Goal: Task Accomplishment & Management: Manage account settings

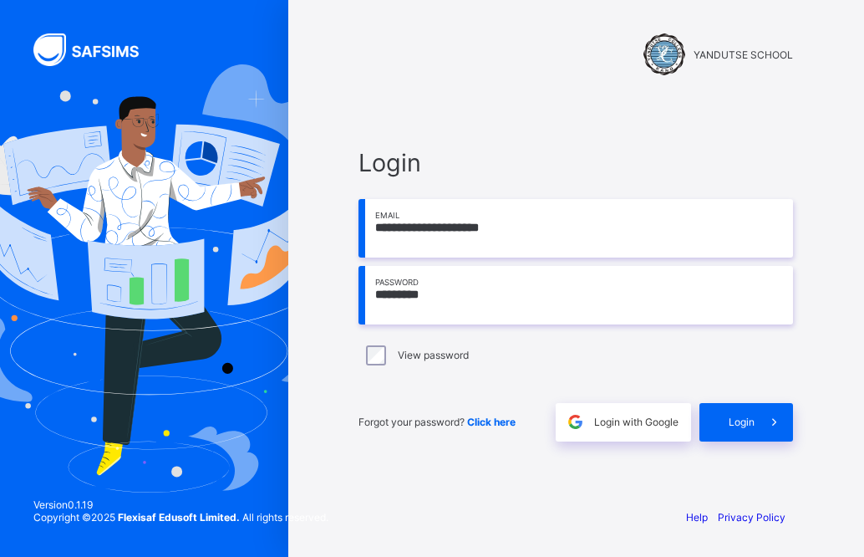
click at [495, 302] on input "*********" at bounding box center [575, 295] width 435 height 58
type input "**********"
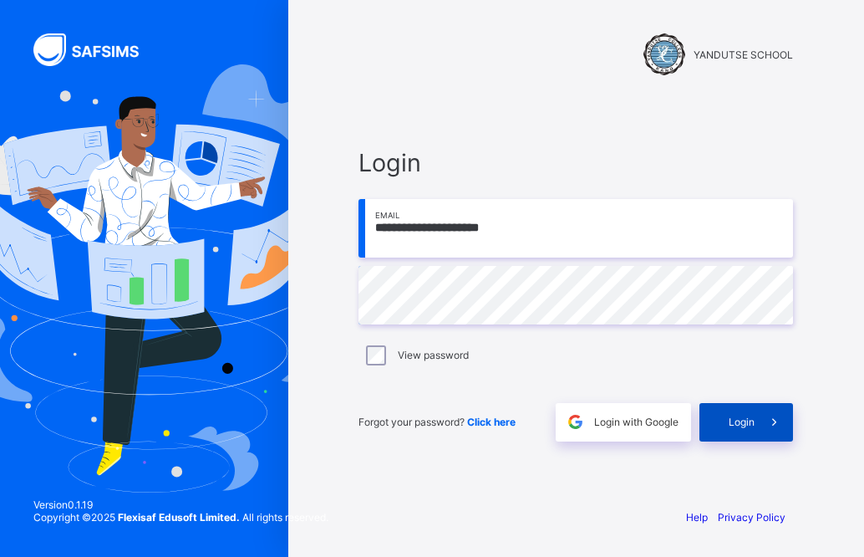
click at [749, 425] on span "Login" at bounding box center [742, 421] width 26 height 13
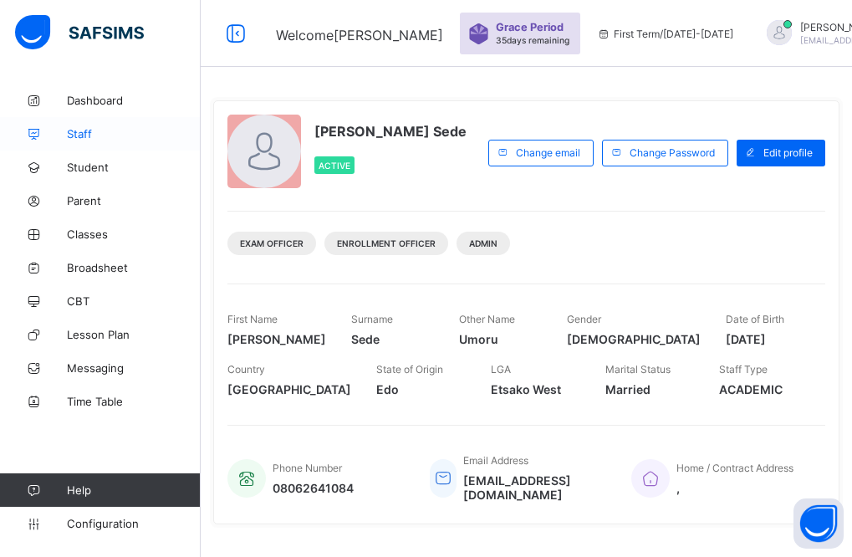
click at [92, 135] on span "Staff" at bounding box center [134, 133] width 134 height 13
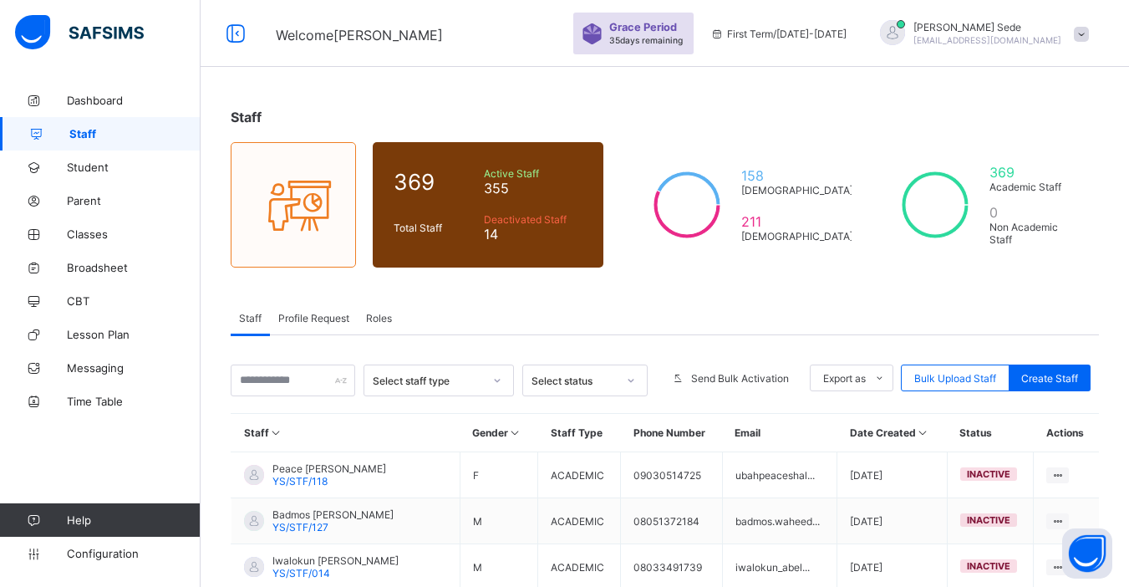
click at [305, 318] on span "Profile Request" at bounding box center [313, 318] width 71 height 13
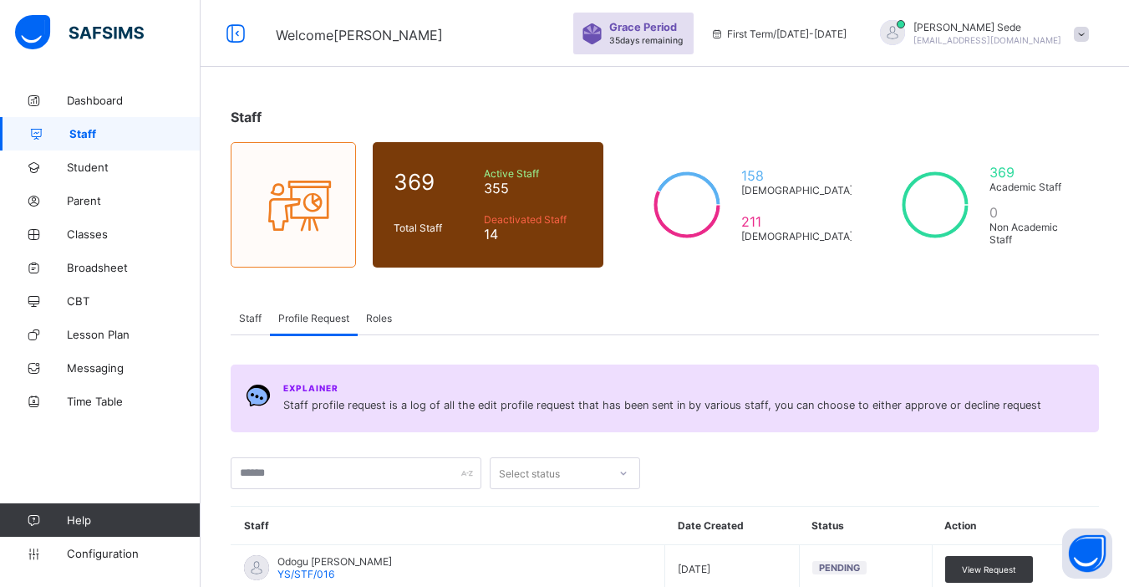
scroll to position [513, 0]
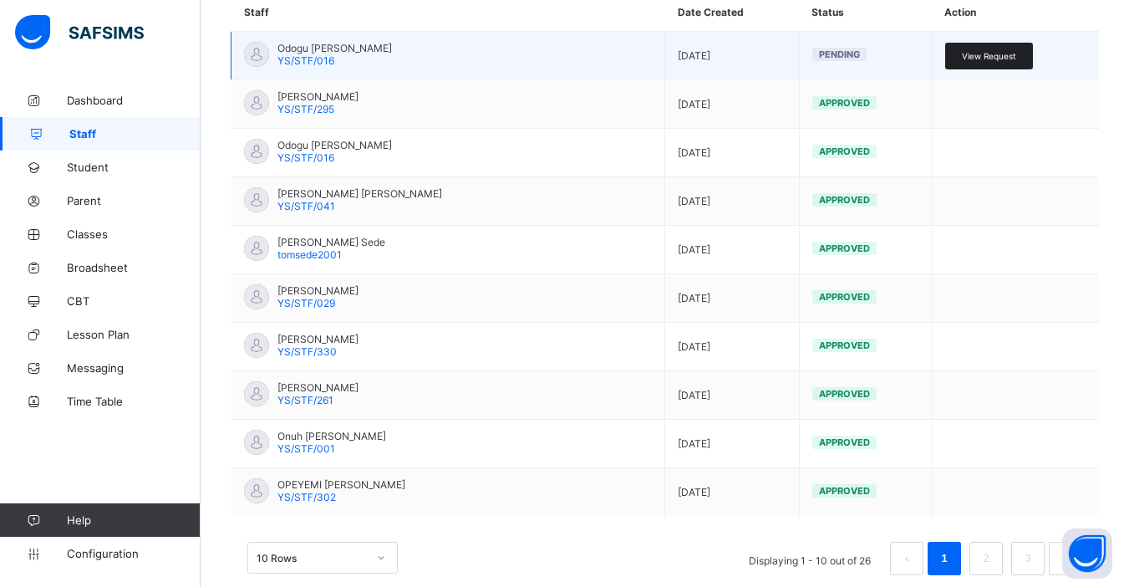
click at [863, 54] on span "View Request" at bounding box center [989, 56] width 54 height 10
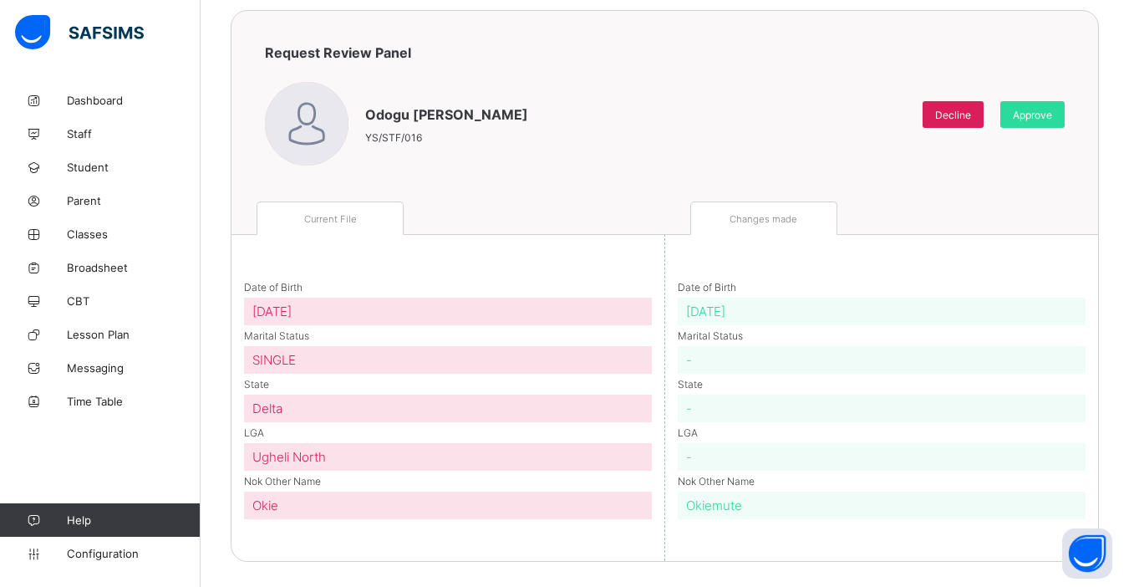
scroll to position [128, 0]
click at [863, 109] on span "Approve" at bounding box center [1032, 115] width 39 height 13
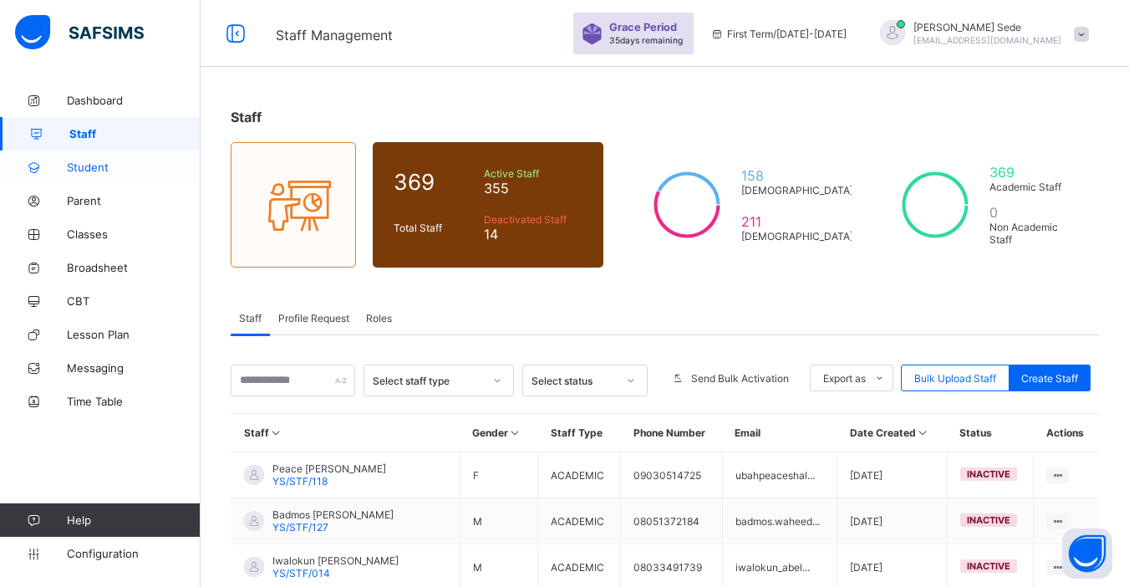
click at [86, 165] on span "Student" at bounding box center [134, 166] width 134 height 13
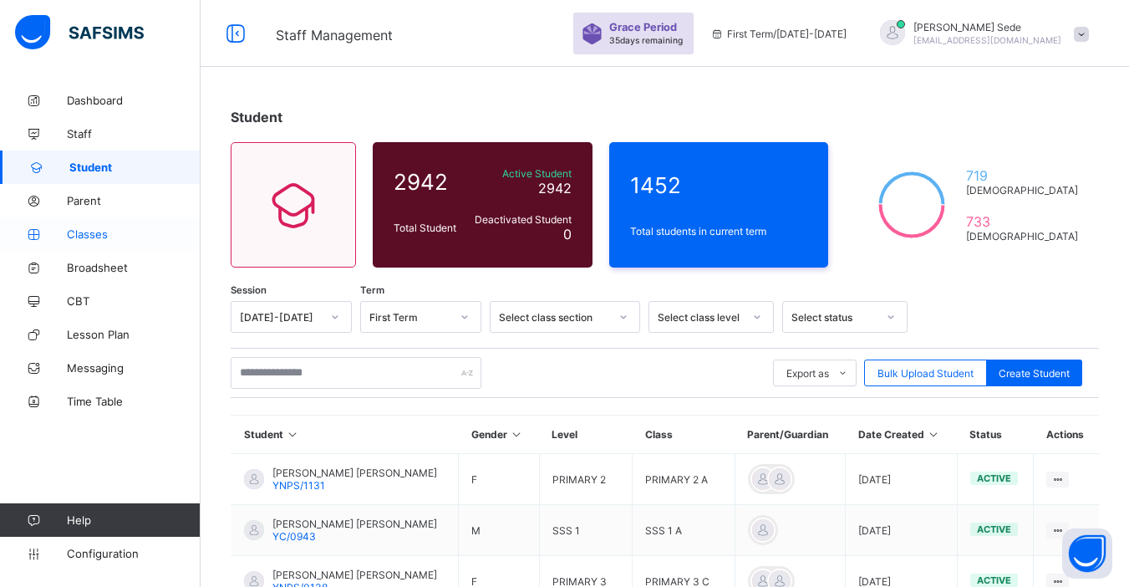
click at [79, 233] on span "Classes" at bounding box center [134, 233] width 134 height 13
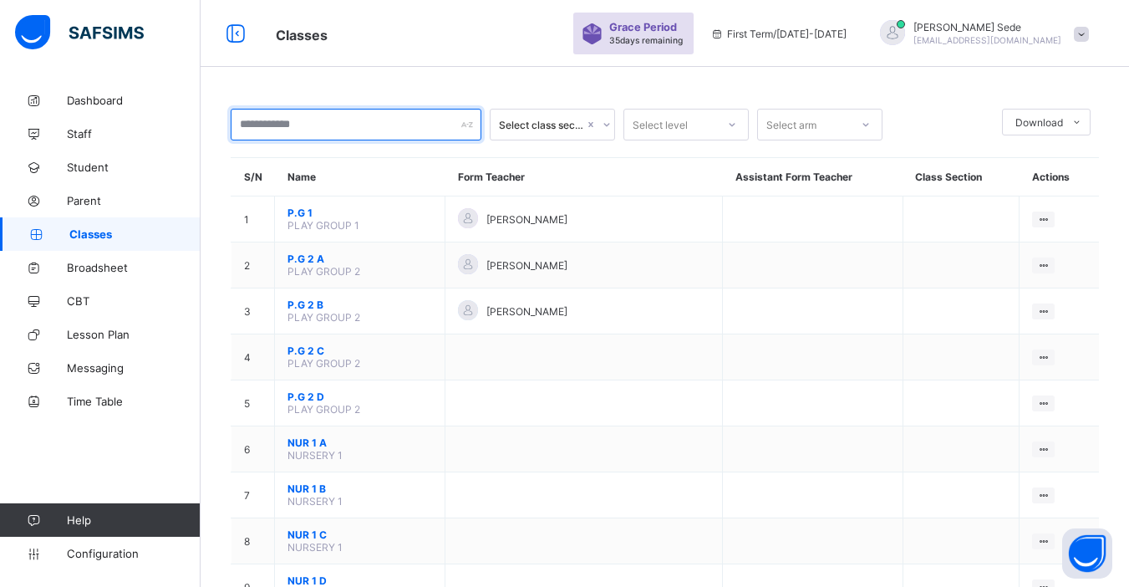
click at [398, 119] on input "text" at bounding box center [356, 125] width 251 height 32
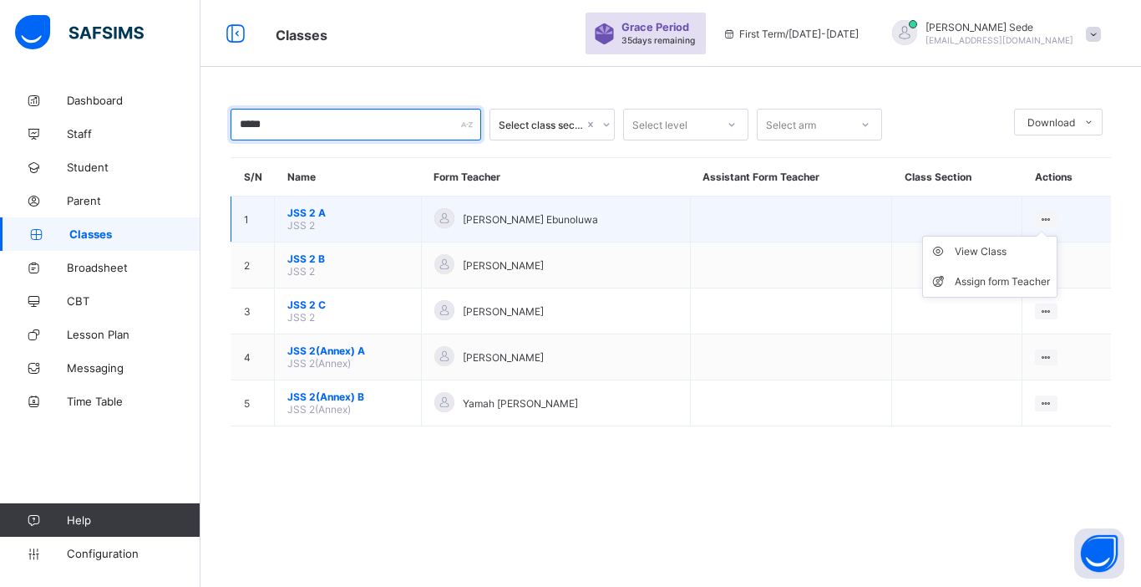
type input "*****"
click at [863, 216] on icon at bounding box center [1047, 219] width 14 height 13
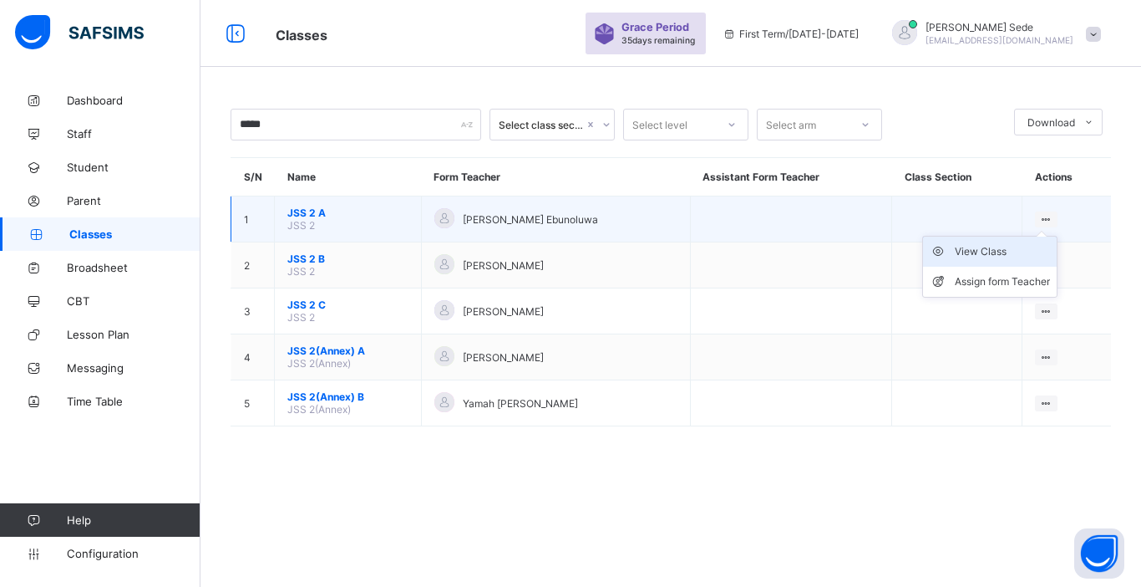
click at [863, 252] on div "View Class" at bounding box center [1002, 251] width 95 height 17
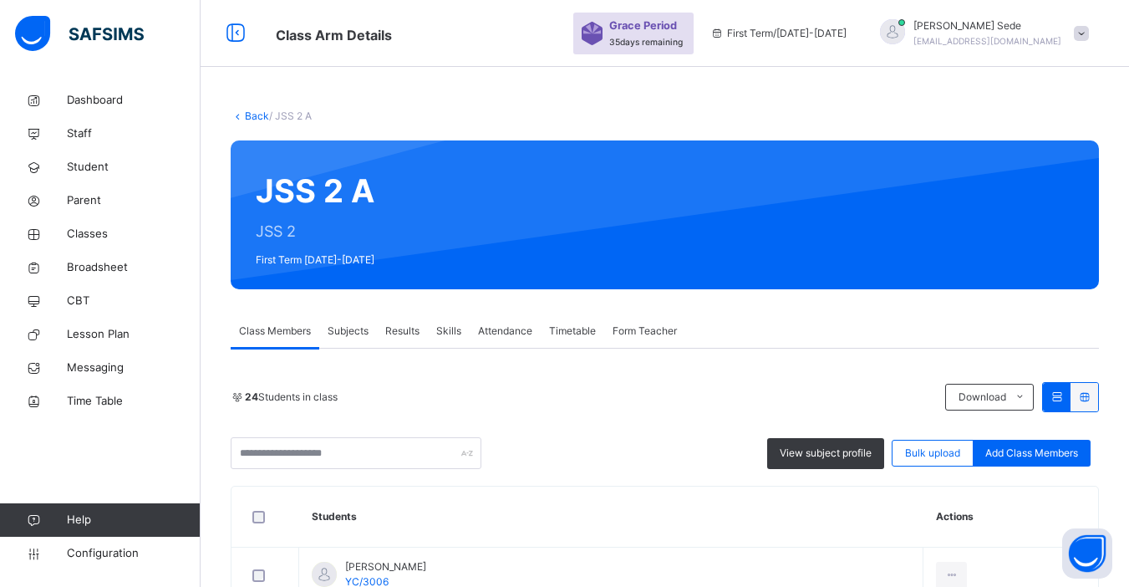
click at [342, 331] on span "Subjects" at bounding box center [348, 330] width 41 height 15
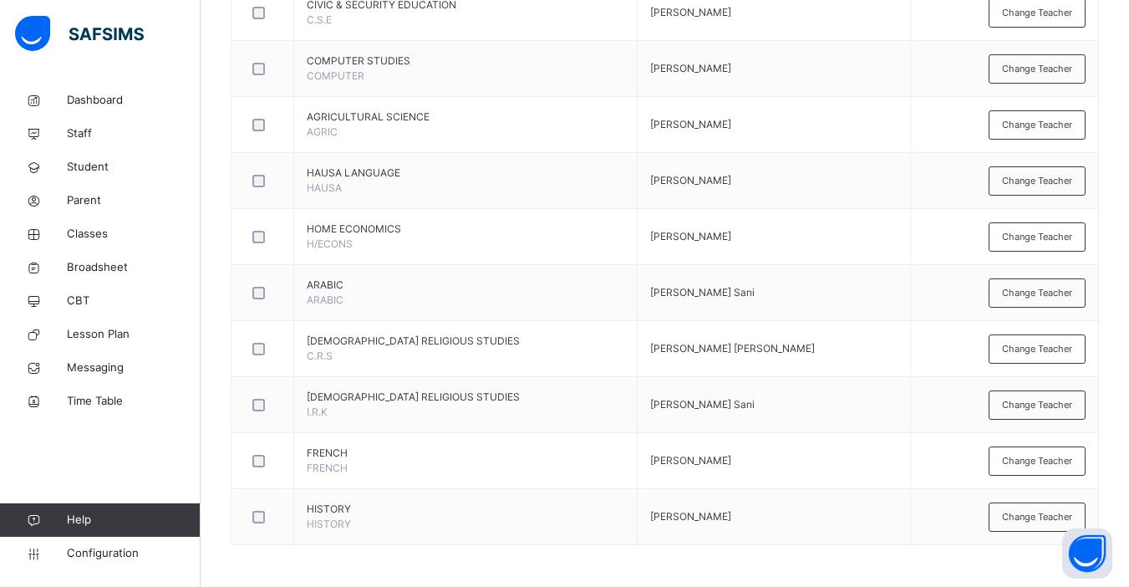
scroll to position [429, 0]
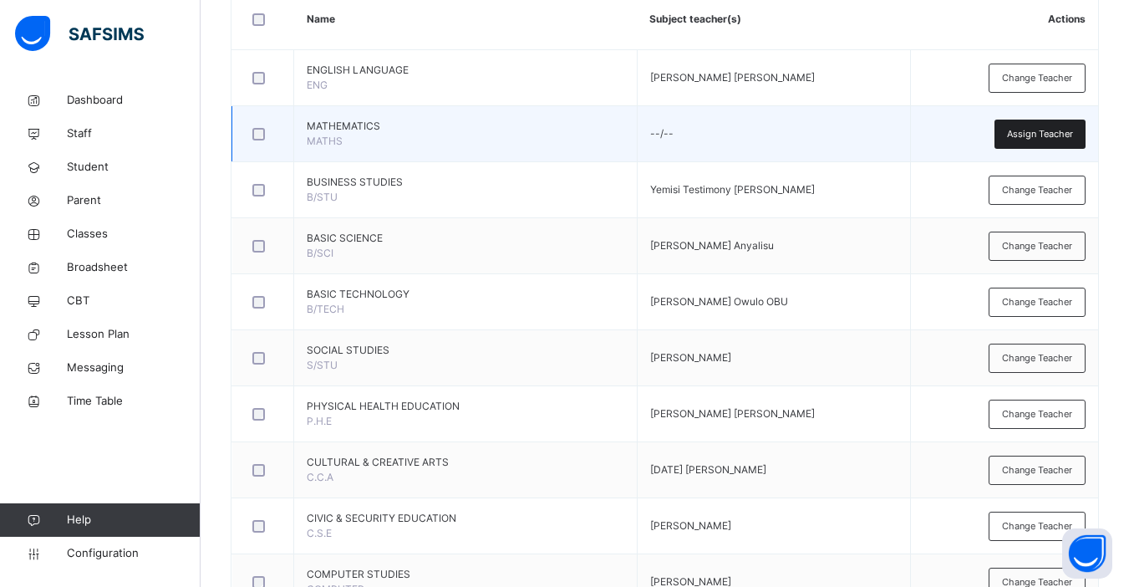
click at [863, 136] on span "Assign Teacher" at bounding box center [1040, 134] width 66 height 14
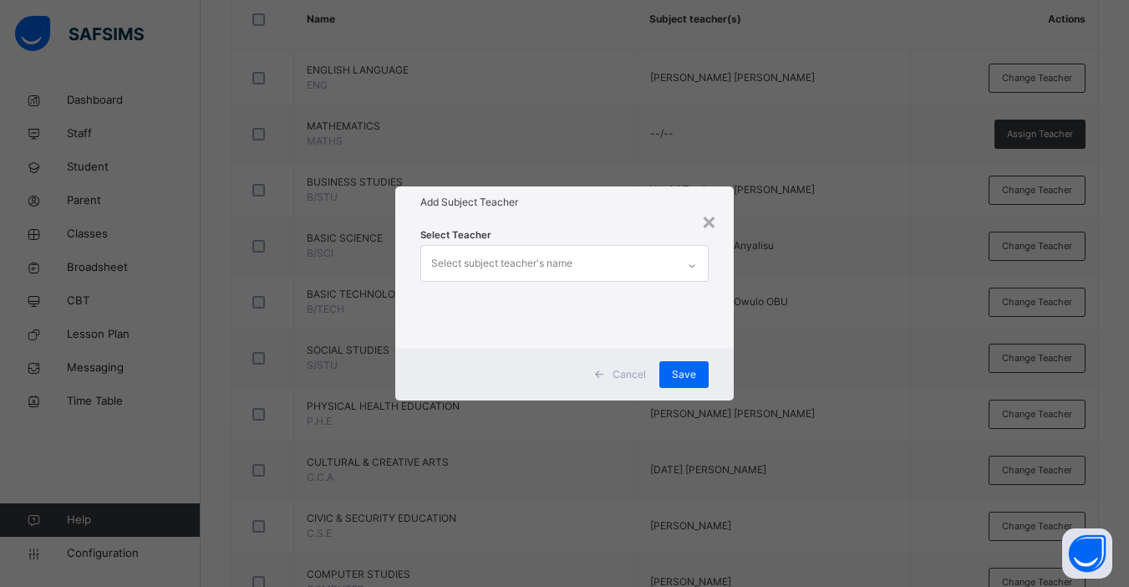
click at [550, 265] on div "Select subject teacher's name" at bounding box center [501, 263] width 141 height 32
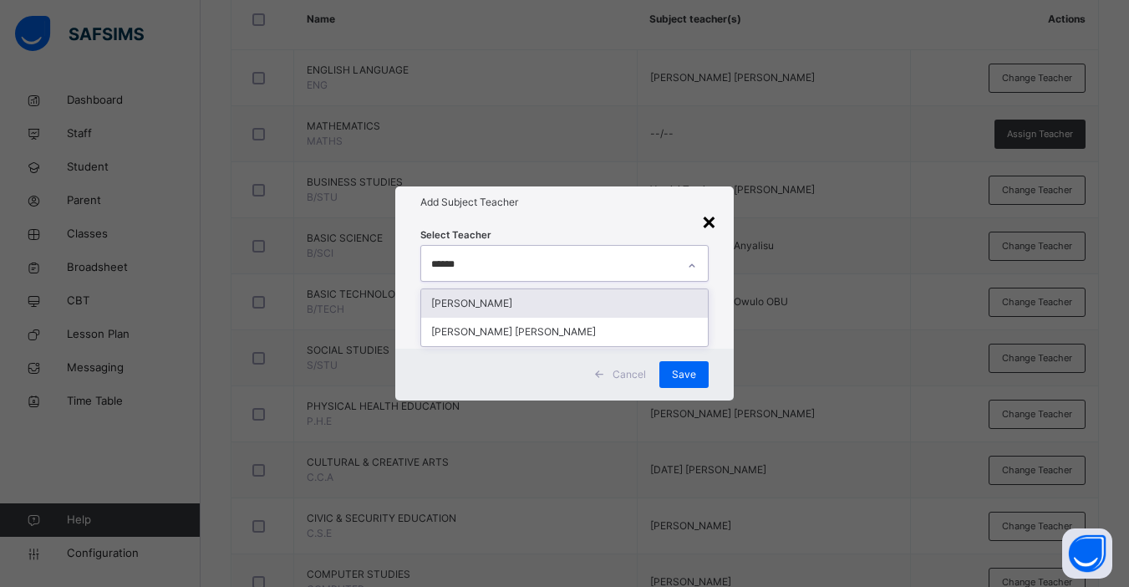
type input "******"
click at [714, 226] on div "×" at bounding box center [709, 220] width 16 height 35
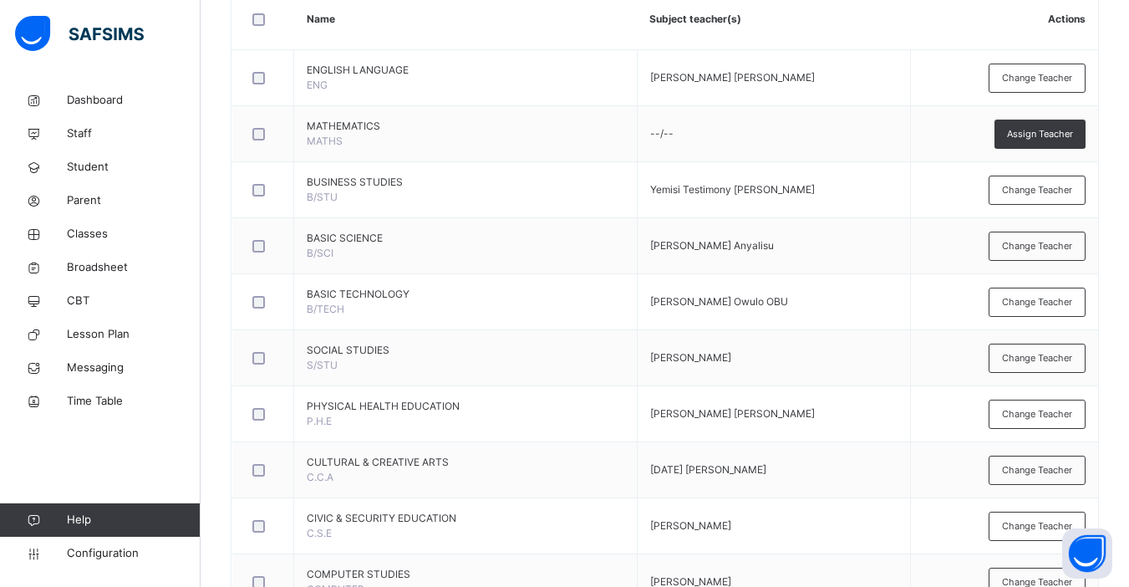
scroll to position [0, 0]
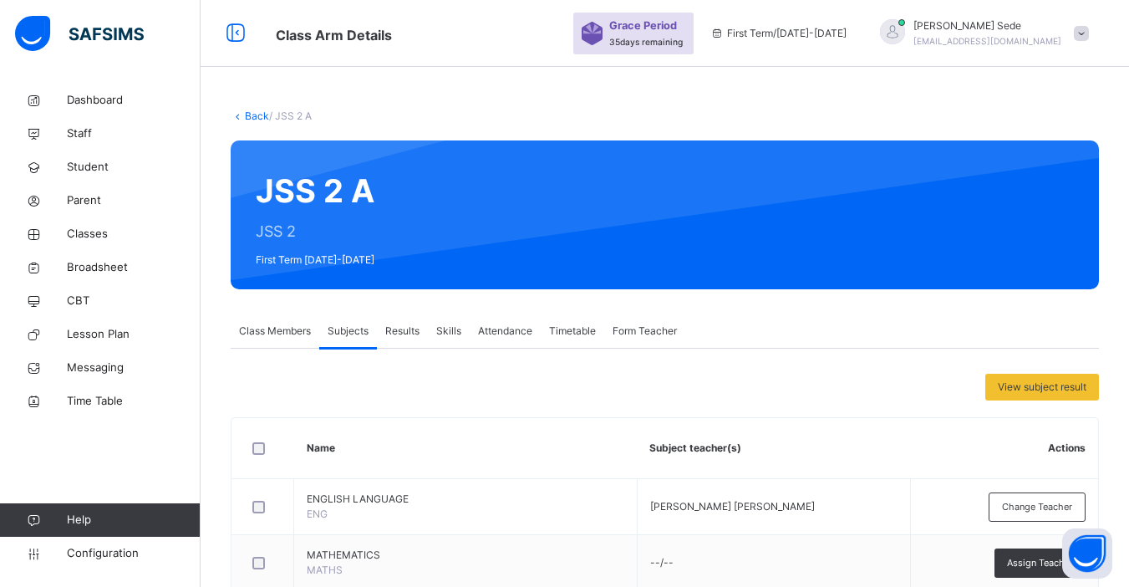
click at [247, 116] on link "Back" at bounding box center [257, 115] width 24 height 13
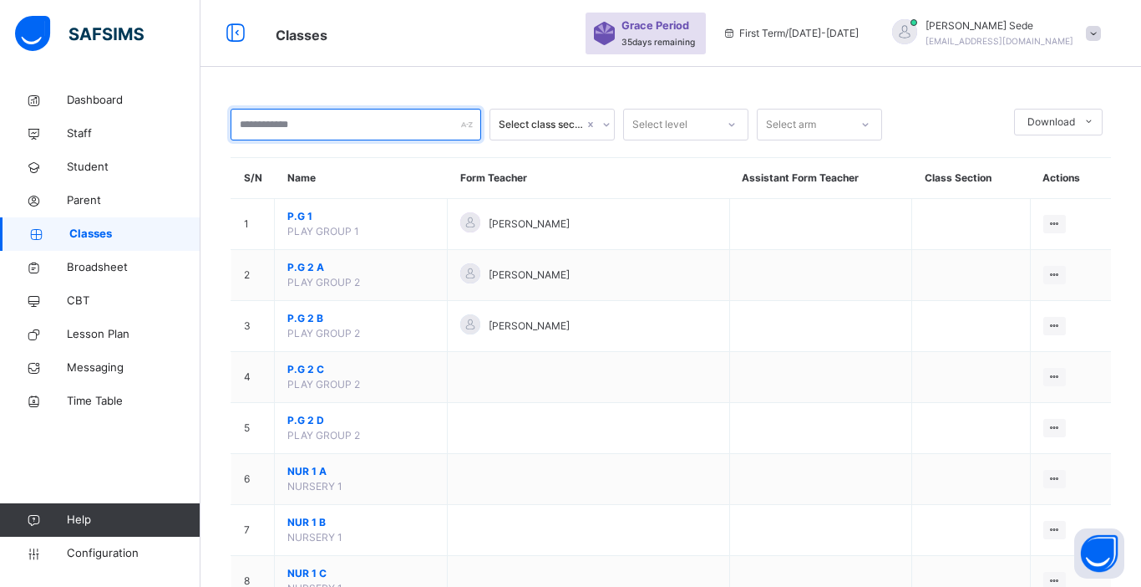
click at [332, 128] on input "text" at bounding box center [356, 125] width 251 height 32
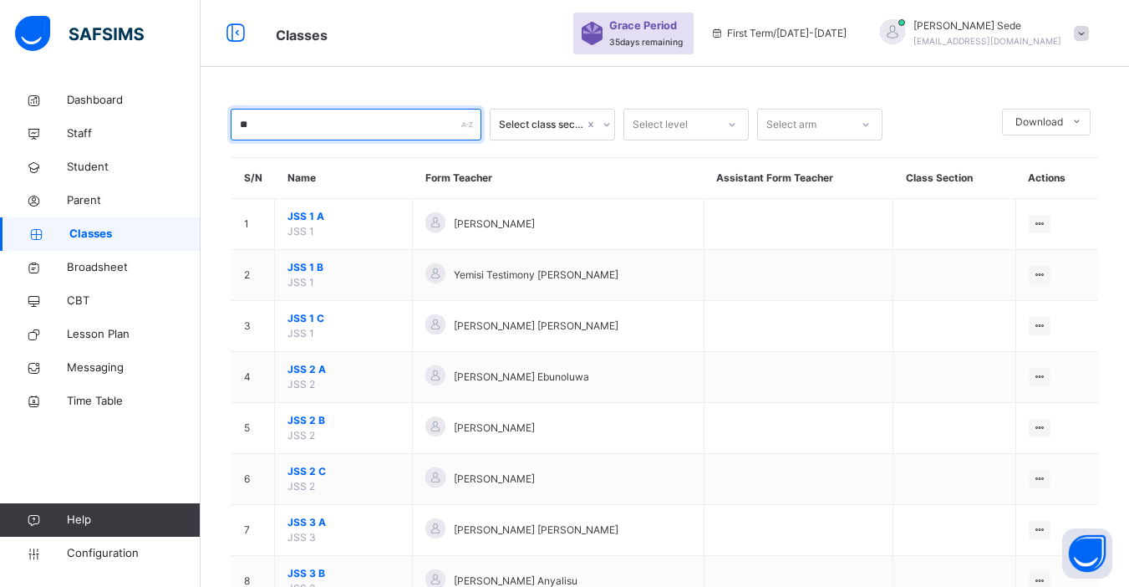
type input "***"
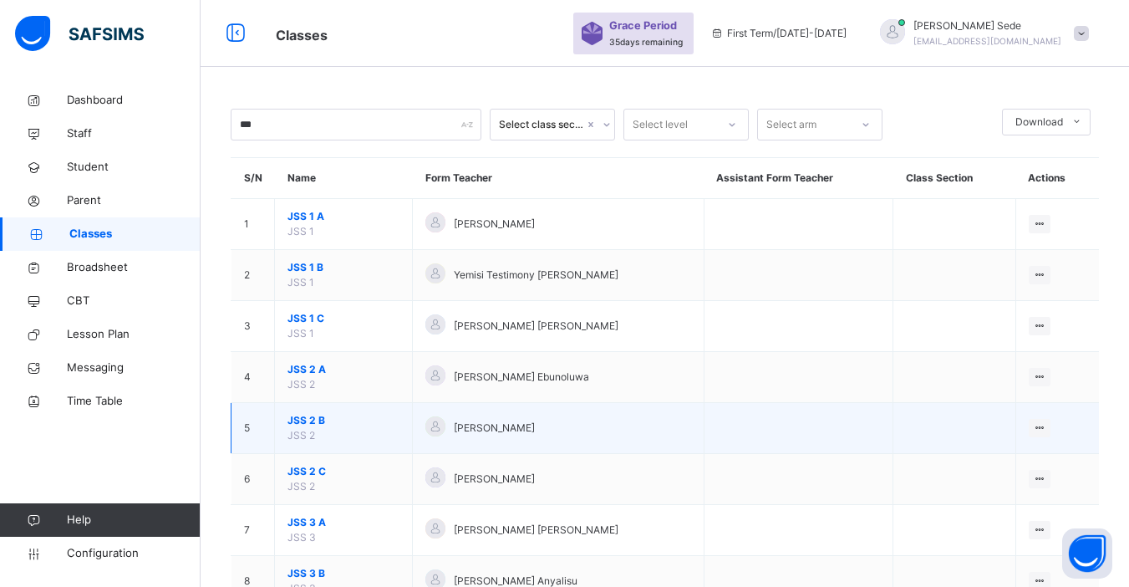
click at [308, 419] on span "JSS 2 B" at bounding box center [343, 420] width 112 height 15
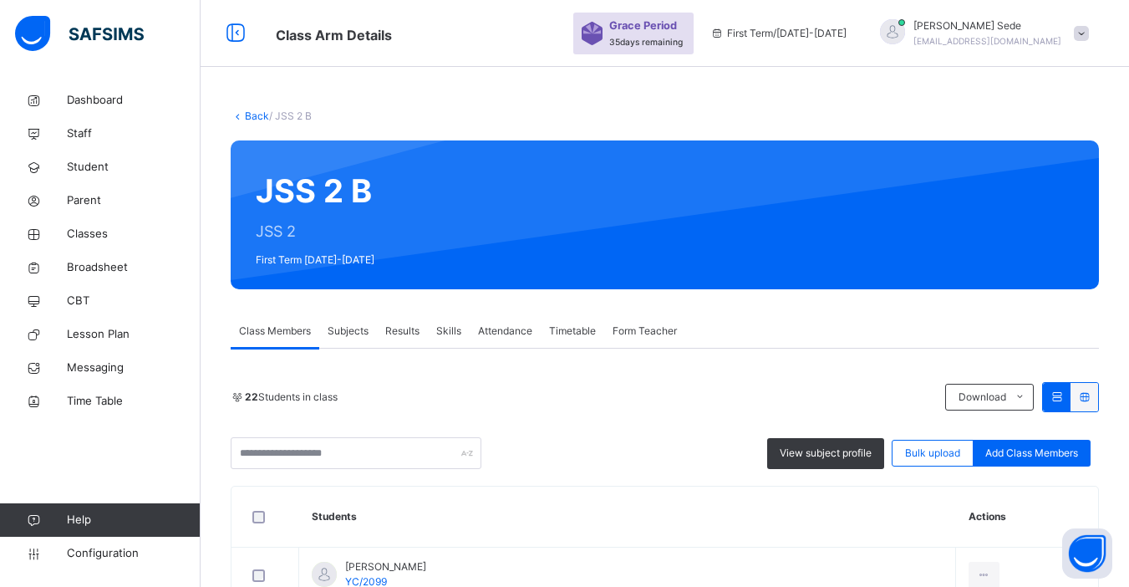
click at [351, 331] on span "Subjects" at bounding box center [348, 330] width 41 height 15
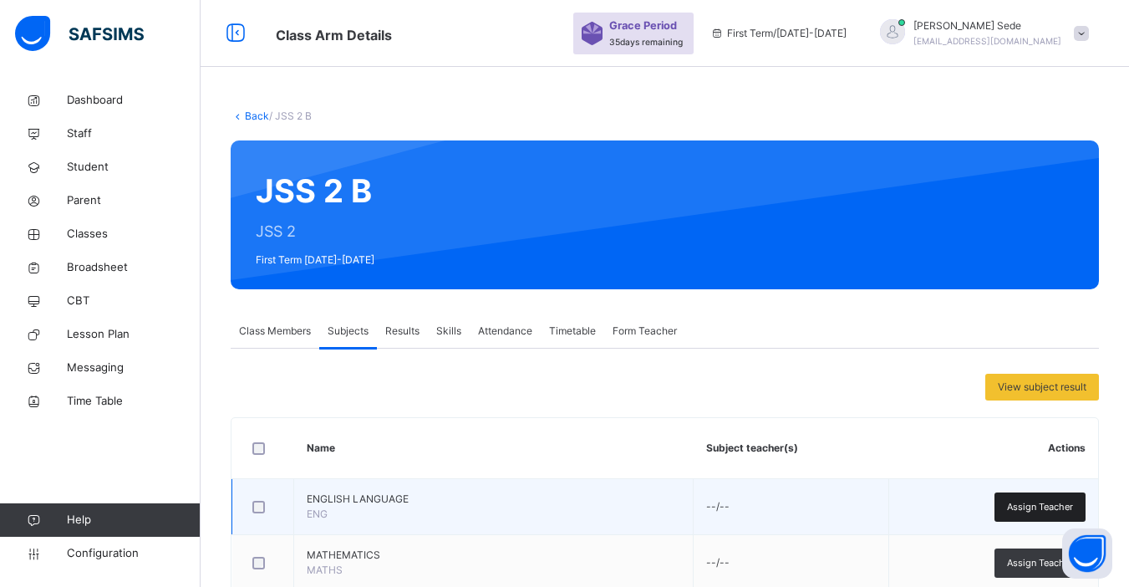
click at [863, 502] on span "Assign Teacher" at bounding box center [1040, 507] width 66 height 14
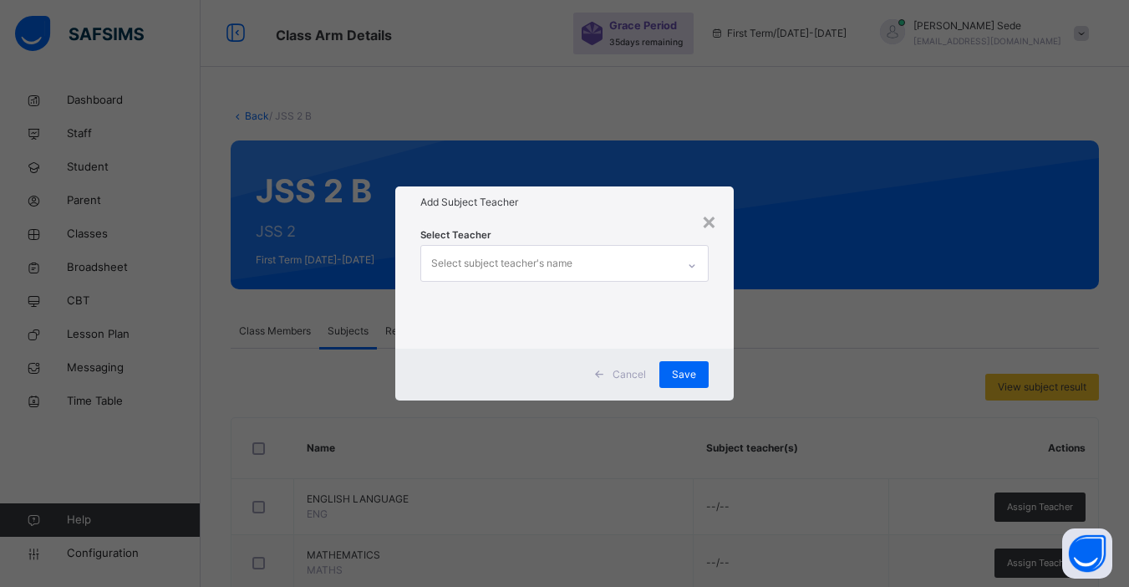
click at [505, 258] on div "Select subject teacher's name" at bounding box center [501, 263] width 141 height 32
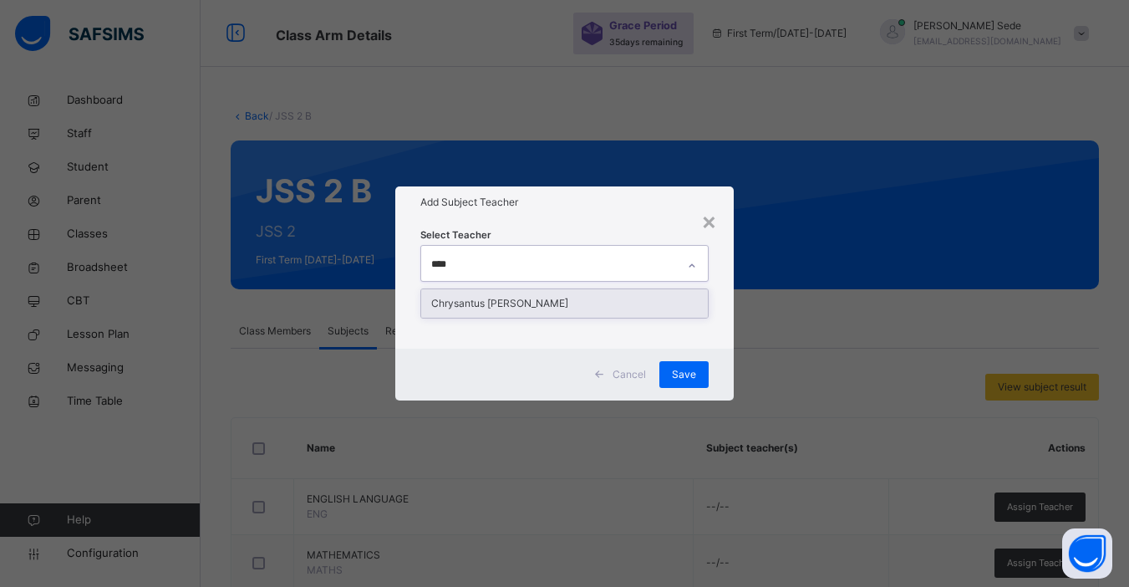
type input "*****"
click at [492, 306] on div "Chrysantus [PERSON_NAME]" at bounding box center [564, 303] width 287 height 28
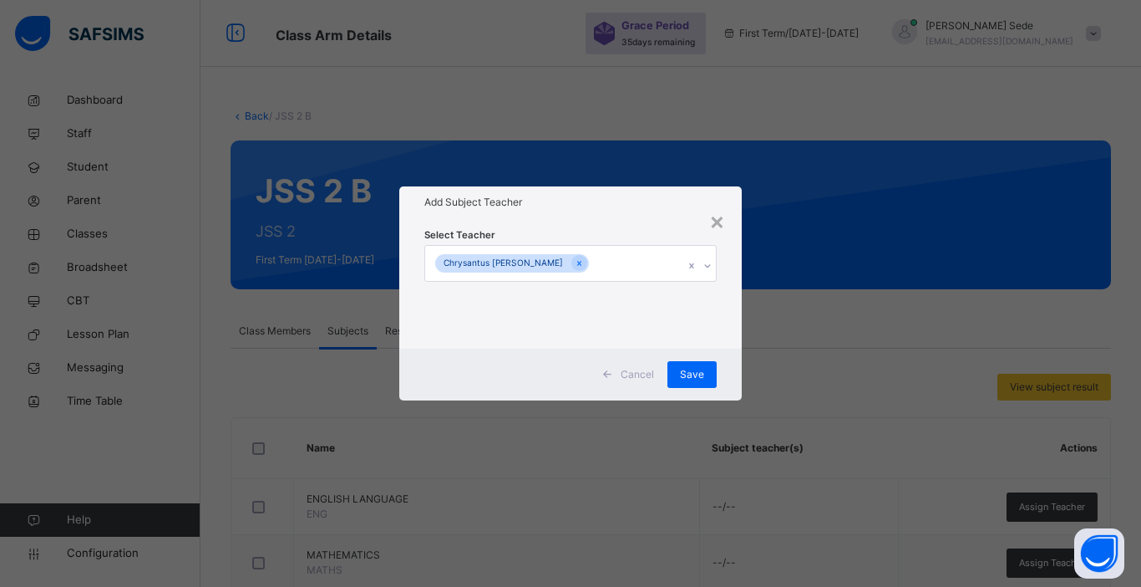
click at [740, 358] on div "Cancel Save" at bounding box center [570, 374] width 343 height 52
click at [691, 386] on div "Save" at bounding box center [692, 374] width 49 height 27
click at [691, 379] on span "Save" at bounding box center [692, 374] width 24 height 15
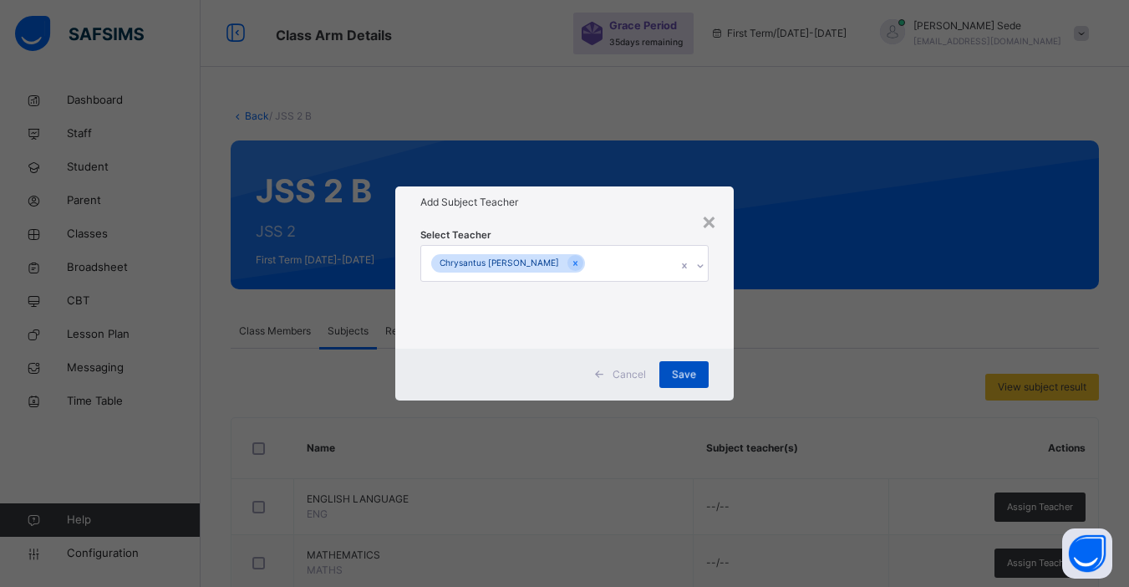
click at [689, 370] on div "Save" at bounding box center [683, 374] width 49 height 27
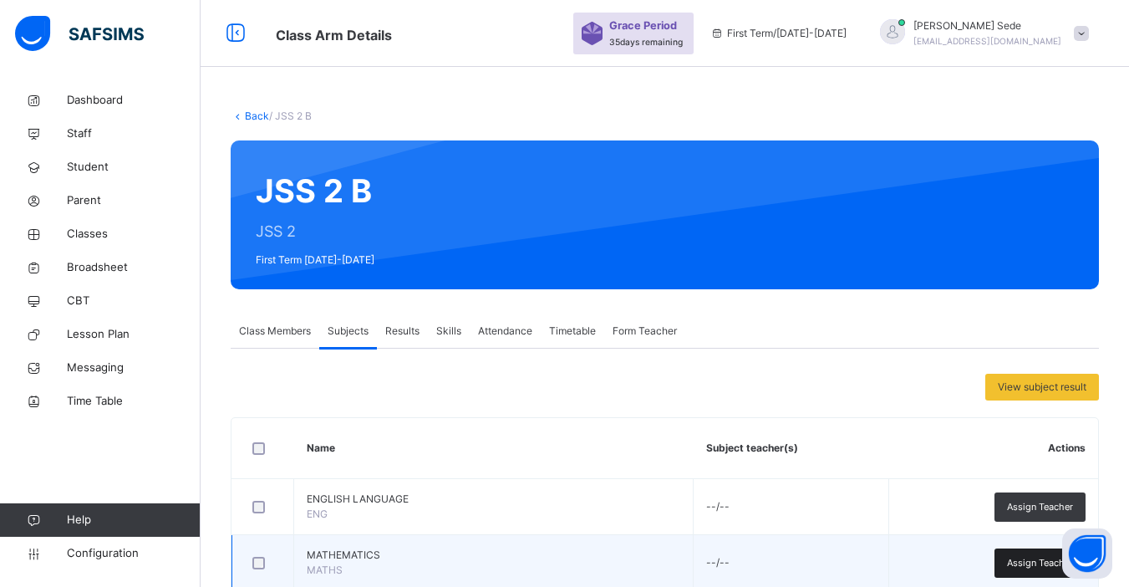
click at [863, 556] on span "Assign Teacher" at bounding box center [1040, 563] width 66 height 14
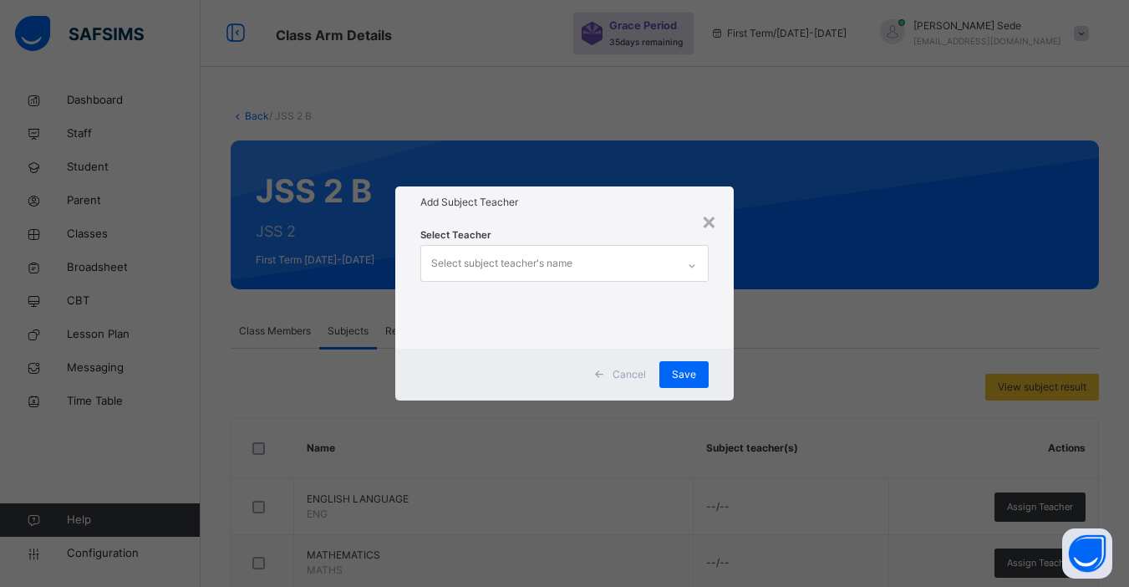
click at [498, 272] on div "Select subject teacher's name" at bounding box center [501, 263] width 141 height 32
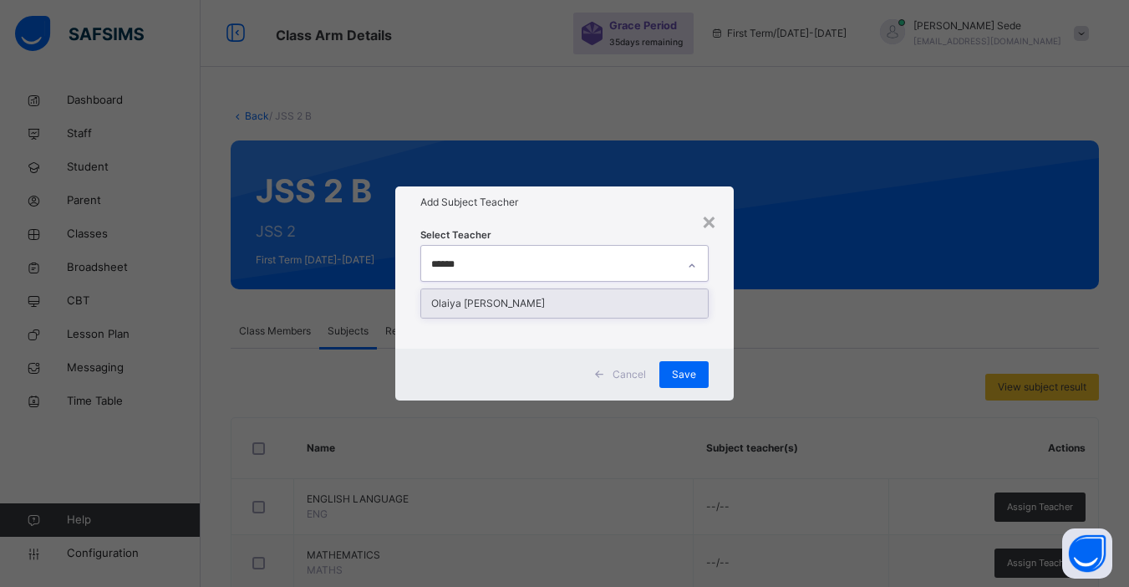
type input "*******"
click at [499, 304] on div "Olaiya [PERSON_NAME]" at bounding box center [564, 303] width 287 height 28
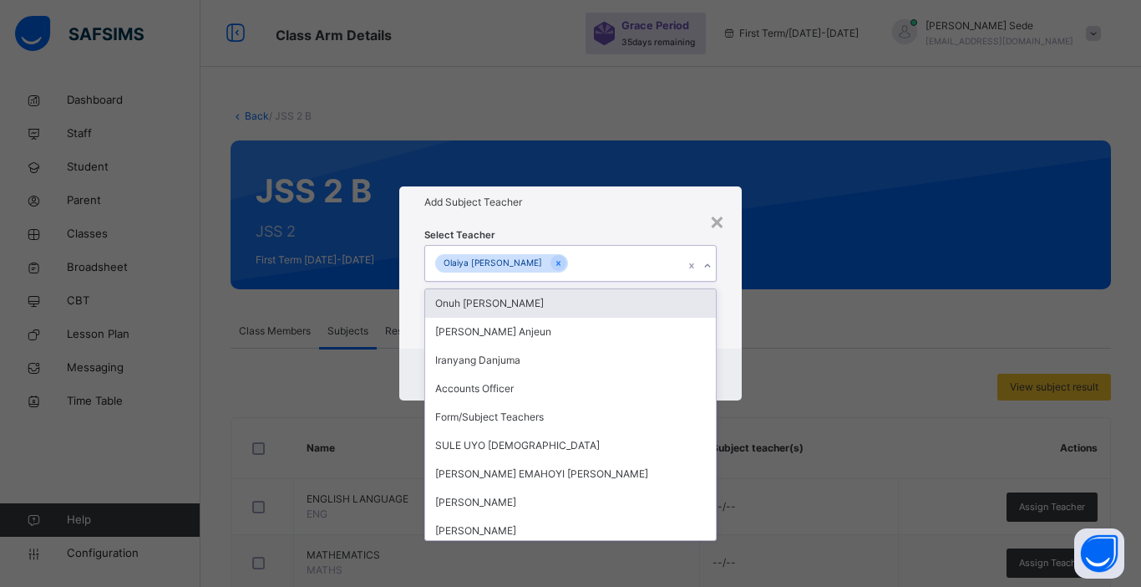
click at [730, 323] on div "Select Teacher option Olaiya Ebunoluwa Olajire, selected. option Onuh Matthew O…" at bounding box center [570, 283] width 343 height 130
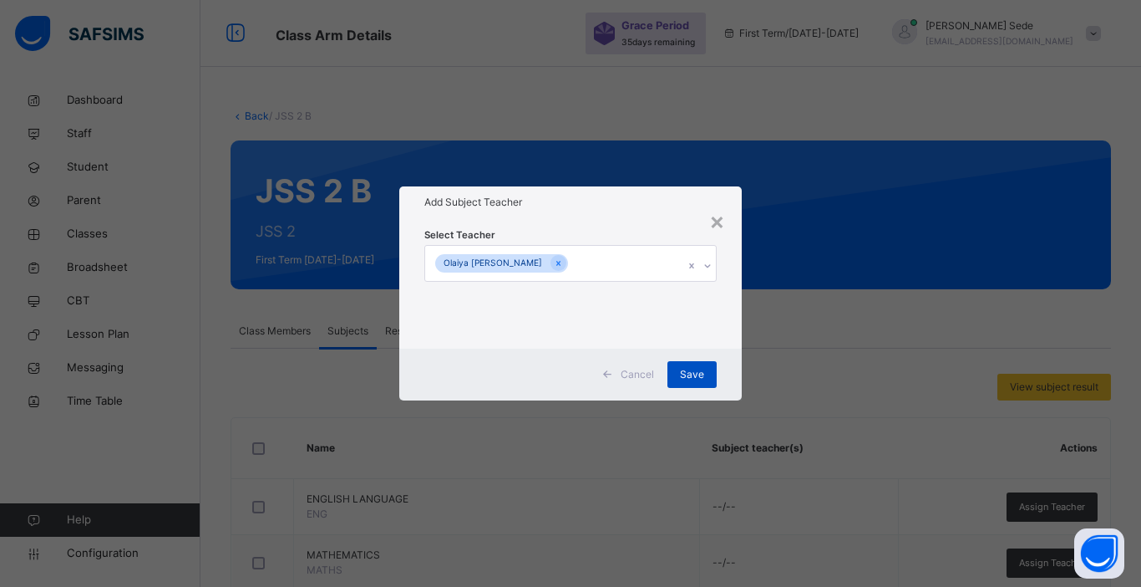
click at [691, 373] on span "Save" at bounding box center [692, 374] width 24 height 15
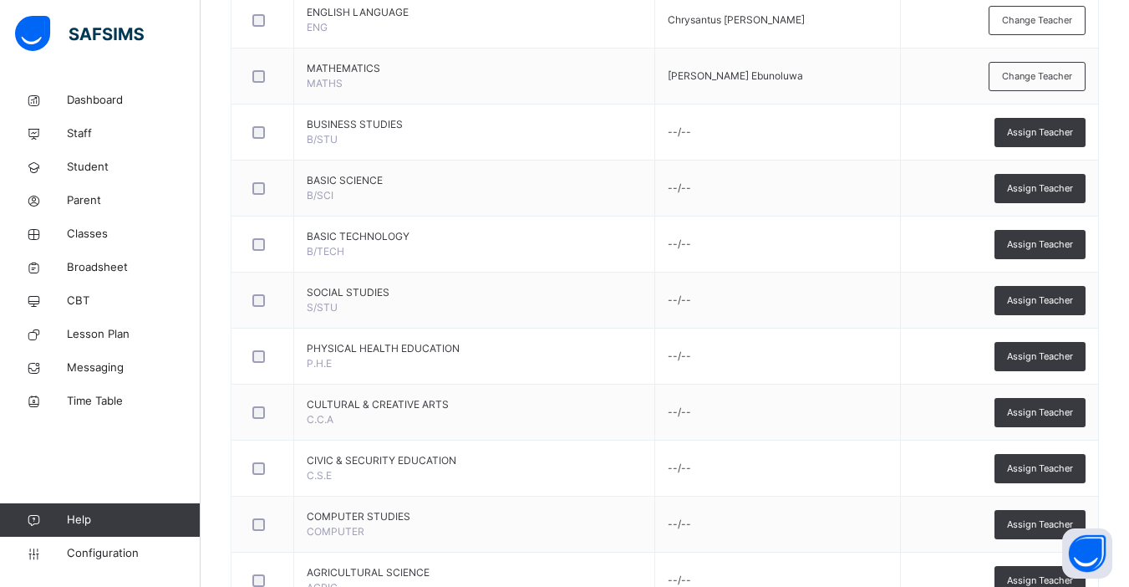
scroll to position [480, 0]
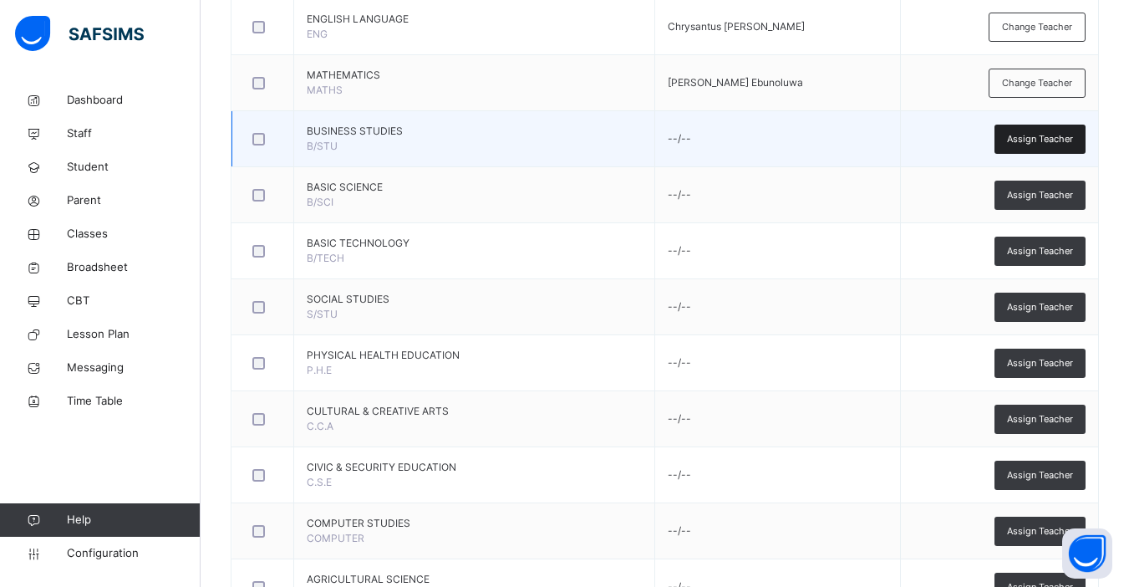
click at [863, 142] on span "Assign Teacher" at bounding box center [1040, 139] width 66 height 14
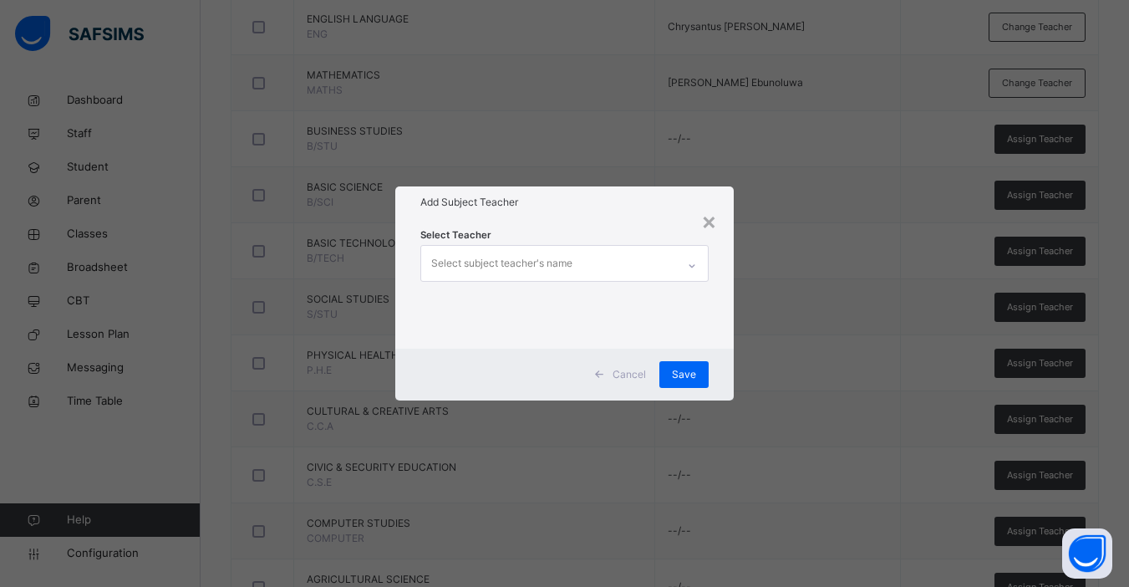
click at [559, 260] on div "Select subject teacher's name" at bounding box center [501, 263] width 141 height 32
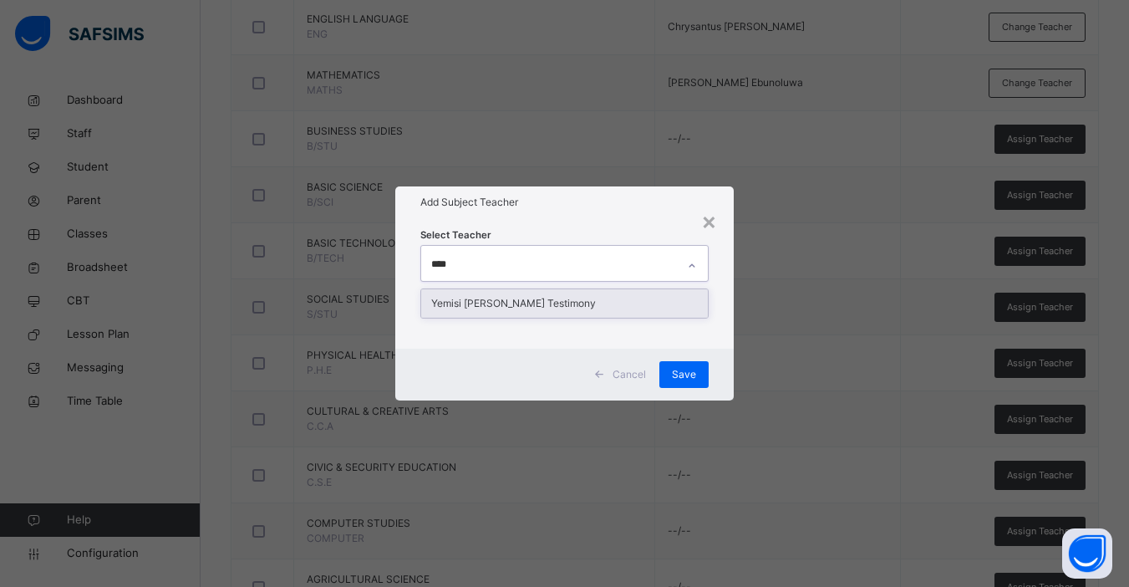
type input "*****"
click at [549, 309] on div "Yemisi [PERSON_NAME] Testimony" at bounding box center [564, 303] width 287 height 28
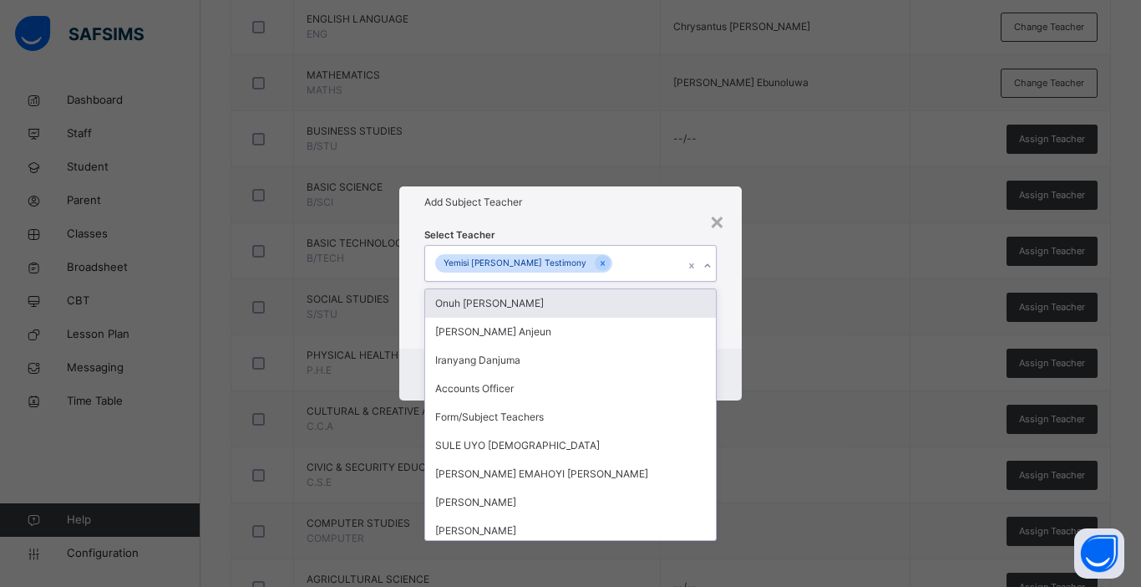
click at [739, 329] on div "Select Teacher option Yemisi Racheal Testimony, selected. option Onuh Matthew O…" at bounding box center [570, 283] width 343 height 130
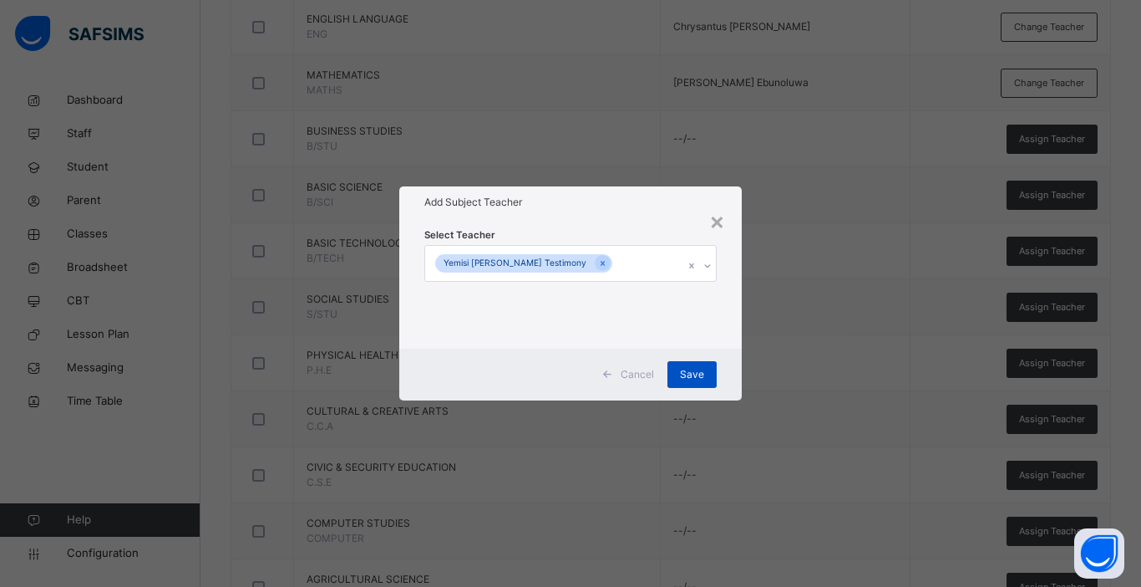
click at [694, 374] on span "Save" at bounding box center [692, 374] width 24 height 15
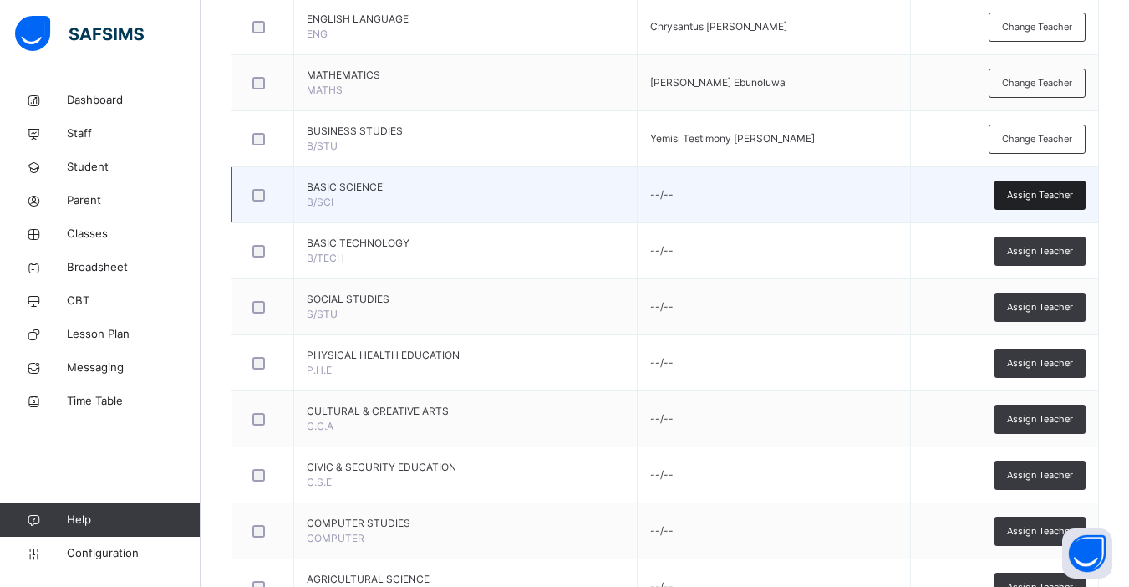
click at [863, 194] on span "Assign Teacher" at bounding box center [1040, 195] width 66 height 14
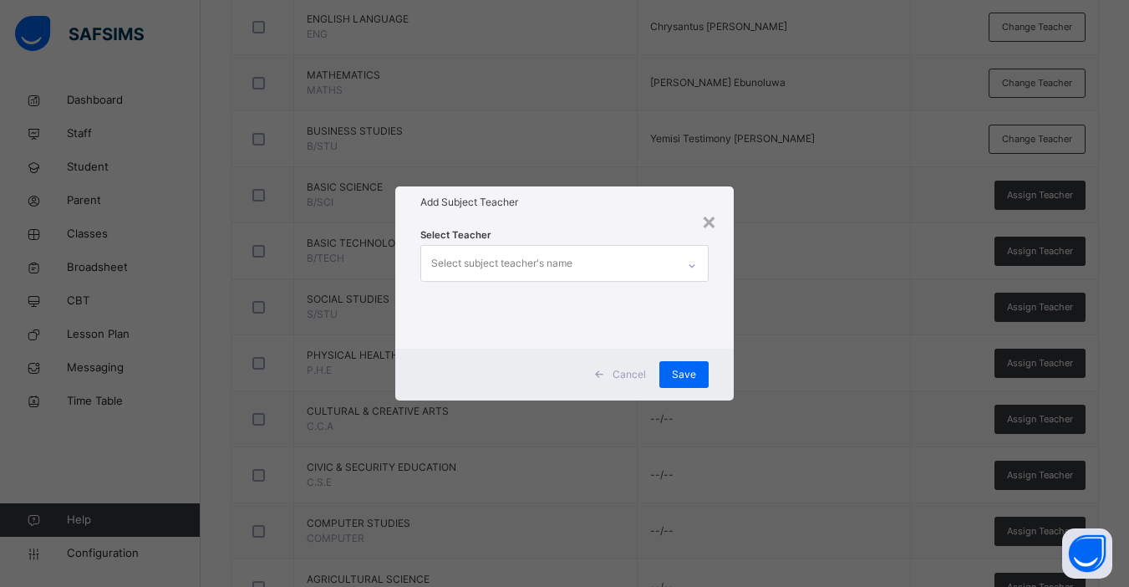
click at [501, 268] on div "Select subject teacher's name" at bounding box center [501, 263] width 141 height 32
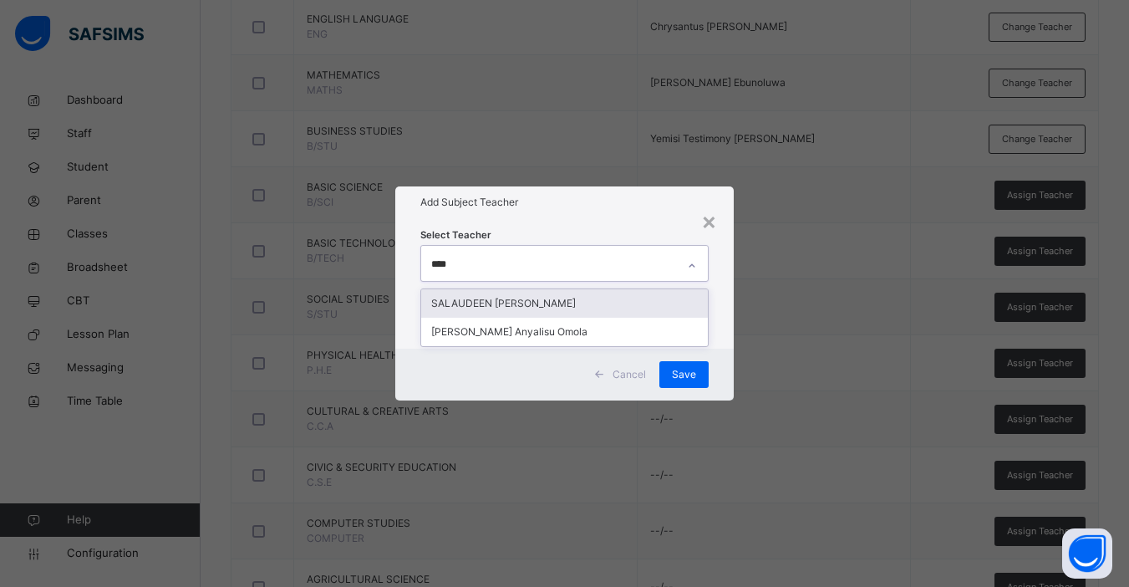
type input "*****"
click at [516, 292] on div "[PERSON_NAME] Anyalisu Omola" at bounding box center [564, 303] width 287 height 28
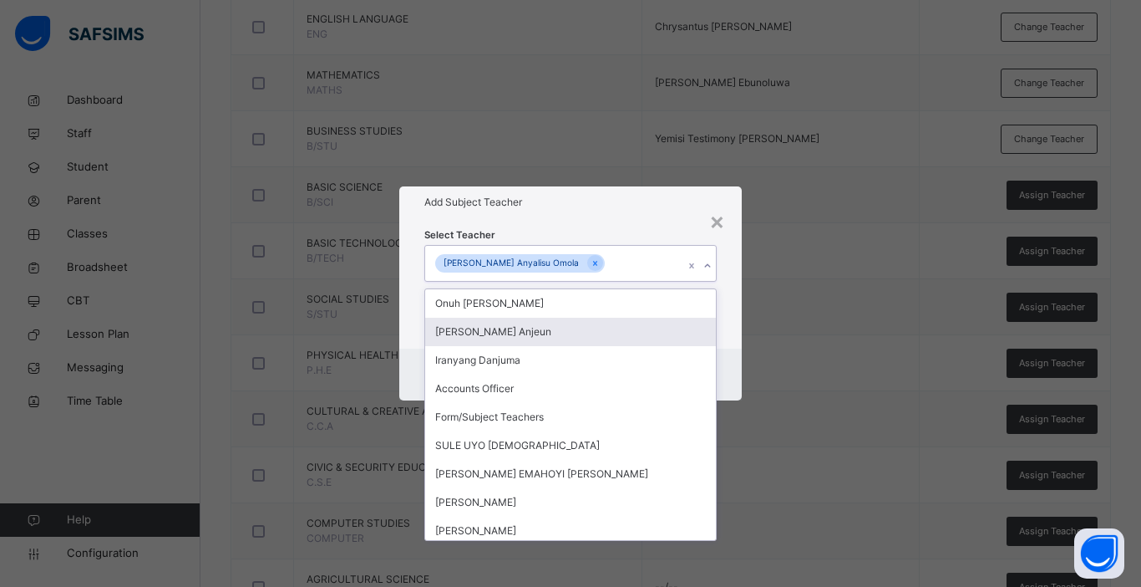
click at [721, 359] on div "Cancel Save" at bounding box center [570, 374] width 343 height 52
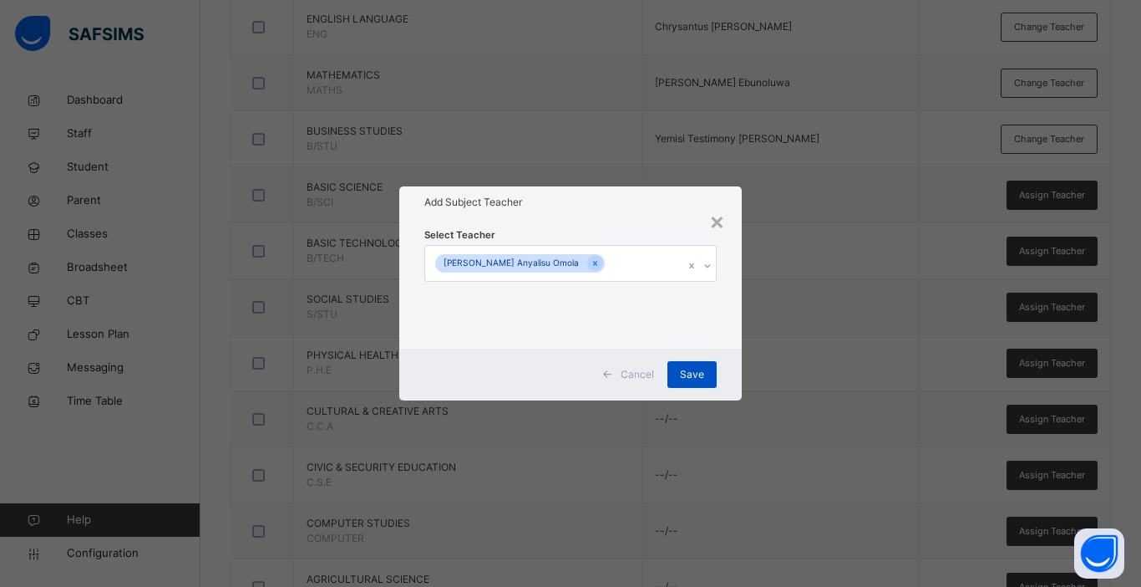
click at [700, 372] on span "Save" at bounding box center [692, 374] width 24 height 15
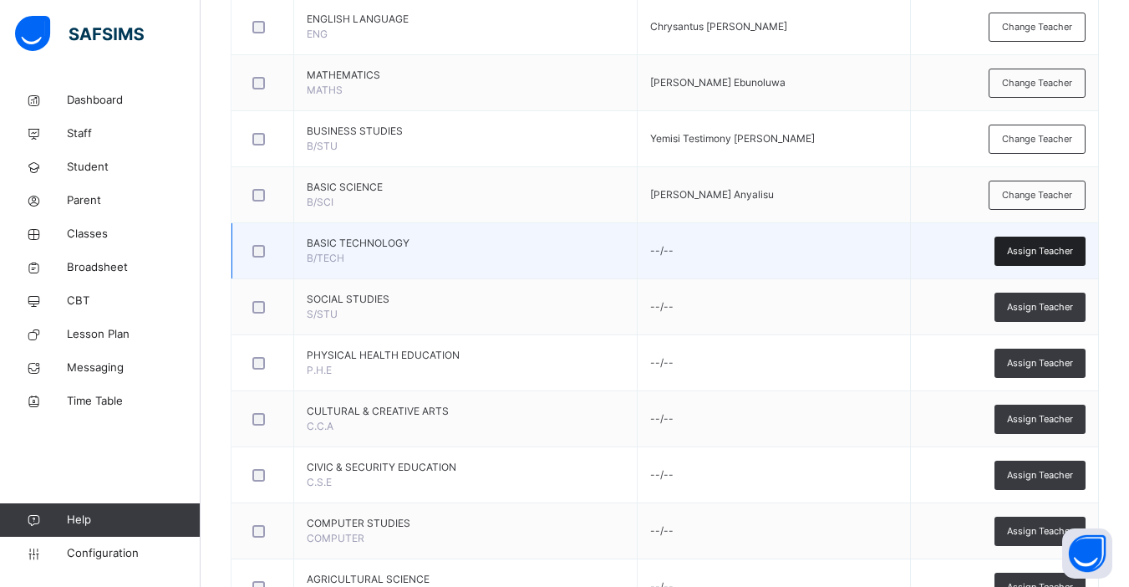
click at [863, 254] on span "Assign Teacher" at bounding box center [1040, 251] width 66 height 14
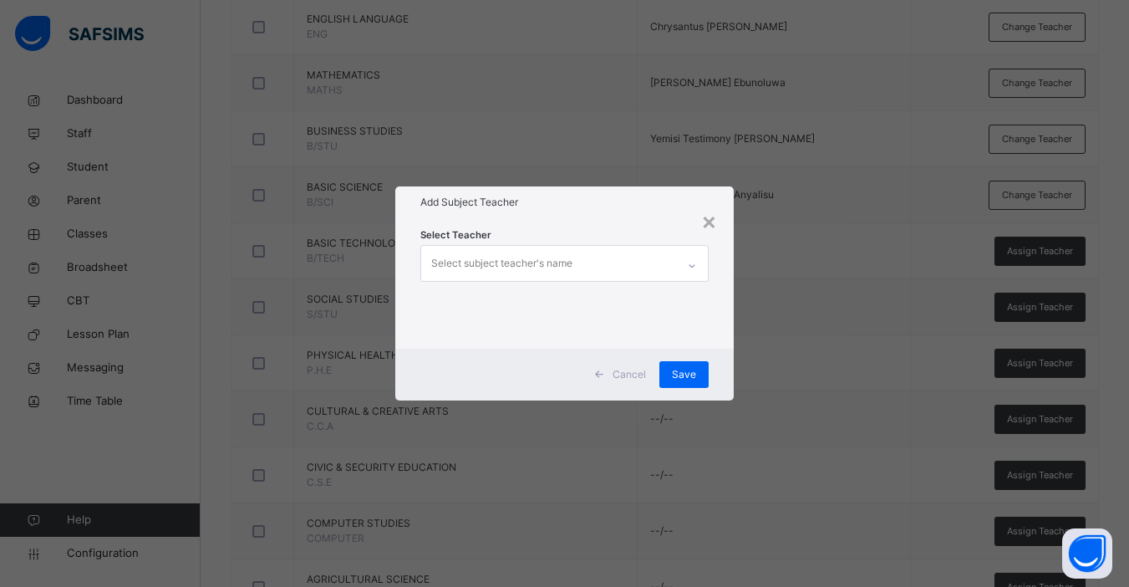
click at [511, 268] on div "Select subject teacher's name" at bounding box center [501, 263] width 141 height 32
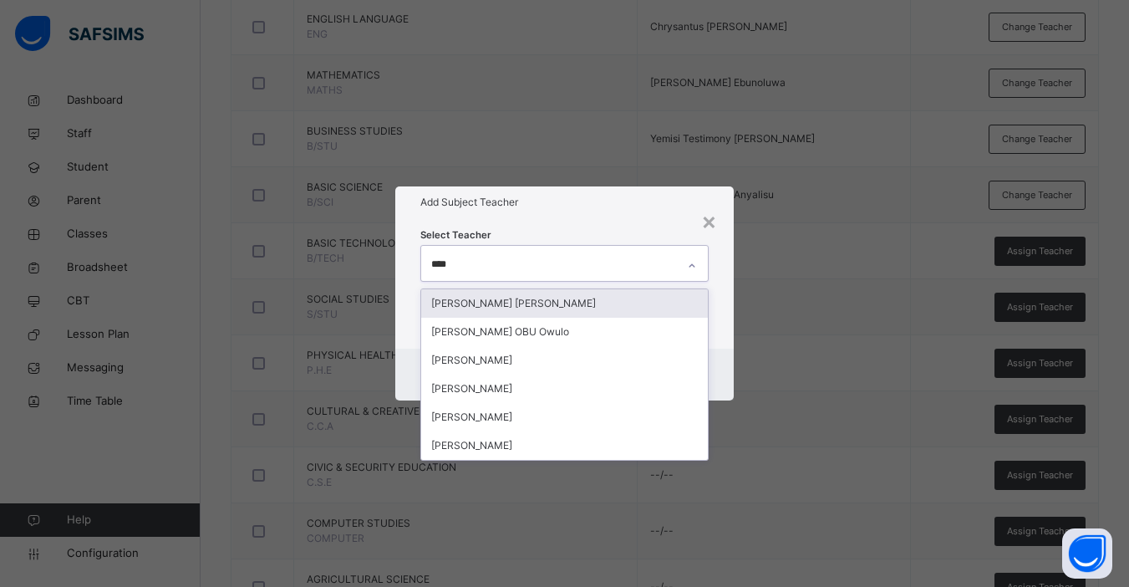
type input "*****"
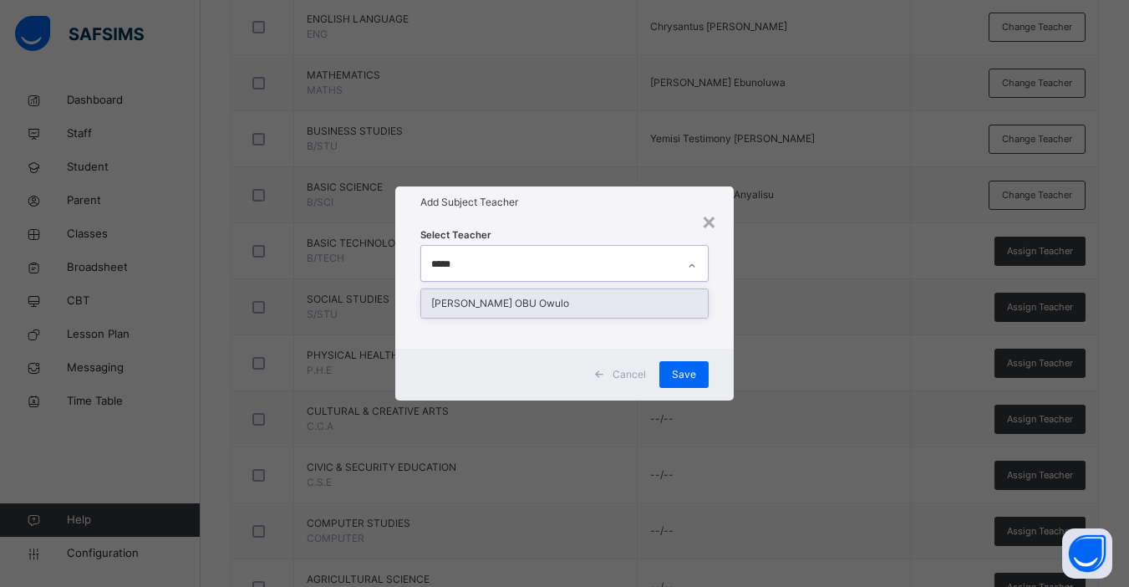
click at [535, 313] on div "[PERSON_NAME] OBU Owulo" at bounding box center [564, 303] width 287 height 28
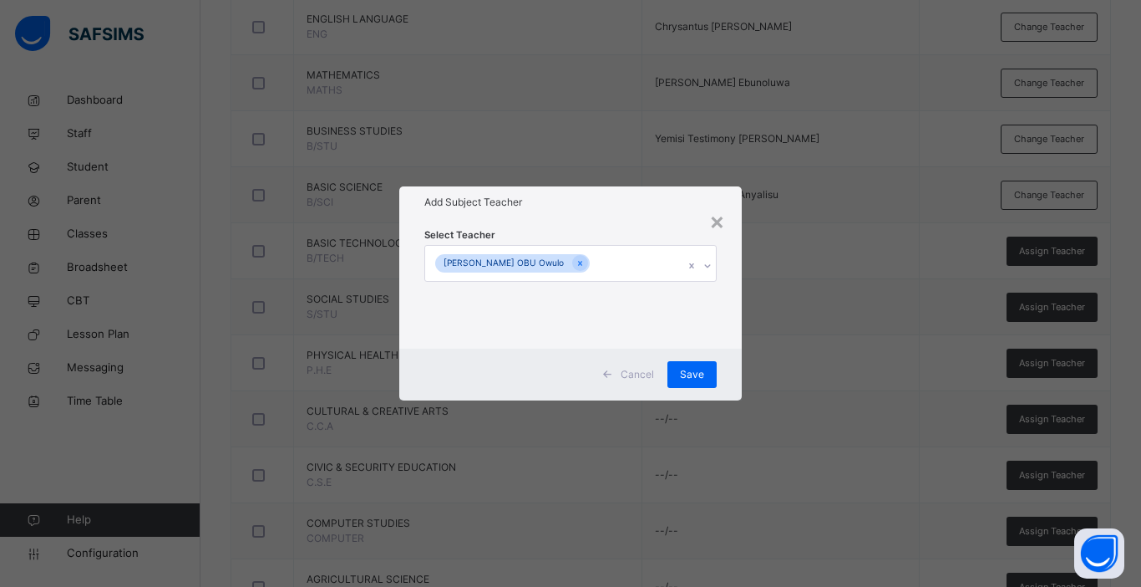
click at [731, 318] on div "Select Teacher Johnson OBU Owulo" at bounding box center [570, 283] width 343 height 130
click at [694, 374] on span "Save" at bounding box center [692, 374] width 24 height 15
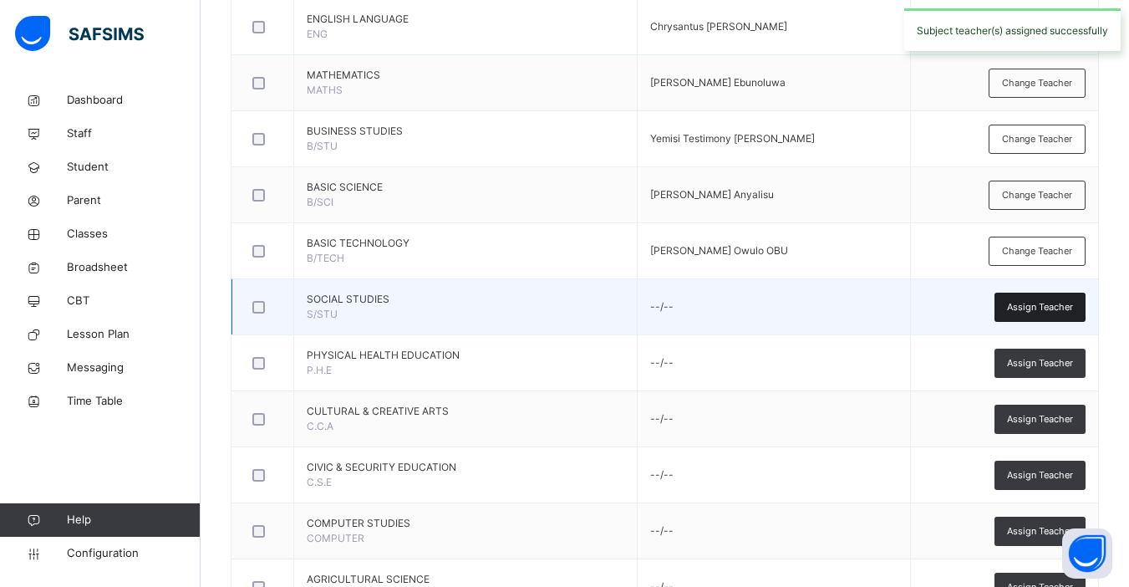
click at [863, 304] on span "Assign Teacher" at bounding box center [1040, 307] width 66 height 14
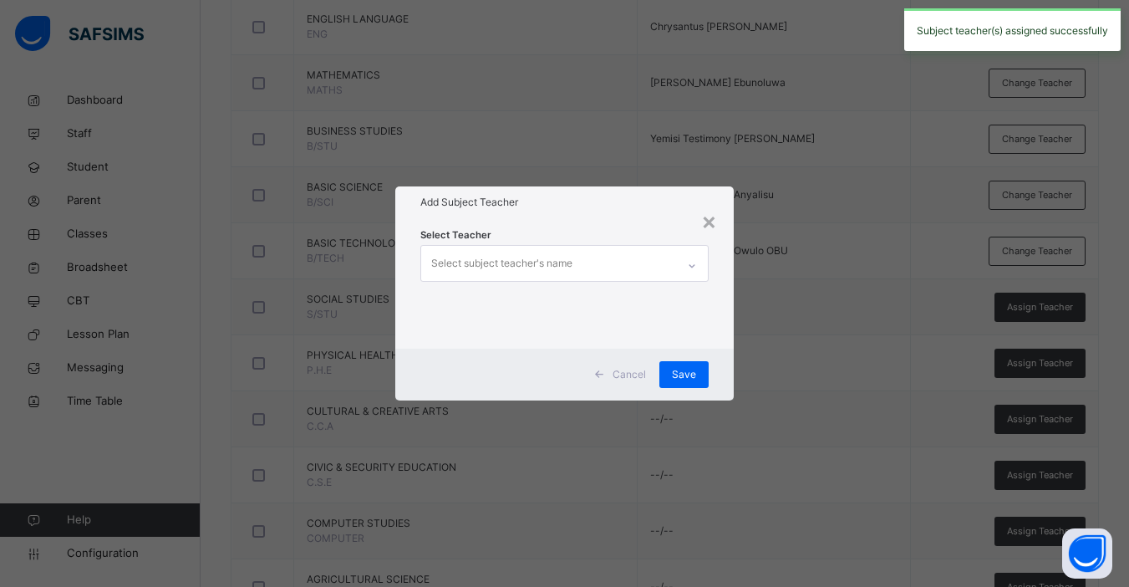
click at [585, 270] on div "Select subject teacher's name" at bounding box center [548, 263] width 255 height 35
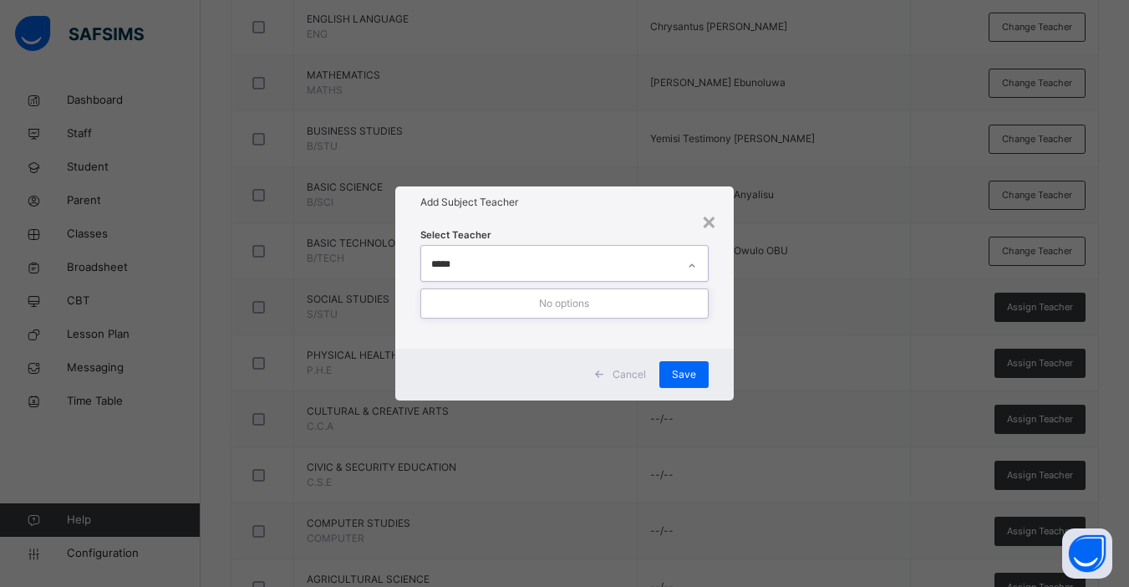
type input "****"
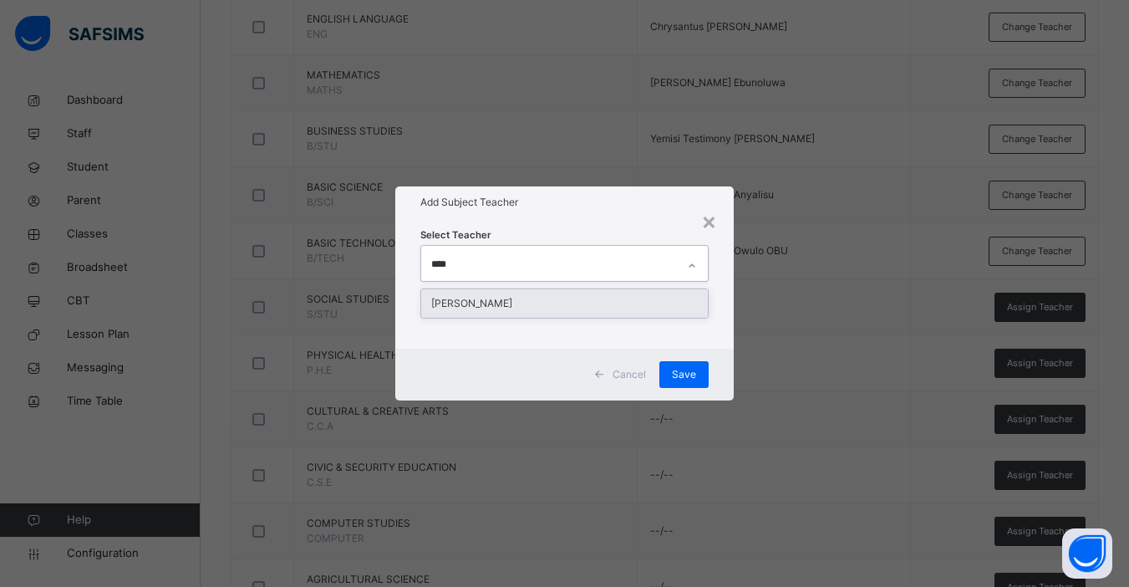
click at [560, 304] on div "[PERSON_NAME]" at bounding box center [564, 303] width 287 height 28
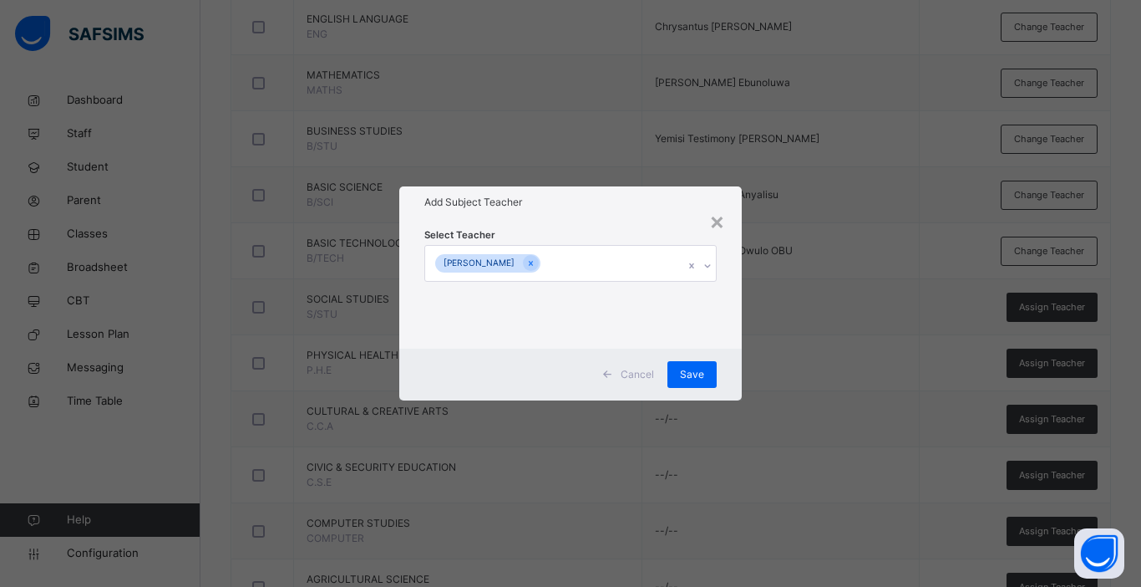
click at [725, 355] on div "Cancel Save" at bounding box center [570, 374] width 343 height 52
click at [691, 376] on span "Save" at bounding box center [692, 374] width 24 height 15
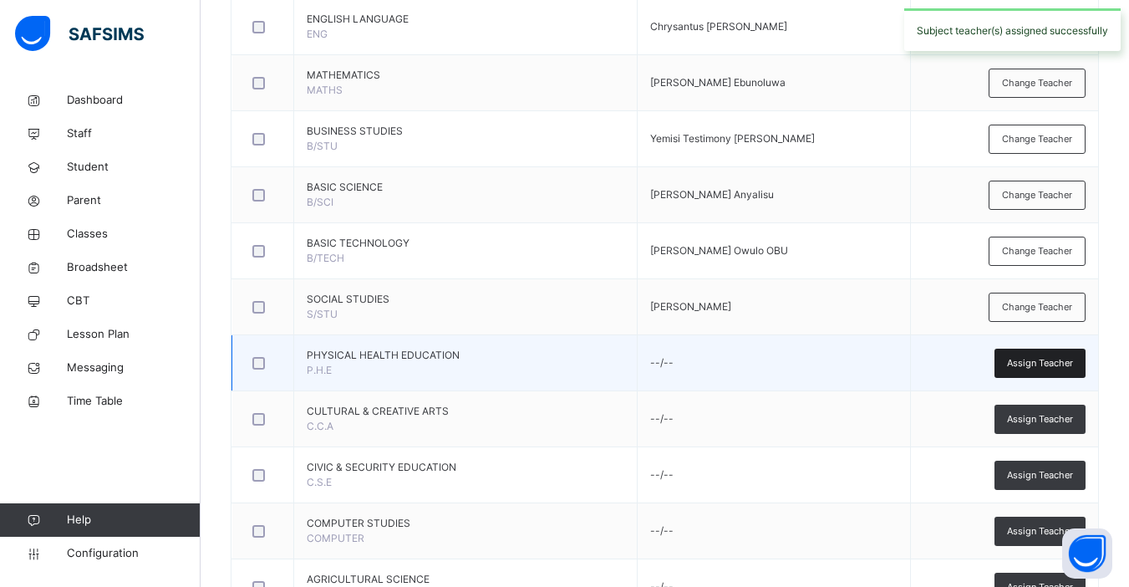
click at [863, 354] on div "Assign Teacher" at bounding box center [1039, 362] width 91 height 29
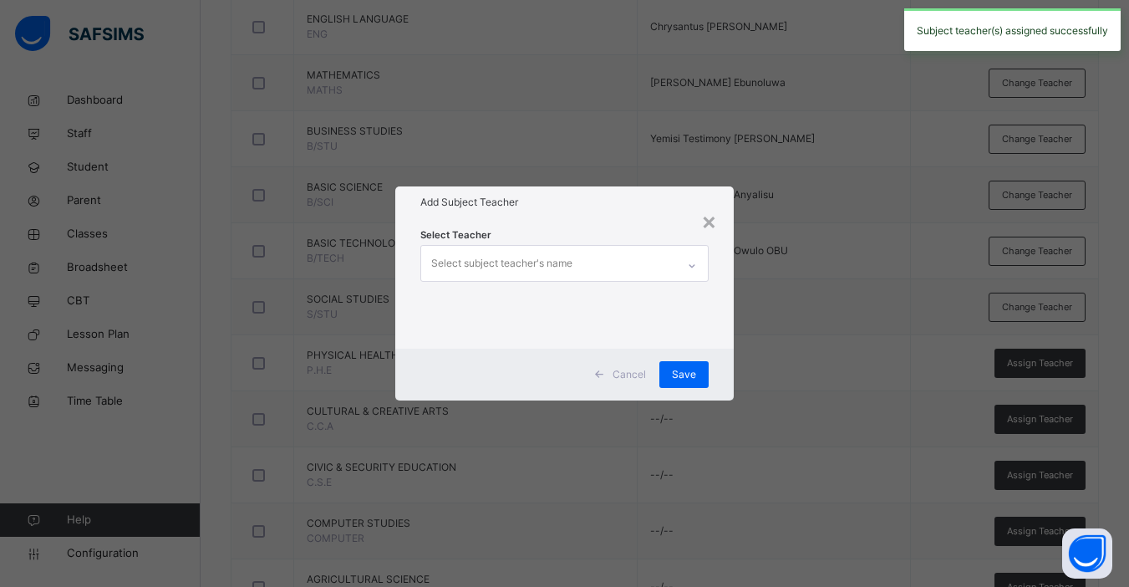
click at [488, 257] on div "Select subject teacher's name" at bounding box center [501, 263] width 141 height 32
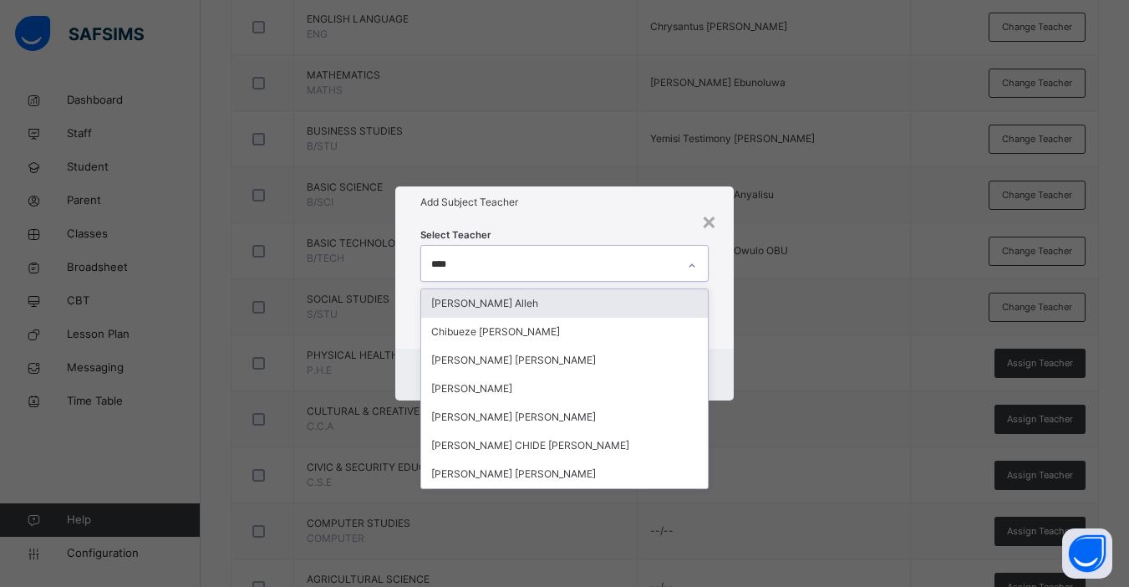
type input "*****"
click at [483, 298] on div "[PERSON_NAME] Alleh" at bounding box center [564, 303] width 287 height 28
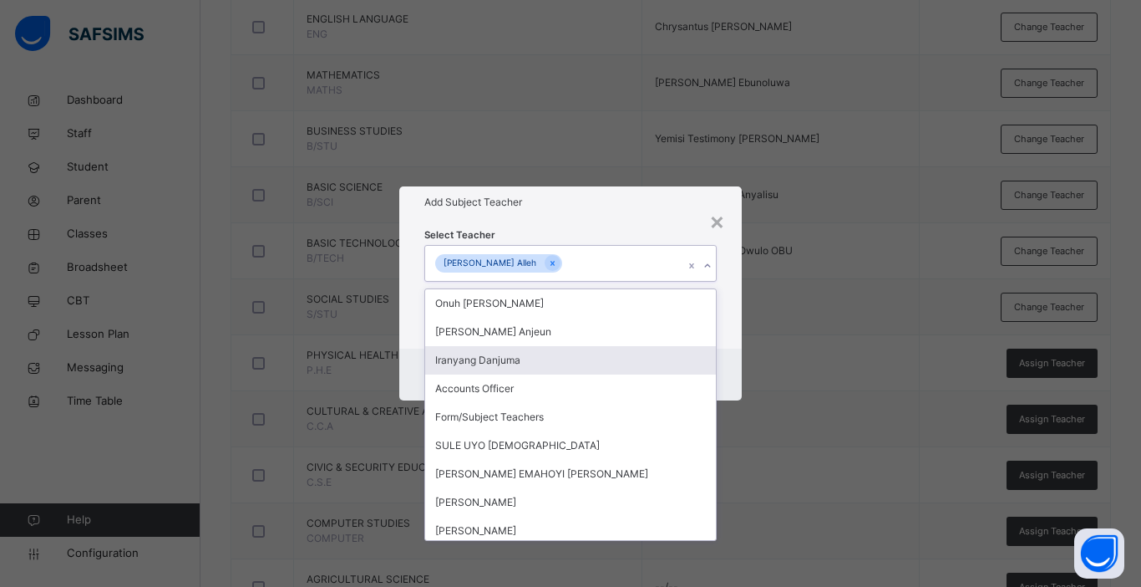
click at [728, 346] on div "Select Teacher option Peter Moses Alleh, selected. option Iranyang Danjuma focu…" at bounding box center [570, 283] width 343 height 130
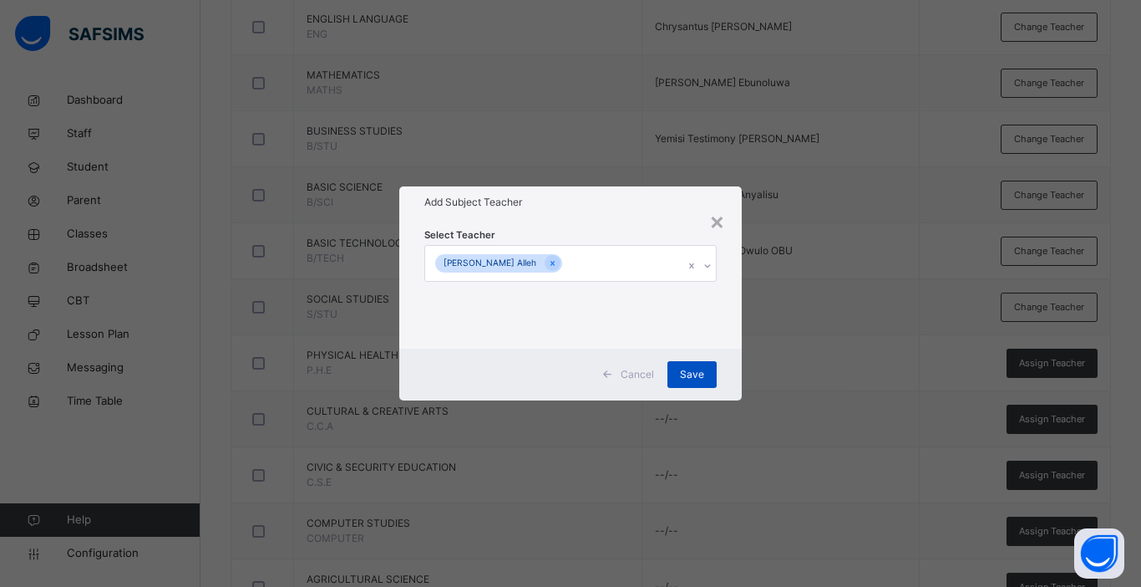
click at [692, 379] on span "Save" at bounding box center [692, 374] width 24 height 15
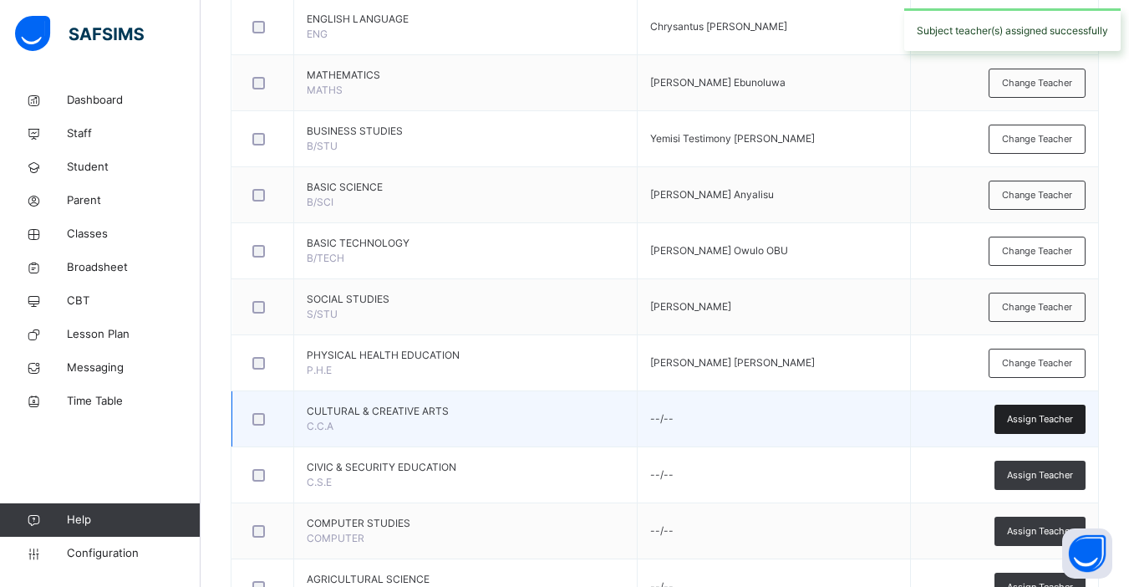
click at [863, 416] on span "Assign Teacher" at bounding box center [1040, 419] width 66 height 14
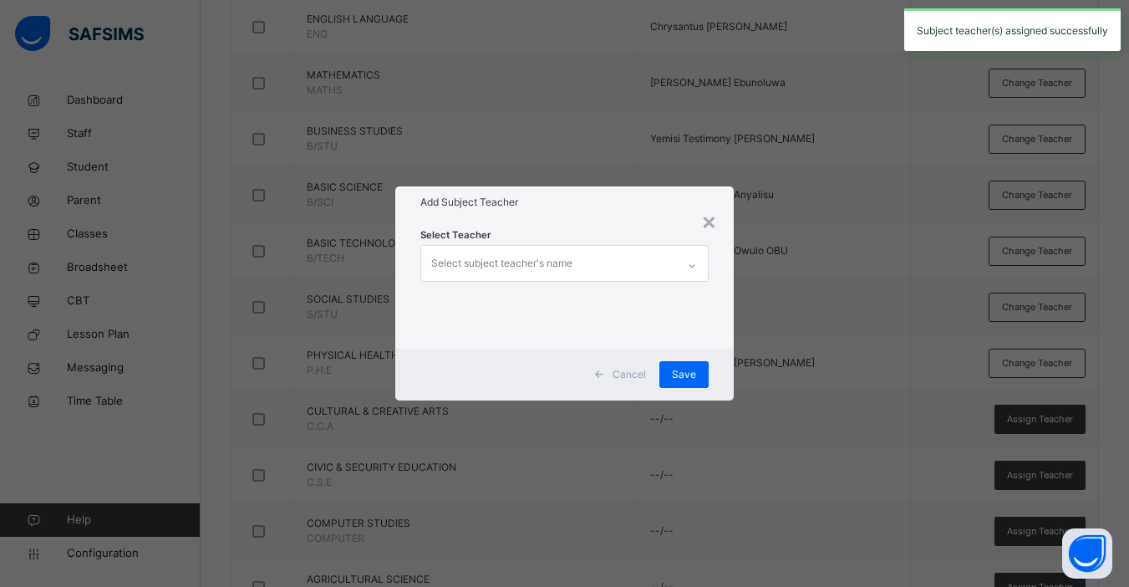
click at [541, 267] on div "Select subject teacher's name" at bounding box center [501, 263] width 141 height 32
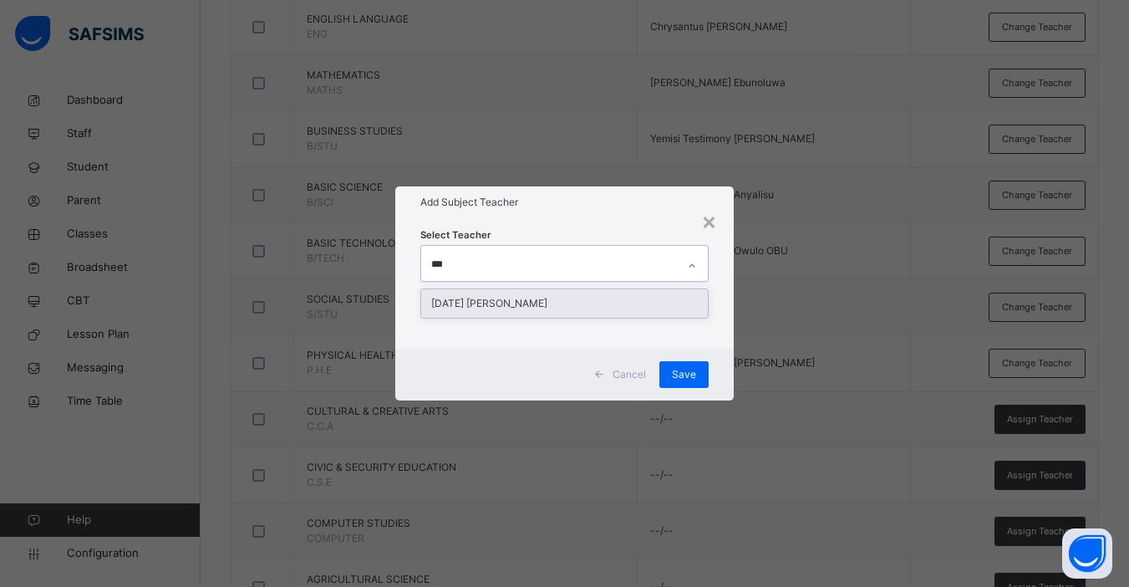
type input "****"
click at [546, 308] on div "[DATE] [PERSON_NAME]" at bounding box center [564, 303] width 287 height 28
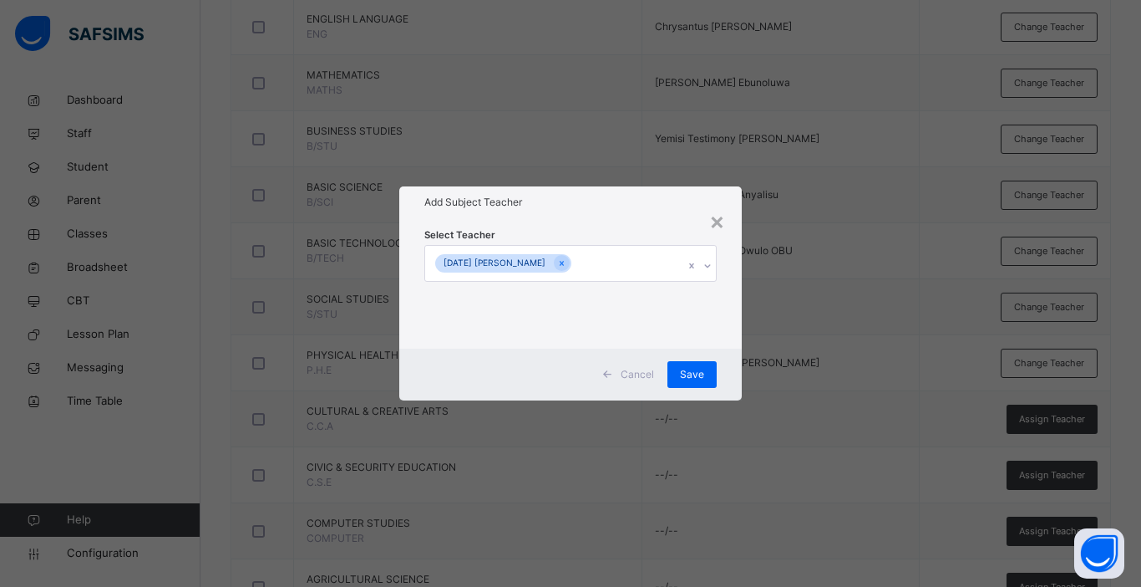
click at [735, 335] on div "Select Teacher Sunday Adegboyega Arigbede" at bounding box center [570, 283] width 343 height 130
click at [697, 378] on span "Save" at bounding box center [692, 374] width 24 height 15
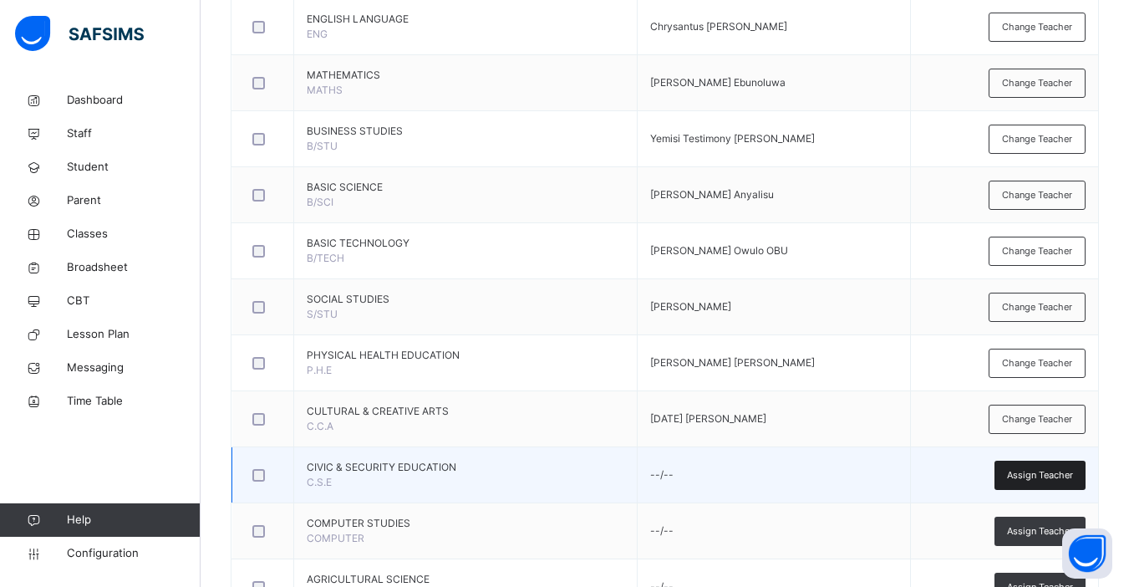
click at [863, 471] on span "Assign Teacher" at bounding box center [1040, 475] width 66 height 14
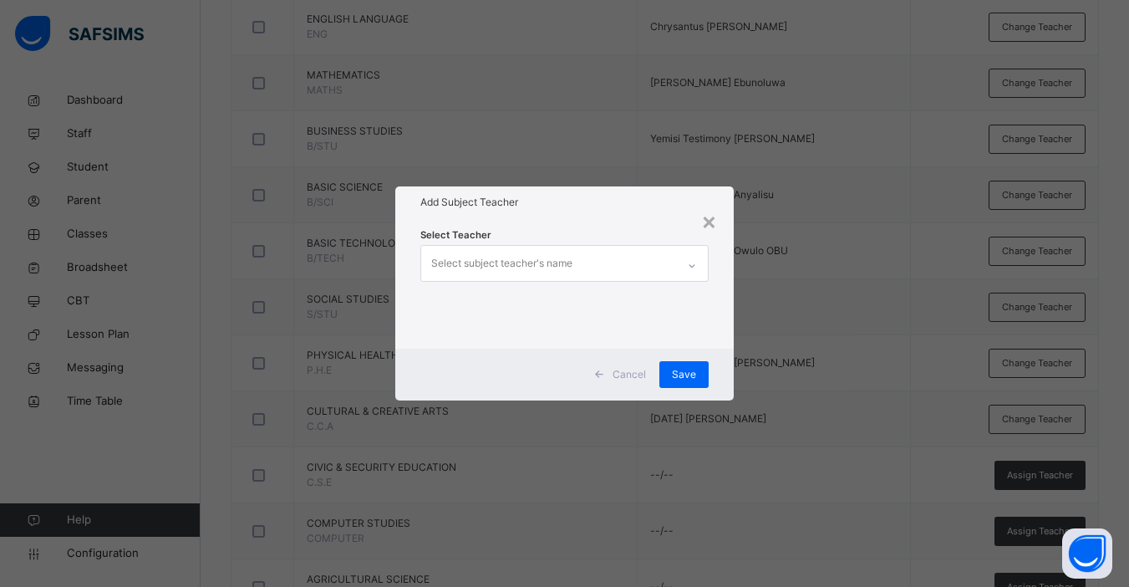
click at [491, 262] on div "Select subject teacher's name" at bounding box center [501, 263] width 141 height 32
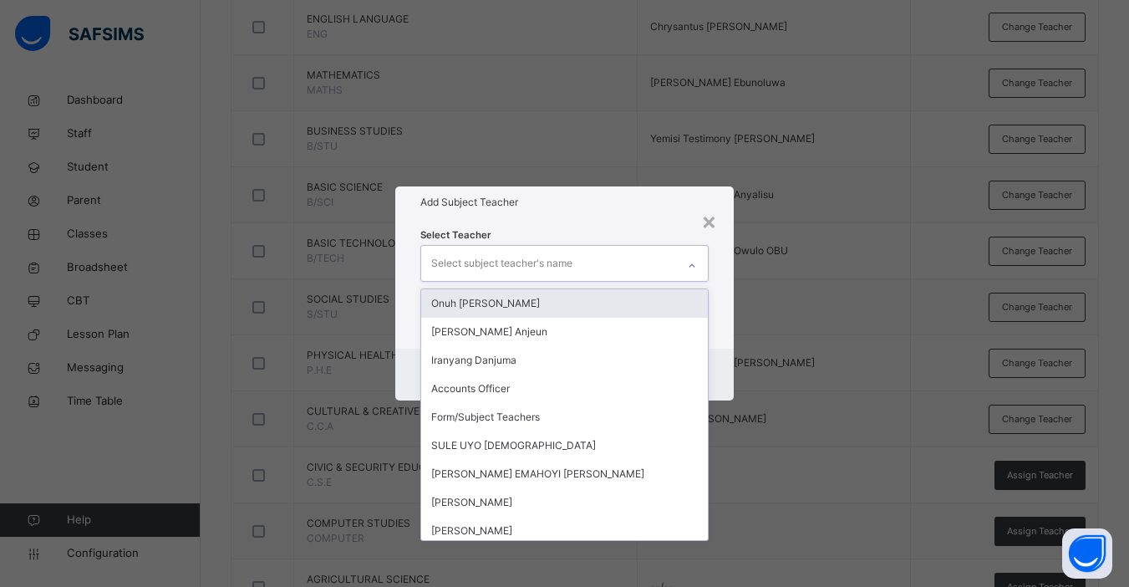
type input "*"
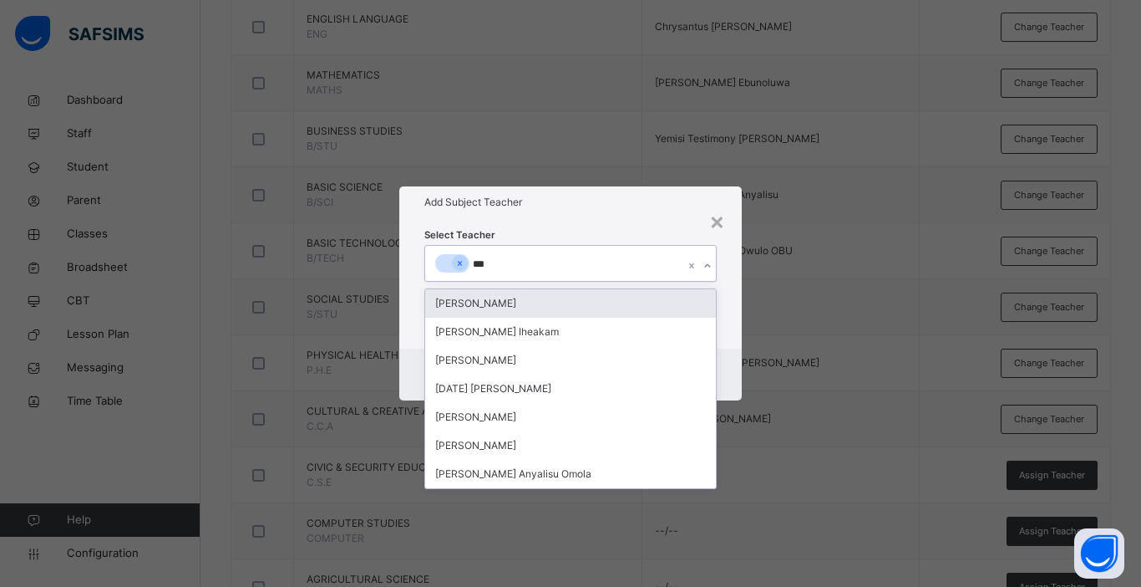
type input "****"
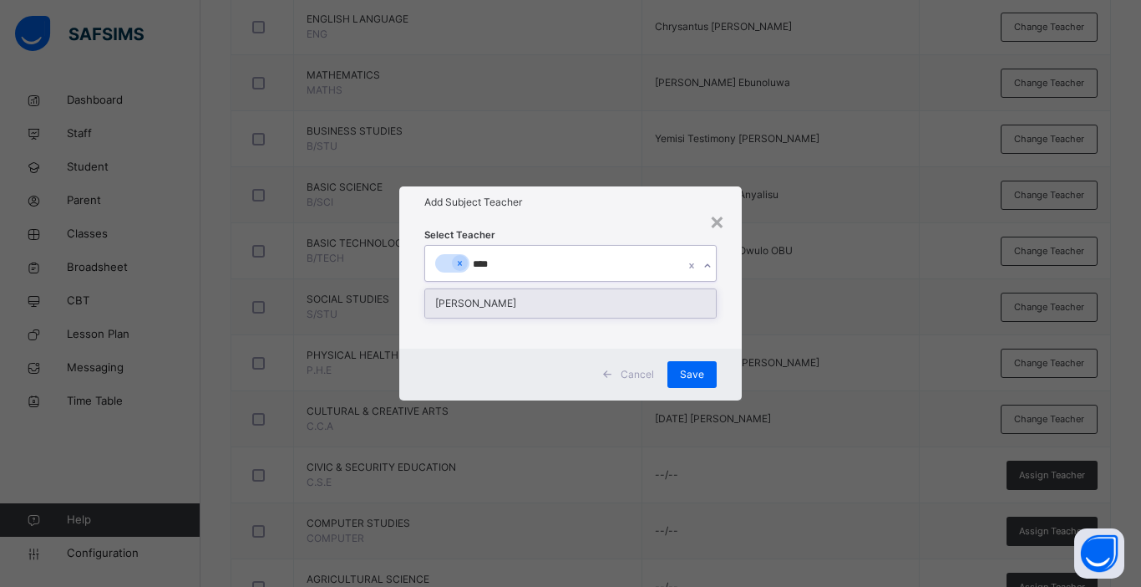
click at [510, 309] on div "[PERSON_NAME]" at bounding box center [570, 303] width 291 height 28
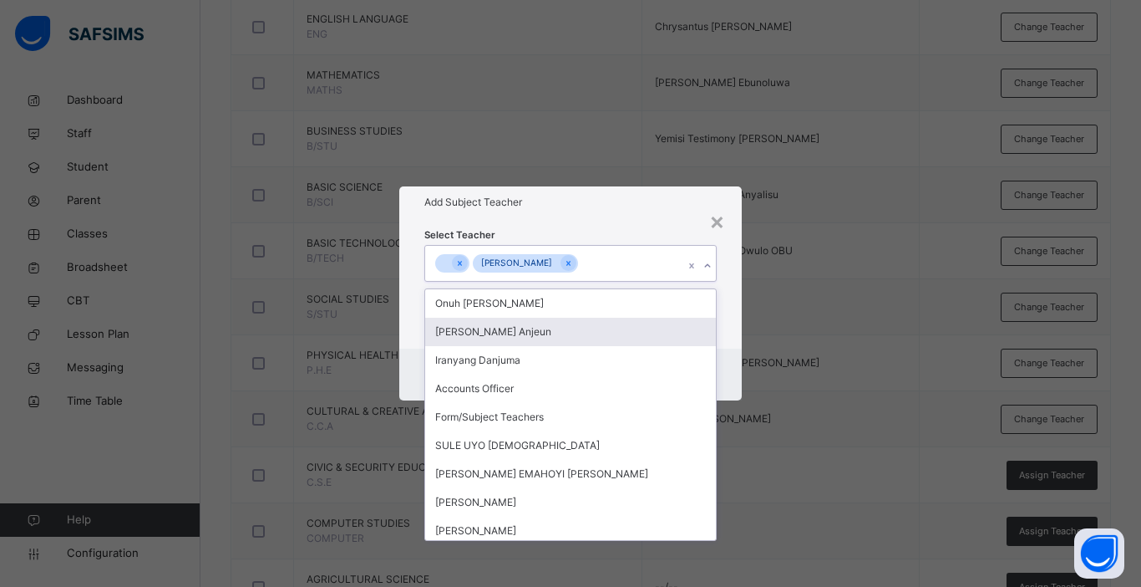
click at [733, 339] on div "Select Teacher option Elele Ifeoma Maryjane, selected. option John Ogwuche Anje…" at bounding box center [570, 283] width 343 height 130
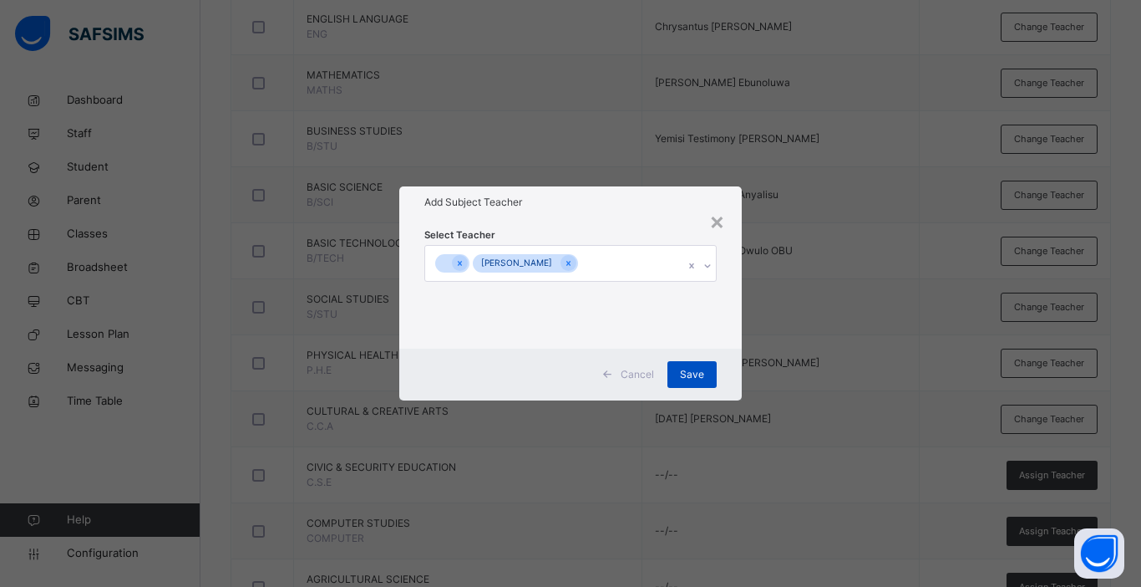
click at [690, 374] on span "Save" at bounding box center [692, 374] width 24 height 15
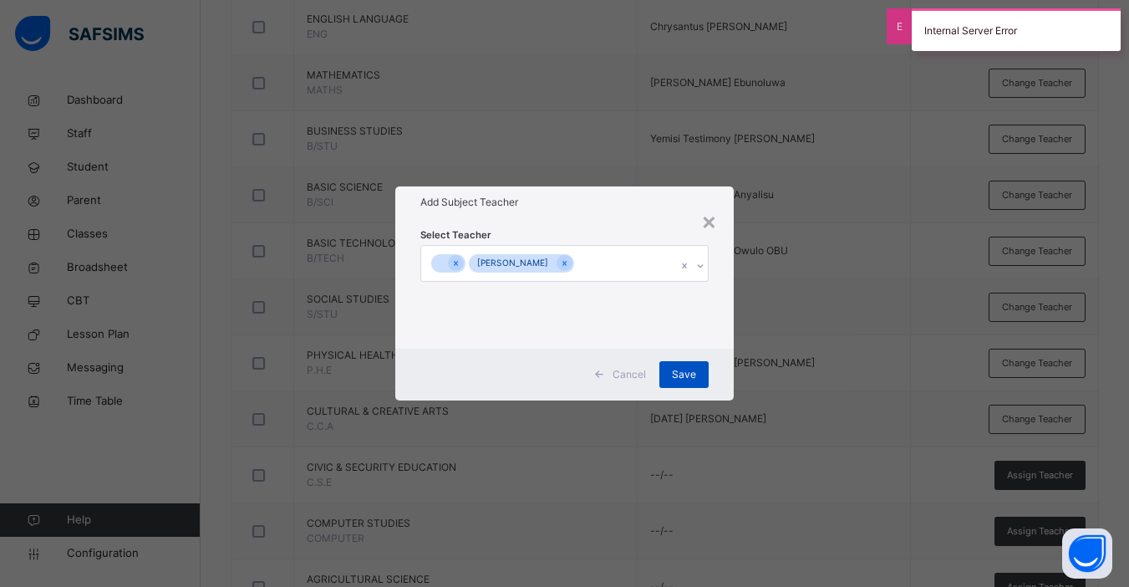
click at [690, 374] on span "Save" at bounding box center [684, 374] width 24 height 15
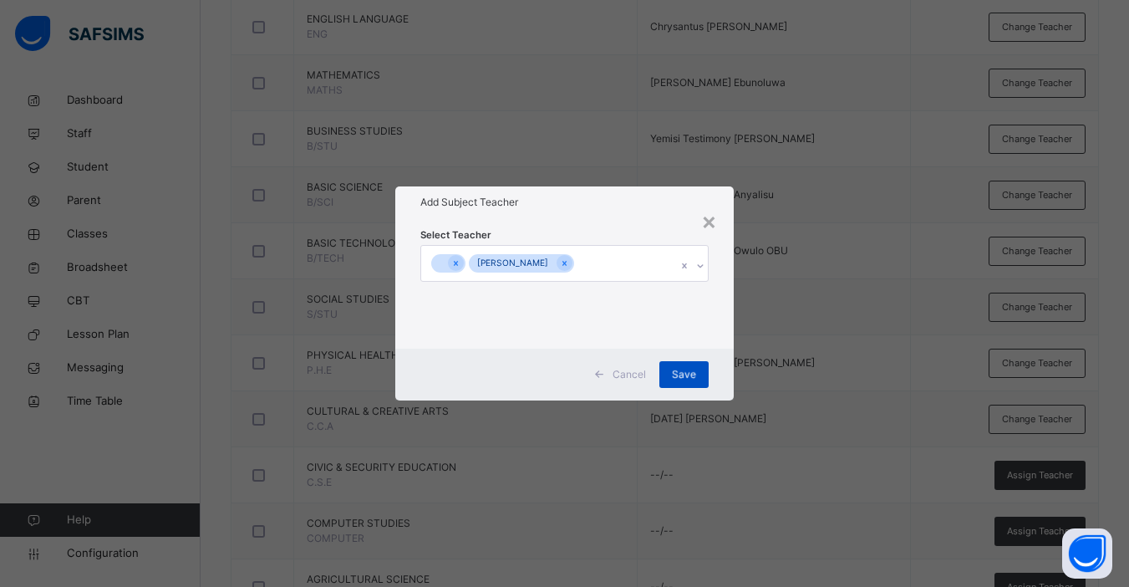
click at [684, 374] on div "Save" at bounding box center [683, 374] width 49 height 27
click at [696, 368] on span "Save" at bounding box center [684, 374] width 24 height 15
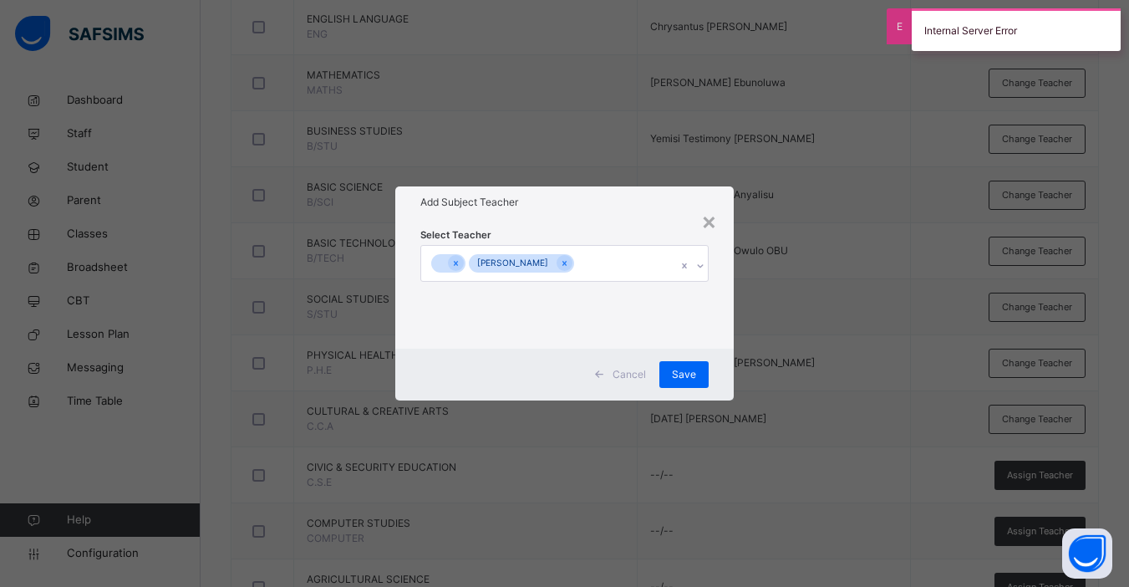
click at [719, 220] on div "Select Teacher Elele Ifeoma Maryjane" at bounding box center [564, 283] width 338 height 130
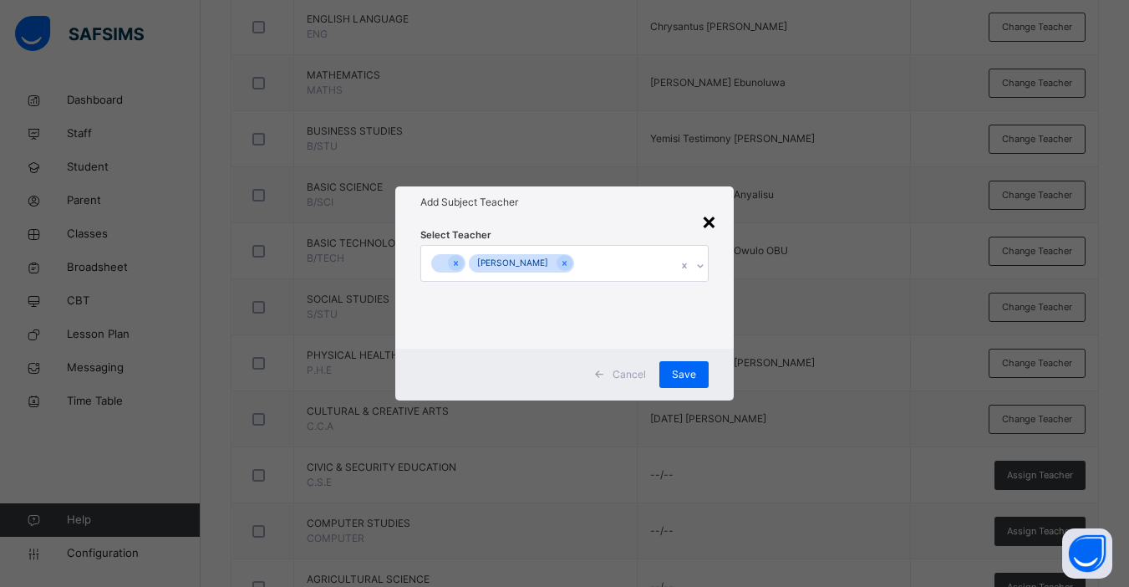
click at [711, 222] on div "×" at bounding box center [709, 220] width 16 height 35
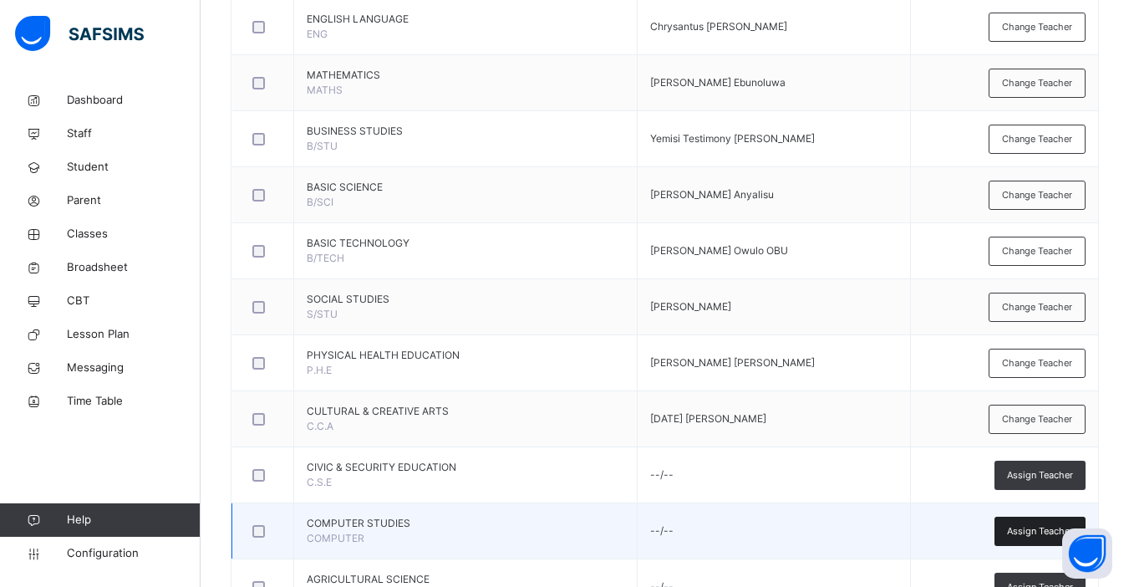
click at [863, 531] on span "Assign Teacher" at bounding box center [1040, 531] width 66 height 14
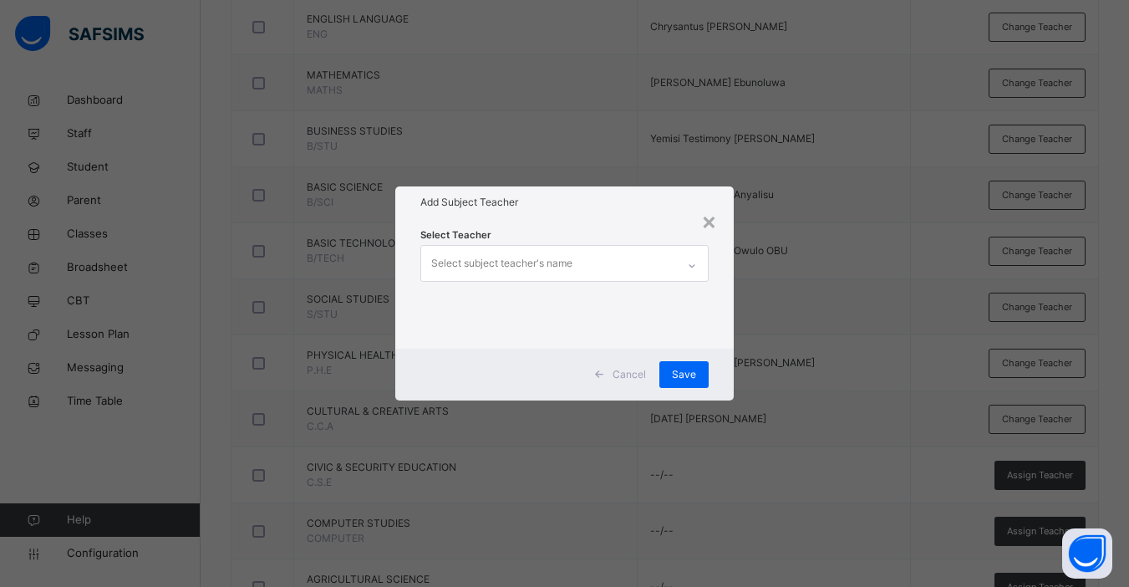
click at [553, 255] on div "Select subject teacher's name" at bounding box center [501, 263] width 141 height 32
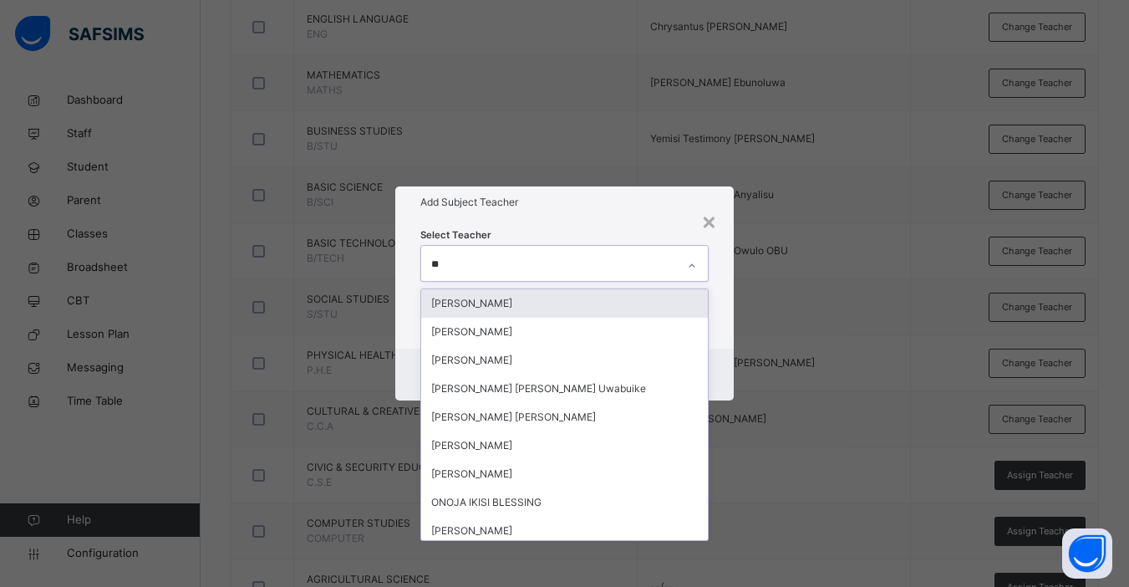
type input "***"
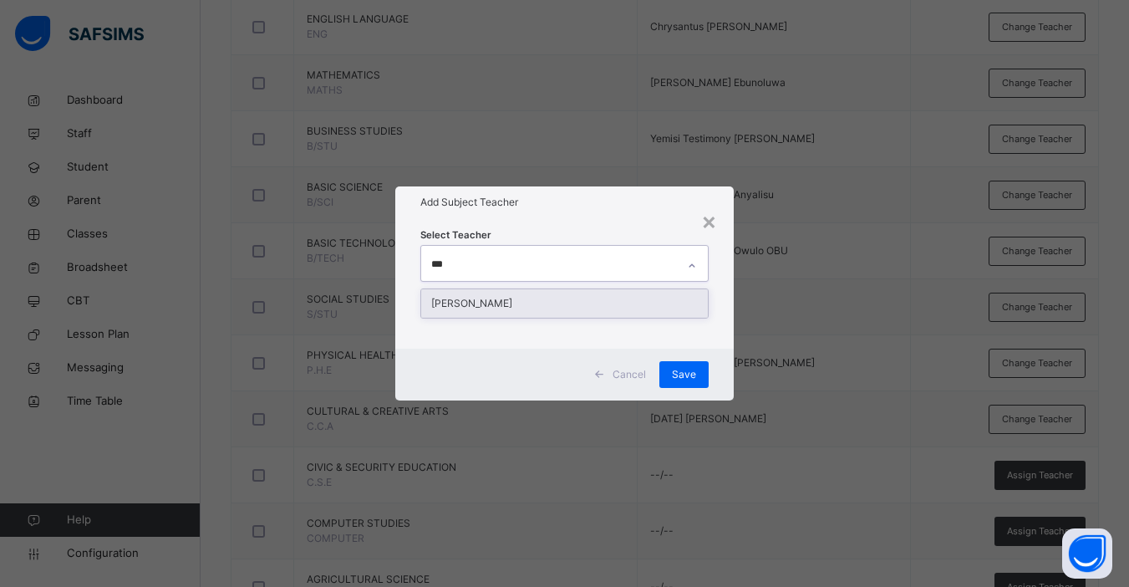
click at [528, 315] on div "[PERSON_NAME]" at bounding box center [564, 303] width 287 height 28
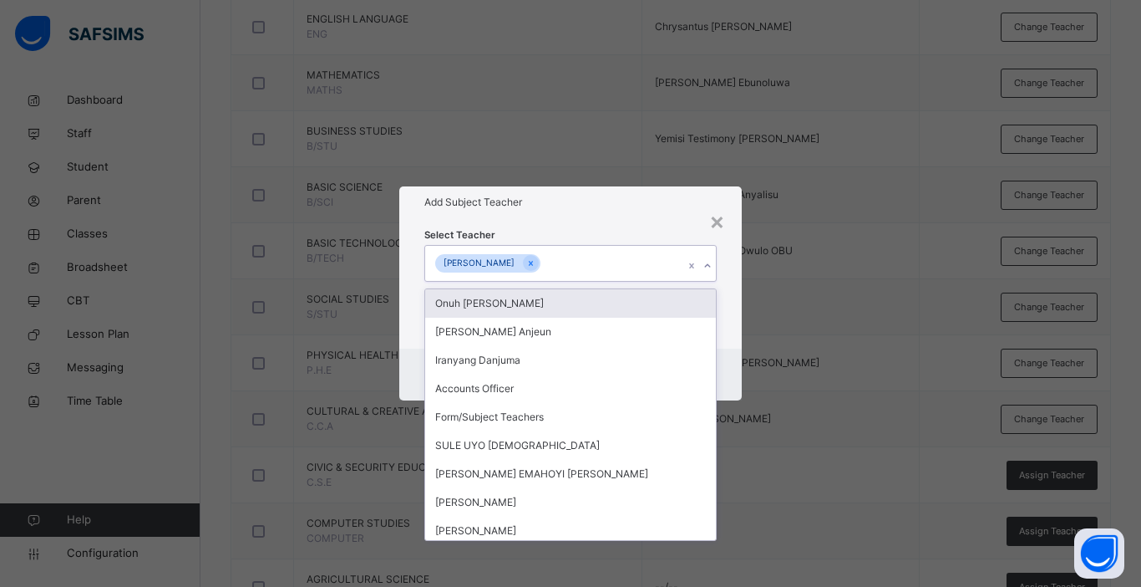
click at [650, 203] on h1 "Add Subject Teacher" at bounding box center [570, 202] width 292 height 15
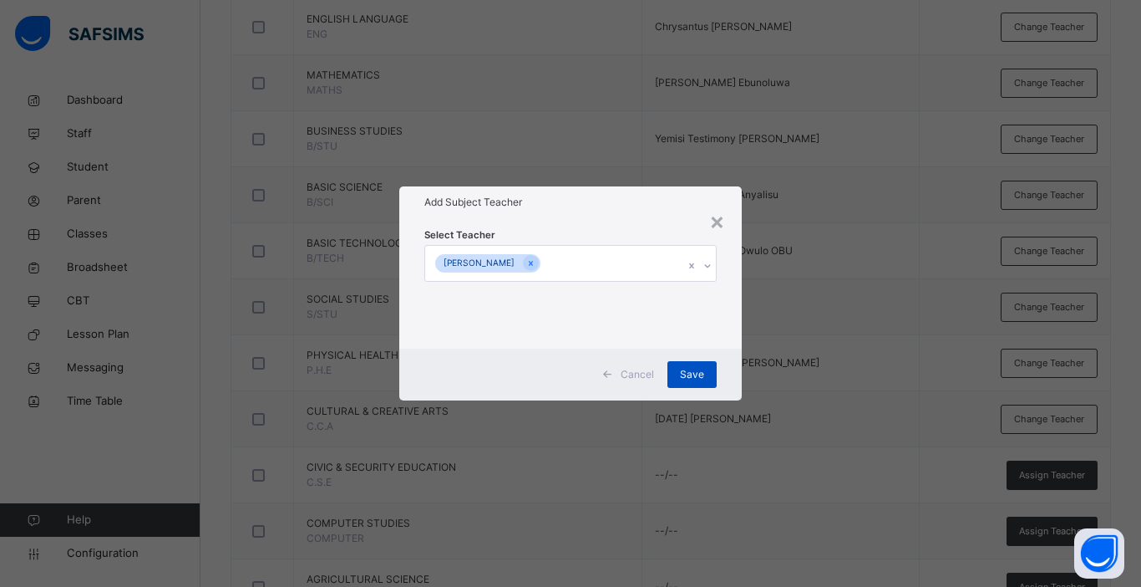
click at [687, 369] on span "Save" at bounding box center [692, 374] width 24 height 15
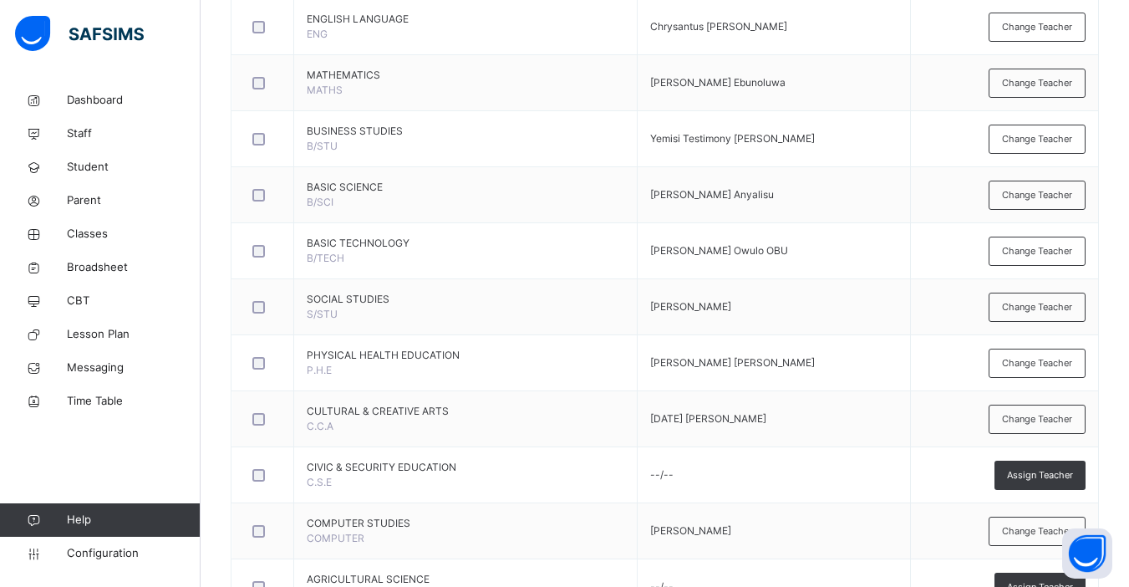
scroll to position [942, 0]
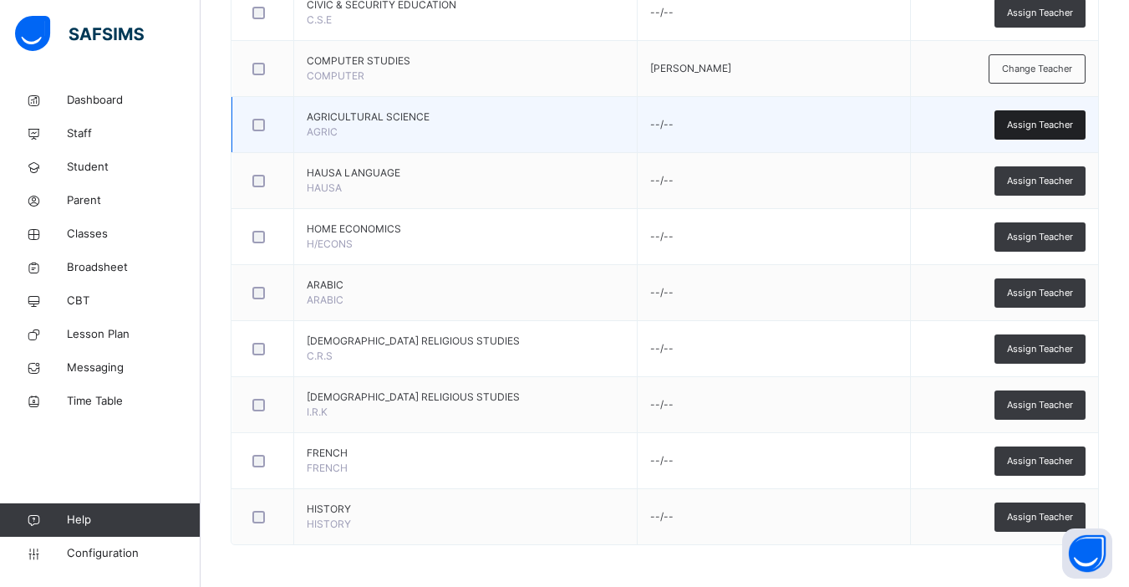
click at [863, 125] on span "Assign Teacher" at bounding box center [1040, 125] width 66 height 14
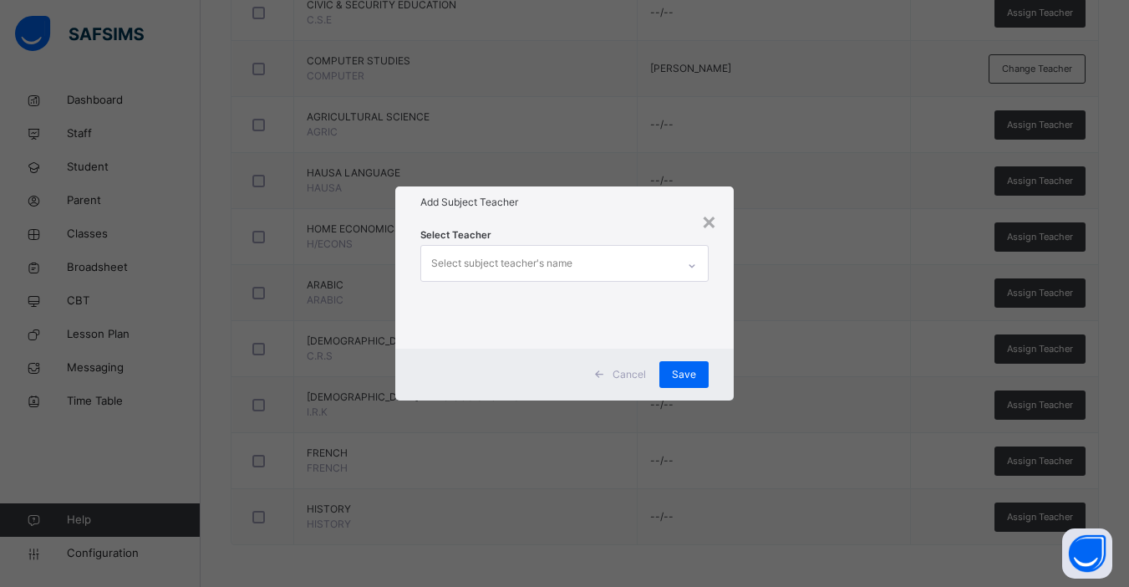
click at [573, 264] on div "Select subject teacher's name" at bounding box center [548, 263] width 255 height 35
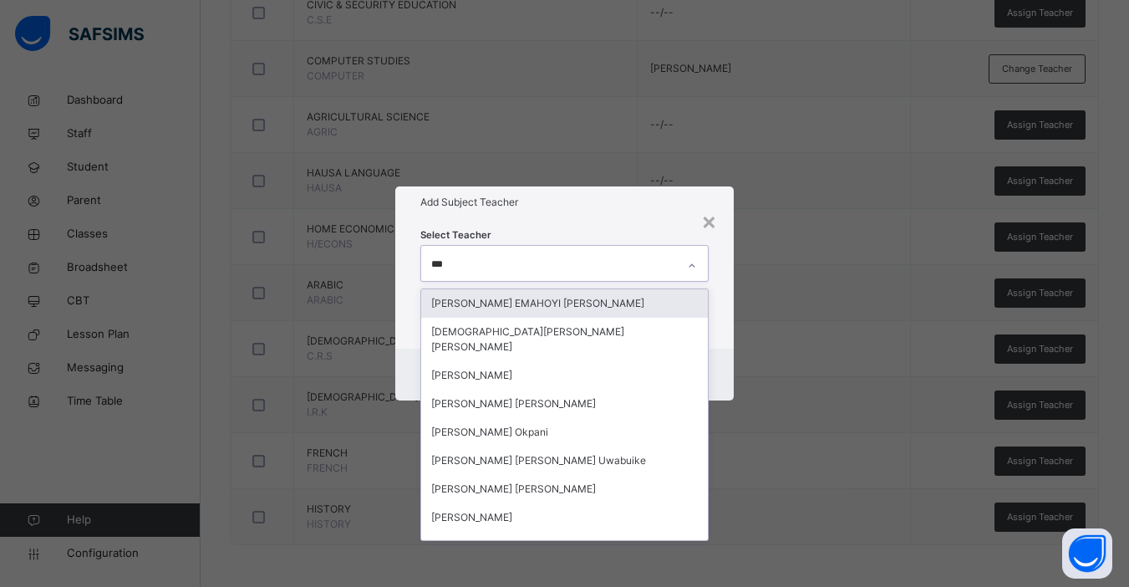
type input "****"
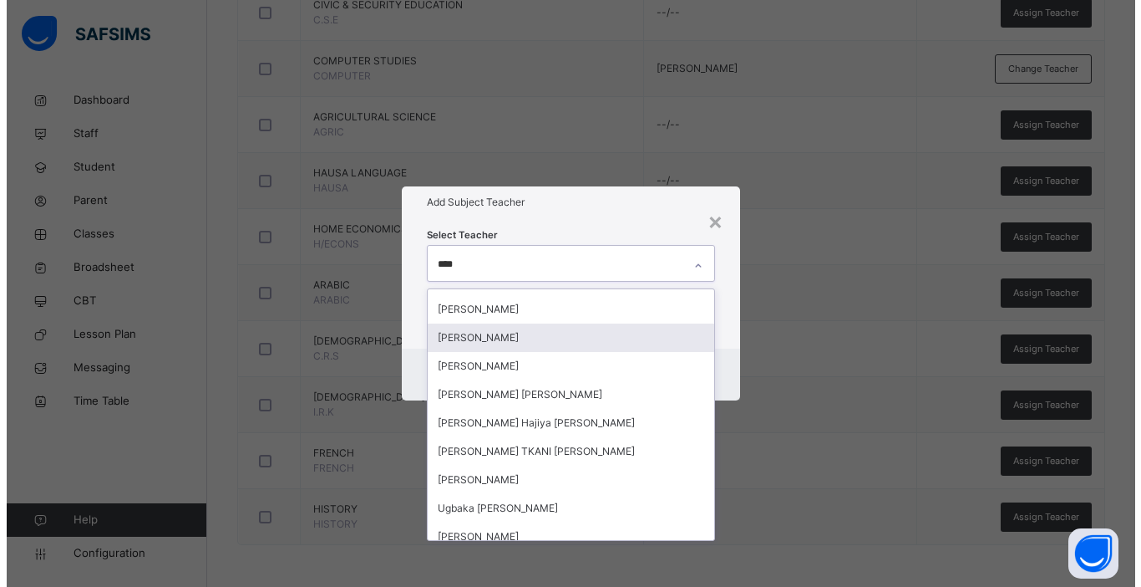
scroll to position [147, 0]
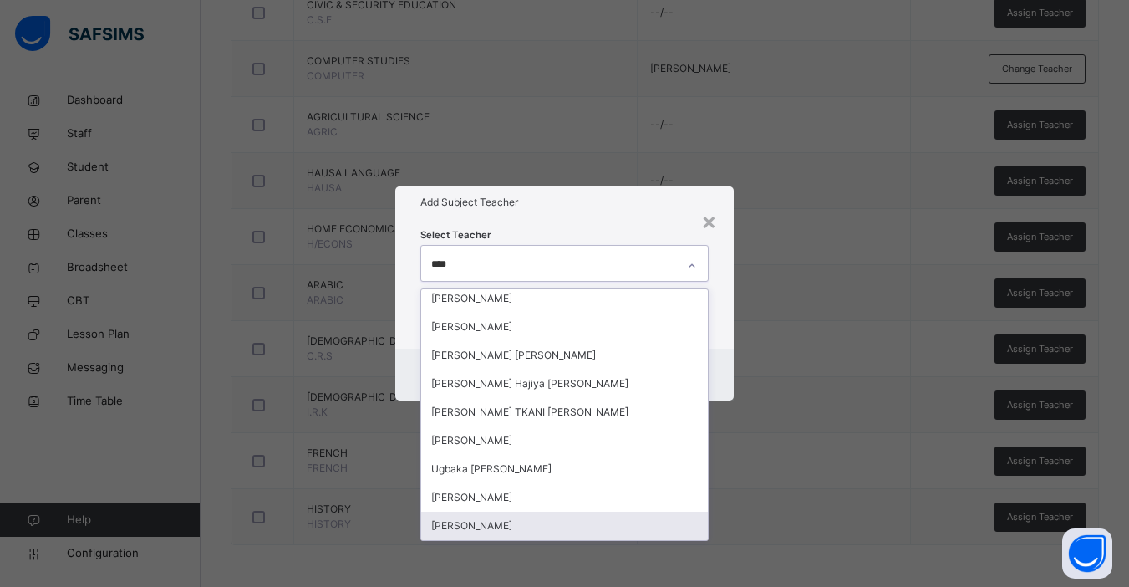
click at [532, 524] on div "[PERSON_NAME]" at bounding box center [564, 525] width 287 height 28
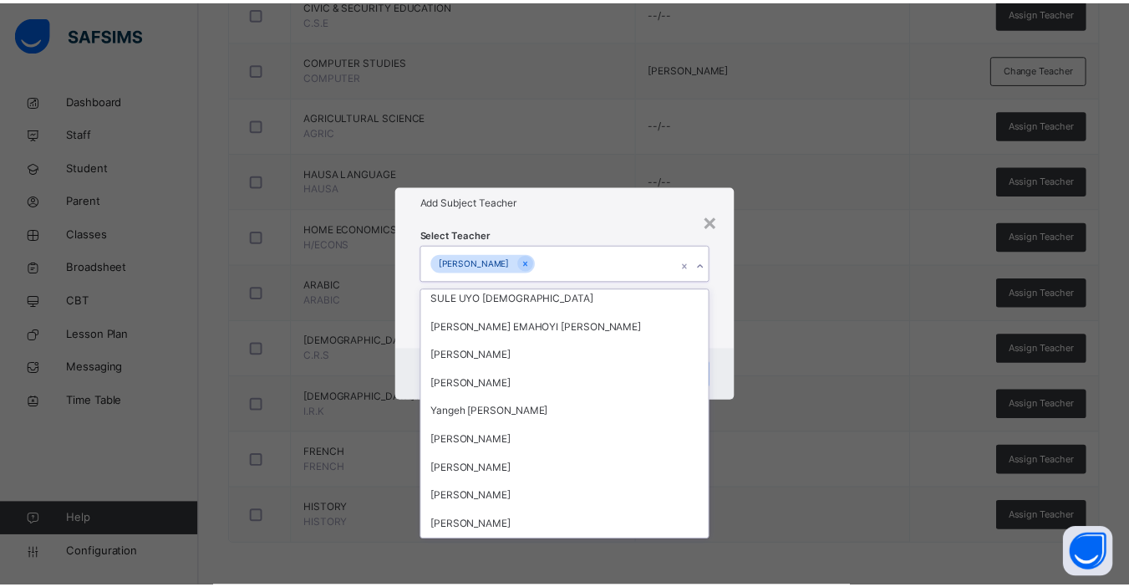
scroll to position [4693, 0]
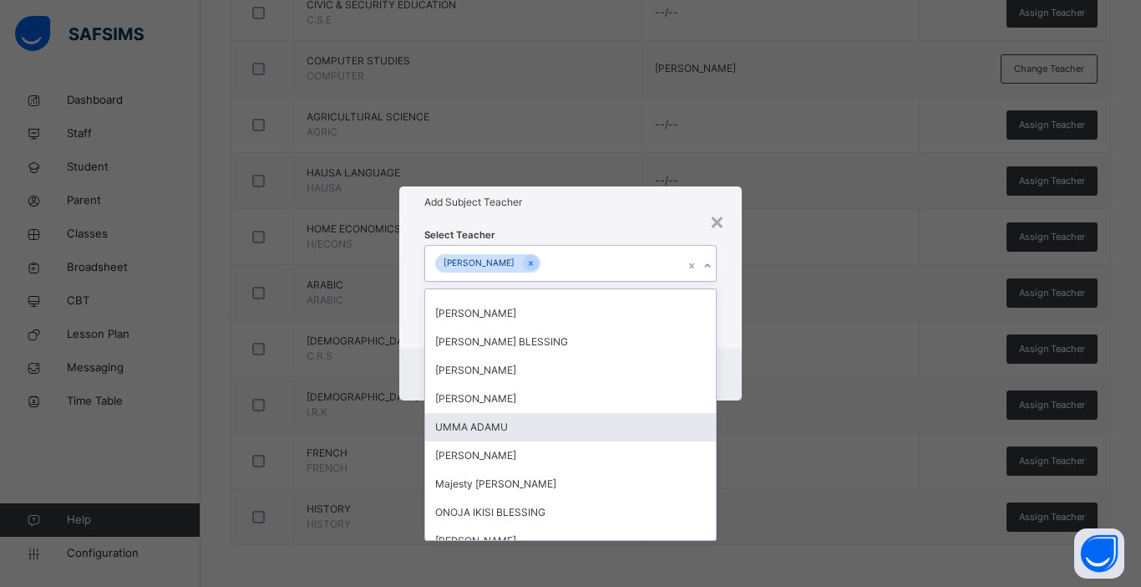
click at [727, 369] on div "Cancel Save" at bounding box center [570, 374] width 343 height 52
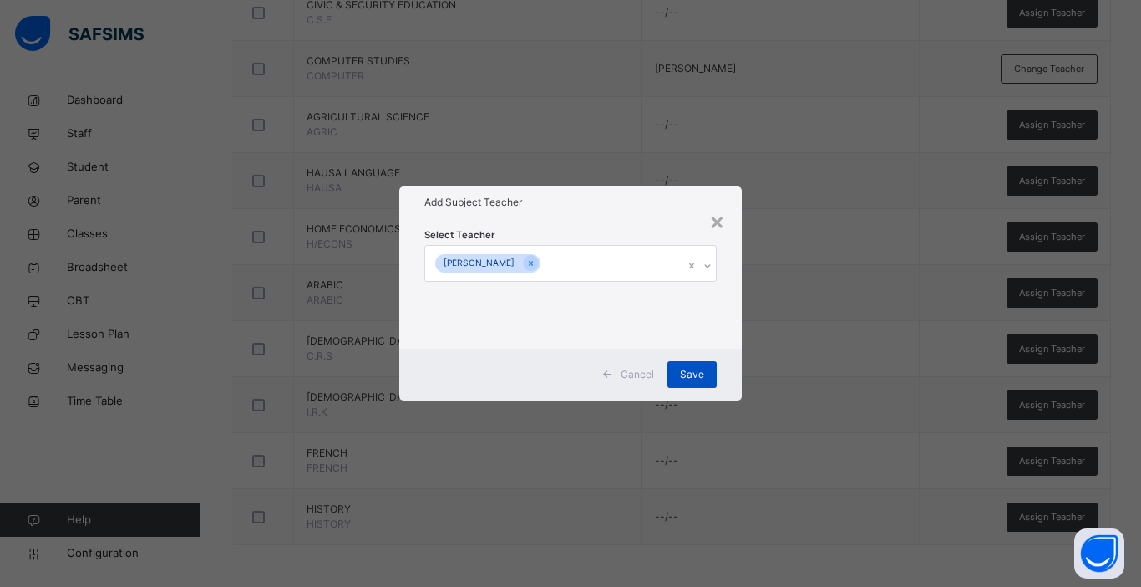
click at [689, 380] on span "Save" at bounding box center [692, 374] width 24 height 15
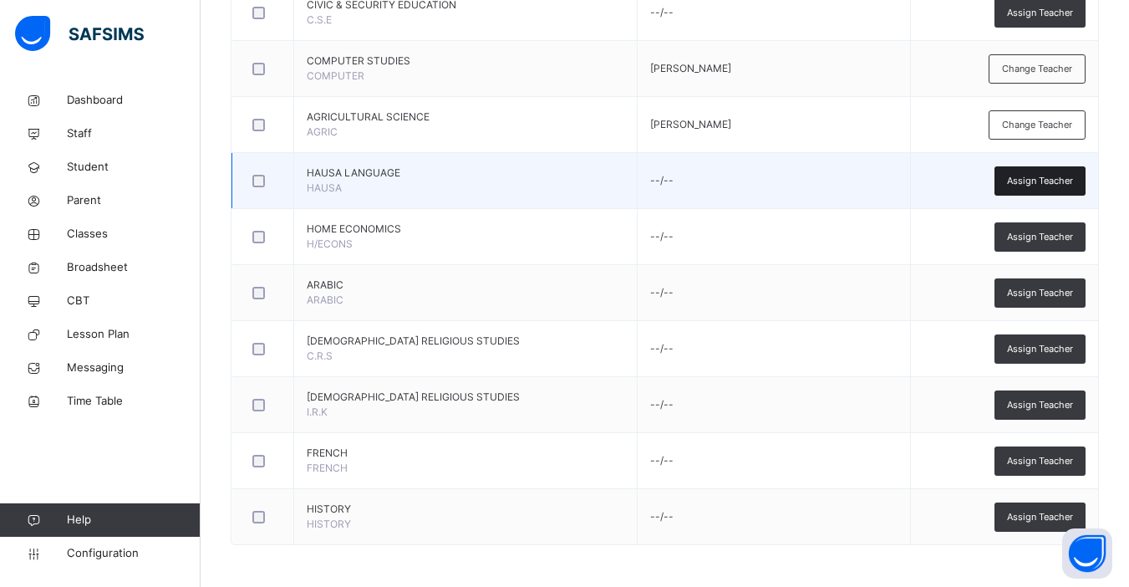
click at [863, 186] on span "Assign Teacher" at bounding box center [1040, 181] width 66 height 14
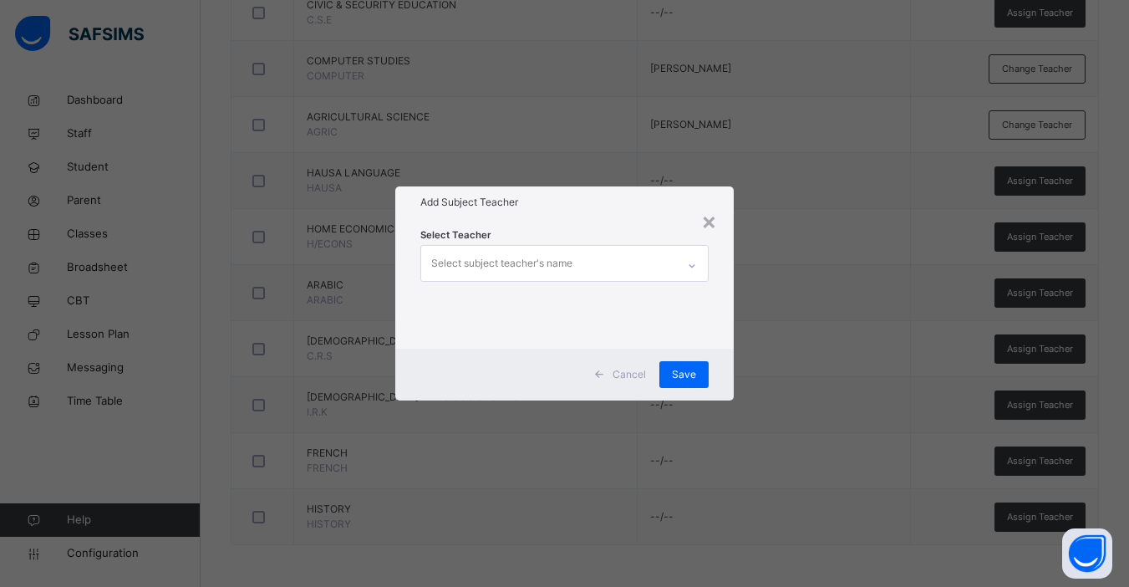
click at [558, 274] on div "Select subject teacher's name" at bounding box center [501, 263] width 141 height 32
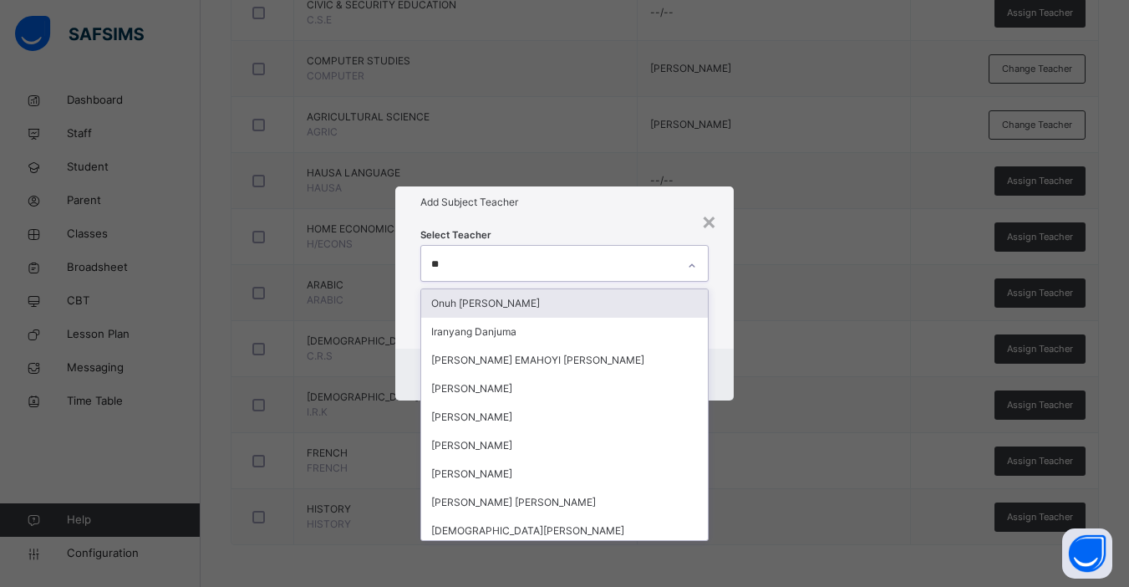
type input "***"
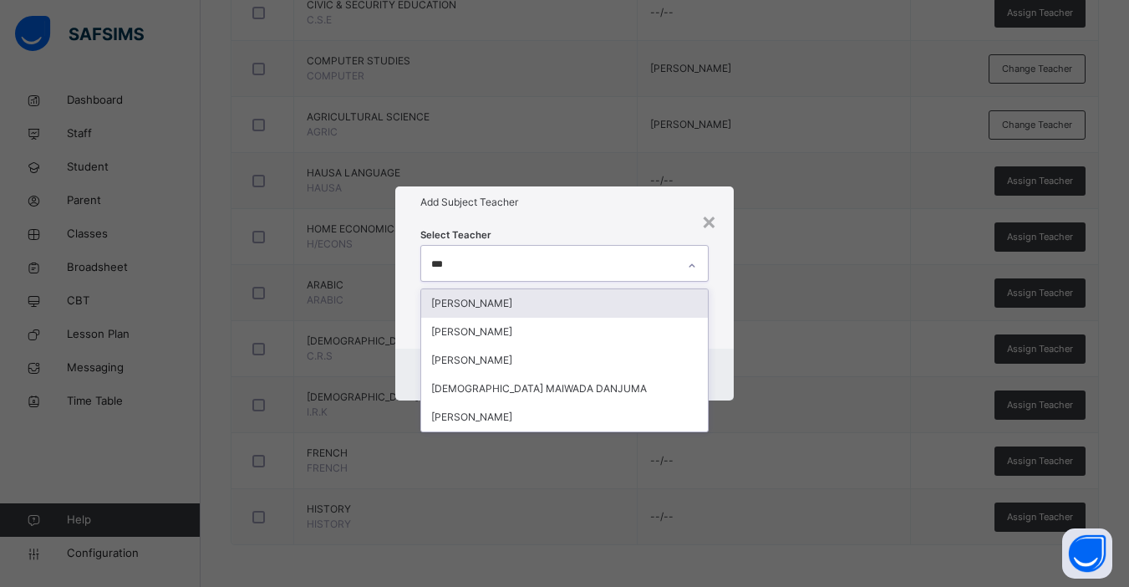
click at [526, 311] on div "[PERSON_NAME]" at bounding box center [564, 303] width 287 height 28
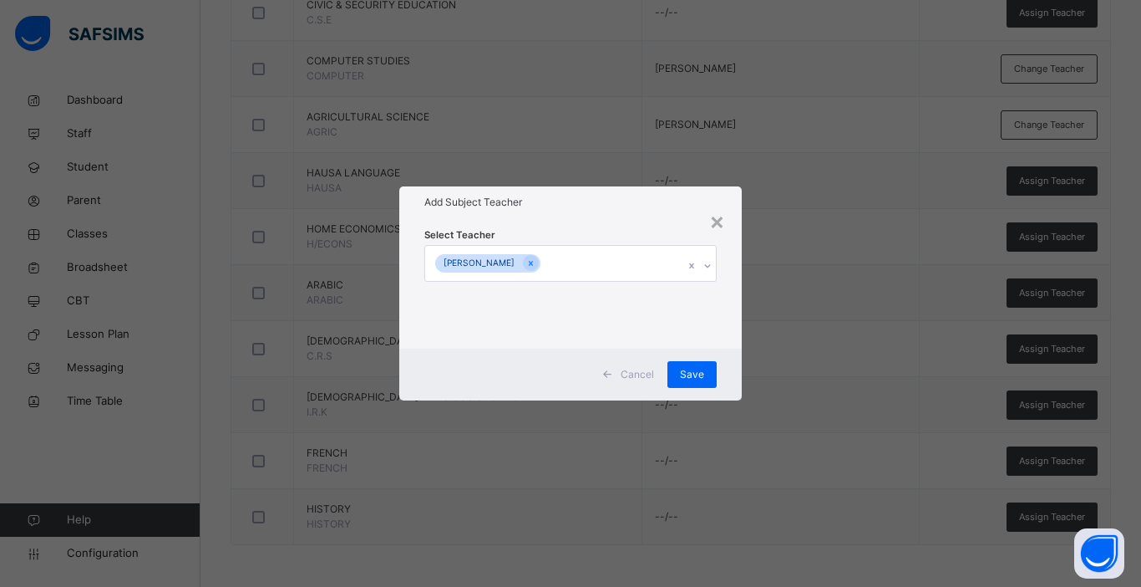
click at [730, 347] on div "Select Teacher Maryam Hajia Maigida" at bounding box center [570, 283] width 343 height 130
click at [684, 379] on span "Save" at bounding box center [692, 374] width 24 height 15
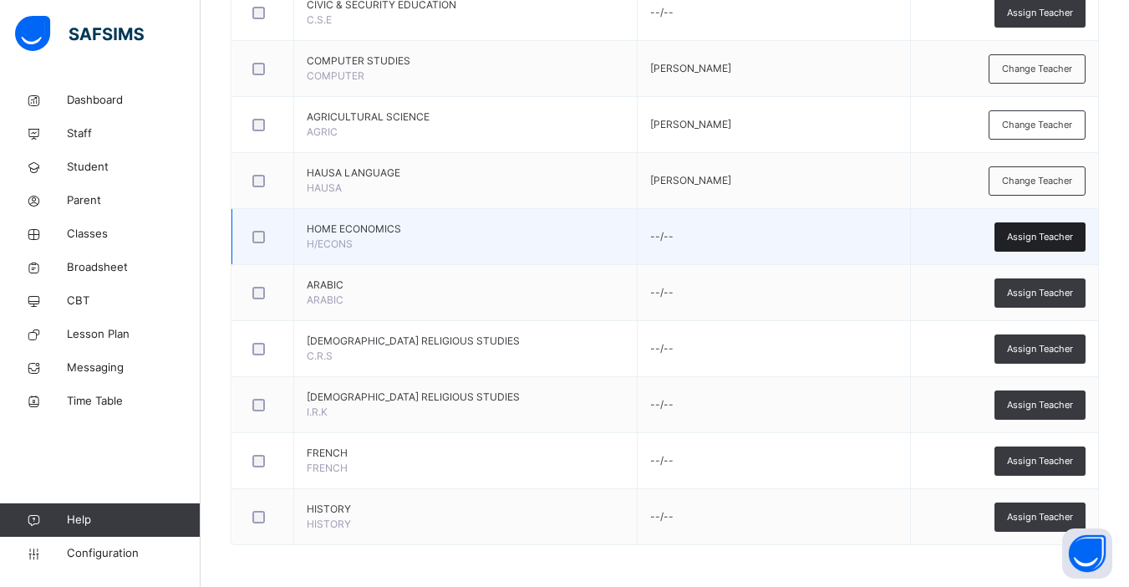
click at [863, 237] on span "Assign Teacher" at bounding box center [1040, 237] width 66 height 14
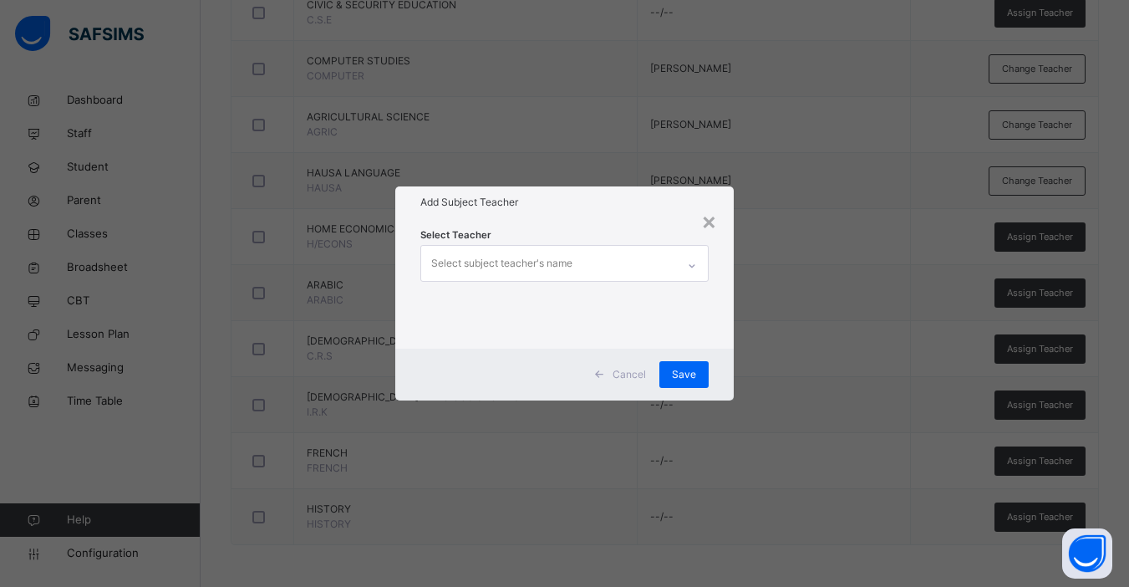
click at [517, 261] on div "Select subject teacher's name" at bounding box center [501, 263] width 141 height 32
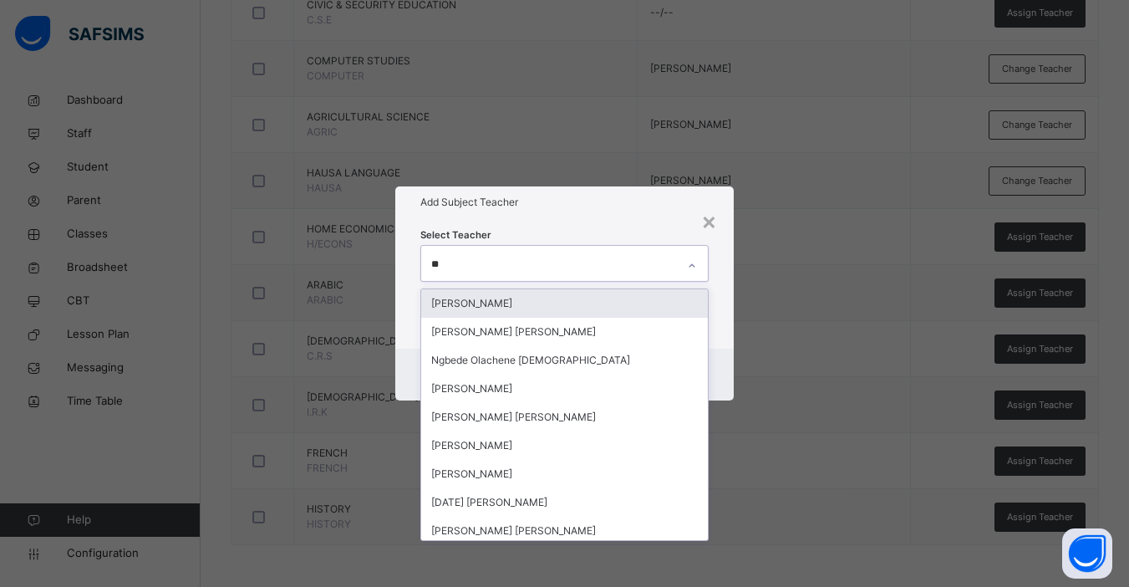
type input "***"
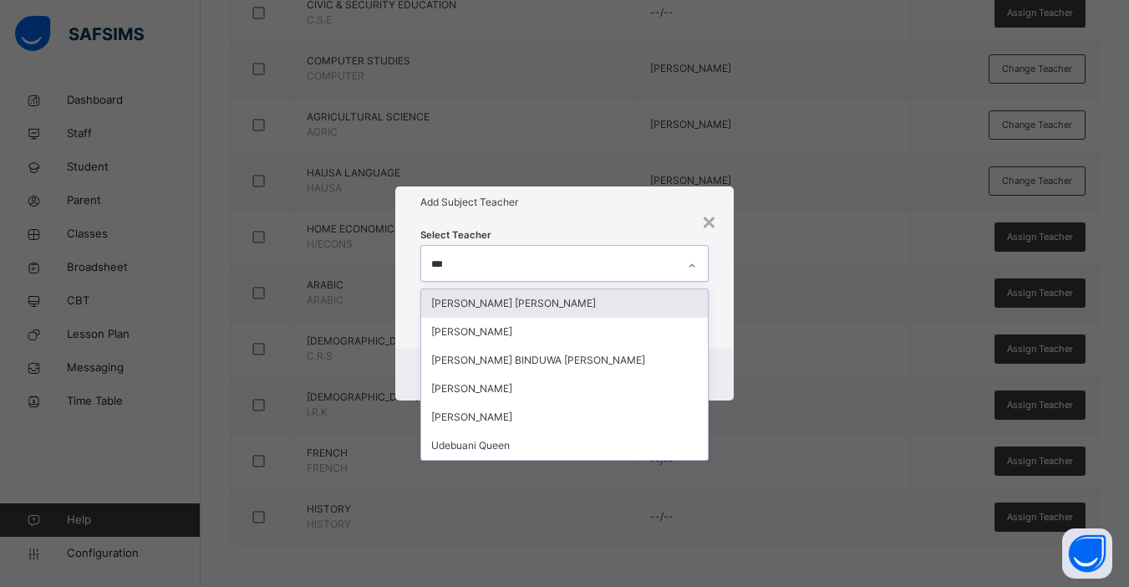
click at [529, 308] on div "[PERSON_NAME] [PERSON_NAME]" at bounding box center [564, 303] width 287 height 28
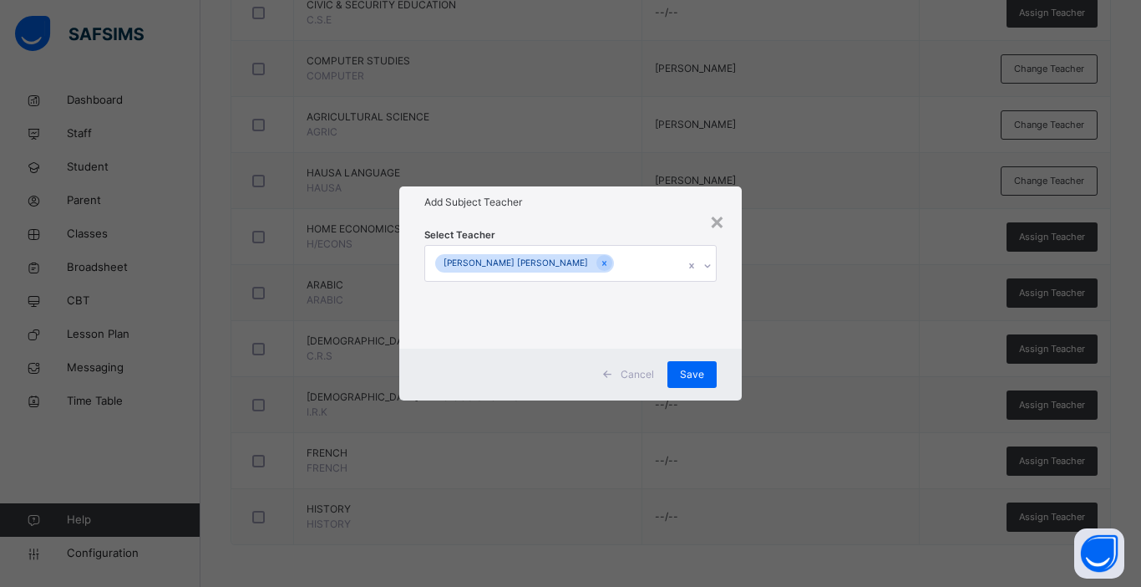
click at [732, 318] on div "Select Teacher Deborah Oluwakemi David" at bounding box center [570, 283] width 343 height 130
click at [705, 372] on div "Save" at bounding box center [692, 374] width 49 height 27
click at [697, 373] on span "Save" at bounding box center [692, 374] width 24 height 15
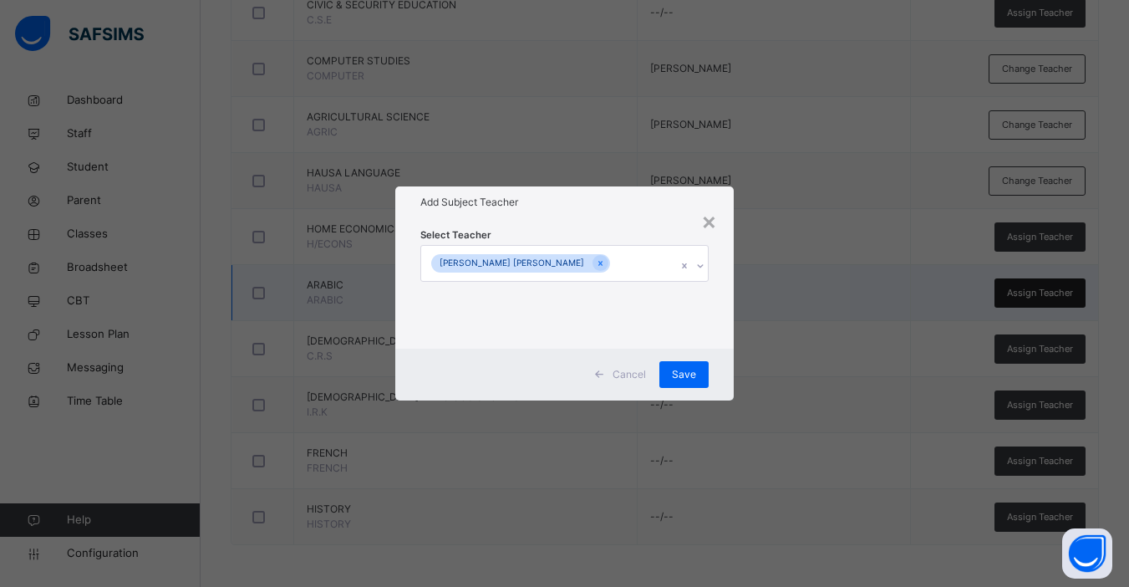
click at [863, 294] on span "Assign Teacher" at bounding box center [1040, 293] width 66 height 14
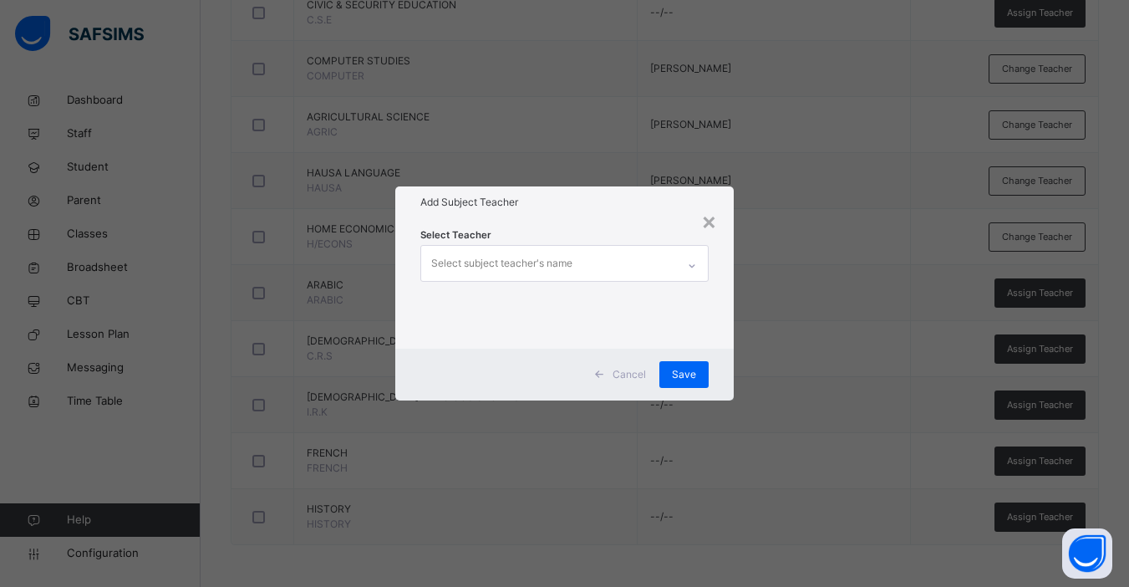
click at [583, 269] on div "Select subject teacher's name" at bounding box center [548, 263] width 255 height 35
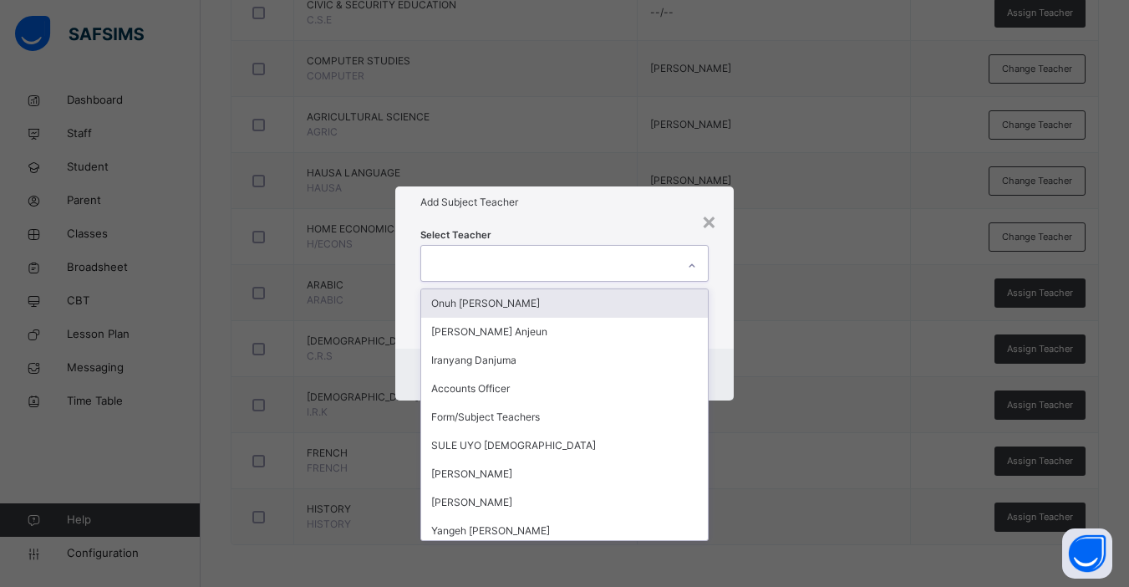
type input "*"
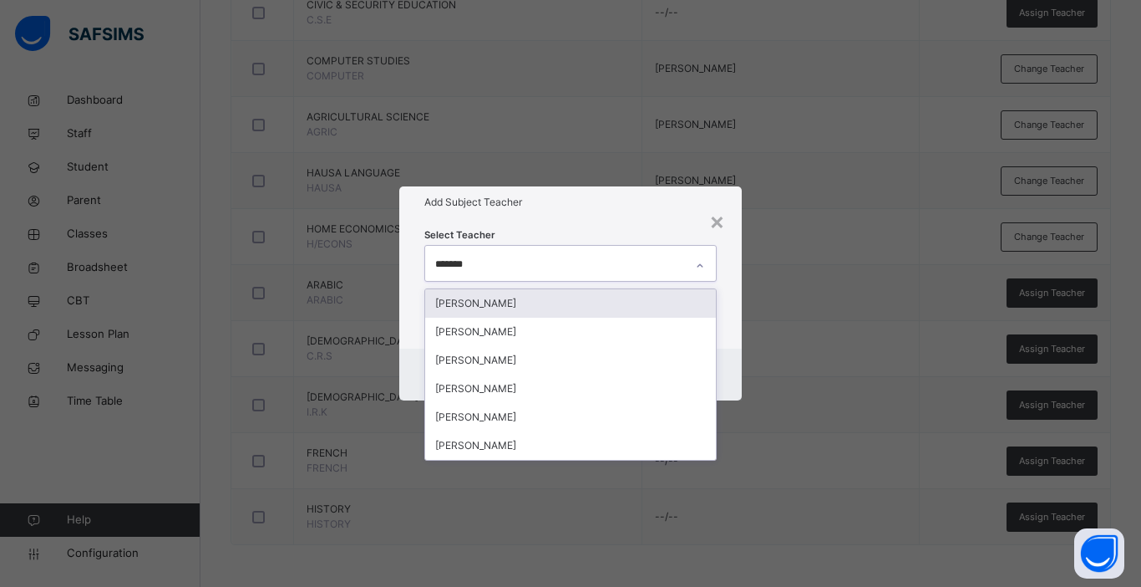
type input "********"
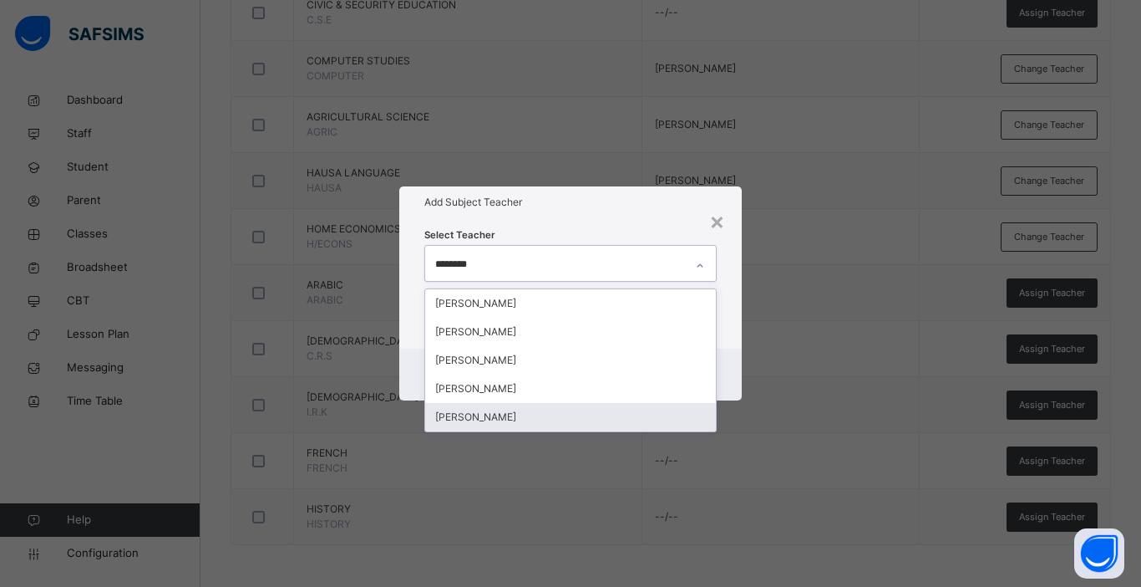
click at [527, 419] on div "[PERSON_NAME]" at bounding box center [570, 417] width 291 height 28
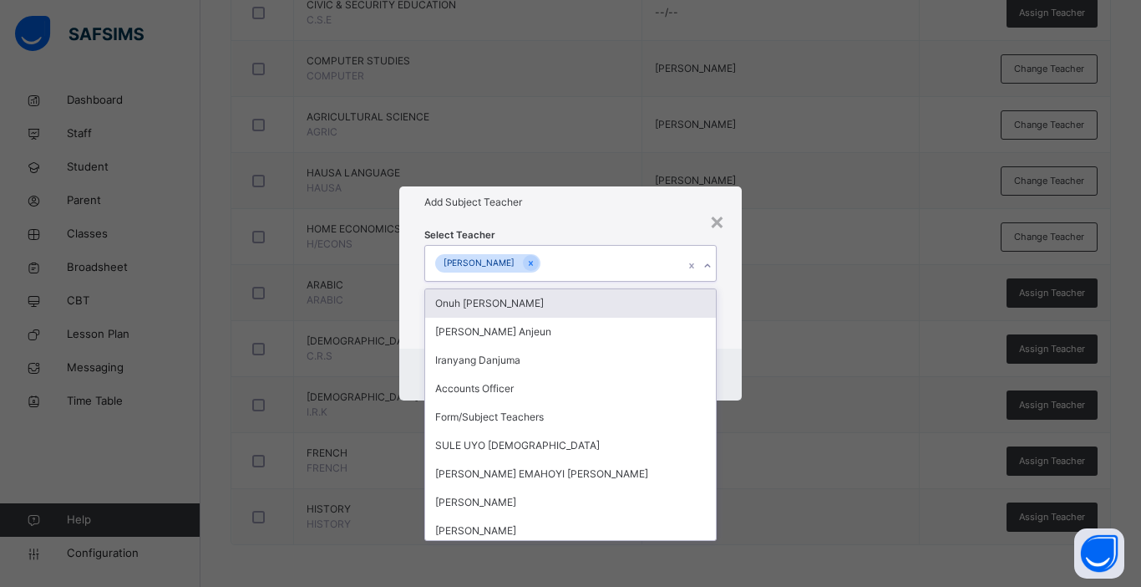
click at [727, 350] on div "Cancel Save" at bounding box center [570, 374] width 343 height 52
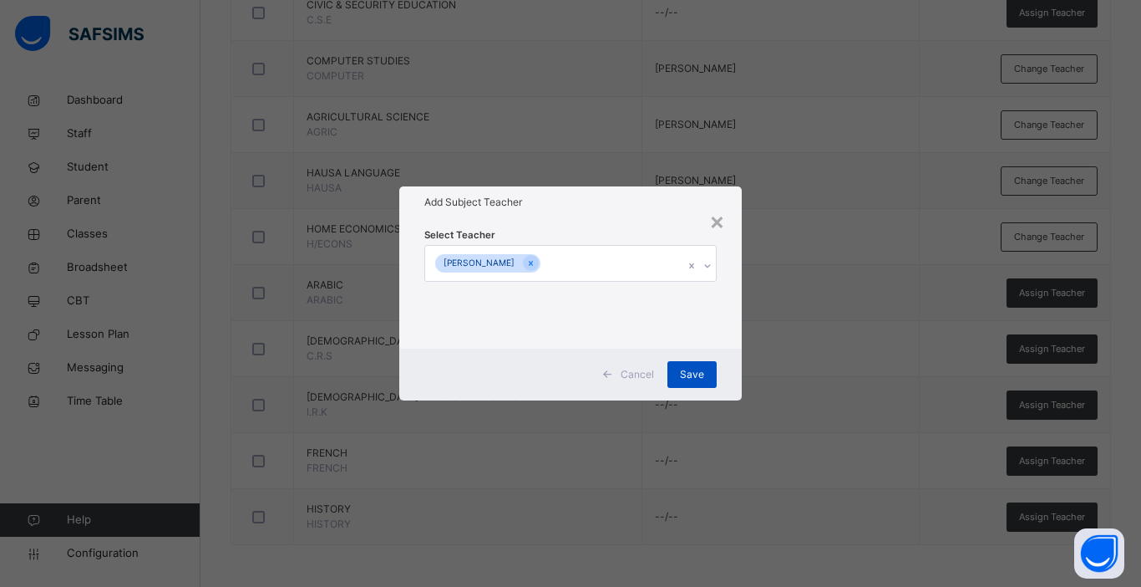
click at [700, 370] on span "Save" at bounding box center [692, 374] width 24 height 15
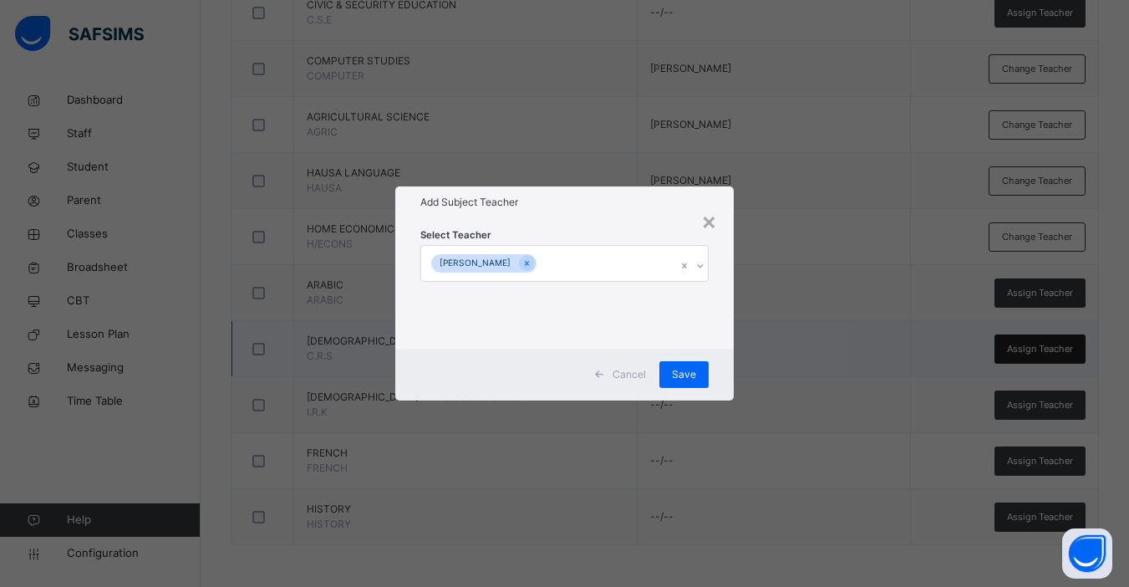
click at [863, 353] on span "Assign Teacher" at bounding box center [1040, 349] width 66 height 14
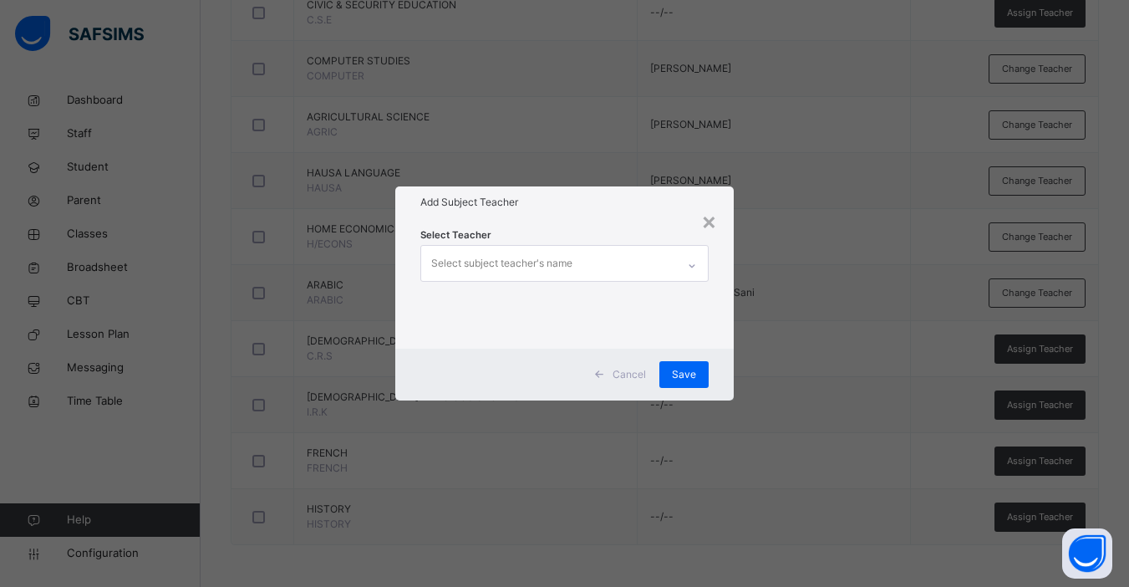
click at [550, 264] on div "Select subject teacher's name" at bounding box center [501, 263] width 141 height 32
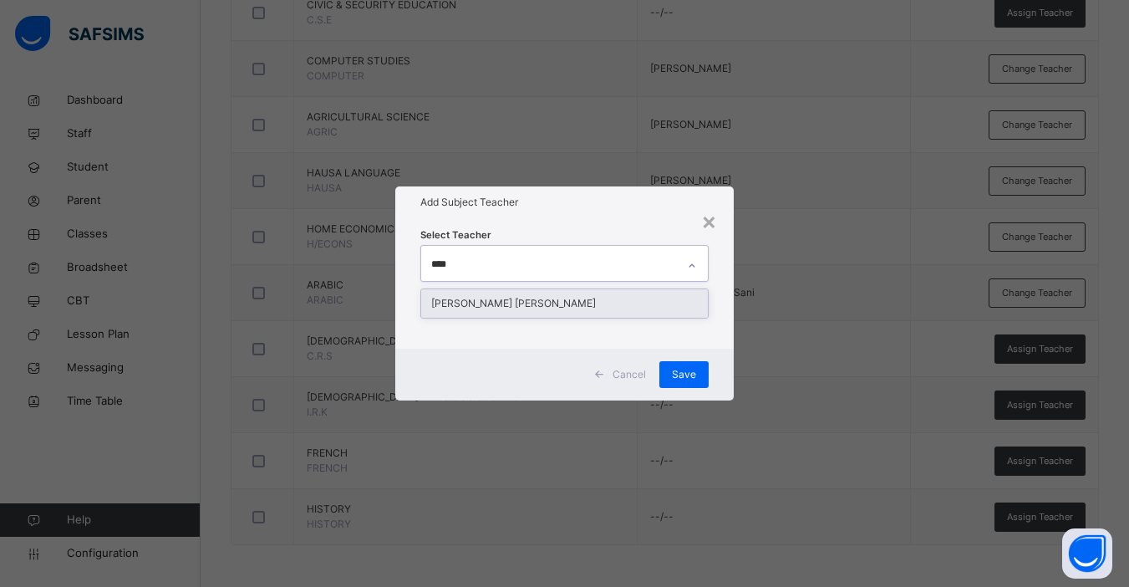
type input "*****"
click at [527, 309] on div "[PERSON_NAME] [PERSON_NAME]" at bounding box center [564, 303] width 287 height 28
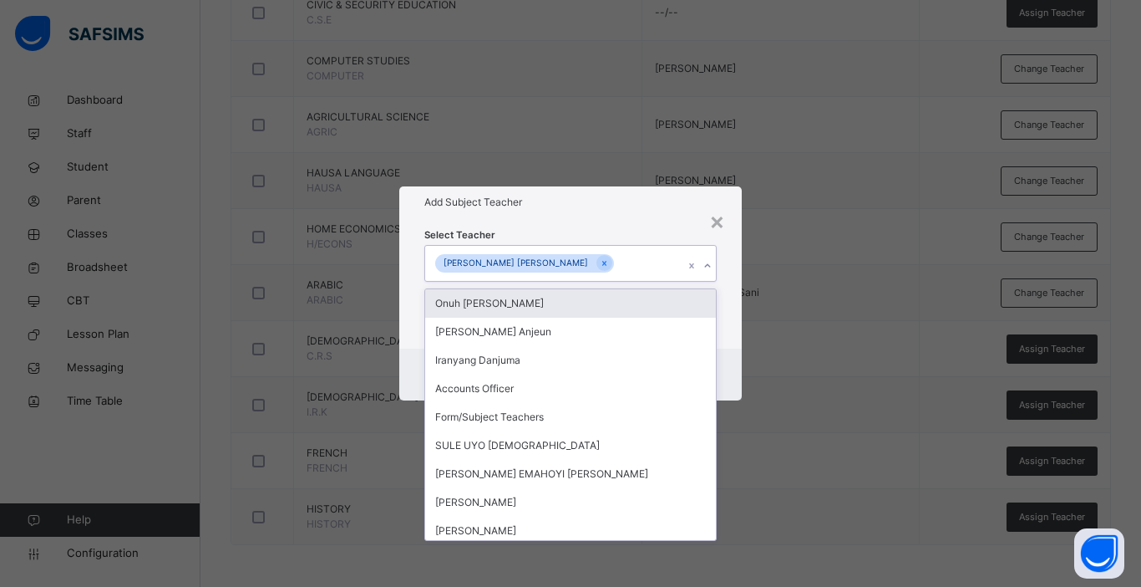
click at [727, 355] on div "Cancel Save" at bounding box center [570, 374] width 343 height 52
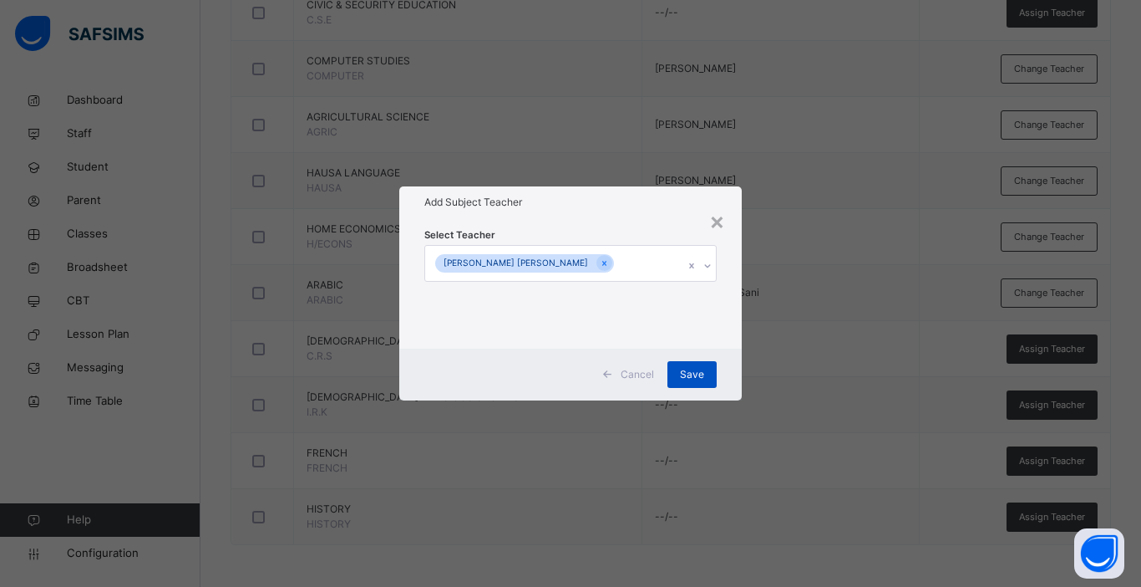
click at [694, 370] on span "Save" at bounding box center [692, 374] width 24 height 15
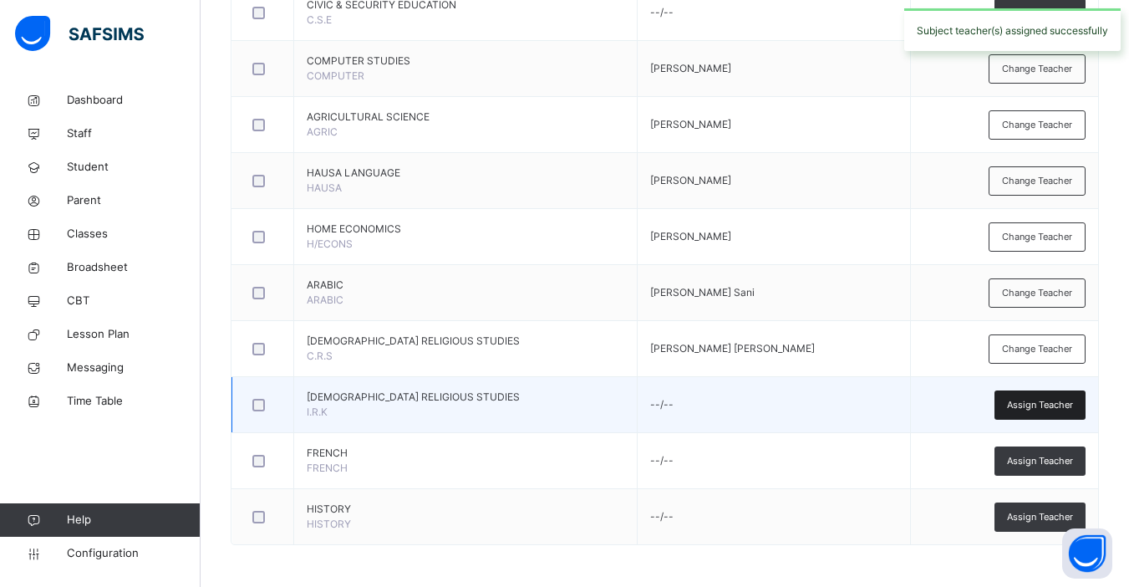
click at [863, 404] on span "Assign Teacher" at bounding box center [1040, 405] width 66 height 14
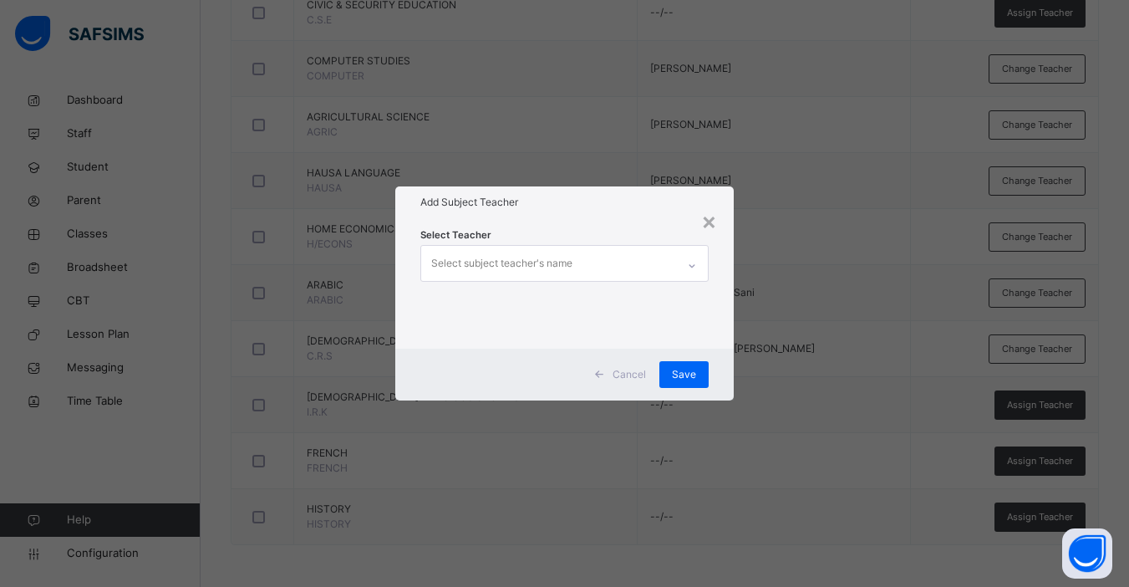
click at [526, 263] on div "Select subject teacher's name" at bounding box center [501, 263] width 141 height 32
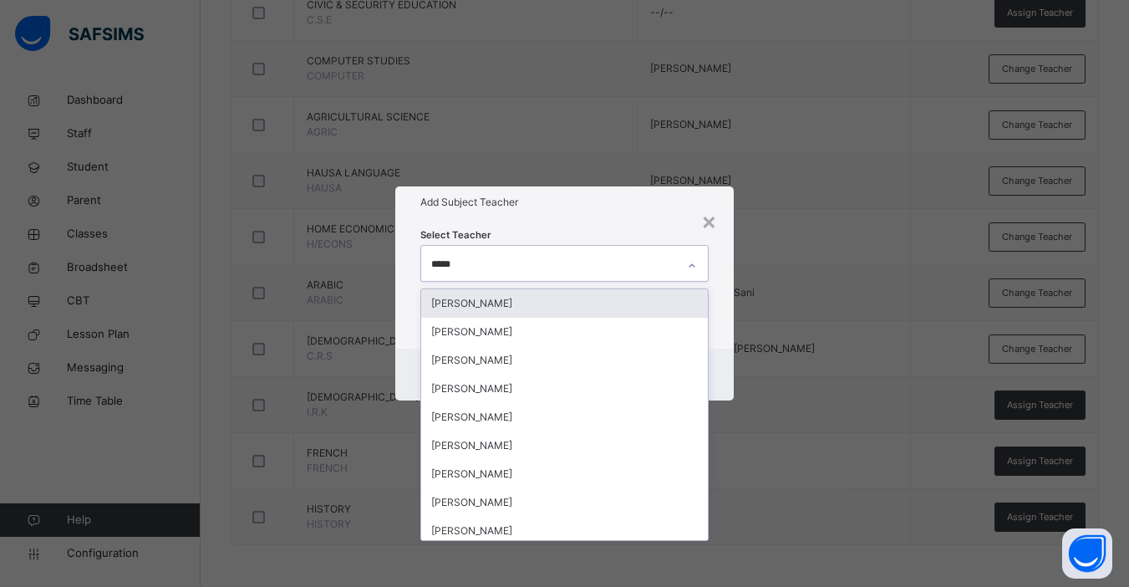
type input "******"
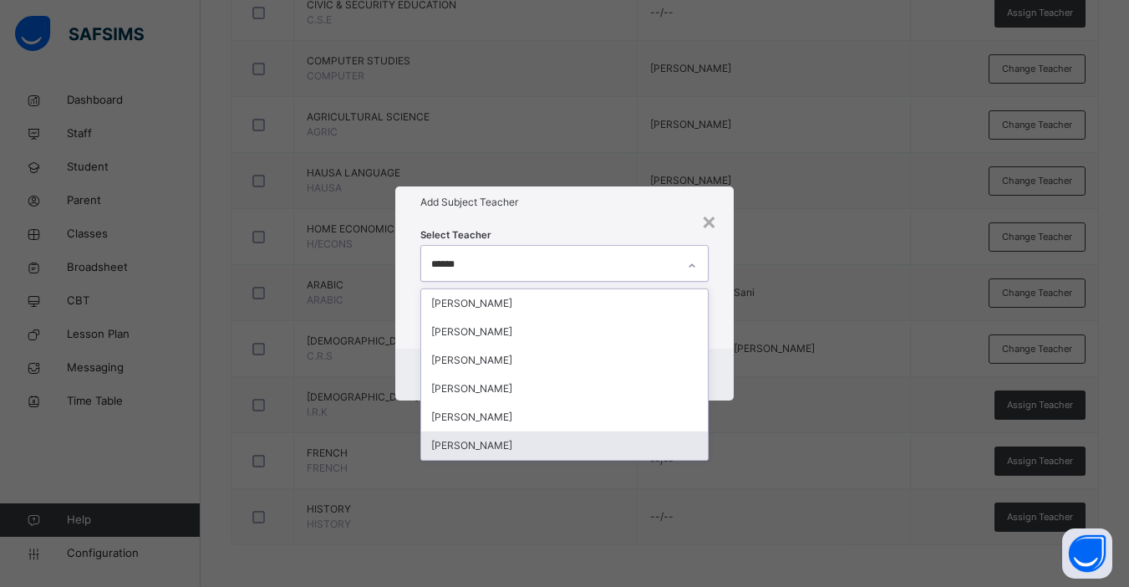
click at [517, 441] on div "[PERSON_NAME]" at bounding box center [564, 445] width 287 height 28
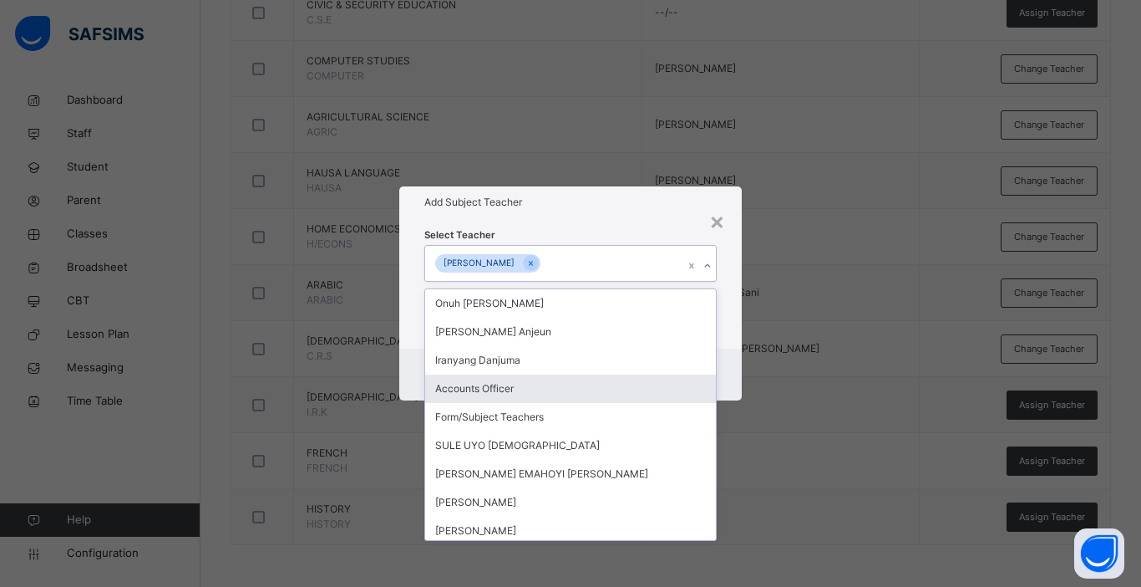
click at [735, 367] on div "Cancel Save" at bounding box center [570, 374] width 343 height 52
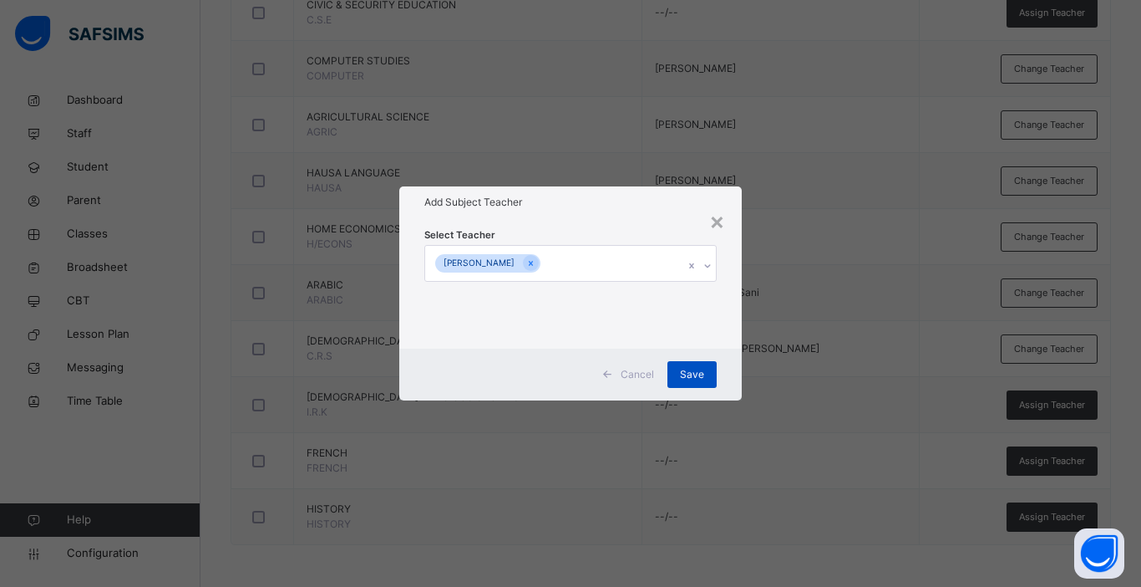
click at [691, 377] on span "Save" at bounding box center [692, 374] width 24 height 15
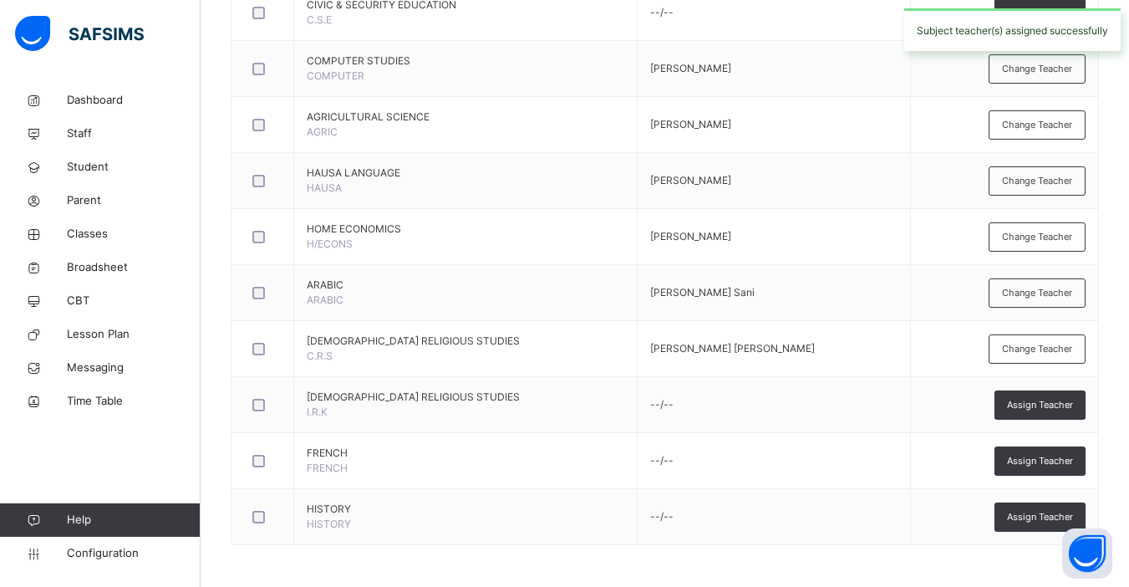
click at [863, 468] on div "Assign Teacher" at bounding box center [1039, 460] width 91 height 29
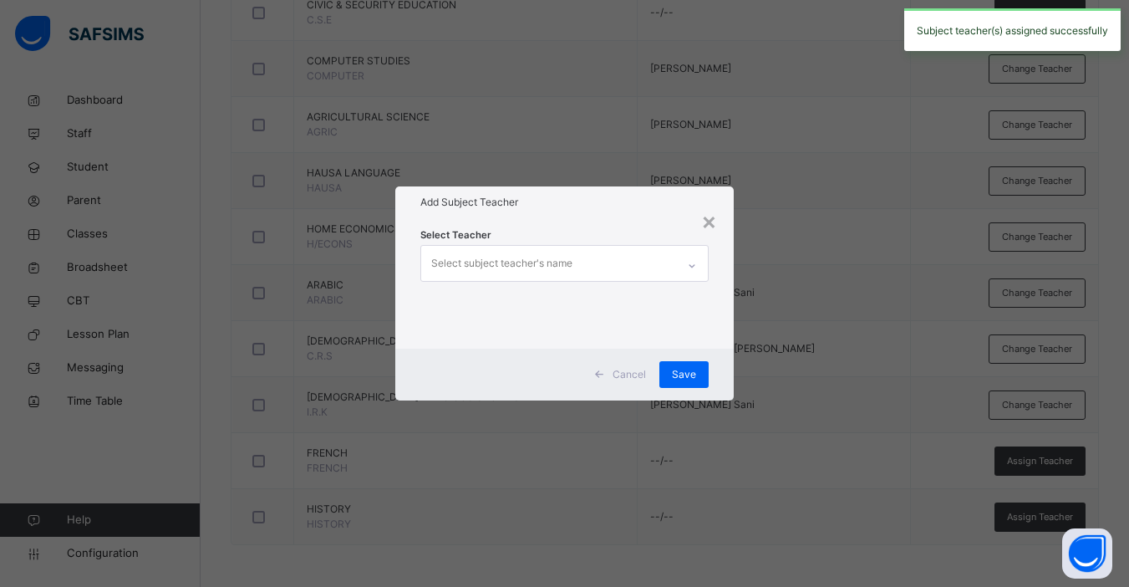
click at [863, 456] on div "× Add Subject Teacher Select Teacher Select subject teacher's name Cancel Save" at bounding box center [564, 293] width 1129 height 587
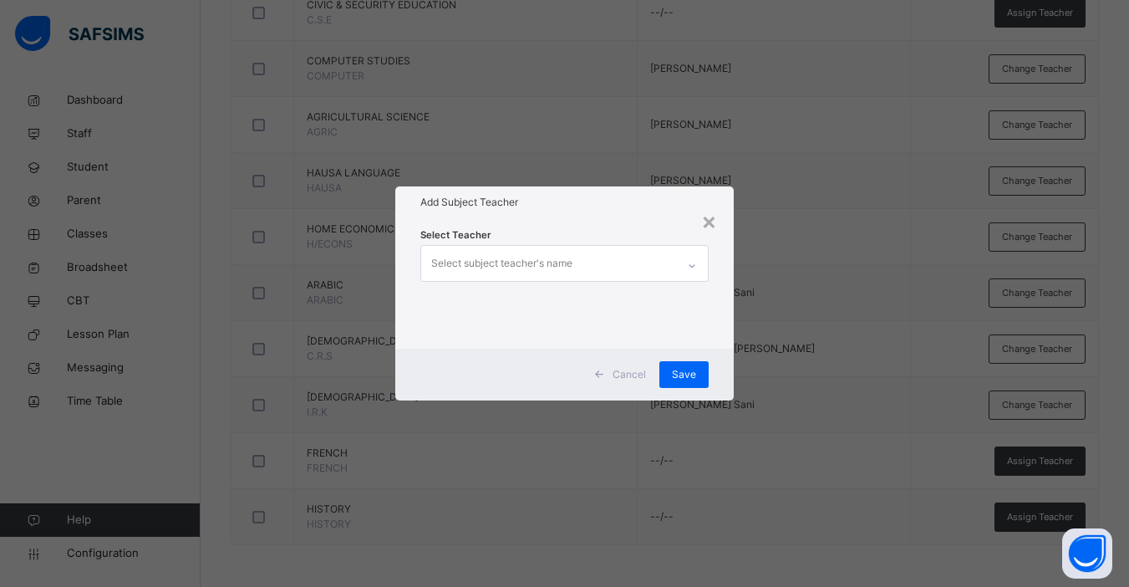
click at [574, 260] on div "Select subject teacher's name" at bounding box center [548, 263] width 255 height 35
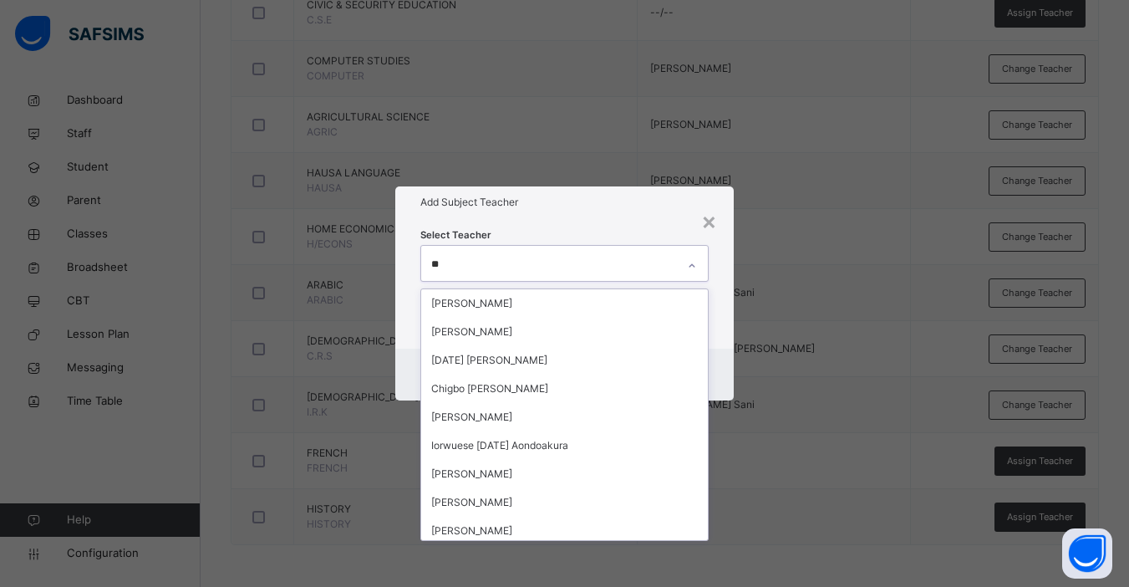
type input "***"
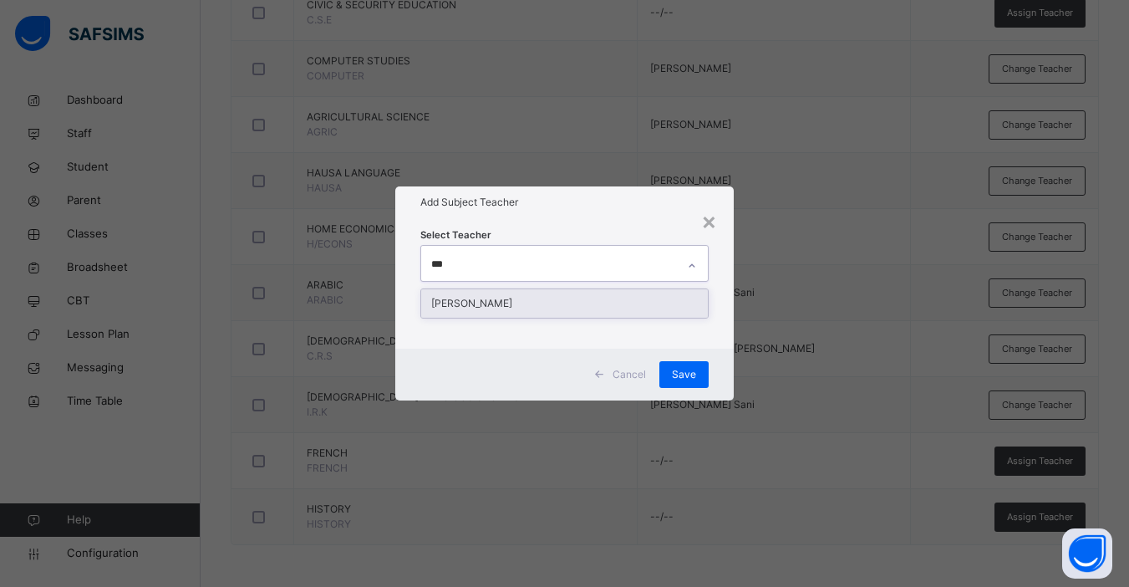
click at [531, 302] on div "[PERSON_NAME]" at bounding box center [564, 303] width 287 height 28
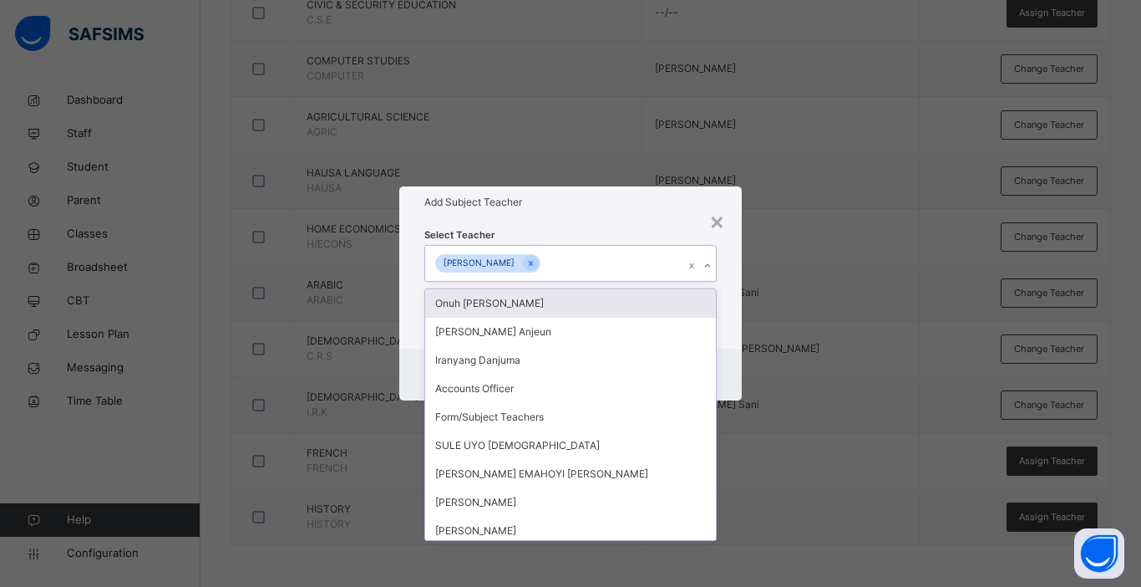
click at [726, 355] on div "Cancel Save" at bounding box center [570, 374] width 343 height 52
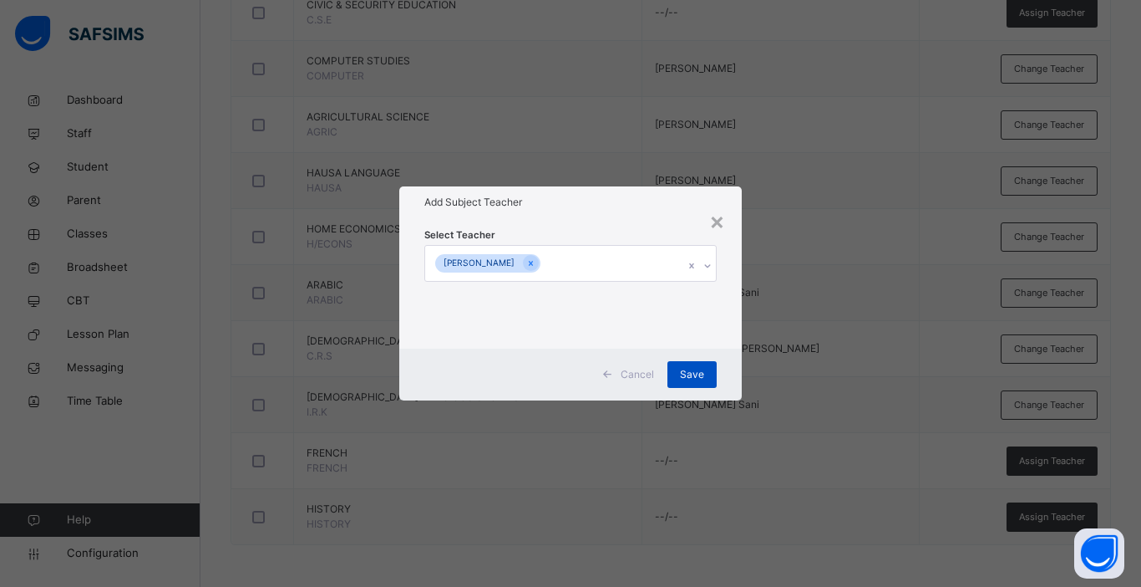
click at [700, 371] on span "Save" at bounding box center [692, 374] width 24 height 15
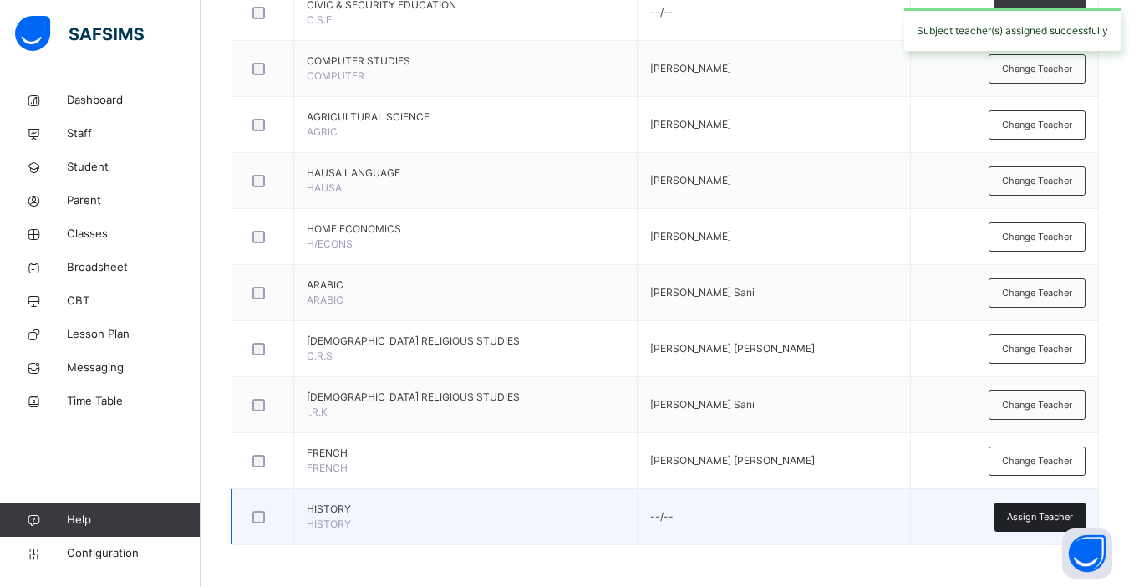
click at [863, 511] on span "Assign Teacher" at bounding box center [1040, 517] width 66 height 14
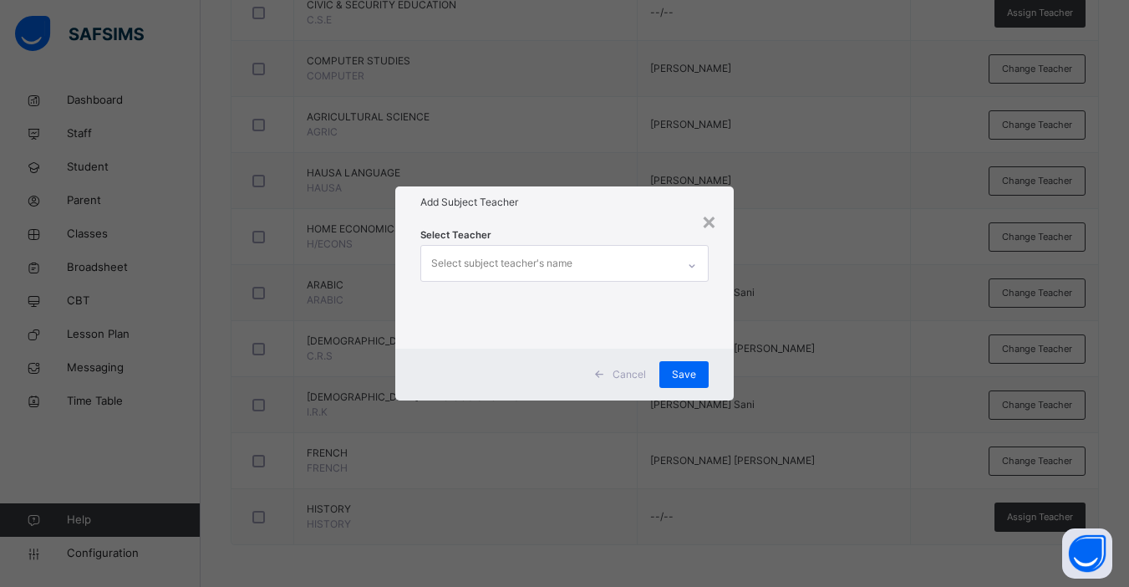
click at [595, 262] on div "Select subject teacher's name" at bounding box center [548, 263] width 255 height 35
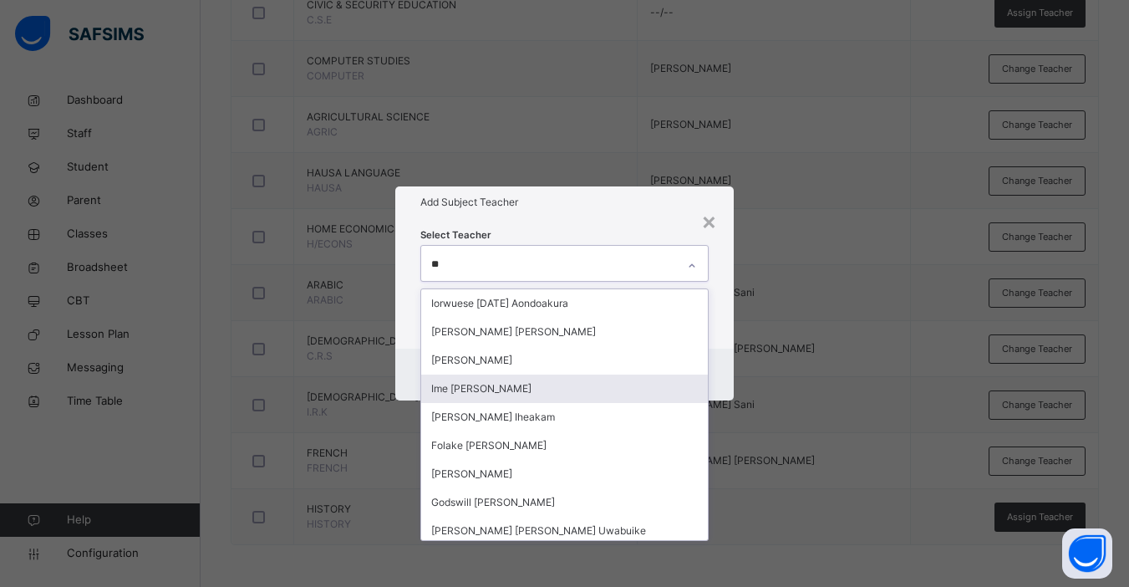
type input "*"
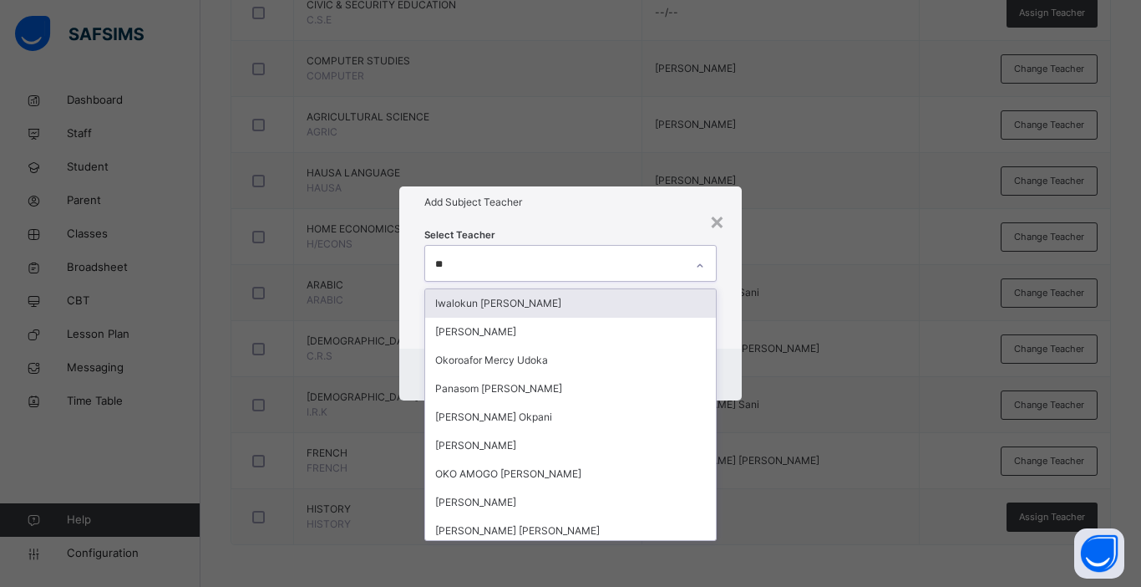
type input "***"
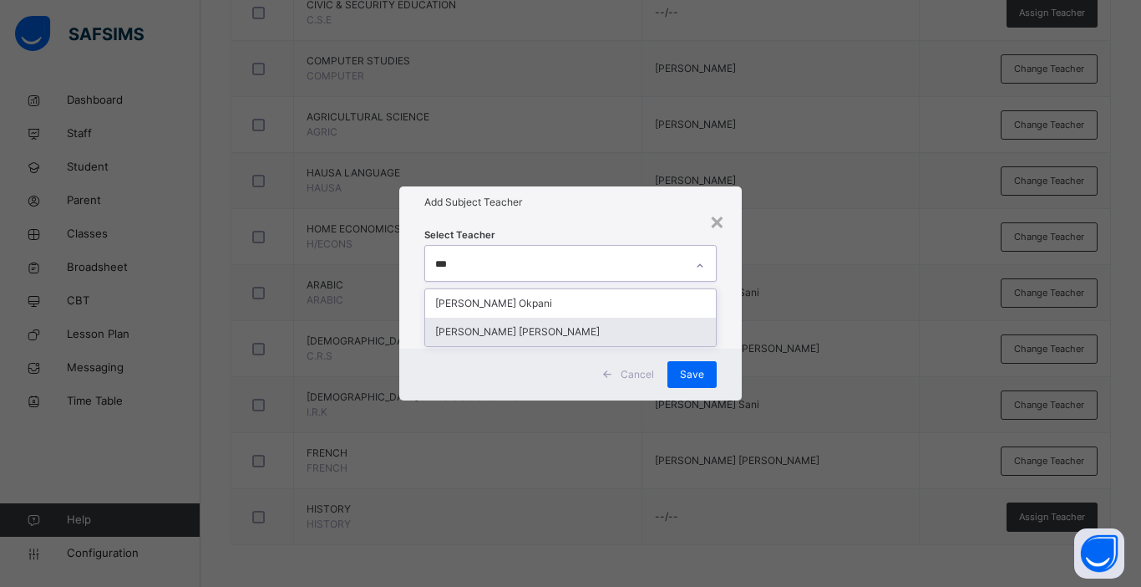
click at [516, 328] on div "[PERSON_NAME] [PERSON_NAME]" at bounding box center [570, 332] width 291 height 28
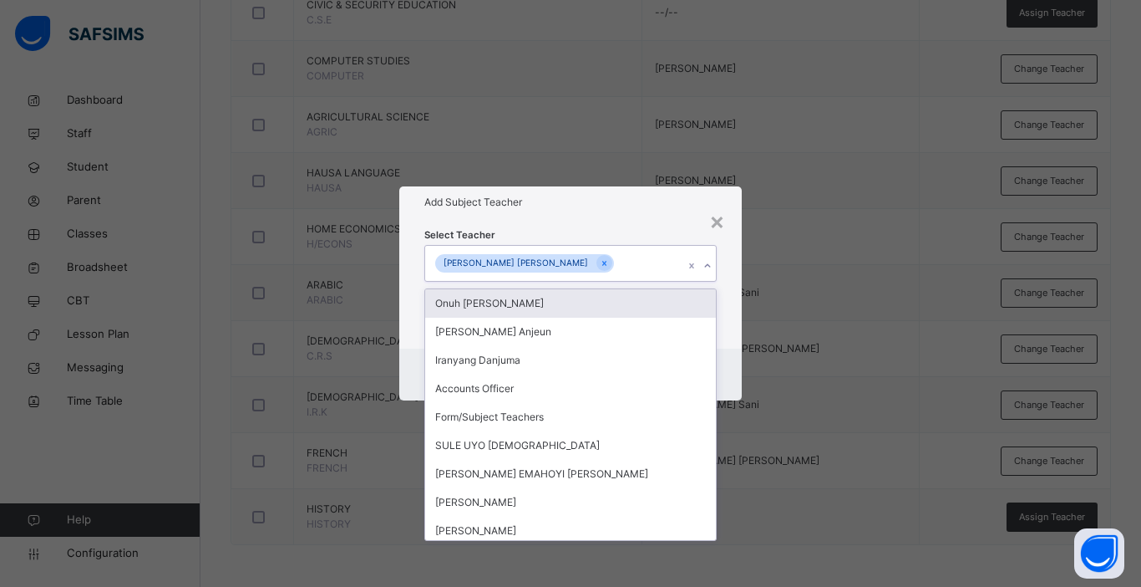
click at [733, 340] on div "Select Teacher option John Okpayi Peter, selected. option Onuh Matthew Onoja fo…" at bounding box center [570, 283] width 343 height 130
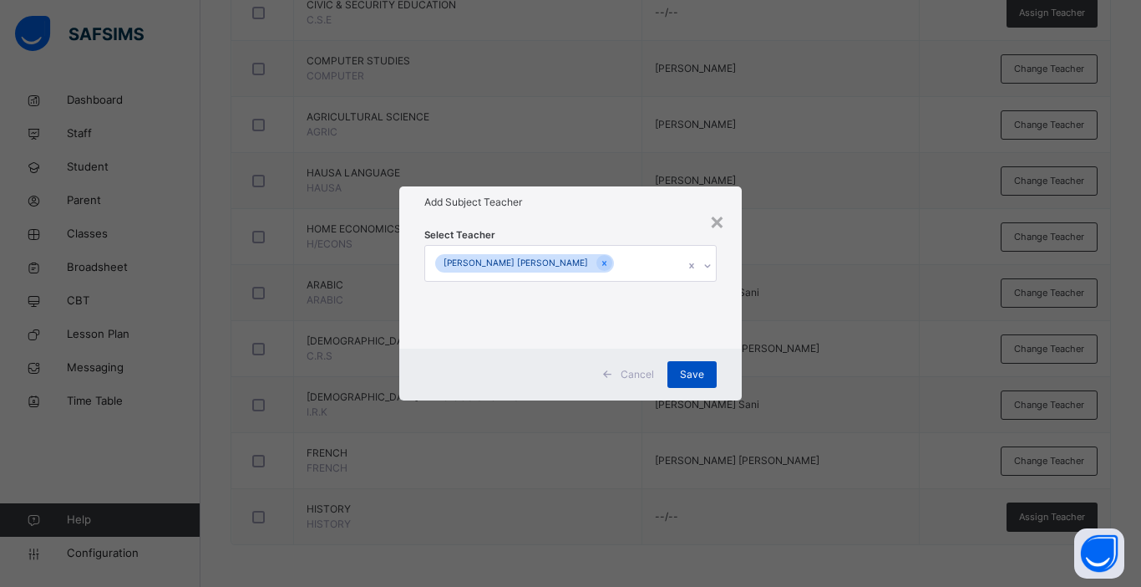
click at [691, 379] on span "Save" at bounding box center [692, 374] width 24 height 15
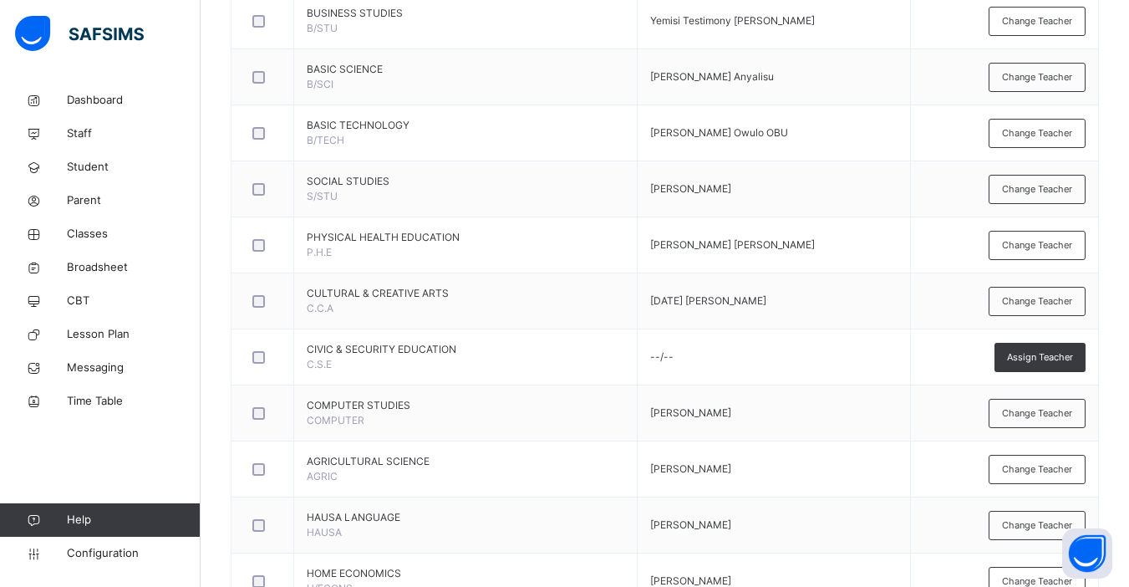
scroll to position [635, 0]
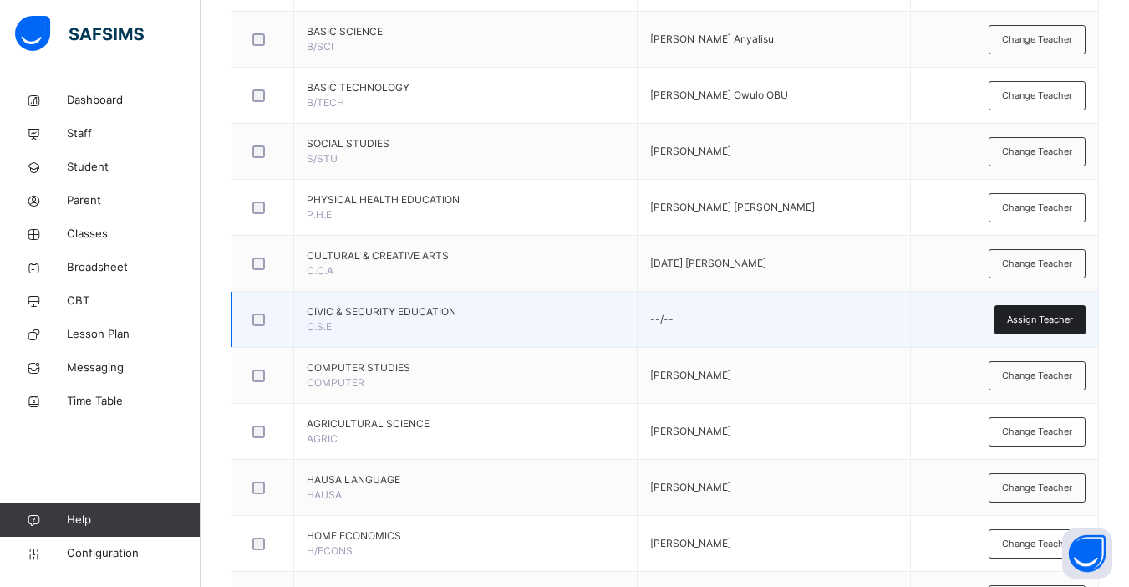
click at [863, 318] on span "Assign Teacher" at bounding box center [1040, 320] width 66 height 14
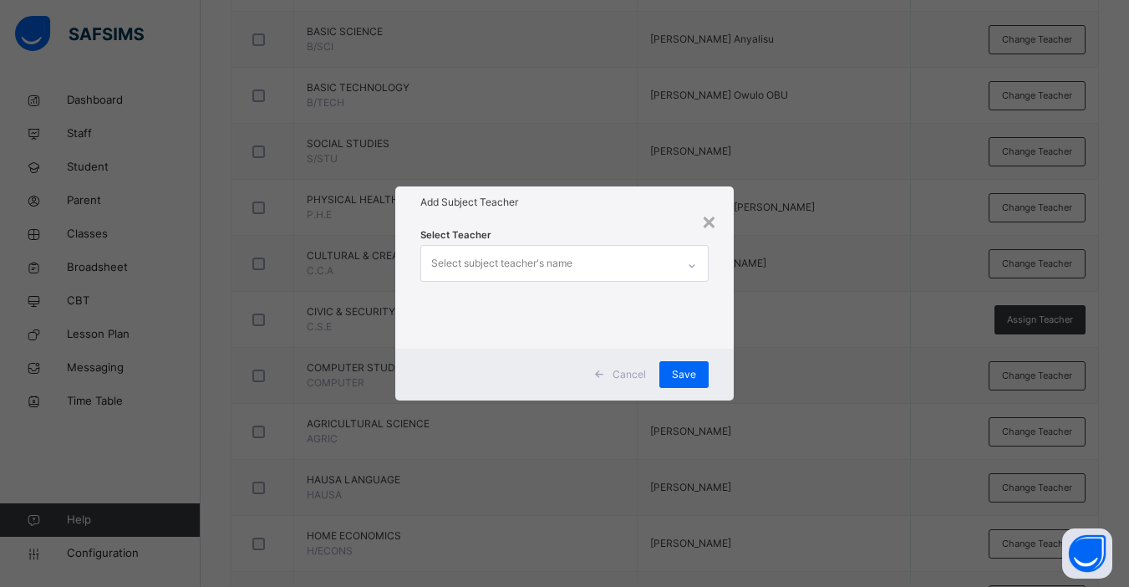
click at [592, 262] on div "Select subject teacher's name" at bounding box center [548, 263] width 255 height 35
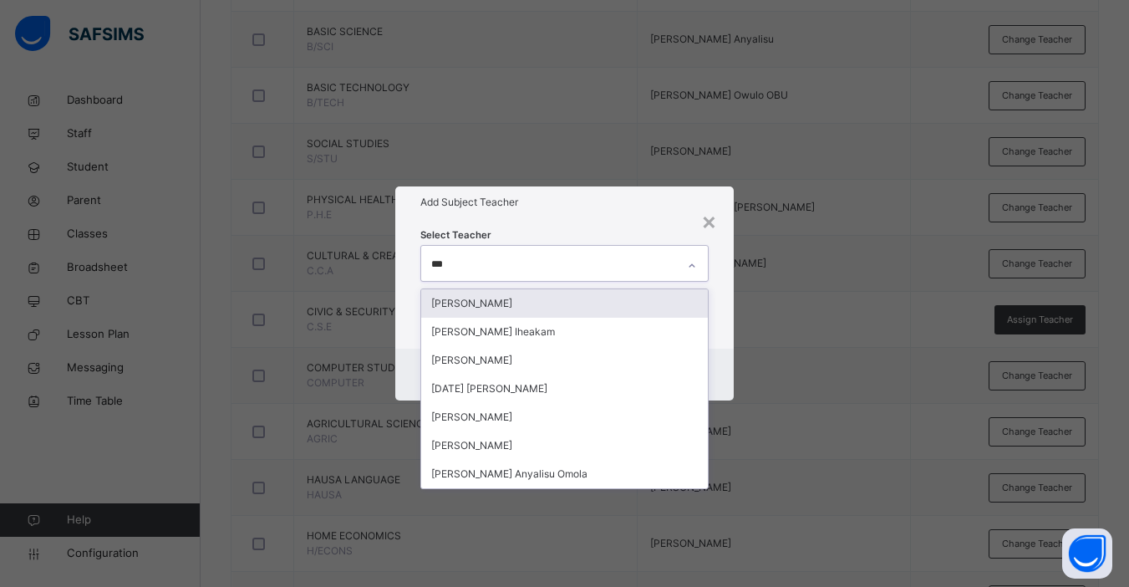
type input "****"
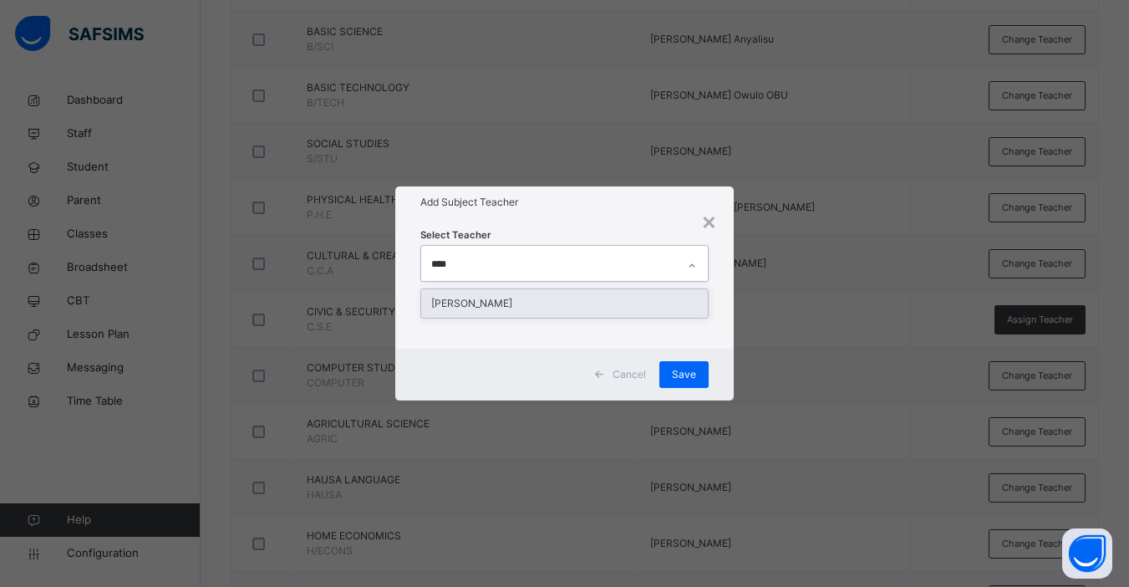
click at [558, 302] on div "[PERSON_NAME]" at bounding box center [564, 303] width 287 height 28
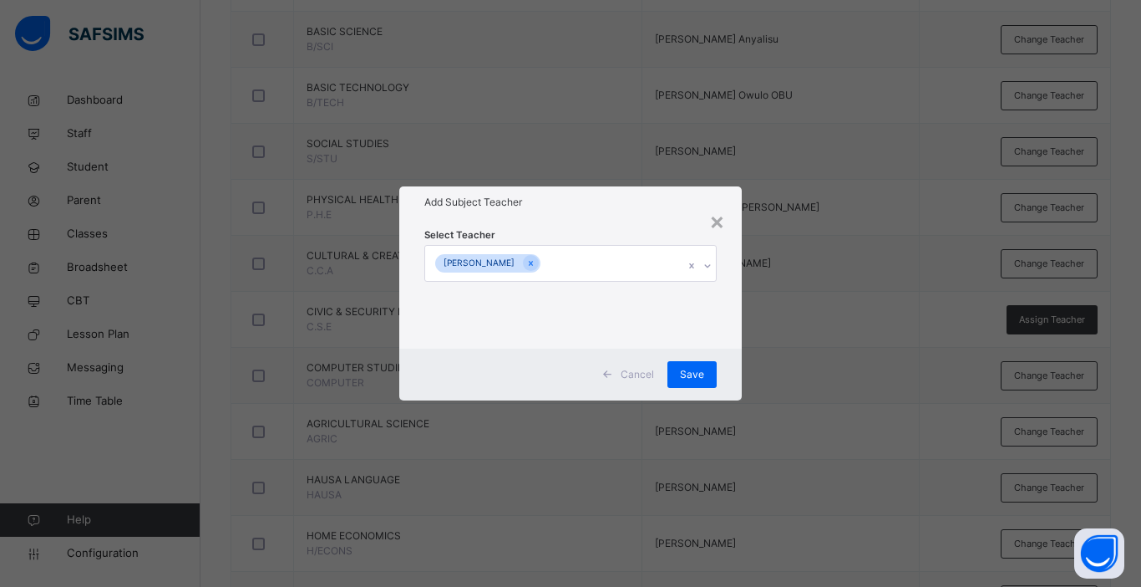
click at [735, 362] on div "Cancel Save" at bounding box center [570, 374] width 343 height 52
click at [691, 367] on span "Save" at bounding box center [692, 374] width 24 height 15
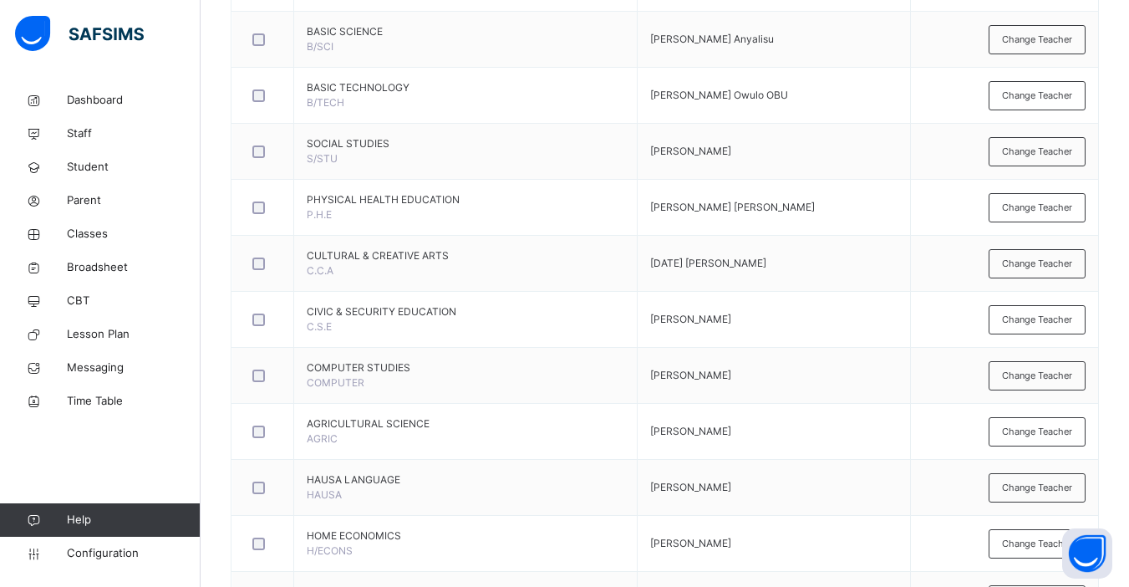
scroll to position [122, 0]
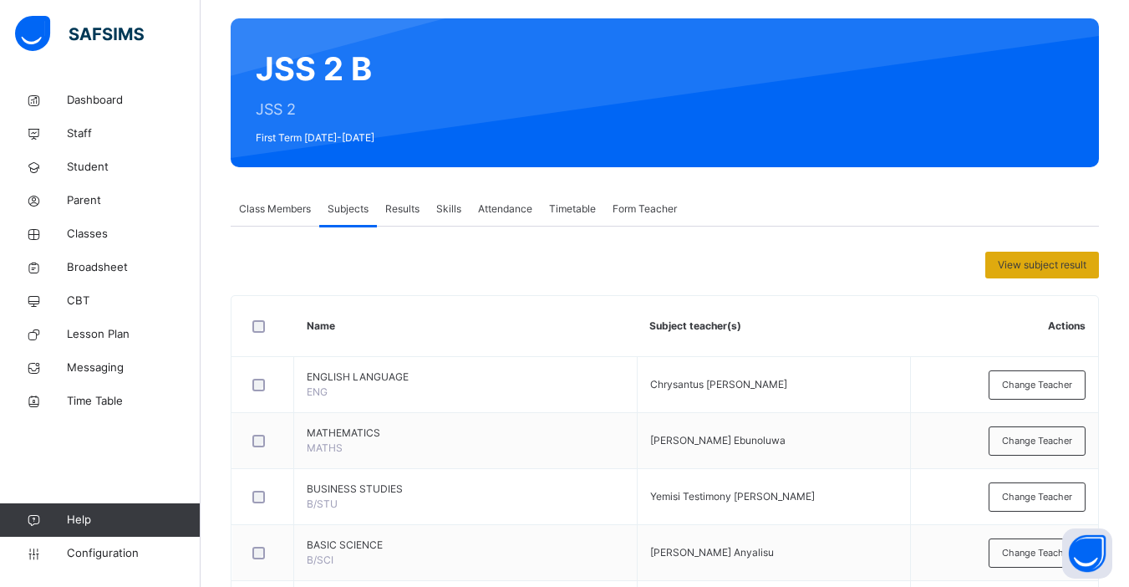
click at [863, 264] on span "View subject result" at bounding box center [1042, 264] width 89 height 15
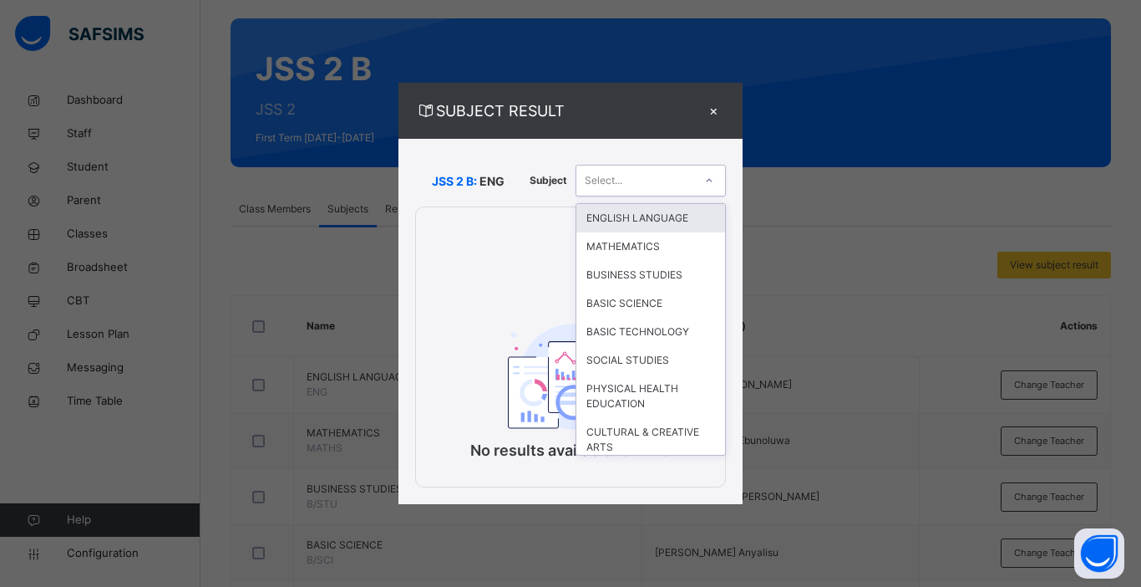
click at [713, 182] on icon at bounding box center [709, 180] width 10 height 17
click at [669, 251] on div "MATHEMATICS" at bounding box center [651, 246] width 149 height 28
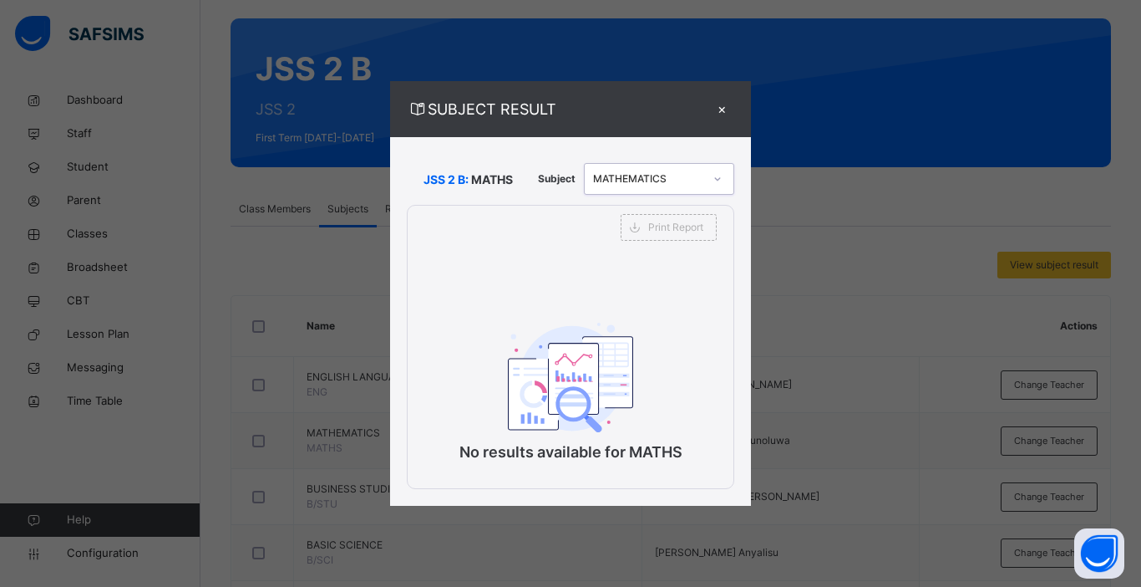
click at [728, 107] on div "×" at bounding box center [721, 109] width 25 height 23
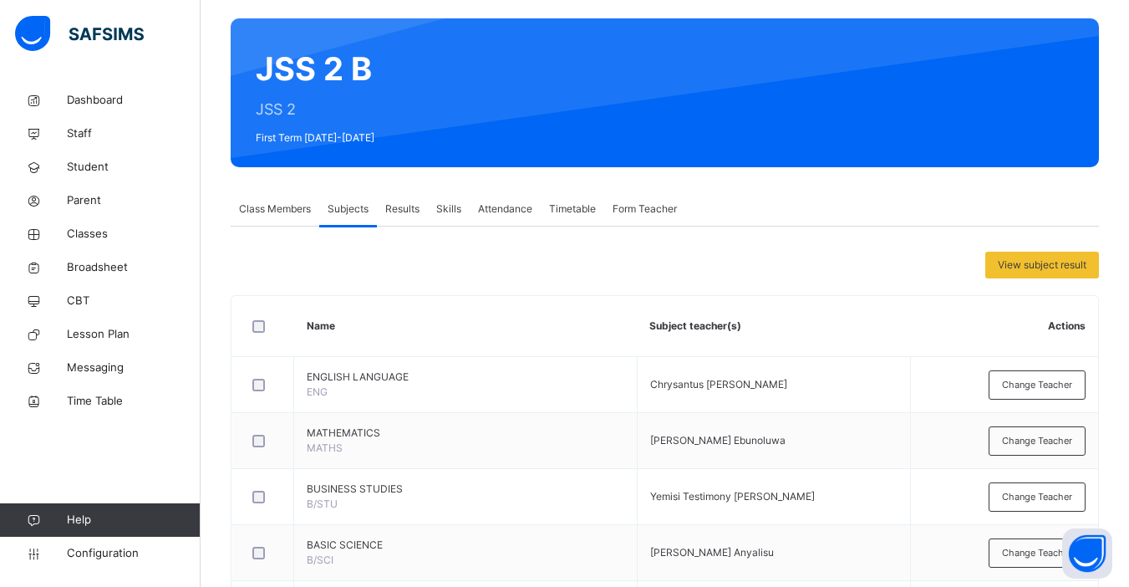
scroll to position [0, 0]
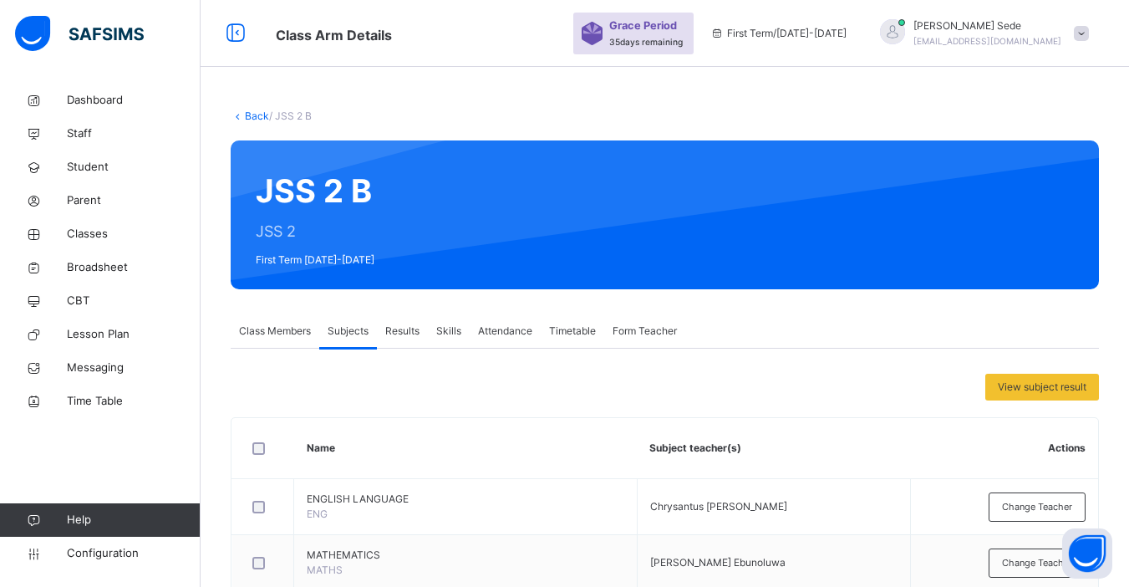
click at [252, 114] on link "Back" at bounding box center [257, 115] width 24 height 13
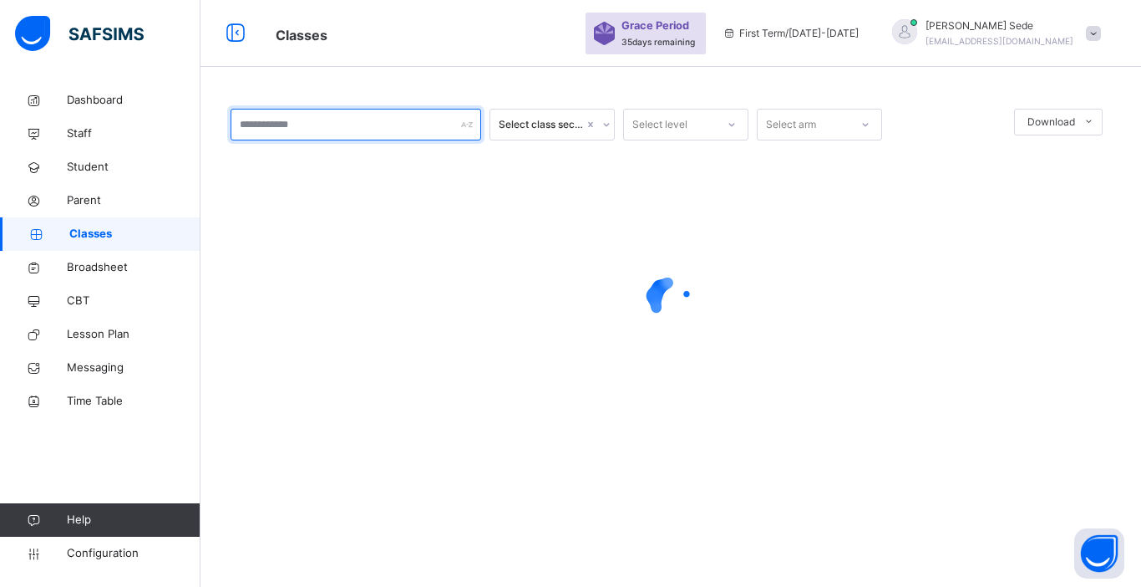
click at [337, 133] on input "text" at bounding box center [356, 125] width 251 height 32
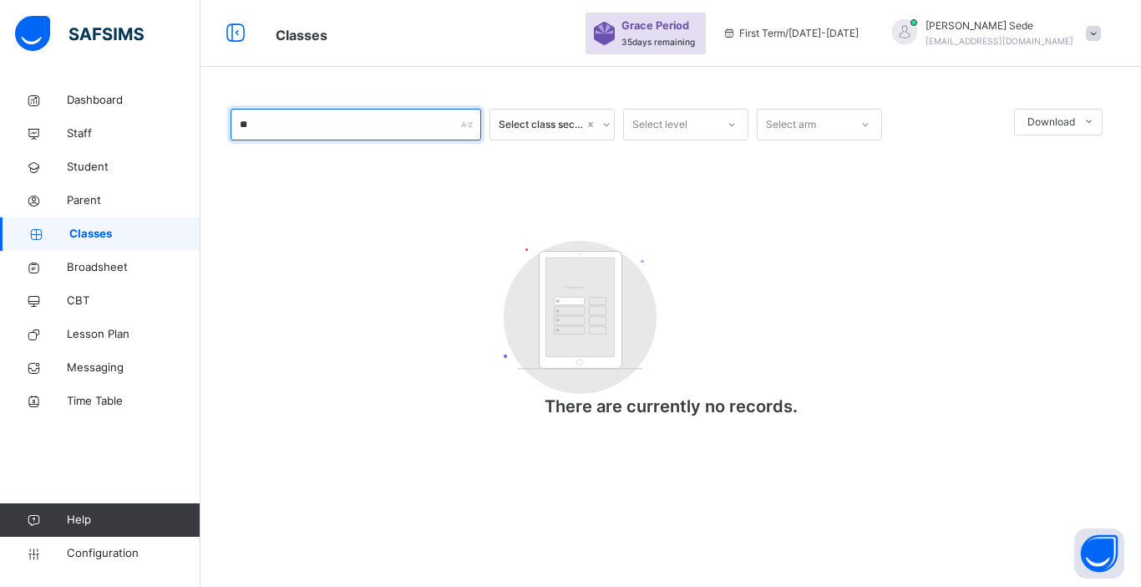
type input "*"
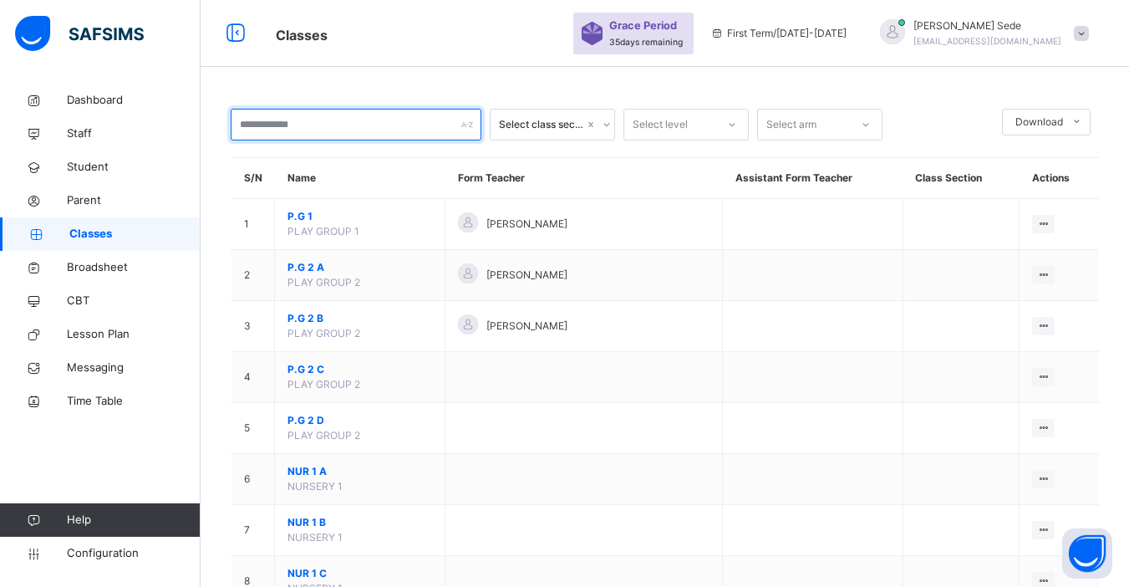
type input "*"
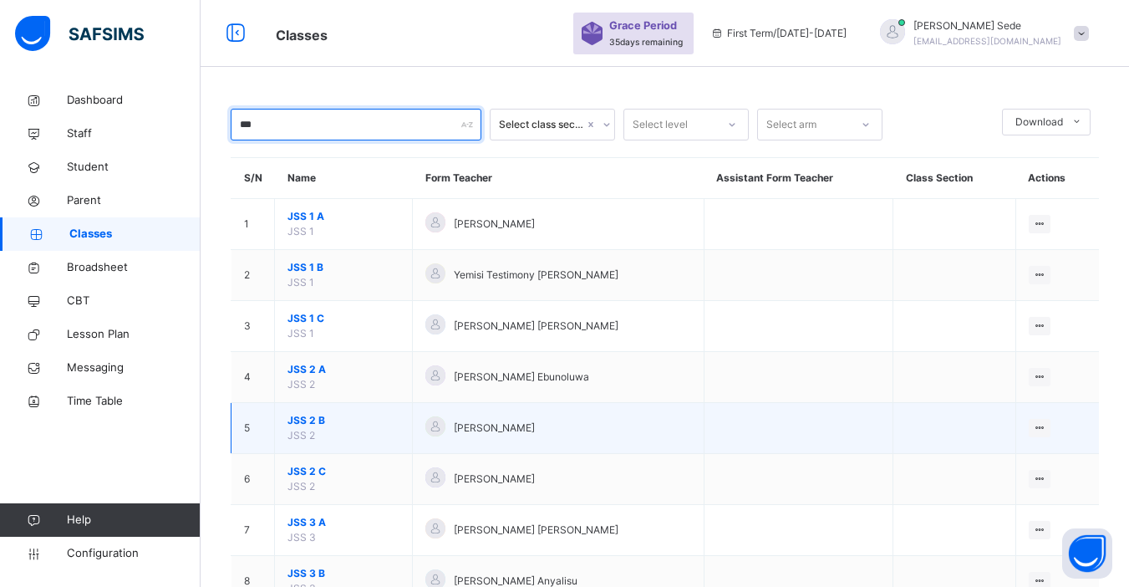
type input "***"
click at [310, 416] on span "JSS 2 B" at bounding box center [343, 420] width 112 height 15
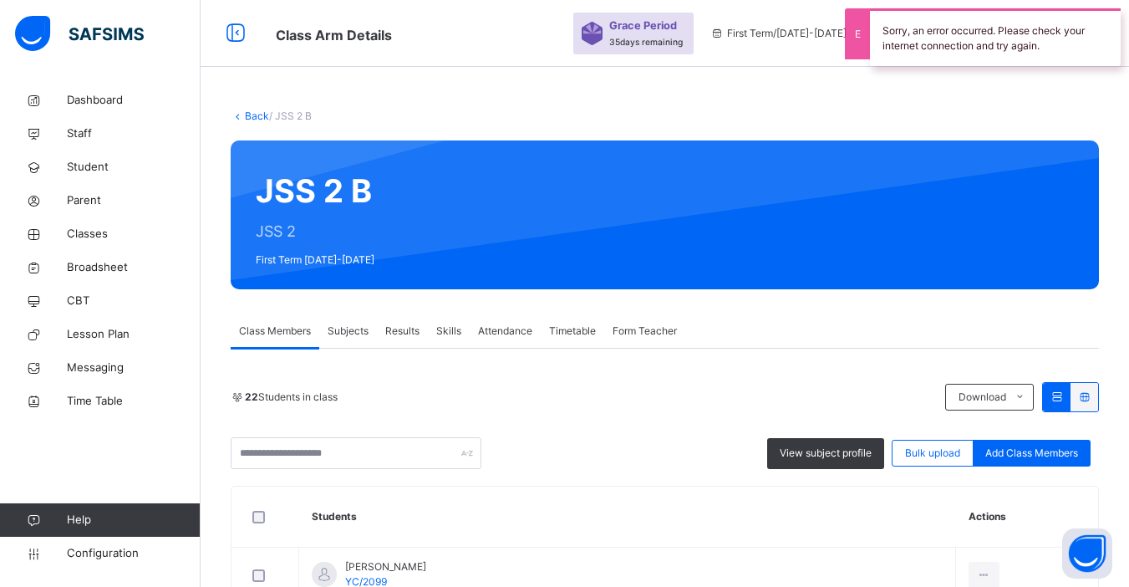
click at [341, 333] on span "Subjects" at bounding box center [348, 330] width 41 height 15
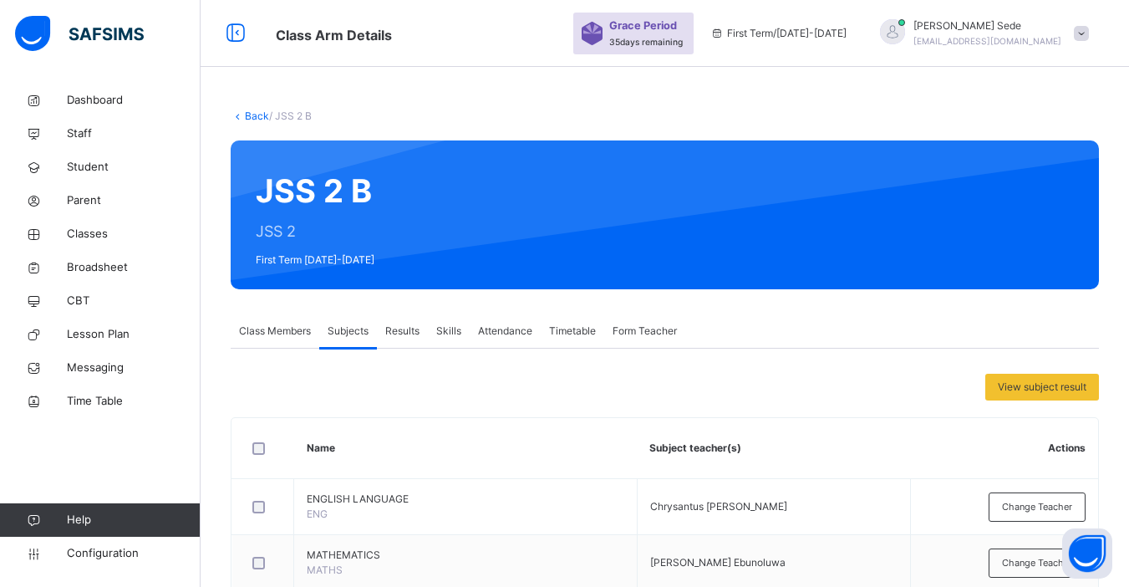
click at [253, 114] on link "Back" at bounding box center [257, 115] width 24 height 13
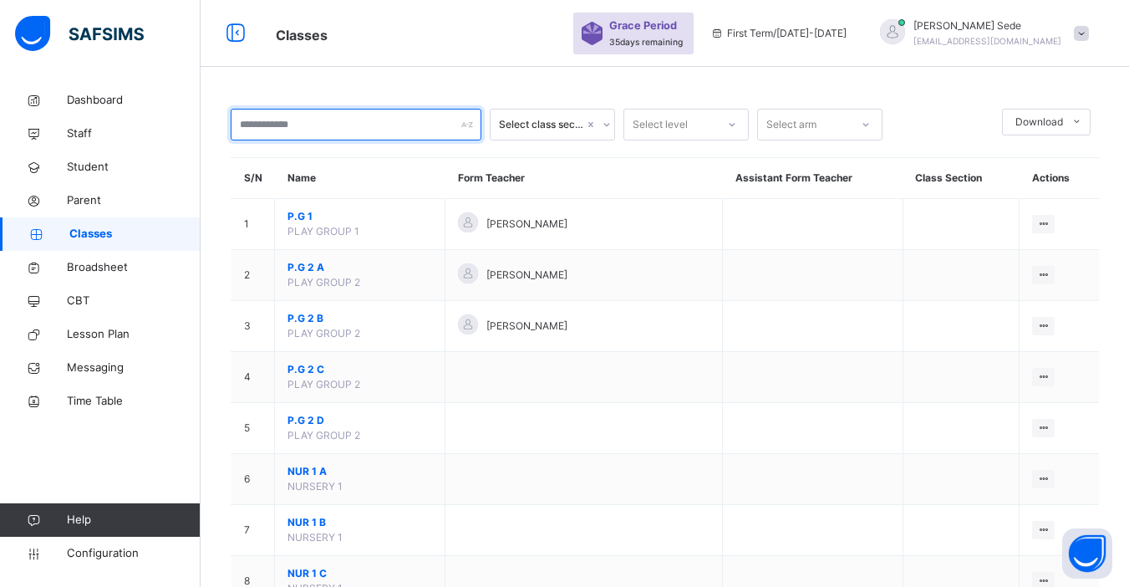
click at [261, 128] on input "text" at bounding box center [356, 125] width 251 height 32
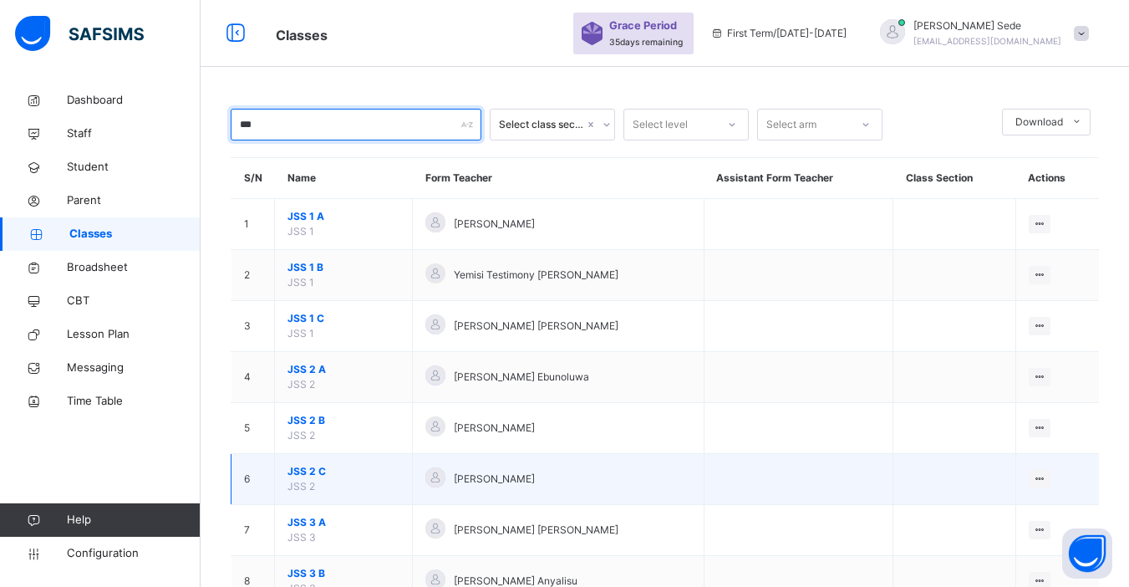
type input "***"
click at [303, 473] on span "JSS 2 C" at bounding box center [343, 471] width 112 height 15
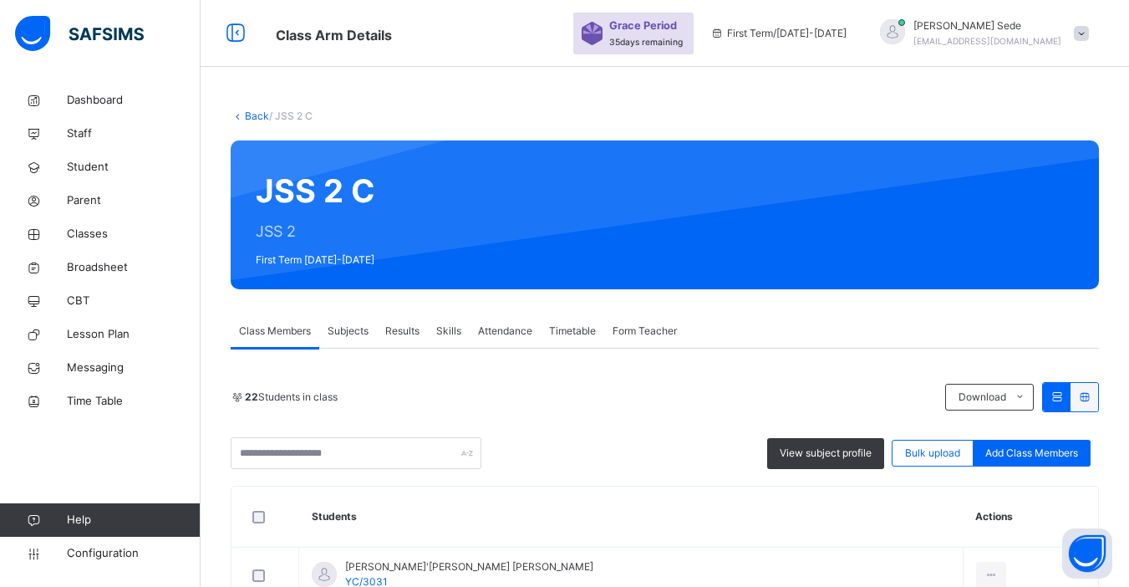
click at [347, 337] on span "Subjects" at bounding box center [348, 330] width 41 height 15
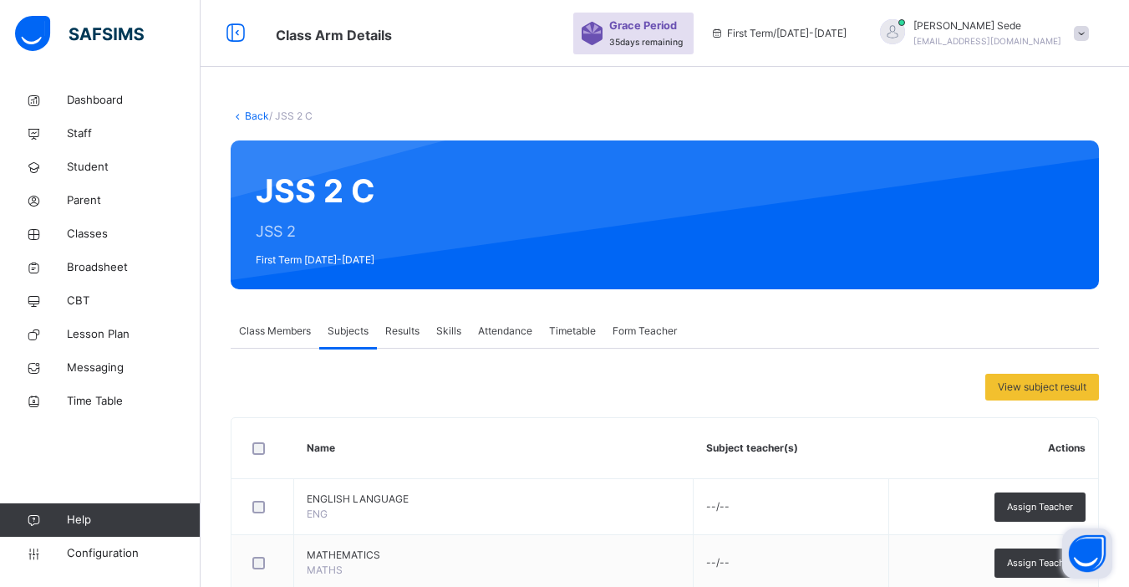
click at [863, 556] on button "Open asap" at bounding box center [1087, 553] width 50 height 50
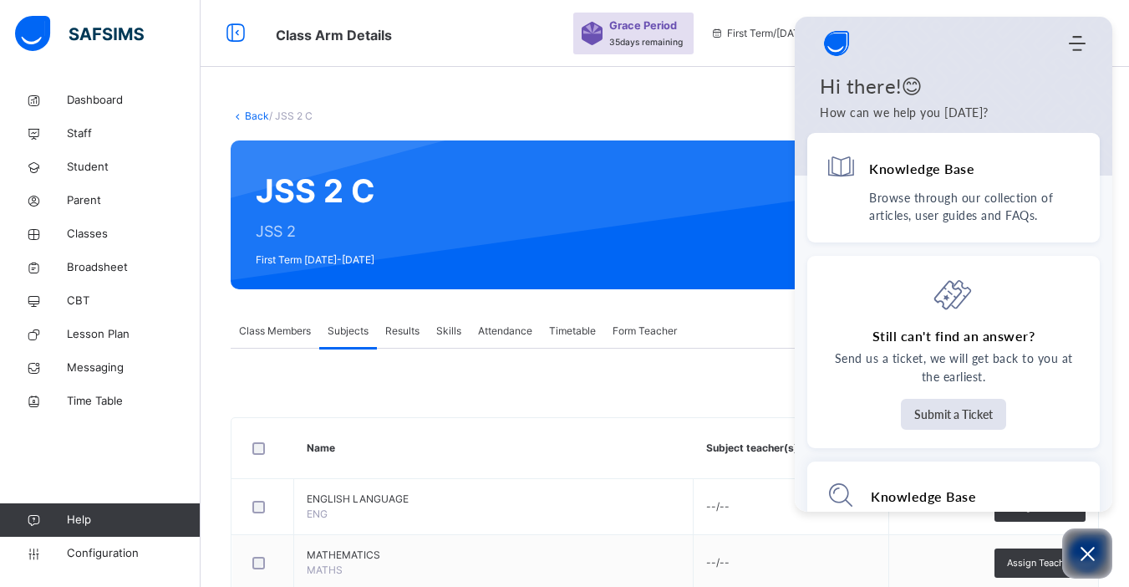
click at [863, 555] on icon "Open asap" at bounding box center [1087, 553] width 14 height 14
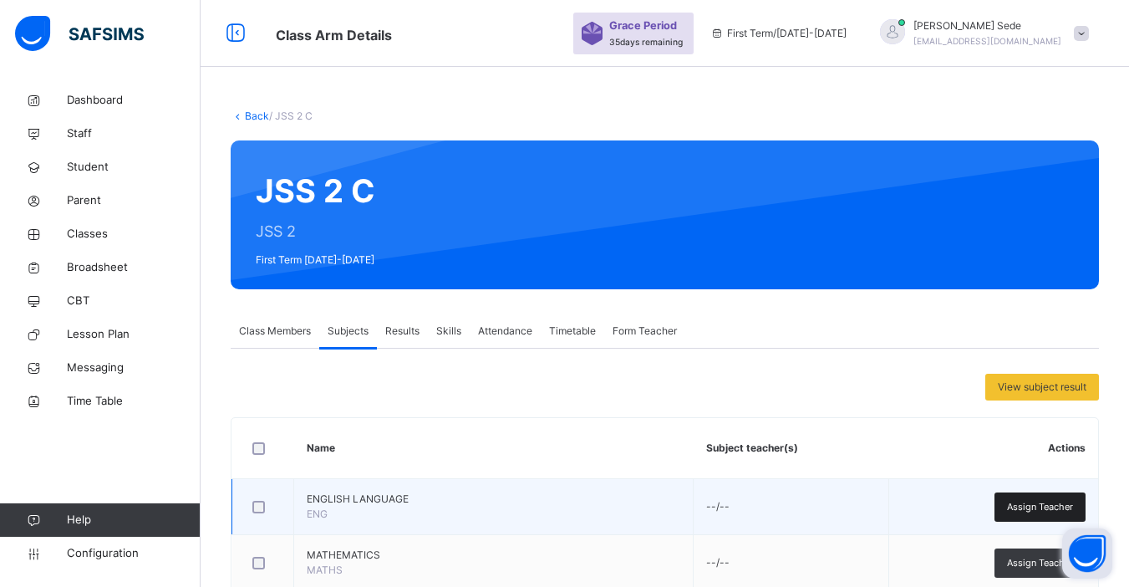
click at [863, 508] on span "Assign Teacher" at bounding box center [1040, 507] width 66 height 14
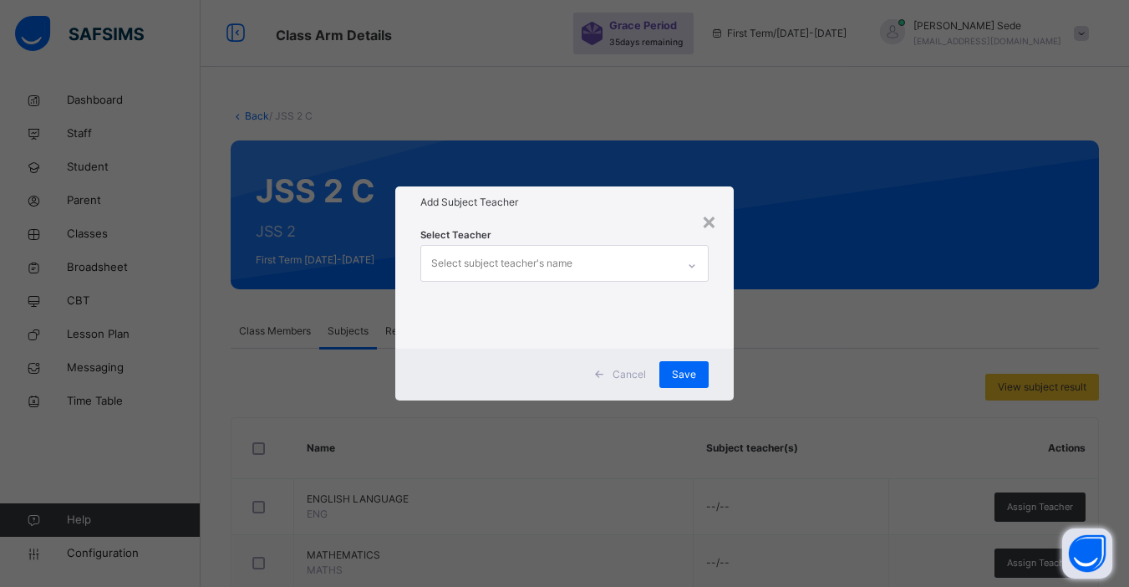
click at [520, 268] on div "Select subject teacher's name" at bounding box center [501, 263] width 141 height 32
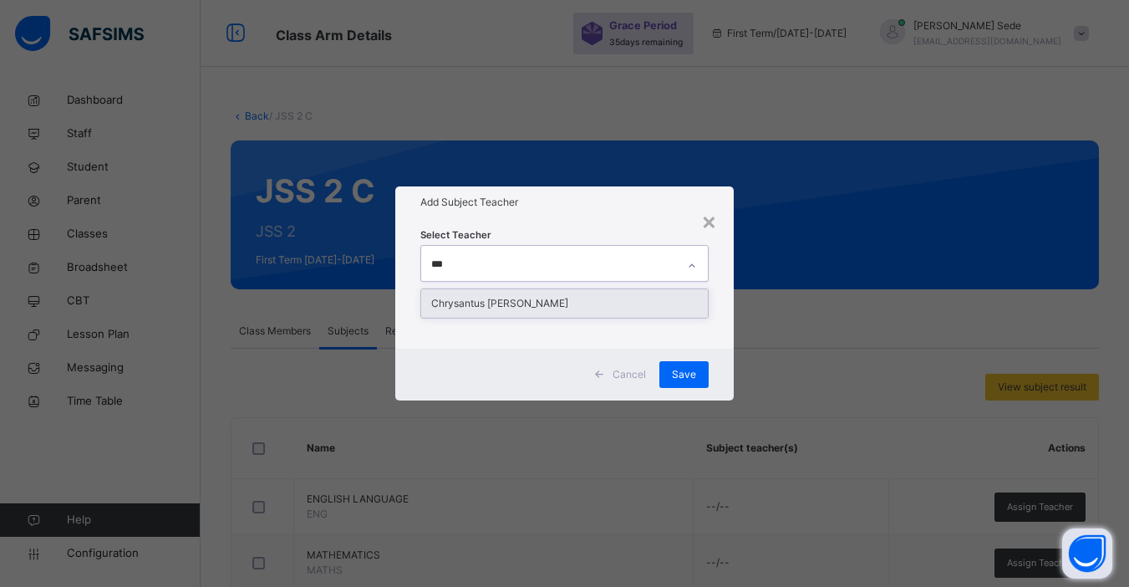
type input "****"
click at [511, 301] on div "Chrysantus [PERSON_NAME]" at bounding box center [564, 303] width 287 height 28
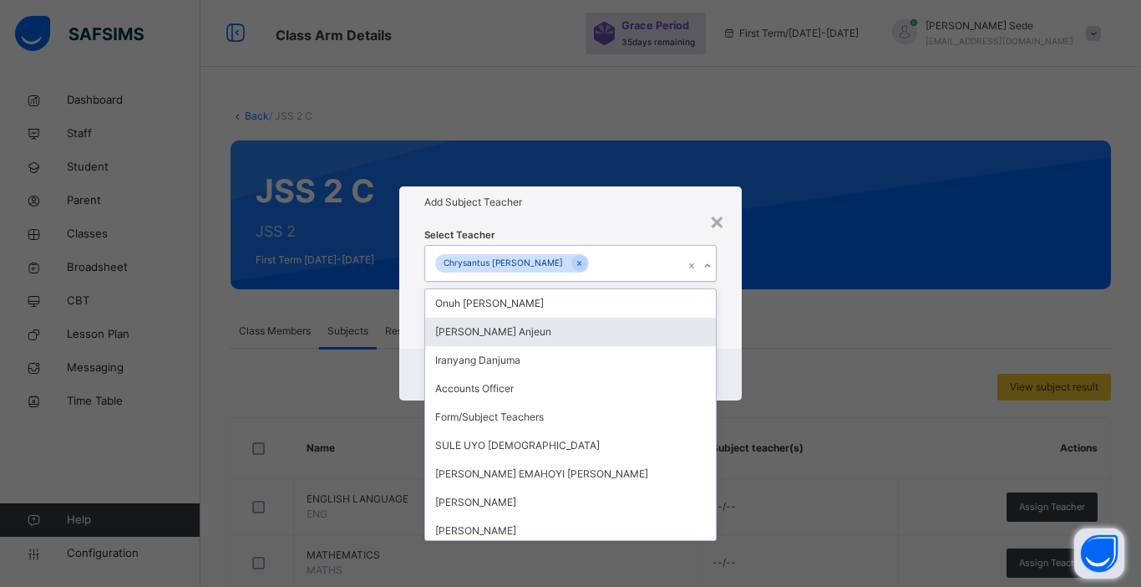
click at [648, 185] on div "× Add Subject Teacher Select Teacher option Chrysantus Ohaeri Ossy, selected. o…" at bounding box center [570, 293] width 1141 height 587
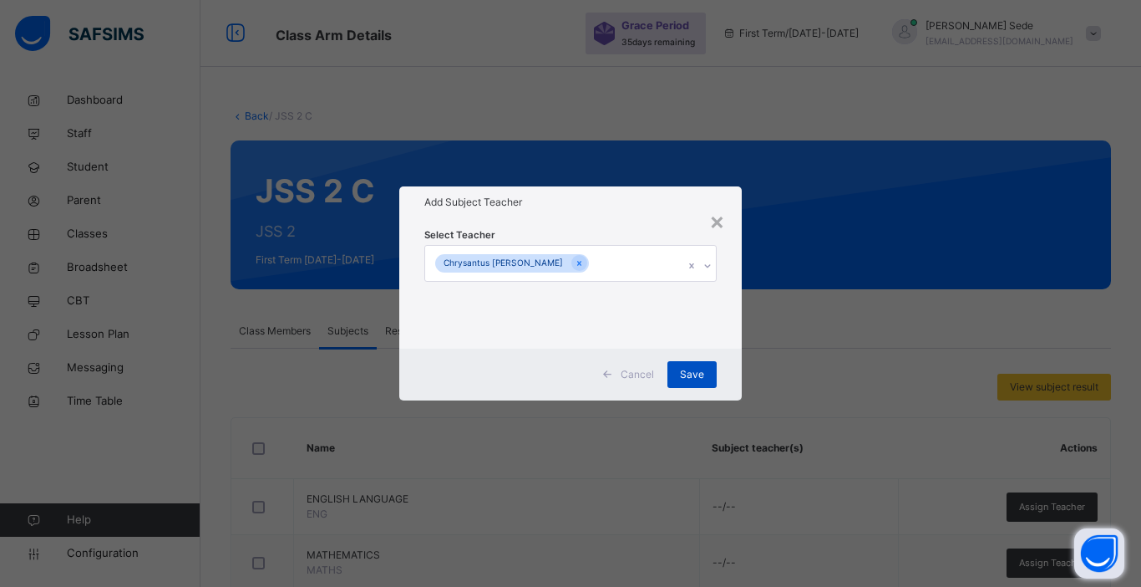
click at [692, 373] on span "Save" at bounding box center [692, 374] width 24 height 15
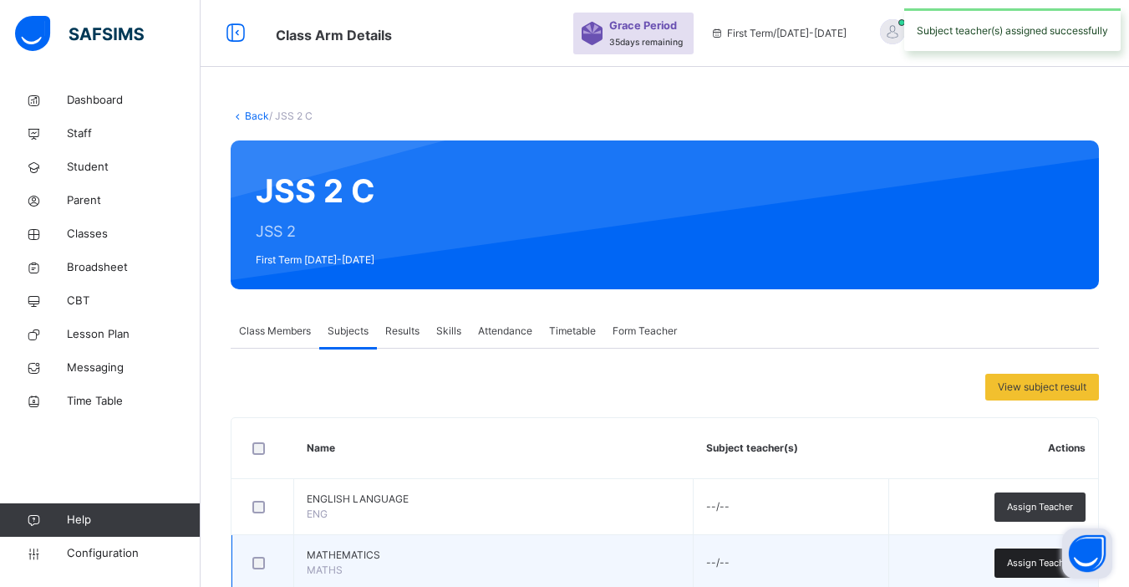
click at [863, 556] on span "Assign Teacher" at bounding box center [1040, 563] width 66 height 14
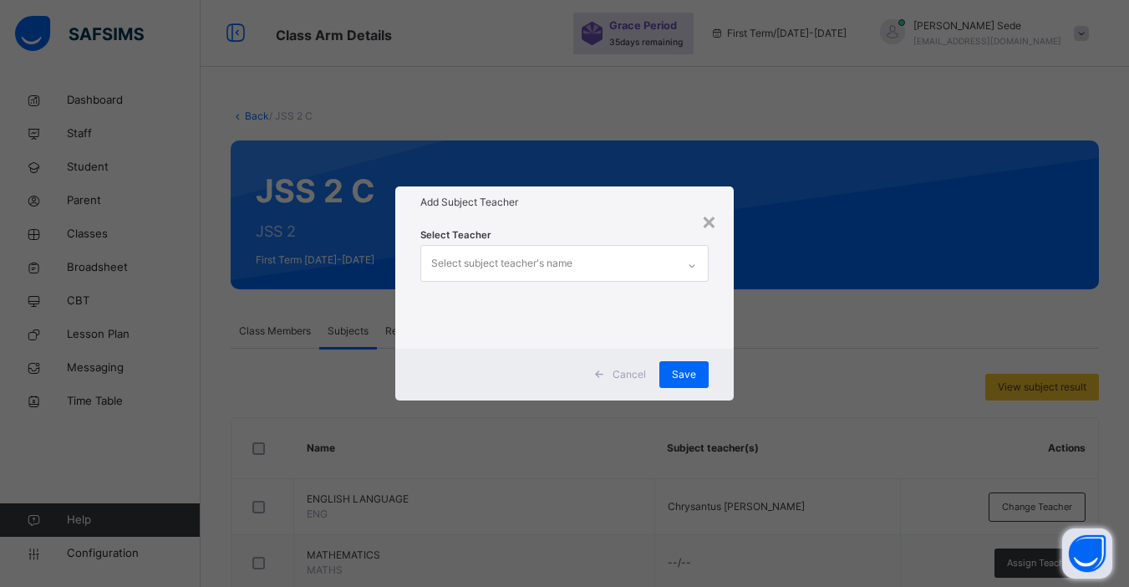
click at [534, 267] on div "Select subject teacher's name" at bounding box center [501, 263] width 141 height 32
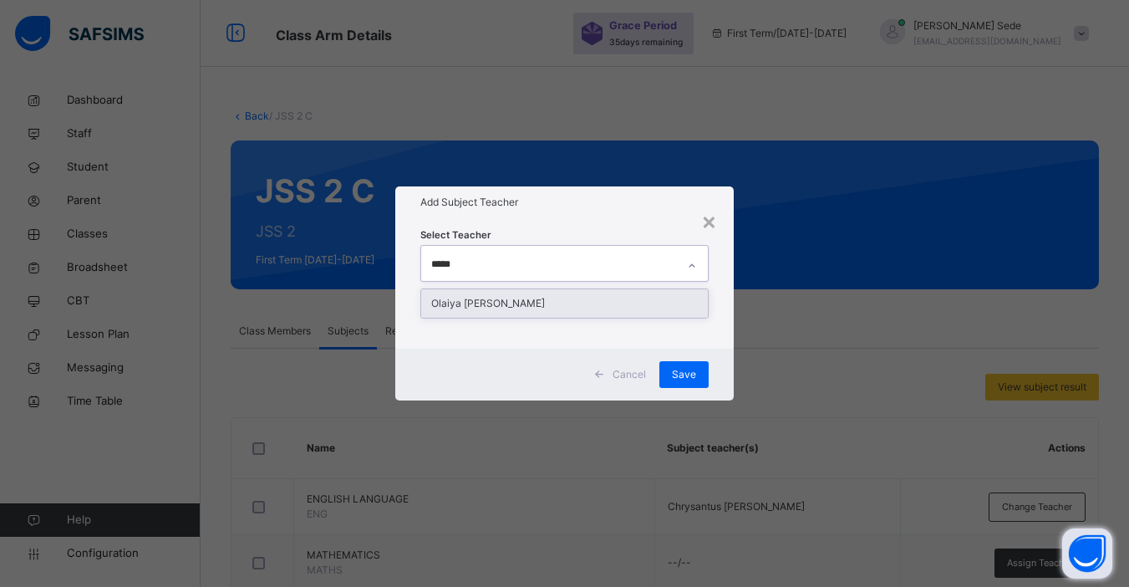
type input "******"
click at [509, 307] on div "Olaiya [PERSON_NAME]" at bounding box center [564, 303] width 287 height 28
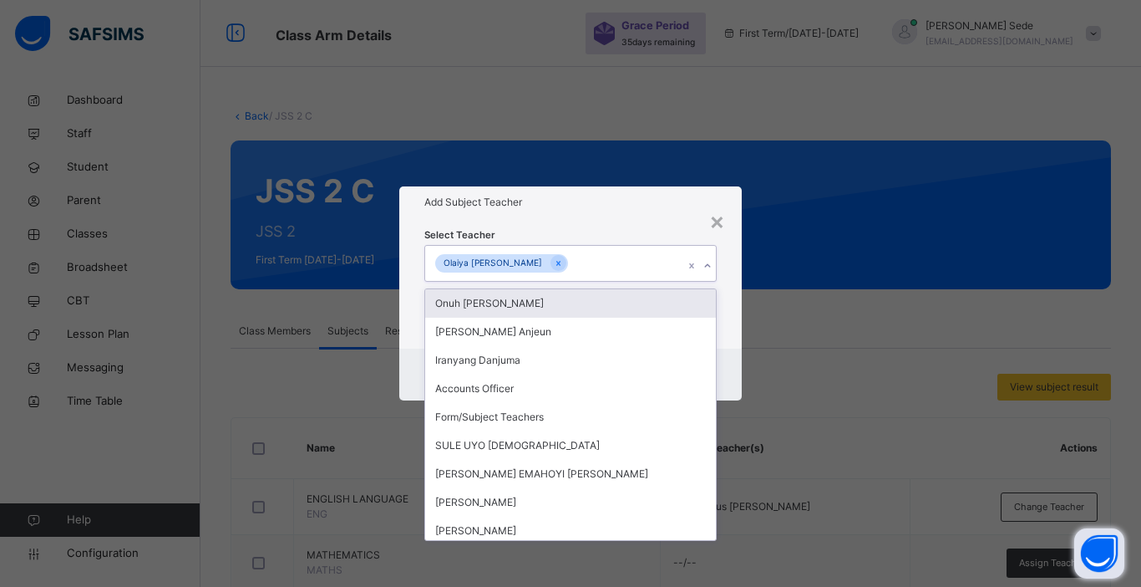
click at [627, 226] on div "Select Teacher option Olaiya Ebunoluwa Olajire, selected. option Onuh Matthew O…" at bounding box center [570, 283] width 343 height 130
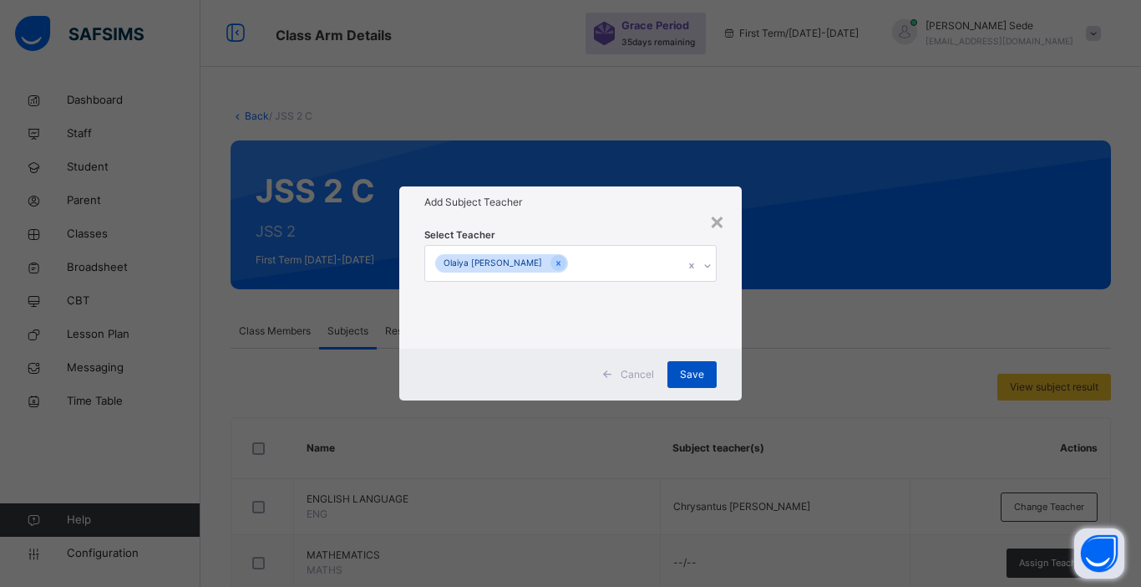
click at [685, 369] on span "Save" at bounding box center [692, 374] width 24 height 15
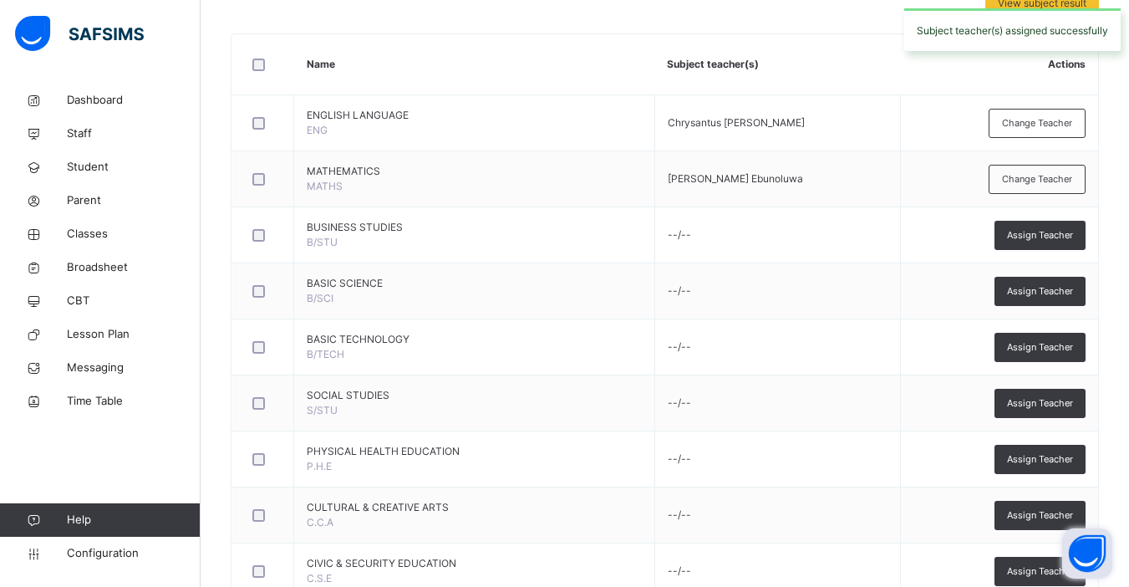
scroll to position [379, 0]
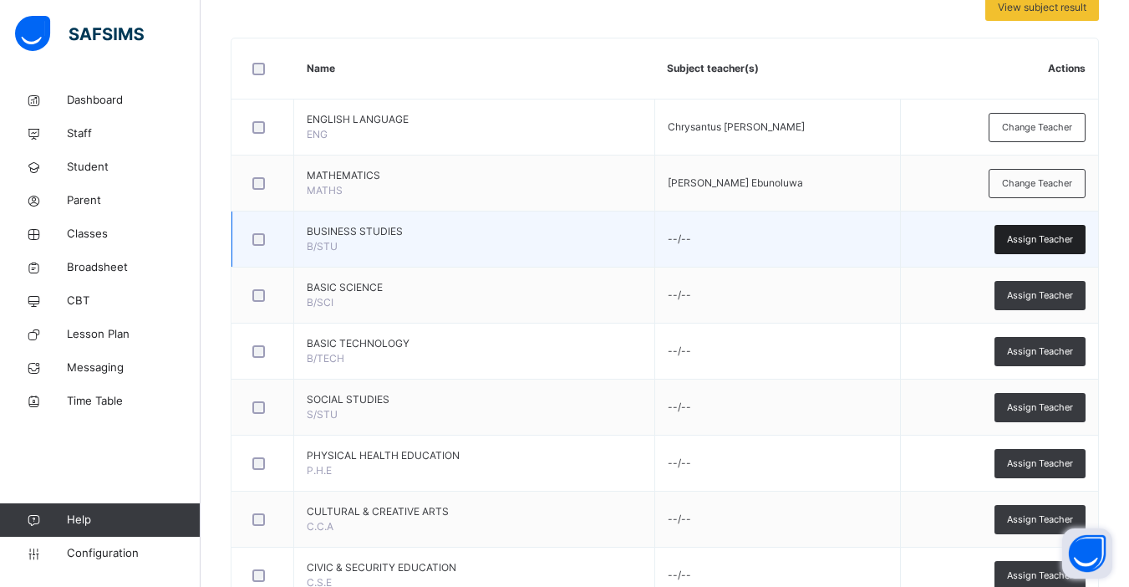
click at [863, 233] on span "Assign Teacher" at bounding box center [1040, 239] width 66 height 14
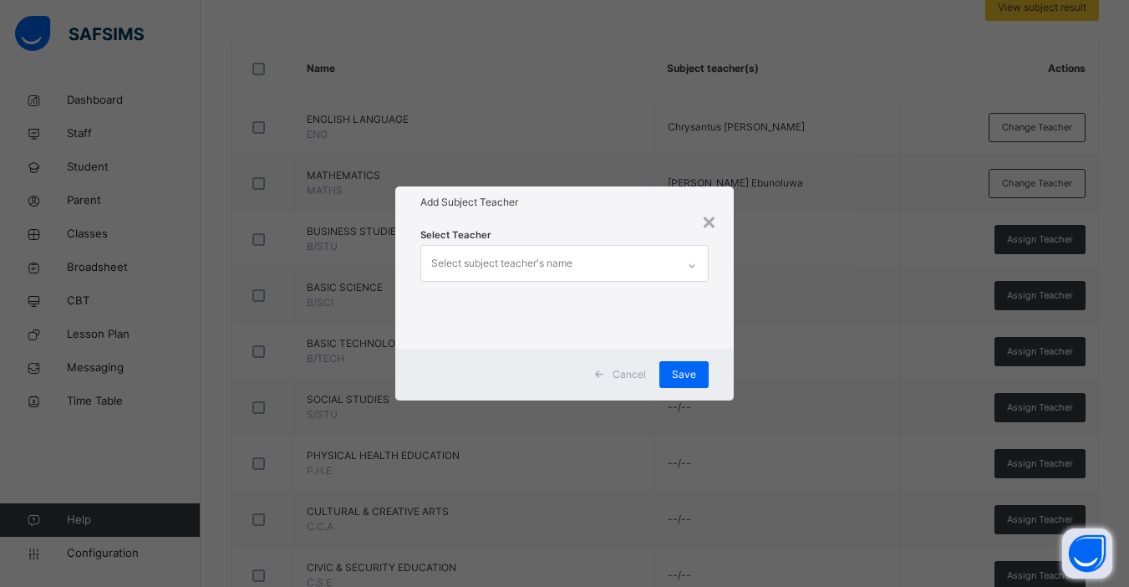
click at [527, 270] on div "Select subject teacher's name" at bounding box center [501, 263] width 141 height 32
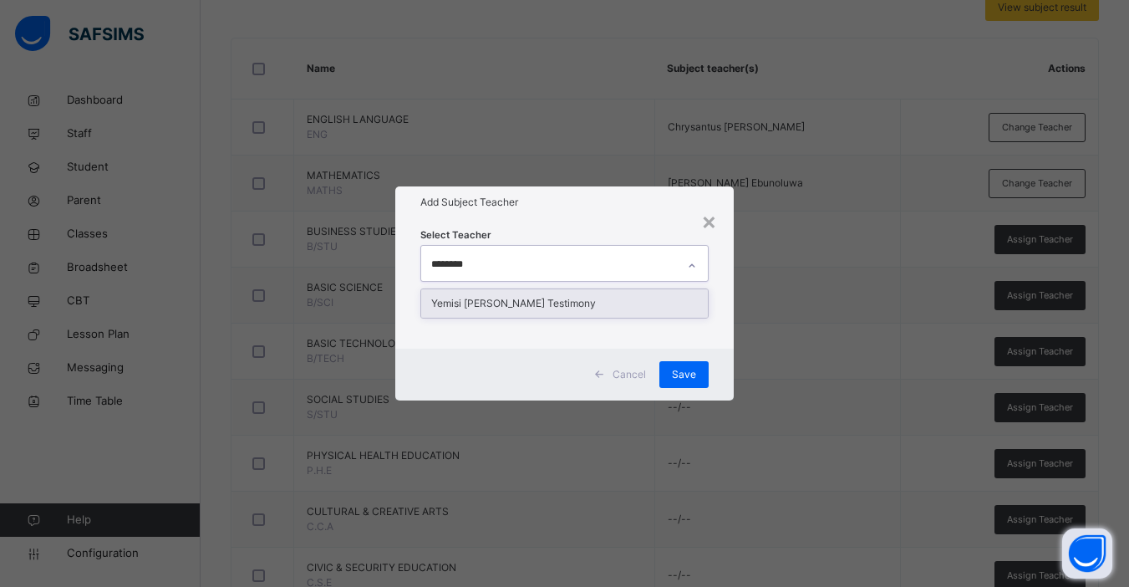
type input "*********"
click at [545, 296] on div "Yemisi [PERSON_NAME] Testimony" at bounding box center [564, 303] width 287 height 28
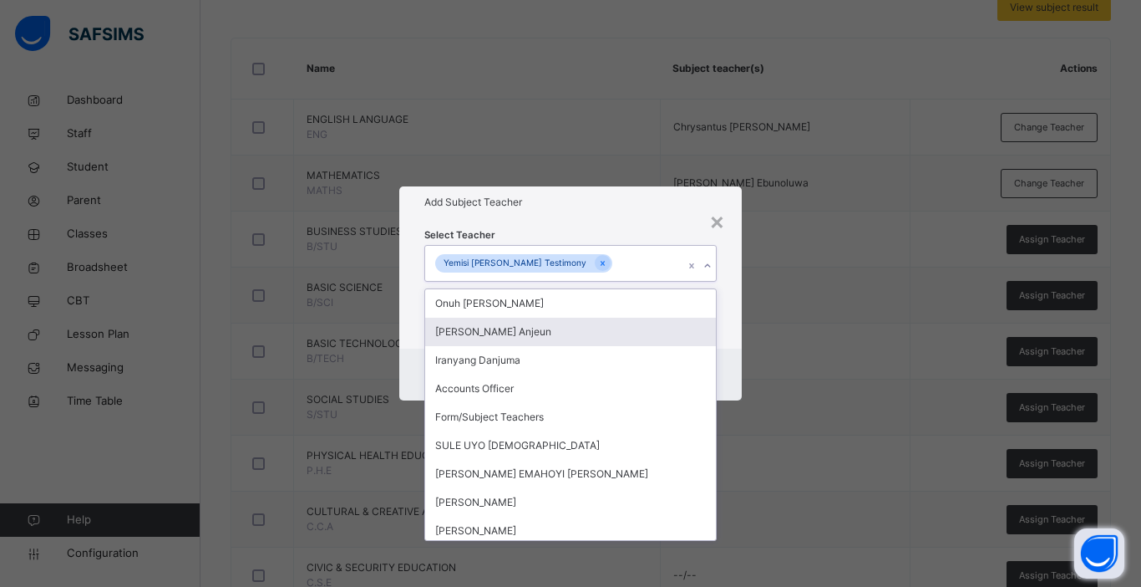
click at [736, 338] on div "Select Teacher option Yemisi Racheal Testimony, selected. option John Ogwuche A…" at bounding box center [570, 283] width 343 height 130
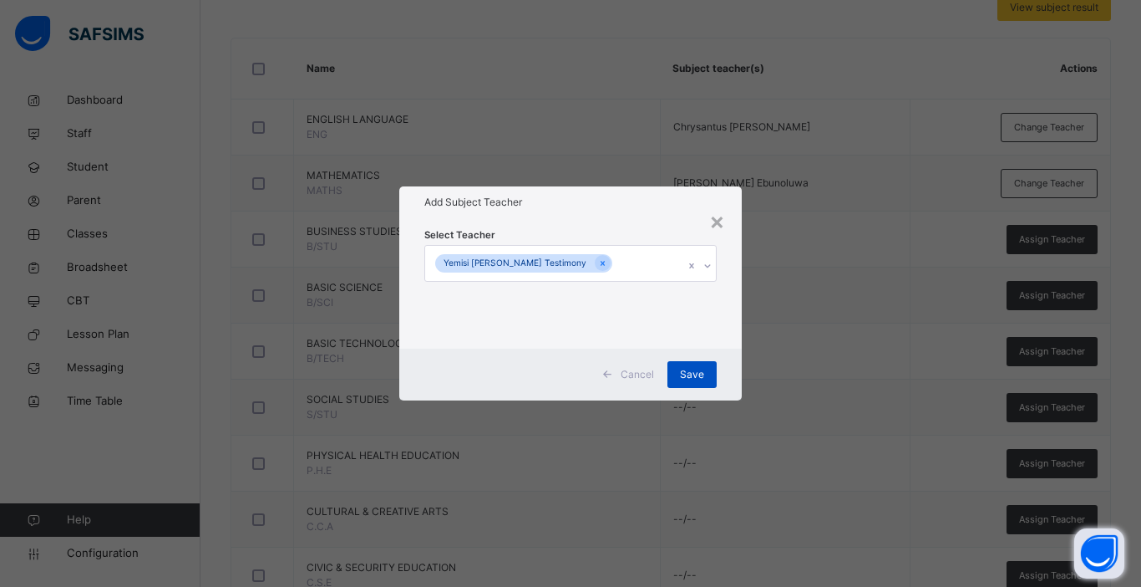
click at [701, 374] on span "Save" at bounding box center [692, 374] width 24 height 15
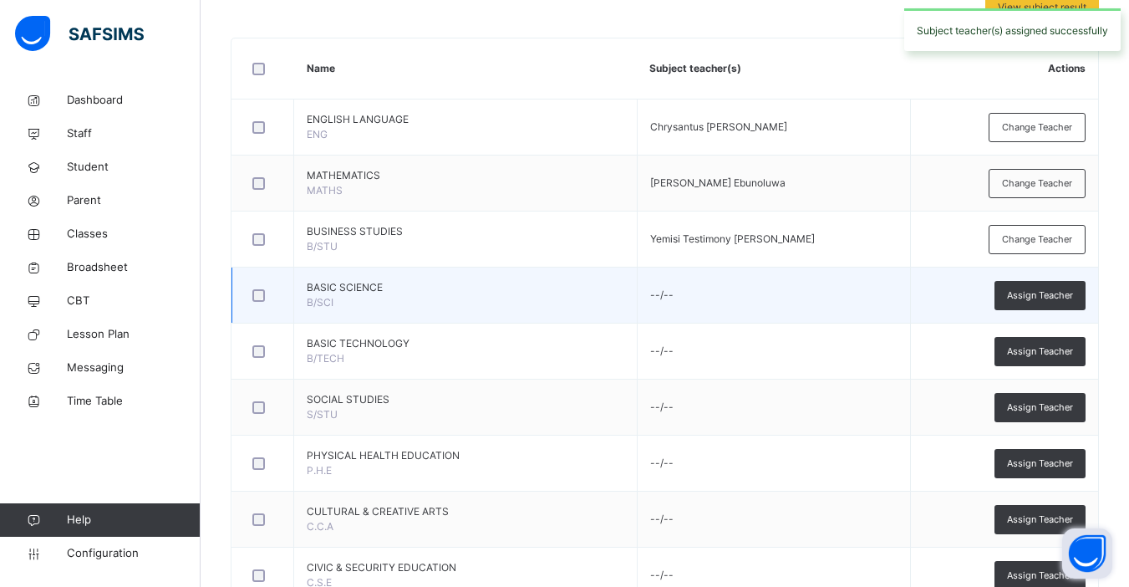
click at [863, 313] on td "Assign Teacher" at bounding box center [1004, 295] width 188 height 56
drag, startPoint x: 1063, startPoint y: 308, endPoint x: 1058, endPoint y: 297, distance: 12.0
click at [863, 297] on td "Assign Teacher" at bounding box center [1004, 295] width 188 height 56
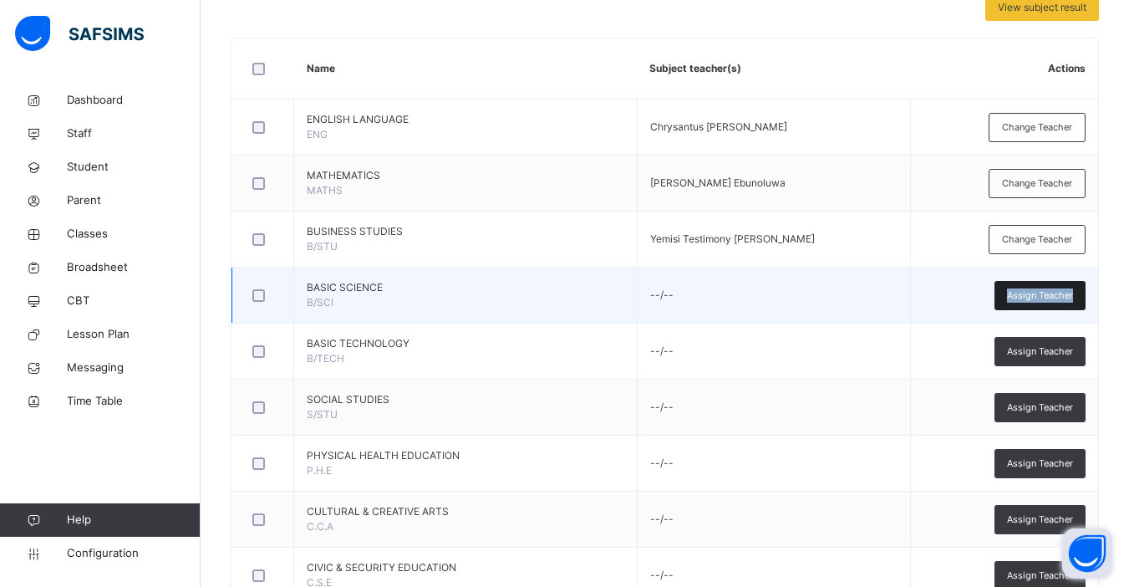
click at [863, 301] on div "Assign Teacher" at bounding box center [1039, 295] width 91 height 29
click at [0, 0] on div "× Add Subject Teacher Select Teacher Select subject teacher's name Cancel Save" at bounding box center [0, 0] width 0 height 0
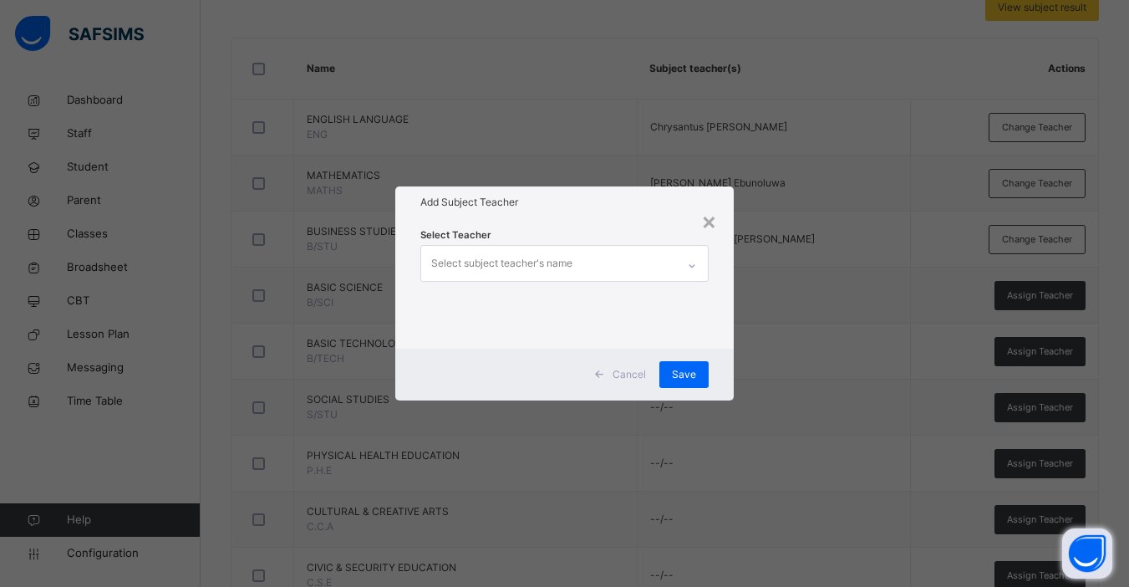
click at [602, 263] on div "Select subject teacher's name" at bounding box center [548, 263] width 255 height 35
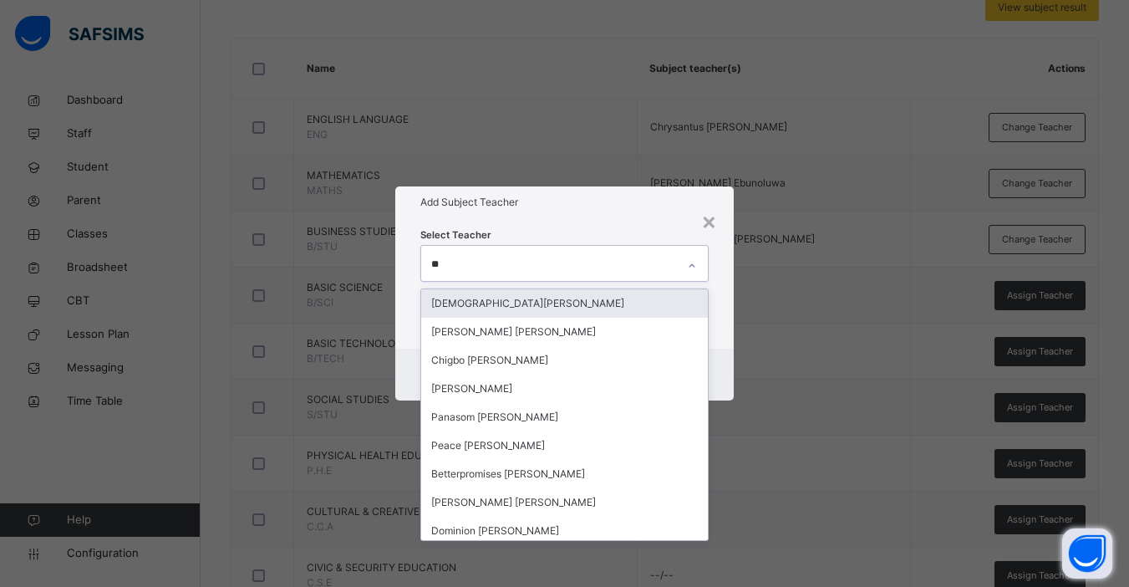
type input "***"
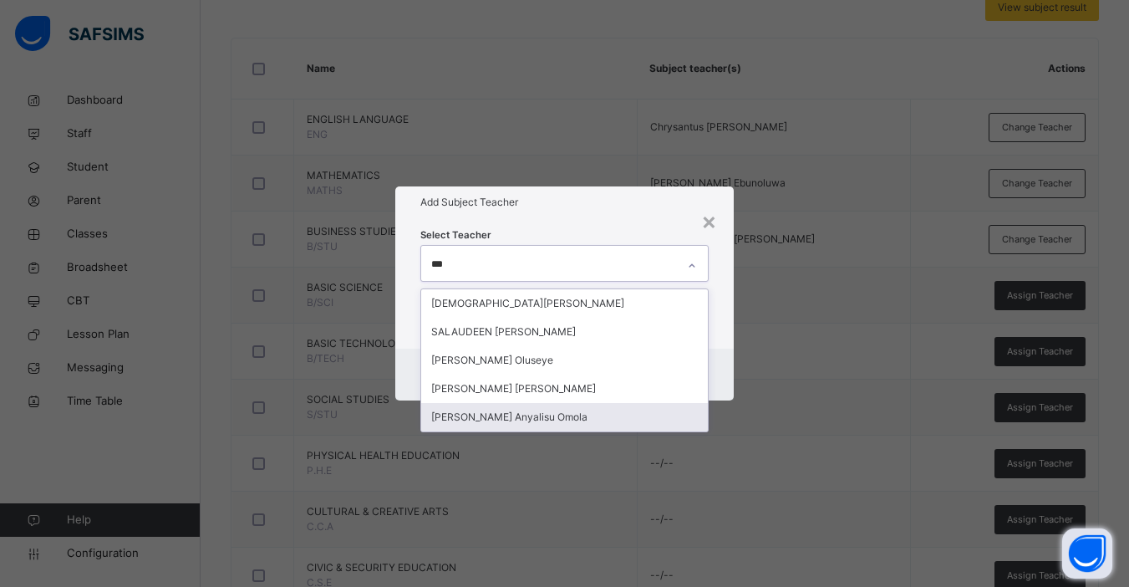
click at [548, 420] on div "[PERSON_NAME] Anyalisu Omola" at bounding box center [564, 417] width 287 height 28
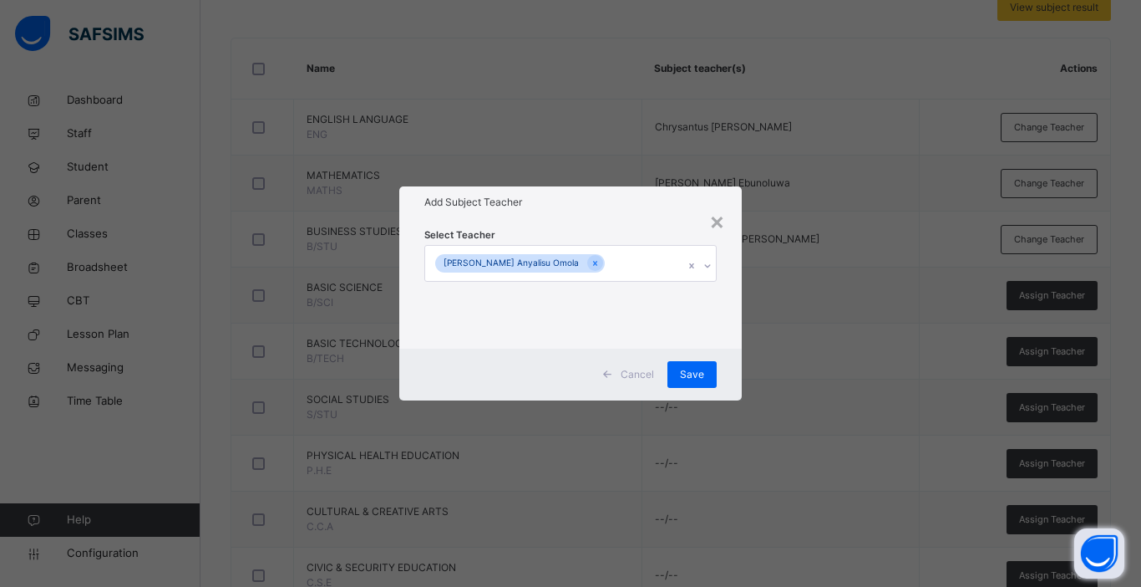
click at [733, 345] on div "Select Teacher Helen Anyalisu Omola" at bounding box center [570, 283] width 343 height 130
click at [689, 377] on span "Save" at bounding box center [692, 374] width 24 height 15
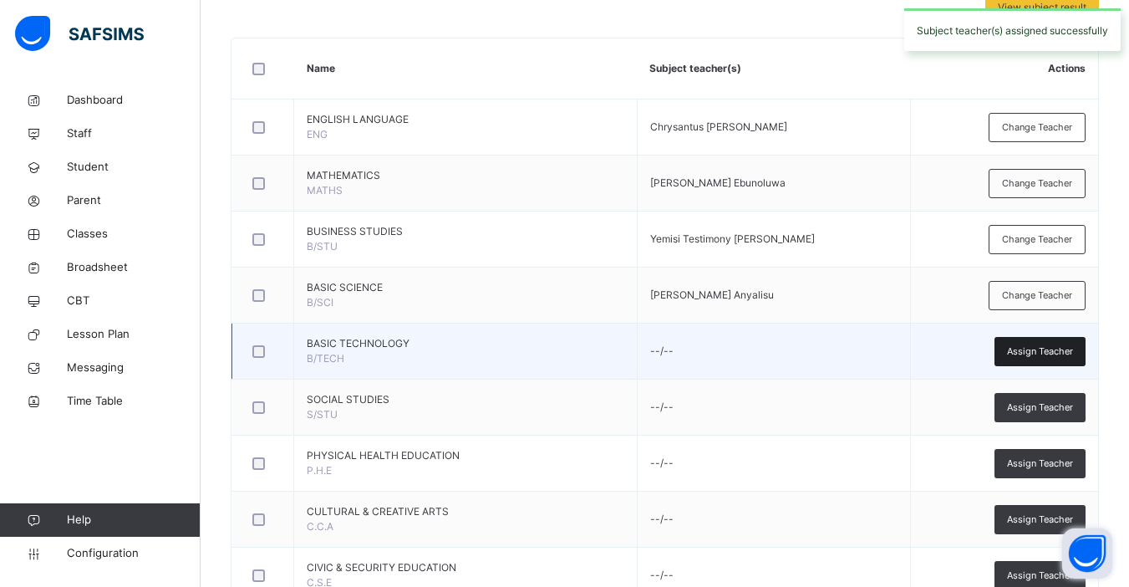
click at [863, 348] on span "Assign Teacher" at bounding box center [1040, 351] width 66 height 14
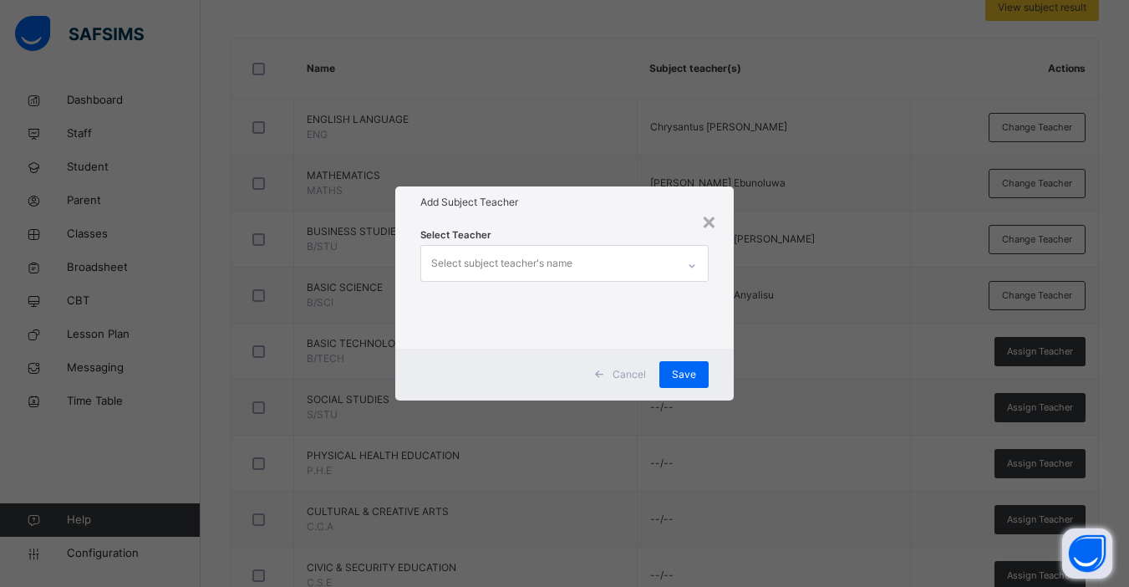
click at [564, 269] on div "Select subject teacher's name" at bounding box center [501, 263] width 141 height 32
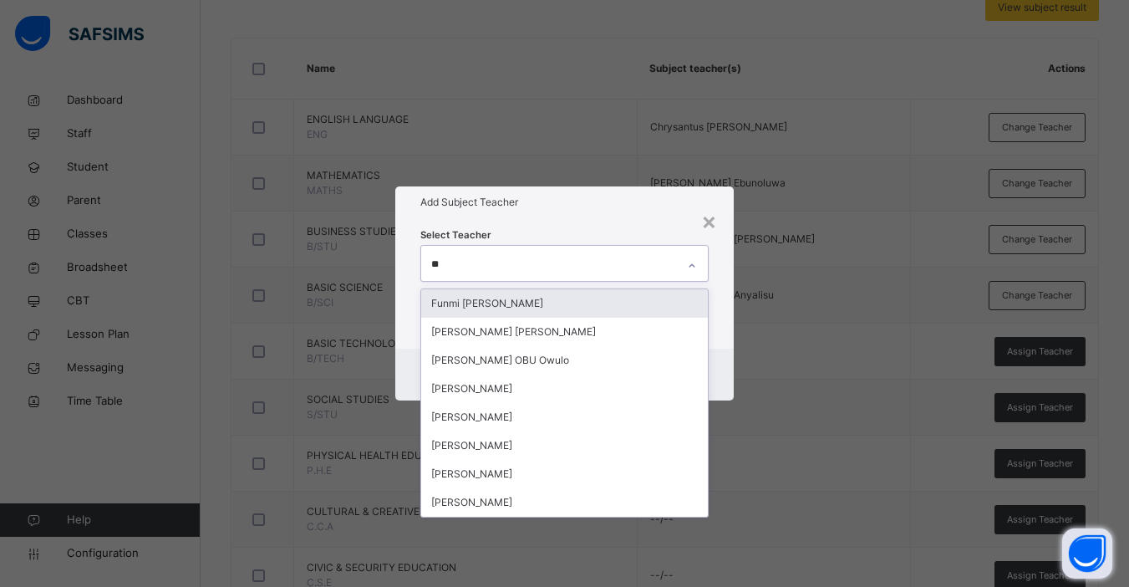
type input "***"
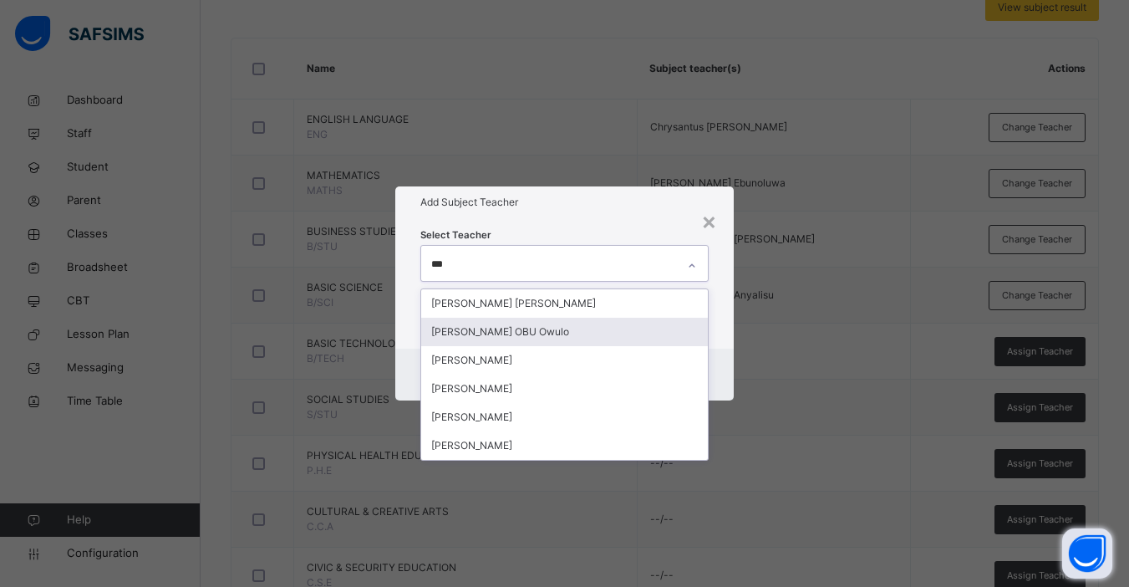
click at [518, 333] on div "[PERSON_NAME] OBU Owulo" at bounding box center [564, 332] width 287 height 28
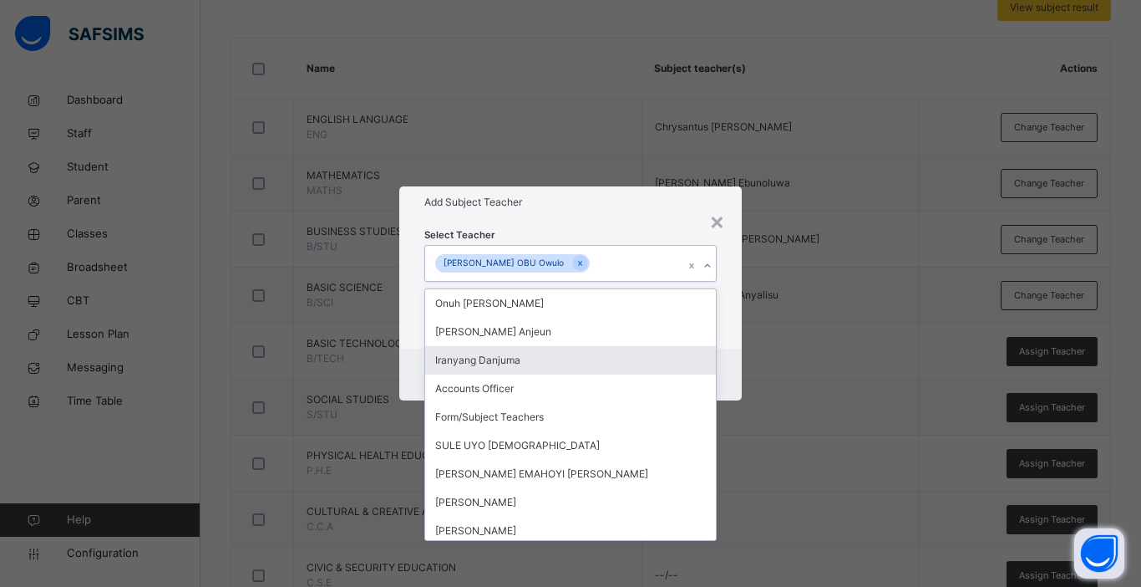
click at [725, 361] on div "Cancel Save" at bounding box center [570, 374] width 343 height 52
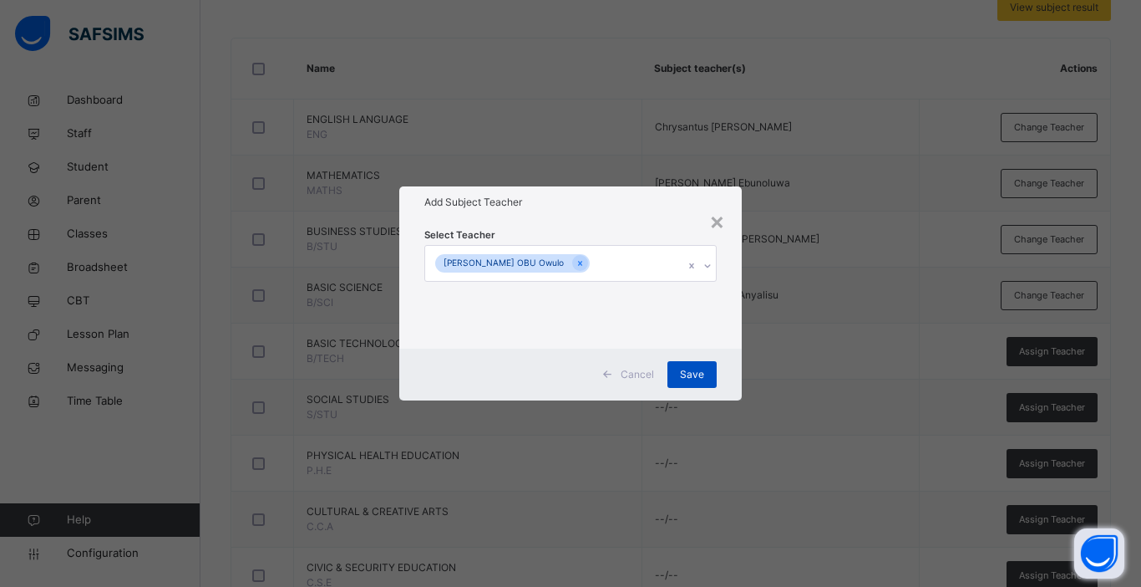
click at [687, 378] on span "Save" at bounding box center [692, 374] width 24 height 15
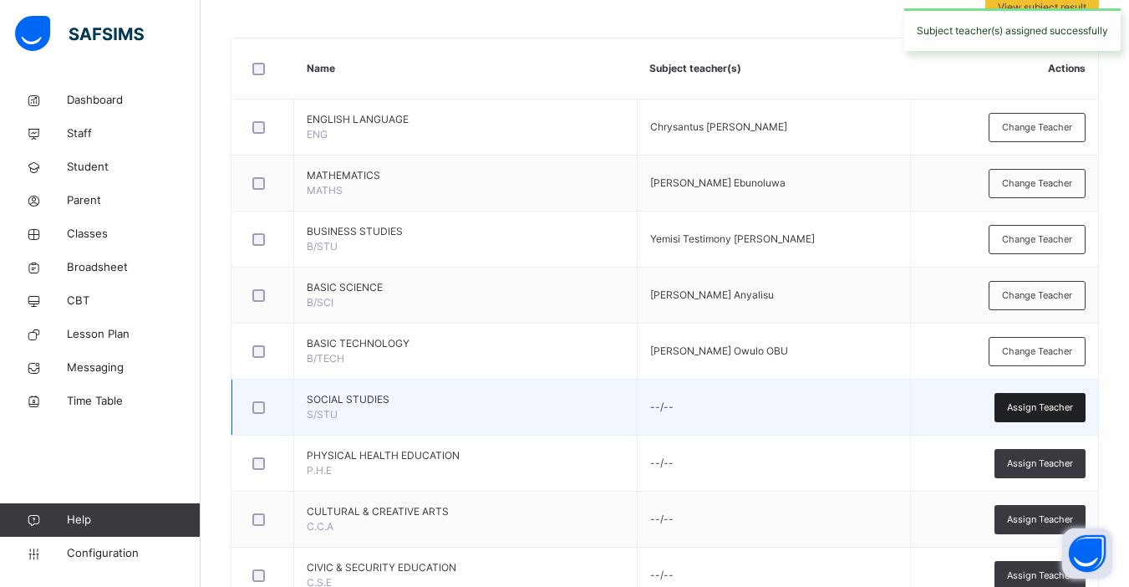
click at [863, 415] on div "Assign Teacher" at bounding box center [1039, 407] width 91 height 29
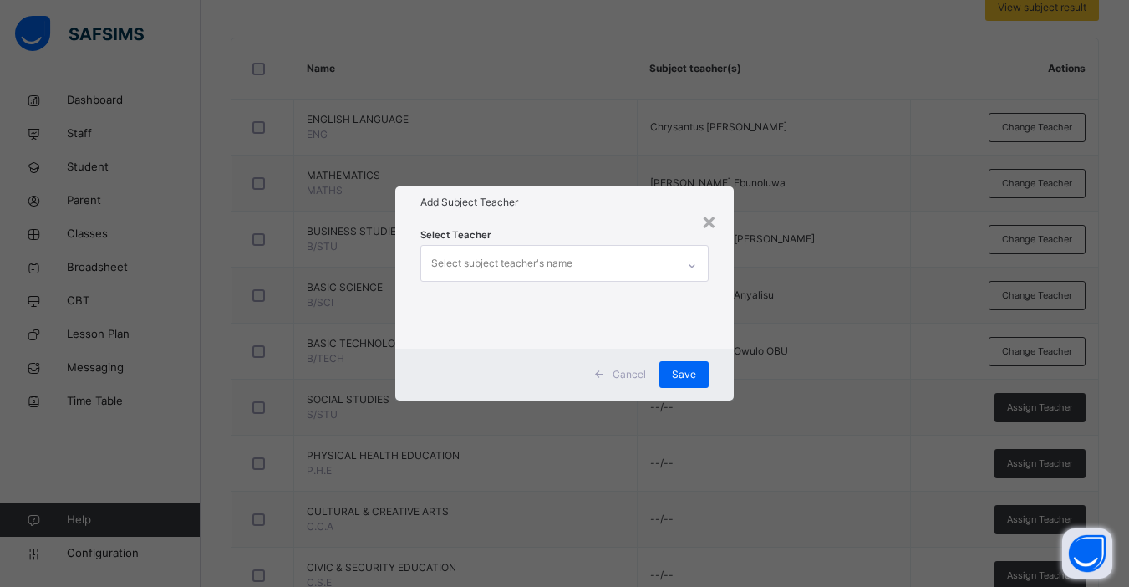
click at [536, 252] on div "Select subject teacher's name" at bounding box center [501, 263] width 141 height 32
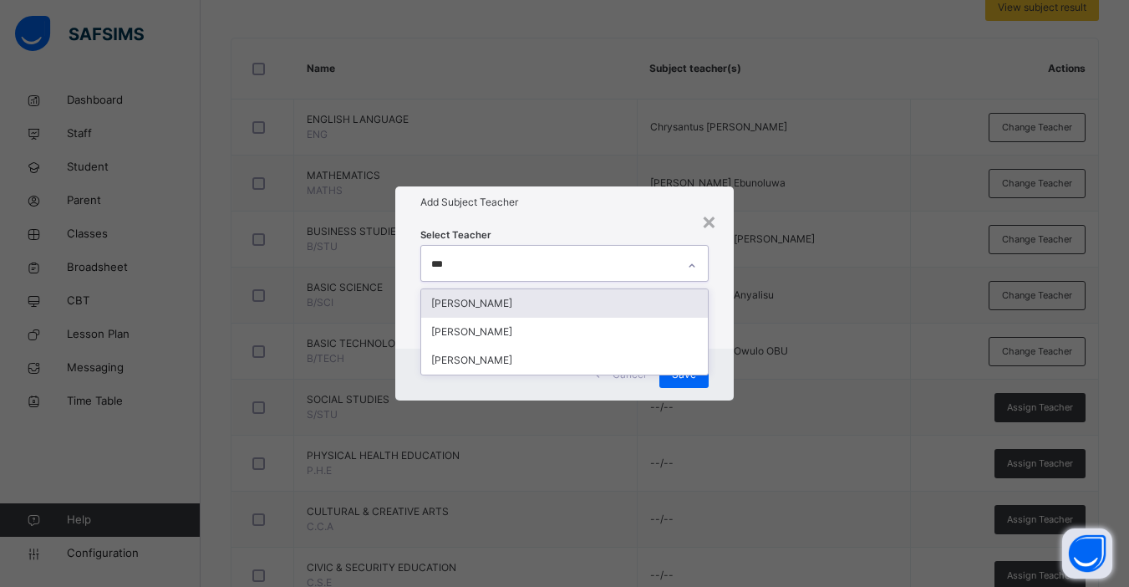
type input "****"
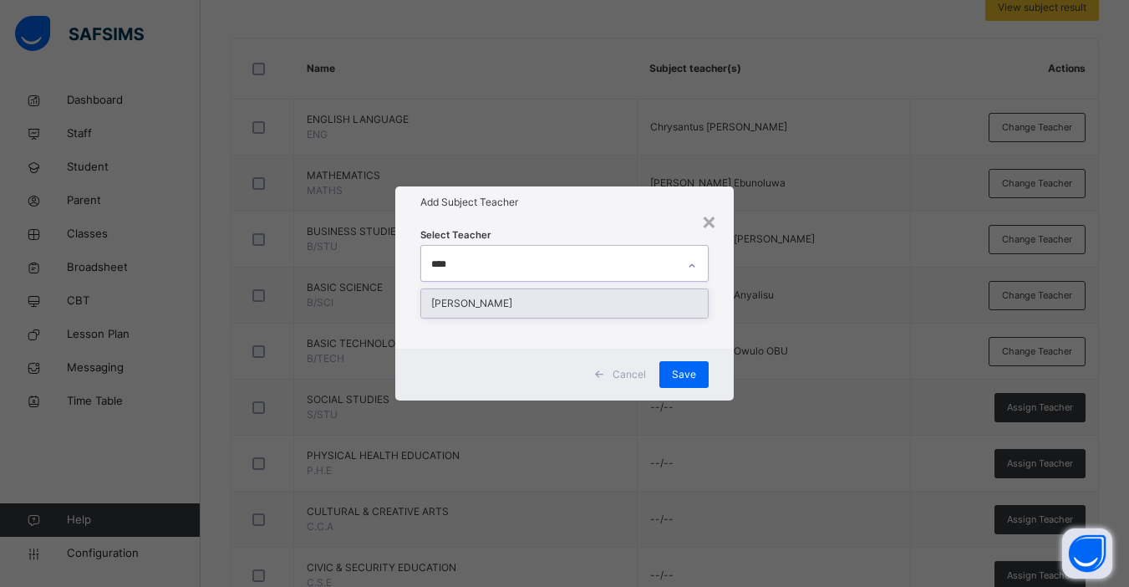
click at [526, 304] on div "[PERSON_NAME]" at bounding box center [564, 303] width 287 height 28
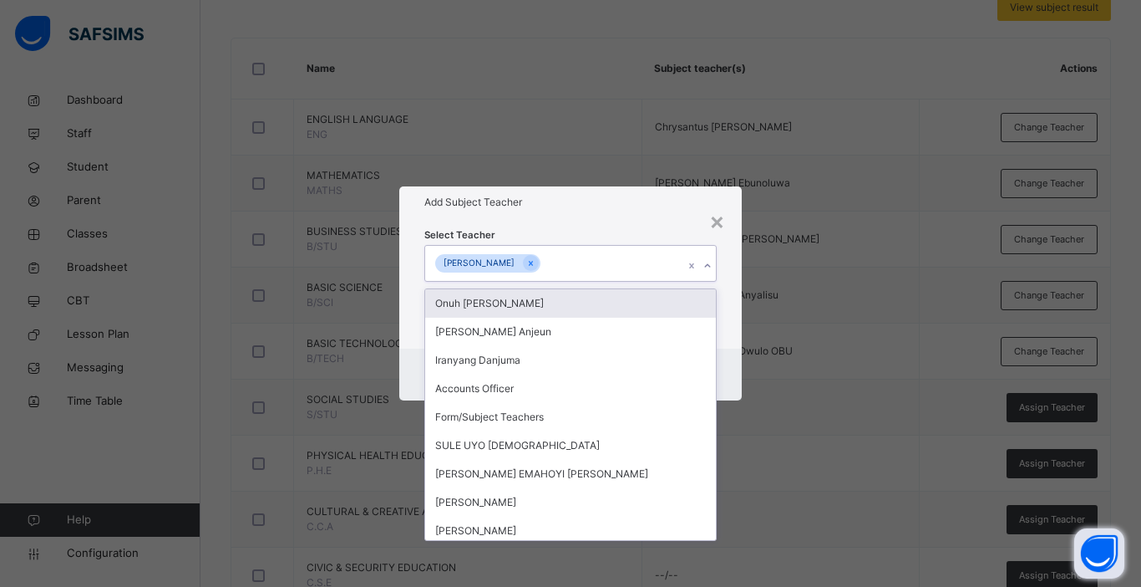
click at [732, 346] on div "Select Teacher option EMMANUEL SHEKARI, selected. option Onuh Matthew Onoja foc…" at bounding box center [570, 283] width 343 height 130
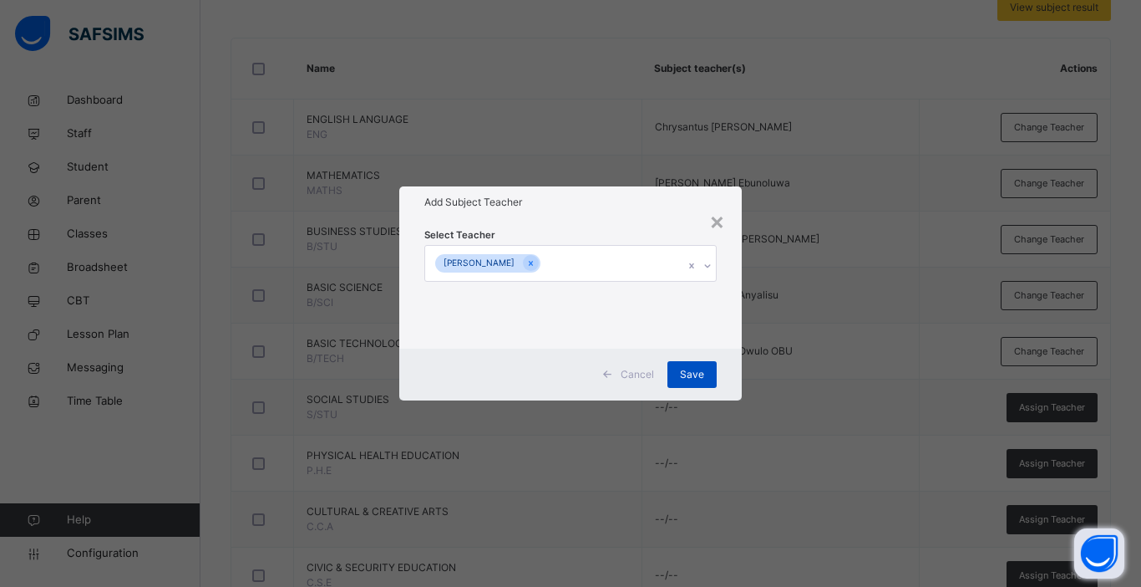
click at [698, 375] on span "Save" at bounding box center [692, 374] width 24 height 15
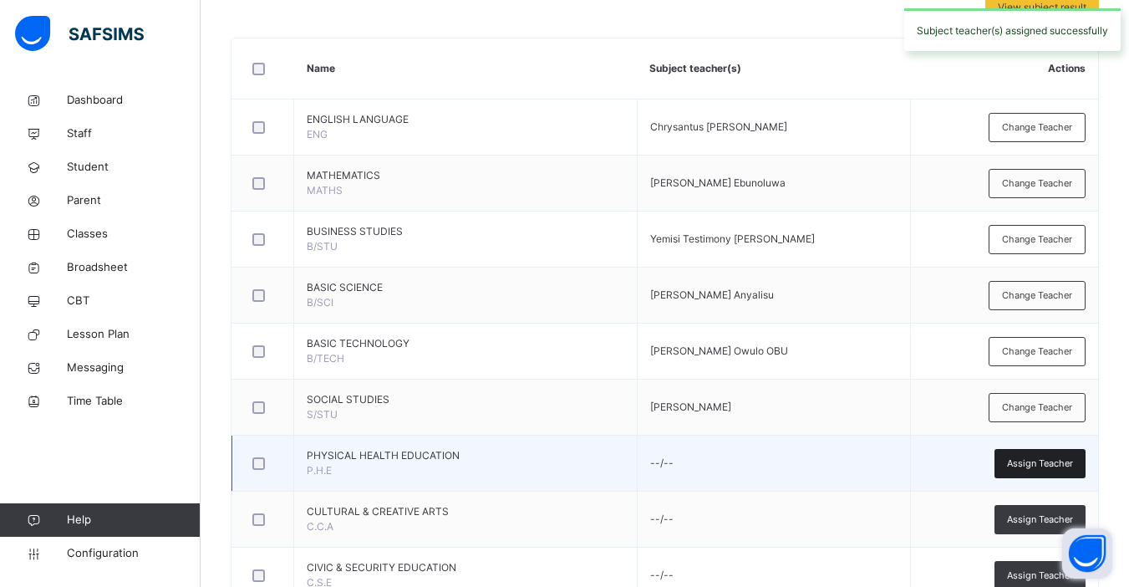
click at [863, 465] on span "Assign Teacher" at bounding box center [1040, 463] width 66 height 14
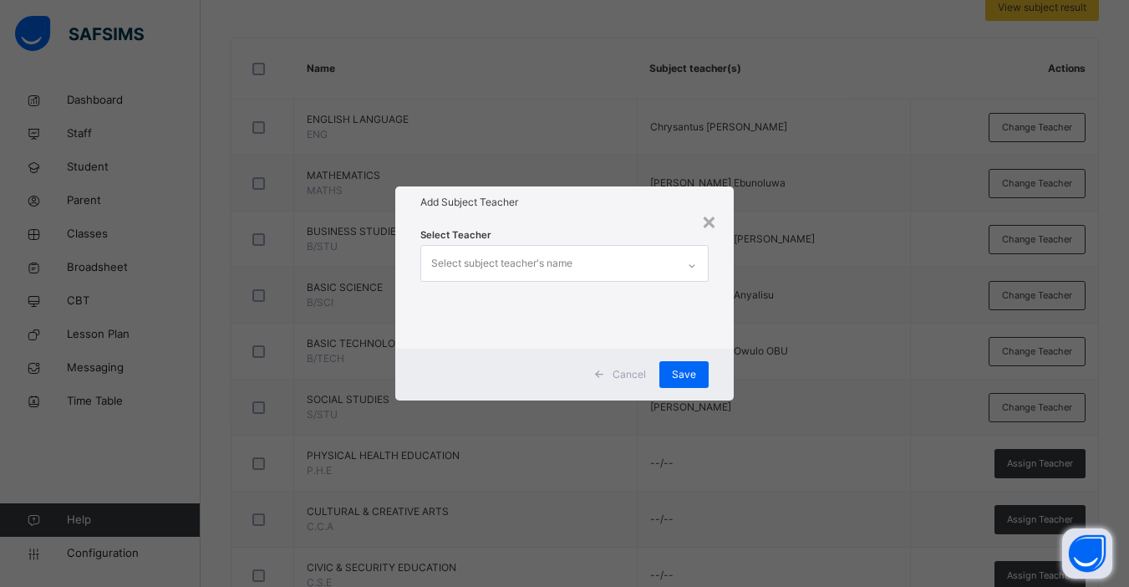
click at [548, 257] on div "Select subject teacher's name" at bounding box center [501, 263] width 141 height 32
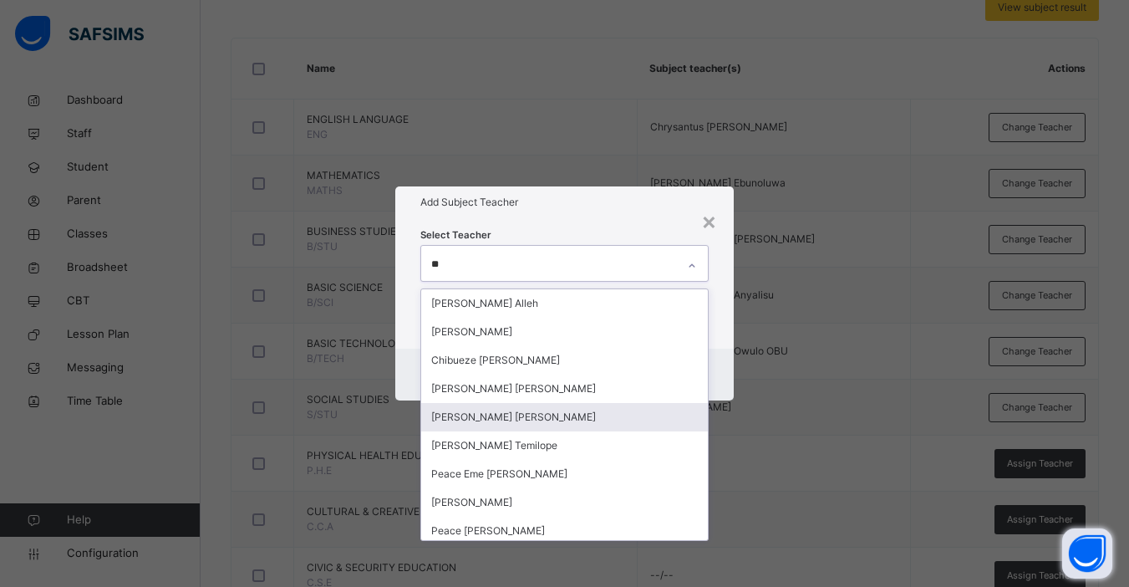
type input "*"
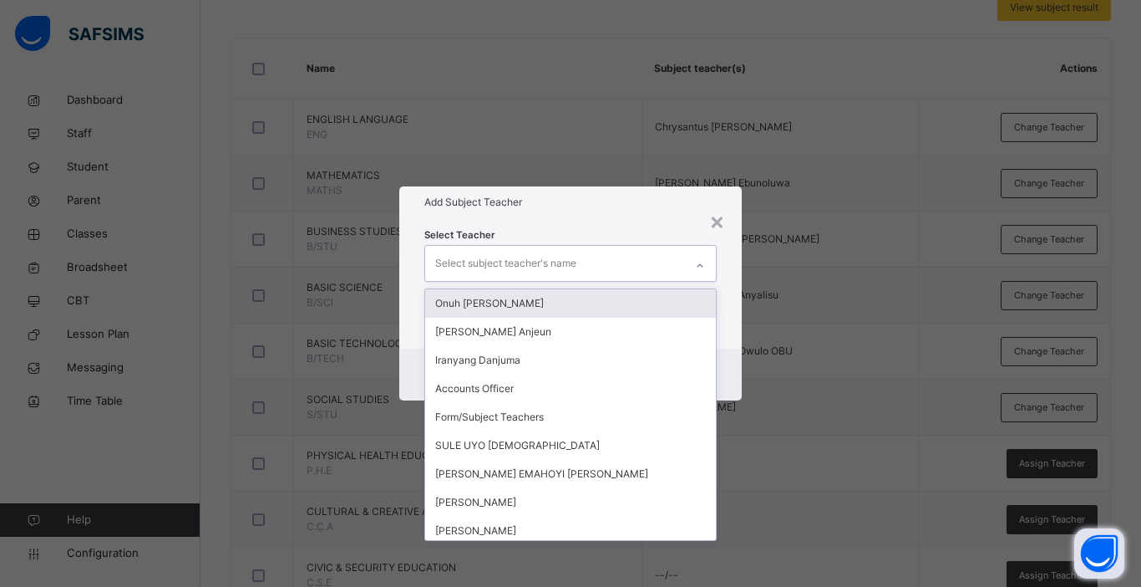
type input "*"
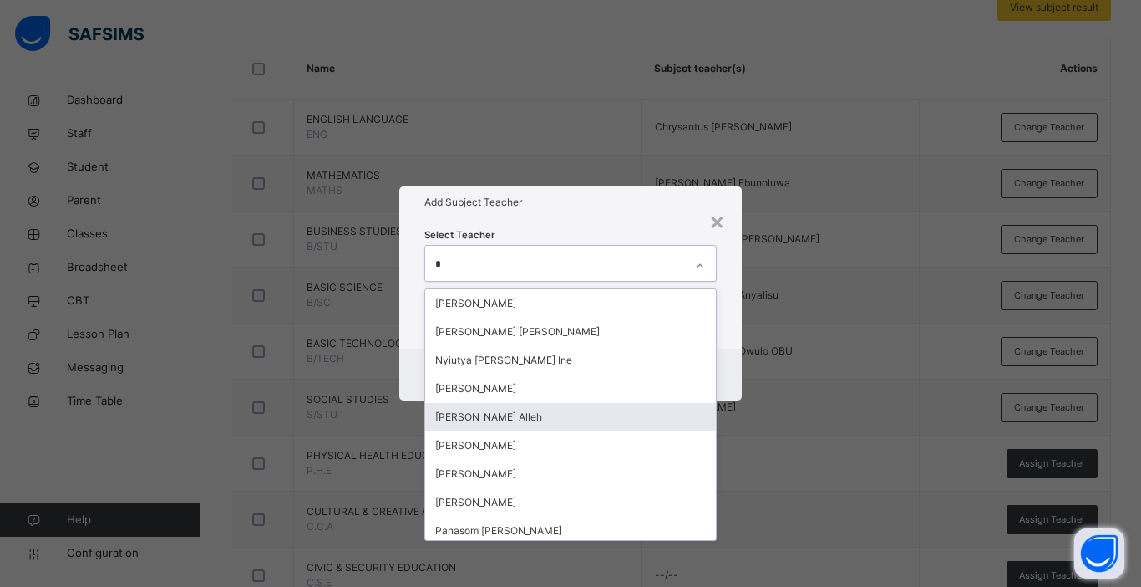
click at [504, 418] on div "[PERSON_NAME] Alleh" at bounding box center [570, 417] width 291 height 28
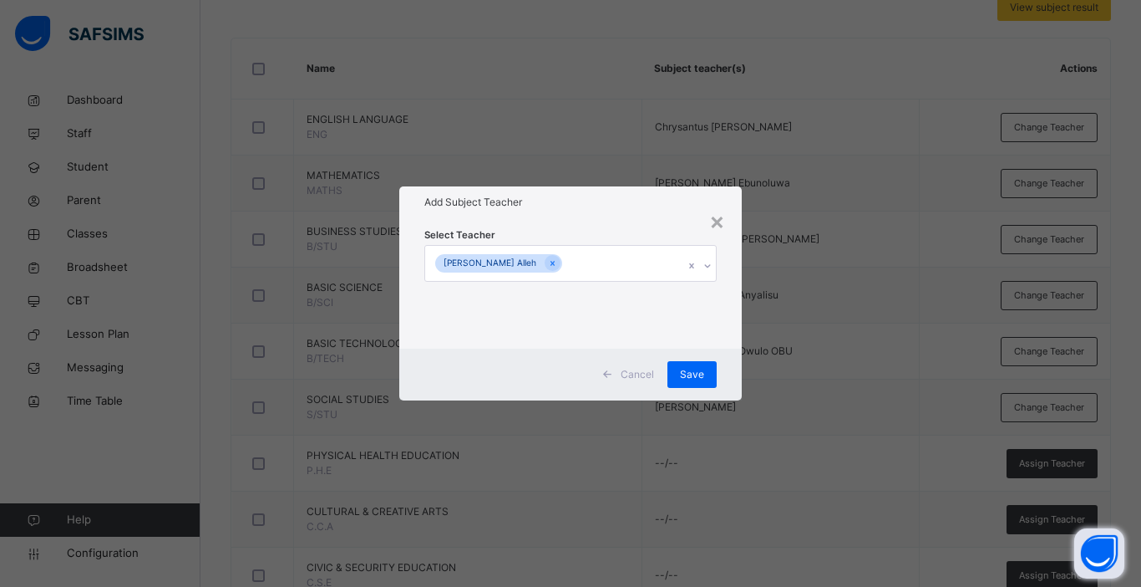
click at [730, 369] on div "Cancel Save" at bounding box center [570, 374] width 343 height 52
click at [693, 376] on span "Save" at bounding box center [692, 374] width 24 height 15
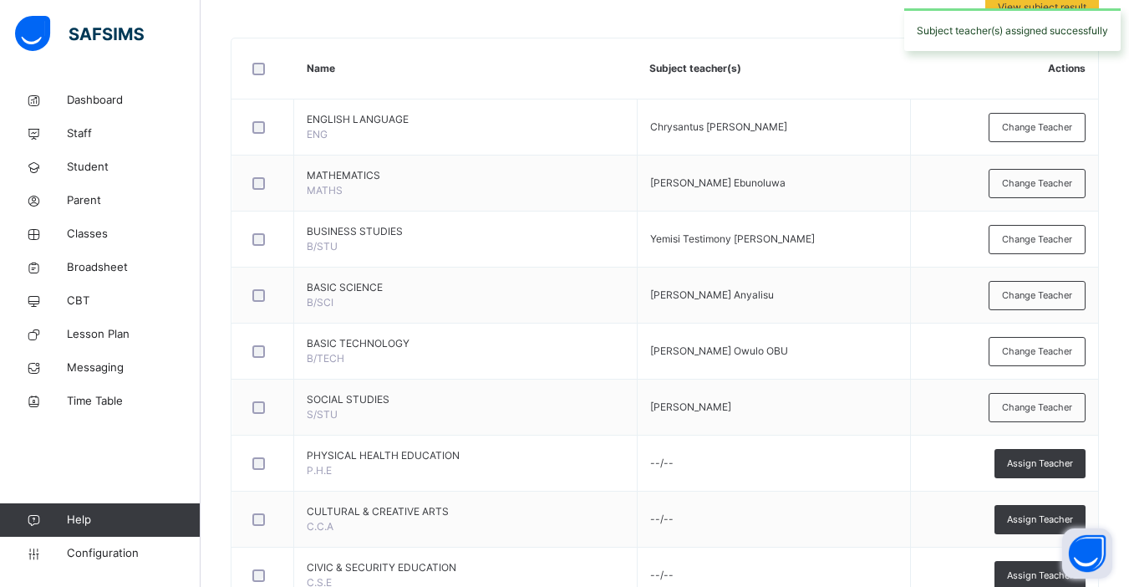
click at [863, 517] on span "Assign Teacher" at bounding box center [1040, 519] width 66 height 14
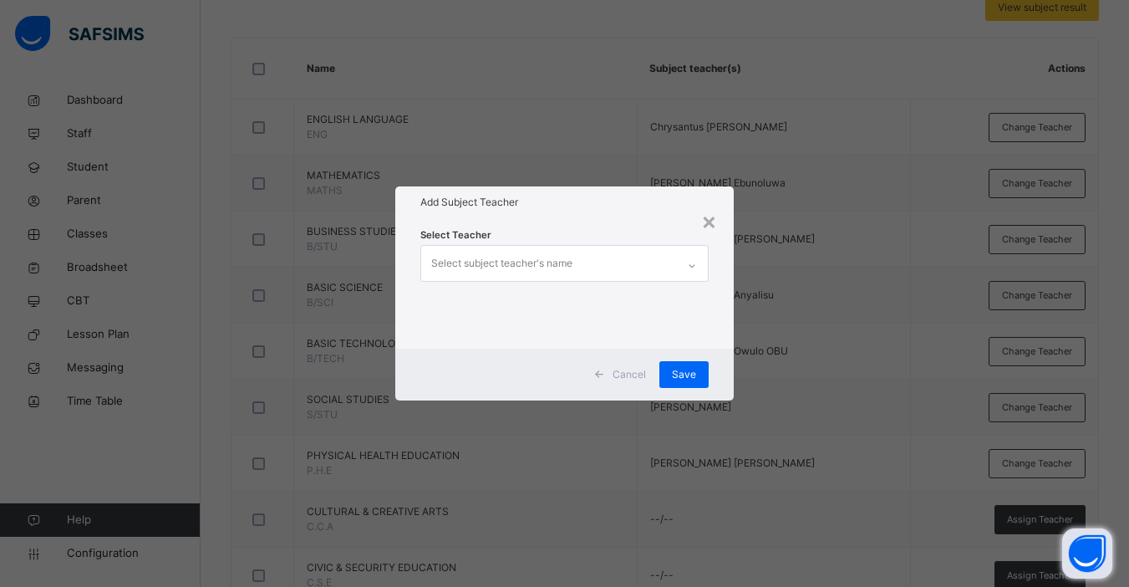
click at [516, 260] on div "Select subject teacher's name" at bounding box center [501, 263] width 141 height 32
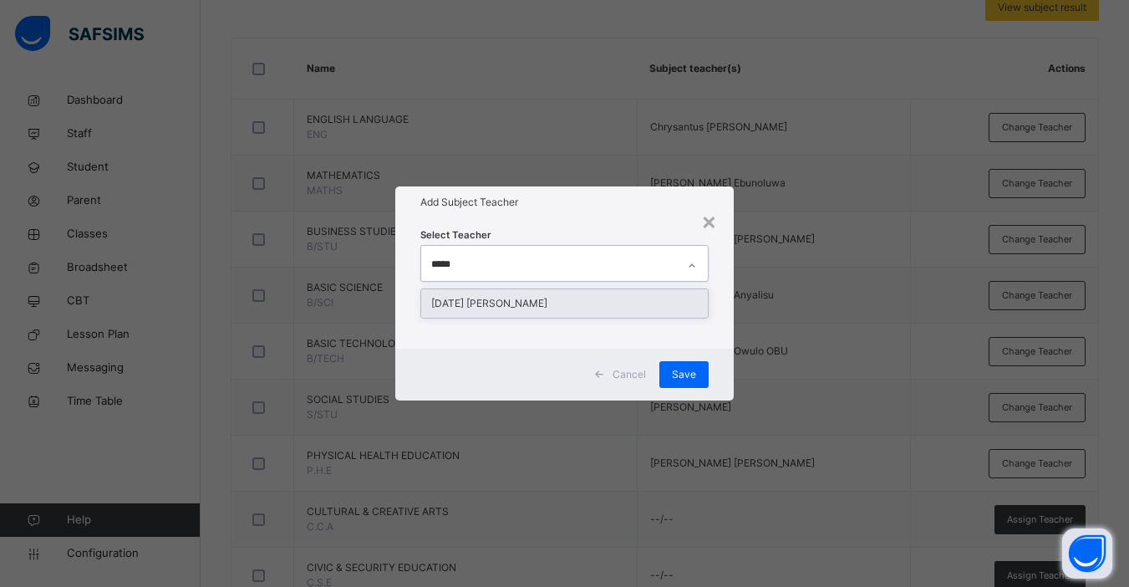
type input "******"
click at [517, 293] on div "[DATE] [PERSON_NAME]" at bounding box center [564, 303] width 287 height 28
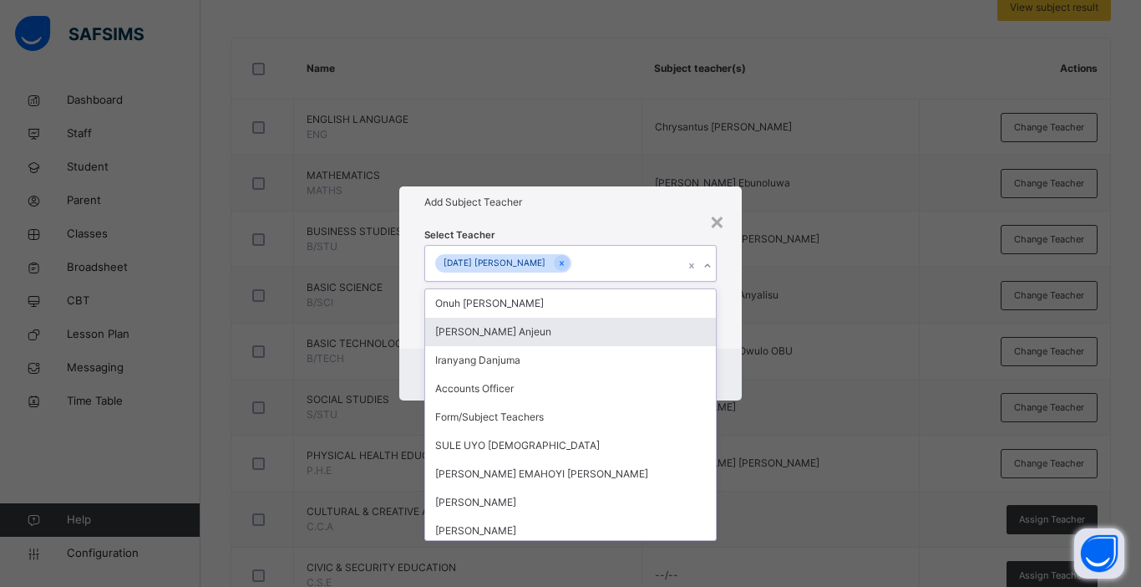
click at [735, 374] on div "Cancel Save" at bounding box center [570, 374] width 343 height 52
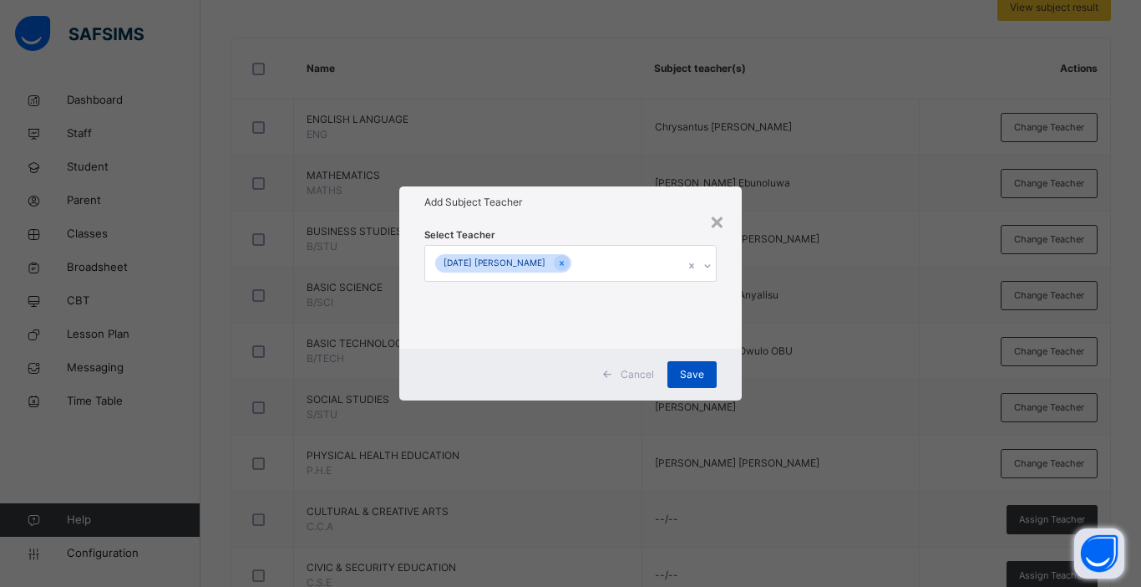
click at [694, 375] on span "Save" at bounding box center [692, 374] width 24 height 15
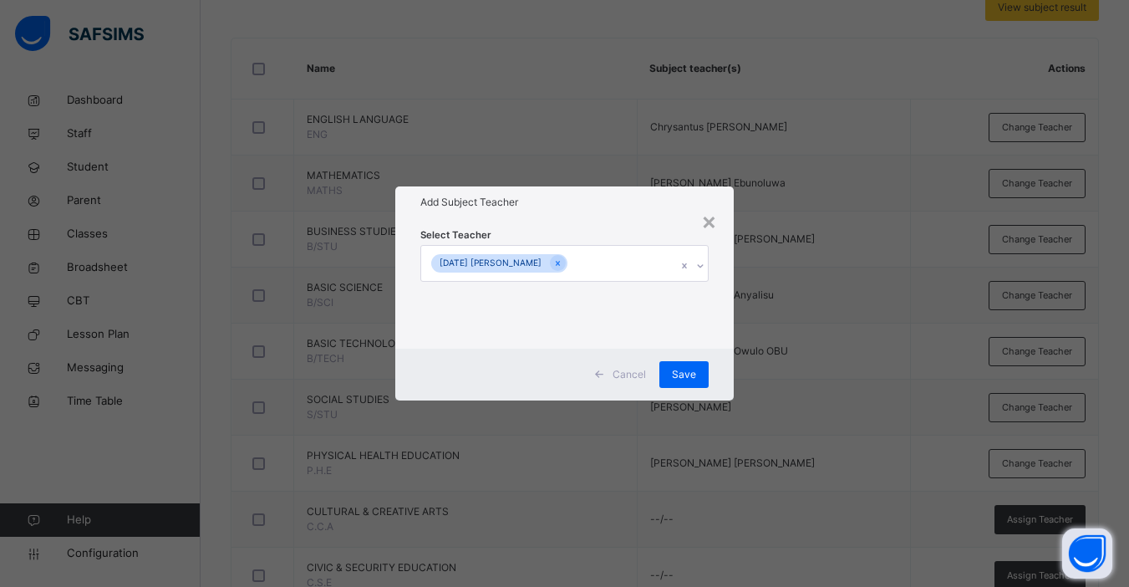
click at [863, 556] on div "View subject result Name Subject teacher(s) Actions ENGLISH LANGUAGE ENG Chrysa…" at bounding box center [665, 550] width 868 height 1113
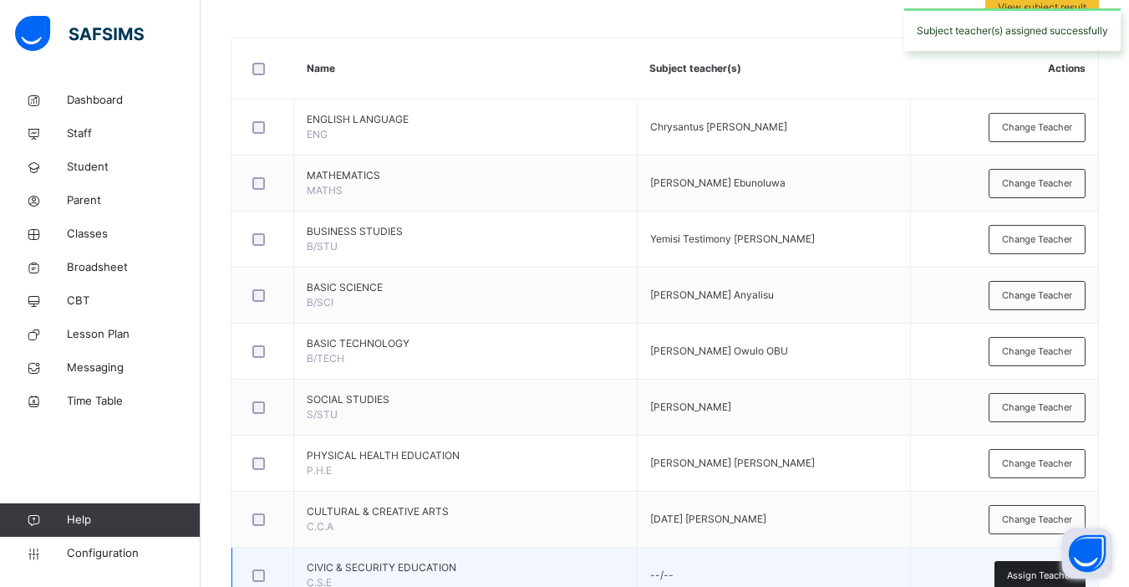
click at [863, 556] on span "Assign Teacher" at bounding box center [1040, 575] width 66 height 14
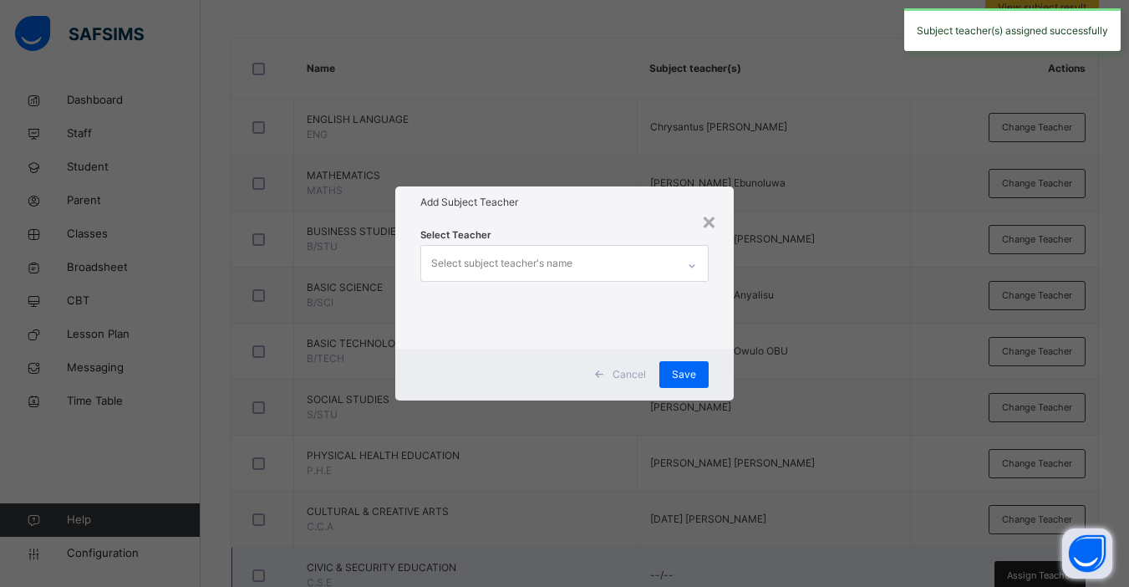
click at [863, 556] on div "× Add Subject Teacher Select Teacher Select subject teacher's name Cancel Save" at bounding box center [564, 293] width 1129 height 587
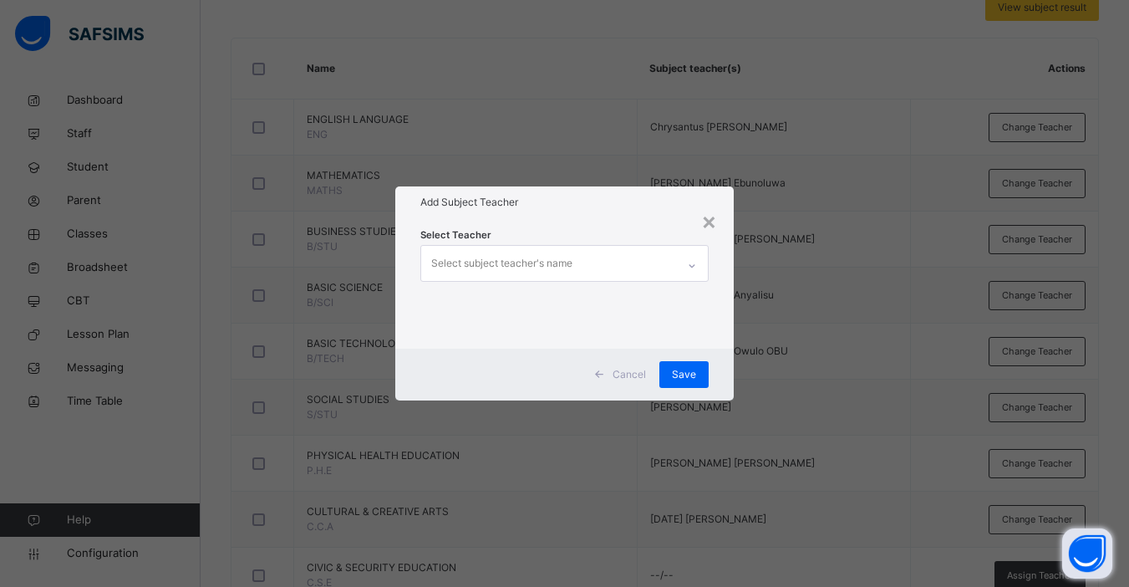
click at [461, 252] on div "Select subject teacher's name" at bounding box center [501, 263] width 141 height 32
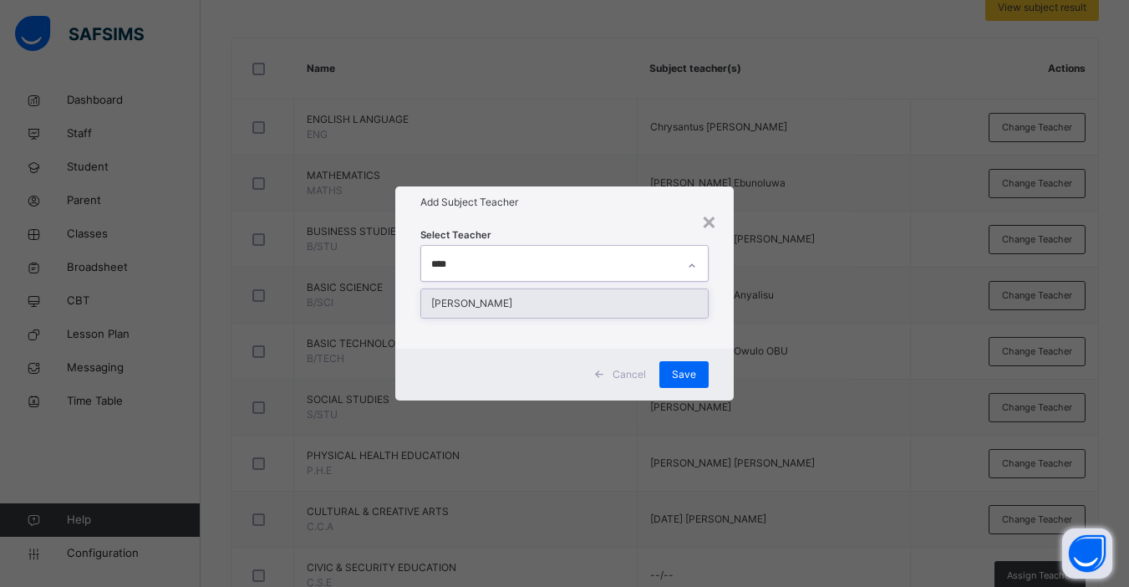
type input "*****"
click at [483, 302] on div "[PERSON_NAME]" at bounding box center [564, 303] width 287 height 28
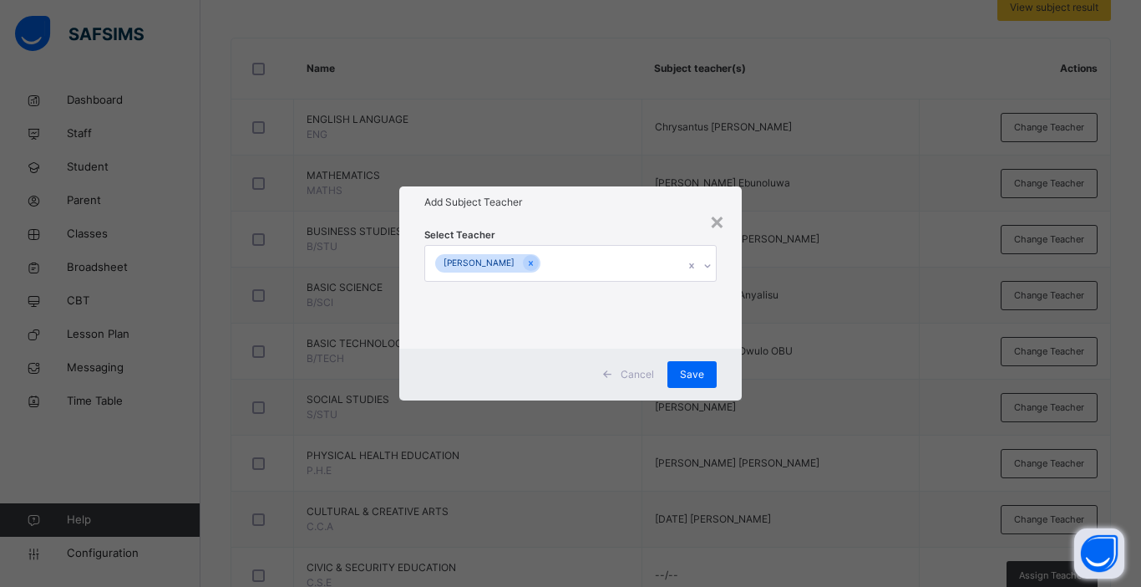
click at [736, 368] on div "Cancel Save" at bounding box center [570, 374] width 343 height 52
click at [688, 374] on span "Save" at bounding box center [692, 374] width 24 height 15
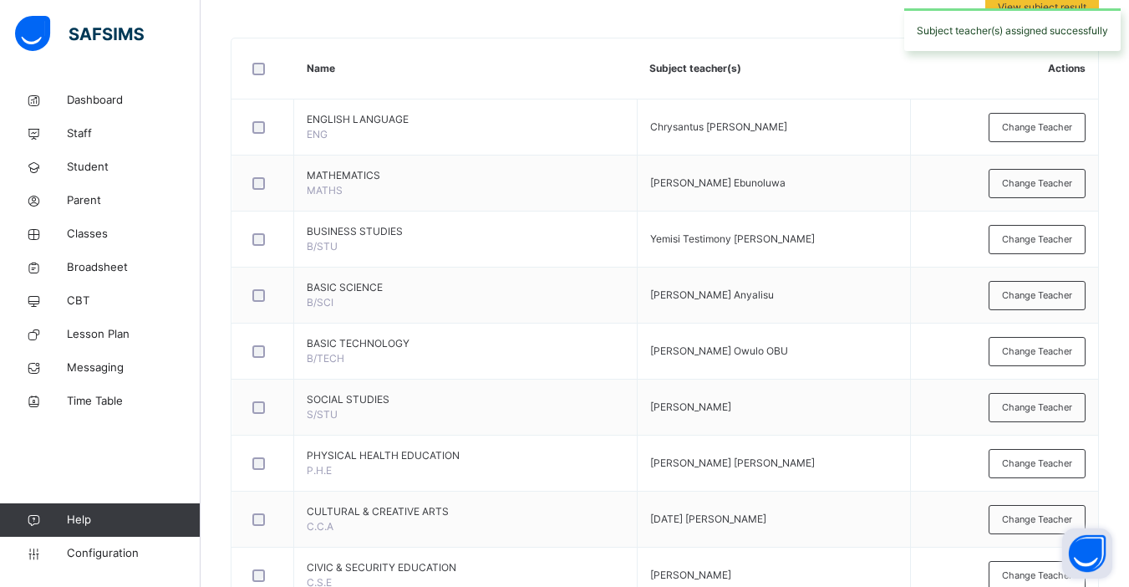
scroll to position [892, 0]
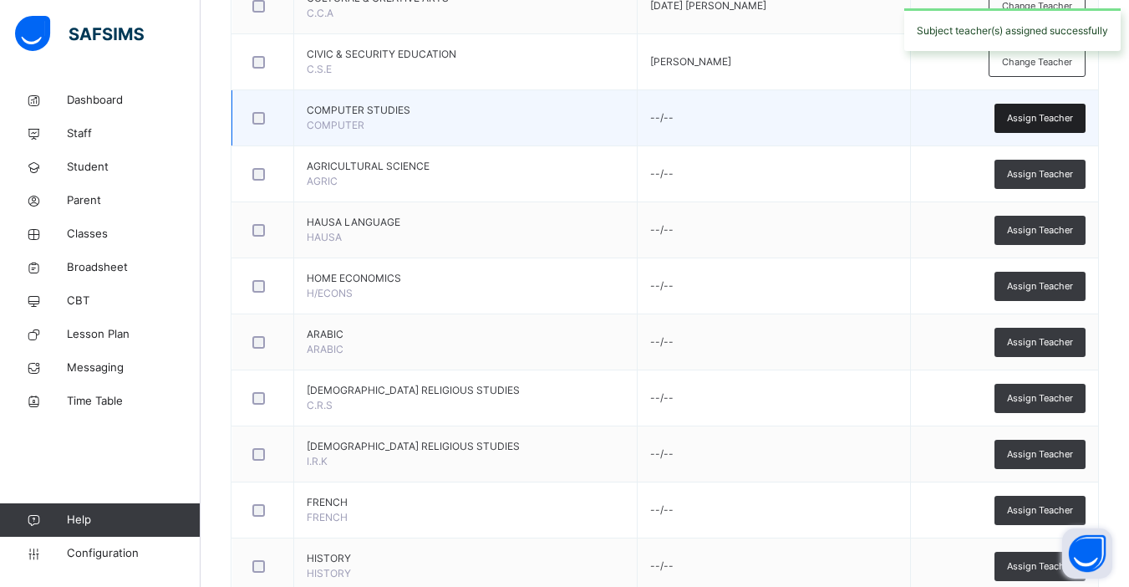
click at [863, 122] on span "Assign Teacher" at bounding box center [1040, 118] width 66 height 14
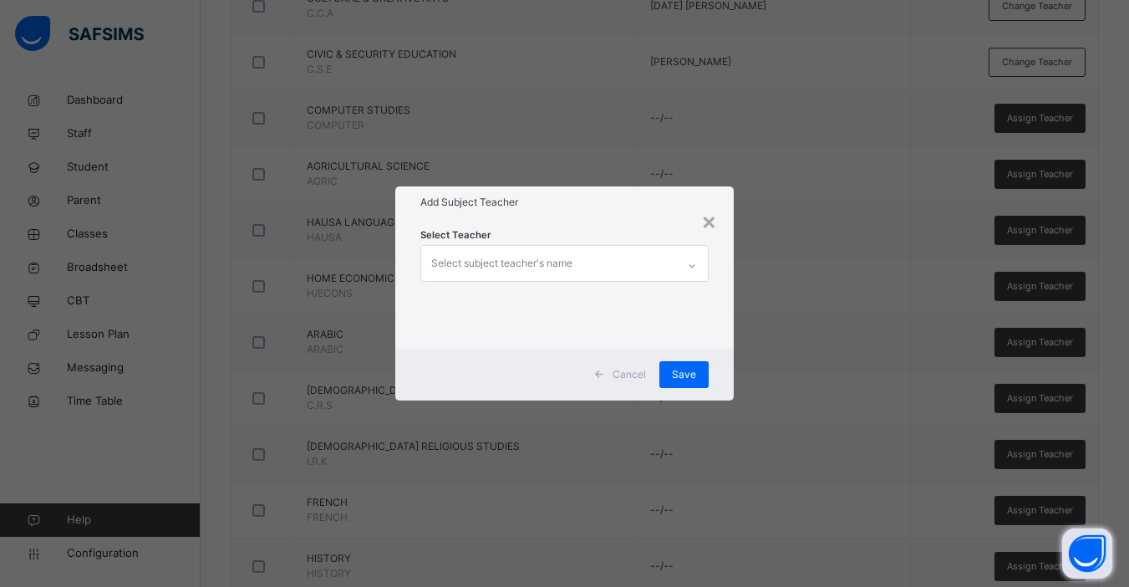
click at [567, 259] on div "Select subject teacher's name" at bounding box center [501, 263] width 141 height 32
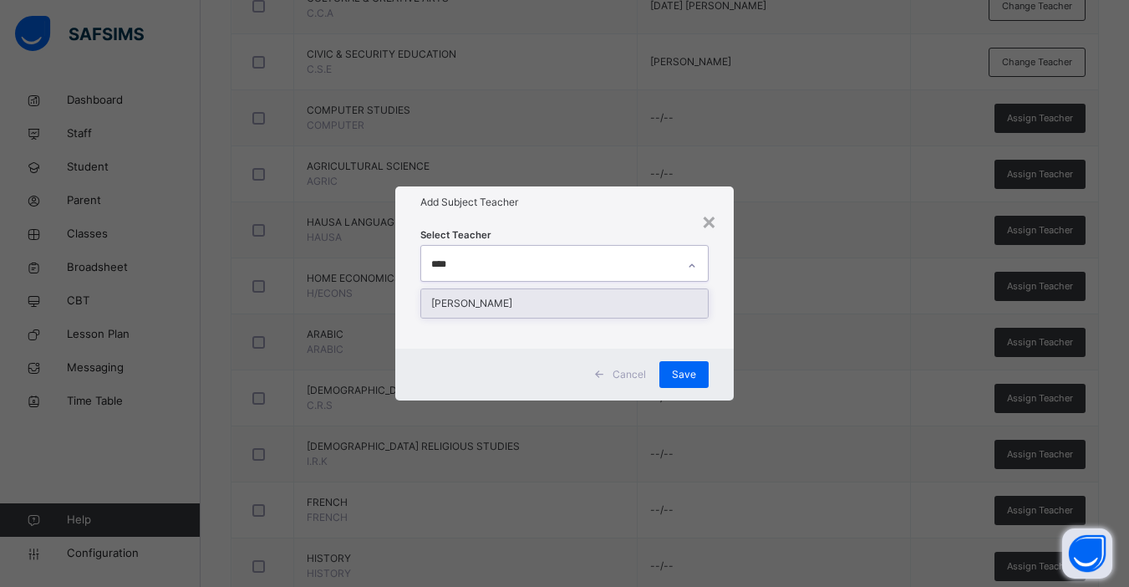
type input "*****"
click at [546, 306] on div "[PERSON_NAME]" at bounding box center [564, 303] width 287 height 28
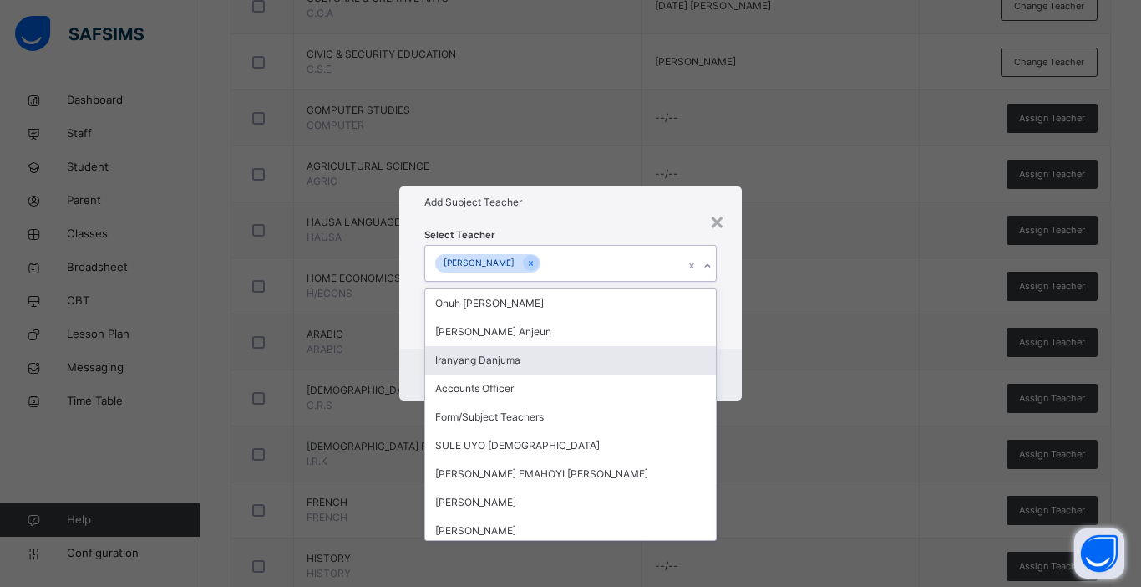
click at [742, 363] on div "× Add Subject Teacher Select Teacher option Elizabeth Abi Ikogho, selected. opt…" at bounding box center [570, 293] width 1141 height 587
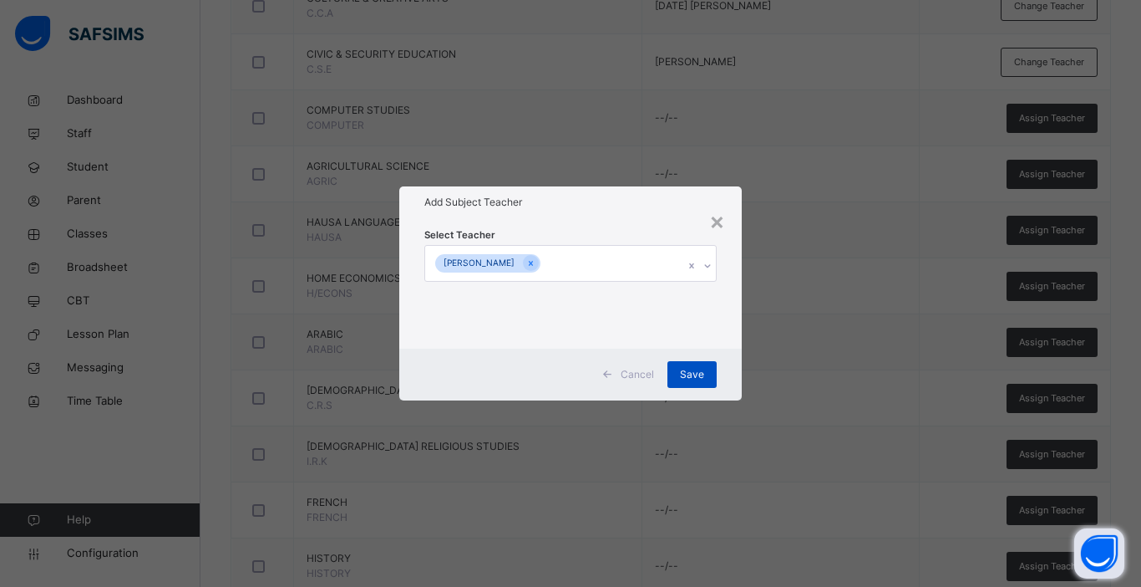
click at [691, 369] on span "Save" at bounding box center [692, 374] width 24 height 15
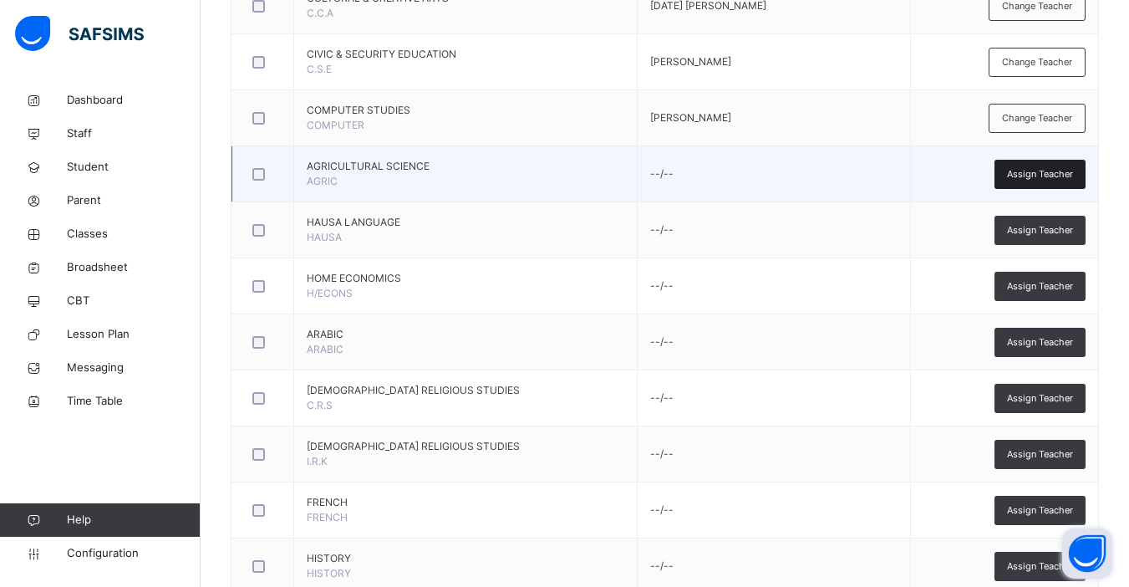
click at [863, 170] on span "Assign Teacher" at bounding box center [1040, 174] width 66 height 14
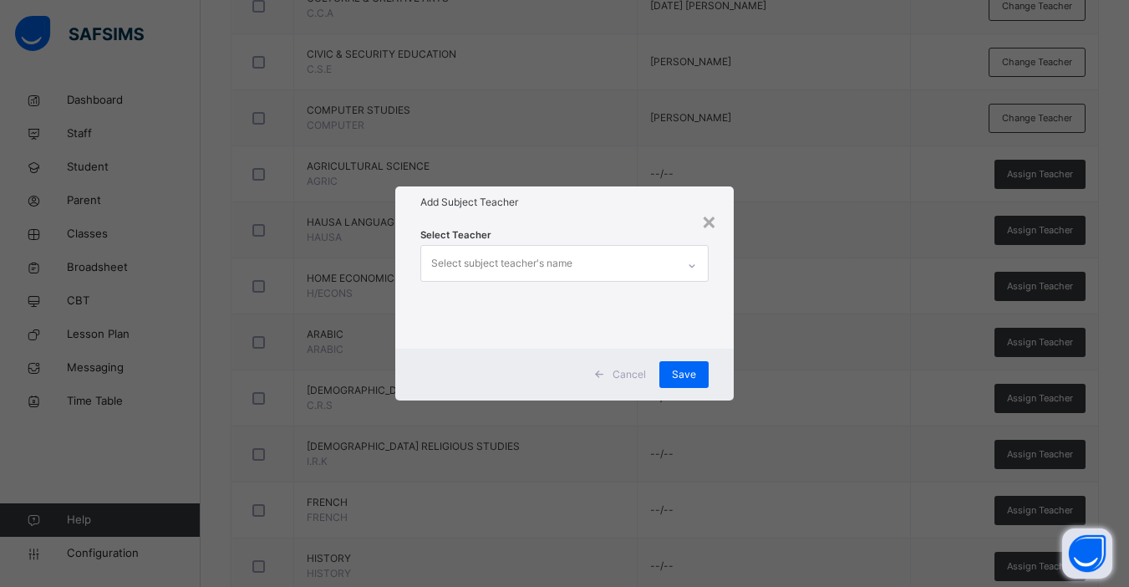
click at [574, 252] on div "Select subject teacher's name" at bounding box center [548, 263] width 255 height 35
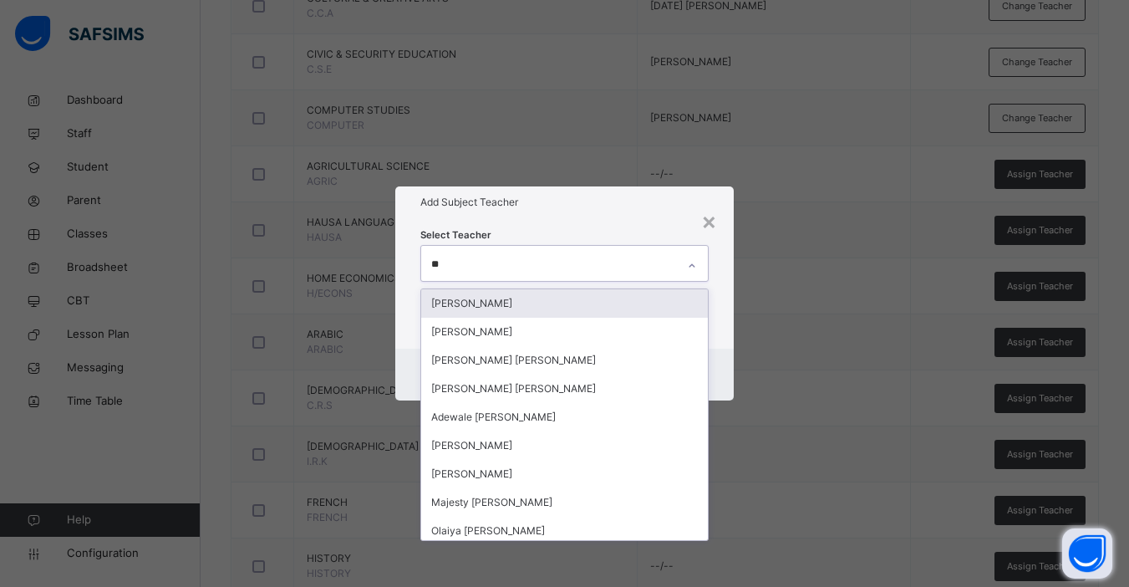
type input "***"
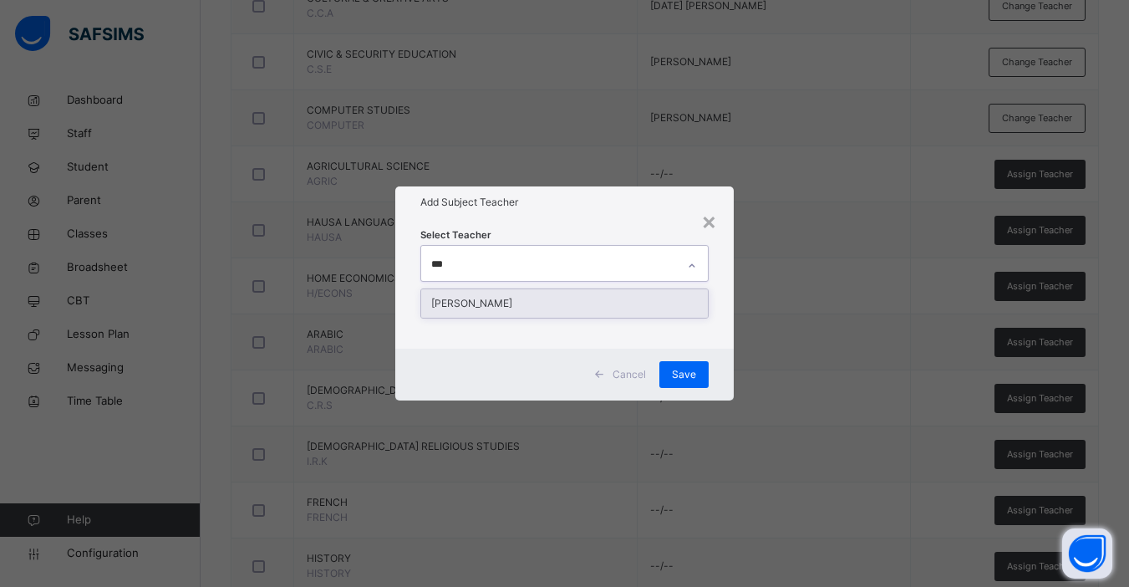
click at [550, 301] on div "[PERSON_NAME]" at bounding box center [564, 303] width 287 height 28
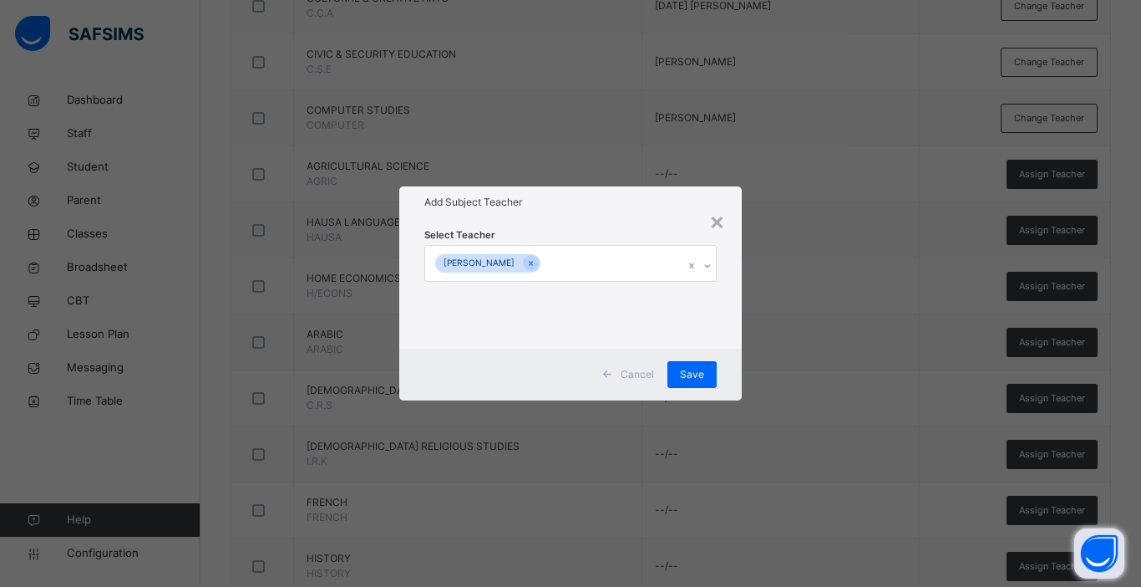
click at [735, 341] on div "Select Teacher Ajuma Mary Ocheje" at bounding box center [570, 283] width 343 height 130
click at [694, 376] on span "Save" at bounding box center [692, 374] width 24 height 15
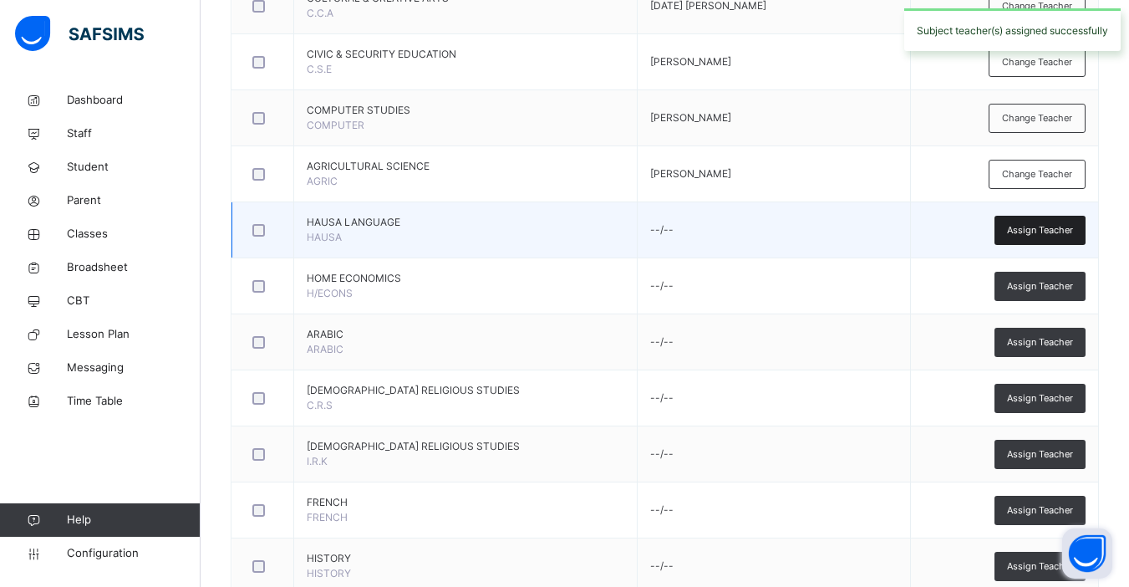
click at [863, 228] on span "Assign Teacher" at bounding box center [1040, 230] width 66 height 14
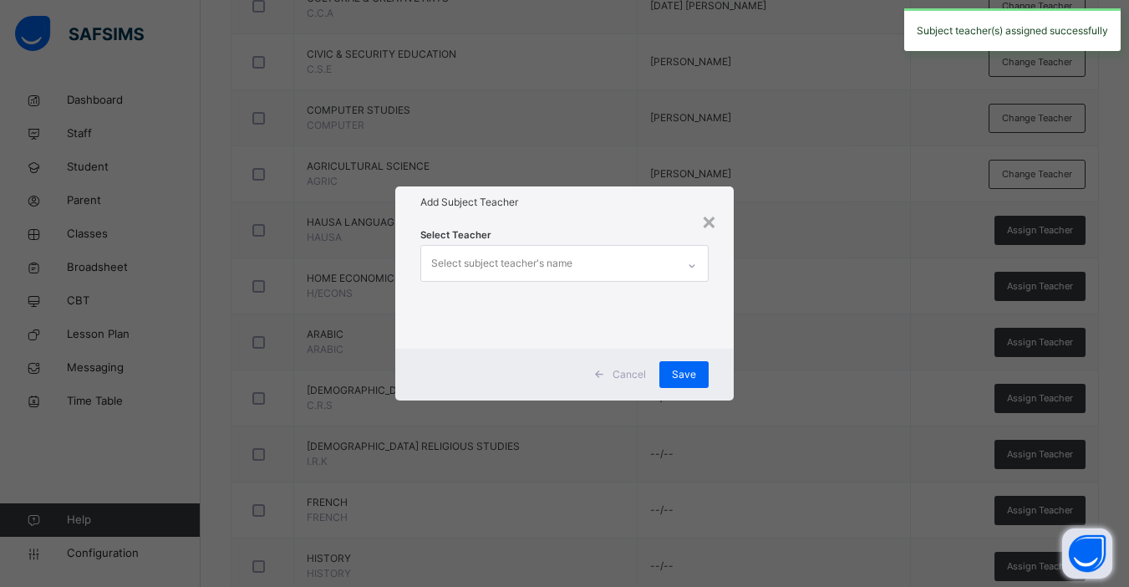
click at [516, 264] on div "Select subject teacher's name" at bounding box center [501, 263] width 141 height 32
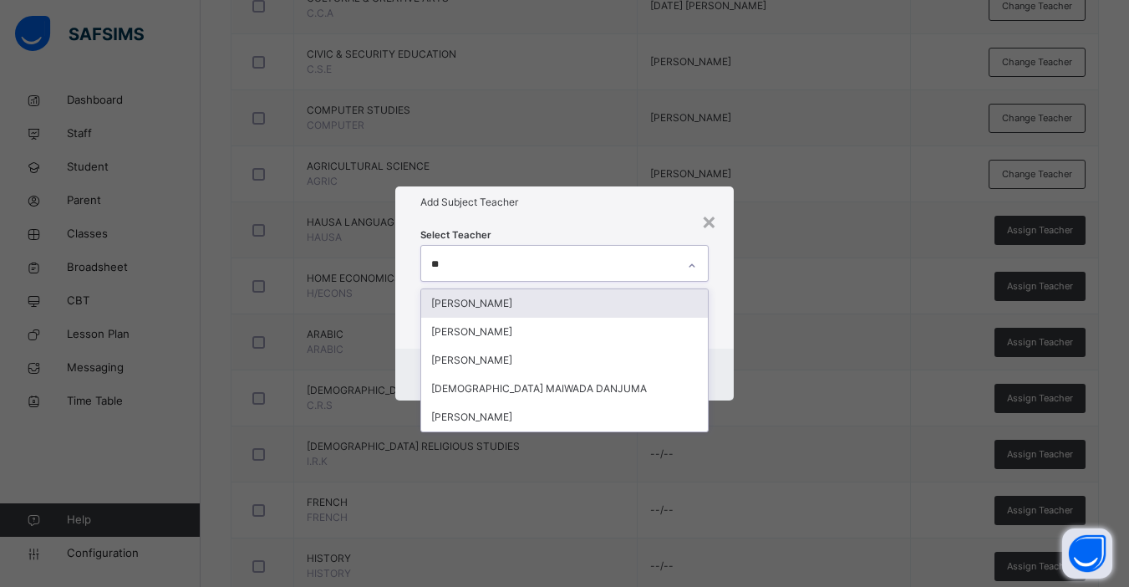
type input "***"
click at [516, 302] on div "[PERSON_NAME]" at bounding box center [564, 303] width 287 height 28
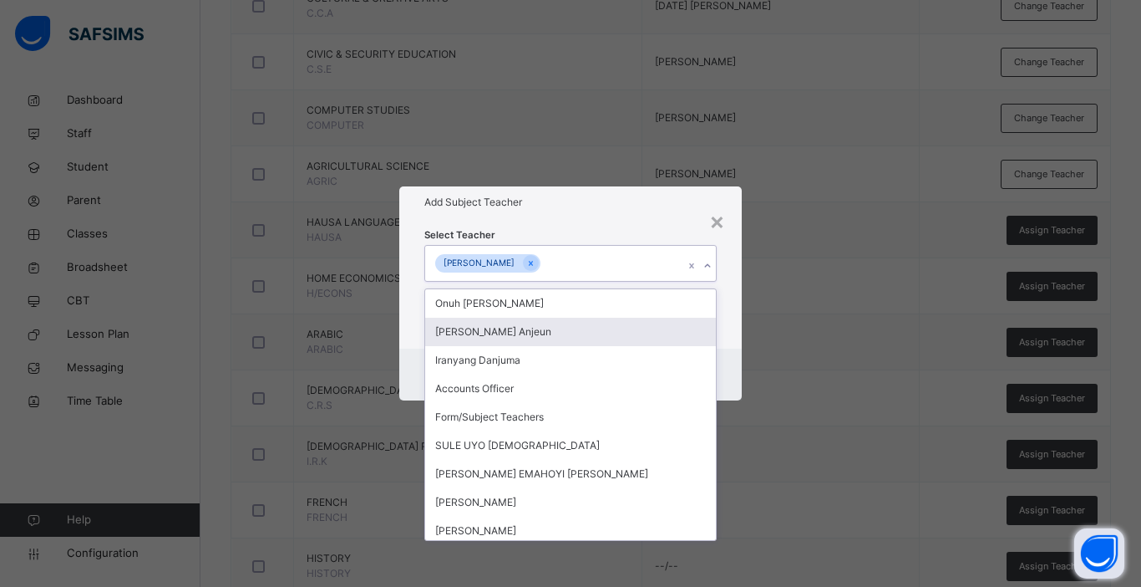
click at [730, 373] on div "Cancel Save" at bounding box center [570, 374] width 343 height 52
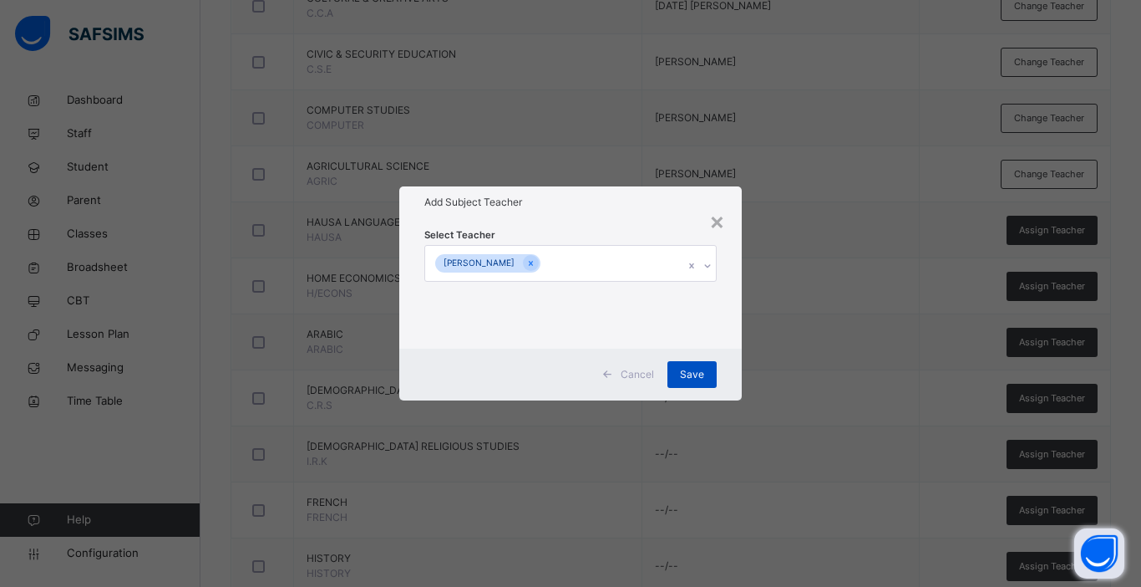
click at [689, 374] on span "Save" at bounding box center [692, 374] width 24 height 15
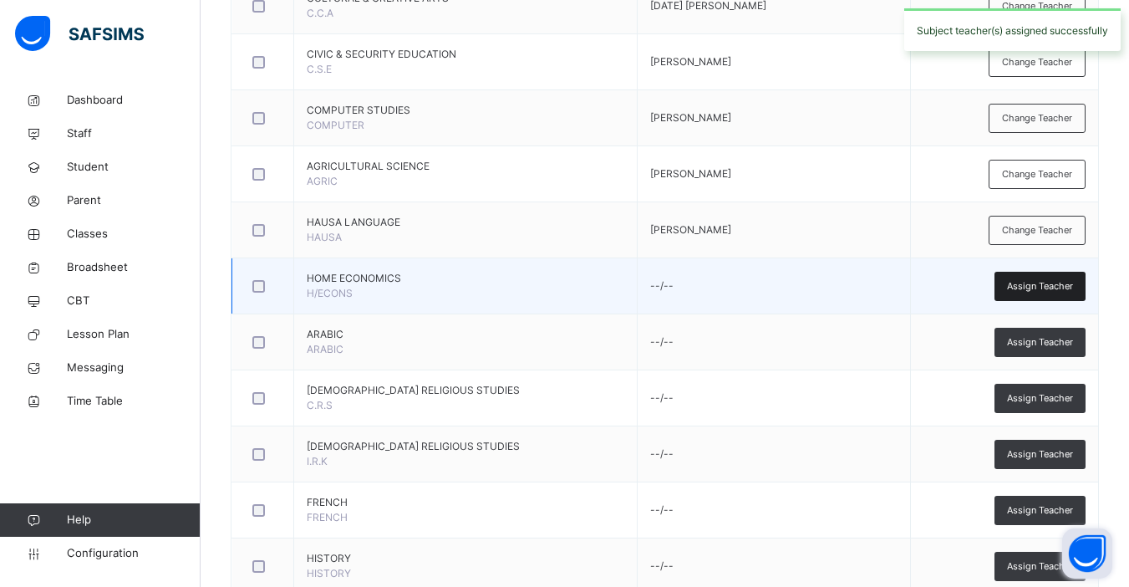
click at [863, 294] on div "Assign Teacher" at bounding box center [1039, 286] width 91 height 29
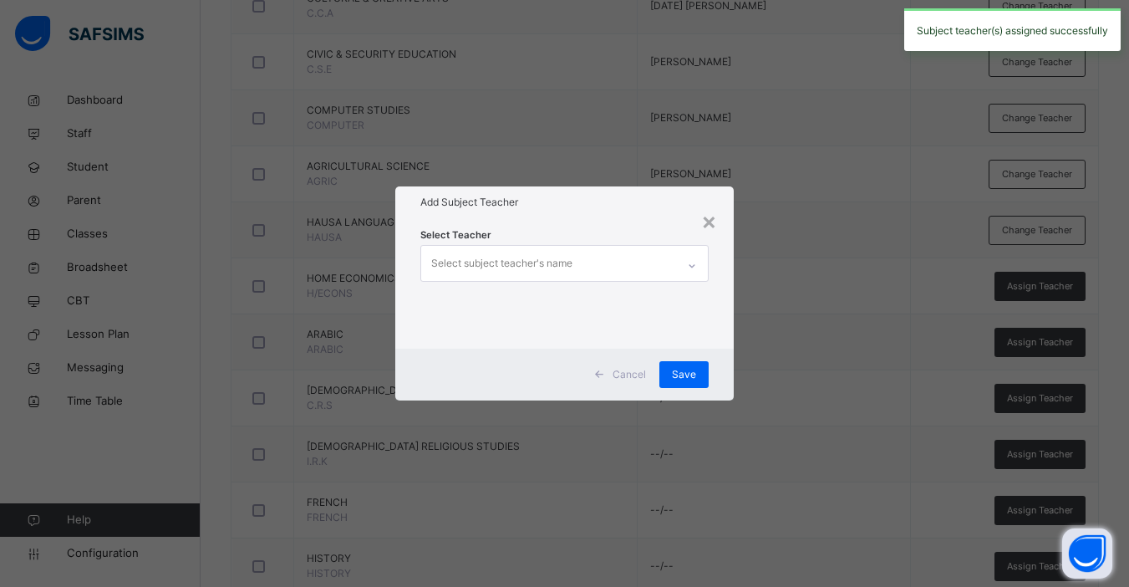
click at [488, 268] on div "Select subject teacher's name" at bounding box center [501, 263] width 141 height 32
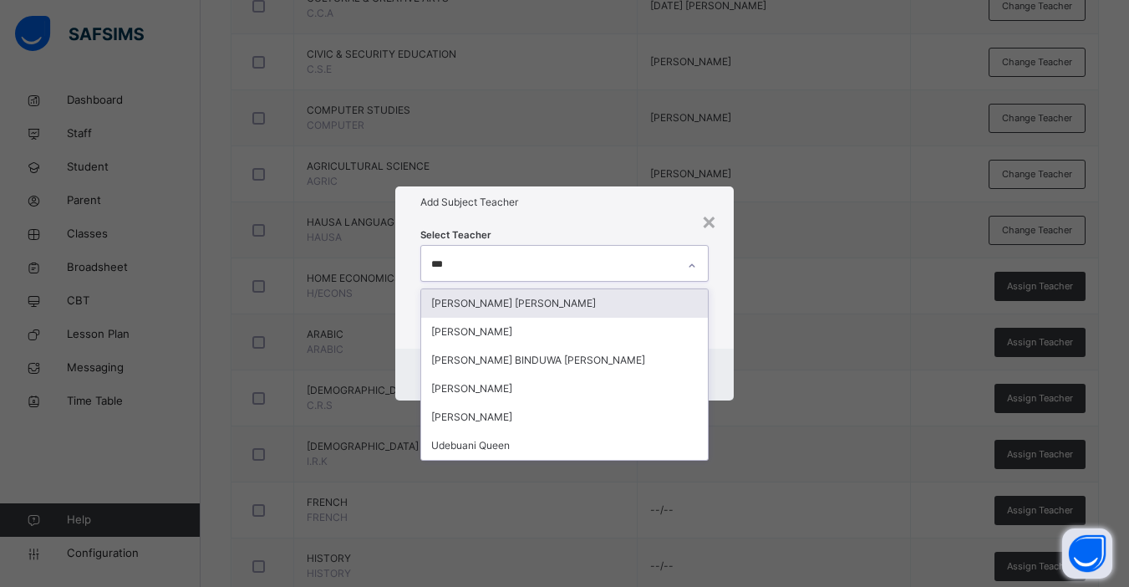
type input "****"
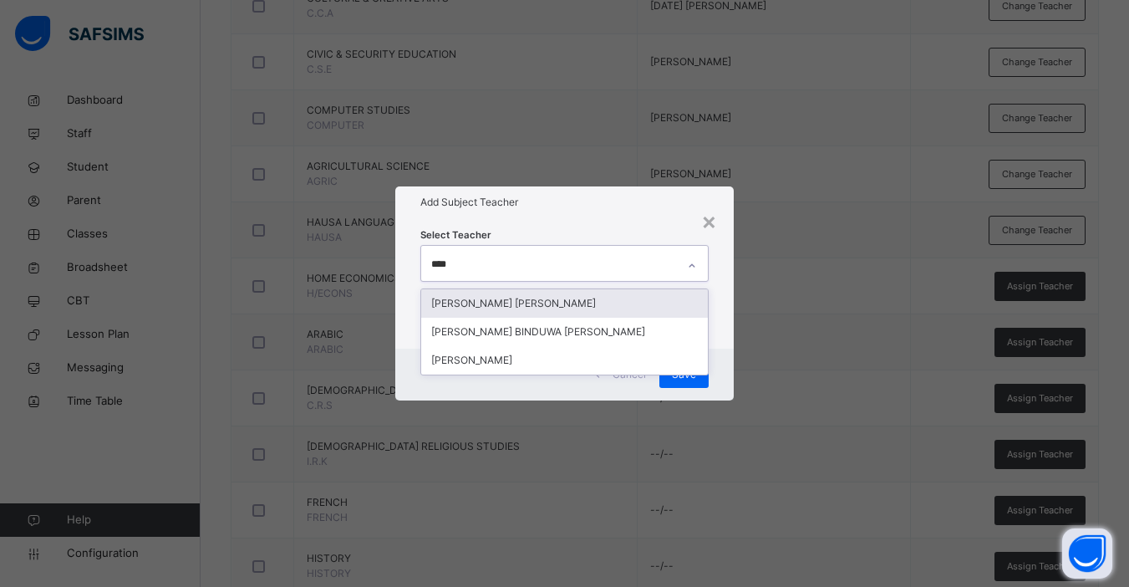
click at [500, 306] on div "[PERSON_NAME] [PERSON_NAME]" at bounding box center [564, 303] width 287 height 28
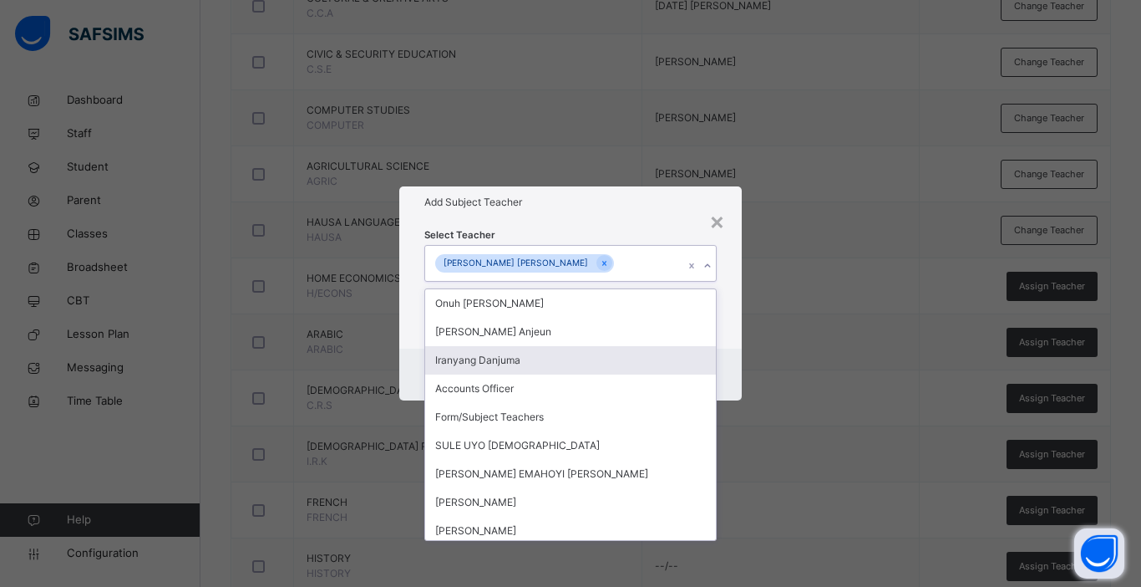
click at [737, 383] on div "Cancel Save" at bounding box center [570, 374] width 343 height 52
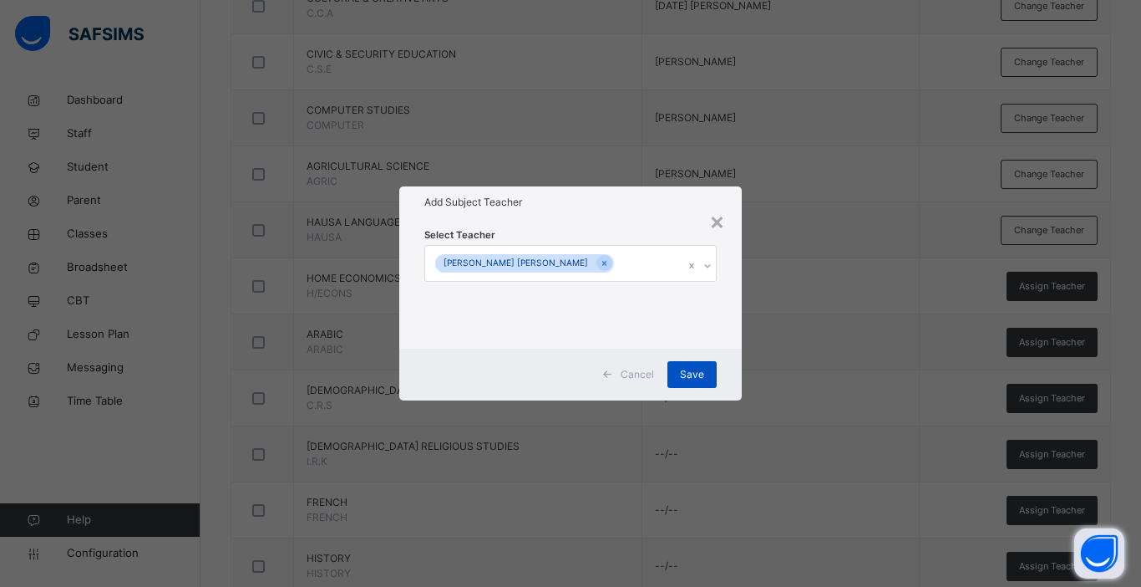
click at [689, 376] on span "Save" at bounding box center [692, 374] width 24 height 15
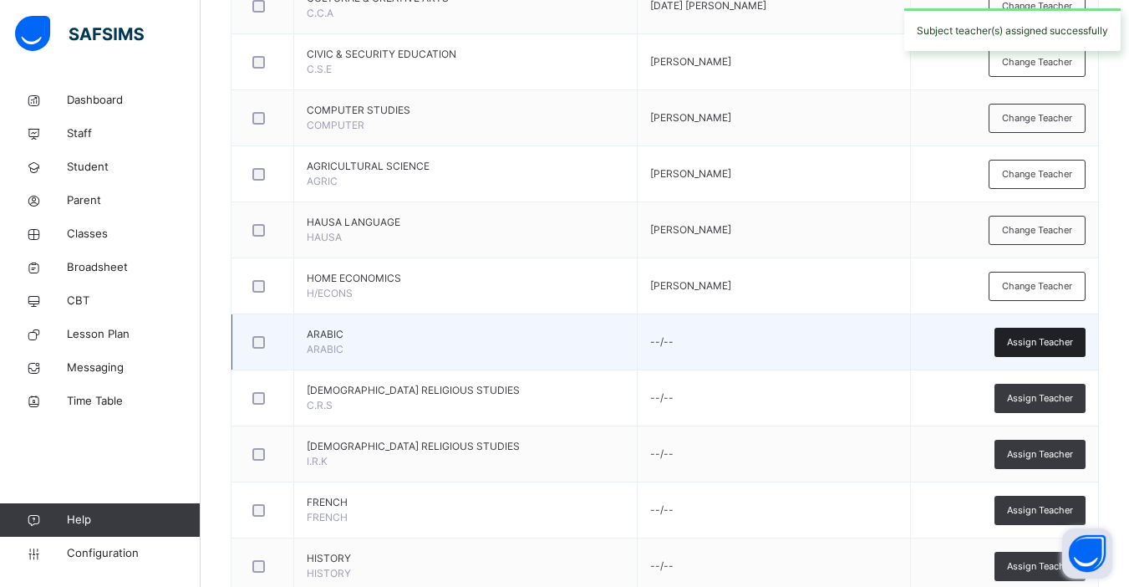
click at [863, 343] on span "Assign Teacher" at bounding box center [1040, 342] width 66 height 14
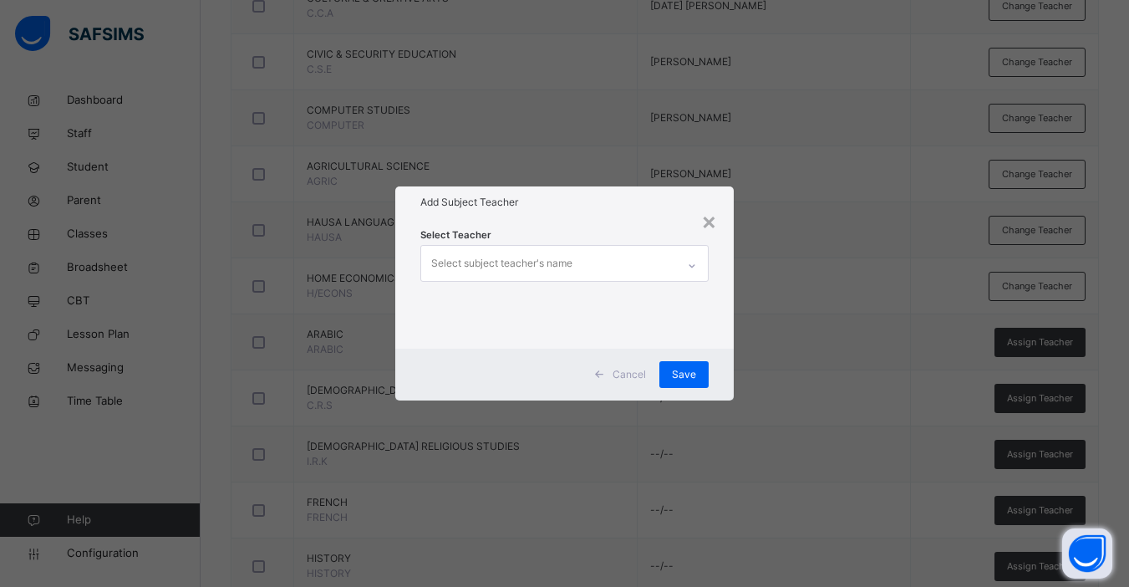
click at [574, 271] on div "Select subject teacher's name" at bounding box center [548, 263] width 255 height 35
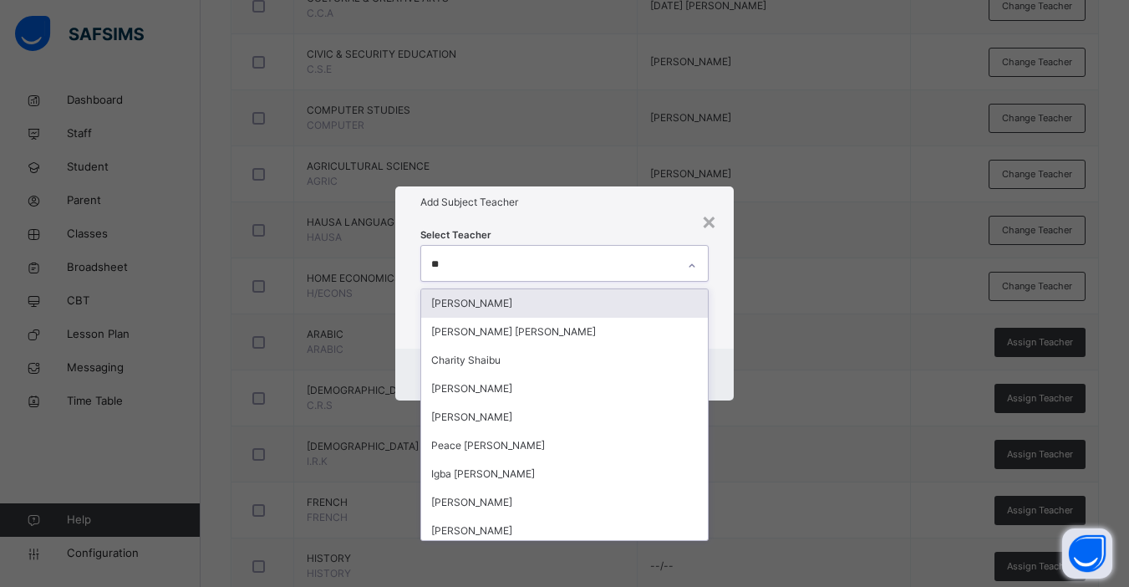
type input "***"
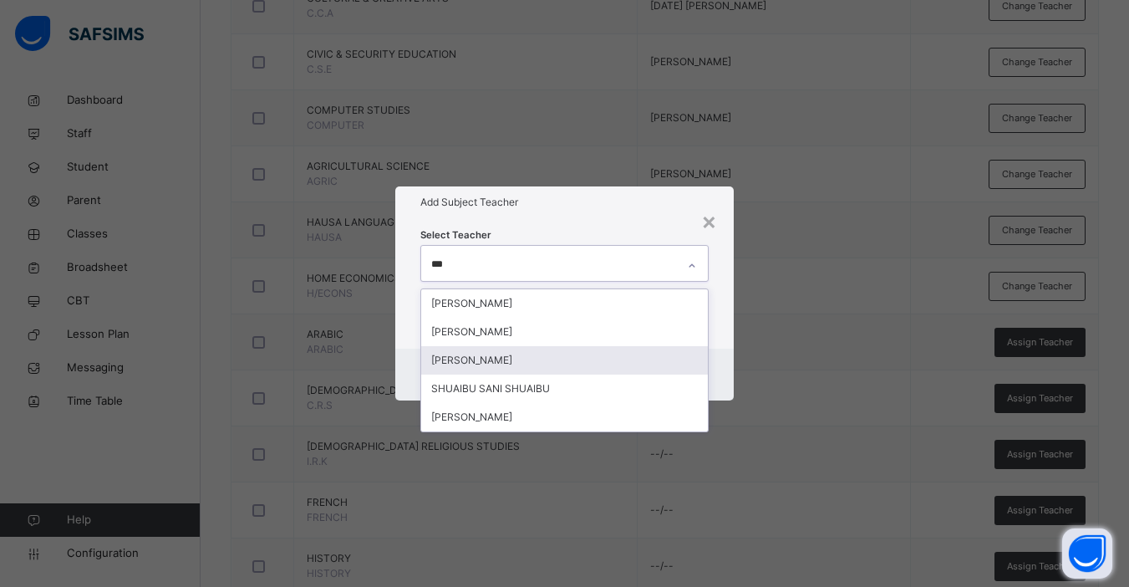
click at [541, 362] on div "[PERSON_NAME]" at bounding box center [564, 360] width 287 height 28
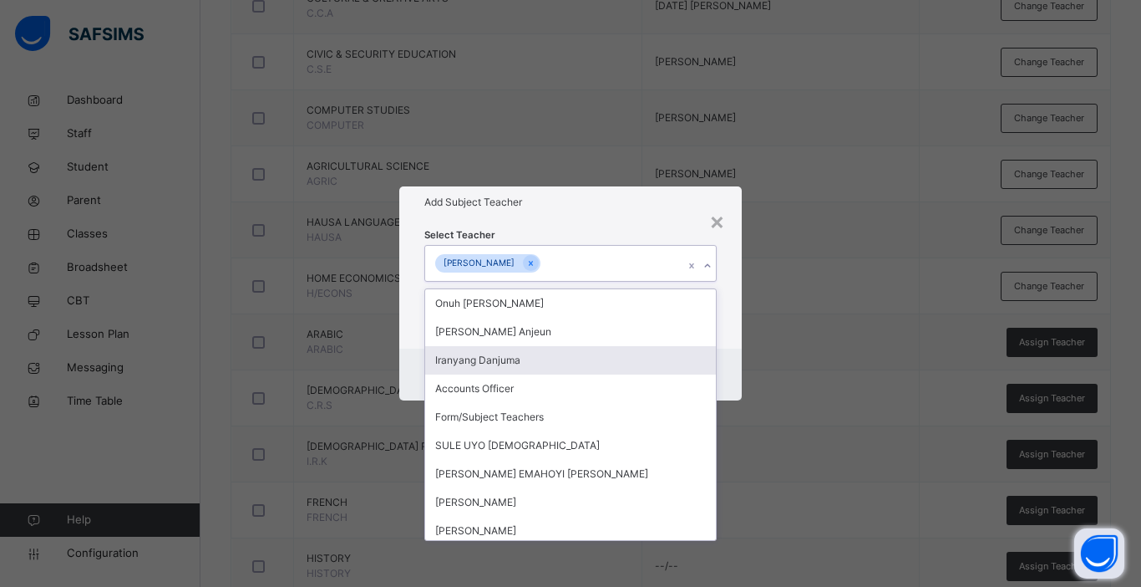
click at [732, 372] on div "Cancel Save" at bounding box center [570, 374] width 343 height 52
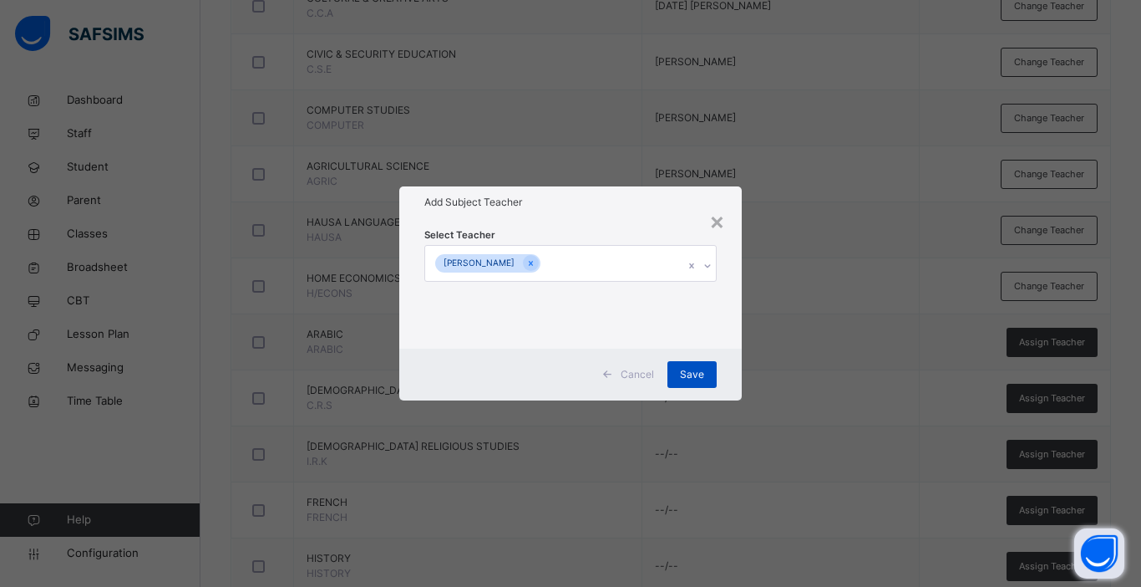
click at [697, 376] on span "Save" at bounding box center [692, 374] width 24 height 15
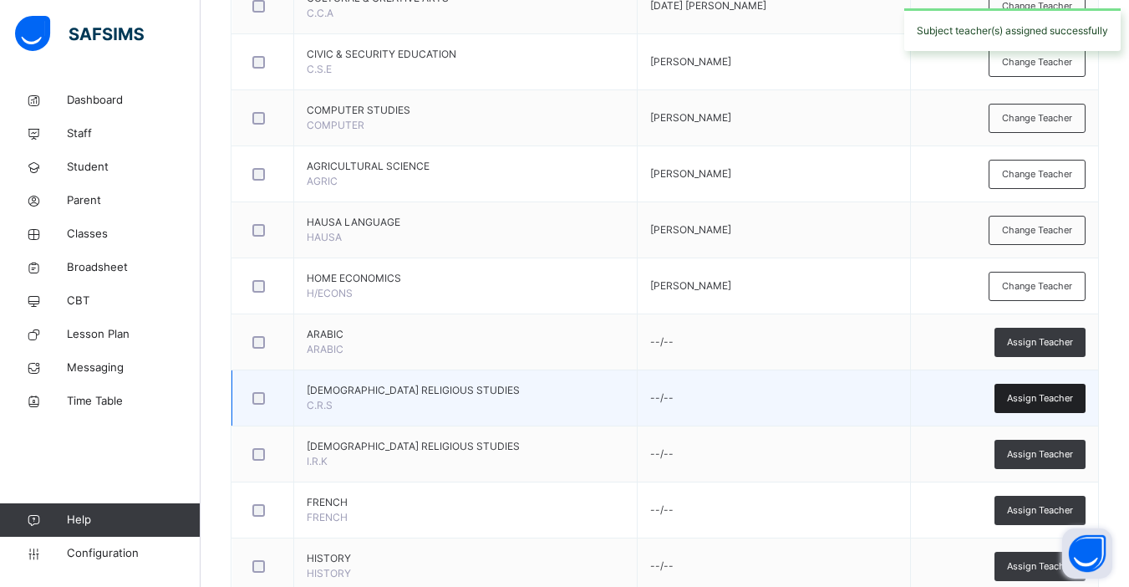
click at [863, 403] on span "Assign Teacher" at bounding box center [1040, 398] width 66 height 14
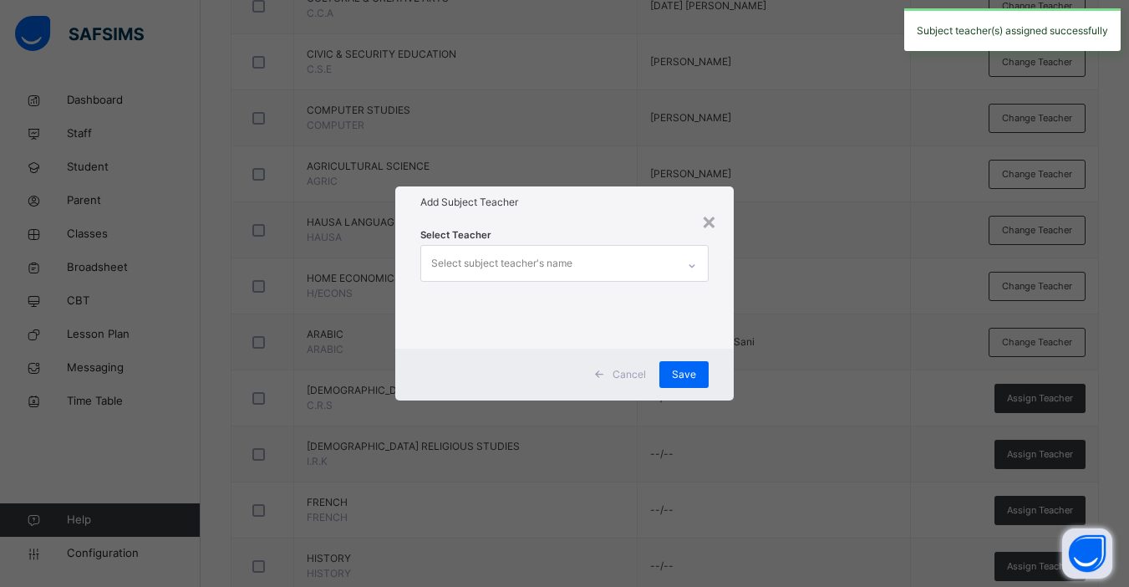
click at [517, 263] on div "Select subject teacher's name" at bounding box center [501, 263] width 141 height 32
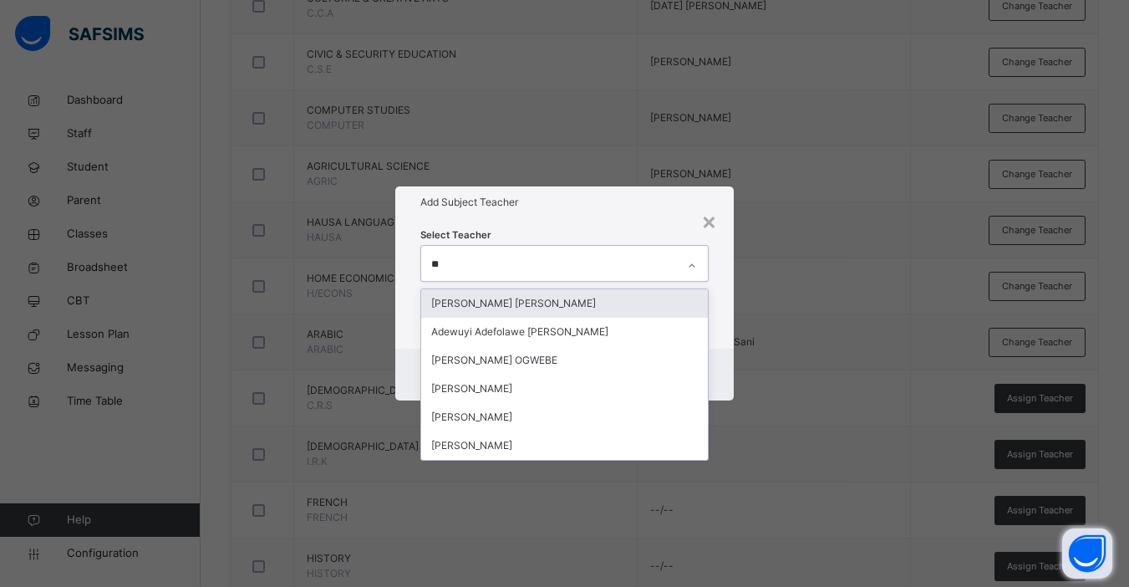
type input "***"
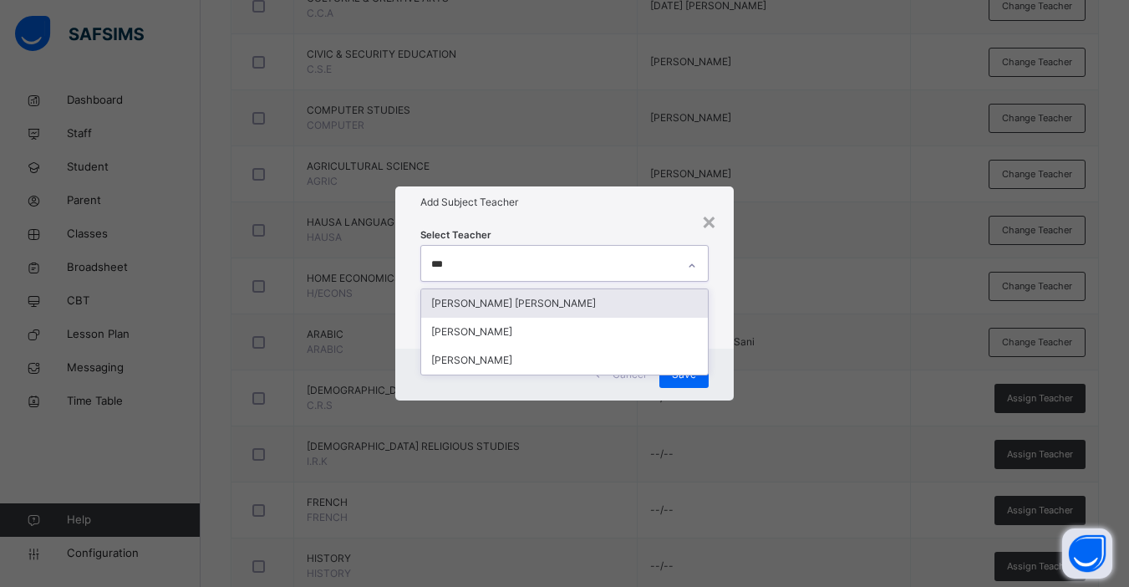
click at [525, 300] on div "[PERSON_NAME] [PERSON_NAME]" at bounding box center [564, 303] width 287 height 28
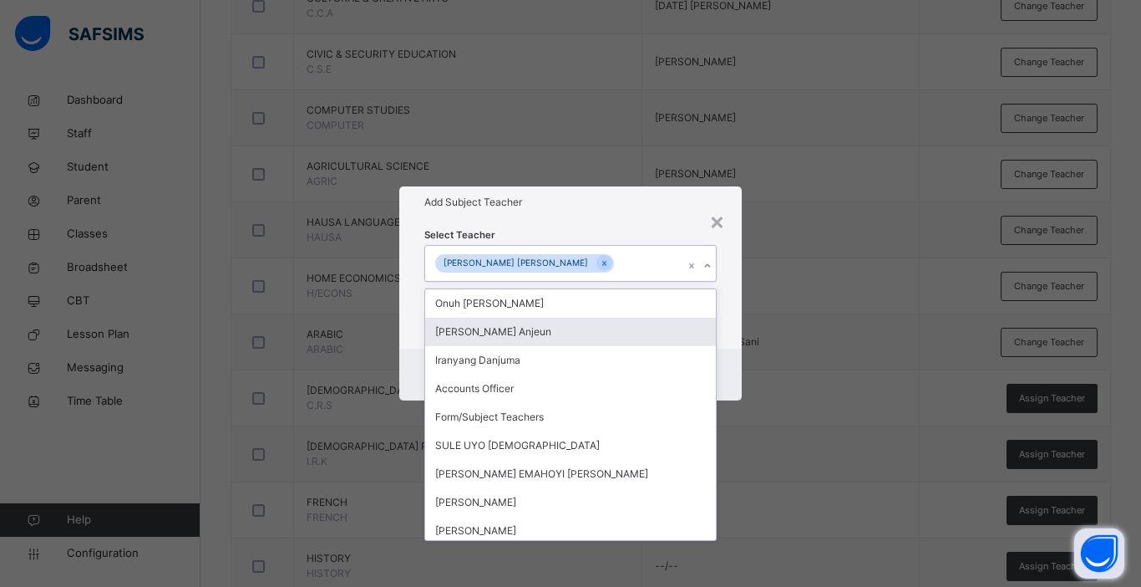
click at [733, 344] on div "Select Teacher option Wendy Durotimi Dania Idowu, selected. option John Ogwuche…" at bounding box center [570, 283] width 343 height 130
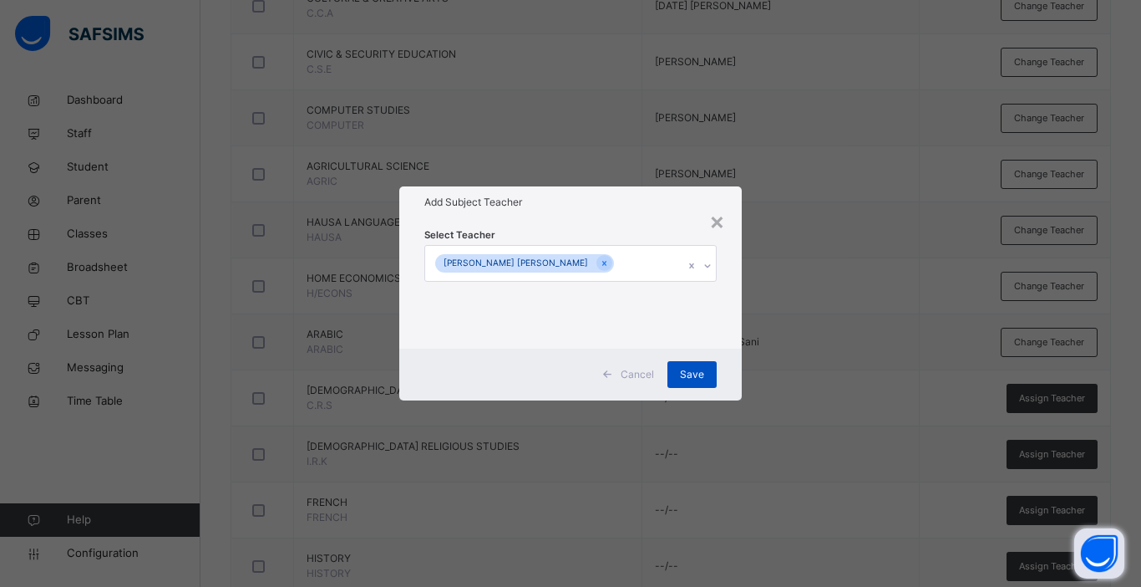
click at [698, 373] on span "Save" at bounding box center [692, 374] width 24 height 15
click at [863, 456] on div "× Add Subject Teacher Select Teacher Wendy Durotimi Dania Idowu Cancel Save" at bounding box center [570, 293] width 1141 height 587
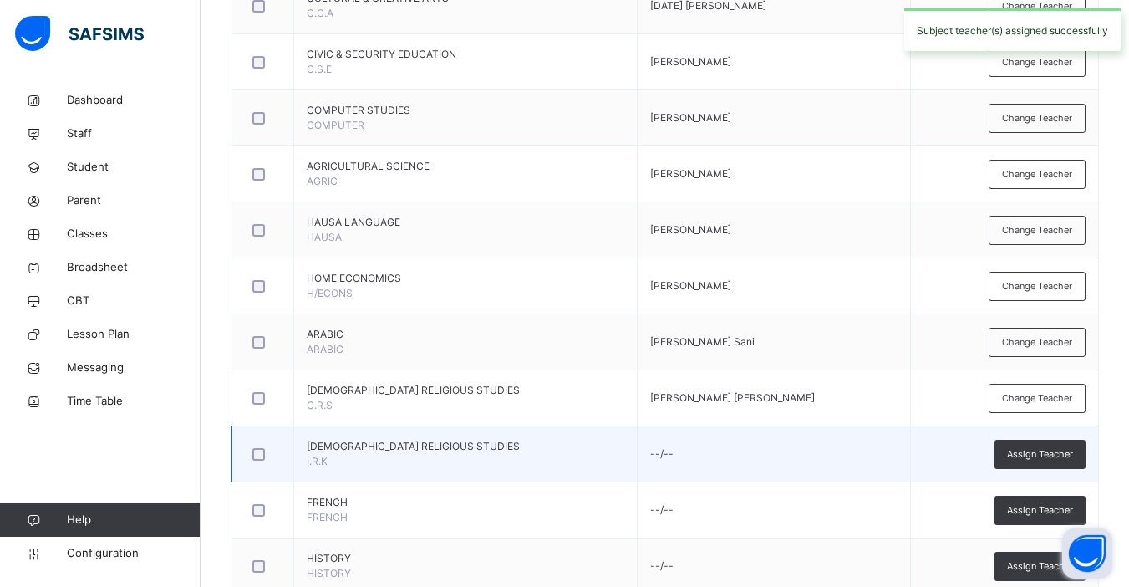
click at [637, 464] on td "--/--" at bounding box center [773, 454] width 273 height 56
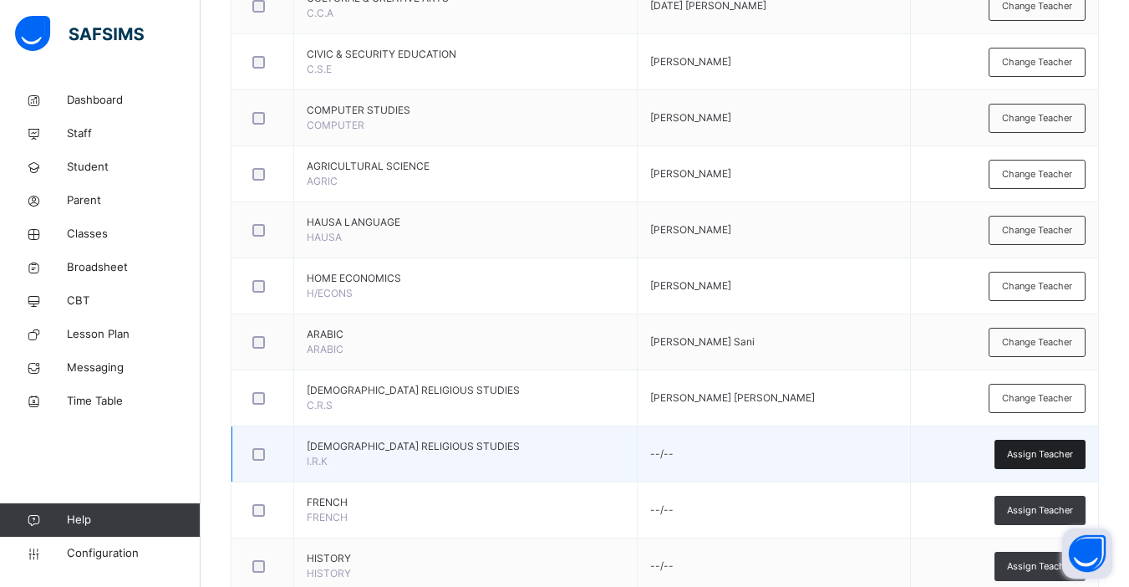
click at [863, 456] on span "Assign Teacher" at bounding box center [1040, 454] width 66 height 14
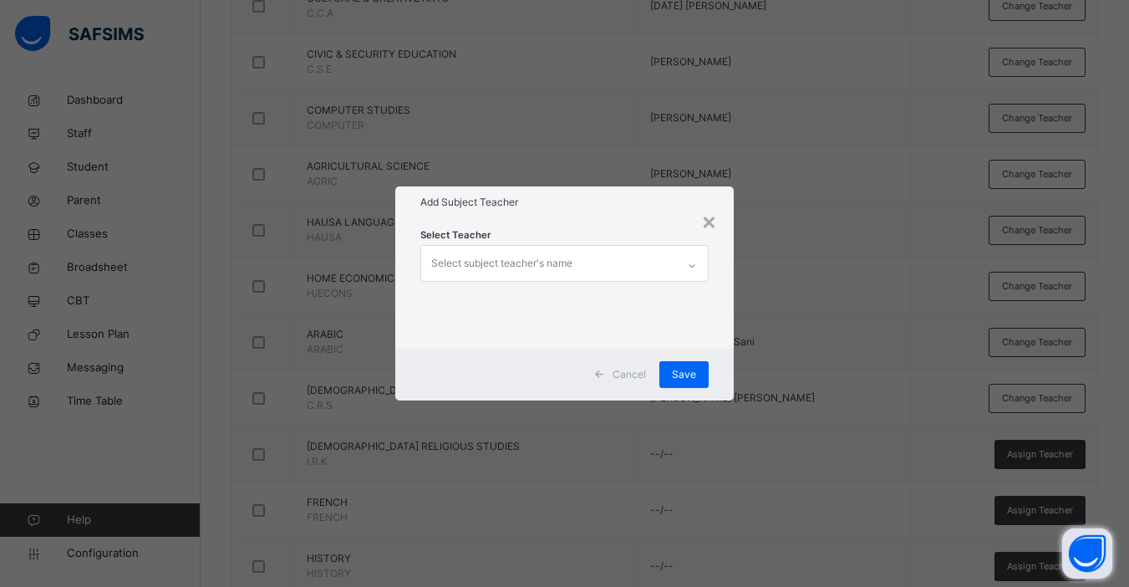
click at [529, 272] on div "Select subject teacher's name" at bounding box center [501, 263] width 141 height 32
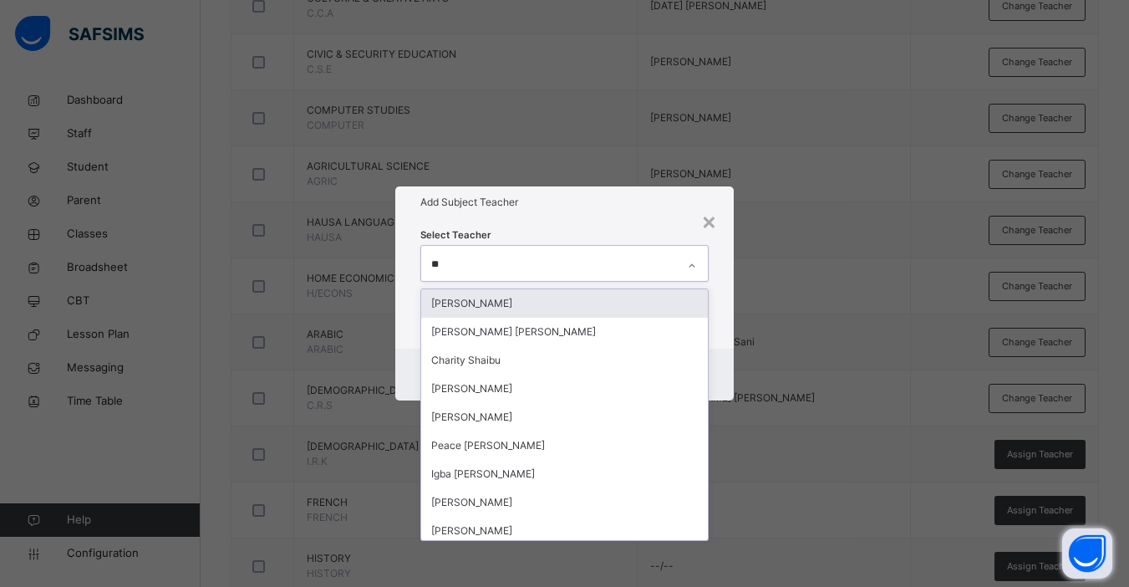
type input "***"
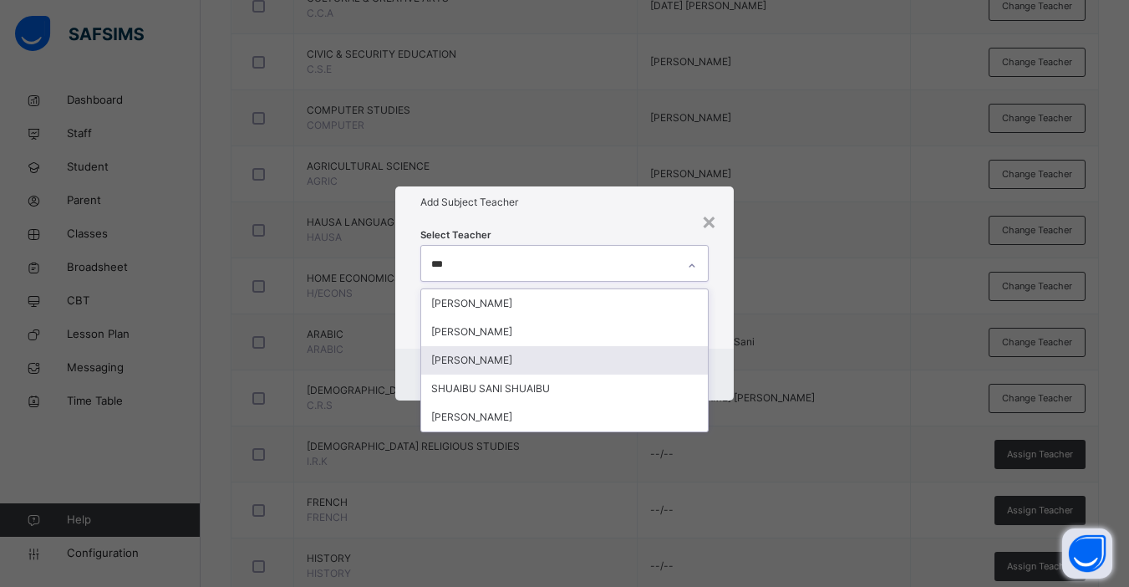
click at [516, 358] on div "[PERSON_NAME]" at bounding box center [564, 360] width 287 height 28
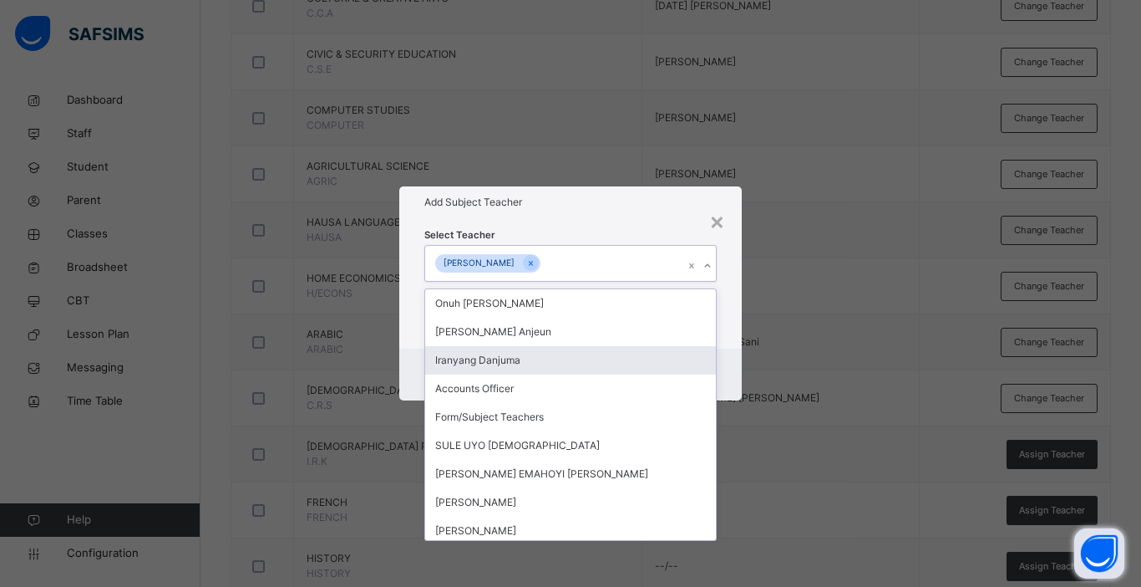
click at [736, 374] on div "Cancel Save" at bounding box center [570, 374] width 343 height 52
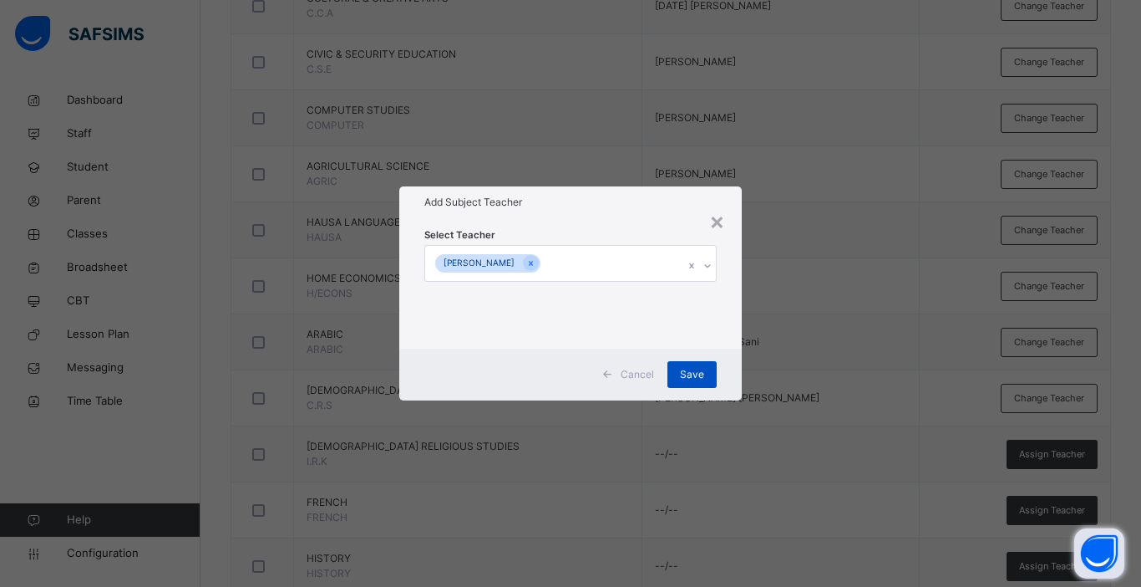
click at [678, 377] on div "Save" at bounding box center [692, 374] width 49 height 27
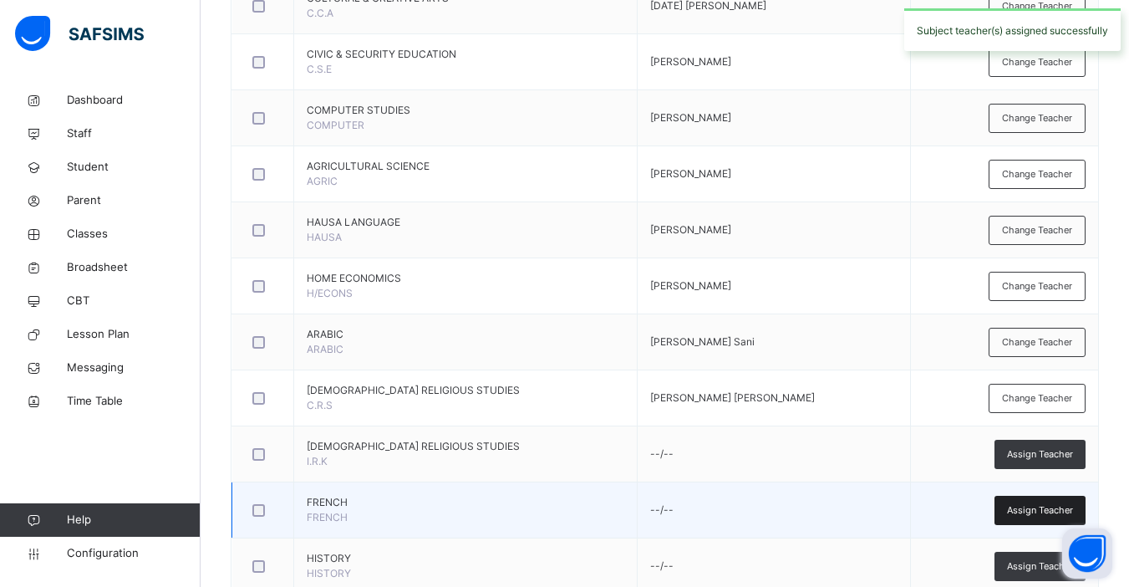
click at [863, 508] on span "Assign Teacher" at bounding box center [1040, 510] width 66 height 14
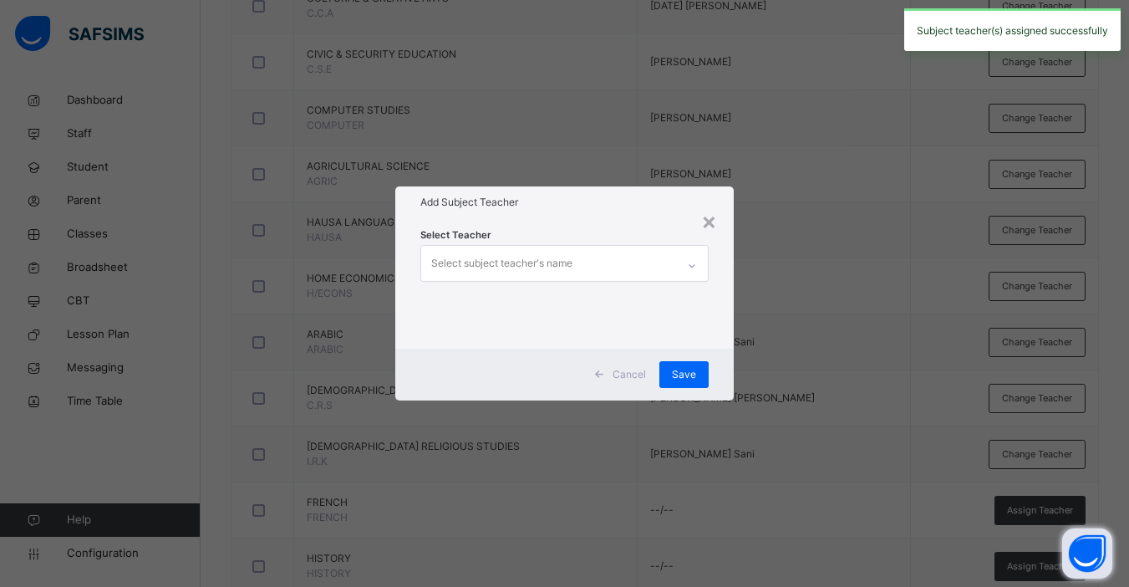
click at [495, 256] on div "Select subject teacher's name" at bounding box center [501, 263] width 141 height 32
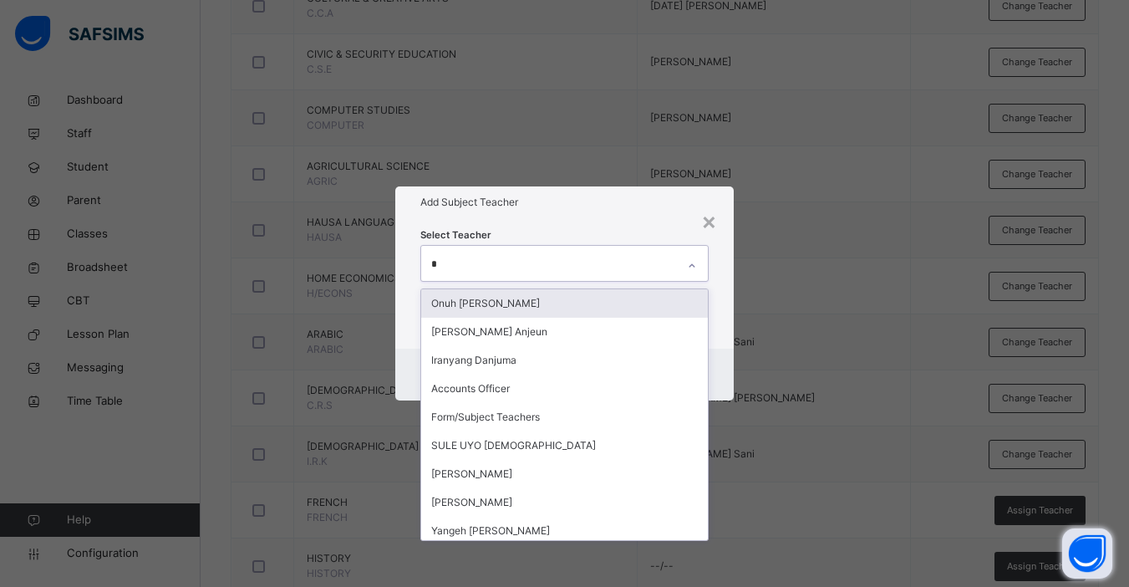
type input "**"
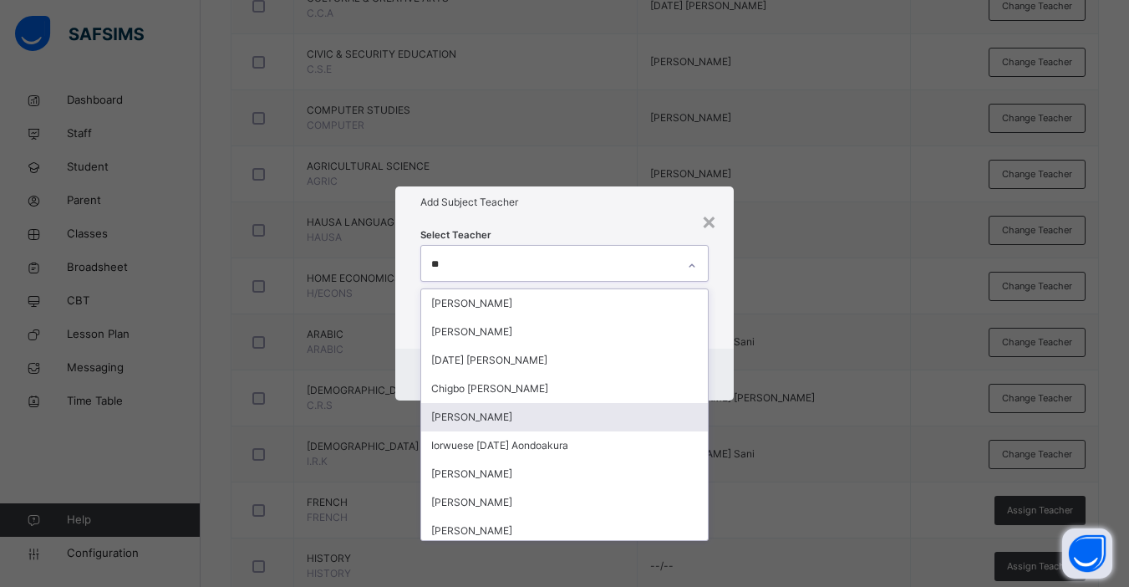
click at [494, 420] on div "[PERSON_NAME]" at bounding box center [564, 417] width 287 height 28
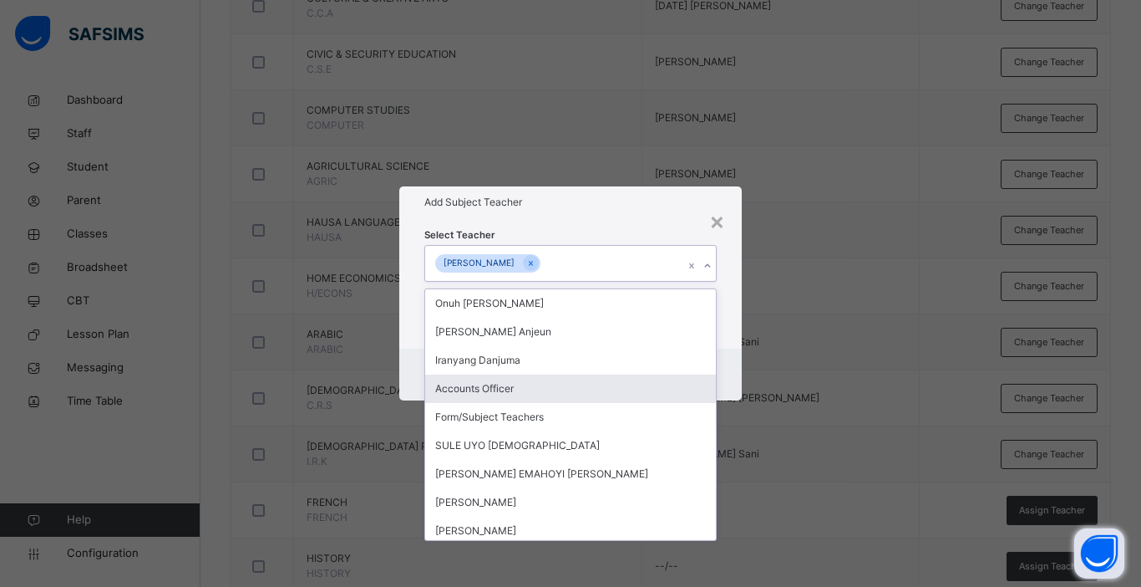
click at [721, 383] on div "Cancel Save" at bounding box center [570, 374] width 343 height 52
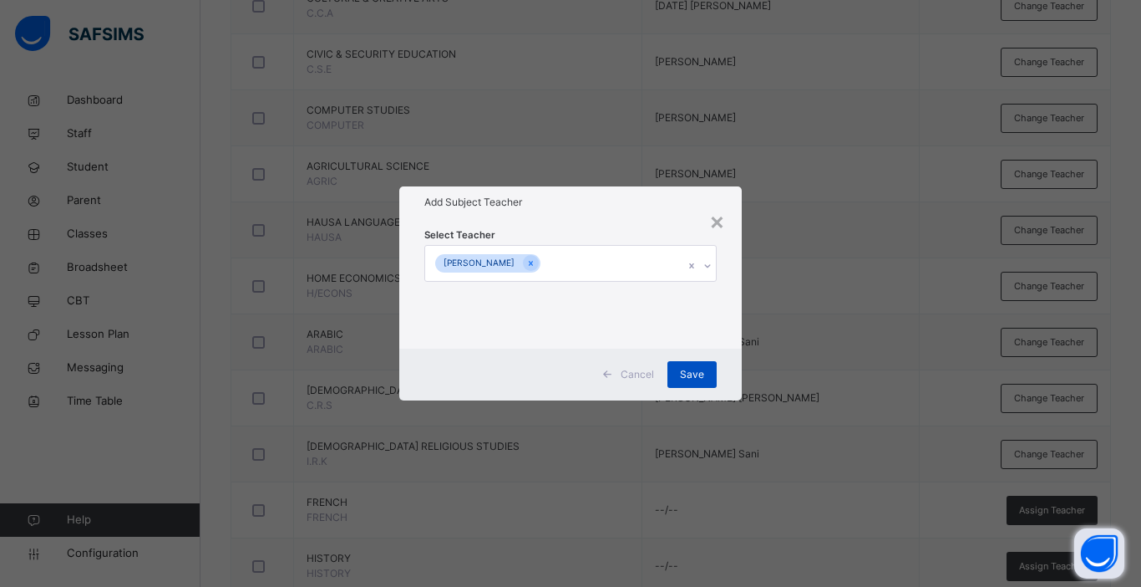
click at [687, 372] on span "Save" at bounding box center [692, 374] width 24 height 15
click at [863, 556] on div "× Add Subject Teacher Select Teacher Christine James Bature Cancel Save" at bounding box center [570, 293] width 1141 height 587
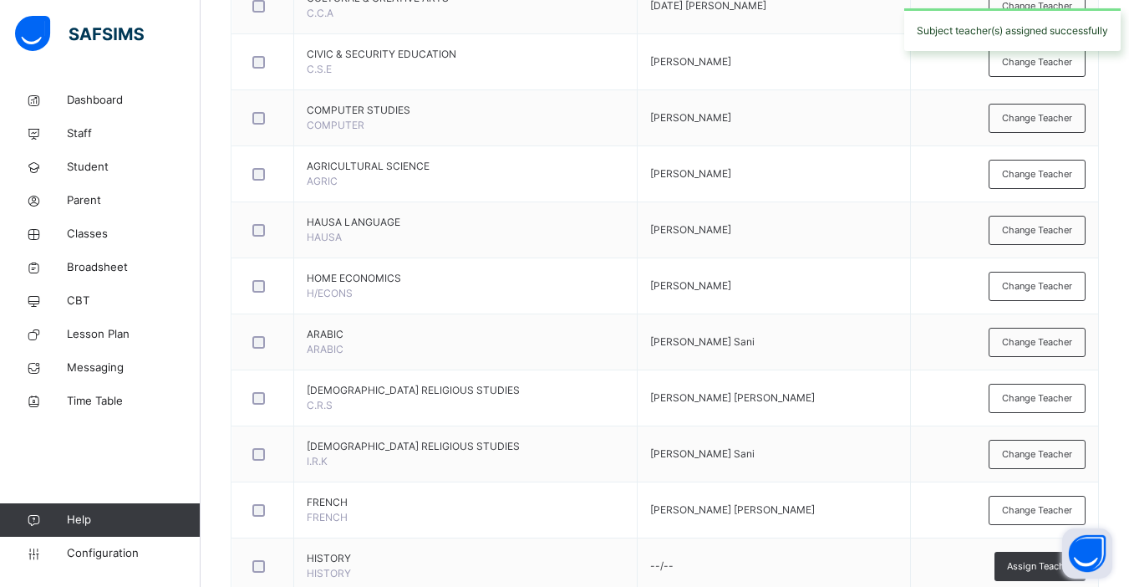
click at [863, 556] on span "Assign Teacher" at bounding box center [1040, 566] width 66 height 14
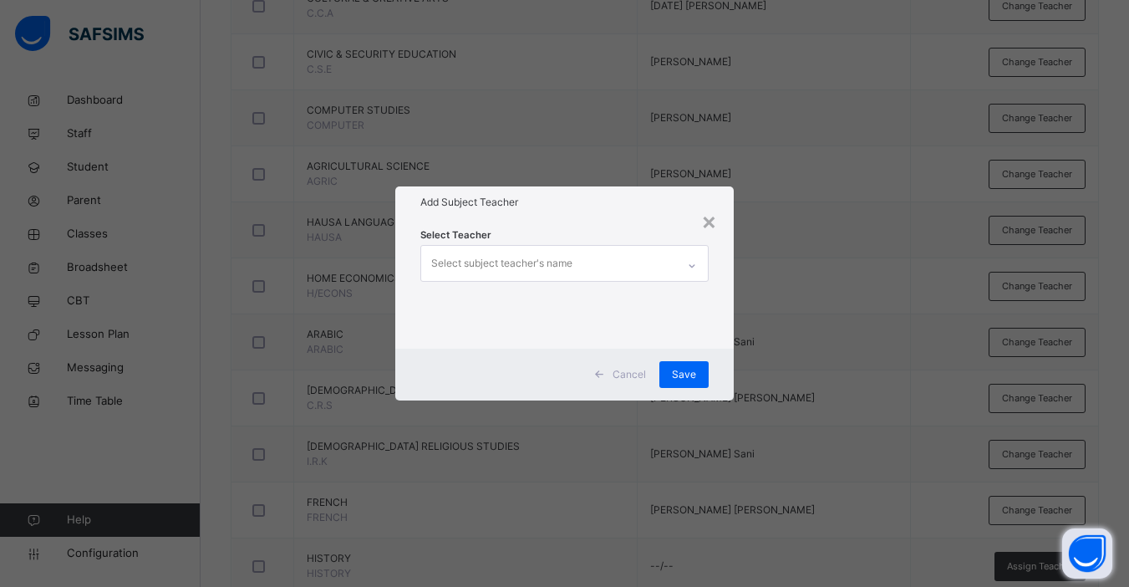
click at [541, 264] on div "Select subject teacher's name" at bounding box center [501, 263] width 141 height 32
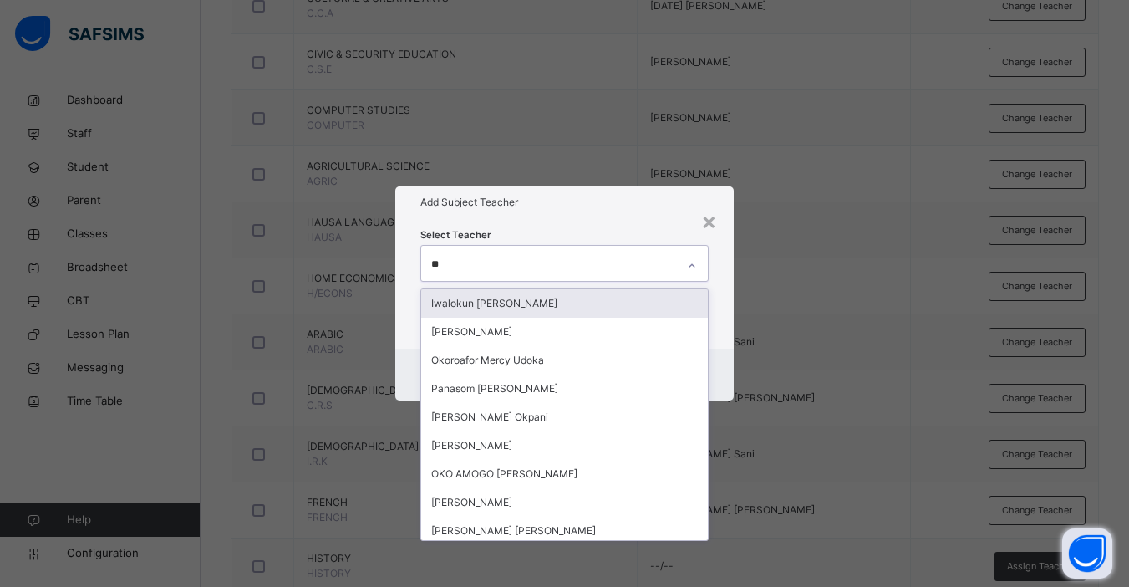
type input "***"
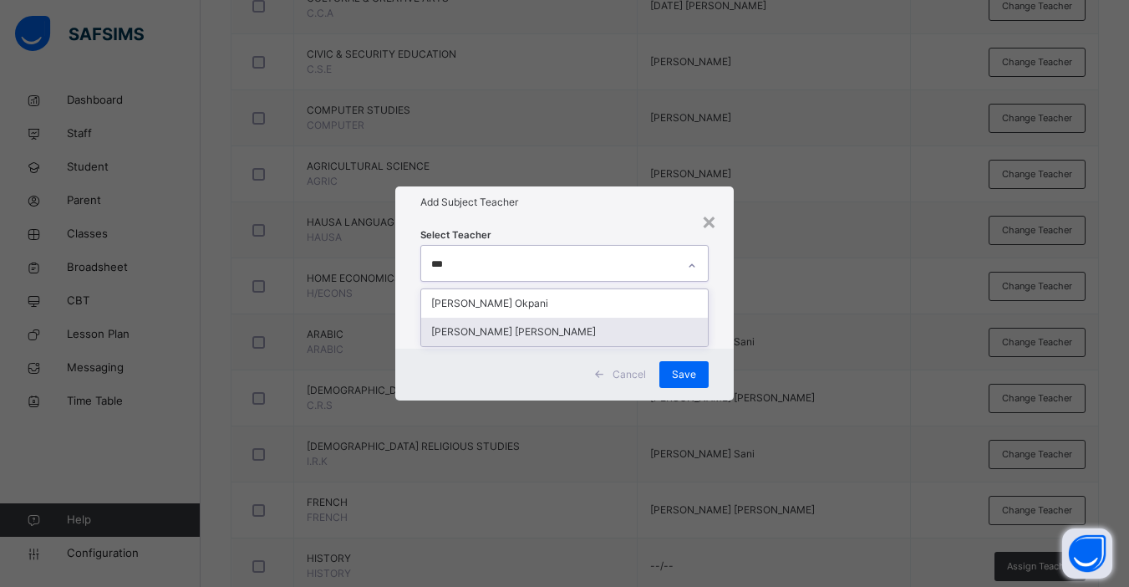
click at [512, 339] on div "[PERSON_NAME] [PERSON_NAME]" at bounding box center [564, 332] width 287 height 28
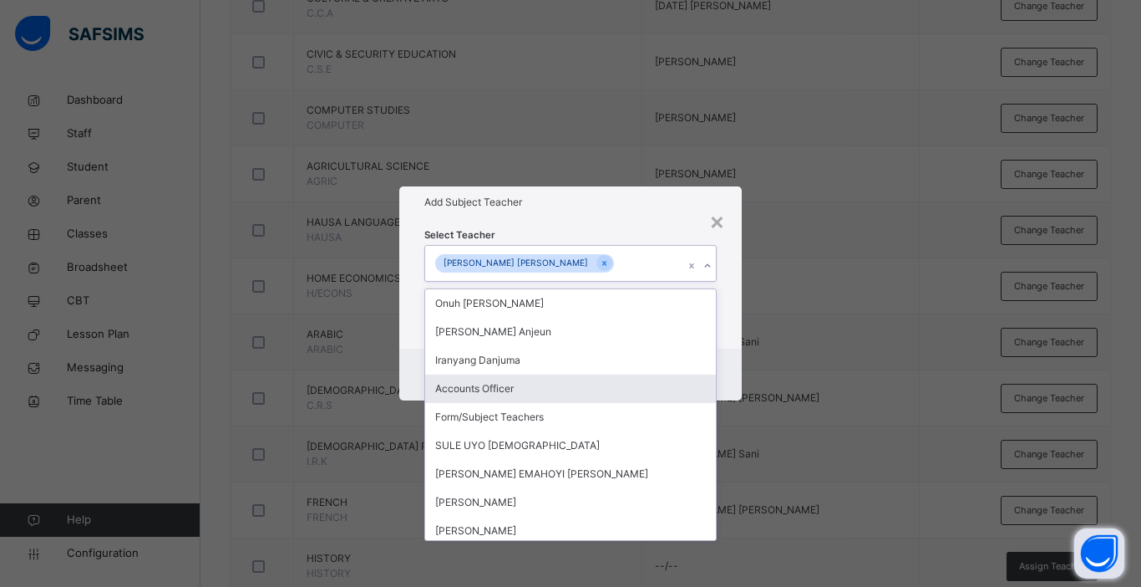
click at [733, 362] on div "Cancel Save" at bounding box center [570, 374] width 343 height 52
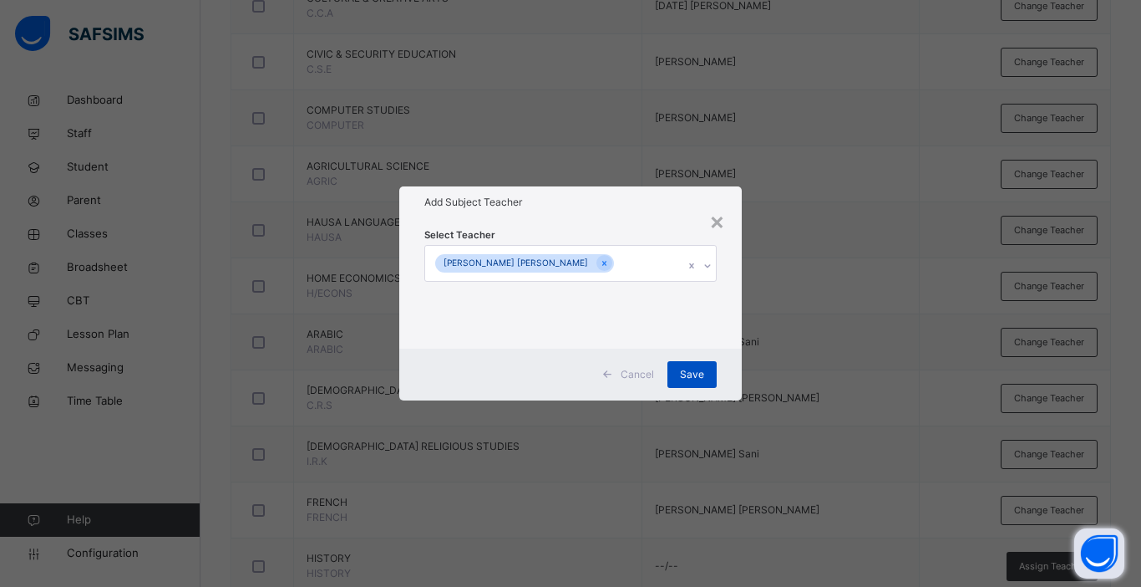
click at [693, 364] on div "Save" at bounding box center [692, 374] width 49 height 27
click at [859, 385] on div "× Add Subject Teacher Select Teacher John Okpayi Peter Cancel Save" at bounding box center [570, 293] width 1141 height 587
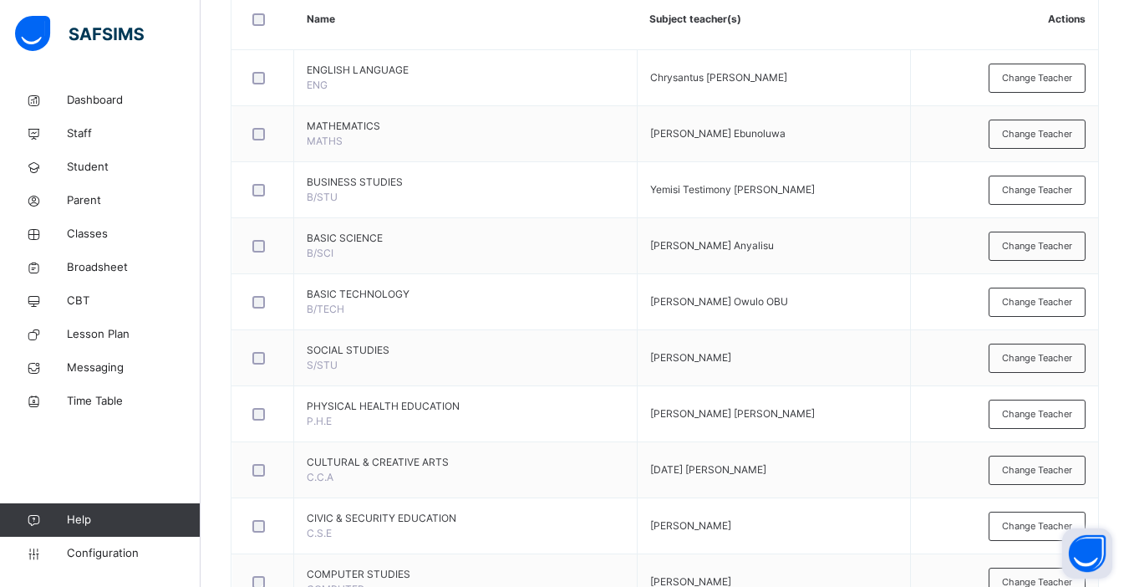
scroll to position [0, 0]
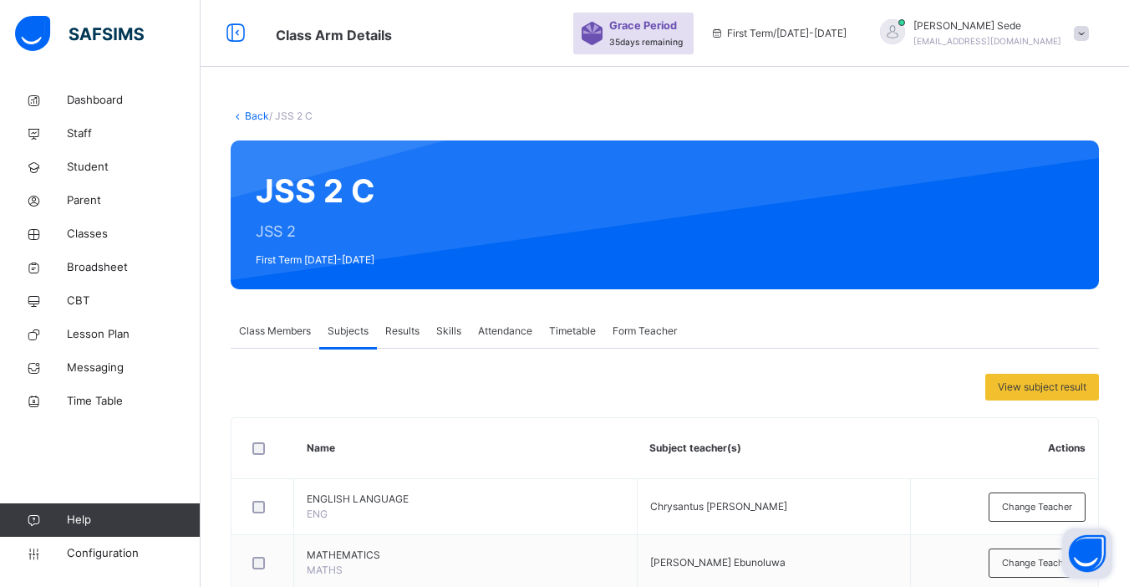
click at [258, 118] on link "Back" at bounding box center [257, 115] width 24 height 13
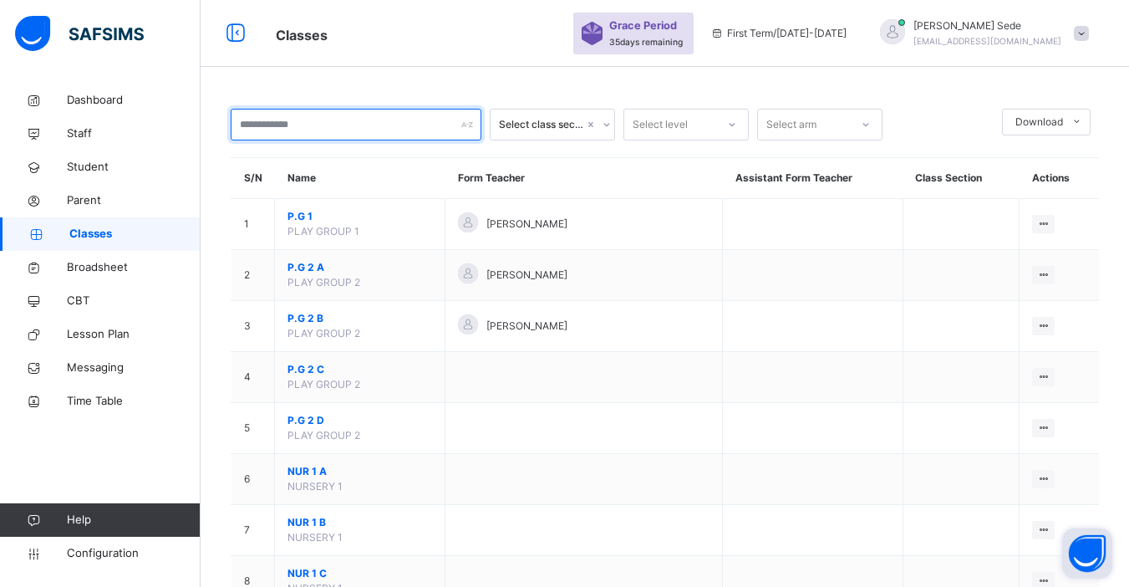
click at [277, 122] on input "text" at bounding box center [356, 125] width 251 height 32
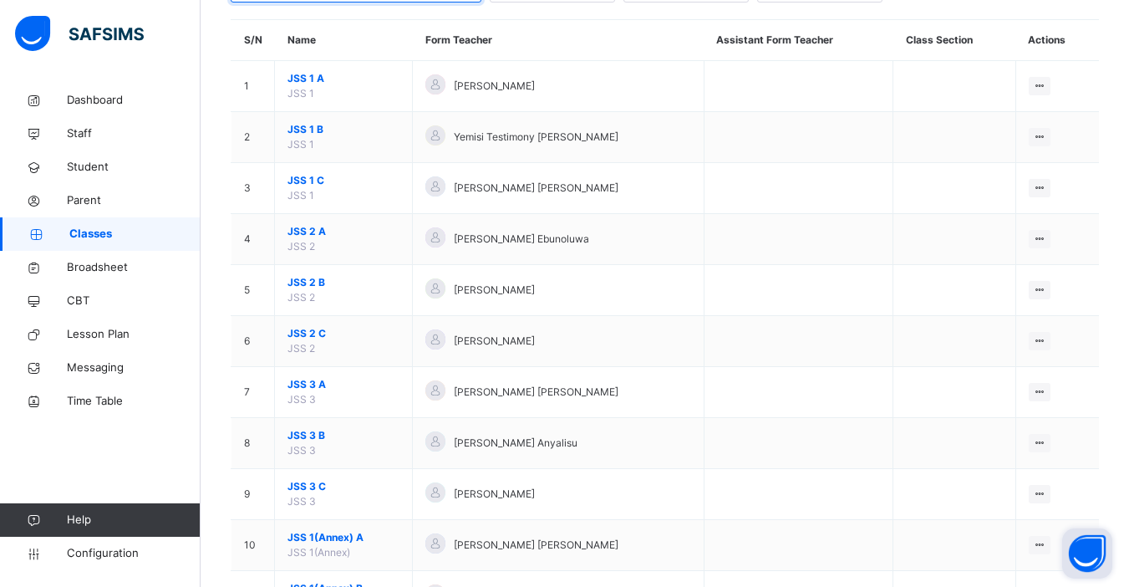
scroll to position [118, 0]
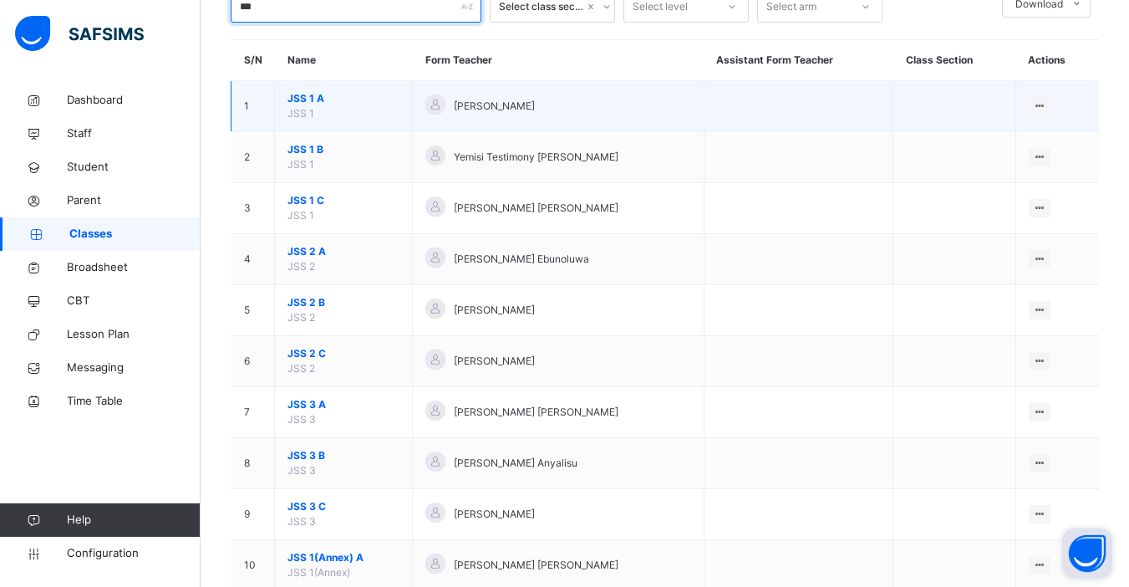
type input "***"
click at [303, 97] on span "JSS 1 A" at bounding box center [343, 98] width 112 height 15
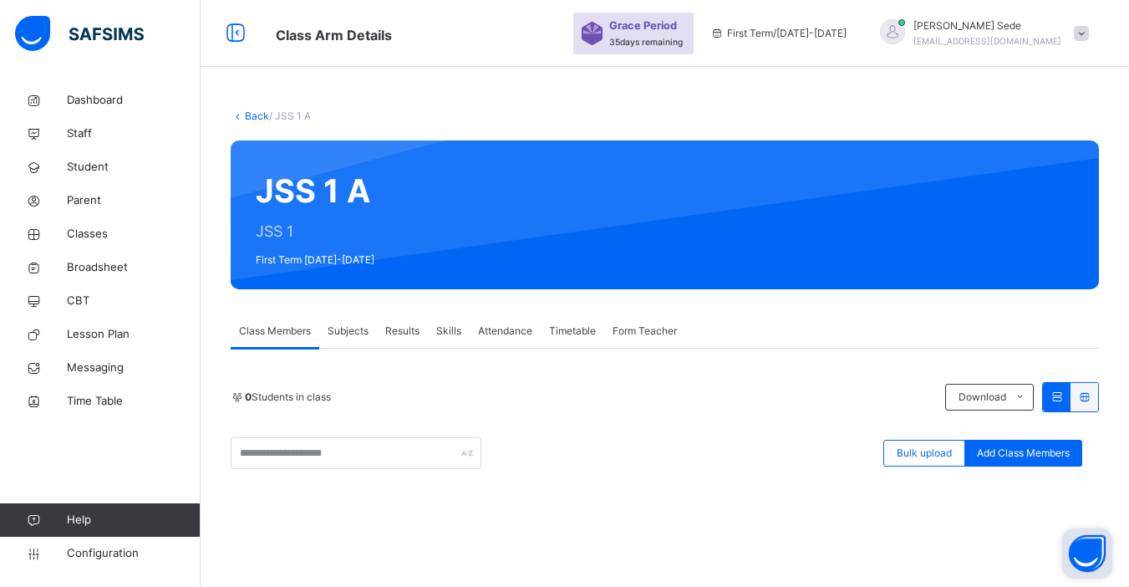
click at [345, 328] on span "Subjects" at bounding box center [348, 330] width 41 height 15
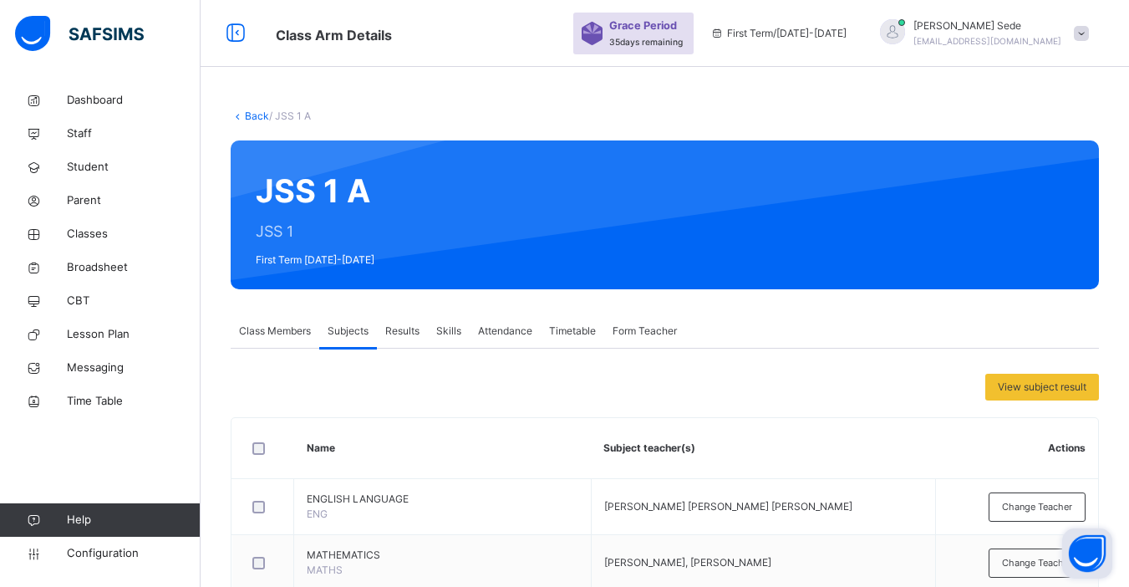
click at [259, 116] on link "Back" at bounding box center [257, 115] width 24 height 13
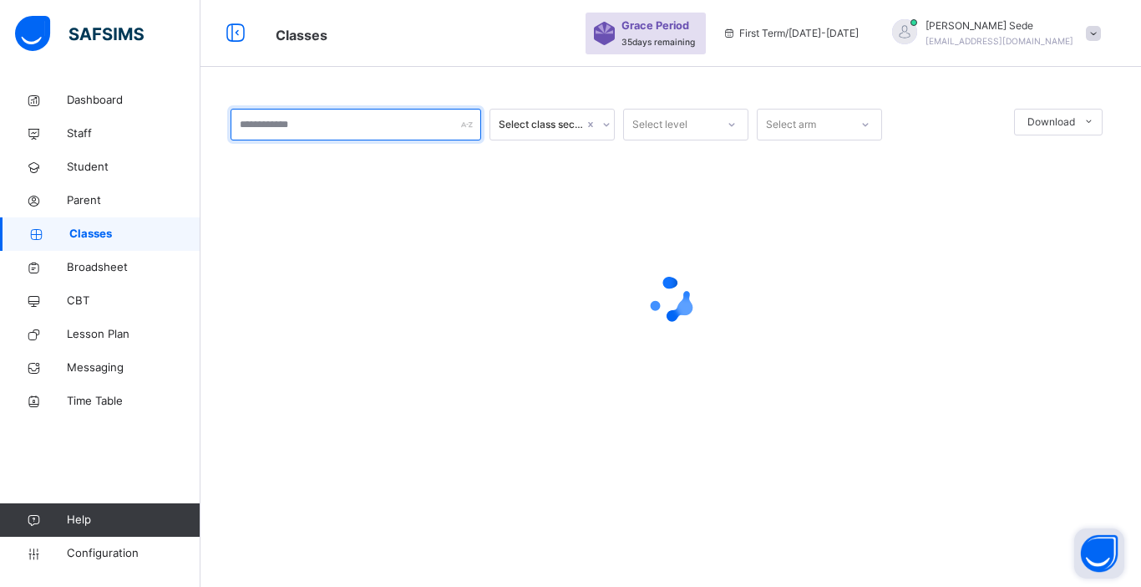
click at [275, 127] on input "text" at bounding box center [356, 125] width 251 height 32
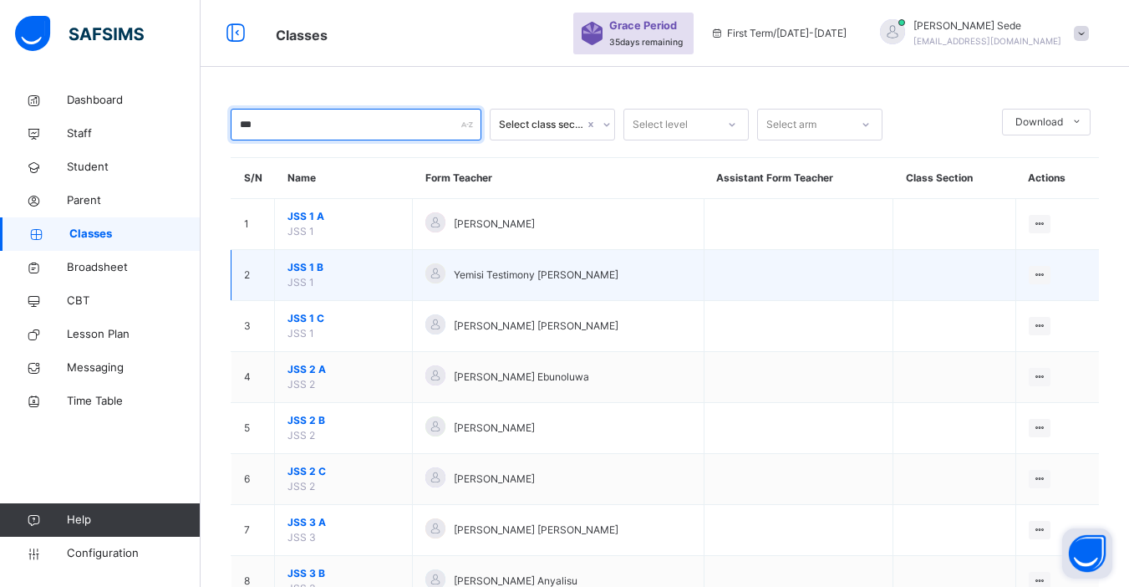
type input "***"
click at [297, 266] on span "JSS 1 B" at bounding box center [343, 267] width 112 height 15
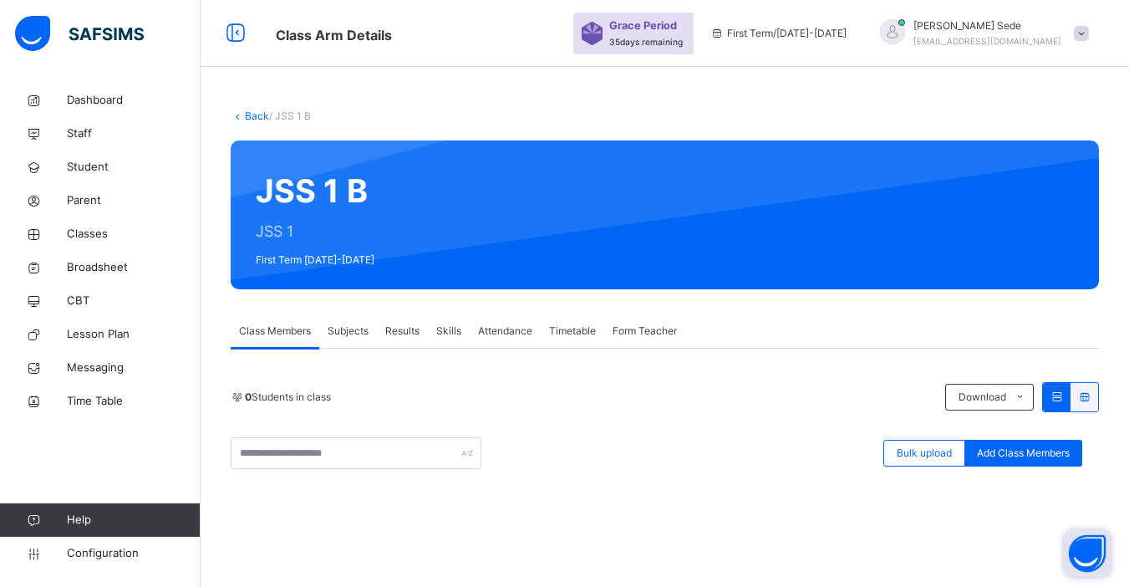
click at [338, 336] on span "Subjects" at bounding box center [348, 330] width 41 height 15
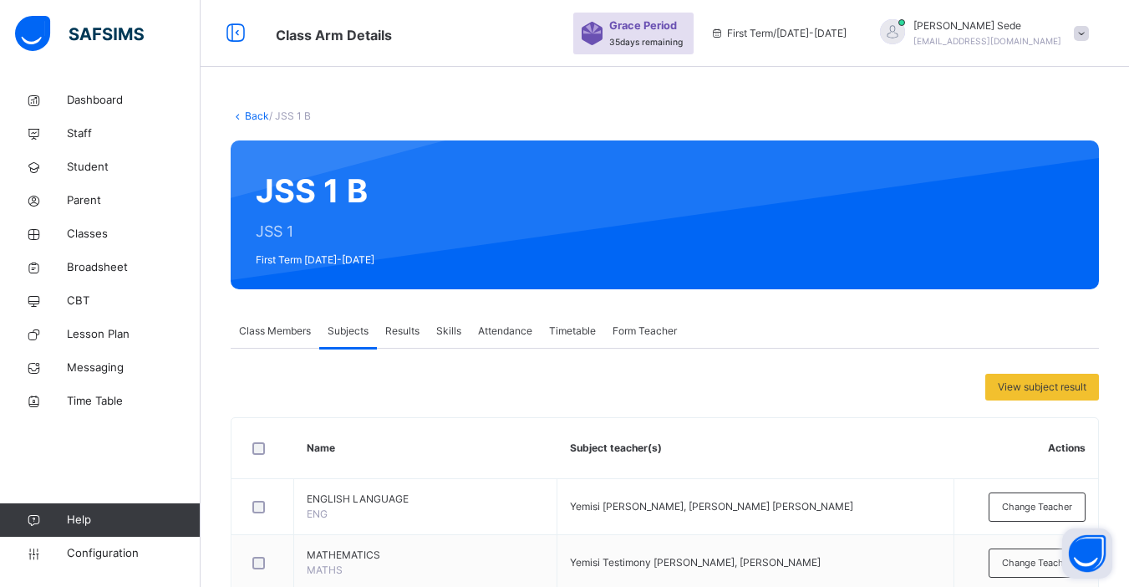
click at [253, 116] on link "Back" at bounding box center [257, 115] width 24 height 13
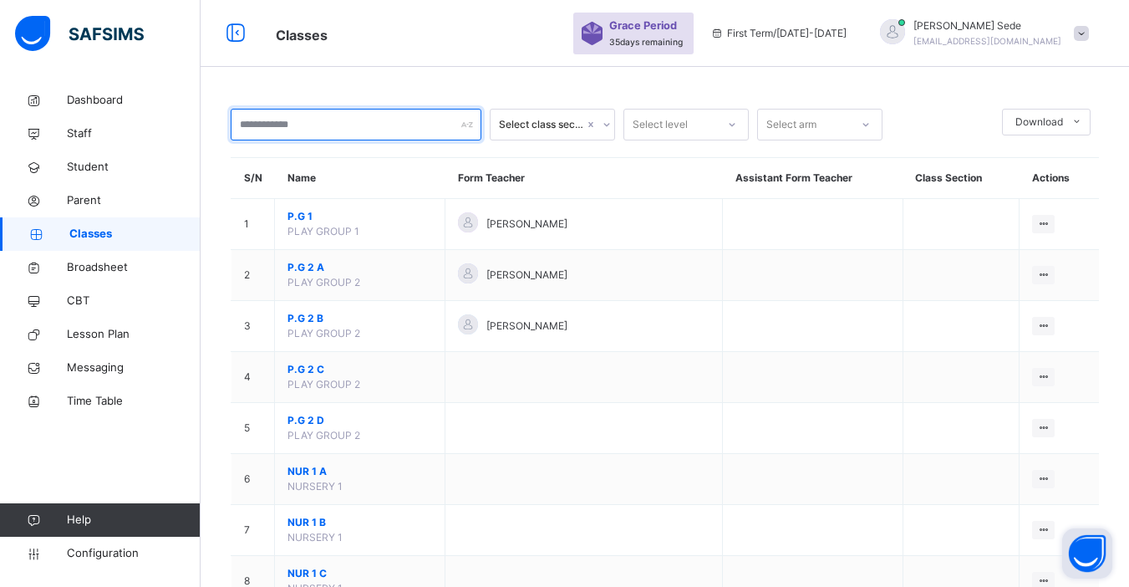
click at [262, 128] on input "text" at bounding box center [356, 125] width 251 height 32
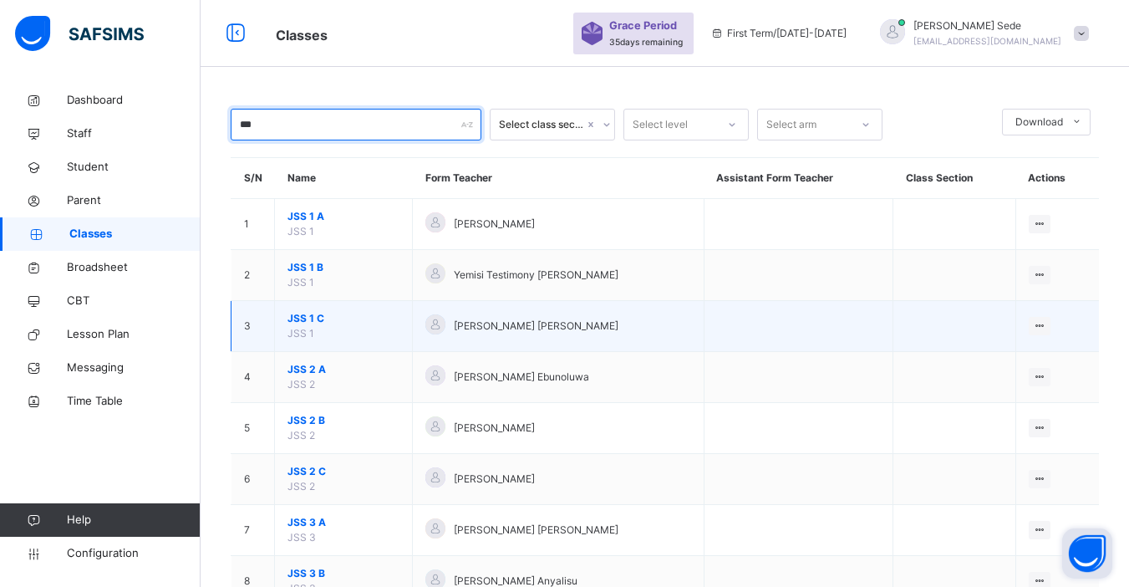
type input "***"
click at [312, 316] on span "JSS 1 C" at bounding box center [343, 318] width 112 height 15
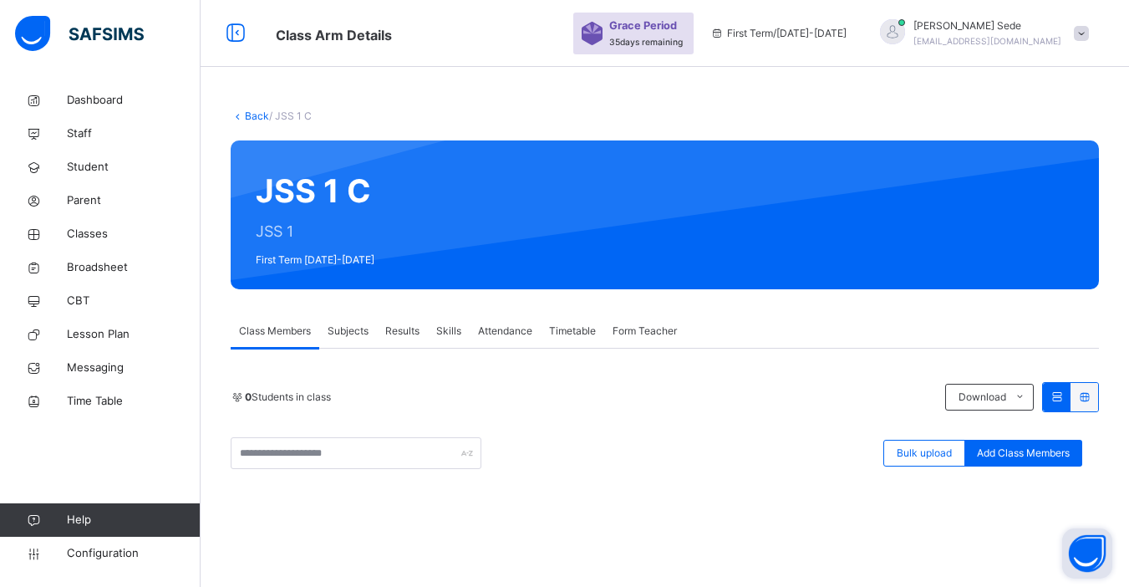
click at [349, 330] on span "Subjects" at bounding box center [348, 330] width 41 height 15
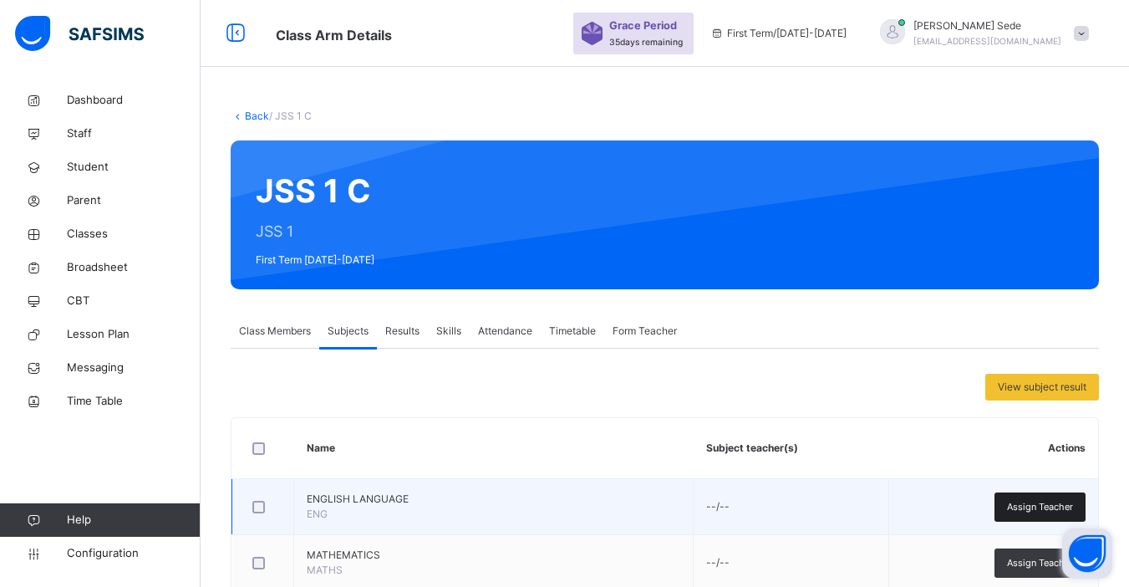
click at [863, 512] on span "Assign Teacher" at bounding box center [1040, 507] width 66 height 14
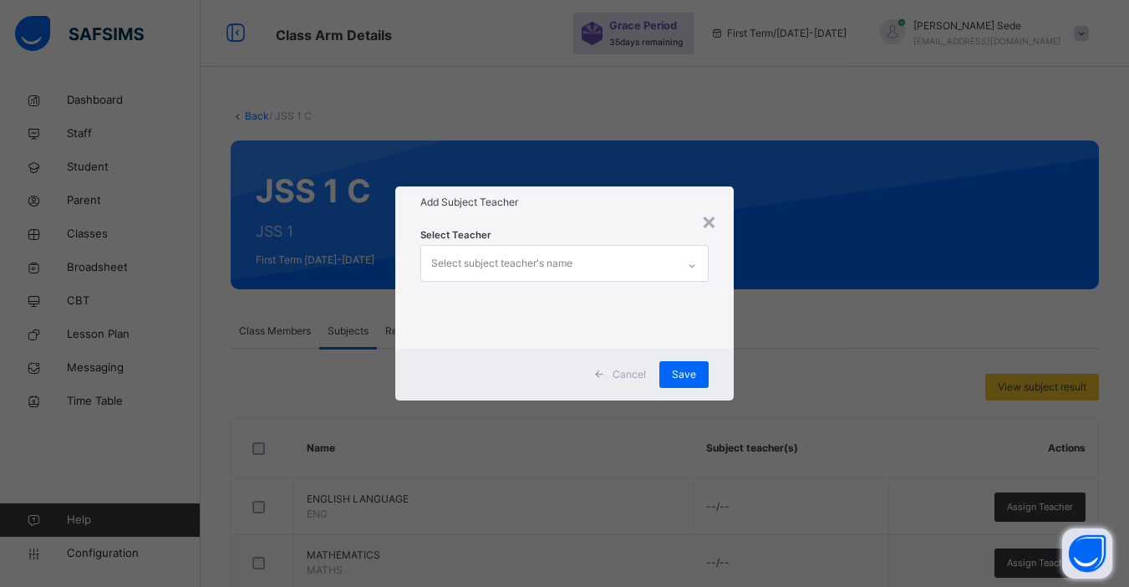
click at [523, 265] on div "Select subject teacher's name" at bounding box center [501, 263] width 141 height 32
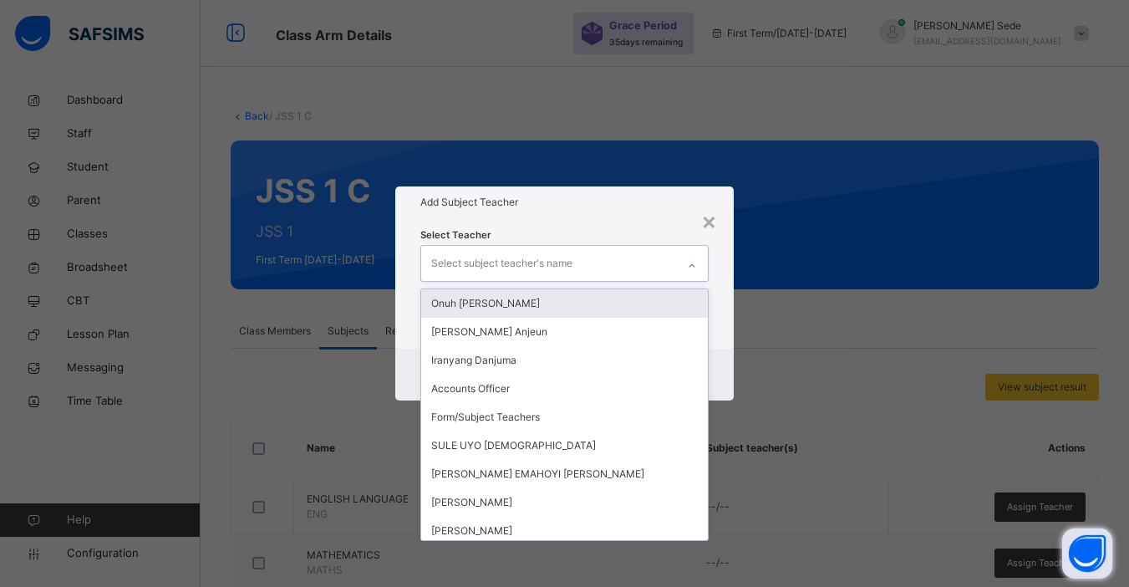
type input "*"
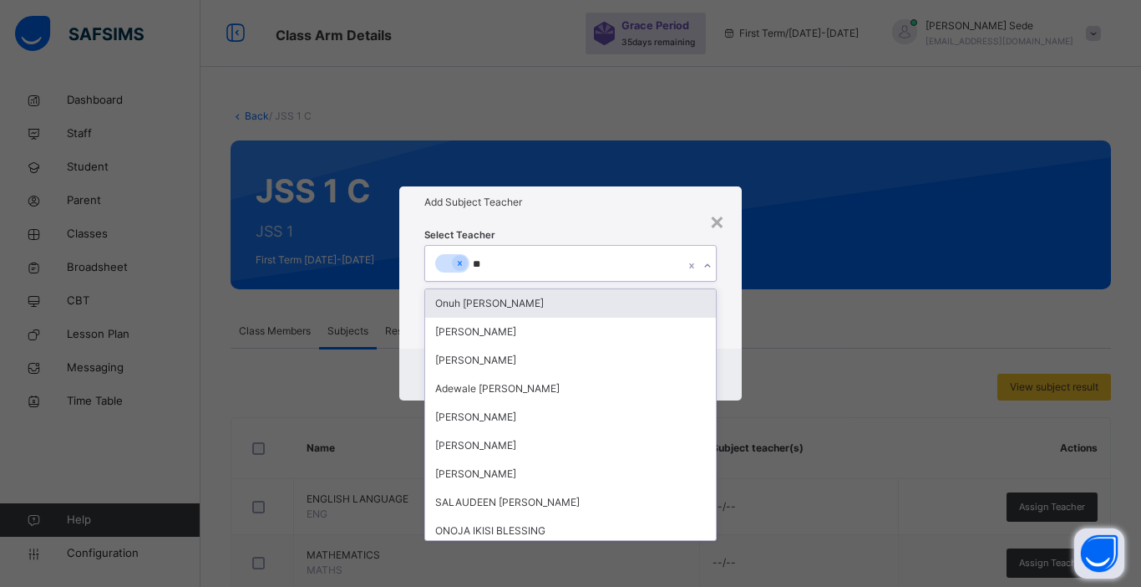
type input "*"
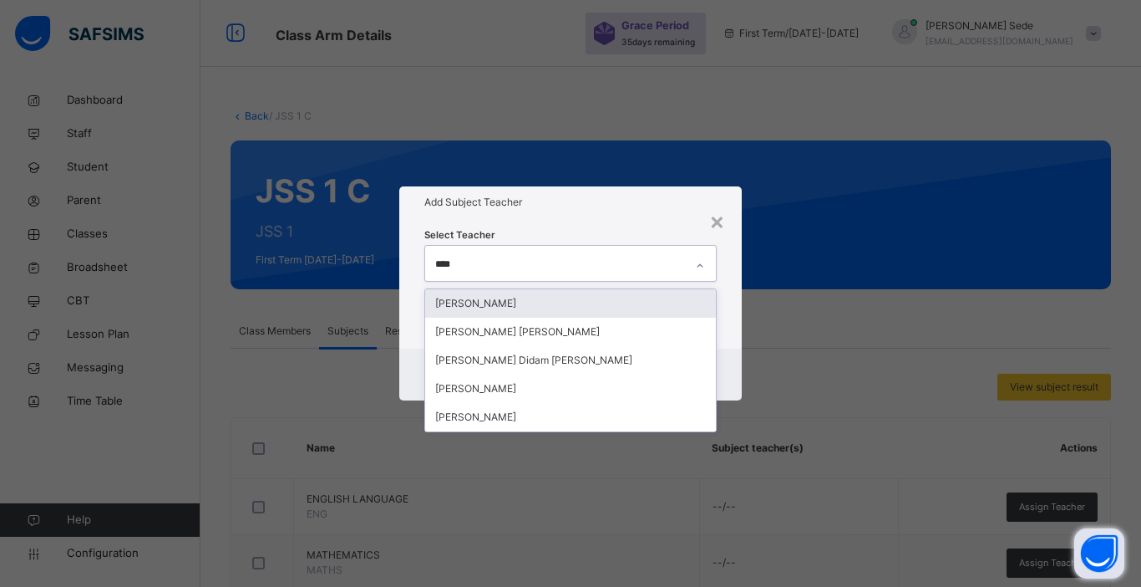
type input "*****"
click at [512, 310] on div "[PERSON_NAME]" at bounding box center [570, 303] width 291 height 28
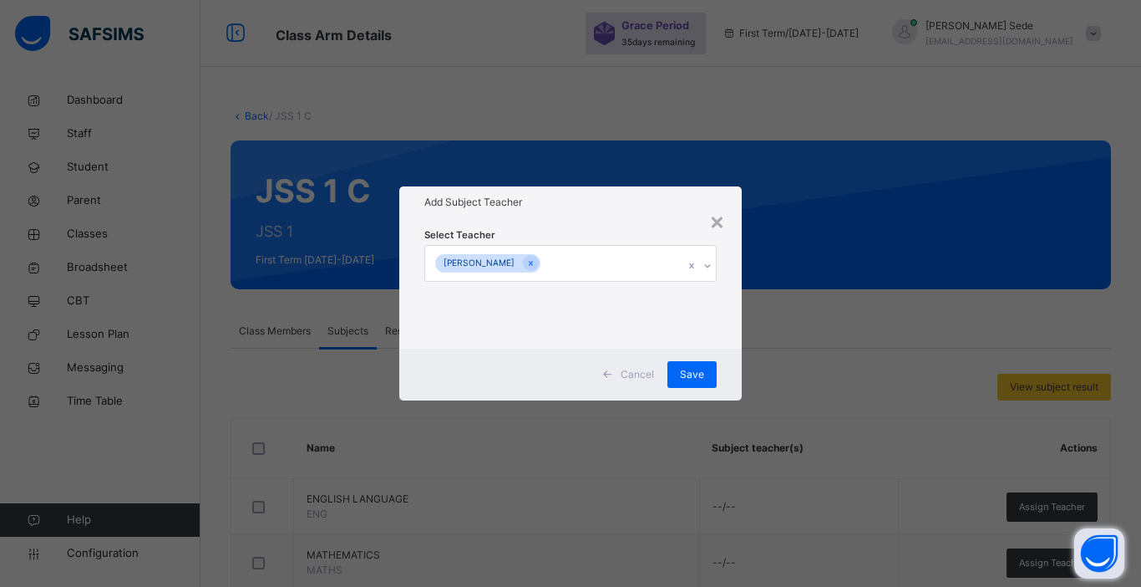
click at [740, 372] on div "Cancel Save" at bounding box center [570, 374] width 343 height 52
click at [688, 369] on span "Save" at bounding box center [692, 374] width 24 height 15
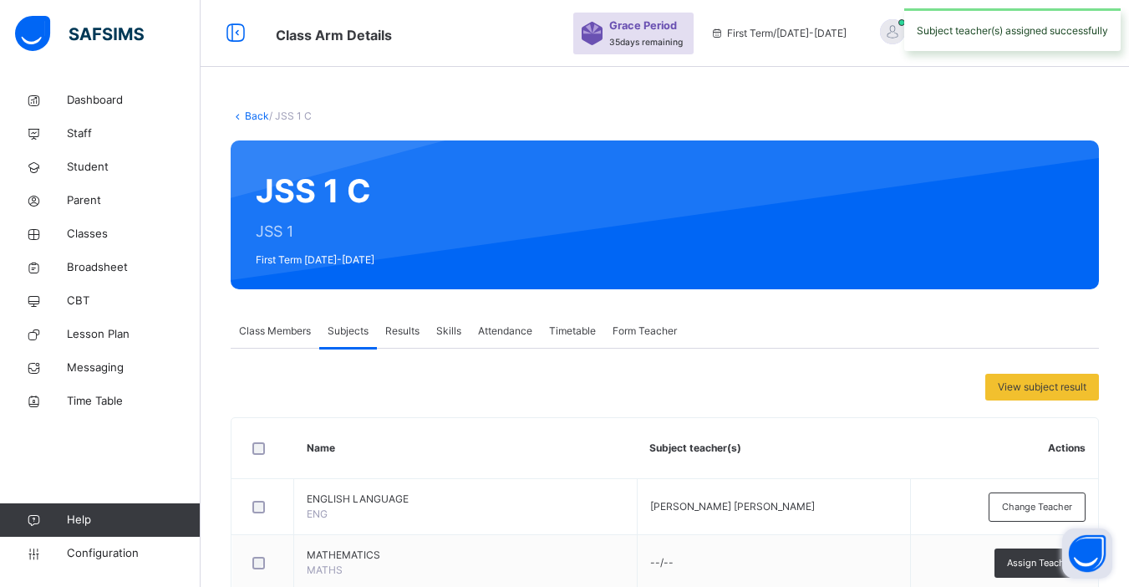
scroll to position [513, 0]
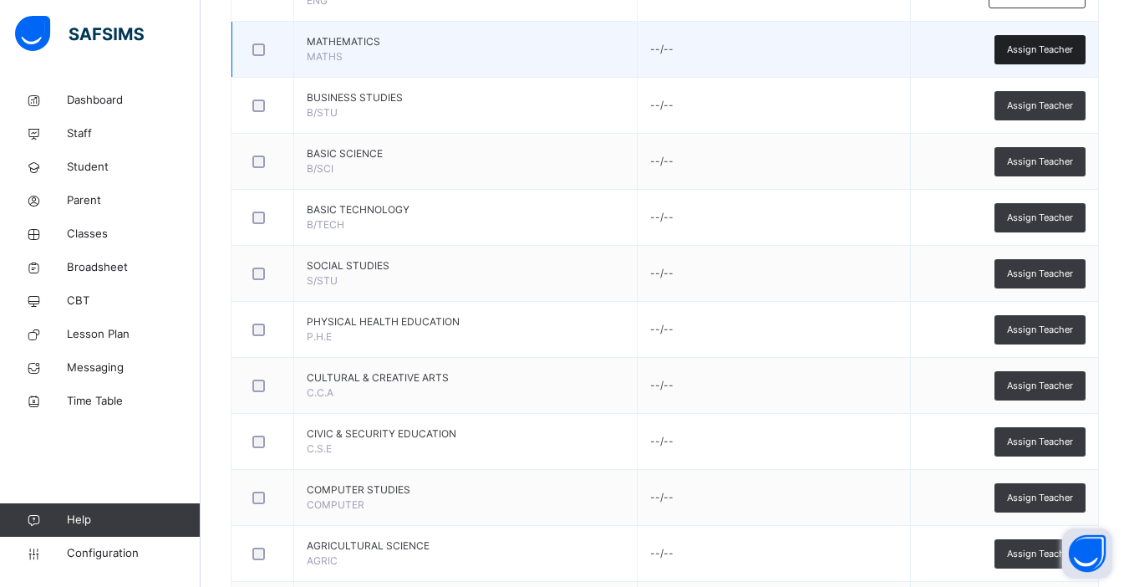
click at [863, 55] on span "Assign Teacher" at bounding box center [1040, 50] width 66 height 14
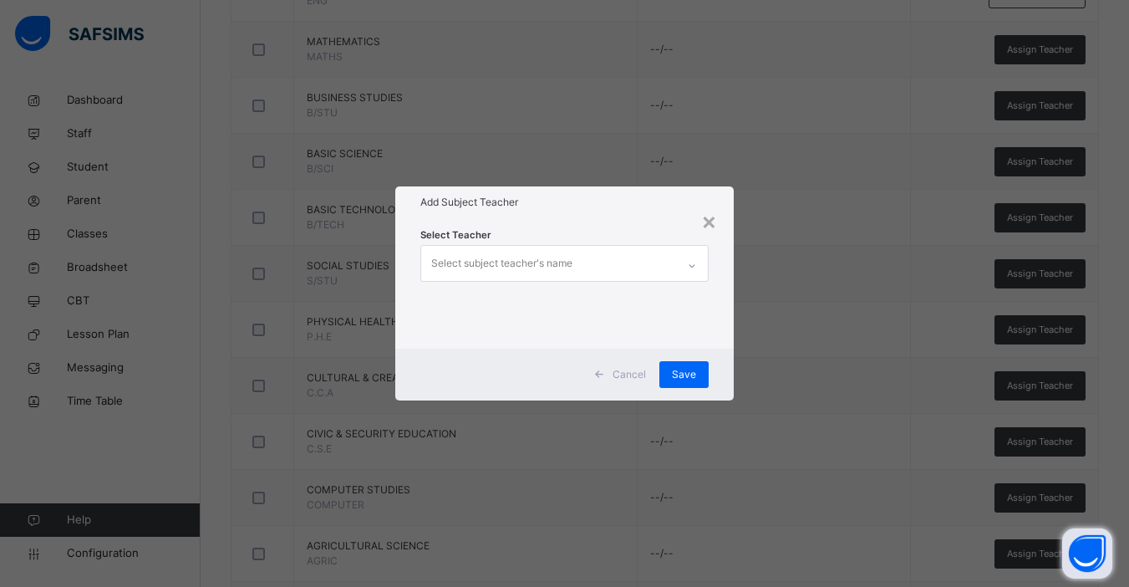
click at [586, 260] on div "Select subject teacher's name" at bounding box center [548, 263] width 255 height 35
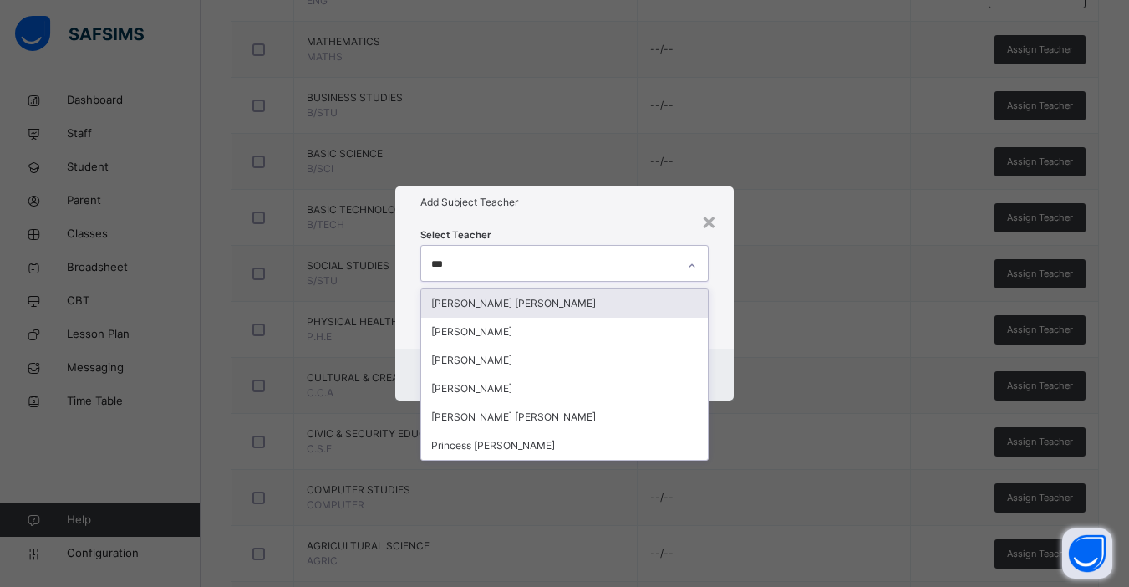
type input "****"
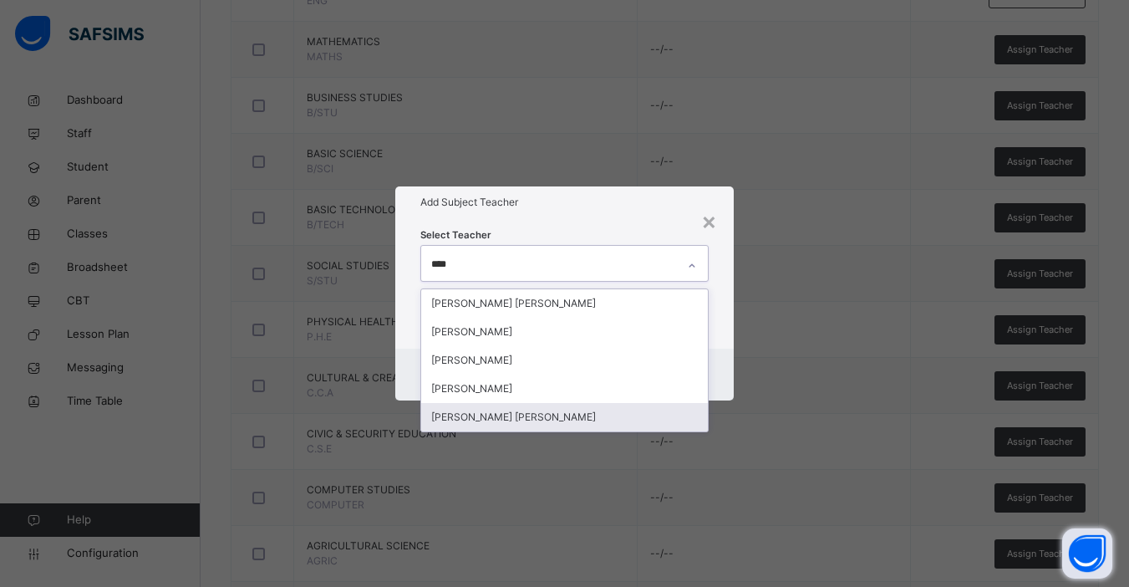
click at [543, 419] on div "[PERSON_NAME] [PERSON_NAME]" at bounding box center [564, 417] width 287 height 28
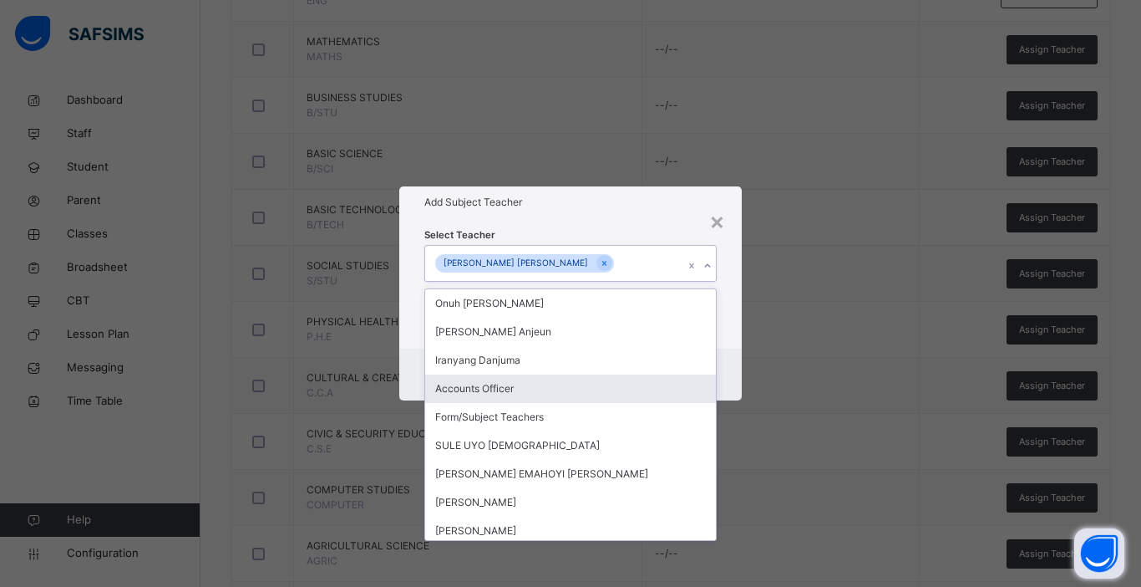
click at [728, 349] on div "Cancel Save" at bounding box center [570, 374] width 343 height 52
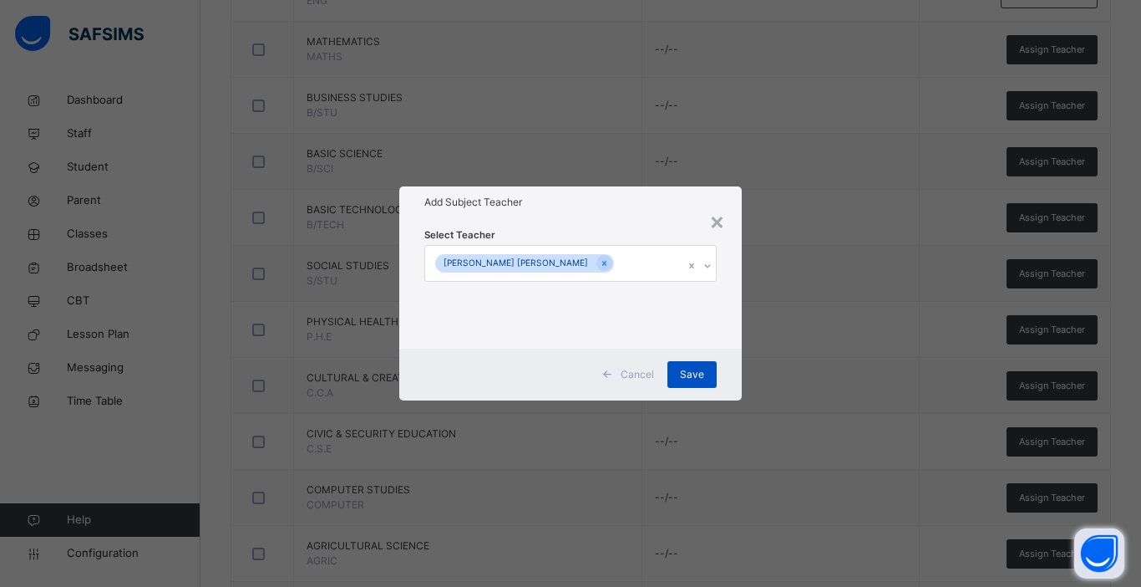
click at [694, 375] on span "Save" at bounding box center [692, 374] width 24 height 15
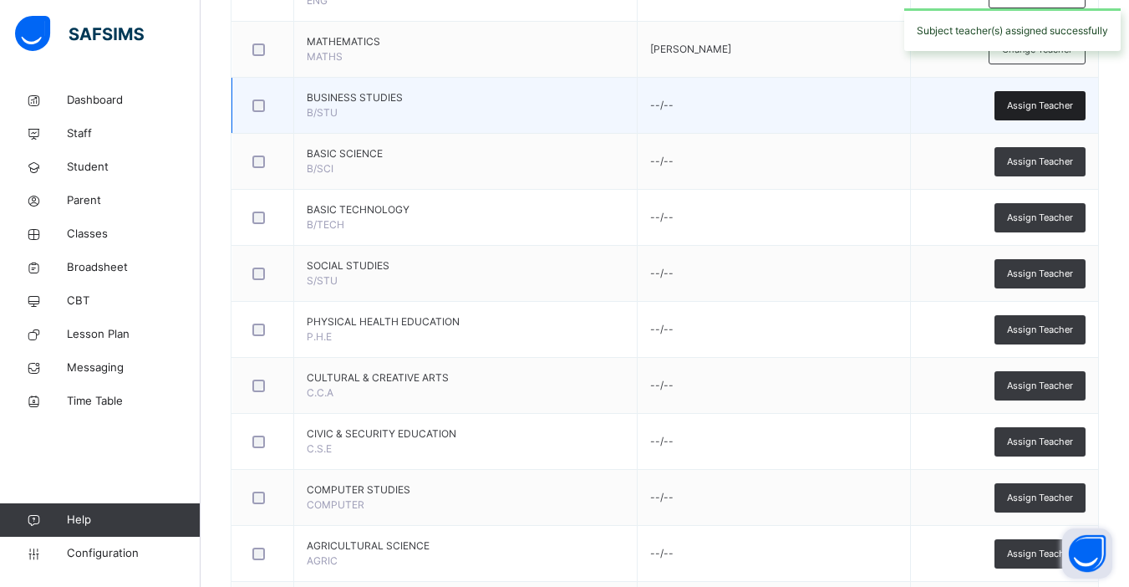
click at [863, 101] on span "Assign Teacher" at bounding box center [1040, 106] width 66 height 14
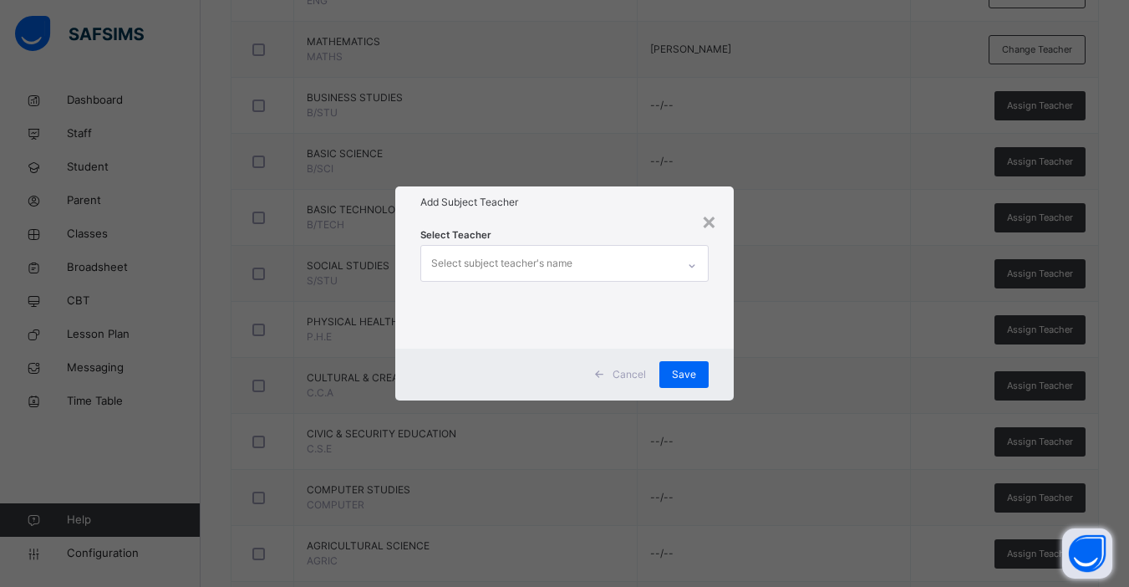
click at [576, 262] on div "Select subject teacher's name" at bounding box center [548, 263] width 255 height 35
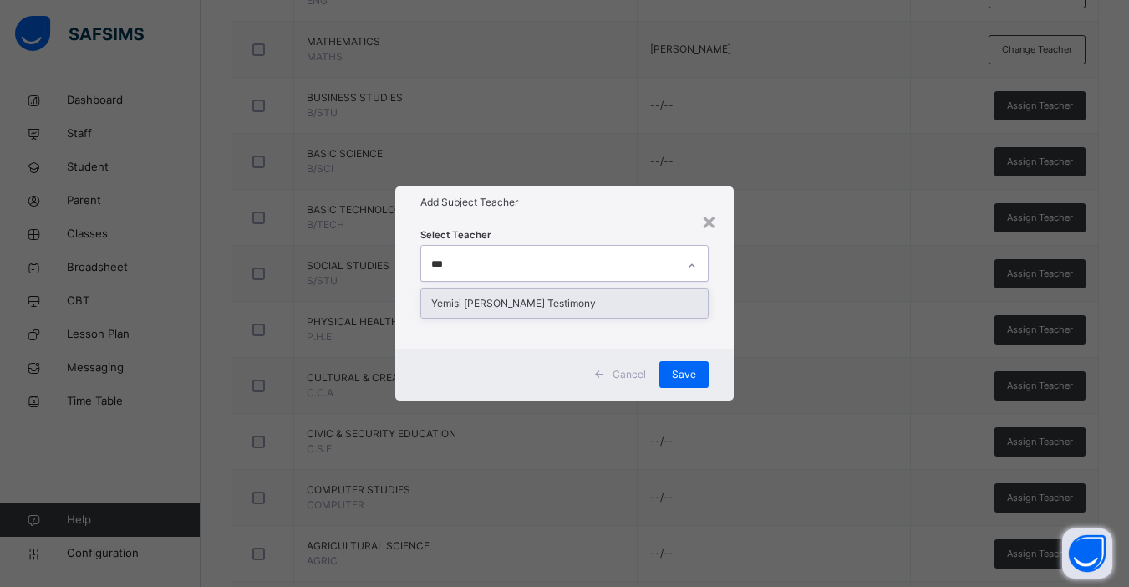
type input "****"
click at [563, 306] on div "Yemisi [PERSON_NAME] Testimony" at bounding box center [564, 303] width 287 height 28
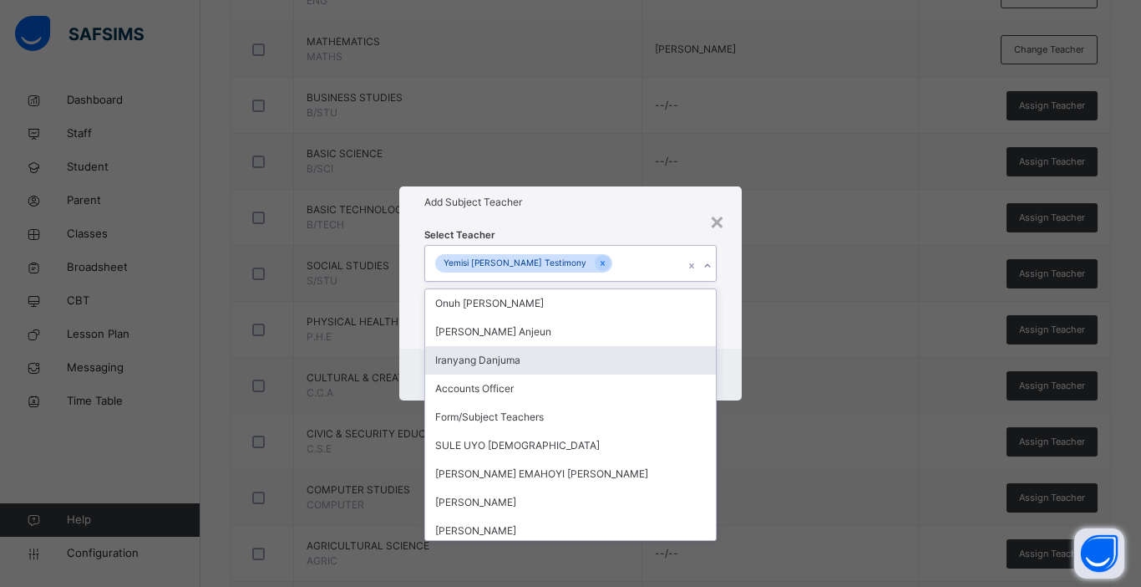
click at [730, 372] on div "Cancel Save" at bounding box center [570, 374] width 343 height 52
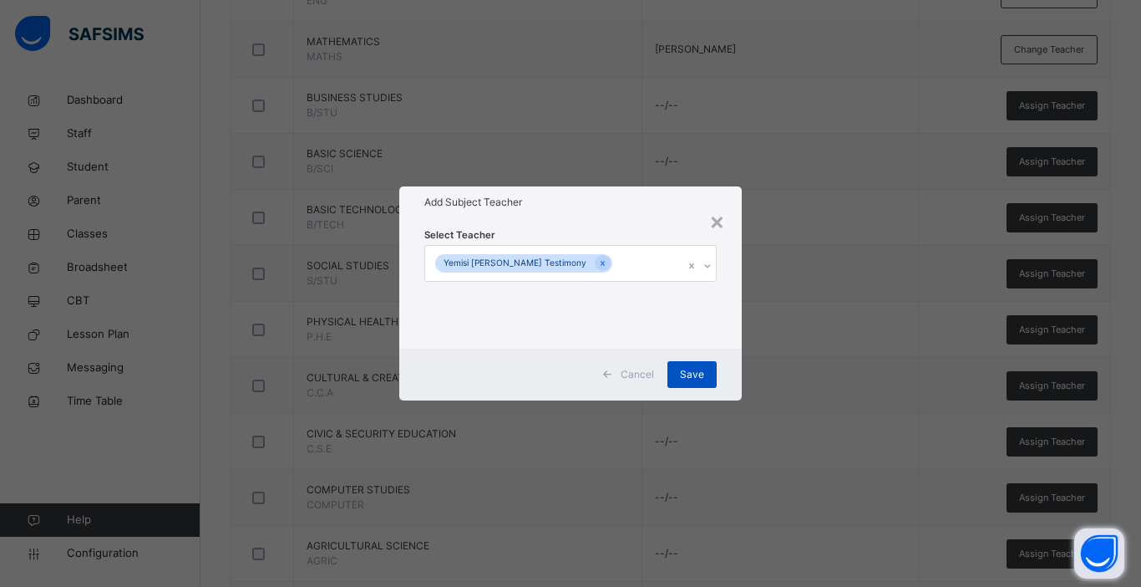
click at [680, 382] on div "Save" at bounding box center [692, 374] width 49 height 27
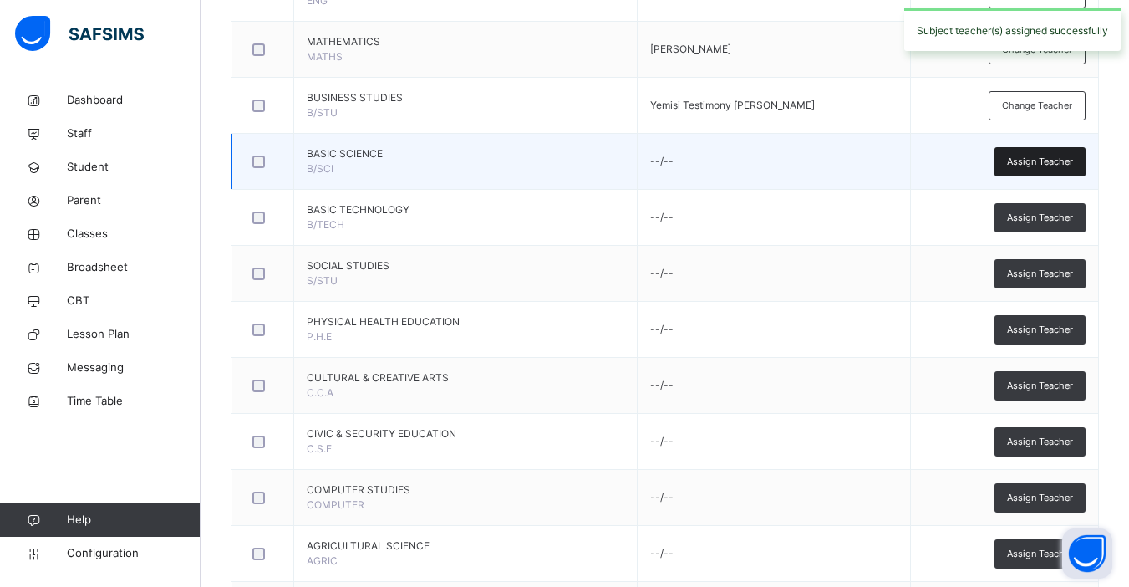
click at [863, 170] on div "Assign Teacher" at bounding box center [1039, 161] width 91 height 29
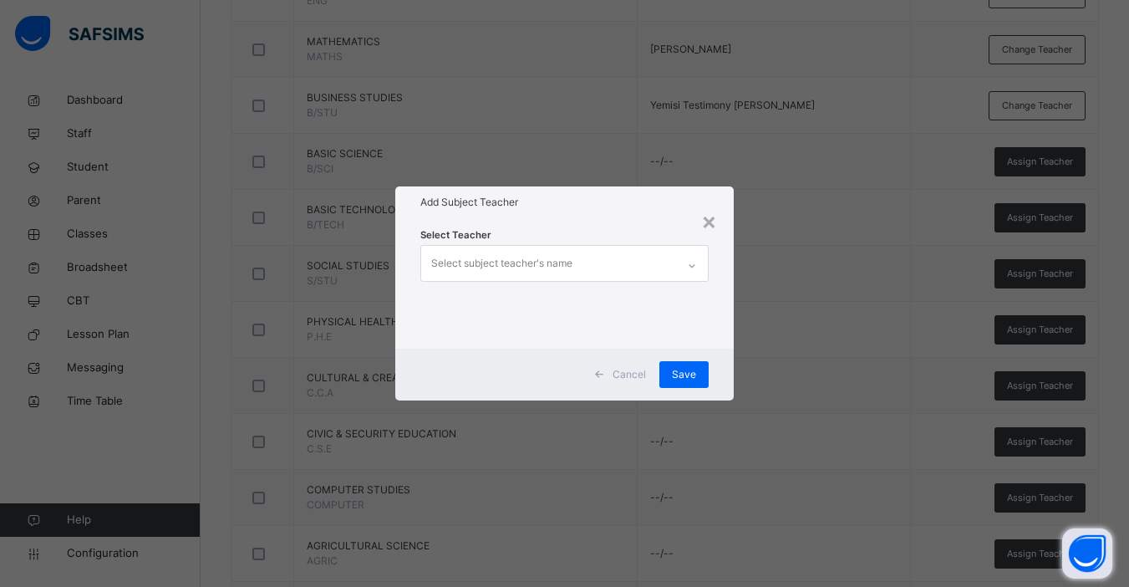
click at [633, 257] on div "Select subject teacher's name" at bounding box center [548, 263] width 255 height 35
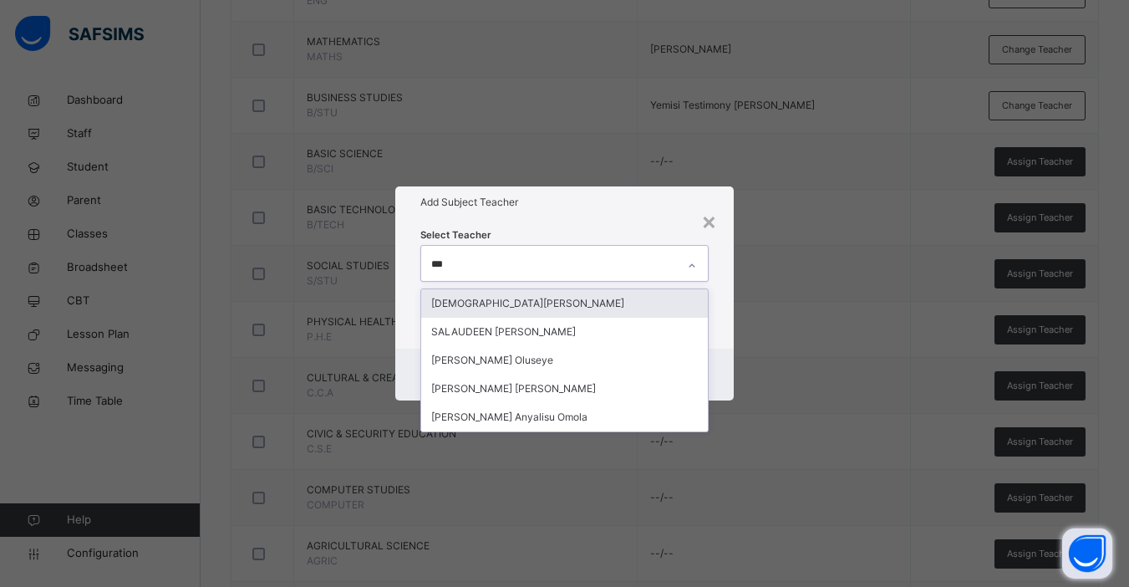
type input "****"
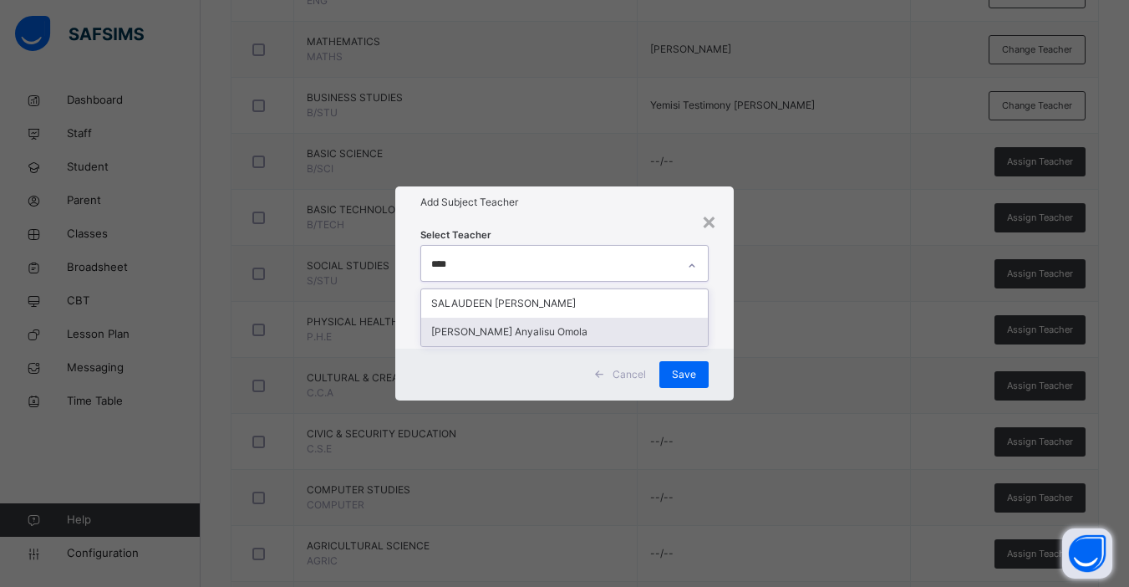
click at [509, 331] on div "[PERSON_NAME] Anyalisu Omola" at bounding box center [564, 332] width 287 height 28
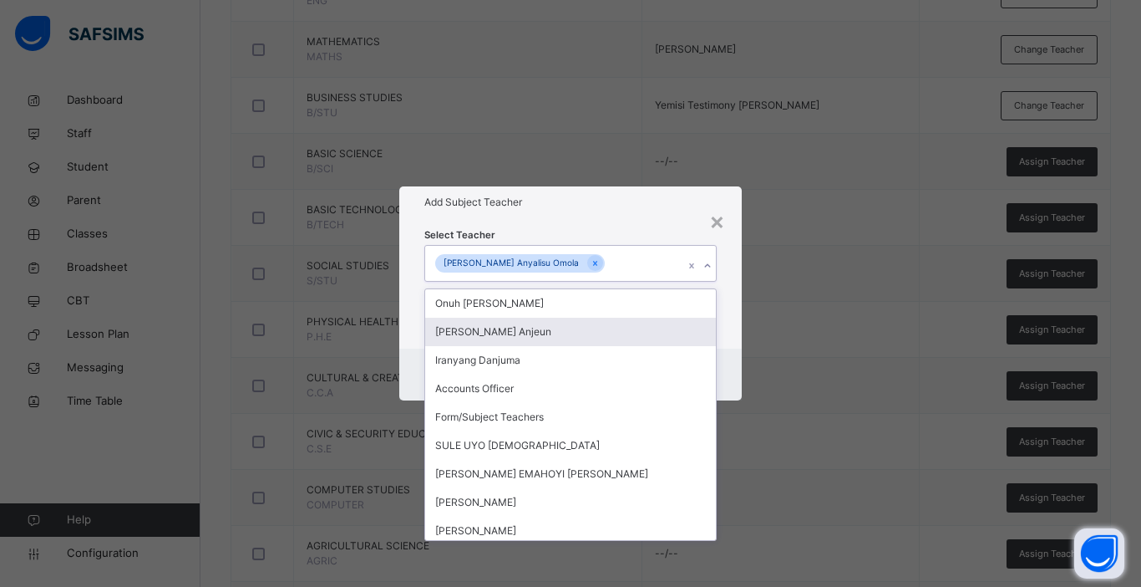
click at [735, 347] on div "Select Teacher option Helen Anyalisu Omola, selected. option John Ogwuche Anjeu…" at bounding box center [570, 283] width 343 height 130
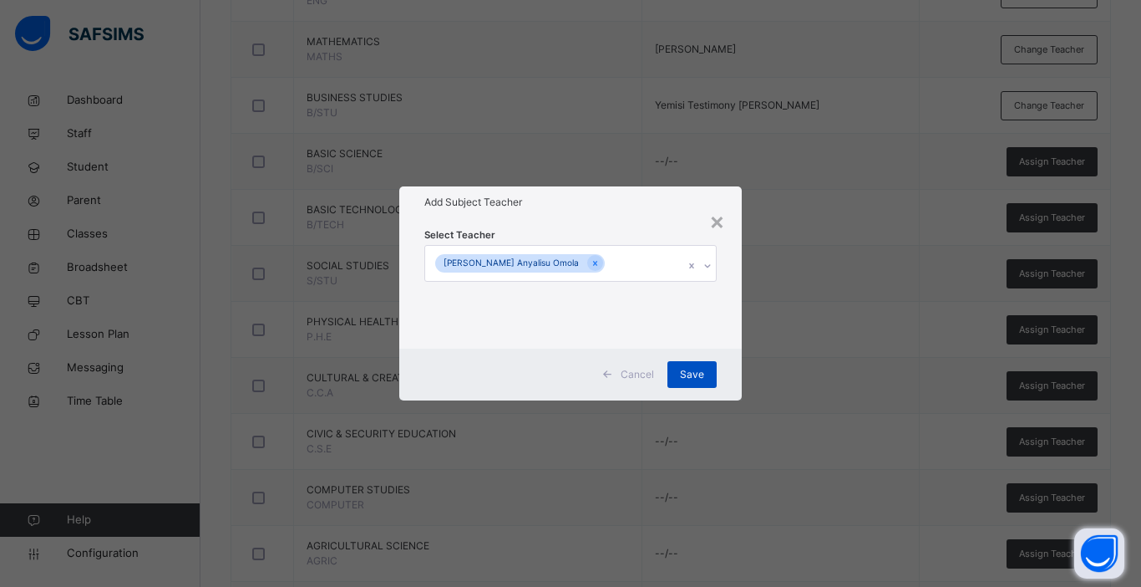
click at [681, 375] on span "Save" at bounding box center [692, 374] width 24 height 15
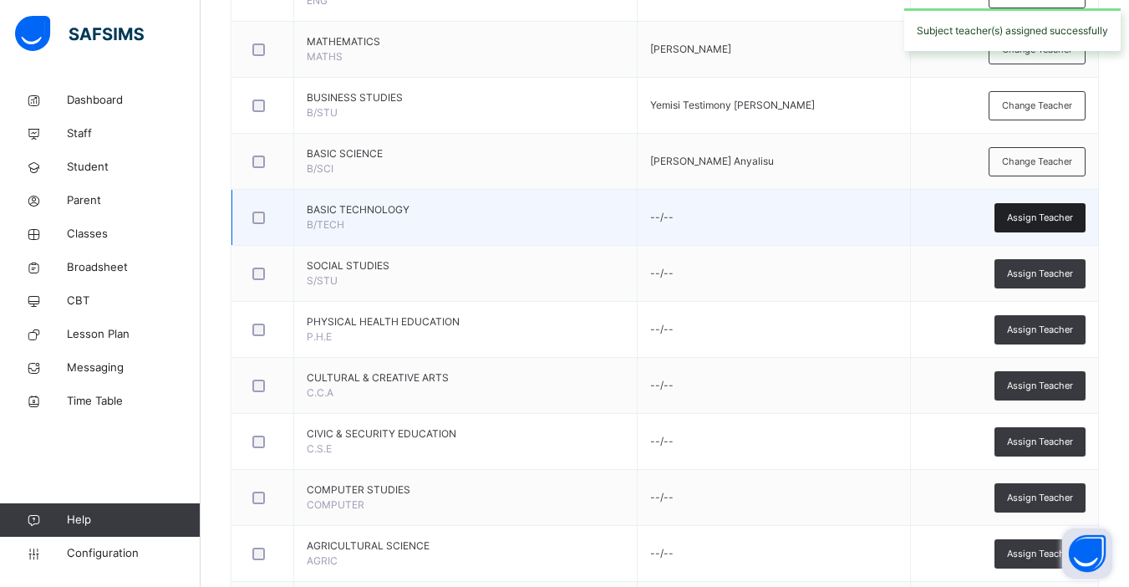
click at [863, 216] on span "Assign Teacher" at bounding box center [1040, 218] width 66 height 14
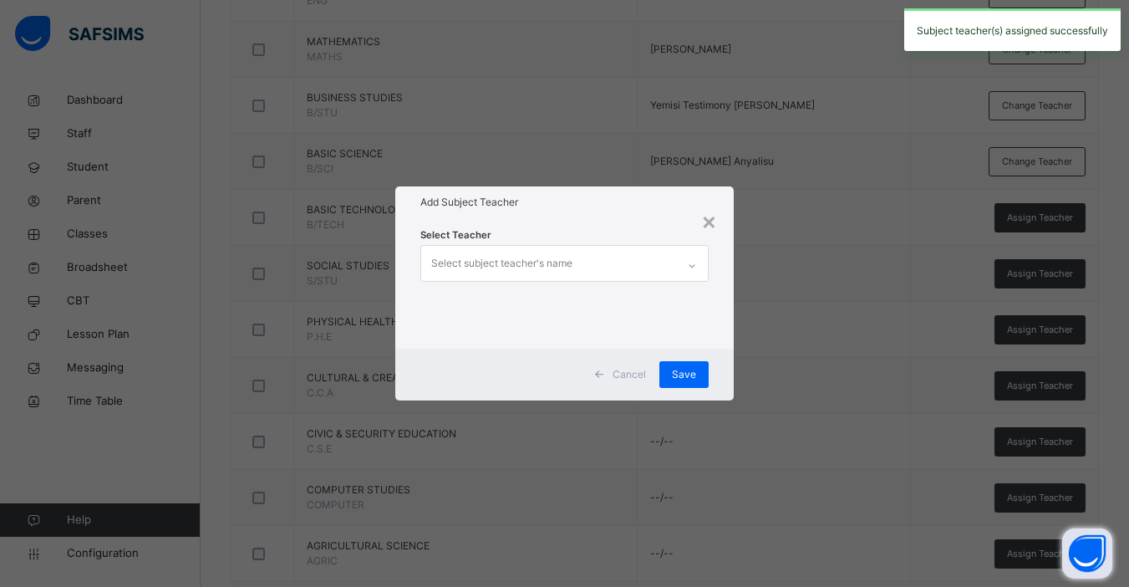
click at [602, 268] on div "Select subject teacher's name" at bounding box center [548, 263] width 255 height 35
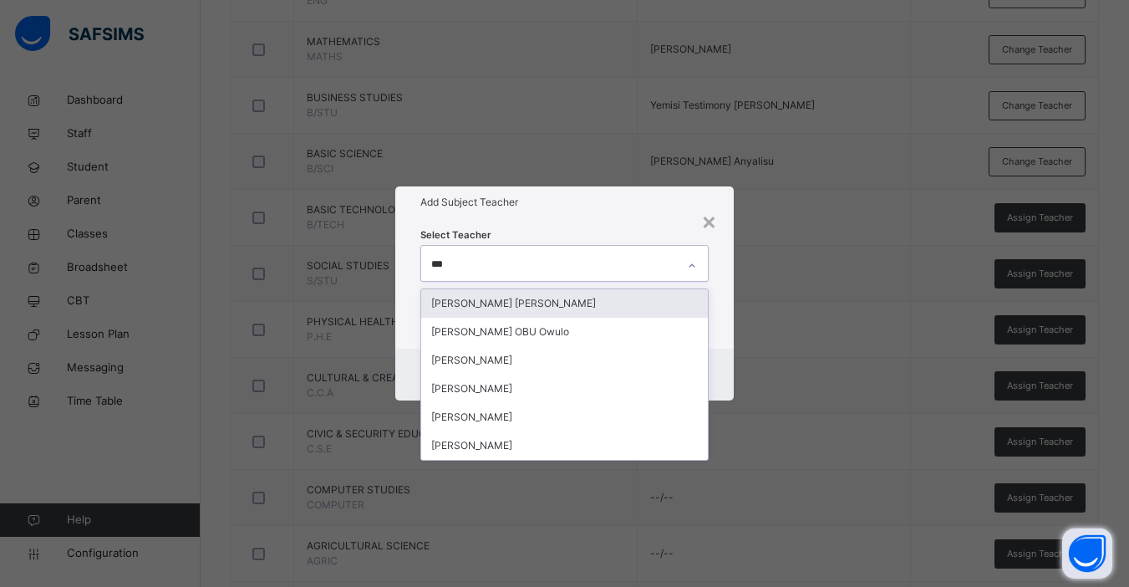
type input "****"
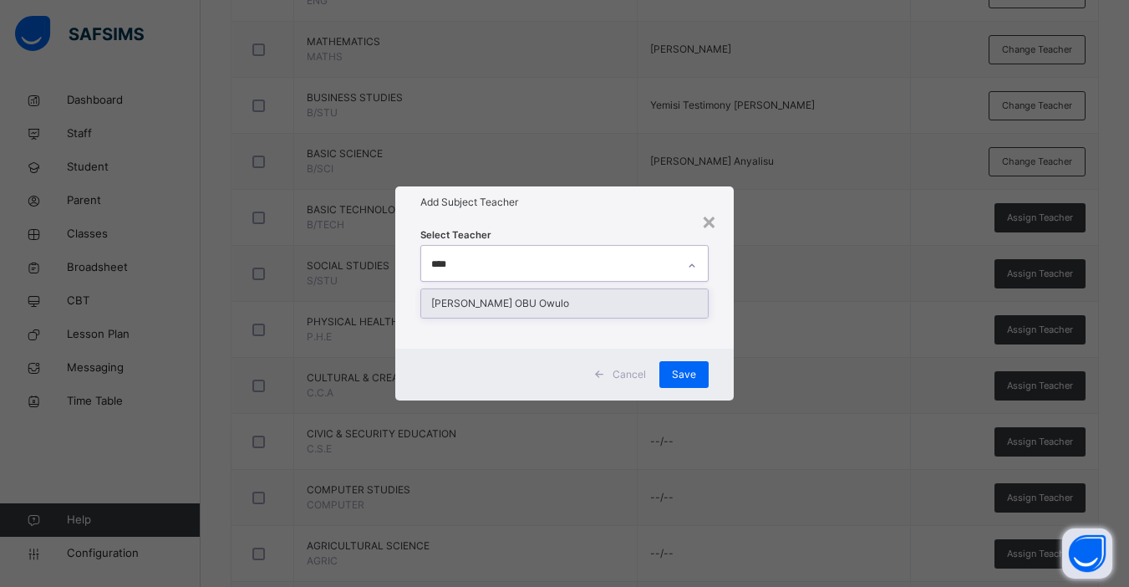
click at [591, 303] on div "[PERSON_NAME] OBU Owulo" at bounding box center [564, 303] width 287 height 28
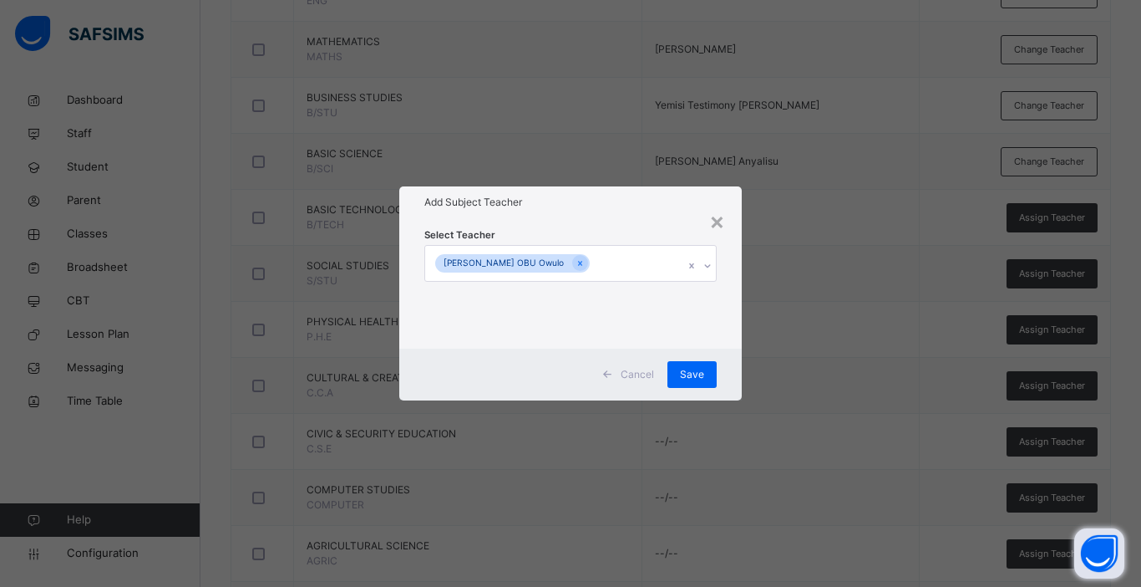
click at [735, 370] on div "Cancel Save" at bounding box center [570, 374] width 343 height 52
click at [694, 374] on span "Save" at bounding box center [692, 374] width 24 height 15
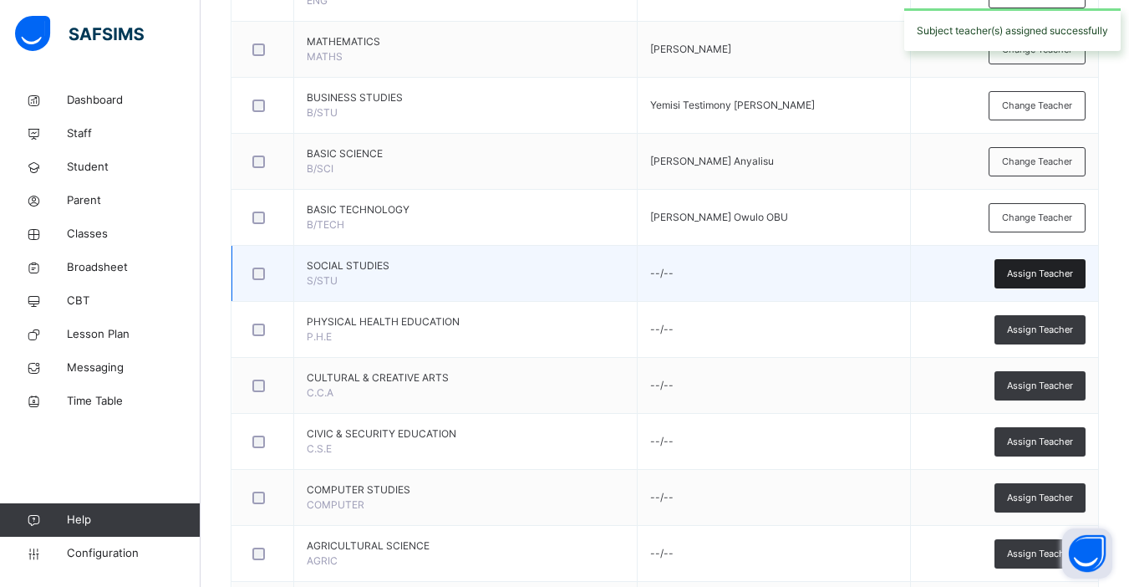
click at [863, 274] on span "Assign Teacher" at bounding box center [1040, 274] width 66 height 14
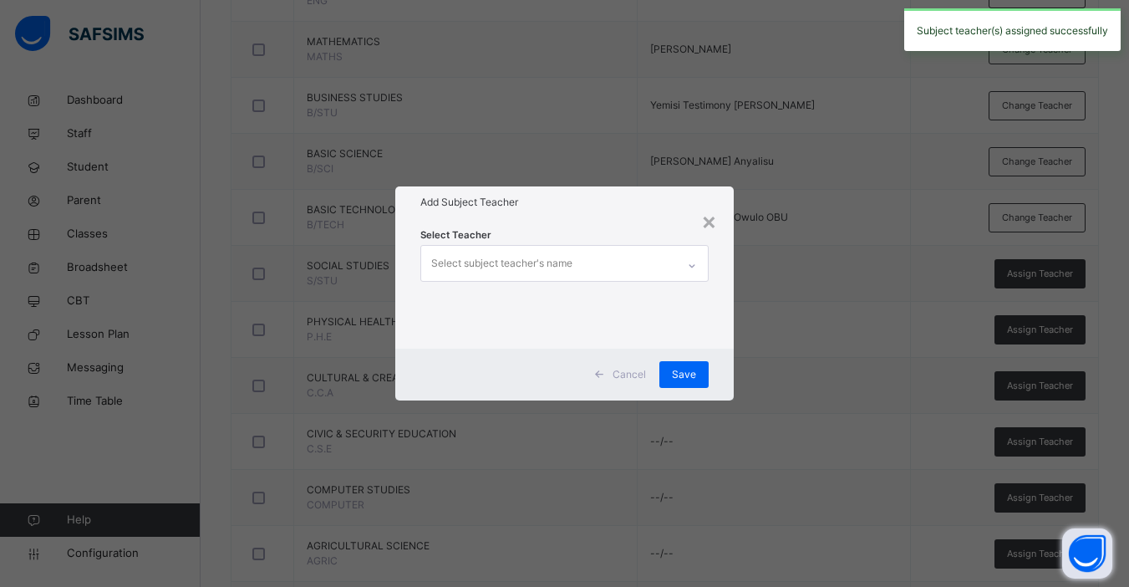
click at [572, 266] on div "Select subject teacher's name" at bounding box center [548, 263] width 255 height 35
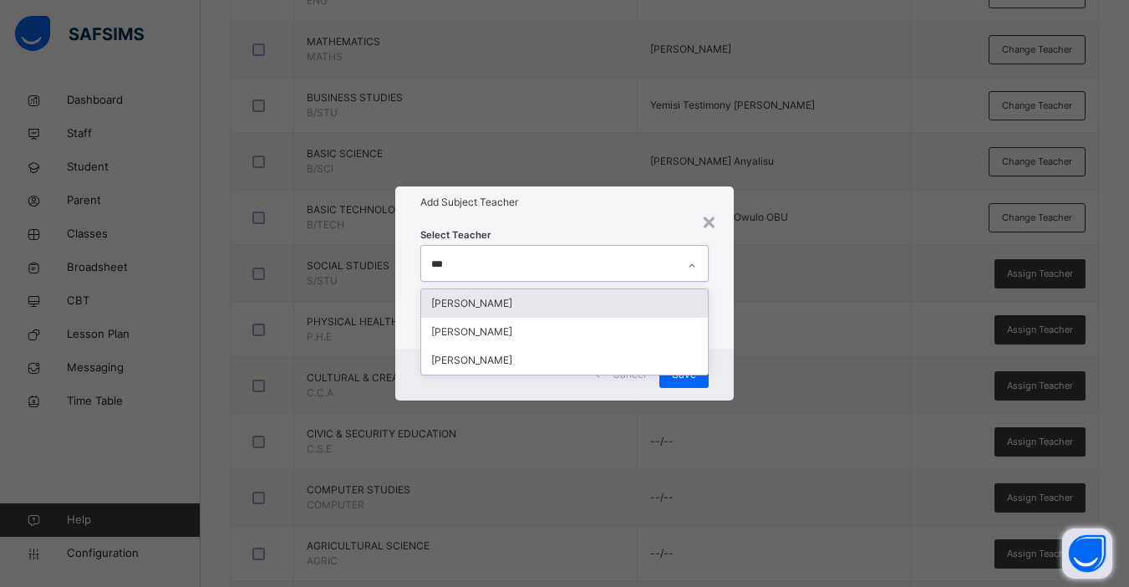
type input "****"
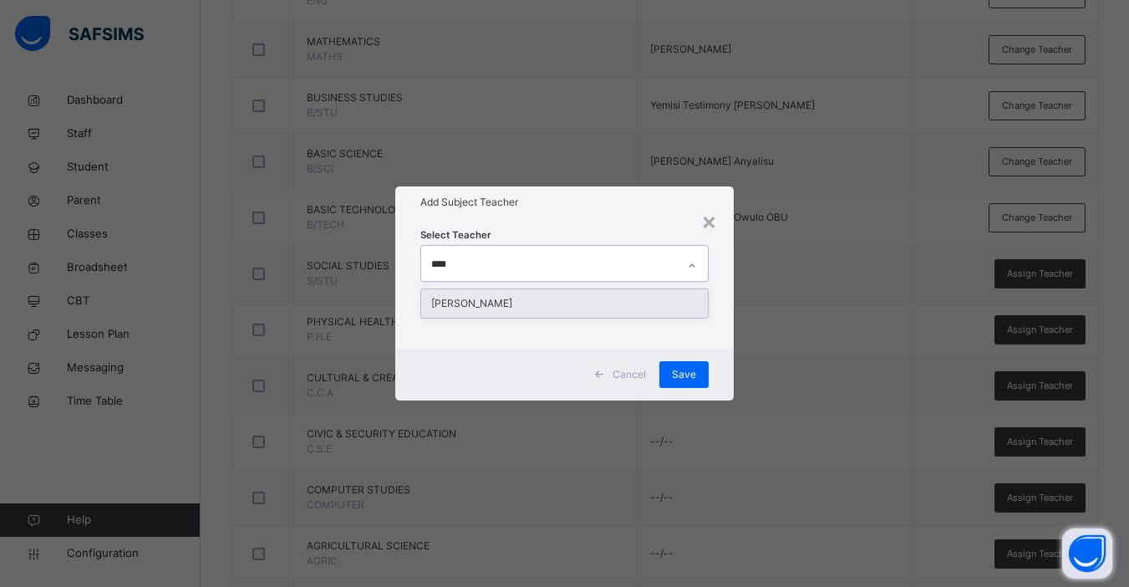
click at [528, 312] on div "[PERSON_NAME]" at bounding box center [564, 303] width 287 height 28
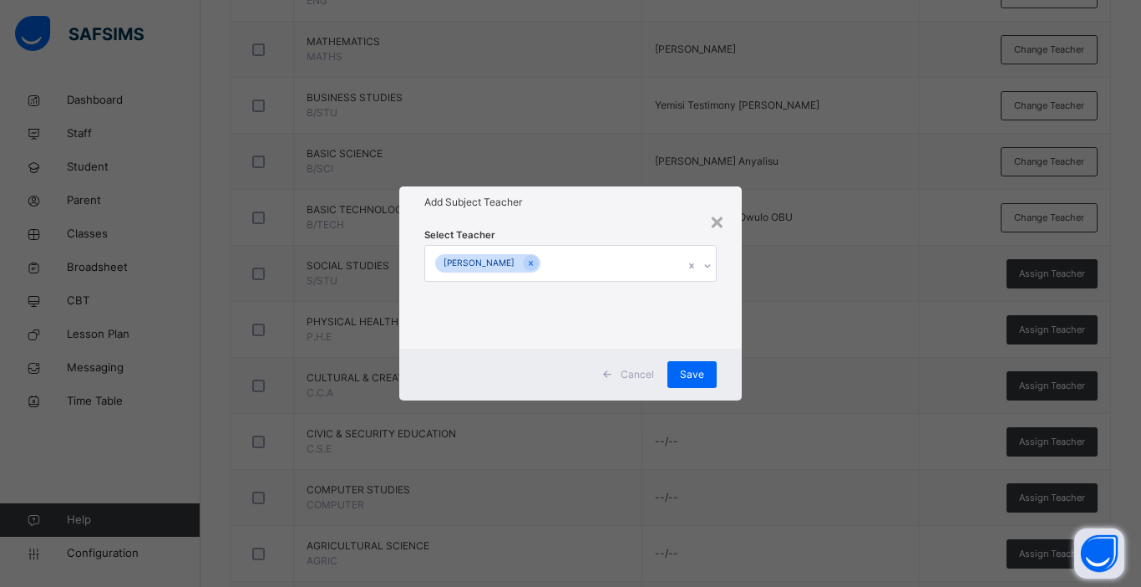
click at [726, 361] on div "Cancel Save" at bounding box center [570, 374] width 343 height 52
click at [685, 368] on span "Save" at bounding box center [692, 374] width 24 height 15
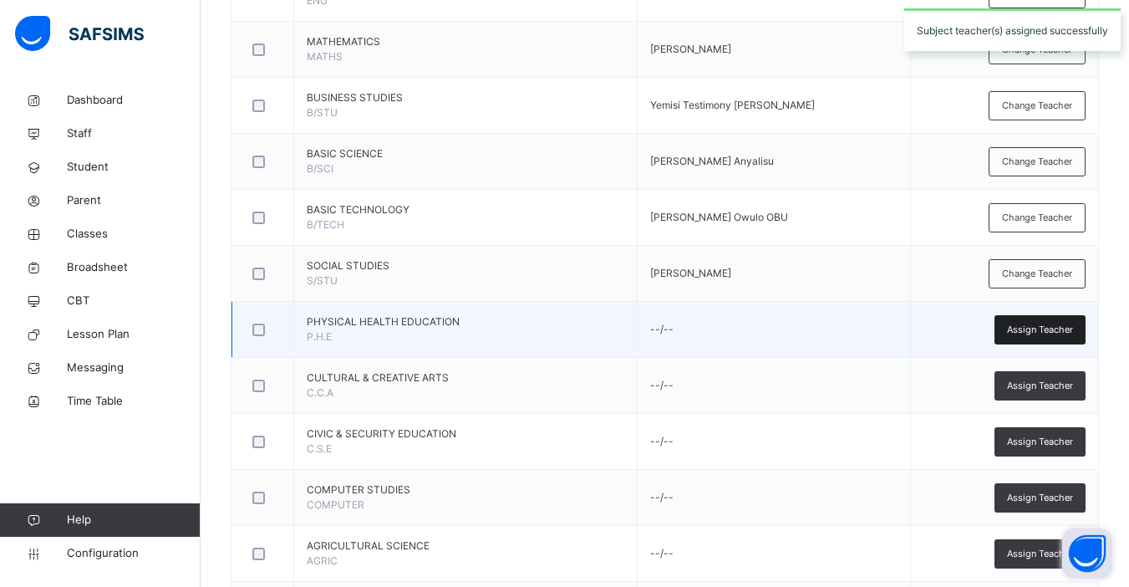
click at [863, 332] on span "Assign Teacher" at bounding box center [1040, 330] width 66 height 14
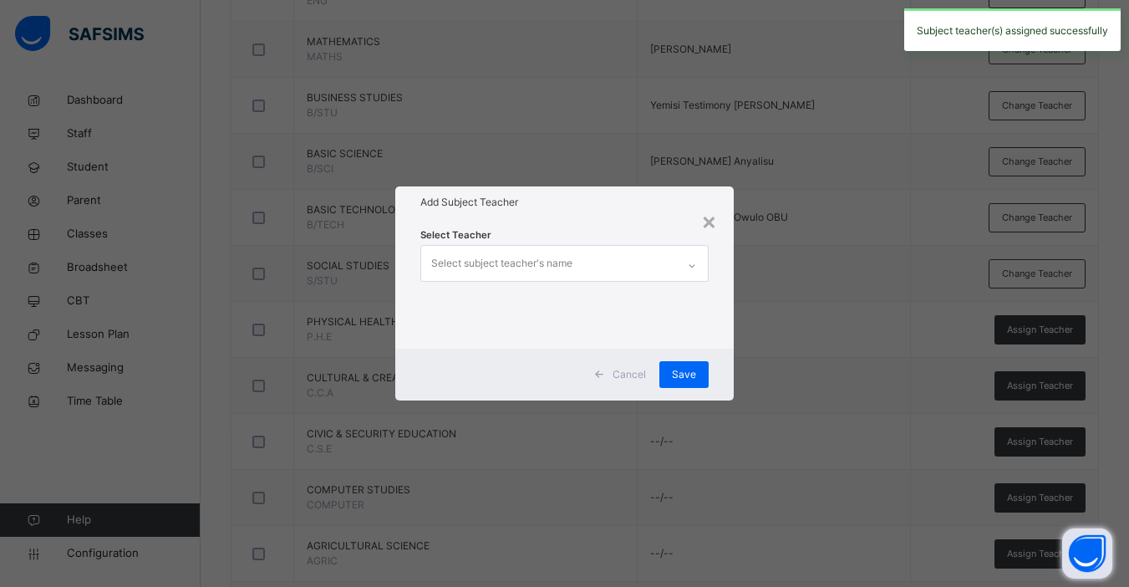
click at [577, 270] on div "Select subject teacher's name" at bounding box center [548, 263] width 255 height 35
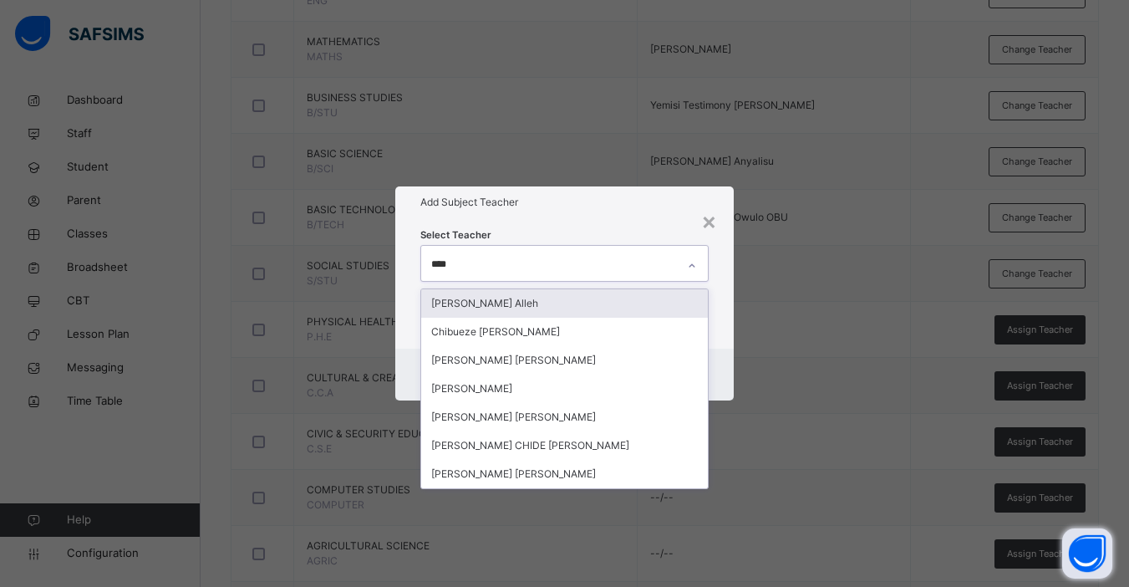
type input "*****"
click at [531, 304] on div "[PERSON_NAME] Alleh" at bounding box center [564, 303] width 287 height 28
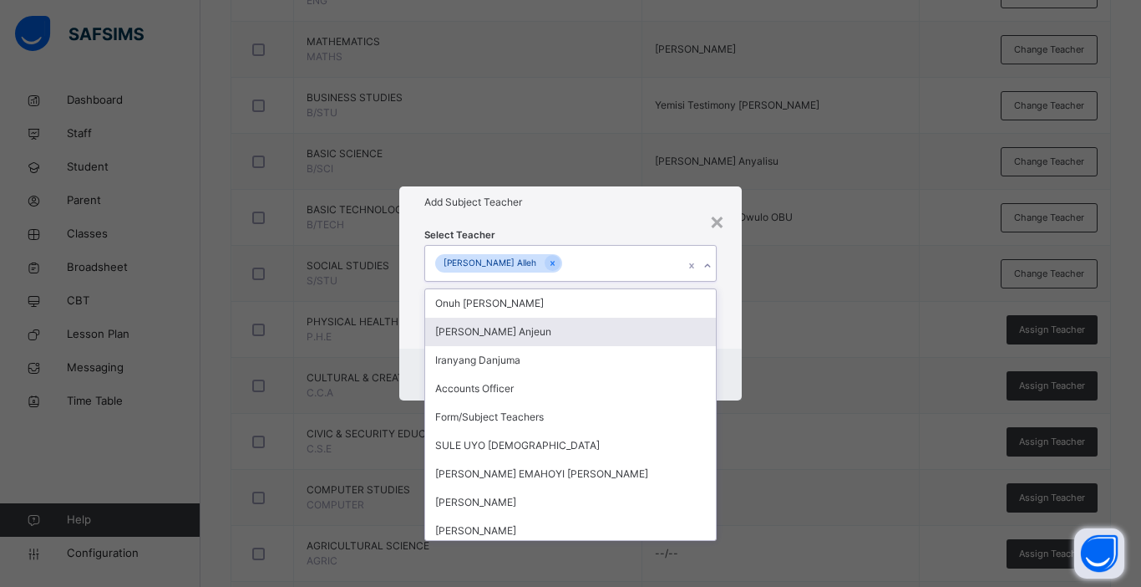
click at [732, 354] on div "Cancel Save" at bounding box center [570, 374] width 343 height 52
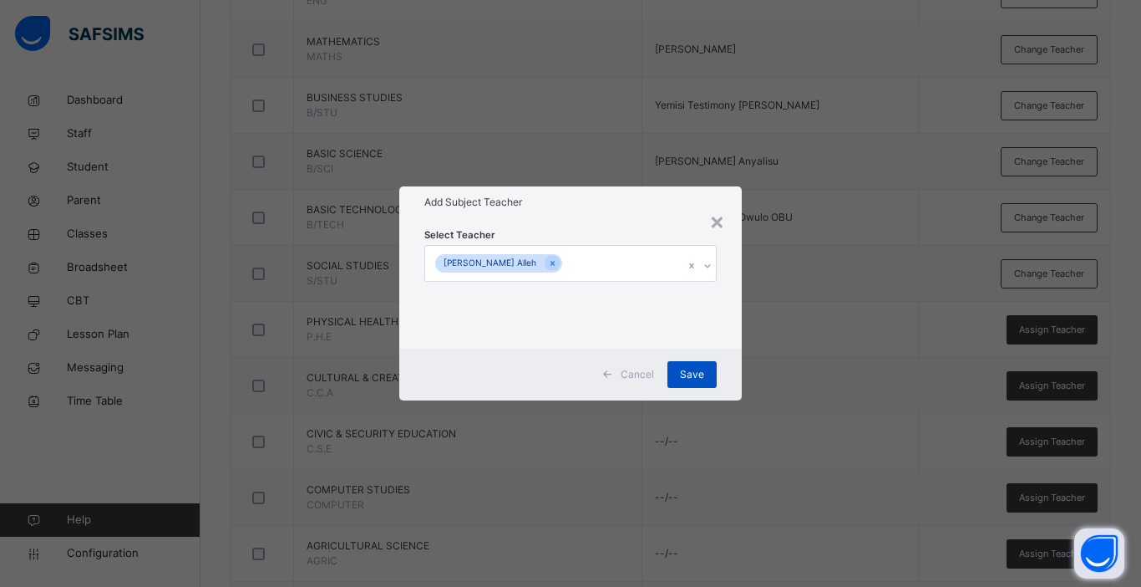
click at [686, 373] on span "Save" at bounding box center [692, 374] width 24 height 15
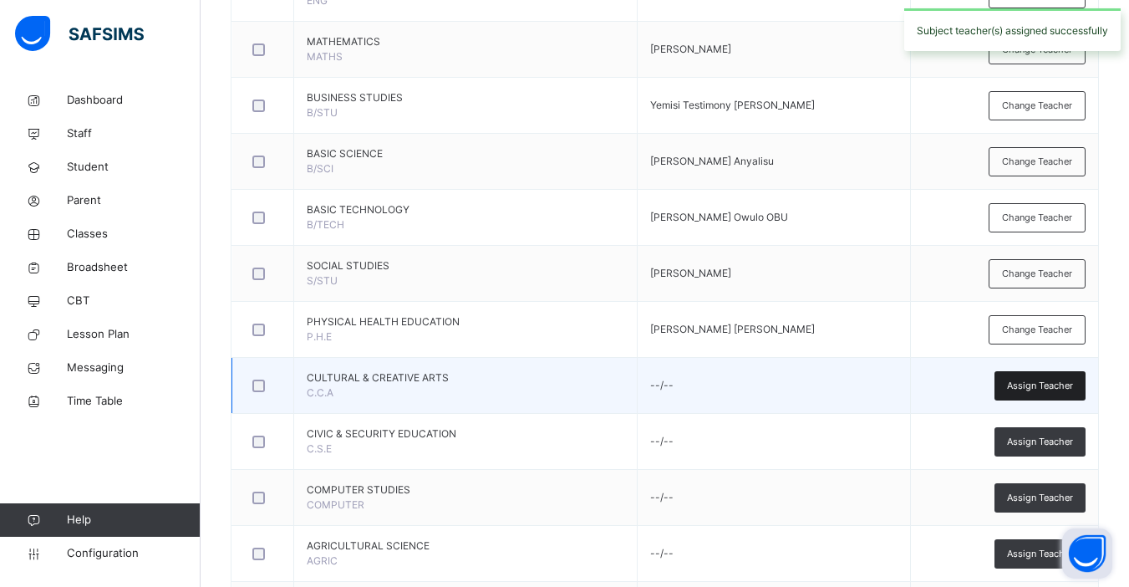
click at [863, 375] on div "Assign Teacher" at bounding box center [1039, 385] width 91 height 29
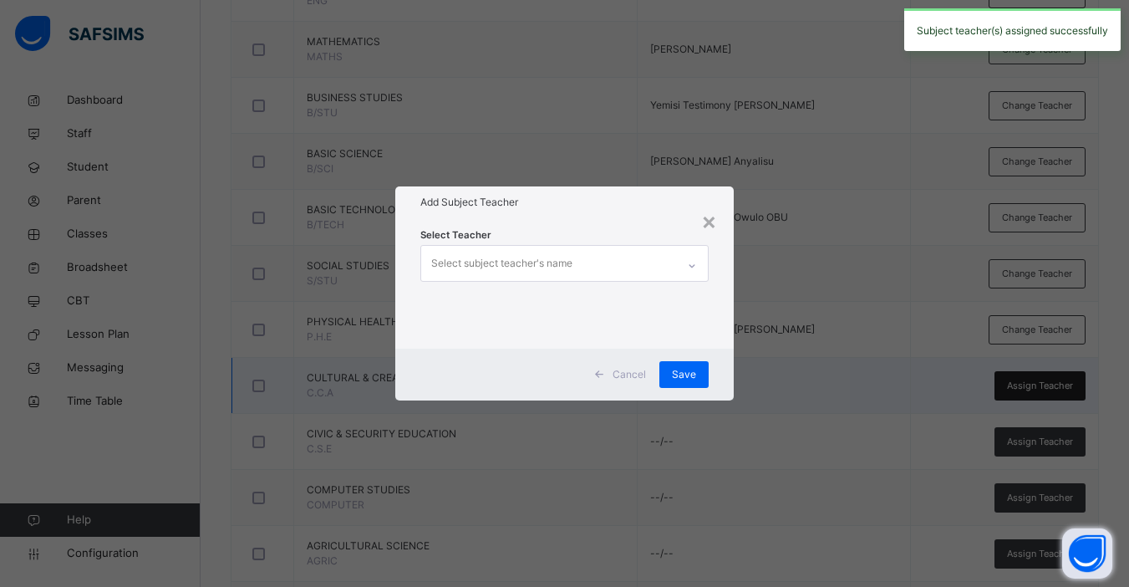
click at [863, 375] on div "× Add Subject Teacher Select Teacher Select subject teacher's name Cancel Save" at bounding box center [564, 293] width 1129 height 587
click at [580, 262] on div "Select subject teacher's name" at bounding box center [548, 263] width 255 height 35
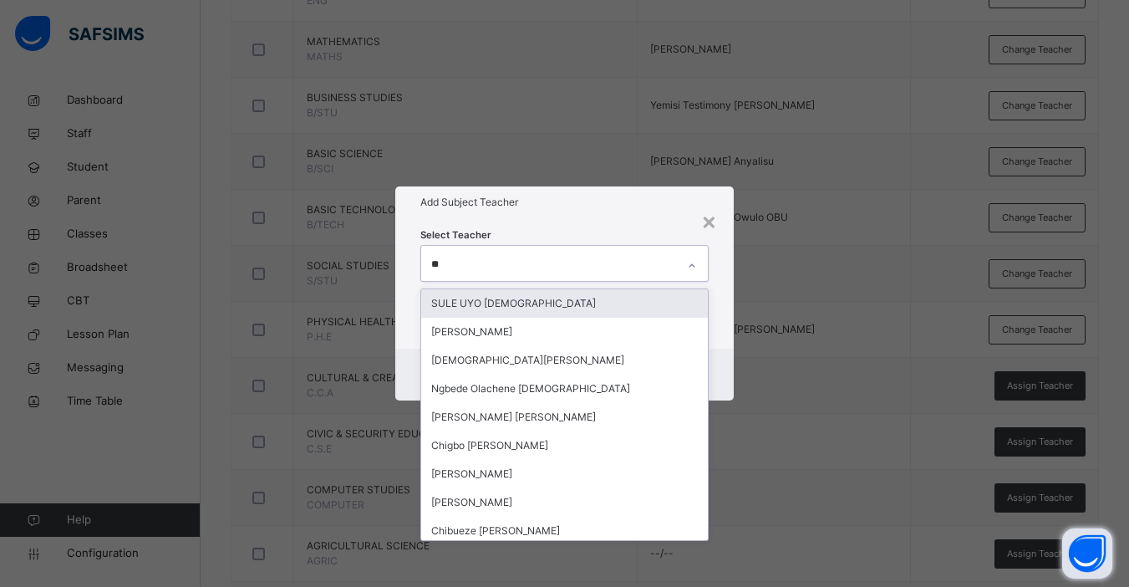
type input "***"
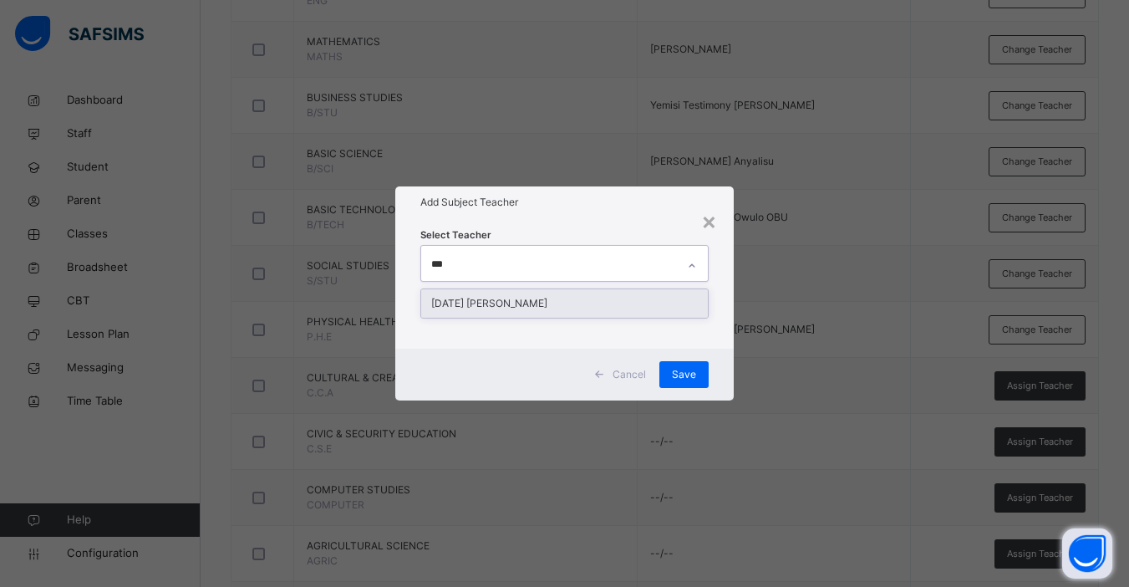
click at [571, 307] on div "[DATE] [PERSON_NAME]" at bounding box center [564, 303] width 287 height 28
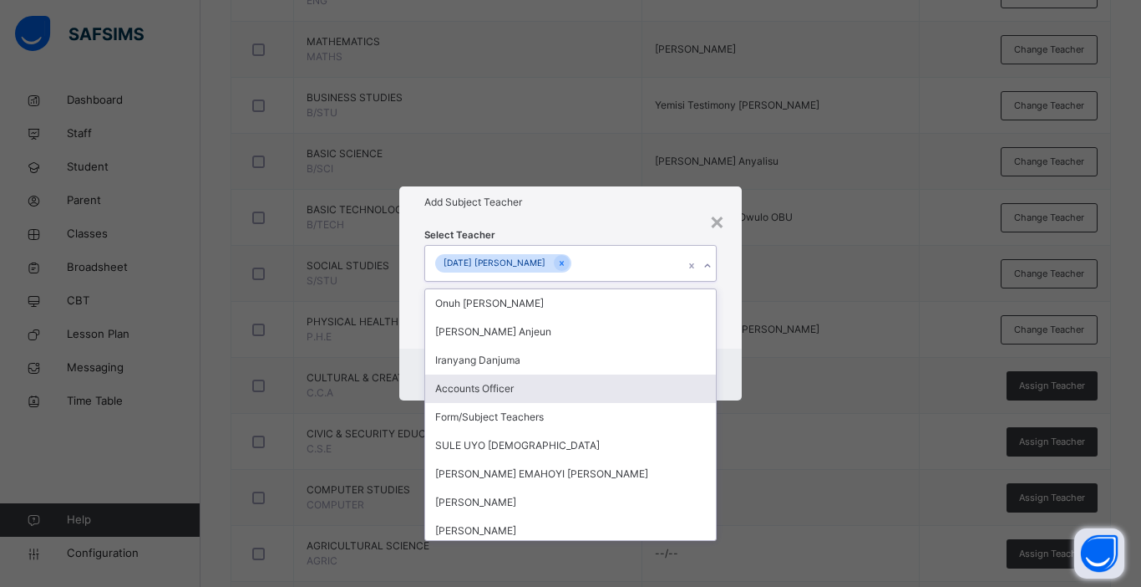
click at [736, 374] on div "Cancel Save" at bounding box center [570, 374] width 343 height 52
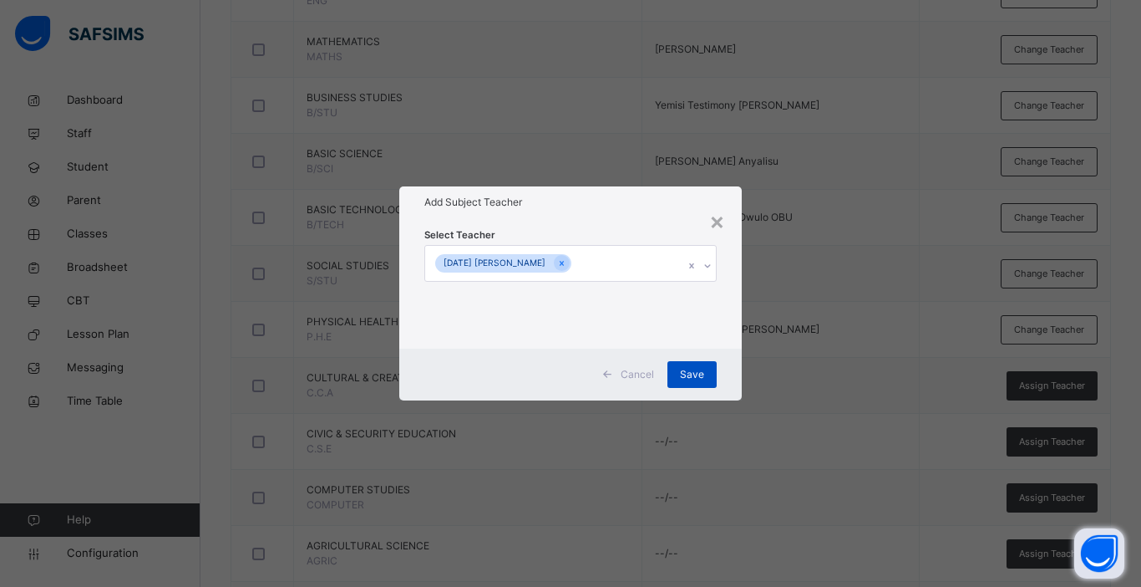
click at [699, 369] on span "Save" at bounding box center [692, 374] width 24 height 15
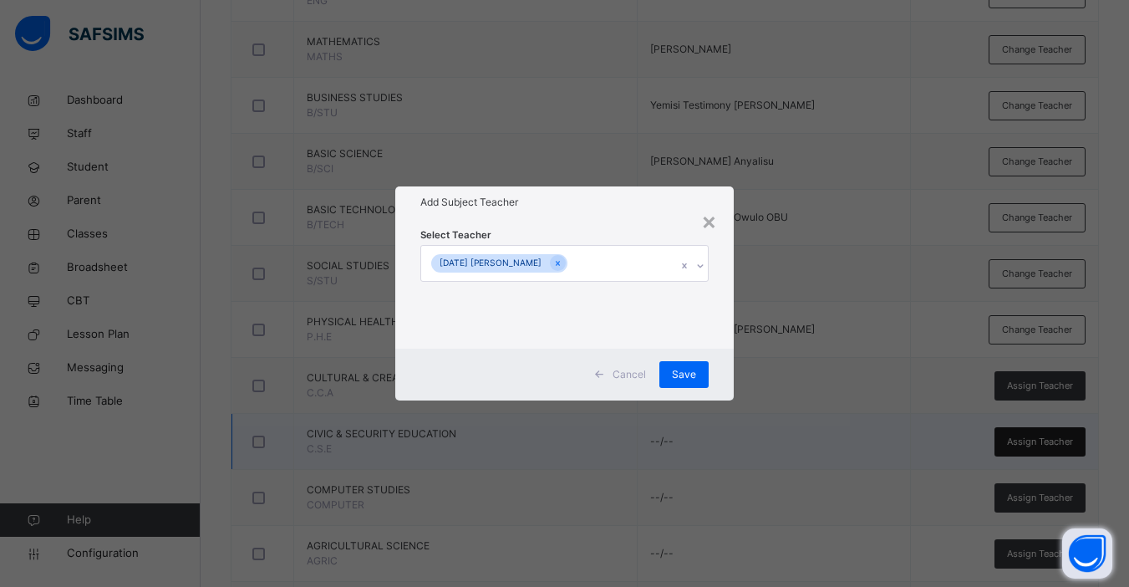
click at [863, 435] on span "Assign Teacher" at bounding box center [1040, 442] width 66 height 14
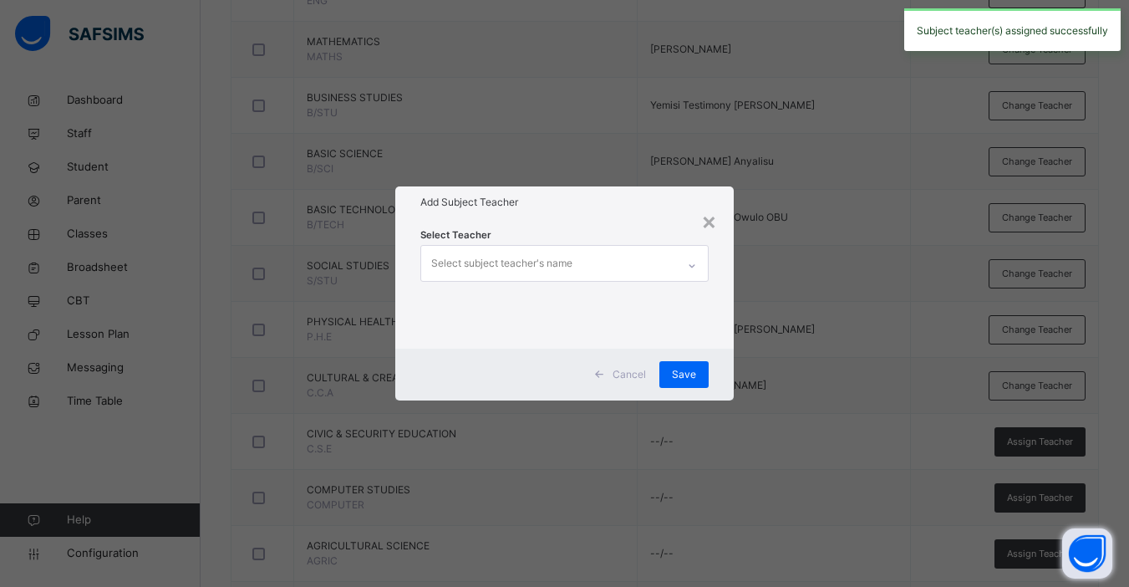
click at [556, 270] on div "Select subject teacher's name" at bounding box center [501, 263] width 141 height 32
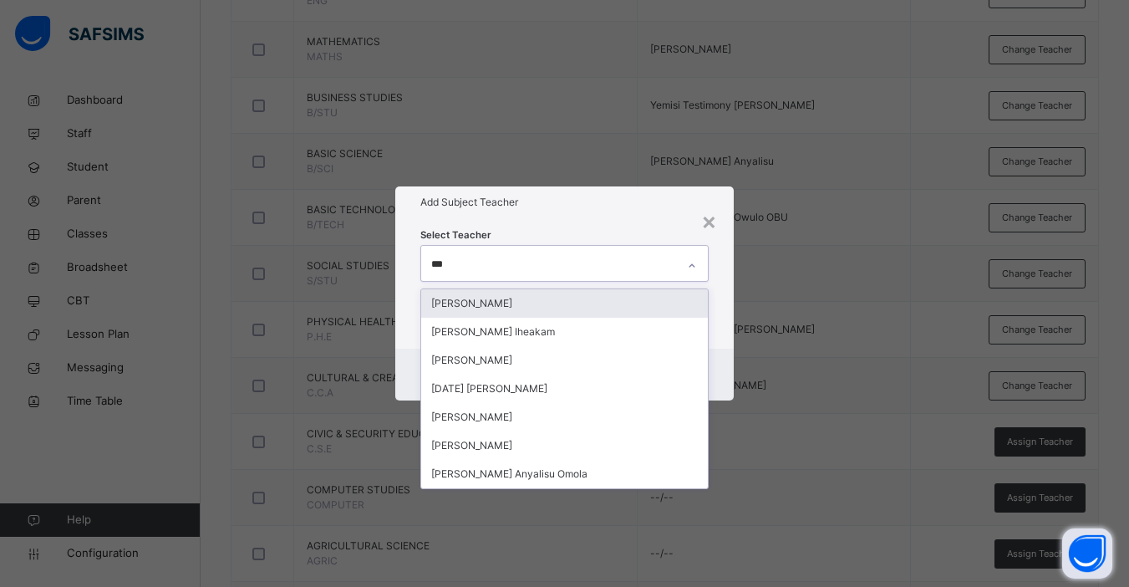
type input "****"
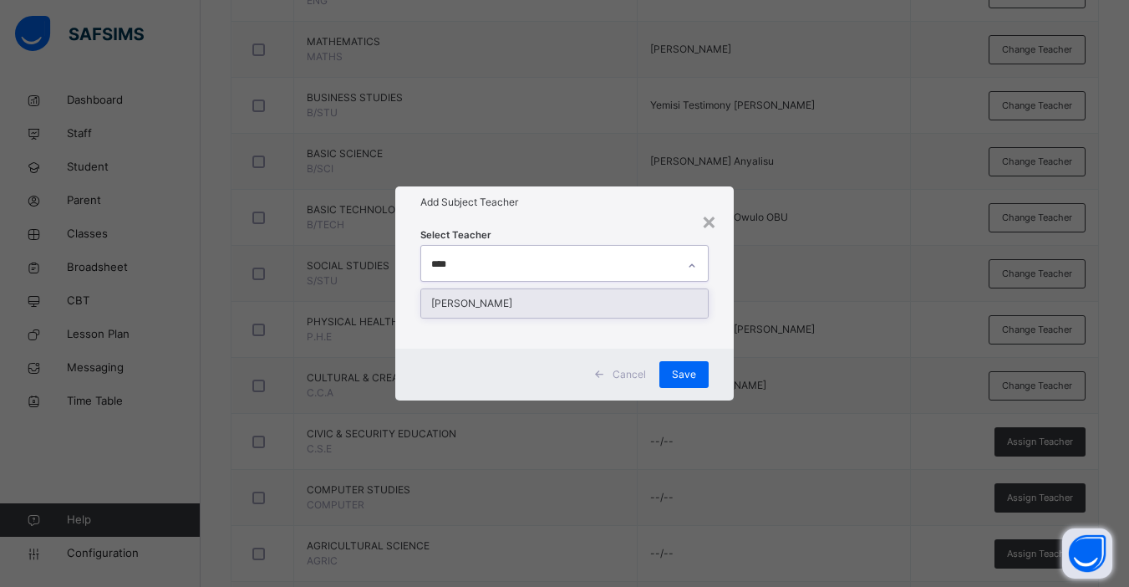
click at [535, 305] on div "[PERSON_NAME]" at bounding box center [564, 303] width 287 height 28
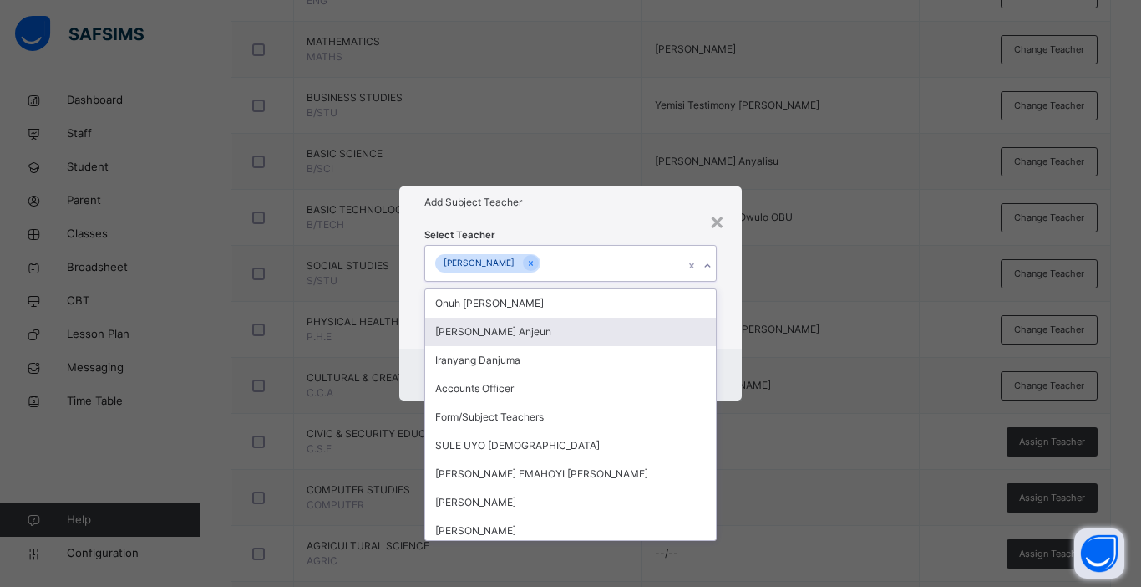
click at [735, 380] on div "Cancel Save" at bounding box center [570, 374] width 343 height 52
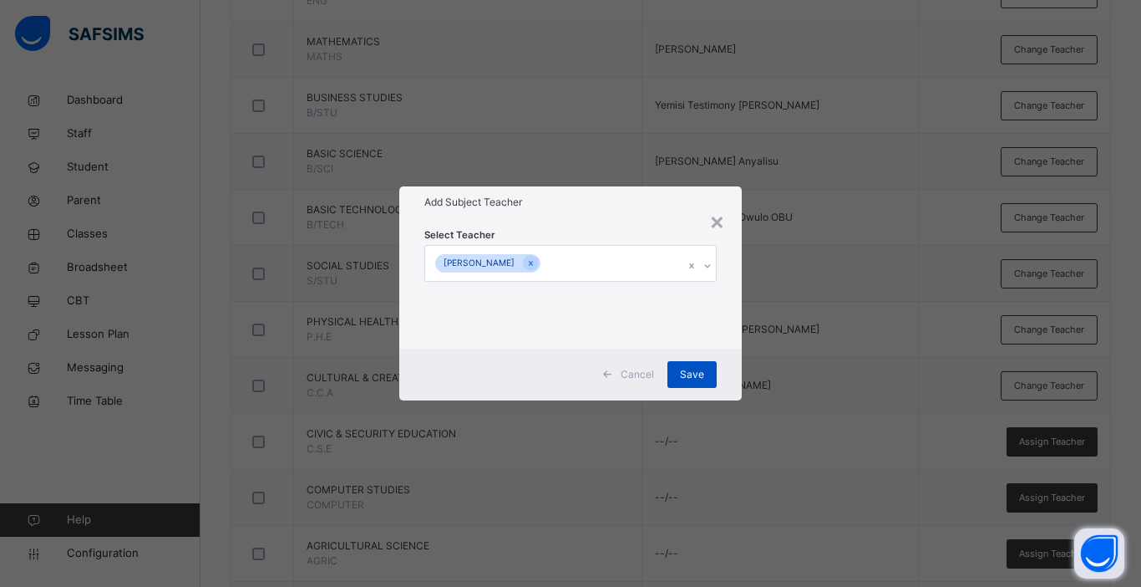
click at [693, 371] on span "Save" at bounding box center [692, 374] width 24 height 15
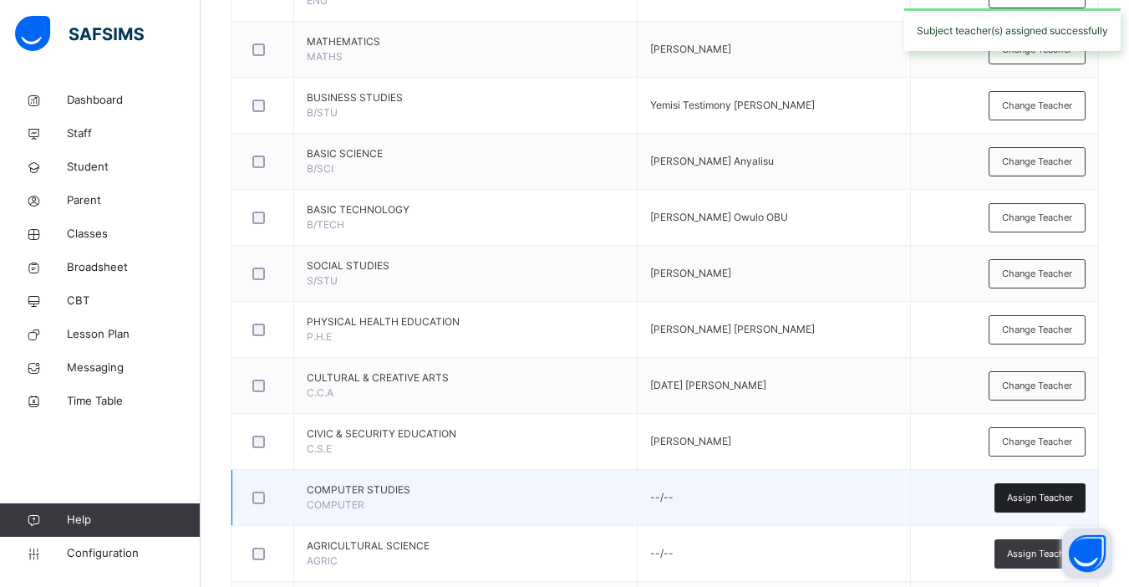
click at [863, 491] on span "Assign Teacher" at bounding box center [1040, 498] width 66 height 14
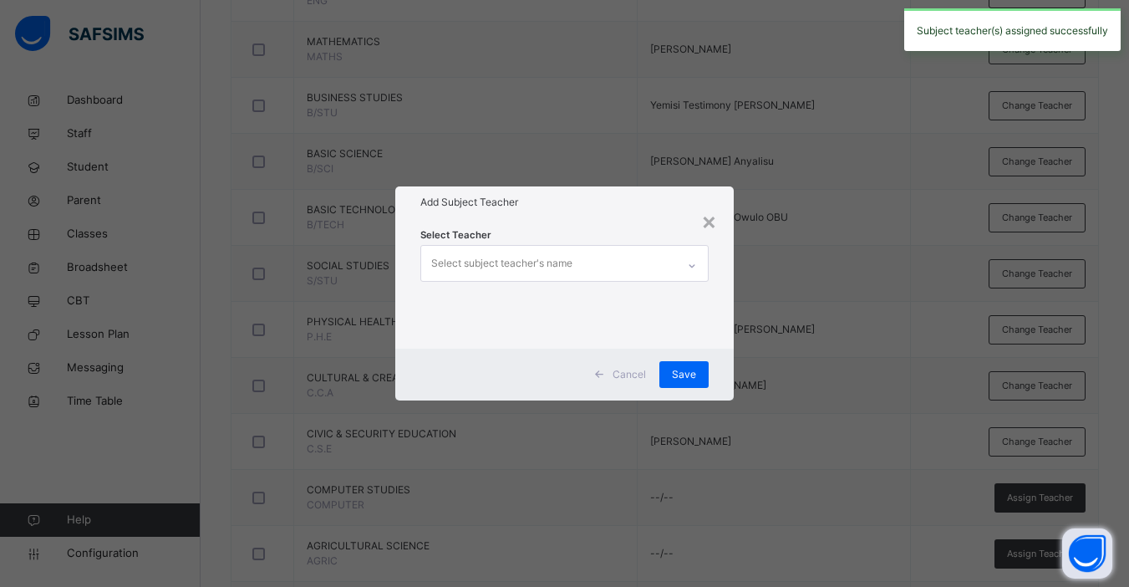
click at [544, 267] on div "Select subject teacher's name" at bounding box center [501, 263] width 141 height 32
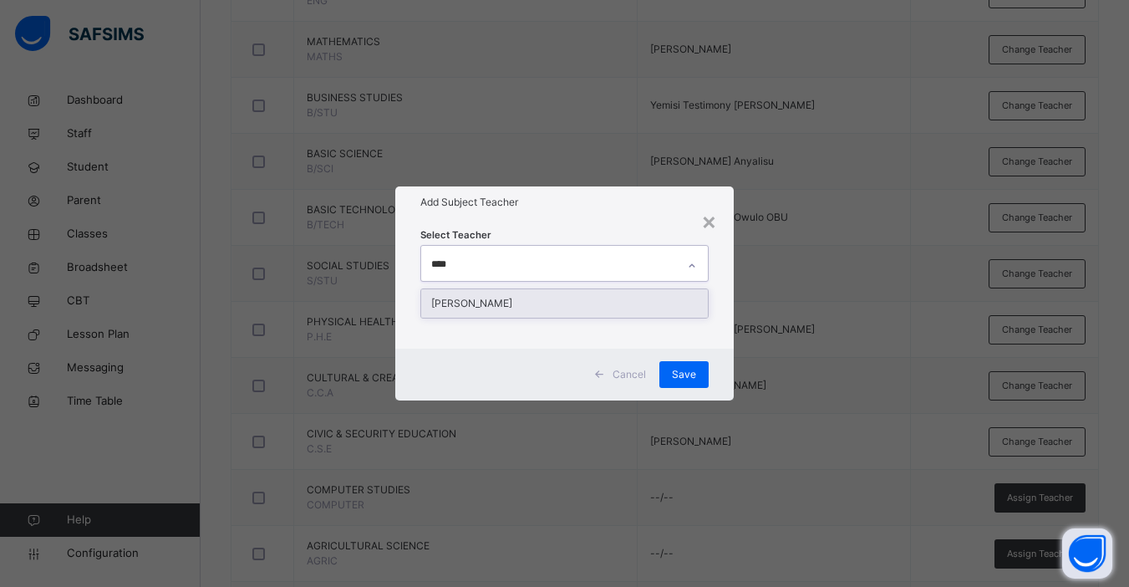
type input "*****"
click at [534, 314] on div "[PERSON_NAME]" at bounding box center [564, 303] width 287 height 28
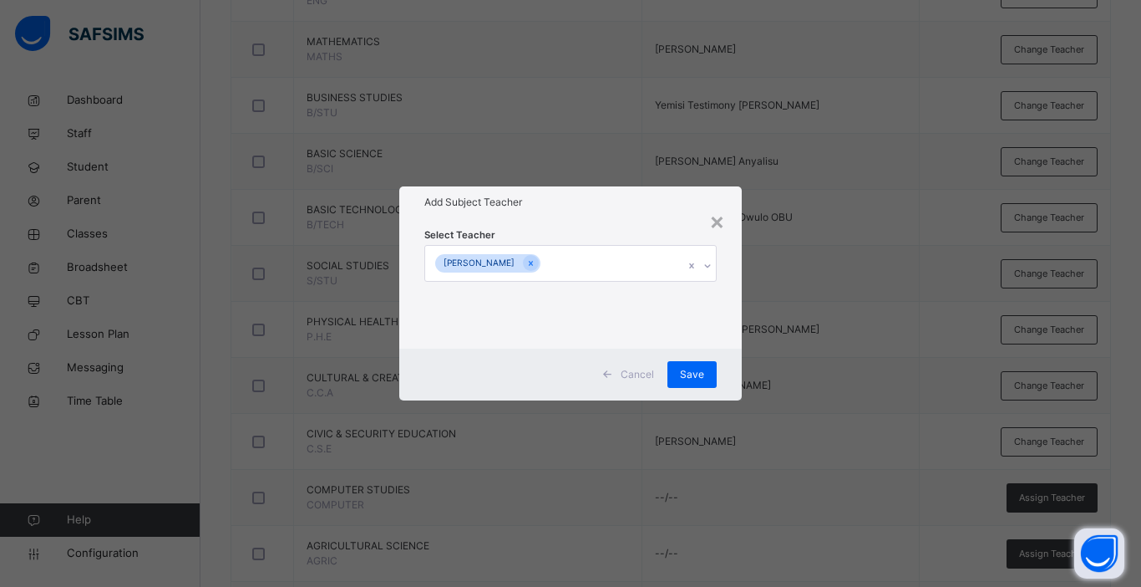
click at [724, 369] on div "Cancel Save" at bounding box center [570, 374] width 343 height 52
click at [688, 375] on span "Save" at bounding box center [692, 374] width 24 height 15
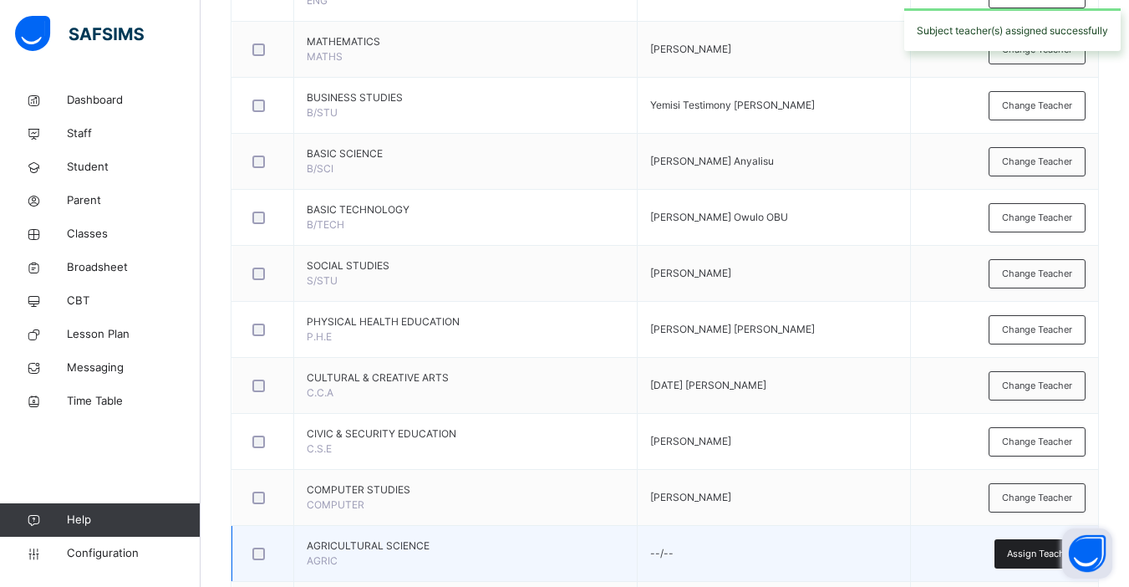
click at [863, 547] on span "Assign Teacher" at bounding box center [1040, 553] width 66 height 14
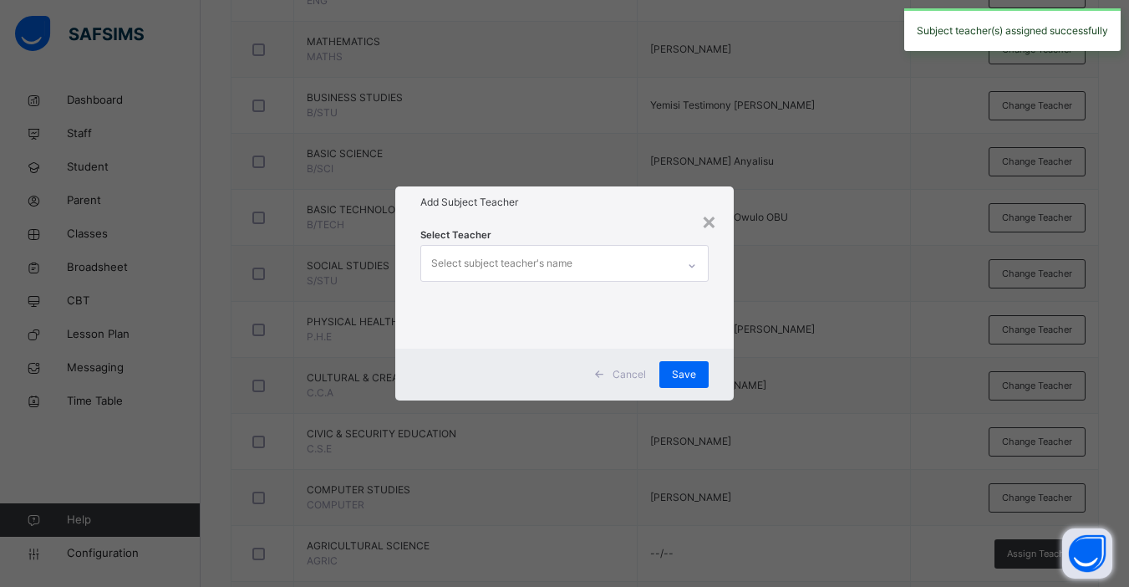
click at [528, 257] on div "Select subject teacher's name" at bounding box center [501, 263] width 141 height 32
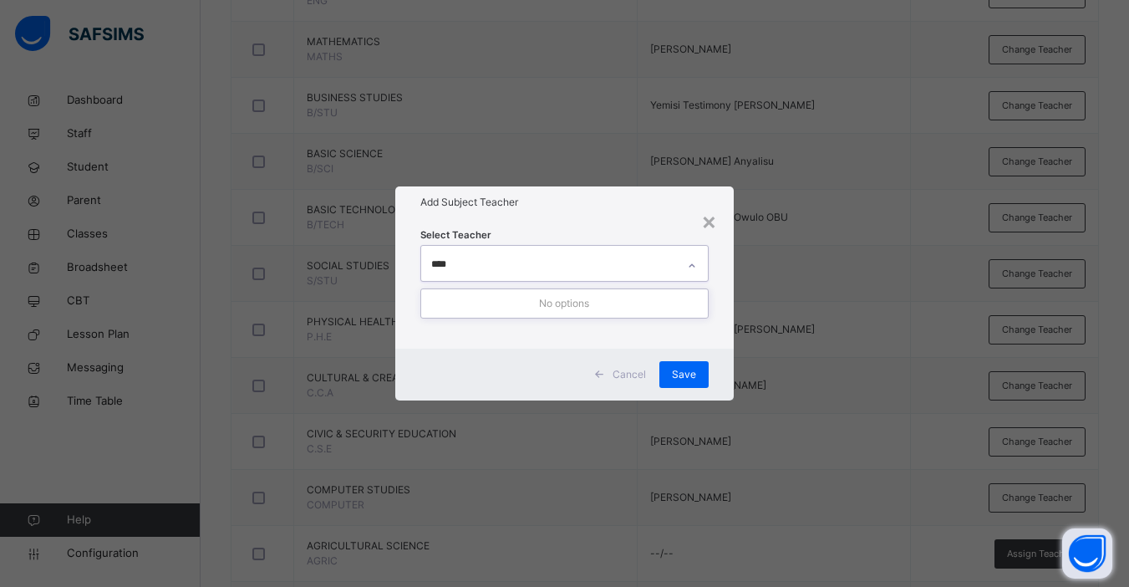
type input "***"
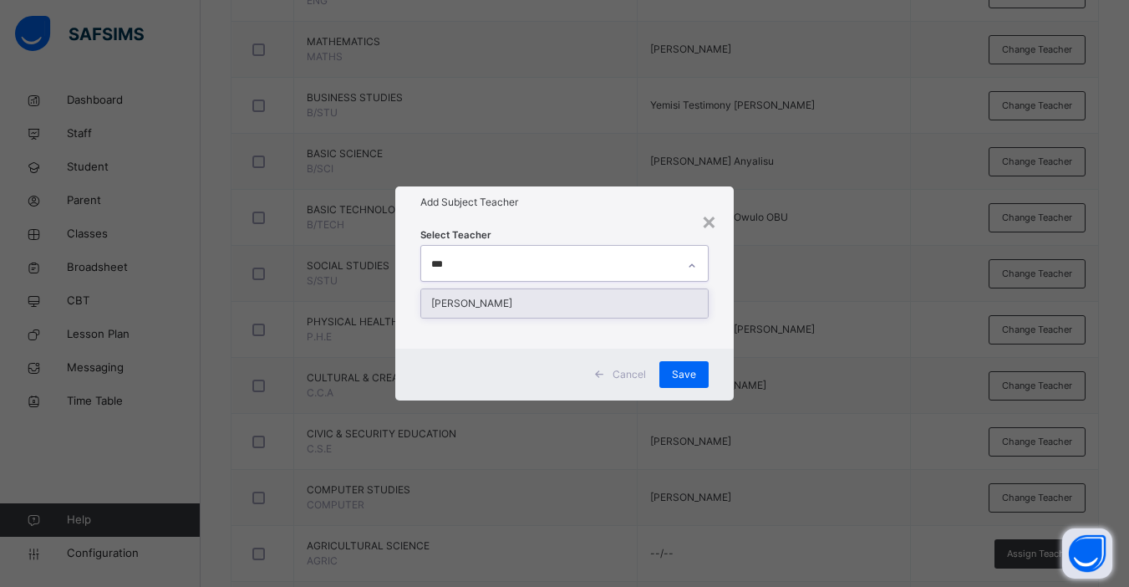
click at [515, 307] on div "[PERSON_NAME]" at bounding box center [564, 303] width 287 height 28
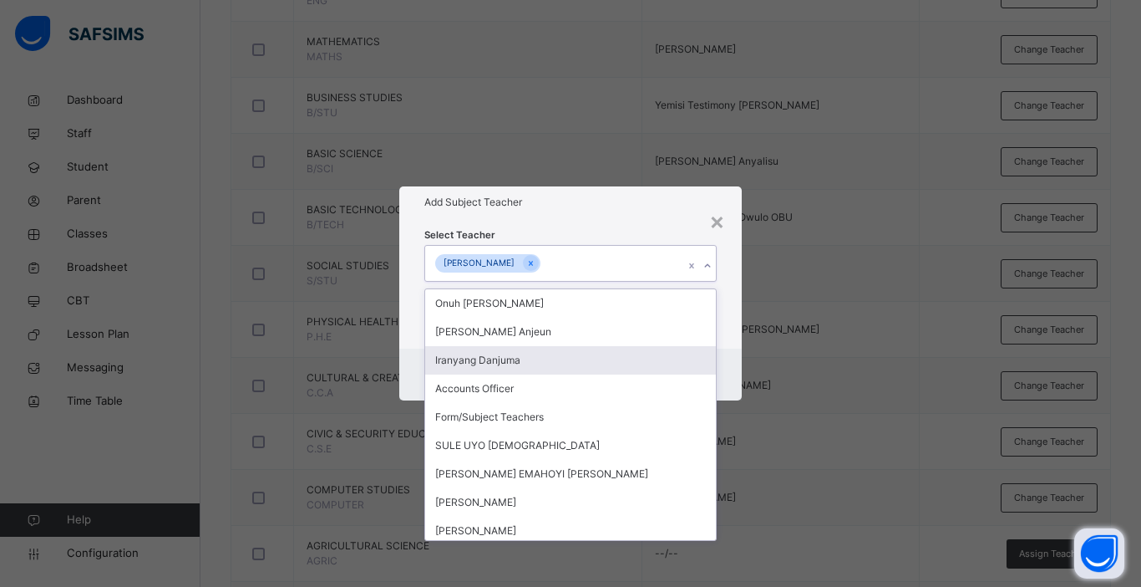
click at [733, 383] on div "Cancel Save" at bounding box center [570, 374] width 343 height 52
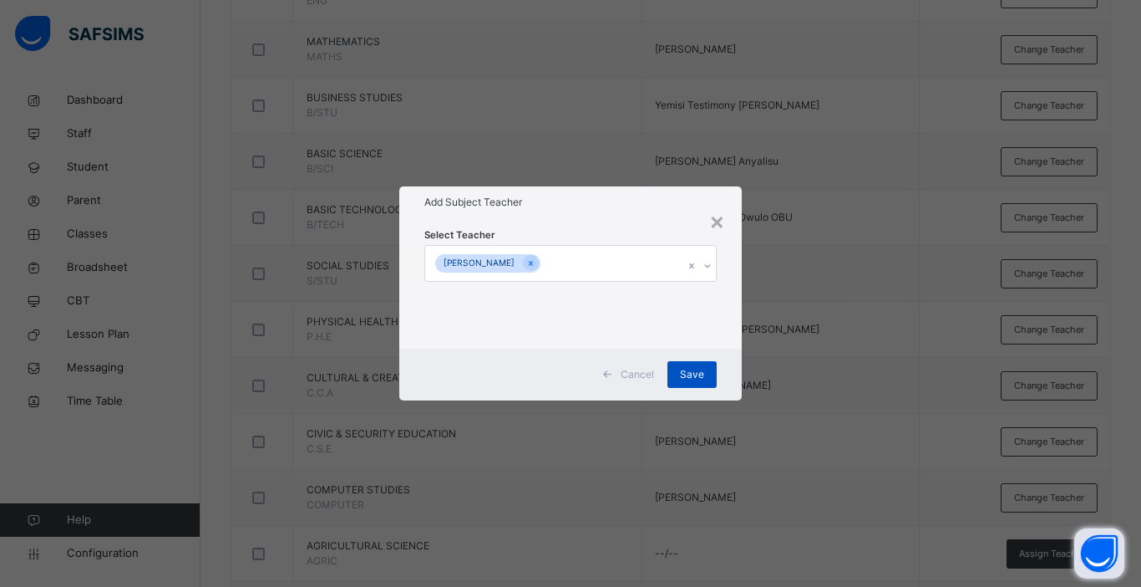
click at [697, 371] on span "Save" at bounding box center [692, 374] width 24 height 15
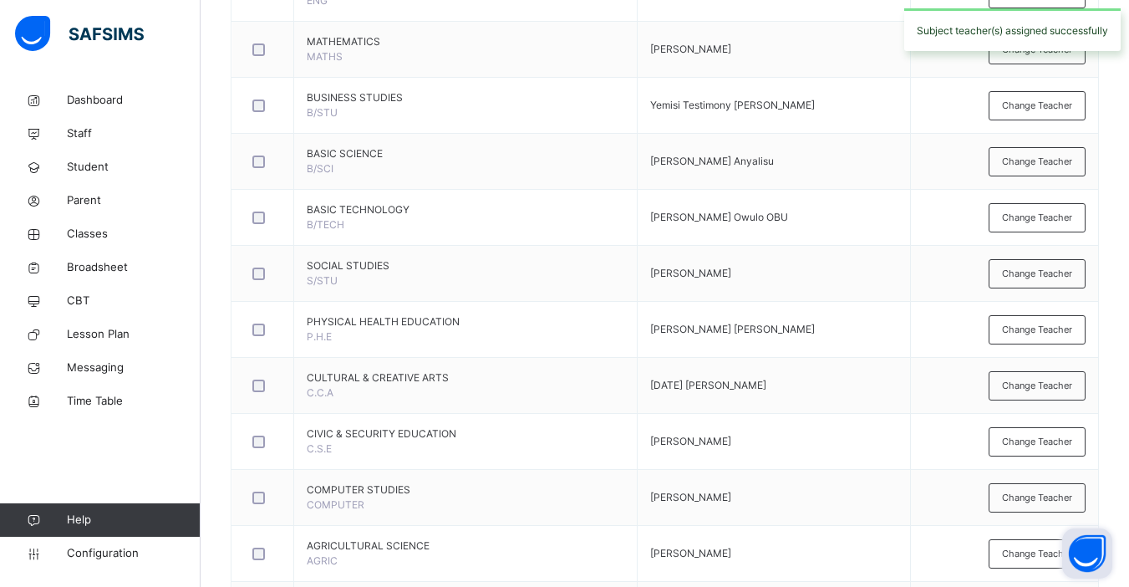
scroll to position [942, 0]
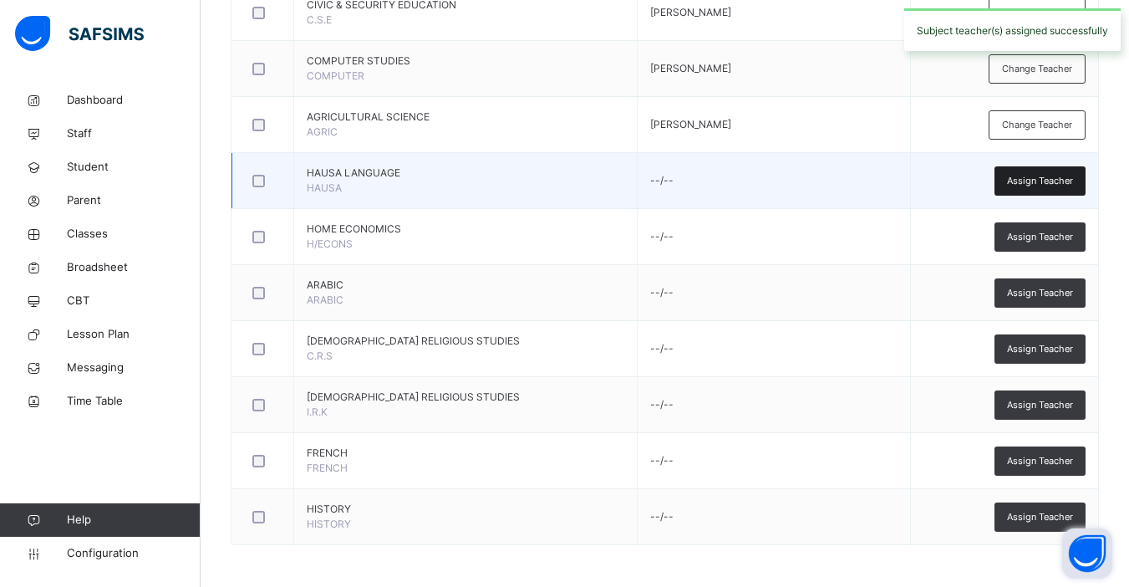
click at [863, 185] on span "Assign Teacher" at bounding box center [1040, 181] width 66 height 14
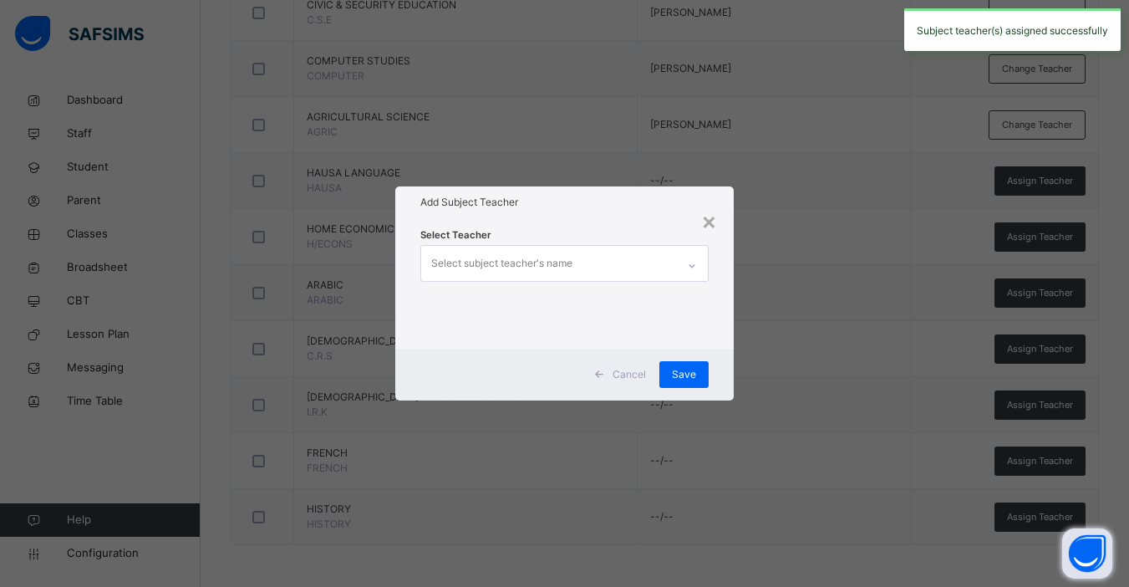
click at [601, 260] on div "Select subject teacher's name" at bounding box center [548, 263] width 255 height 35
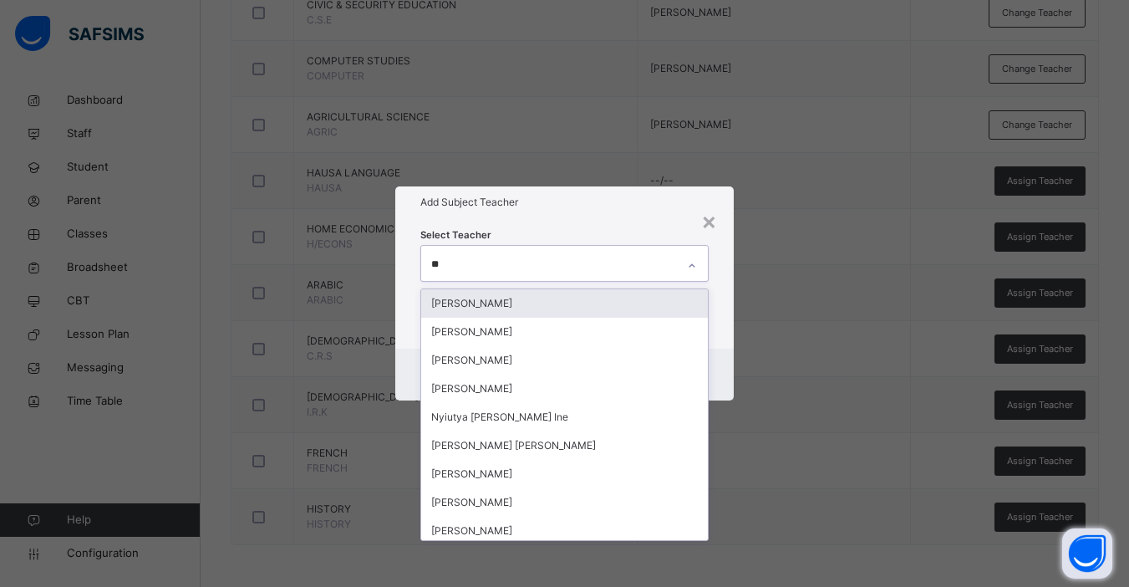
type input "***"
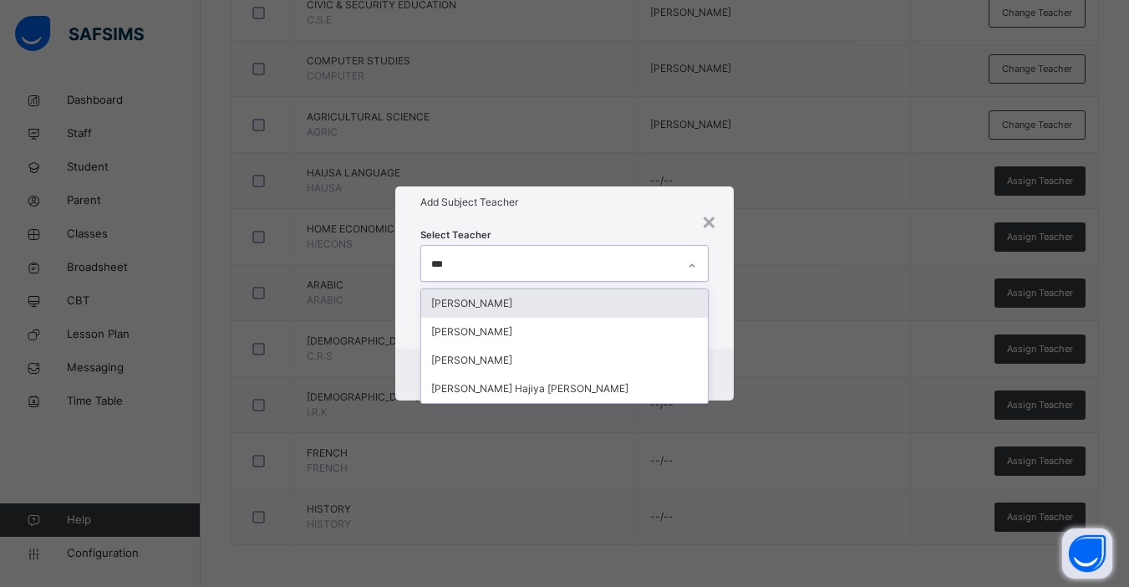
click at [537, 303] on div "[PERSON_NAME]" at bounding box center [564, 303] width 287 height 28
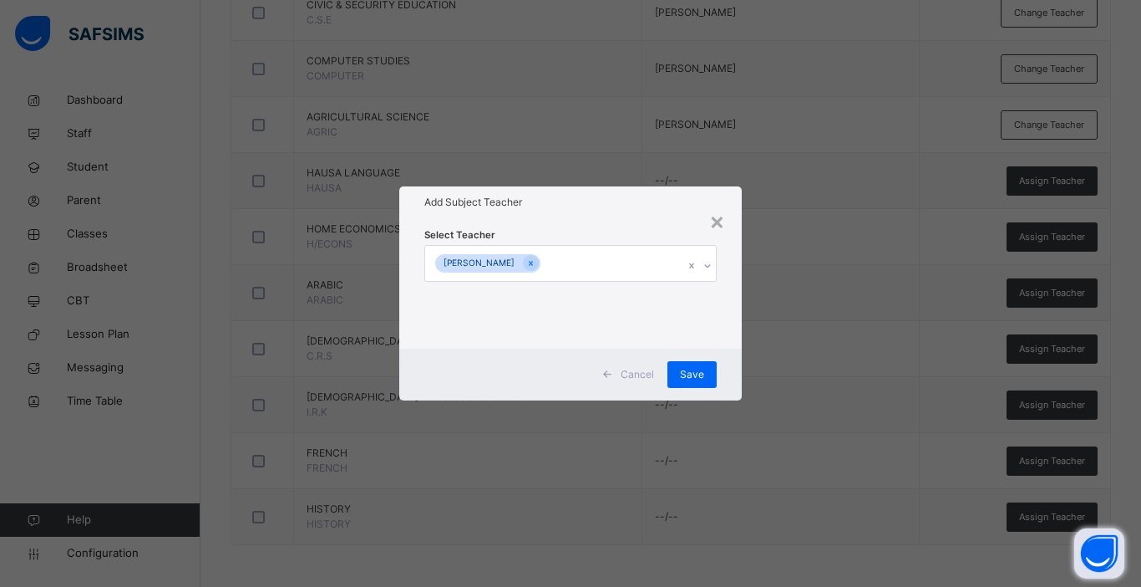
click at [729, 360] on div "Cancel Save" at bounding box center [570, 374] width 343 height 52
click at [697, 372] on span "Save" at bounding box center [692, 374] width 24 height 15
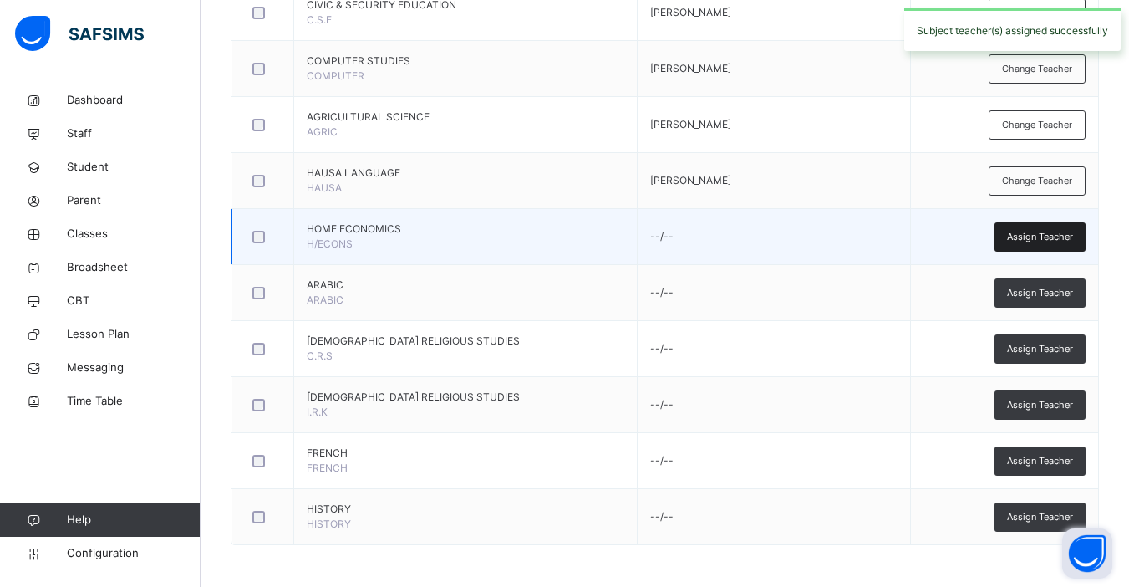
click at [863, 241] on span "Assign Teacher" at bounding box center [1040, 237] width 66 height 14
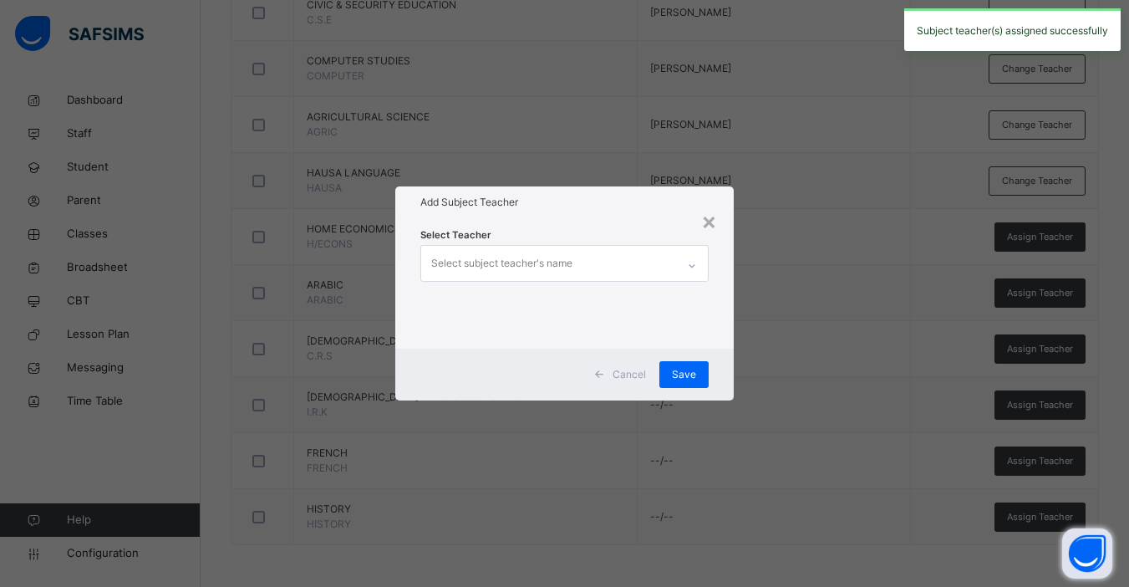
click at [586, 267] on div "Select subject teacher's name" at bounding box center [548, 263] width 255 height 35
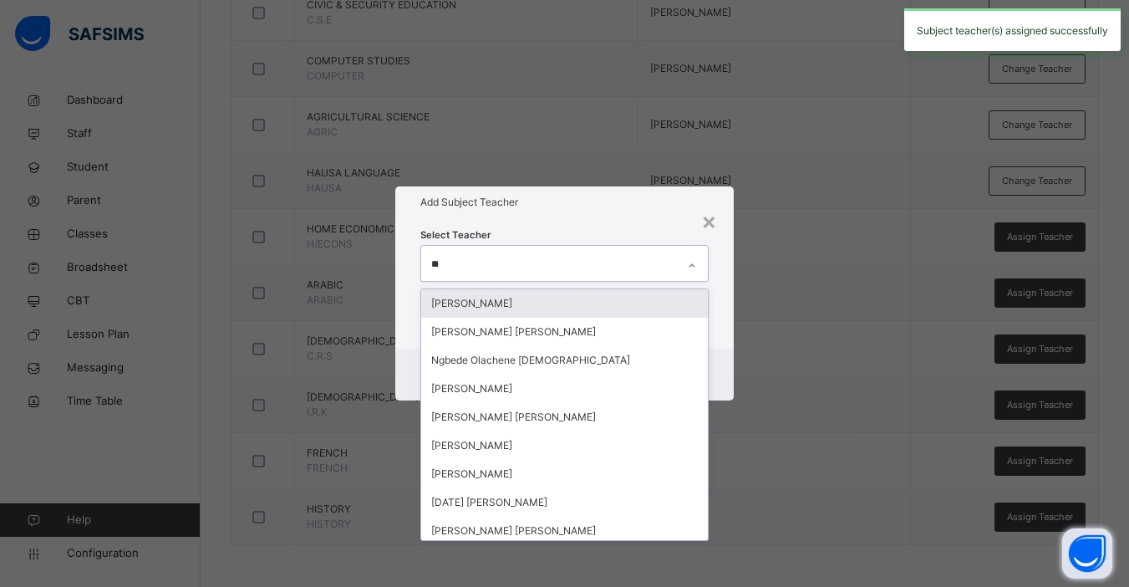
type input "***"
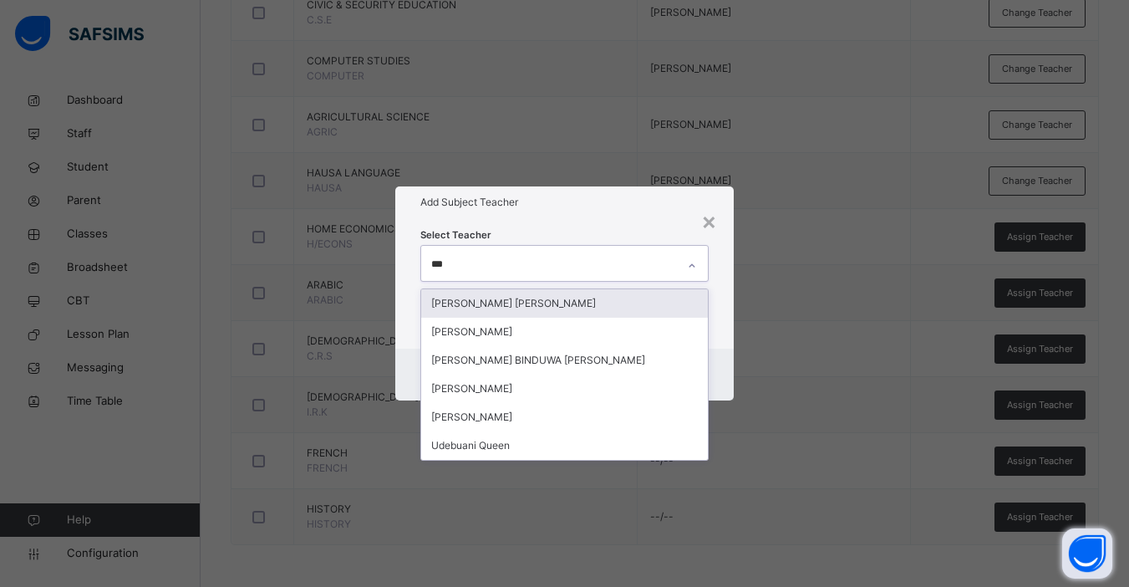
click at [584, 304] on div "[PERSON_NAME] [PERSON_NAME]" at bounding box center [564, 303] width 287 height 28
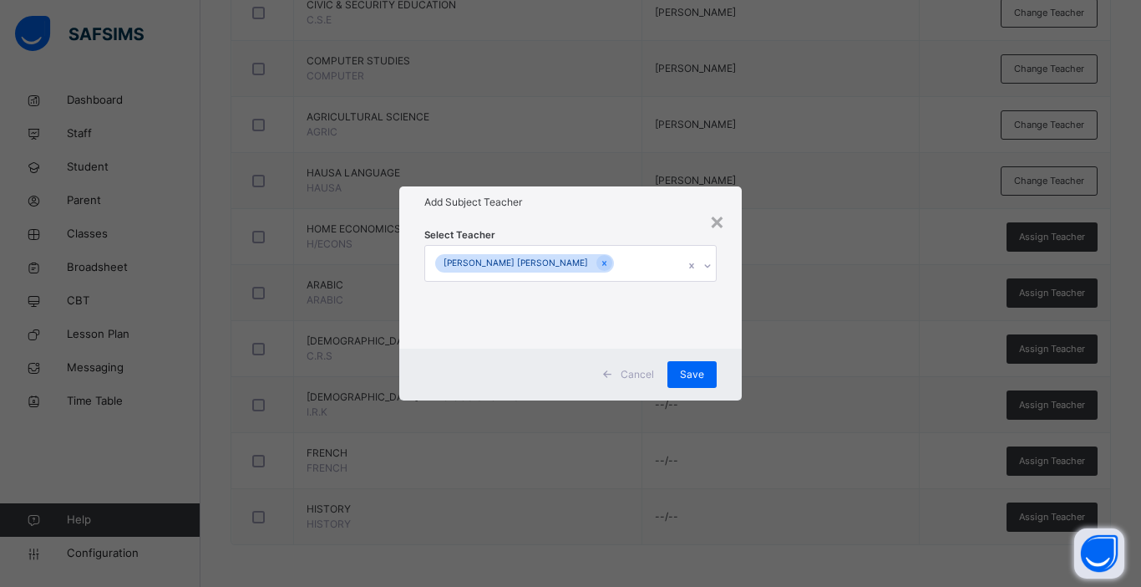
click at [737, 368] on div "Cancel Save" at bounding box center [570, 374] width 343 height 52
click at [702, 364] on div "Save" at bounding box center [692, 374] width 49 height 27
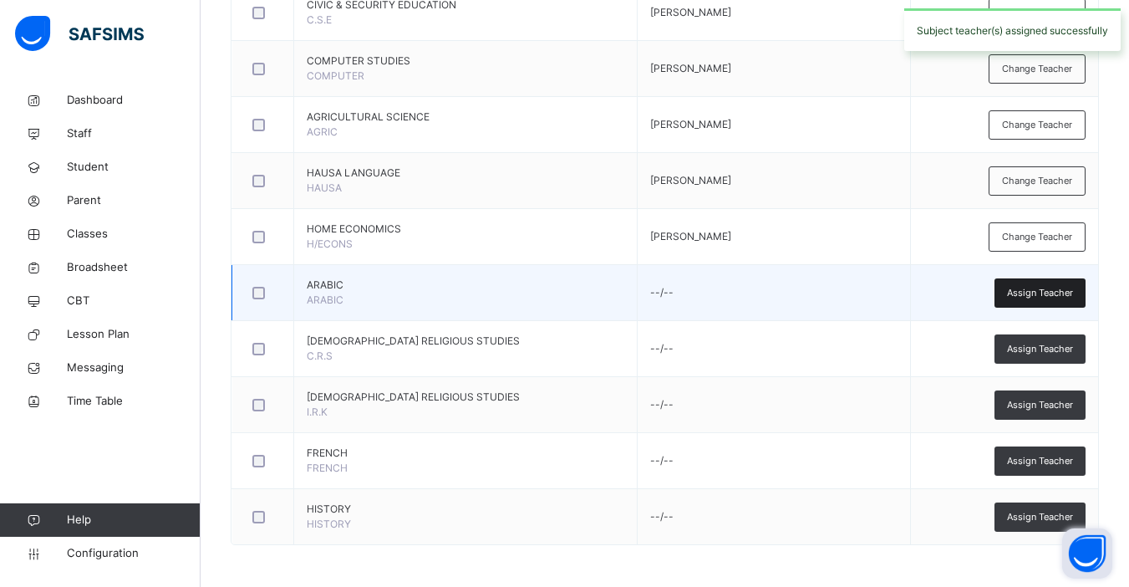
click at [863, 290] on span "Assign Teacher" at bounding box center [1040, 293] width 66 height 14
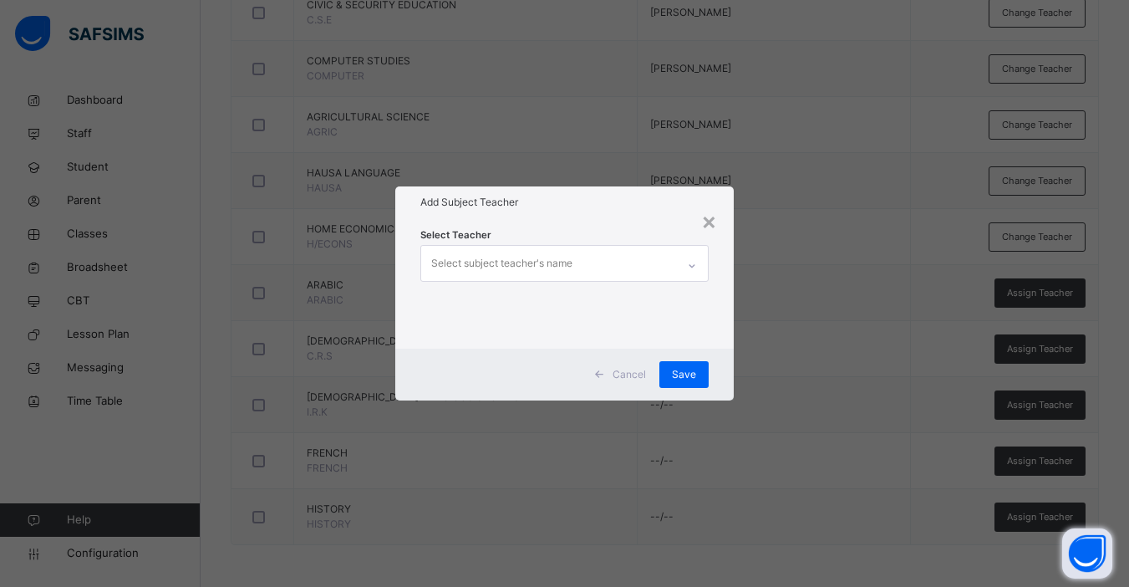
click at [638, 264] on div "Select subject teacher's name" at bounding box center [548, 263] width 255 height 35
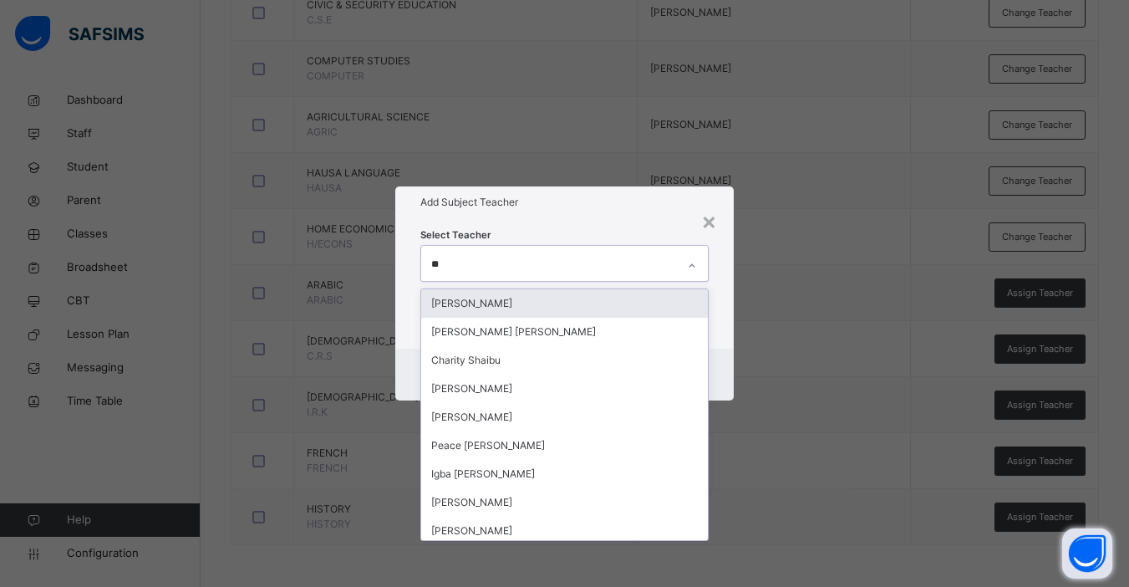
type input "***"
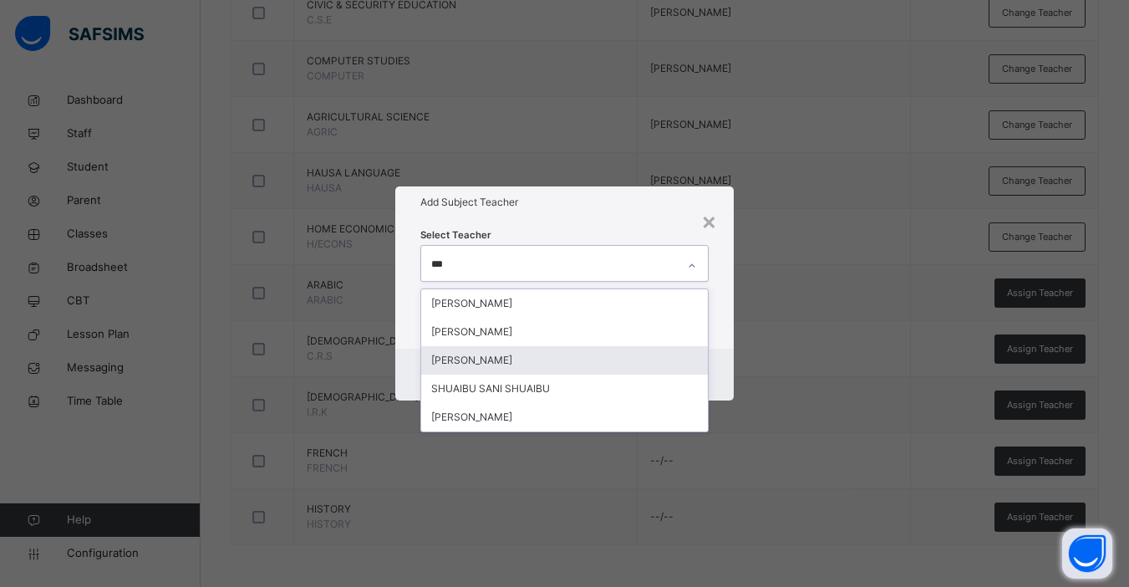
click at [545, 363] on div "[PERSON_NAME]" at bounding box center [564, 360] width 287 height 28
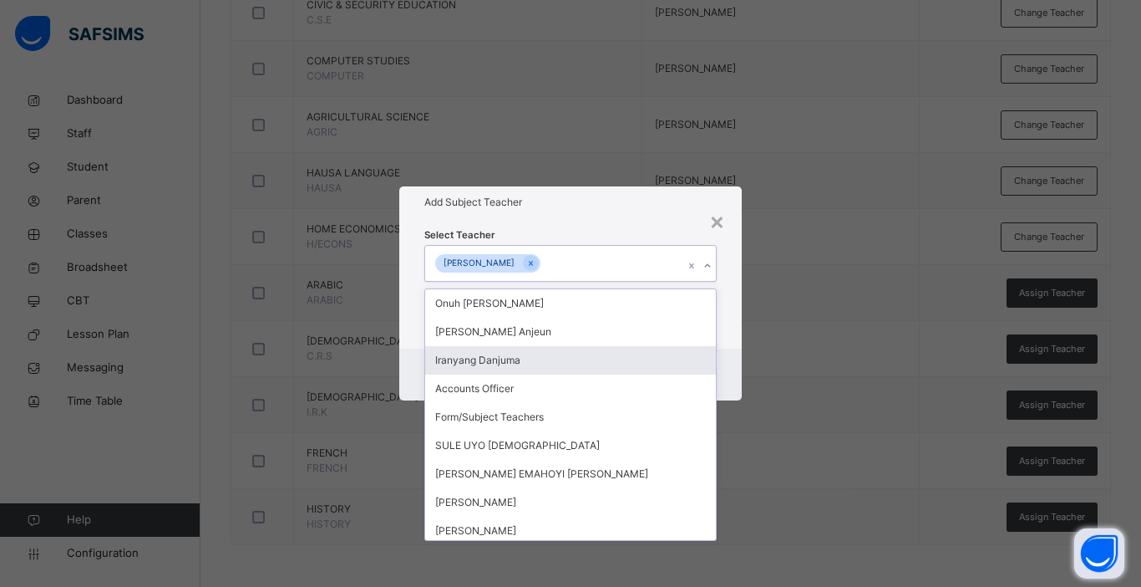
click at [730, 353] on div "Cancel Save" at bounding box center [570, 374] width 343 height 52
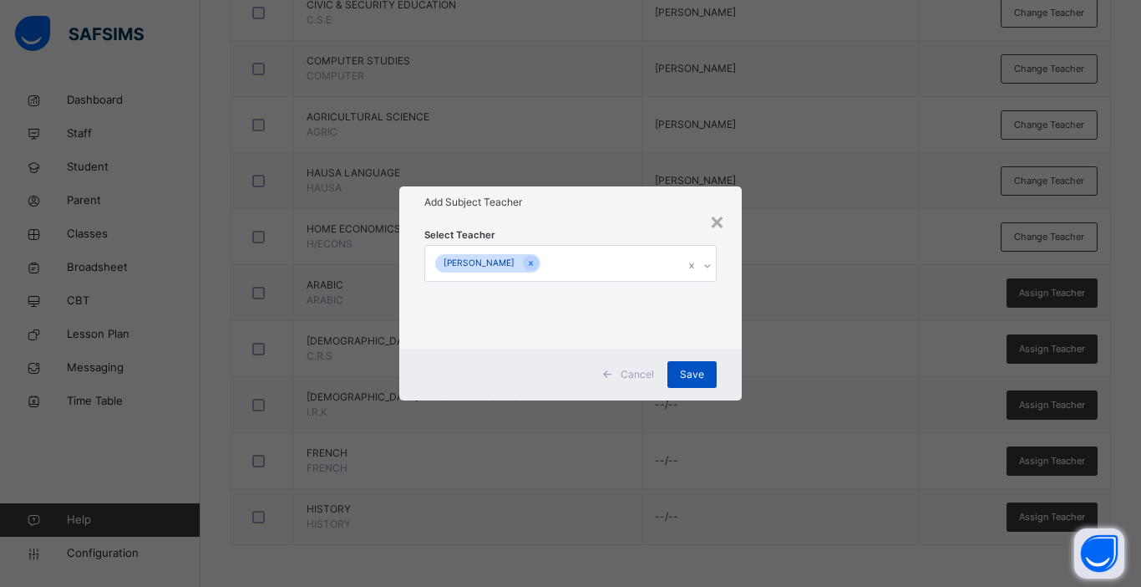
click at [694, 368] on span "Save" at bounding box center [692, 374] width 24 height 15
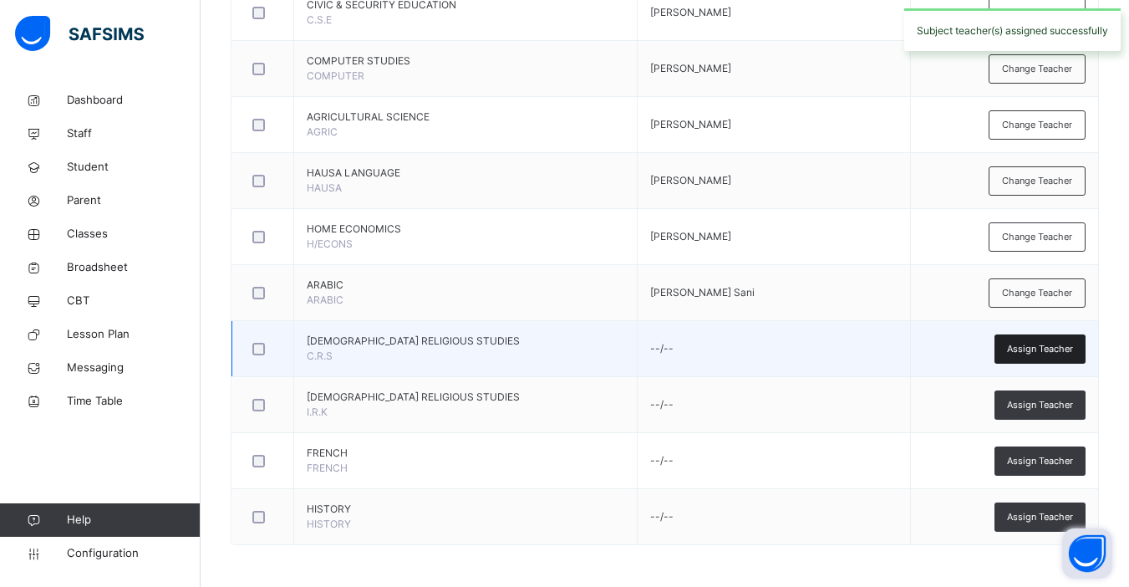
click at [863, 348] on span "Assign Teacher" at bounding box center [1040, 349] width 66 height 14
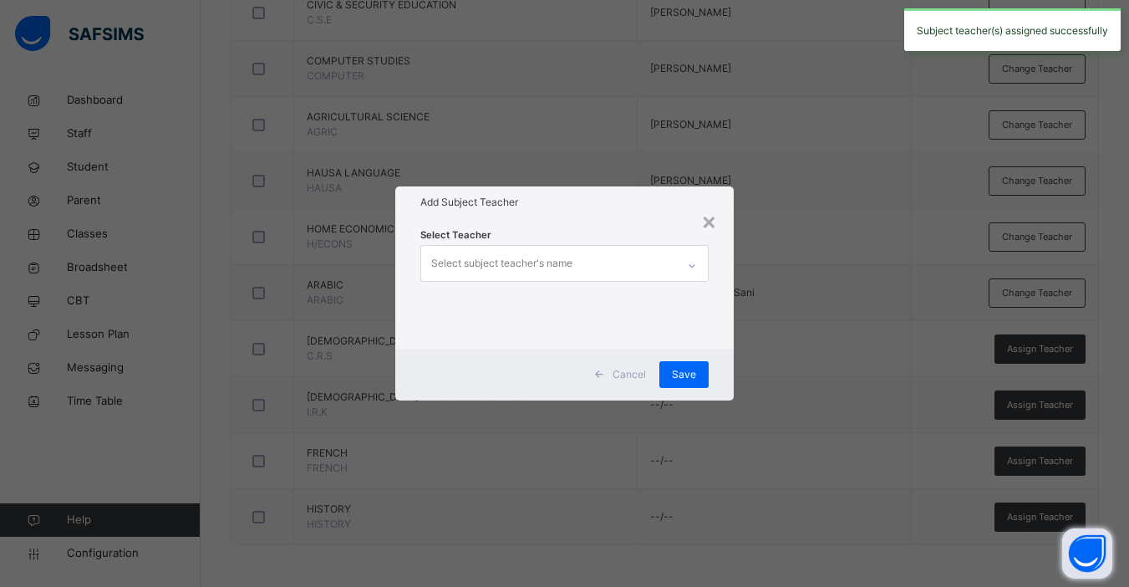
click at [584, 260] on div "Select subject teacher's name" at bounding box center [548, 263] width 255 height 35
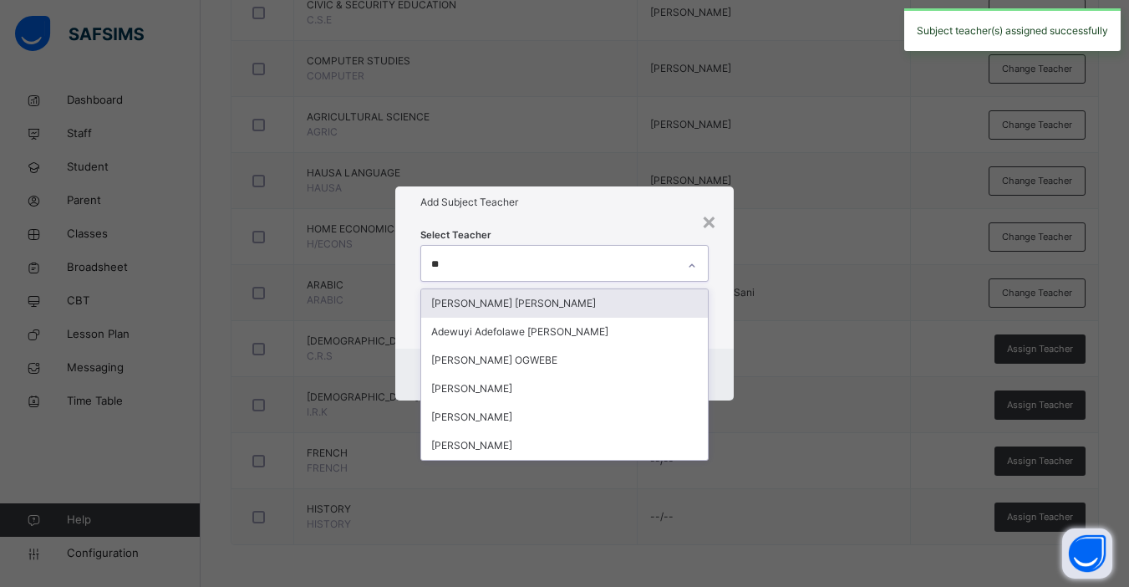
type input "***"
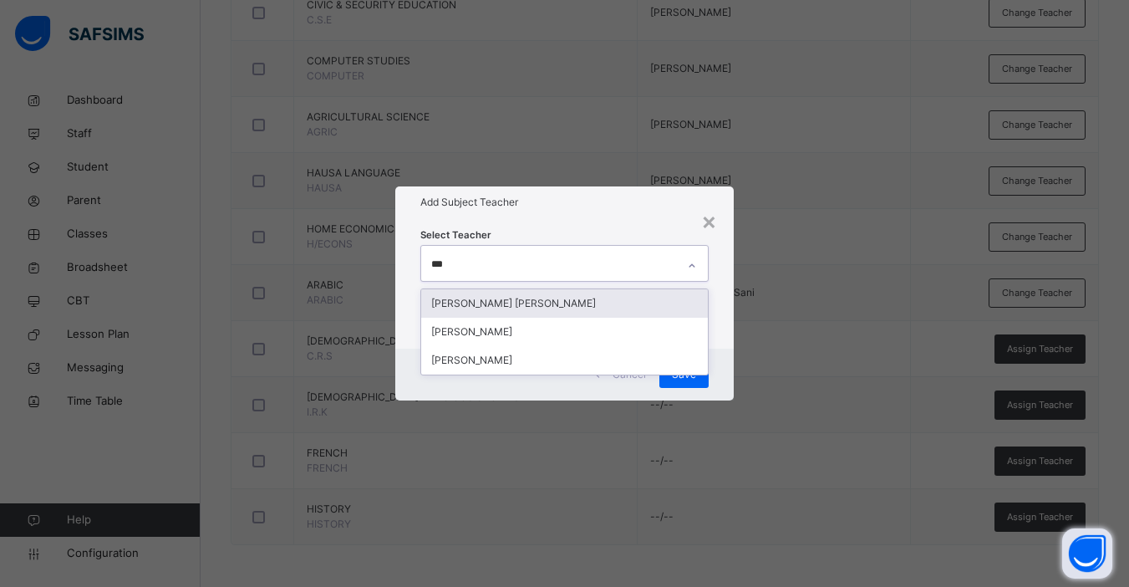
click at [582, 304] on div "[PERSON_NAME] [PERSON_NAME]" at bounding box center [564, 303] width 287 height 28
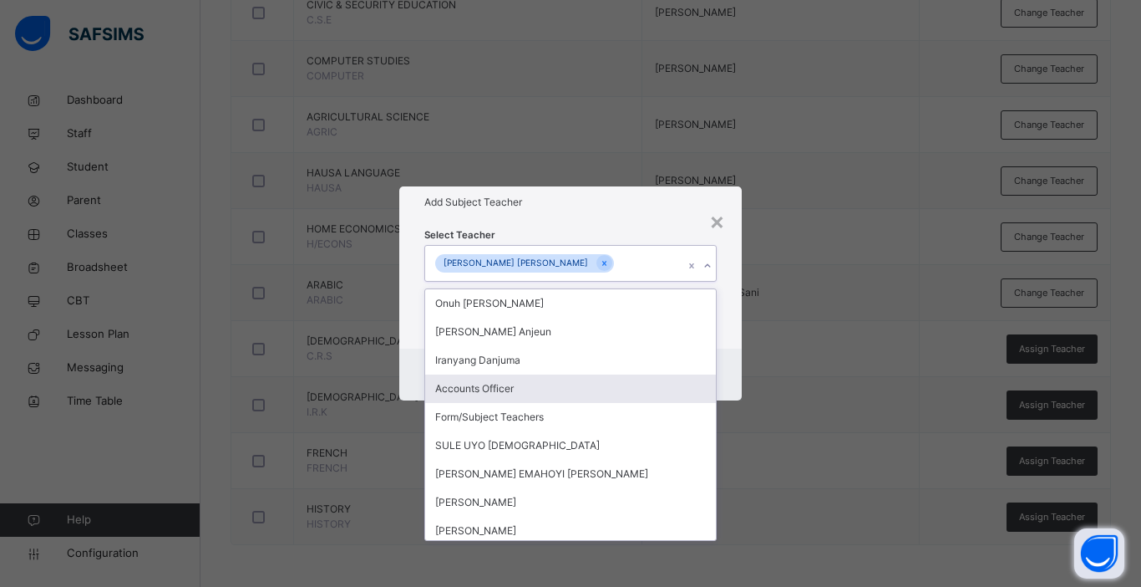
click at [728, 374] on div "Cancel Save" at bounding box center [570, 374] width 343 height 52
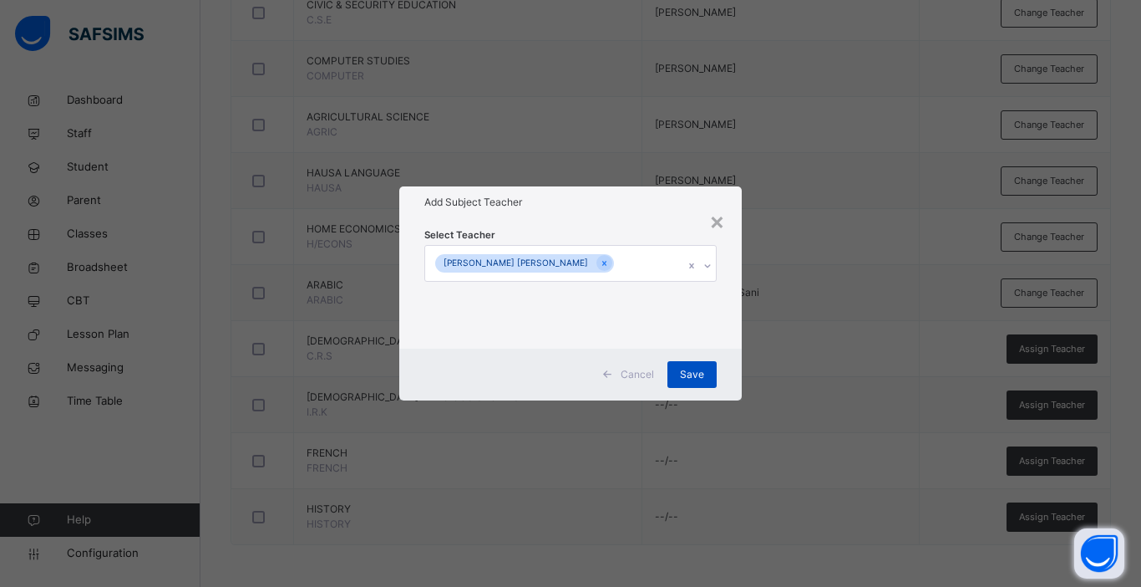
click at [696, 374] on span "Save" at bounding box center [692, 374] width 24 height 15
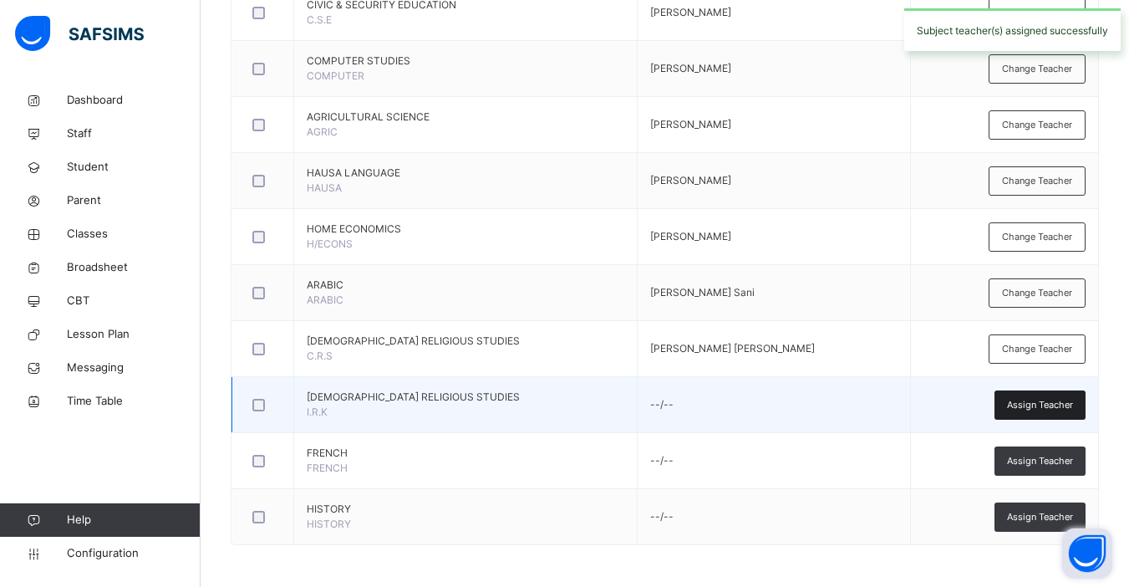
click at [863, 408] on span "Assign Teacher" at bounding box center [1040, 405] width 66 height 14
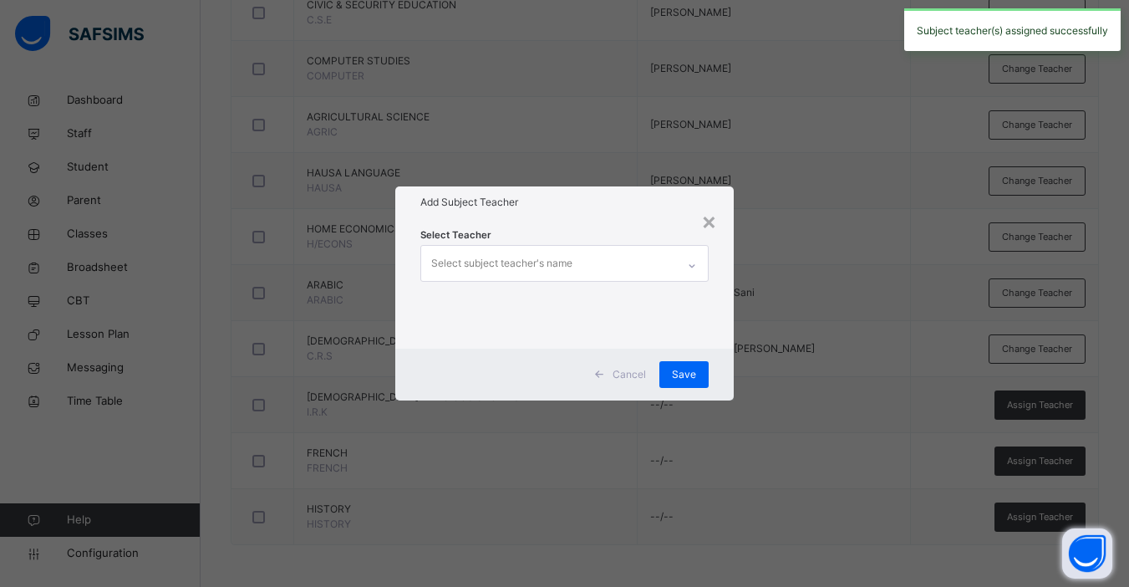
click at [517, 265] on div "Select subject teacher's name" at bounding box center [501, 263] width 141 height 32
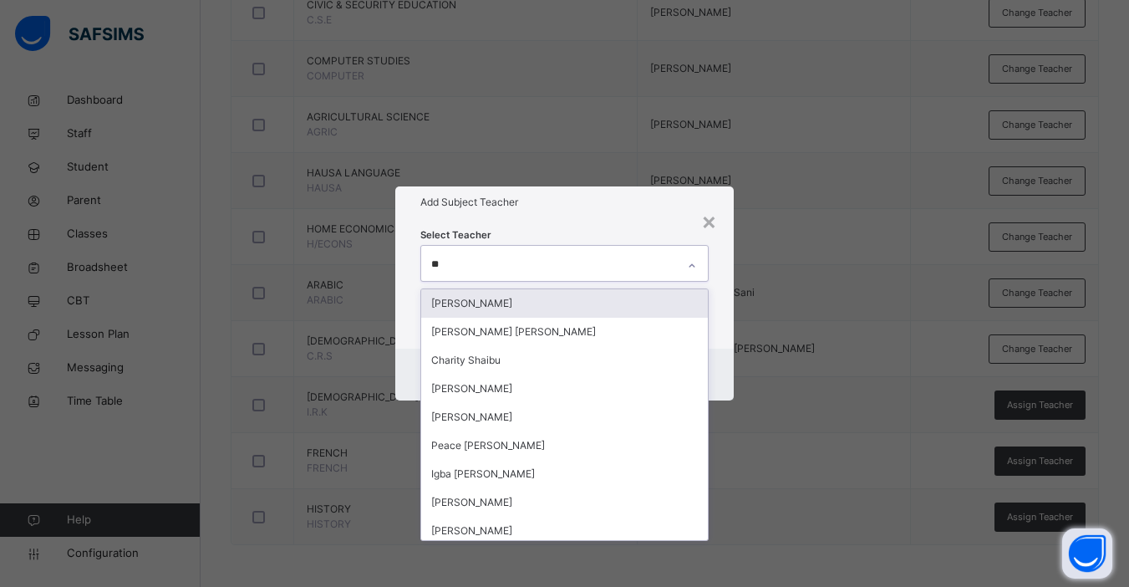
type input "***"
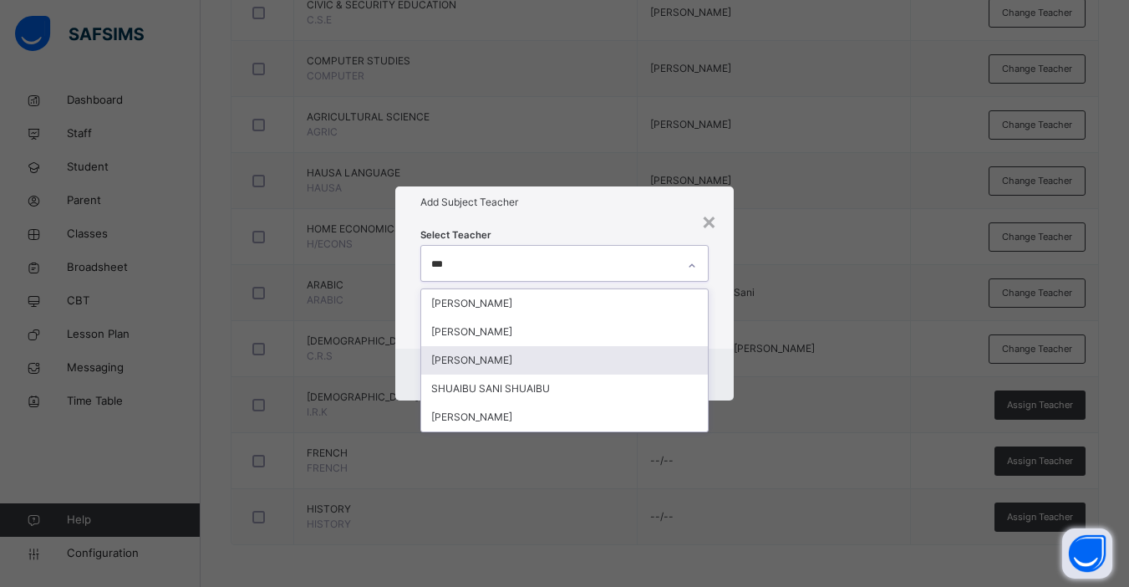
click at [544, 361] on div "[PERSON_NAME]" at bounding box center [564, 360] width 287 height 28
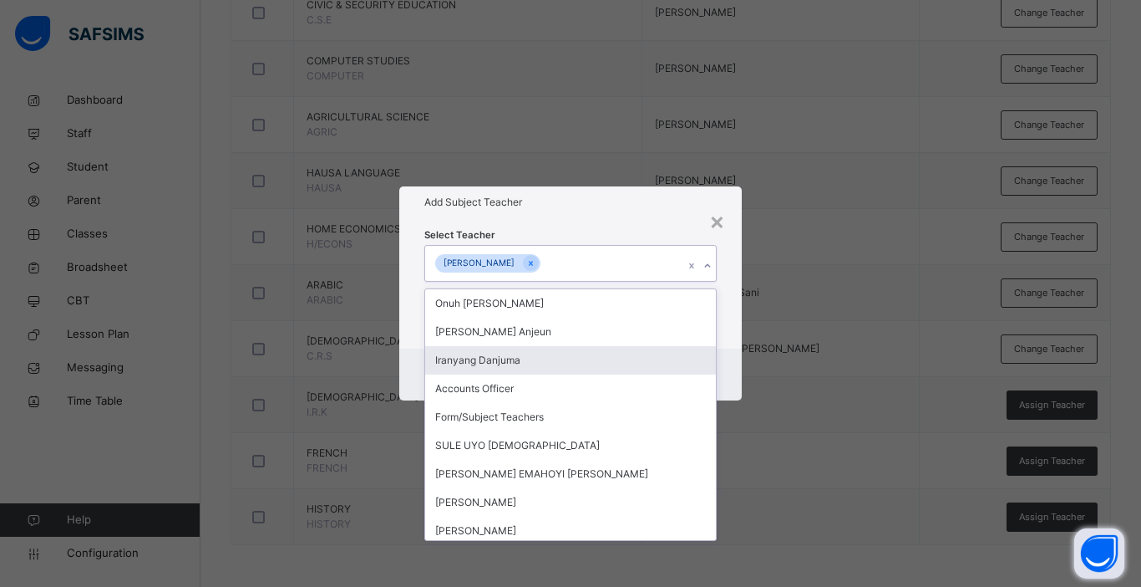
click at [735, 365] on div "Cancel Save" at bounding box center [570, 374] width 343 height 52
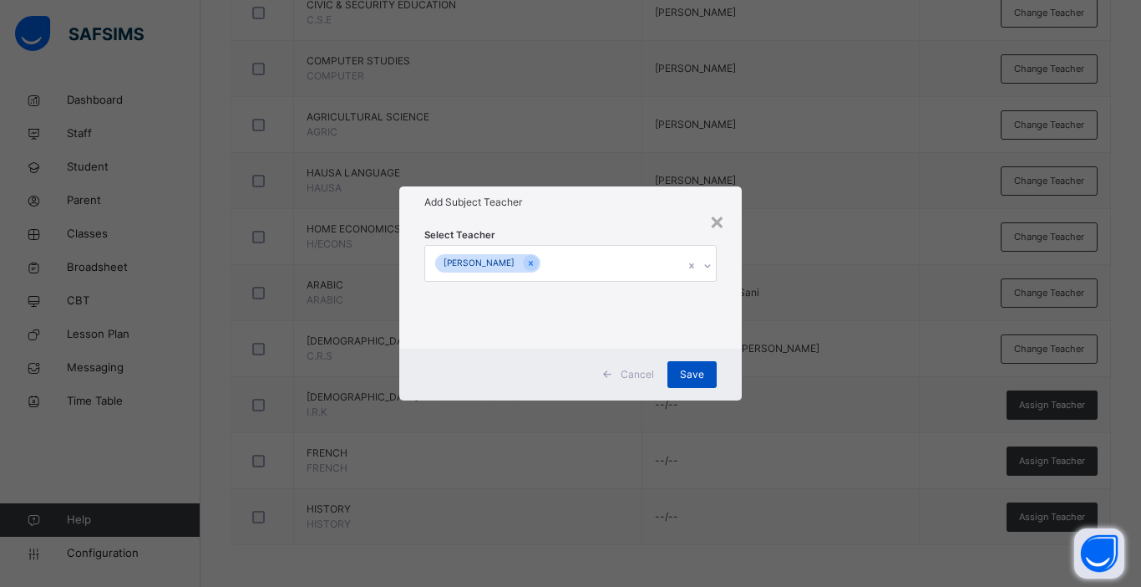
click at [686, 374] on span "Save" at bounding box center [692, 374] width 24 height 15
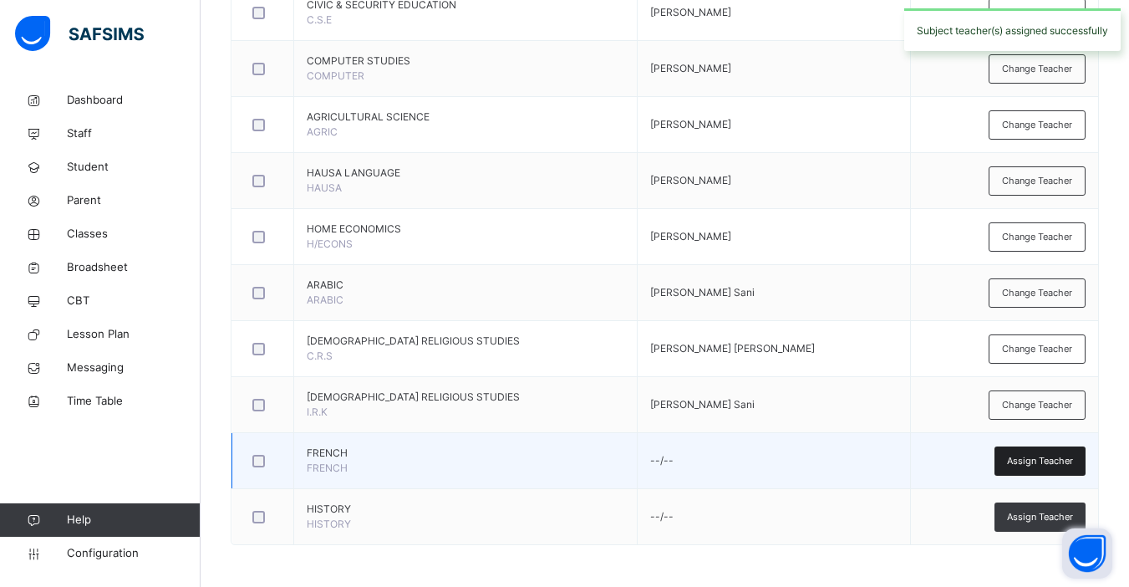
click at [863, 463] on span "Assign Teacher" at bounding box center [1040, 461] width 66 height 14
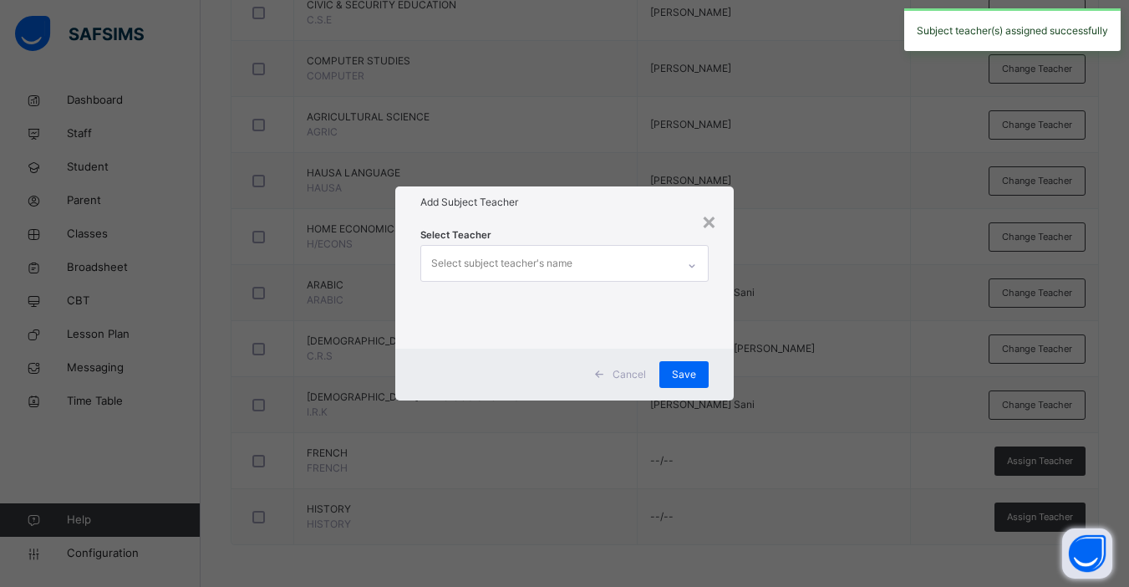
click at [530, 270] on div "Select subject teacher's name" at bounding box center [501, 263] width 141 height 32
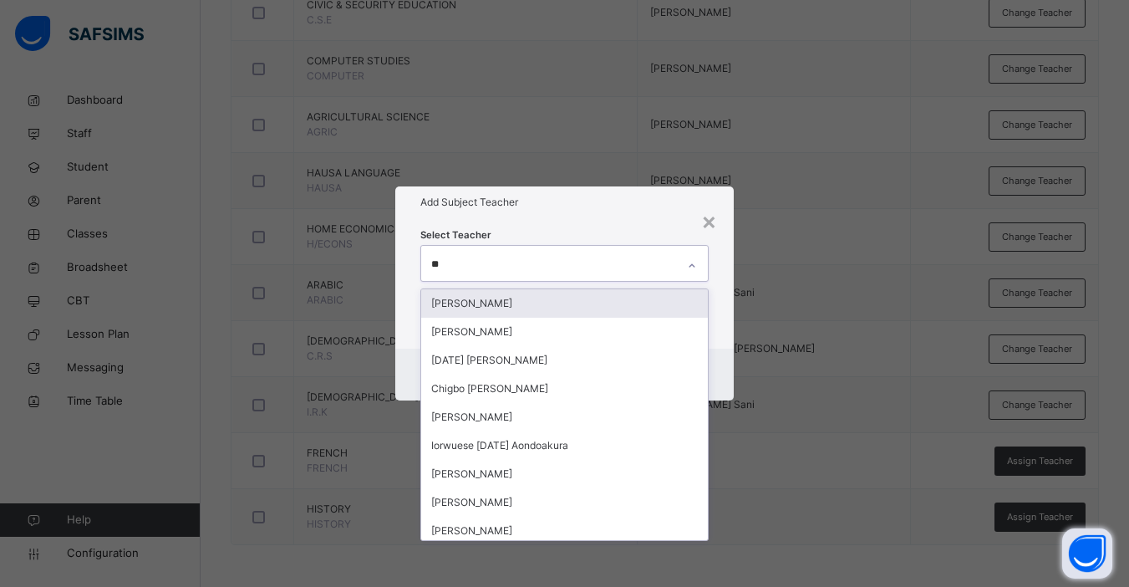
type input "***"
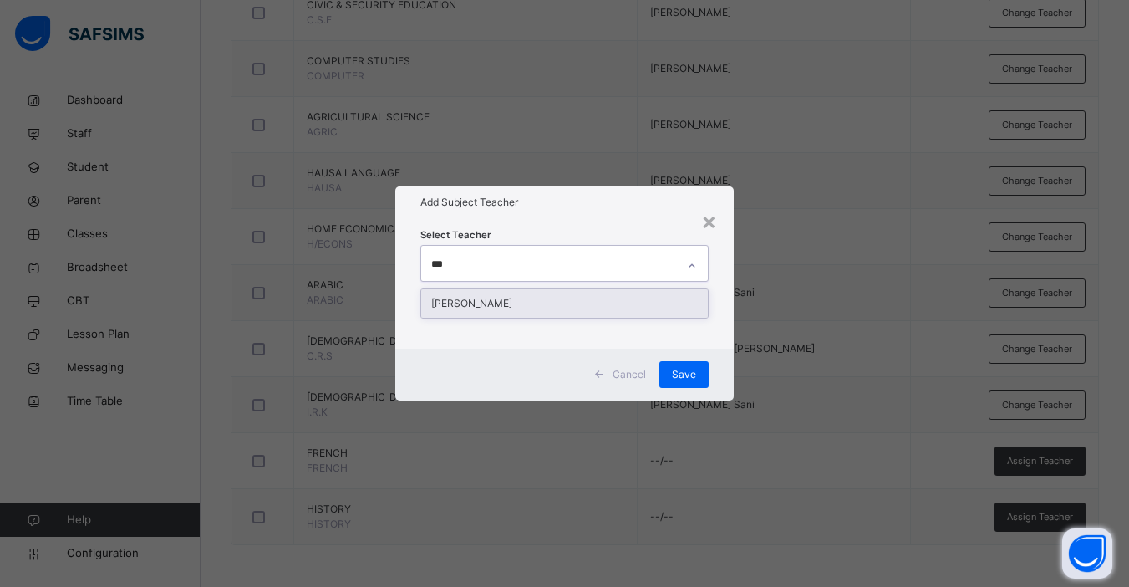
click at [537, 299] on div "[PERSON_NAME]" at bounding box center [564, 303] width 287 height 28
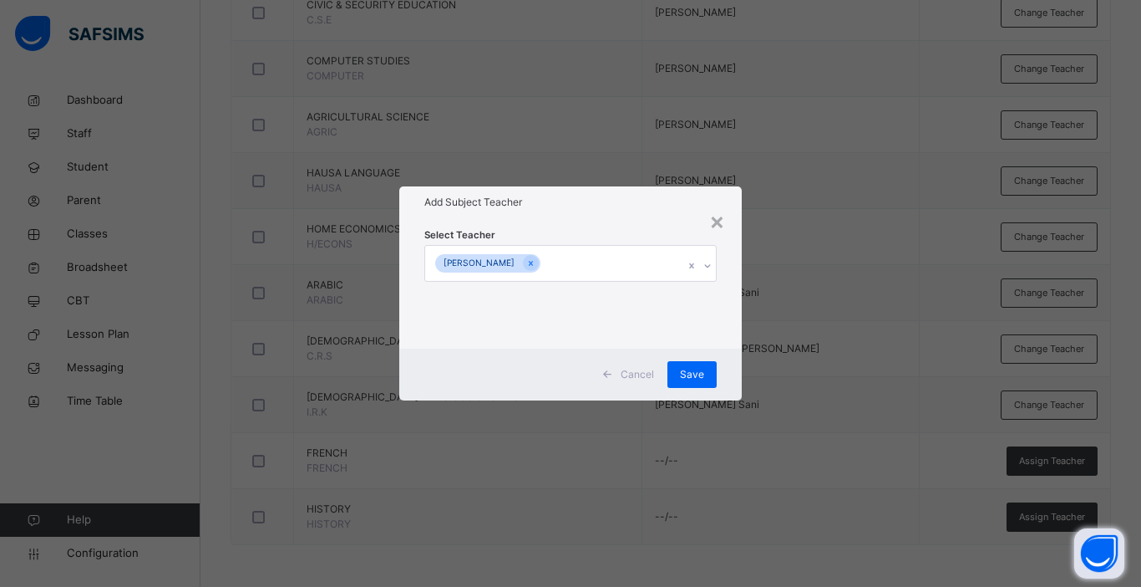
click at [744, 366] on div "× Add Subject Teacher Select Teacher Christine James Bature Cancel Save" at bounding box center [570, 293] width 1141 height 587
click at [704, 379] on div "Save" at bounding box center [692, 374] width 49 height 27
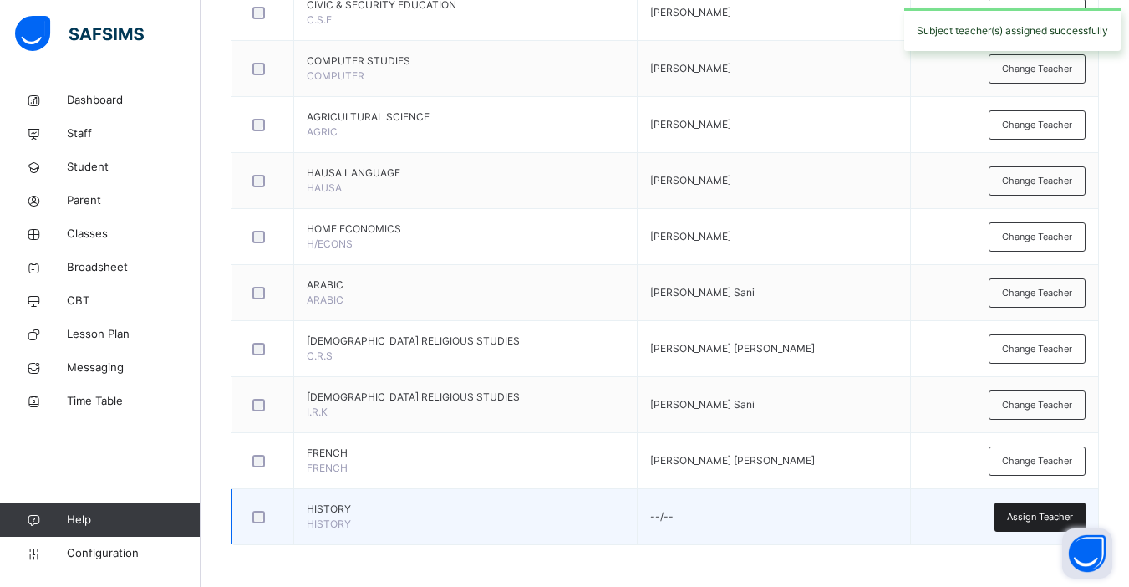
click at [863, 516] on span "Assign Teacher" at bounding box center [1040, 517] width 66 height 14
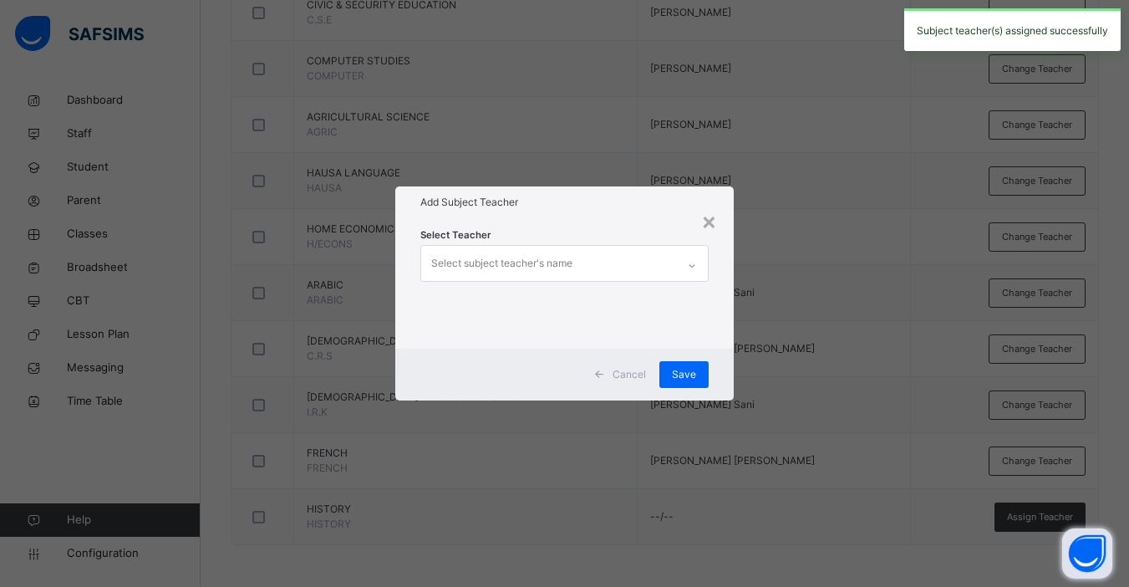
click at [548, 257] on div "Select subject teacher's name" at bounding box center [501, 263] width 141 height 32
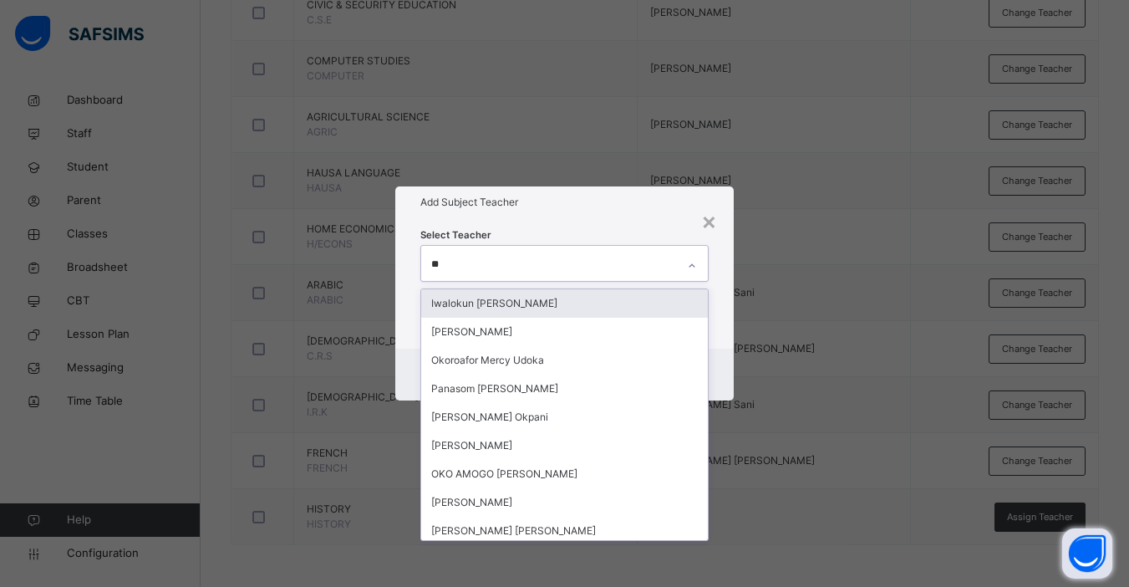
type input "***"
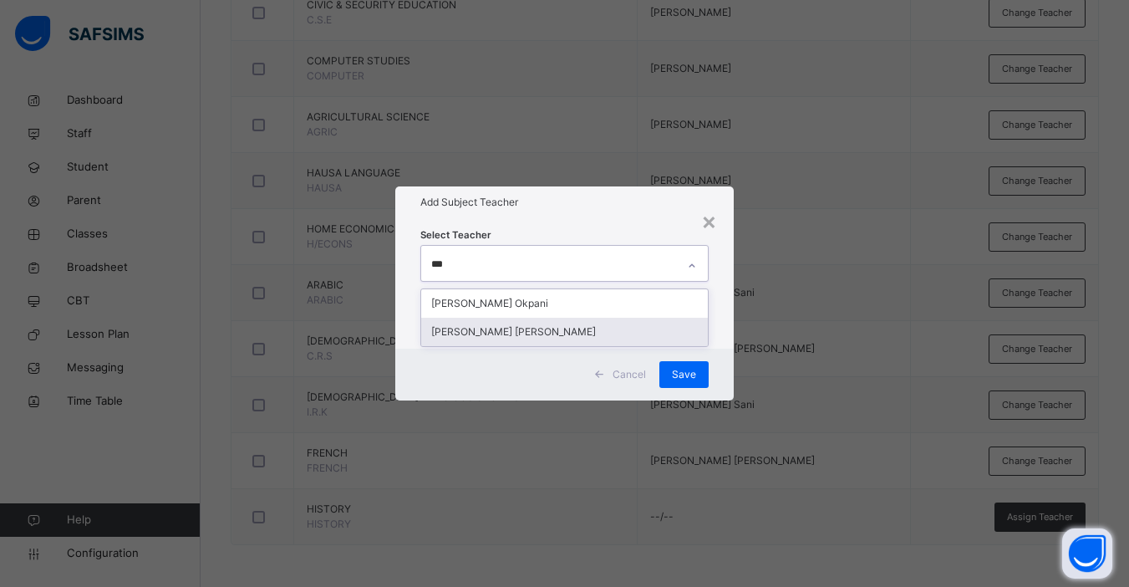
click at [520, 334] on div "[PERSON_NAME] [PERSON_NAME]" at bounding box center [564, 332] width 287 height 28
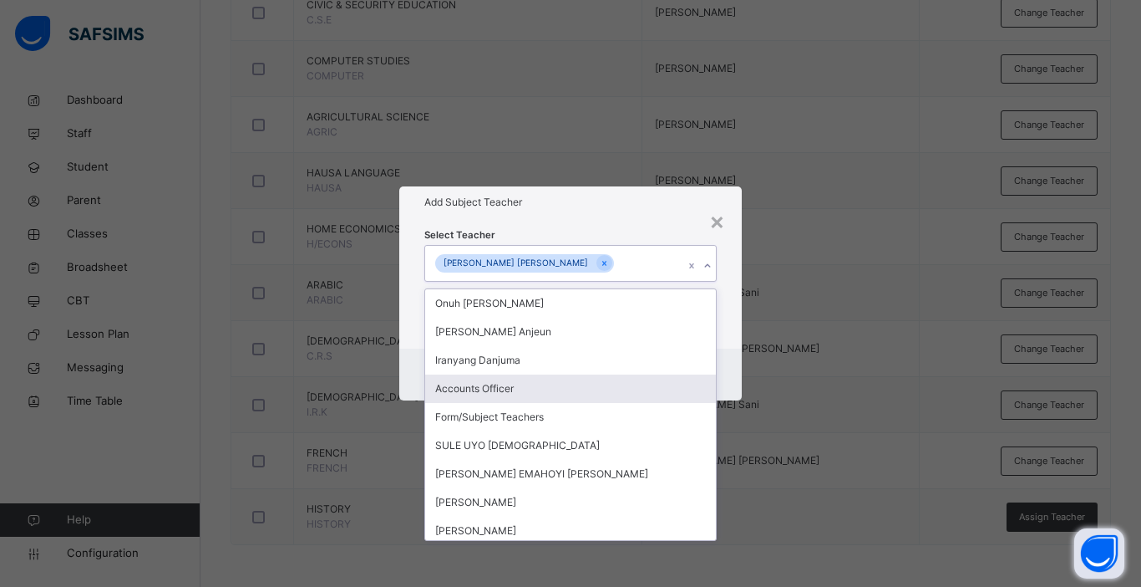
click at [734, 374] on div "Cancel Save" at bounding box center [570, 374] width 343 height 52
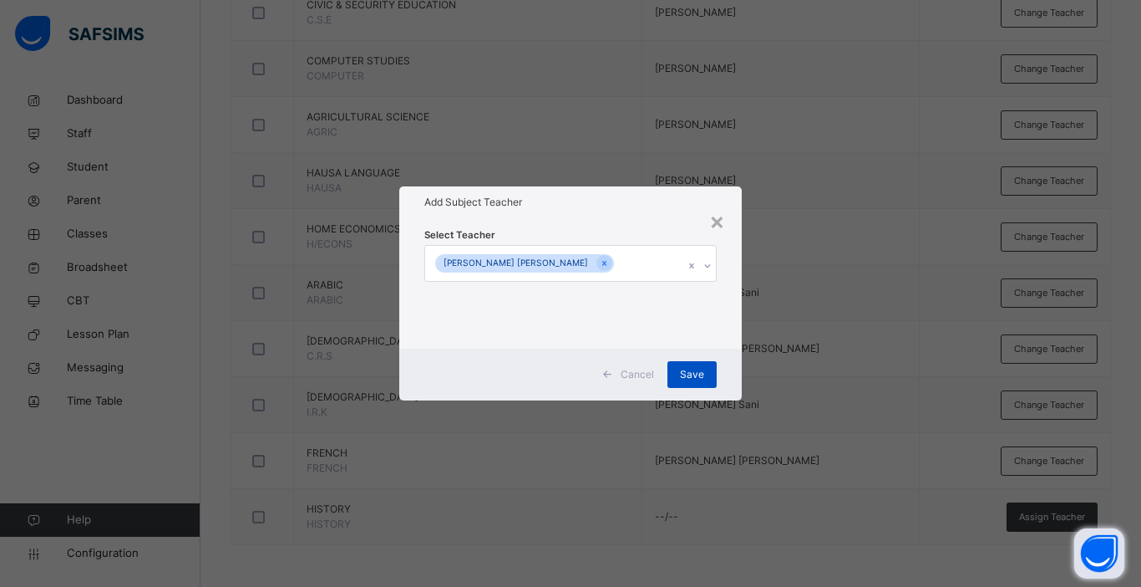
click at [695, 375] on span "Save" at bounding box center [692, 374] width 24 height 15
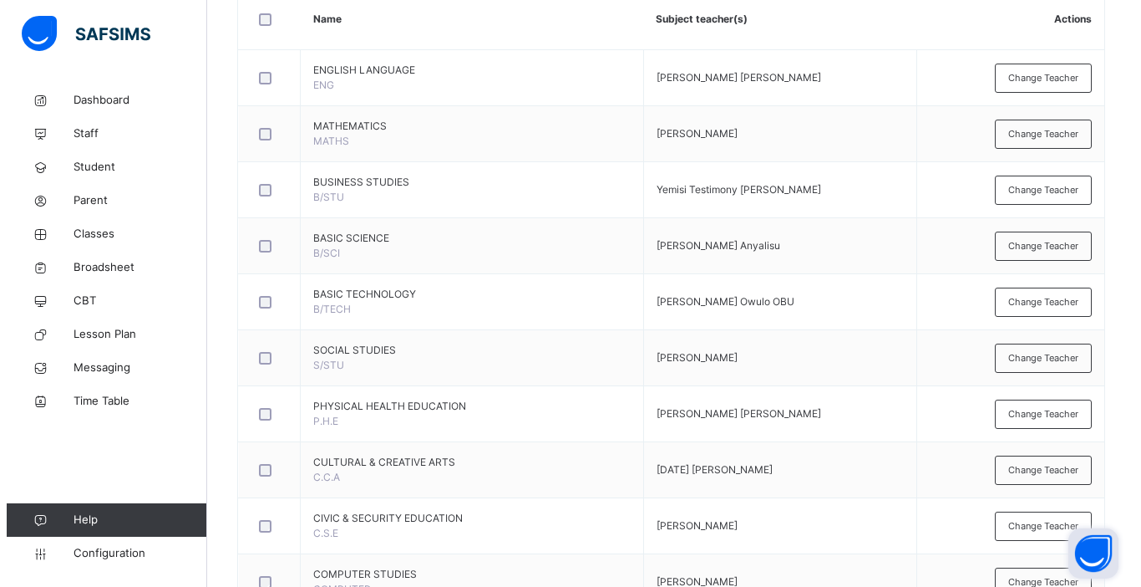
scroll to position [0, 0]
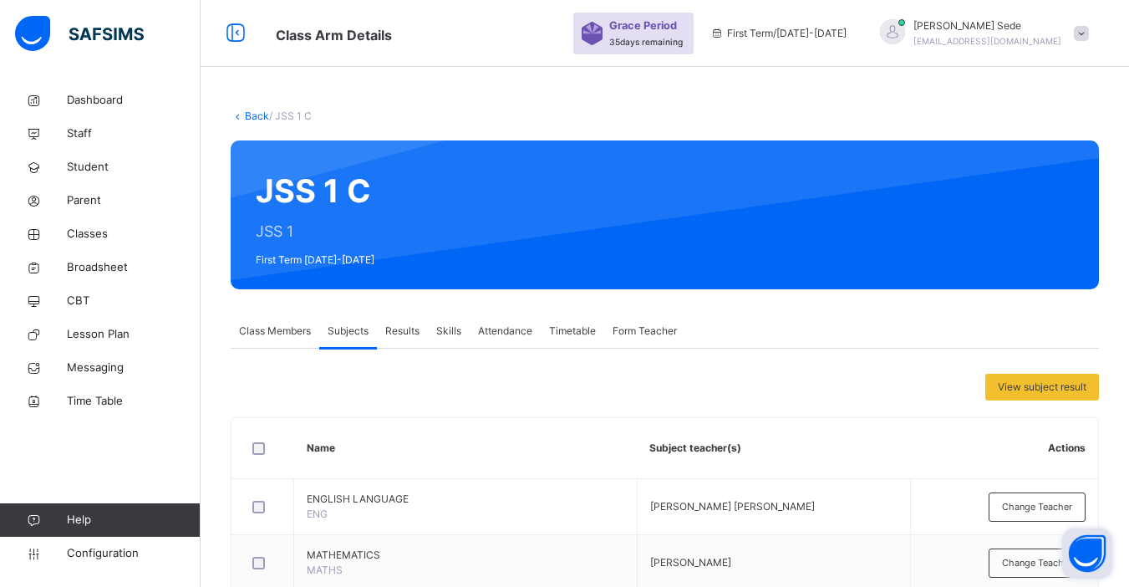
click at [255, 116] on link "Back" at bounding box center [257, 115] width 24 height 13
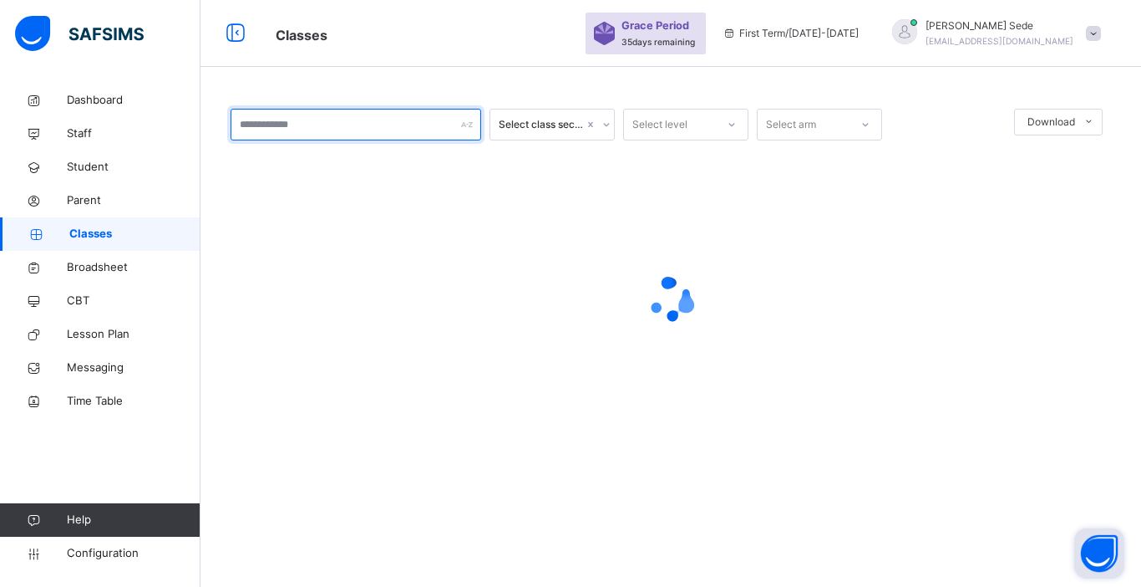
click at [300, 128] on input "text" at bounding box center [356, 125] width 251 height 32
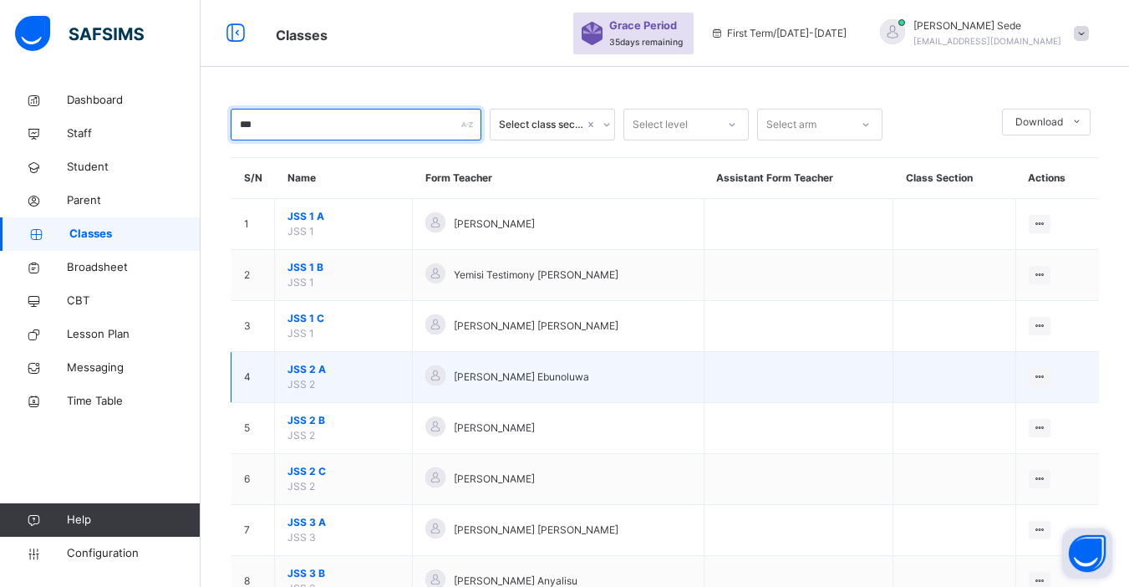
type input "***"
click at [315, 370] on span "JSS 2 A" at bounding box center [343, 369] width 112 height 15
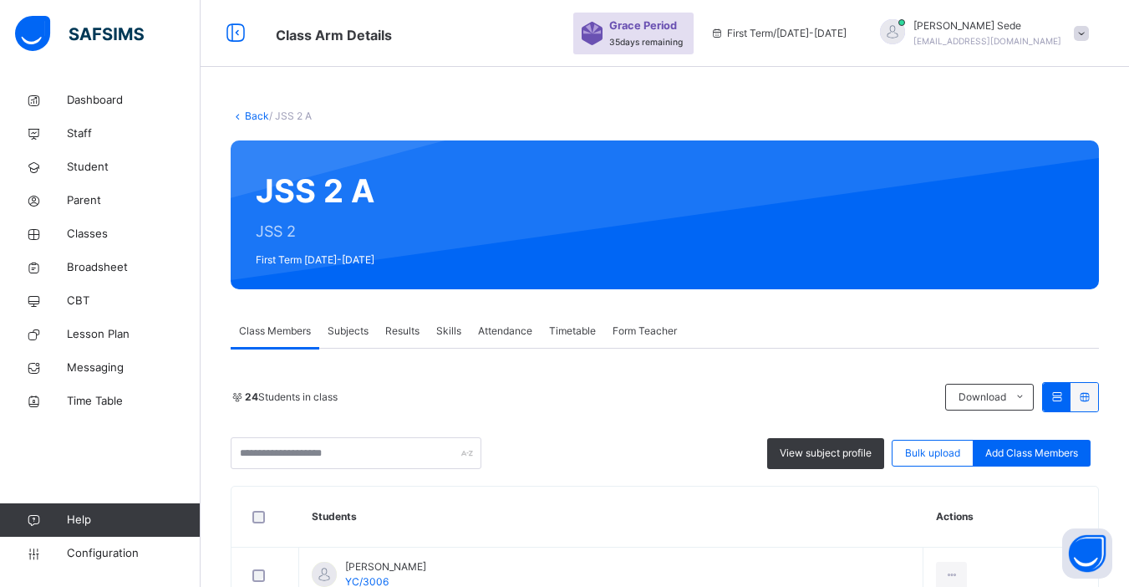
click at [346, 333] on span "Subjects" at bounding box center [348, 330] width 41 height 15
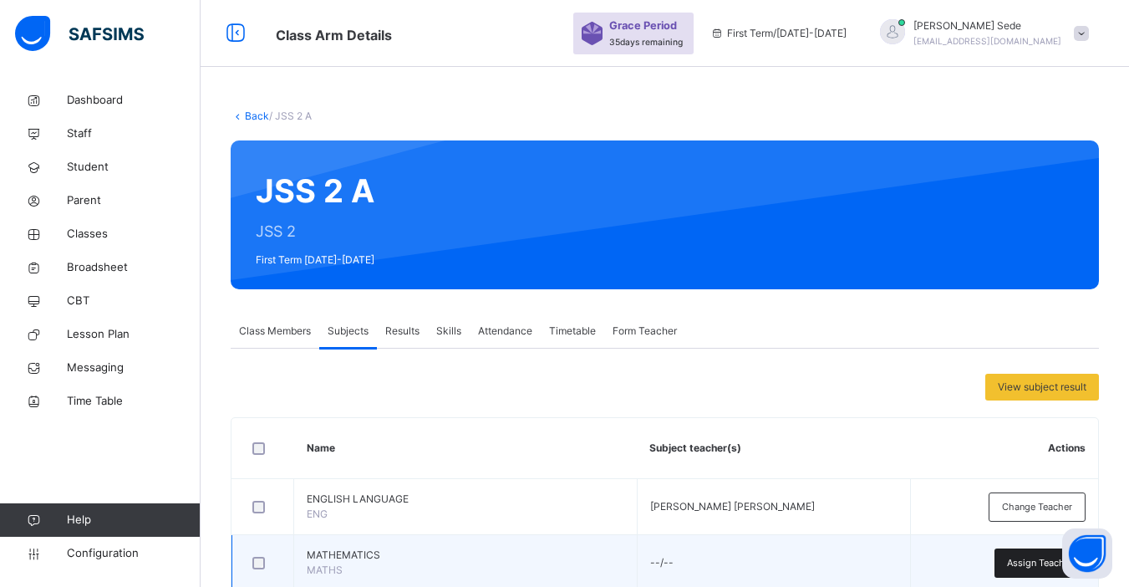
click at [1033, 565] on span "Assign Teacher" at bounding box center [1040, 563] width 66 height 14
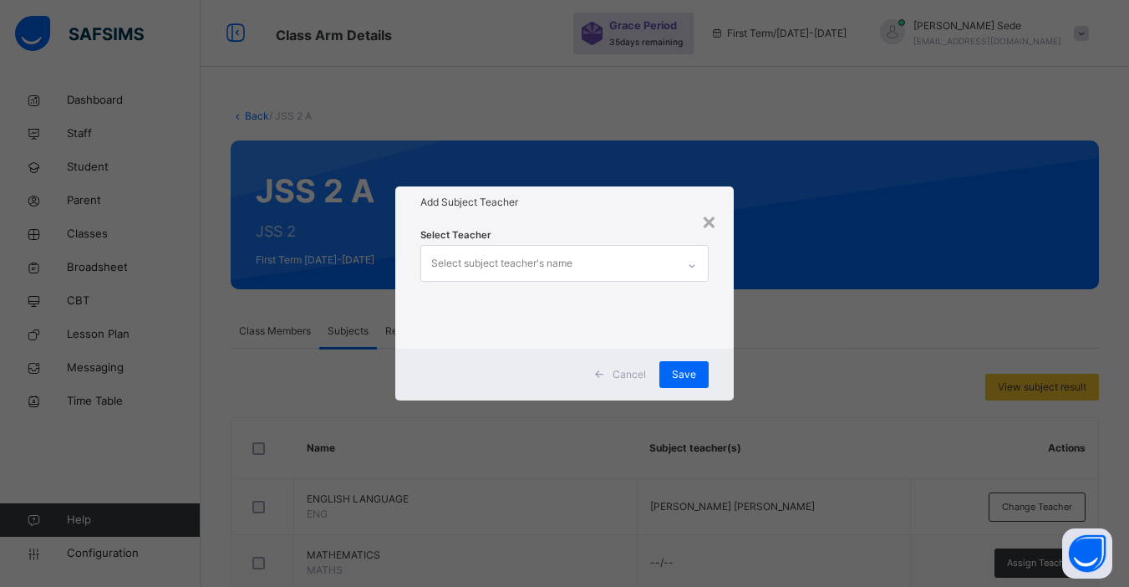
click at [480, 263] on div "Select subject teacher's name" at bounding box center [501, 263] width 141 height 32
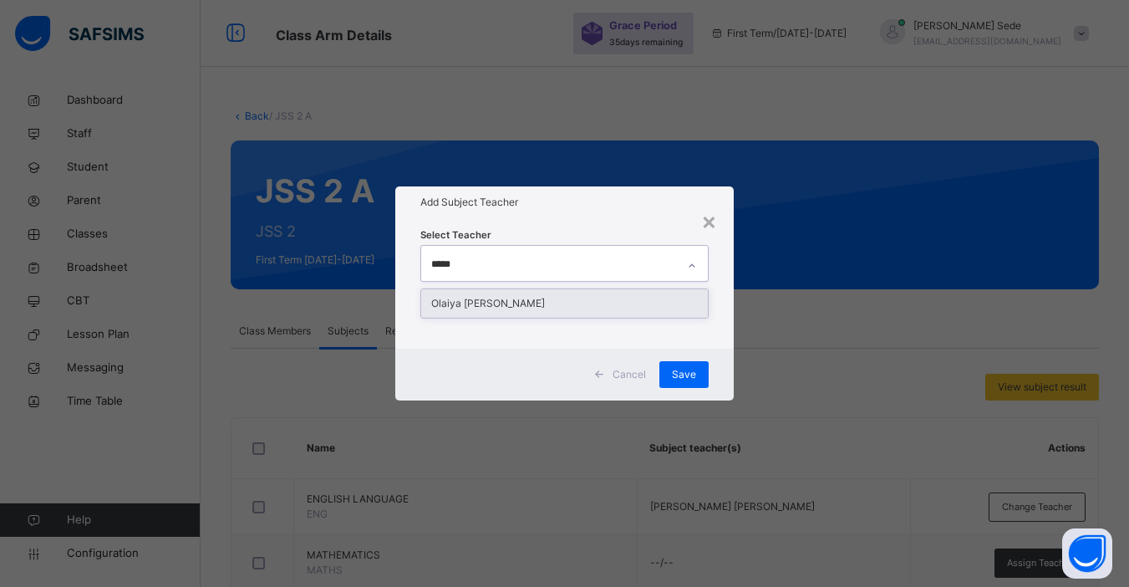
type input "******"
click at [485, 303] on div "Olaiya [PERSON_NAME]" at bounding box center [564, 303] width 287 height 28
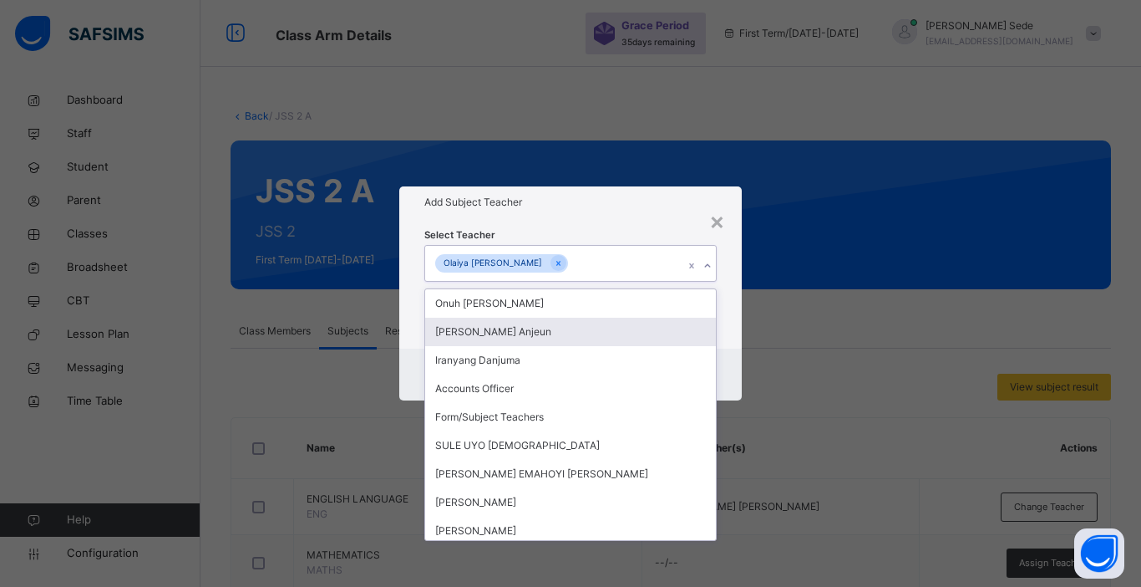
click at [733, 364] on div "Cancel Save" at bounding box center [570, 374] width 343 height 52
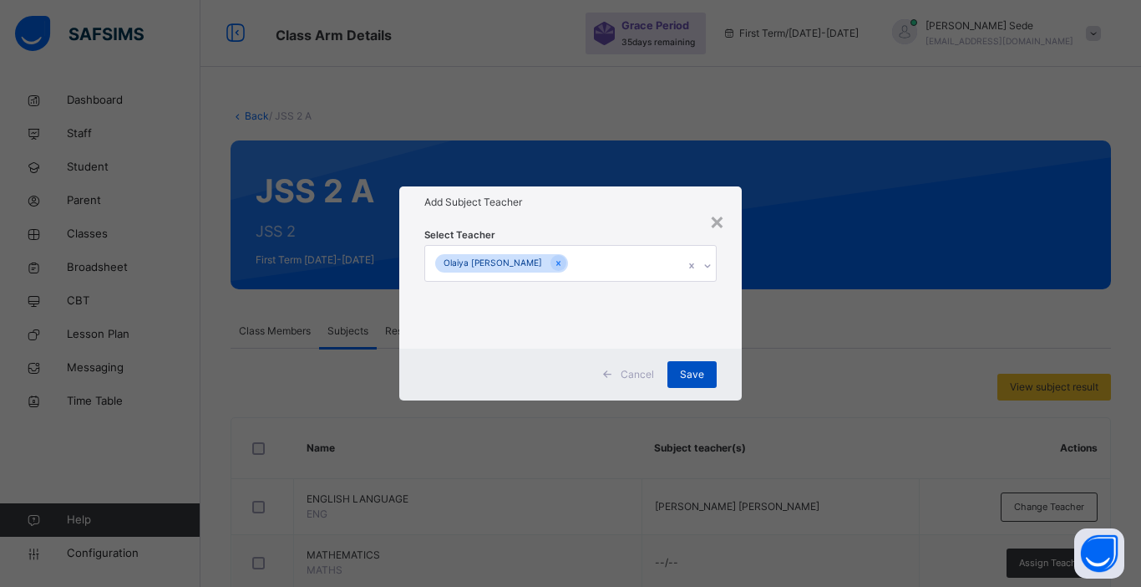
click at [691, 373] on span "Save" at bounding box center [692, 374] width 24 height 15
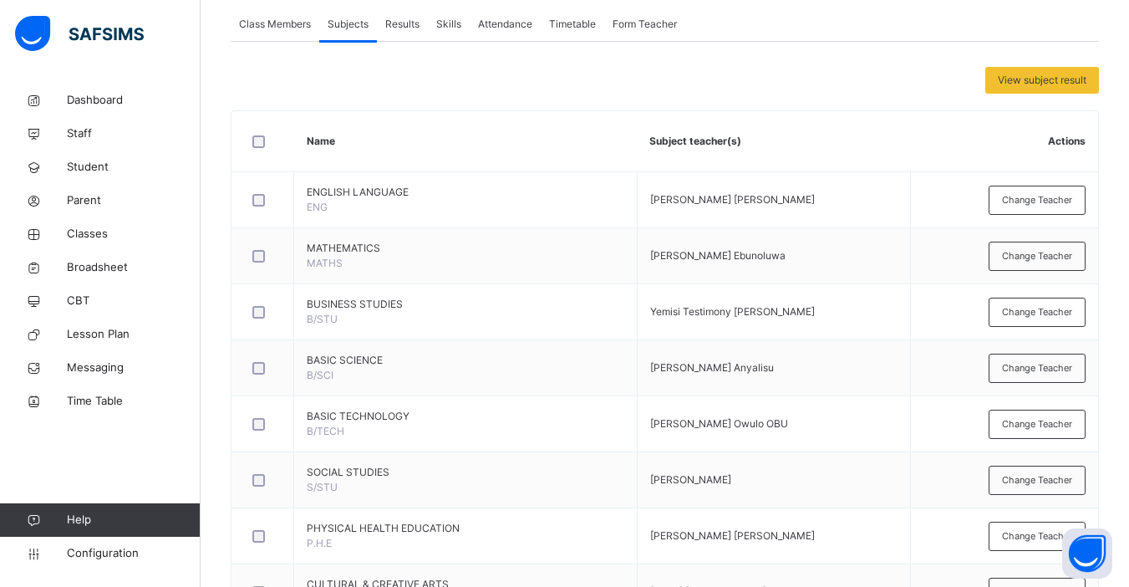
scroll to position [273, 0]
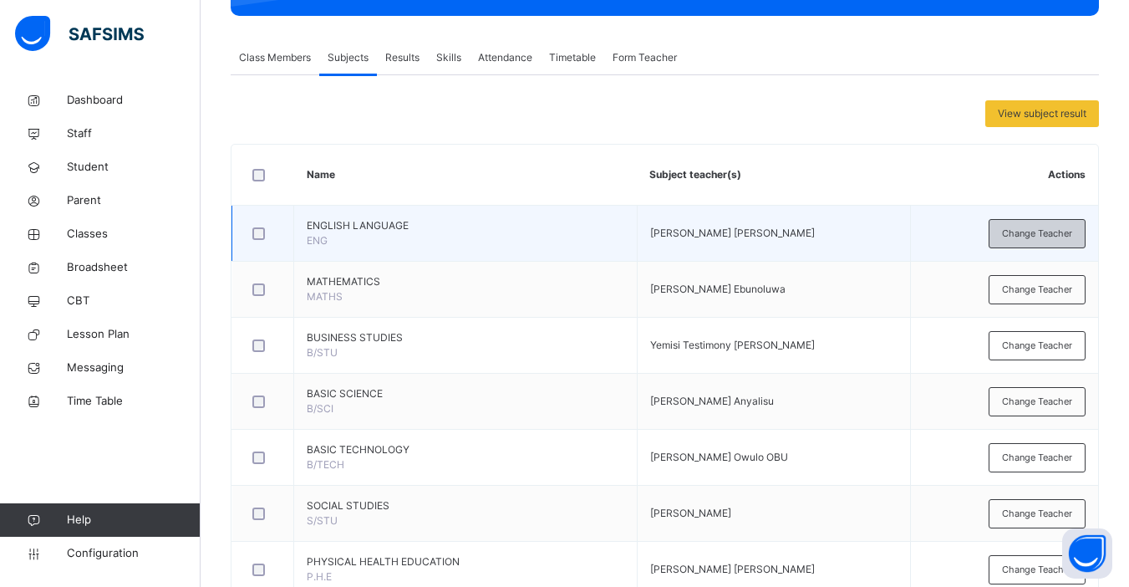
click at [1036, 238] on span "Change Teacher" at bounding box center [1037, 233] width 70 height 14
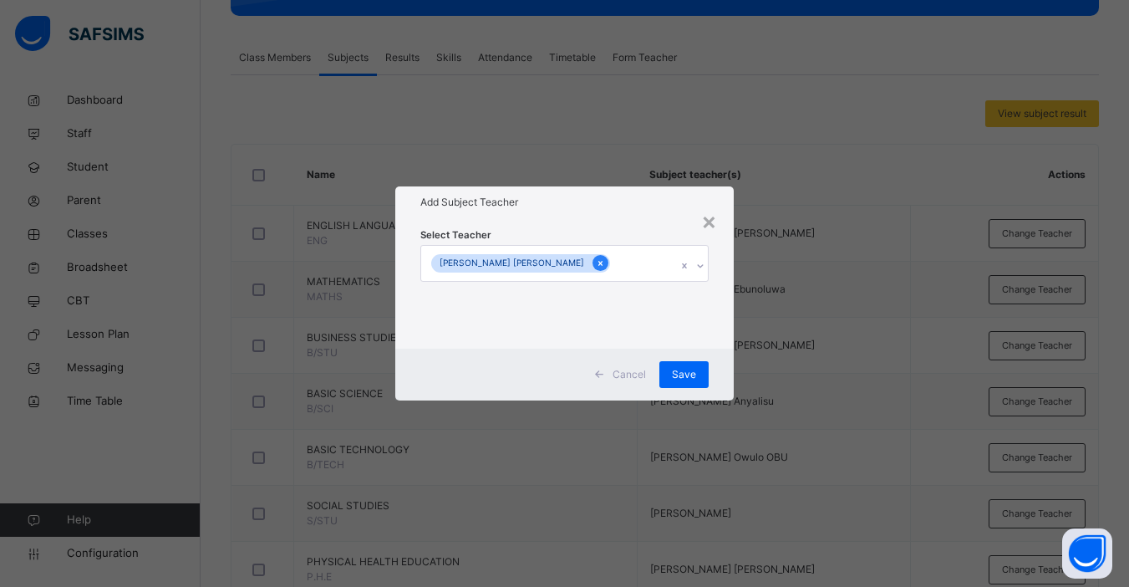
click at [596, 262] on icon at bounding box center [600, 263] width 9 height 12
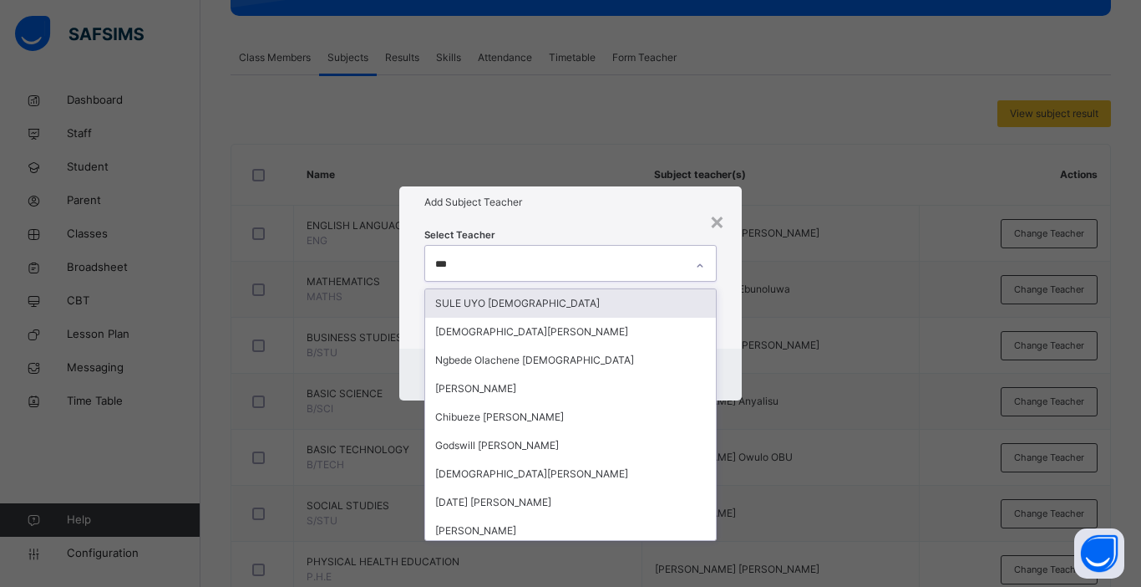
type input "****"
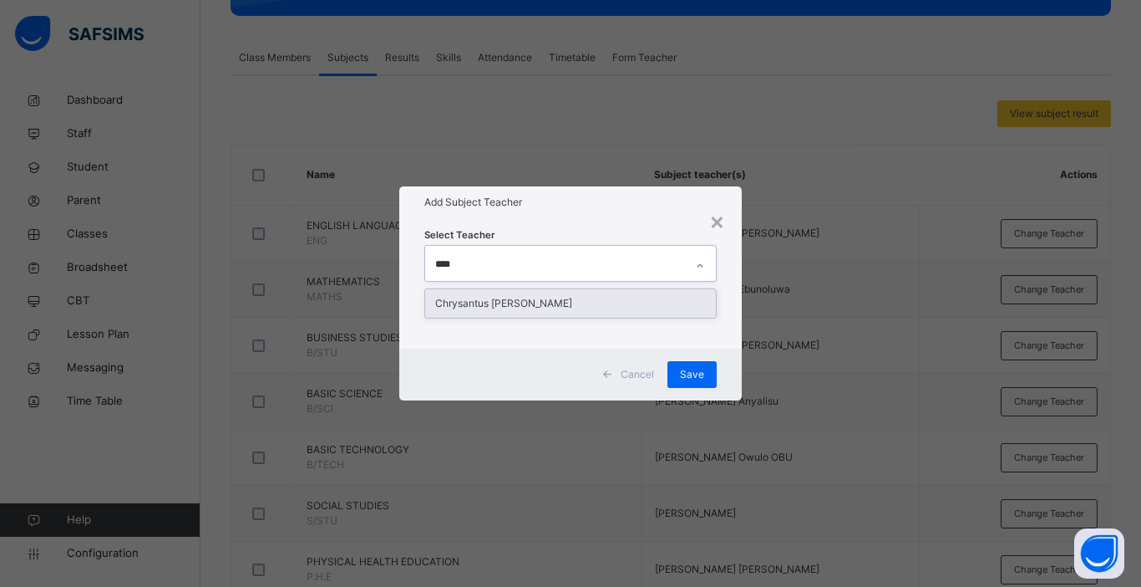
click at [540, 301] on div "Chrysantus [PERSON_NAME]" at bounding box center [570, 303] width 291 height 28
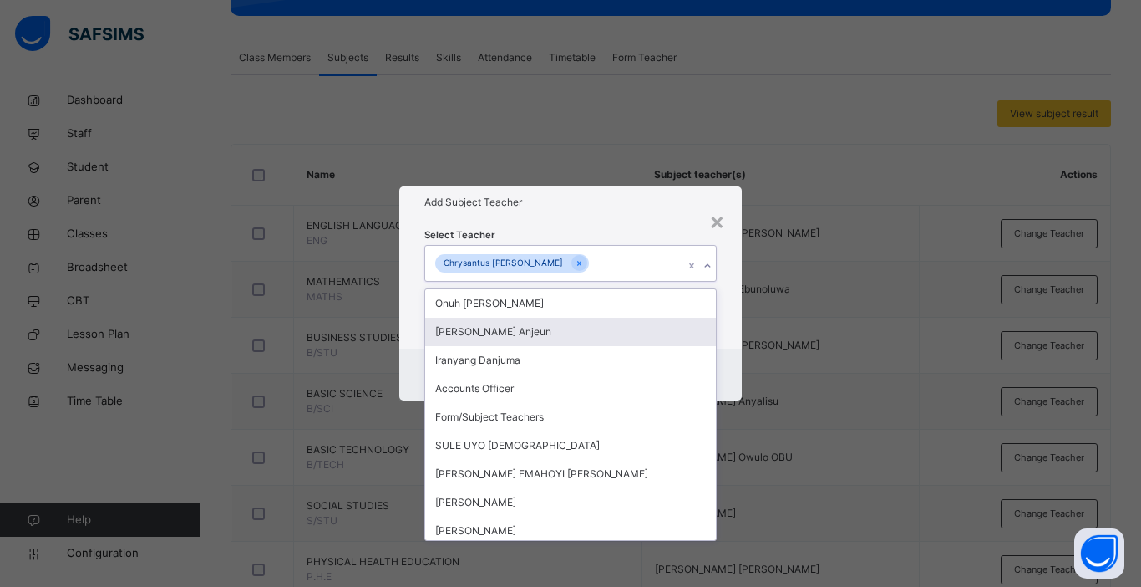
click at [726, 357] on div "Cancel Save" at bounding box center [570, 374] width 343 height 52
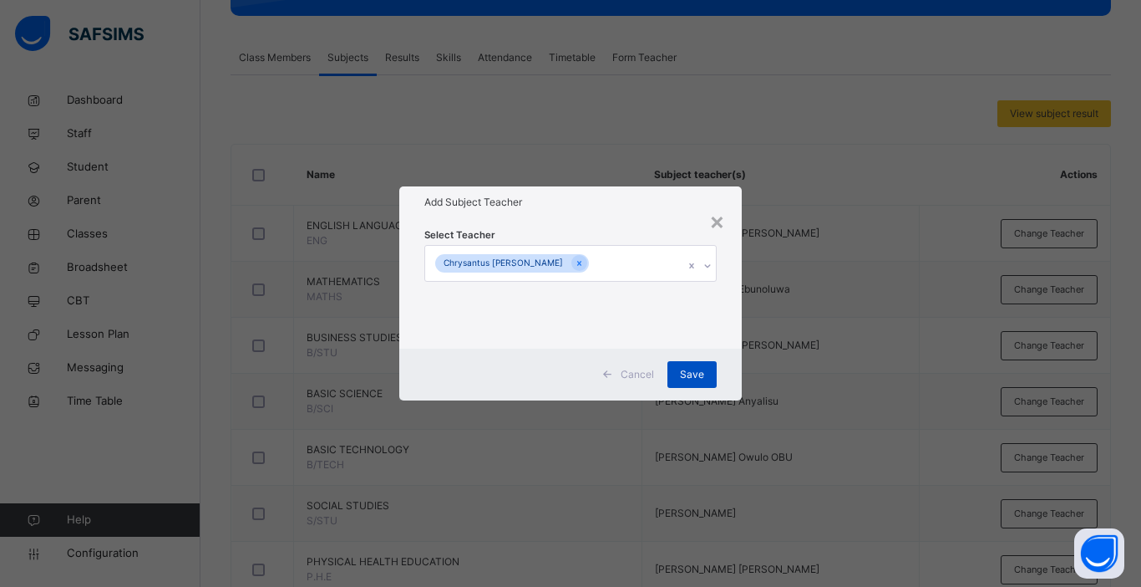
click at [684, 378] on span "Save" at bounding box center [692, 374] width 24 height 15
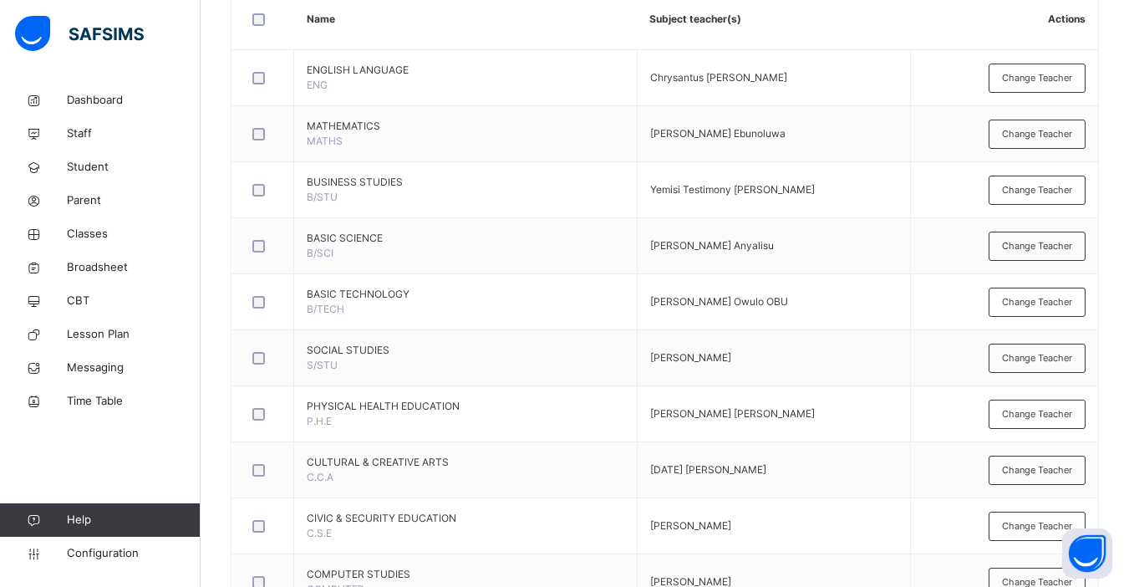
scroll to position [0, 0]
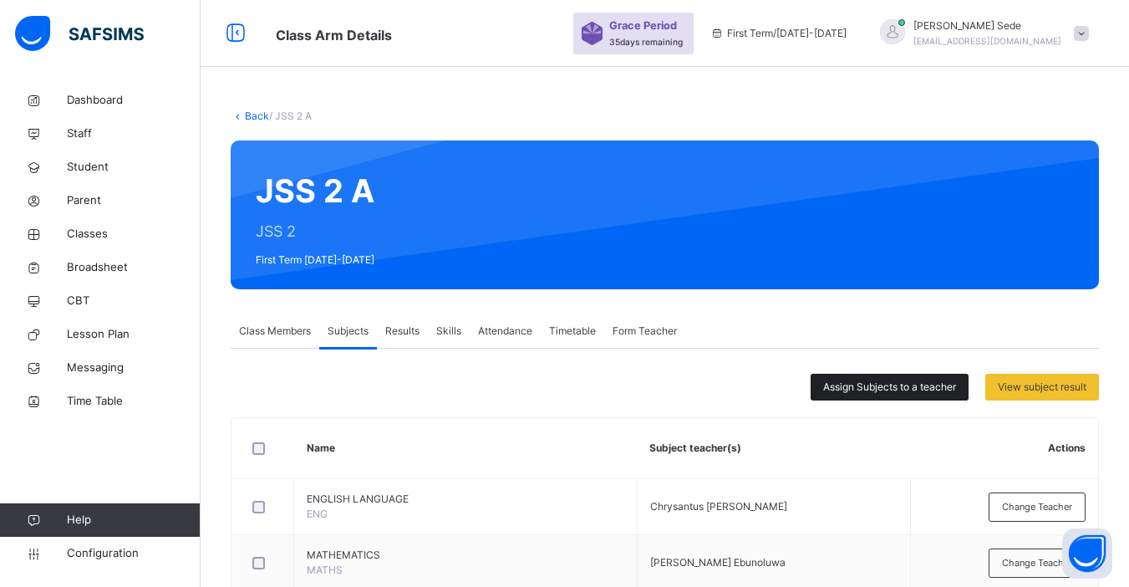
click at [882, 391] on span "Assign Subjects to a teacher" at bounding box center [889, 386] width 133 height 15
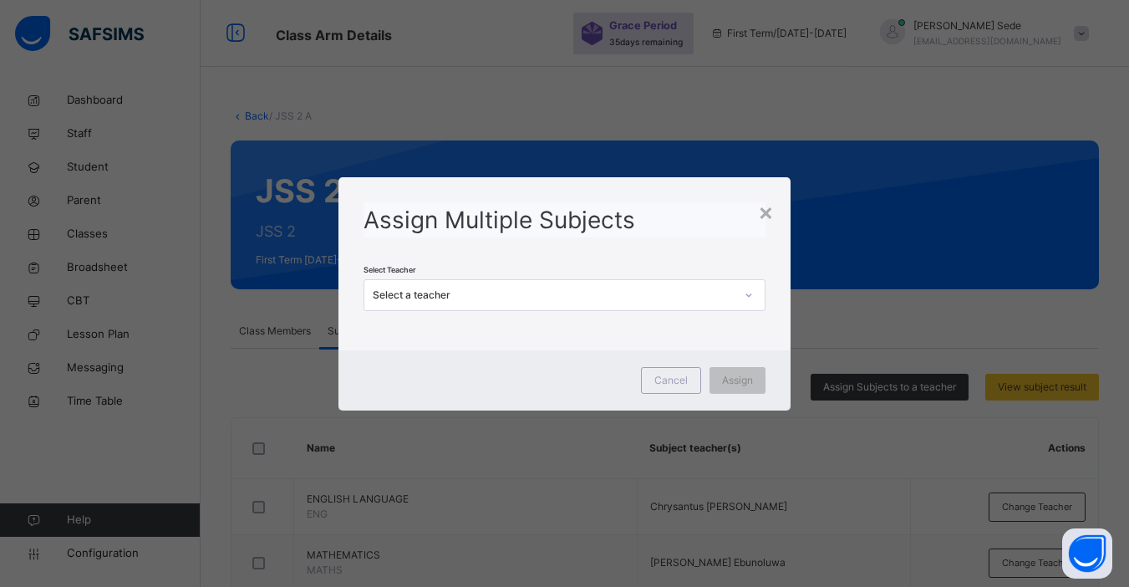
click at [522, 301] on div "Select a teacher" at bounding box center [553, 294] width 361 height 15
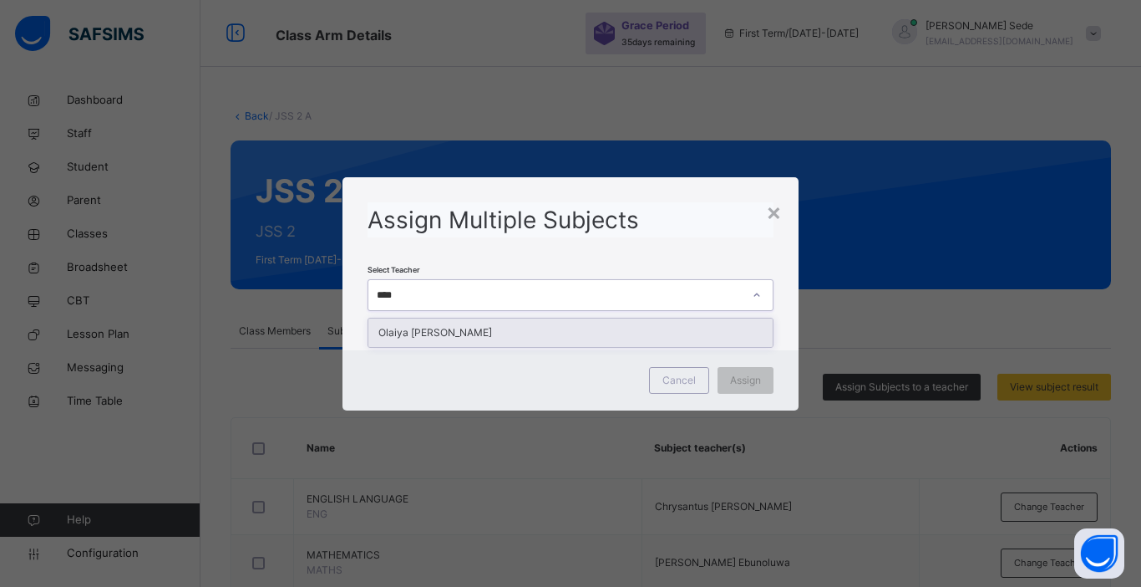
type input "*****"
click at [518, 331] on div "Olaiya [PERSON_NAME]" at bounding box center [571, 332] width 404 height 28
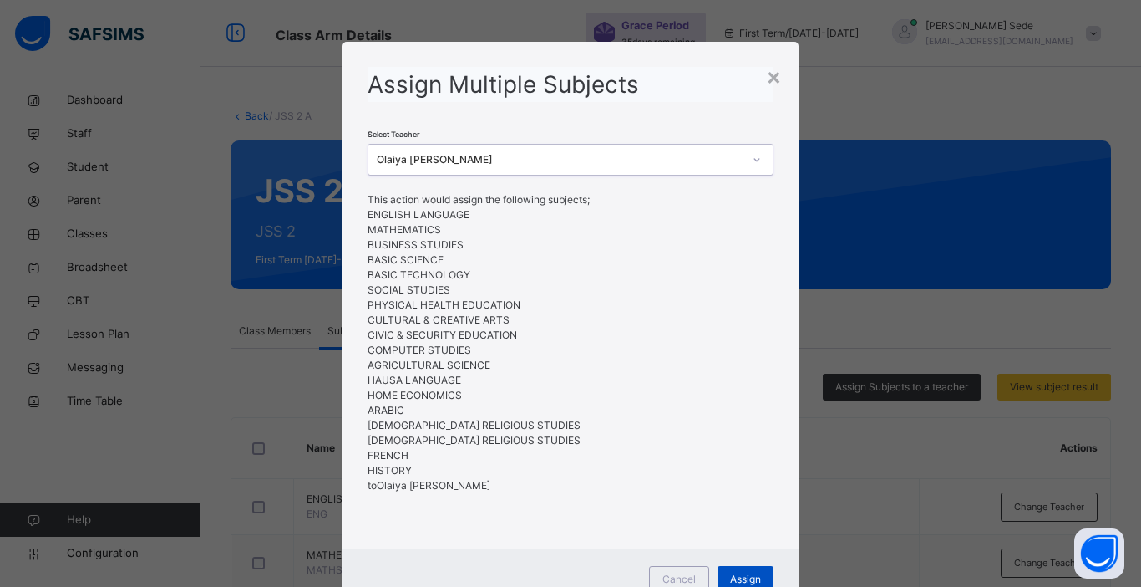
click at [736, 580] on span "Assign" at bounding box center [745, 579] width 31 height 15
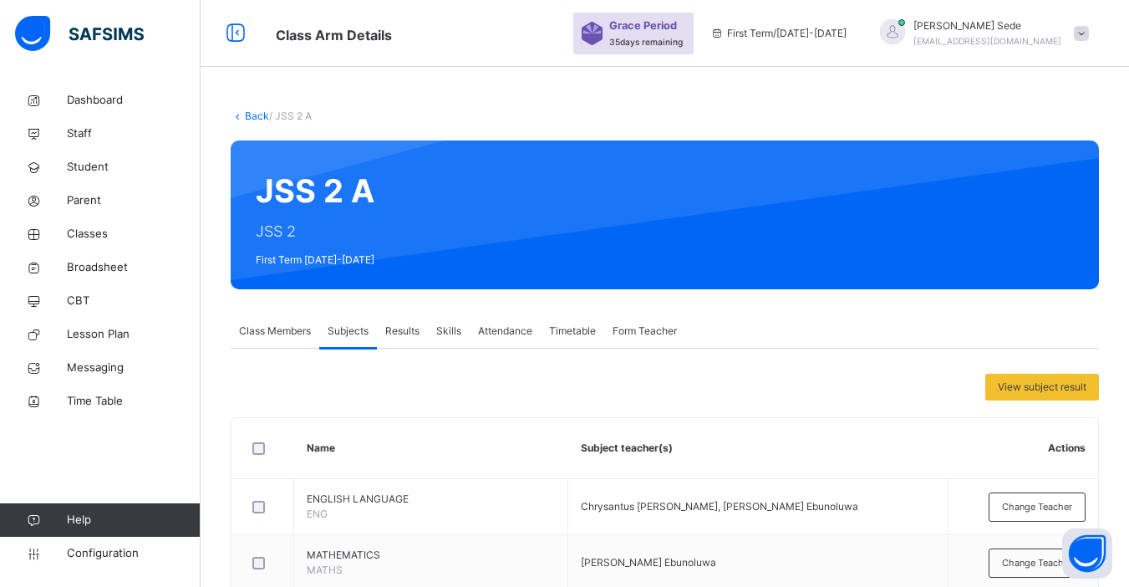
click at [252, 112] on link "Back" at bounding box center [257, 115] width 24 height 13
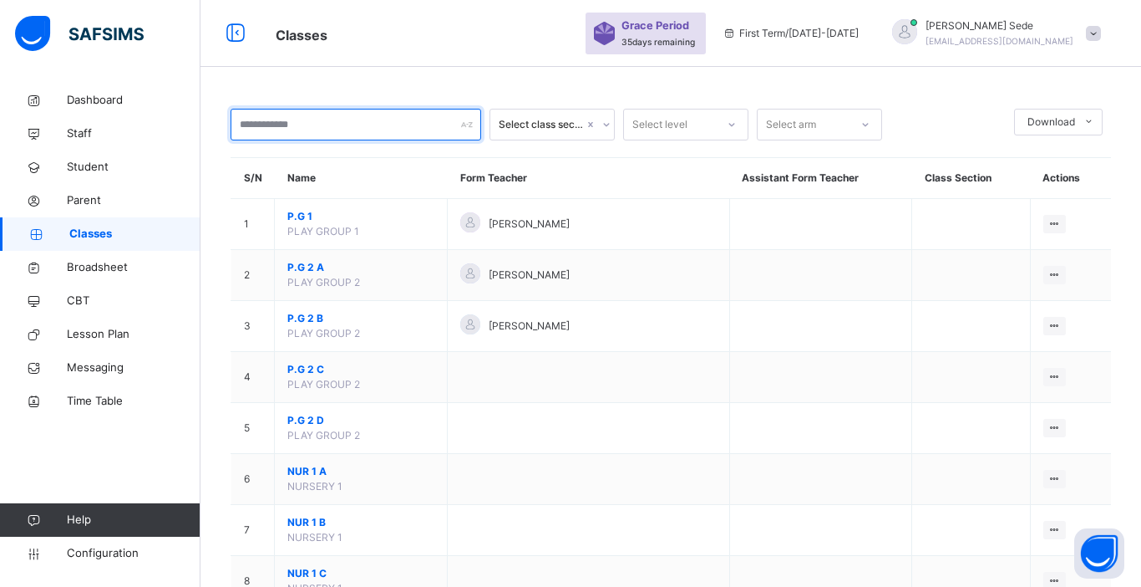
click at [284, 133] on input "text" at bounding box center [356, 125] width 251 height 32
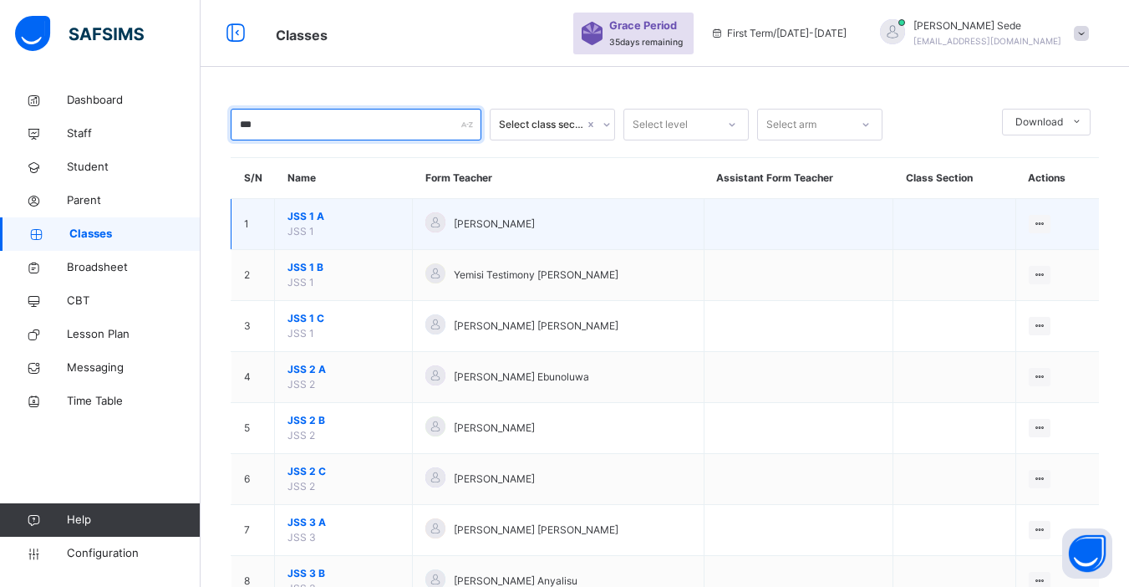
type input "***"
click at [314, 216] on span "JSS 1 A" at bounding box center [343, 216] width 112 height 15
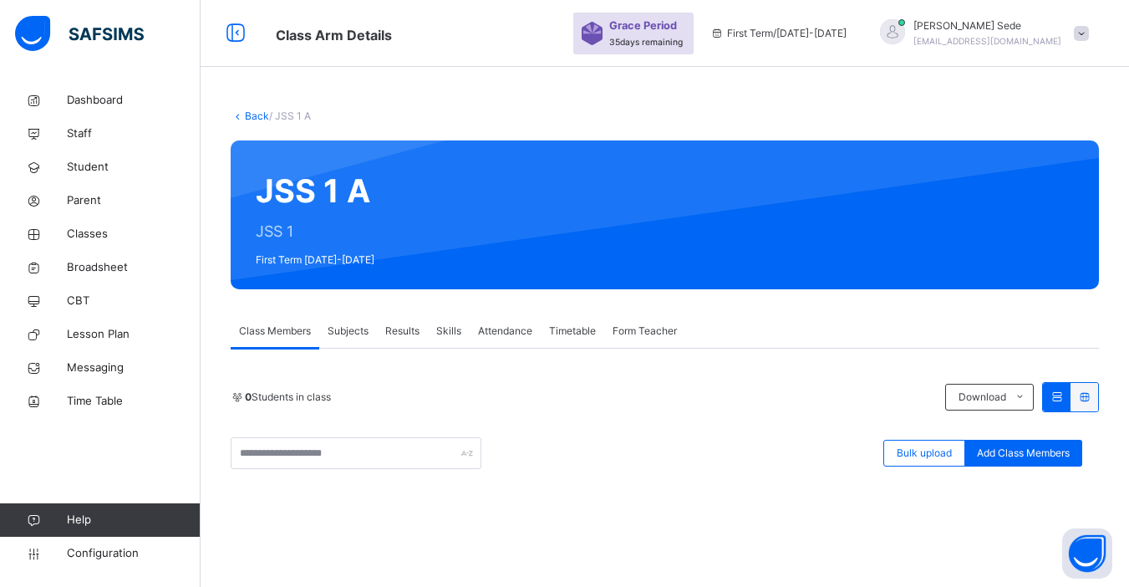
click at [353, 328] on span "Subjects" at bounding box center [348, 330] width 41 height 15
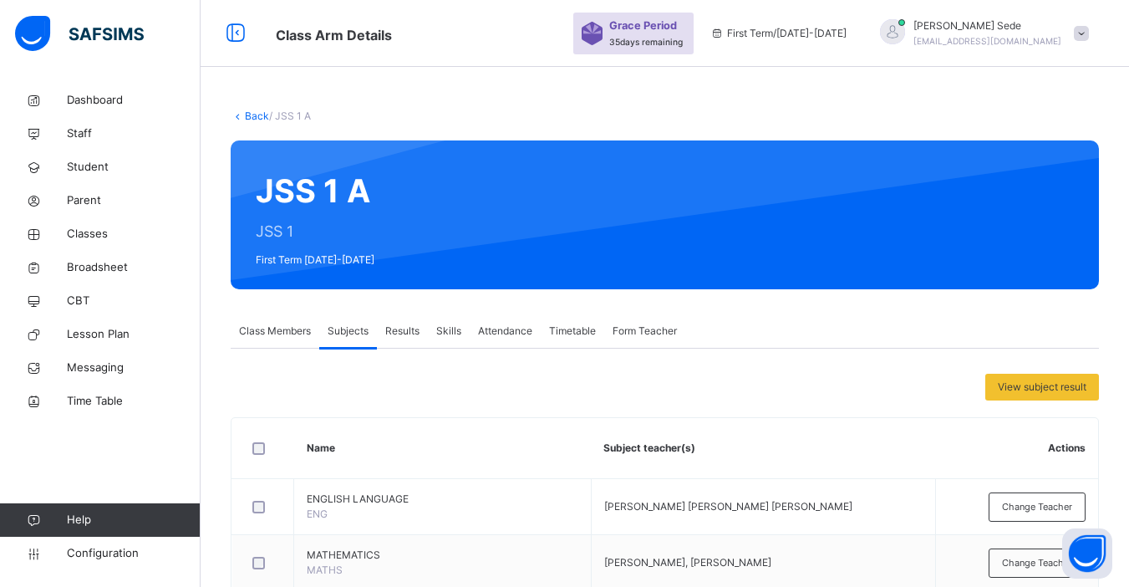
click at [248, 114] on link "Back" at bounding box center [257, 115] width 24 height 13
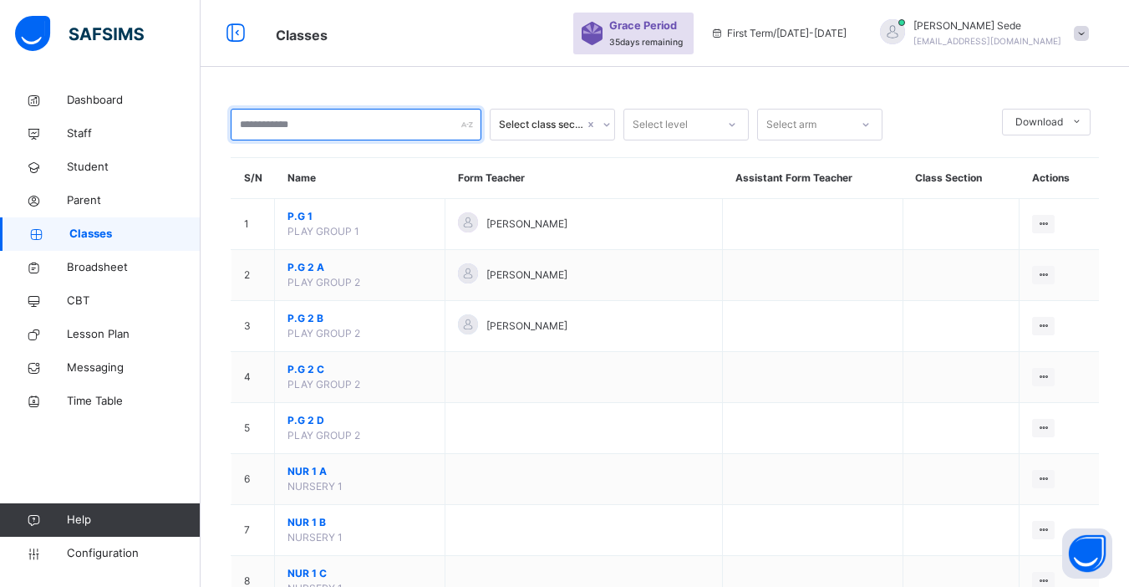
click at [255, 124] on input "text" at bounding box center [356, 125] width 251 height 32
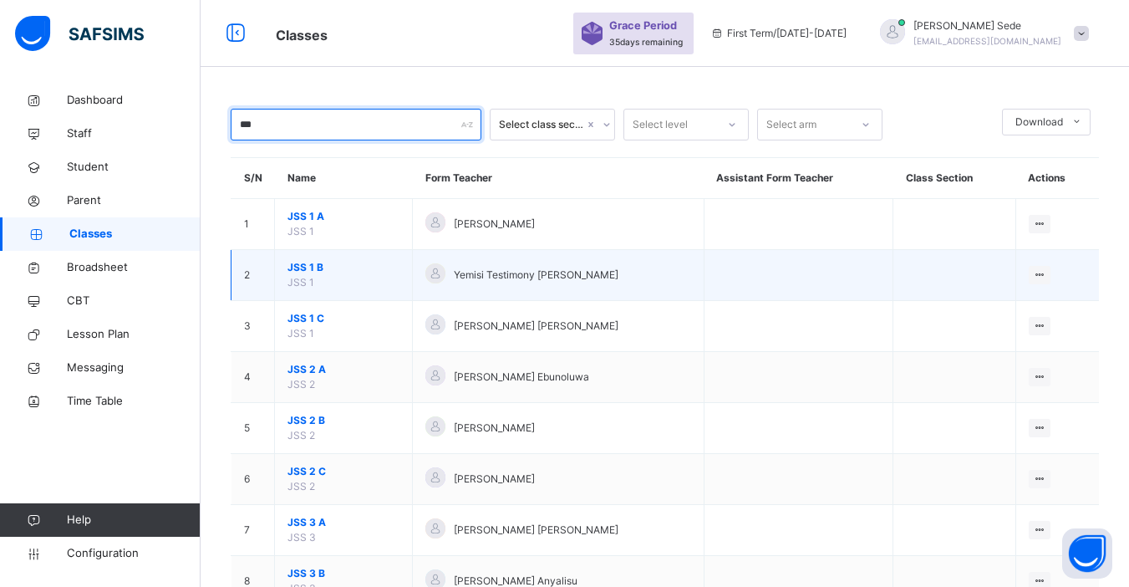
type input "***"
click at [303, 264] on span "JSS 1 B" at bounding box center [343, 267] width 112 height 15
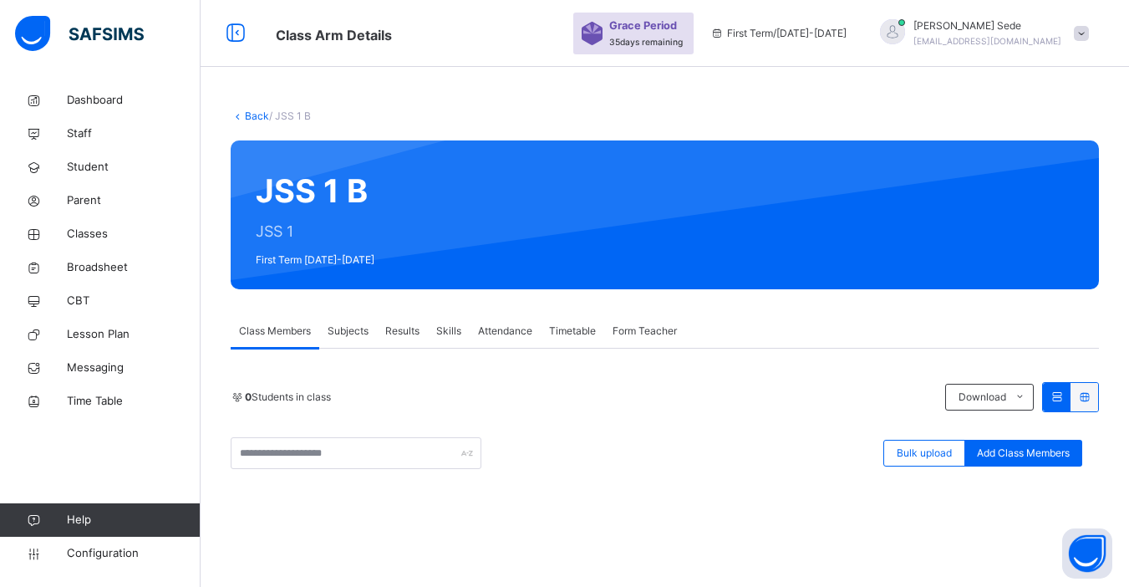
click at [350, 333] on span "Subjects" at bounding box center [348, 330] width 41 height 15
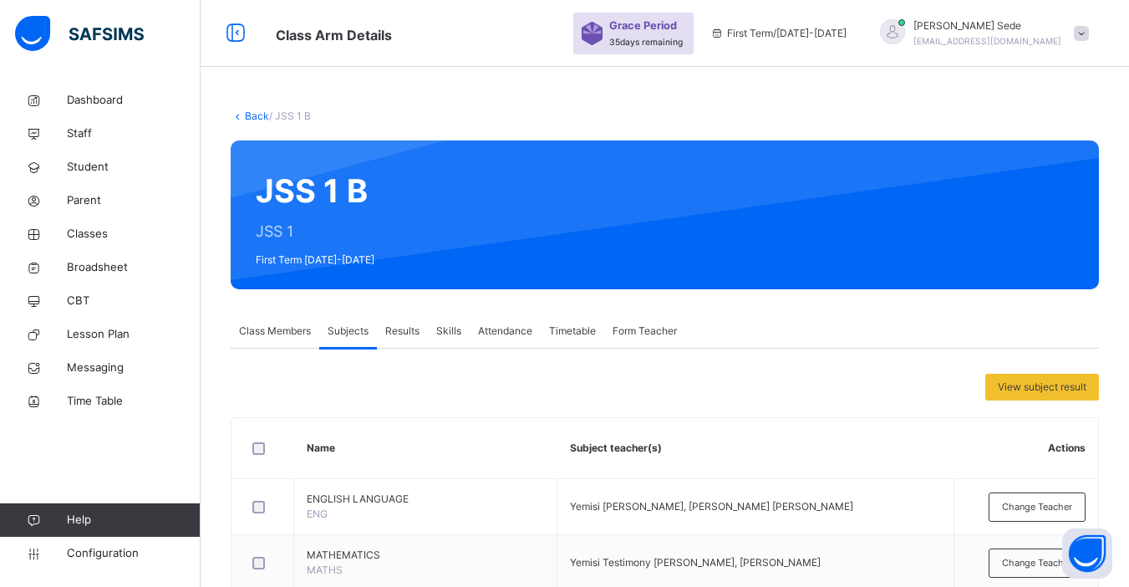
click at [259, 113] on link "Back" at bounding box center [257, 115] width 24 height 13
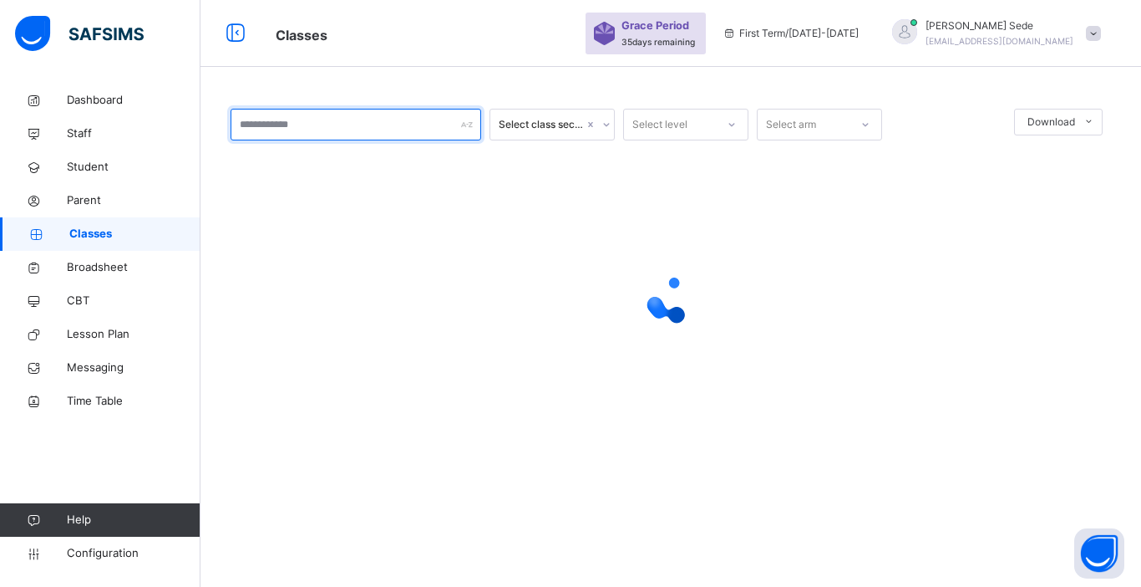
click at [270, 123] on input "text" at bounding box center [356, 125] width 251 height 32
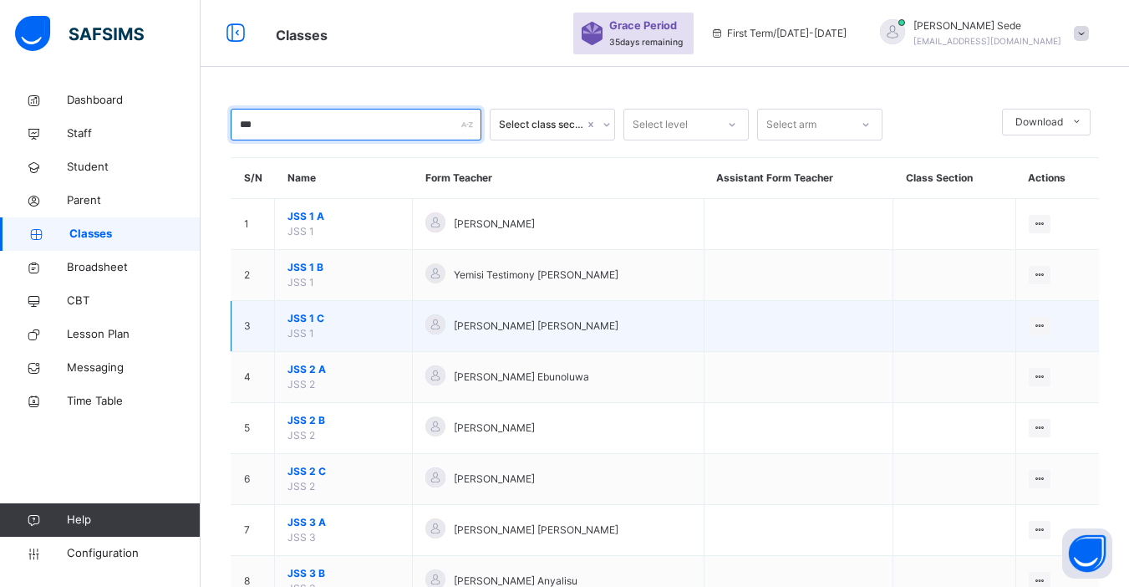
type input "***"
click at [303, 318] on span "JSS 1 C" at bounding box center [343, 318] width 112 height 15
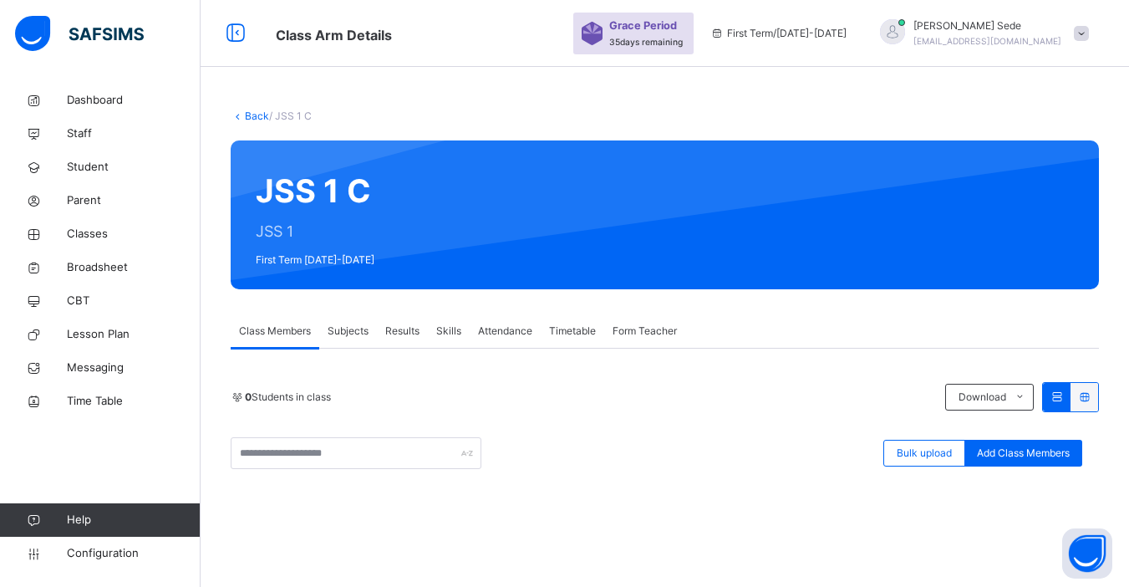
click at [351, 331] on span "Subjects" at bounding box center [348, 330] width 41 height 15
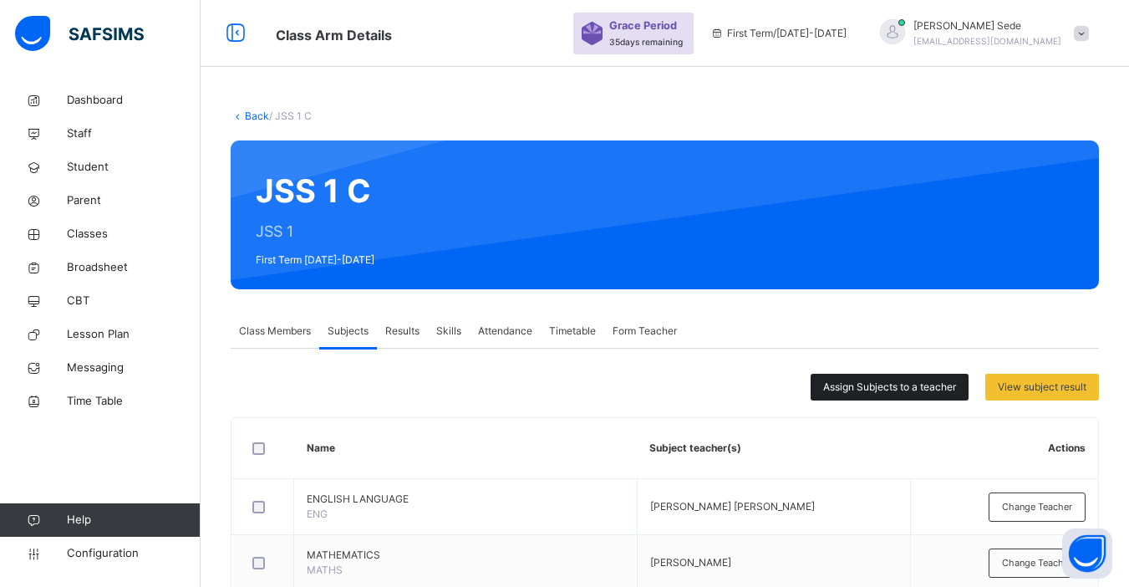
click at [905, 388] on span "Assign Subjects to a teacher" at bounding box center [889, 386] width 133 height 15
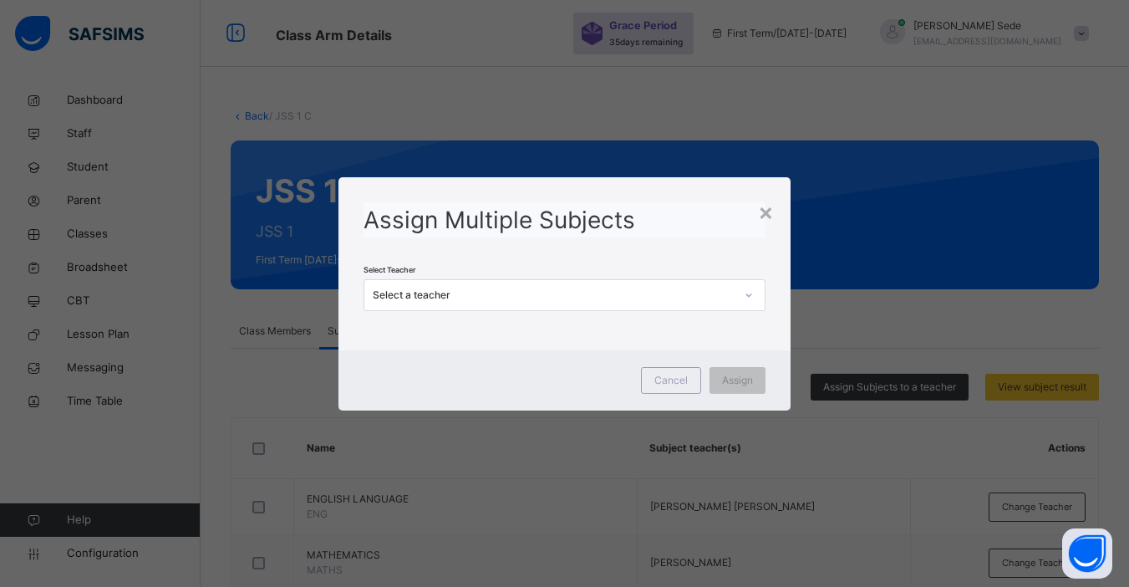
click at [575, 290] on div "Select a teacher" at bounding box center [553, 294] width 361 height 15
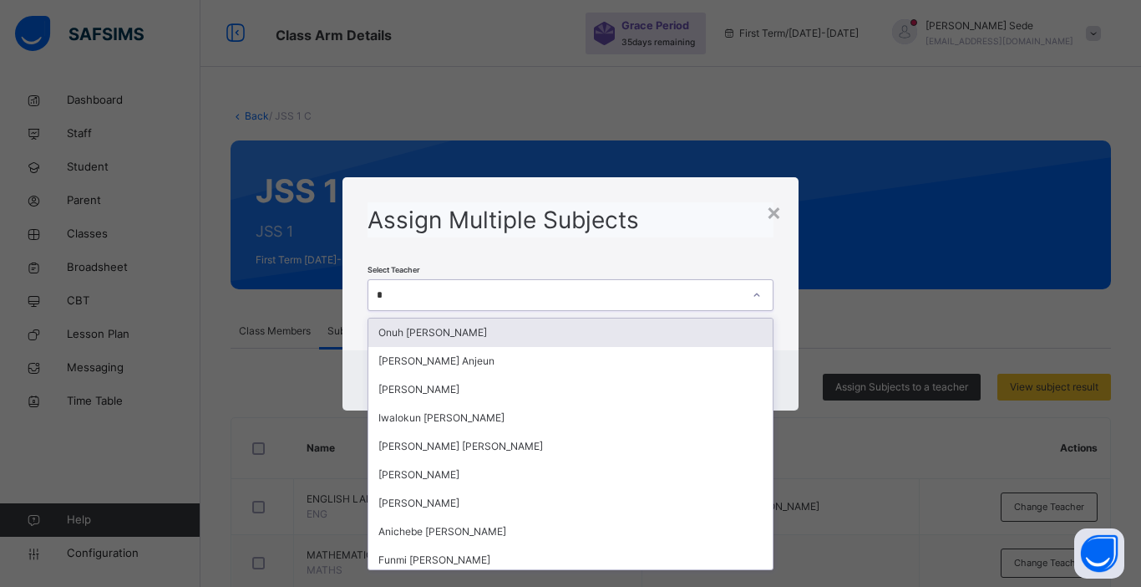
type input "**"
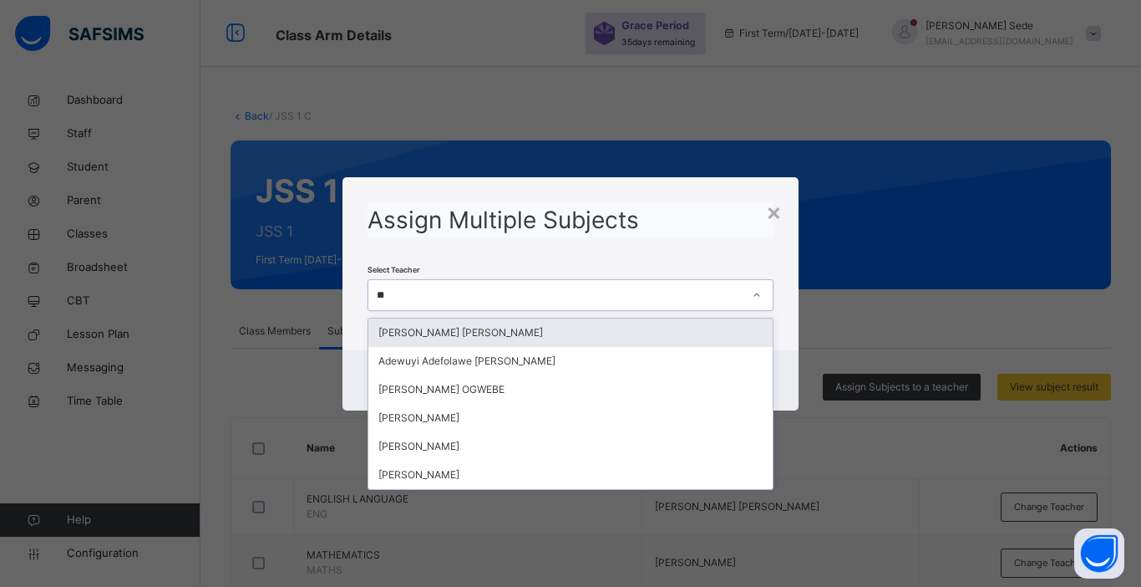
click at [547, 336] on div "[PERSON_NAME] [PERSON_NAME]" at bounding box center [571, 332] width 404 height 28
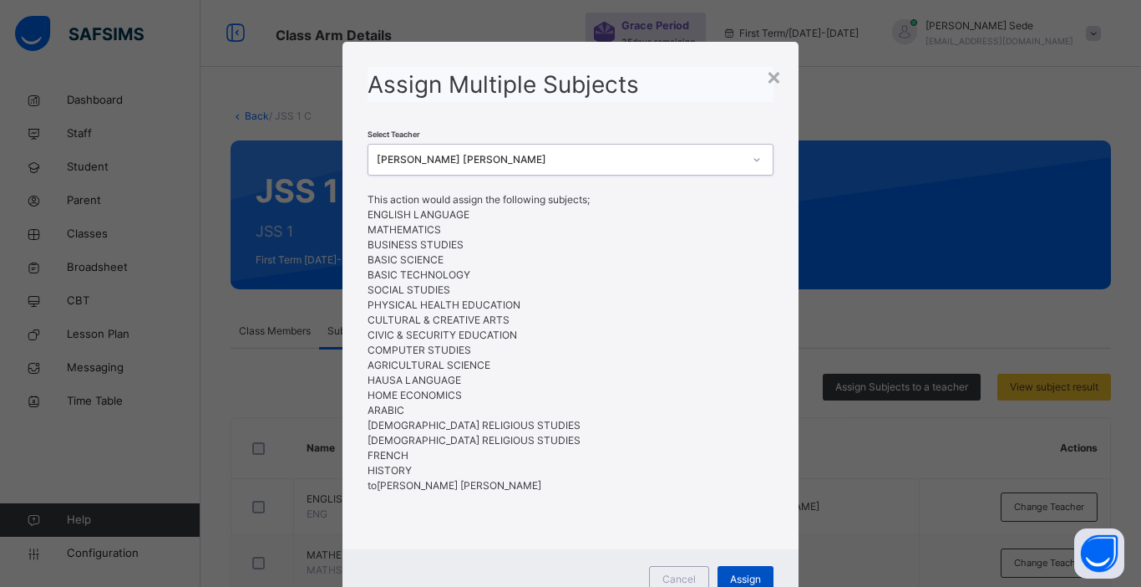
click at [735, 568] on div "Assign" at bounding box center [746, 579] width 56 height 27
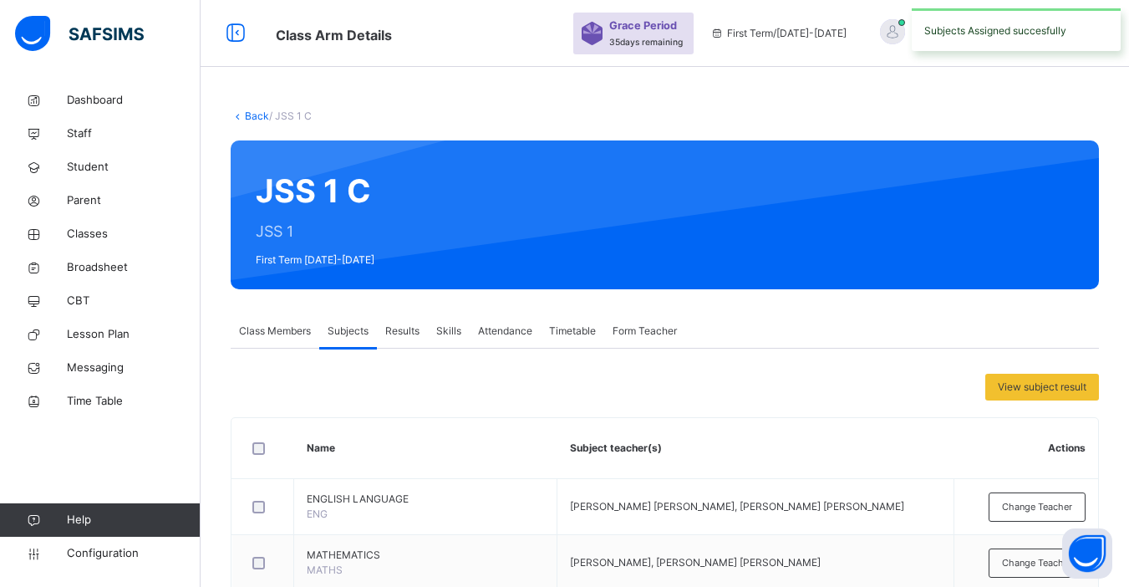
click at [256, 119] on link "Back" at bounding box center [257, 115] width 24 height 13
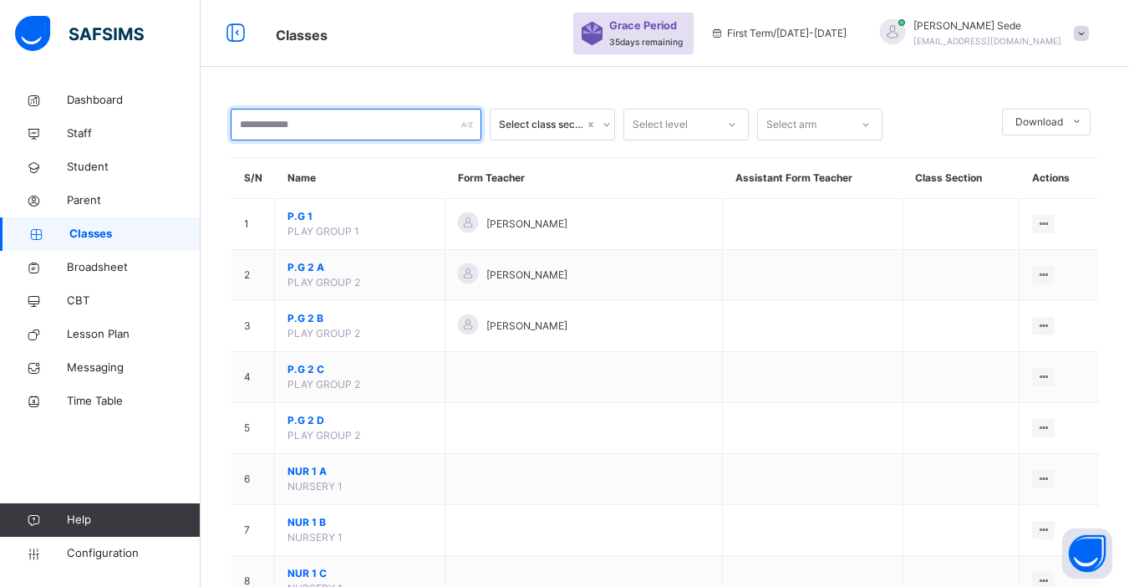
click at [256, 119] on input "text" at bounding box center [356, 125] width 251 height 32
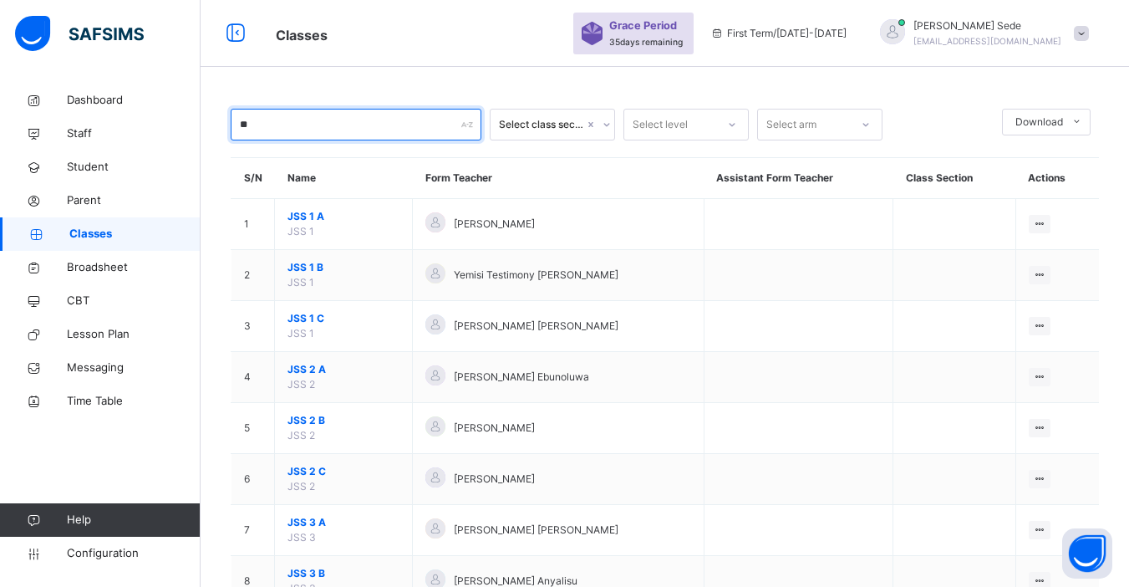
type input "***"
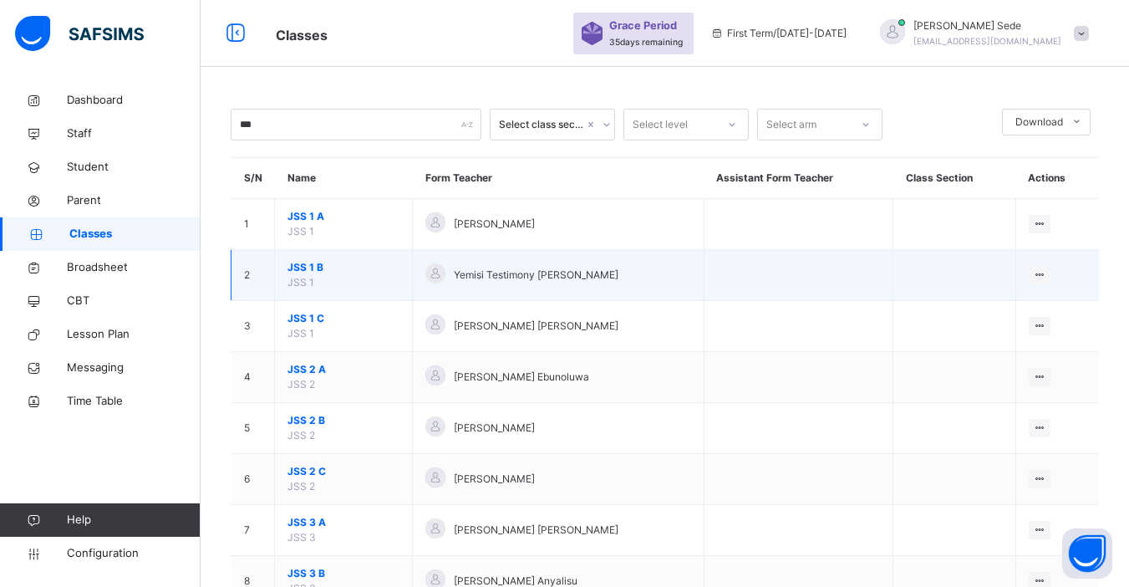
click at [306, 264] on span "JSS 1 B" at bounding box center [343, 267] width 112 height 15
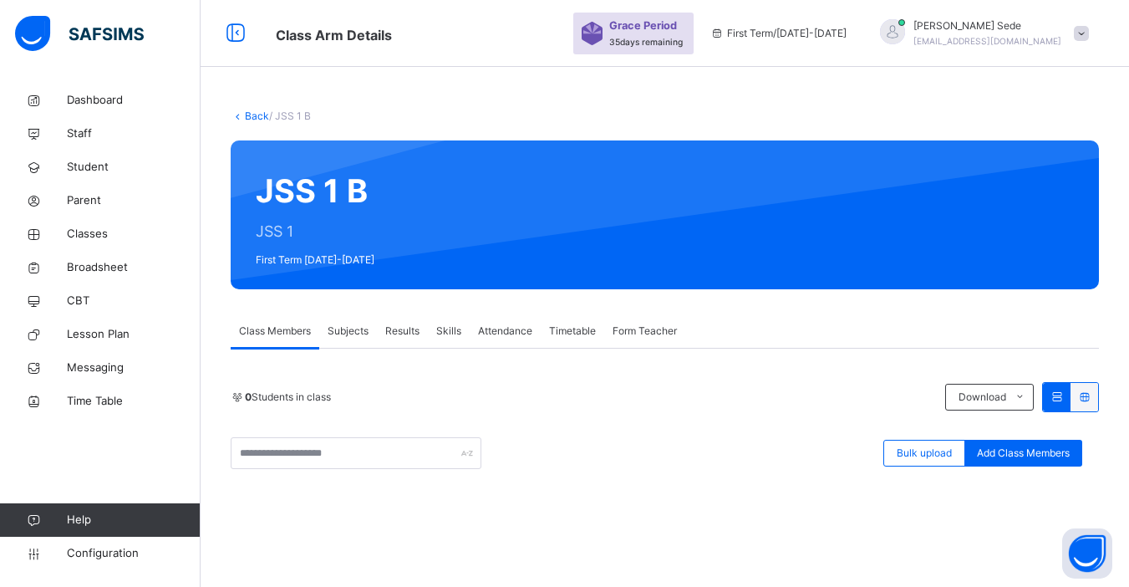
click at [353, 327] on span "Subjects" at bounding box center [348, 330] width 41 height 15
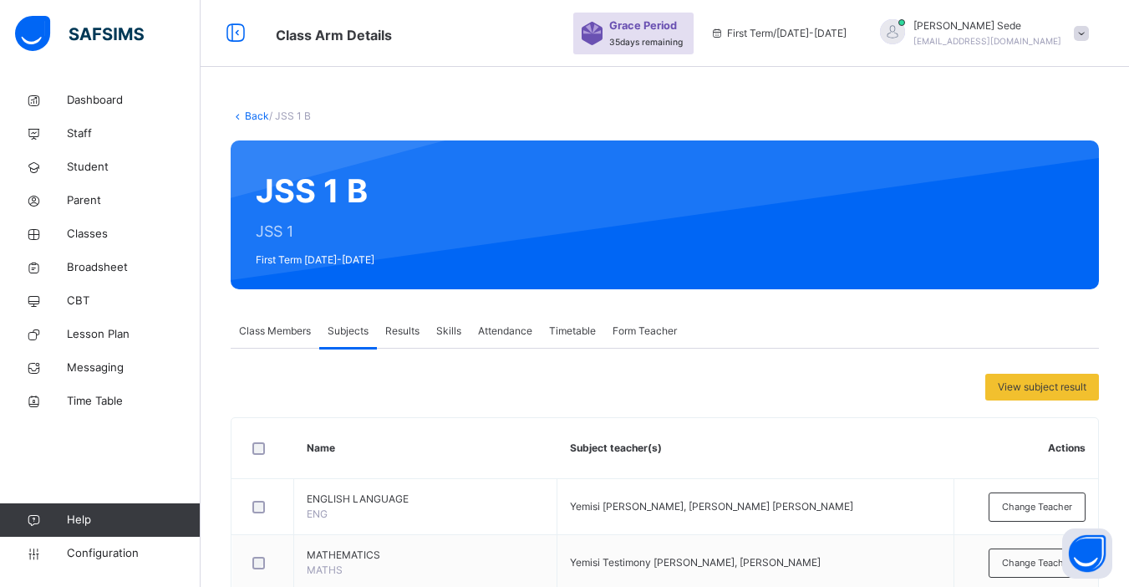
click at [257, 118] on link "Back" at bounding box center [257, 115] width 24 height 13
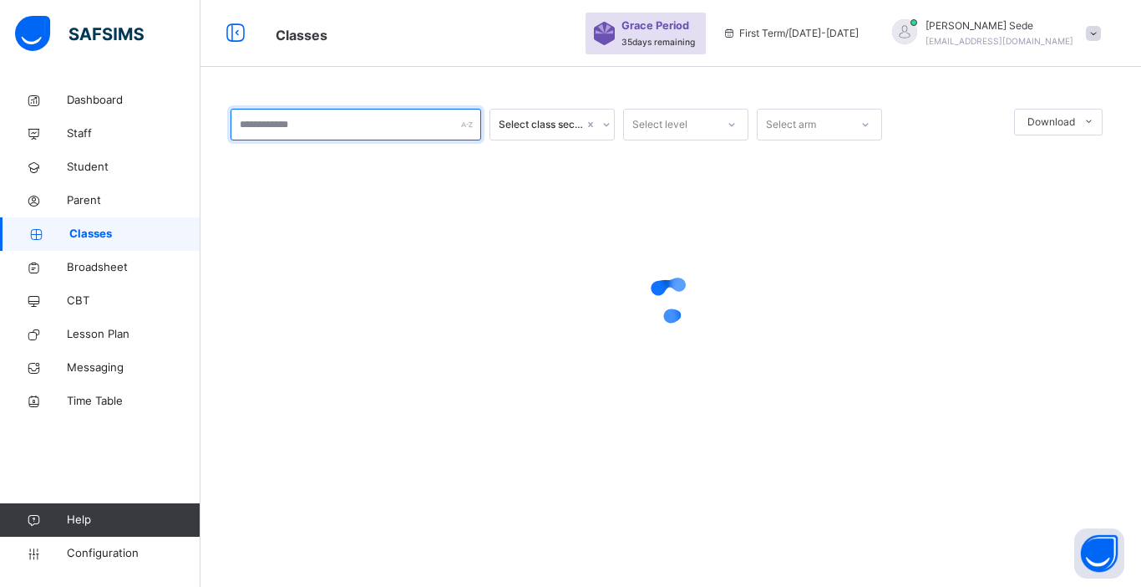
click at [257, 118] on input "text" at bounding box center [356, 125] width 251 height 32
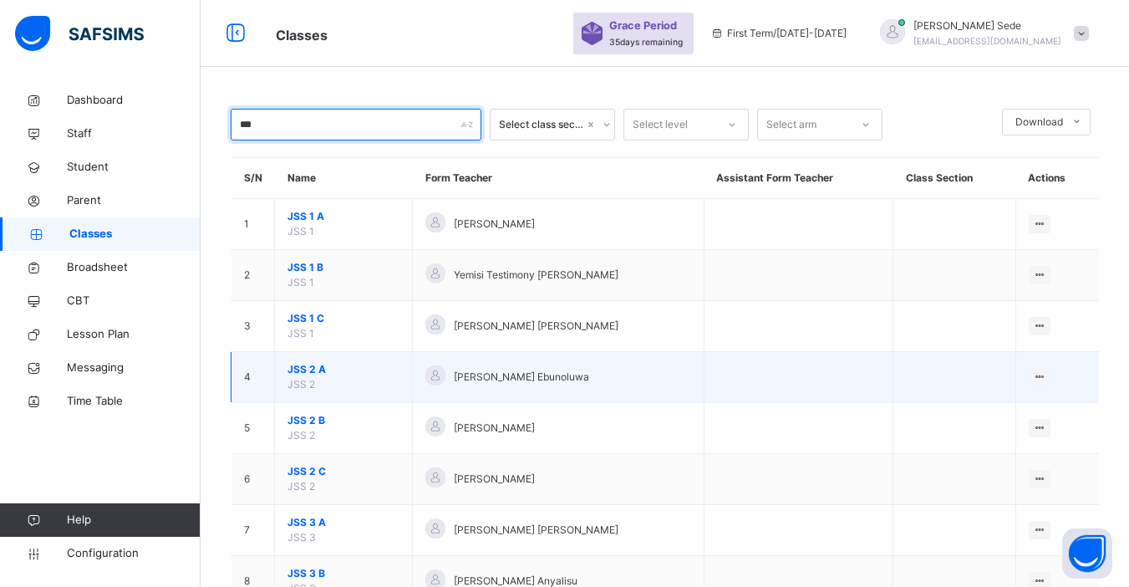
type input "***"
click at [302, 368] on span "JSS 2 A" at bounding box center [343, 369] width 112 height 15
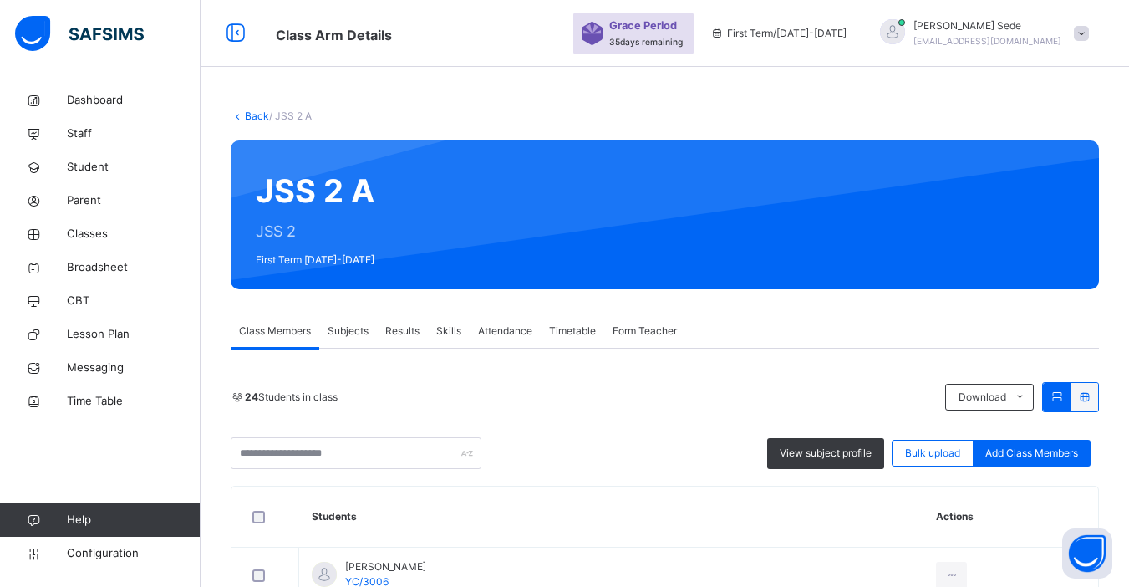
click at [341, 332] on span "Subjects" at bounding box center [348, 330] width 41 height 15
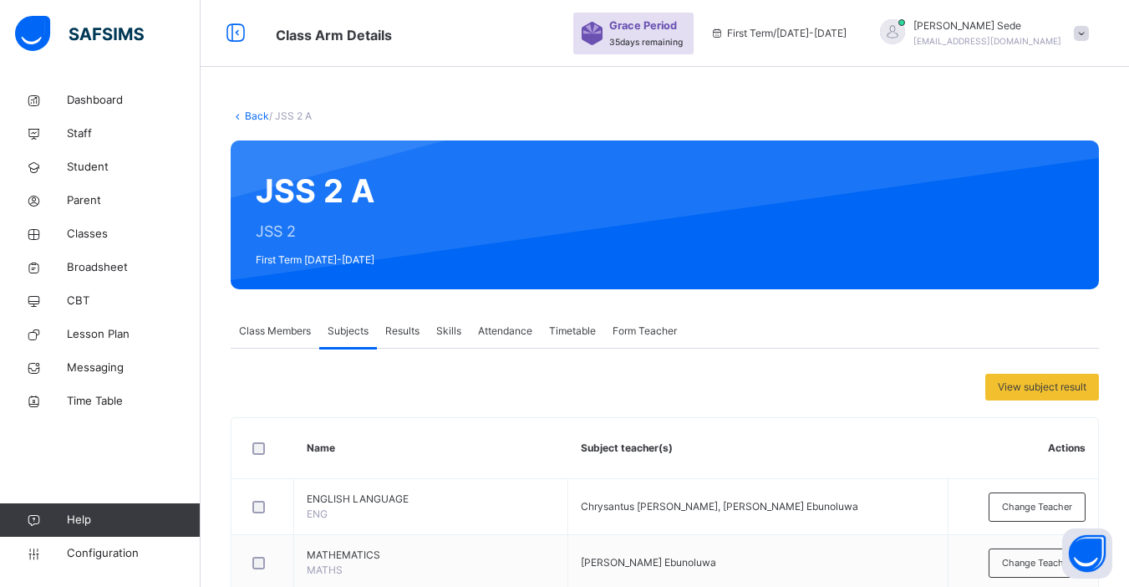
click at [258, 115] on link "Back" at bounding box center [257, 115] width 24 height 13
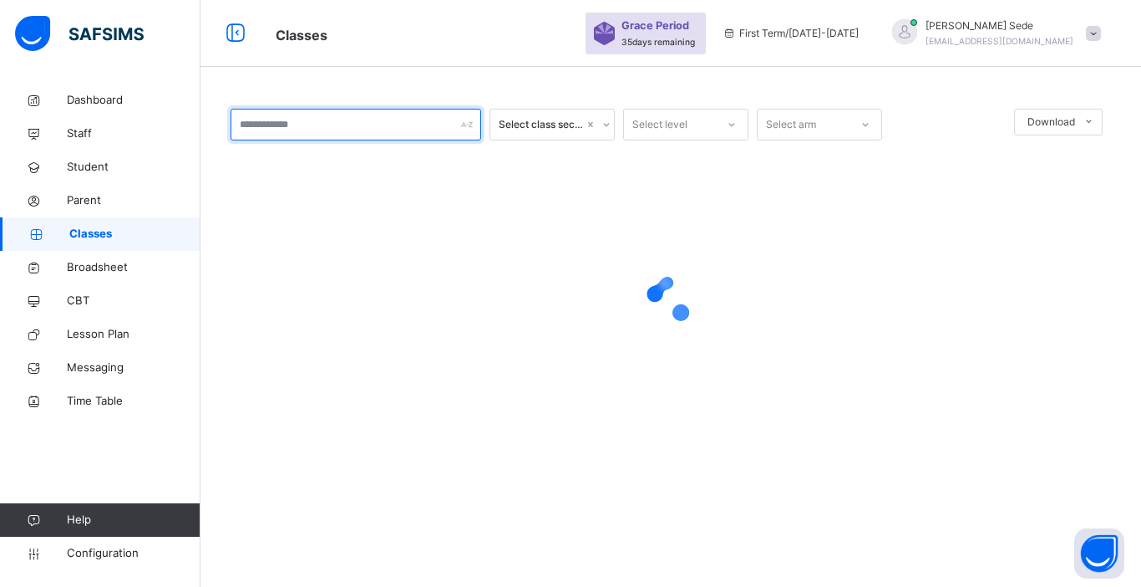
click at [258, 115] on input "text" at bounding box center [356, 125] width 251 height 32
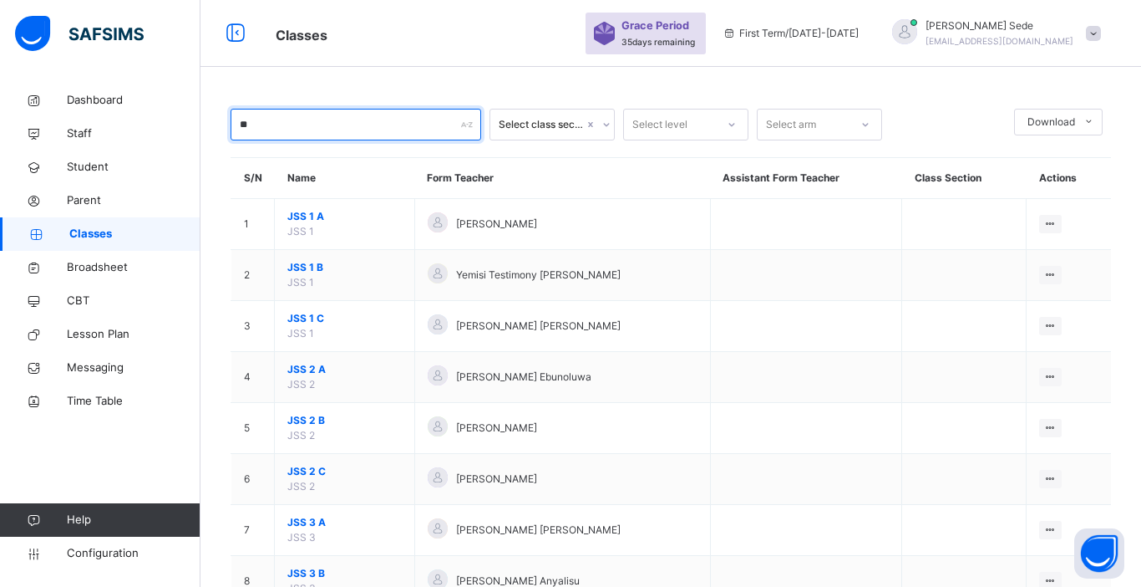
type input "***"
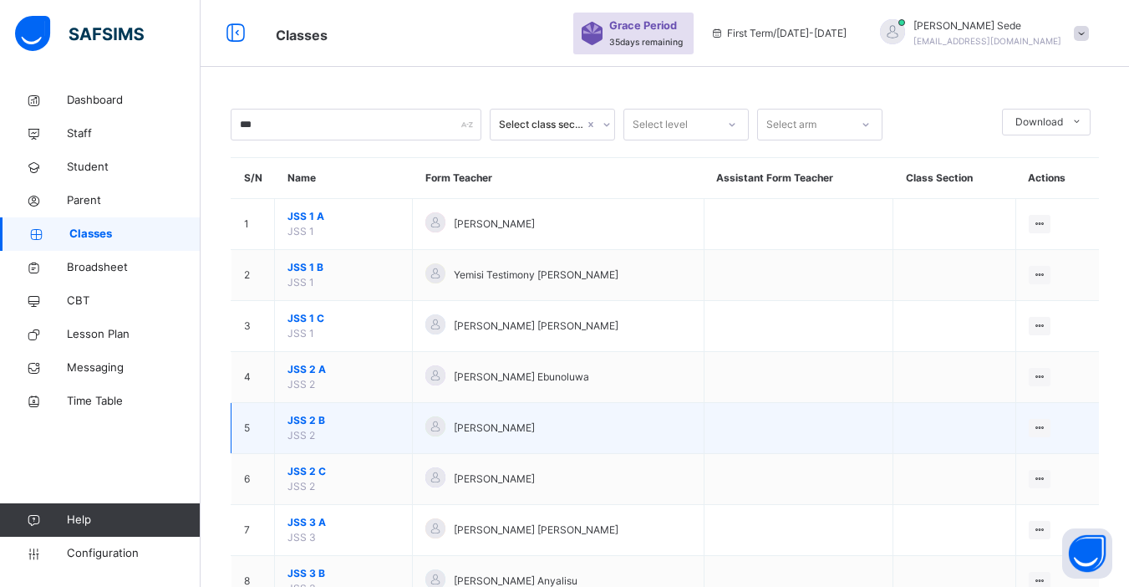
click at [297, 419] on span "JSS 2 B" at bounding box center [343, 420] width 112 height 15
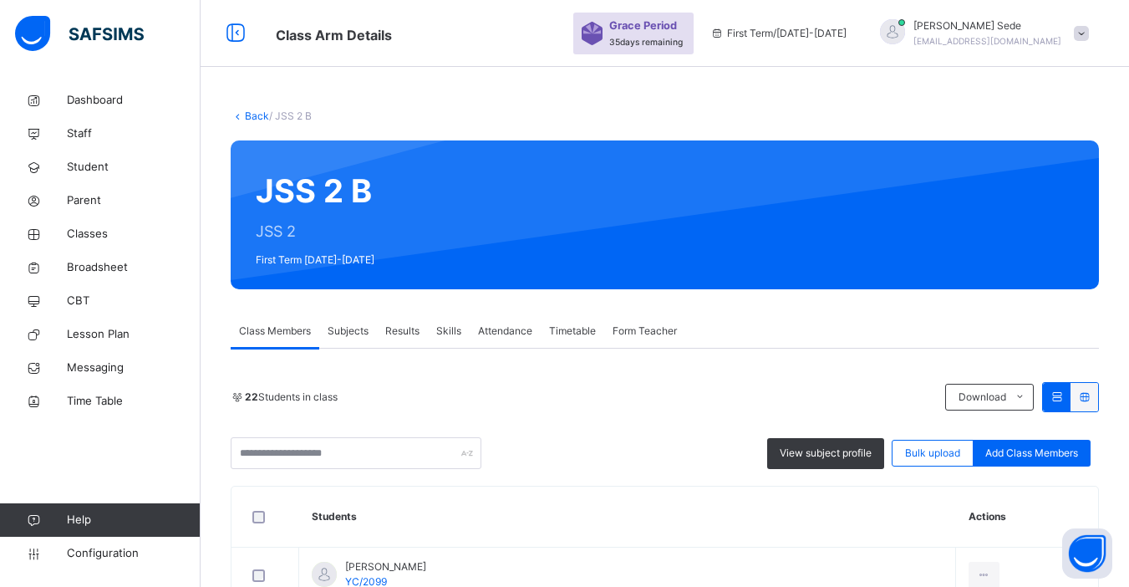
click at [351, 333] on span "Subjects" at bounding box center [348, 330] width 41 height 15
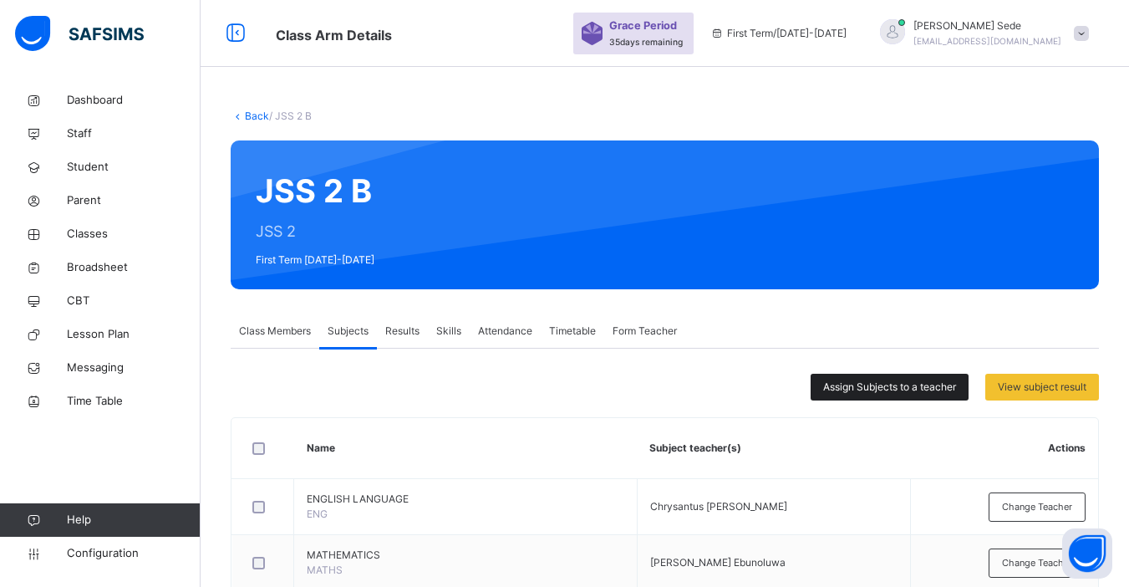
click at [915, 396] on div "Assign Subjects to a teacher" at bounding box center [890, 387] width 158 height 27
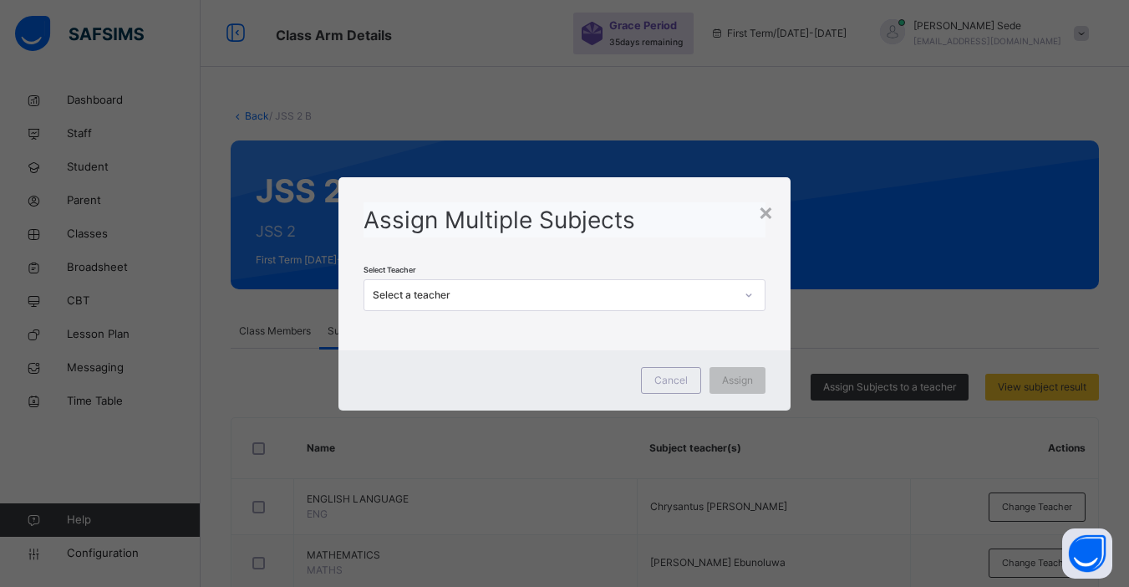
click at [518, 297] on div "Select a teacher" at bounding box center [553, 294] width 361 height 15
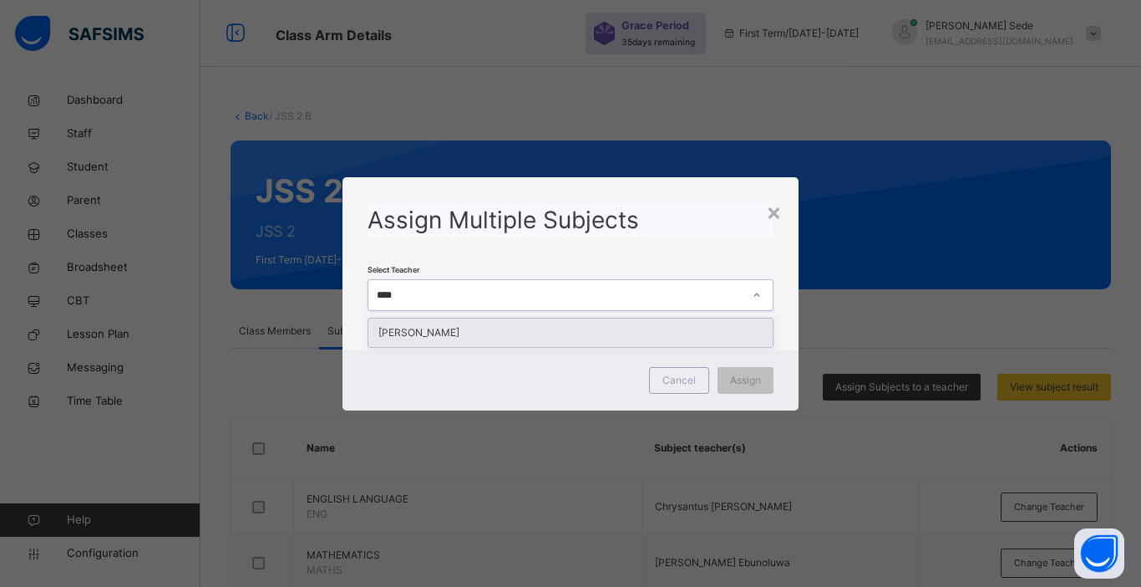
type input "***"
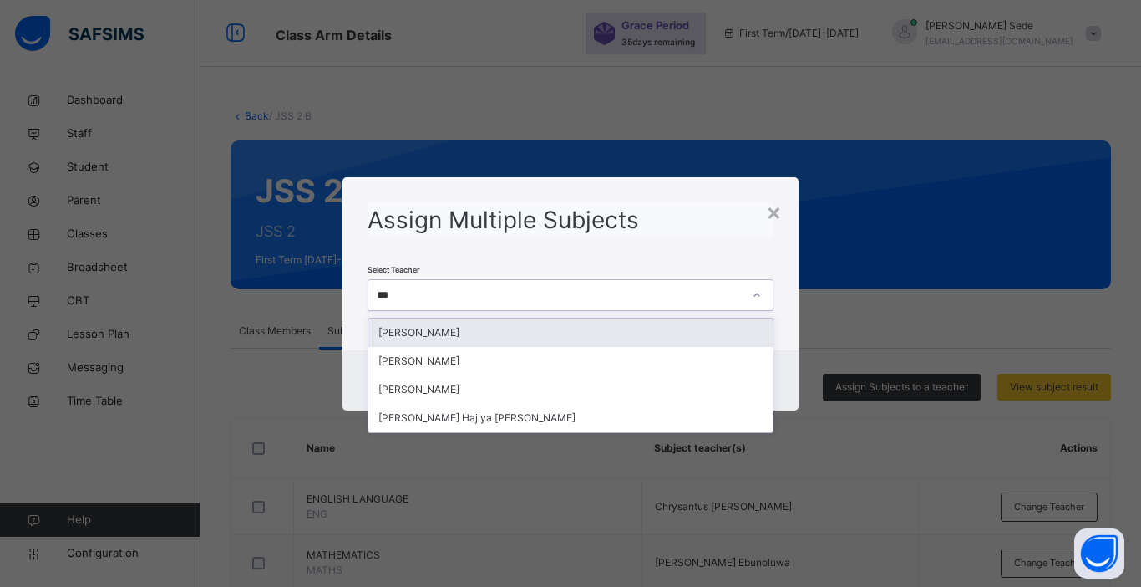
click at [461, 338] on div "[PERSON_NAME]" at bounding box center [571, 332] width 404 height 28
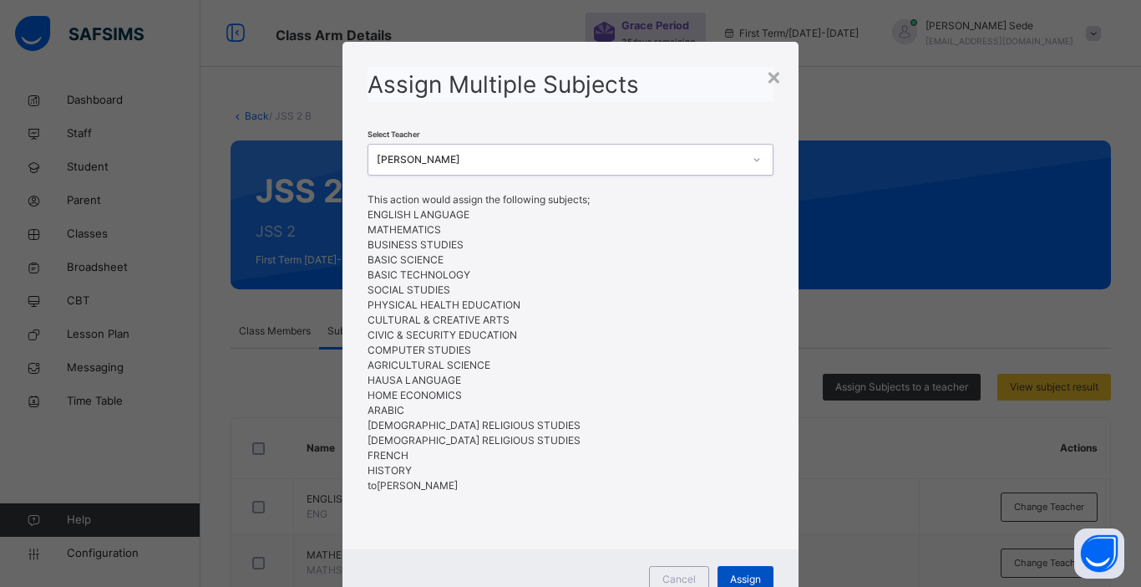
click at [740, 570] on div "Assign" at bounding box center [746, 579] width 56 height 27
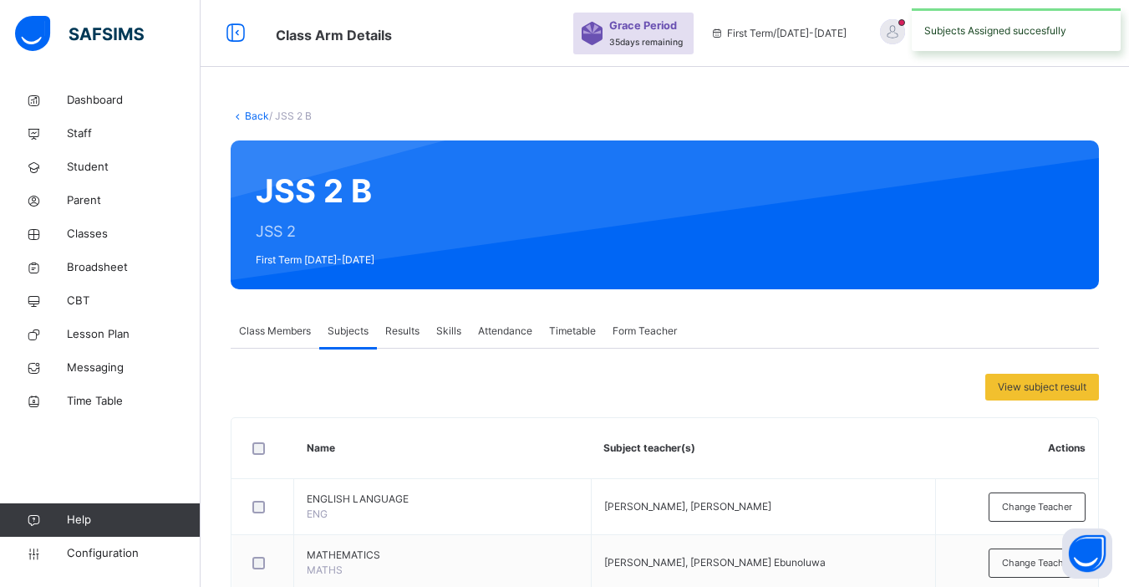
click at [259, 114] on link "Back" at bounding box center [257, 115] width 24 height 13
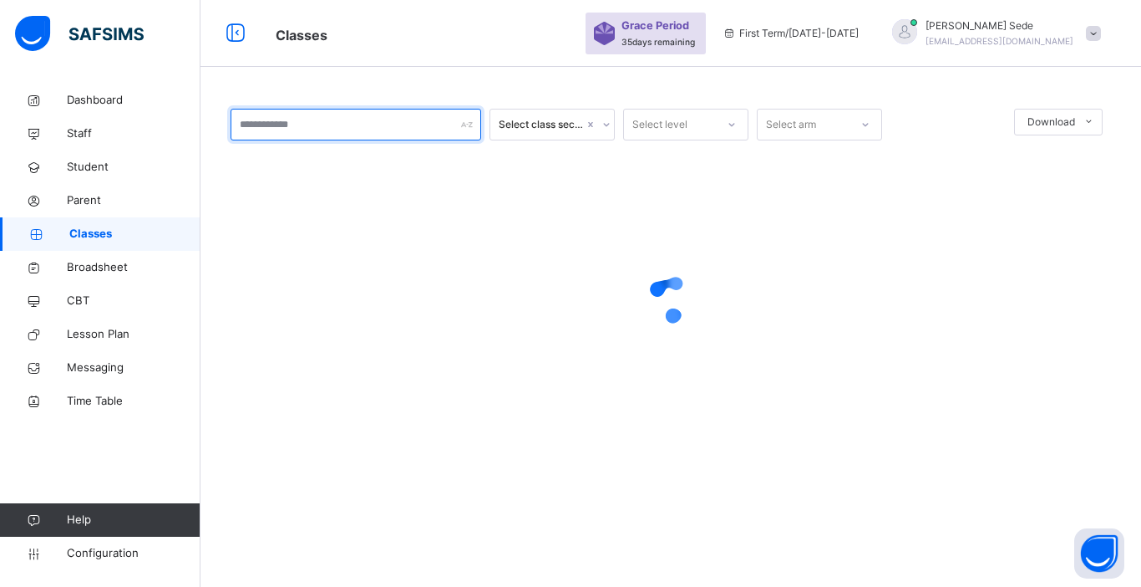
click at [273, 124] on input "text" at bounding box center [356, 125] width 251 height 32
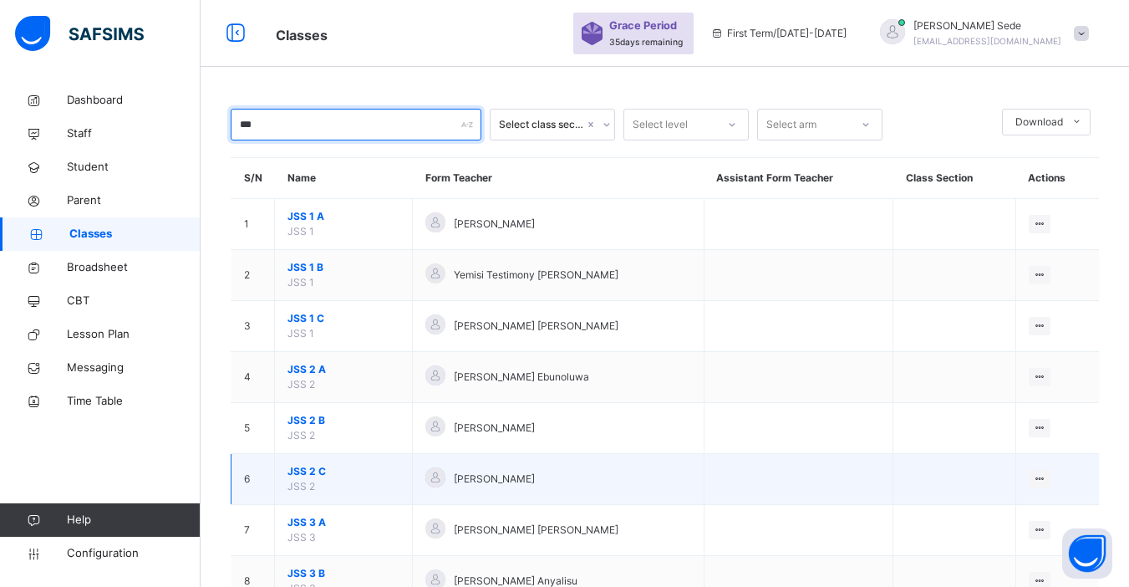
type input "***"
click at [311, 471] on span "JSS 2 C" at bounding box center [343, 471] width 112 height 15
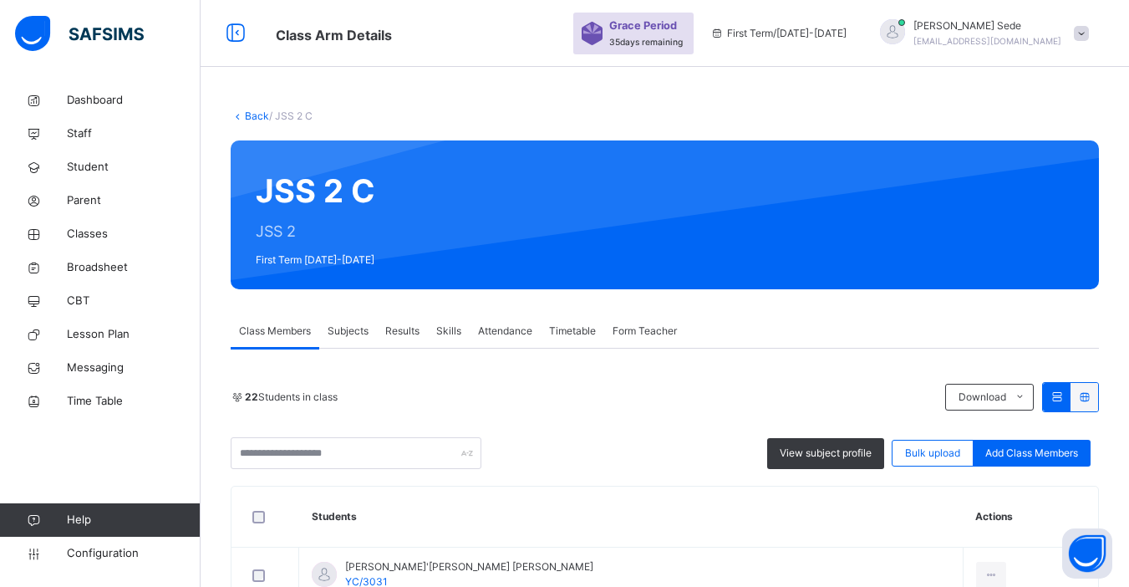
click at [353, 334] on span "Subjects" at bounding box center [348, 330] width 41 height 15
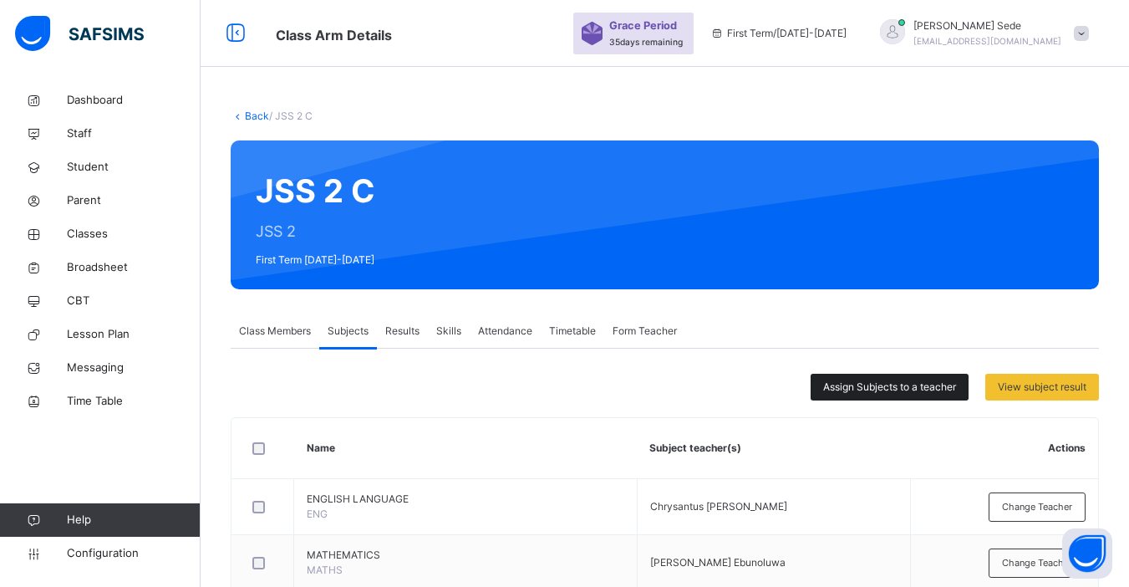
click at [879, 385] on span "Assign Subjects to a teacher" at bounding box center [889, 386] width 133 height 15
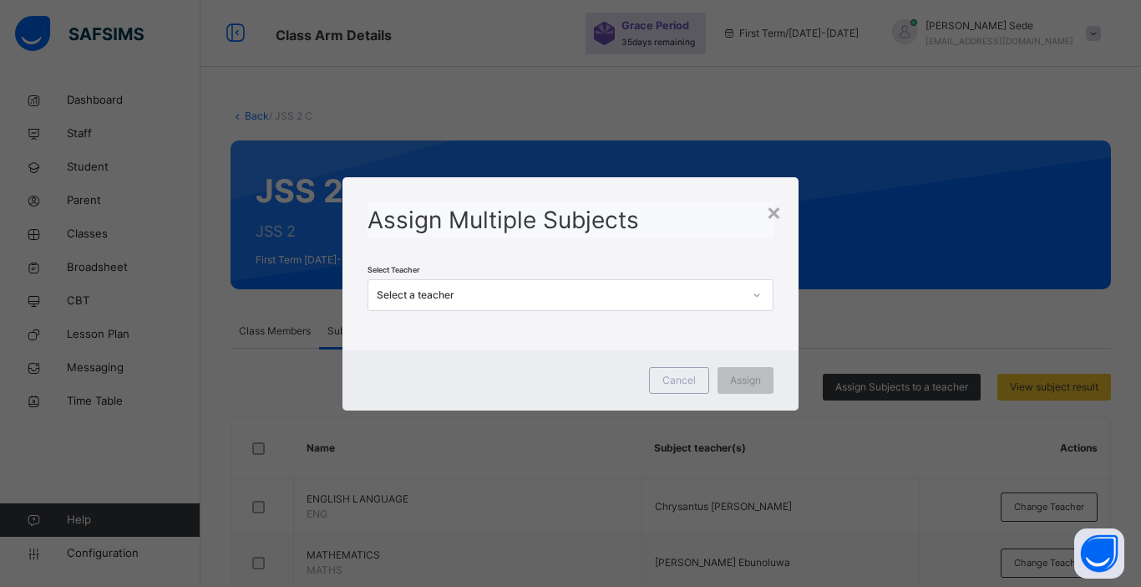
click at [588, 297] on div "Select a teacher" at bounding box center [560, 294] width 366 height 15
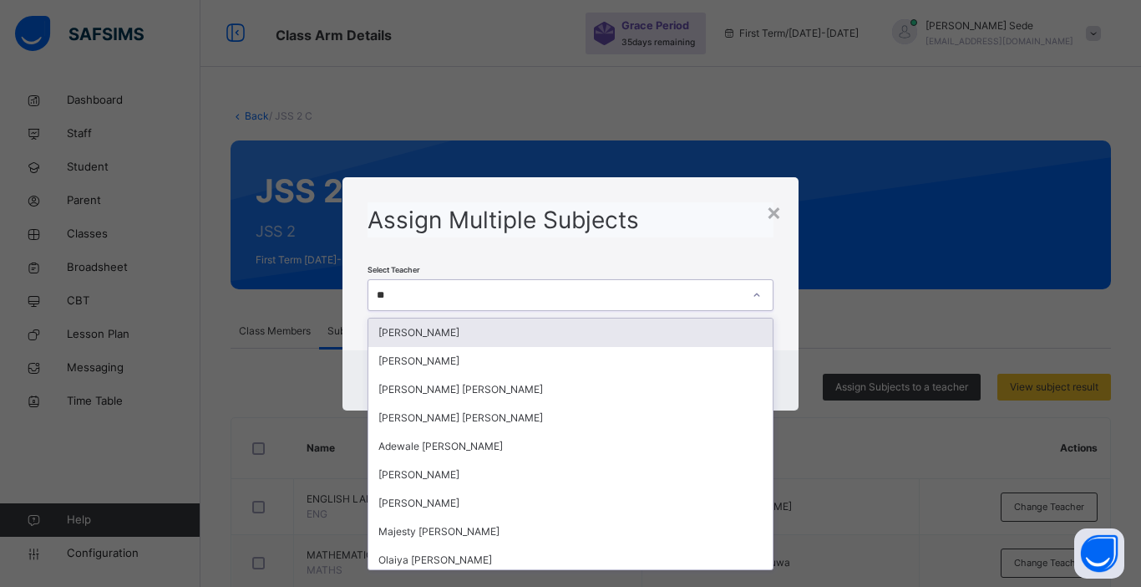
type input "***"
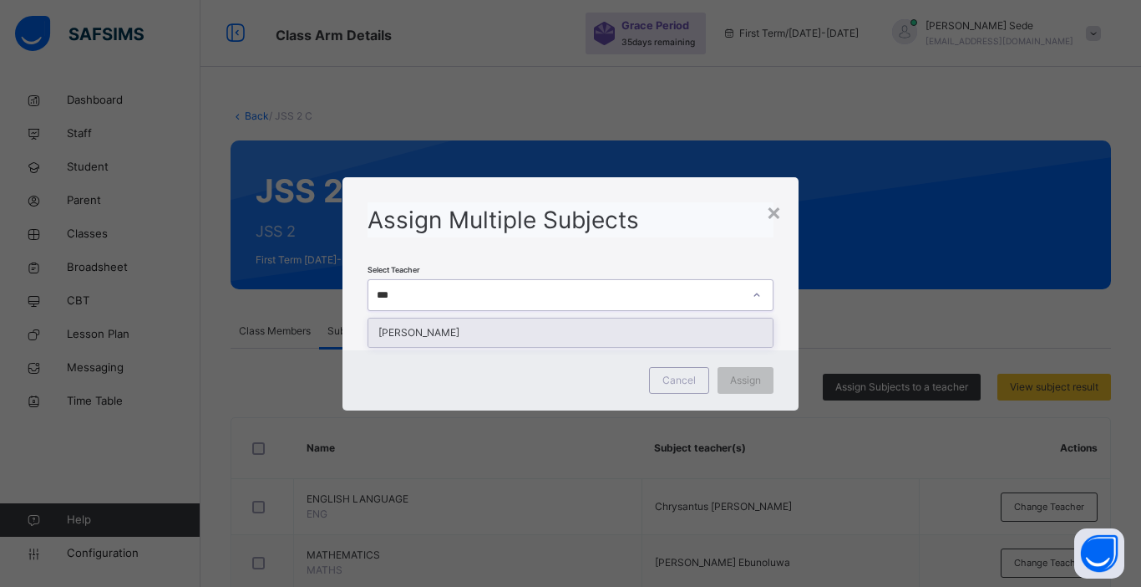
click at [551, 328] on div "[PERSON_NAME]" at bounding box center [571, 332] width 404 height 28
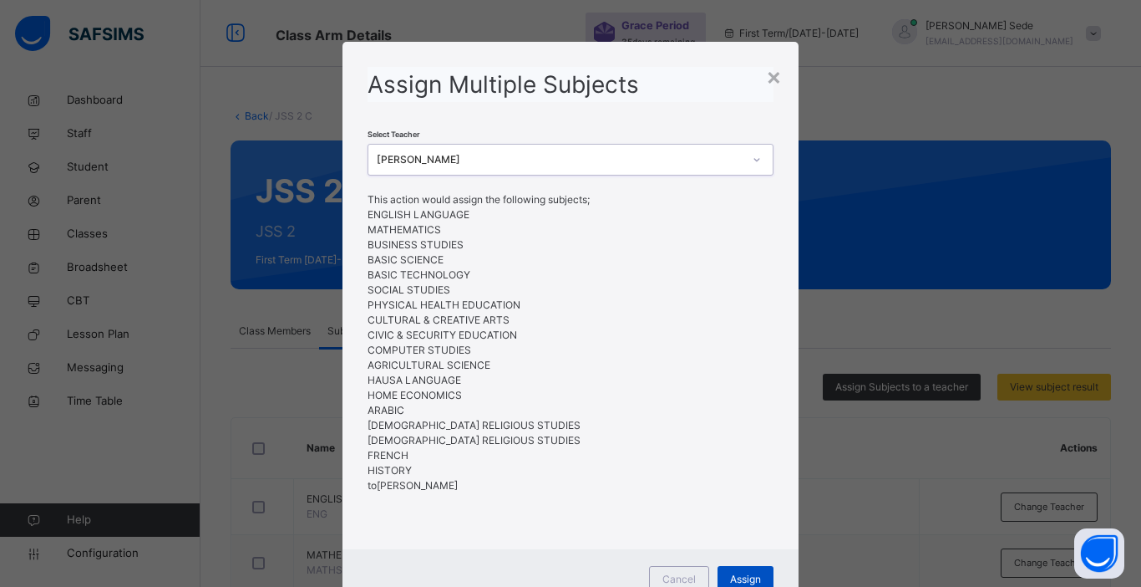
click at [744, 575] on span "Assign" at bounding box center [745, 579] width 31 height 15
click at [744, 575] on td "[PERSON_NAME] Ebunoluwa" at bounding box center [780, 563] width 277 height 56
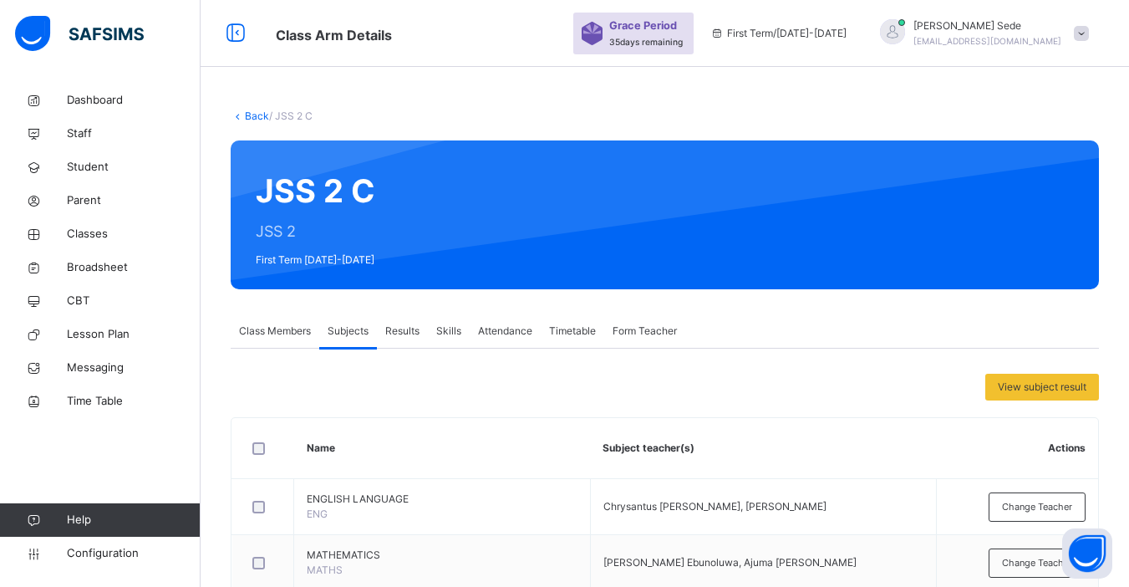
click at [253, 114] on link "Back" at bounding box center [257, 115] width 24 height 13
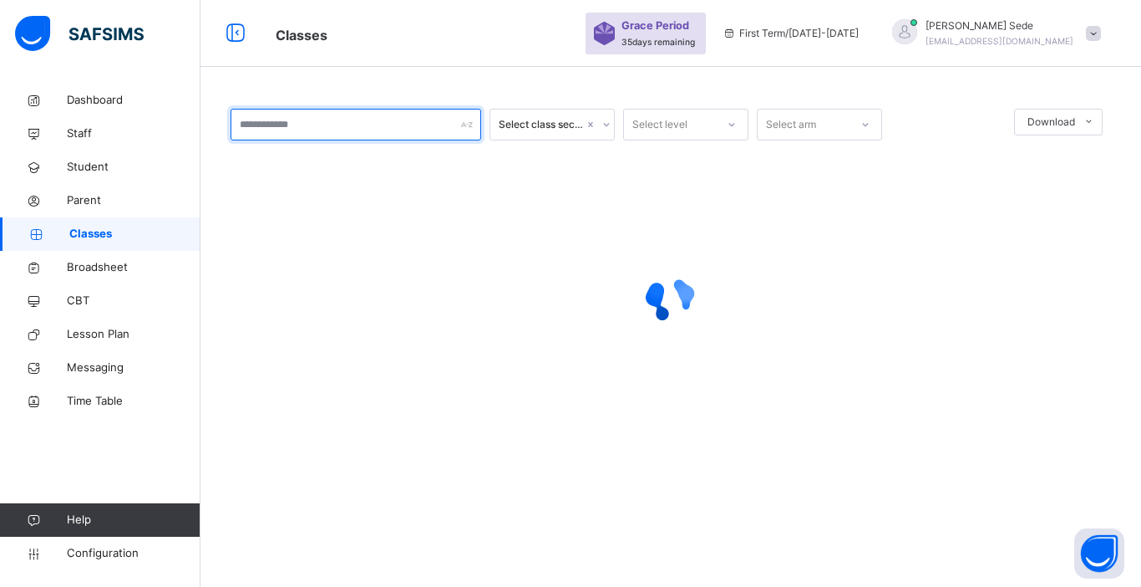
click at [290, 118] on input "text" at bounding box center [356, 125] width 251 height 32
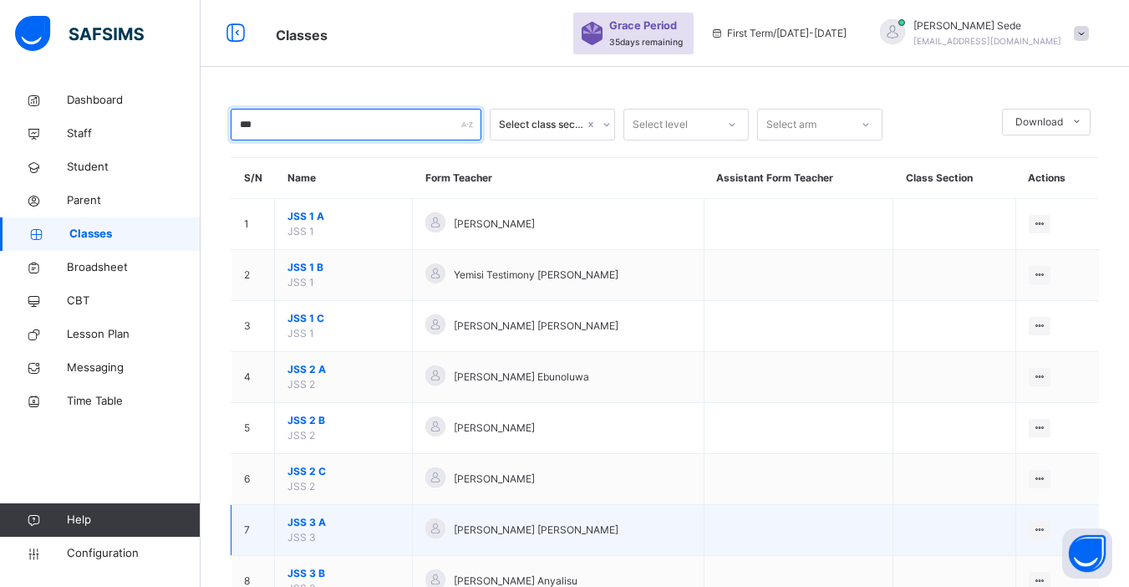
type input "***"
click at [308, 522] on span "JSS 3 A" at bounding box center [343, 522] width 112 height 15
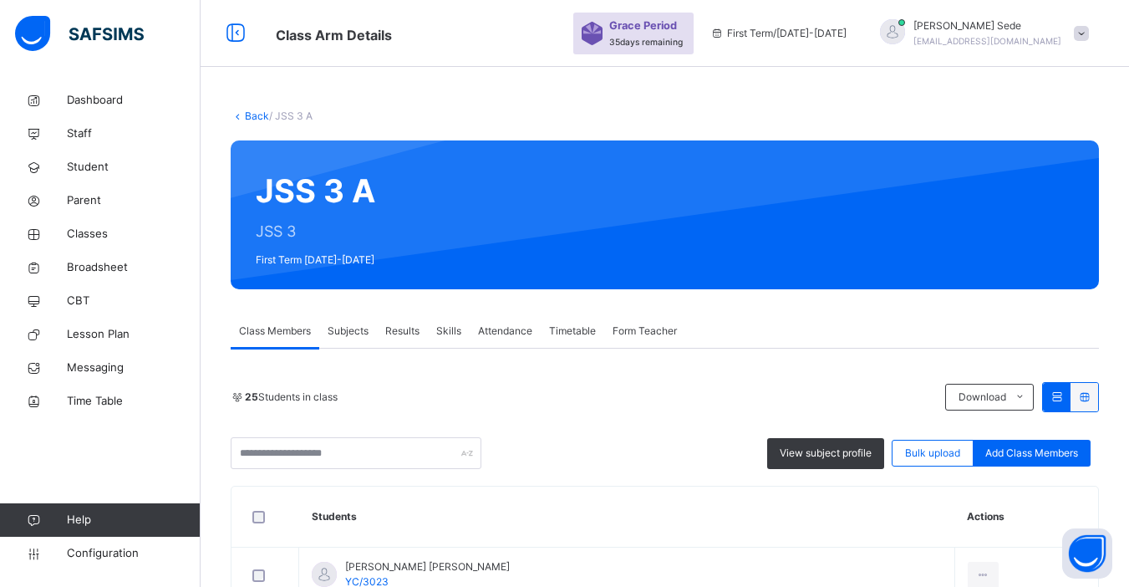
click at [348, 337] on span "Subjects" at bounding box center [348, 330] width 41 height 15
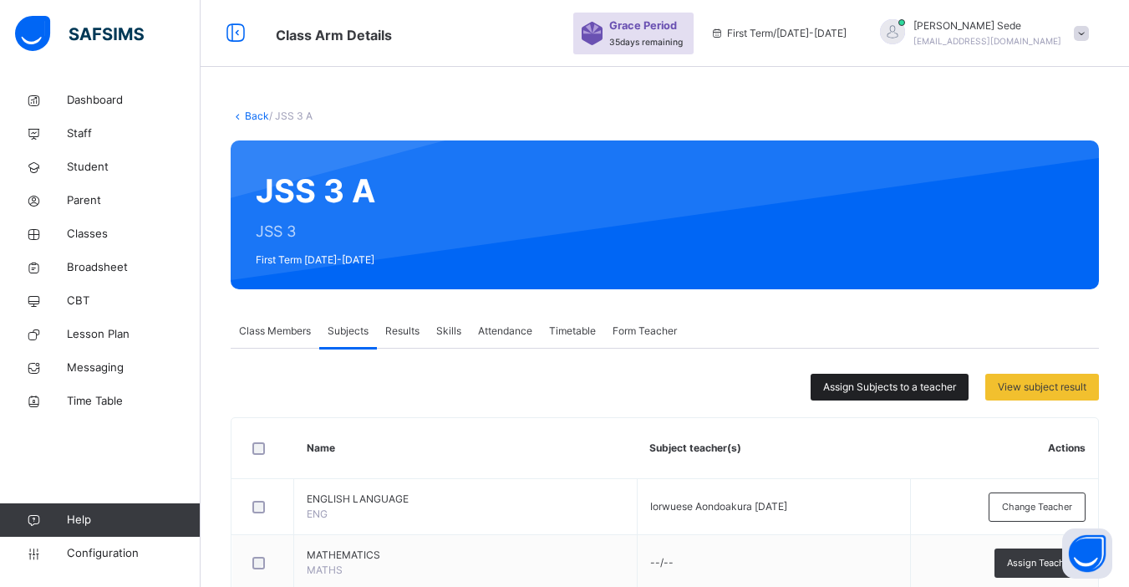
click at [885, 379] on div "Assign Subjects to a teacher" at bounding box center [890, 387] width 158 height 27
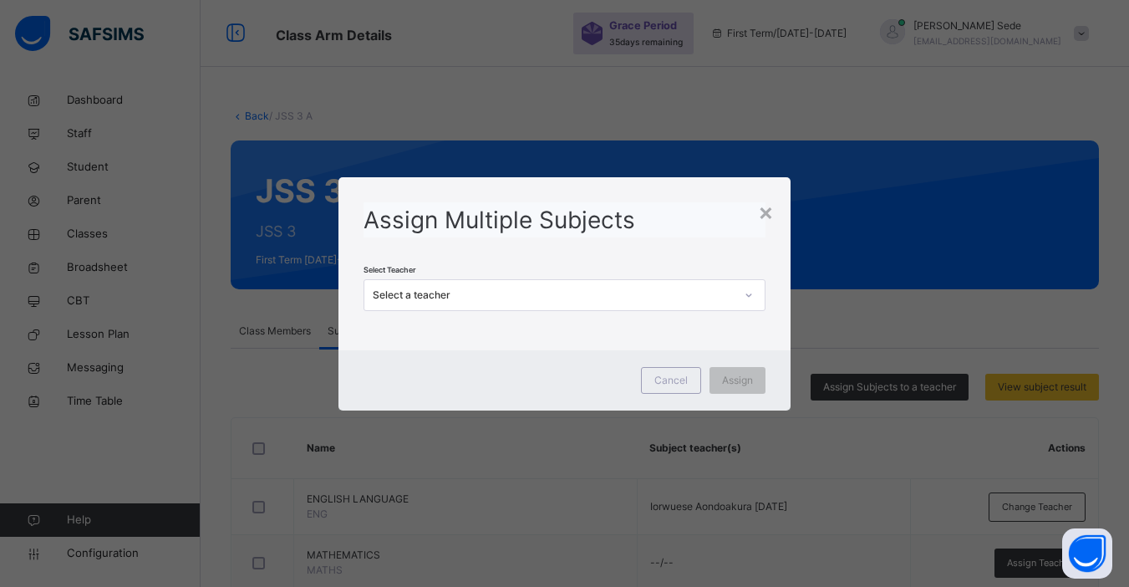
click at [507, 294] on div "Select a teacher" at bounding box center [553, 294] width 361 height 15
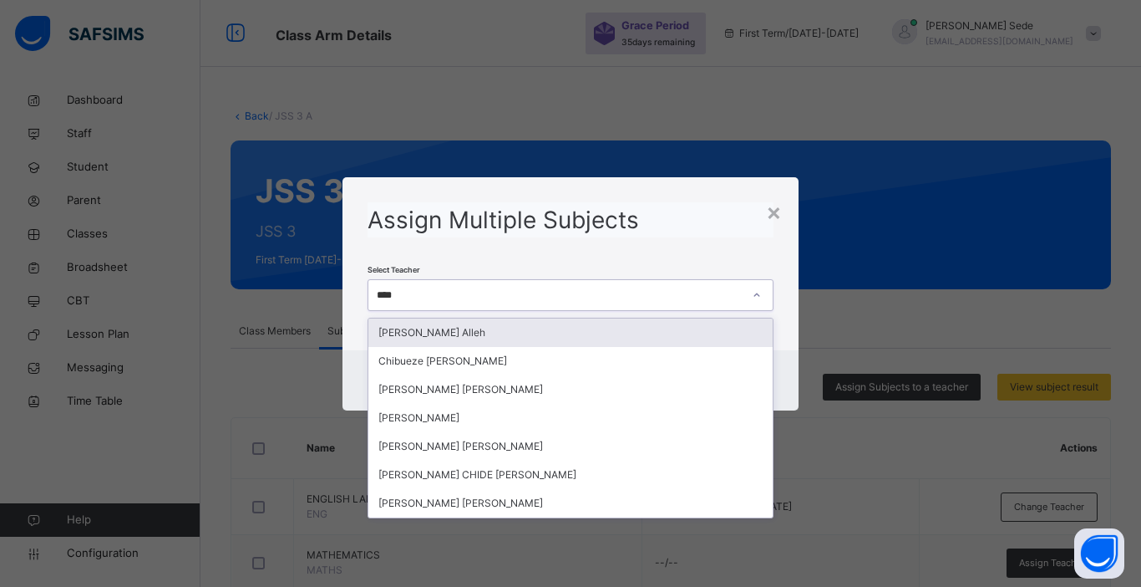
type input "*****"
click at [496, 331] on div "[PERSON_NAME] Alleh" at bounding box center [571, 332] width 404 height 28
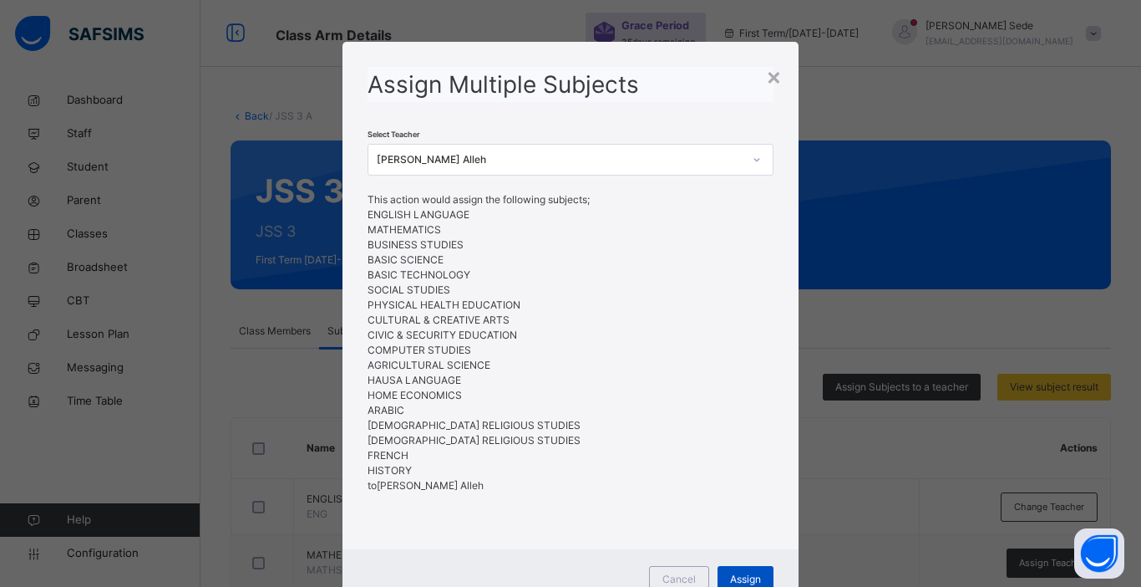
click at [742, 580] on span "Assign" at bounding box center [745, 579] width 31 height 15
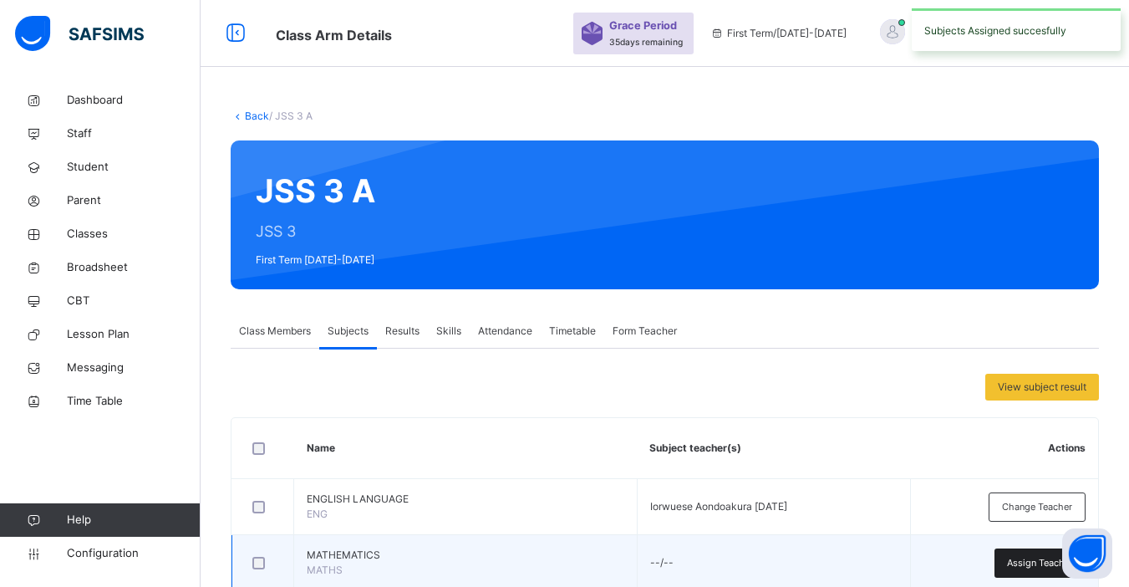
click at [1020, 562] on span "Assign Teacher" at bounding box center [1040, 563] width 66 height 14
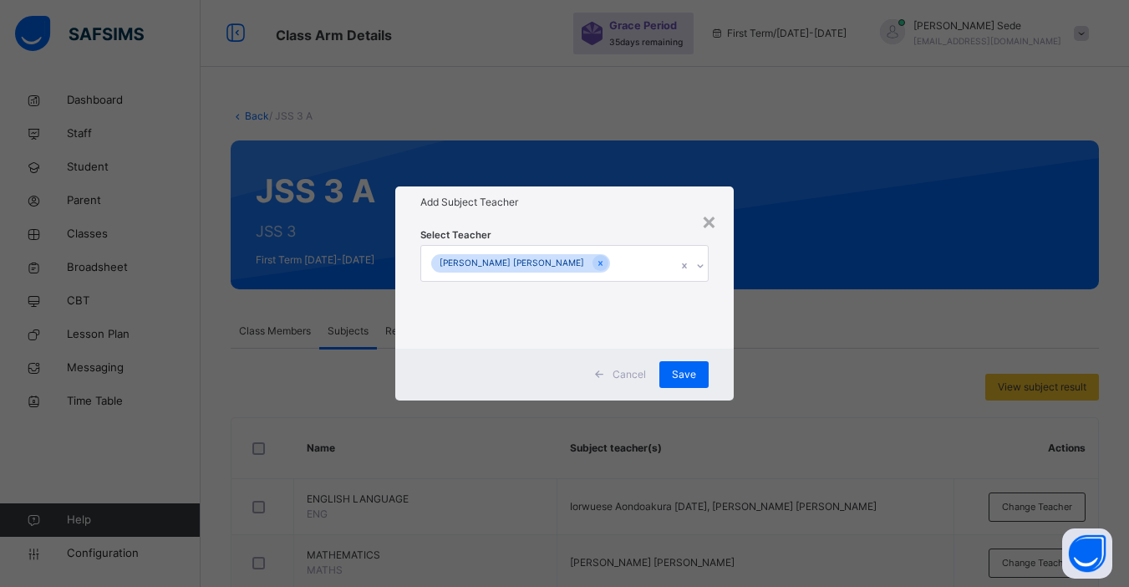
click at [567, 267] on div "[PERSON_NAME] [PERSON_NAME]" at bounding box center [548, 263] width 255 height 35
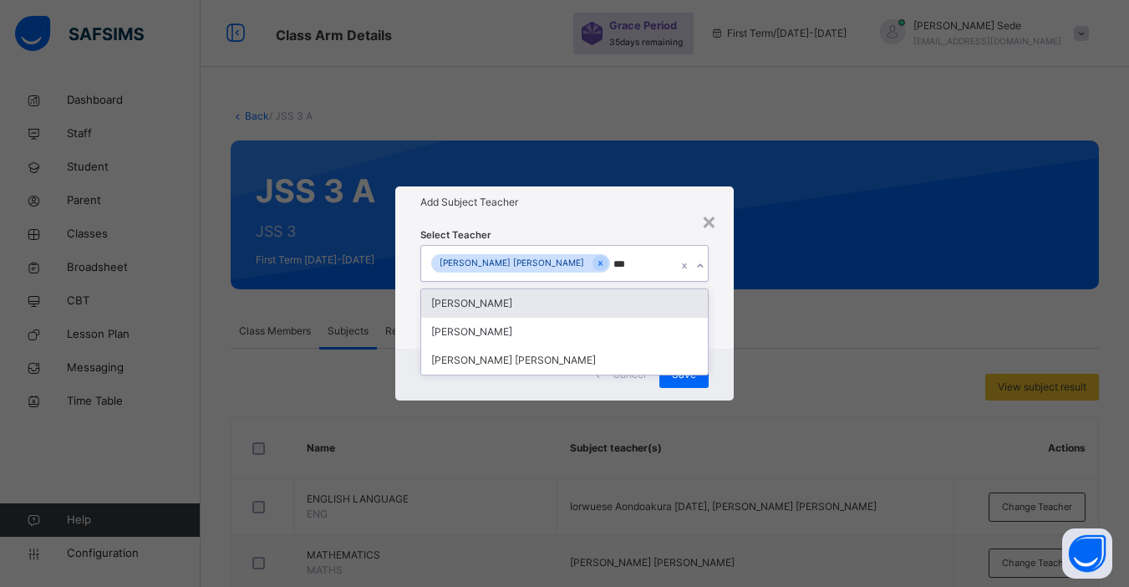
type input "****"
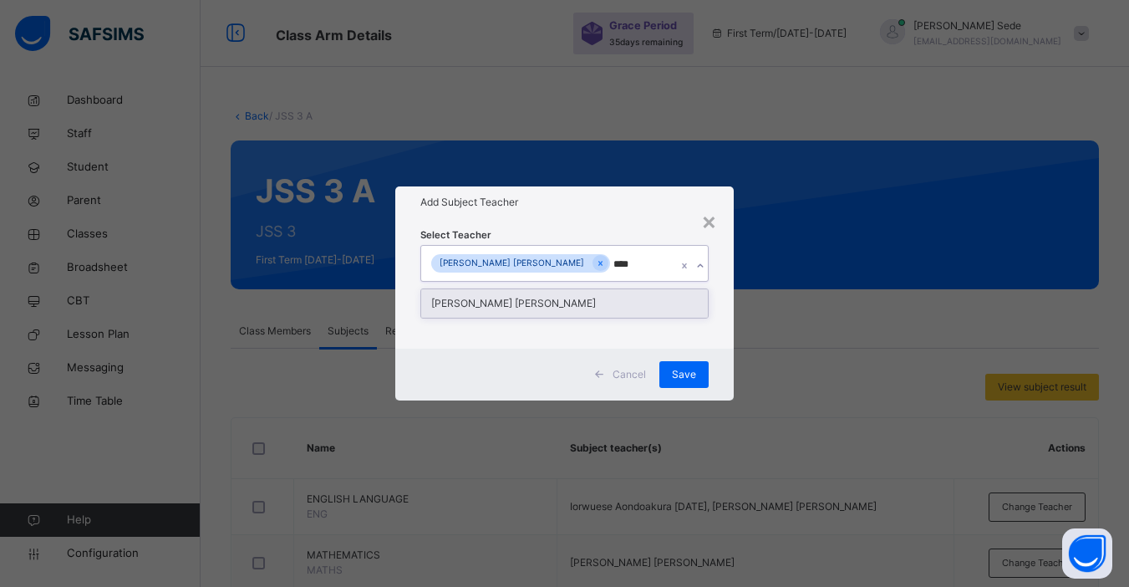
click at [532, 305] on div "[PERSON_NAME] [PERSON_NAME]" at bounding box center [564, 303] width 287 height 28
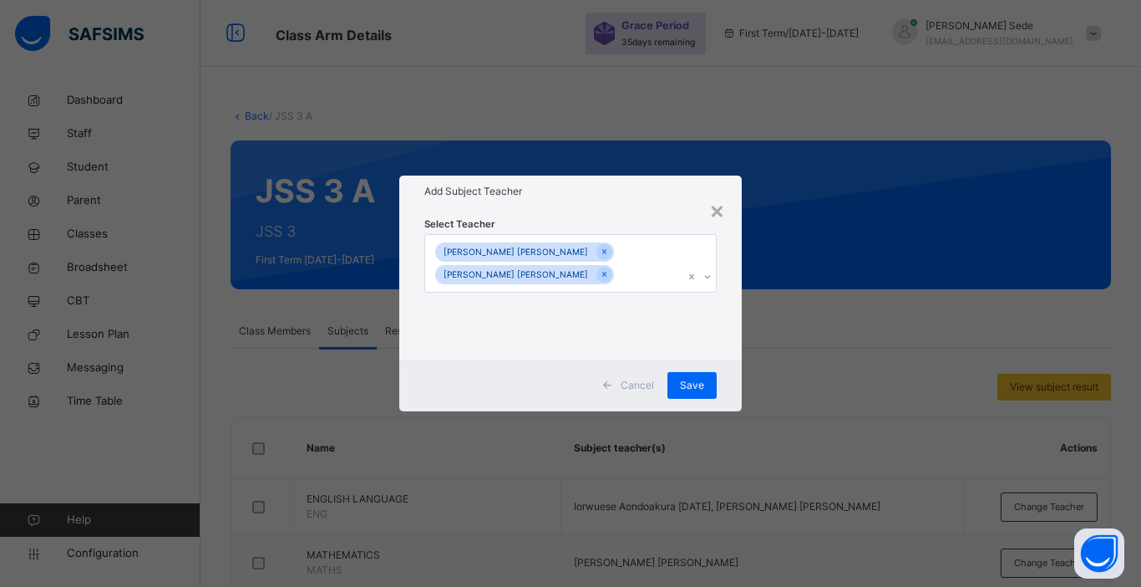
click at [738, 367] on div "Cancel Save" at bounding box center [570, 385] width 343 height 52
click at [696, 384] on span "Save" at bounding box center [692, 385] width 24 height 15
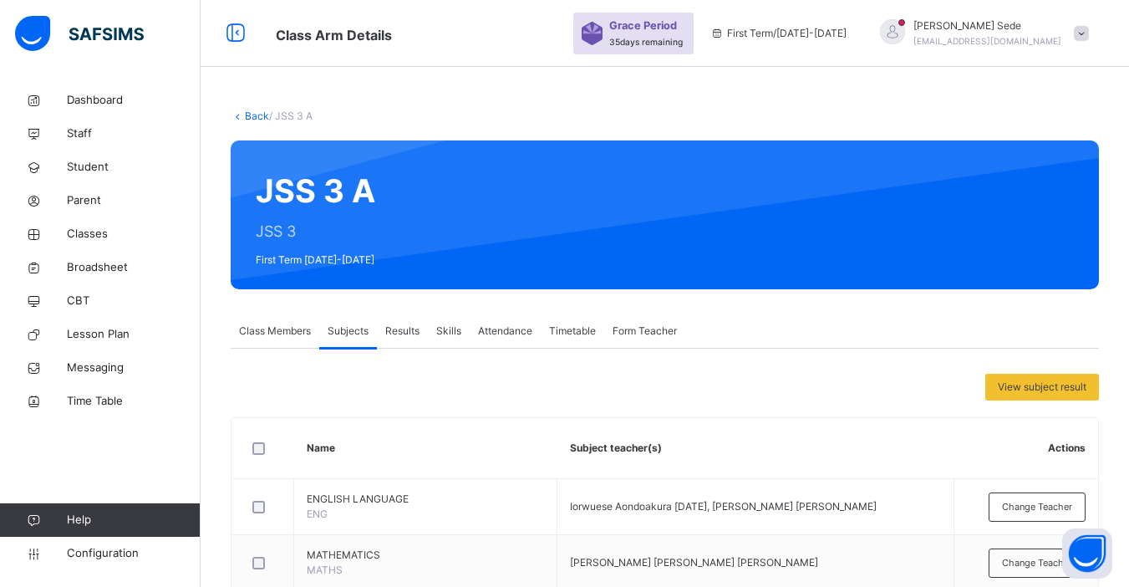
click at [252, 118] on link "Back" at bounding box center [257, 115] width 24 height 13
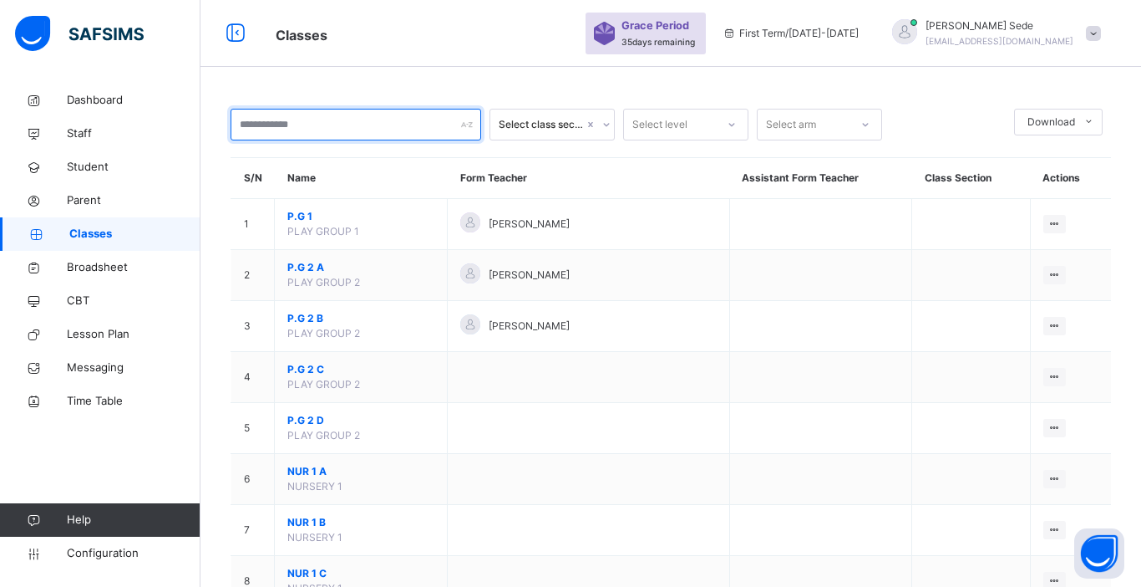
click at [304, 132] on input "text" at bounding box center [356, 125] width 251 height 32
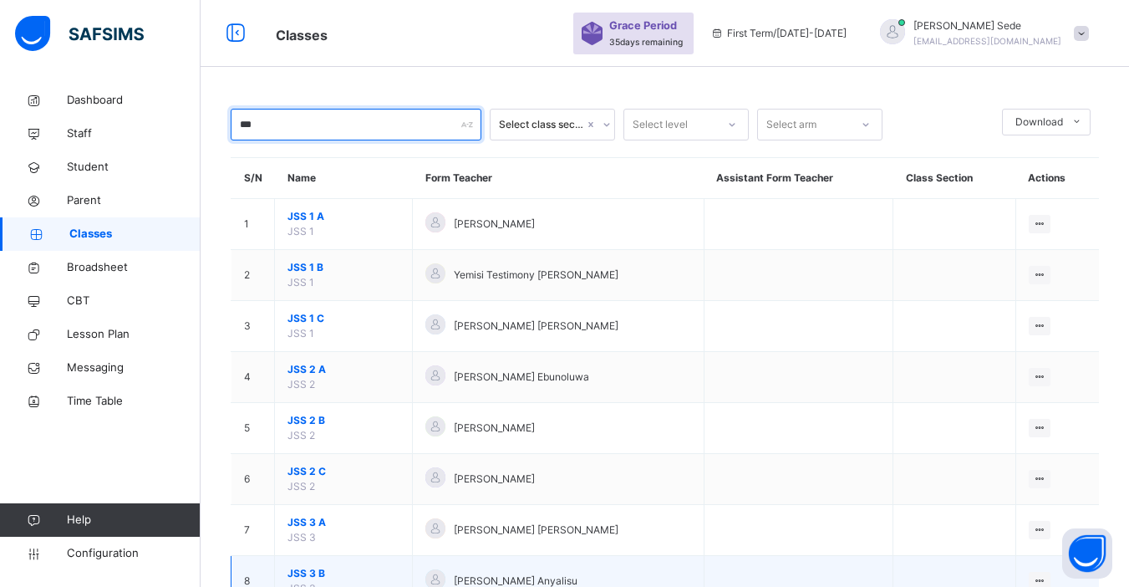
type input "***"
click at [314, 575] on span "JSS 3 B" at bounding box center [343, 573] width 112 height 15
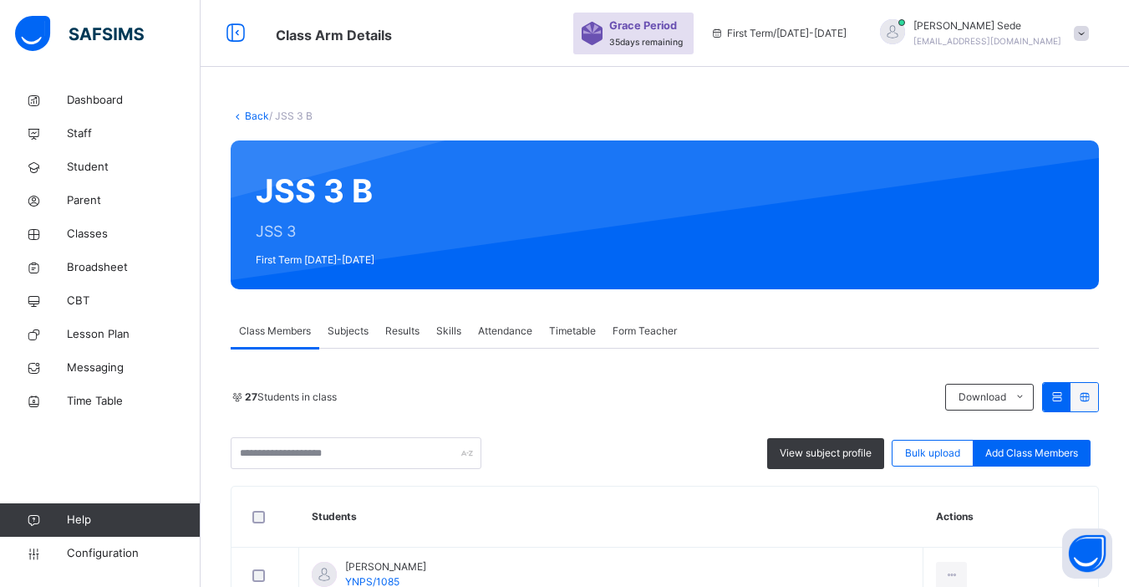
click at [342, 331] on span "Subjects" at bounding box center [348, 330] width 41 height 15
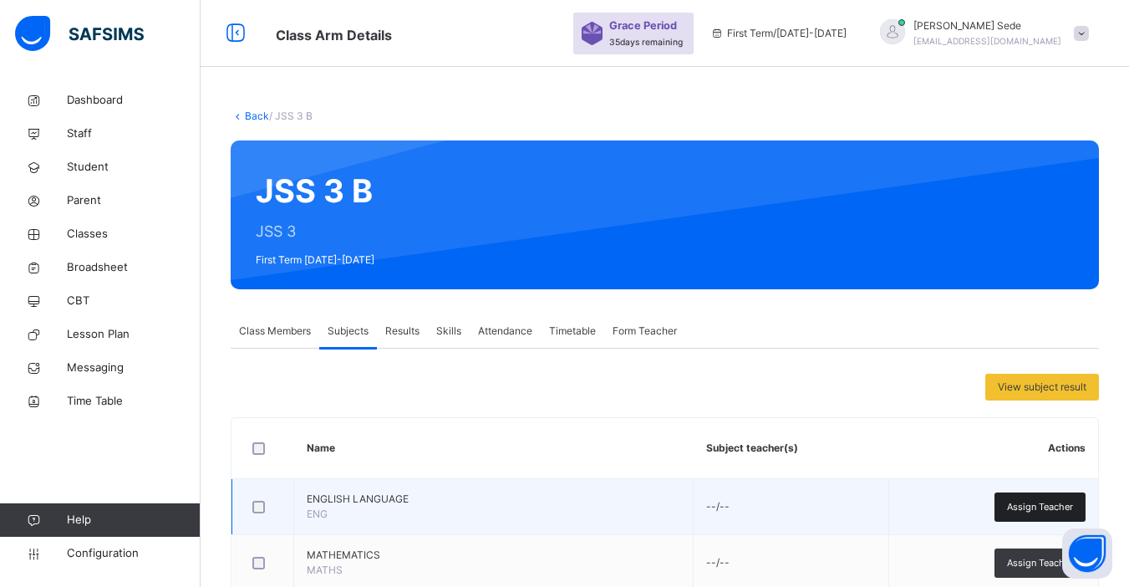
click at [1050, 506] on span "Assign Teacher" at bounding box center [1040, 507] width 66 height 14
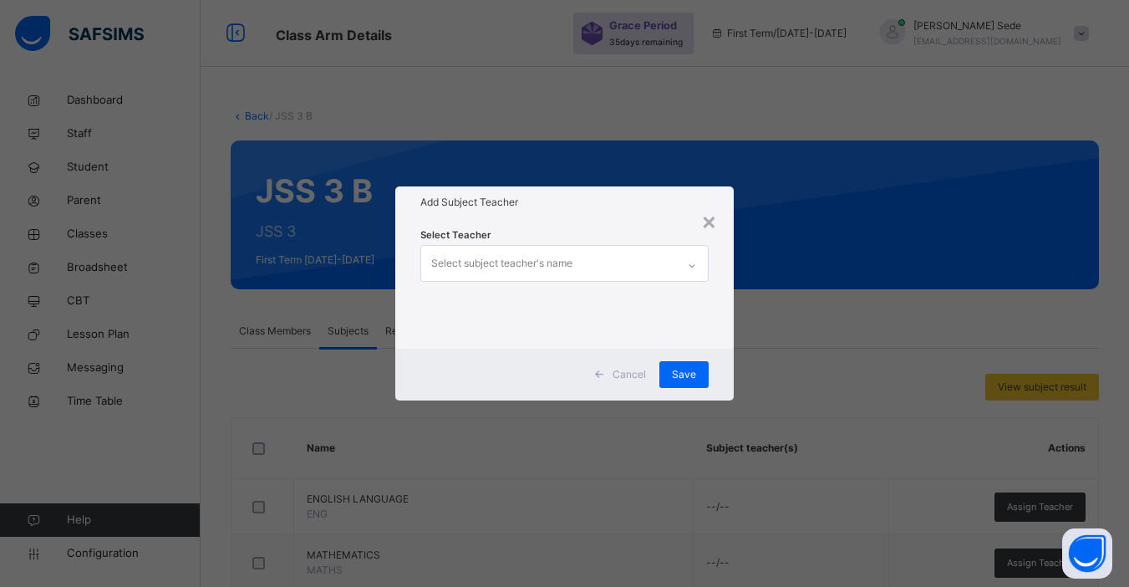
click at [518, 263] on div "Select subject teacher's name" at bounding box center [501, 263] width 141 height 32
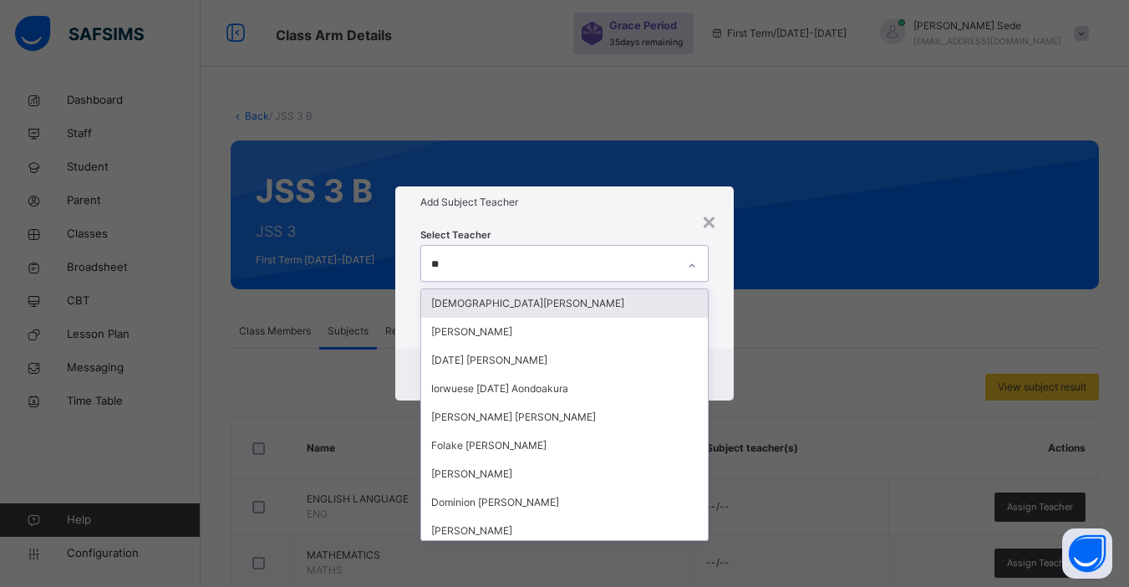
type input "***"
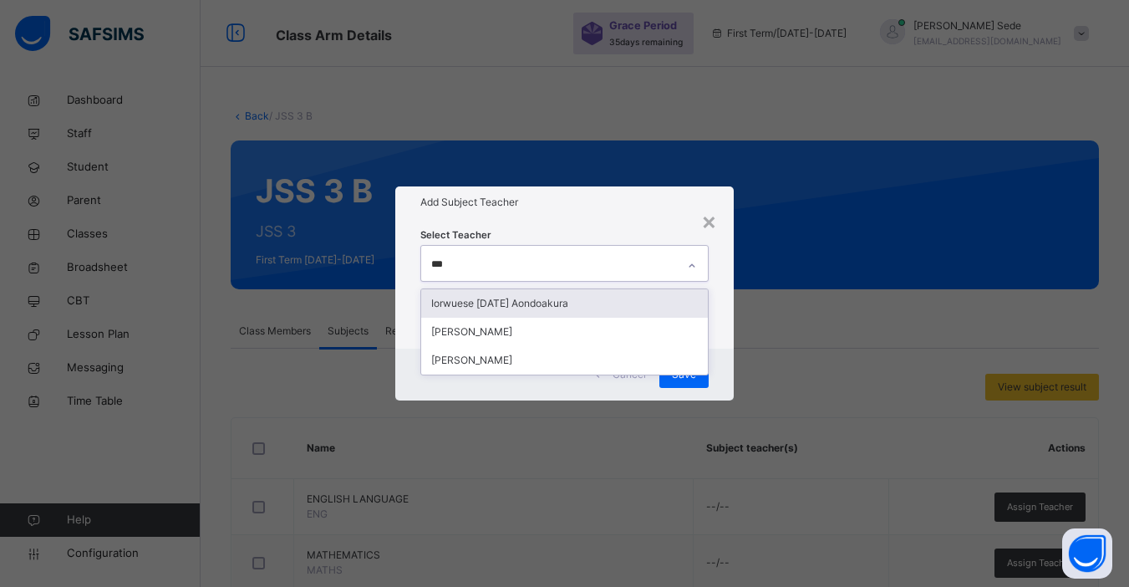
click at [504, 308] on div "Iorwuese [DATE] Aondoakura" at bounding box center [564, 303] width 287 height 28
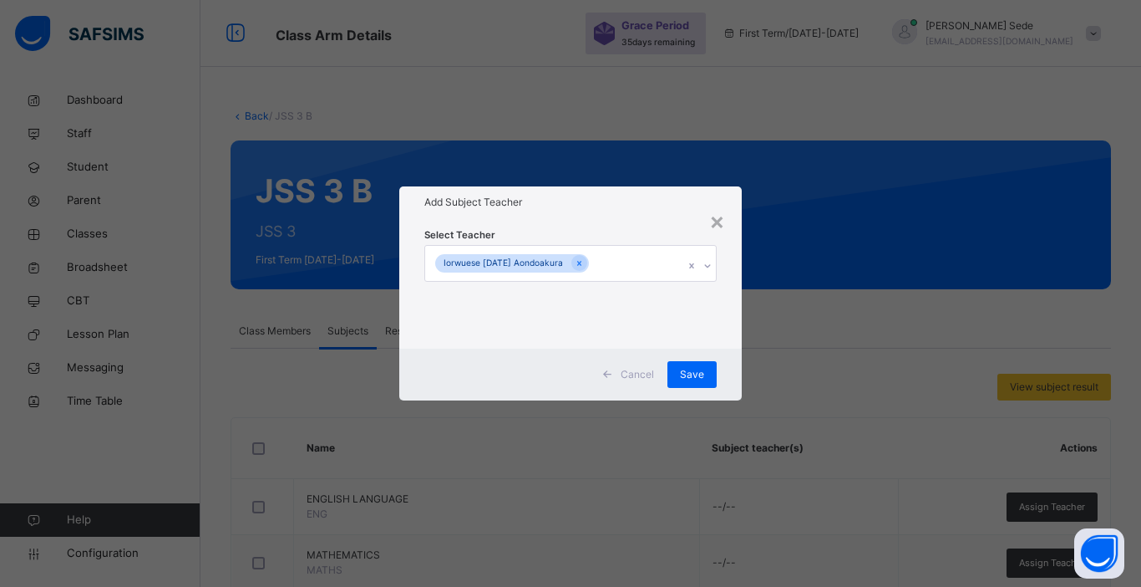
click at [733, 358] on div "Cancel Save" at bounding box center [570, 374] width 343 height 52
click at [694, 374] on span "Save" at bounding box center [692, 374] width 24 height 15
click at [1043, 562] on div "× Add Subject Teacher Select Teacher Iorwuese Sunday Aondoakura Cancel Save" at bounding box center [570, 293] width 1141 height 587
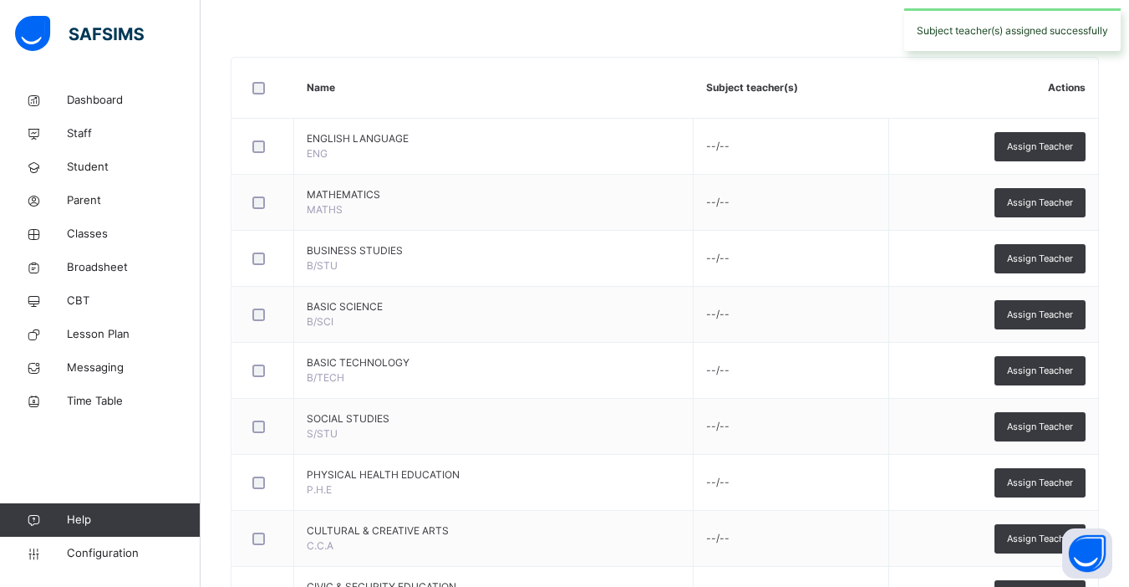
scroll to position [313, 0]
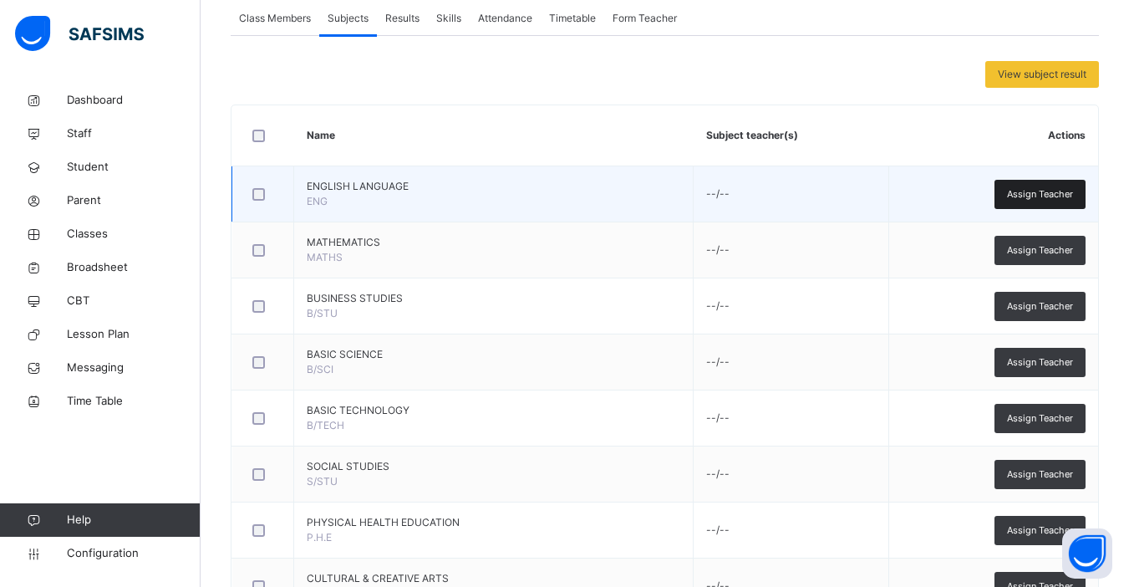
click at [1029, 194] on span "Assign Teacher" at bounding box center [1040, 194] width 66 height 14
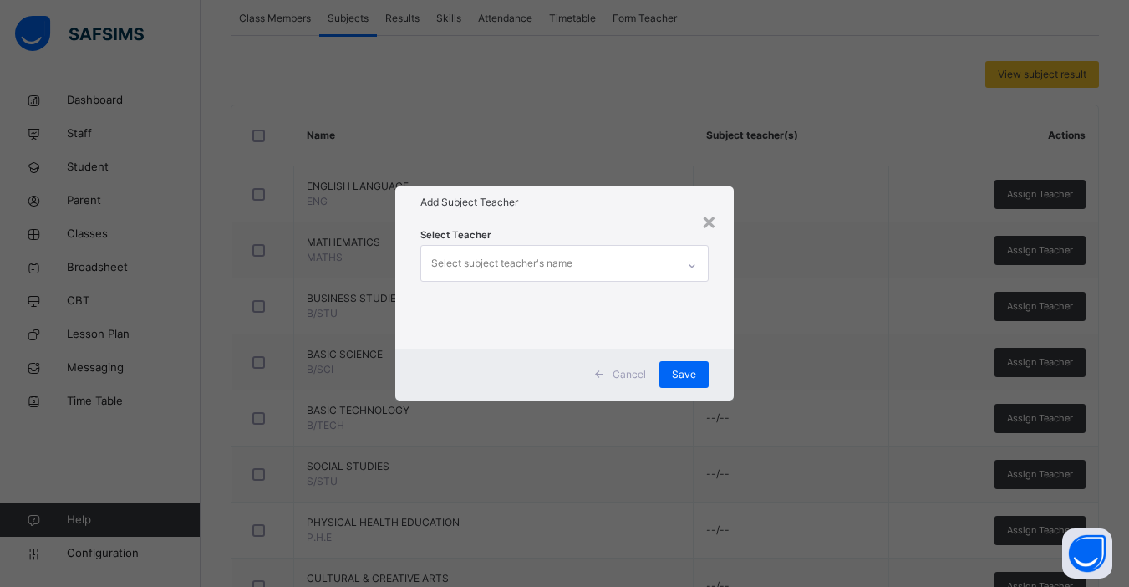
click at [538, 262] on div "Select subject teacher's name" at bounding box center [501, 263] width 141 height 32
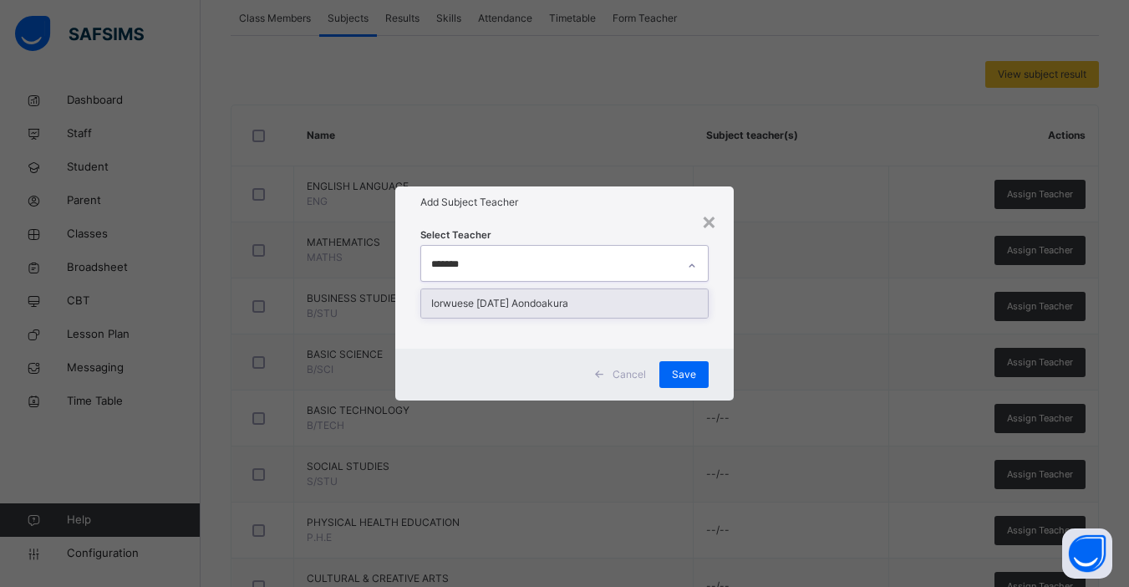
type input "********"
click at [570, 307] on div "Iorwuese [DATE] Aondoakura" at bounding box center [564, 303] width 287 height 28
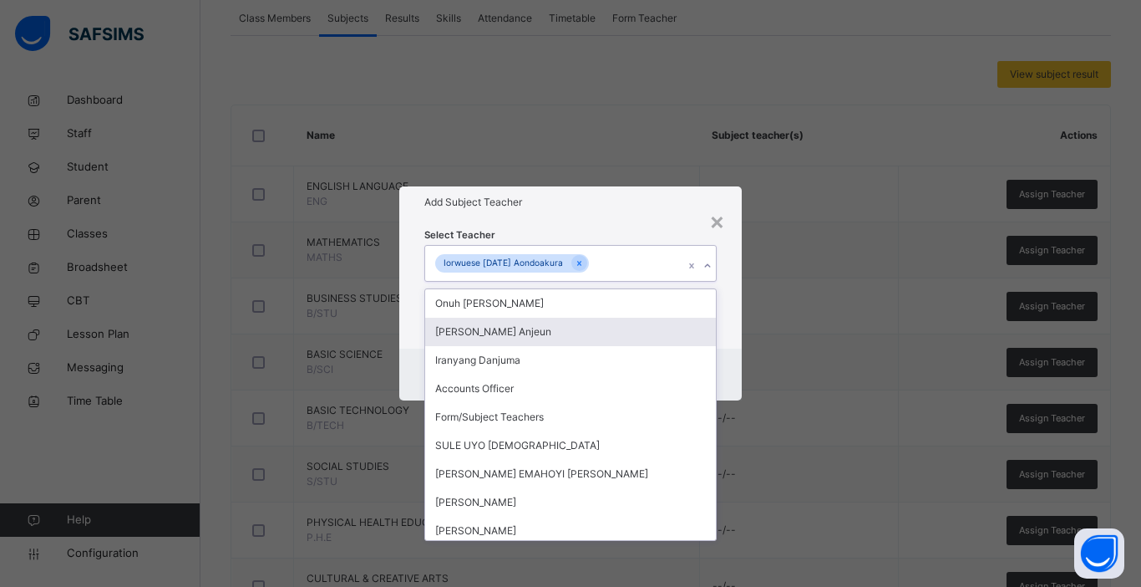
click at [730, 370] on div "Cancel Save" at bounding box center [570, 374] width 343 height 52
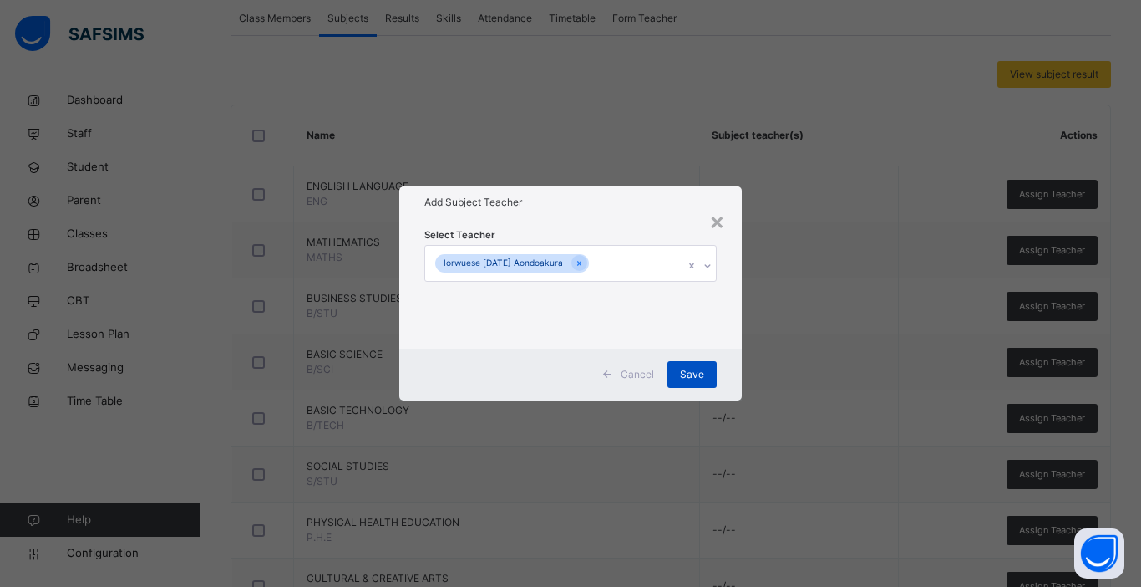
click at [689, 374] on span "Save" at bounding box center [692, 374] width 24 height 15
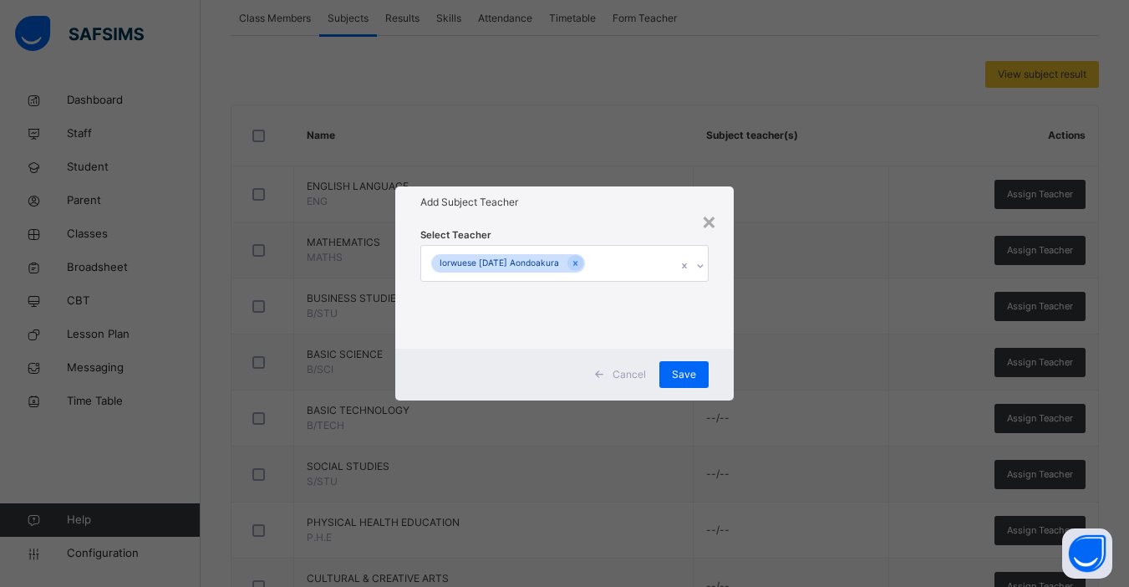
click at [1041, 259] on div "Assign Teacher" at bounding box center [1039, 250] width 91 height 29
click at [1037, 247] on div "× Add Subject Teacher Select Teacher Iorwuese Sunday Aondoakura Cancel Save" at bounding box center [564, 293] width 1129 height 587
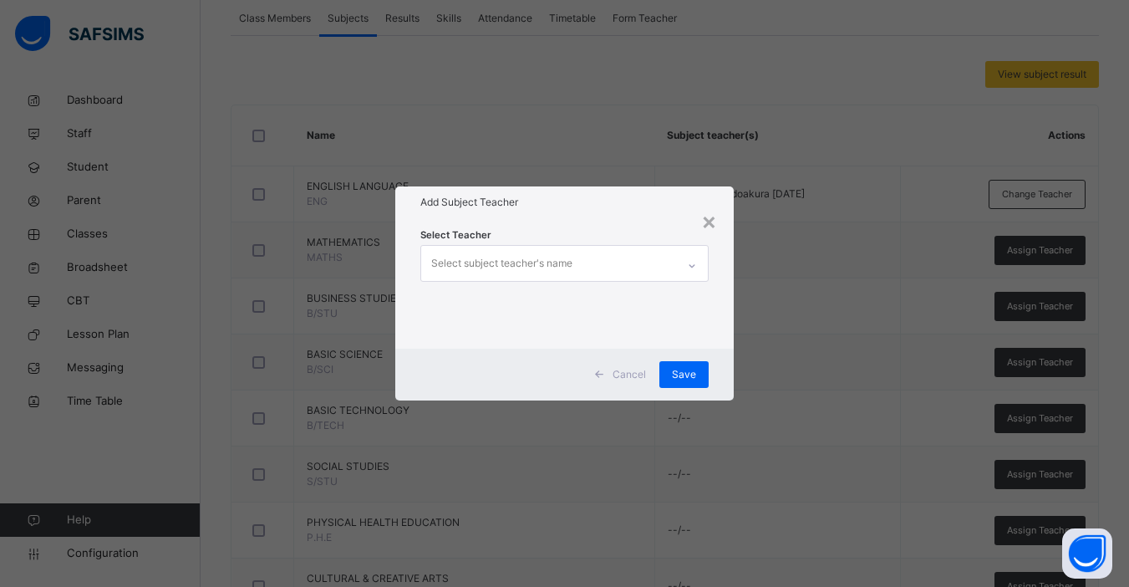
click at [569, 266] on div "Select subject teacher's name" at bounding box center [501, 263] width 141 height 32
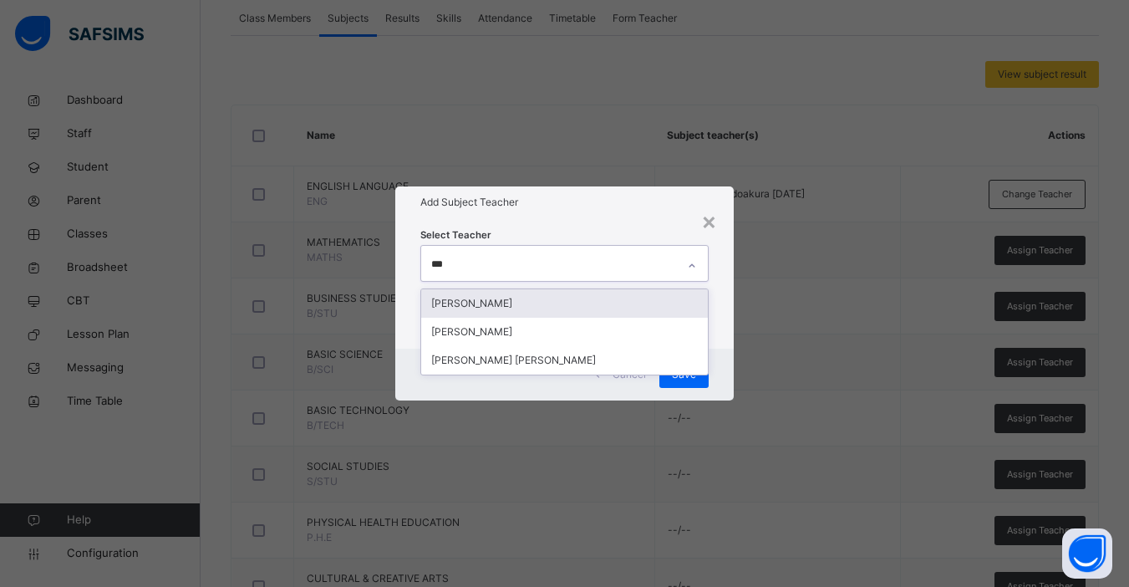
type input "****"
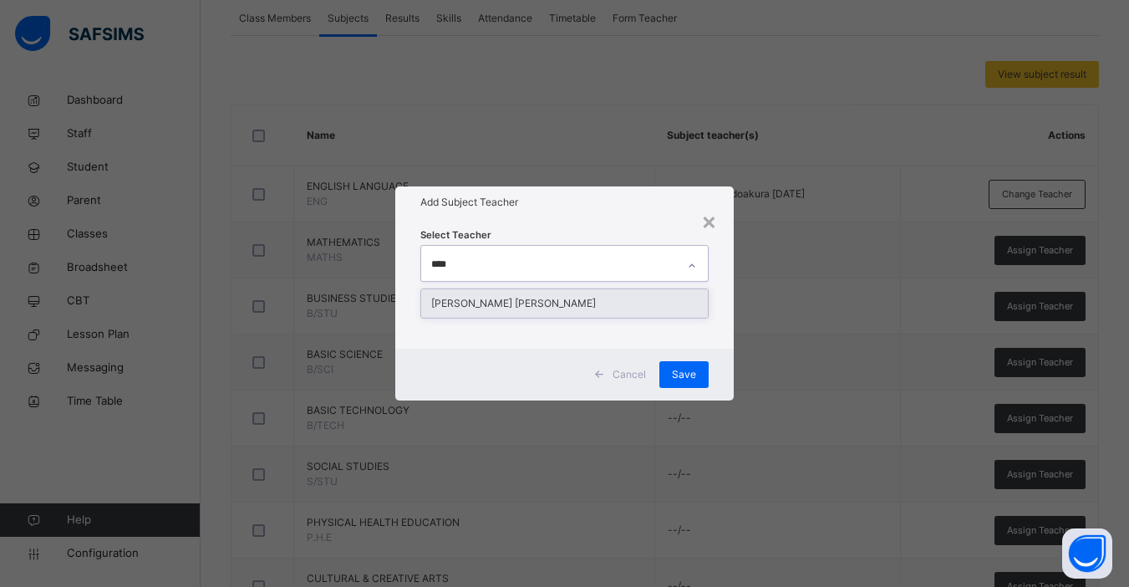
click at [599, 317] on div "[PERSON_NAME] [PERSON_NAME]" at bounding box center [564, 303] width 287 height 28
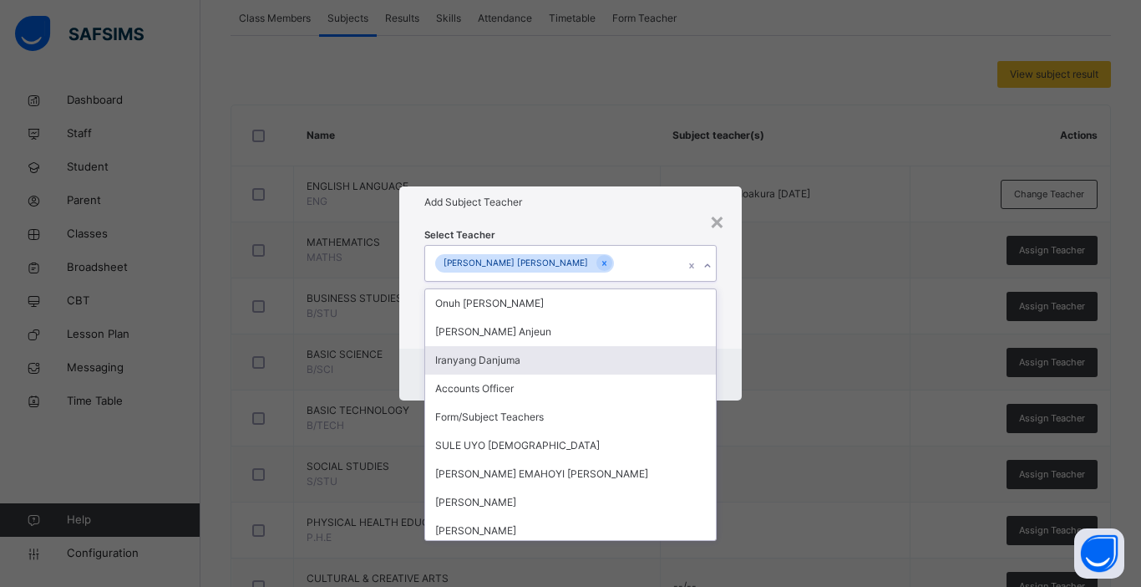
click at [731, 369] on div "Cancel Save" at bounding box center [570, 374] width 343 height 52
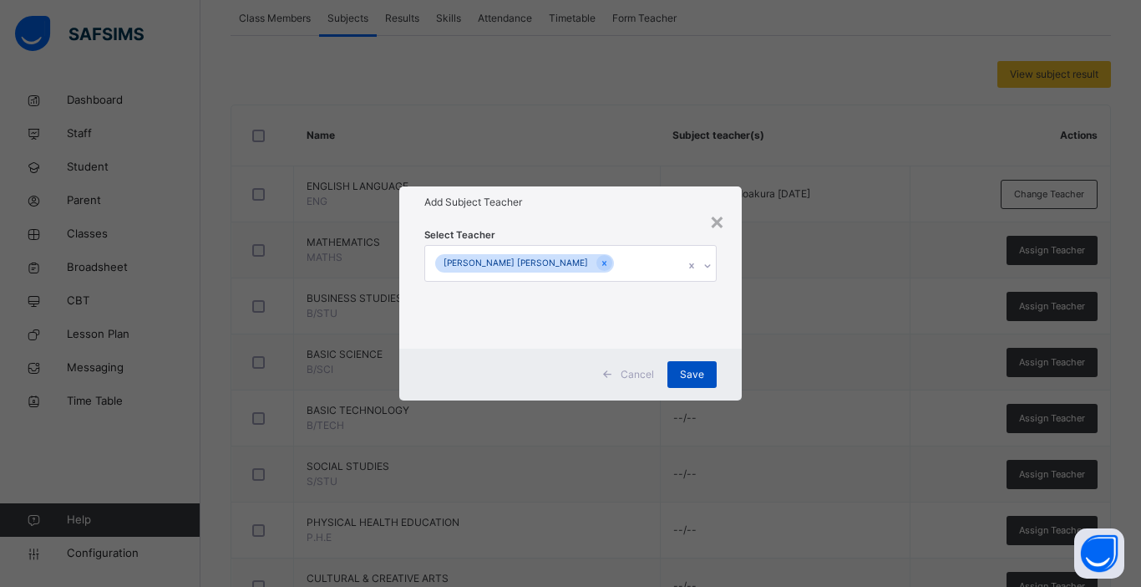
click at [679, 378] on div "Save" at bounding box center [692, 374] width 49 height 27
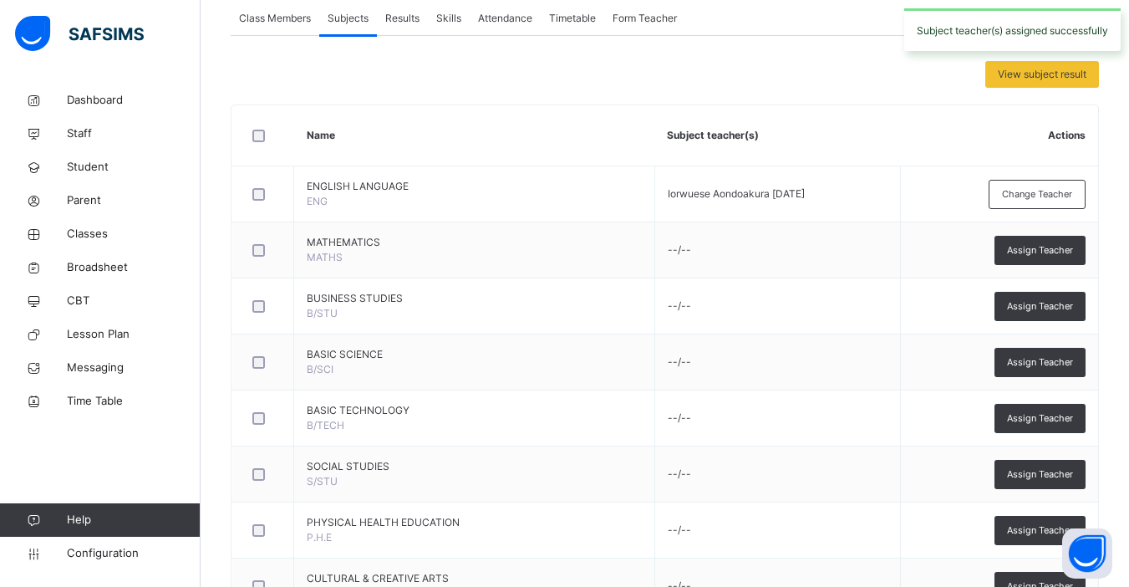
click at [697, 377] on td "--/--" at bounding box center [777, 362] width 246 height 56
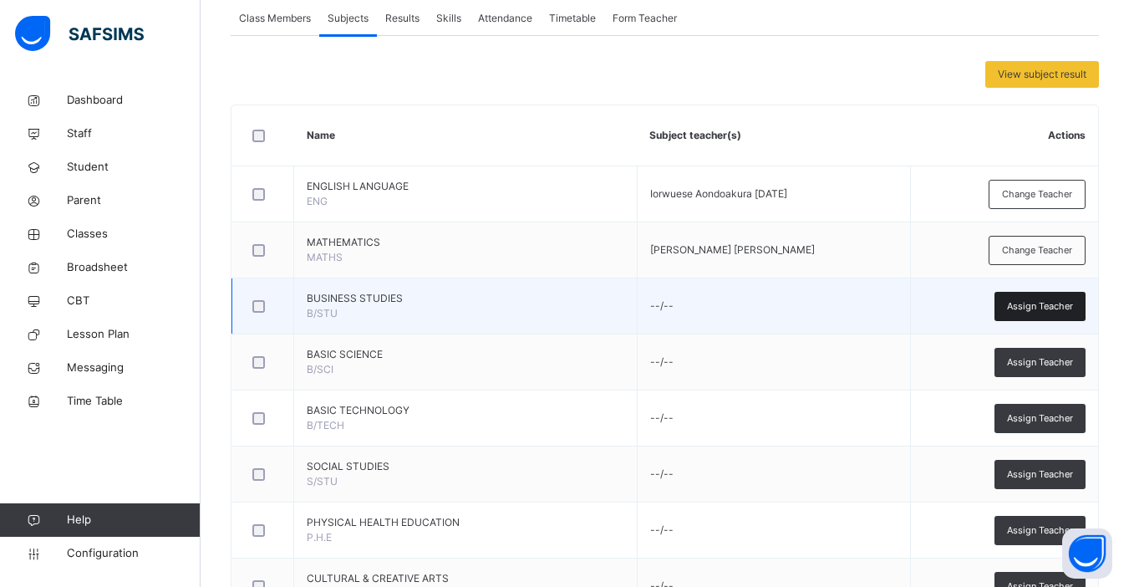
click at [1045, 311] on span "Assign Teacher" at bounding box center [1040, 306] width 66 height 14
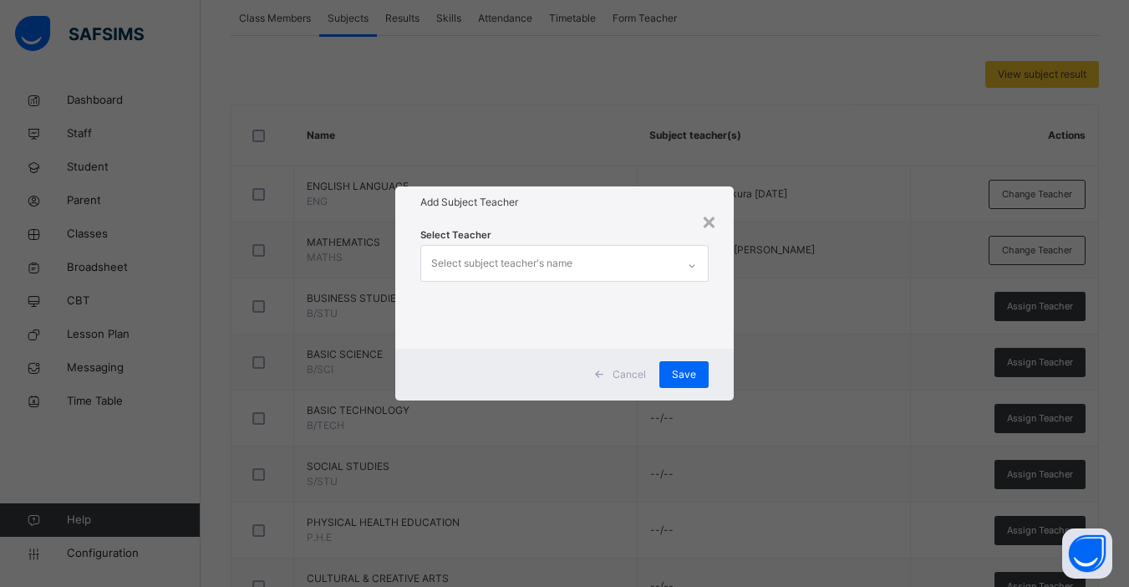
click at [526, 264] on div "Select subject teacher's name" at bounding box center [501, 263] width 141 height 32
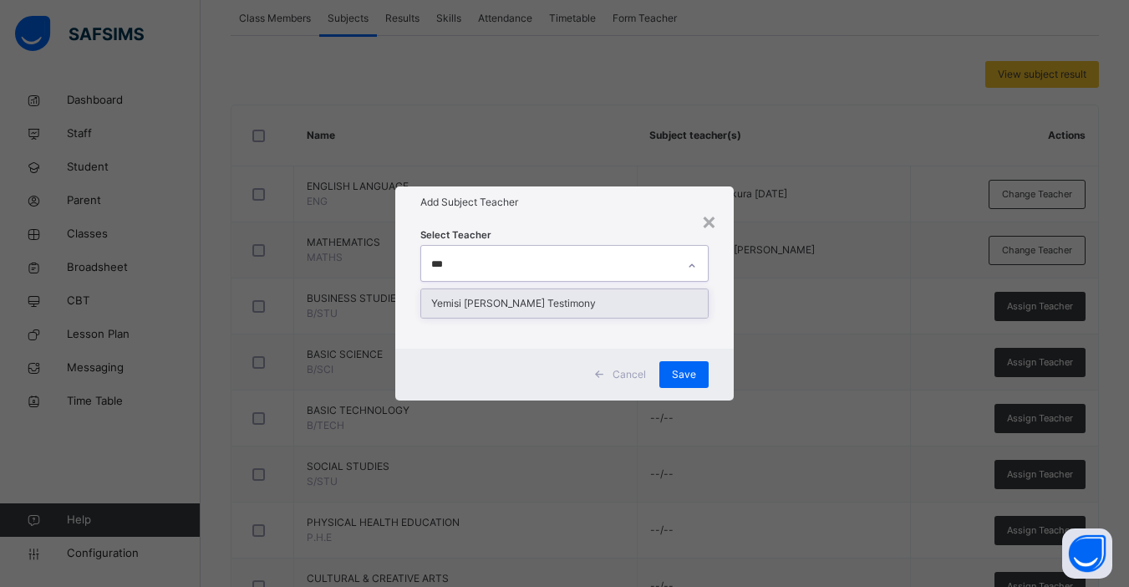
type input "****"
click at [506, 295] on div "Yemisi [PERSON_NAME] Testimony" at bounding box center [564, 303] width 287 height 28
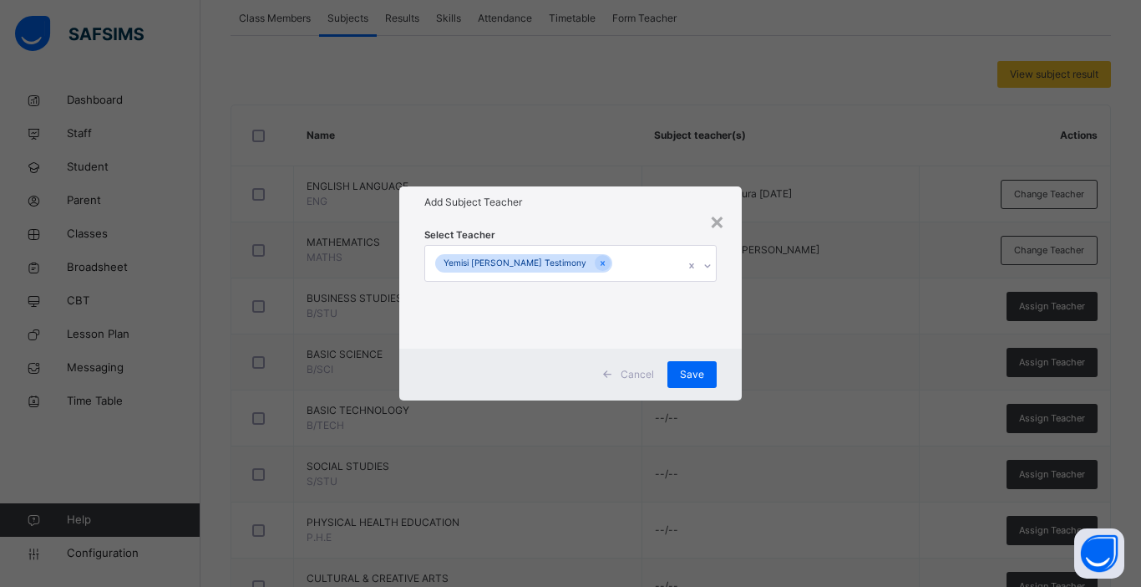
click at [730, 371] on div "Cancel Save" at bounding box center [570, 374] width 343 height 52
click at [696, 367] on span "Save" at bounding box center [692, 374] width 24 height 15
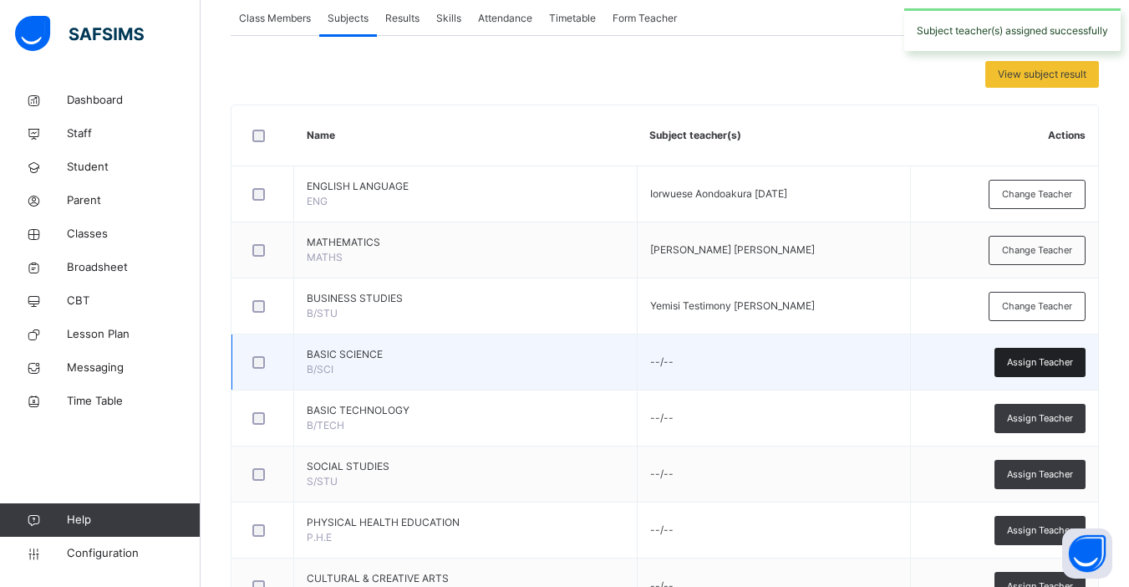
click at [1044, 363] on span "Assign Teacher" at bounding box center [1040, 362] width 66 height 14
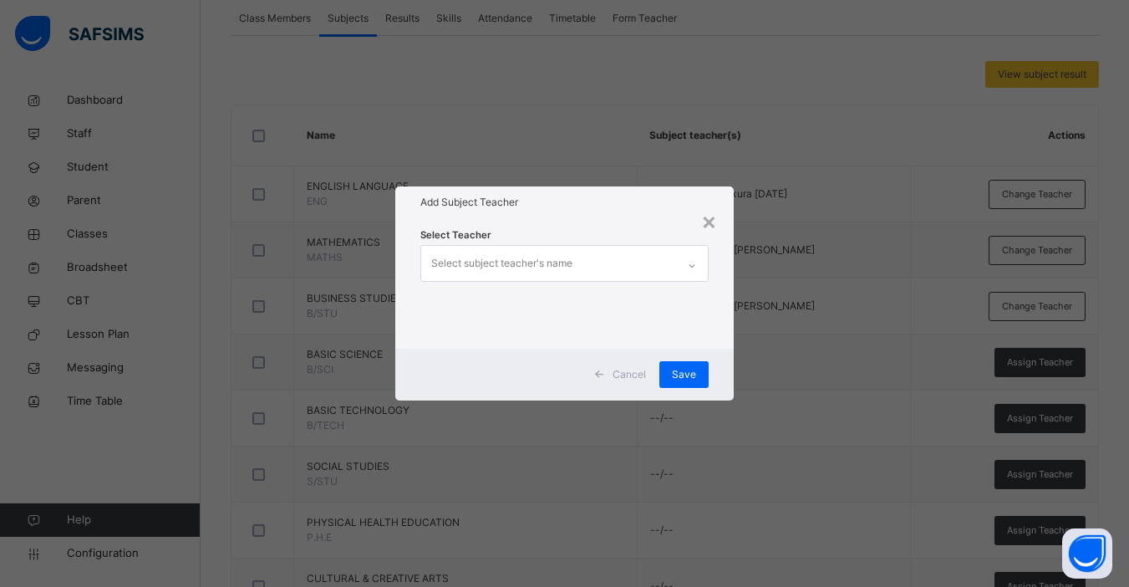
click at [557, 265] on div "Select subject teacher's name" at bounding box center [501, 263] width 141 height 32
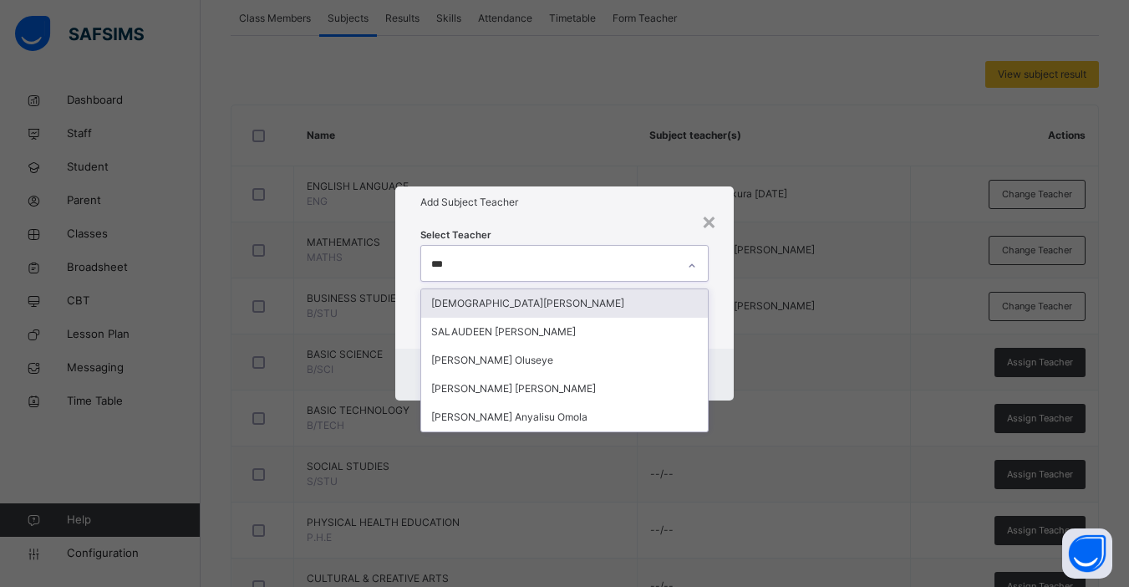
type input "****"
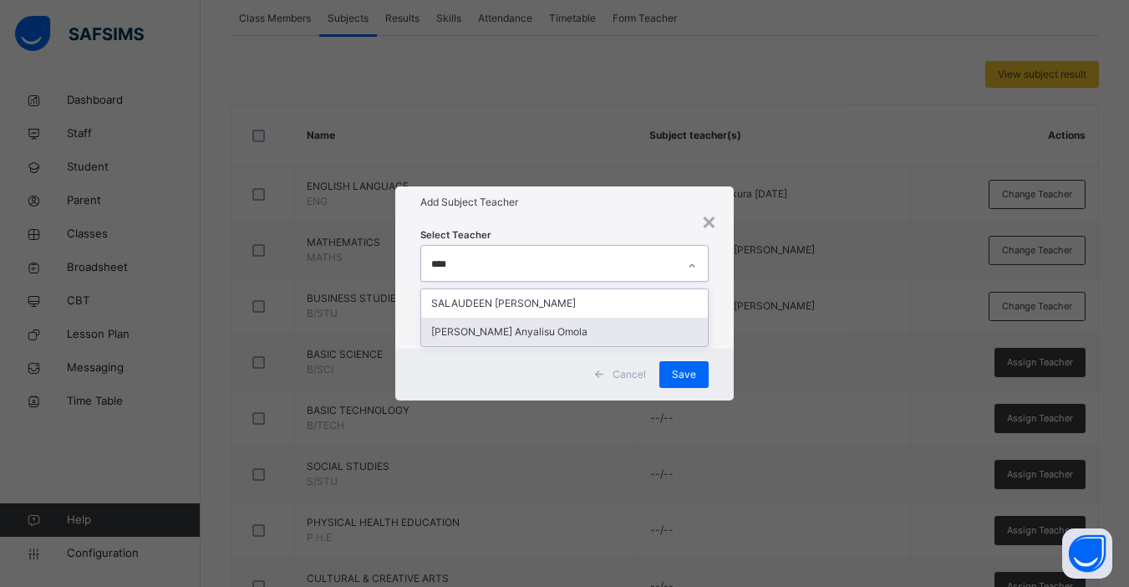
click at [507, 329] on div "[PERSON_NAME] Anyalisu Omola" at bounding box center [564, 332] width 287 height 28
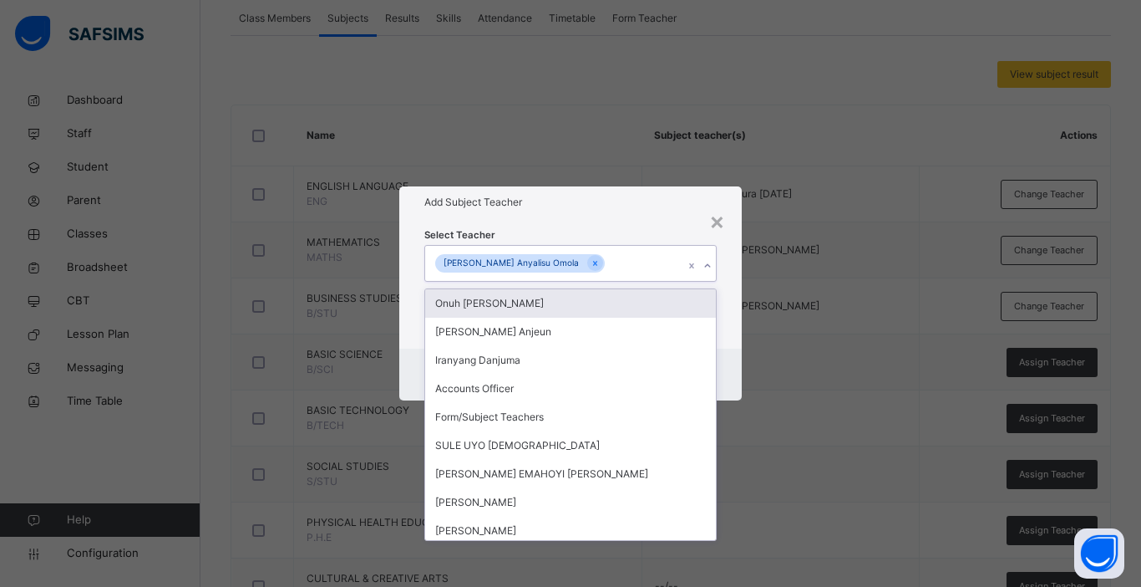
click at [737, 351] on div "Cancel Save" at bounding box center [570, 374] width 343 height 52
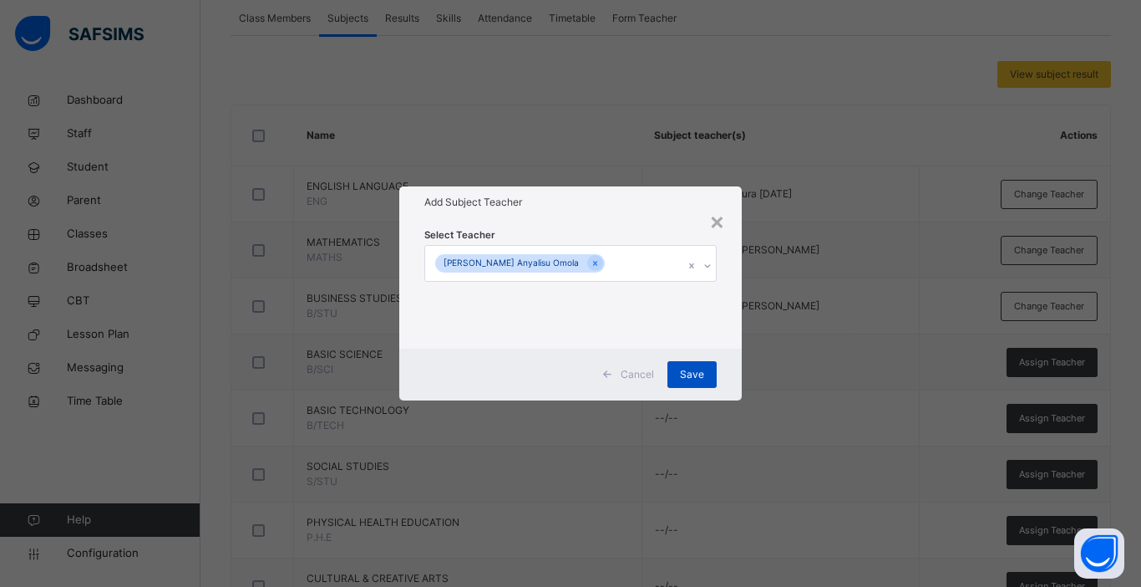
click at [684, 370] on span "Save" at bounding box center [692, 374] width 24 height 15
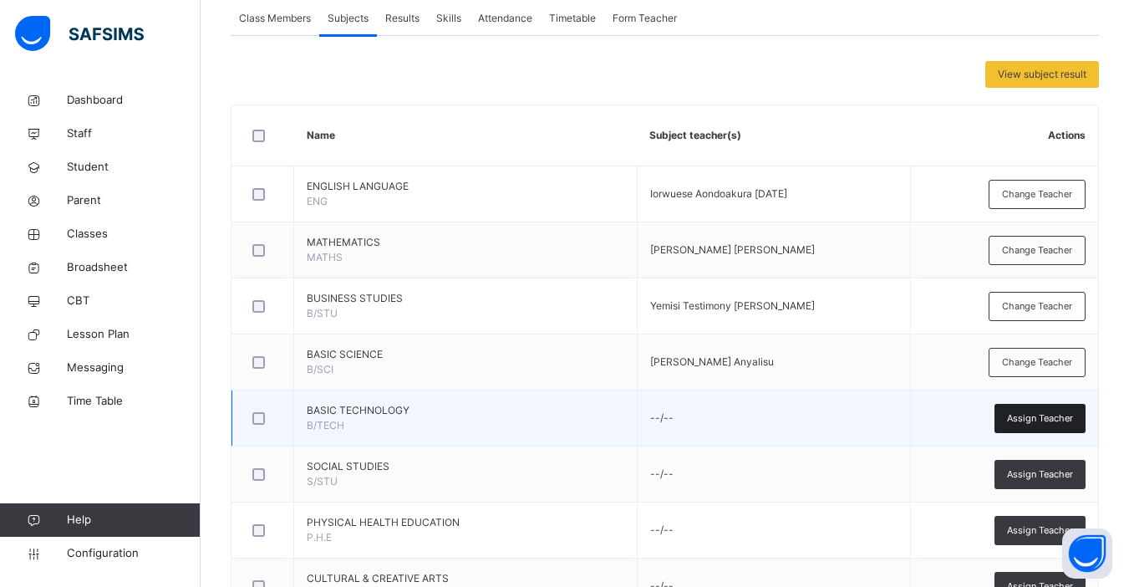
click at [1057, 421] on span "Assign Teacher" at bounding box center [1040, 418] width 66 height 14
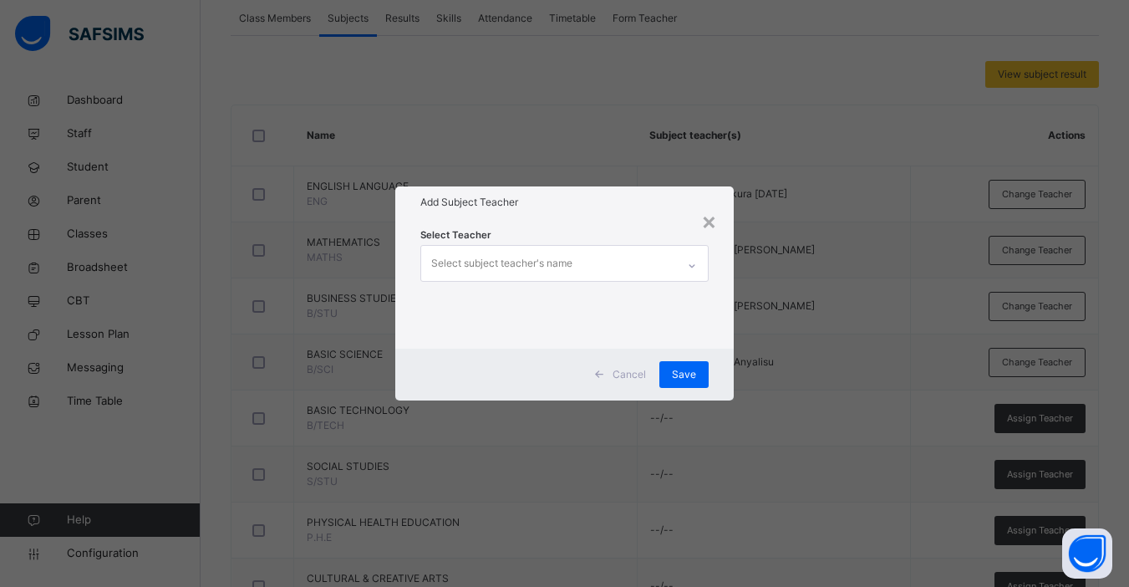
click at [587, 266] on div "Select subject teacher's name" at bounding box center [548, 263] width 255 height 35
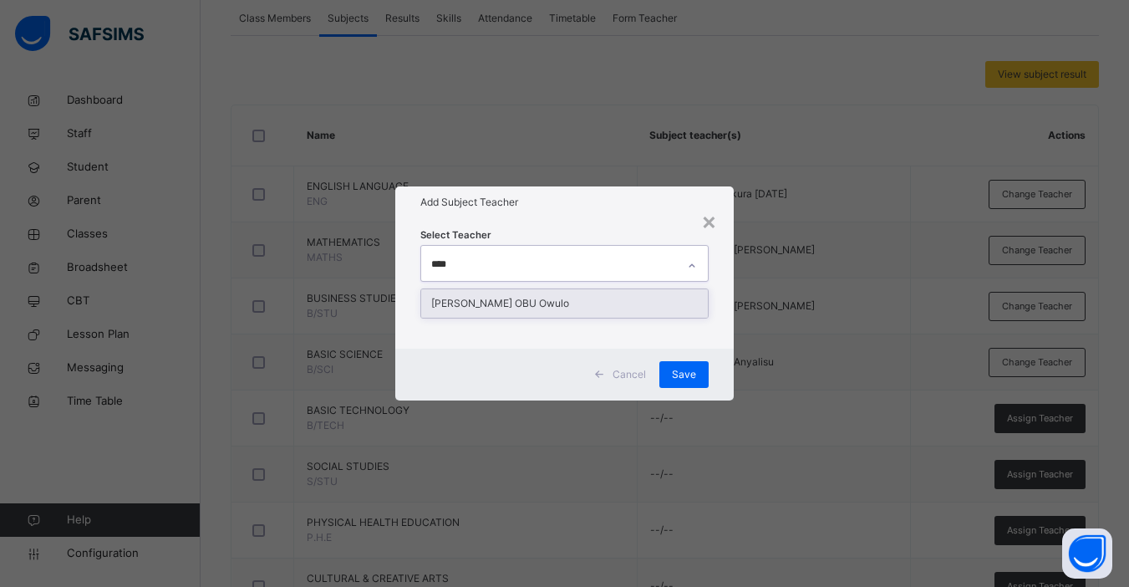
type input "*****"
click at [603, 313] on div "[PERSON_NAME] OBU Owulo" at bounding box center [564, 303] width 287 height 28
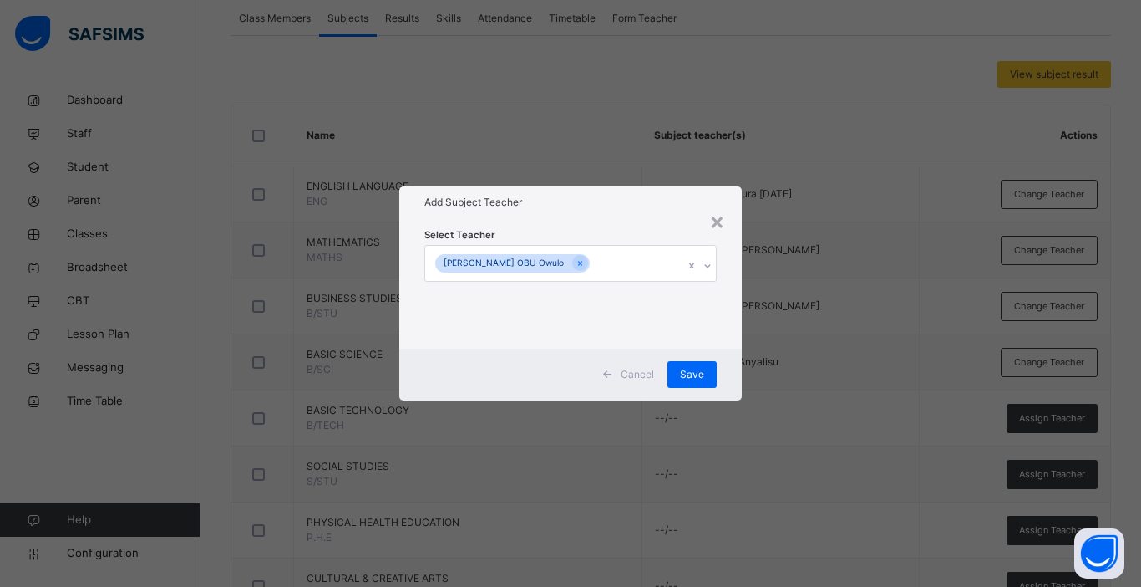
click at [731, 379] on div "Cancel Save" at bounding box center [570, 374] width 343 height 52
click at [687, 375] on span "Save" at bounding box center [692, 374] width 24 height 15
click at [1050, 470] on div "× Add Subject Teacher Select Teacher Johnson OBU Owulo Cancel Save" at bounding box center [570, 293] width 1141 height 587
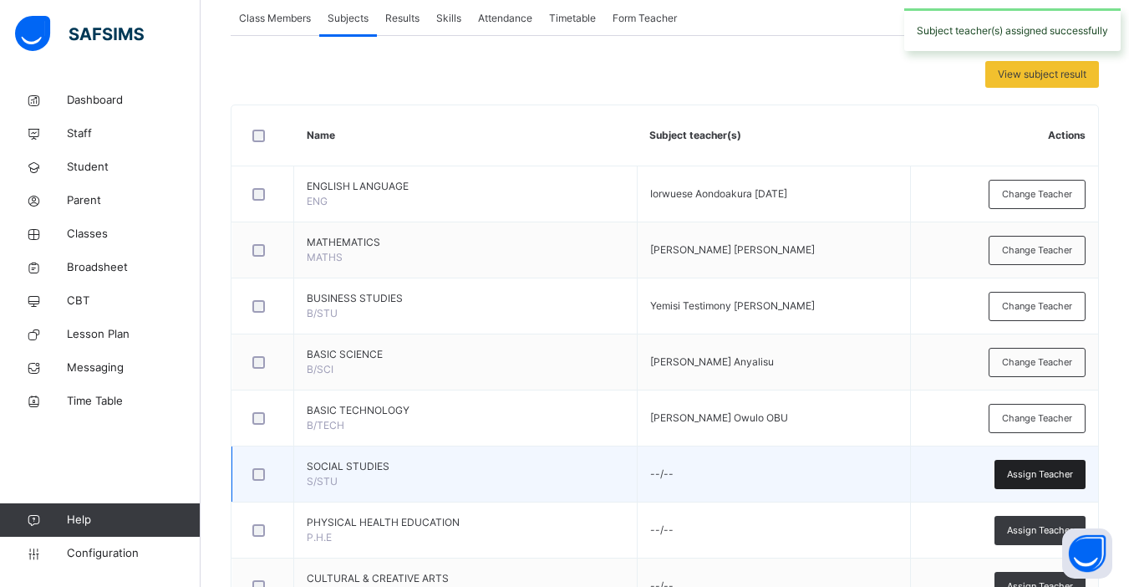
click at [1071, 472] on span "Assign Teacher" at bounding box center [1040, 474] width 66 height 14
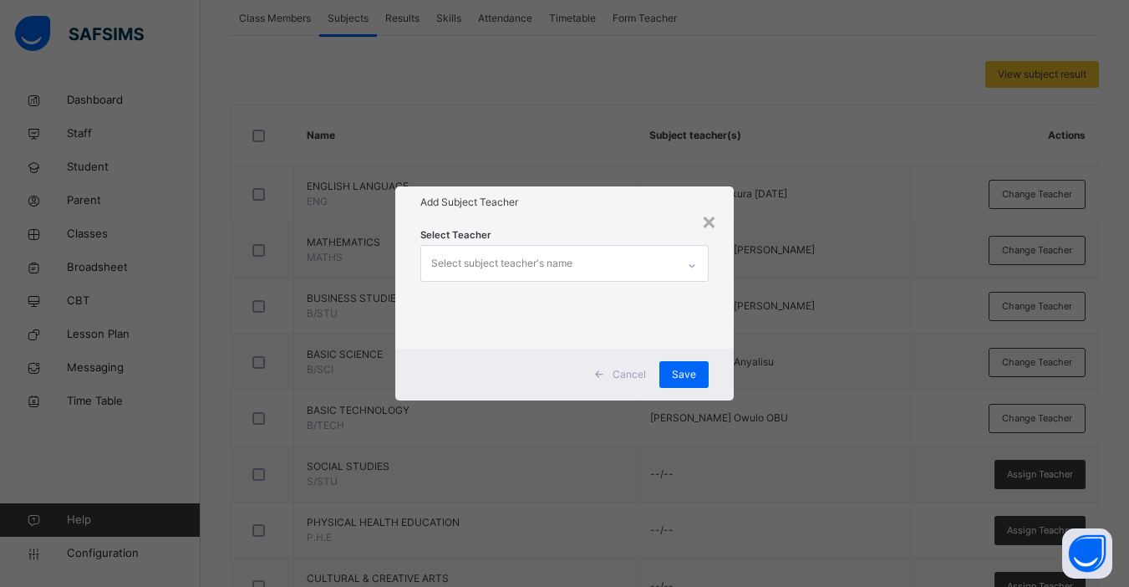
click at [546, 270] on div "Select subject teacher's name" at bounding box center [501, 263] width 141 height 32
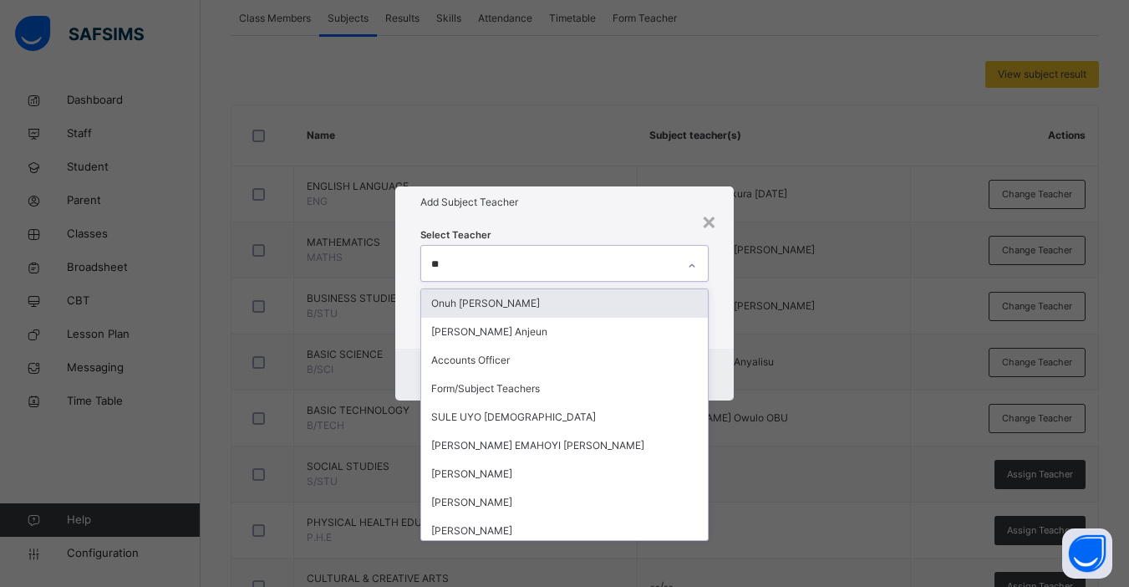
type input "***"
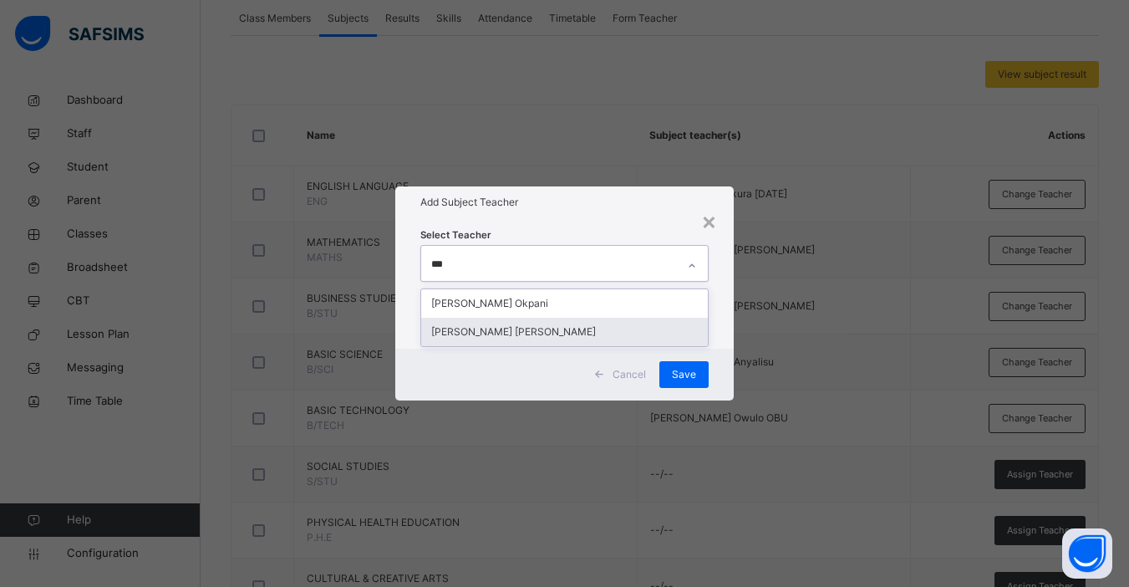
click at [521, 336] on div "[PERSON_NAME] [PERSON_NAME]" at bounding box center [564, 332] width 287 height 28
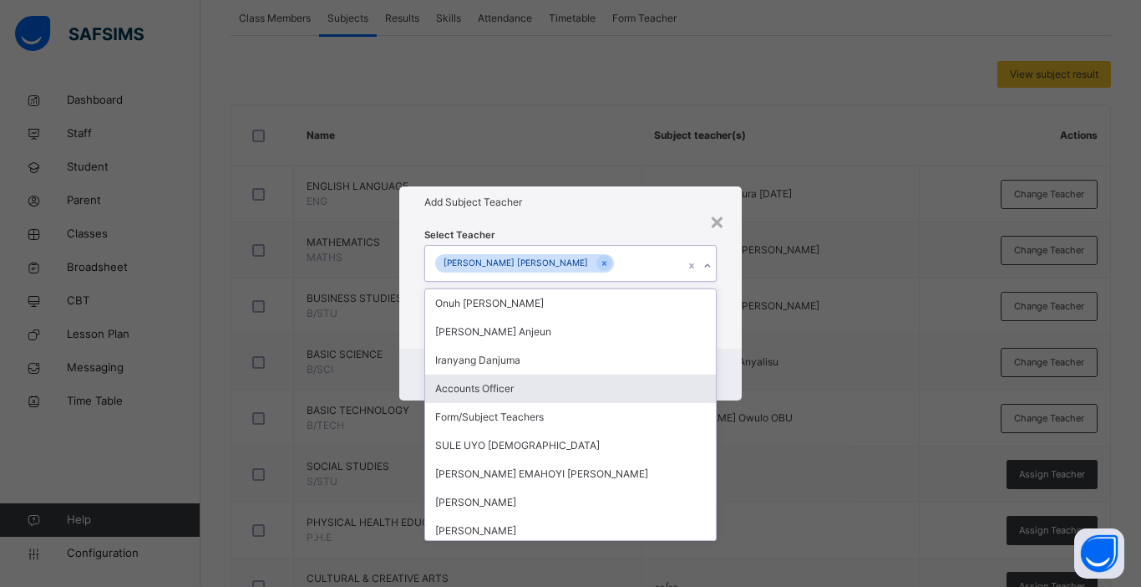
click at [731, 374] on div "Cancel Save" at bounding box center [570, 374] width 343 height 52
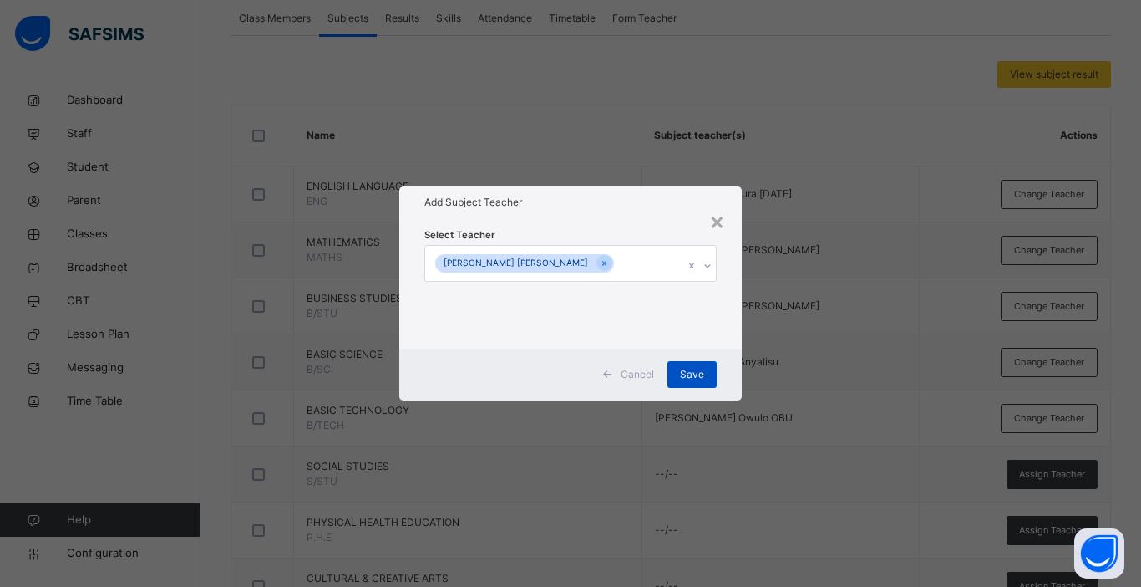
click at [684, 379] on span "Save" at bounding box center [692, 374] width 24 height 15
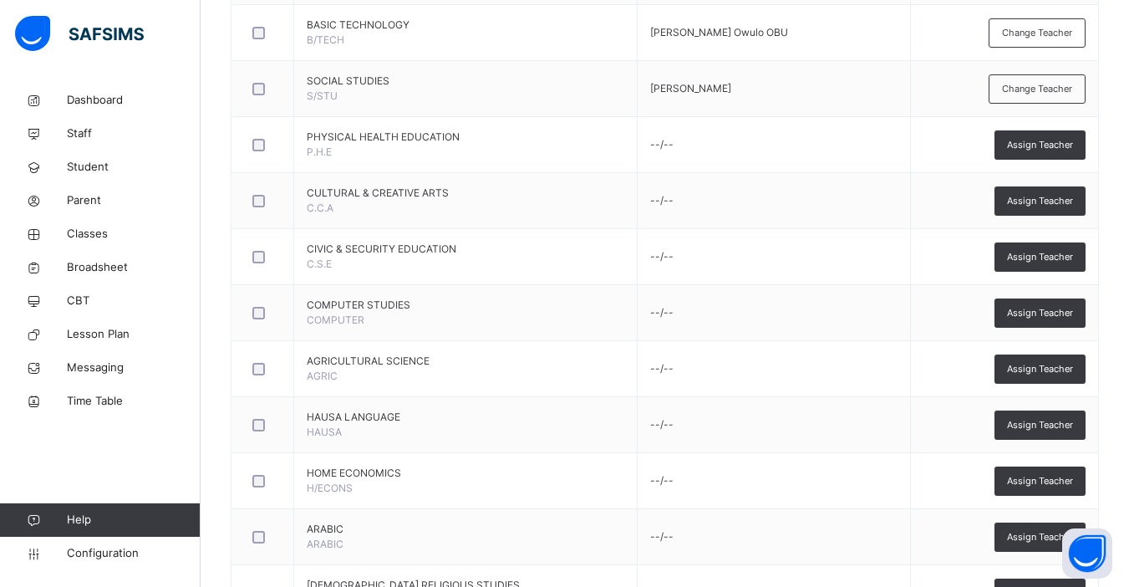
scroll to position [658, 0]
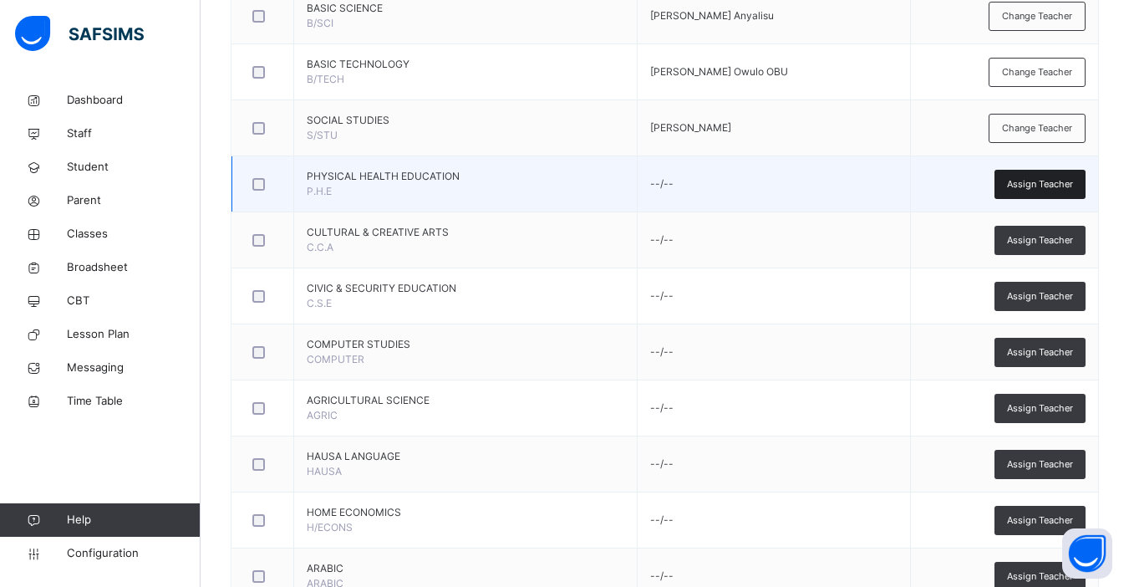
click at [1046, 179] on span "Assign Teacher" at bounding box center [1040, 184] width 66 height 14
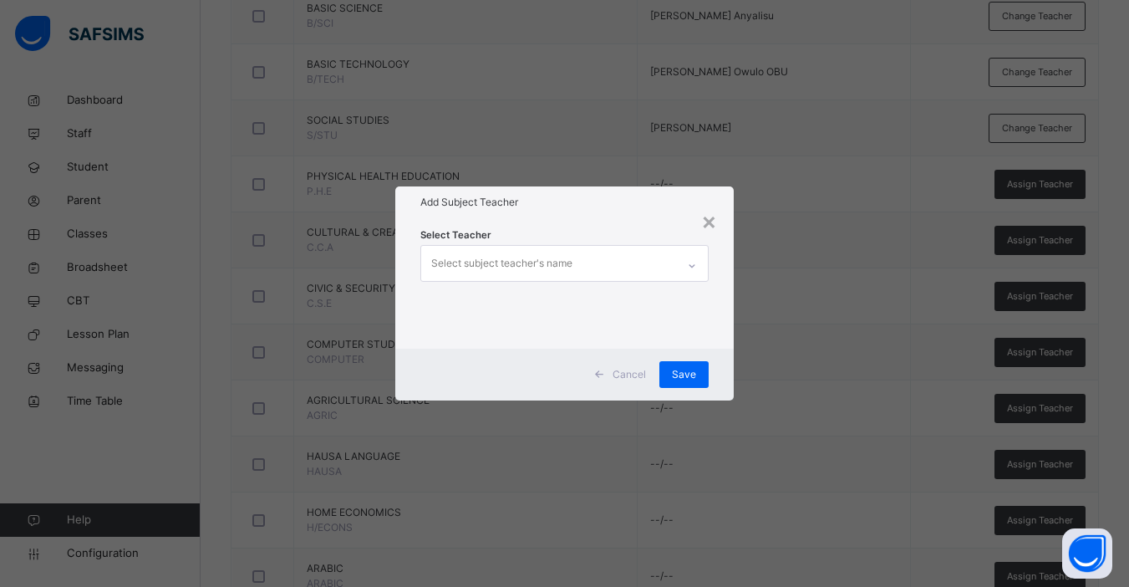
click at [562, 263] on div "Select subject teacher's name" at bounding box center [501, 263] width 141 height 32
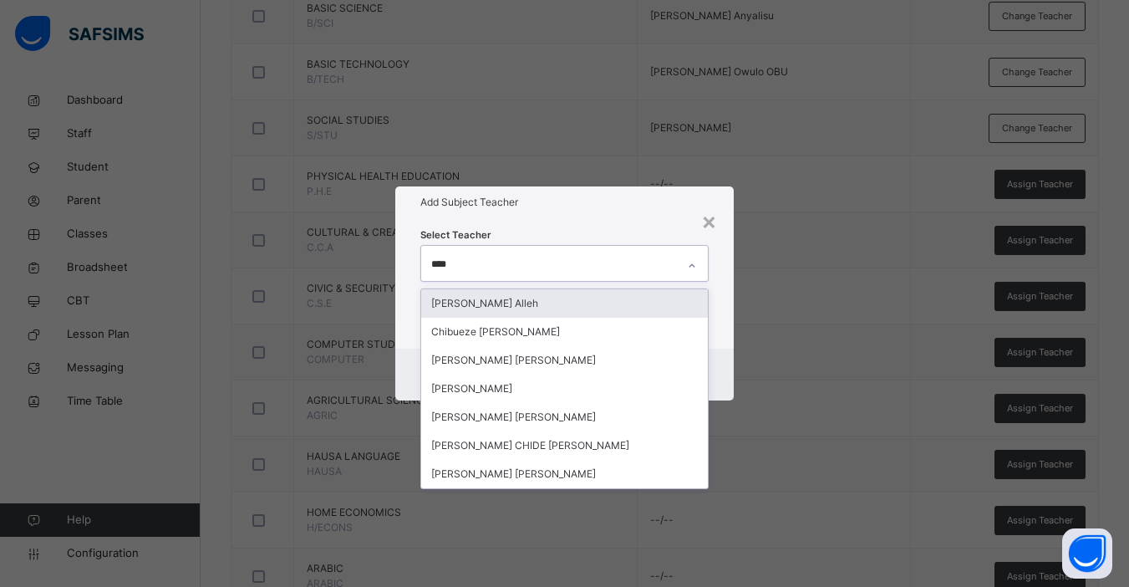
type input "*****"
click at [488, 302] on div "[PERSON_NAME] Alleh" at bounding box center [564, 303] width 287 height 28
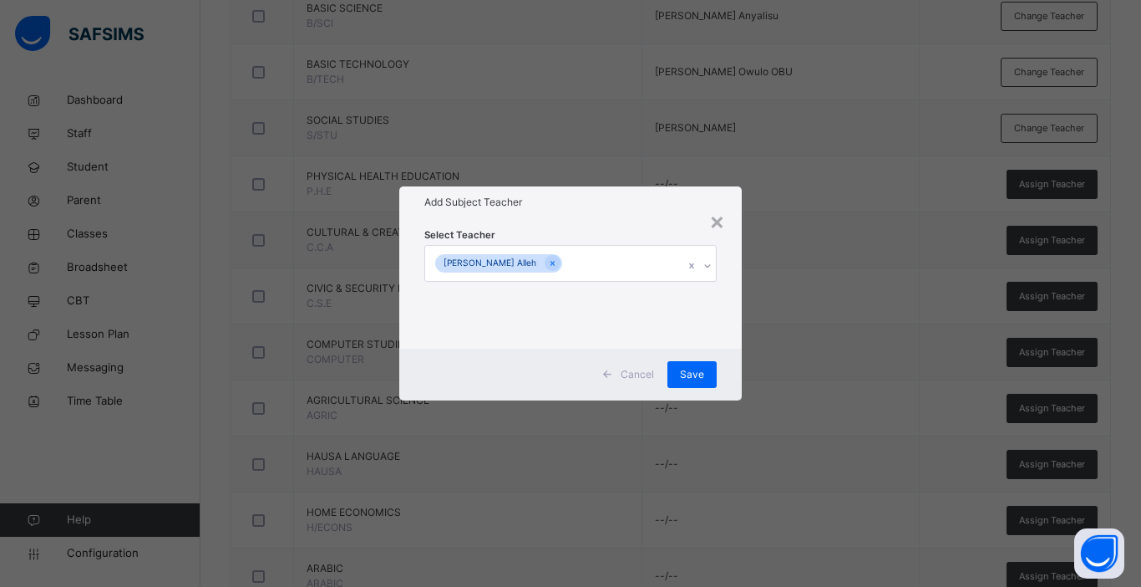
click at [735, 384] on div "Cancel Save" at bounding box center [570, 374] width 343 height 52
click at [694, 371] on span "Save" at bounding box center [692, 374] width 24 height 15
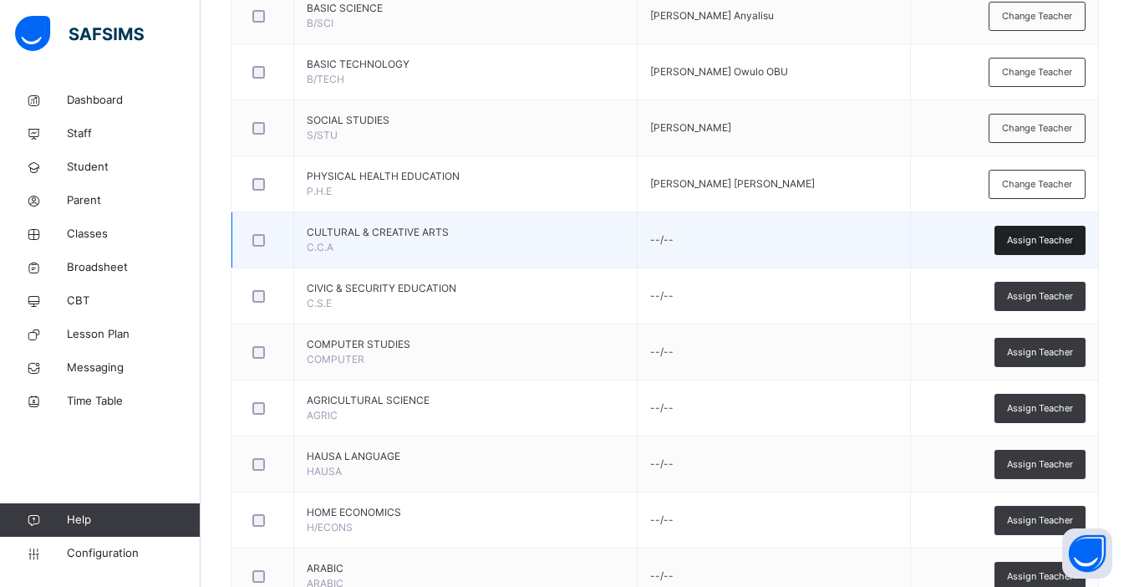
click at [1051, 240] on span "Assign Teacher" at bounding box center [1040, 240] width 66 height 14
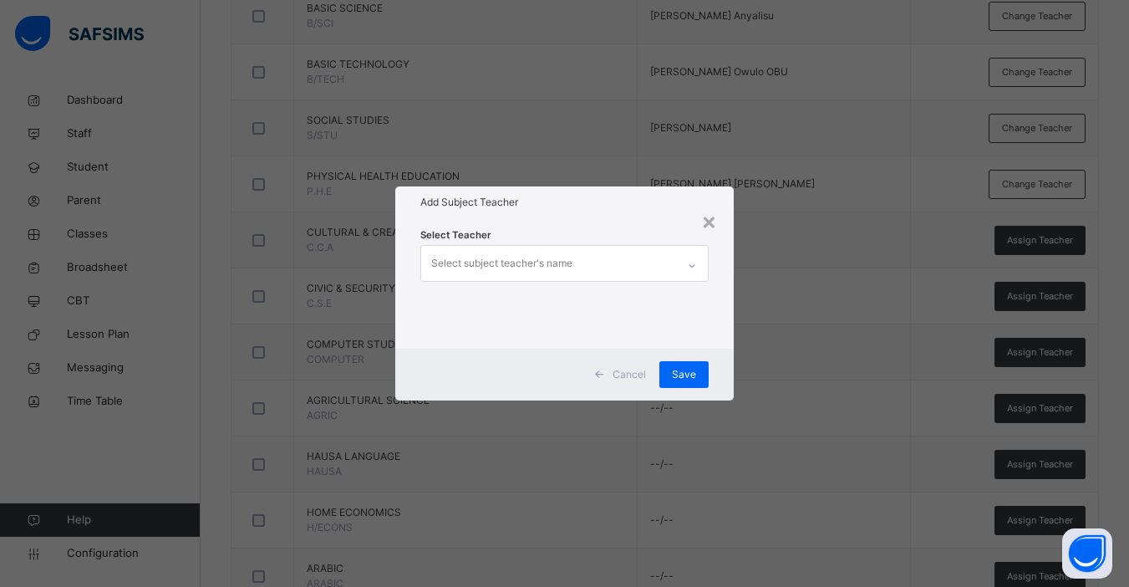
click at [582, 267] on div "Select subject teacher's name" at bounding box center [548, 263] width 255 height 35
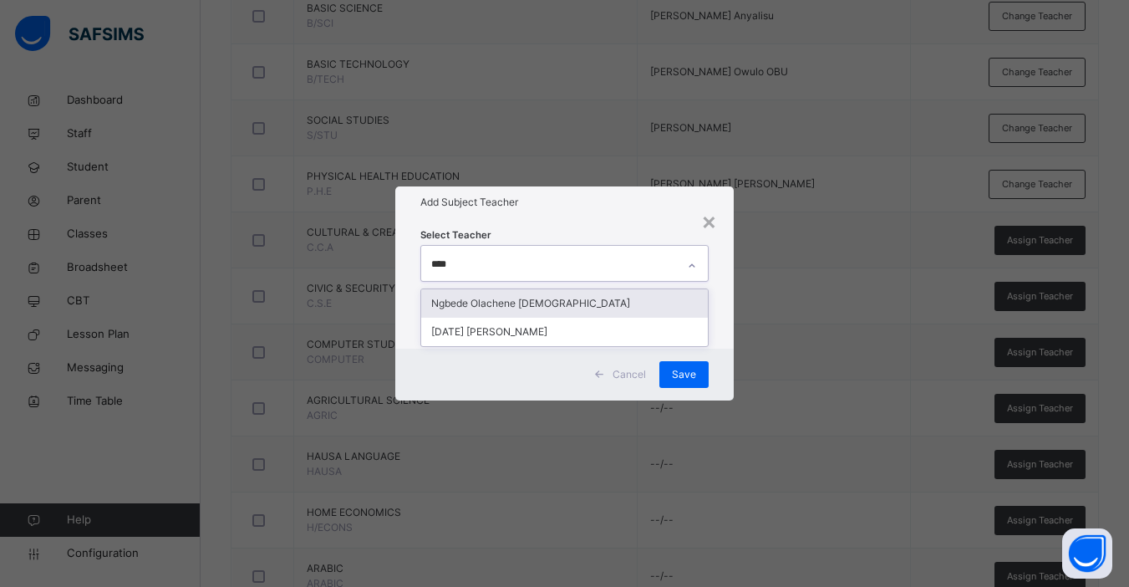
type input "*****"
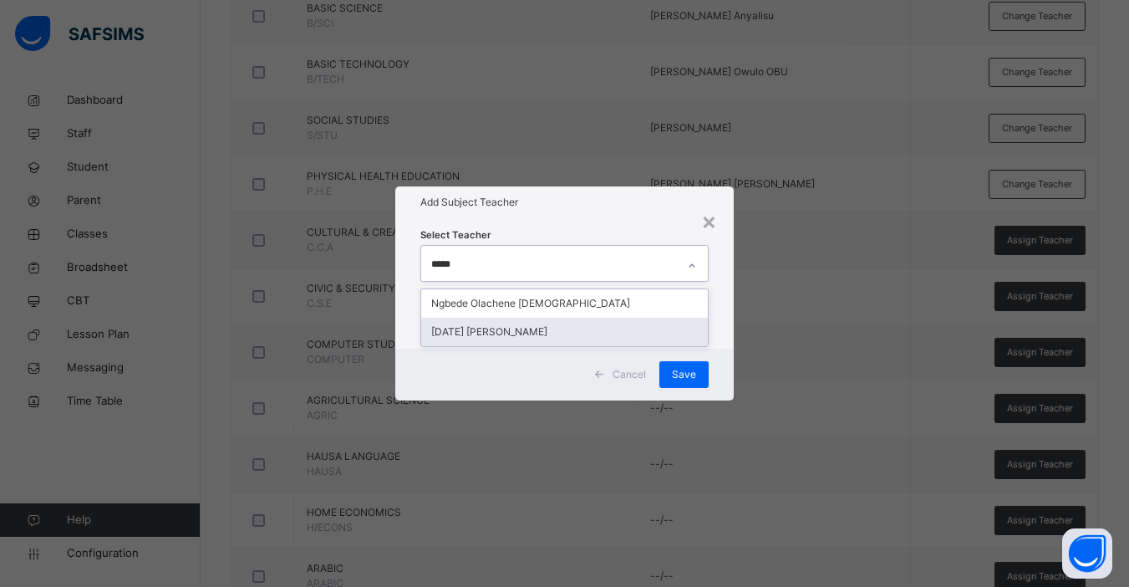
click at [541, 328] on div "[DATE] [PERSON_NAME]" at bounding box center [564, 332] width 287 height 28
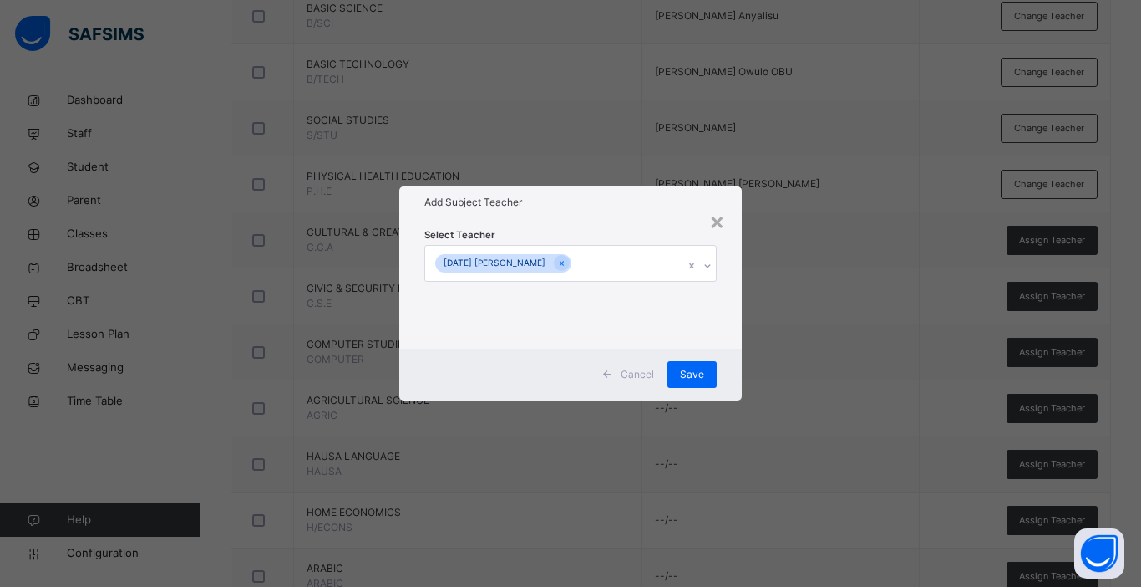
click at [735, 365] on div "Cancel Save" at bounding box center [570, 374] width 343 height 52
click at [702, 372] on span "Save" at bounding box center [692, 374] width 24 height 15
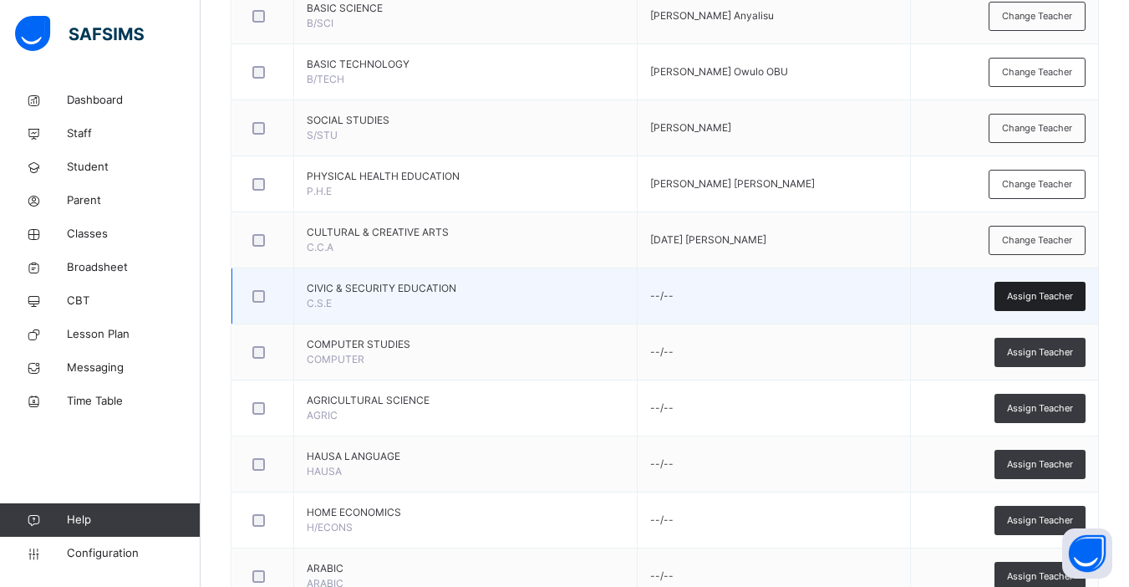
click at [1060, 302] on span "Assign Teacher" at bounding box center [1040, 296] width 66 height 14
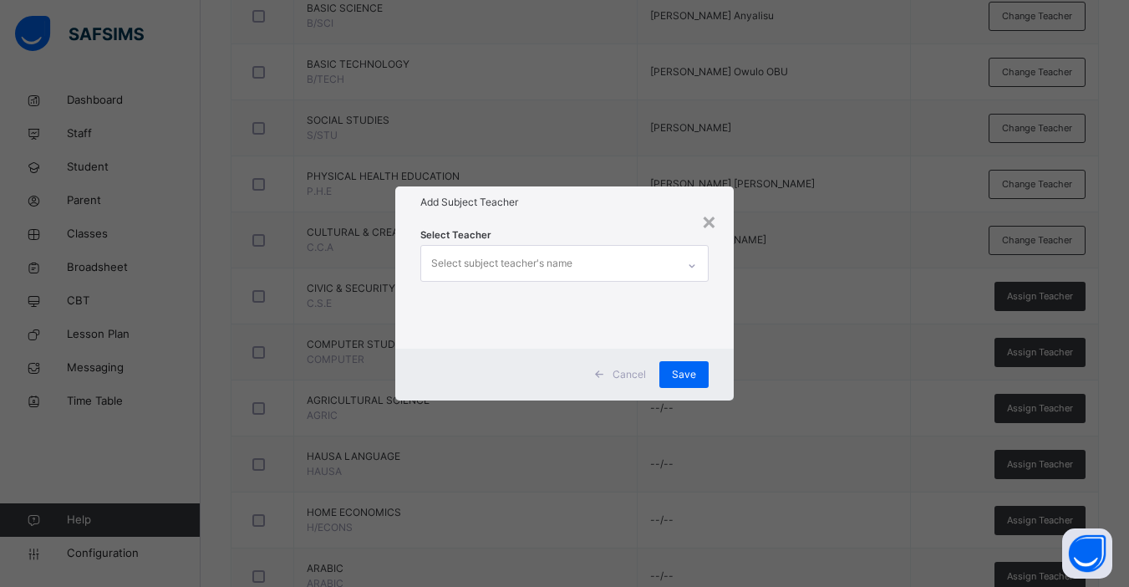
click at [618, 254] on div "Select subject teacher's name" at bounding box center [548, 263] width 255 height 35
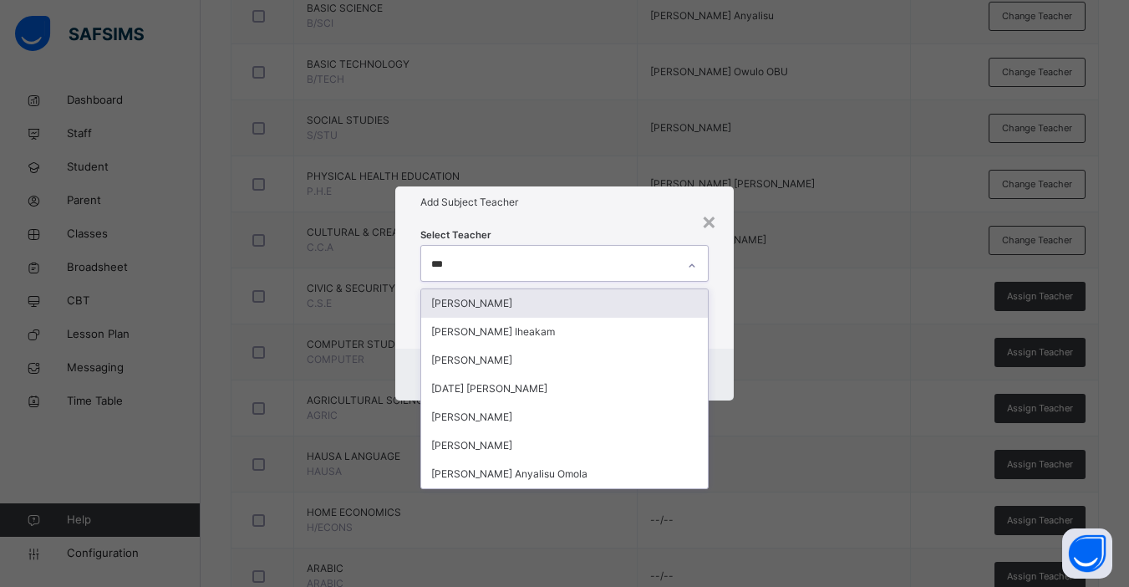
type input "****"
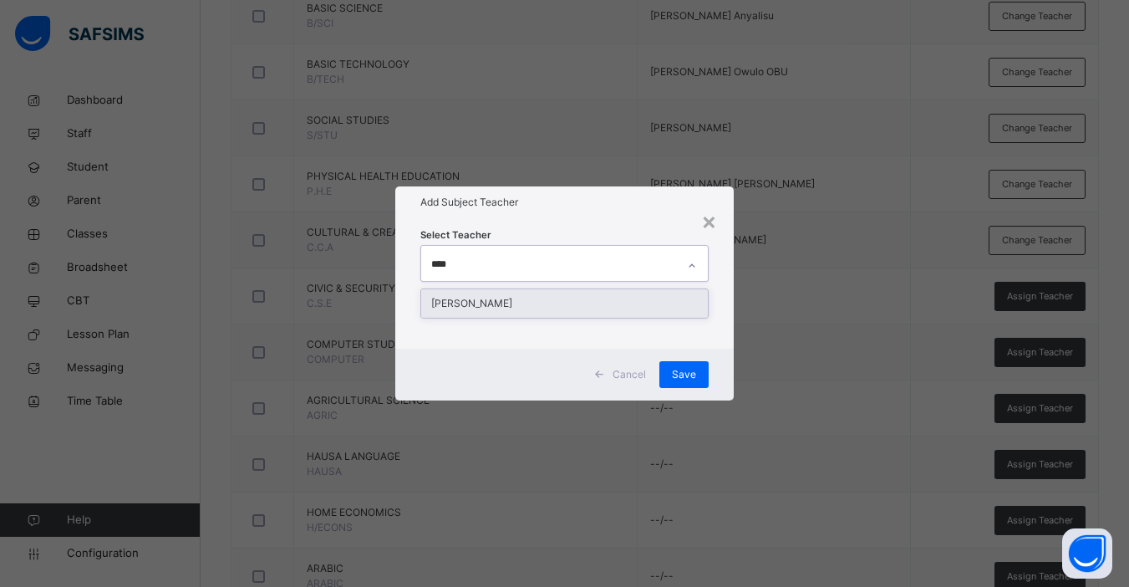
click at [564, 300] on div "[PERSON_NAME]" at bounding box center [564, 303] width 287 height 28
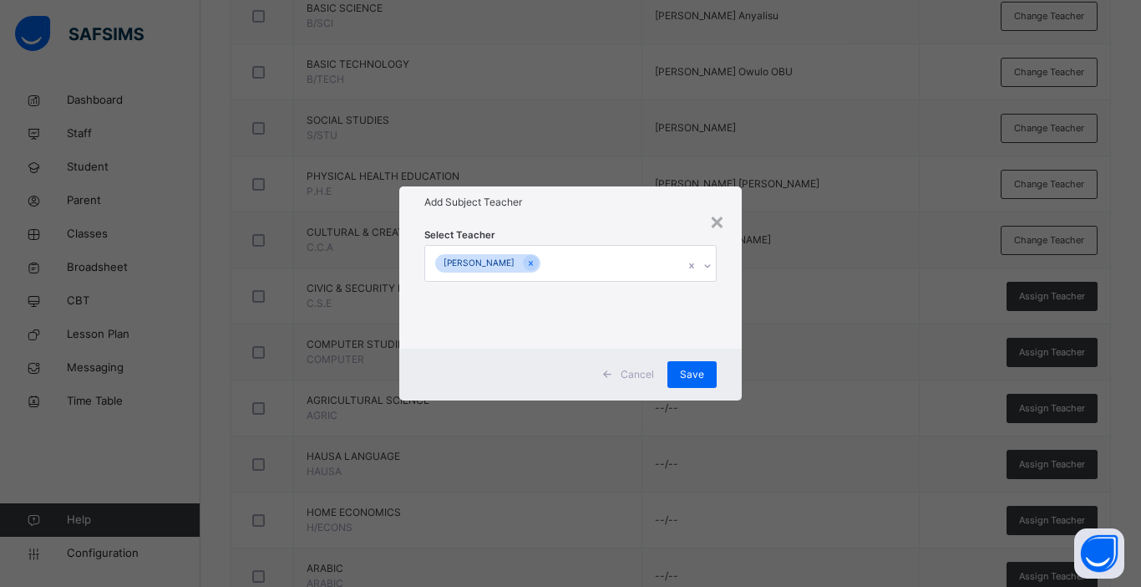
click at [736, 350] on div "Cancel Save" at bounding box center [570, 374] width 343 height 52
click at [704, 379] on span "Save" at bounding box center [692, 374] width 24 height 15
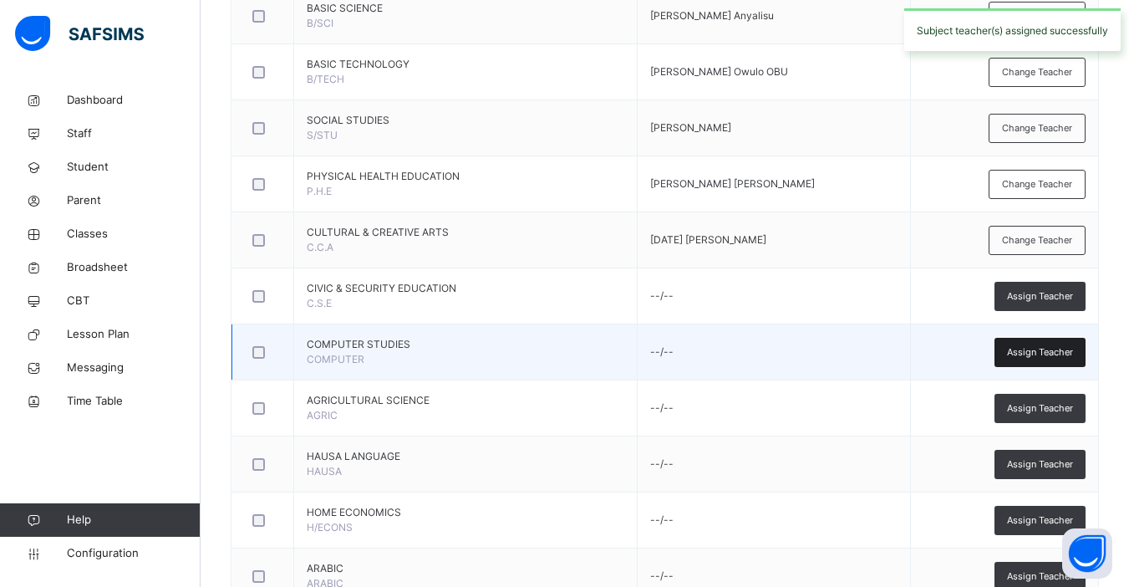
click at [1056, 355] on span "Assign Teacher" at bounding box center [1040, 352] width 66 height 14
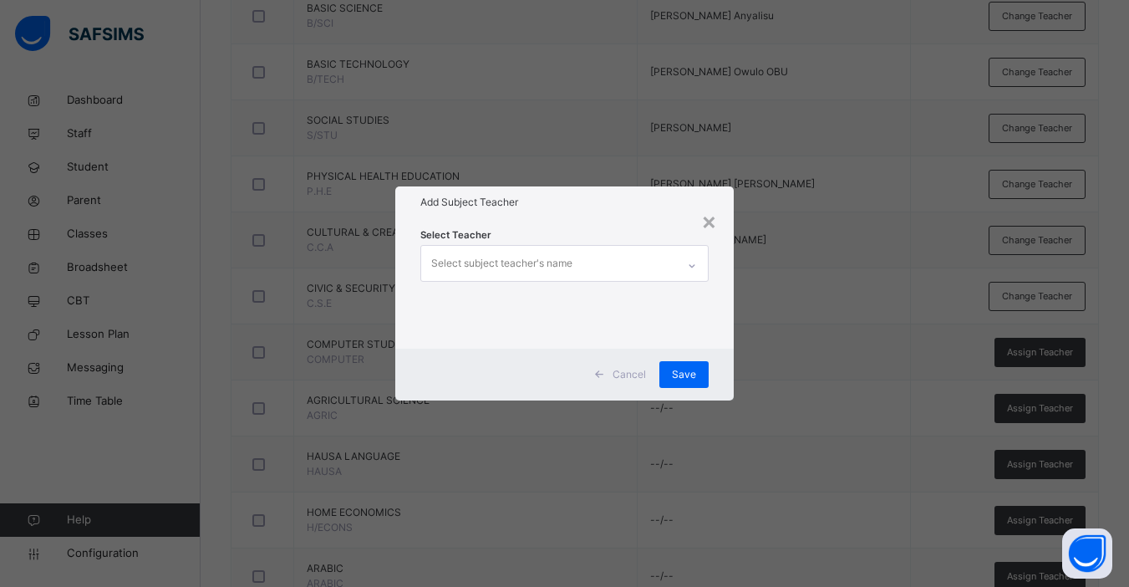
click at [523, 266] on div "Select subject teacher's name" at bounding box center [501, 263] width 141 height 32
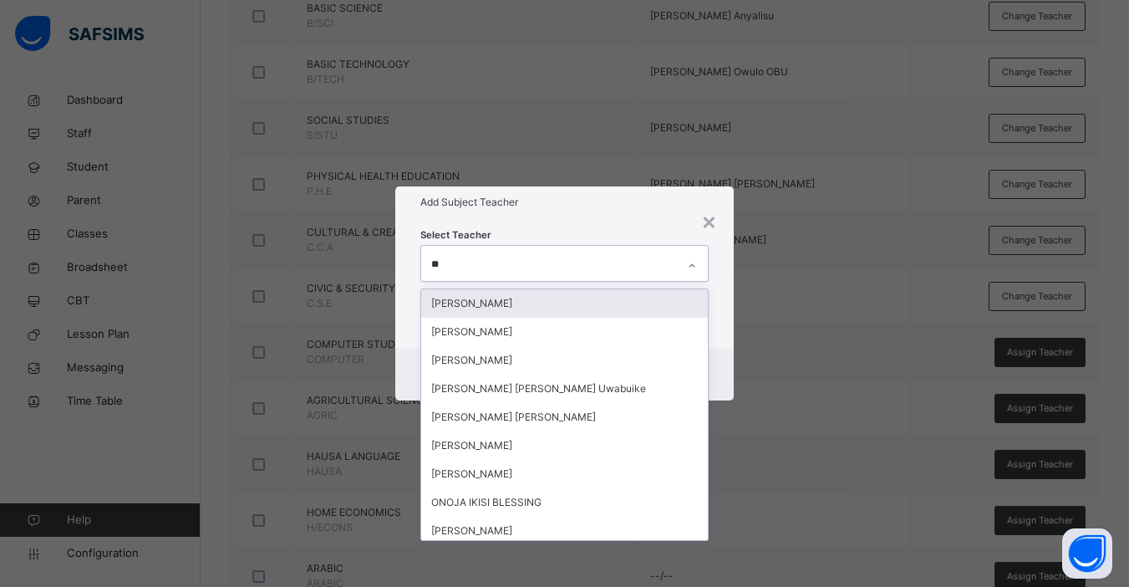
type input "***"
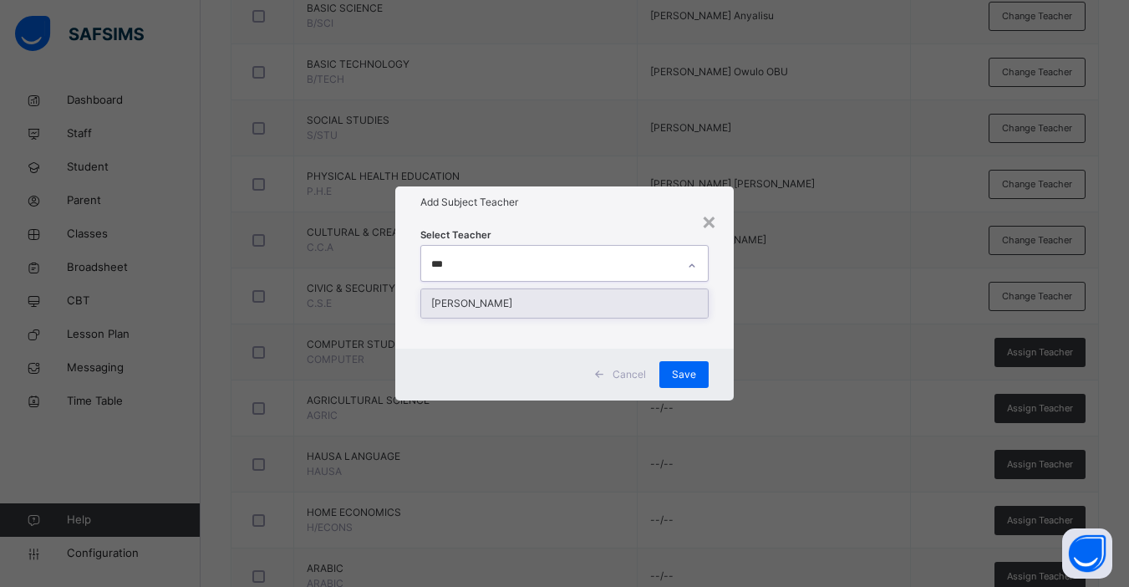
click at [591, 297] on div "[PERSON_NAME]" at bounding box center [564, 303] width 287 height 28
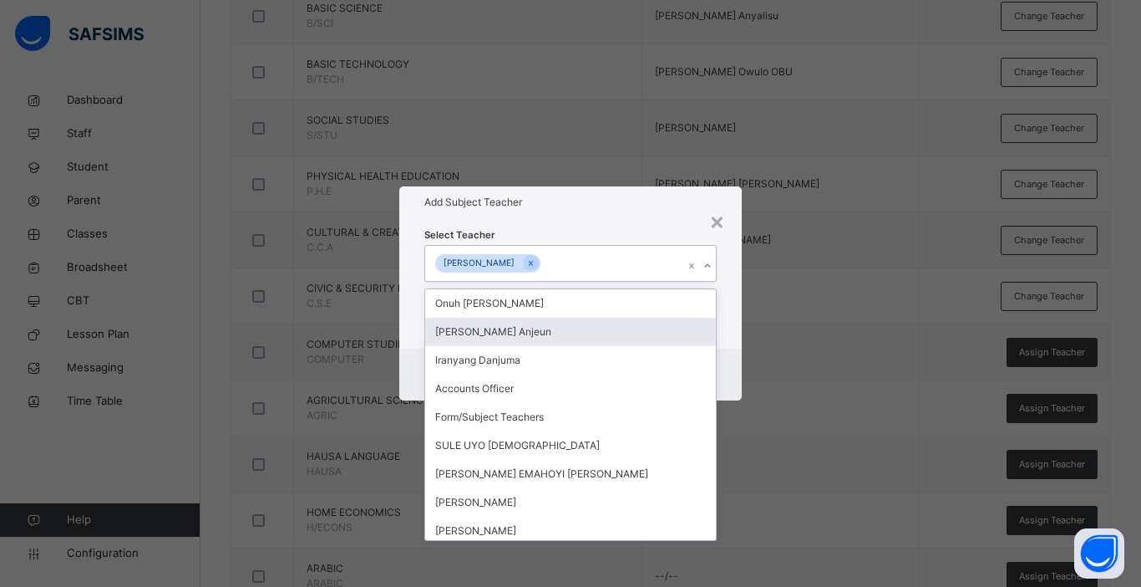
click at [722, 361] on div "Cancel Save" at bounding box center [570, 374] width 343 height 52
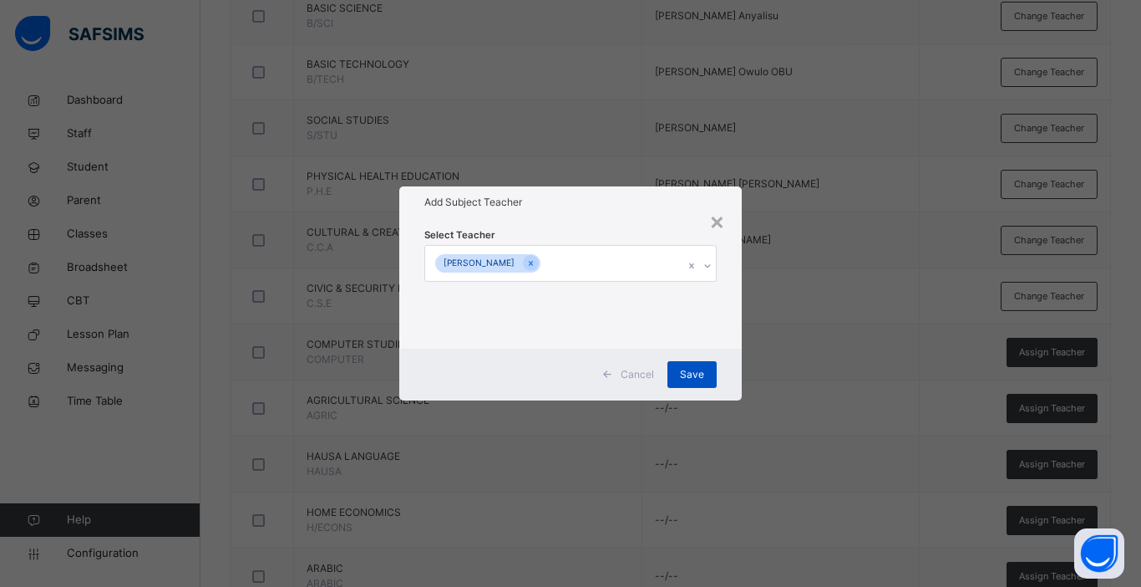
click at [694, 374] on span "Save" at bounding box center [692, 374] width 24 height 15
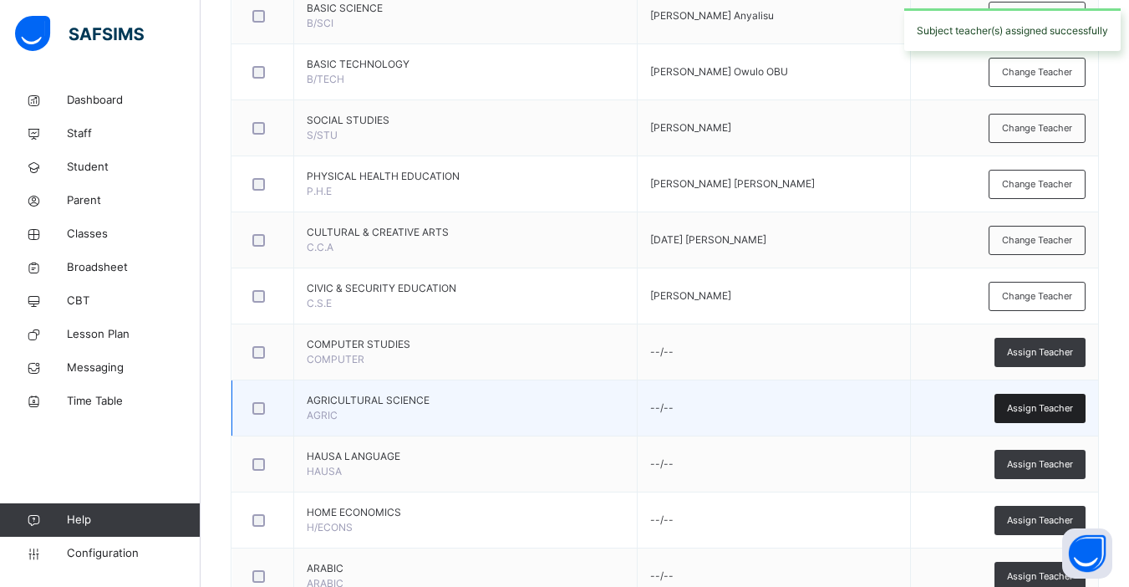
click at [1064, 412] on span "Assign Teacher" at bounding box center [1040, 408] width 66 height 14
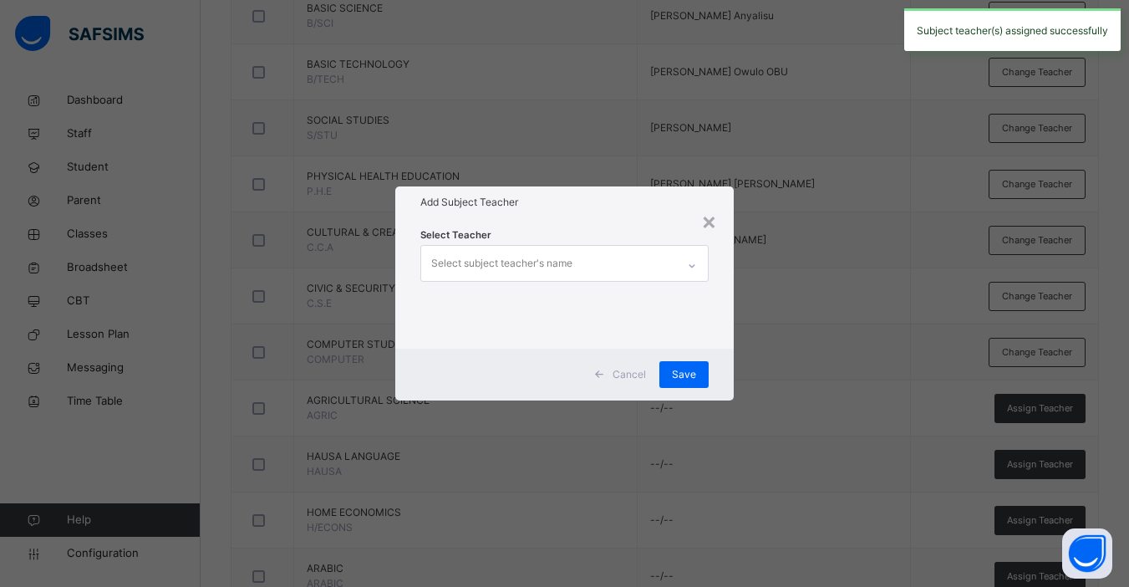
click at [579, 257] on div "Select subject teacher's name" at bounding box center [548, 263] width 255 height 35
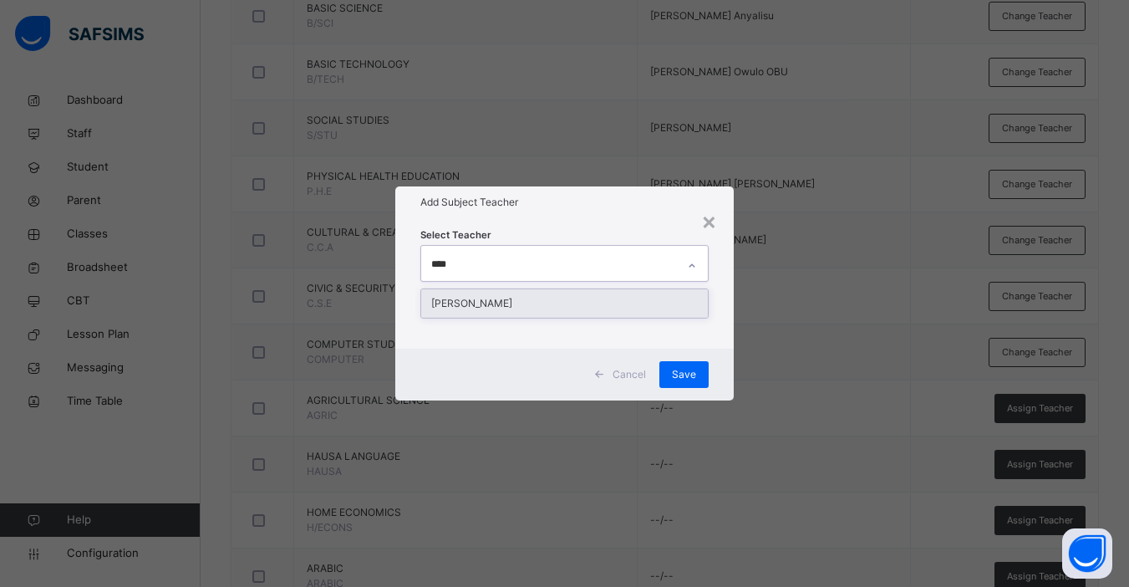
type input "*****"
click at [533, 308] on div "[PERSON_NAME]" at bounding box center [564, 303] width 287 height 28
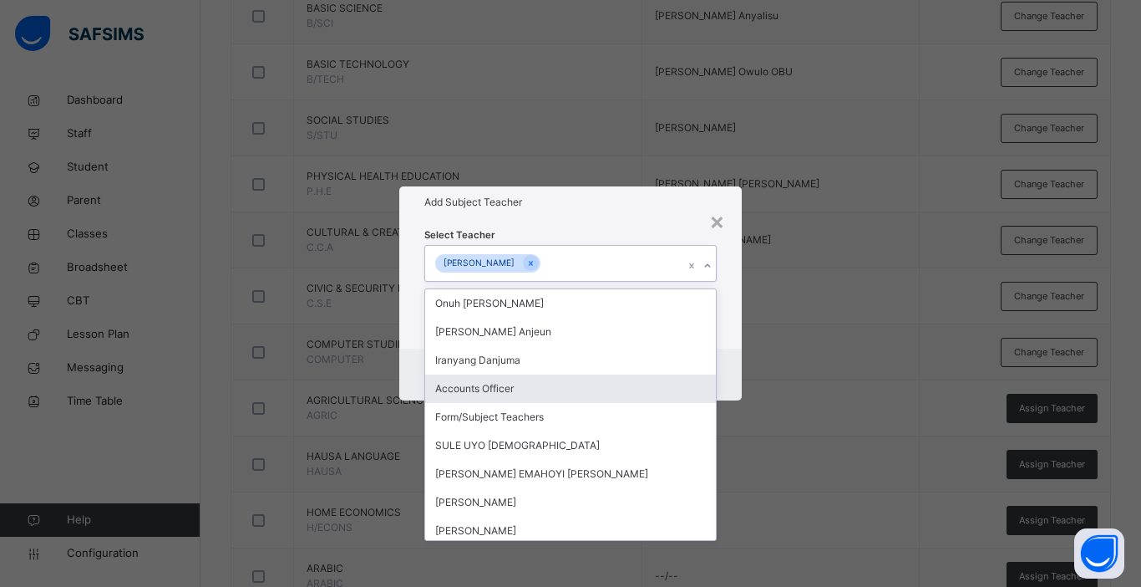
click at [738, 376] on div "Cancel Save" at bounding box center [570, 374] width 343 height 52
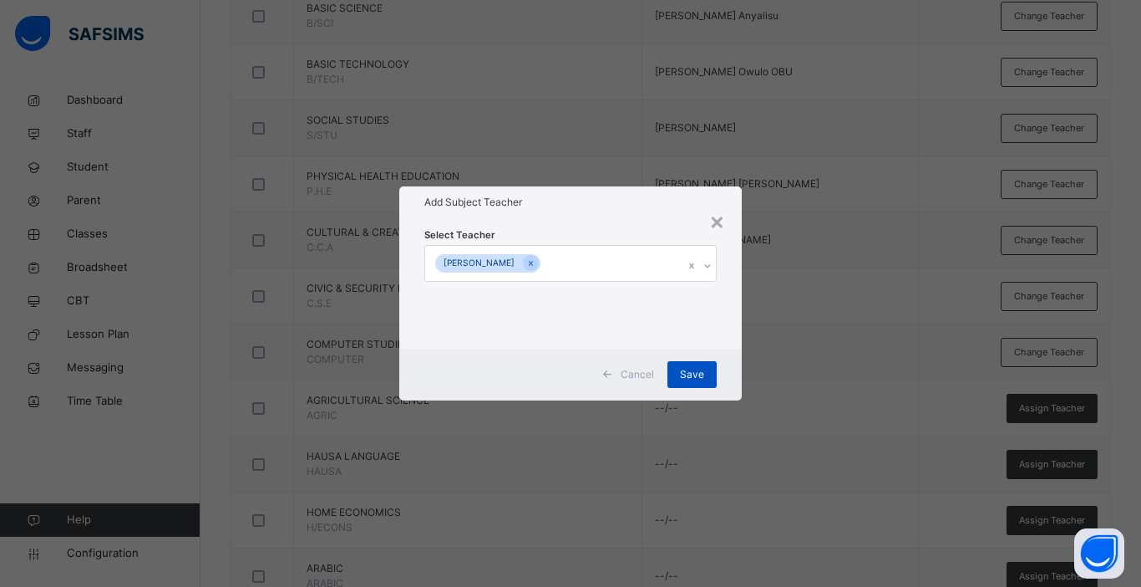
click at [691, 367] on span "Save" at bounding box center [692, 374] width 24 height 15
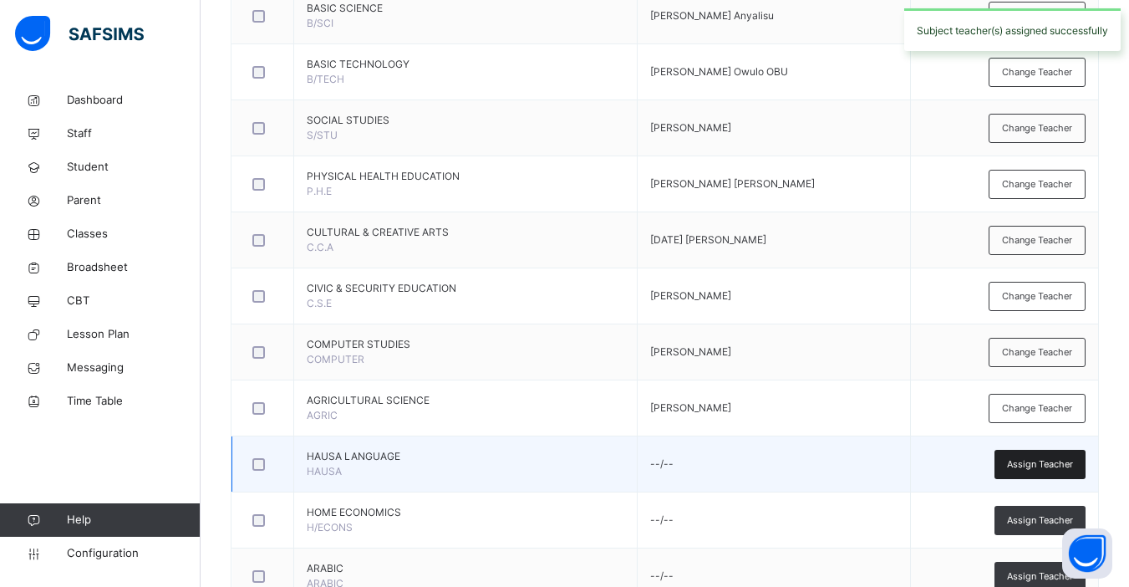
click at [1046, 467] on span "Assign Teacher" at bounding box center [1040, 464] width 66 height 14
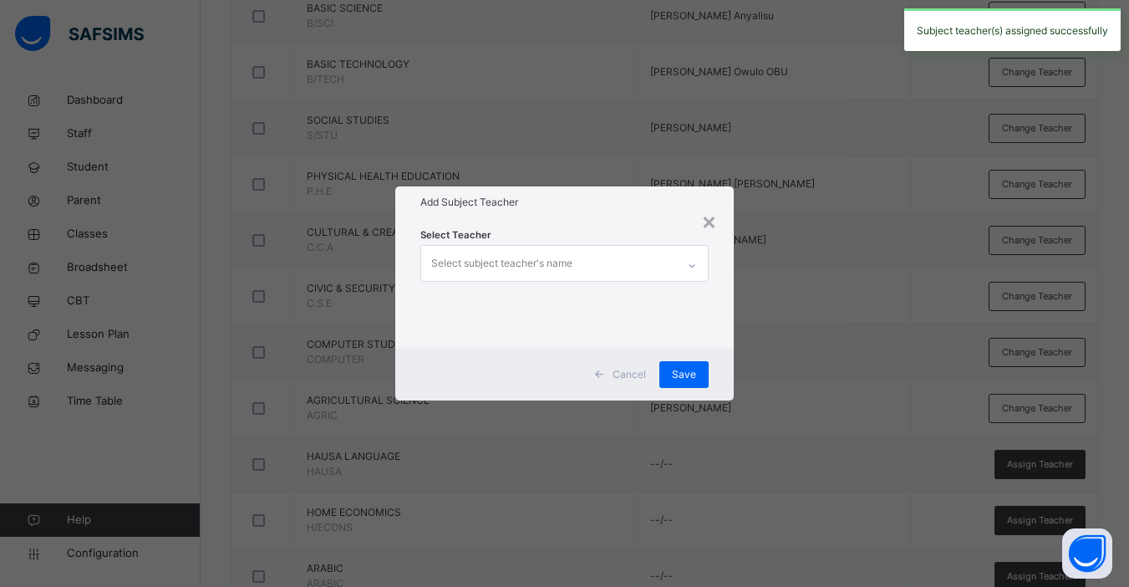
click at [486, 272] on div "Select subject teacher's name" at bounding box center [501, 263] width 141 height 32
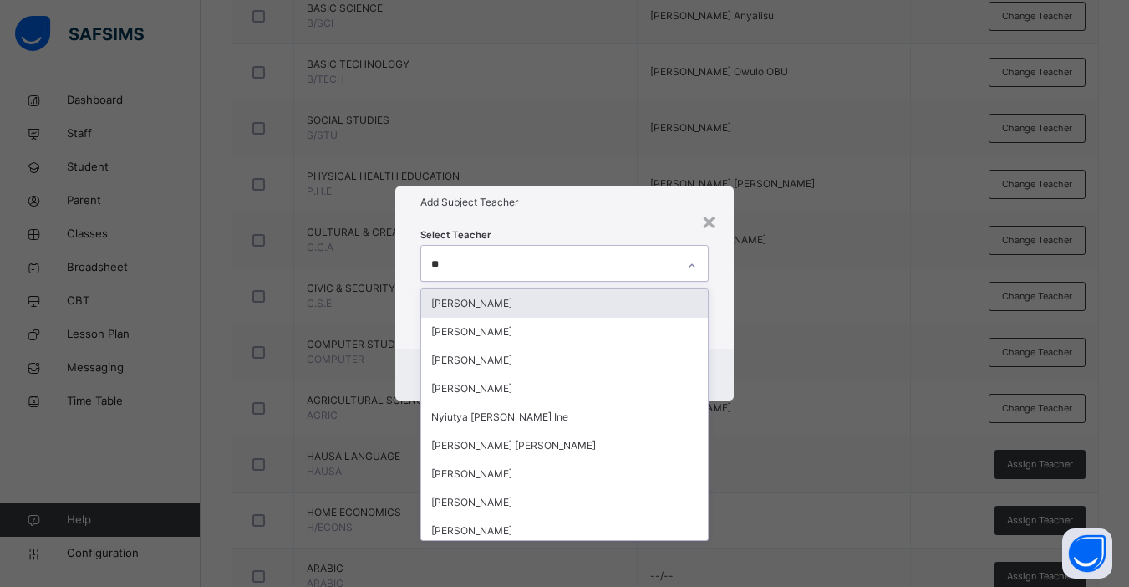
type input "***"
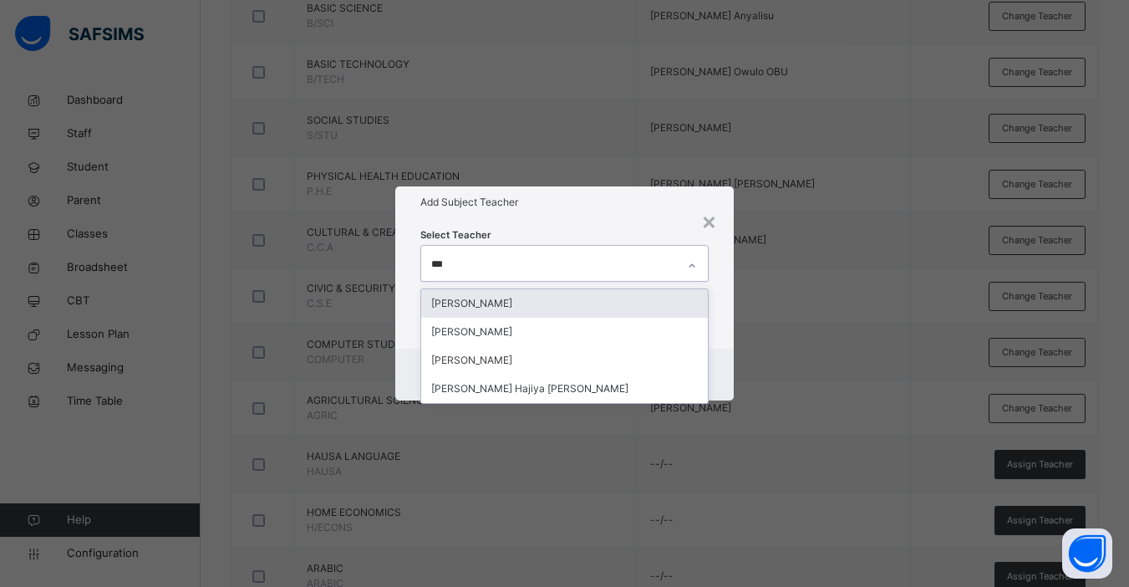
click at [507, 298] on div "[PERSON_NAME]" at bounding box center [564, 303] width 287 height 28
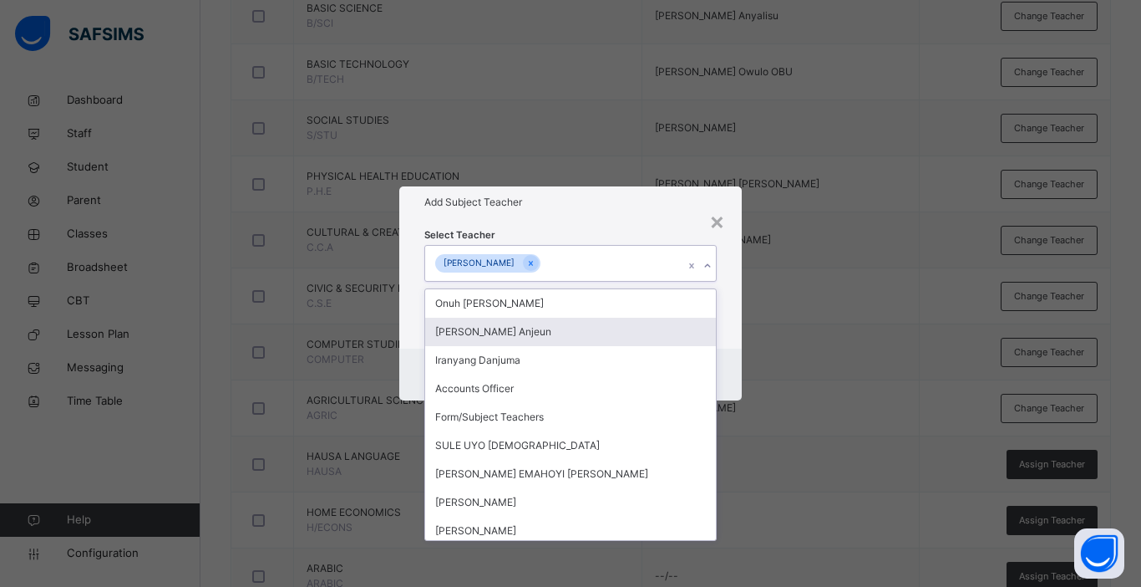
click at [739, 357] on div "Cancel Save" at bounding box center [570, 374] width 343 height 52
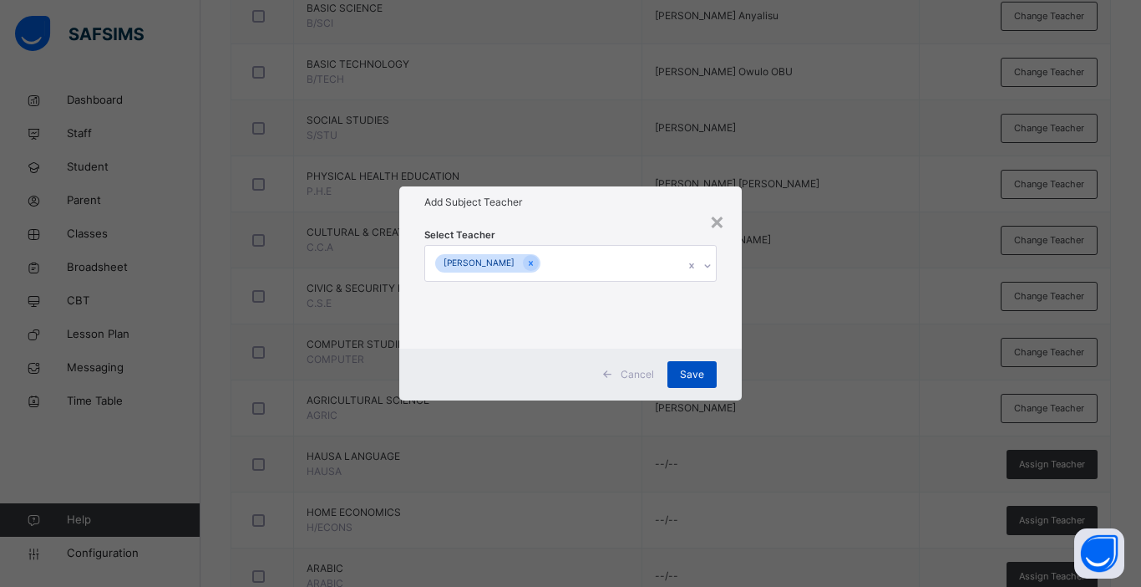
click at [693, 375] on span "Save" at bounding box center [692, 374] width 24 height 15
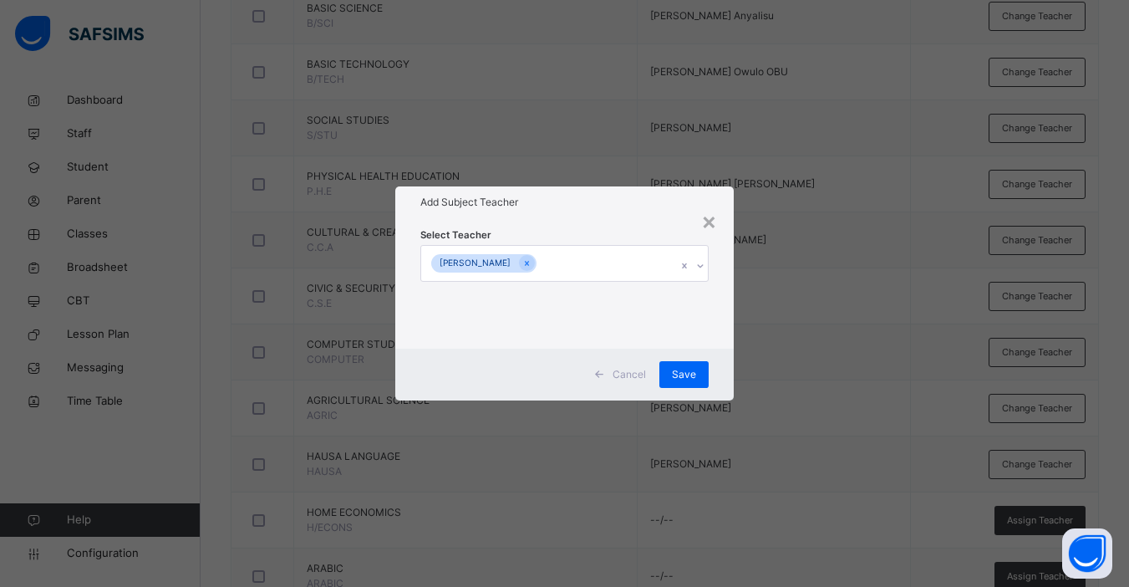
click at [1028, 519] on div "× Add Subject Teacher Select Teacher Maryam Hajia Maigida Cancel Save" at bounding box center [564, 293] width 1129 height 587
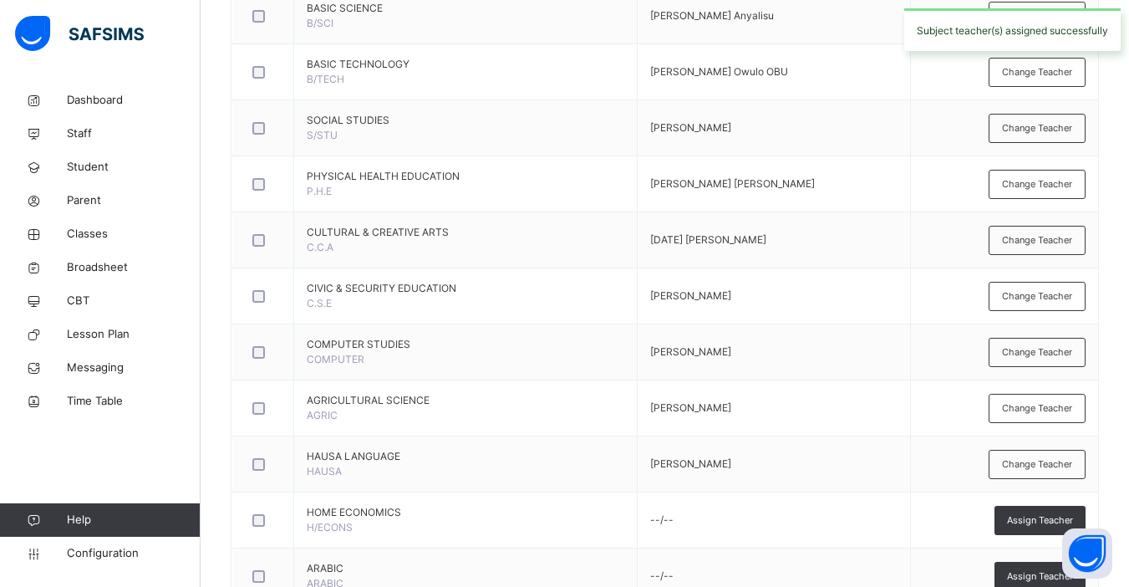
click at [1028, 519] on span "Assign Teacher" at bounding box center [1040, 520] width 66 height 14
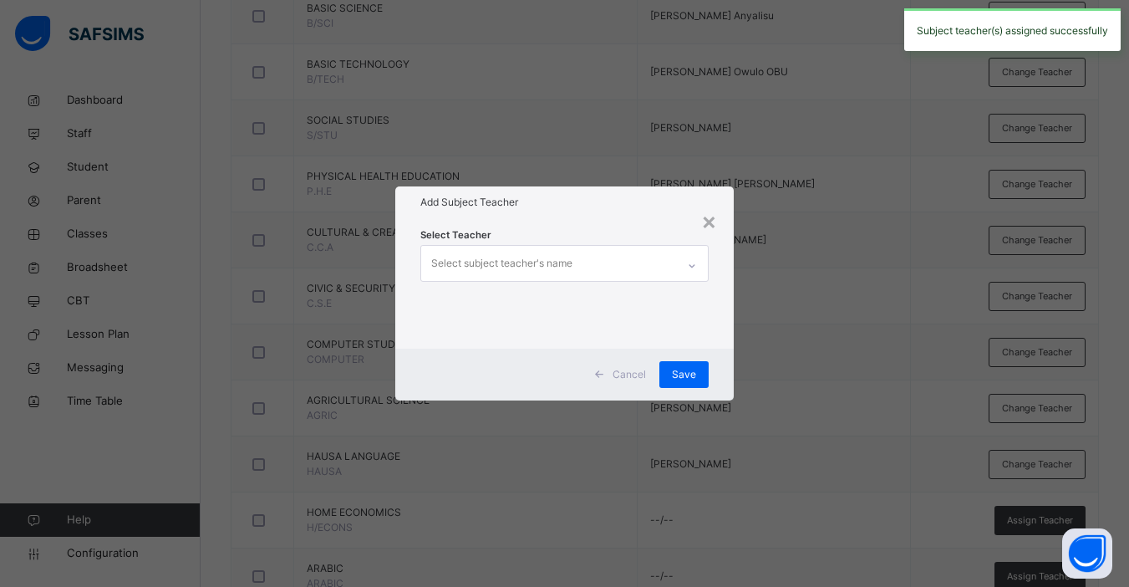
click at [488, 267] on div "Select subject teacher's name" at bounding box center [501, 263] width 141 height 32
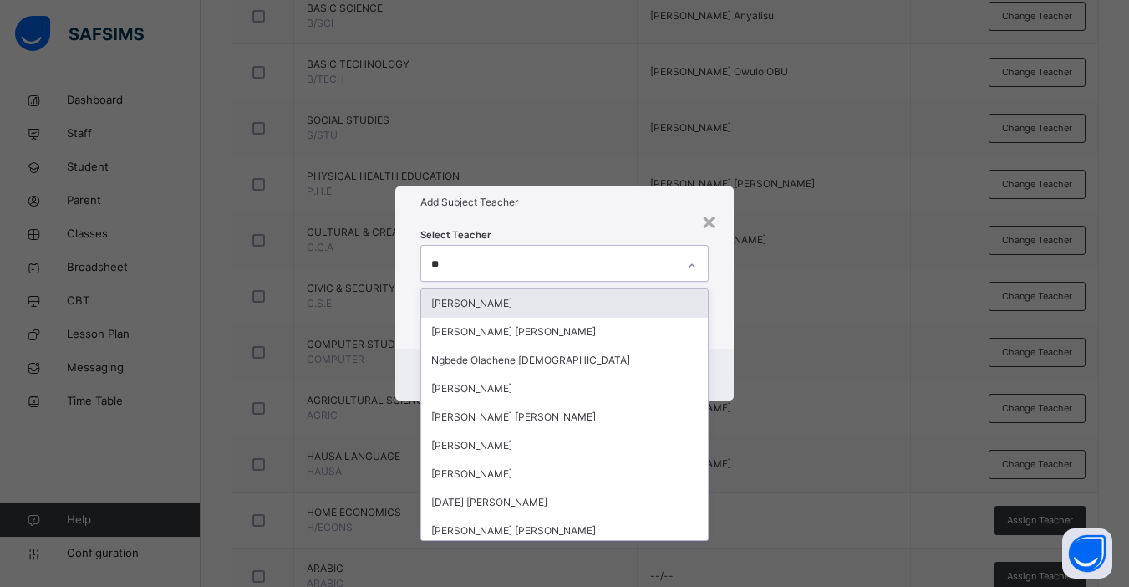
type input "***"
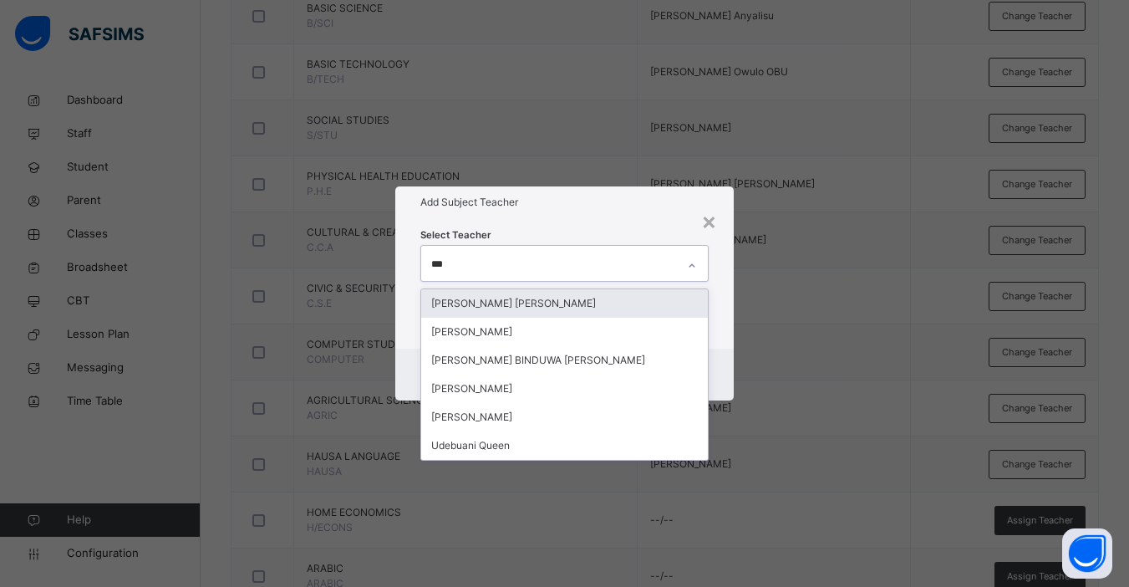
click at [526, 303] on div "[PERSON_NAME] [PERSON_NAME]" at bounding box center [564, 303] width 287 height 28
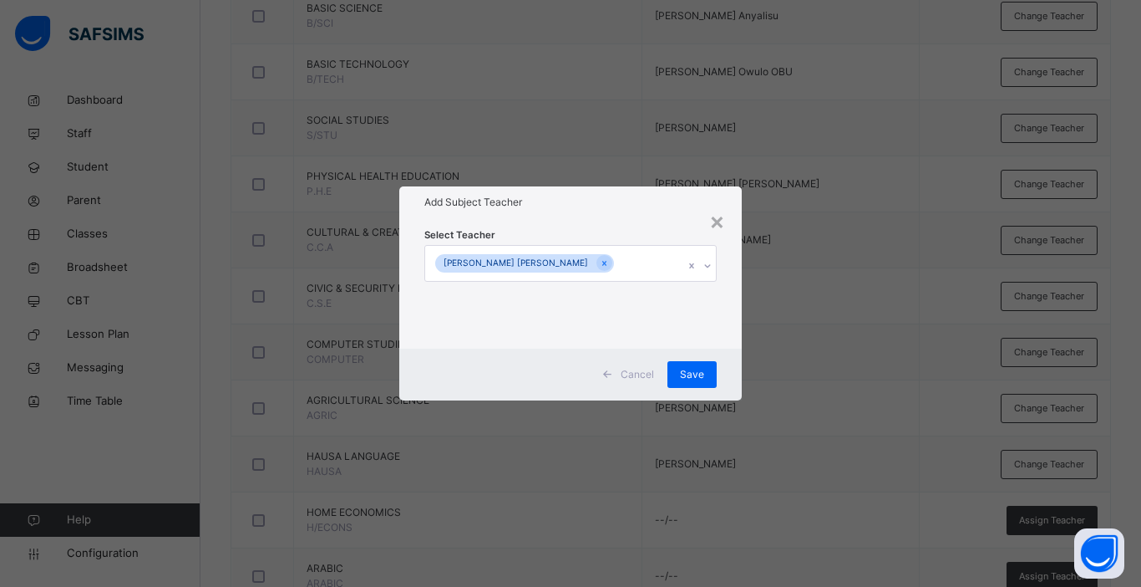
click at [730, 363] on div "Cancel Save" at bounding box center [570, 374] width 343 height 52
click at [688, 372] on span "Save" at bounding box center [692, 374] width 24 height 15
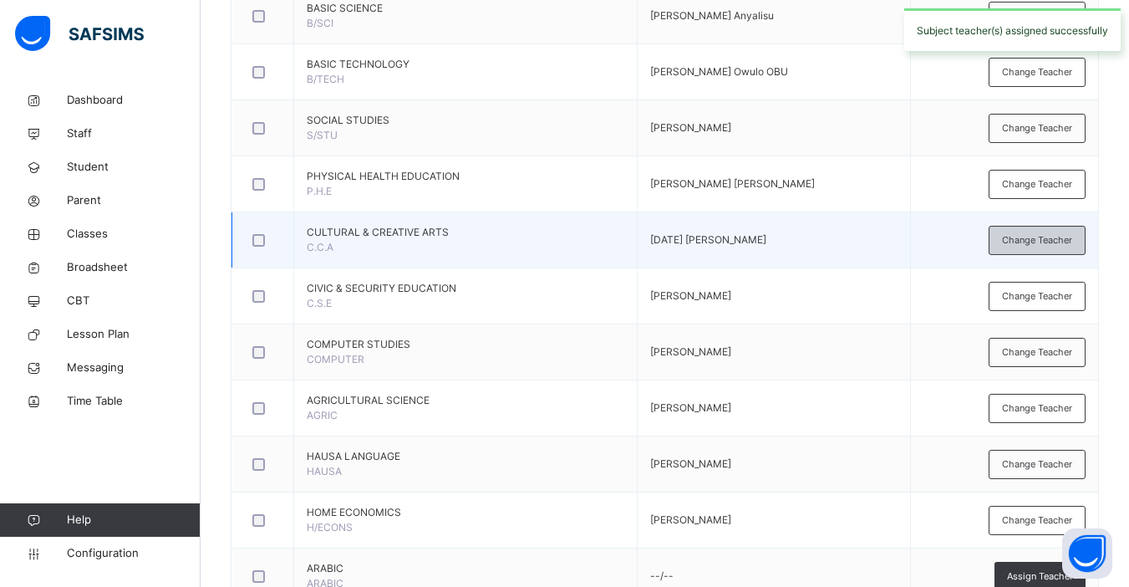
click at [1039, 240] on span "Change Teacher" at bounding box center [1037, 240] width 70 height 14
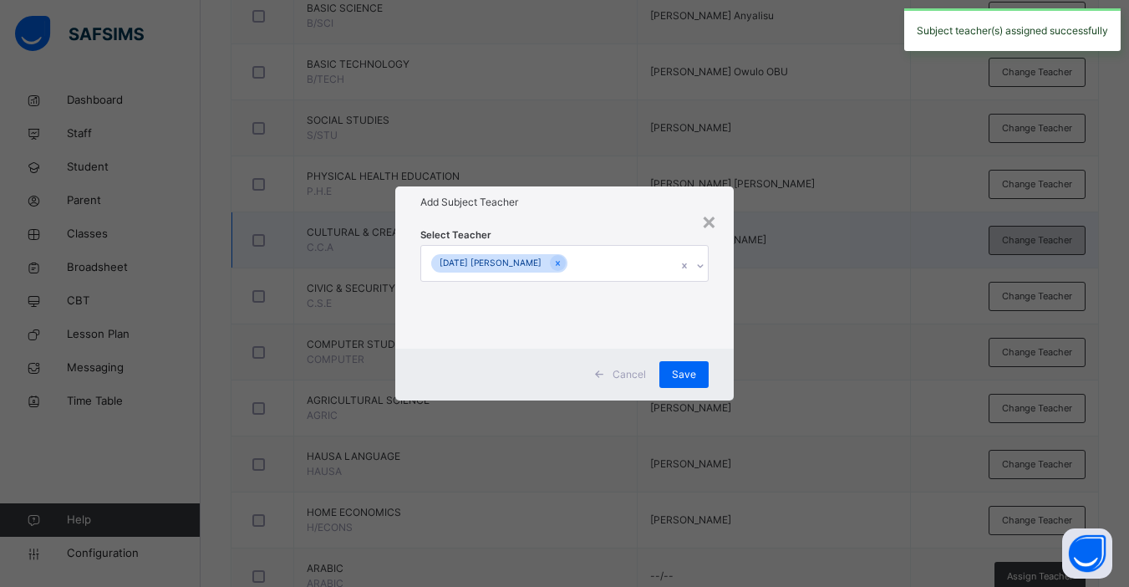
scroll to position [942, 0]
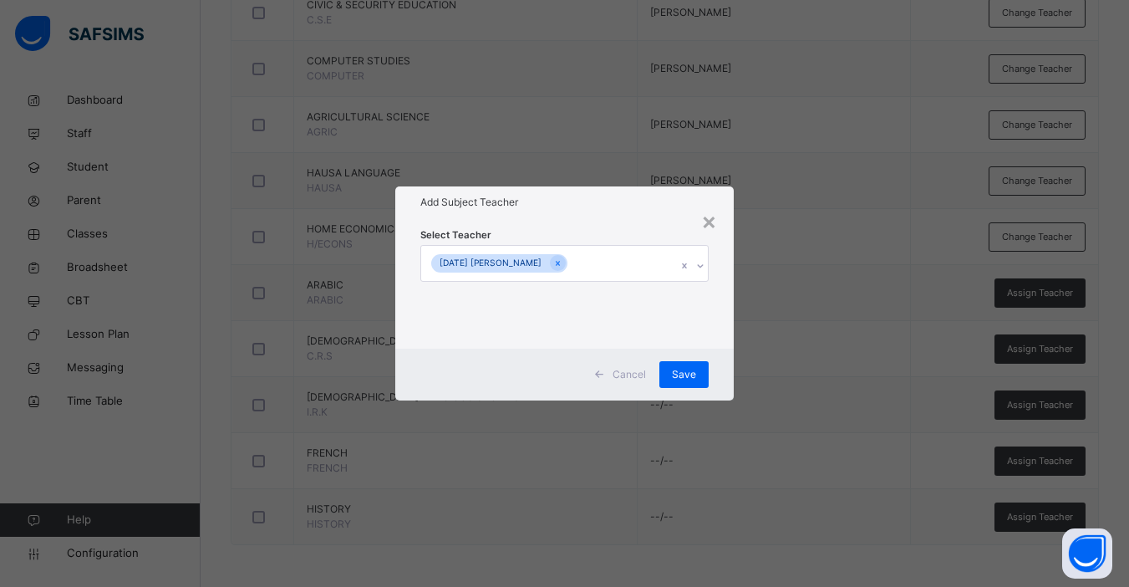
click at [1039, 240] on div "× Add Subject Teacher Select Teacher Sunday Arigbede Adegboyega Cancel Save" at bounding box center [564, 293] width 1129 height 587
click at [560, 262] on icon at bounding box center [558, 263] width 4 height 5
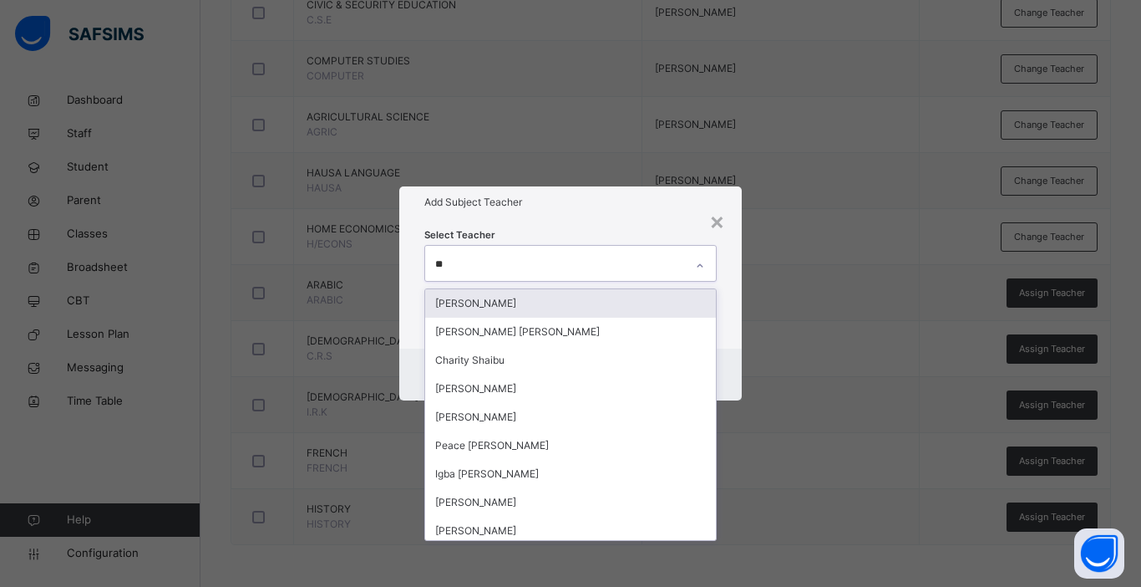
type input "***"
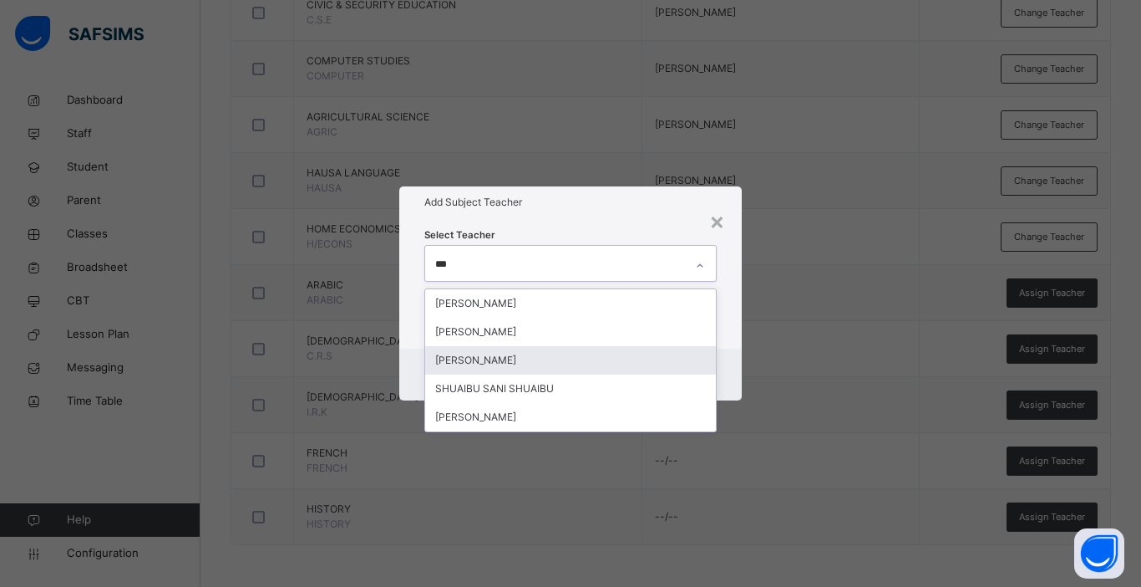
click at [511, 360] on div "[PERSON_NAME]" at bounding box center [570, 360] width 291 height 28
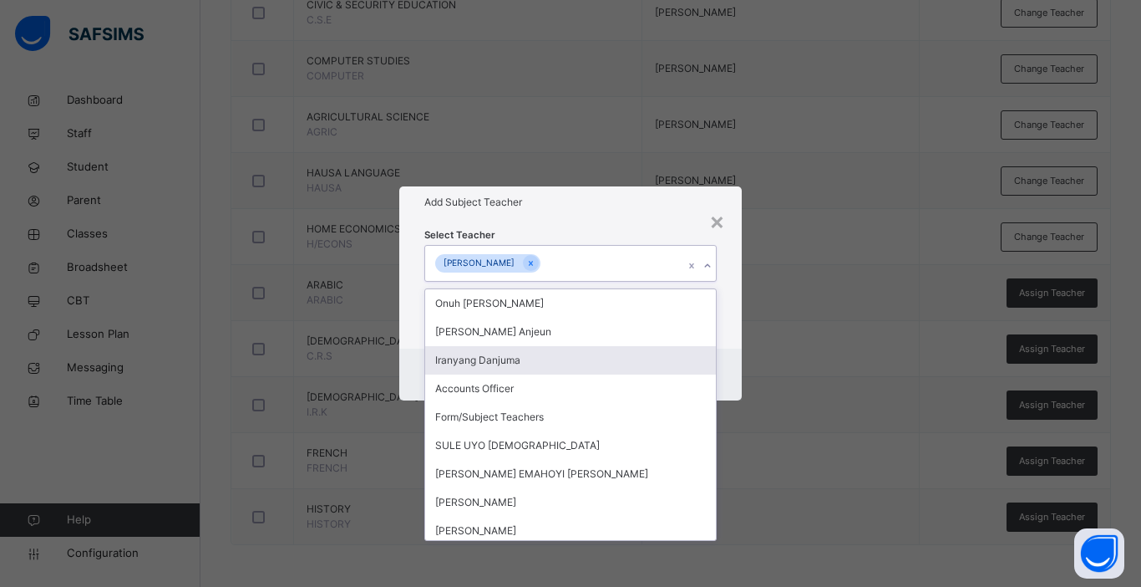
click at [730, 367] on div "Cancel Save" at bounding box center [570, 374] width 343 height 52
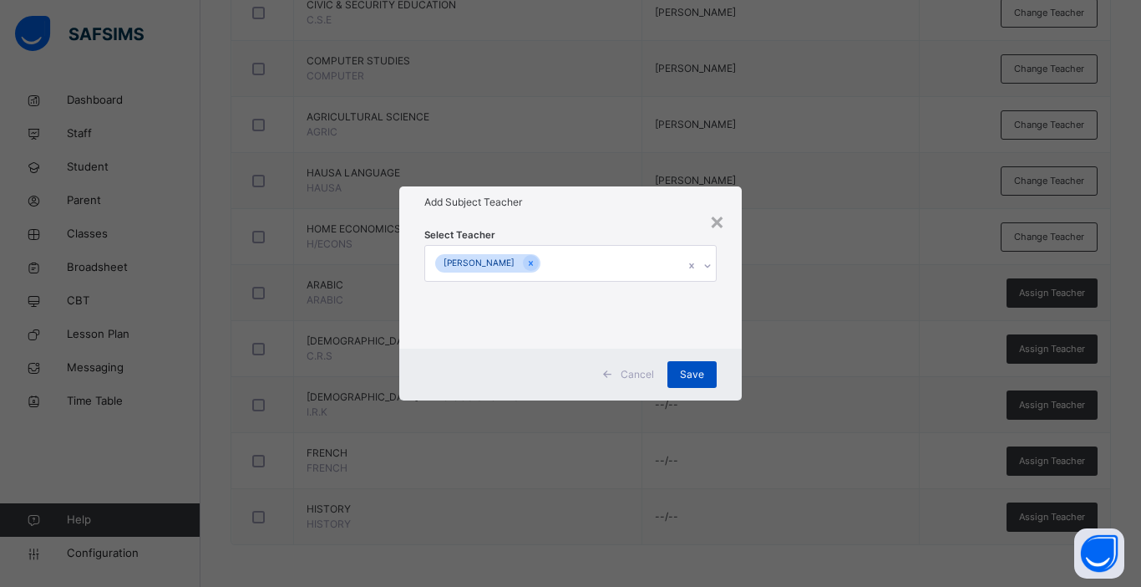
click at [689, 377] on span "Save" at bounding box center [692, 374] width 24 height 15
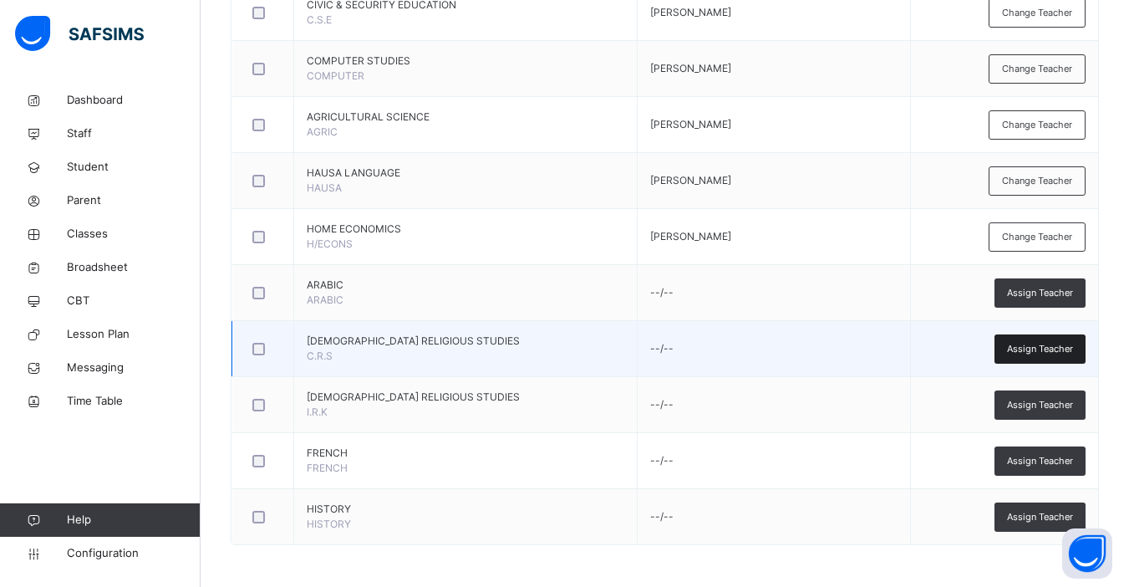
click at [1053, 343] on span "Assign Teacher" at bounding box center [1040, 349] width 66 height 14
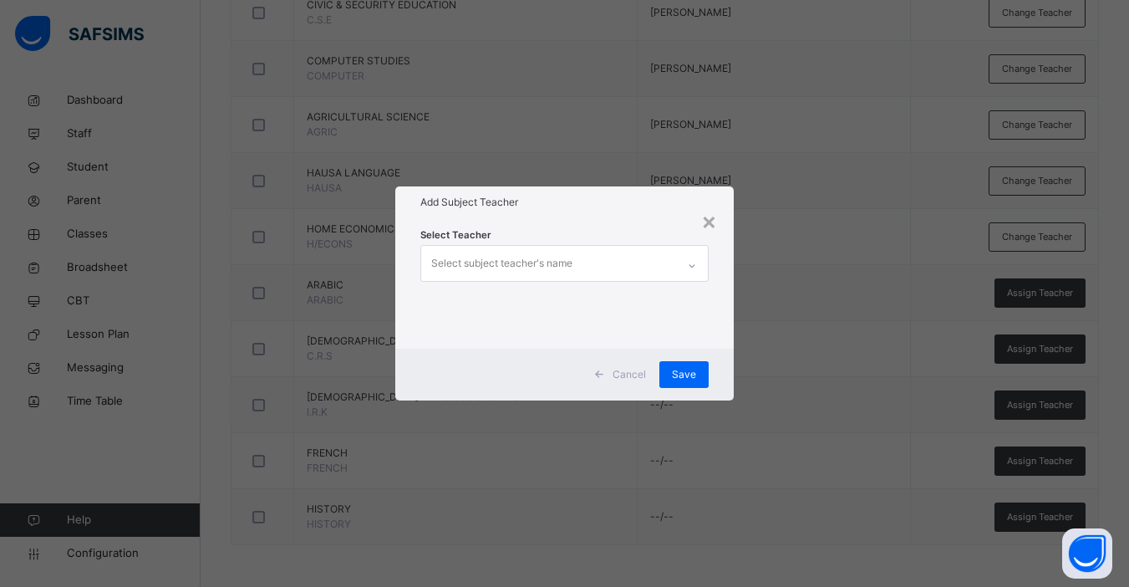
click at [576, 259] on div "Select subject teacher's name" at bounding box center [548, 263] width 255 height 35
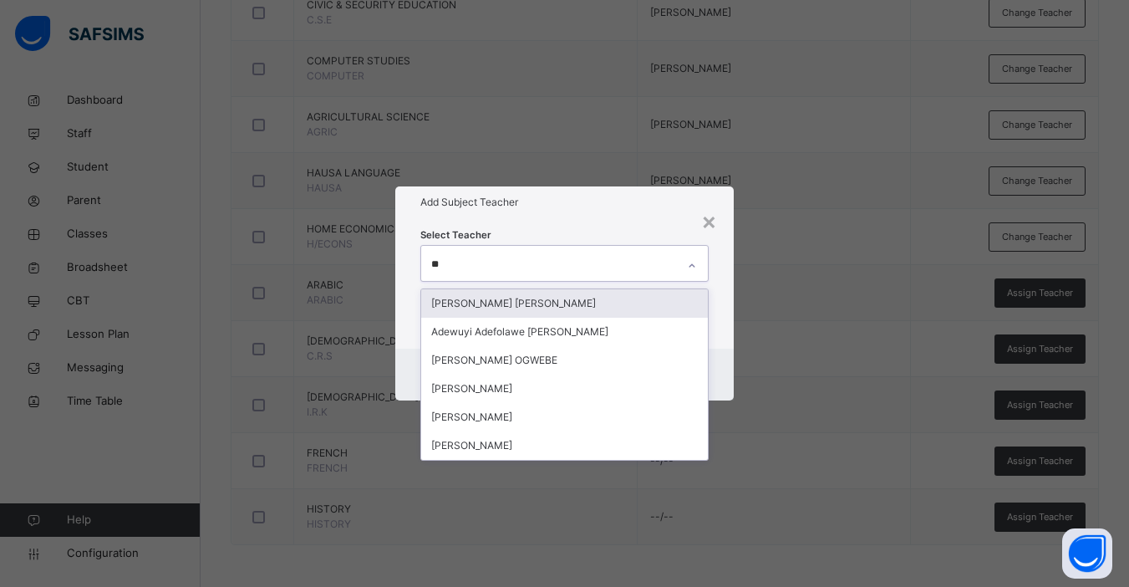
type input "***"
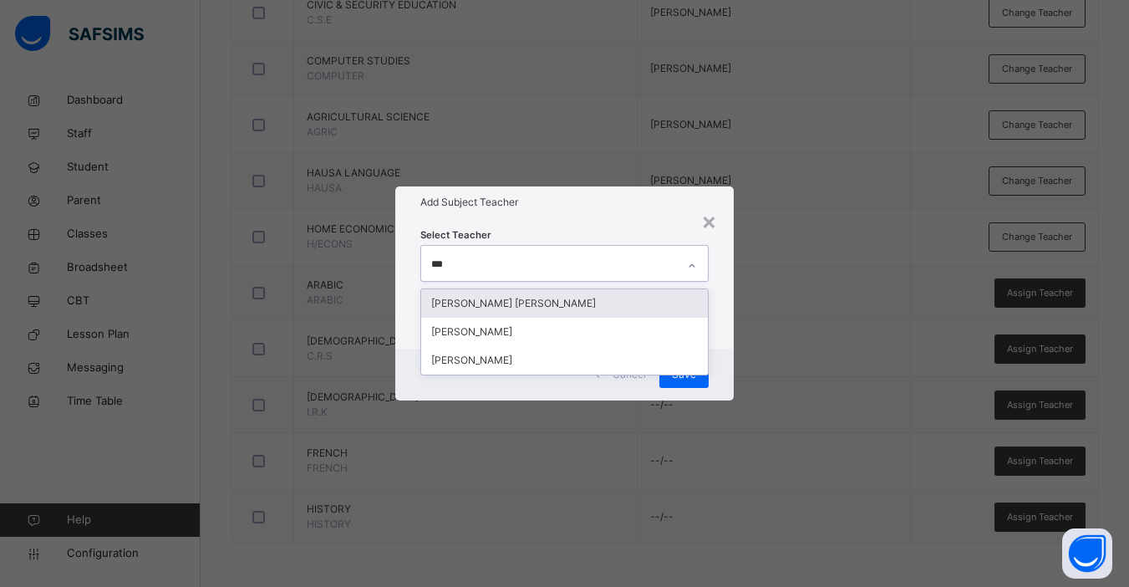
click at [551, 308] on div "[PERSON_NAME] [PERSON_NAME]" at bounding box center [564, 303] width 287 height 28
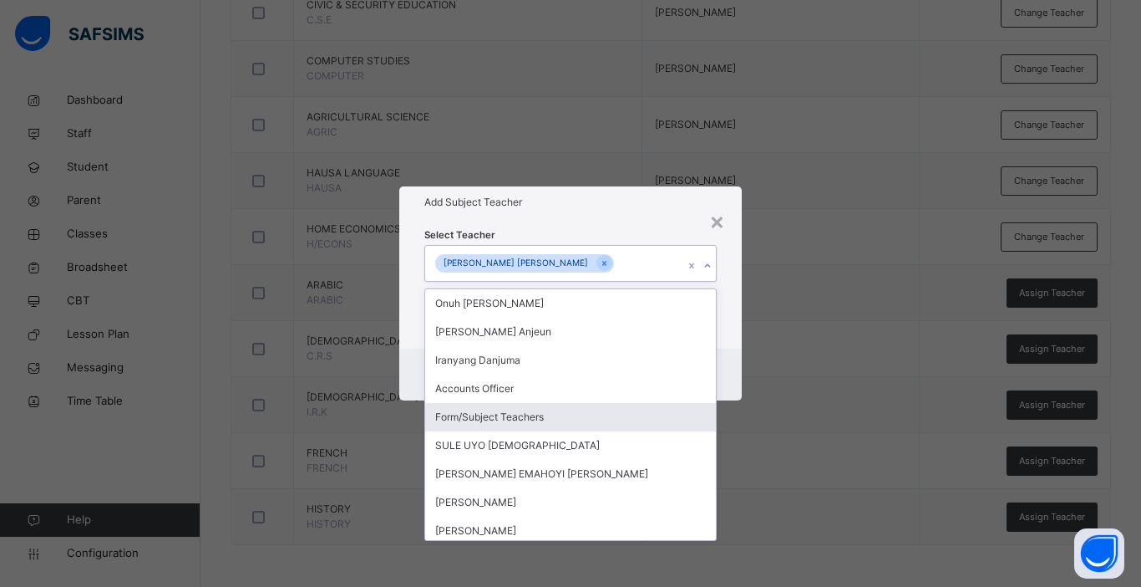
click at [735, 378] on div "Cancel Save" at bounding box center [570, 374] width 343 height 52
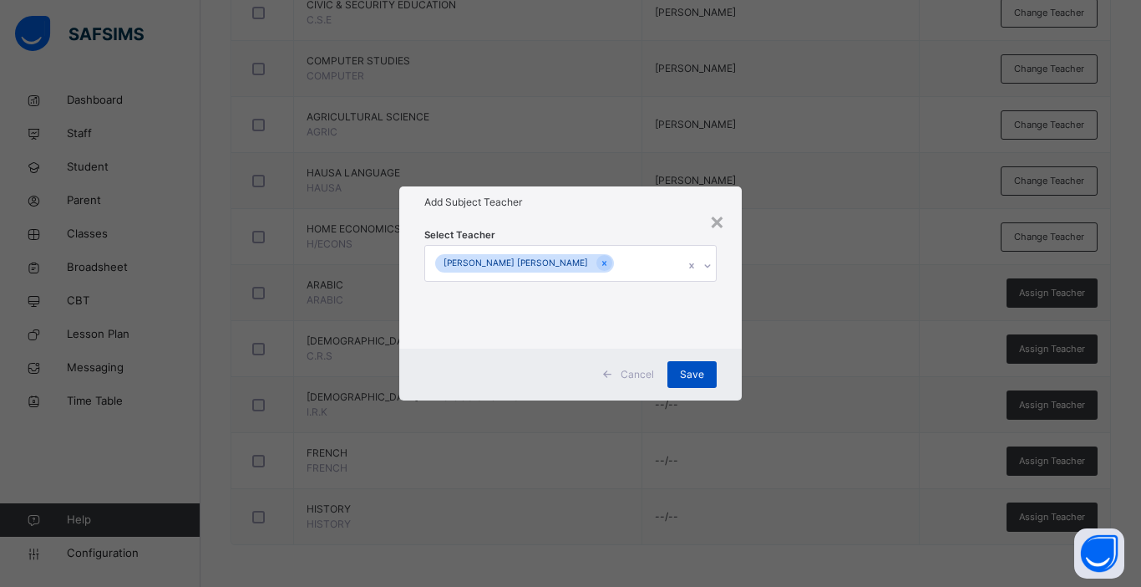
click at [677, 374] on div "Save" at bounding box center [692, 374] width 49 height 27
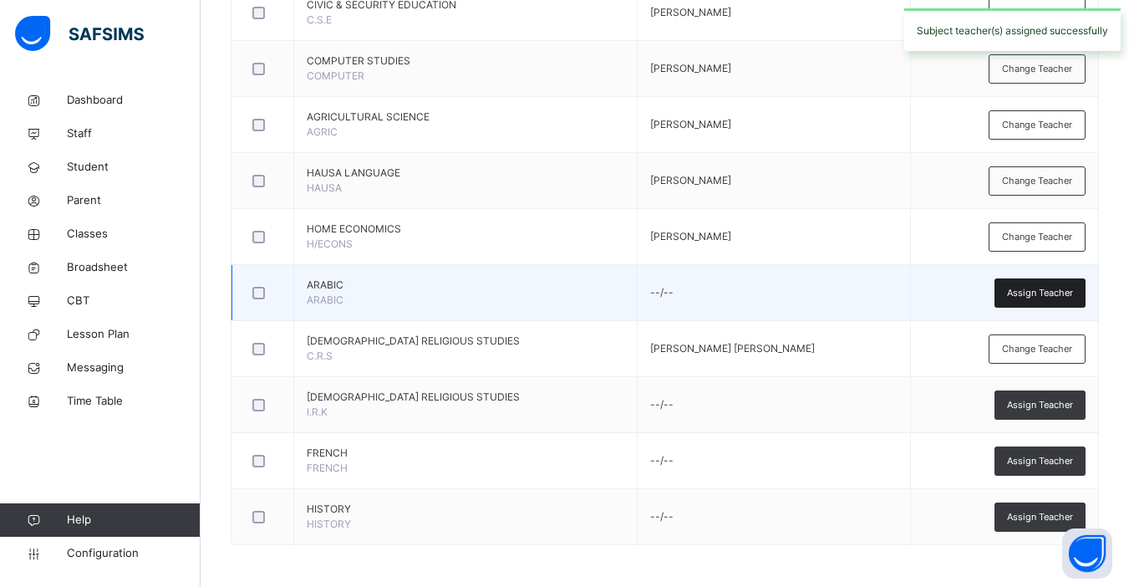
click at [1045, 290] on span "Assign Teacher" at bounding box center [1040, 293] width 66 height 14
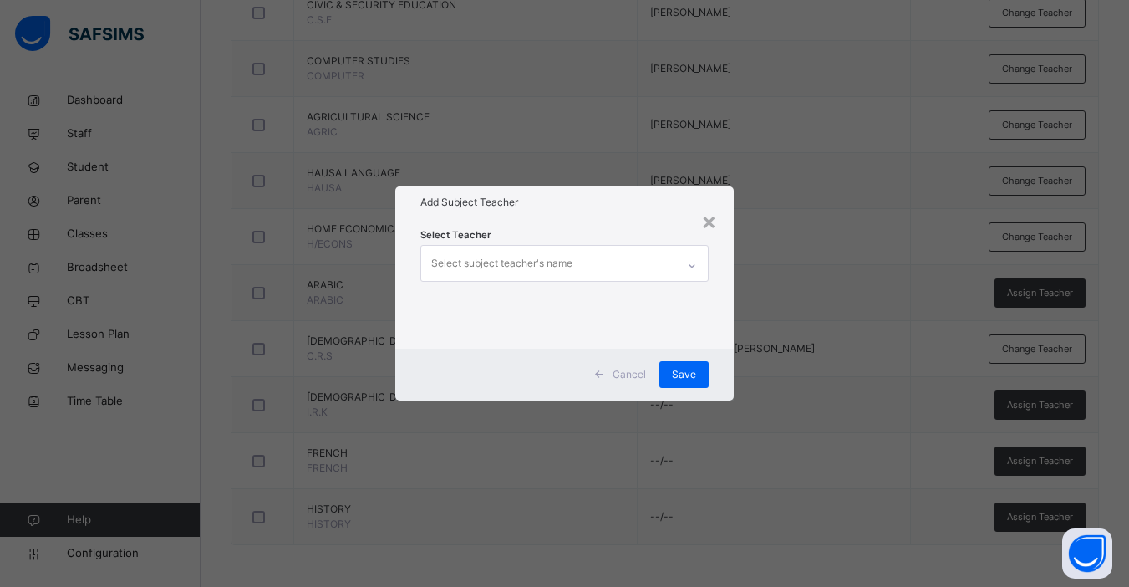
click at [600, 268] on div "Select subject teacher's name" at bounding box center [548, 263] width 255 height 35
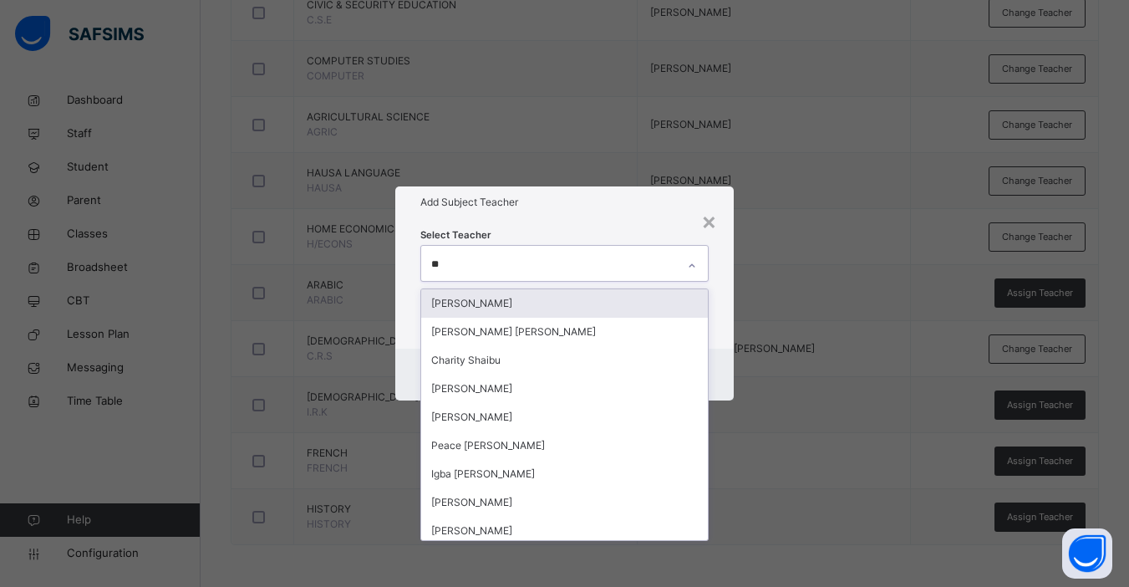
type input "***"
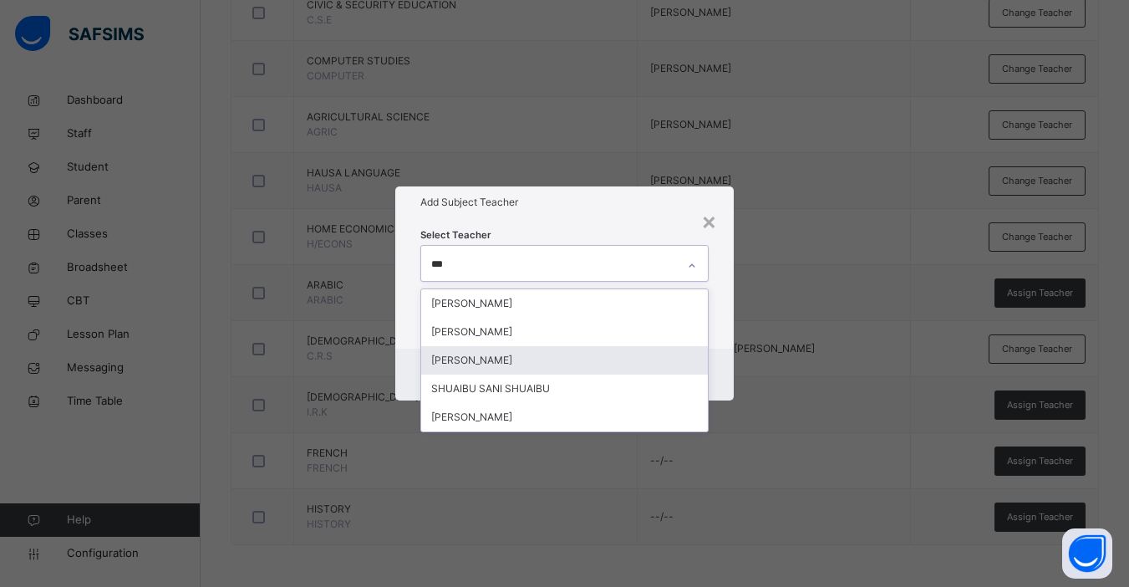
click at [533, 360] on div "[PERSON_NAME]" at bounding box center [564, 360] width 287 height 28
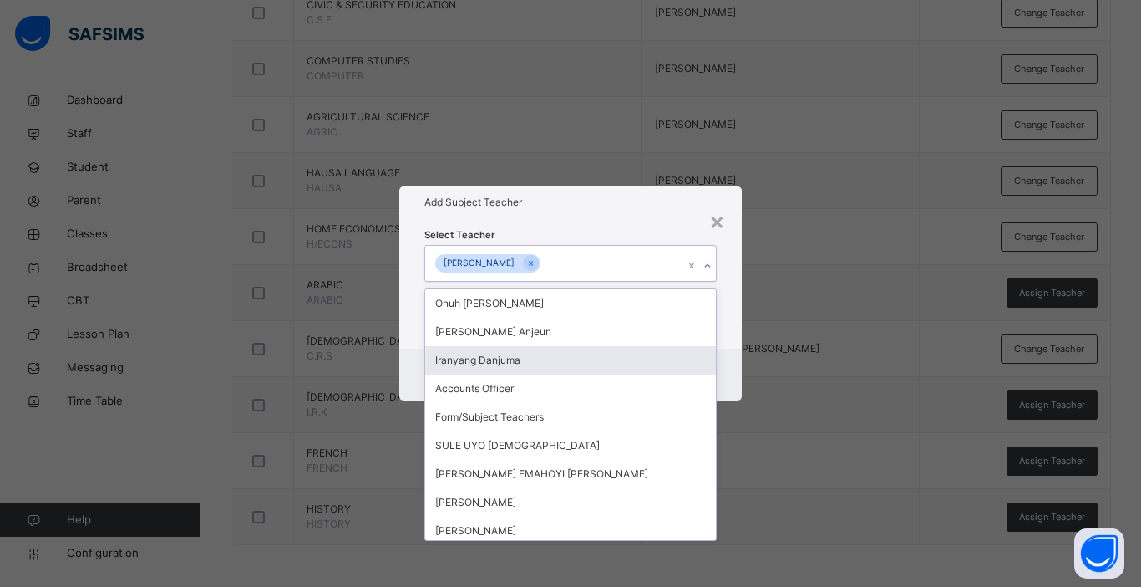
click at [730, 368] on div "Cancel Save" at bounding box center [570, 374] width 343 height 52
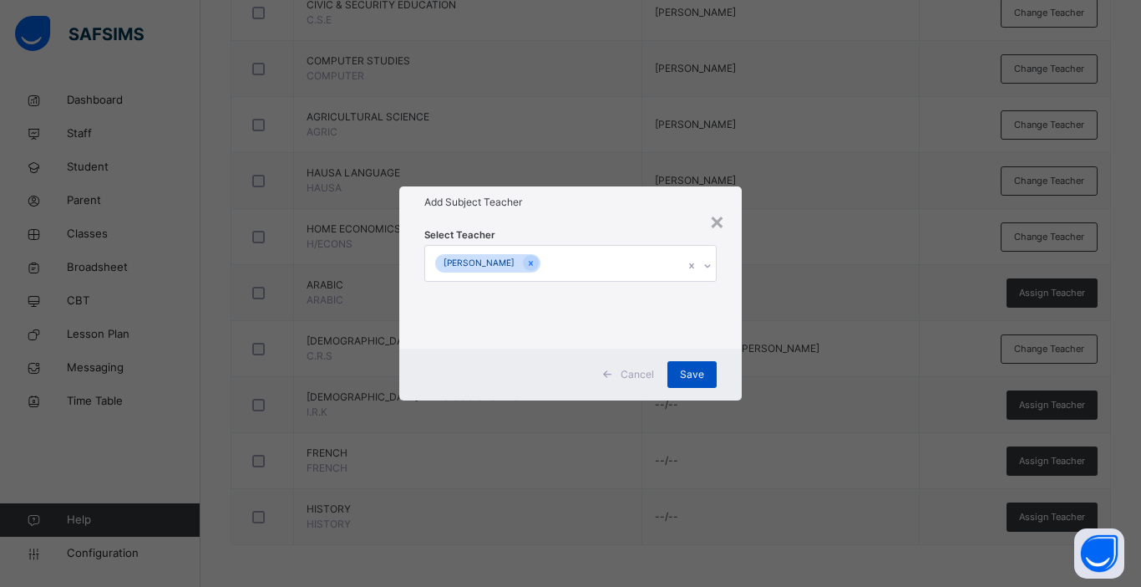
click at [689, 375] on span "Save" at bounding box center [692, 374] width 24 height 15
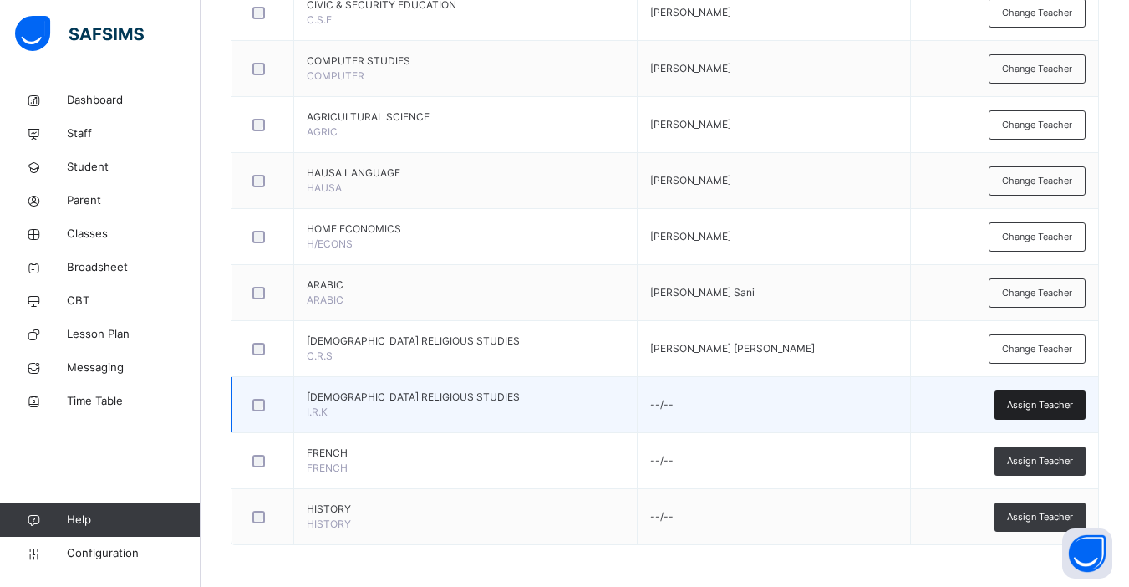
click at [1043, 410] on span "Assign Teacher" at bounding box center [1040, 405] width 66 height 14
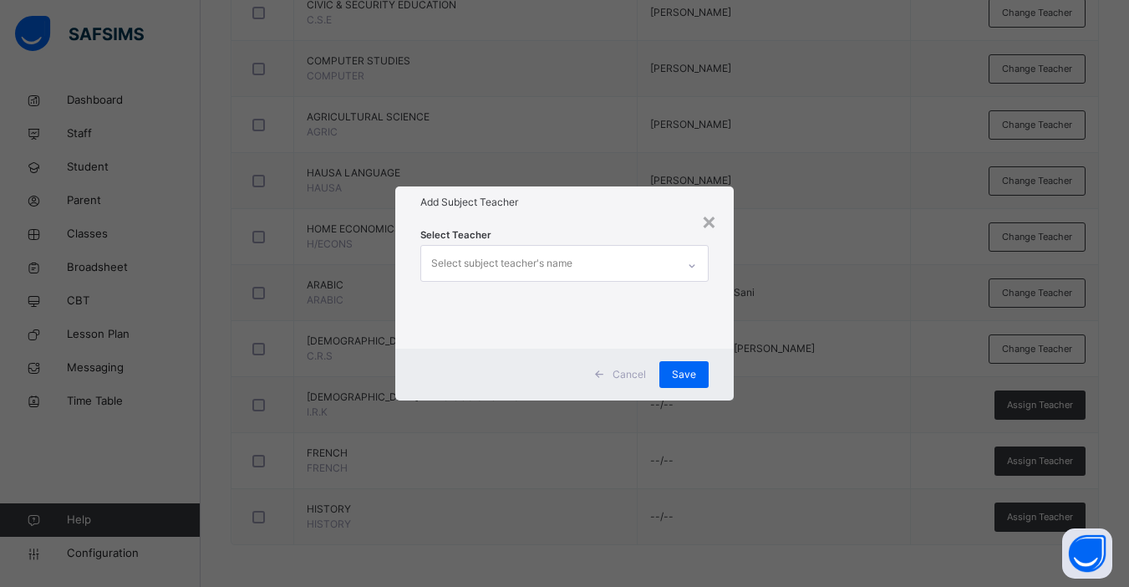
click at [560, 260] on div "Select subject teacher's name" at bounding box center [501, 263] width 141 height 32
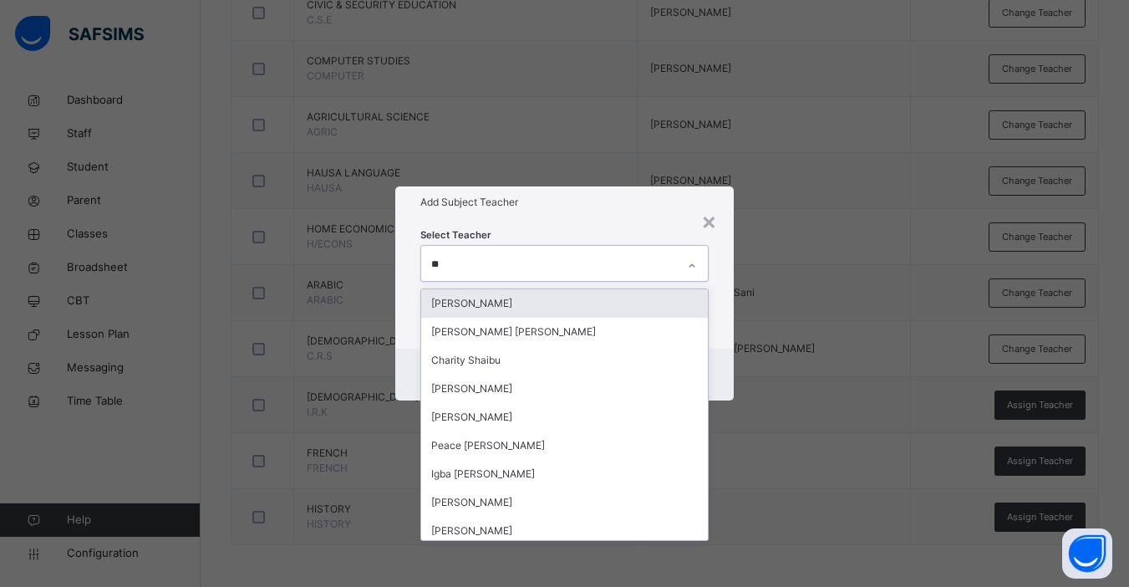
type input "***"
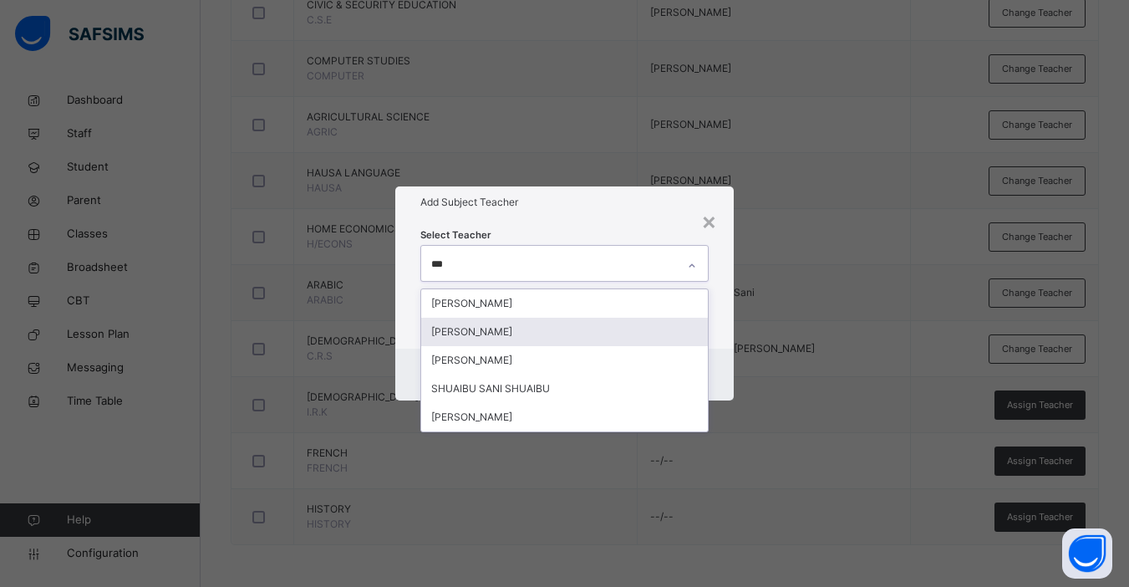
click at [517, 331] on div "[PERSON_NAME]" at bounding box center [564, 332] width 287 height 28
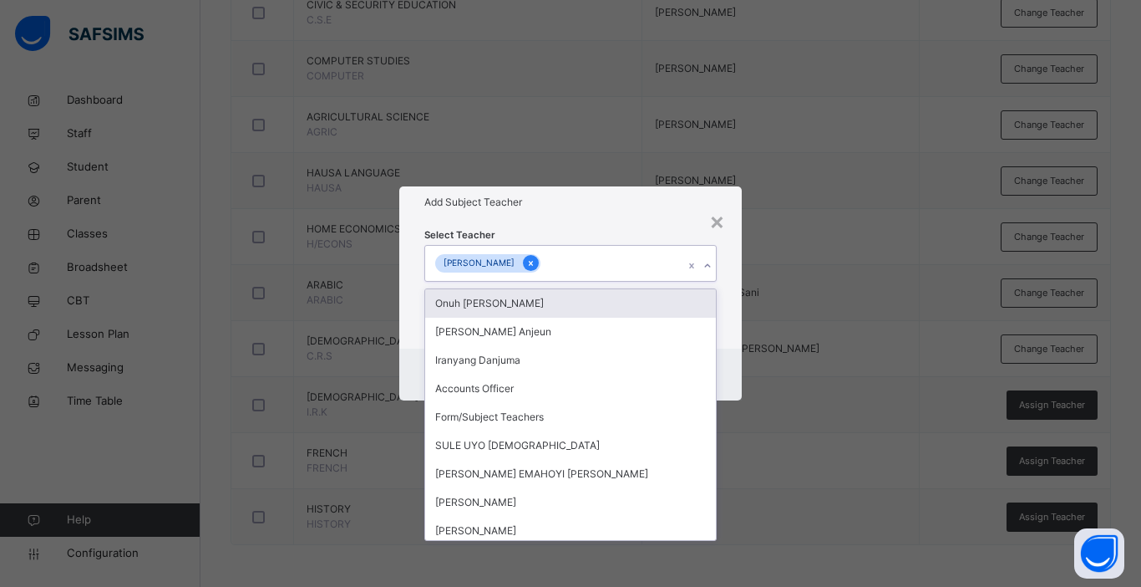
click at [536, 261] on icon at bounding box center [530, 263] width 9 height 12
type input "***"
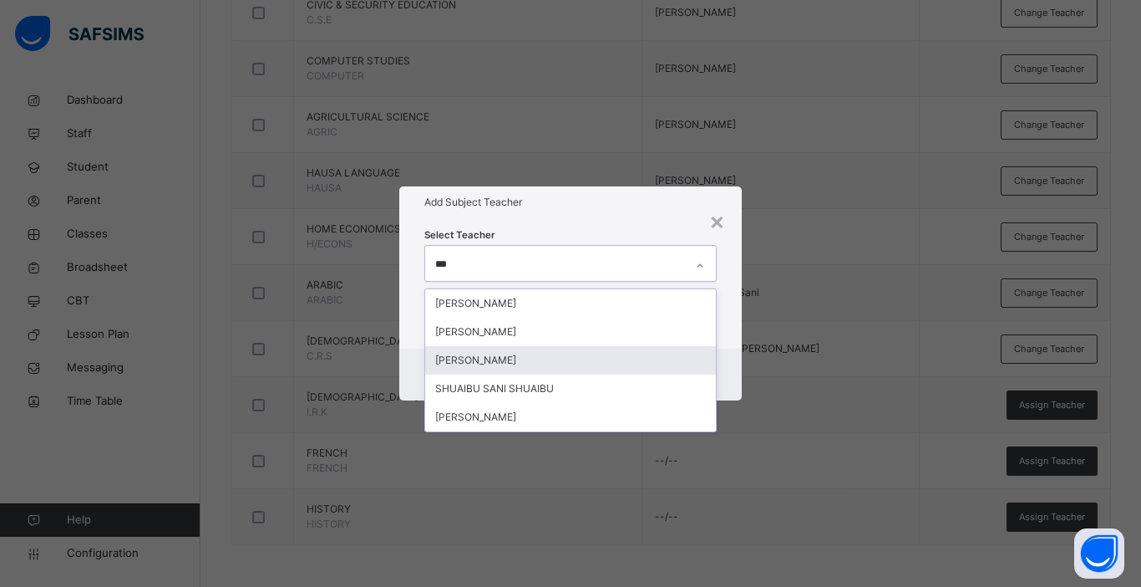
click at [511, 353] on div "[PERSON_NAME]" at bounding box center [570, 360] width 291 height 28
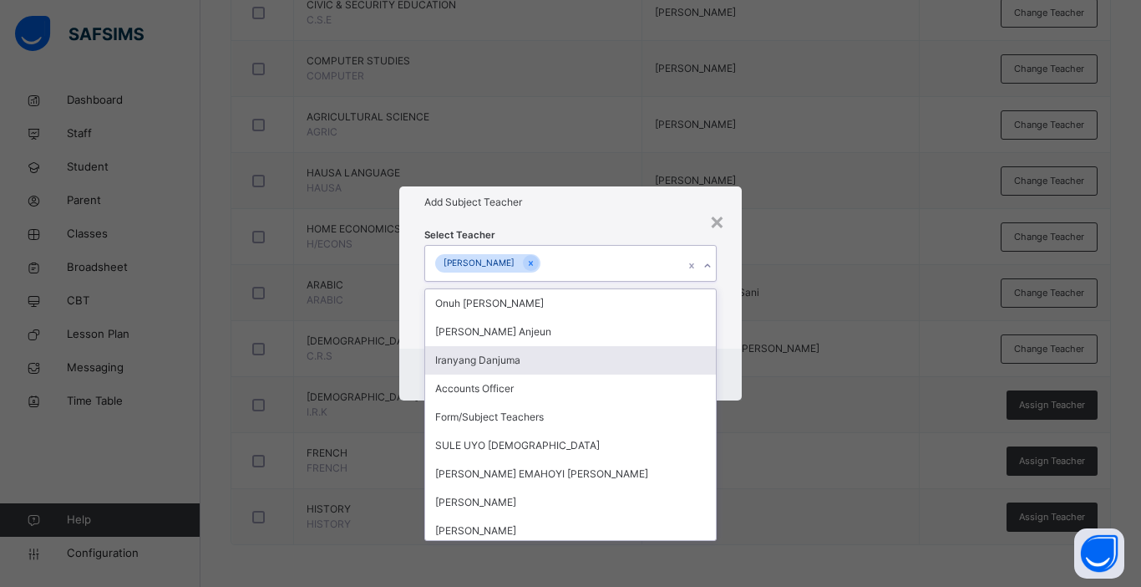
click at [741, 362] on div "Cancel Save" at bounding box center [570, 374] width 343 height 52
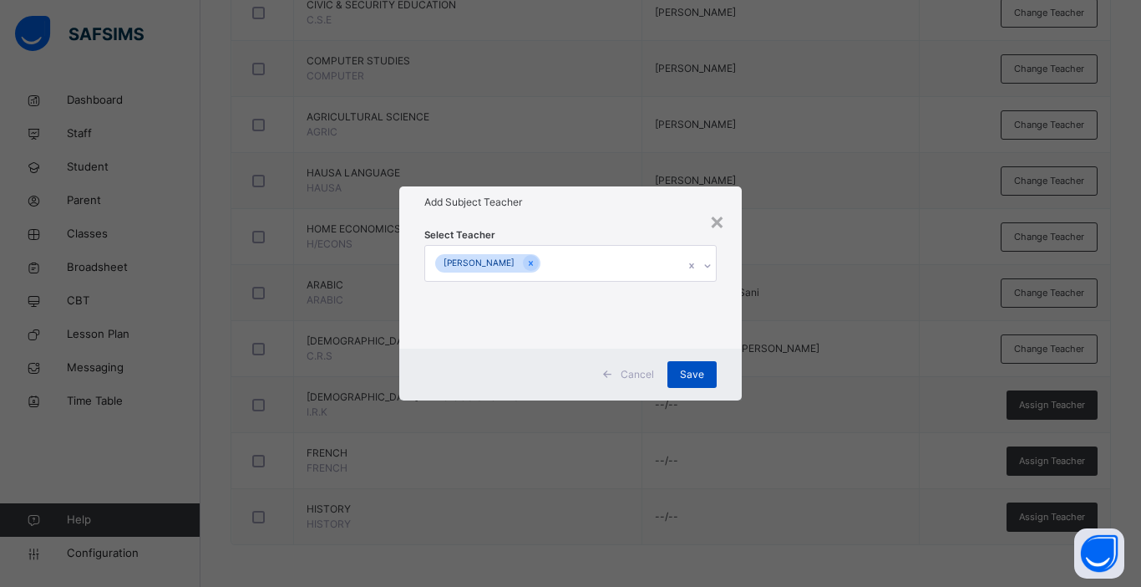
click at [694, 374] on span "Save" at bounding box center [692, 374] width 24 height 15
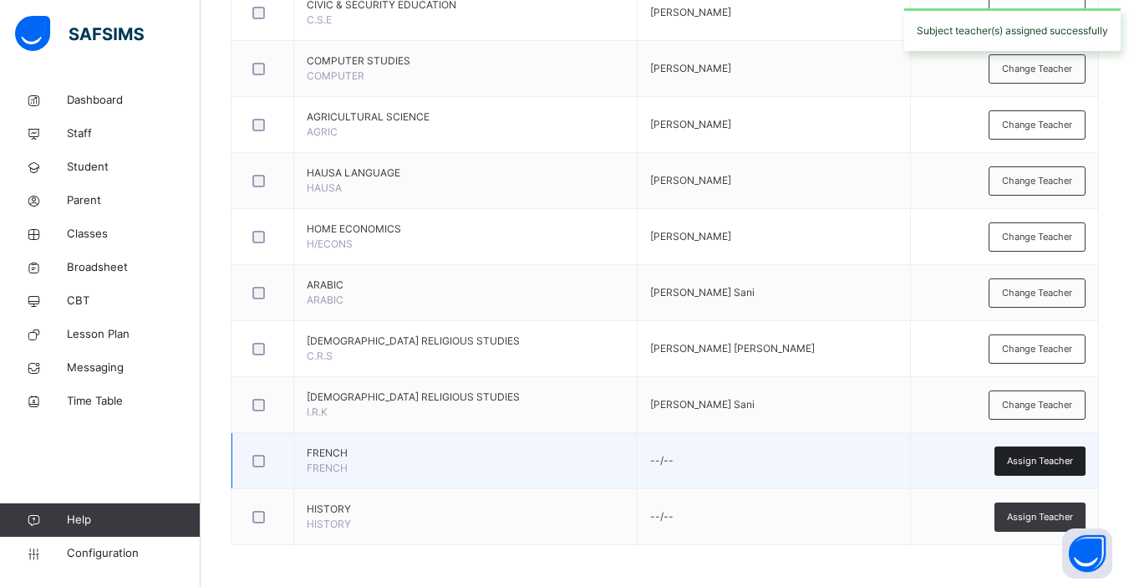
click at [1042, 456] on span "Assign Teacher" at bounding box center [1040, 461] width 66 height 14
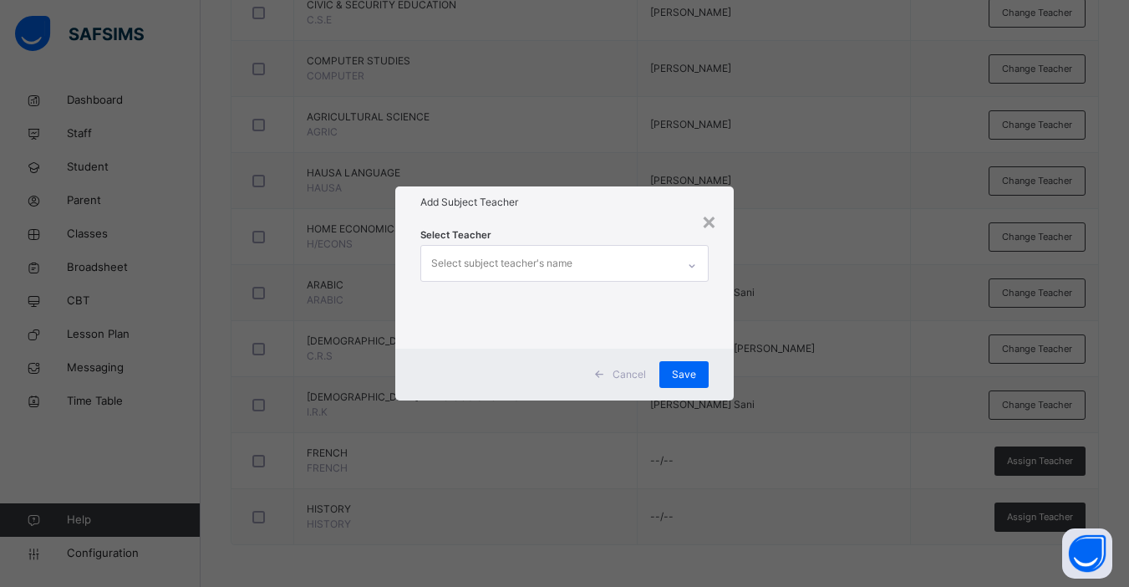
click at [530, 271] on div "Select subject teacher's name" at bounding box center [501, 263] width 141 height 32
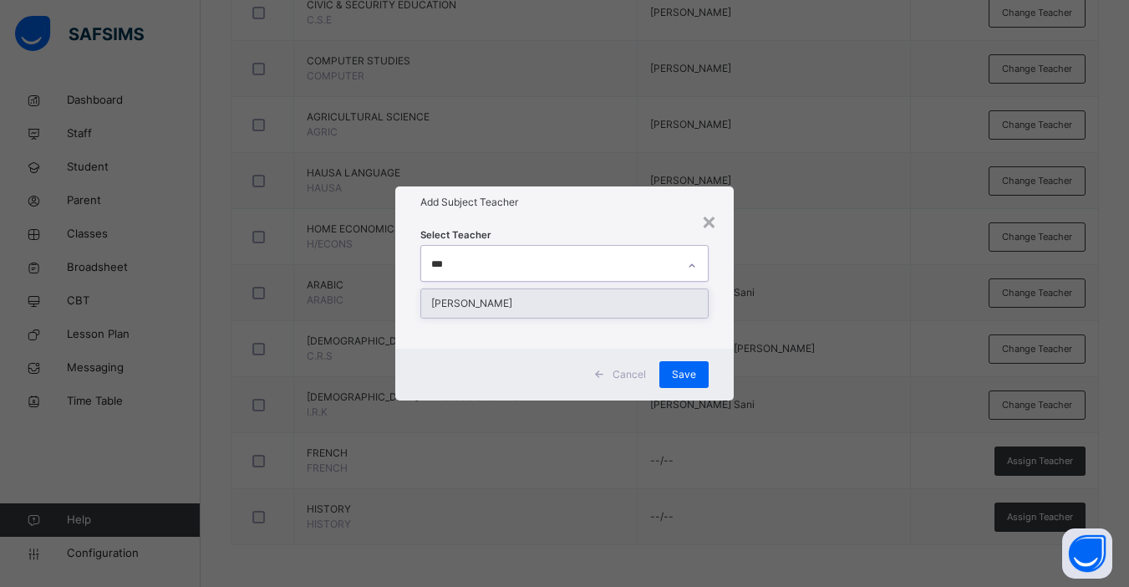
type input "****"
click at [507, 306] on div "[PERSON_NAME]" at bounding box center [564, 303] width 287 height 28
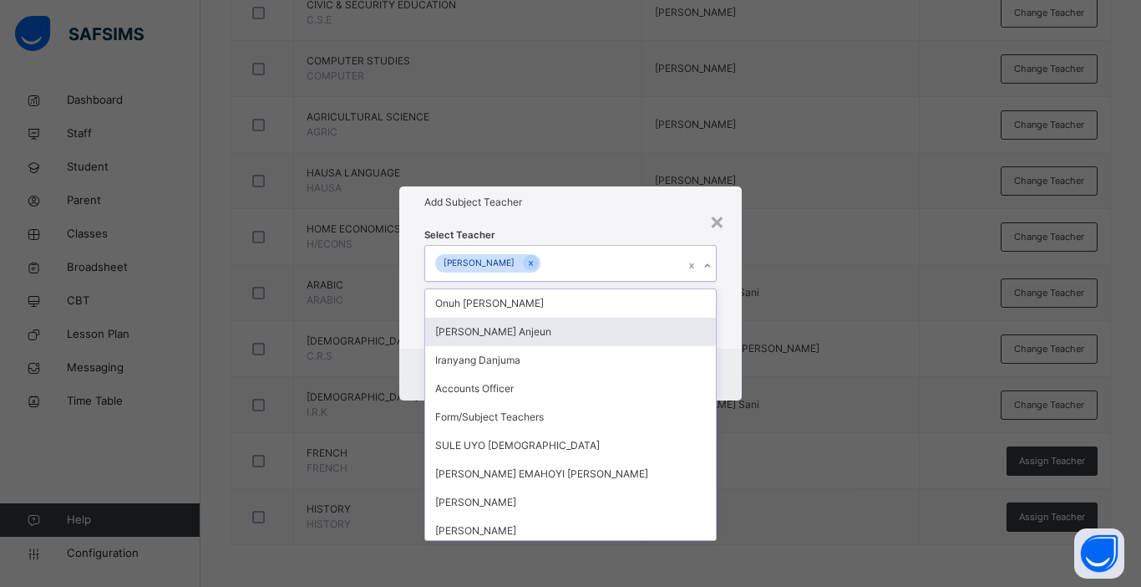
click at [733, 374] on div "Cancel Save" at bounding box center [570, 374] width 343 height 52
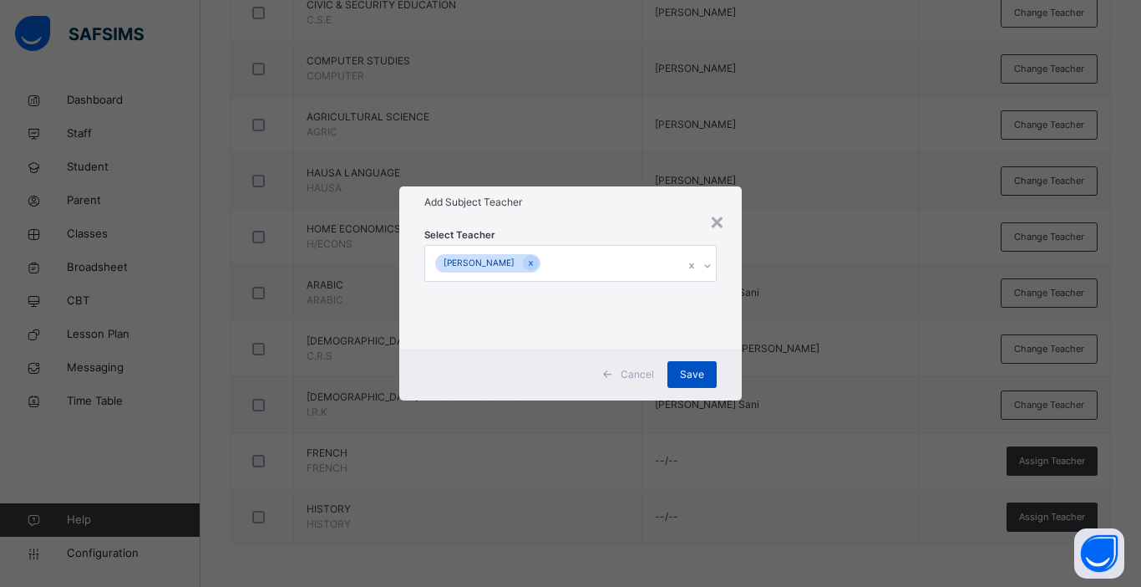
click at [695, 371] on span "Save" at bounding box center [692, 374] width 24 height 15
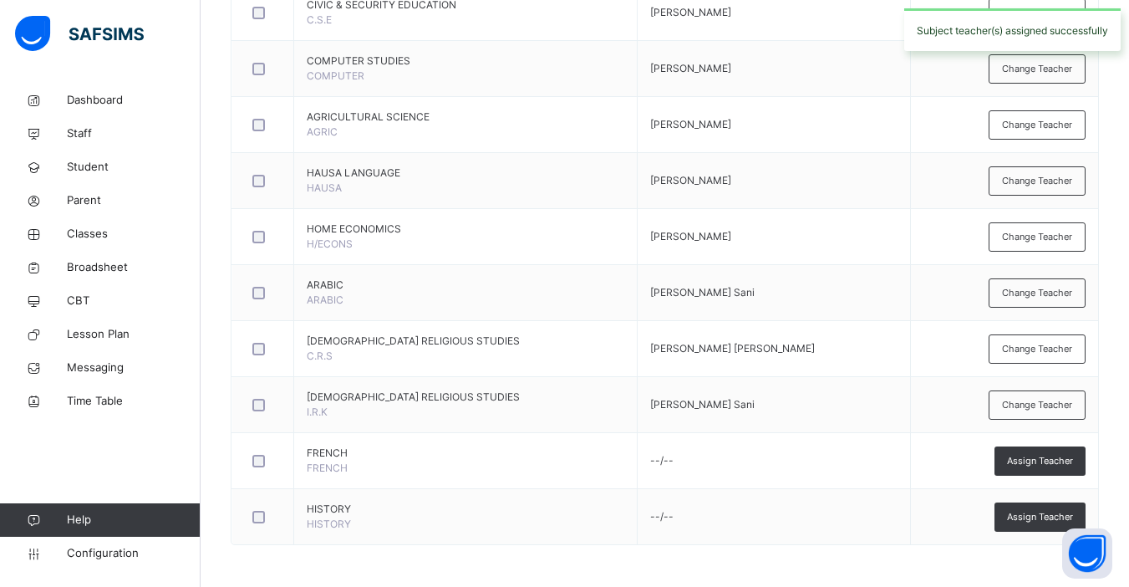
click at [1040, 511] on span "Assign Teacher" at bounding box center [1040, 517] width 66 height 14
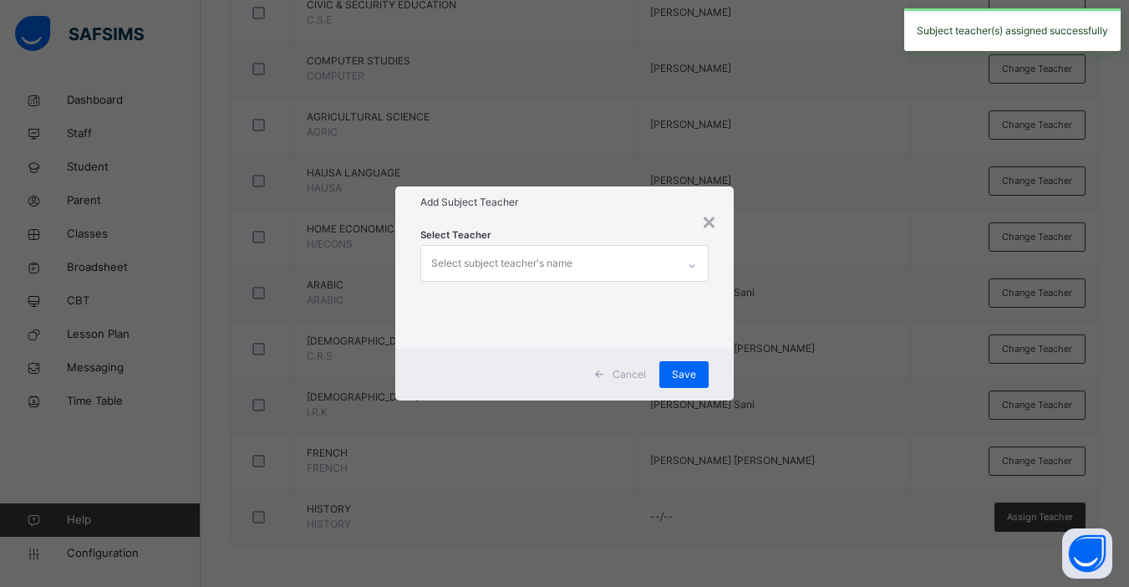
click at [536, 264] on div "Select subject teacher's name" at bounding box center [501, 263] width 141 height 32
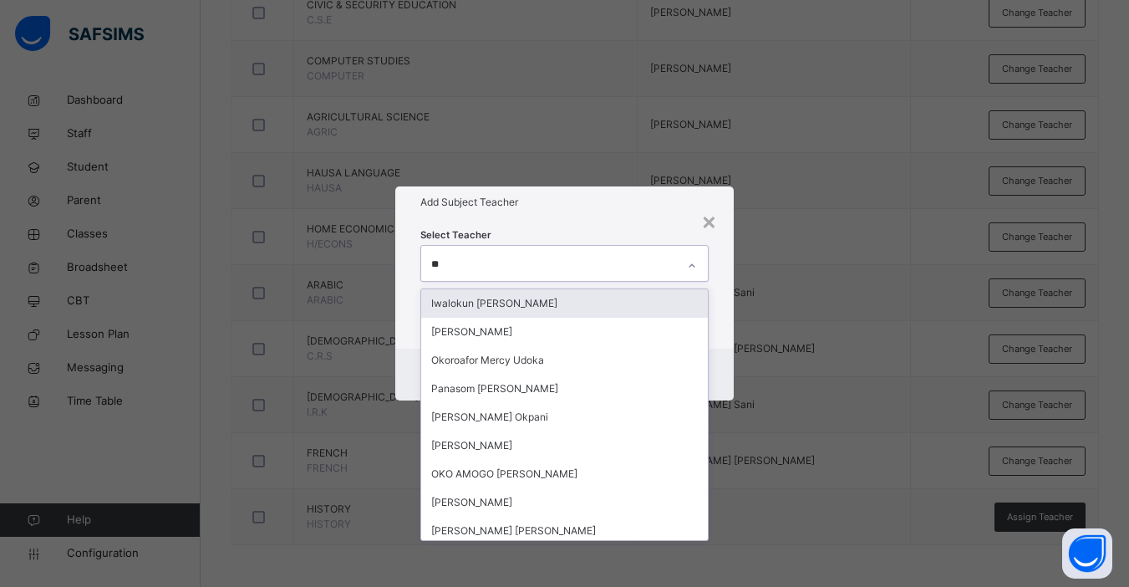
type input "***"
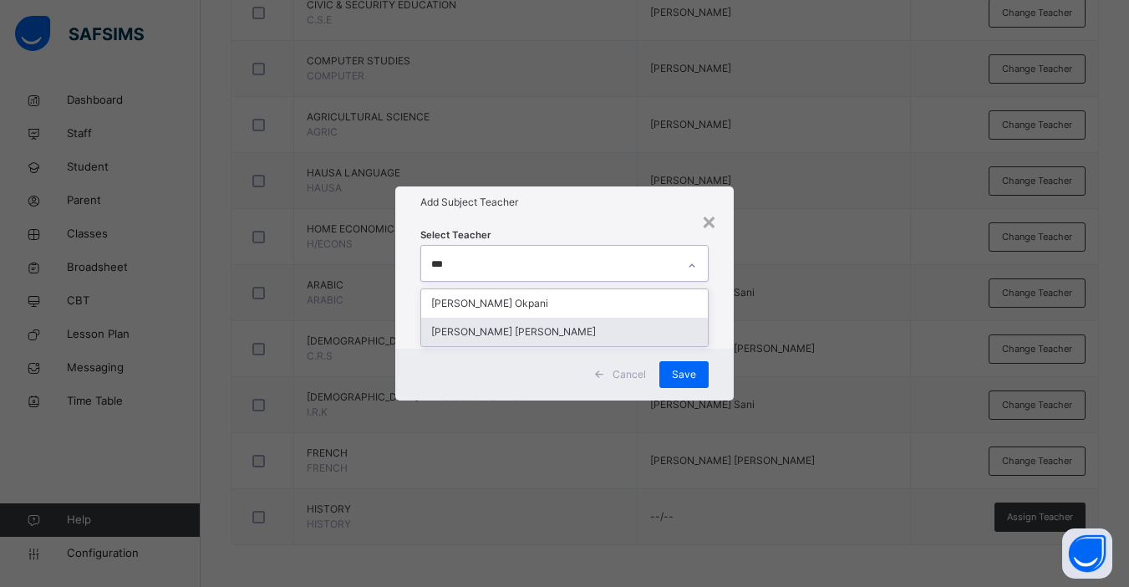
click at [490, 321] on div "[PERSON_NAME] [PERSON_NAME]" at bounding box center [564, 332] width 287 height 28
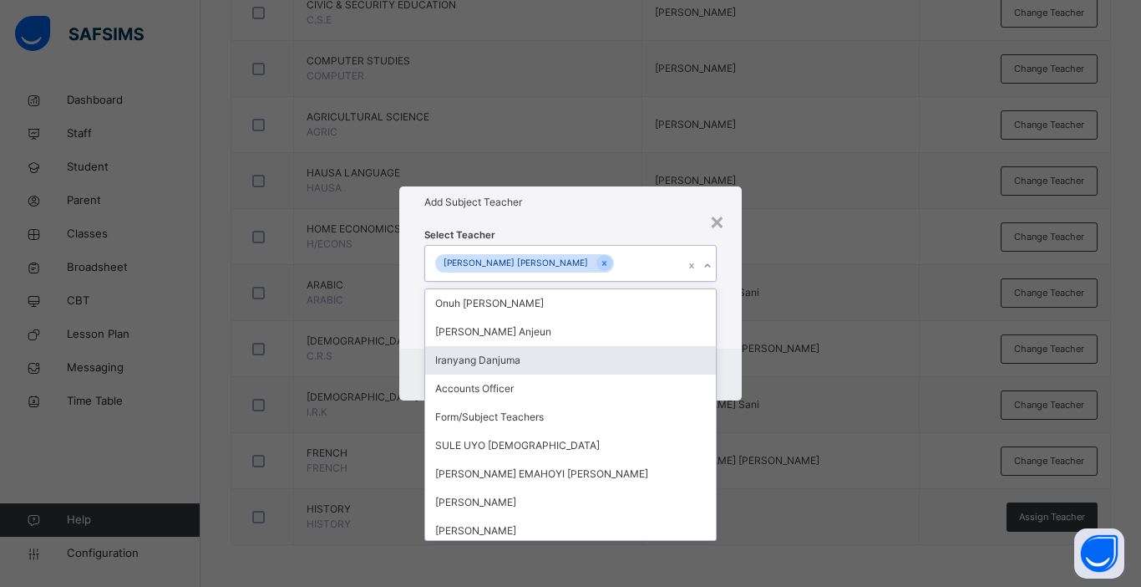
click at [740, 384] on div "Cancel Save" at bounding box center [570, 374] width 343 height 52
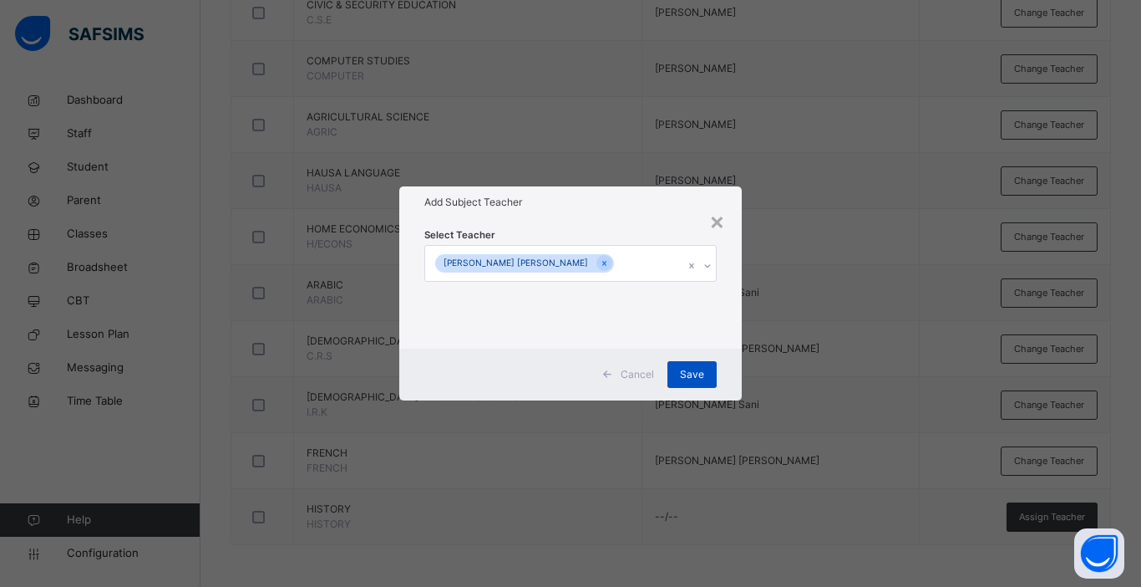
click at [687, 372] on span "Save" at bounding box center [692, 374] width 24 height 15
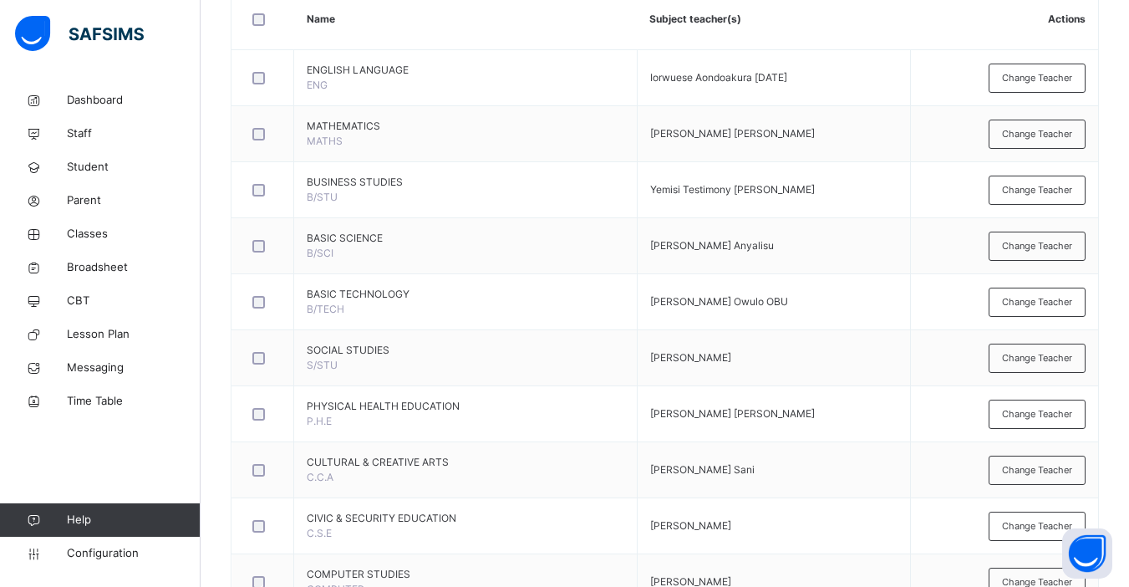
scroll to position [0, 0]
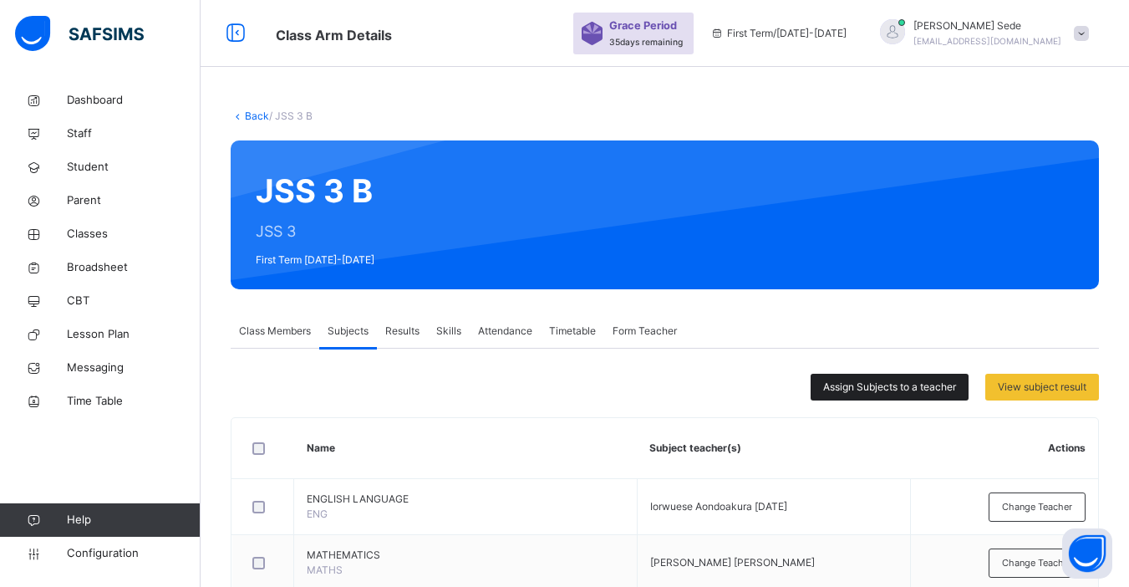
click at [882, 385] on span "Assign Subjects to a teacher" at bounding box center [889, 386] width 133 height 15
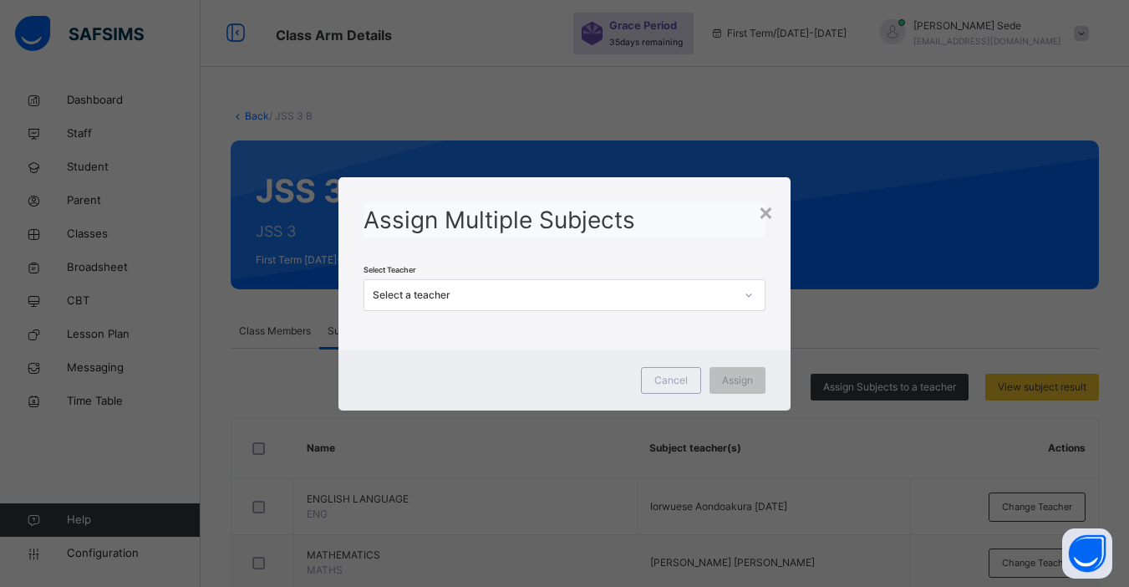
click at [455, 285] on div "Select a teacher" at bounding box center [548, 295] width 368 height 26
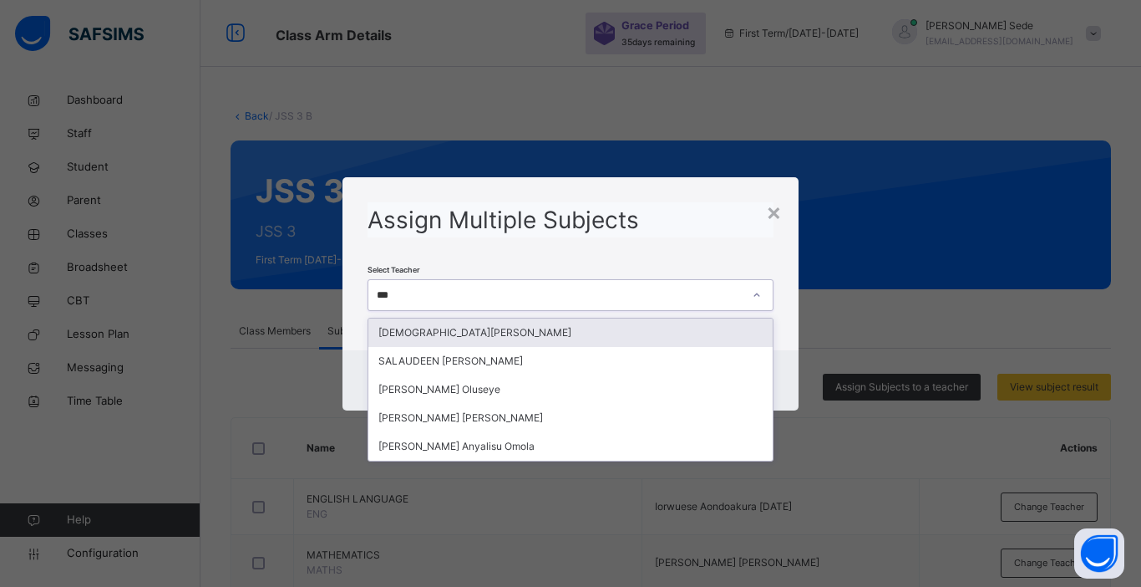
type input "****"
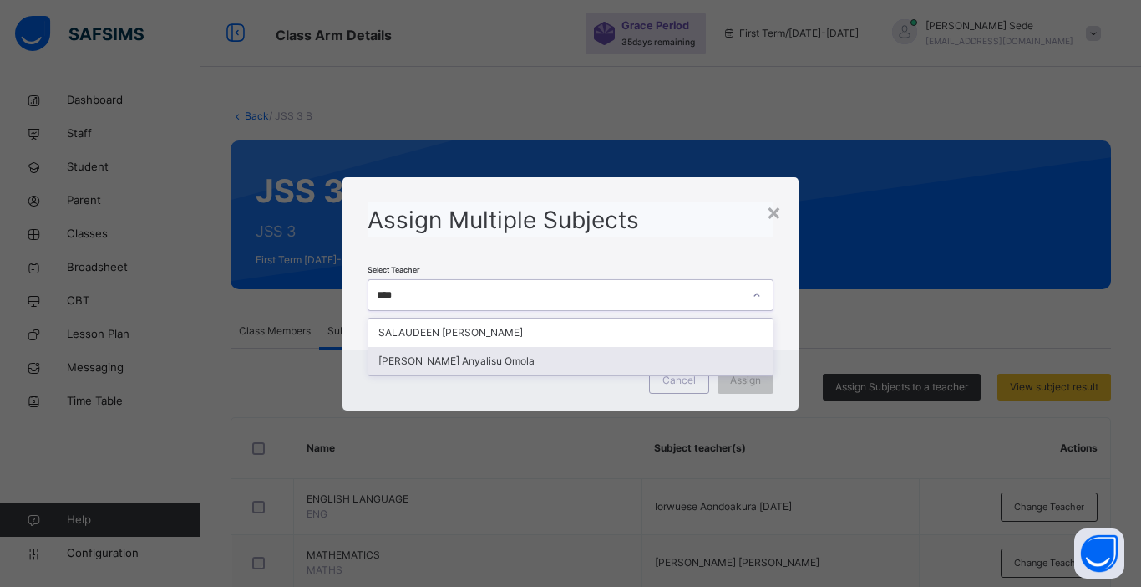
click at [447, 364] on div "[PERSON_NAME] Anyalisu Omola" at bounding box center [571, 361] width 404 height 28
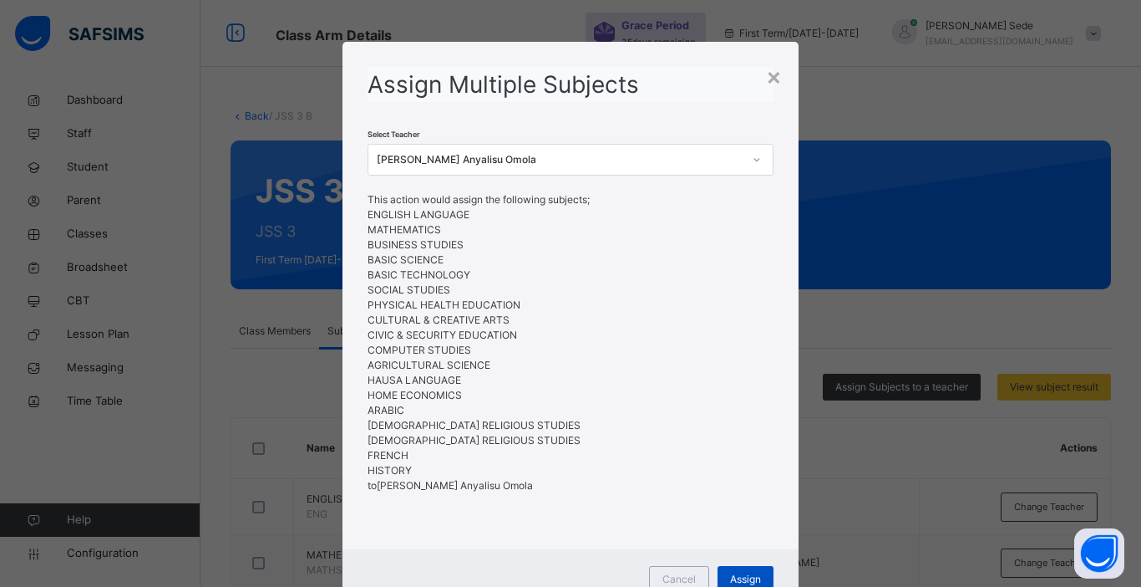
click at [740, 577] on span "Assign" at bounding box center [745, 579] width 31 height 15
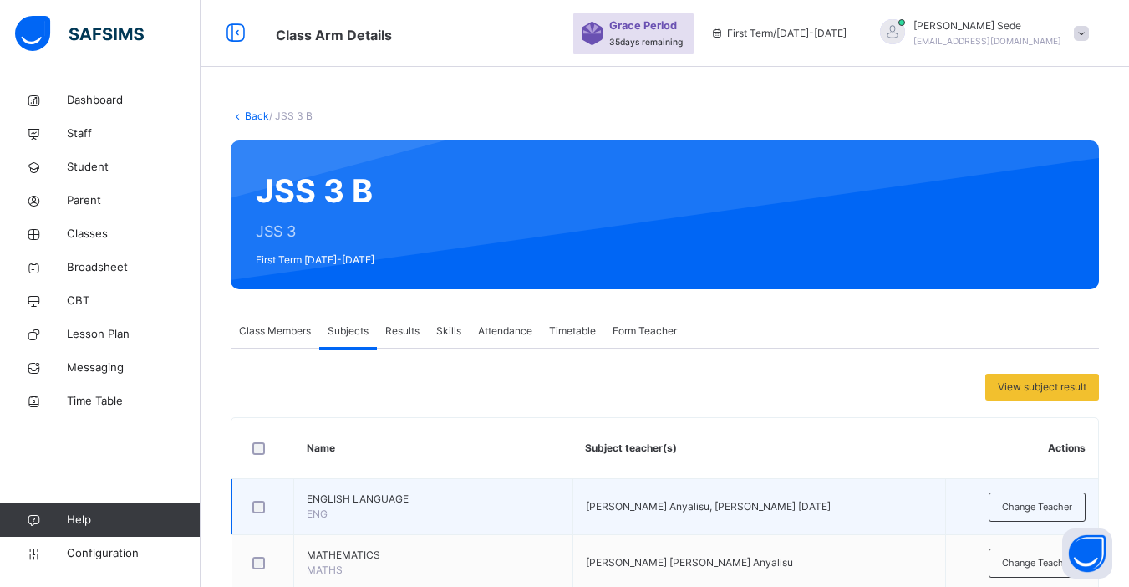
click at [803, 485] on td "Helen Omola Anyalisu, Iorwuese Aondoakura Sunday" at bounding box center [758, 507] width 373 height 56
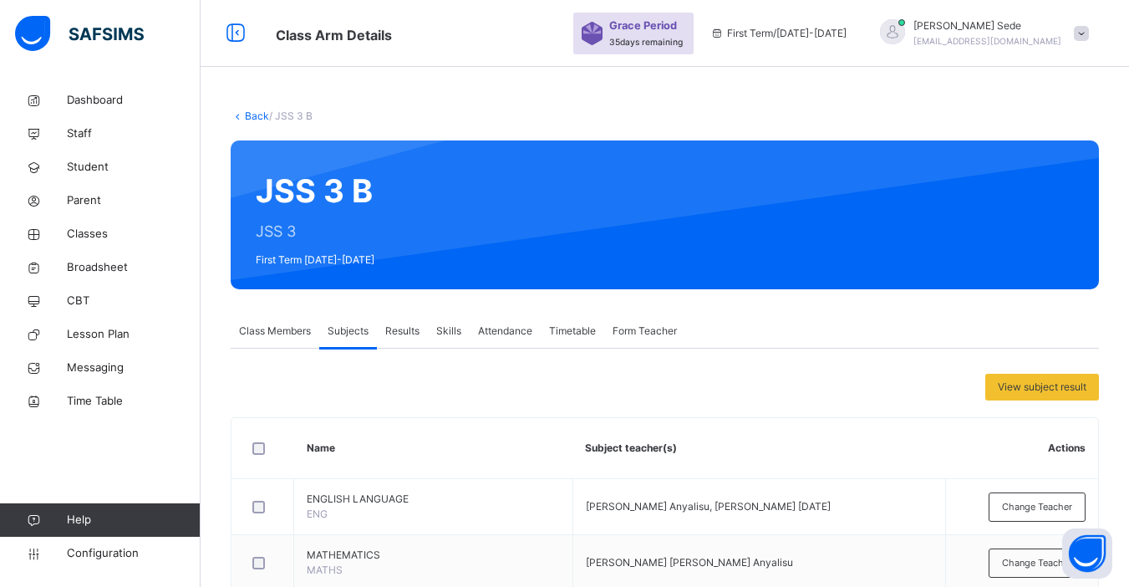
click at [251, 114] on link "Back" at bounding box center [257, 115] width 24 height 13
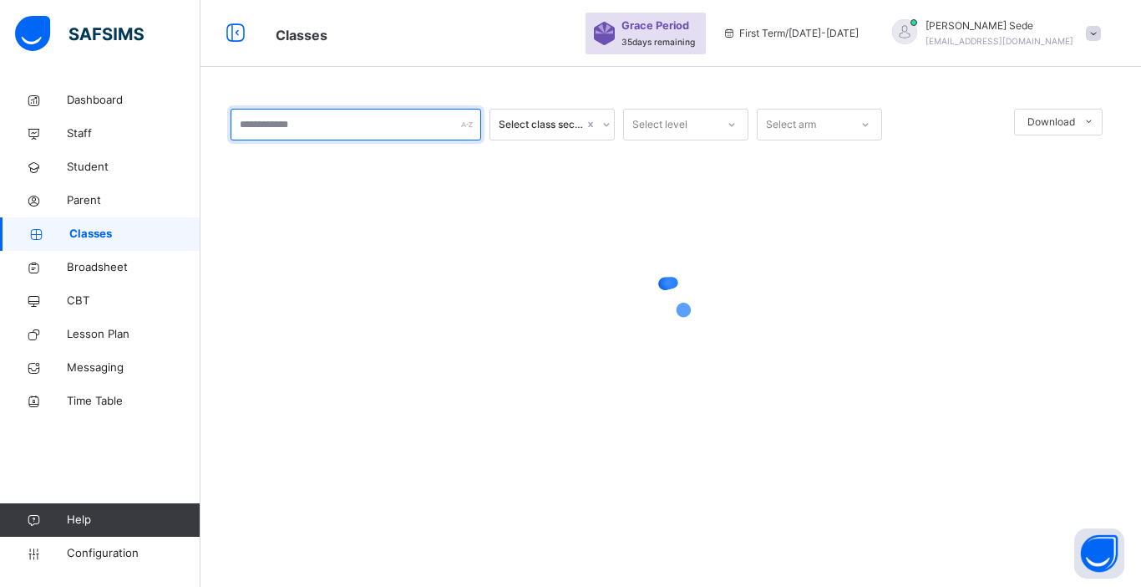
click at [328, 127] on input "text" at bounding box center [356, 125] width 251 height 32
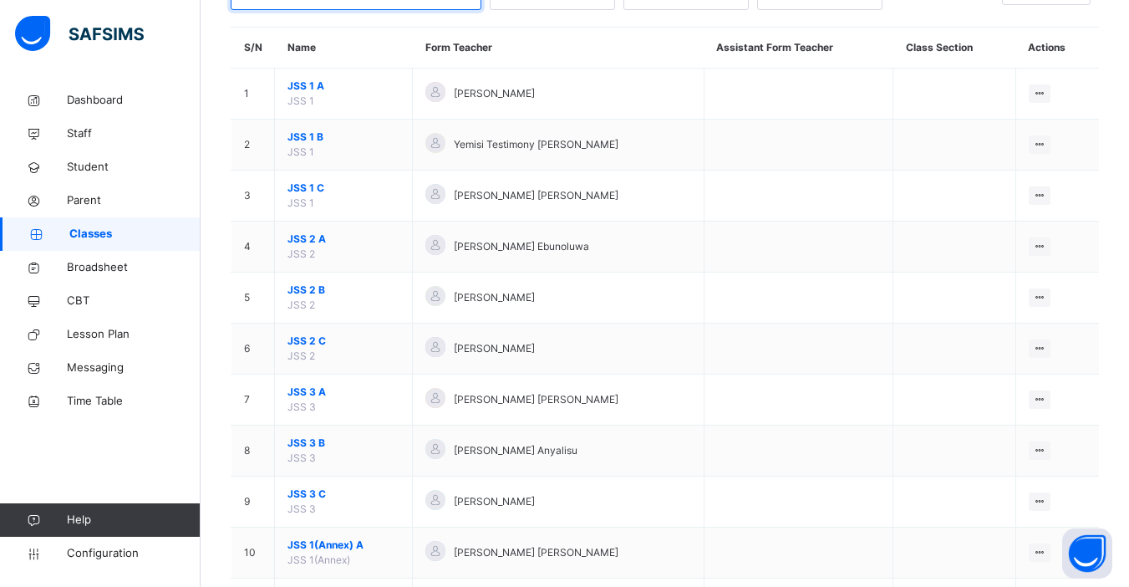
scroll to position [167, 0]
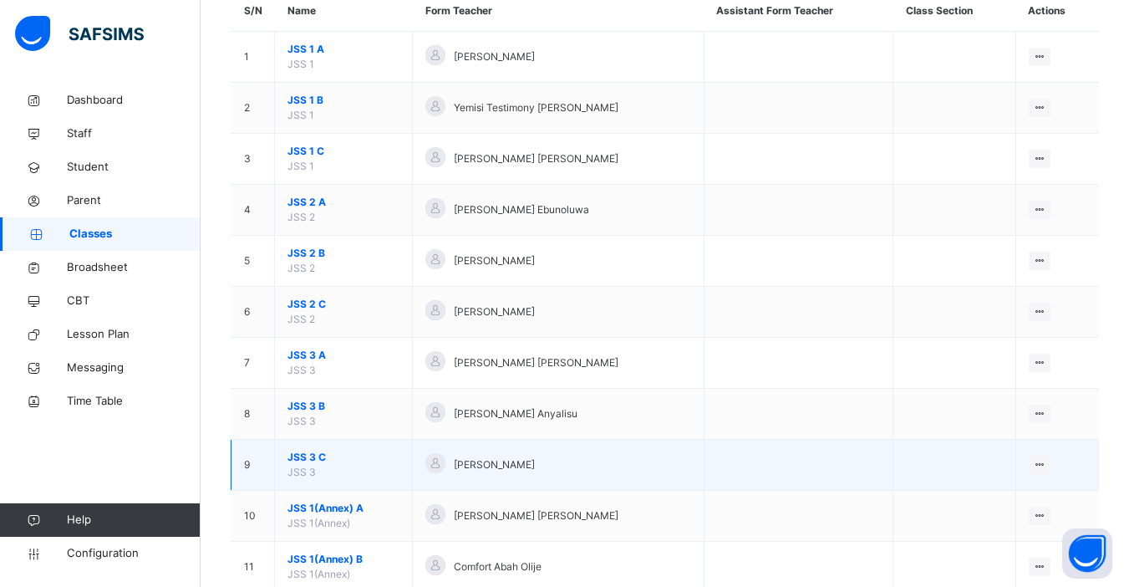
type input "***"
click at [309, 458] on span "JSS 3 C" at bounding box center [343, 457] width 112 height 15
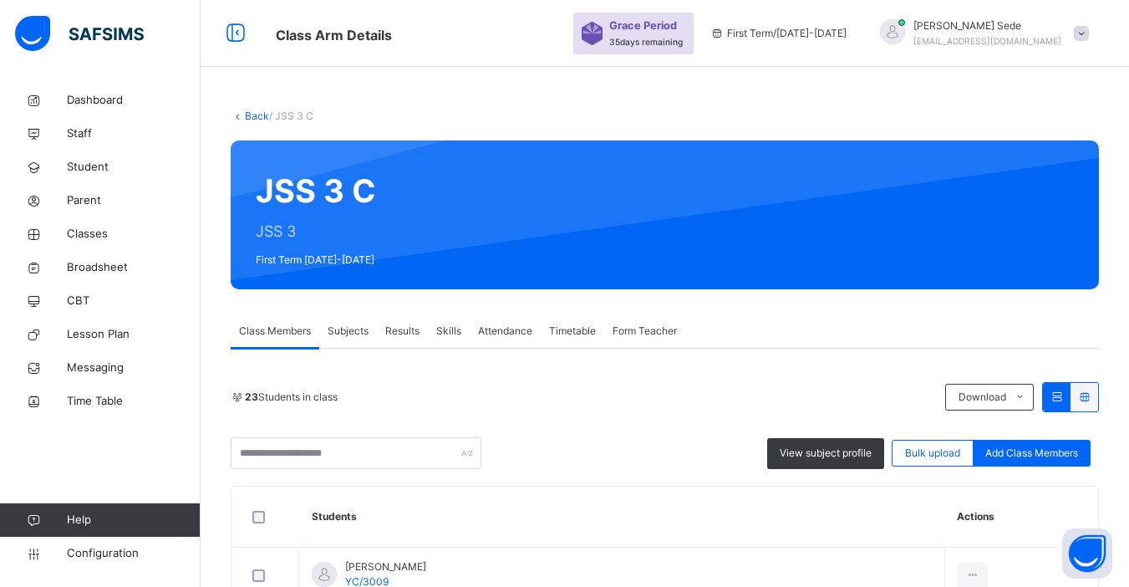
click at [348, 331] on span "Subjects" at bounding box center [348, 330] width 41 height 15
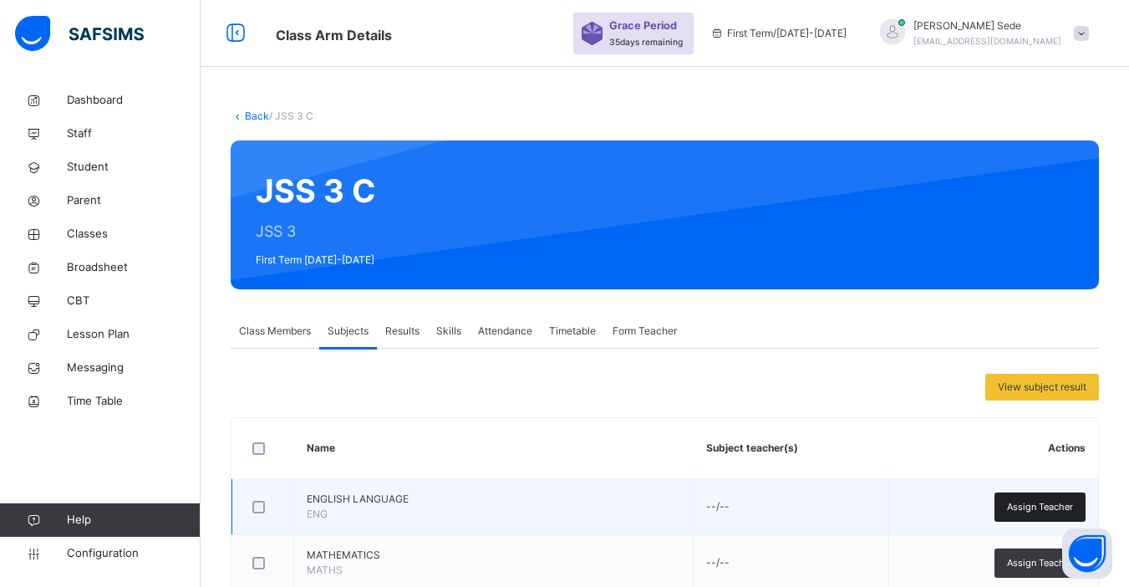
click at [1040, 506] on span "Assign Teacher" at bounding box center [1040, 507] width 66 height 14
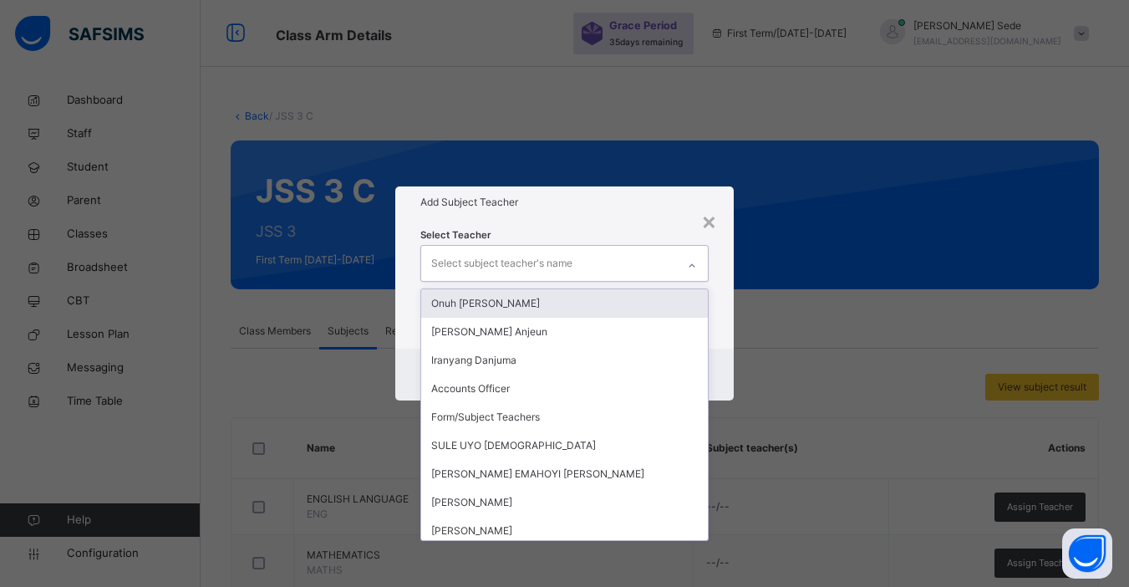
click at [485, 265] on div "Select subject teacher's name" at bounding box center [501, 263] width 141 height 32
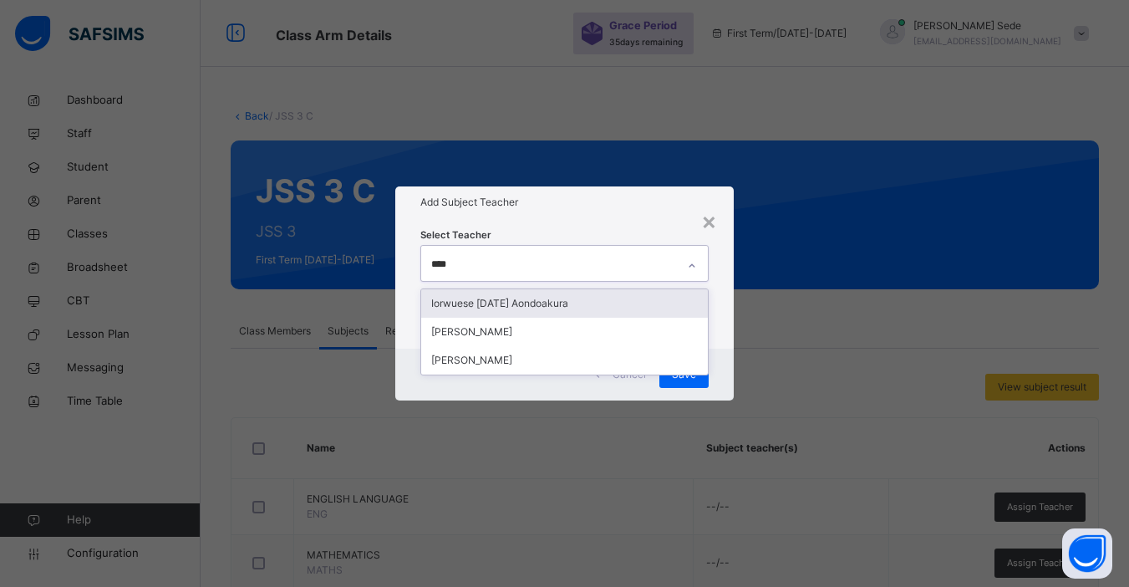
type input "***"
click at [491, 302] on div "Iorwuese [DATE] Aondoakura" at bounding box center [564, 303] width 287 height 28
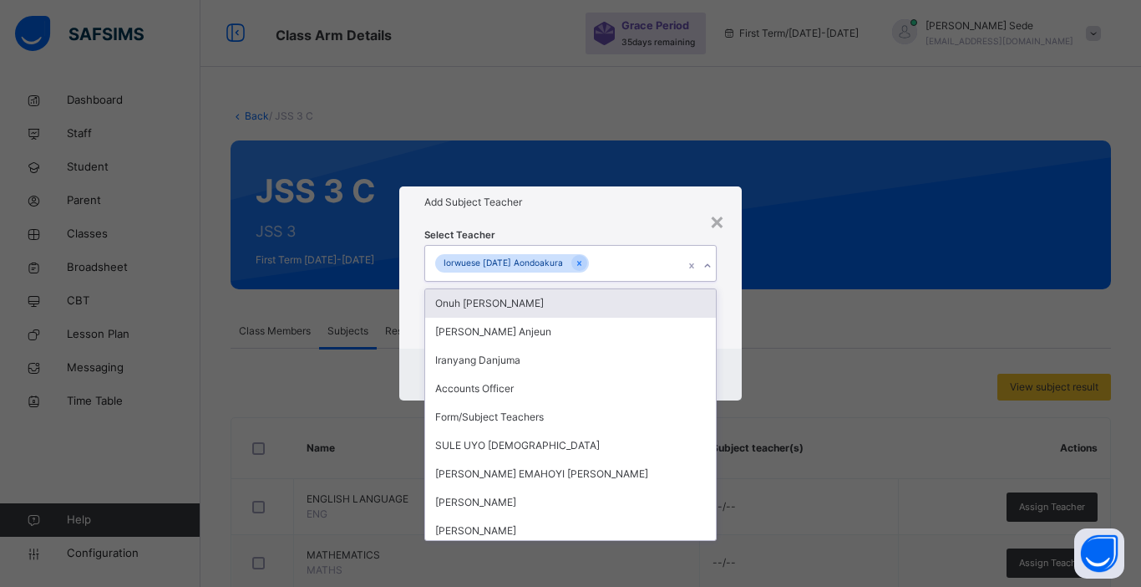
click at [491, 302] on div "Onuh [PERSON_NAME]" at bounding box center [570, 303] width 291 height 28
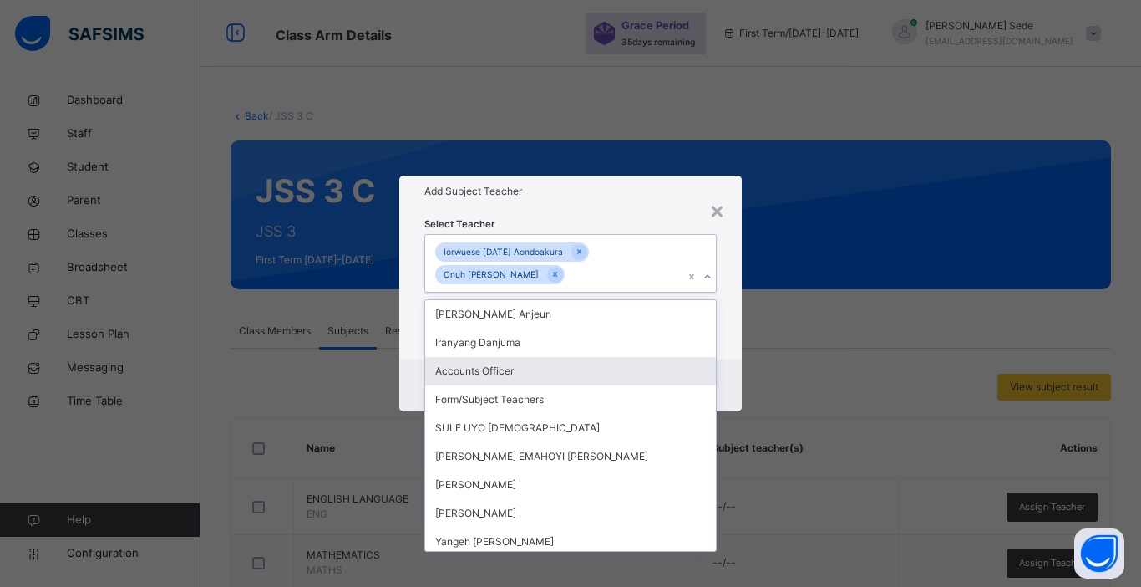
click at [730, 388] on div "Cancel Save" at bounding box center [570, 385] width 343 height 52
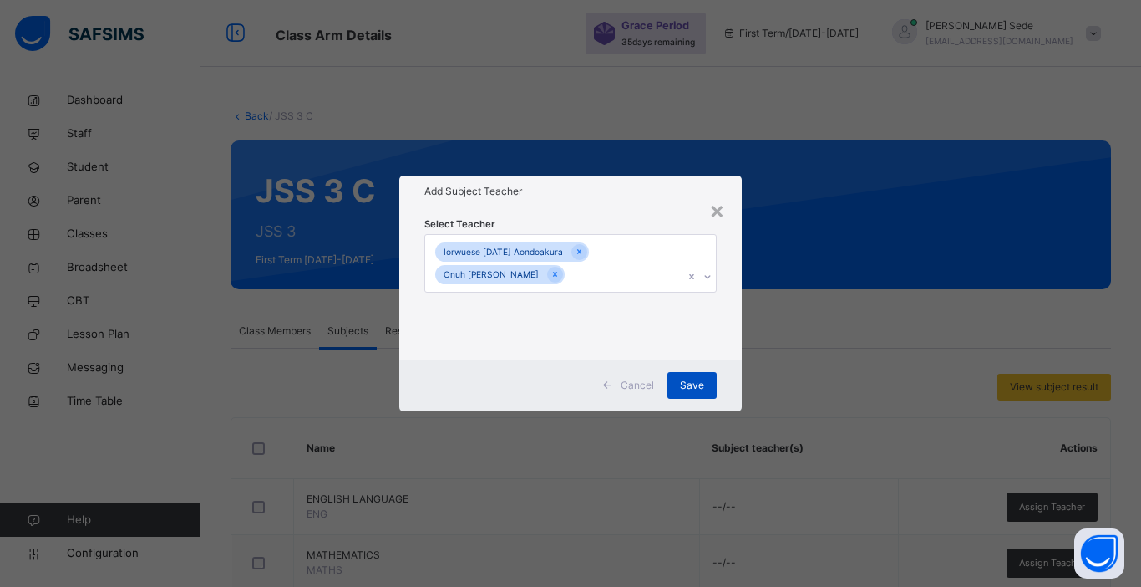
click at [690, 383] on span "Save" at bounding box center [692, 385] width 24 height 15
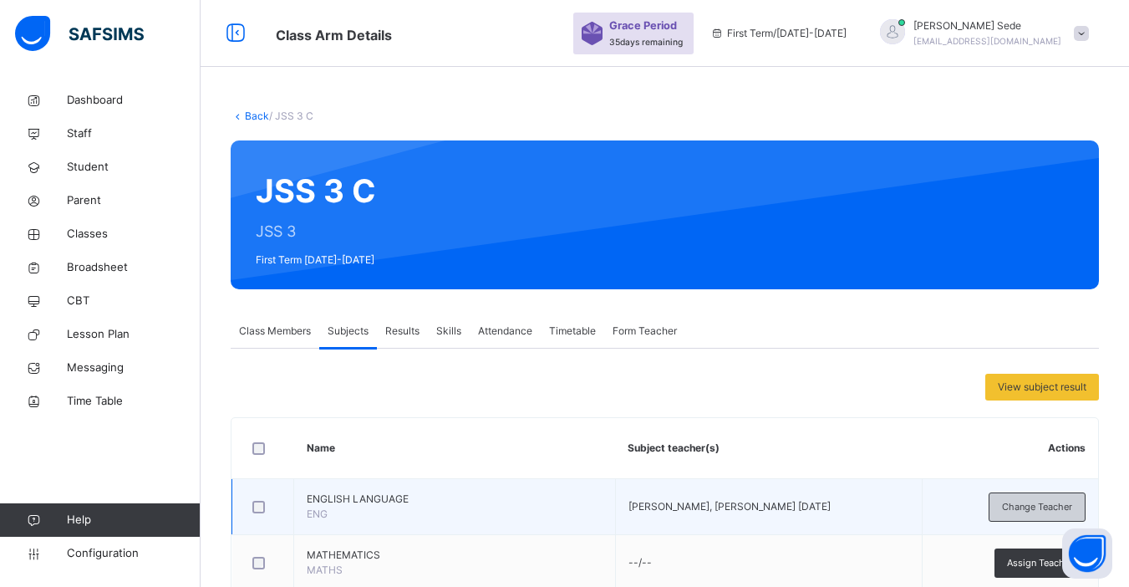
click at [1044, 510] on span "Change Teacher" at bounding box center [1037, 507] width 70 height 14
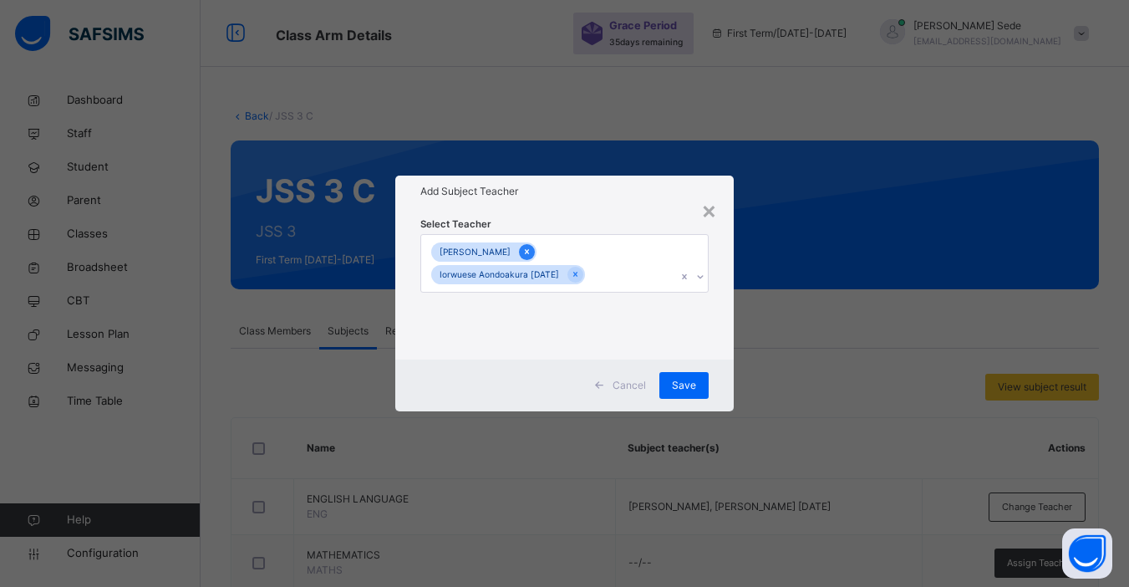
click at [531, 253] on icon at bounding box center [526, 252] width 9 height 12
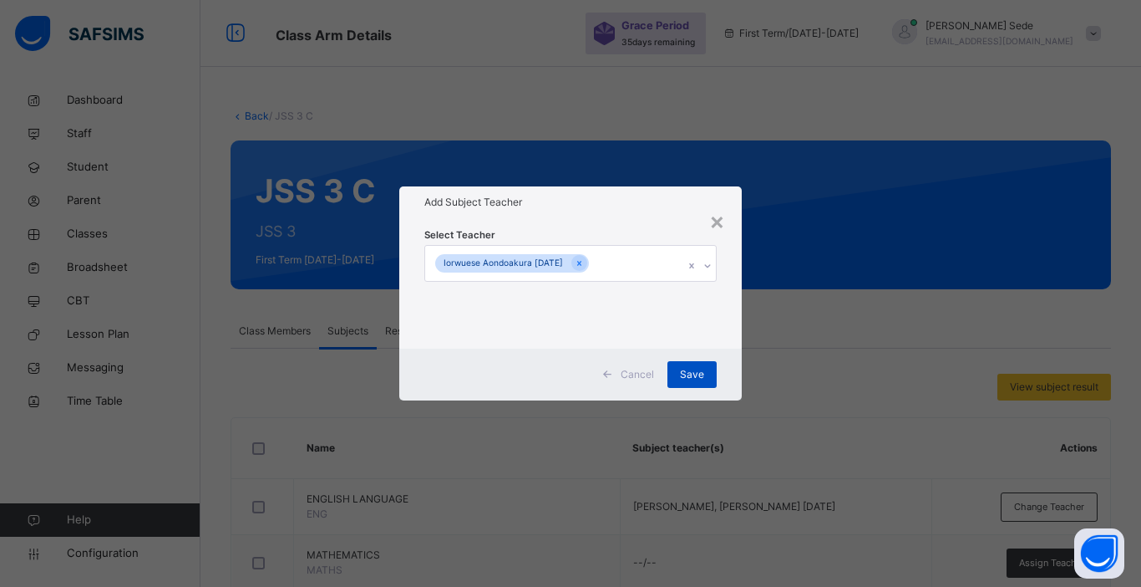
click at [693, 372] on span "Save" at bounding box center [692, 374] width 24 height 15
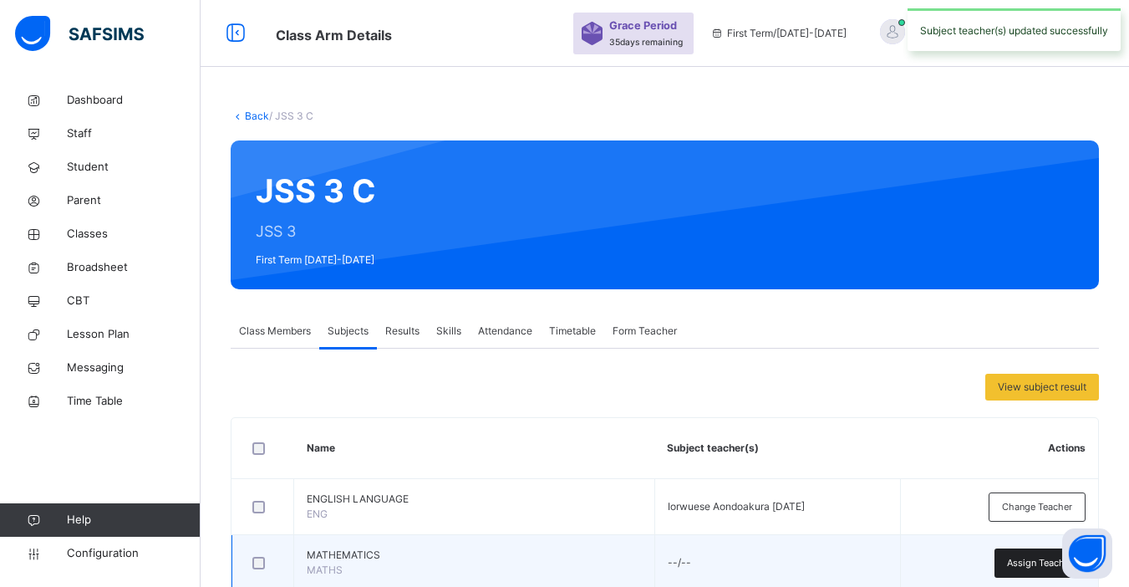
click at [1023, 558] on span "Assign Teacher" at bounding box center [1040, 563] width 66 height 14
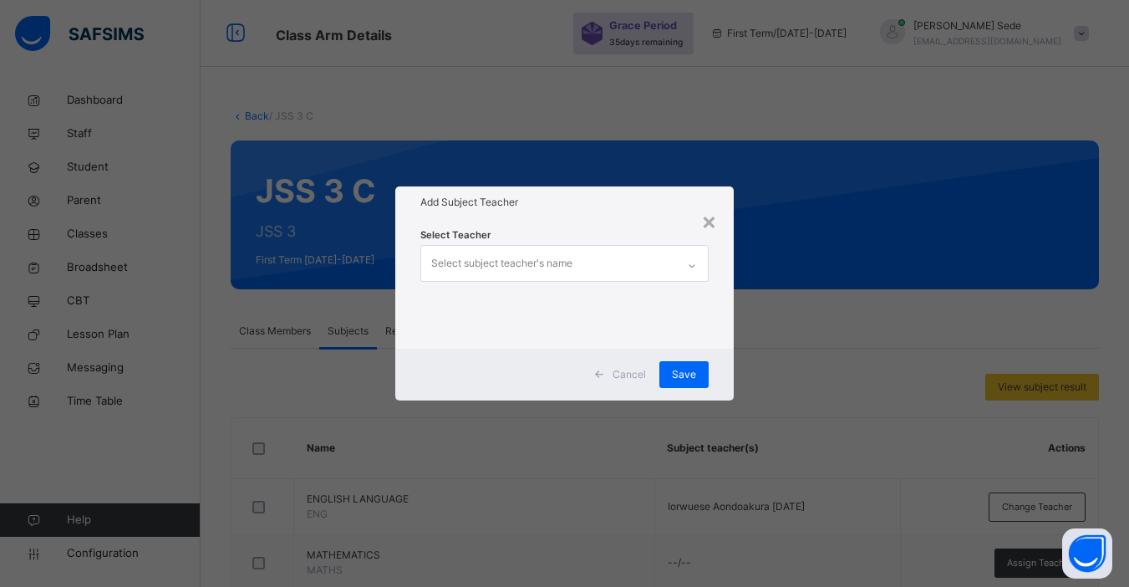
click at [483, 262] on div "Select subject teacher's name" at bounding box center [501, 263] width 141 height 32
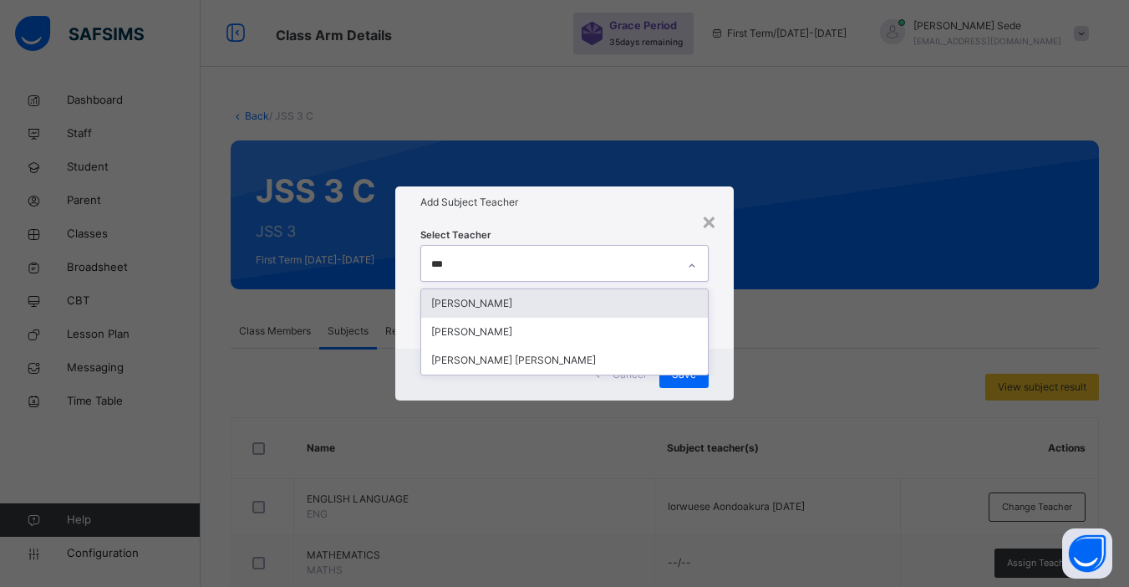
type input "****"
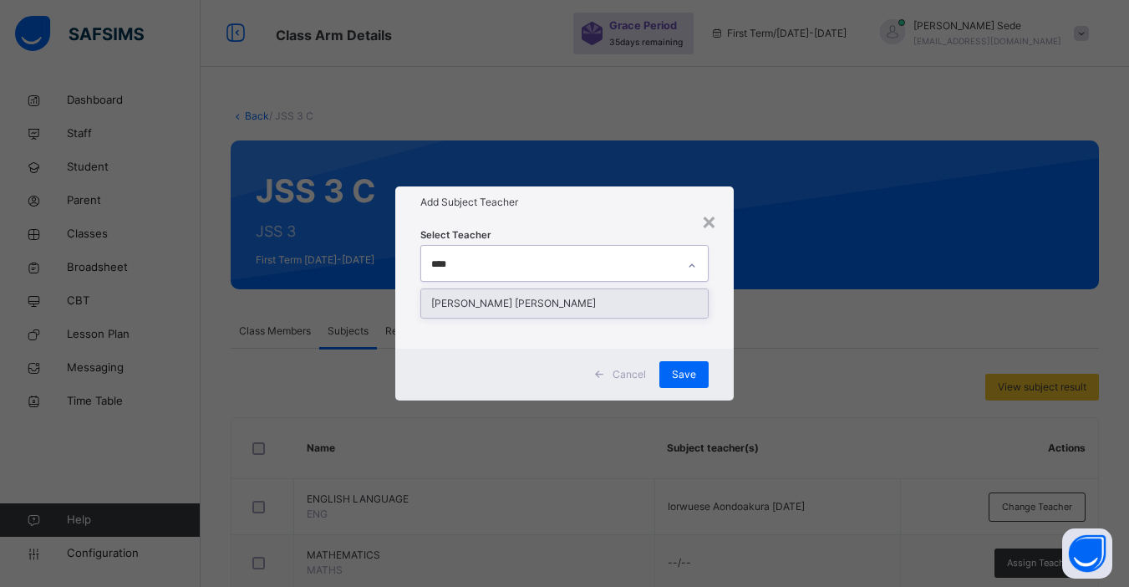
click at [532, 301] on div "[PERSON_NAME] [PERSON_NAME]" at bounding box center [564, 303] width 287 height 28
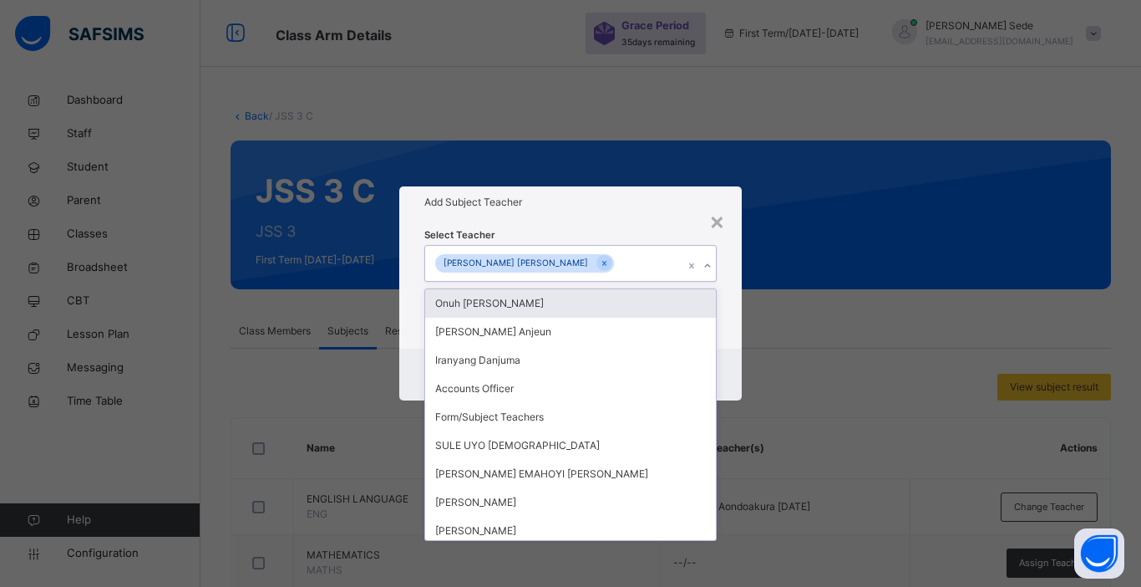
click at [736, 351] on div "Cancel Save" at bounding box center [570, 374] width 343 height 52
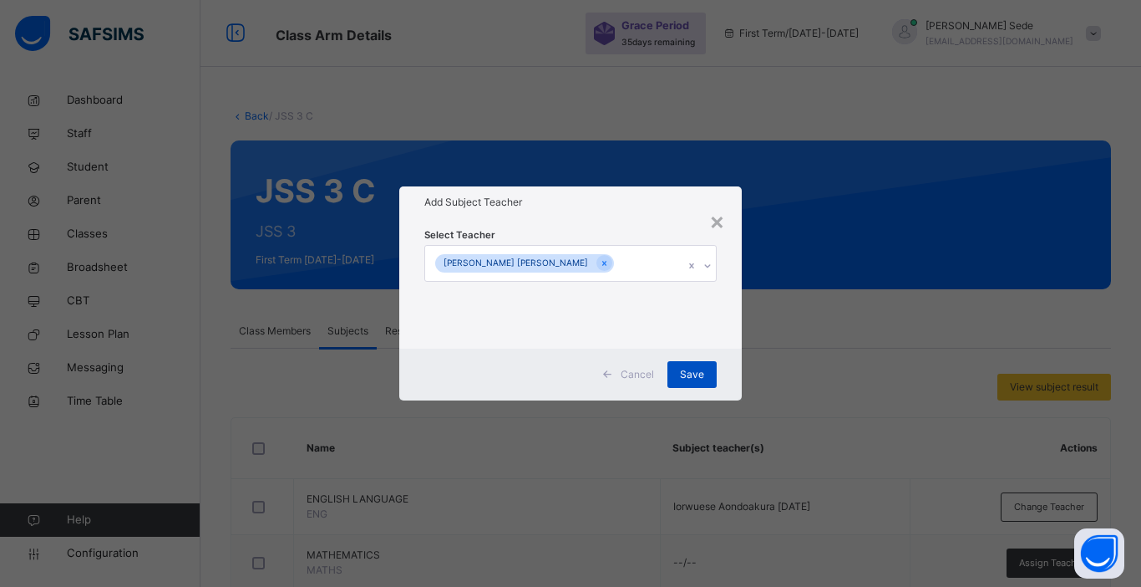
click at [689, 373] on span "Save" at bounding box center [692, 374] width 24 height 15
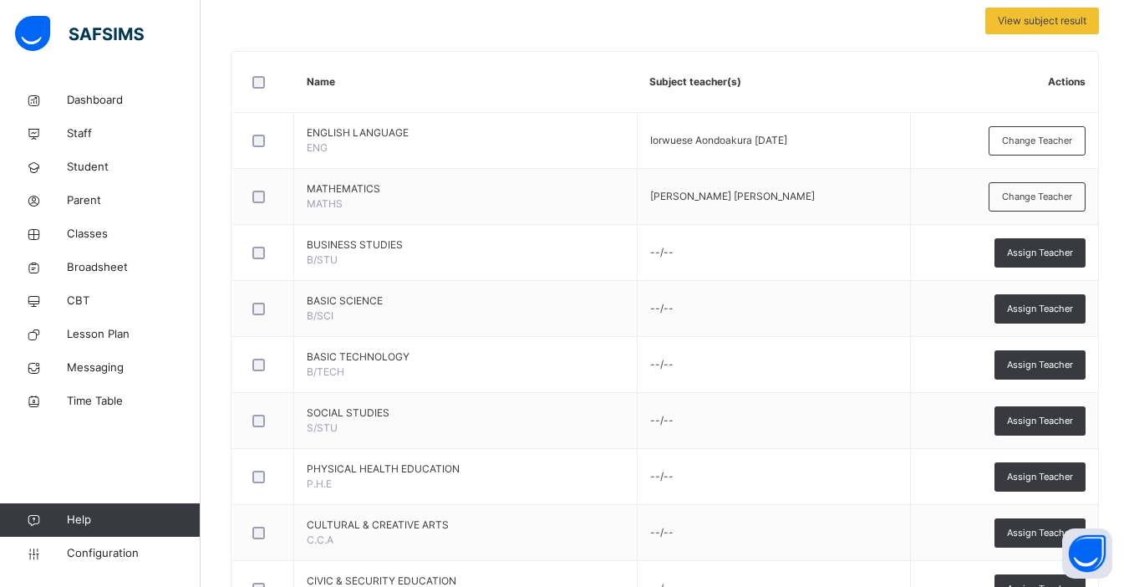
scroll to position [368, 0]
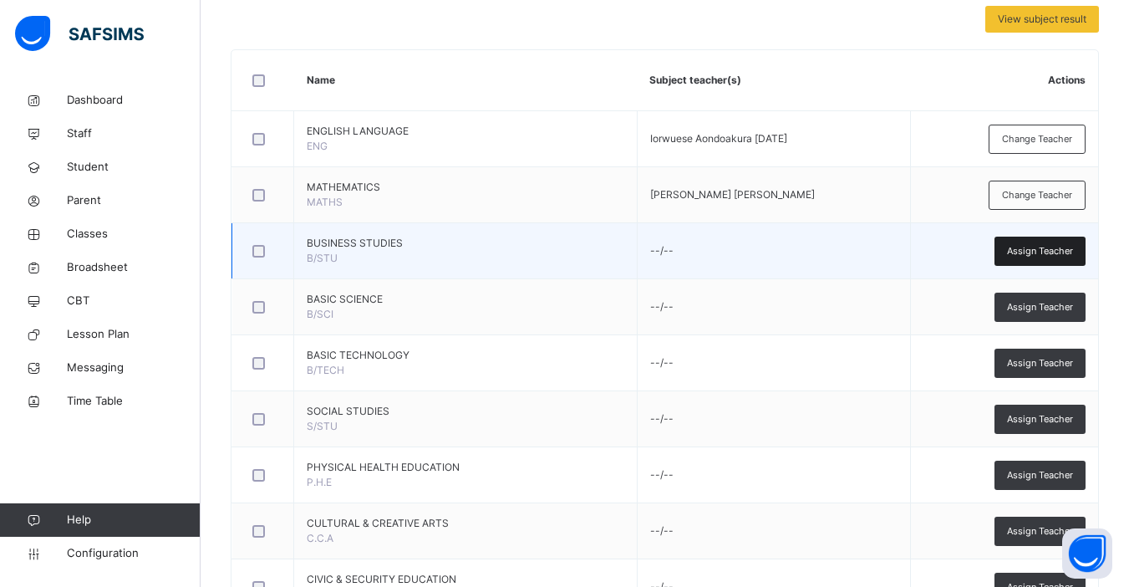
click at [1055, 255] on span "Assign Teacher" at bounding box center [1040, 251] width 66 height 14
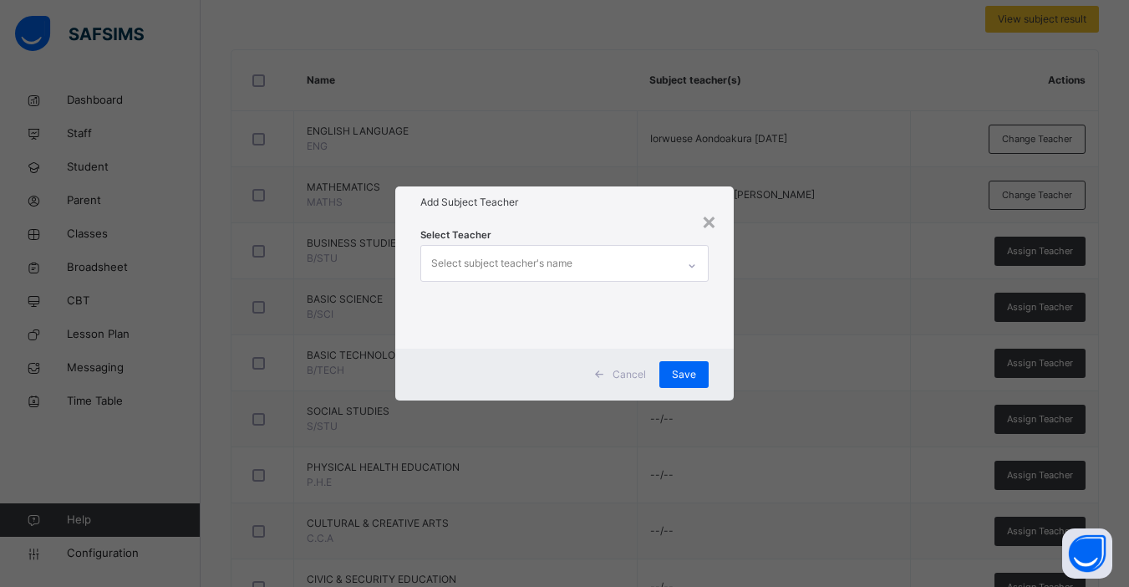
click at [519, 252] on div "Select subject teacher's name" at bounding box center [501, 263] width 141 height 32
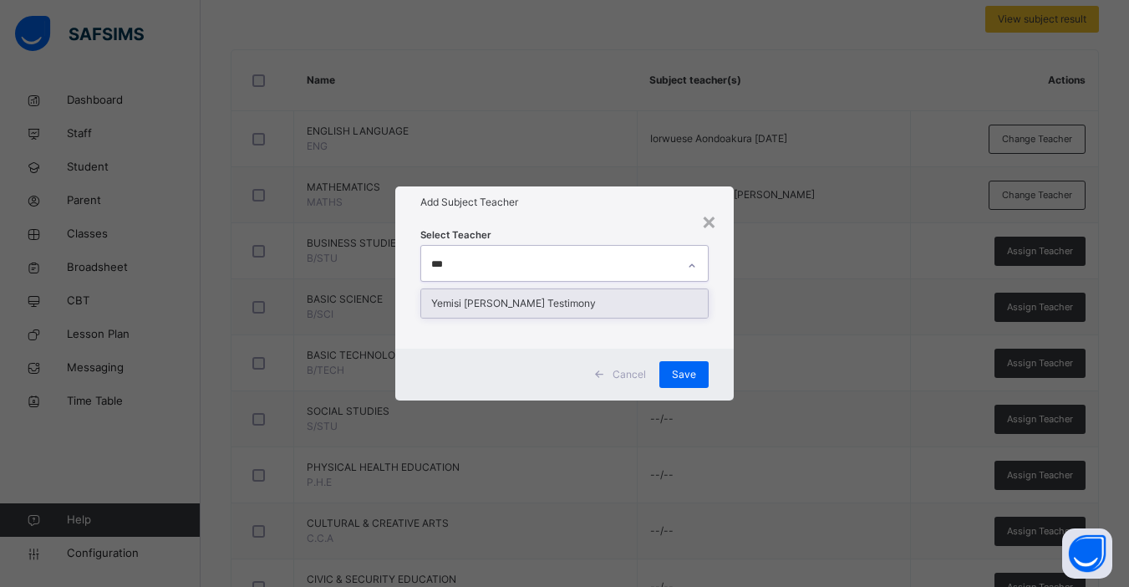
type input "****"
click at [511, 299] on div "Yemisi [PERSON_NAME] Testimony" at bounding box center [564, 303] width 287 height 28
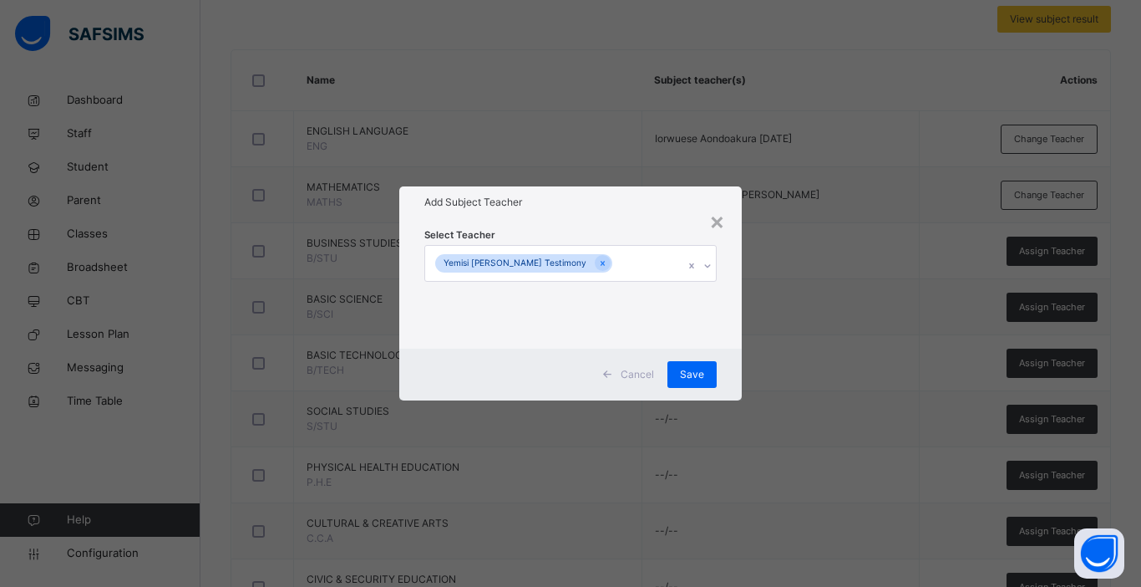
click at [735, 348] on div "Cancel Save" at bounding box center [570, 374] width 343 height 52
click at [697, 374] on span "Save" at bounding box center [692, 374] width 24 height 15
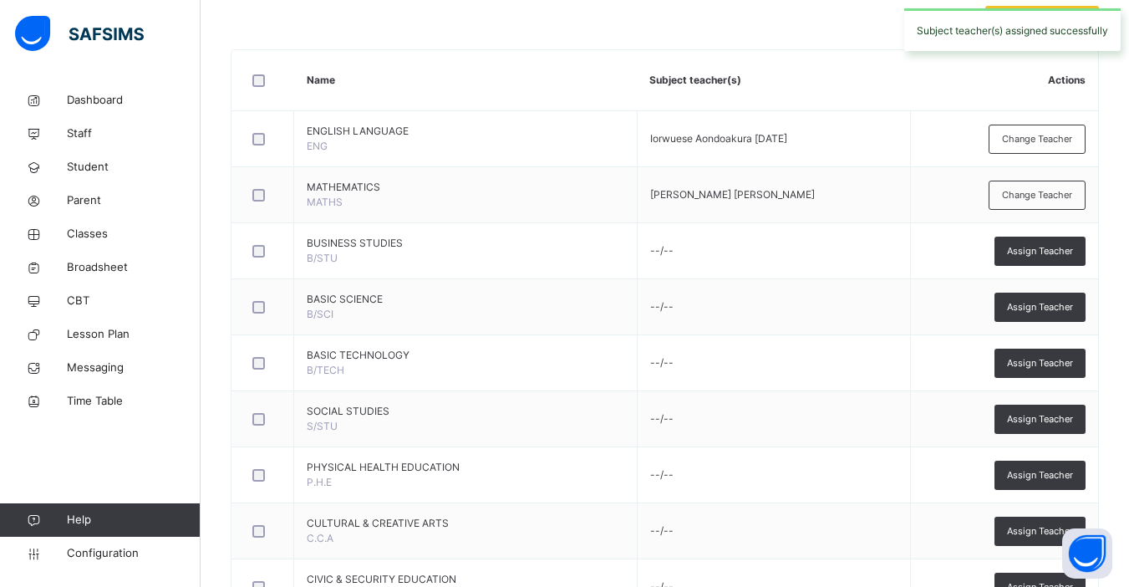
click at [1058, 244] on span "Assign Teacher" at bounding box center [1040, 251] width 66 height 14
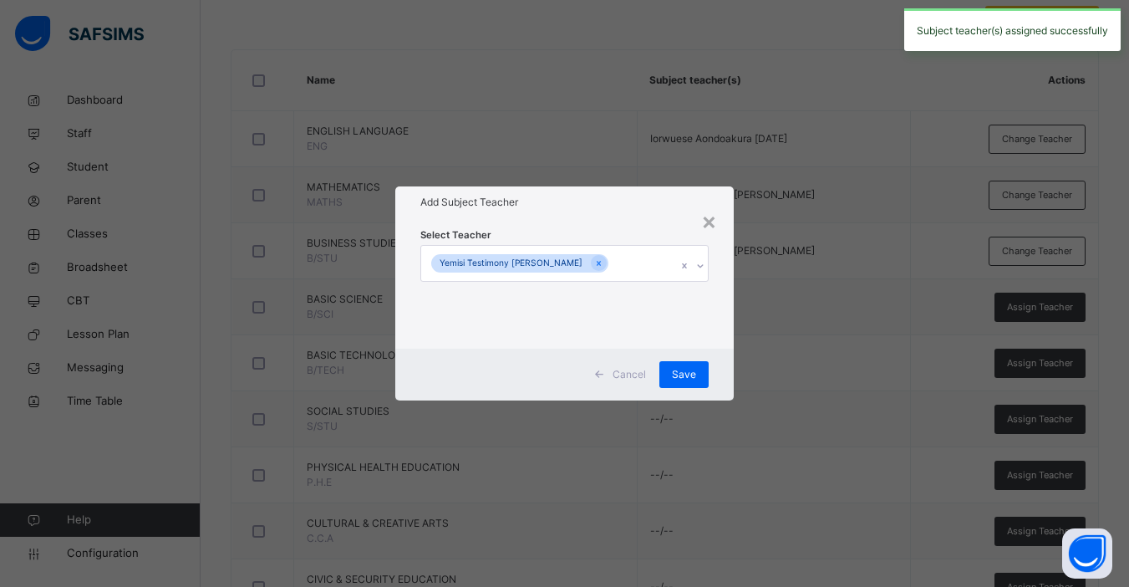
click at [1074, 315] on div "× Add Subject Teacher Select Teacher Yemisi Testimony Racheal Cancel Save" at bounding box center [564, 293] width 1129 height 587
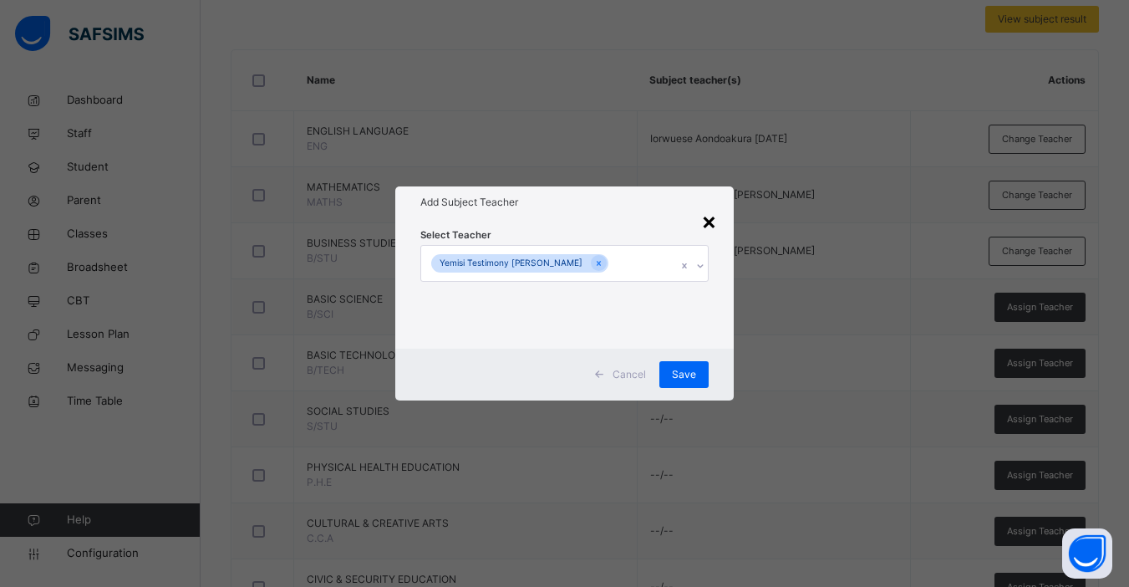
click at [714, 221] on div "×" at bounding box center [709, 220] width 16 height 35
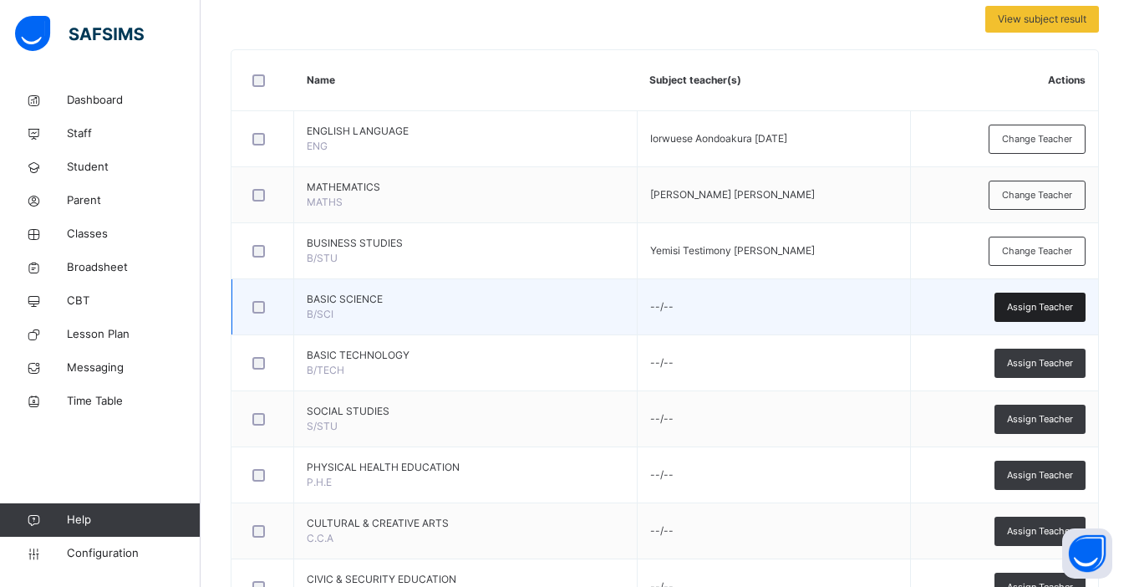
click at [1047, 311] on span "Assign Teacher" at bounding box center [1040, 307] width 66 height 14
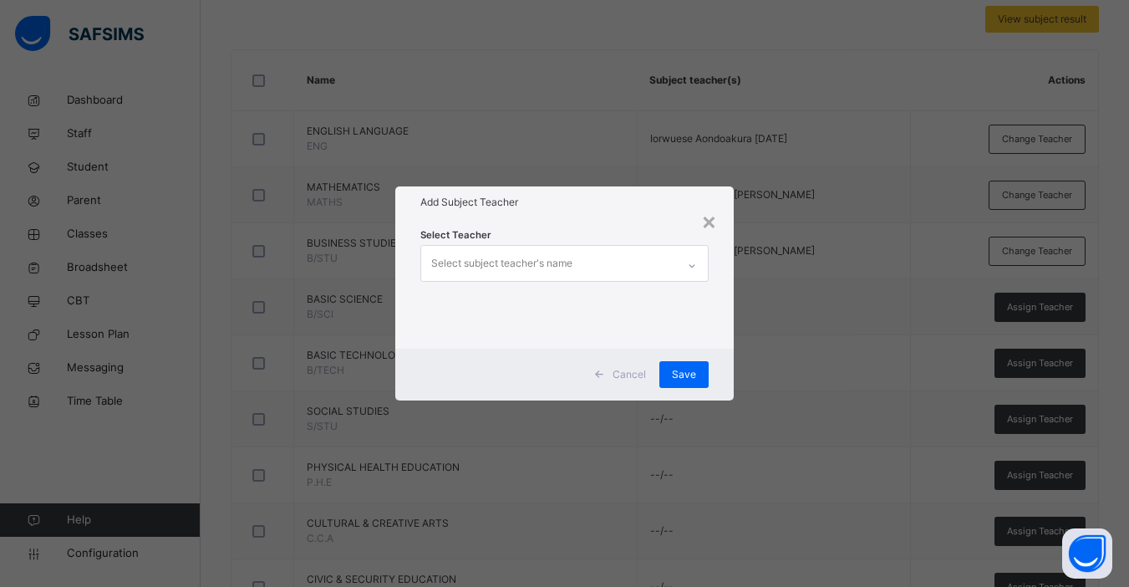
click at [516, 264] on div "Select subject teacher's name" at bounding box center [501, 263] width 141 height 32
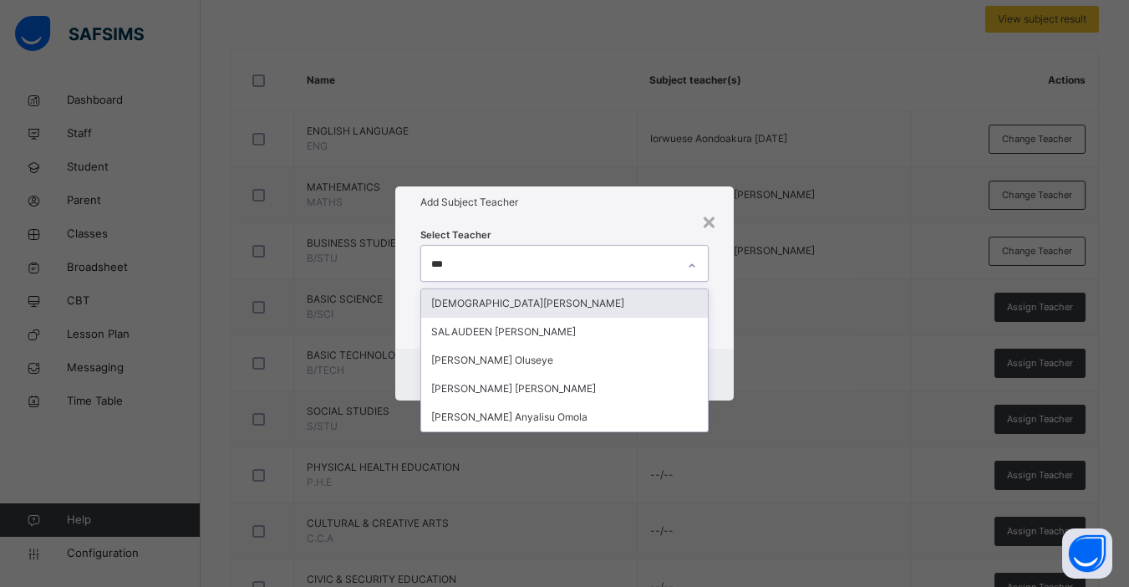
type input "****"
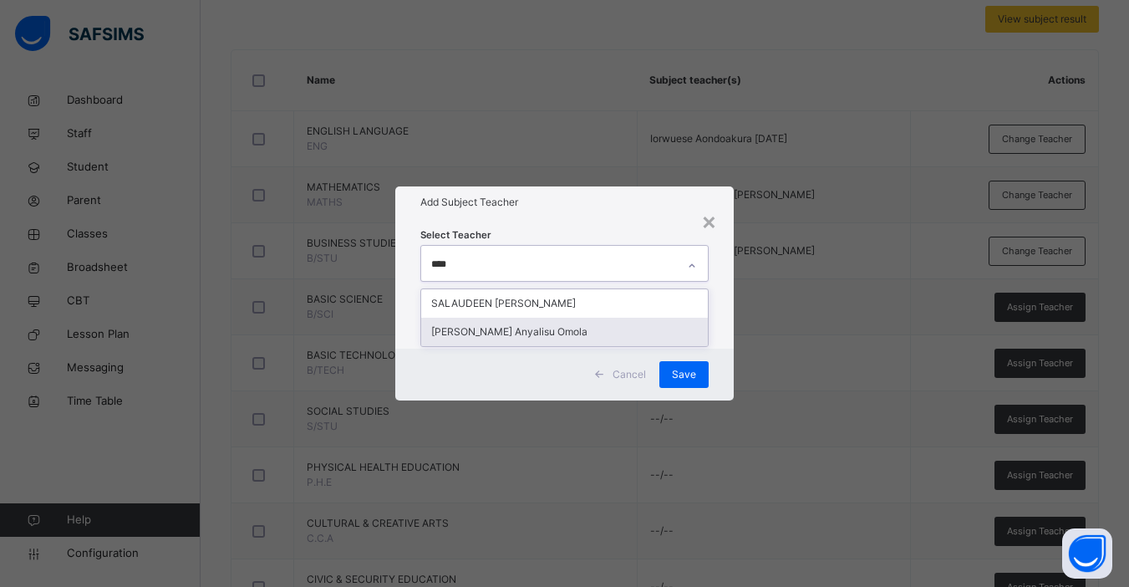
click at [519, 339] on div "[PERSON_NAME] Anyalisu Omola" at bounding box center [564, 332] width 287 height 28
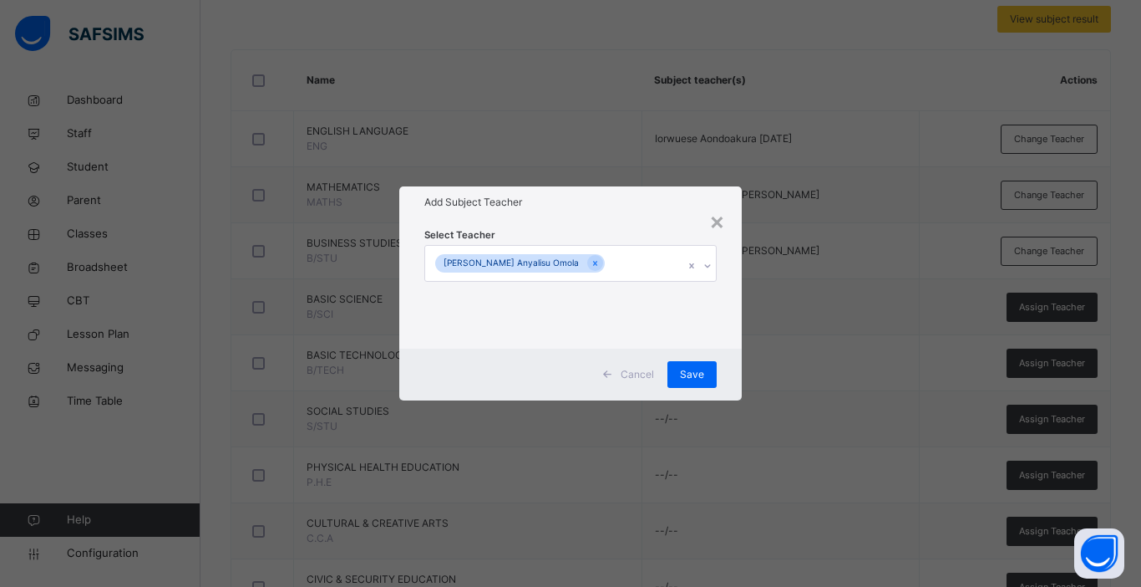
click at [728, 344] on div "Select Teacher Helen Anyalisu Omola" at bounding box center [570, 283] width 343 height 130
click at [689, 379] on span "Save" at bounding box center [692, 374] width 24 height 15
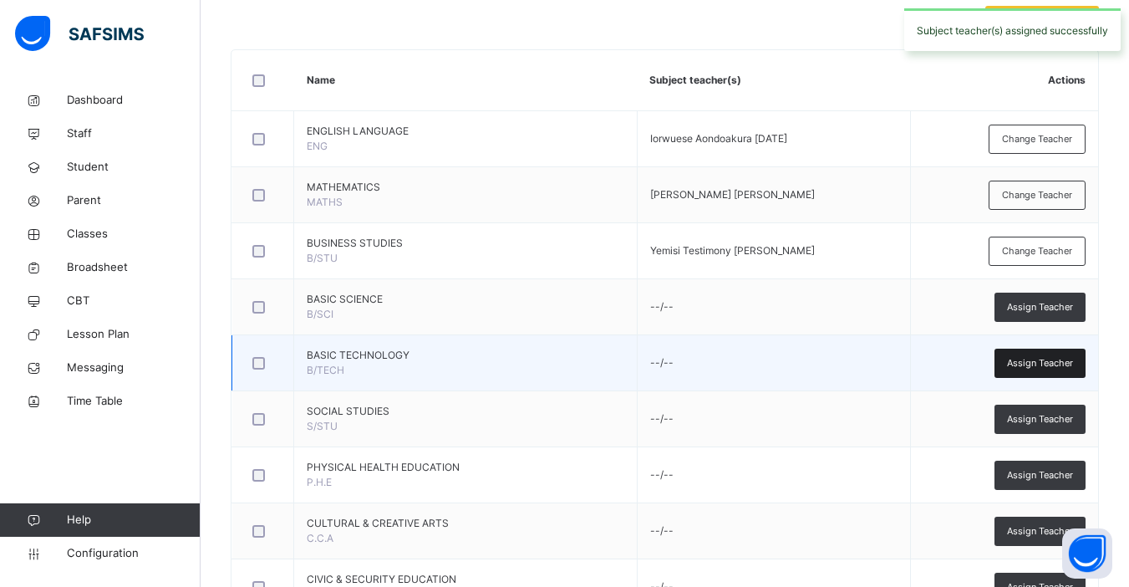
click at [1064, 363] on span "Assign Teacher" at bounding box center [1040, 363] width 66 height 14
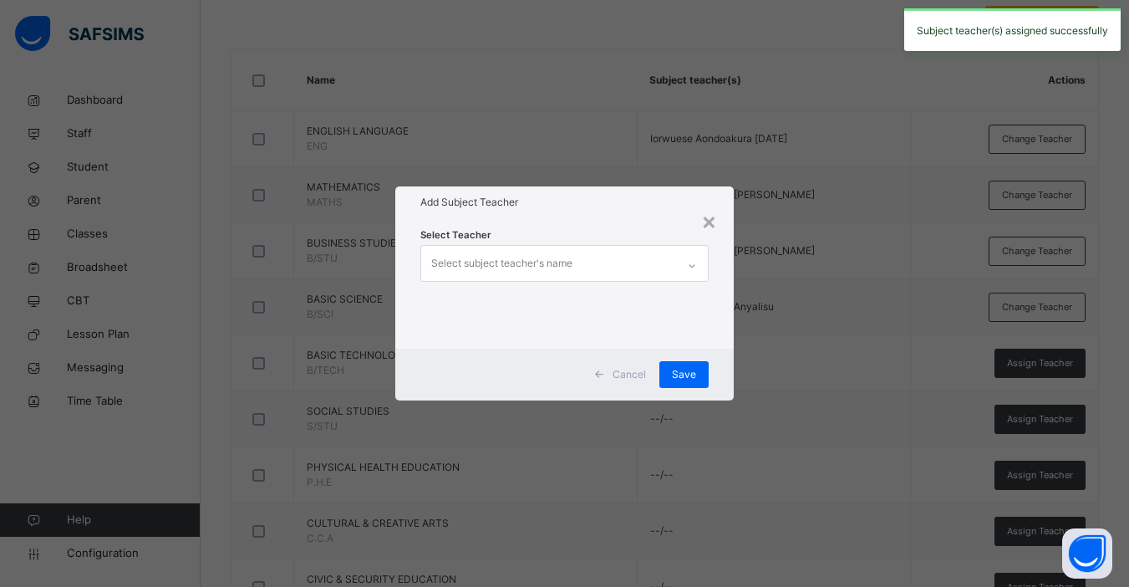
click at [604, 252] on div "Select subject teacher's name" at bounding box center [548, 263] width 255 height 35
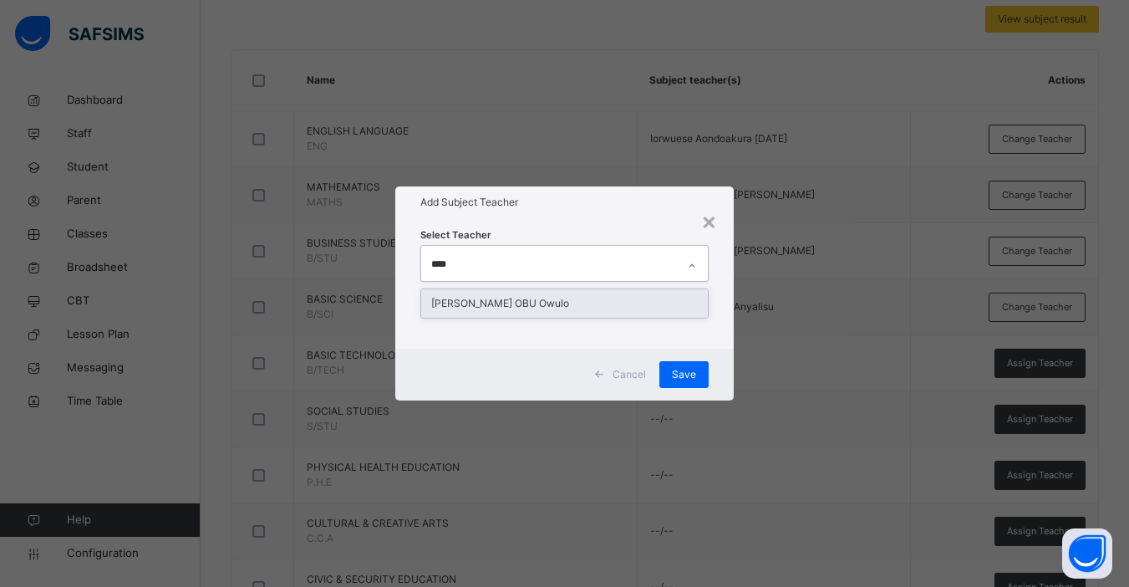
type input "*****"
click at [570, 302] on div "[PERSON_NAME] OBU Owulo" at bounding box center [564, 303] width 287 height 28
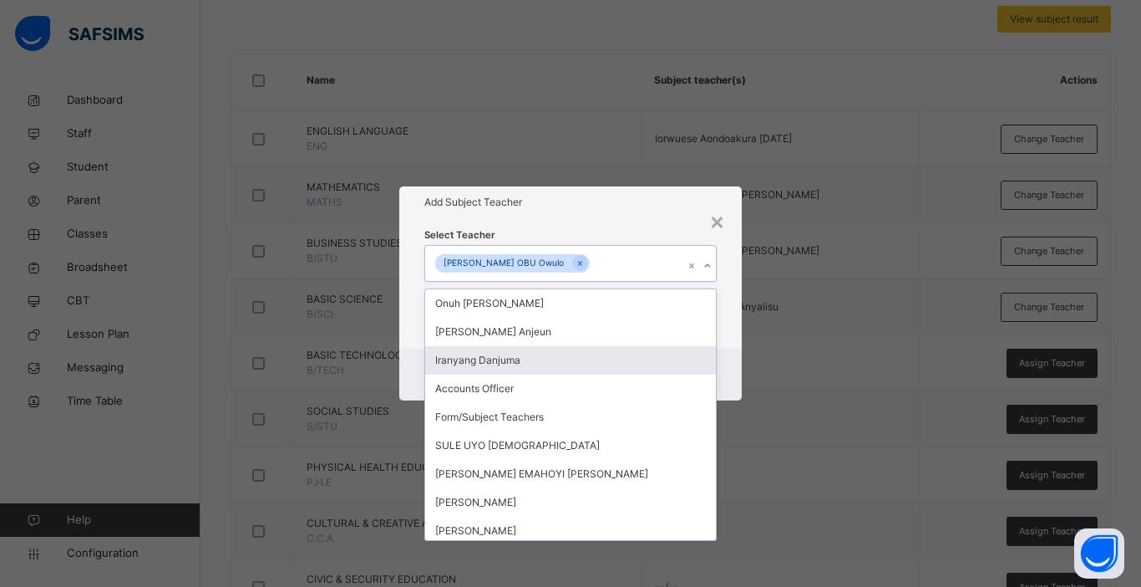
click at [736, 366] on div "Cancel Save" at bounding box center [570, 374] width 343 height 52
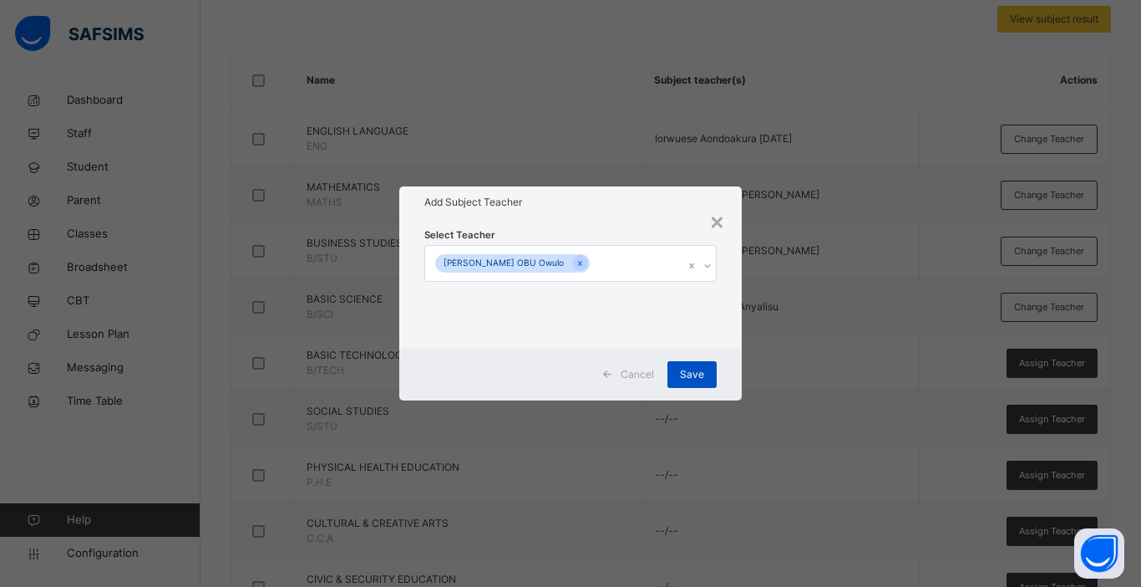
click at [682, 379] on span "Save" at bounding box center [692, 374] width 24 height 15
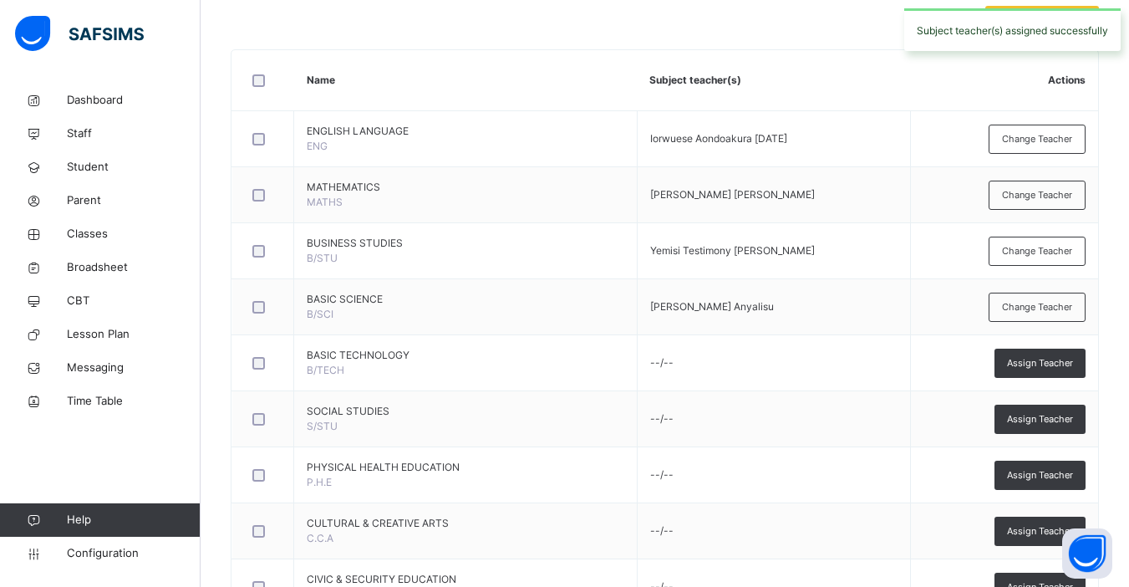
click at [1042, 423] on span "Assign Teacher" at bounding box center [1040, 419] width 66 height 14
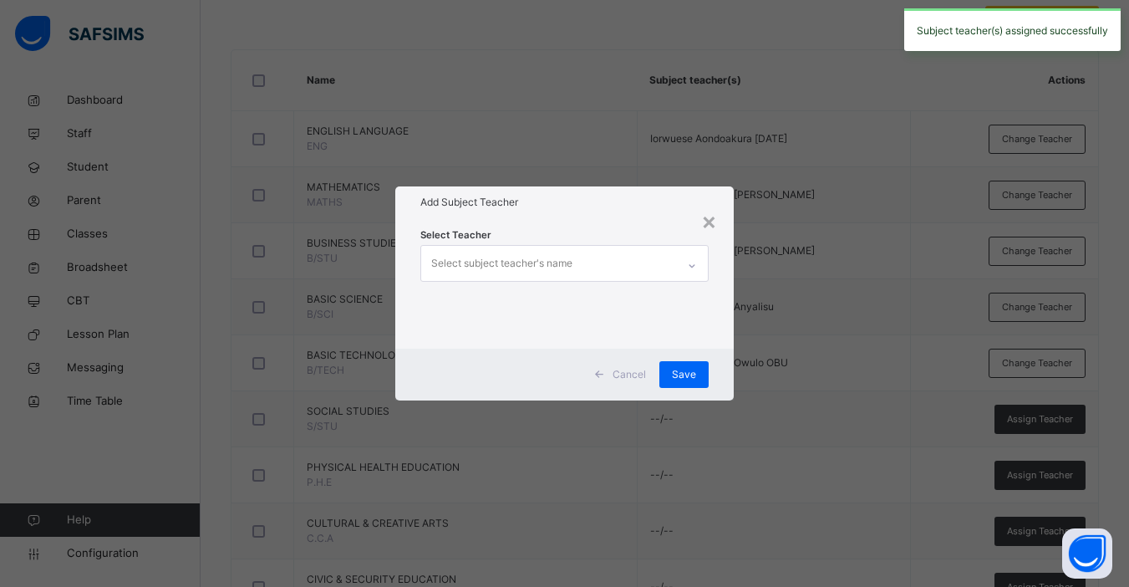
click at [586, 253] on div "Select subject teacher's name" at bounding box center [548, 263] width 255 height 35
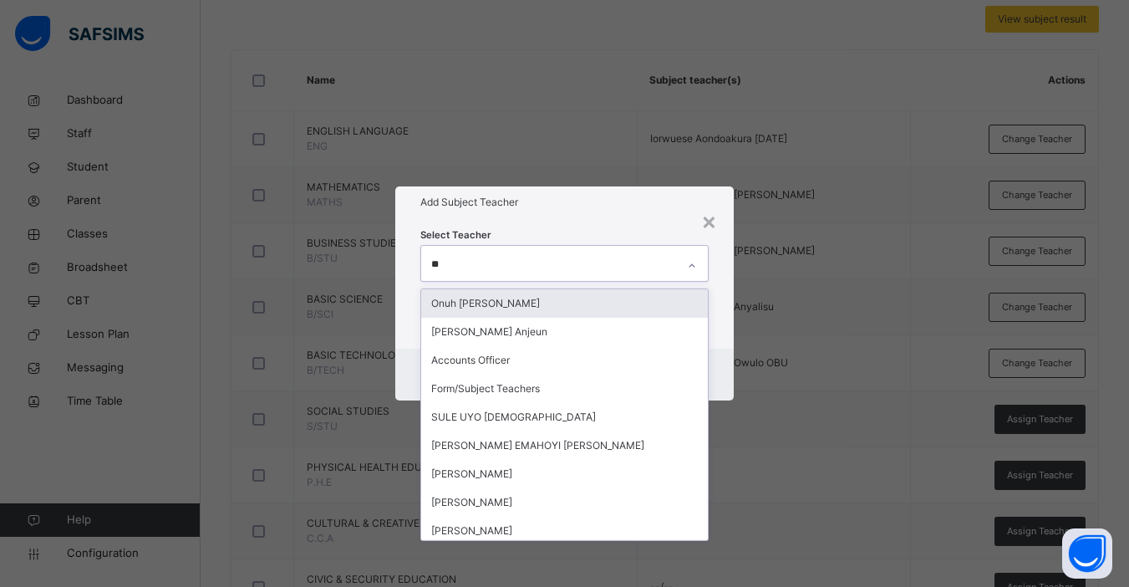
type input "***"
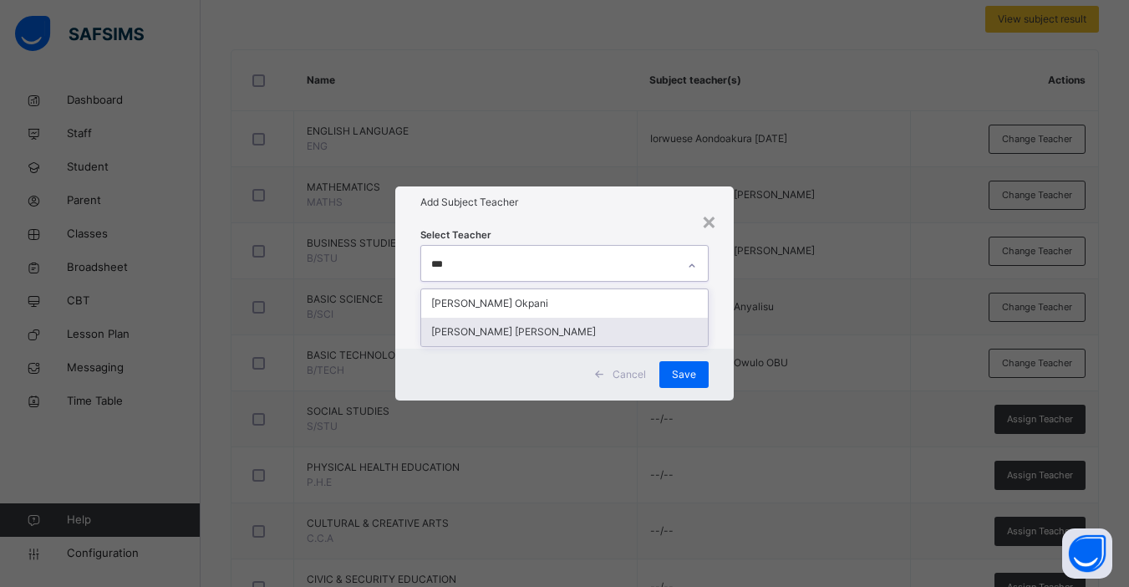
click at [521, 337] on div "[PERSON_NAME] [PERSON_NAME]" at bounding box center [564, 332] width 287 height 28
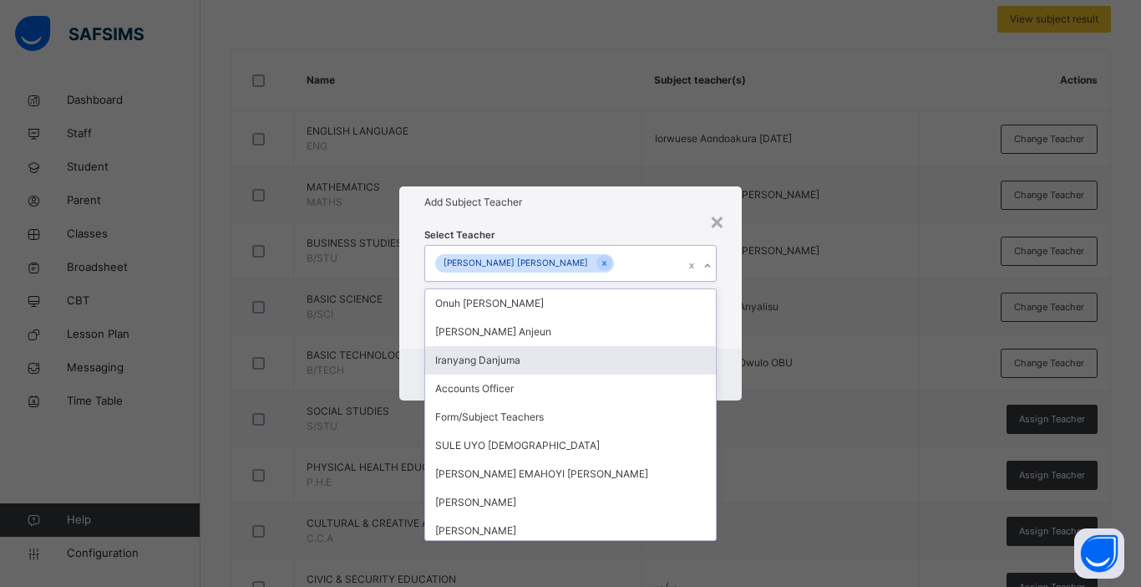
click at [736, 348] on div "Cancel Save" at bounding box center [570, 374] width 343 height 52
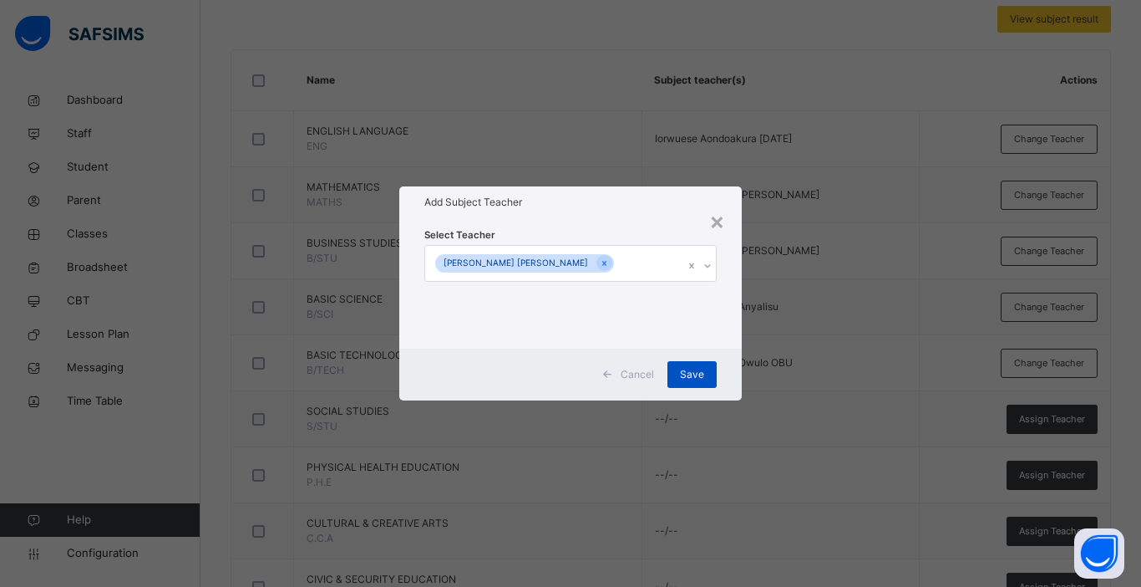
click at [693, 383] on div "Save" at bounding box center [692, 374] width 49 height 27
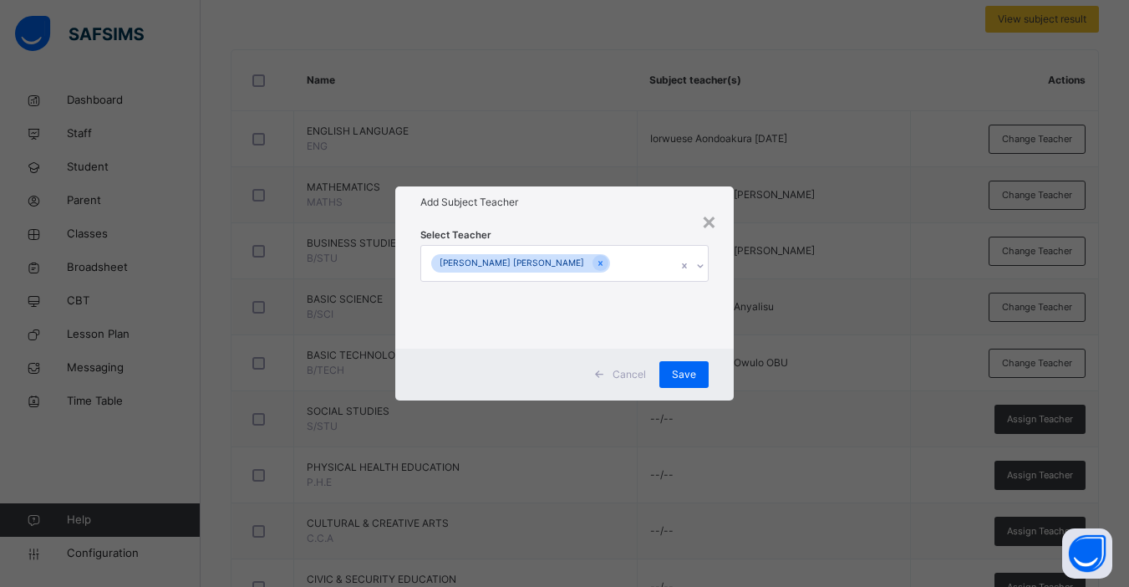
click at [1053, 474] on span "Assign Teacher" at bounding box center [1040, 475] width 66 height 14
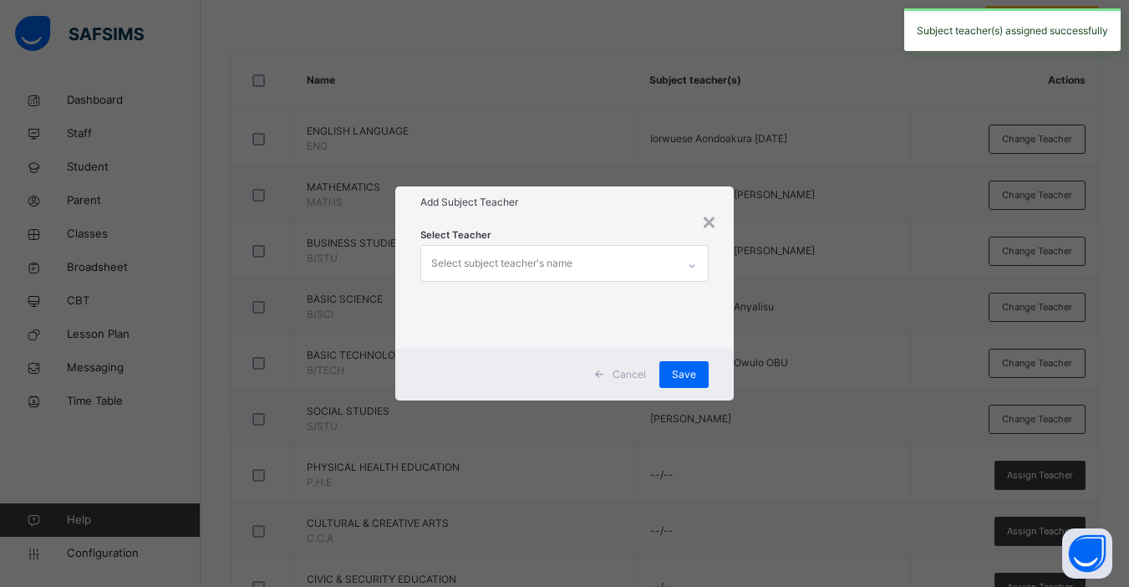
click at [550, 272] on div "Select subject teacher's name" at bounding box center [501, 263] width 141 height 32
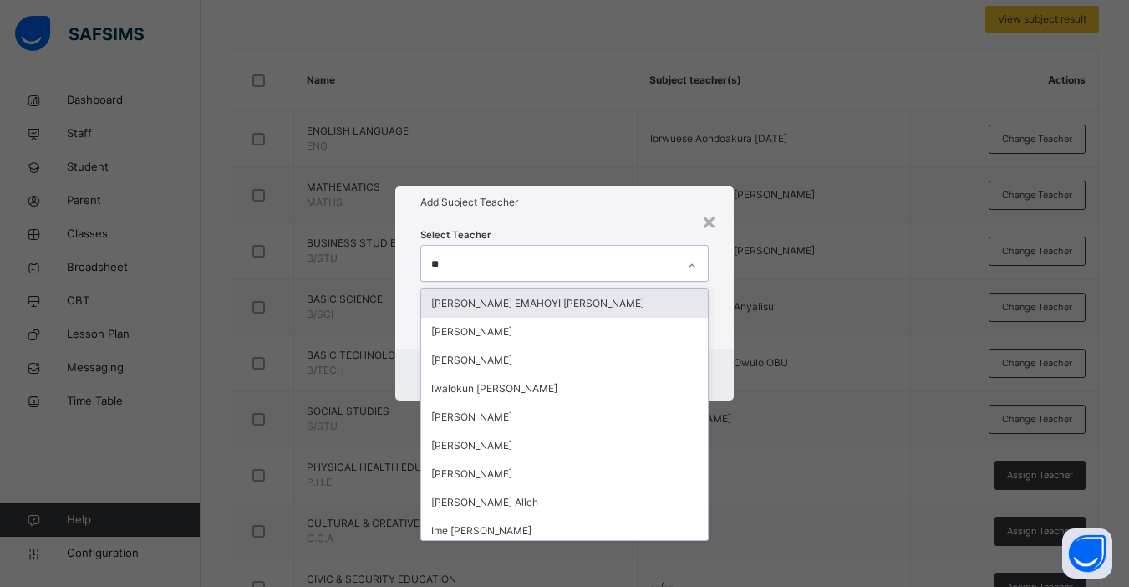
type input "***"
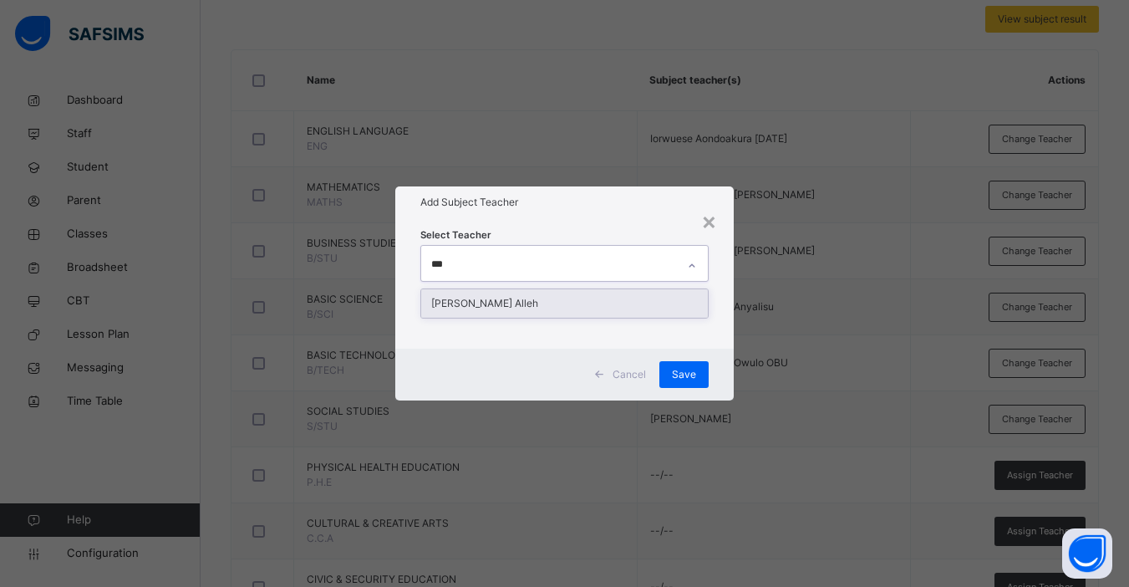
click at [541, 296] on div "[PERSON_NAME] Alleh" at bounding box center [564, 303] width 287 height 28
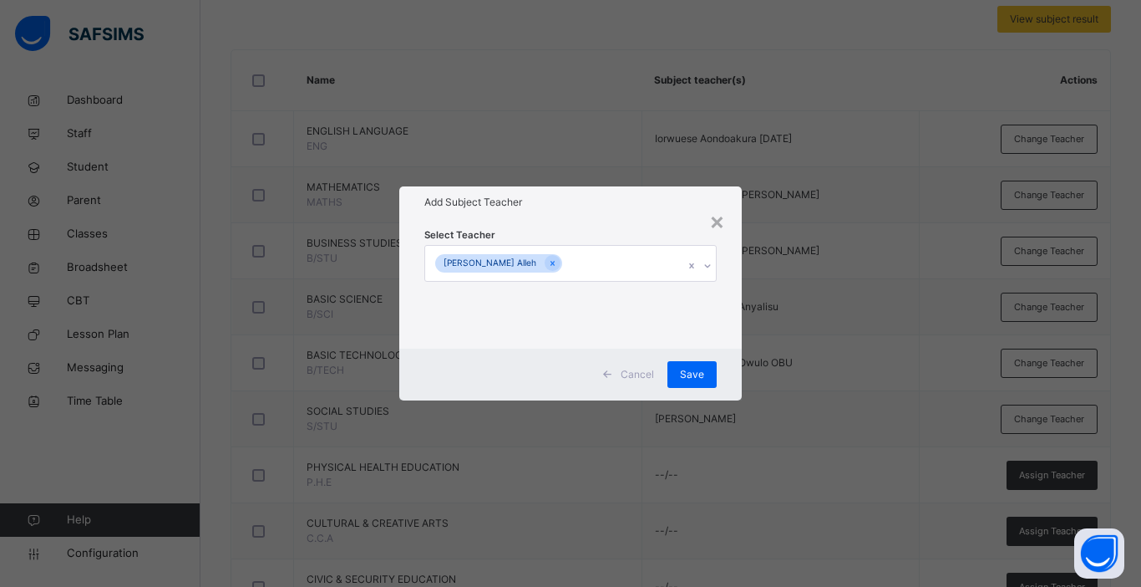
click at [732, 374] on div "Cancel Save" at bounding box center [570, 374] width 343 height 52
click at [694, 369] on span "Save" at bounding box center [692, 374] width 24 height 15
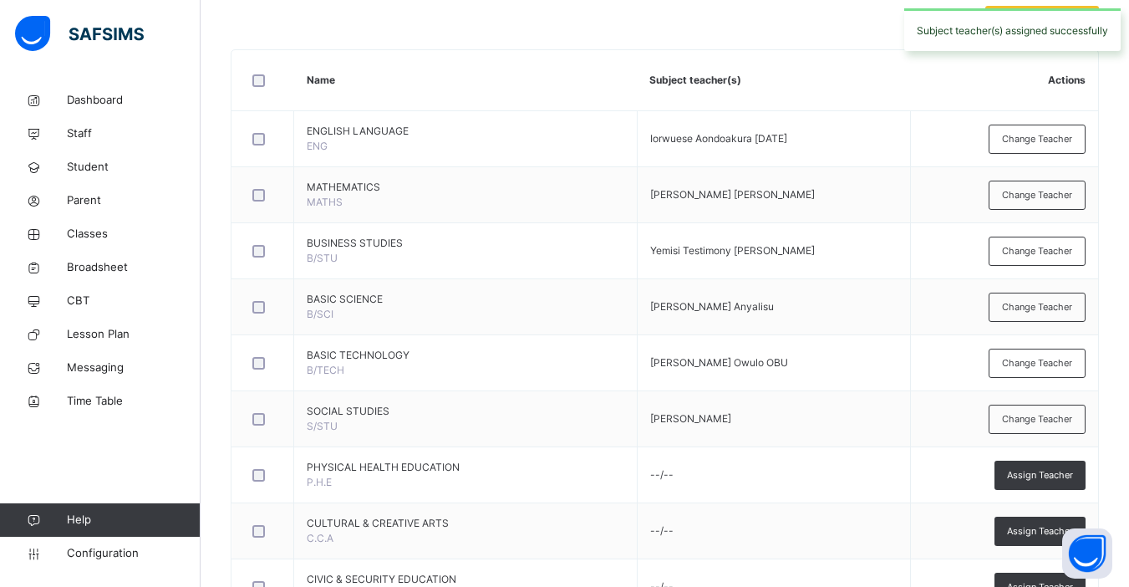
click at [1040, 530] on span "Assign Teacher" at bounding box center [1040, 531] width 66 height 14
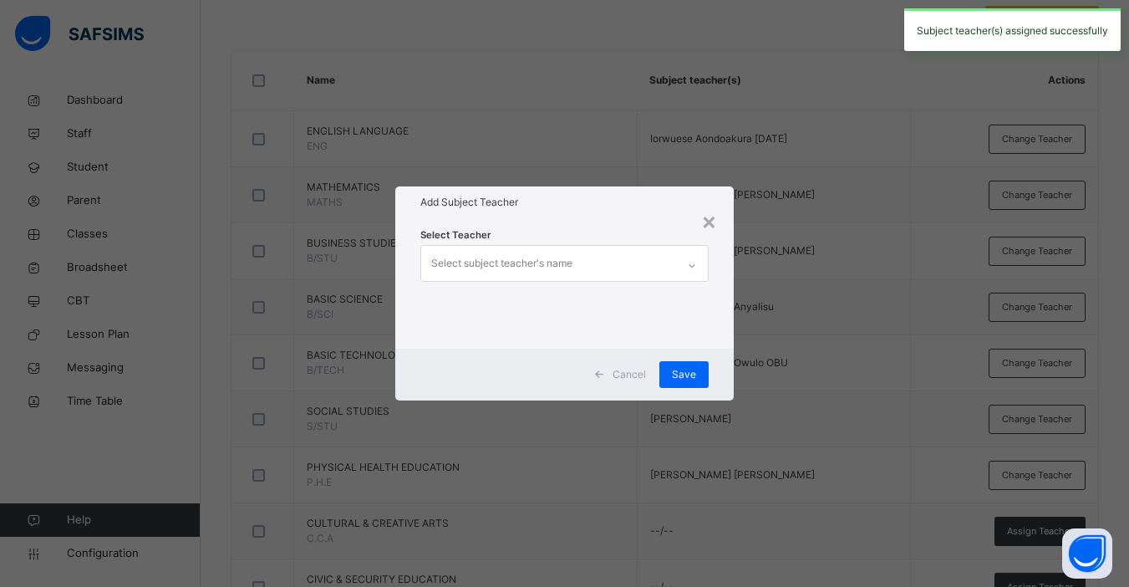
click at [548, 255] on div "Select subject teacher's name" at bounding box center [501, 263] width 141 height 32
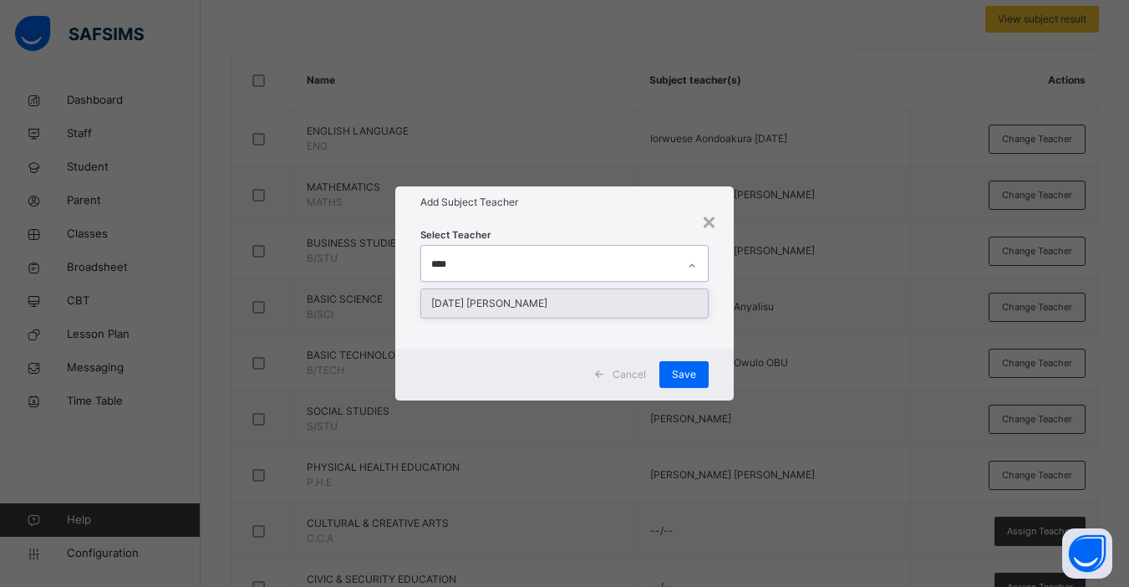
type input "*****"
click at [555, 313] on div "[DATE] [PERSON_NAME]" at bounding box center [564, 303] width 287 height 28
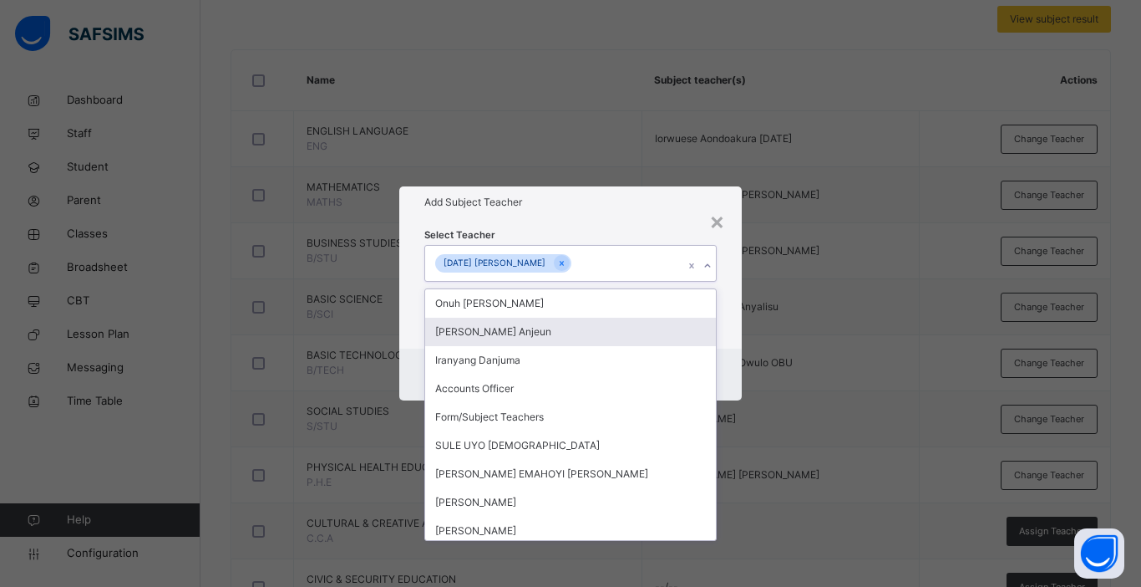
click at [739, 375] on div "Cancel Save" at bounding box center [570, 374] width 343 height 52
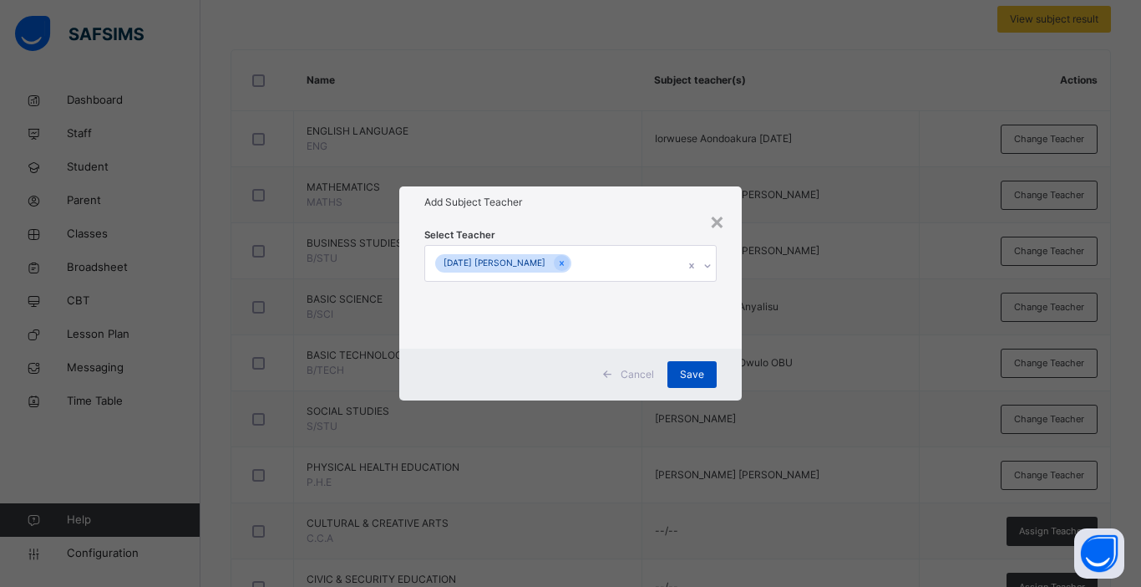
click at [685, 373] on span "Save" at bounding box center [692, 374] width 24 height 15
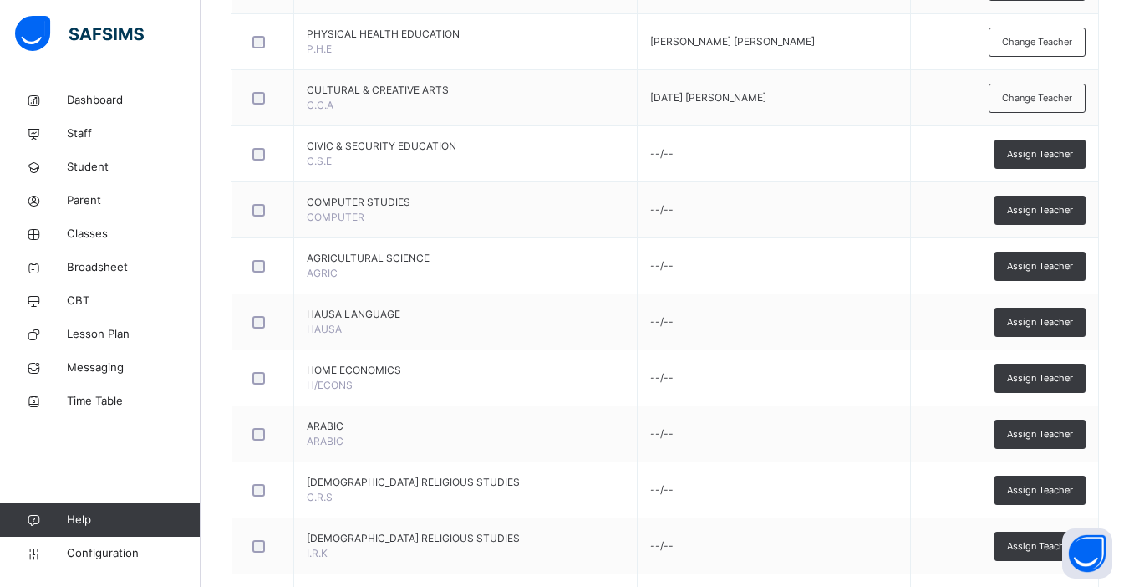
scroll to position [780, 0]
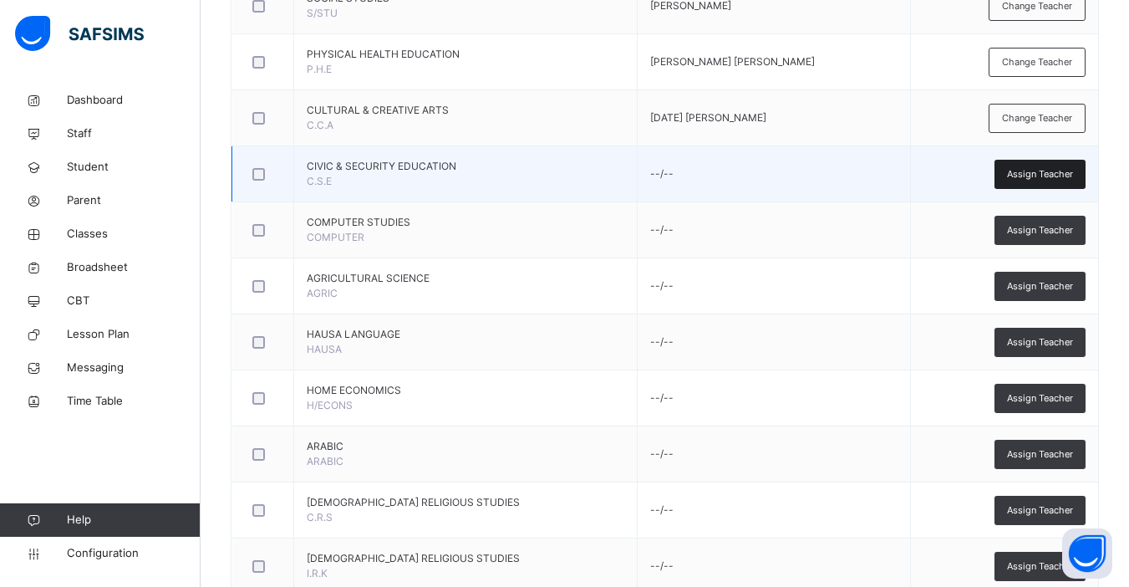
click at [1037, 178] on span "Assign Teacher" at bounding box center [1040, 174] width 66 height 14
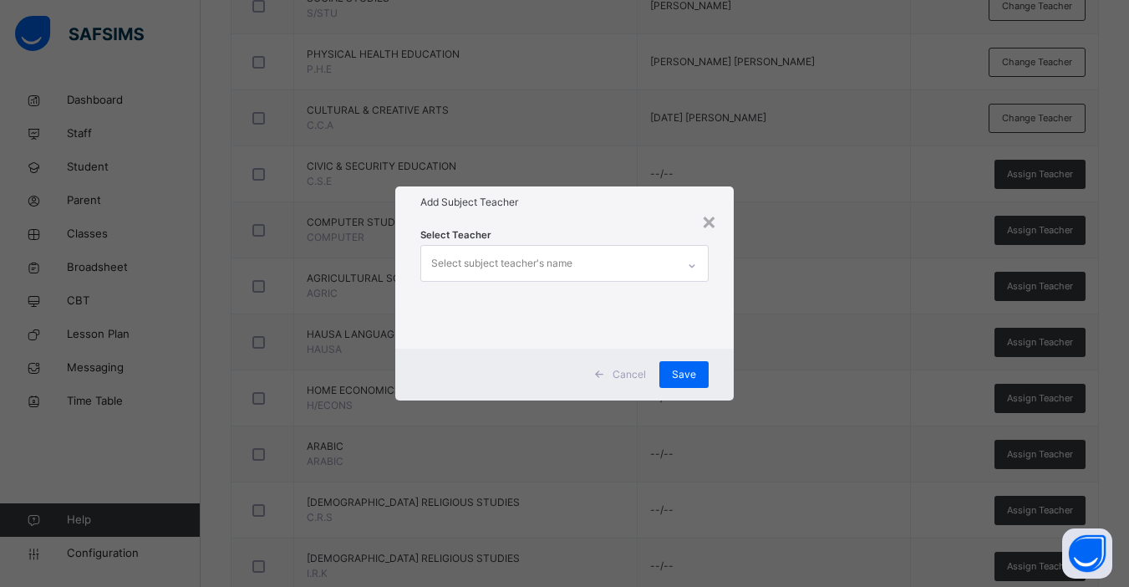
click at [597, 268] on div "Select subject teacher's name" at bounding box center [548, 263] width 255 height 35
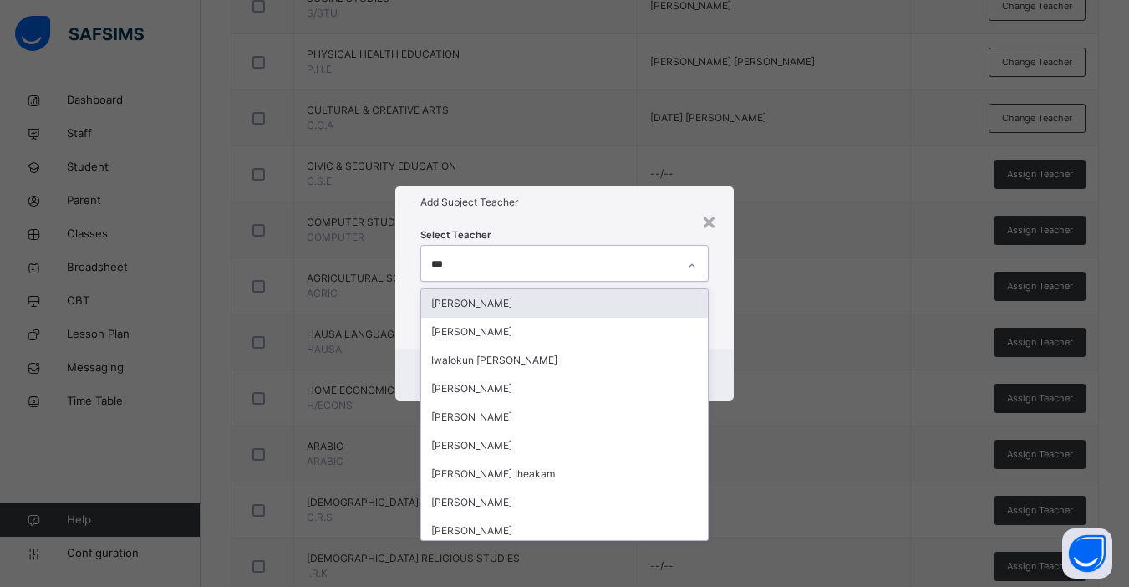
type input "****"
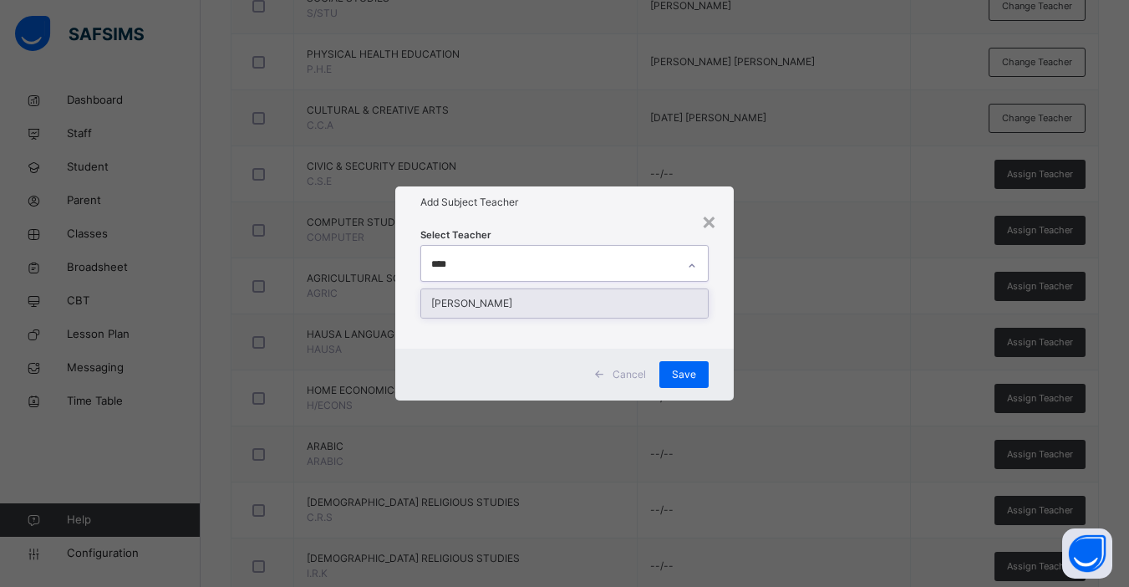
click at [566, 306] on div "[PERSON_NAME]" at bounding box center [564, 303] width 287 height 28
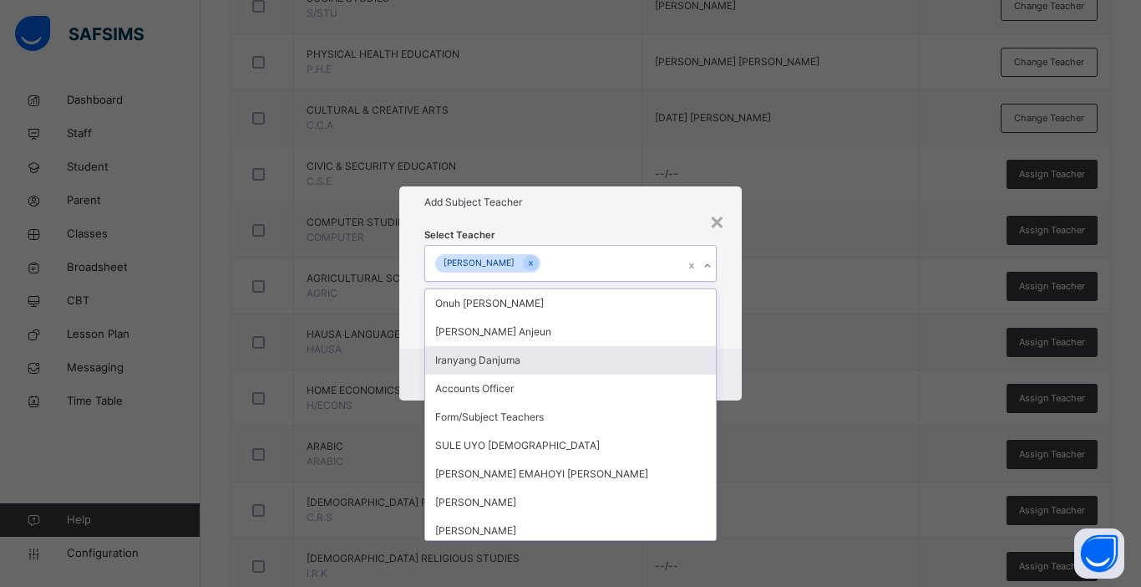
click at [731, 367] on div "Cancel Save" at bounding box center [570, 374] width 343 height 52
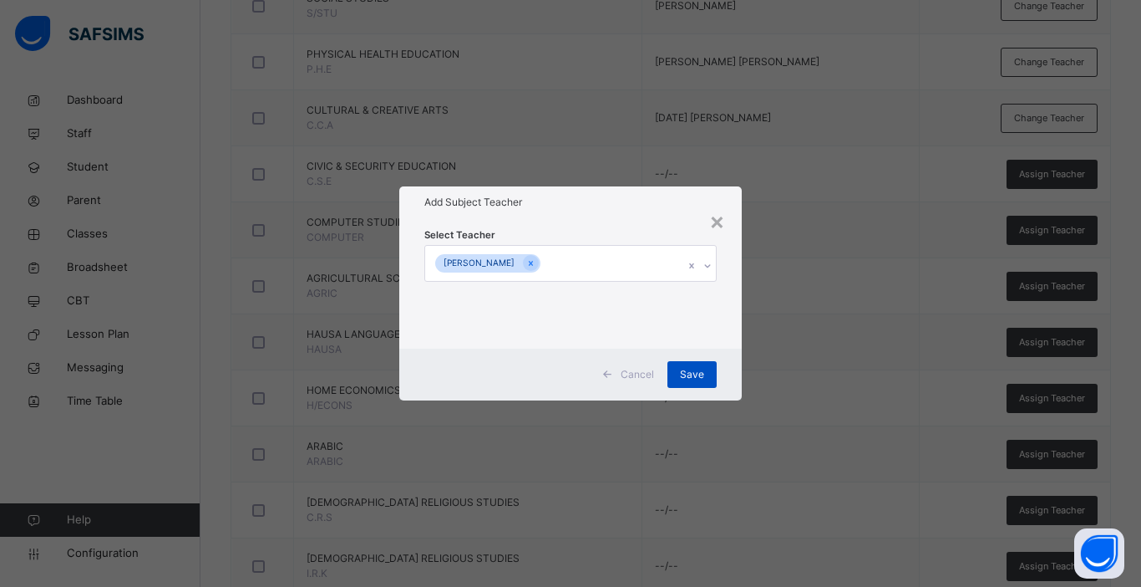
click at [697, 376] on span "Save" at bounding box center [692, 374] width 24 height 15
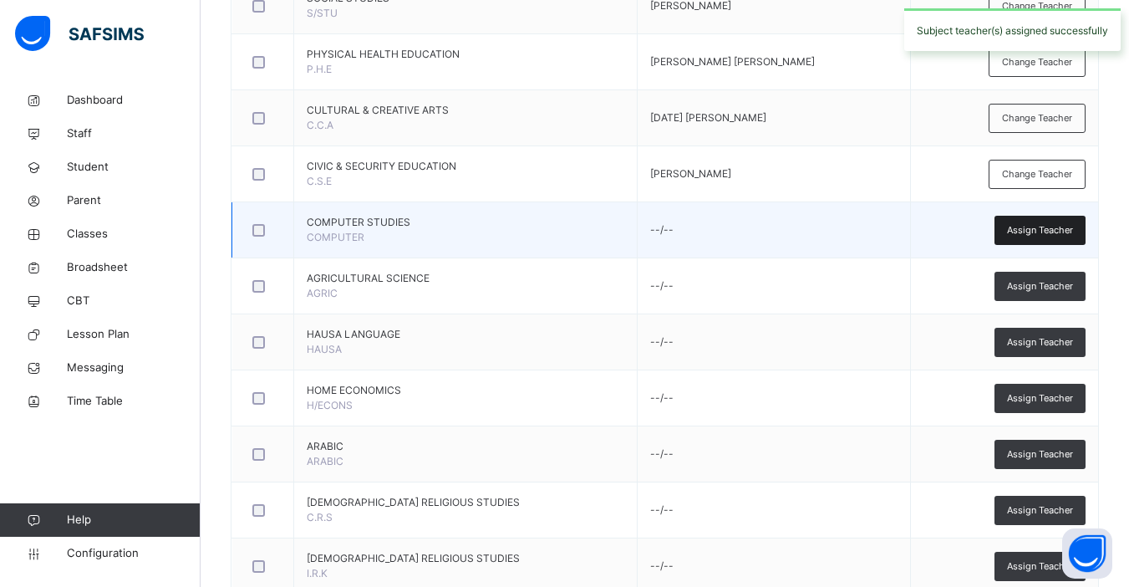
click at [1042, 230] on span "Assign Teacher" at bounding box center [1040, 230] width 66 height 14
click at [0, 0] on div "× Add Subject Teacher Select Teacher Select subject teacher's name Cancel Save" at bounding box center [0, 0] width 0 height 0
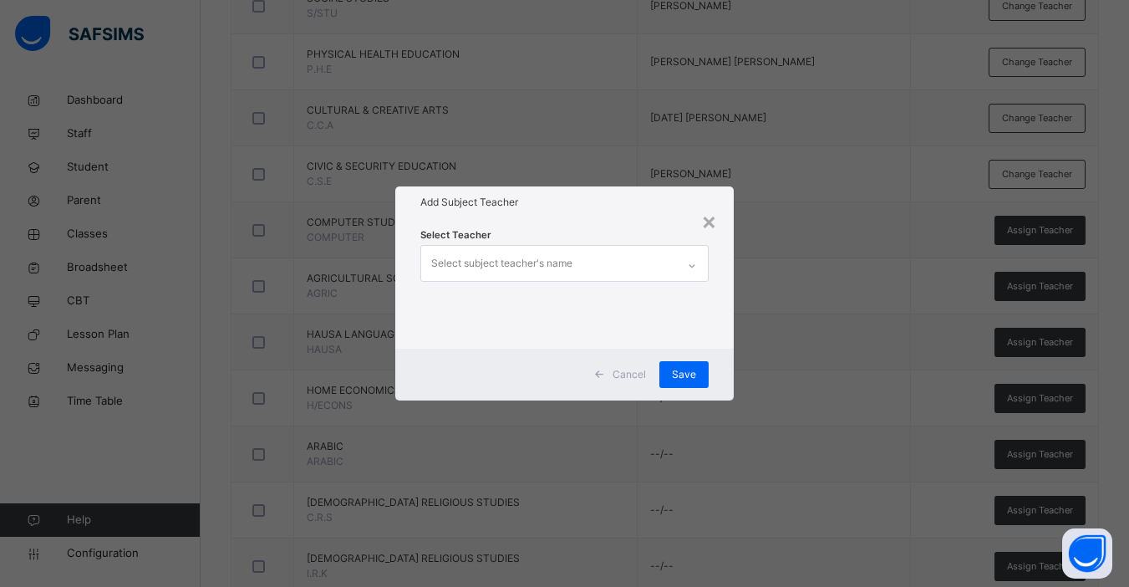
click at [623, 261] on div "Select subject teacher's name" at bounding box center [548, 263] width 255 height 35
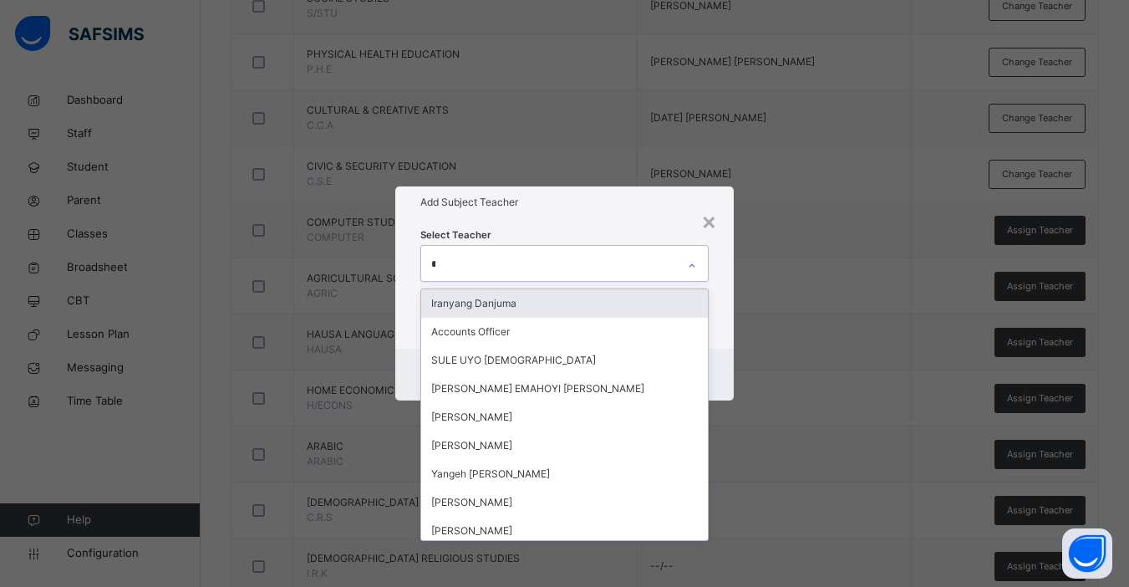
type input "***"
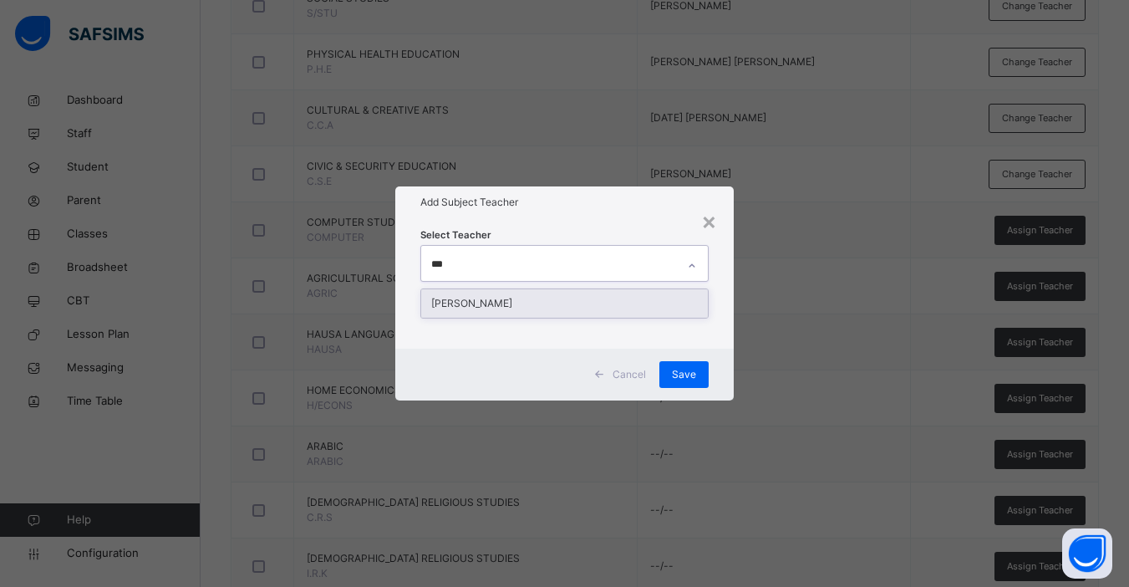
click at [613, 306] on div "[PERSON_NAME]" at bounding box center [564, 303] width 287 height 28
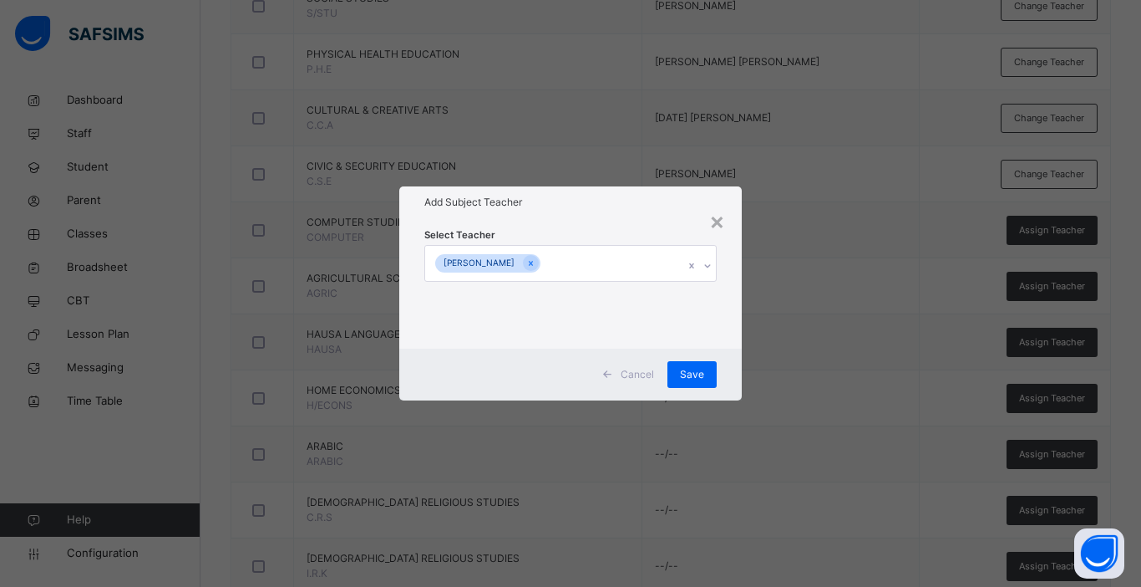
click at [731, 353] on div "Cancel Save" at bounding box center [570, 374] width 343 height 52
click at [698, 374] on span "Save" at bounding box center [692, 374] width 24 height 15
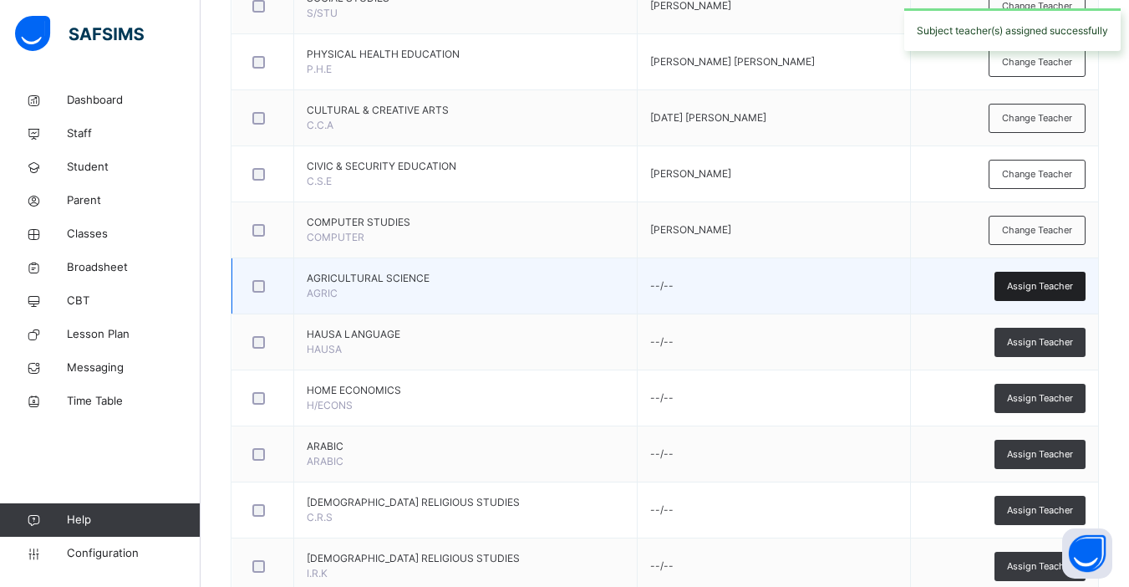
click at [1043, 287] on span "Assign Teacher" at bounding box center [1040, 286] width 66 height 14
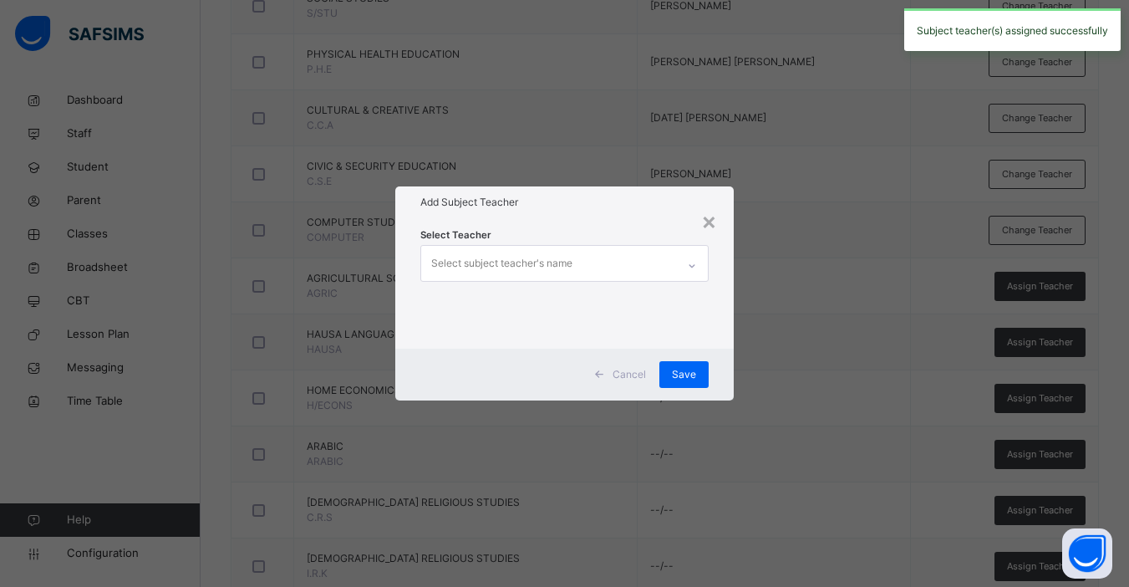
click at [576, 252] on div "Select subject teacher's name" at bounding box center [548, 263] width 255 height 35
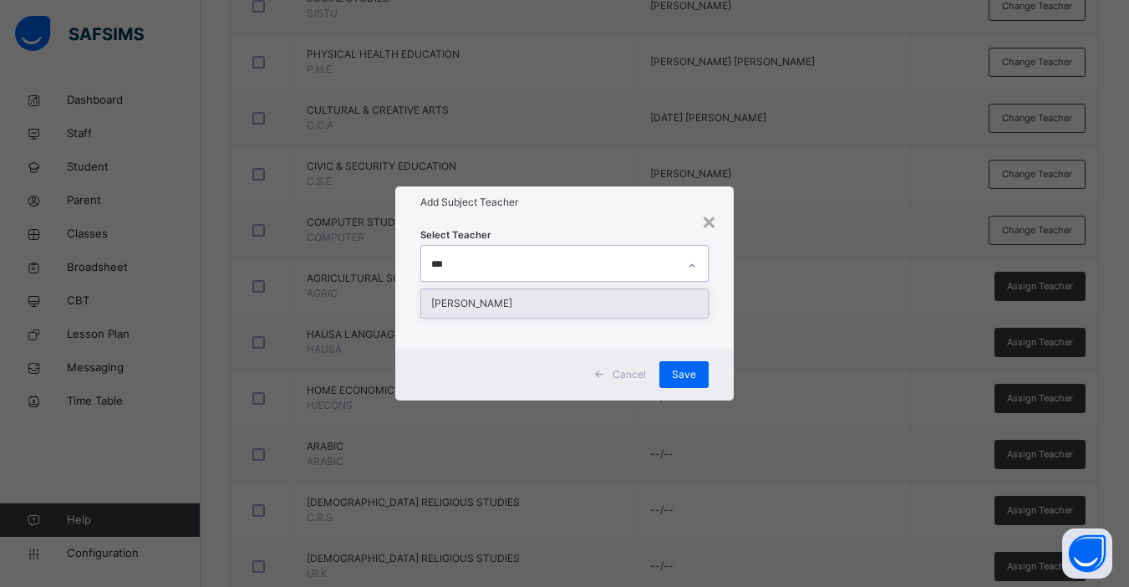
type input "****"
click at [519, 313] on div "[PERSON_NAME]" at bounding box center [564, 303] width 287 height 28
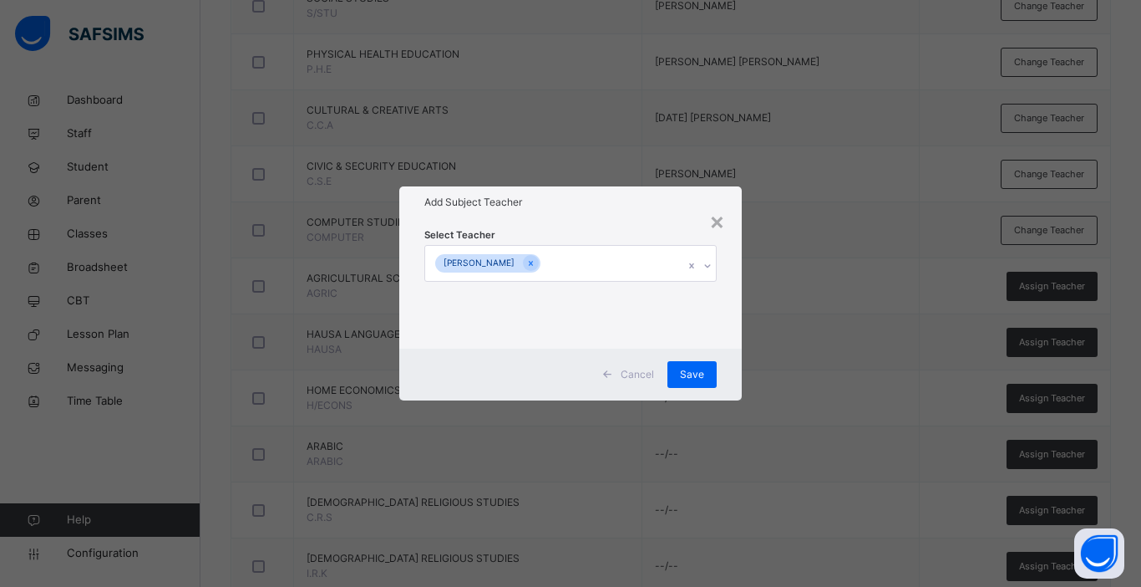
click at [738, 370] on div "Cancel Save" at bounding box center [570, 374] width 343 height 52
click at [696, 374] on span "Save" at bounding box center [692, 374] width 24 height 15
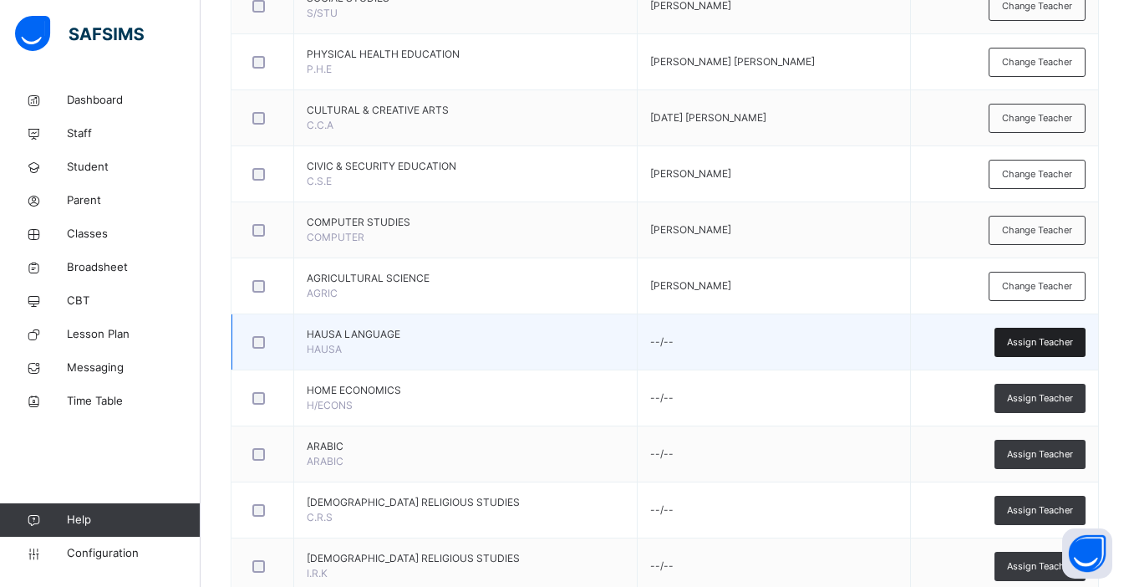
click at [1064, 344] on span "Assign Teacher" at bounding box center [1040, 342] width 66 height 14
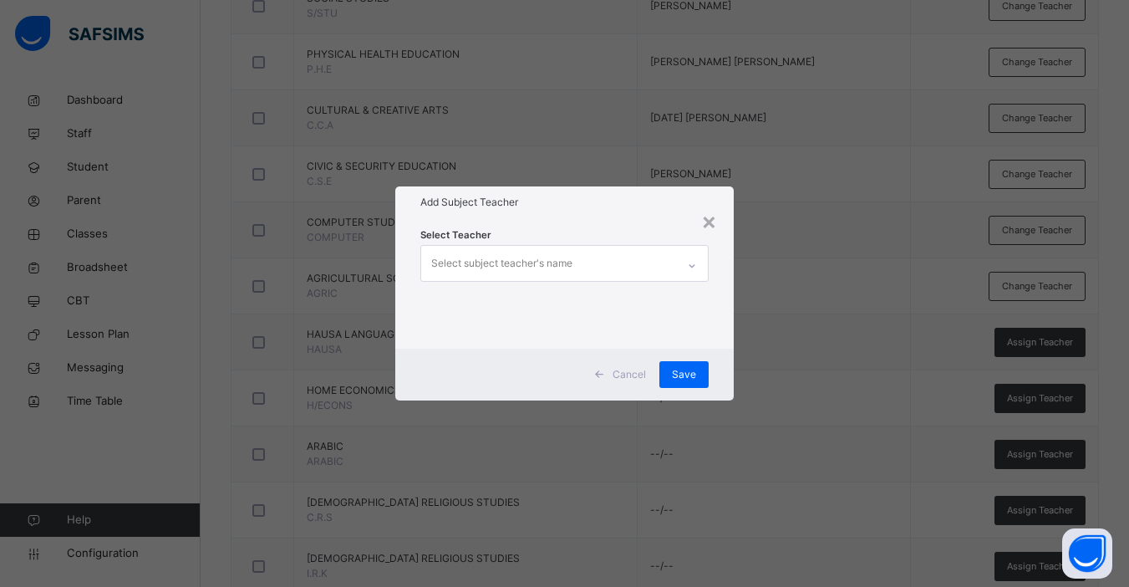
click at [547, 274] on div "Select subject teacher's name" at bounding box center [501, 263] width 141 height 32
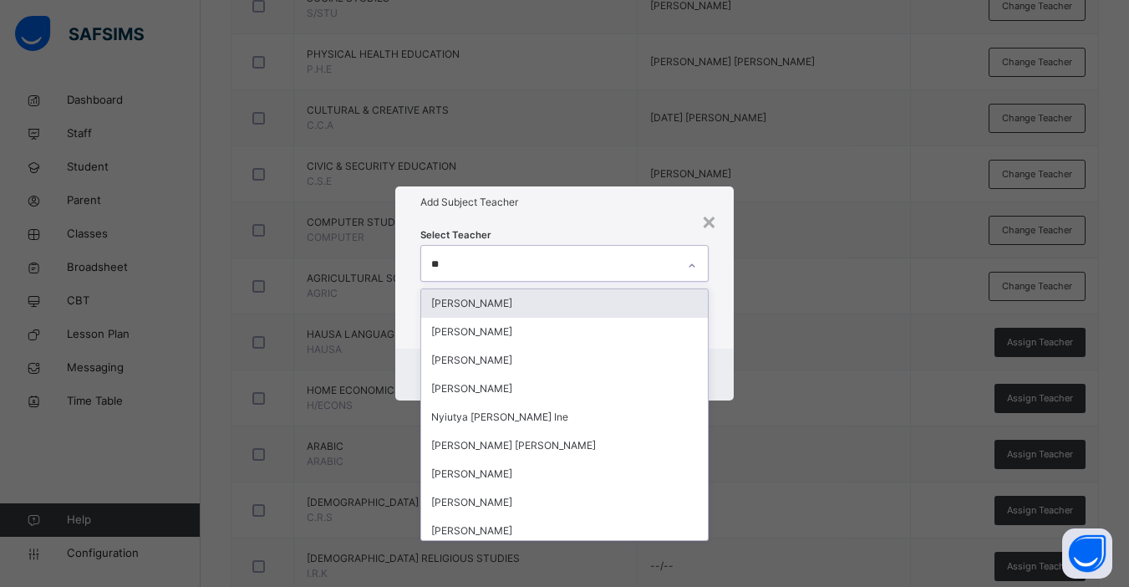
type input "***"
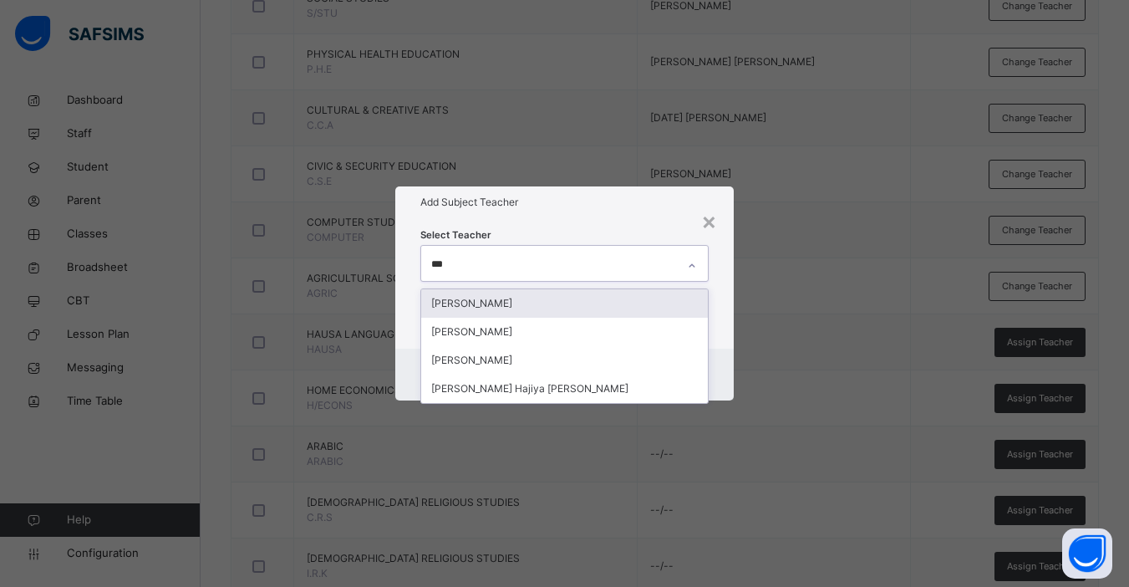
click at [547, 294] on div "[PERSON_NAME]" at bounding box center [564, 303] width 287 height 28
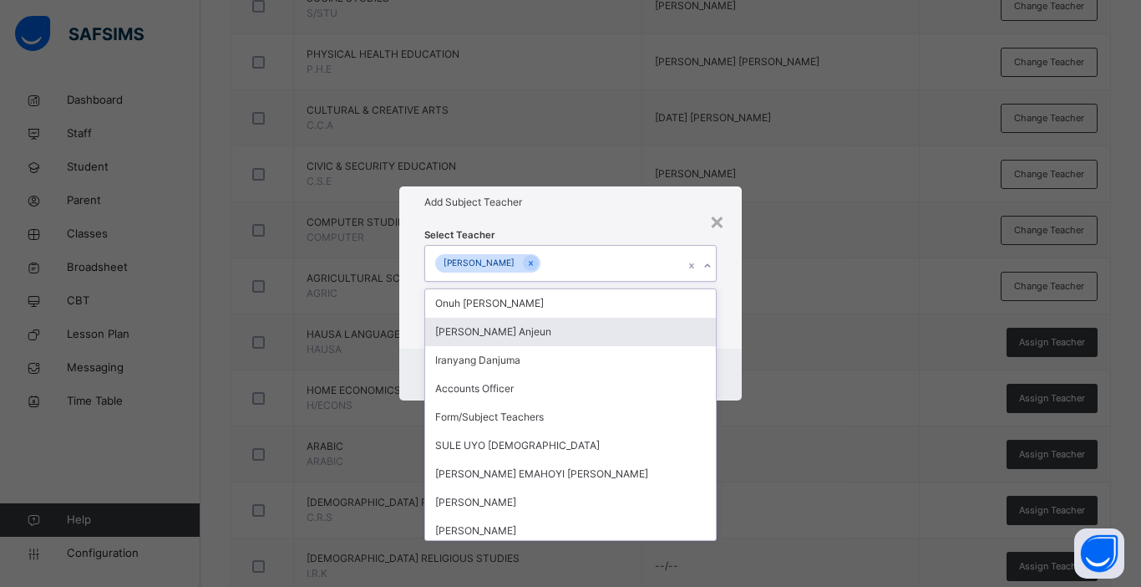
click at [732, 358] on div "Cancel Save" at bounding box center [570, 374] width 343 height 52
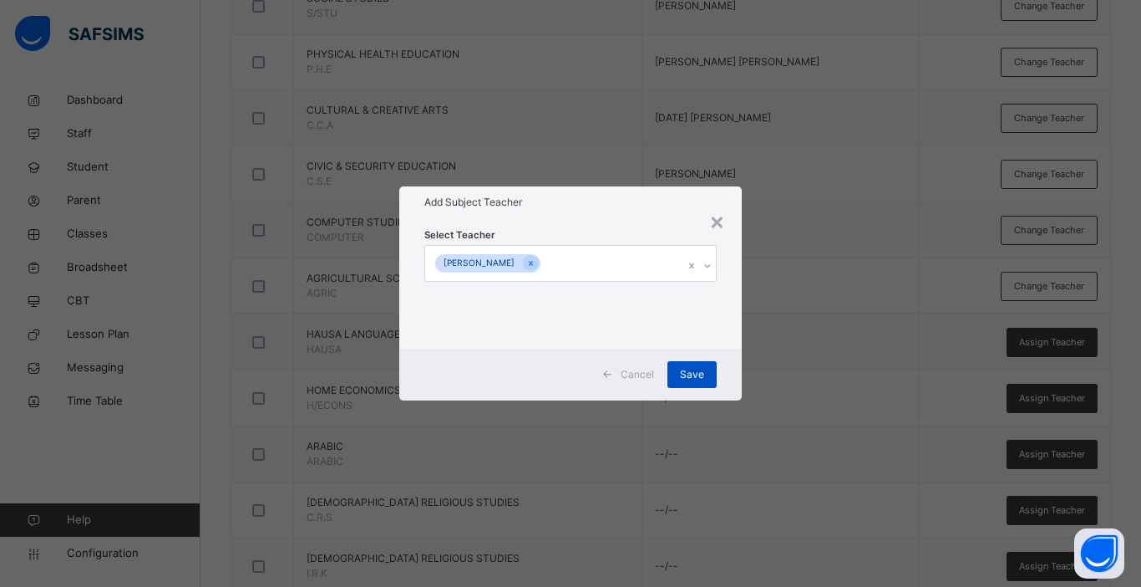
click at [693, 375] on span "Save" at bounding box center [692, 374] width 24 height 15
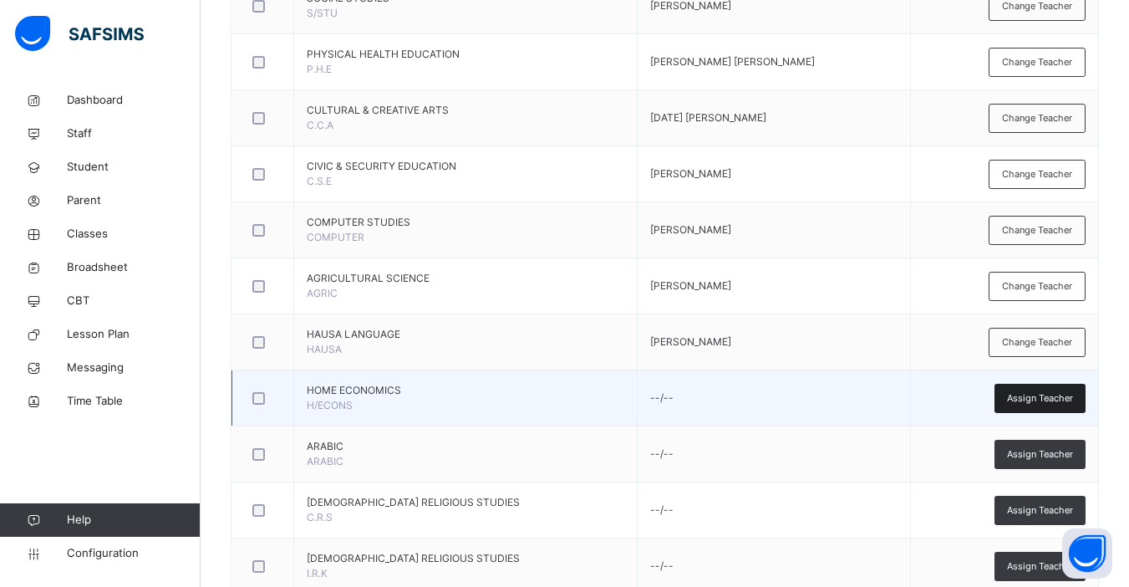
click at [1026, 399] on span "Assign Teacher" at bounding box center [1040, 398] width 66 height 14
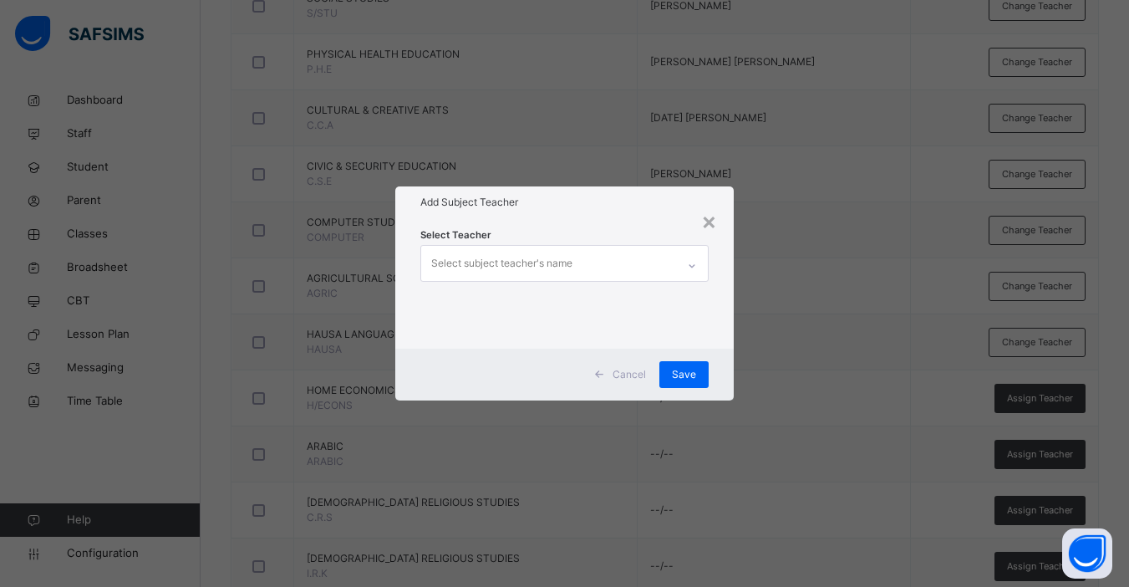
click at [505, 259] on div "Select subject teacher's name" at bounding box center [501, 263] width 141 height 32
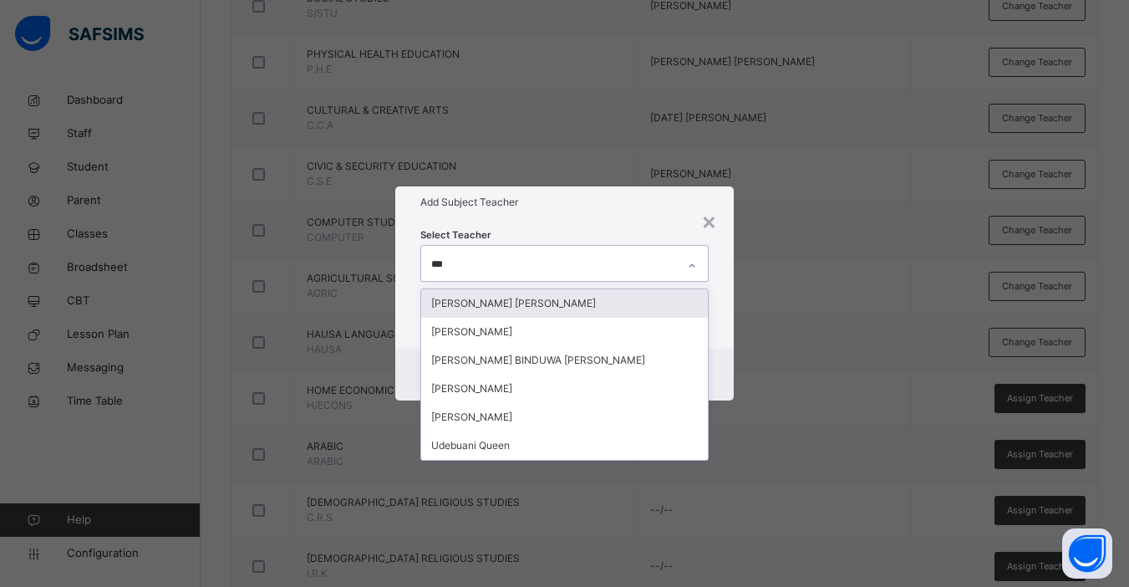
type input "****"
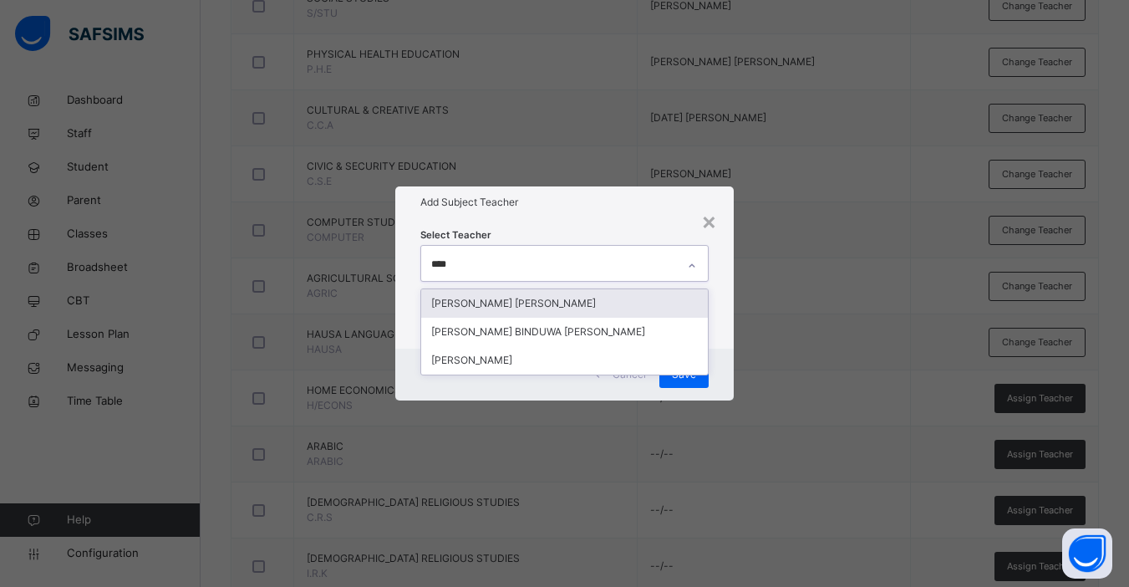
click at [536, 307] on div "[PERSON_NAME] [PERSON_NAME]" at bounding box center [564, 303] width 287 height 28
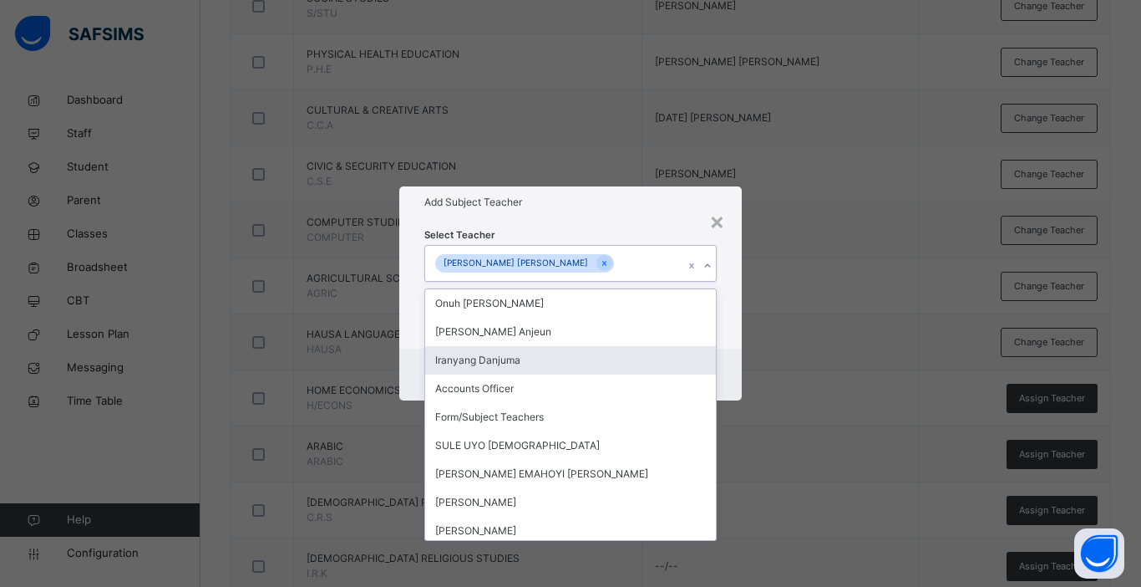
click at [734, 358] on div "Cancel Save" at bounding box center [570, 374] width 343 height 52
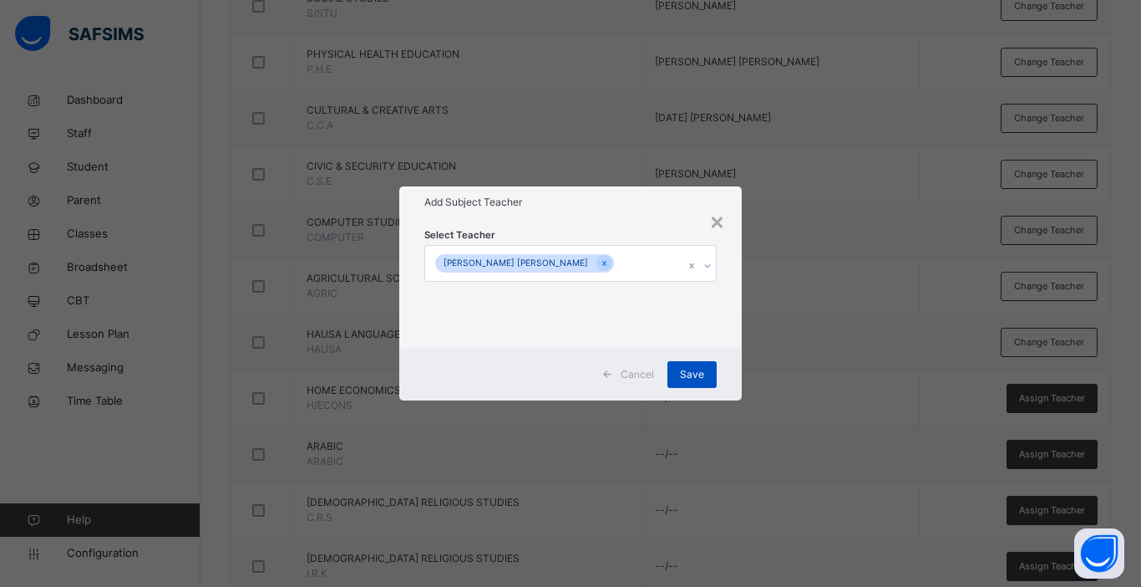
click at [688, 376] on span "Save" at bounding box center [692, 374] width 24 height 15
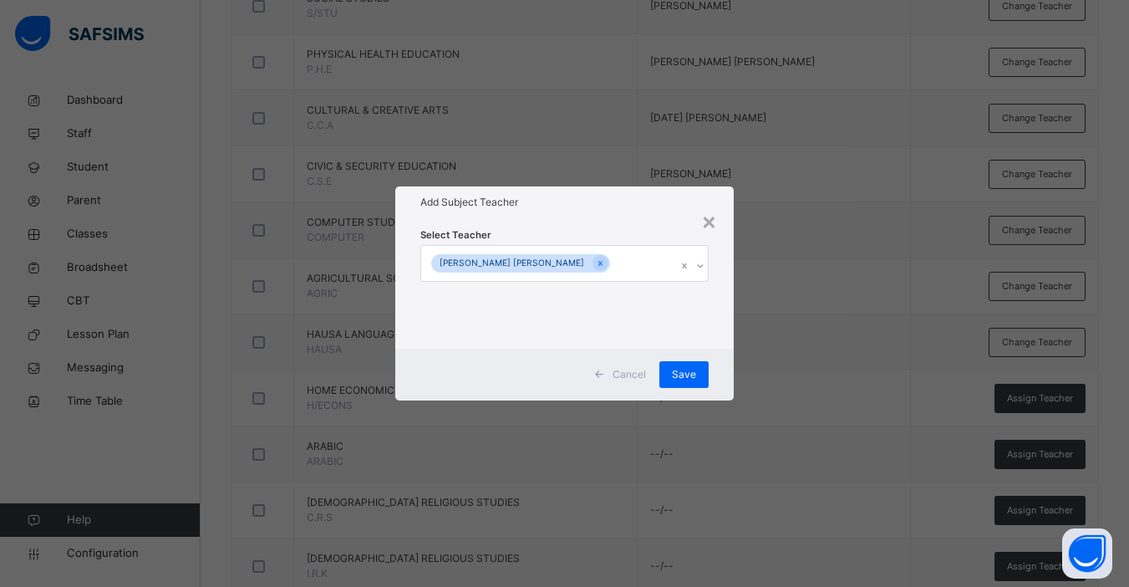
click at [1055, 453] on span "Assign Teacher" at bounding box center [1040, 454] width 66 height 14
click at [1055, 453] on div "× Add Subject Teacher Select Teacher Deborah Oluwakemi David Cancel Save" at bounding box center [564, 293] width 1129 height 587
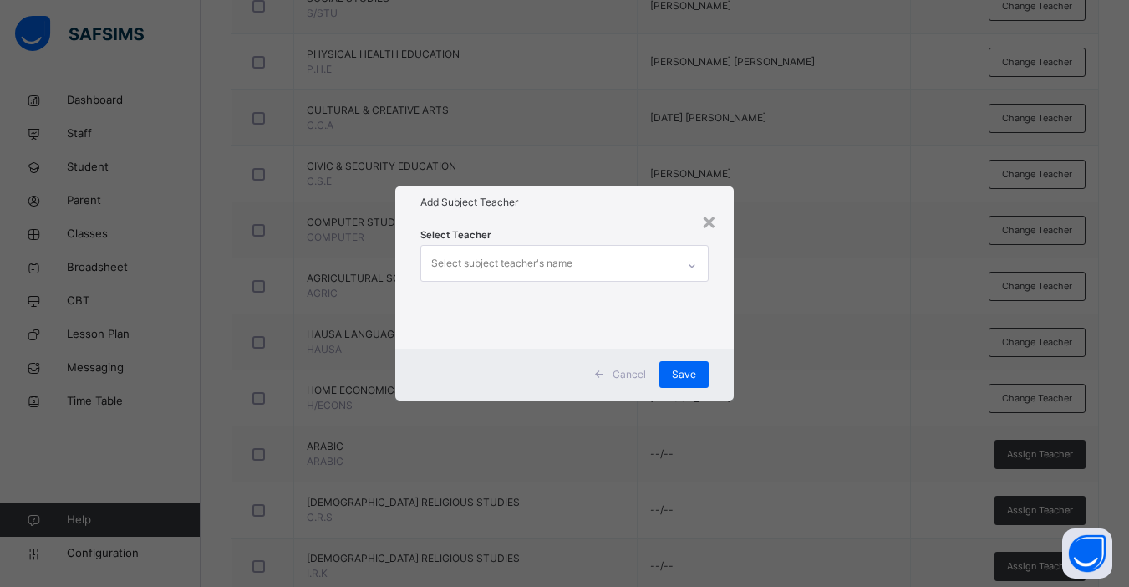
click at [551, 261] on div "Select subject teacher's name" at bounding box center [501, 263] width 141 height 32
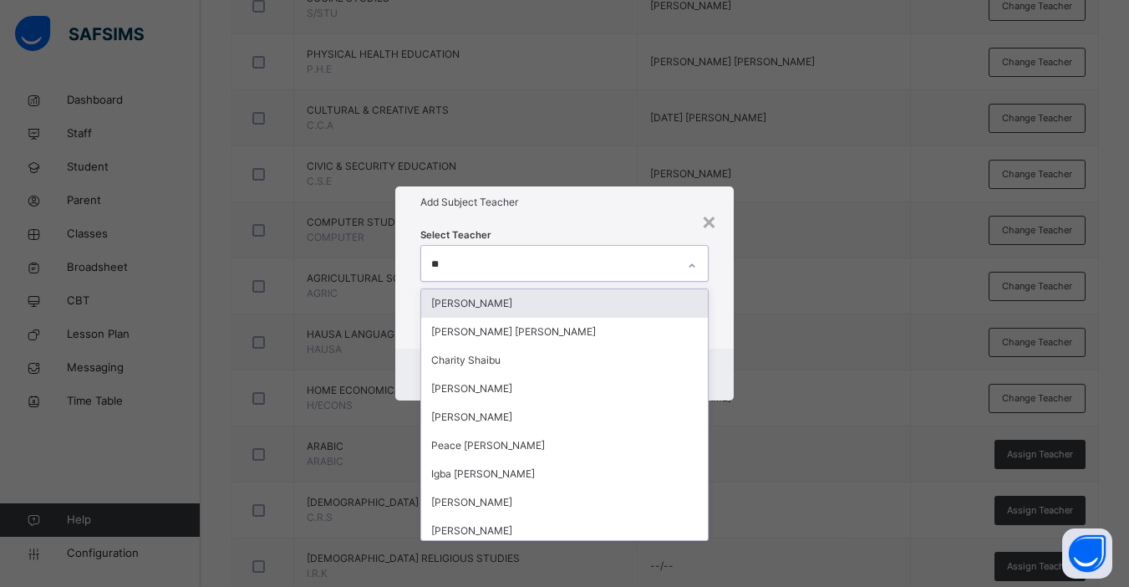
type input "***"
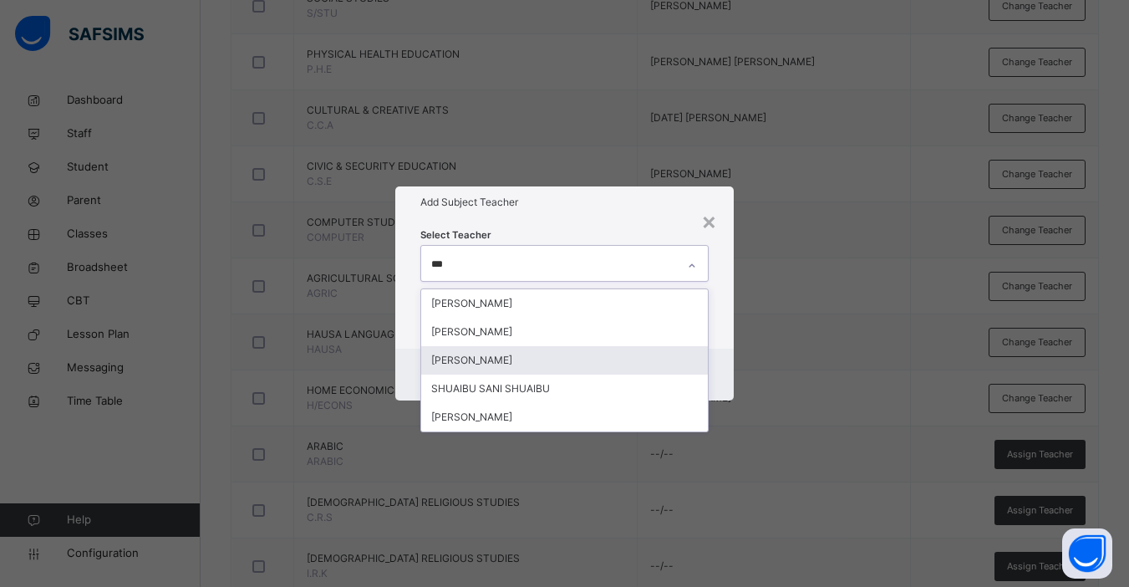
click at [516, 360] on div "[PERSON_NAME]" at bounding box center [564, 360] width 287 height 28
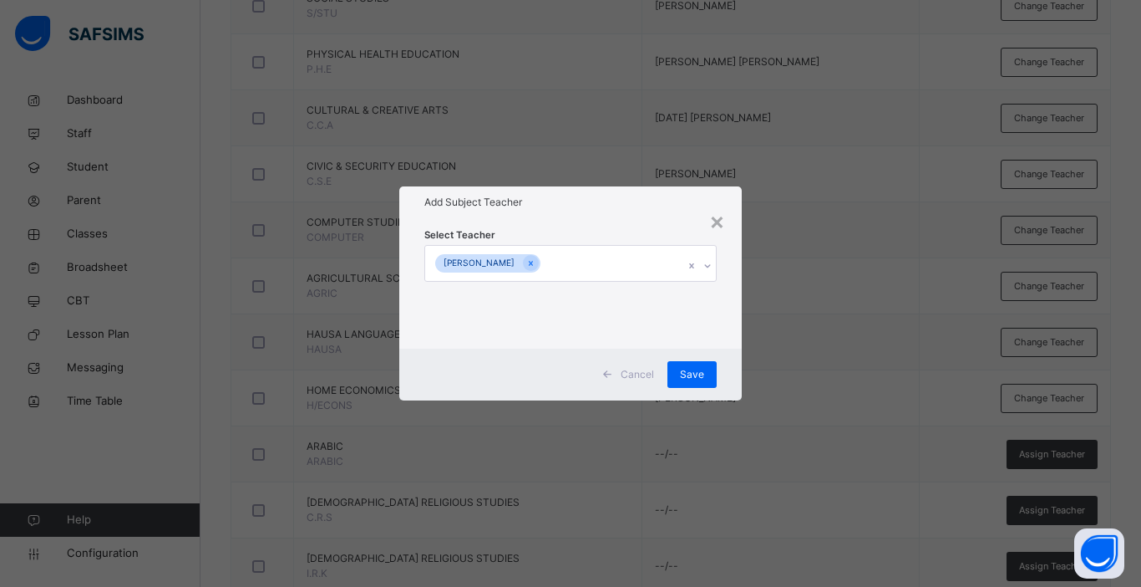
click at [737, 363] on div "Cancel Save" at bounding box center [570, 374] width 343 height 52
click at [701, 374] on span "Save" at bounding box center [692, 374] width 24 height 15
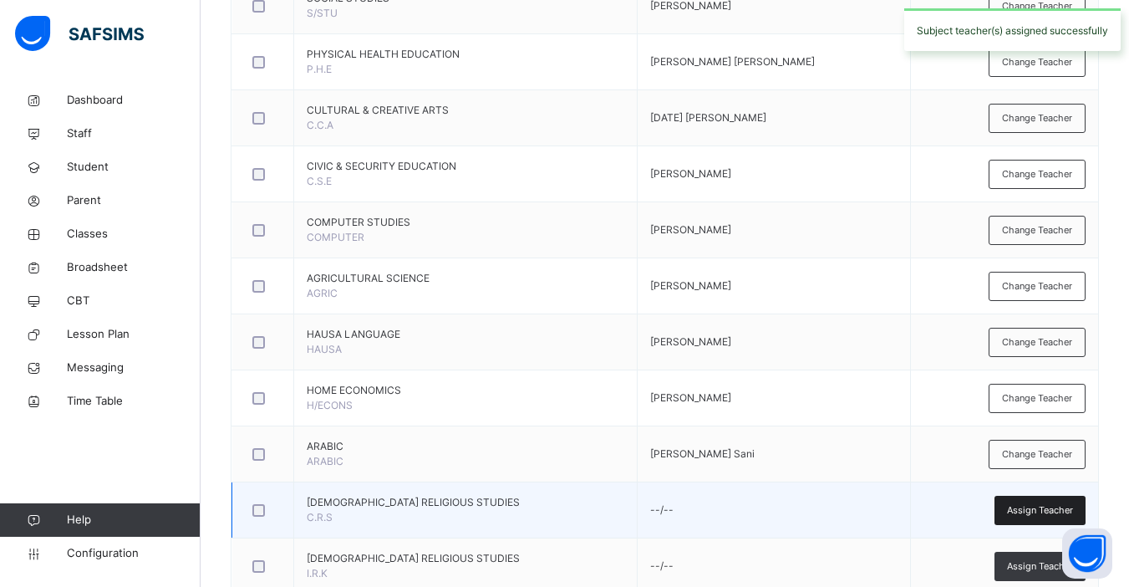
drag, startPoint x: 1048, startPoint y: 522, endPoint x: 1035, endPoint y: 504, distance: 22.3
click at [1035, 504] on div "Assign Teacher" at bounding box center [1039, 510] width 91 height 29
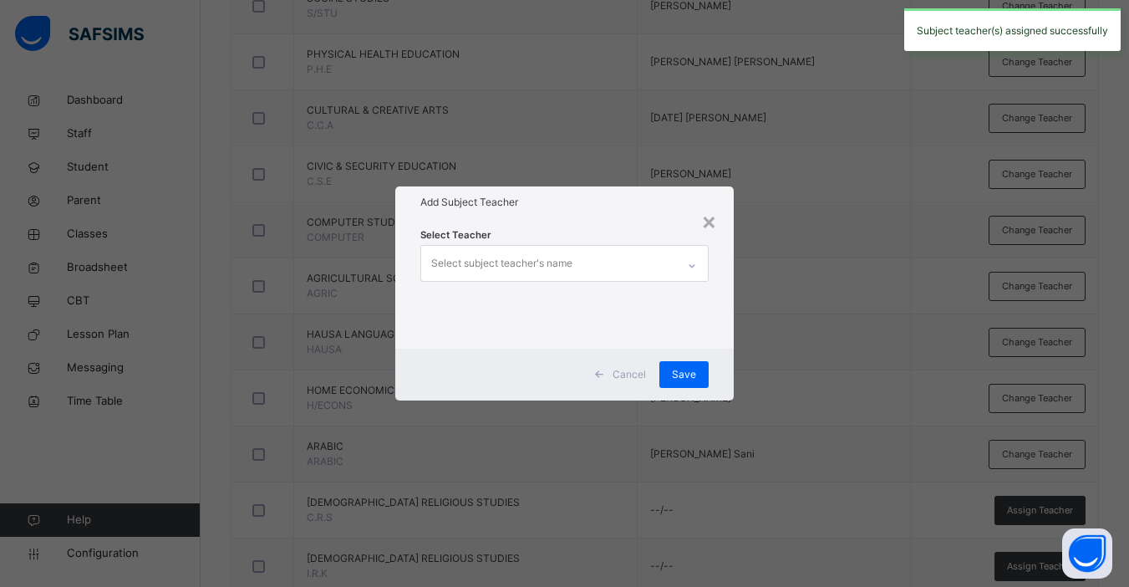
click at [1035, 504] on div "× Add Subject Teacher Select Teacher Select subject teacher's name Cancel Save" at bounding box center [564, 293] width 1129 height 587
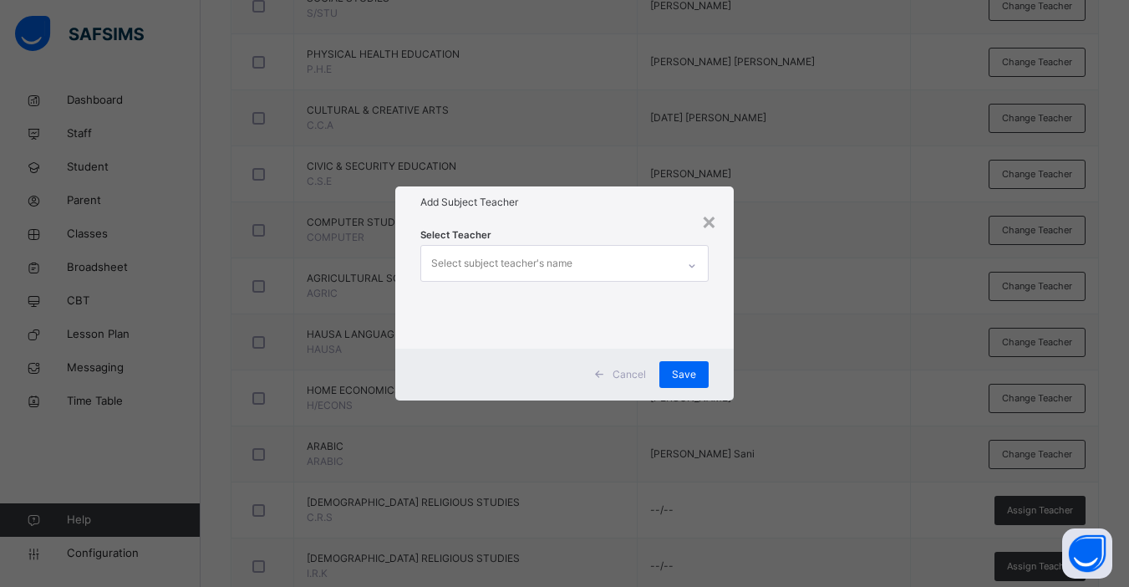
click at [564, 268] on div "Select subject teacher's name" at bounding box center [501, 263] width 141 height 32
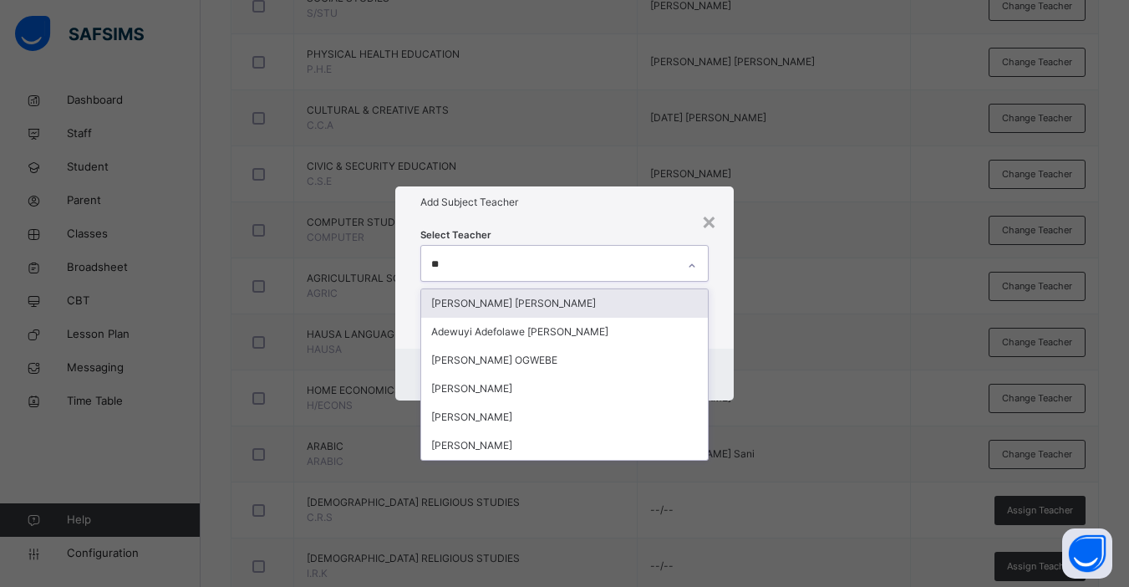
type input "***"
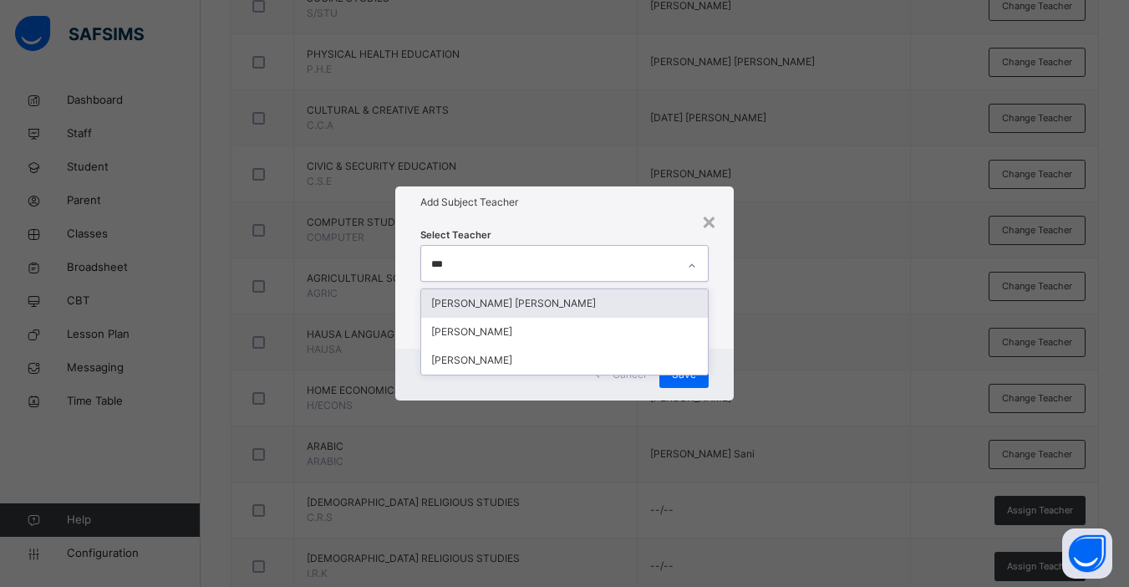
click at [541, 312] on div "[PERSON_NAME] [PERSON_NAME]" at bounding box center [564, 303] width 287 height 28
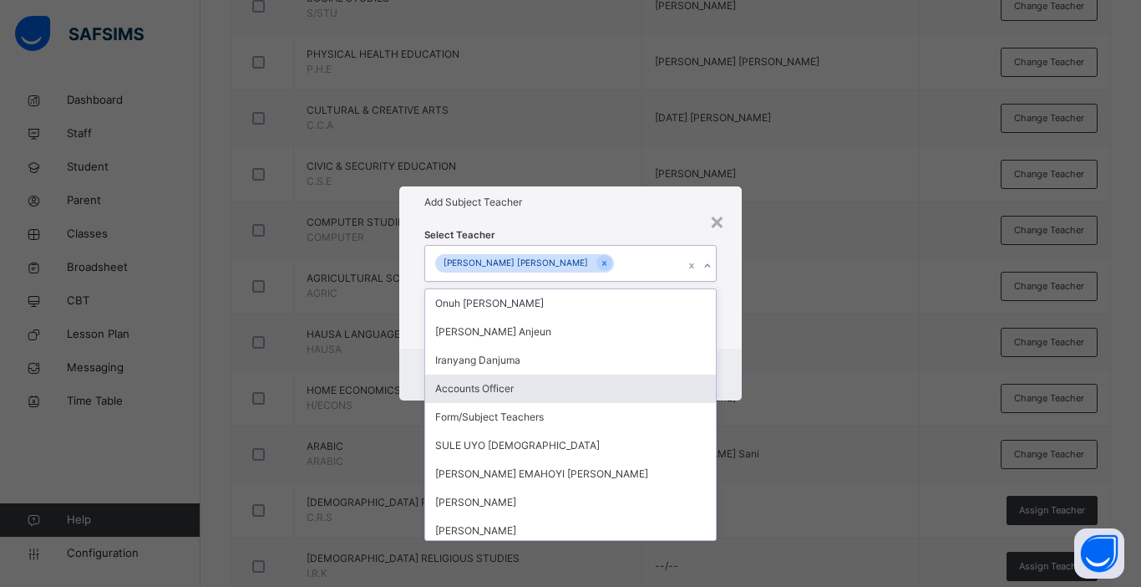
click at [734, 370] on div "Cancel Save" at bounding box center [570, 374] width 343 height 52
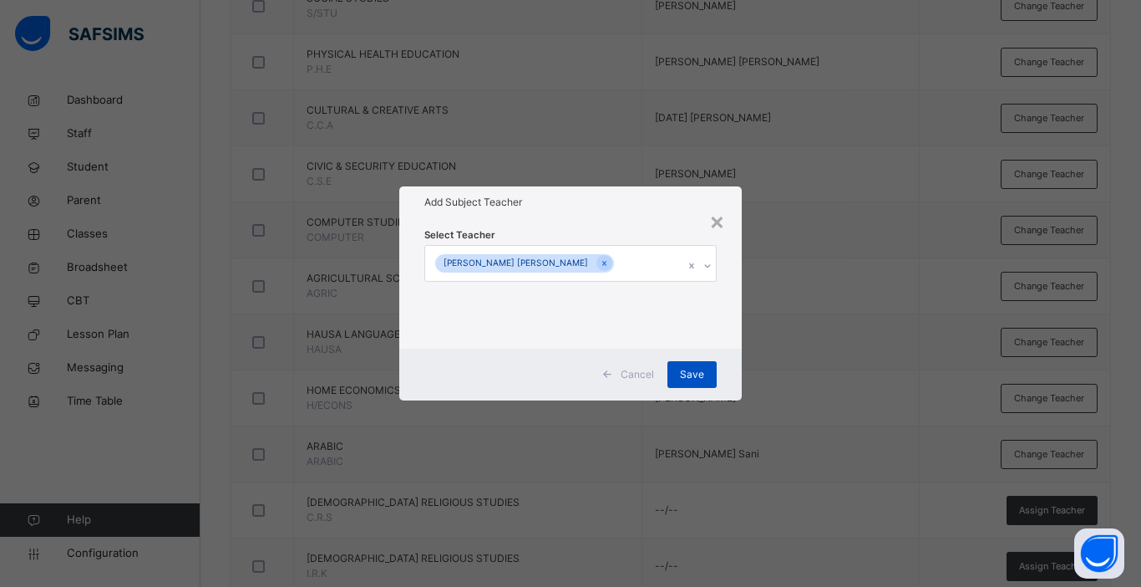
click at [699, 374] on span "Save" at bounding box center [692, 374] width 24 height 15
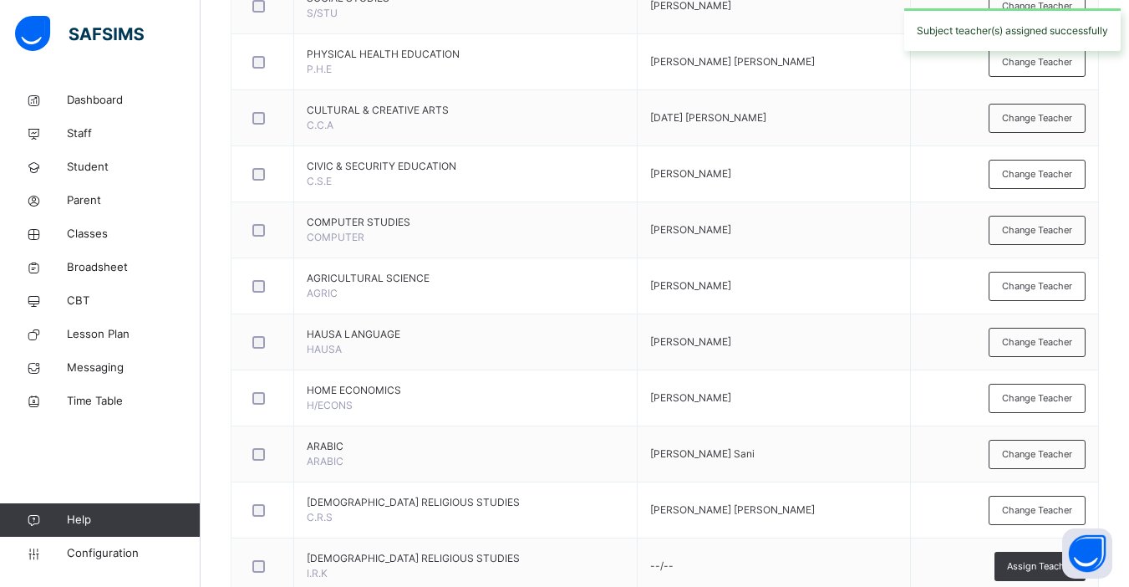
scroll to position [942, 0]
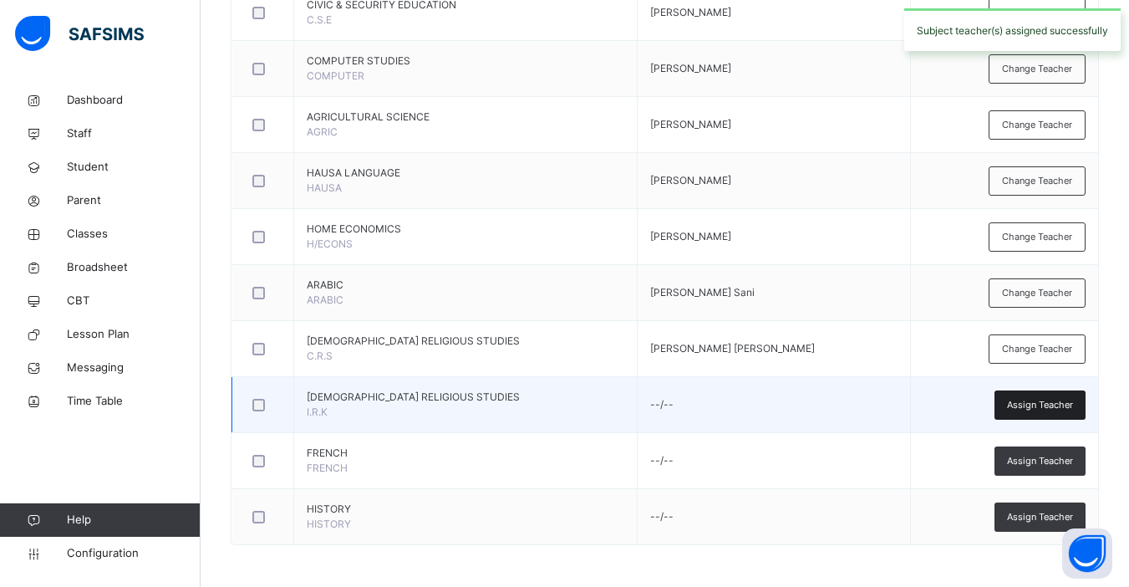
click at [1065, 398] on span "Assign Teacher" at bounding box center [1040, 405] width 66 height 14
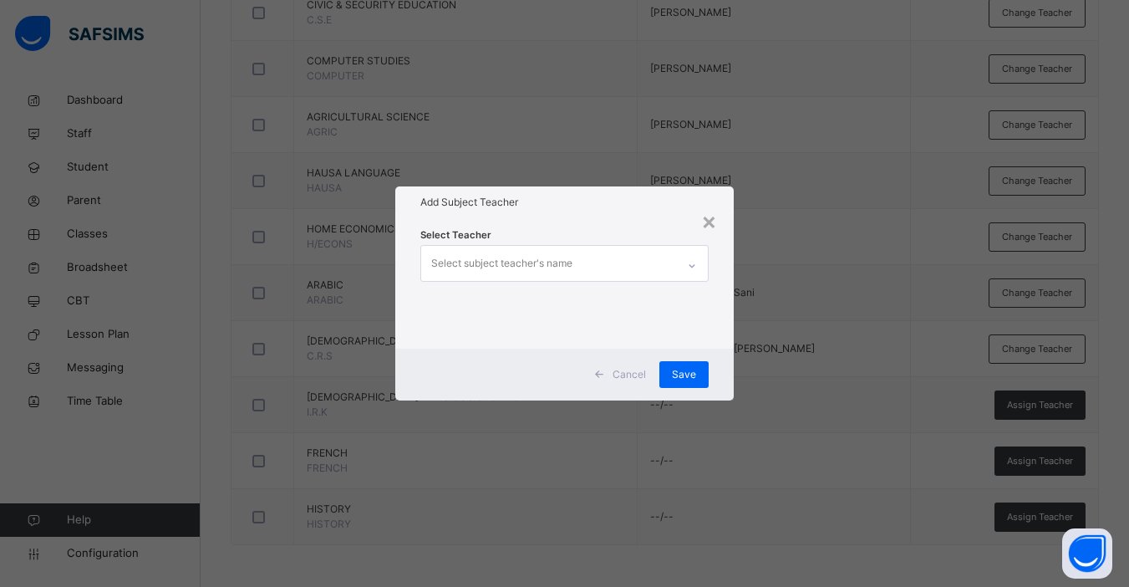
click at [529, 253] on div "Select subject teacher's name" at bounding box center [501, 263] width 141 height 32
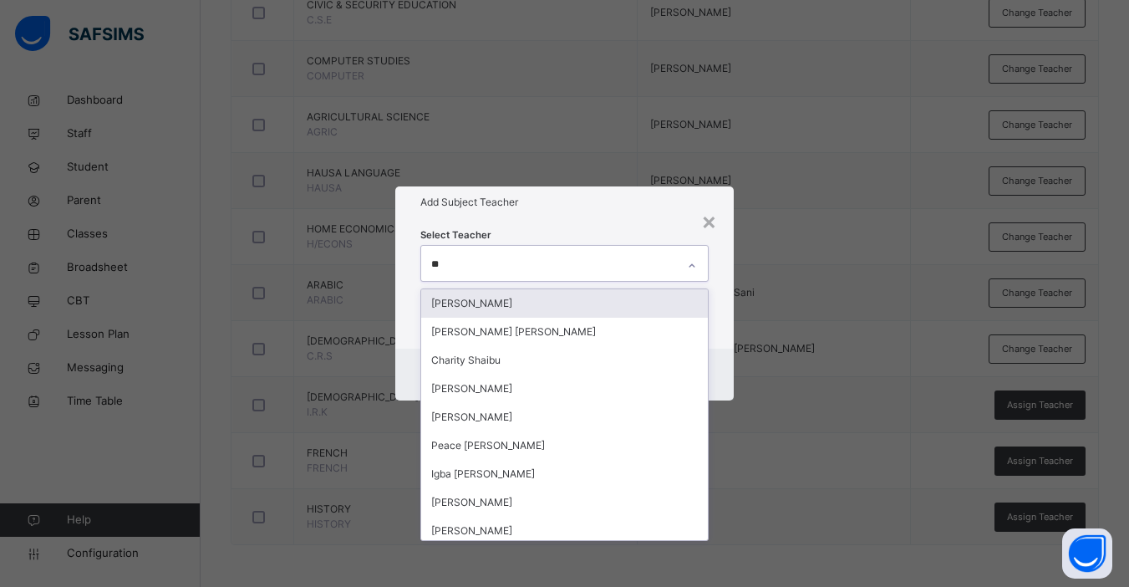
type input "***"
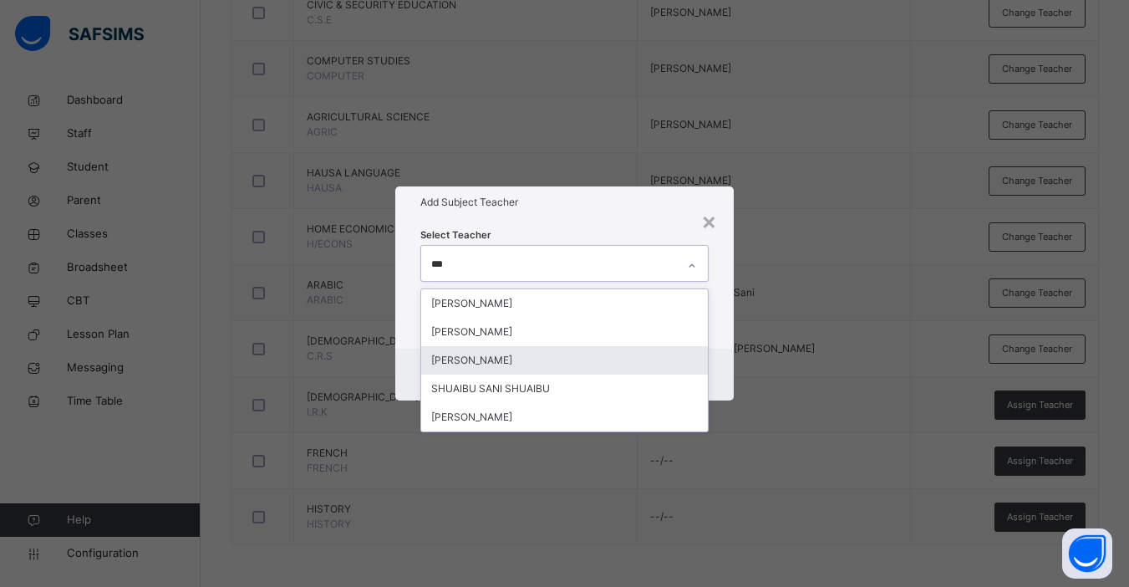
click at [504, 359] on div "[PERSON_NAME]" at bounding box center [564, 360] width 287 height 28
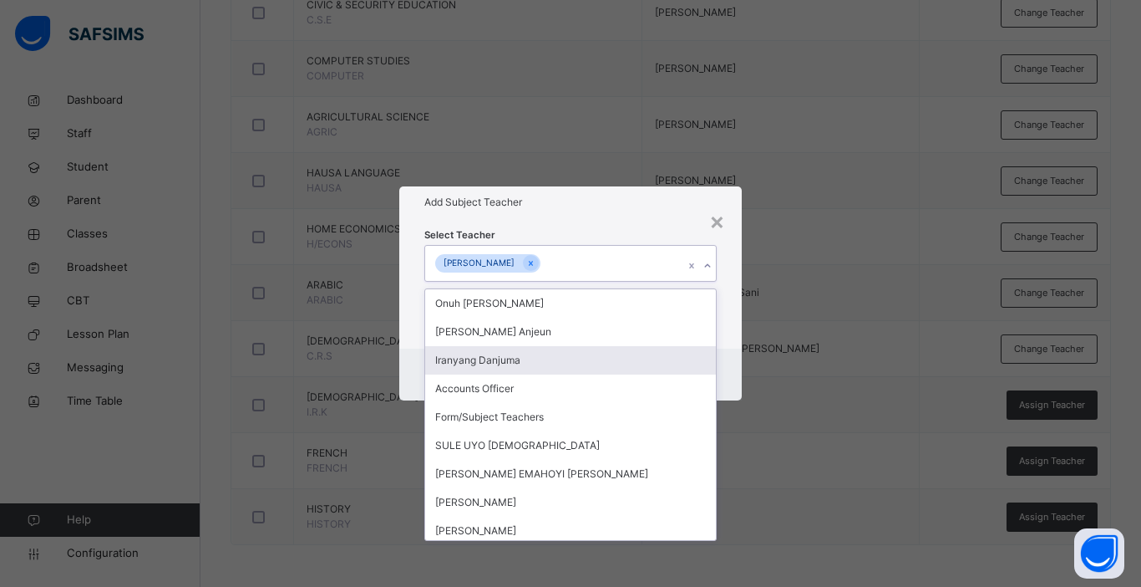
click at [780, 384] on div "× Add Subject Teacher Select Teacher option Abdullahi Sani Shuaibu, selected. o…" at bounding box center [570, 293] width 1141 height 587
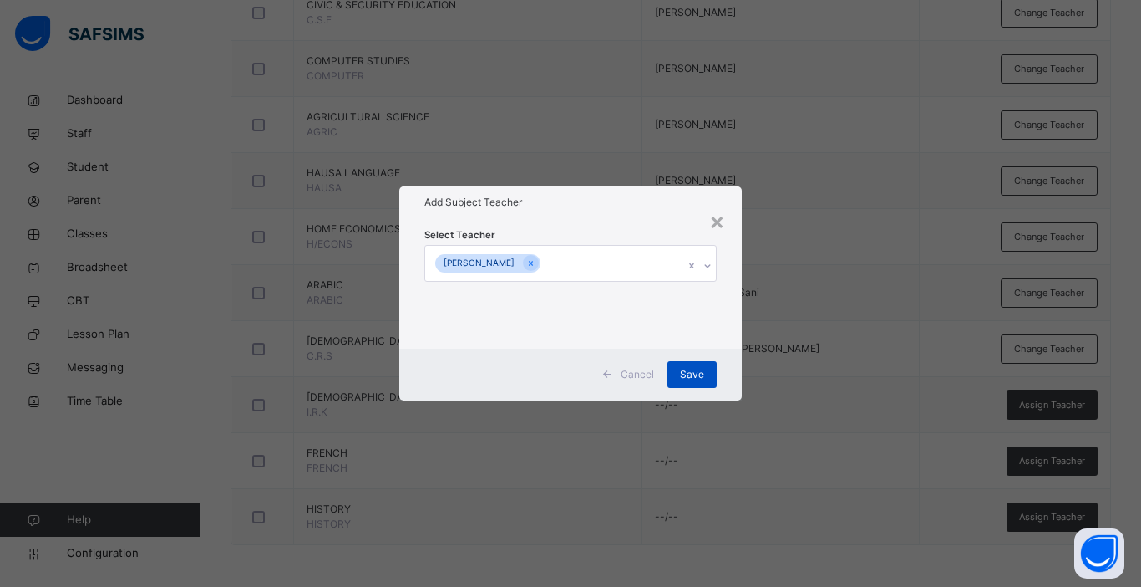
click at [689, 370] on span "Save" at bounding box center [692, 374] width 24 height 15
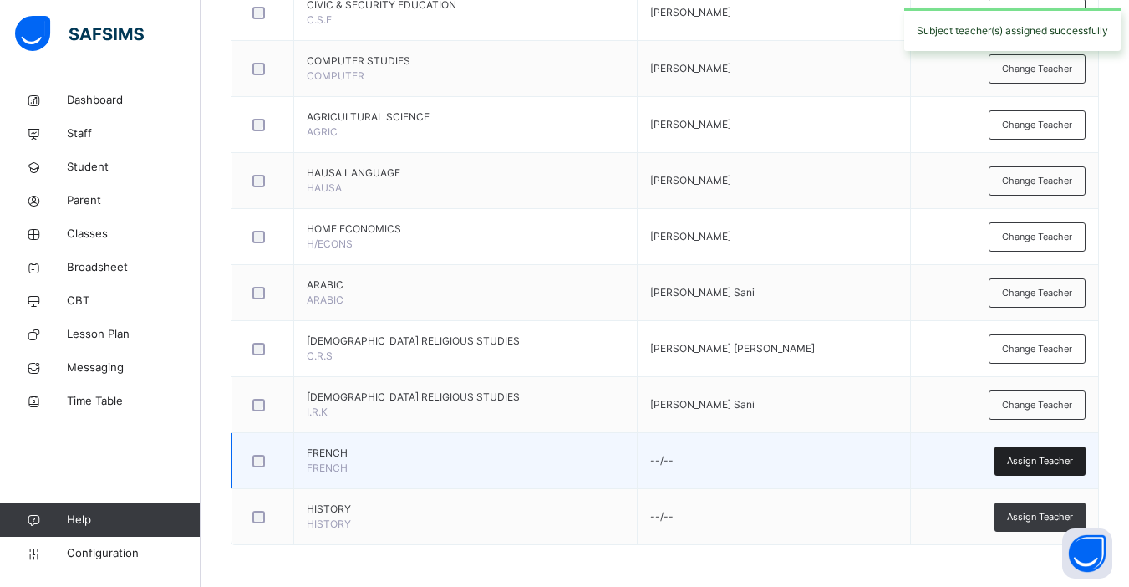
click at [1048, 465] on span "Assign Teacher" at bounding box center [1040, 461] width 66 height 14
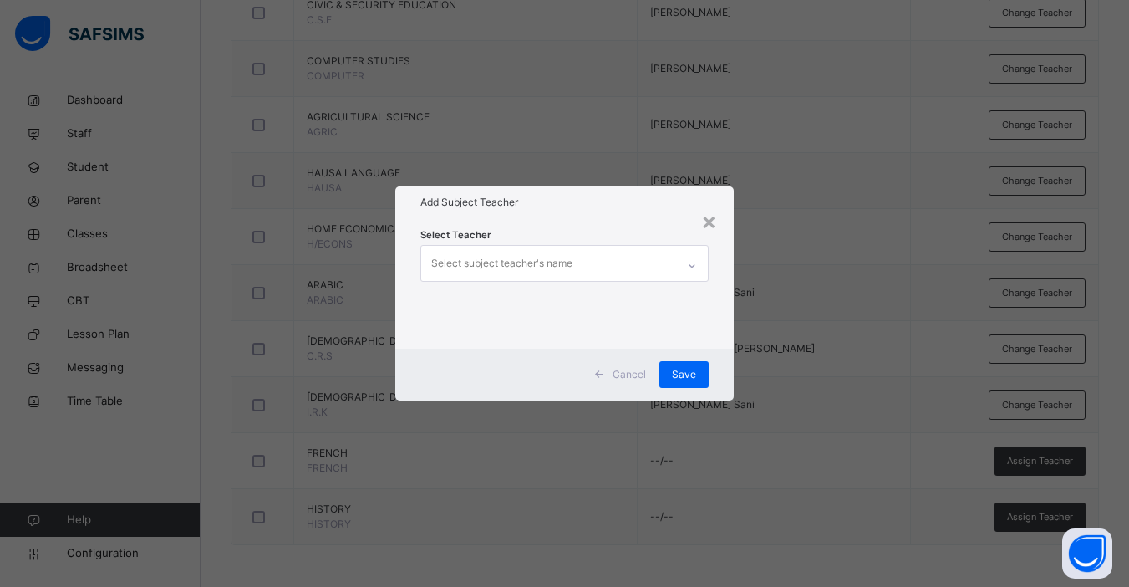
click at [582, 264] on div "Select subject teacher's name" at bounding box center [548, 263] width 255 height 35
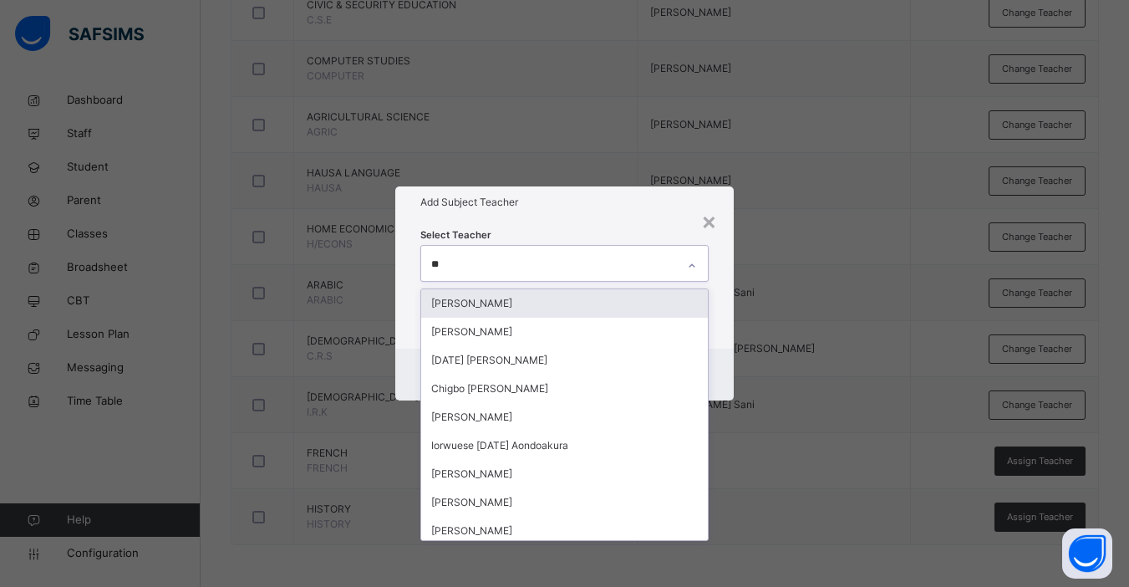
type input "***"
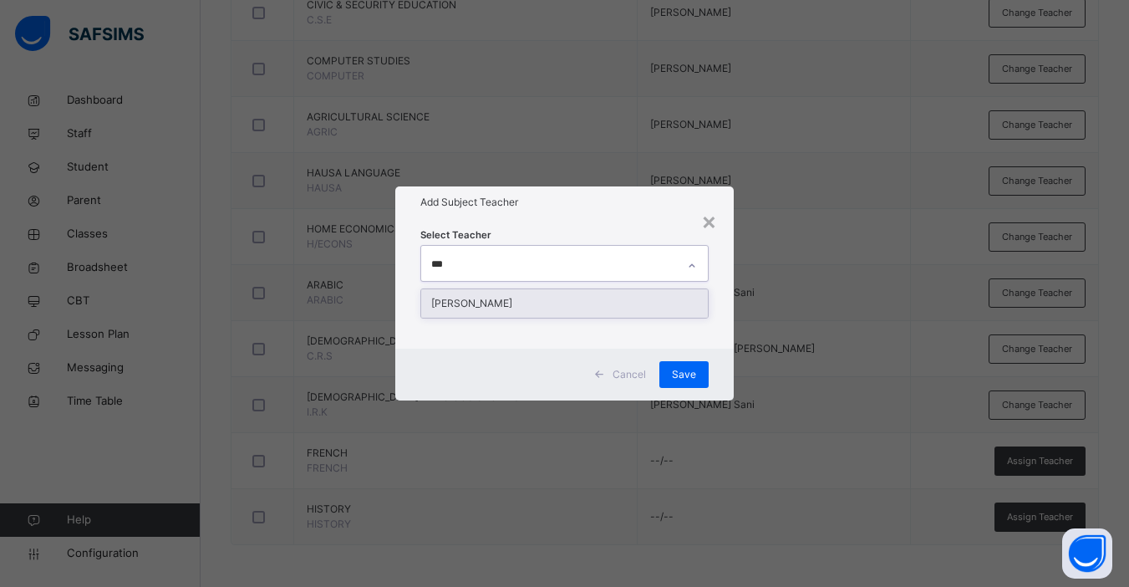
click at [546, 300] on div "[PERSON_NAME]" at bounding box center [564, 303] width 287 height 28
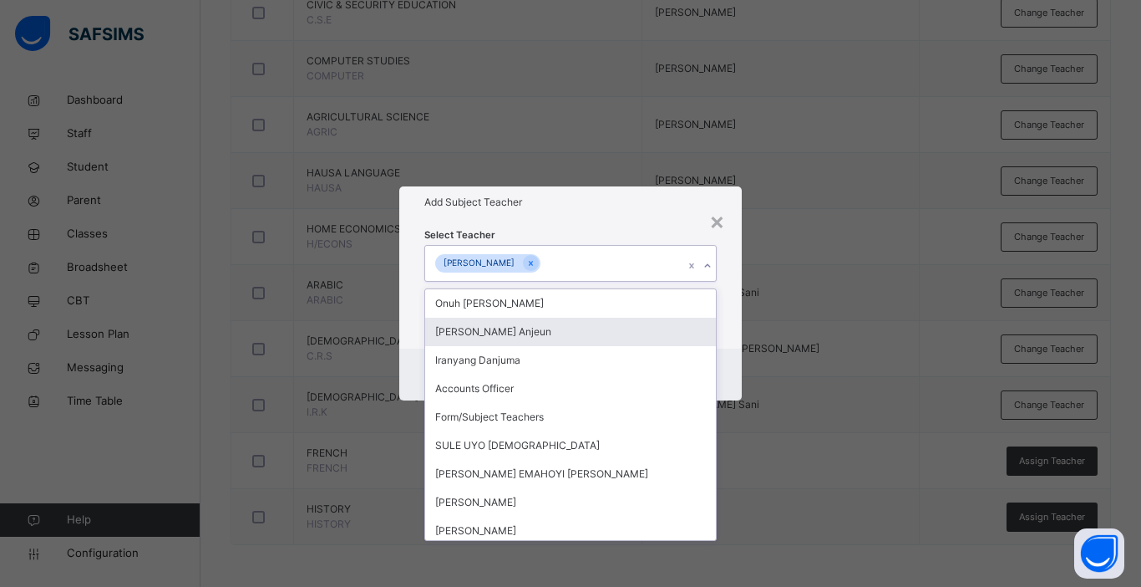
click at [734, 373] on div "Cancel Save" at bounding box center [570, 374] width 343 height 52
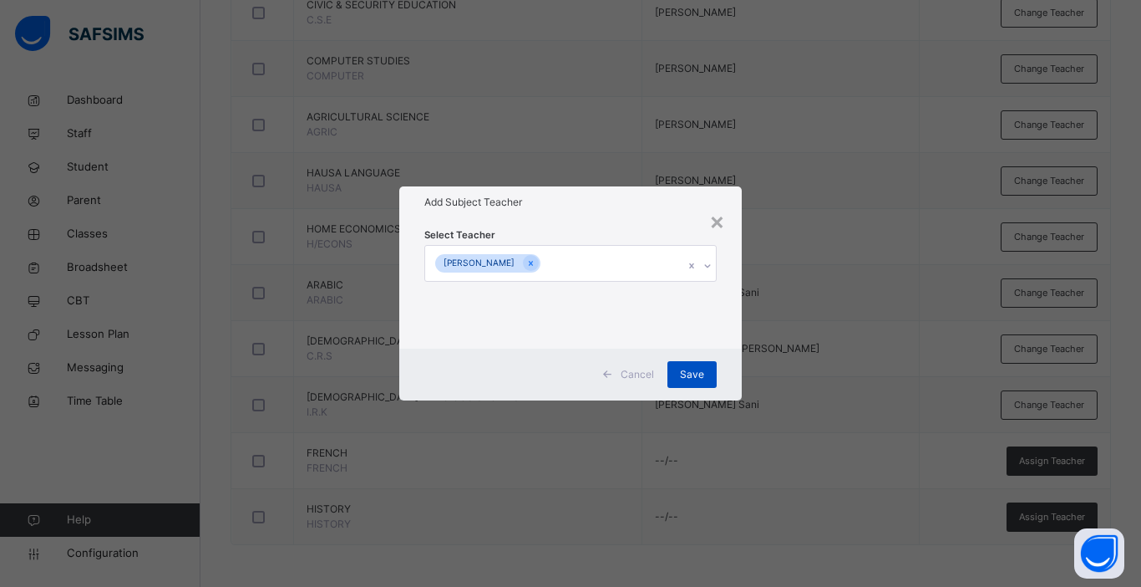
click at [696, 378] on span "Save" at bounding box center [692, 374] width 24 height 15
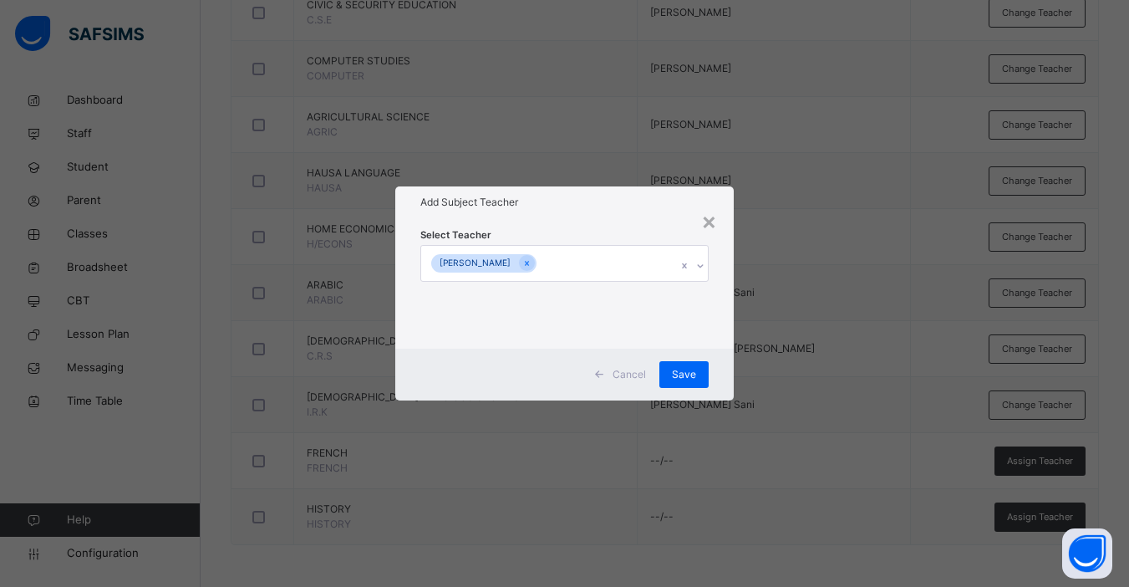
click at [1050, 519] on div "× Add Subject Teacher Select Teacher Christine James Bature Cancel Save" at bounding box center [564, 293] width 1129 height 587
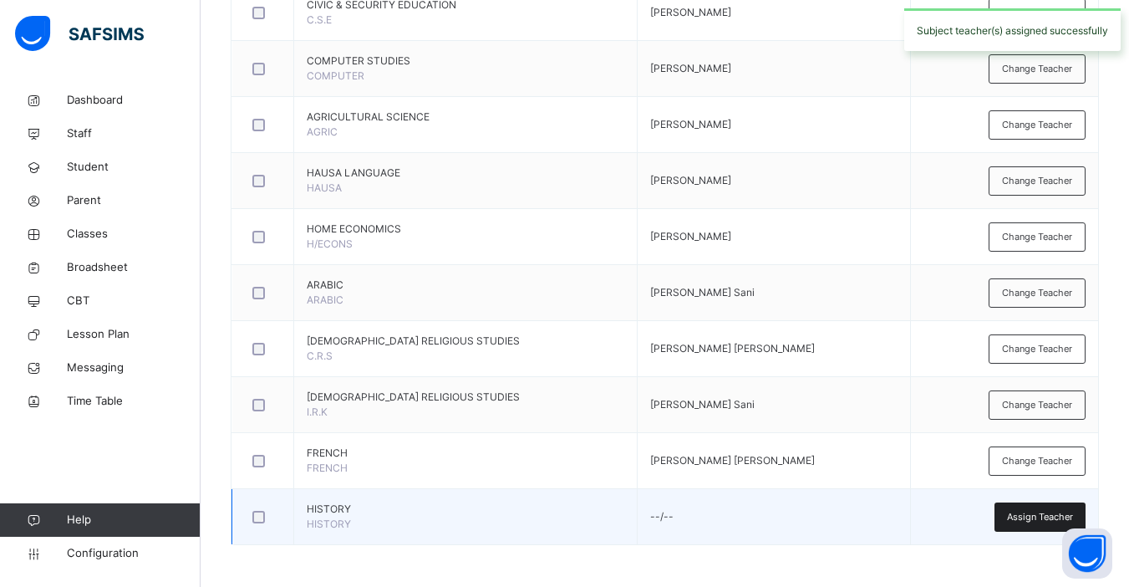
click at [1043, 515] on span "Assign Teacher" at bounding box center [1040, 517] width 66 height 14
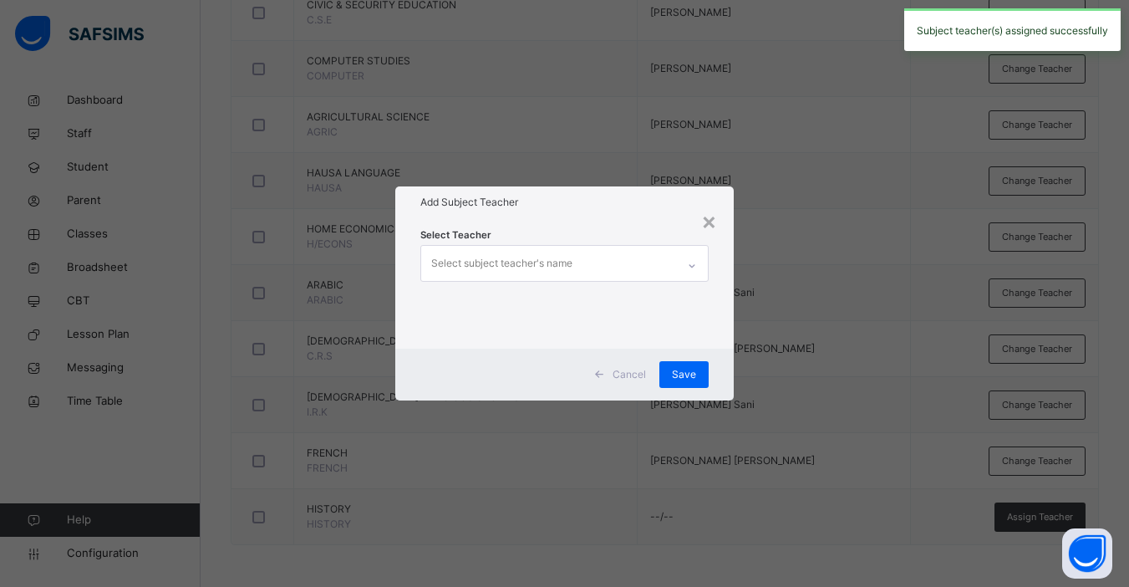
click at [555, 262] on div "Select subject teacher's name" at bounding box center [501, 263] width 141 height 32
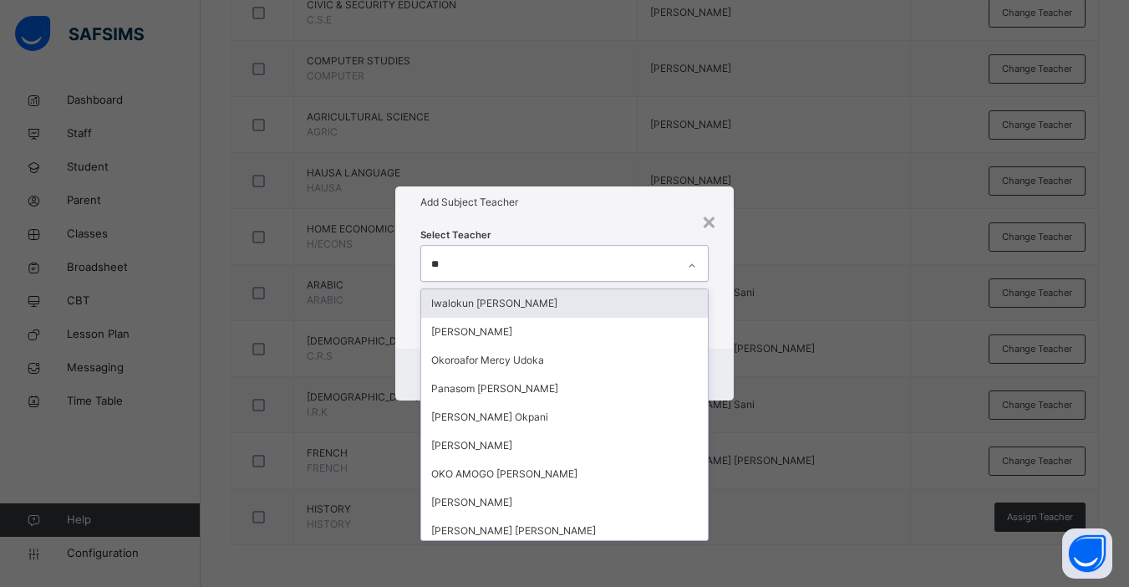
type input "***"
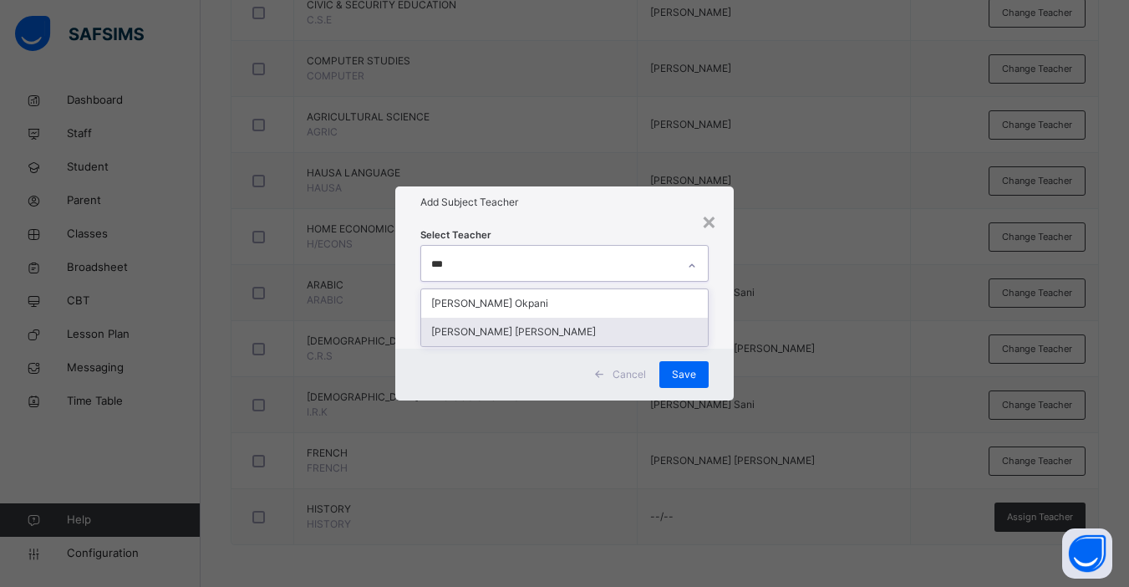
click at [524, 343] on div "[PERSON_NAME] [PERSON_NAME]" at bounding box center [564, 332] width 287 height 28
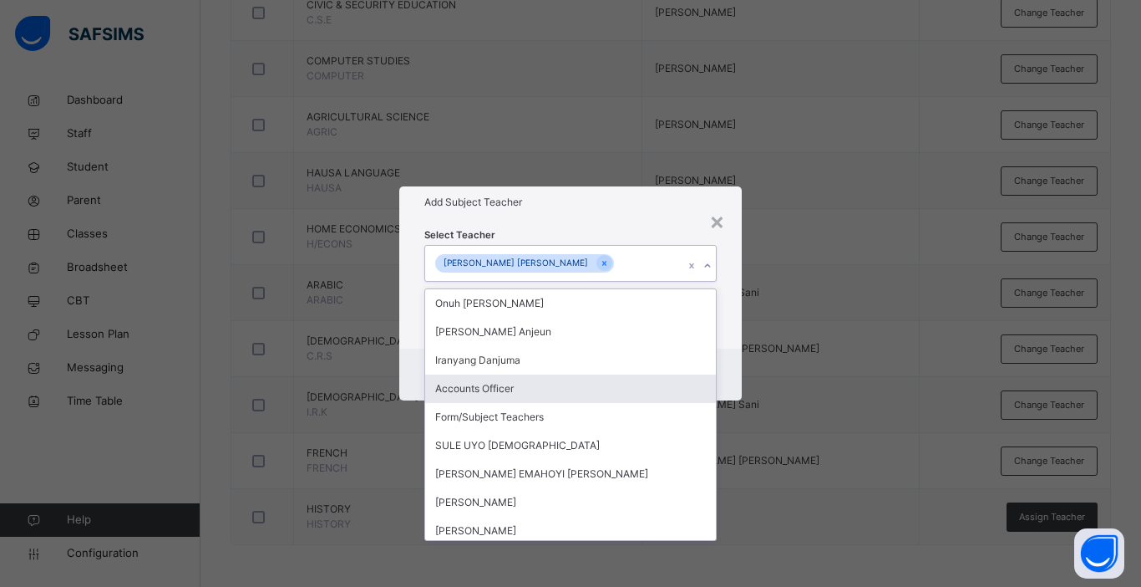
click at [736, 353] on div "Cancel Save" at bounding box center [570, 374] width 343 height 52
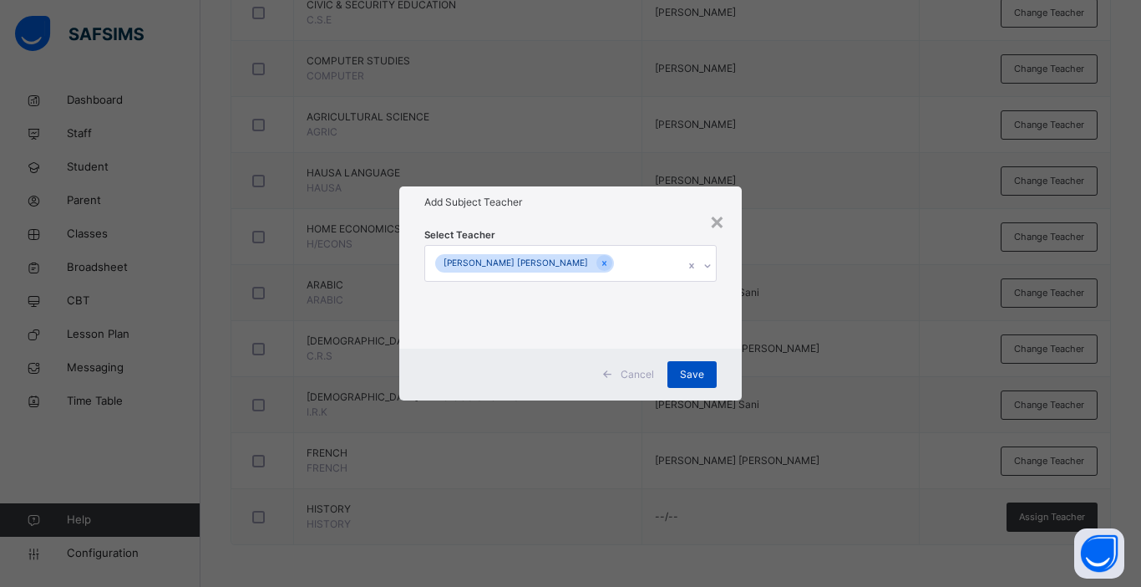
click at [693, 371] on span "Save" at bounding box center [692, 374] width 24 height 15
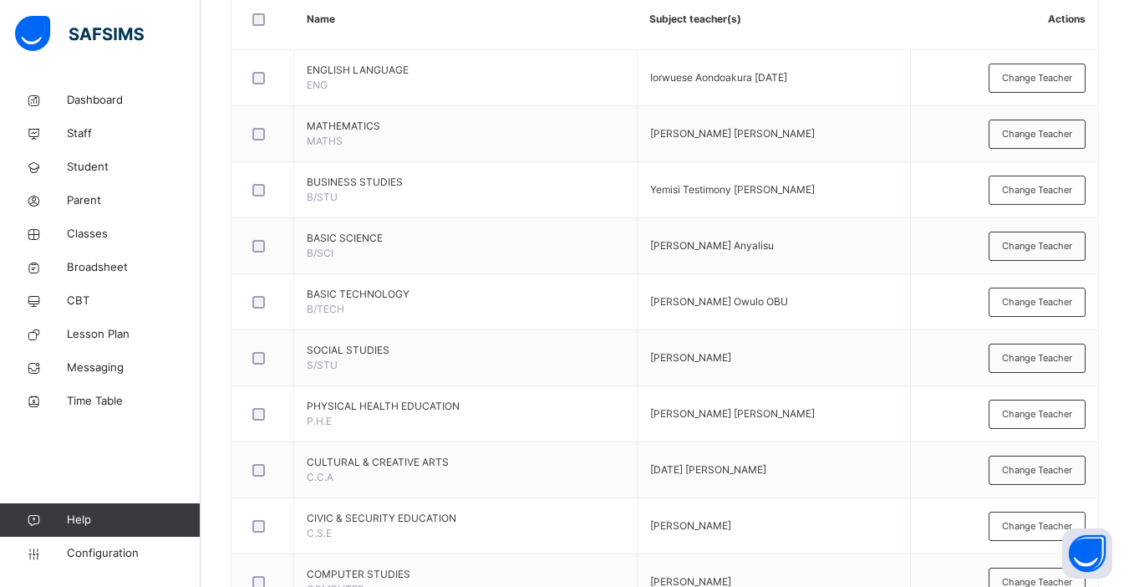
scroll to position [0, 0]
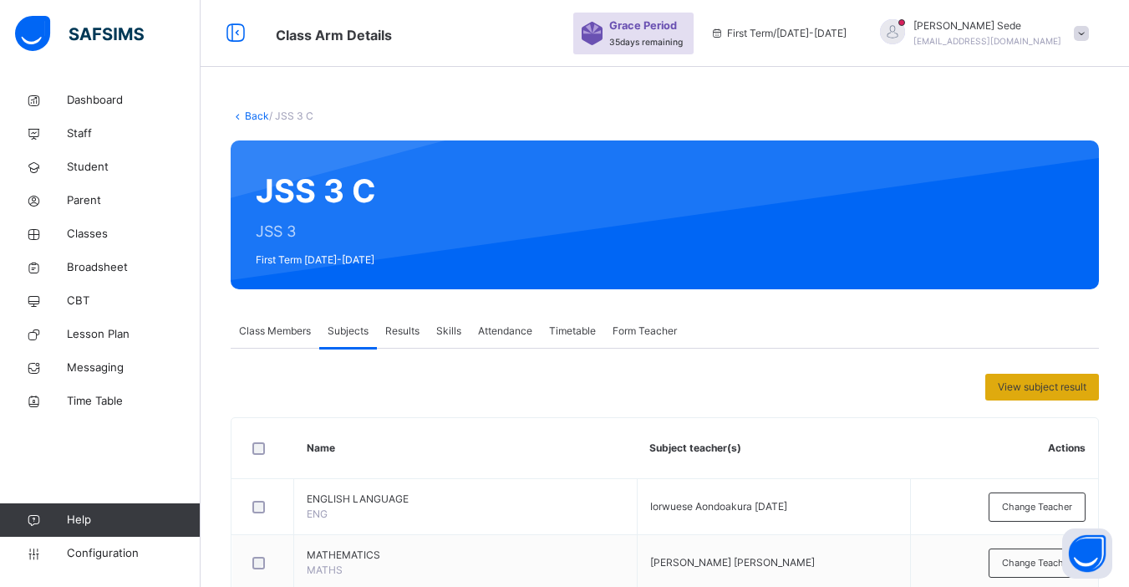
click at [1054, 389] on span "View subject result" at bounding box center [1042, 386] width 89 height 15
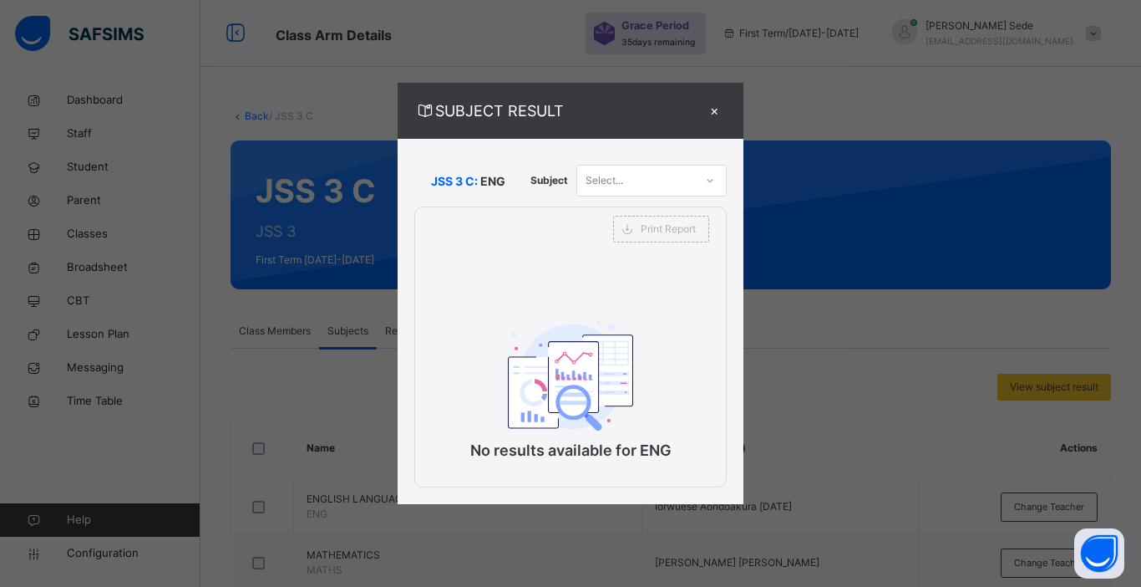
click at [720, 114] on div "×" at bounding box center [714, 110] width 25 height 23
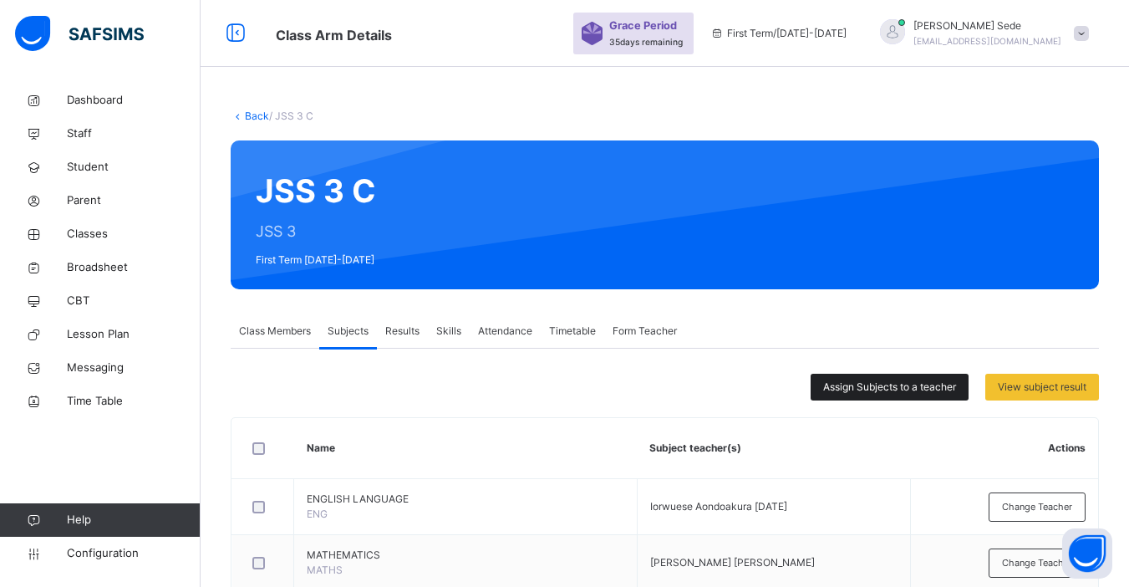
click at [890, 384] on span "Assign Subjects to a teacher" at bounding box center [889, 386] width 133 height 15
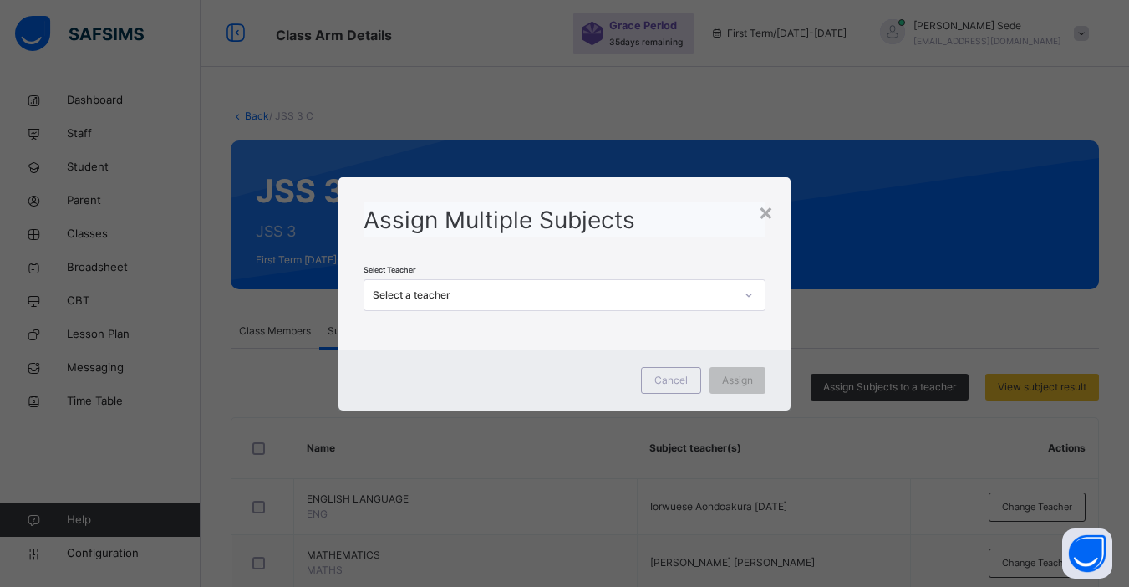
click at [548, 301] on div "Select a teacher" at bounding box center [553, 294] width 361 height 15
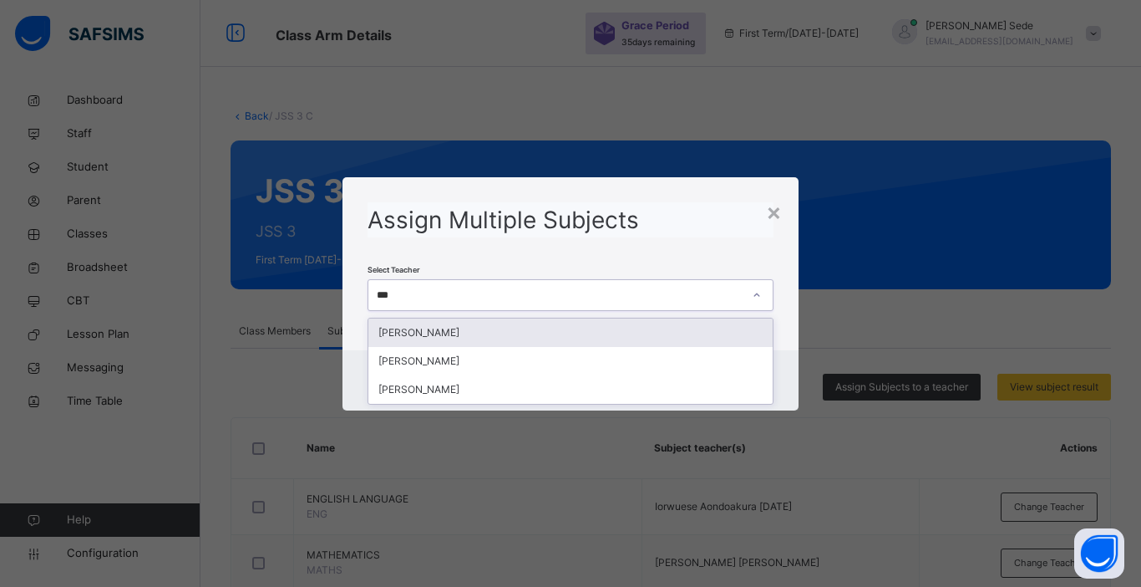
type input "****"
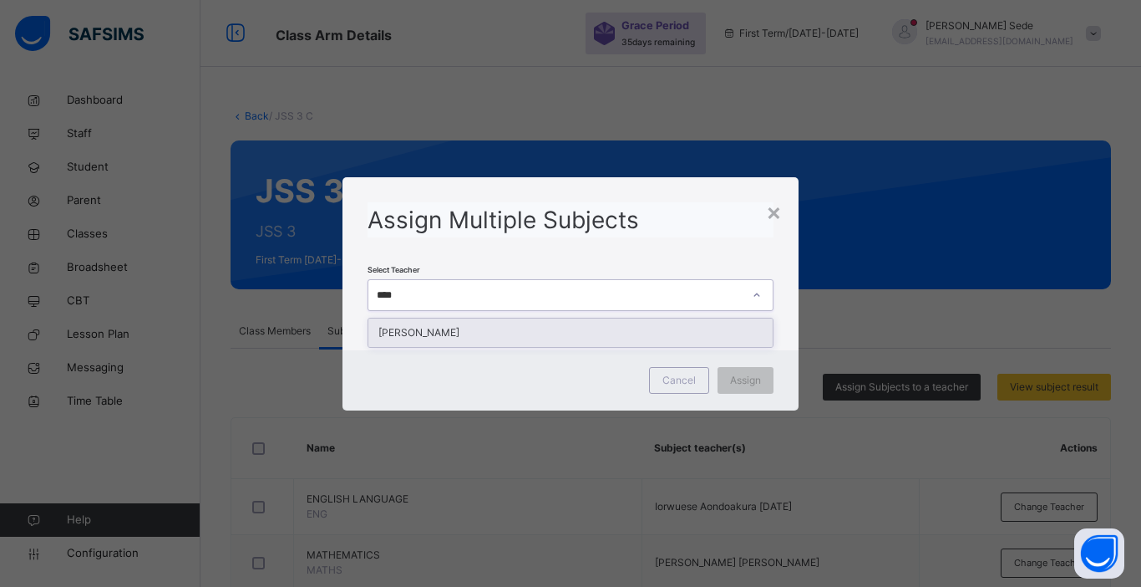
click at [461, 338] on div "[PERSON_NAME]" at bounding box center [571, 332] width 404 height 28
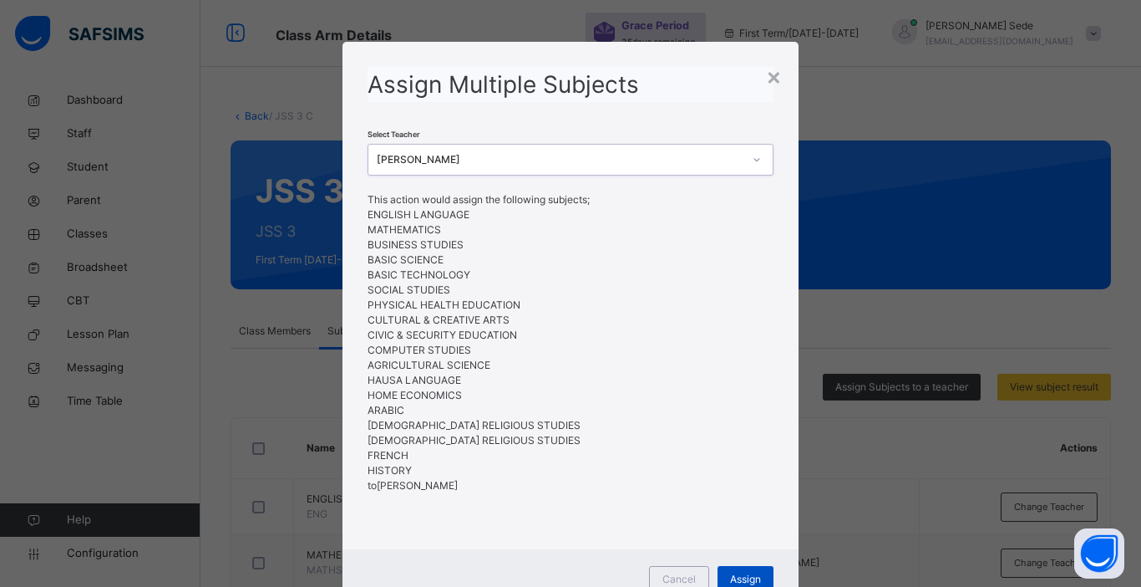
click at [740, 576] on span "Assign" at bounding box center [745, 579] width 31 height 15
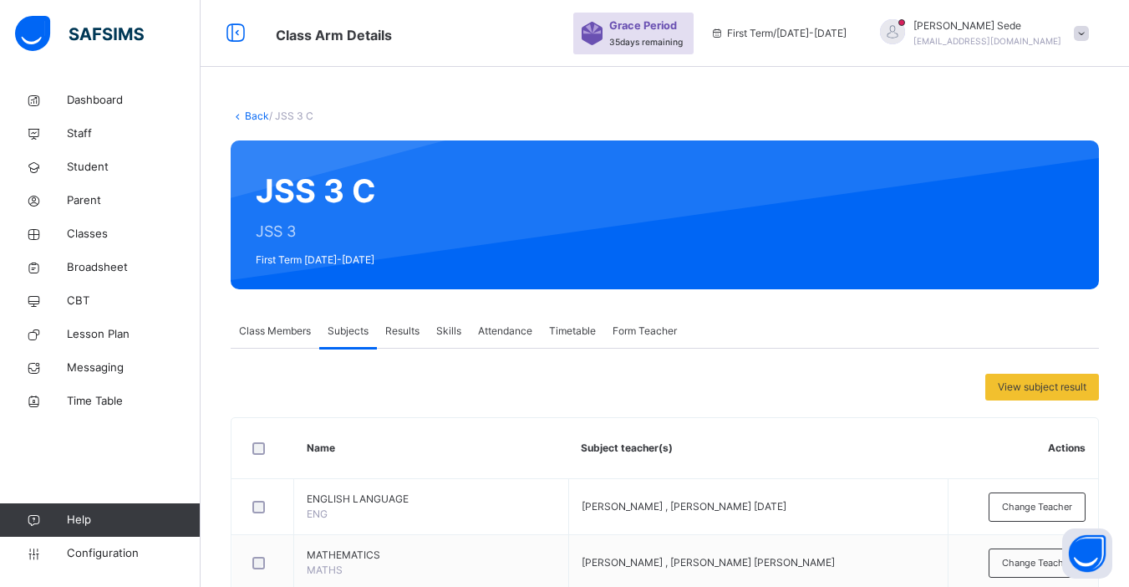
click at [245, 114] on link "Back" at bounding box center [257, 115] width 24 height 13
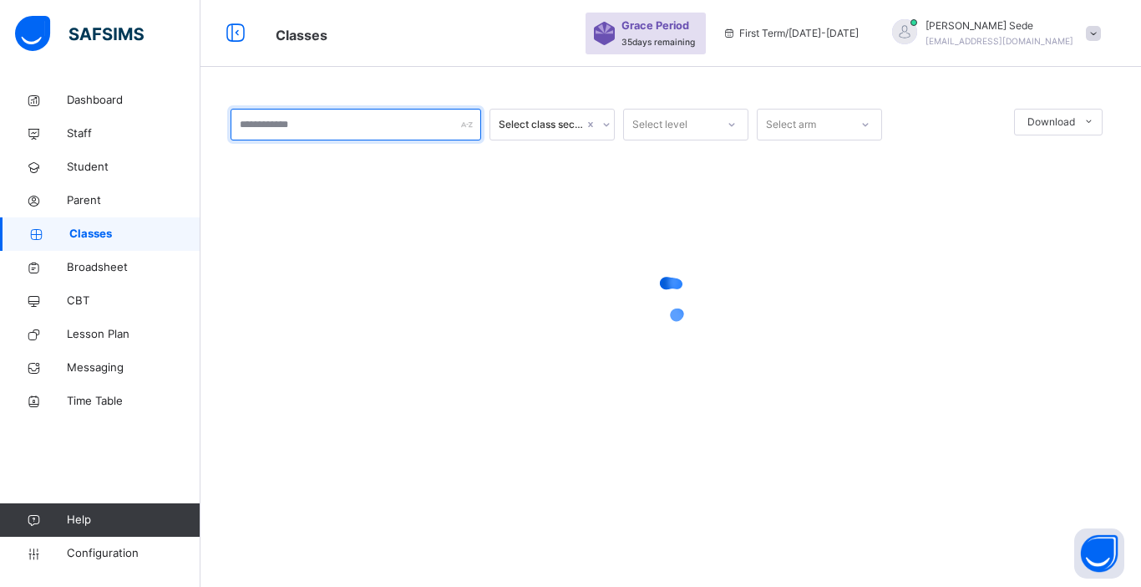
click at [277, 126] on input "text" at bounding box center [356, 125] width 251 height 32
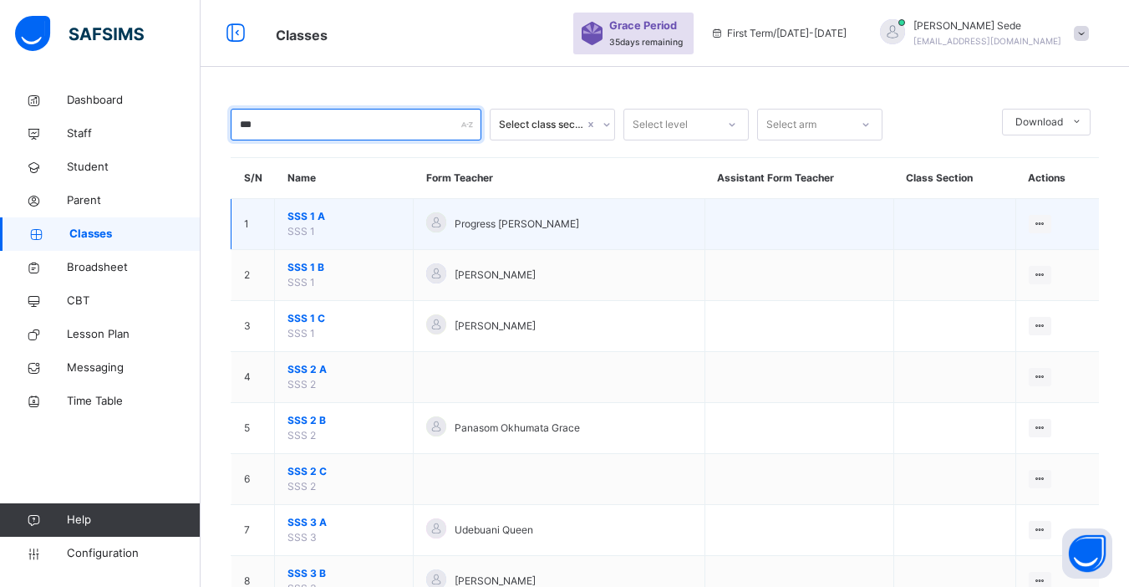
type input "***"
click at [292, 214] on span "SSS 1 A" at bounding box center [343, 216] width 113 height 15
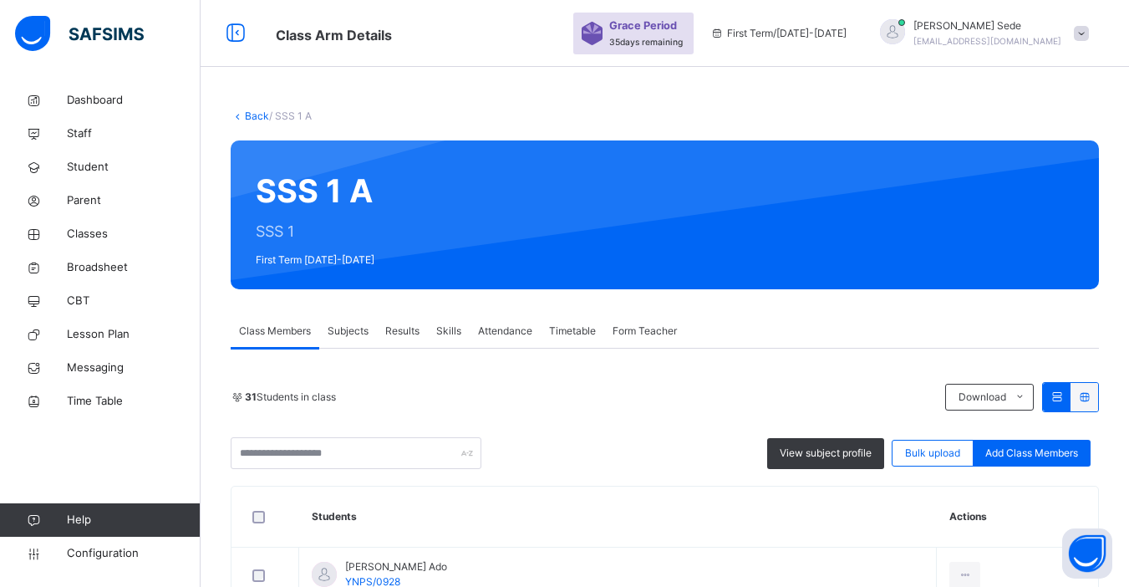
click at [345, 330] on span "Subjects" at bounding box center [348, 330] width 41 height 15
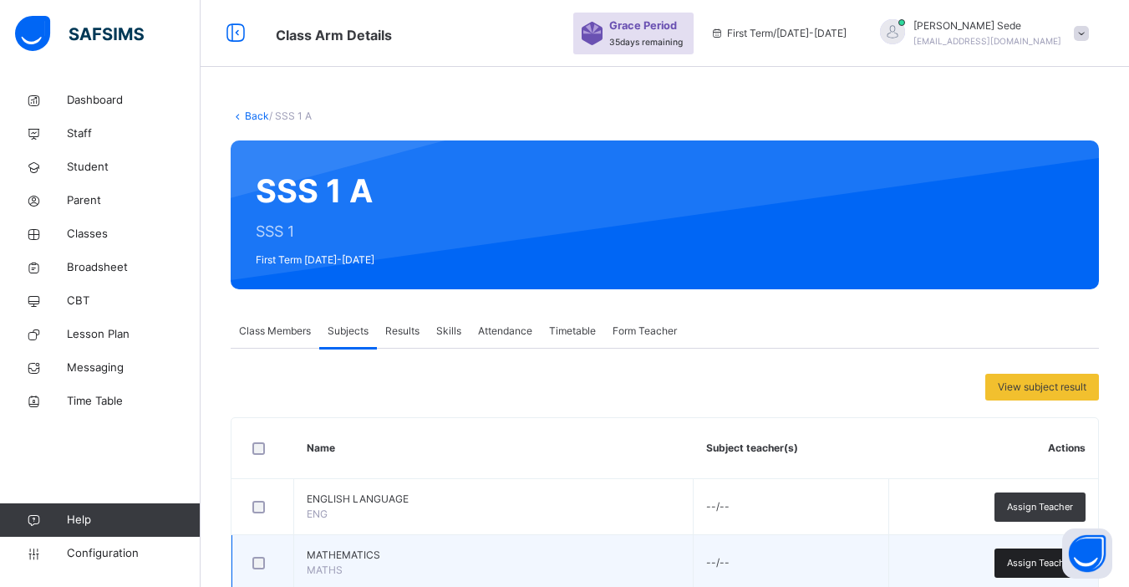
click at [1034, 560] on span "Assign Teacher" at bounding box center [1040, 563] width 66 height 14
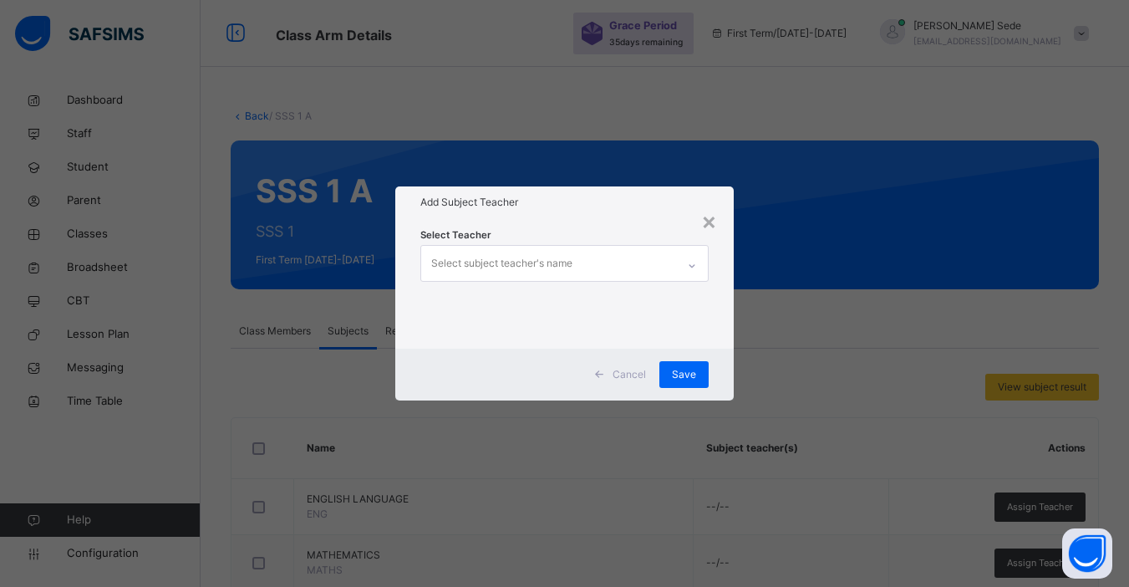
click at [536, 260] on div "Select subject teacher's name" at bounding box center [501, 263] width 141 height 32
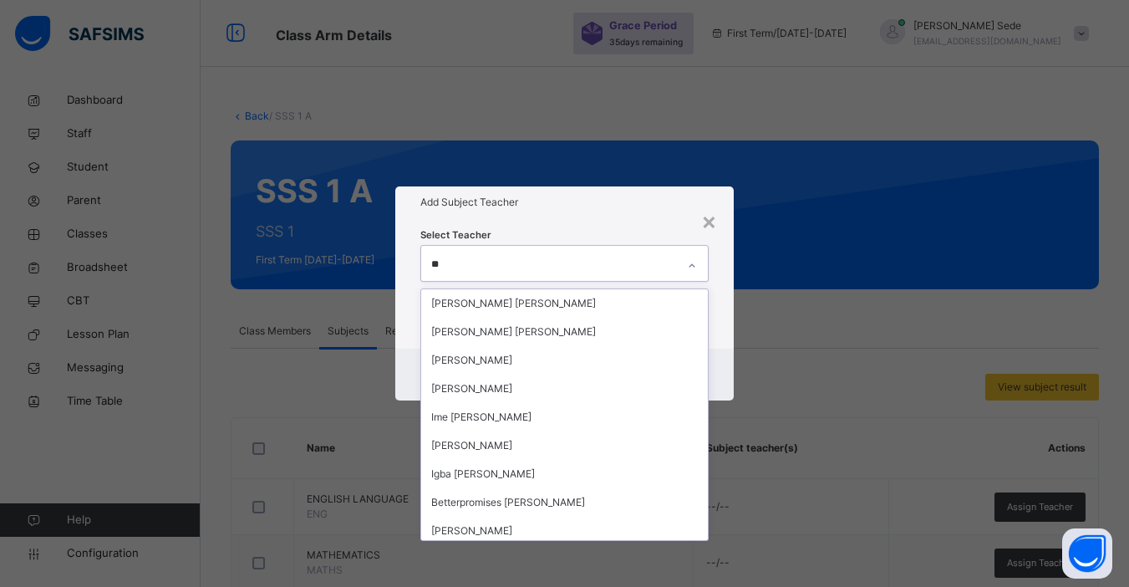
type input "*"
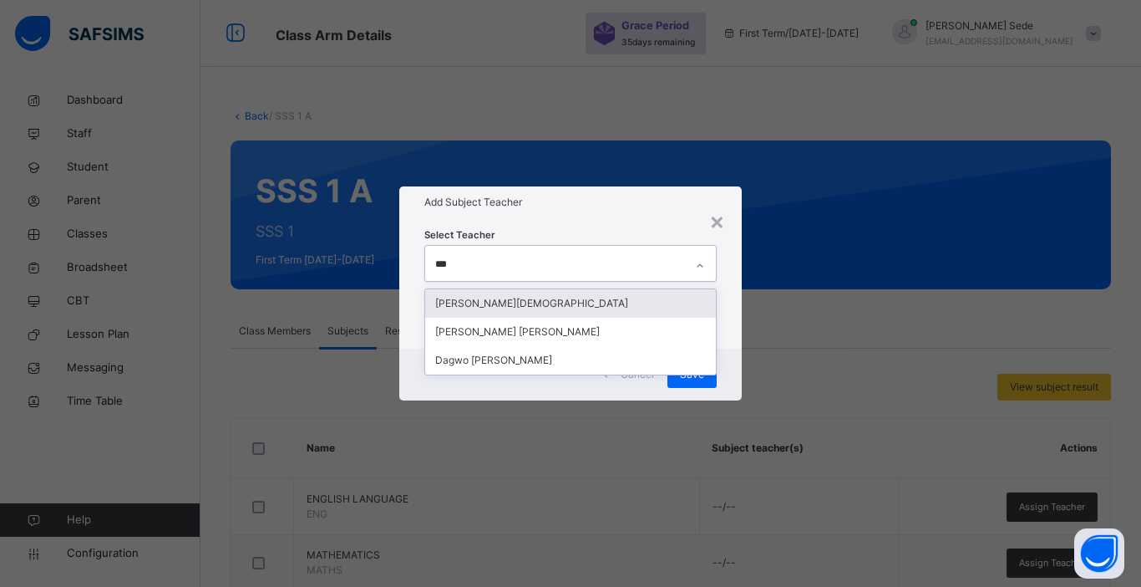
type input "****"
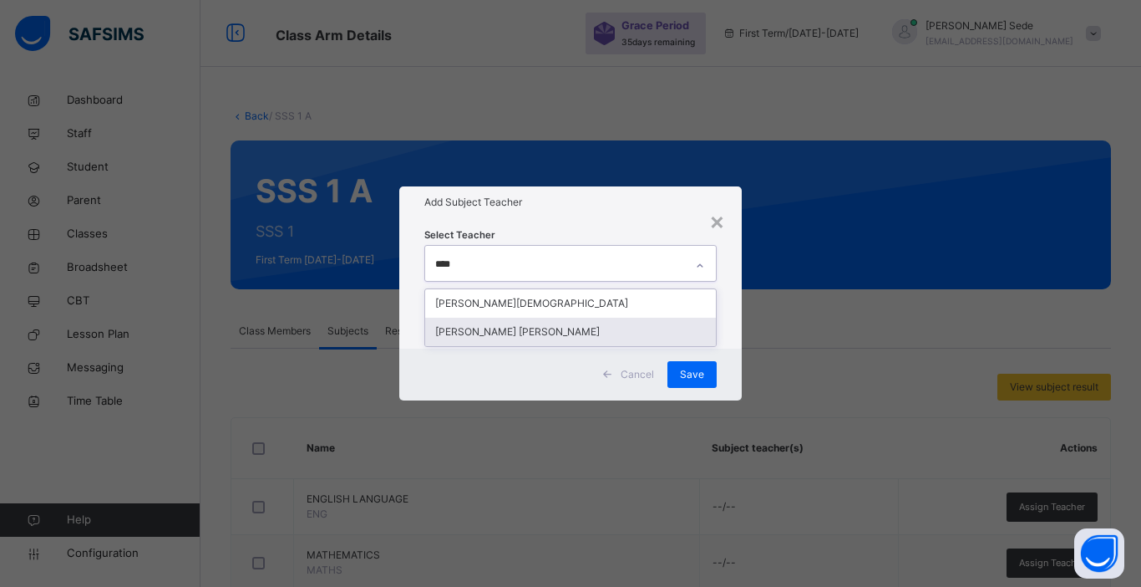
click at [531, 332] on div "[PERSON_NAME] [PERSON_NAME]" at bounding box center [570, 332] width 291 height 28
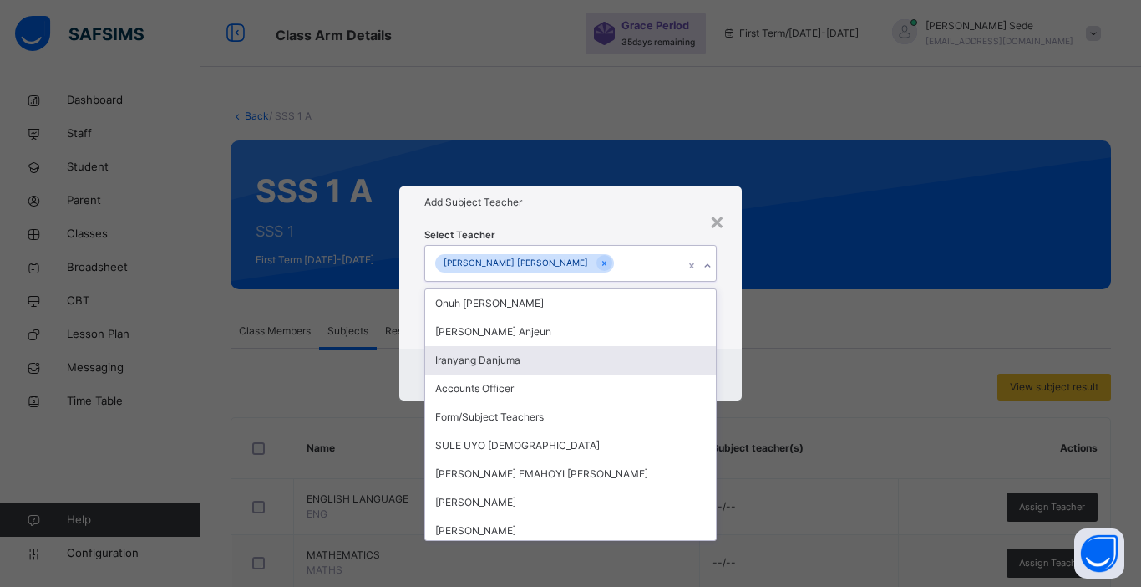
click at [729, 374] on div "Cancel Save" at bounding box center [570, 374] width 343 height 52
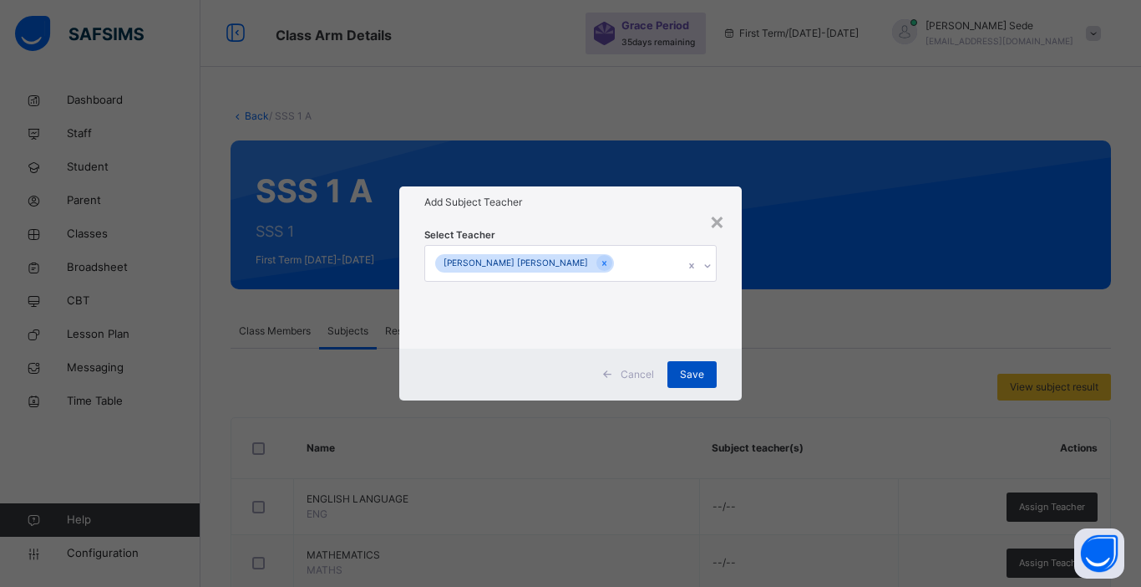
click at [699, 374] on span "Save" at bounding box center [692, 374] width 24 height 15
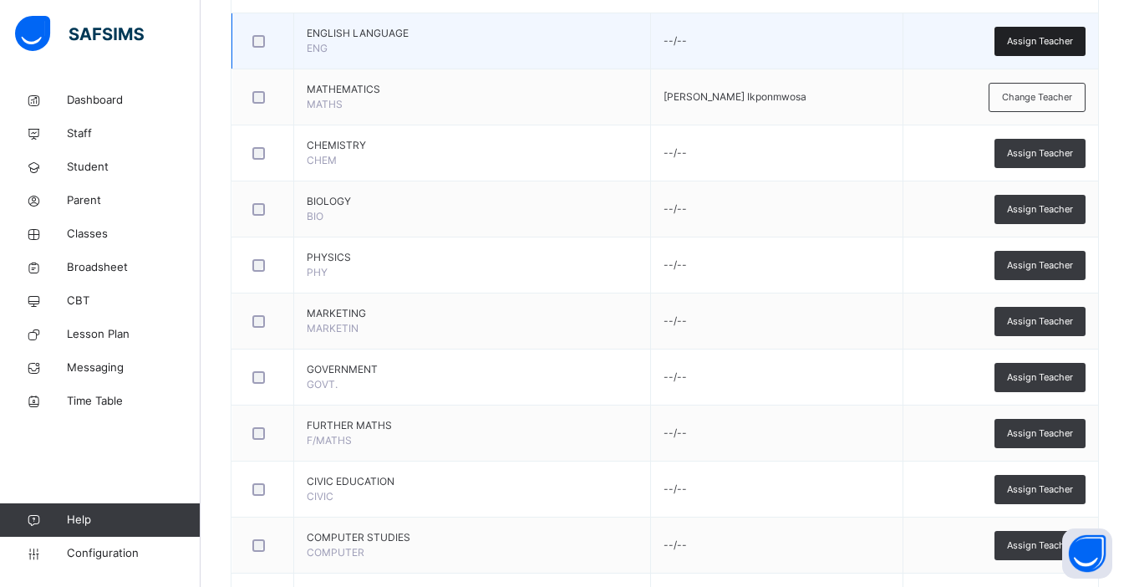
scroll to position [468, 0]
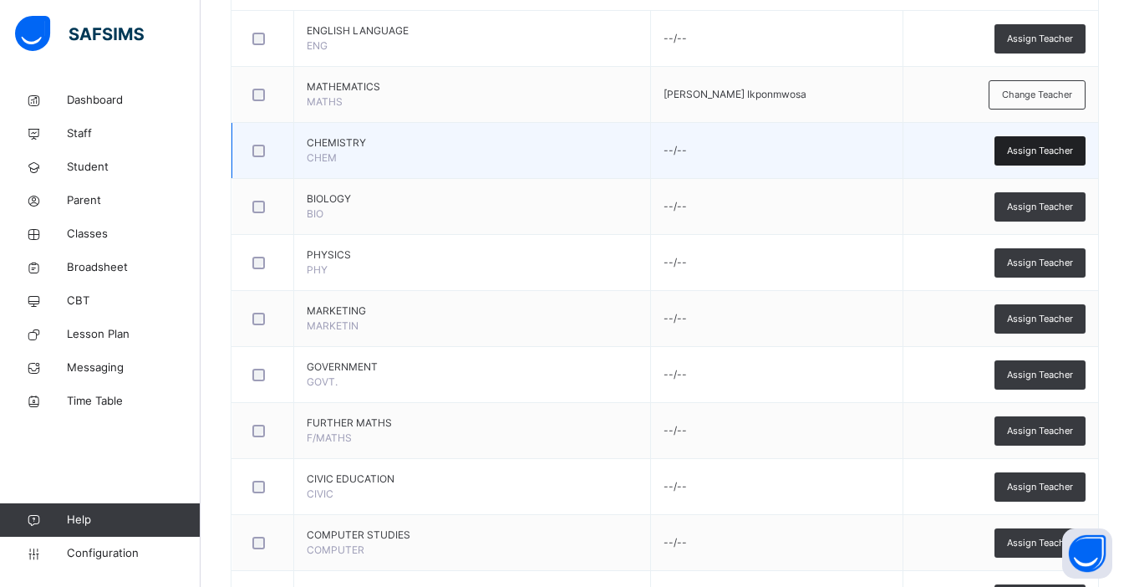
click at [1047, 154] on span "Assign Teacher" at bounding box center [1040, 151] width 66 height 14
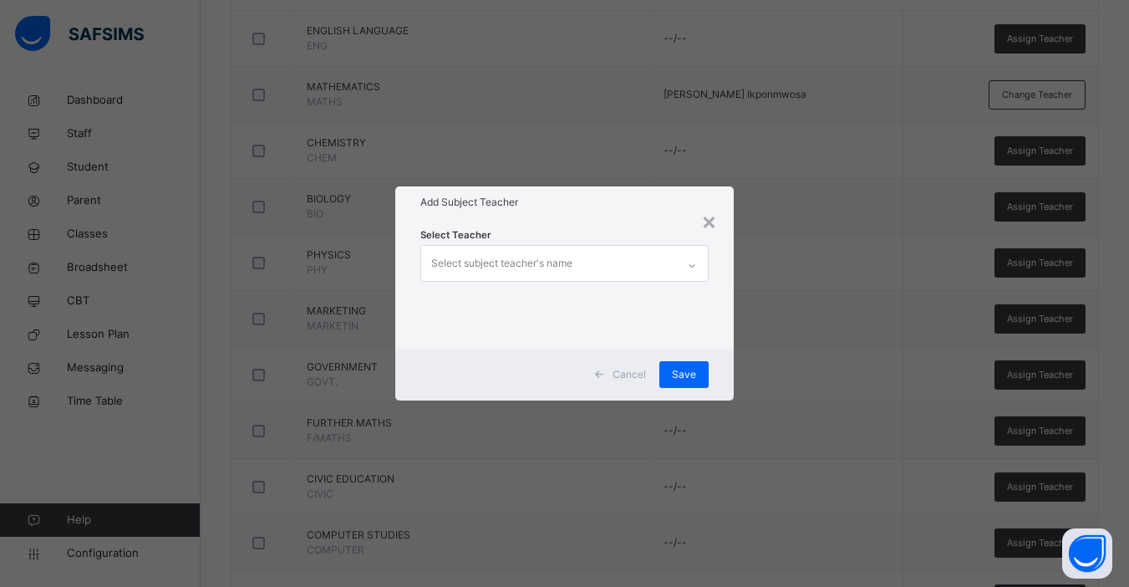
click at [509, 251] on div "Select subject teacher's name" at bounding box center [501, 263] width 141 height 32
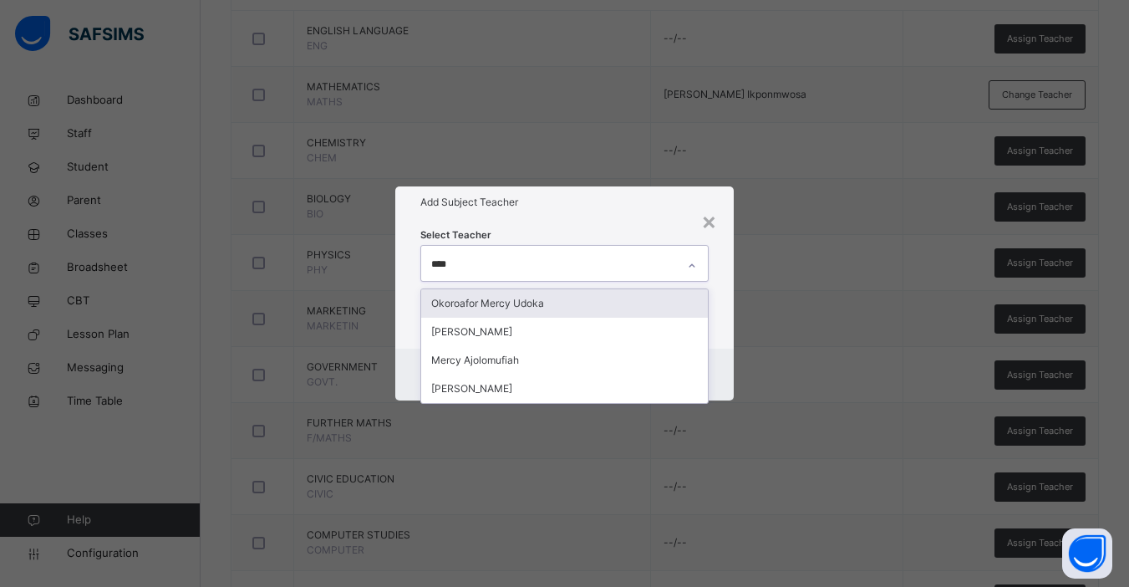
type input "*****"
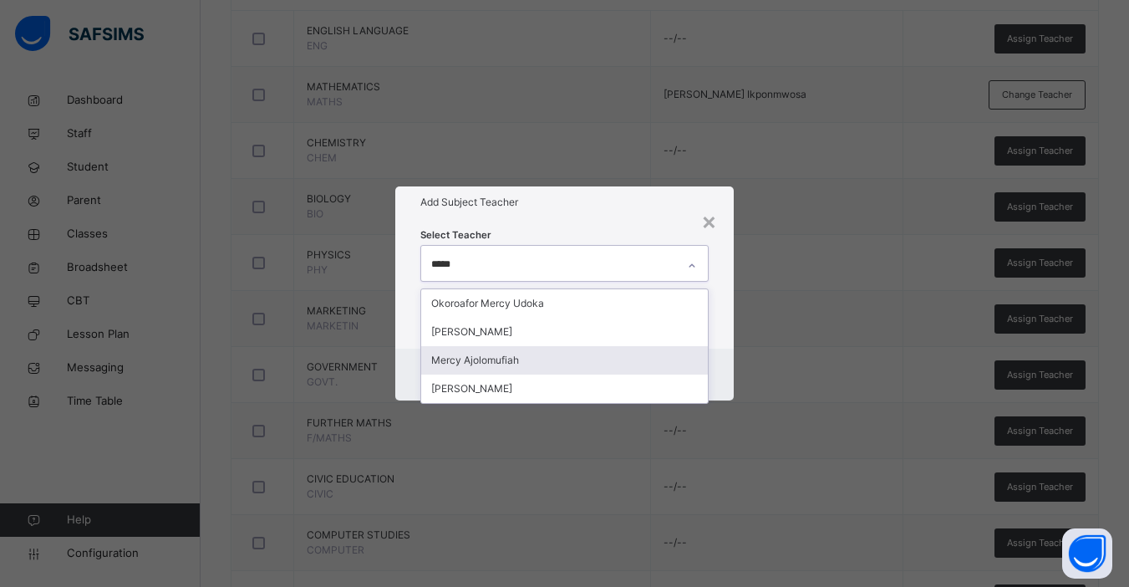
click at [496, 363] on div "Mercy Ajolomufiah" at bounding box center [564, 360] width 287 height 28
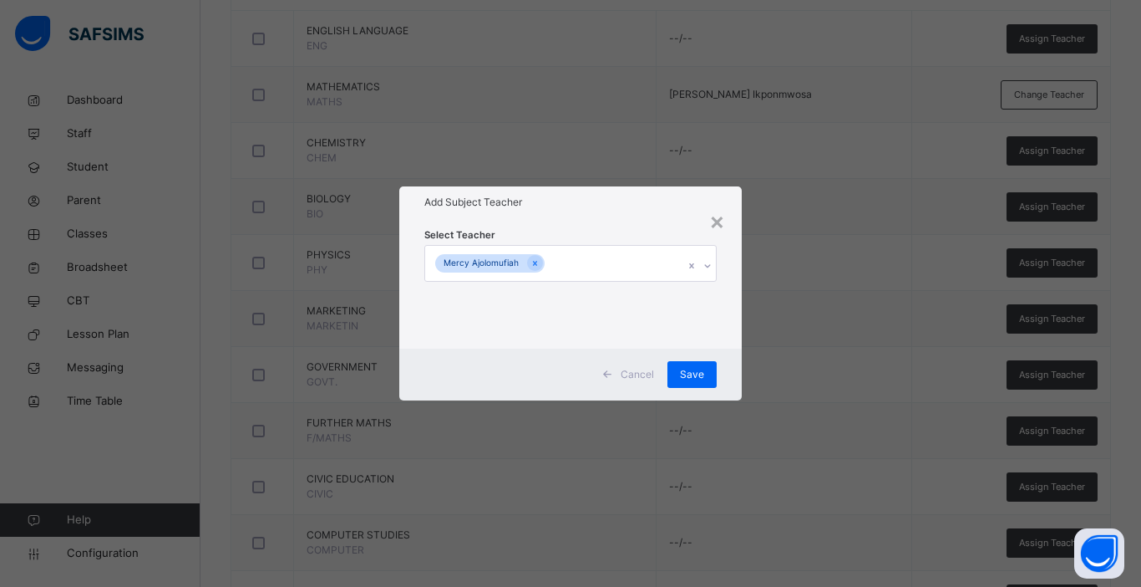
click at [734, 349] on div "Cancel Save" at bounding box center [570, 374] width 343 height 52
click at [689, 377] on span "Save" at bounding box center [692, 374] width 24 height 15
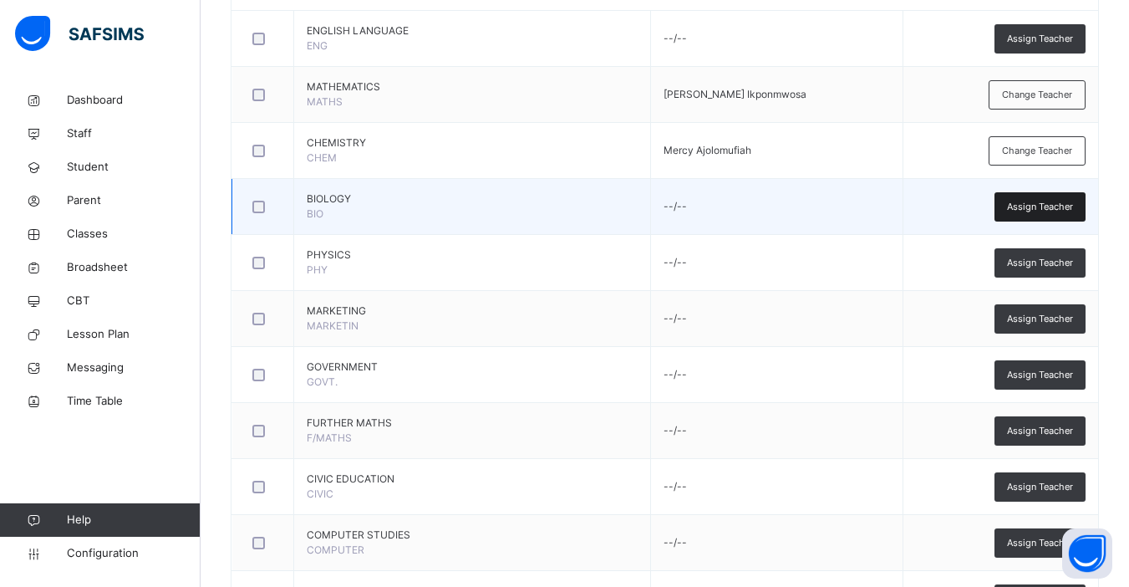
click at [1022, 212] on span "Assign Teacher" at bounding box center [1040, 207] width 66 height 14
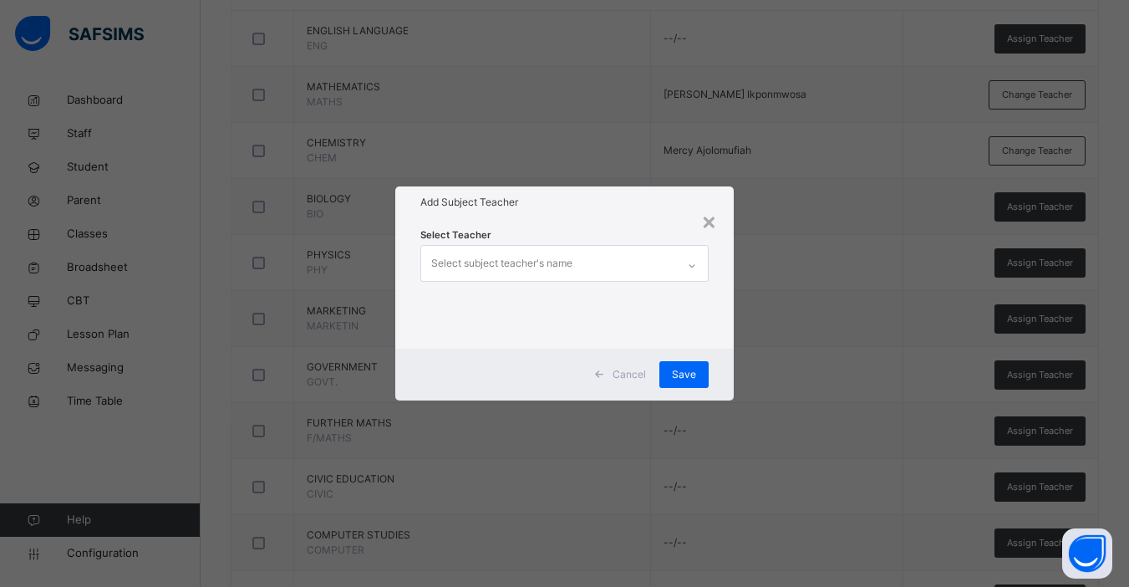
click at [538, 262] on div "Select subject teacher's name" at bounding box center [501, 263] width 141 height 32
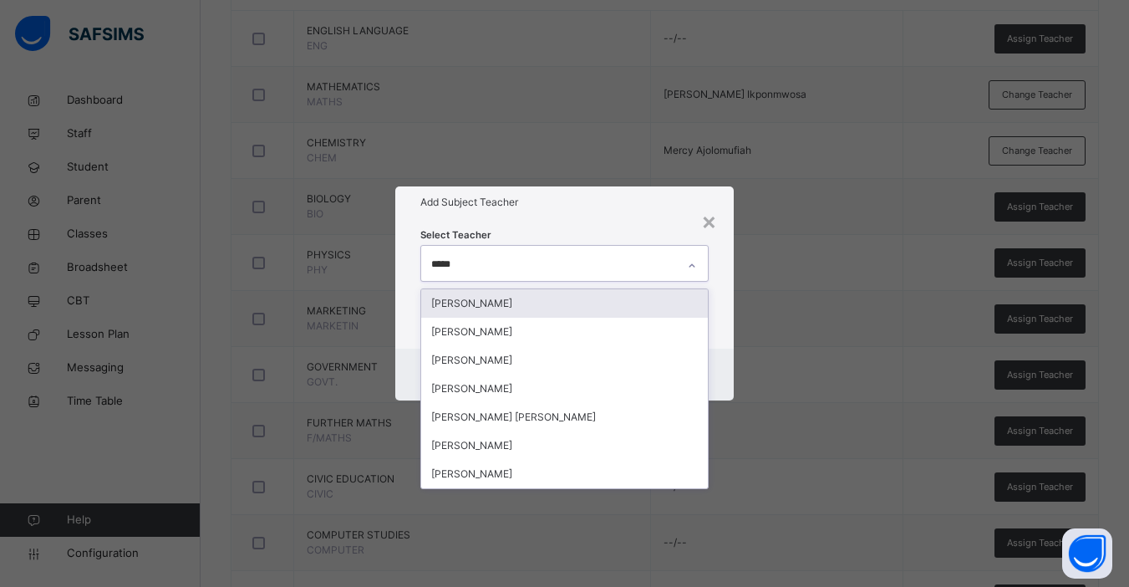
type input "******"
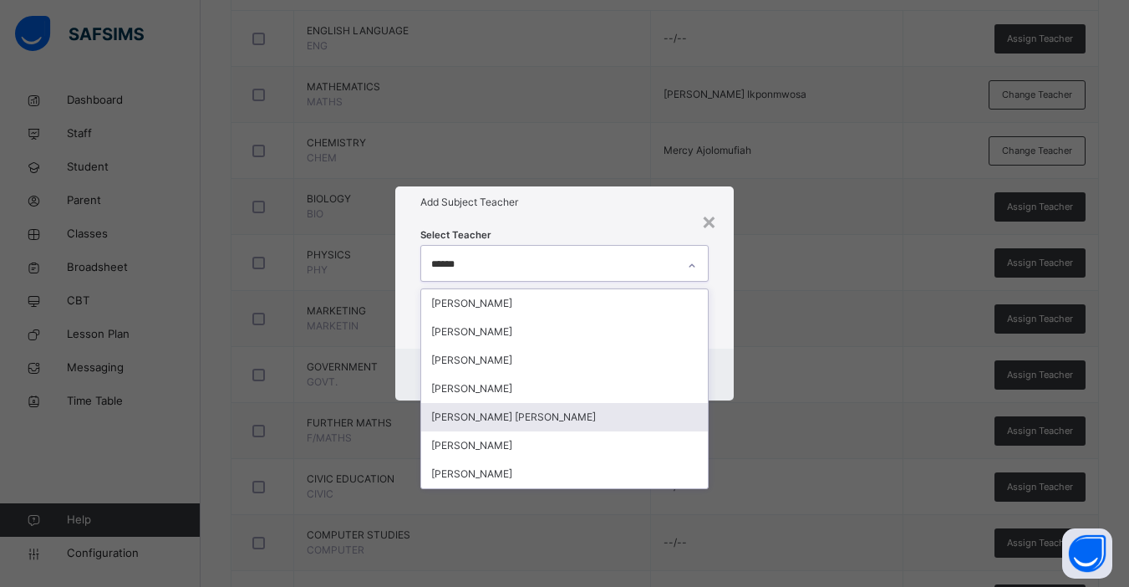
click at [565, 413] on div "[PERSON_NAME] [PERSON_NAME]" at bounding box center [564, 417] width 287 height 28
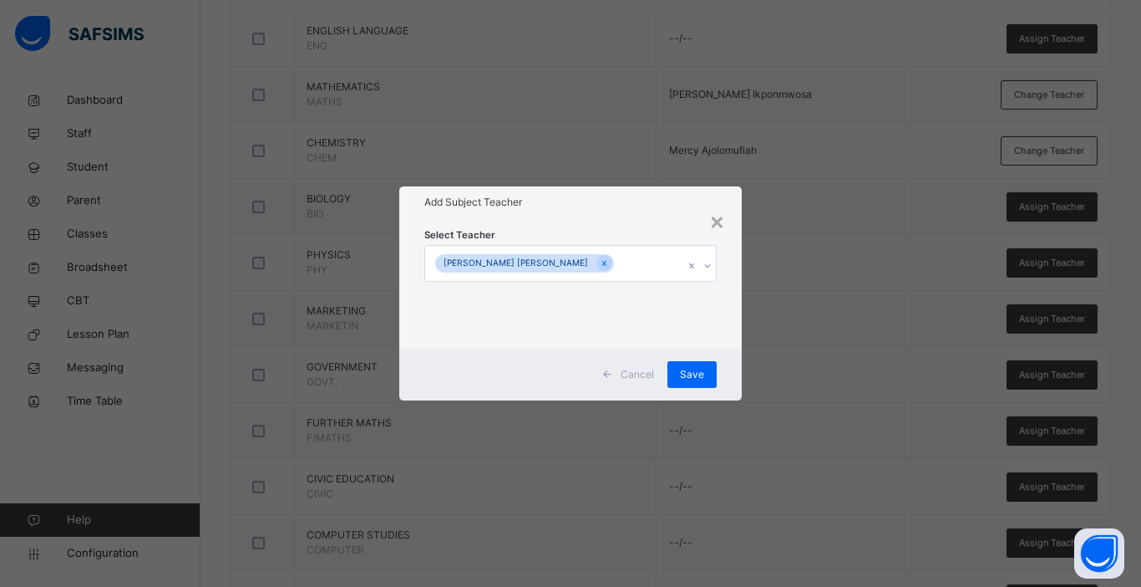
click at [741, 375] on div "Cancel Save" at bounding box center [570, 374] width 343 height 52
click at [694, 375] on span "Save" at bounding box center [692, 374] width 24 height 15
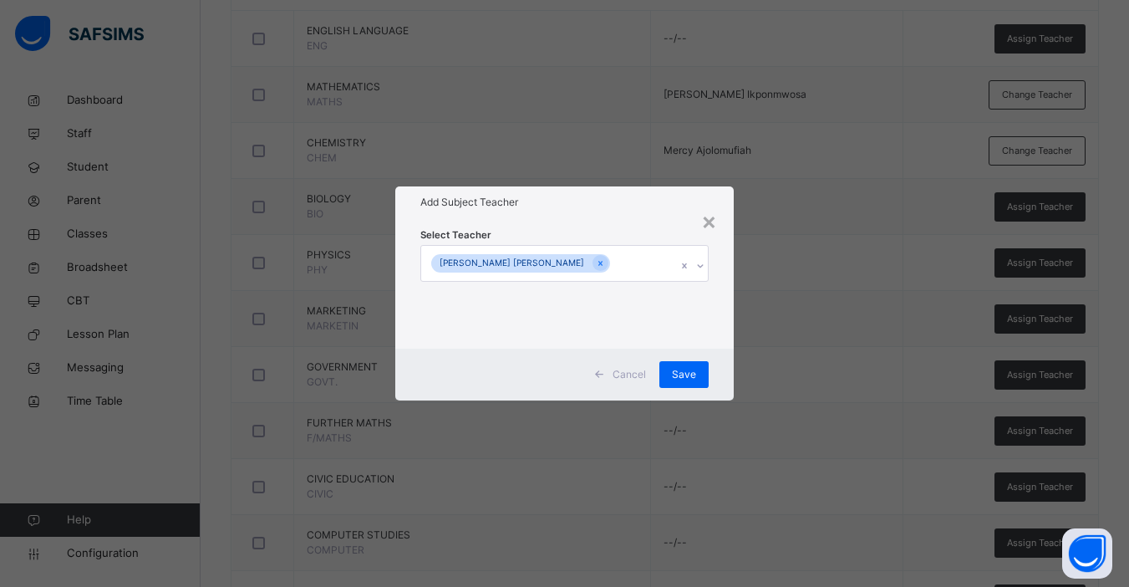
click at [1040, 261] on div "× Add Subject Teacher Select Teacher MOHAMMED KABIR IBRAHIM Cancel Save" at bounding box center [564, 293] width 1129 height 587
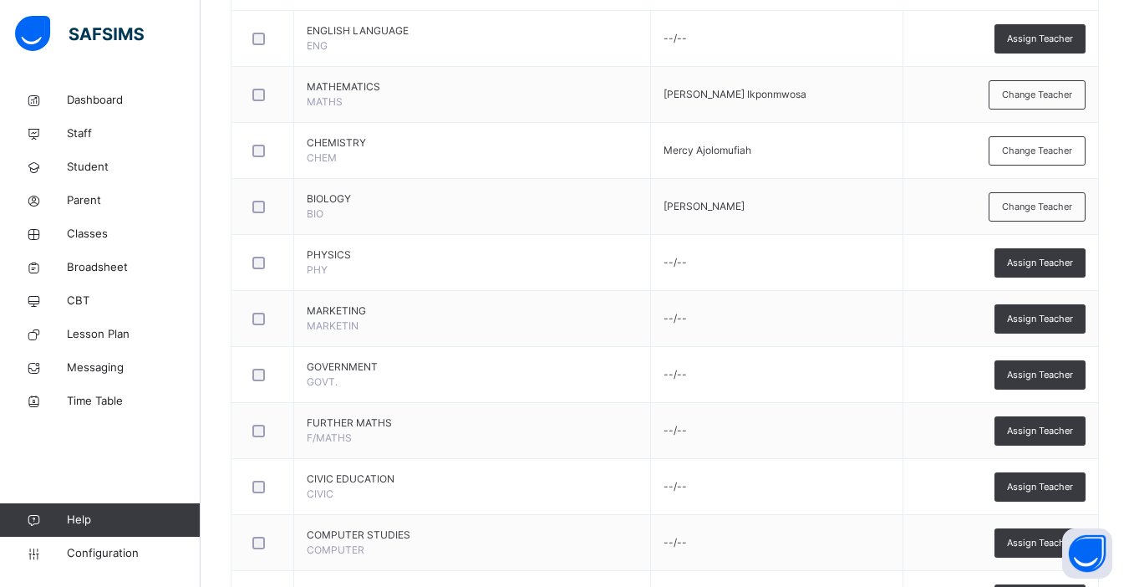
click at [1040, 261] on span "Assign Teacher" at bounding box center [1040, 263] width 66 height 14
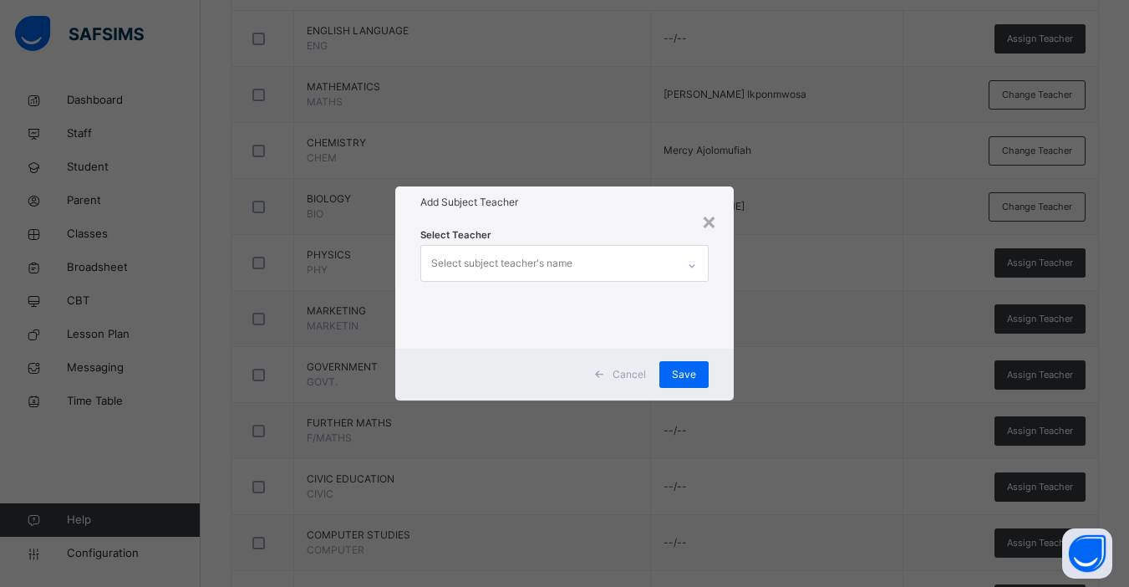
click at [589, 257] on div "Select subject teacher's name" at bounding box center [548, 263] width 255 height 35
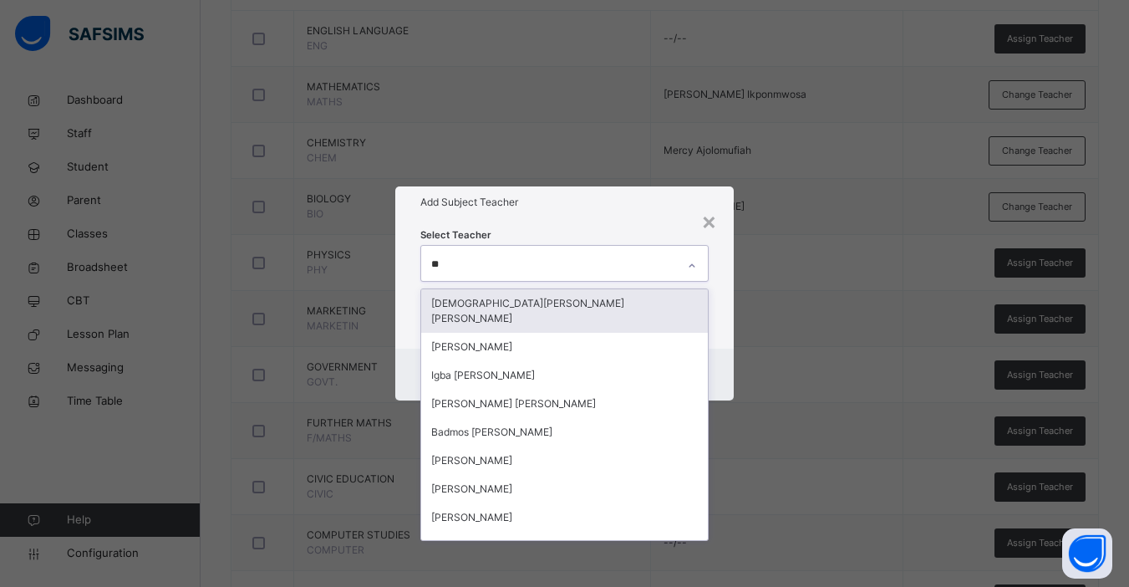
type input "***"
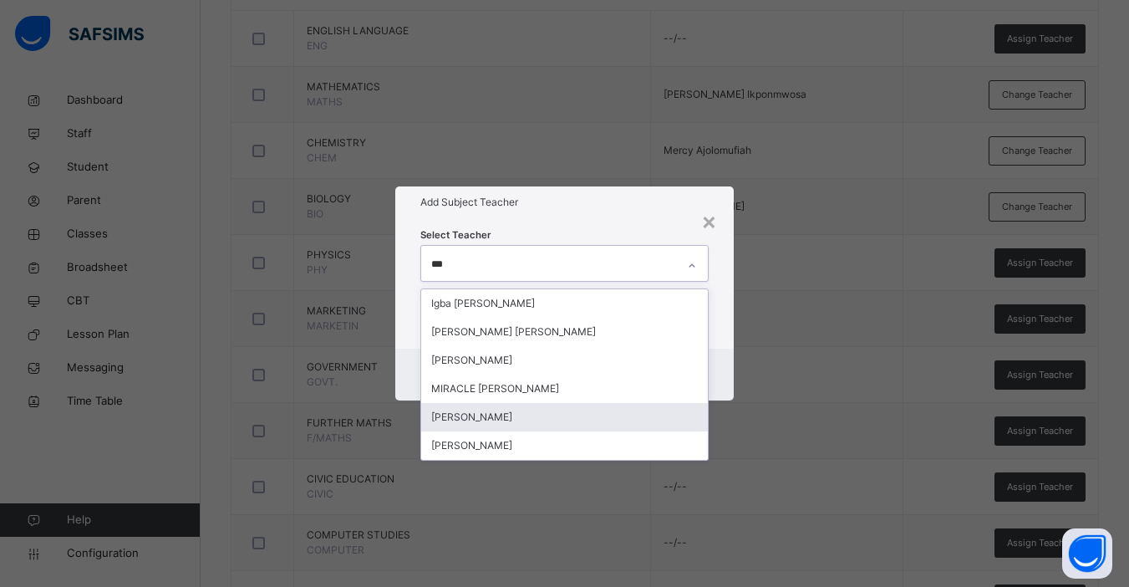
click at [516, 413] on div "[PERSON_NAME]" at bounding box center [564, 417] width 287 height 28
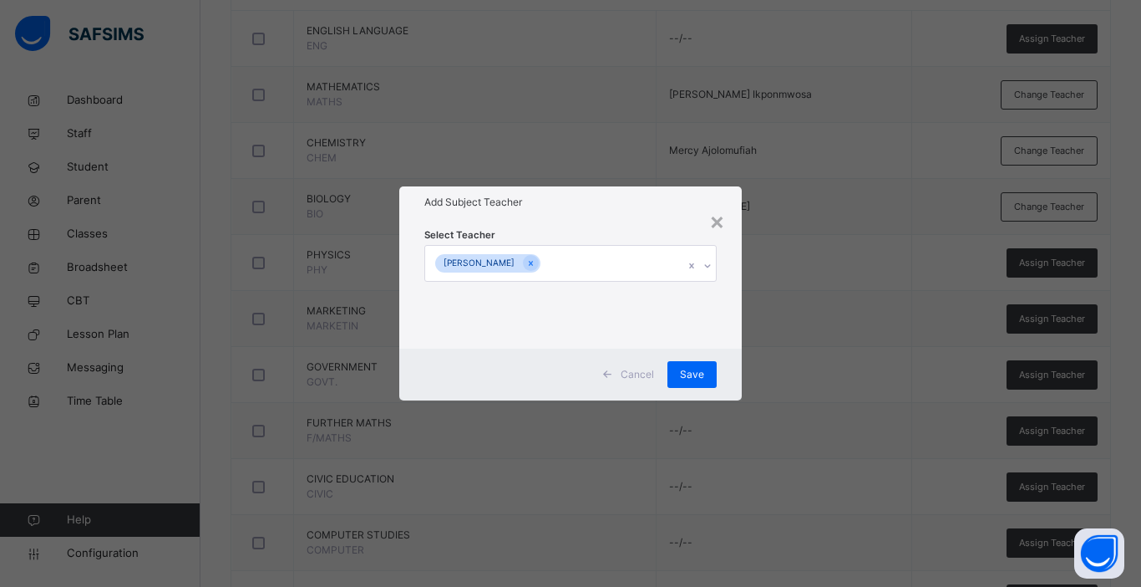
click at [729, 348] on div "Cancel Save" at bounding box center [570, 374] width 343 height 52
click at [687, 373] on span "Save" at bounding box center [692, 374] width 24 height 15
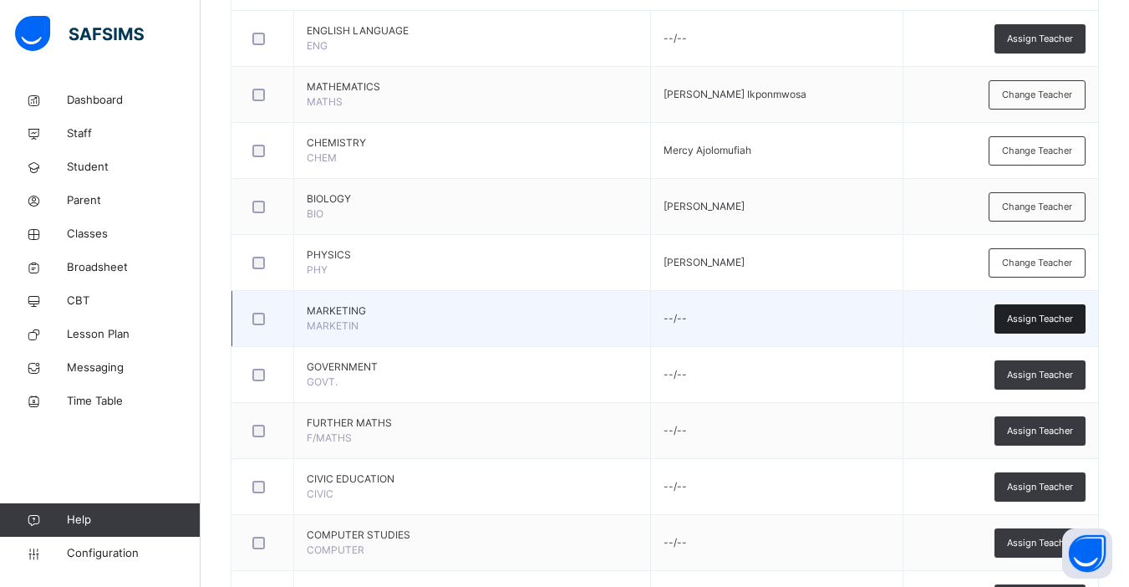
click at [1051, 321] on span "Assign Teacher" at bounding box center [1040, 319] width 66 height 14
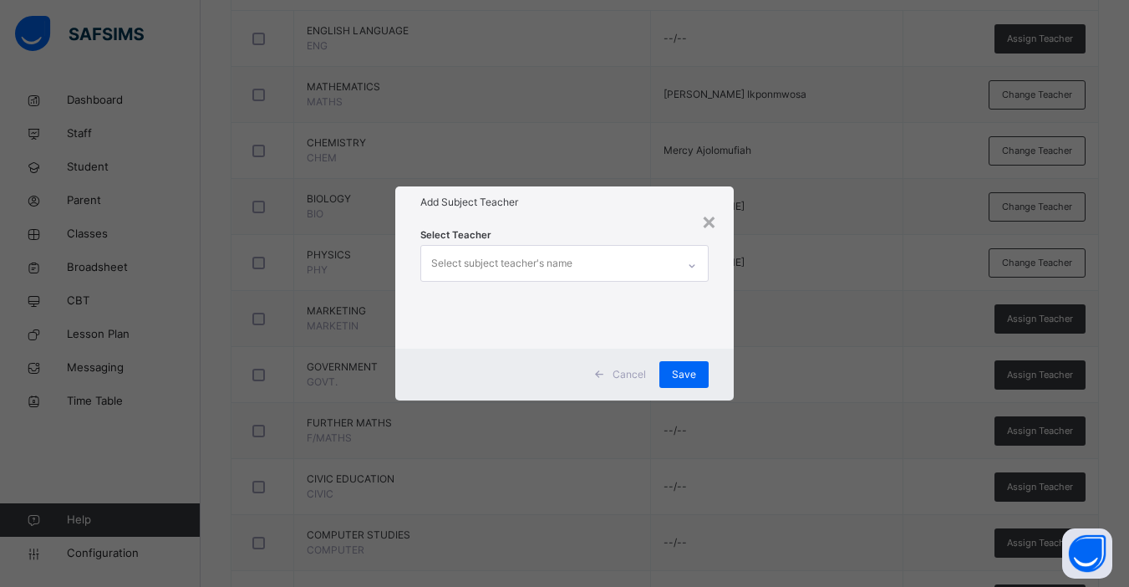
click at [534, 267] on div "Select subject teacher's name" at bounding box center [501, 263] width 141 height 32
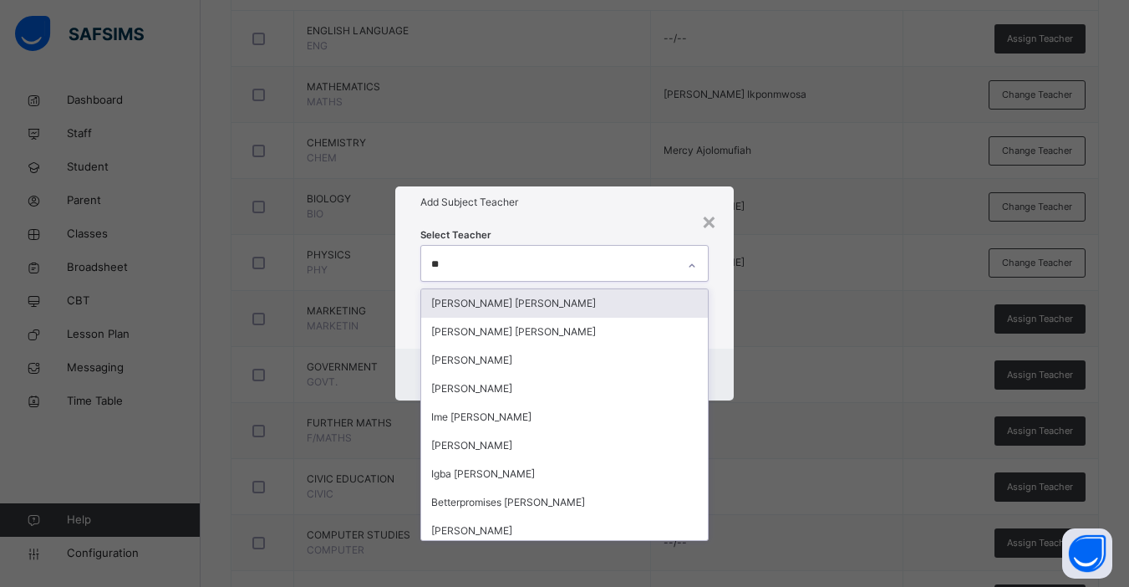
type input "***"
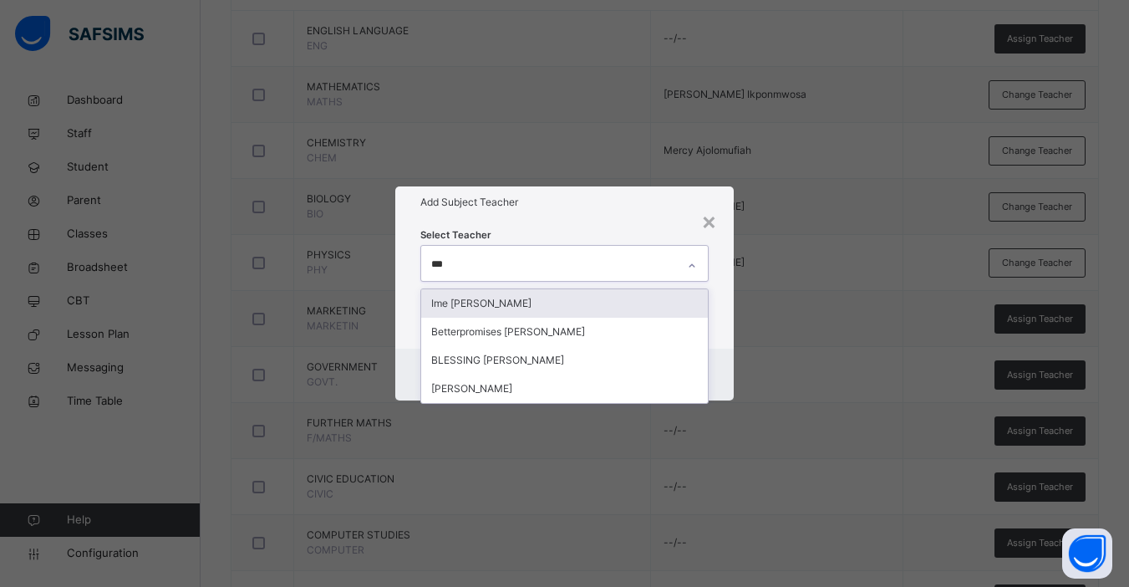
click at [516, 308] on div "Ime [PERSON_NAME]" at bounding box center [564, 303] width 287 height 28
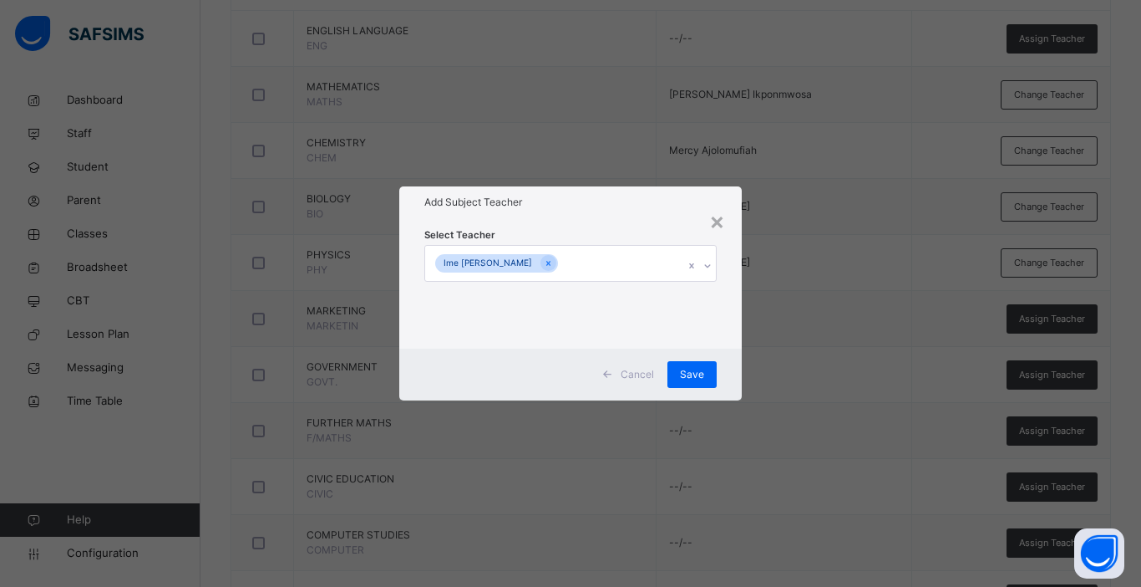
click at [817, 337] on div "× Add Subject Teacher Select Teacher Ime Alfred Akpan Cancel Save" at bounding box center [570, 293] width 1141 height 587
click at [697, 371] on span "Save" at bounding box center [692, 374] width 24 height 15
click at [1055, 371] on div "× Add Subject Teacher Select Teacher Ime Alfred Akpan Cancel Save" at bounding box center [570, 293] width 1141 height 587
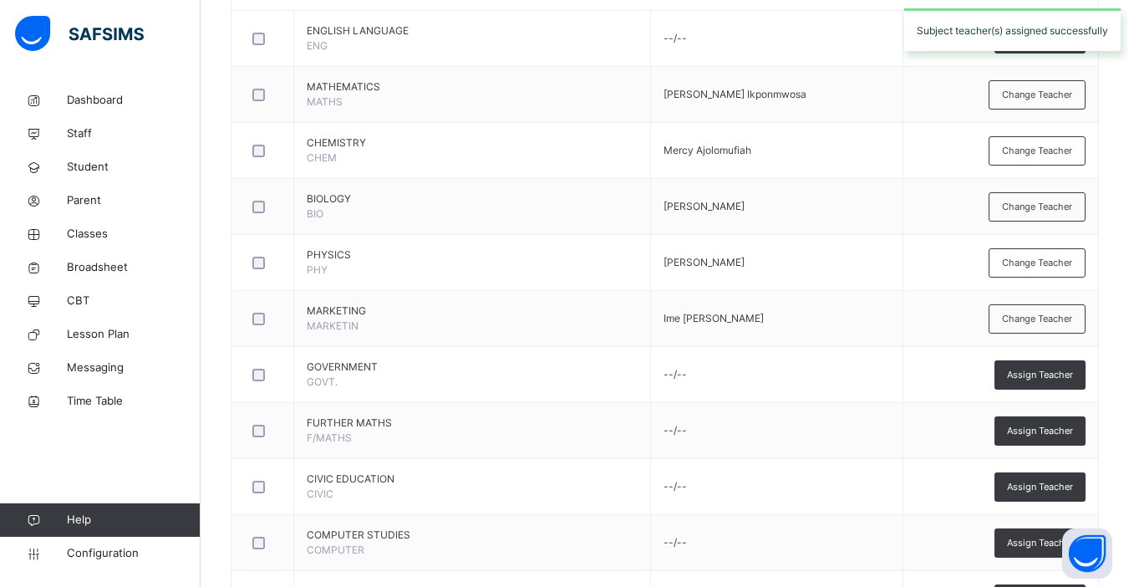
click at [1055, 374] on span "Assign Teacher" at bounding box center [1040, 375] width 66 height 14
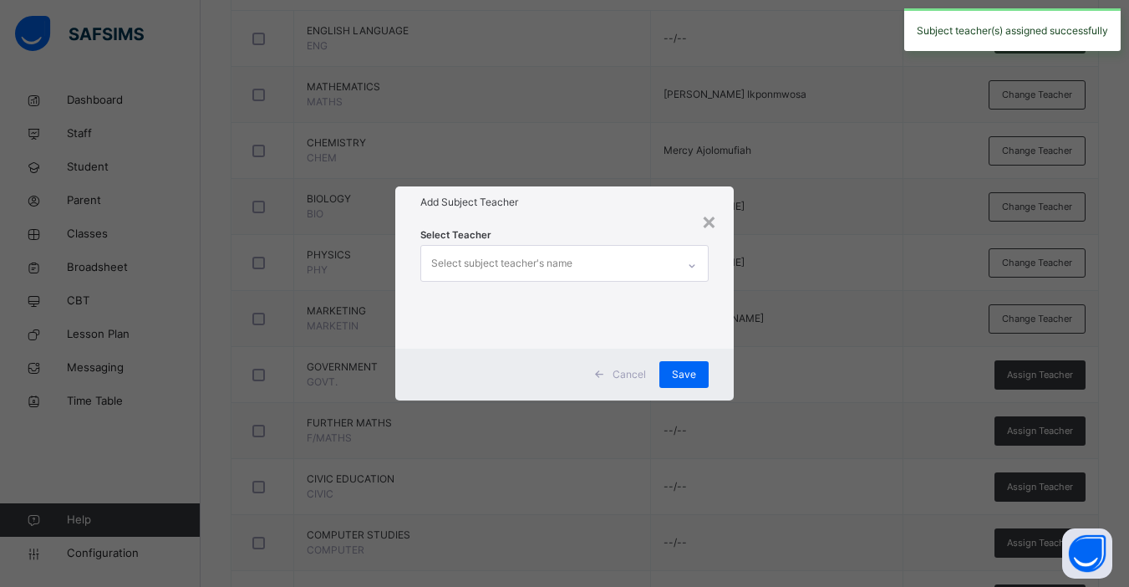
click at [535, 257] on div "Select subject teacher's name" at bounding box center [501, 263] width 141 height 32
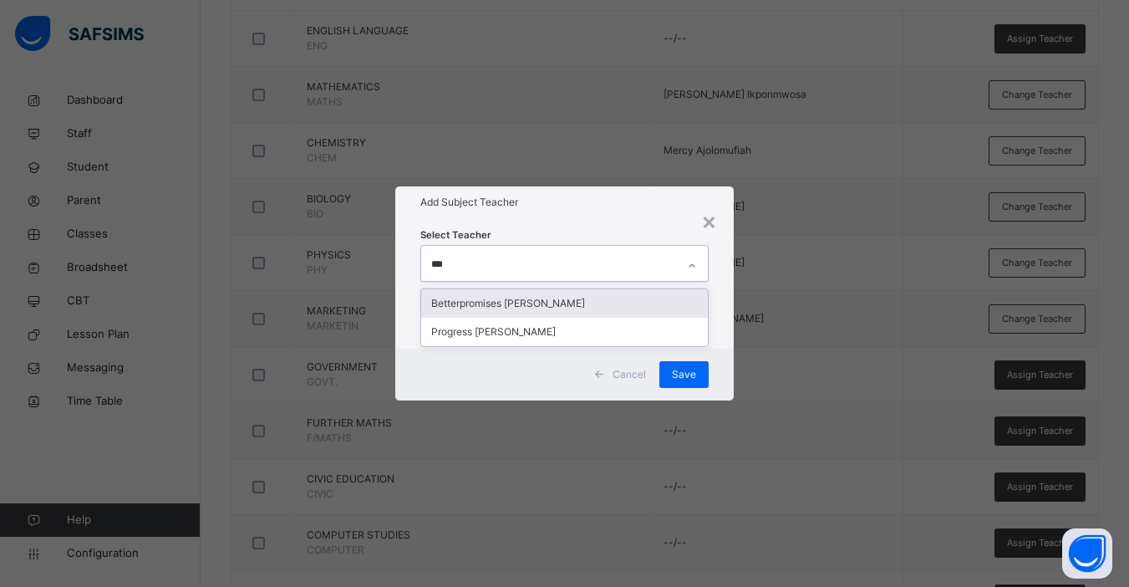
type input "****"
click at [520, 309] on div "Progress [PERSON_NAME]" at bounding box center [564, 303] width 287 height 28
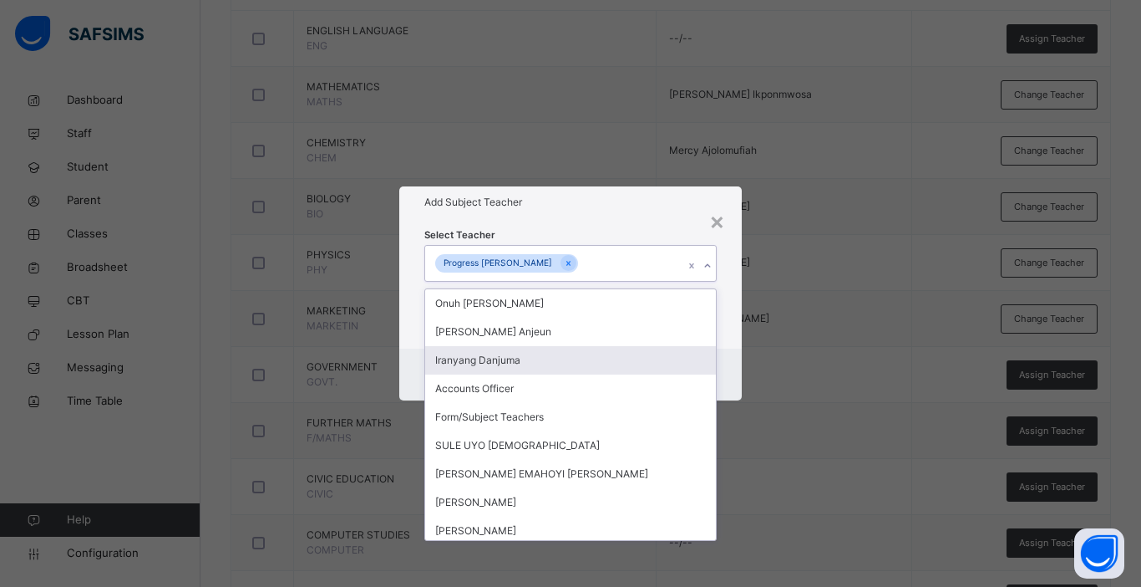
click at [728, 363] on div "Cancel Save" at bounding box center [570, 374] width 343 height 52
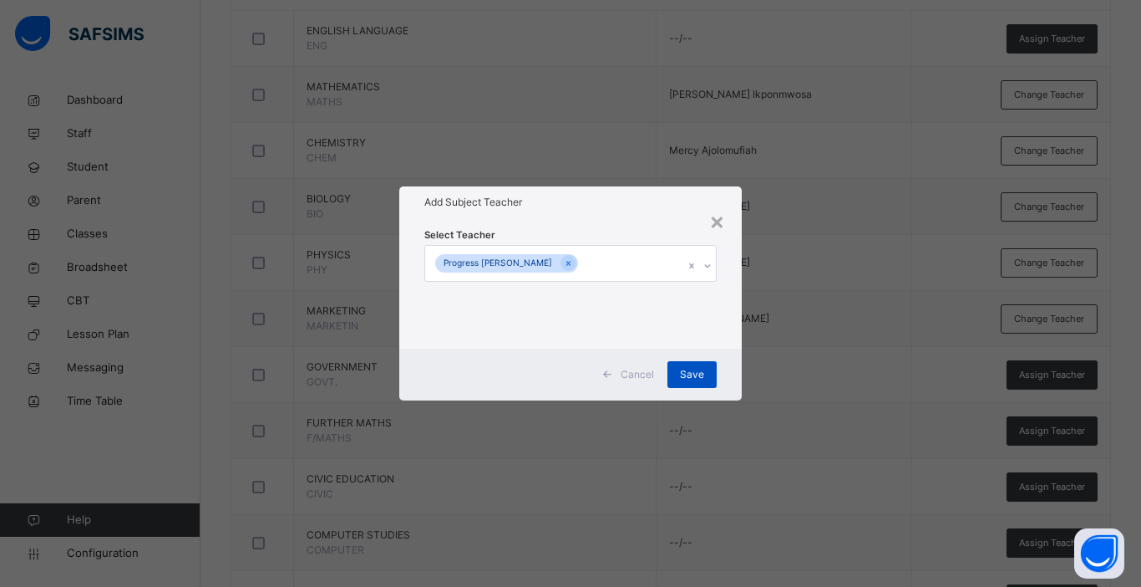
click at [694, 369] on span "Save" at bounding box center [692, 374] width 24 height 15
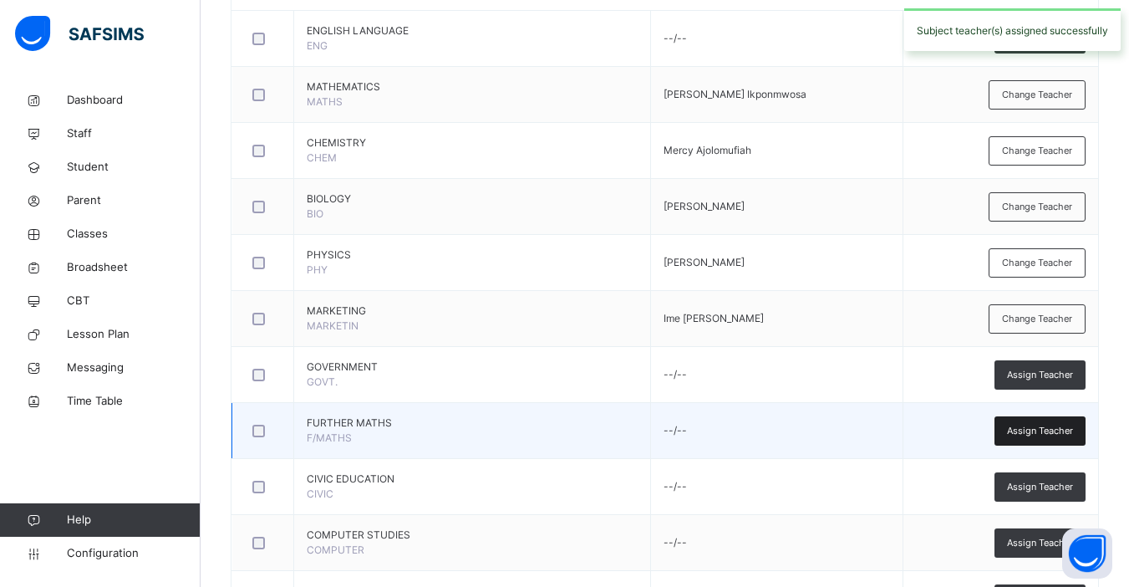
click at [1037, 428] on span "Assign Teacher" at bounding box center [1040, 431] width 66 height 14
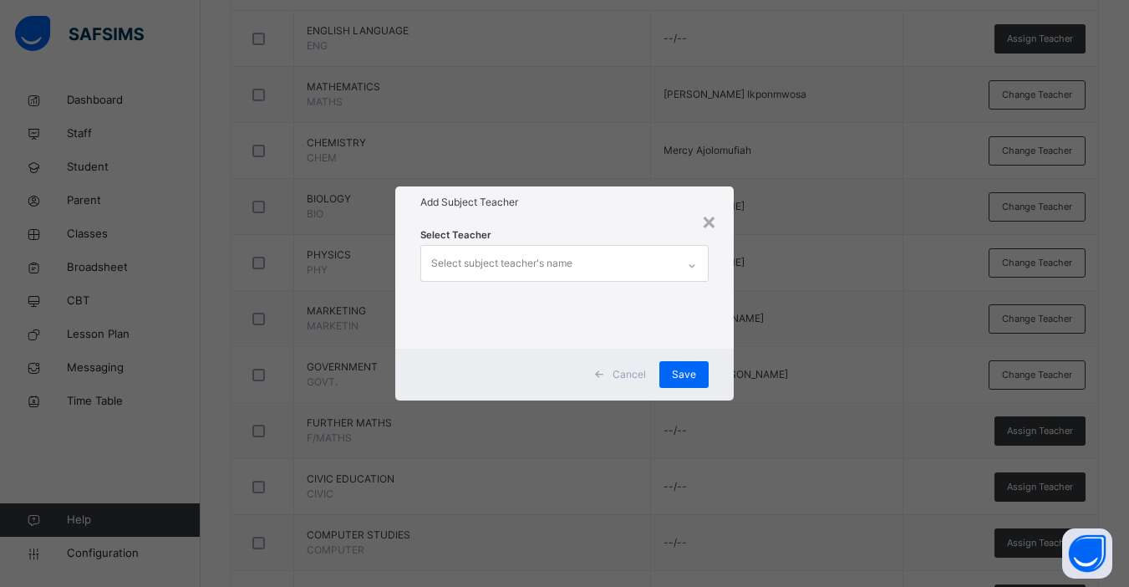
click at [1041, 488] on div "× Add Subject Teacher Select Teacher Select subject teacher's name Cancel Save" at bounding box center [564, 293] width 1129 height 587
click at [714, 224] on div "×" at bounding box center [709, 220] width 16 height 35
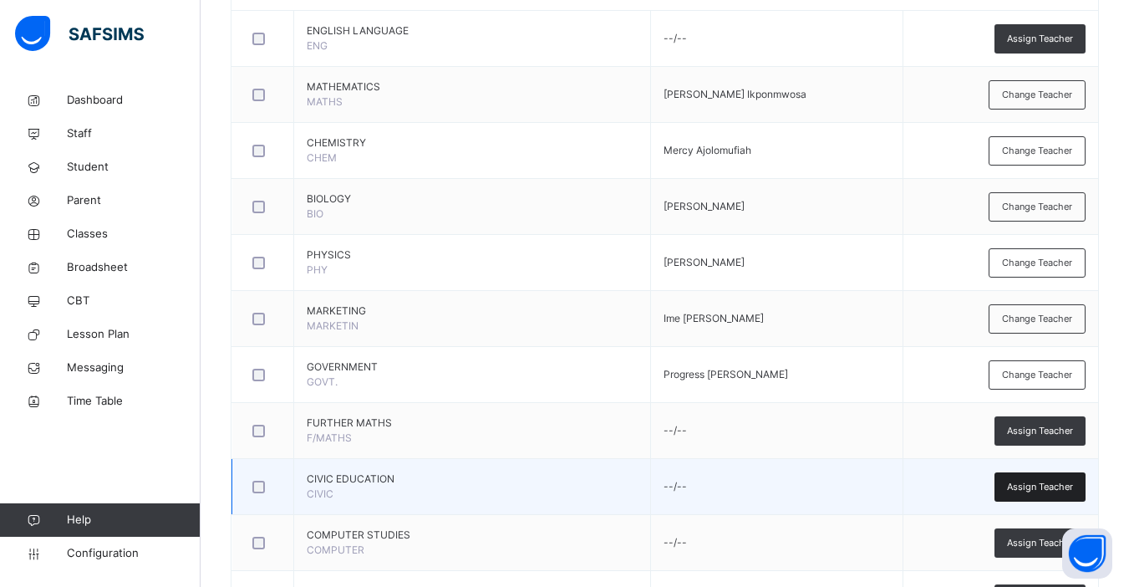
click at [1050, 485] on span "Assign Teacher" at bounding box center [1040, 487] width 66 height 14
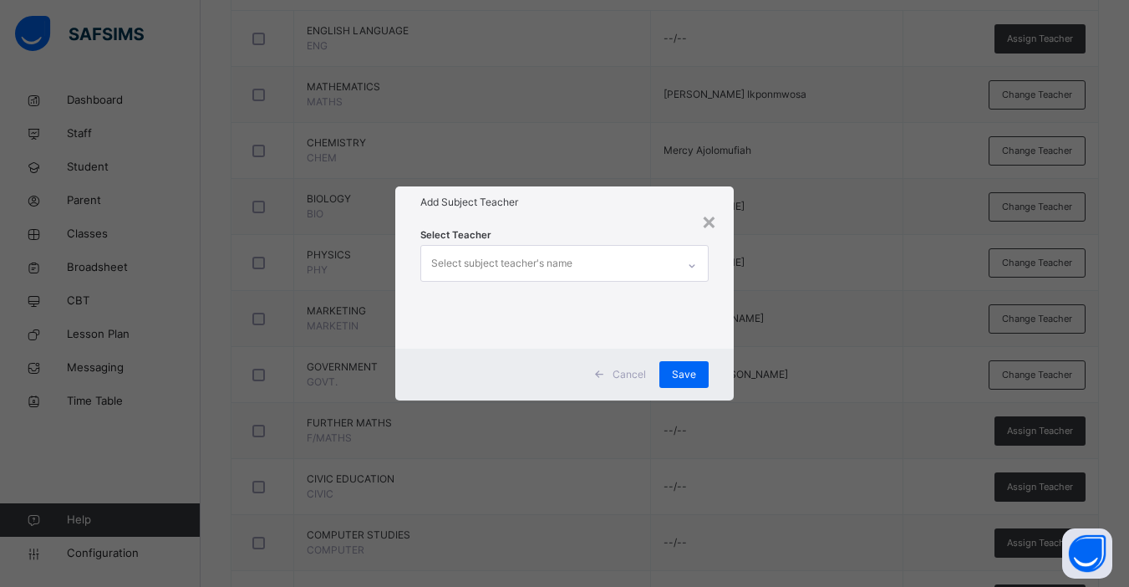
click at [565, 261] on div "Select subject teacher's name" at bounding box center [501, 263] width 141 height 32
type input "*"
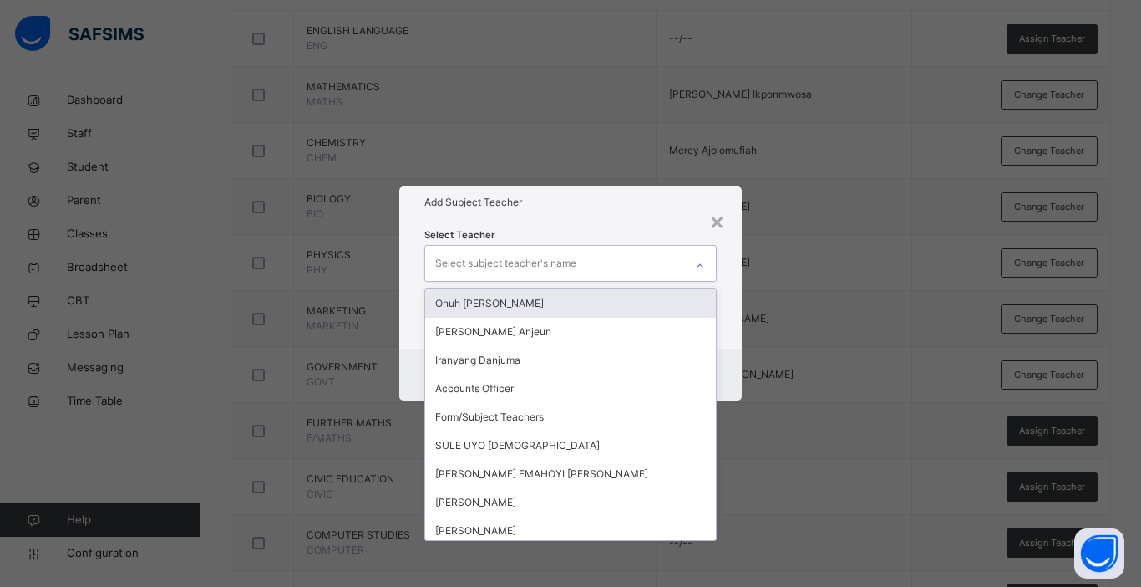
type input "*"
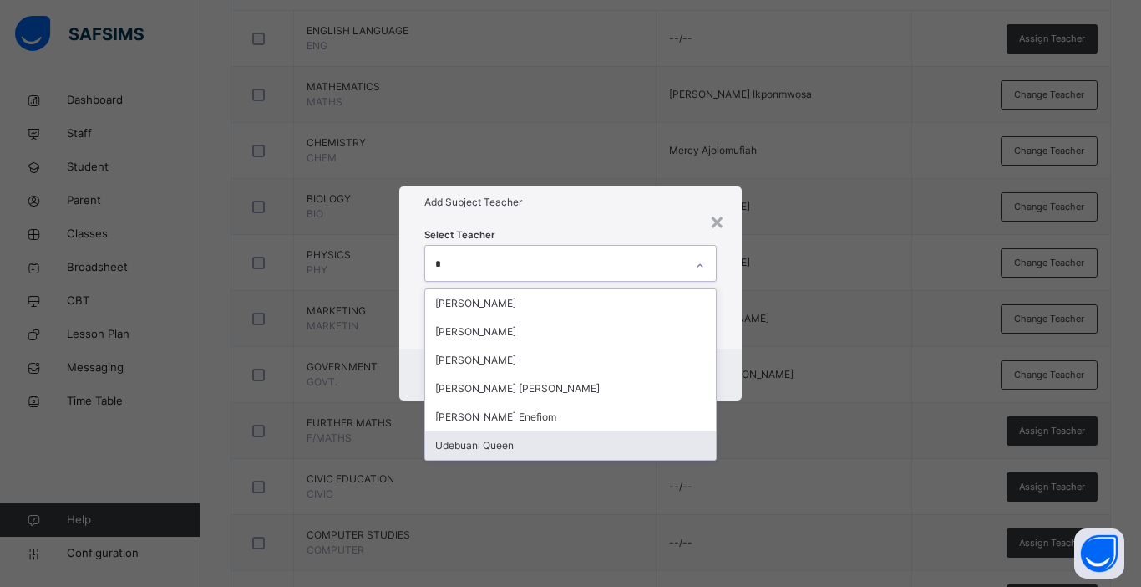
click at [517, 444] on div "Udebuani Queen" at bounding box center [570, 445] width 291 height 28
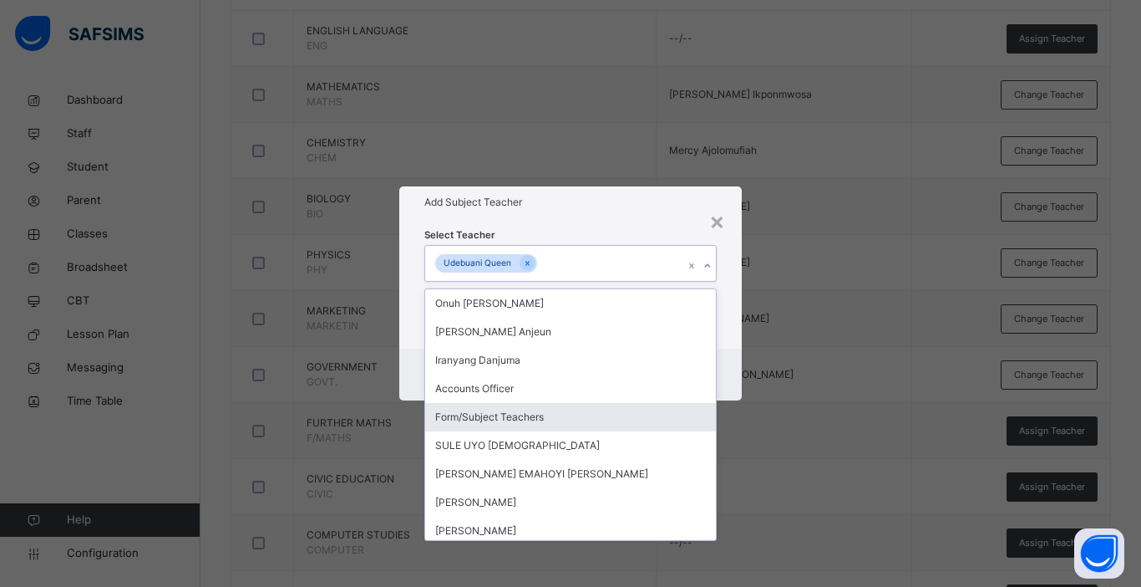
click at [721, 369] on div "Cancel Save" at bounding box center [570, 374] width 343 height 52
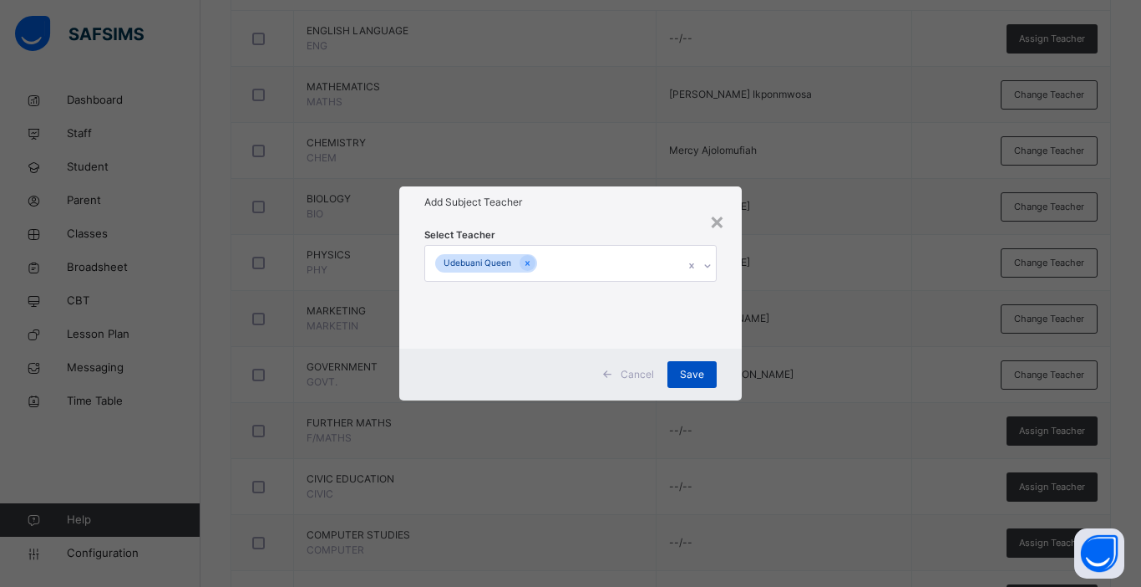
click at [685, 374] on span "Save" at bounding box center [692, 374] width 24 height 15
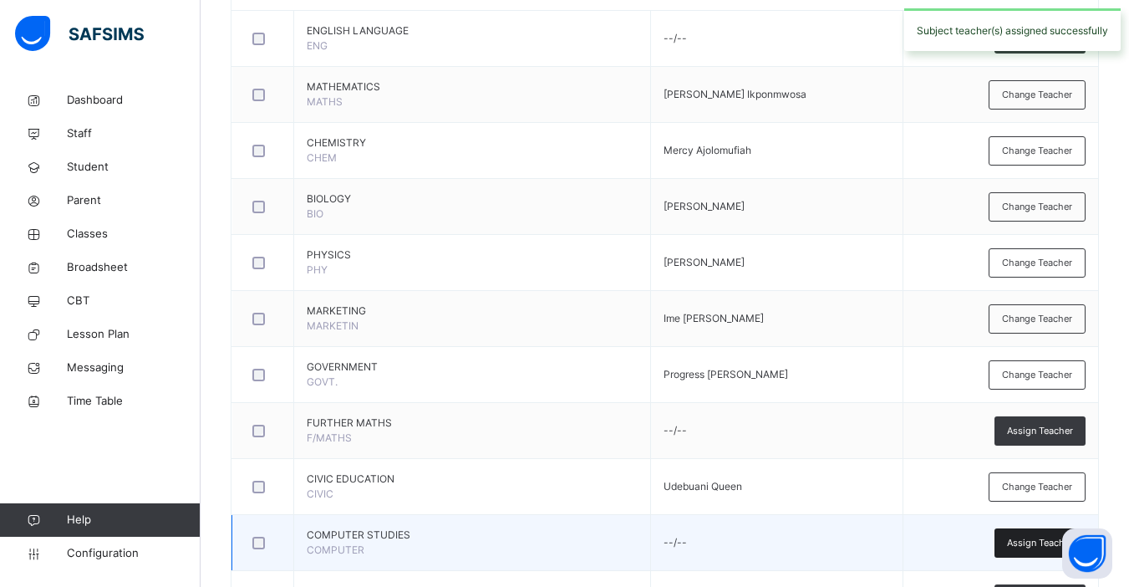
click at [1027, 541] on span "Assign Teacher" at bounding box center [1040, 543] width 66 height 14
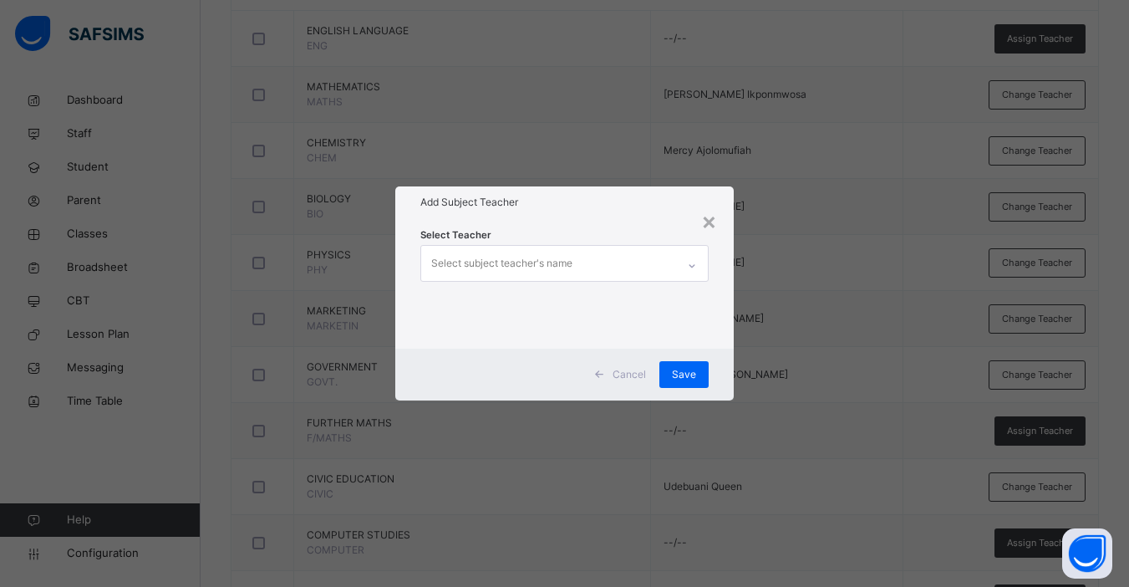
scroll to position [981, 0]
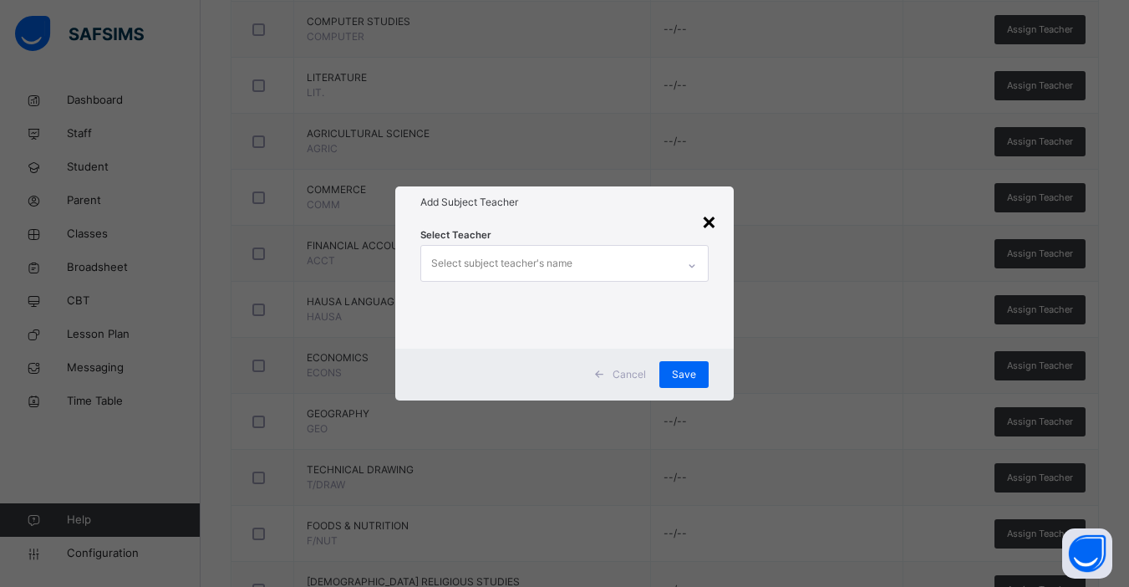
click at [710, 222] on div "×" at bounding box center [709, 220] width 16 height 35
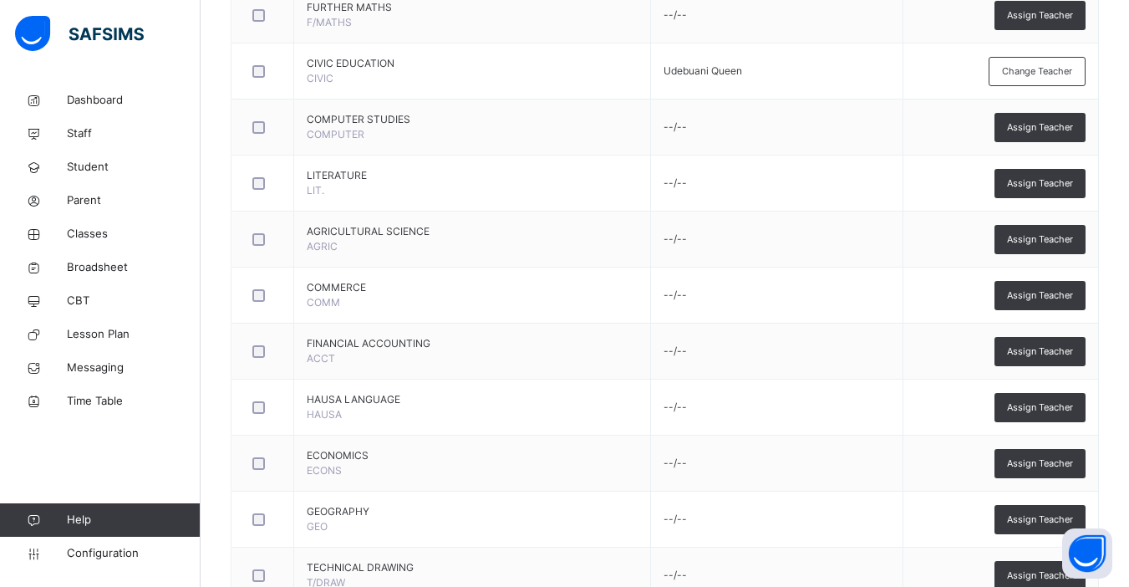
scroll to position [881, 0]
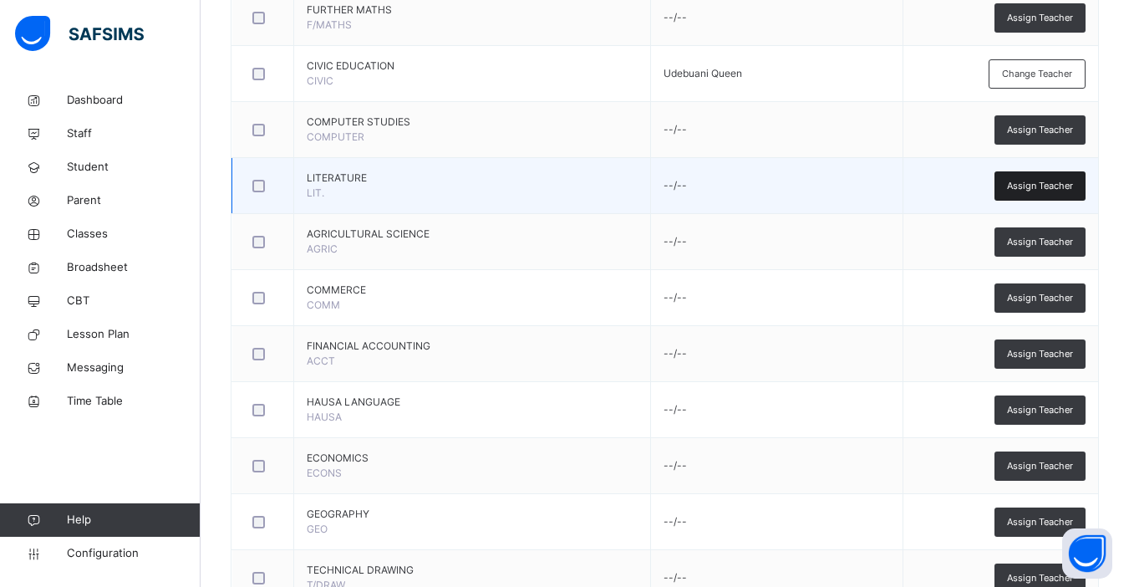
click at [1040, 183] on span "Assign Teacher" at bounding box center [1040, 186] width 66 height 14
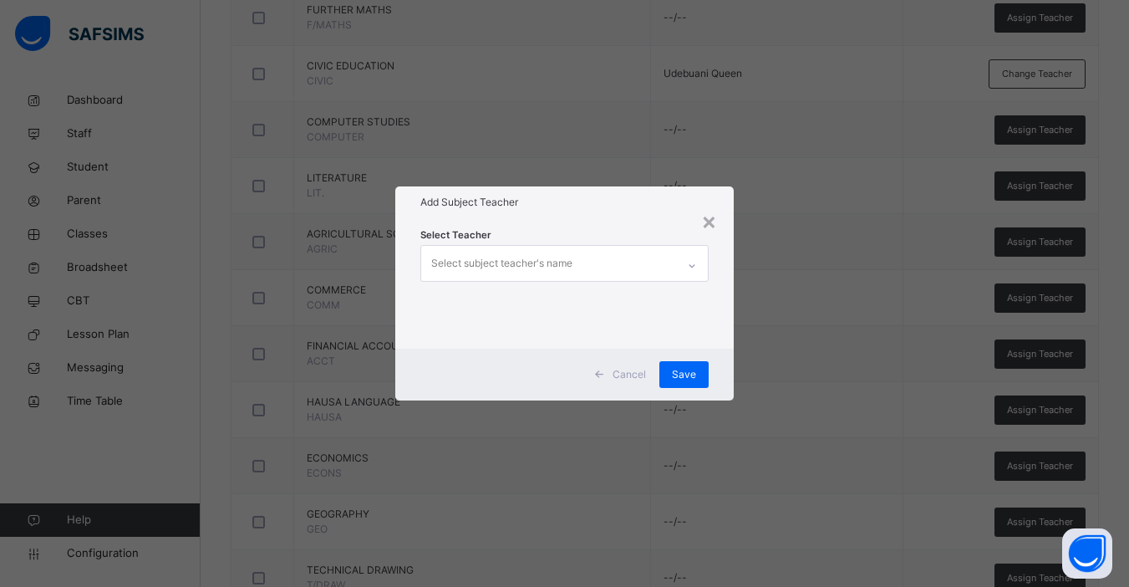
click at [641, 254] on div "Select subject teacher's name" at bounding box center [548, 263] width 255 height 35
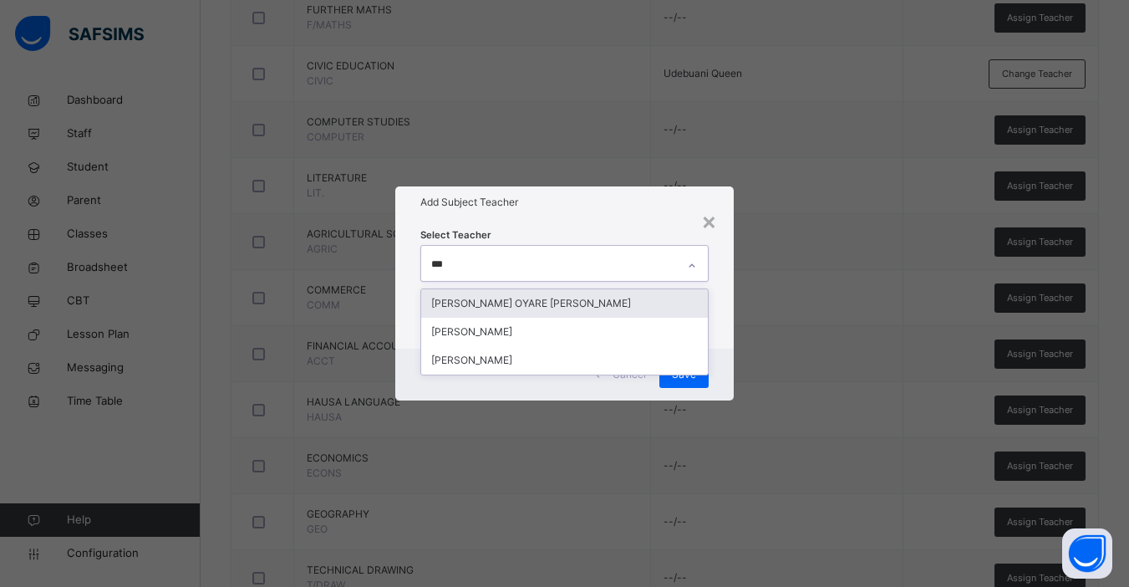
type input "****"
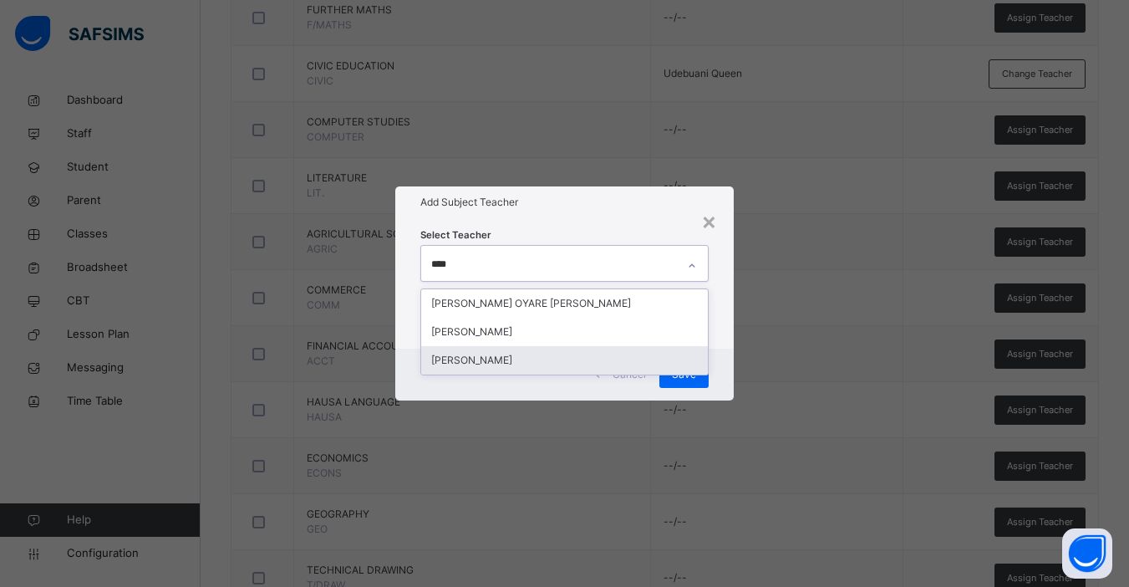
scroll to position [881, 0]
click at [536, 359] on div "[PERSON_NAME]" at bounding box center [564, 360] width 287 height 28
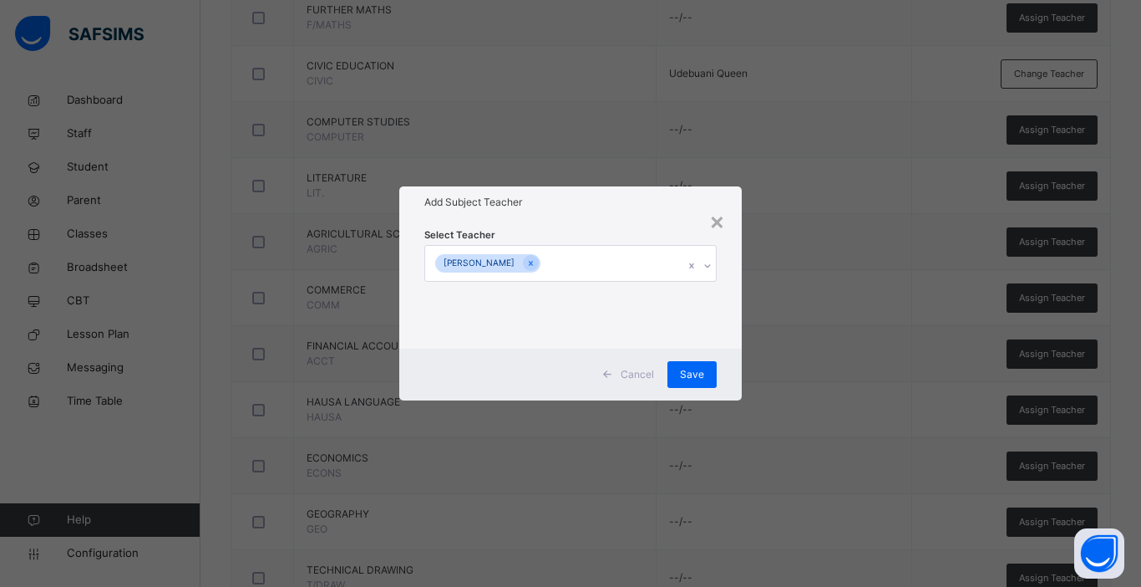
click at [730, 344] on div "Select Teacher Ruth Adeola Bamidele" at bounding box center [570, 283] width 343 height 130
click at [689, 374] on span "Save" at bounding box center [692, 374] width 24 height 15
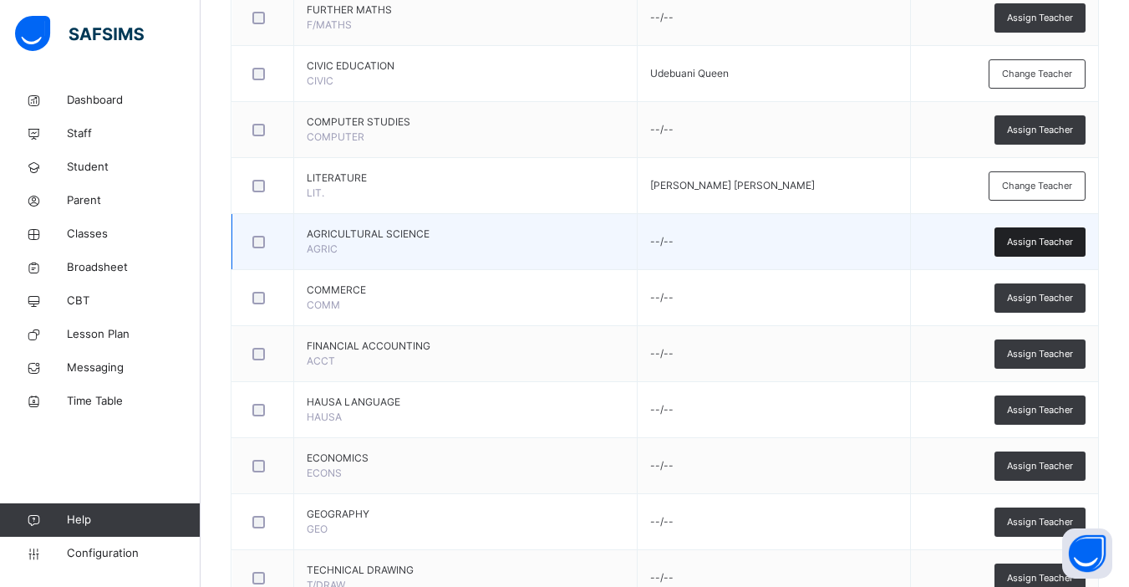
click at [1035, 251] on div "Assign Teacher" at bounding box center [1039, 241] width 91 height 29
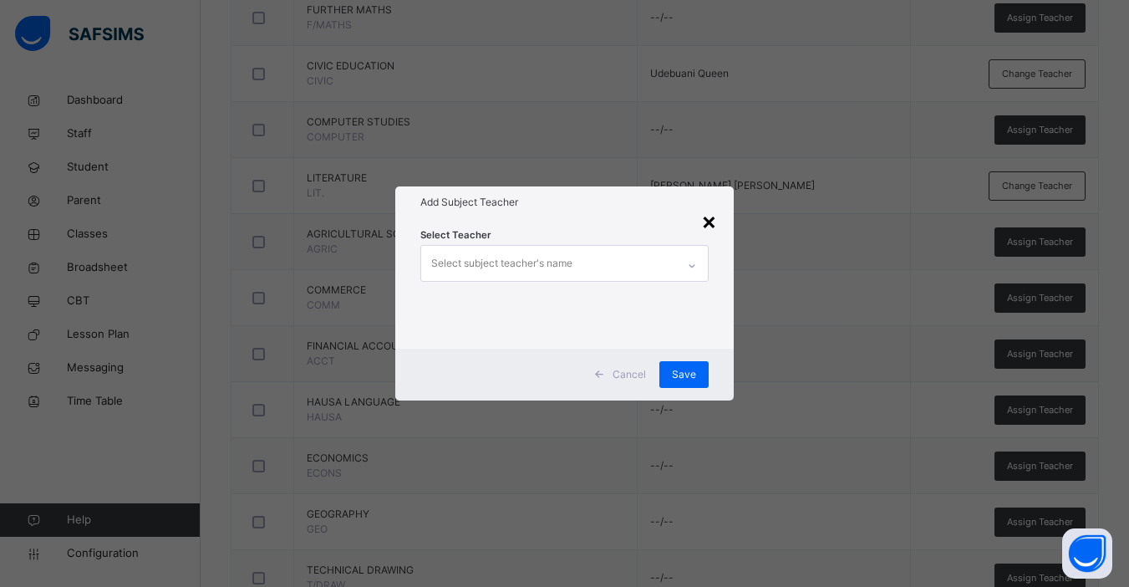
click at [709, 220] on div "×" at bounding box center [709, 220] width 16 height 35
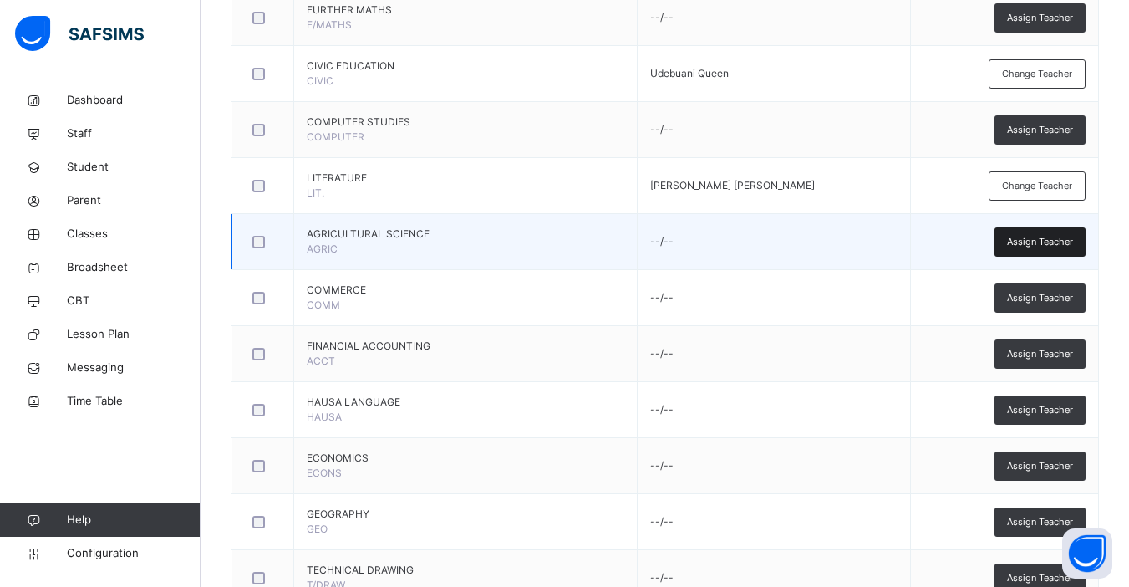
click at [1054, 239] on span "Assign Teacher" at bounding box center [1040, 242] width 66 height 14
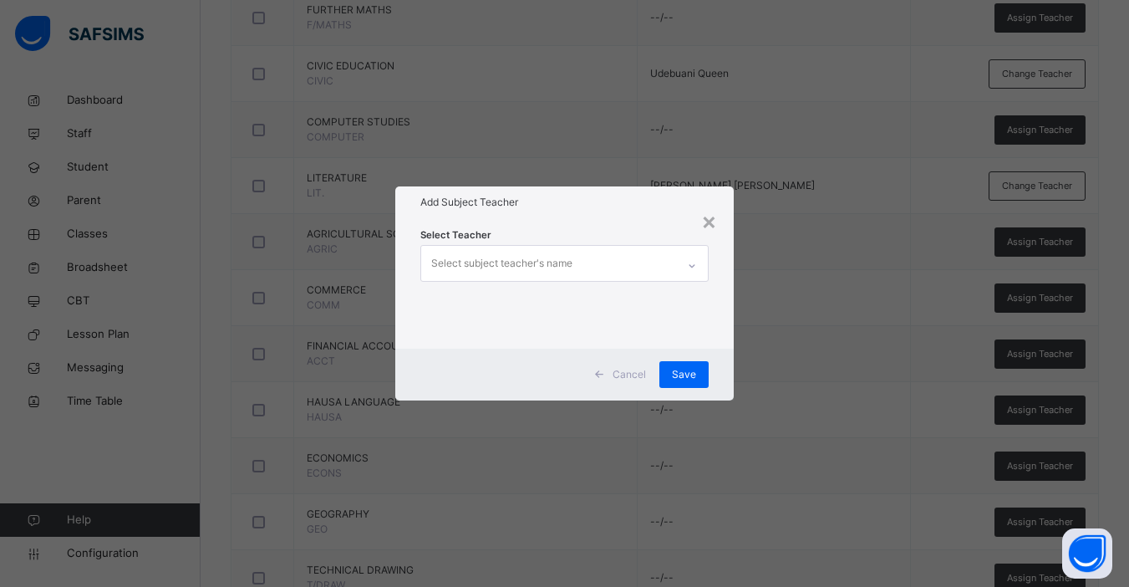
click at [537, 269] on div "Select subject teacher's name" at bounding box center [501, 263] width 141 height 32
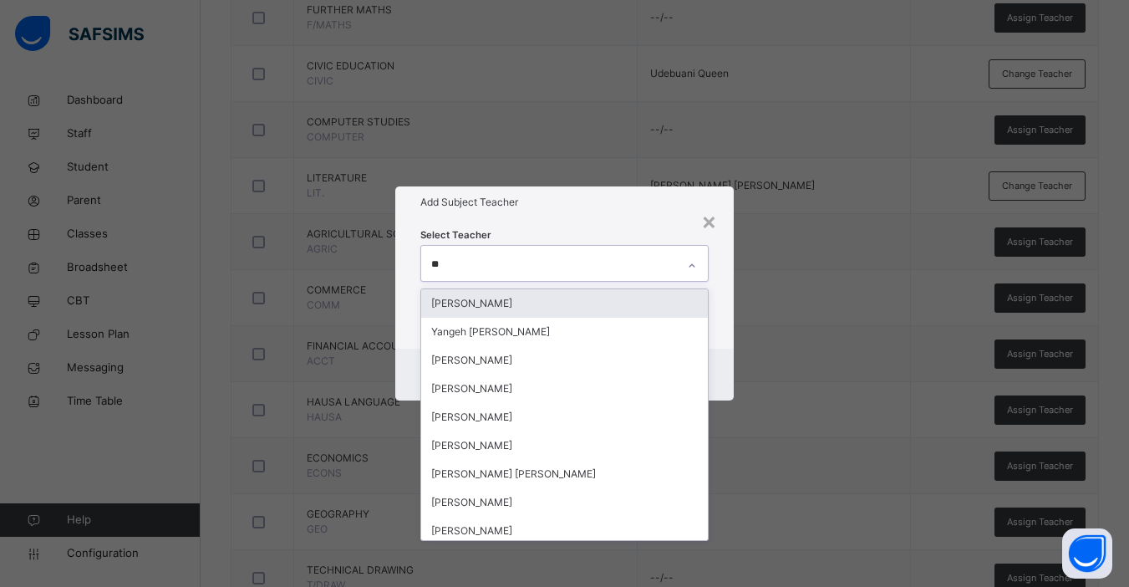
type input "***"
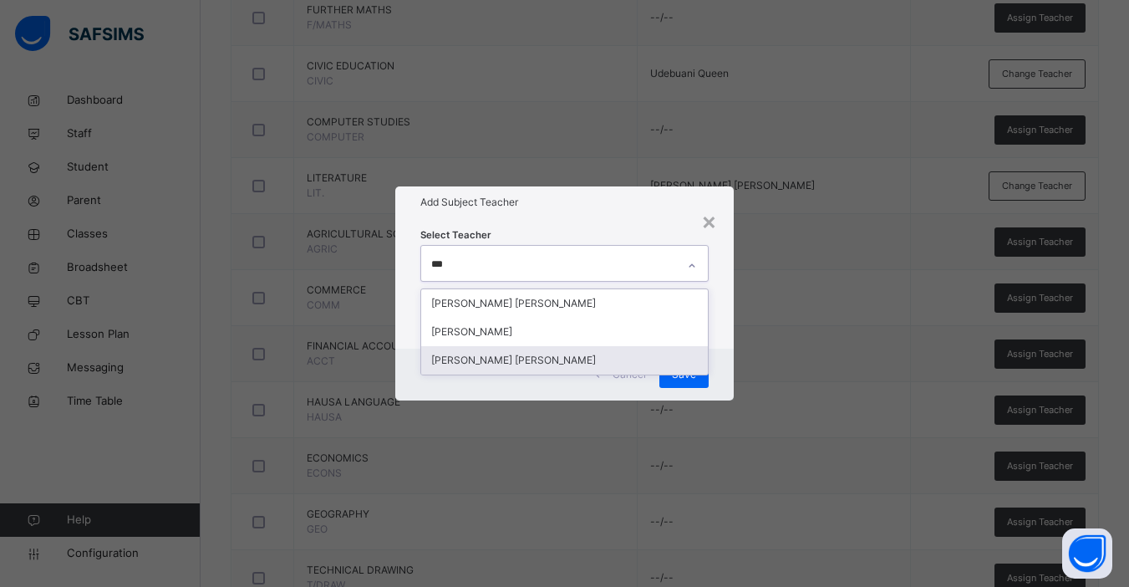
click at [501, 366] on div "[PERSON_NAME] [PERSON_NAME]" at bounding box center [564, 360] width 287 height 28
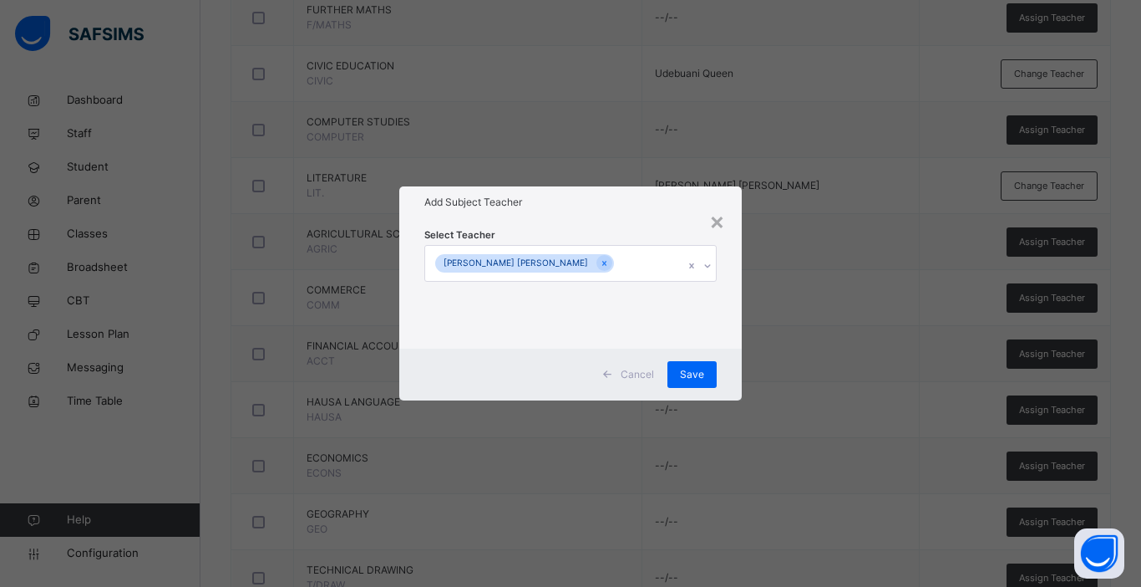
click at [738, 353] on div "Cancel Save" at bounding box center [570, 374] width 343 height 52
click at [700, 369] on span "Save" at bounding box center [692, 374] width 24 height 15
click at [905, 397] on div "× Add Subject Teacher Select Teacher [PERSON_NAME] [PERSON_NAME] Cancel Save" at bounding box center [570, 293] width 1141 height 587
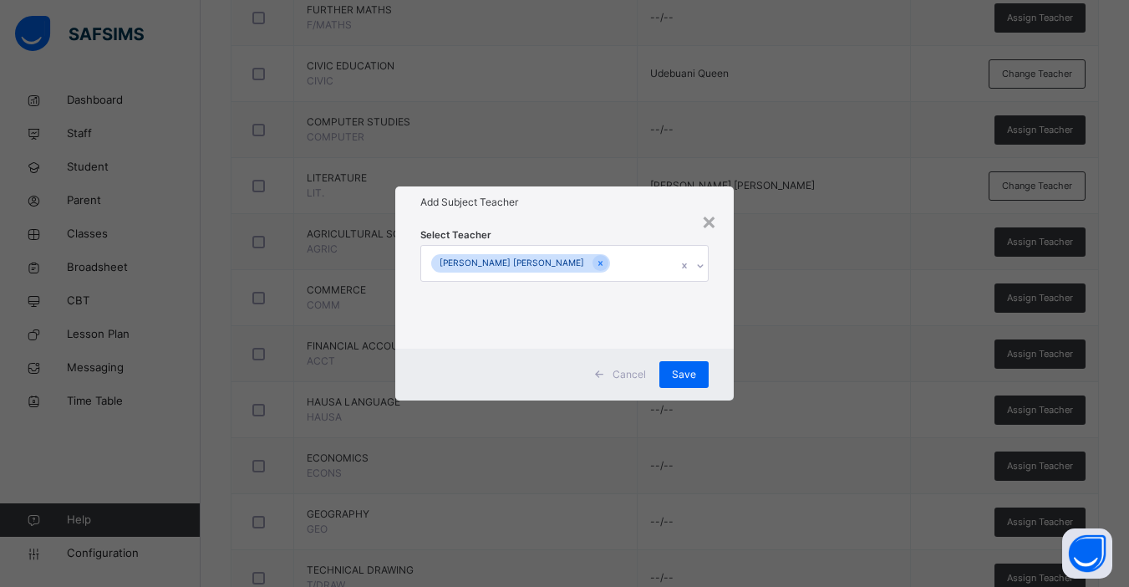
click at [1046, 297] on div "× Add Subject Teacher Select Teacher [PERSON_NAME] [PERSON_NAME] Cancel Save" at bounding box center [564, 293] width 1129 height 587
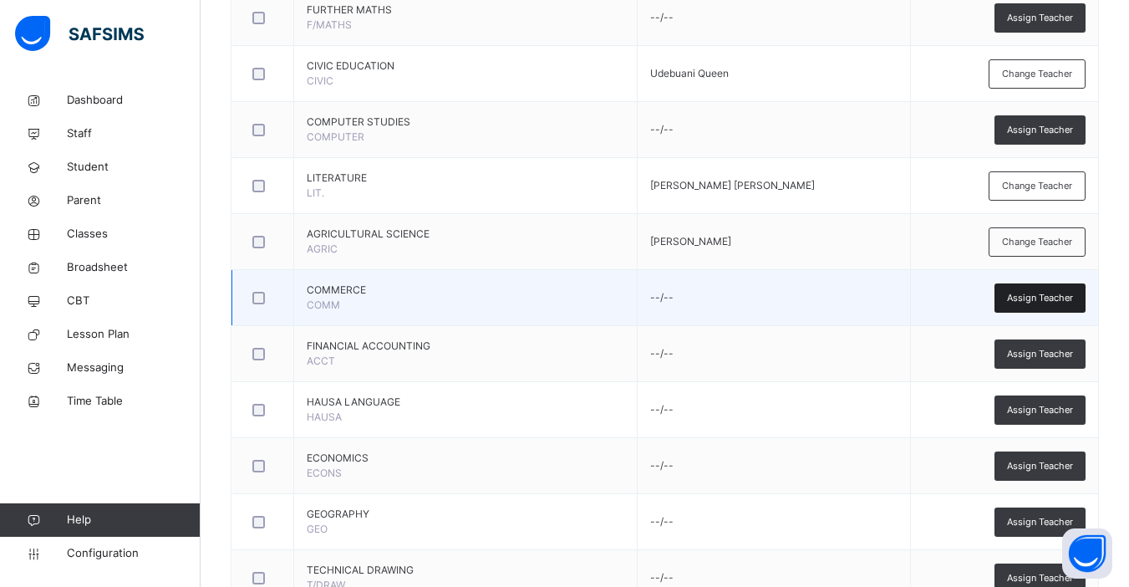
click at [1043, 292] on span "Assign Teacher" at bounding box center [1040, 298] width 66 height 14
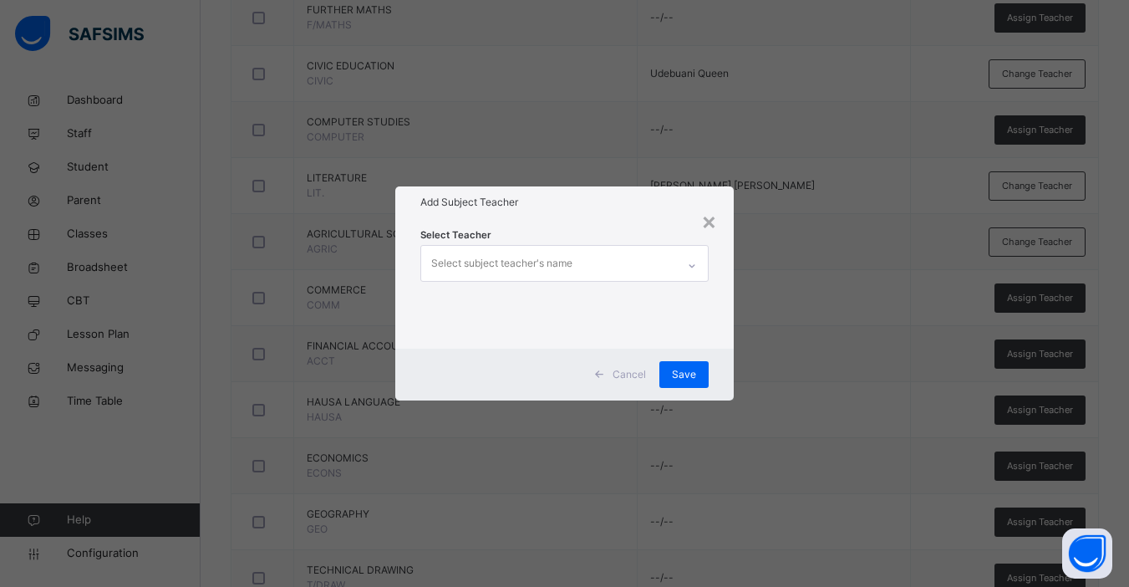
click at [540, 266] on div "Select subject teacher's name" at bounding box center [501, 263] width 141 height 32
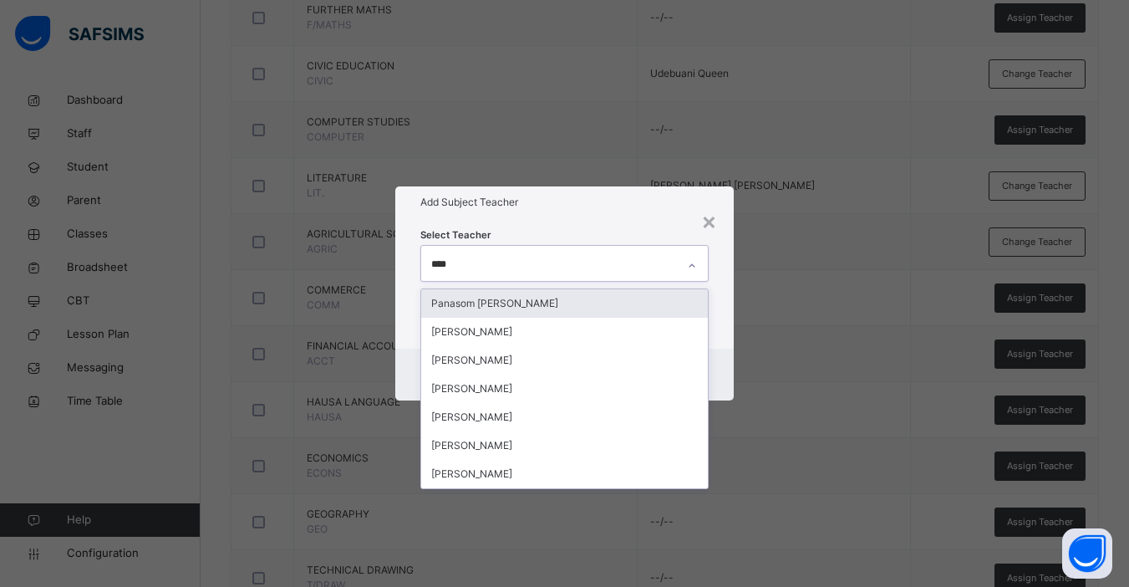
type input "*****"
click at [549, 307] on div "Panasom [PERSON_NAME]" at bounding box center [564, 303] width 287 height 28
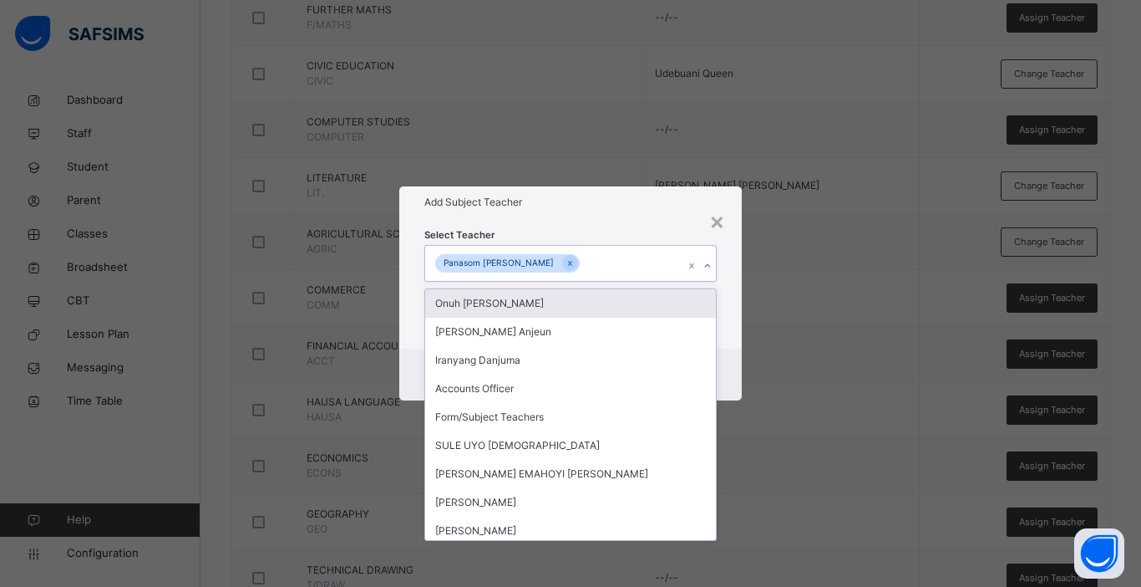
click at [730, 334] on div "Select Teacher option Panasom Grace Okhumata, selected. option Onuh Matthew Ono…" at bounding box center [570, 283] width 343 height 130
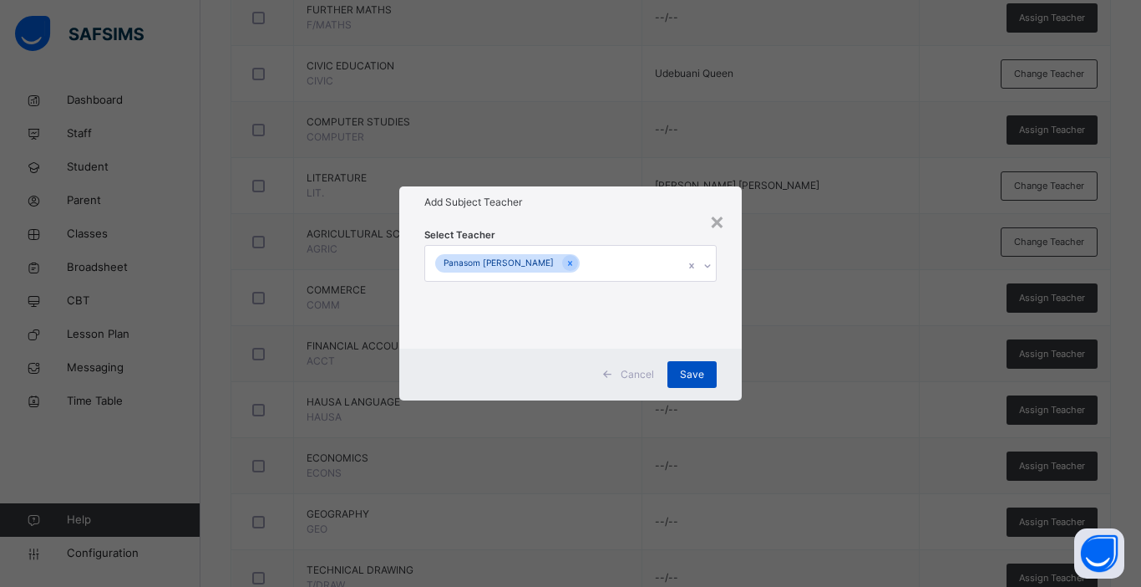
click at [699, 369] on span "Save" at bounding box center [692, 374] width 24 height 15
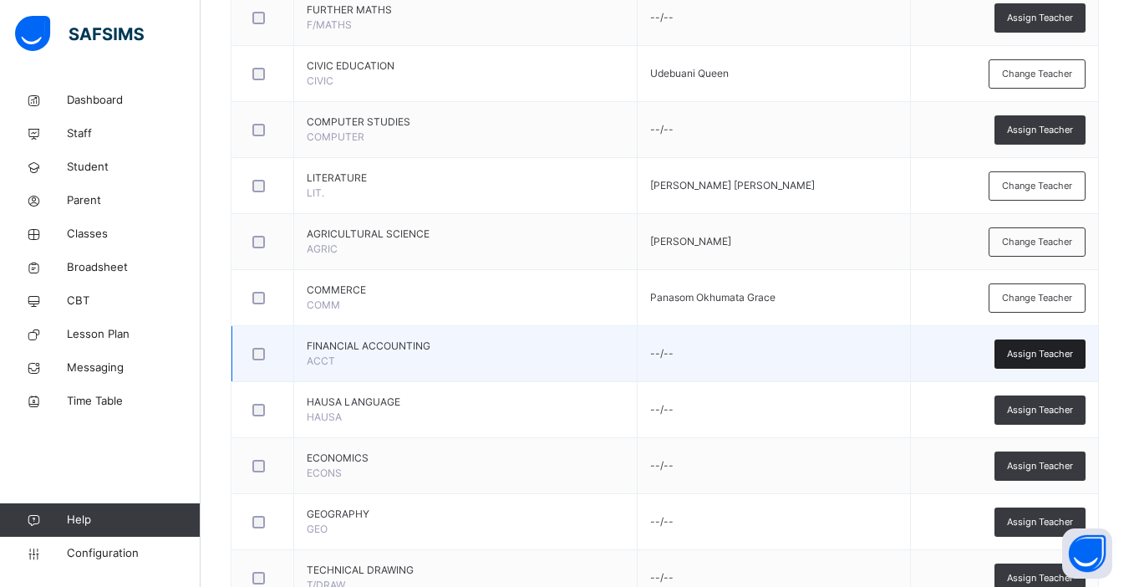
click at [1035, 354] on span "Assign Teacher" at bounding box center [1040, 354] width 66 height 14
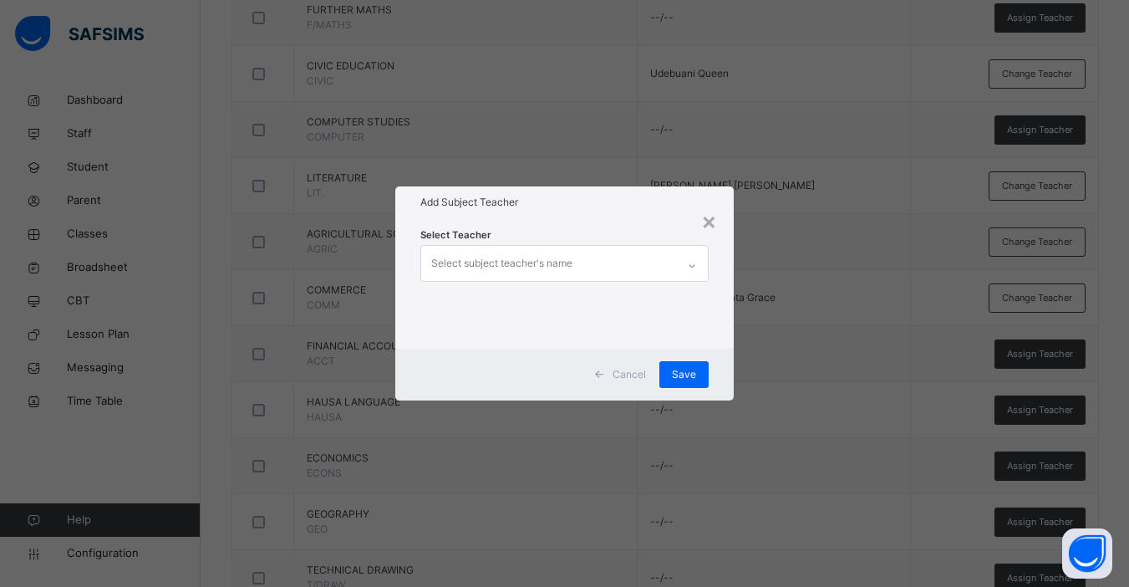
click at [556, 266] on div "Select subject teacher's name" at bounding box center [501, 263] width 141 height 32
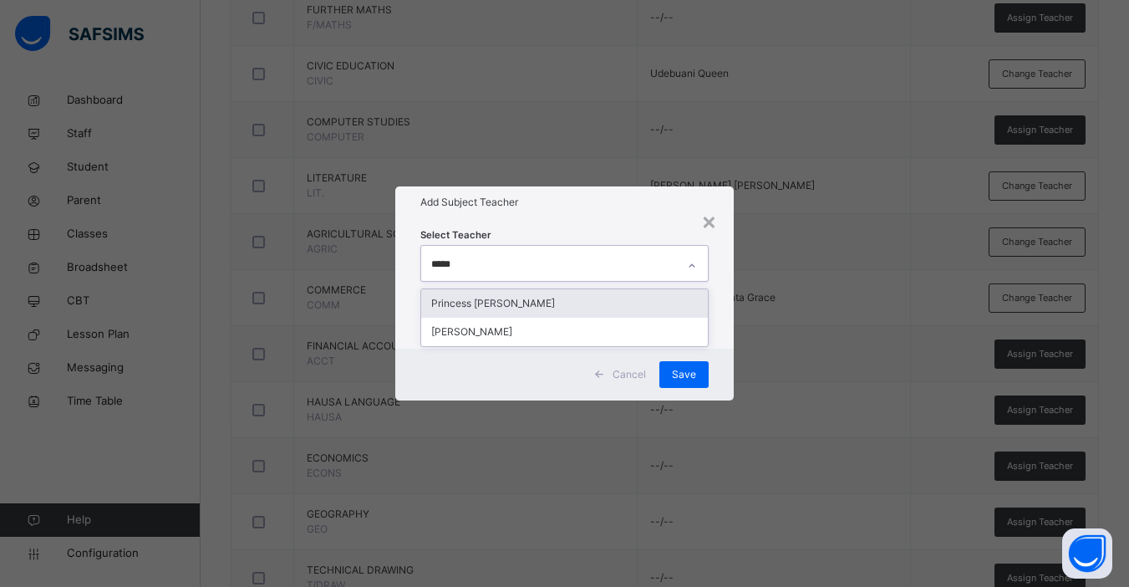
type input "******"
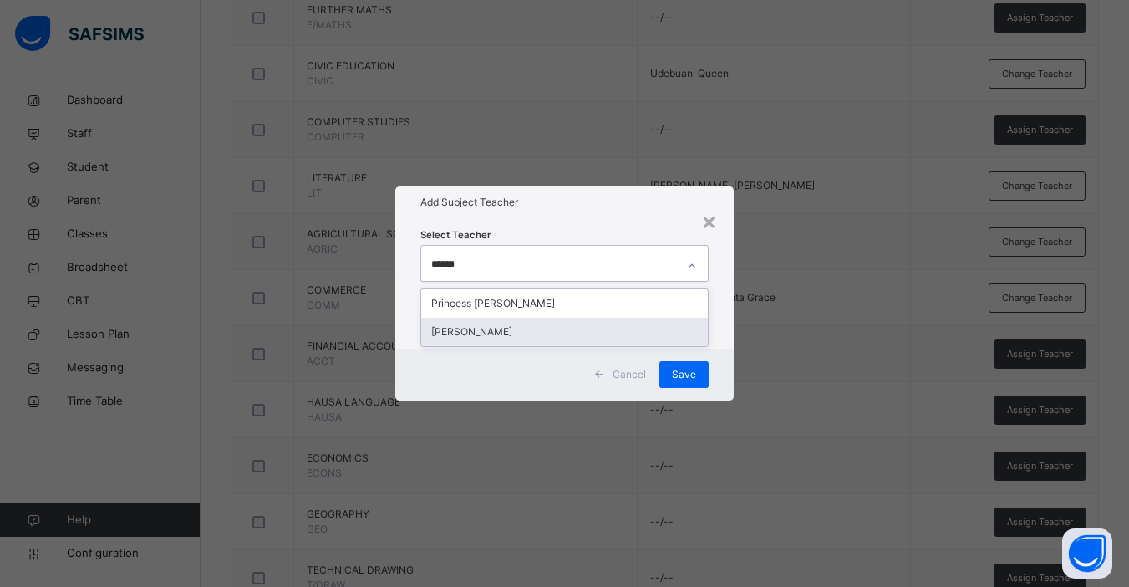
click at [505, 330] on div "[PERSON_NAME]" at bounding box center [564, 332] width 287 height 28
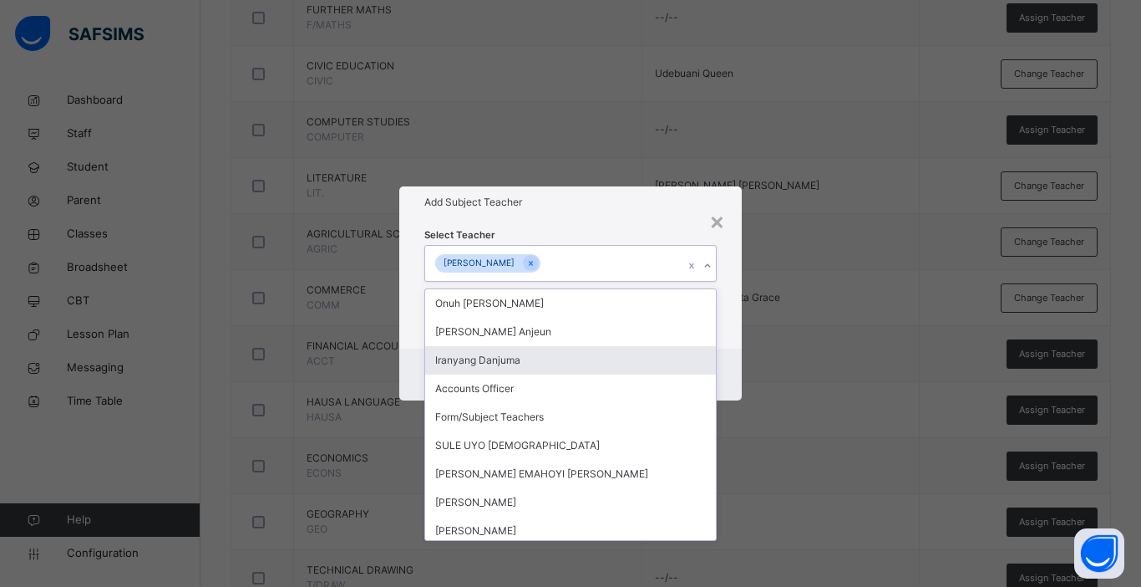
click at [733, 356] on div "Cancel Save" at bounding box center [570, 374] width 343 height 52
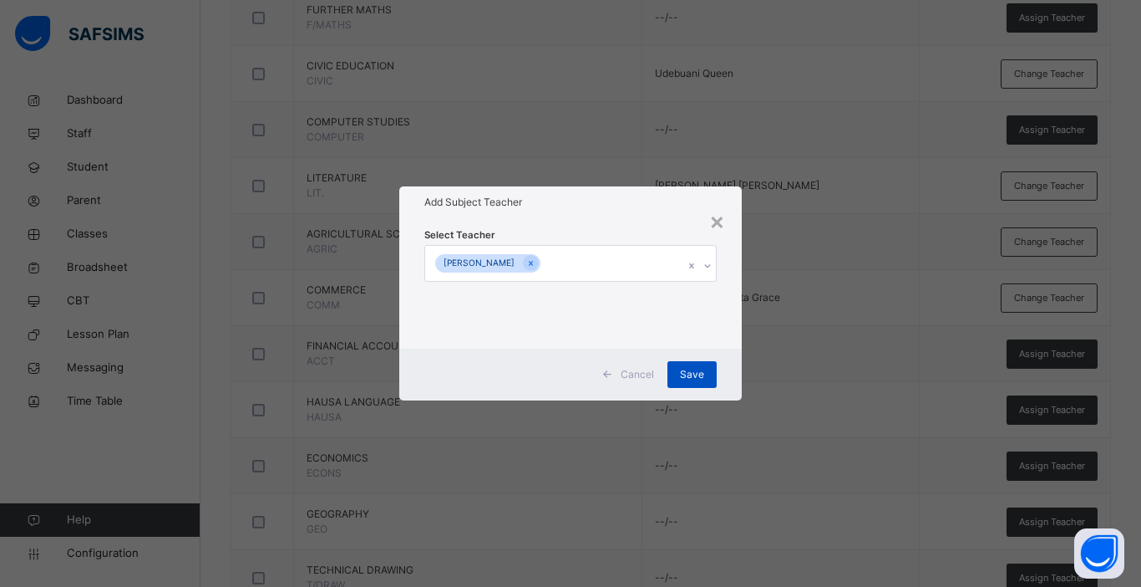
click at [689, 371] on span "Save" at bounding box center [692, 374] width 24 height 15
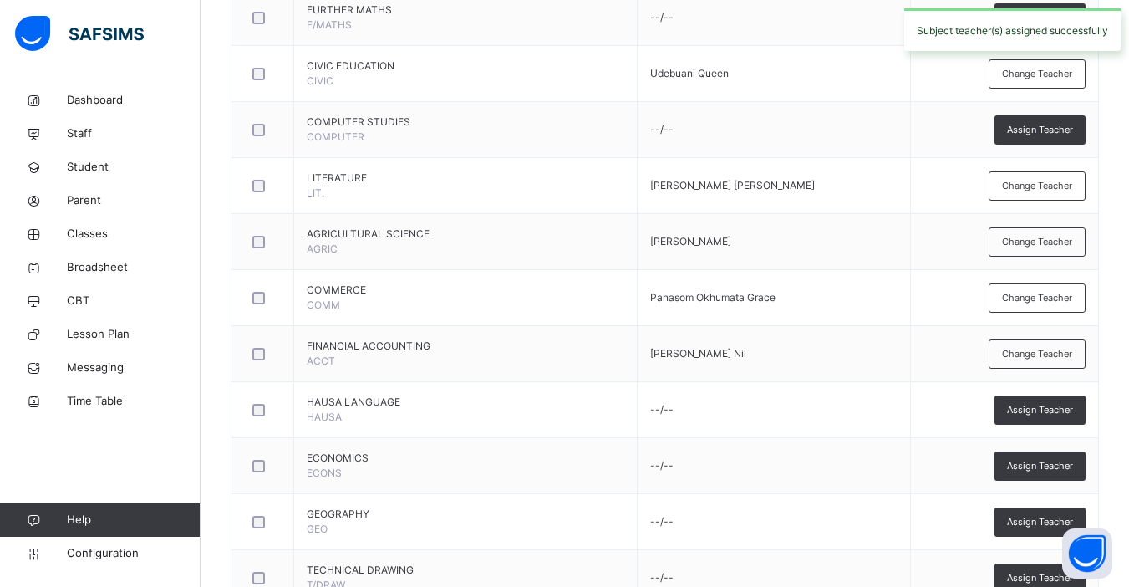
click at [1023, 413] on span "Assign Teacher" at bounding box center [1040, 410] width 66 height 14
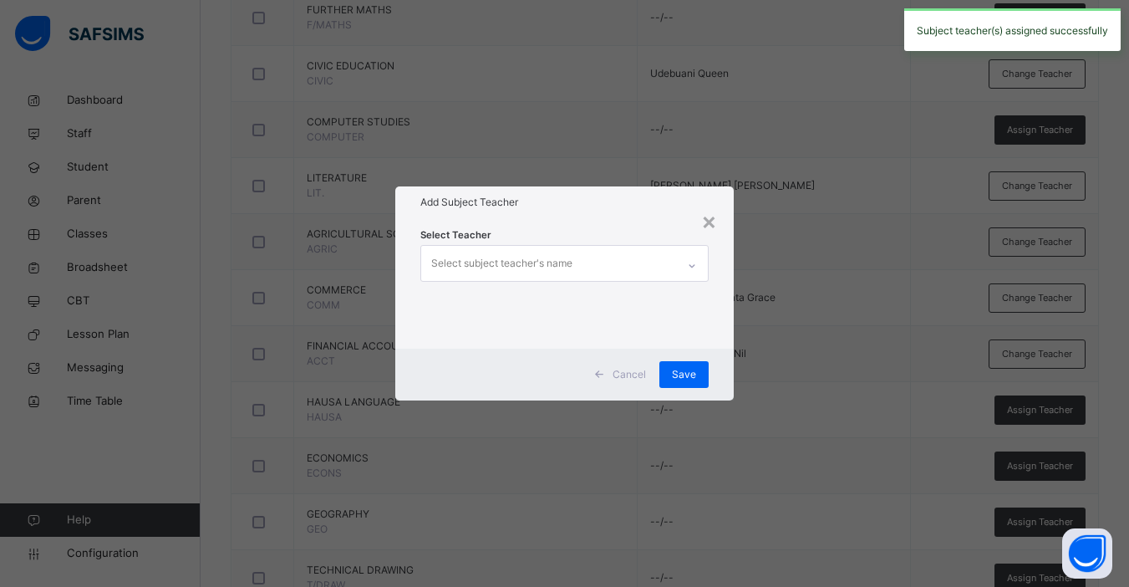
click at [552, 270] on div "Select subject teacher's name" at bounding box center [501, 263] width 141 height 32
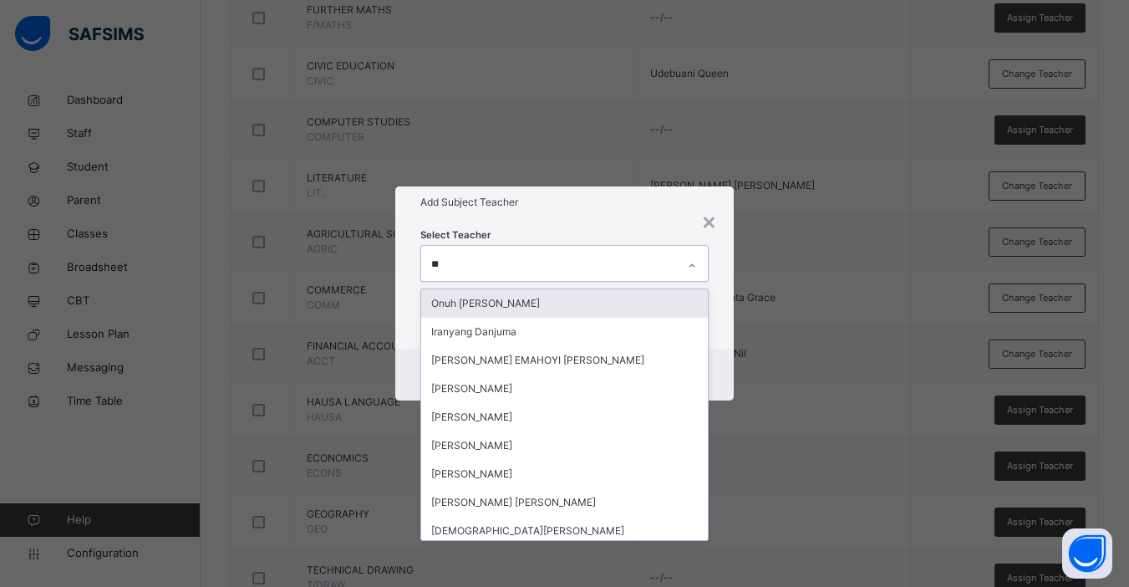
type input "***"
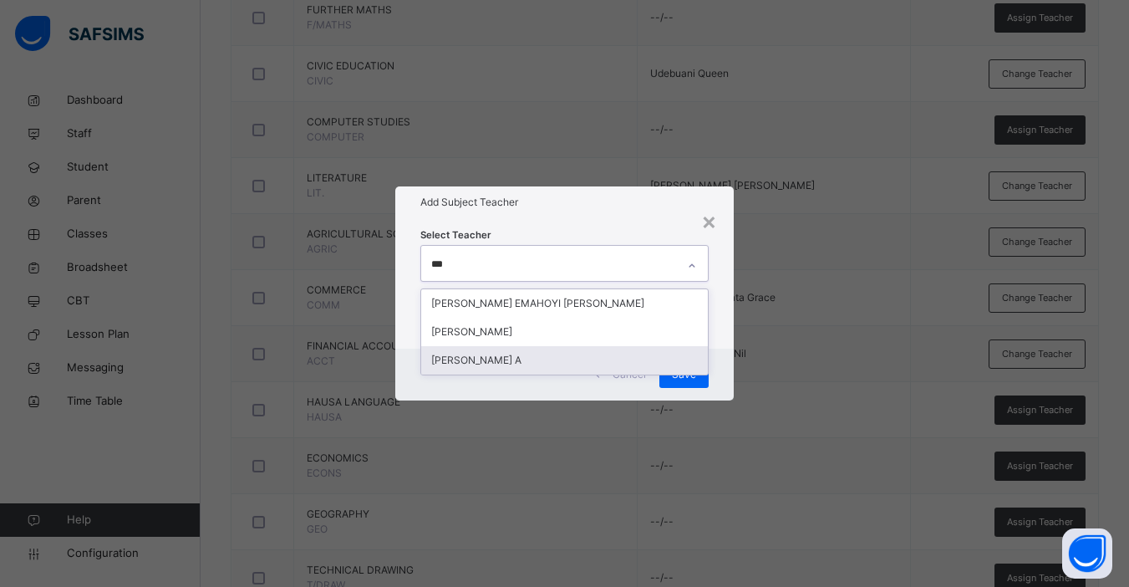
click at [491, 361] on div "[PERSON_NAME] A" at bounding box center [564, 360] width 287 height 28
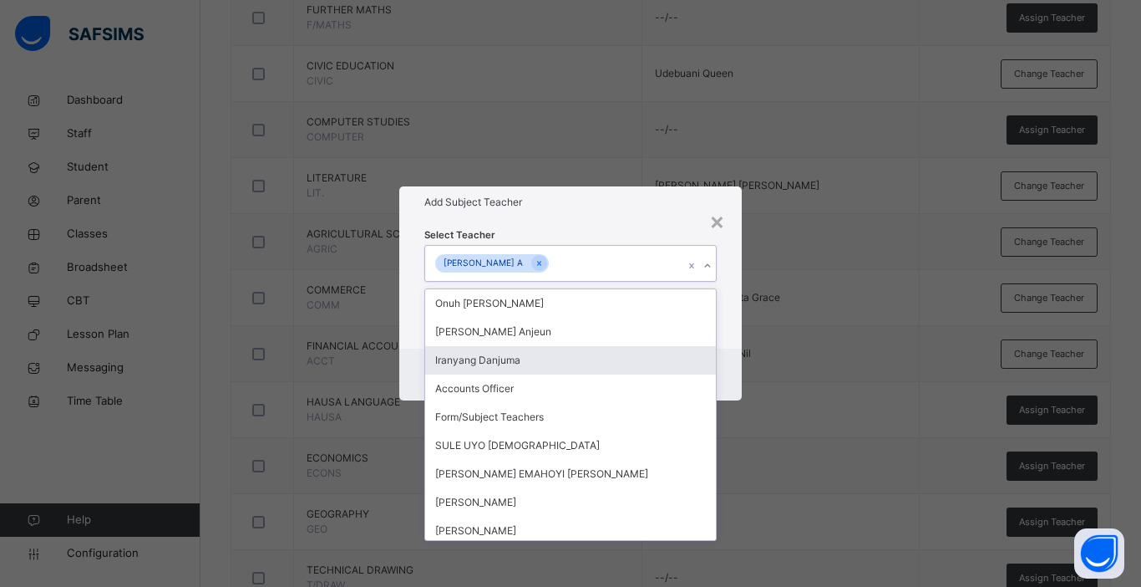
click at [724, 357] on div "Cancel Save" at bounding box center [570, 374] width 343 height 52
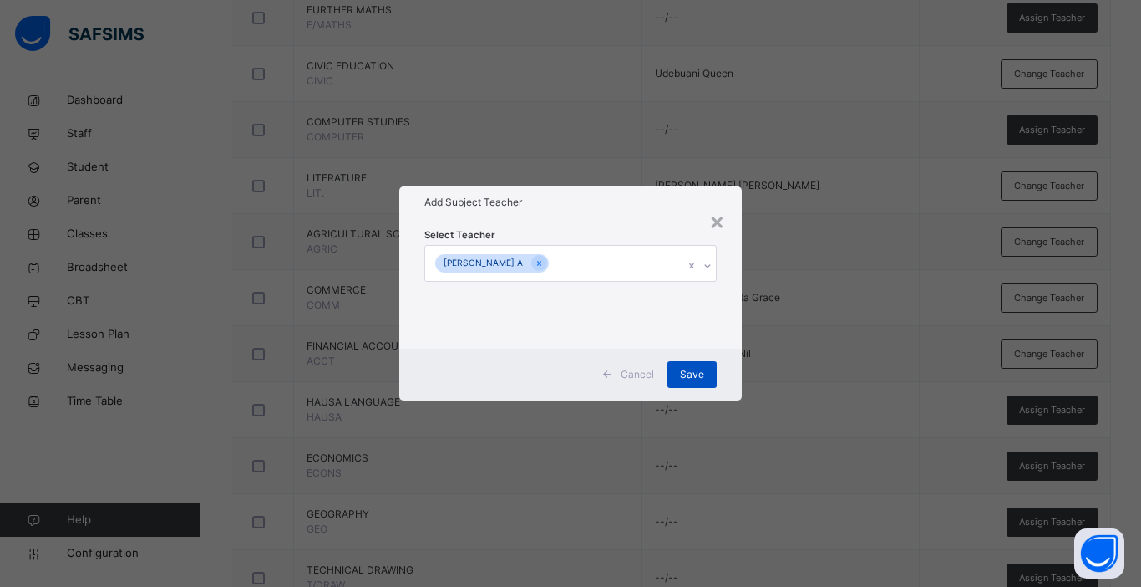
click at [697, 383] on div "Save" at bounding box center [692, 374] width 49 height 27
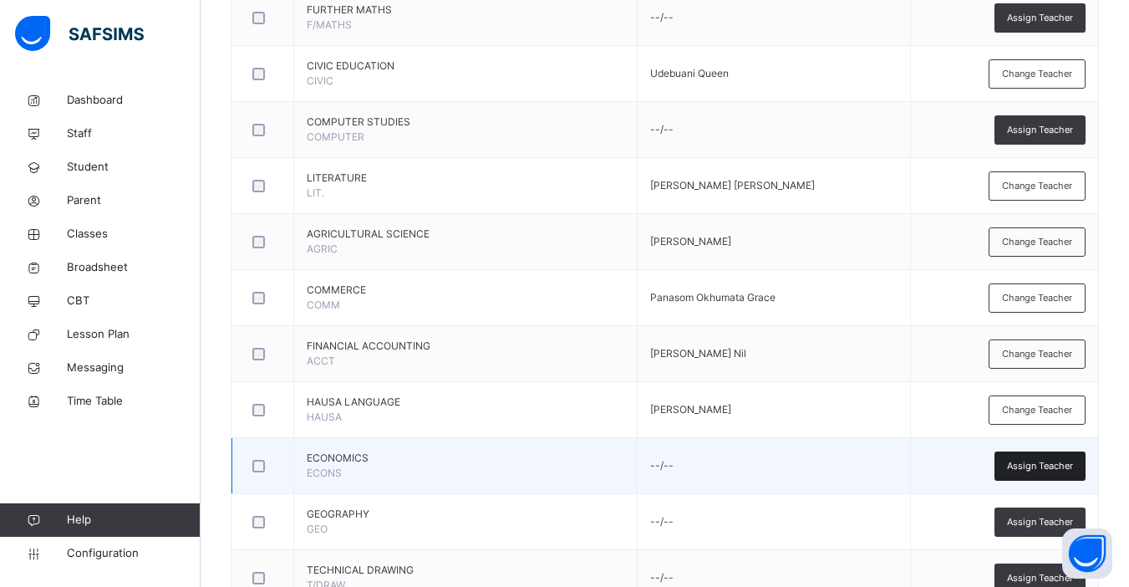
click at [1041, 467] on span "Assign Teacher" at bounding box center [1040, 466] width 66 height 14
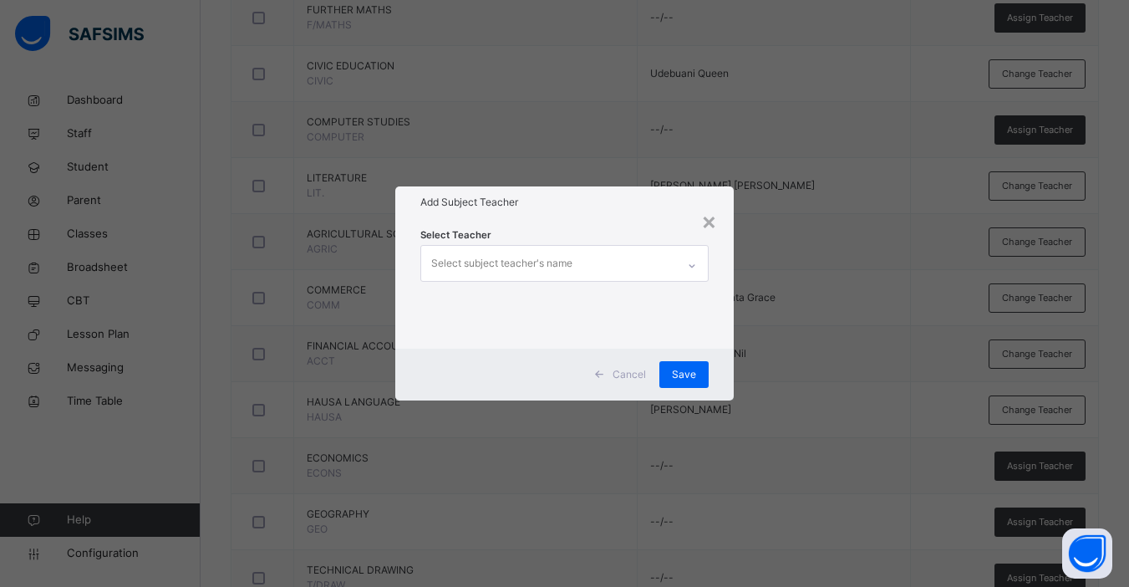
click at [555, 266] on div "Select subject teacher's name" at bounding box center [501, 263] width 141 height 32
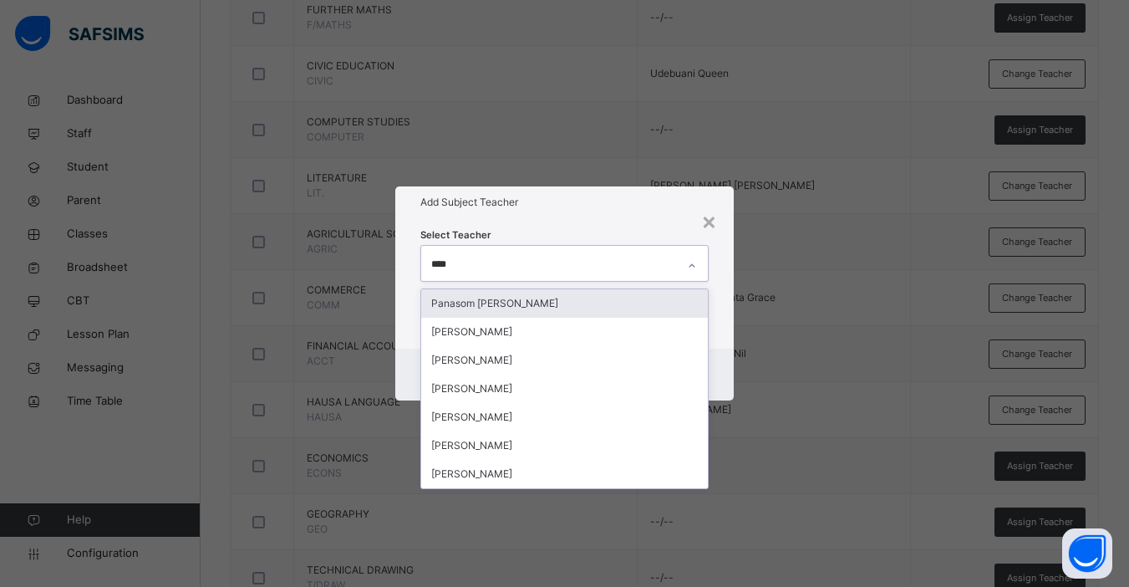
type input "*****"
click at [551, 299] on div "Panasom [PERSON_NAME]" at bounding box center [564, 303] width 287 height 28
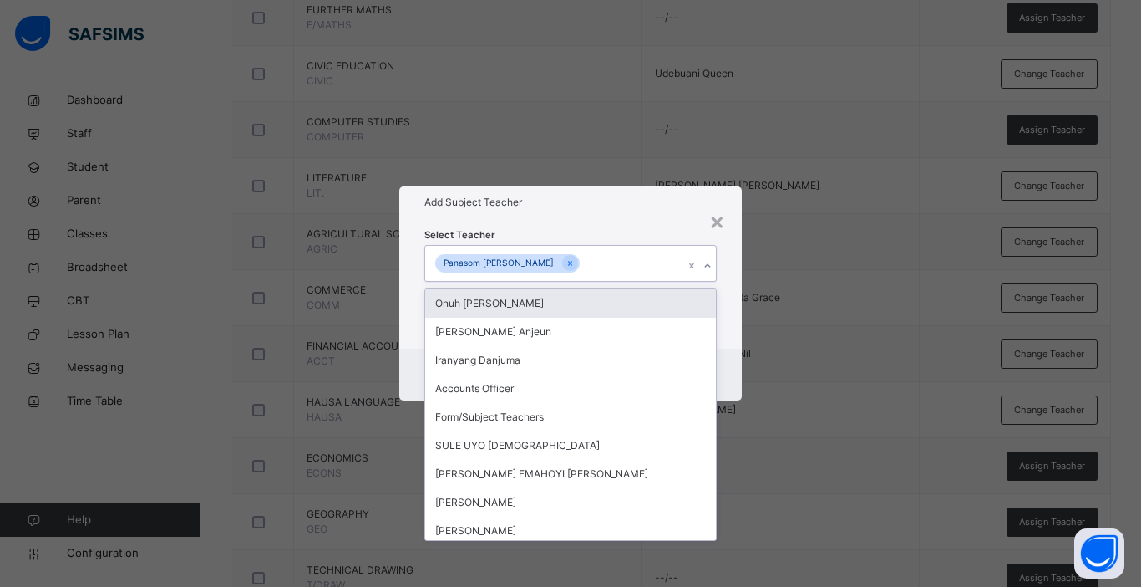
click at [730, 347] on div "Select Teacher option Panasom Grace Okhumata, selected. option Onuh Matthew Ono…" at bounding box center [570, 283] width 343 height 130
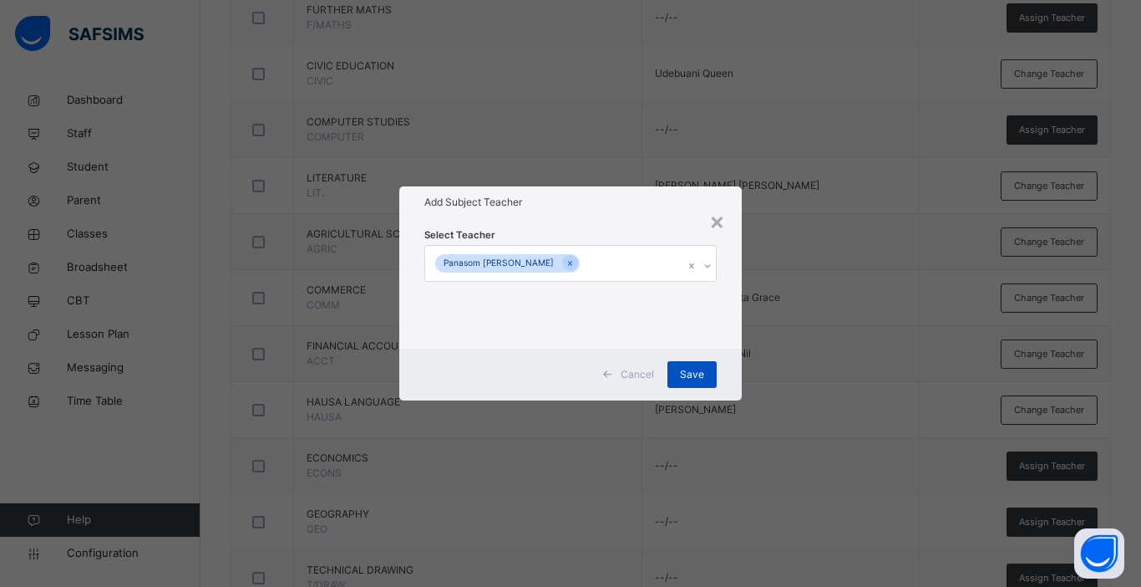
click at [698, 374] on span "Save" at bounding box center [692, 374] width 24 height 15
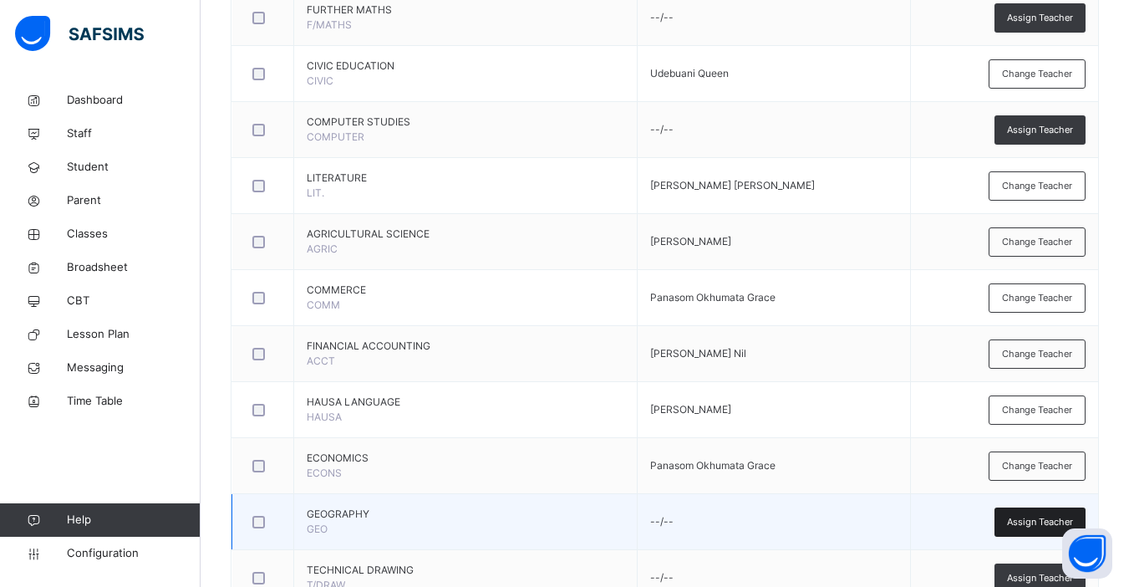
click at [1030, 521] on span "Assign Teacher" at bounding box center [1040, 522] width 66 height 14
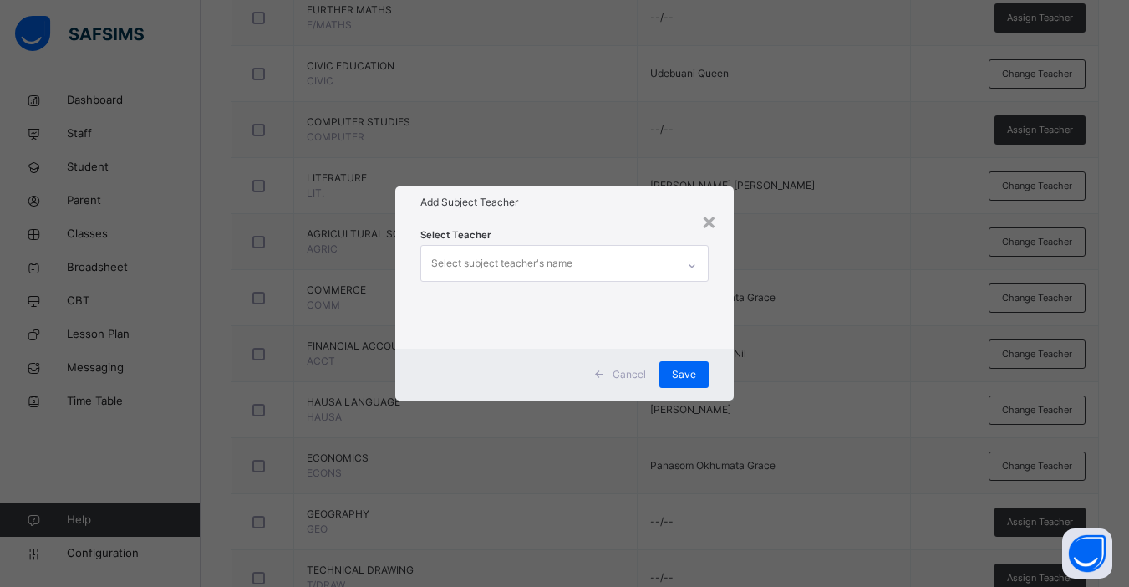
click at [532, 267] on div "Select subject teacher's name" at bounding box center [501, 263] width 141 height 32
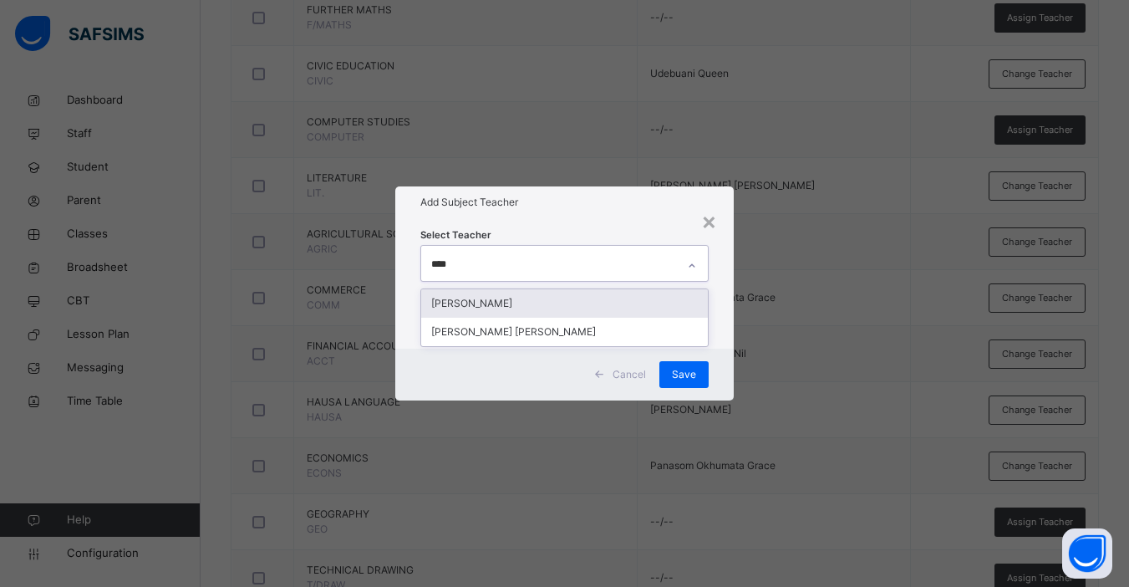
type input "*****"
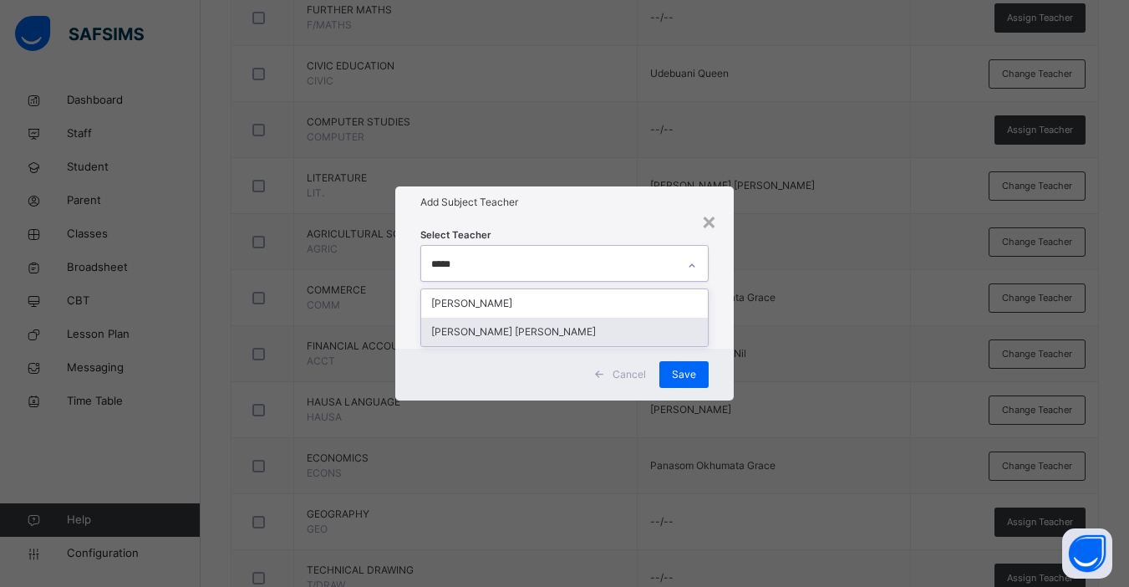
click at [525, 330] on div "[PERSON_NAME] [PERSON_NAME]" at bounding box center [564, 332] width 287 height 28
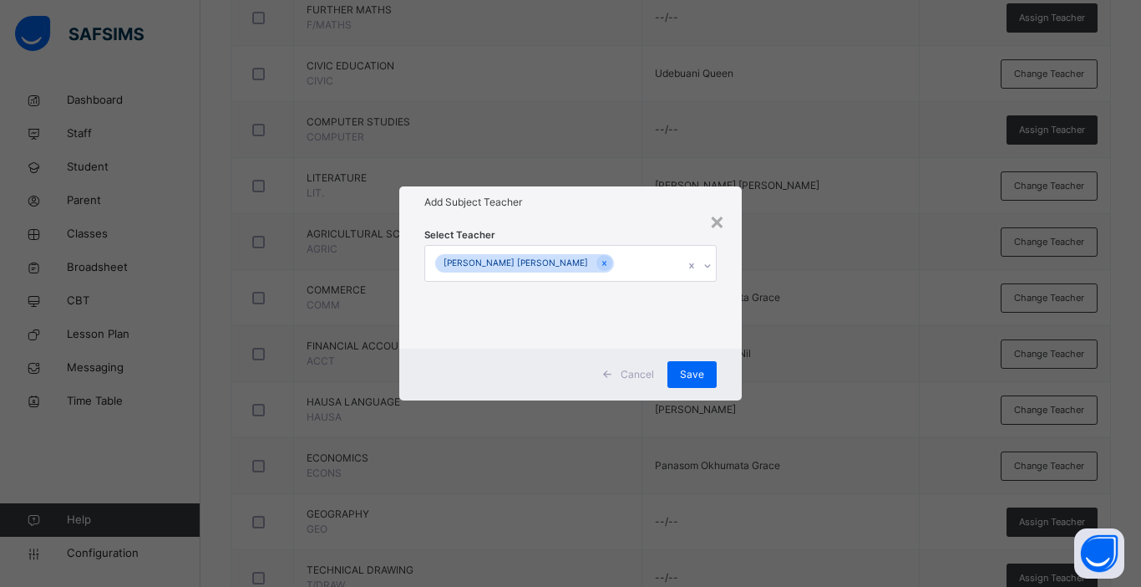
click at [740, 333] on div "Select Teacher Alabi Oluwasesan Elijah" at bounding box center [570, 283] width 343 height 130
click at [689, 369] on span "Save" at bounding box center [692, 374] width 24 height 15
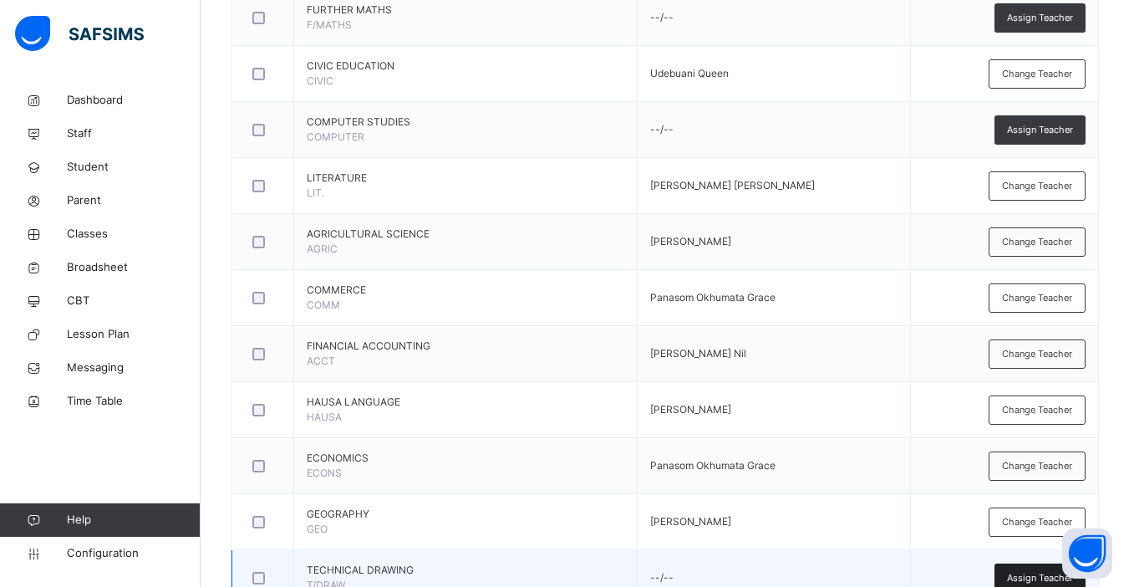
click at [1042, 572] on span "Assign Teacher" at bounding box center [1040, 578] width 66 height 14
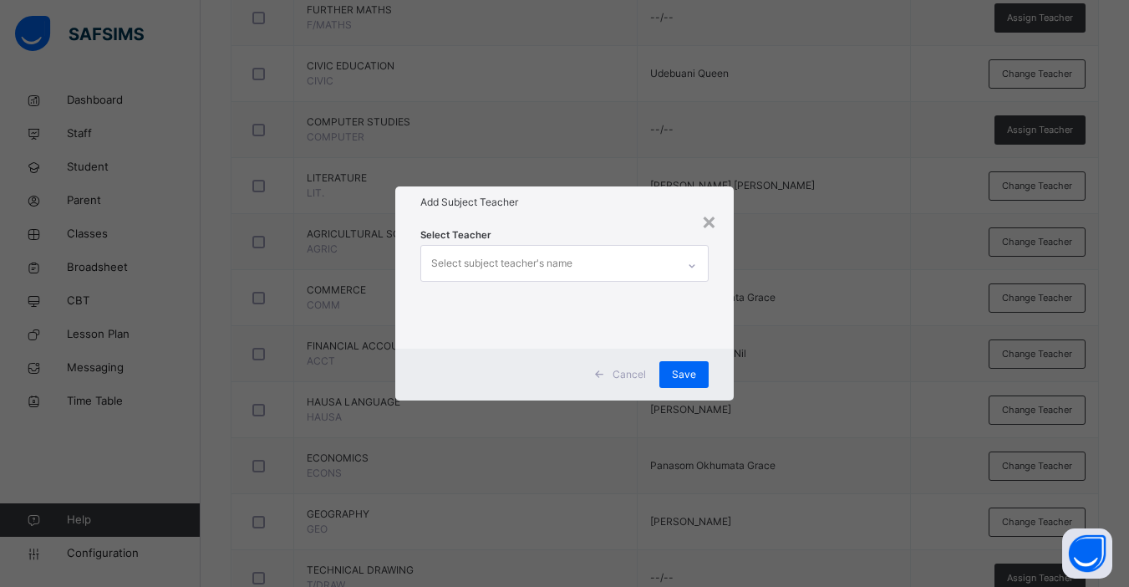
click at [872, 198] on div "× Add Subject Teacher Select Teacher Select subject teacher's name Cancel Save" at bounding box center [564, 293] width 1129 height 587
click at [711, 222] on div "×" at bounding box center [709, 220] width 16 height 35
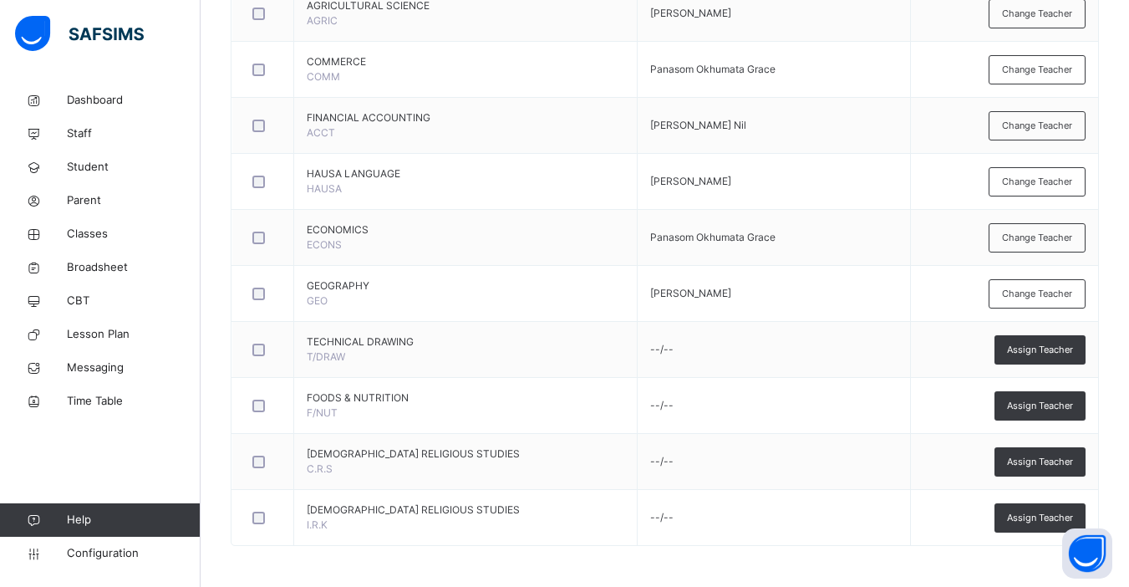
scroll to position [1110, 0]
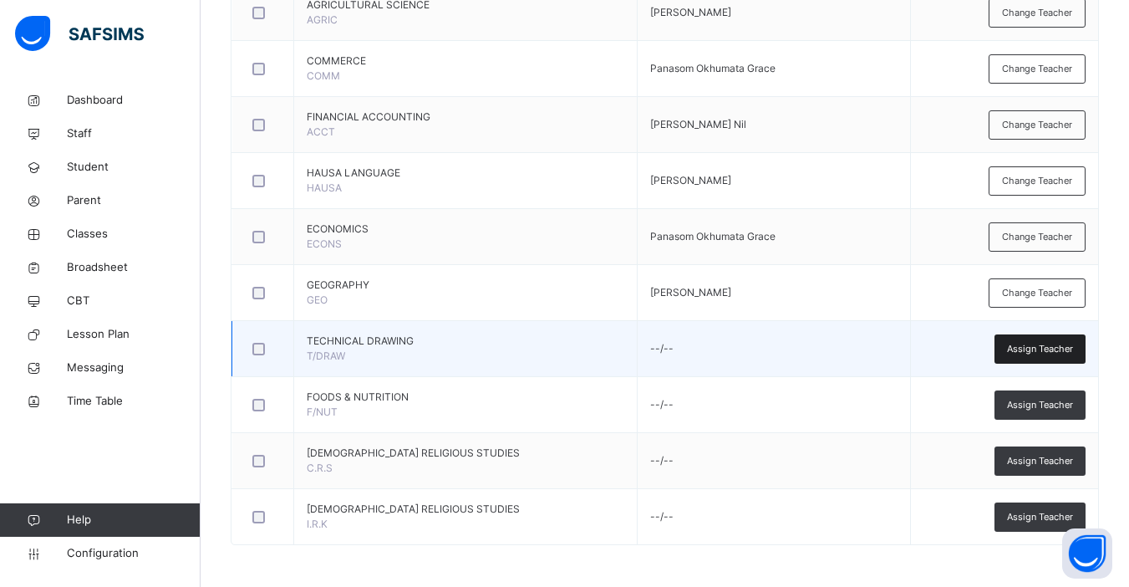
click at [1045, 343] on span "Assign Teacher" at bounding box center [1040, 349] width 66 height 14
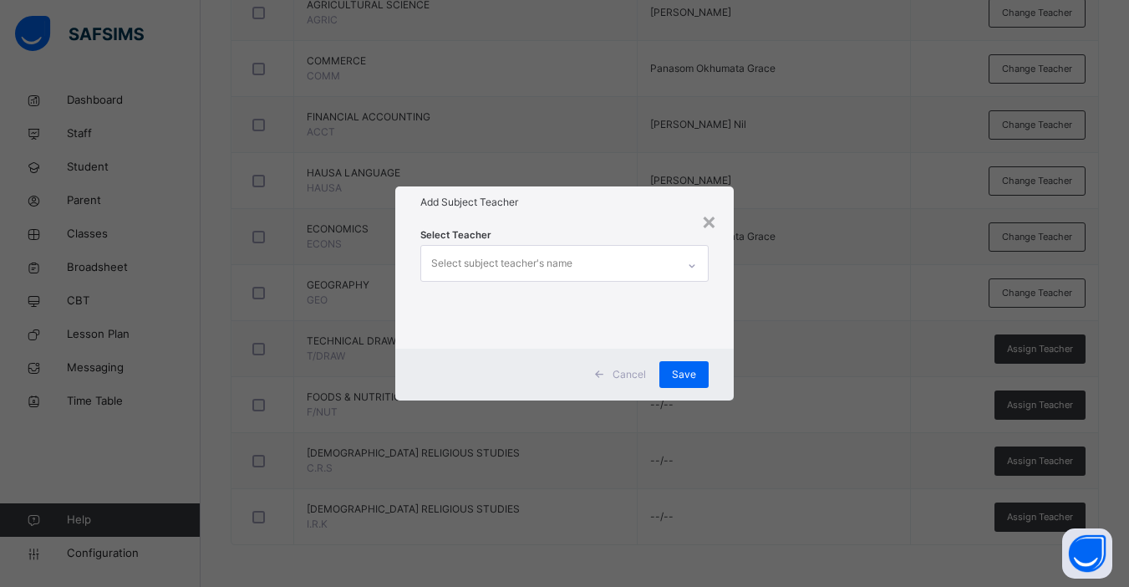
click at [846, 414] on div "× Add Subject Teacher Select Teacher Select subject teacher's name Cancel Save" at bounding box center [564, 293] width 1129 height 587
click at [708, 226] on div "×" at bounding box center [709, 220] width 16 height 35
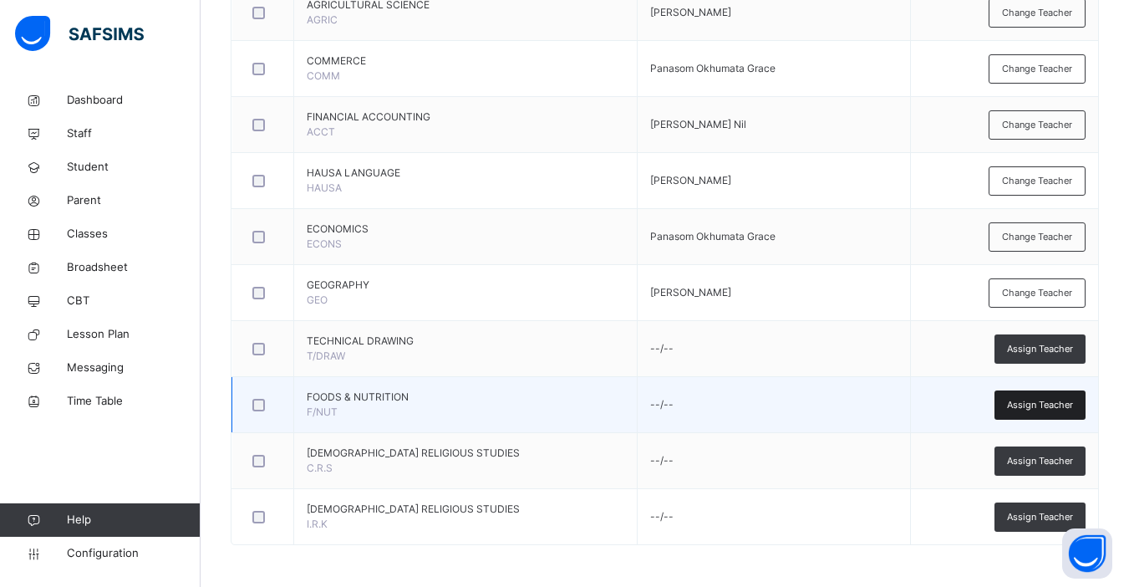
click at [1050, 407] on span "Assign Teacher" at bounding box center [1040, 405] width 66 height 14
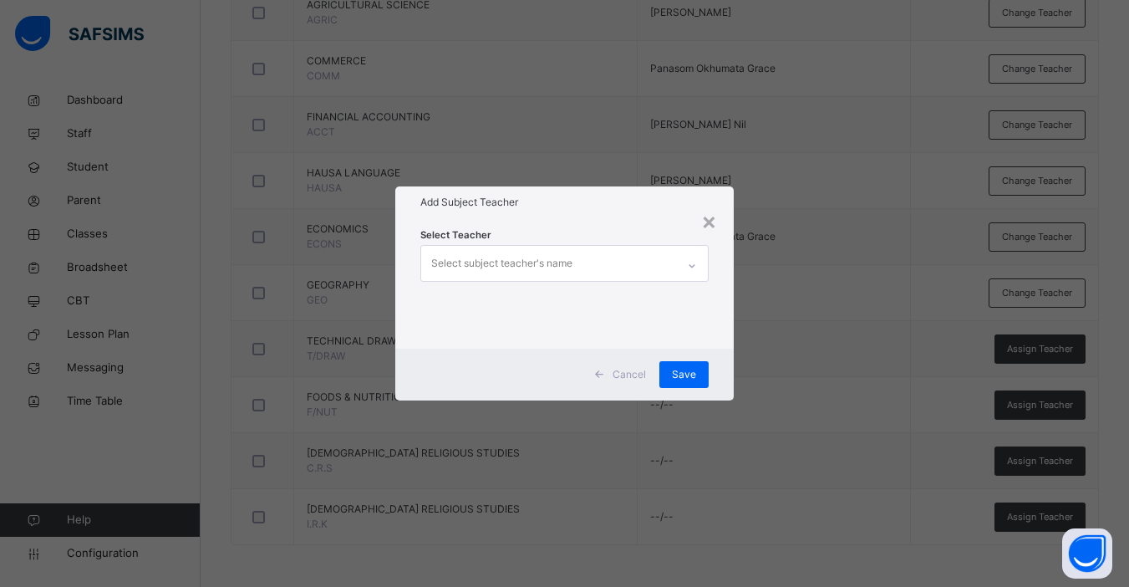
click at [521, 271] on div "Select subject teacher's name" at bounding box center [501, 263] width 141 height 32
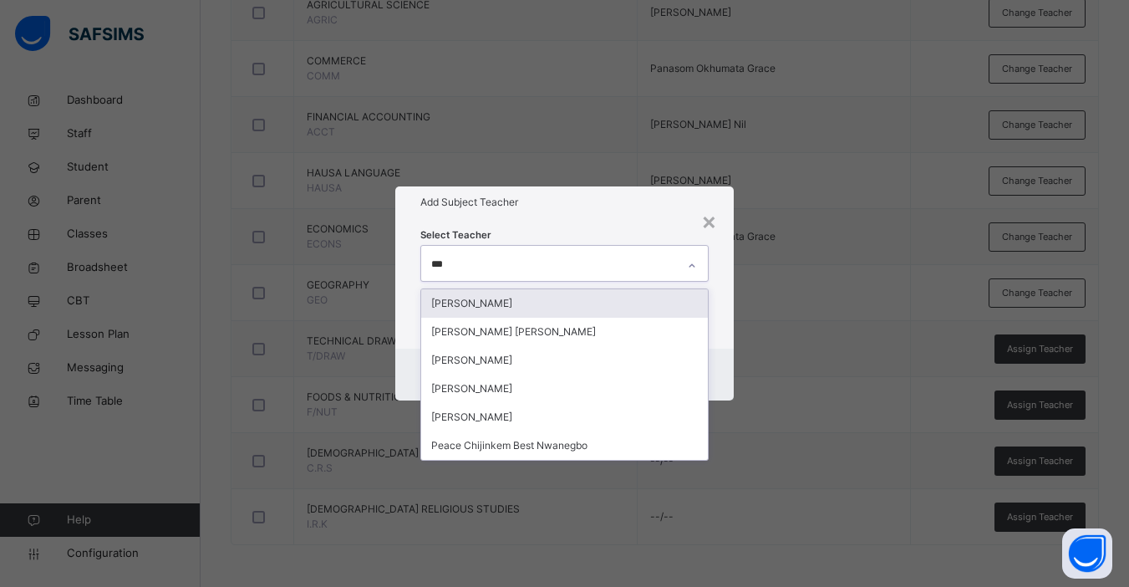
type input "****"
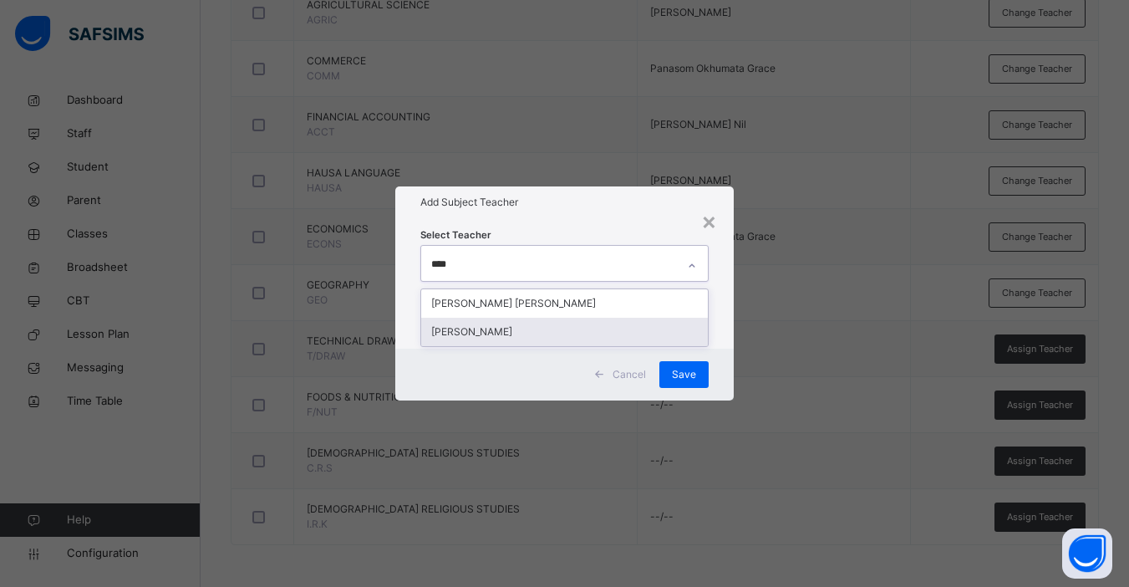
click at [502, 330] on div "[PERSON_NAME]" at bounding box center [564, 332] width 287 height 28
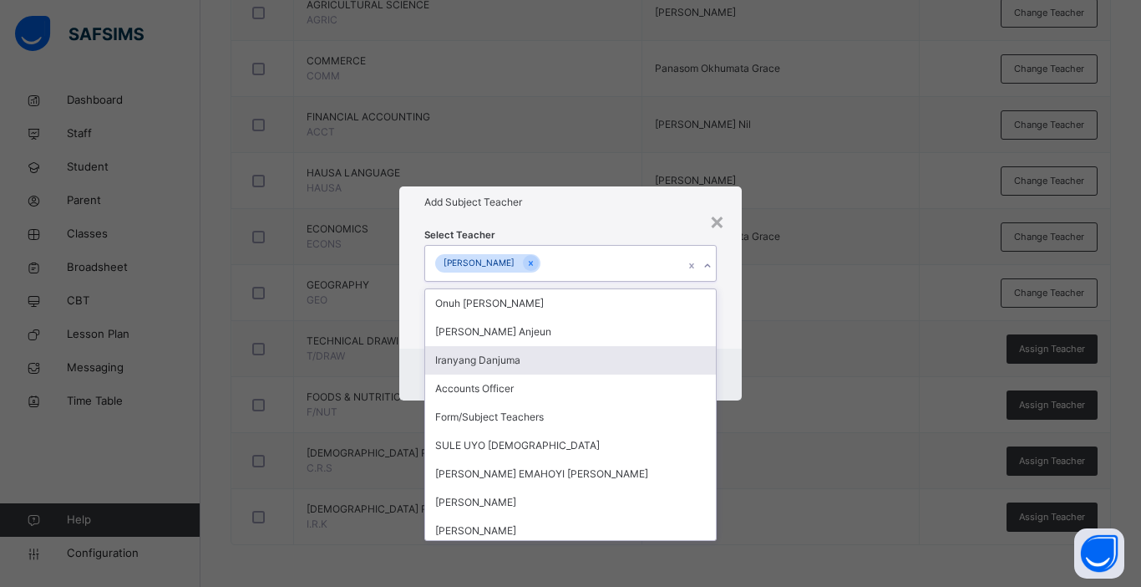
click at [734, 373] on div "Cancel Save" at bounding box center [570, 374] width 343 height 52
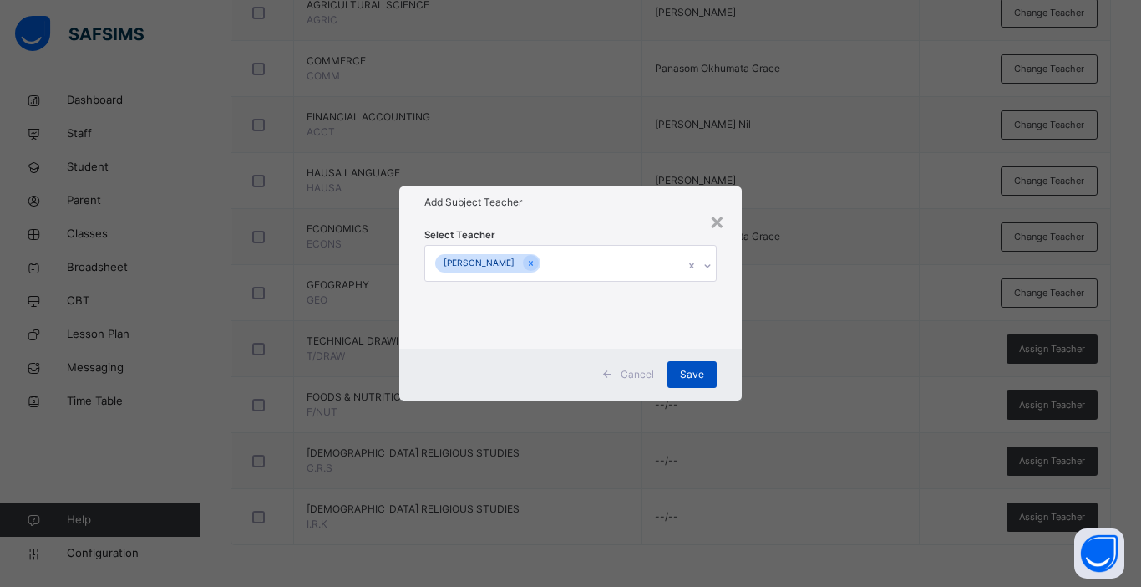
click at [687, 379] on span "Save" at bounding box center [692, 374] width 24 height 15
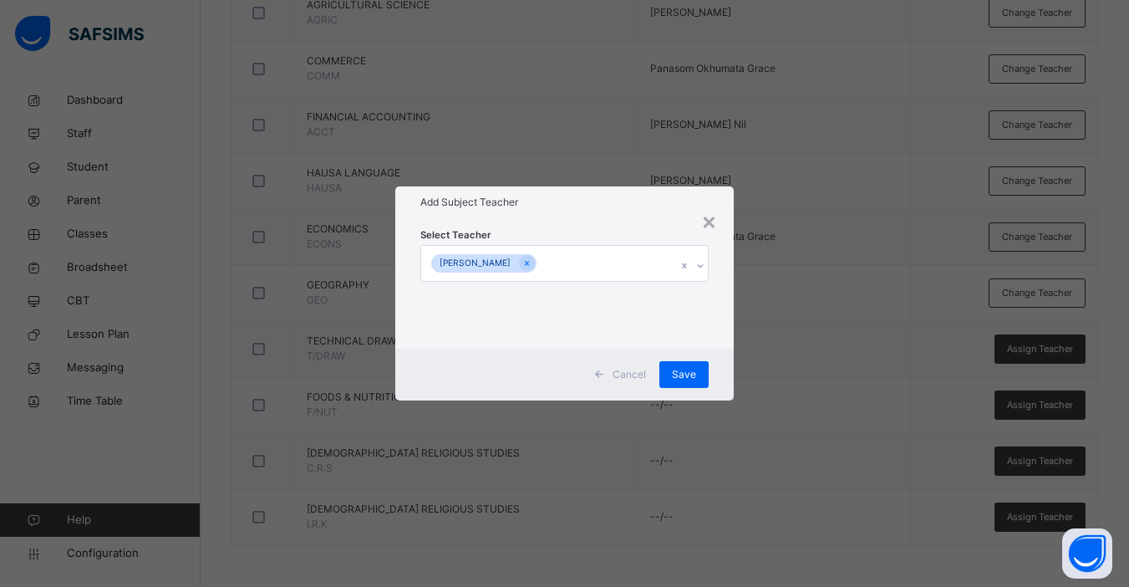
click at [938, 430] on div "× Add Subject Teacher Select Teacher Kemi Stella Adewumi Cancel Save" at bounding box center [564, 293] width 1129 height 587
click at [687, 381] on span "Save" at bounding box center [684, 374] width 24 height 15
click at [1035, 405] on div "× Add Subject Teacher Select Teacher Kemi Stella Adewumi Cancel Save" at bounding box center [564, 293] width 1129 height 587
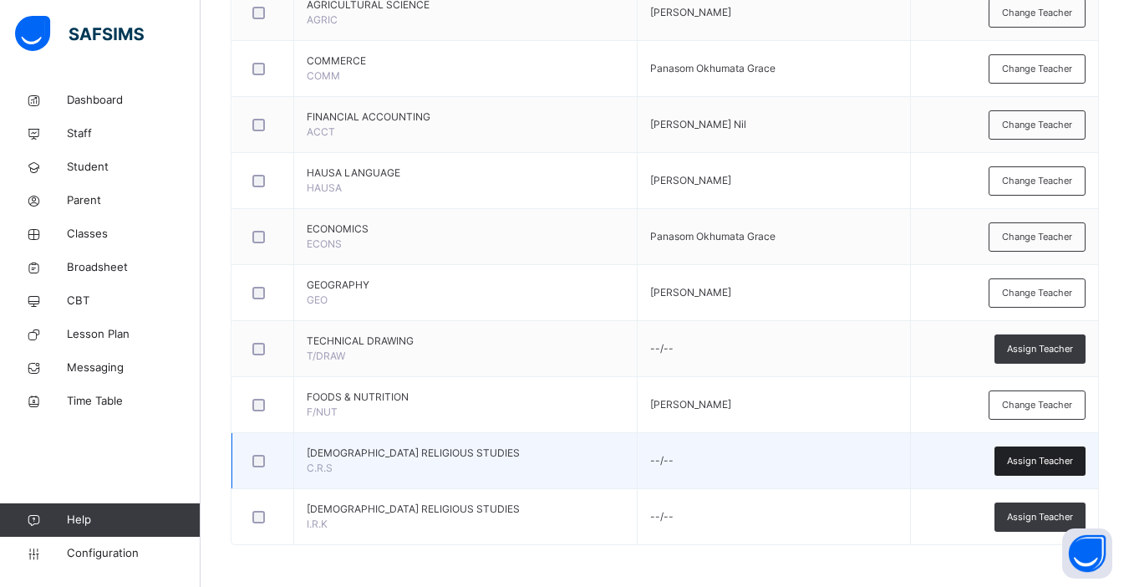
click at [1053, 457] on span "Assign Teacher" at bounding box center [1040, 461] width 66 height 14
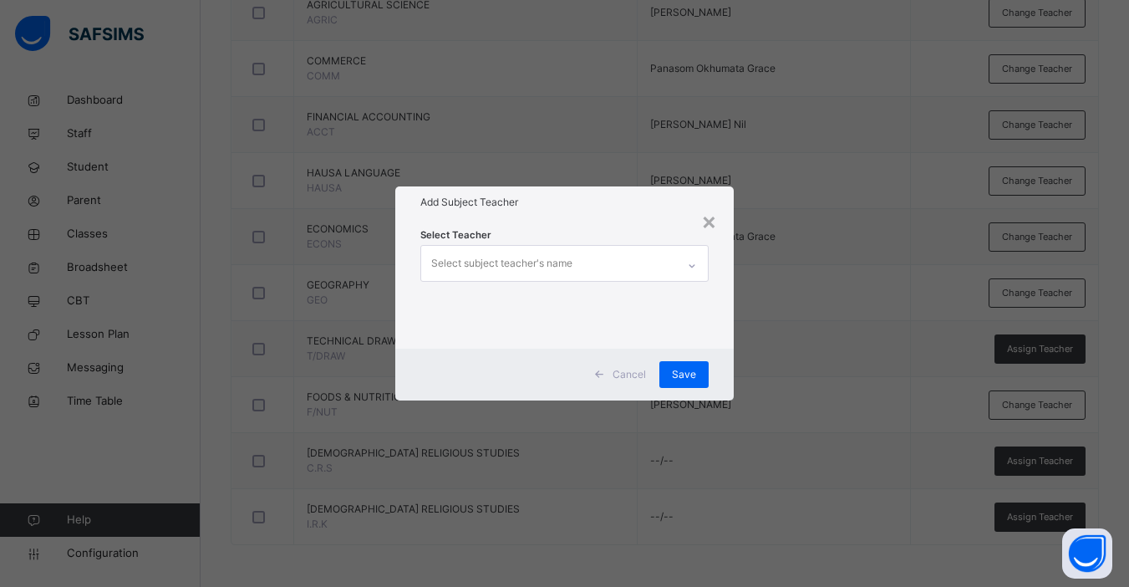
click at [539, 266] on div "Select subject teacher's name" at bounding box center [501, 263] width 141 height 32
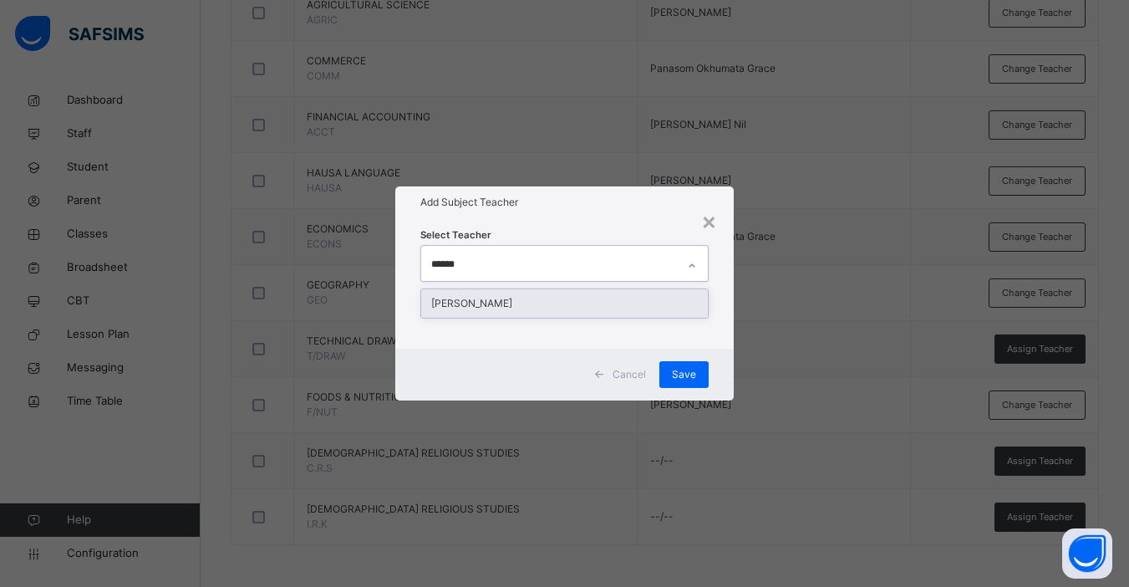
type input "*******"
click at [573, 303] on div "[PERSON_NAME]" at bounding box center [564, 303] width 287 height 28
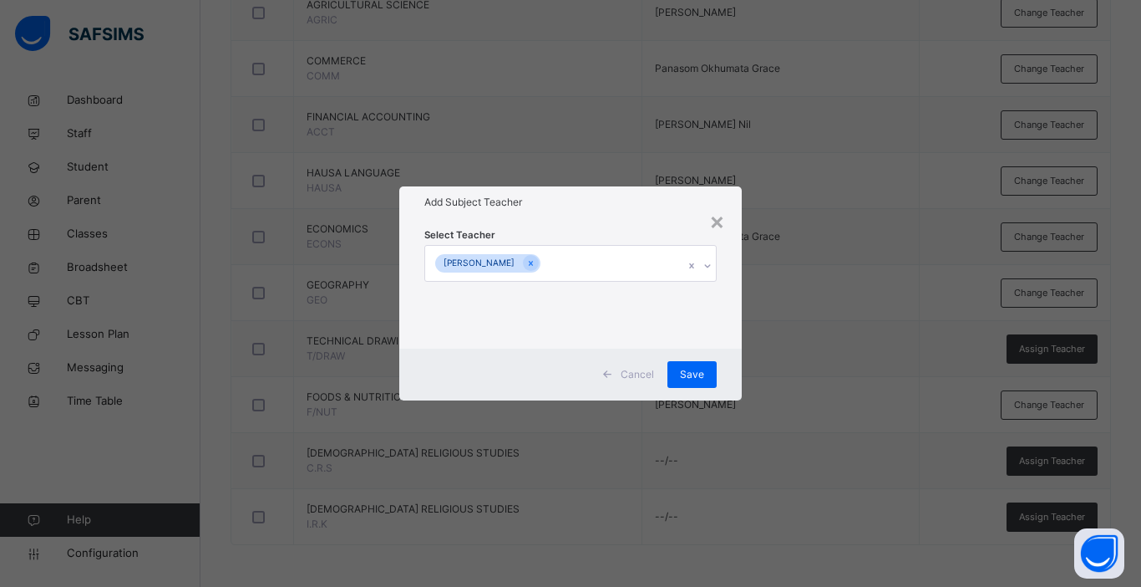
click at [730, 378] on div "Cancel Save" at bounding box center [570, 374] width 343 height 52
click at [689, 374] on span "Save" at bounding box center [692, 374] width 24 height 15
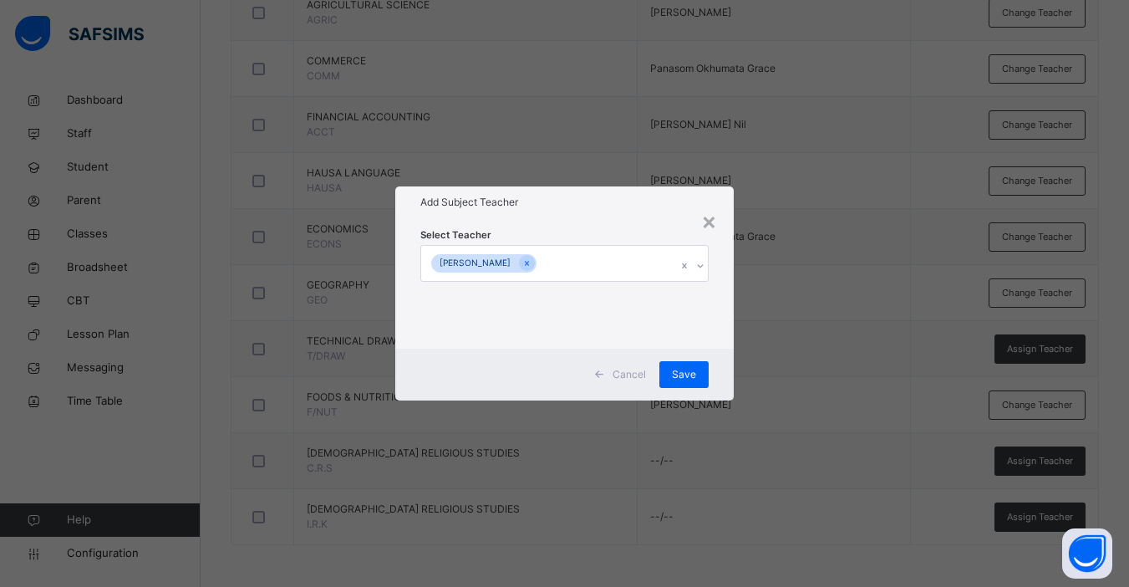
click at [1038, 514] on div "× Add Subject Teacher Select Teacher Irene Ekene Eguabor Cancel Save" at bounding box center [564, 293] width 1129 height 587
click at [1030, 519] on div "× Add Subject Teacher Select Teacher Irene Ekene Eguabor Cancel Save" at bounding box center [564, 293] width 1129 height 587
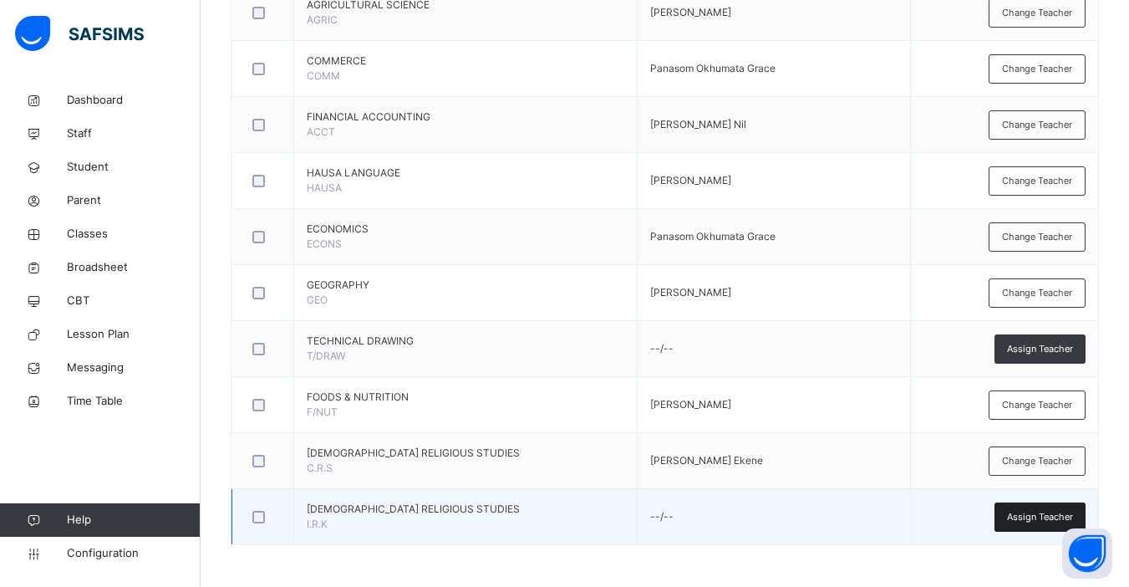
click at [1039, 525] on div "Assign Teacher" at bounding box center [1039, 516] width 91 height 29
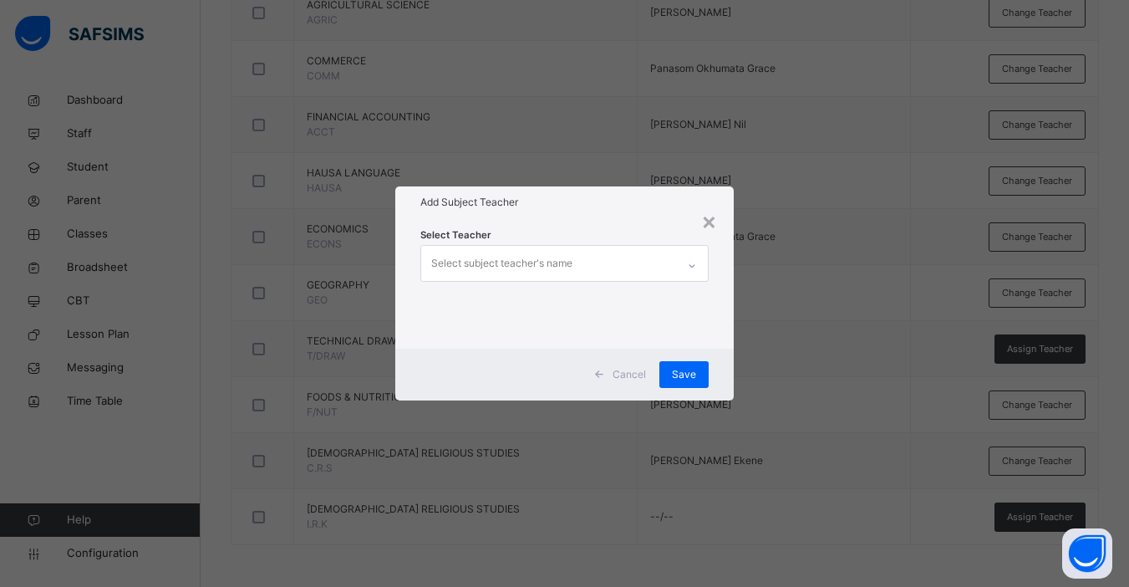
click at [504, 277] on div "Select subject teacher's name" at bounding box center [501, 263] width 141 height 32
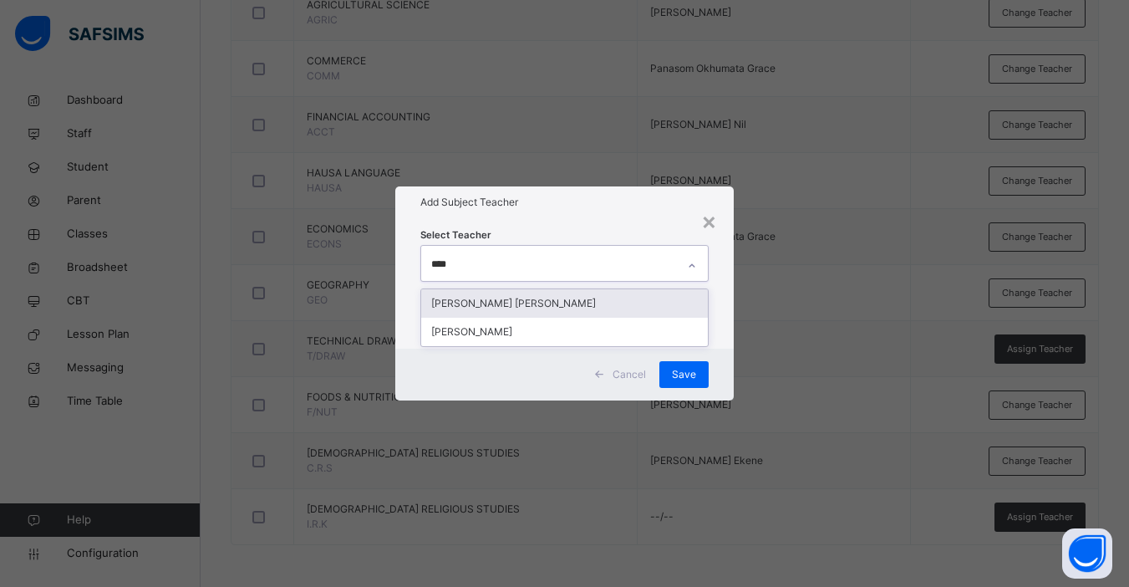
type input "*****"
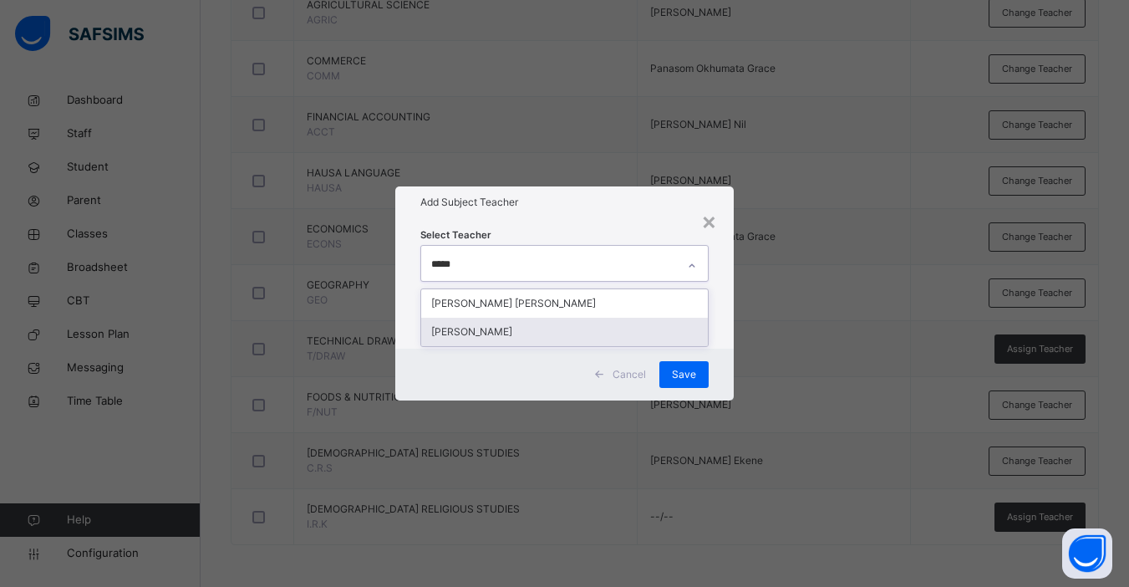
click at [510, 338] on div "[PERSON_NAME]" at bounding box center [564, 332] width 287 height 28
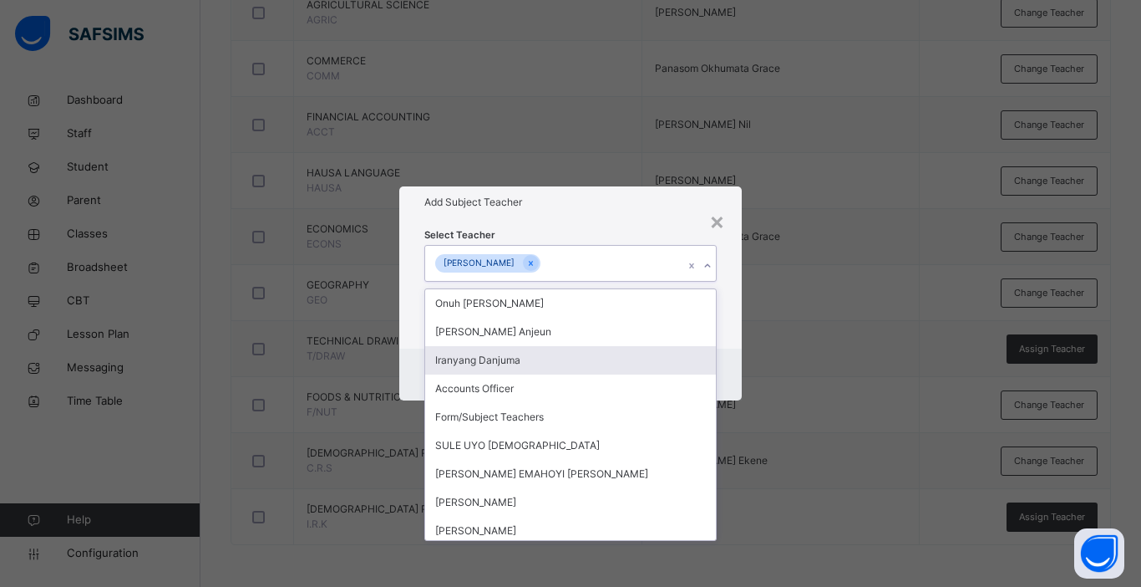
click at [728, 357] on div "Cancel Save" at bounding box center [570, 374] width 343 height 52
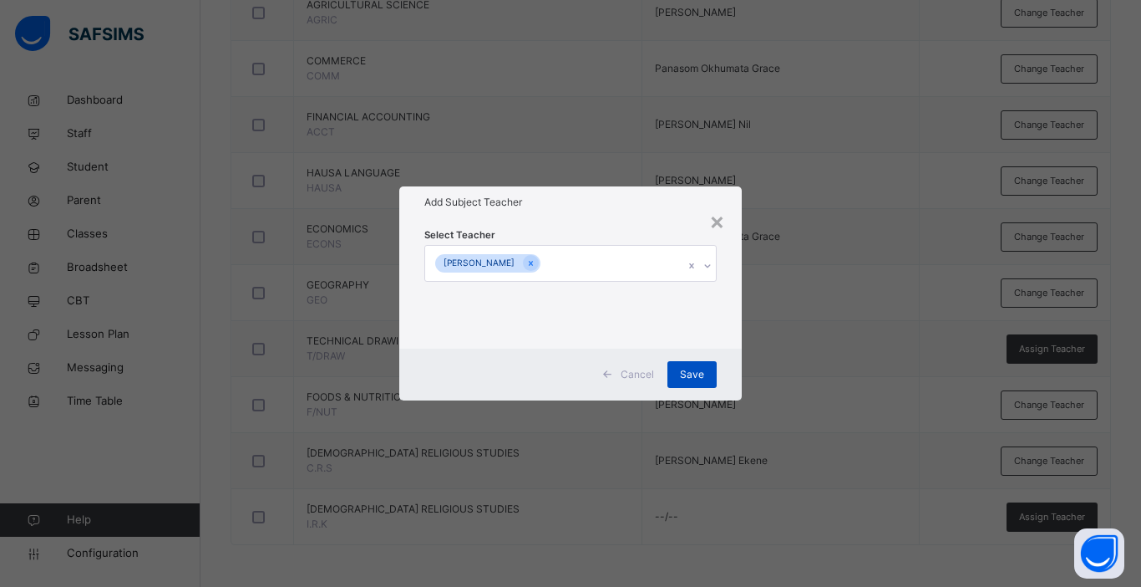
click at [702, 374] on span "Save" at bounding box center [692, 374] width 24 height 15
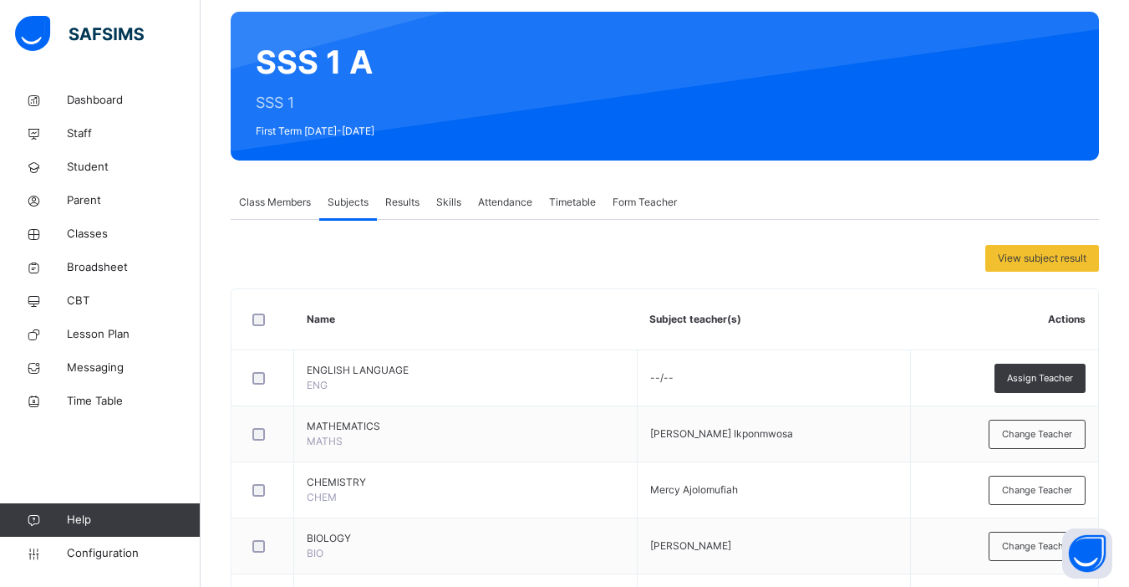
scroll to position [95, 0]
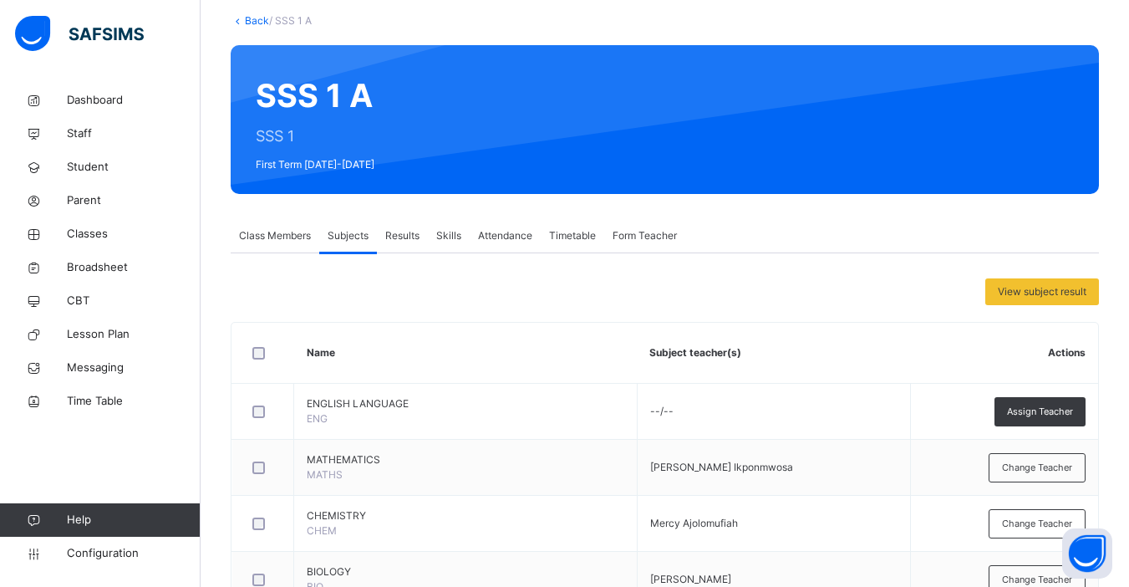
click at [277, 236] on span "Class Members" at bounding box center [275, 235] width 72 height 15
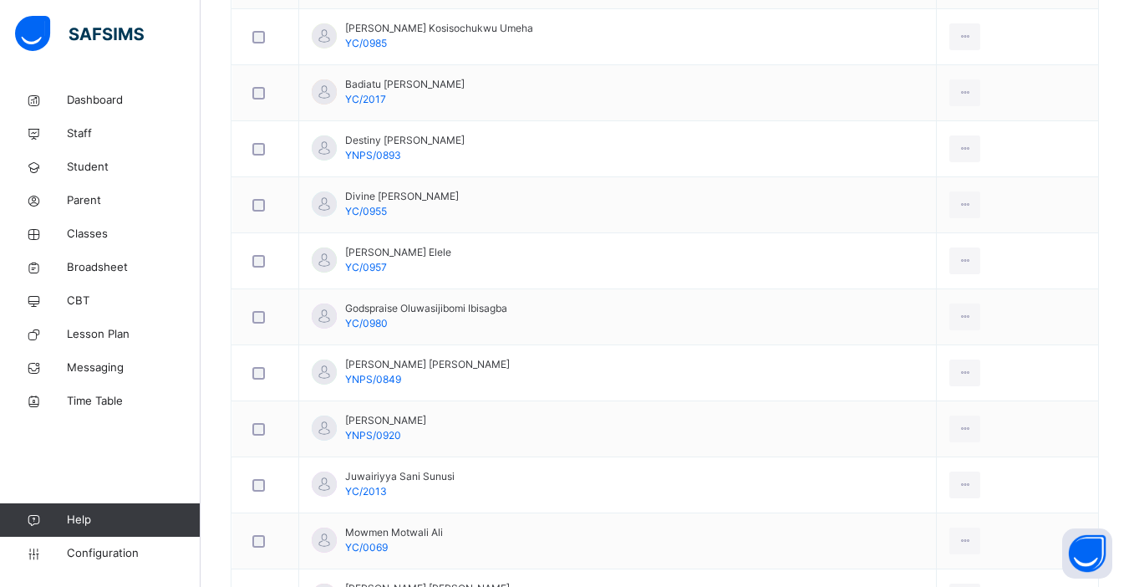
scroll to position [249, 0]
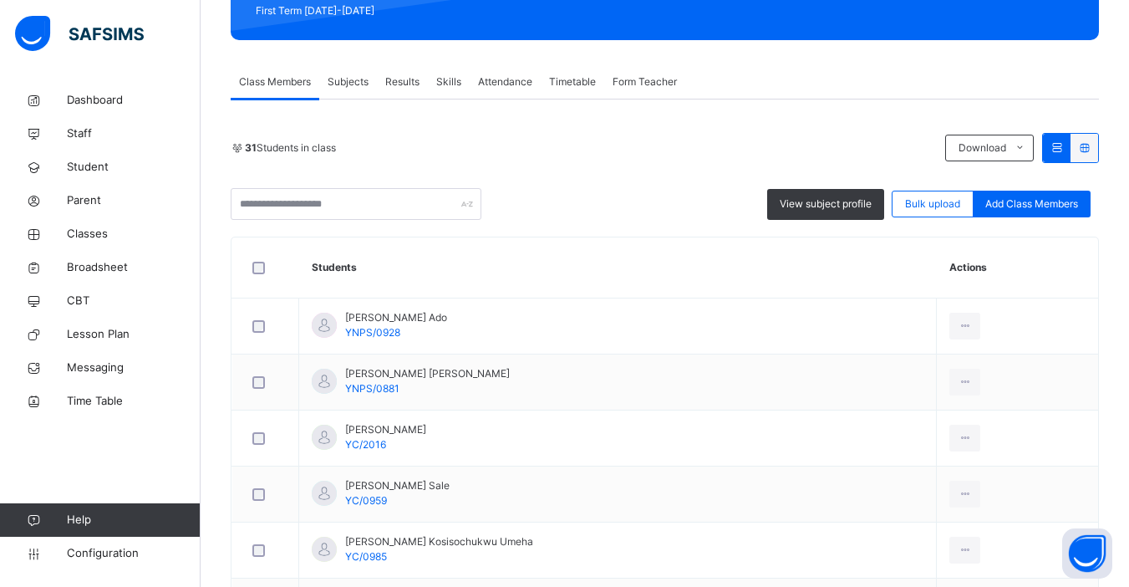
click at [348, 80] on span "Subjects" at bounding box center [348, 81] width 41 height 15
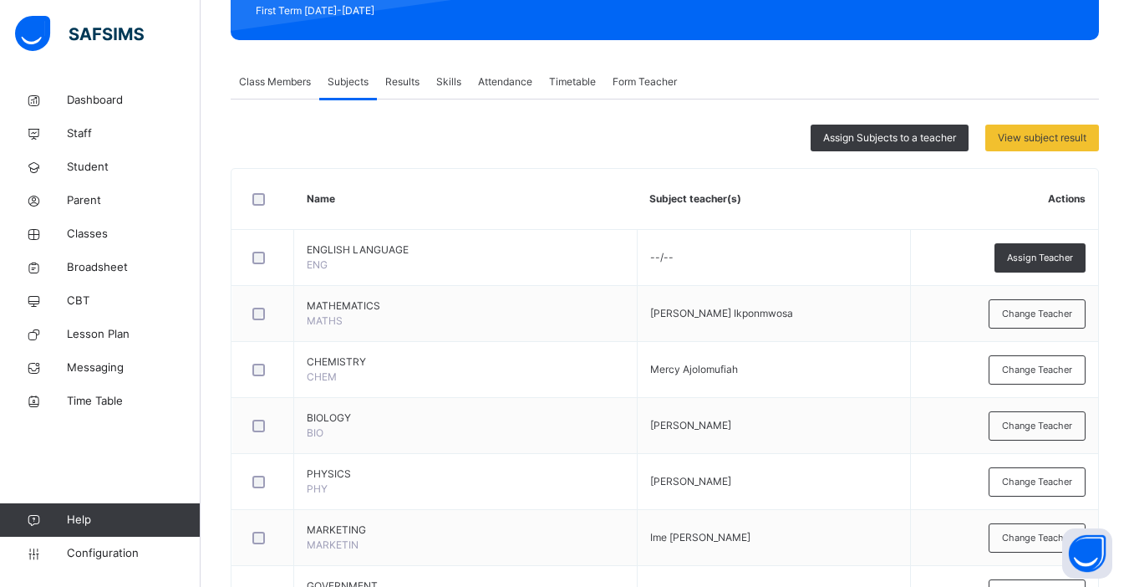
click at [266, 81] on span "Class Members" at bounding box center [275, 81] width 72 height 15
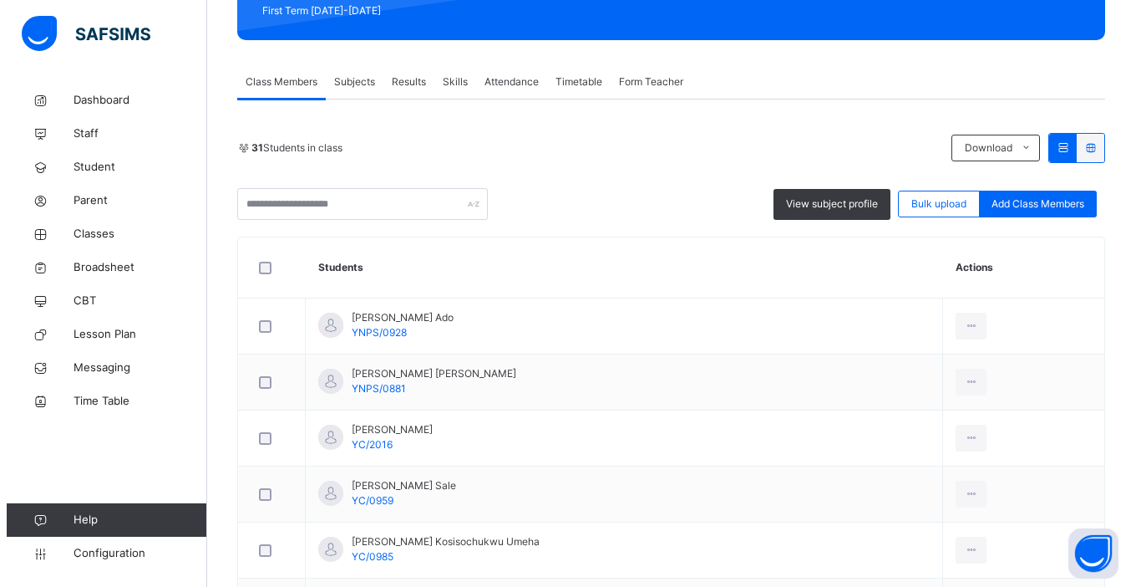
scroll to position [0, 0]
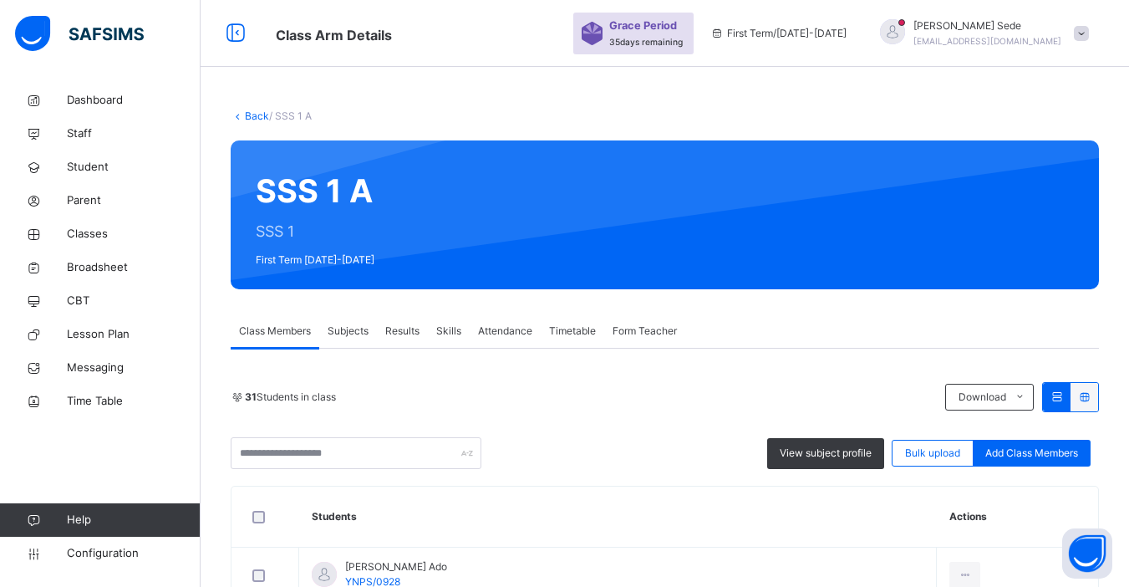
click at [257, 119] on link "Back" at bounding box center [257, 115] width 24 height 13
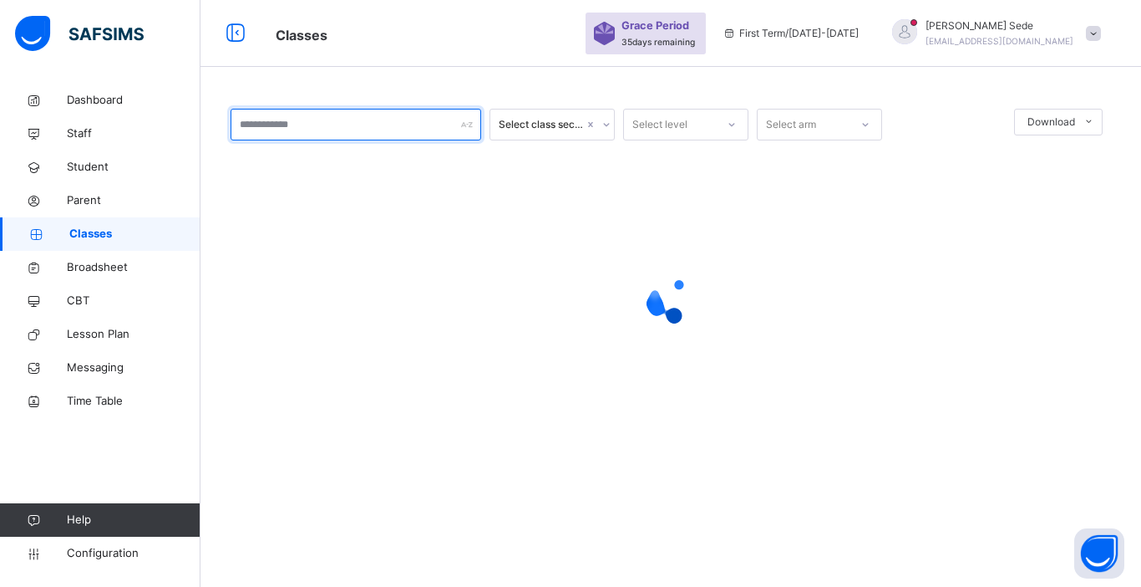
click at [326, 127] on input "text" at bounding box center [356, 125] width 251 height 32
type input "****"
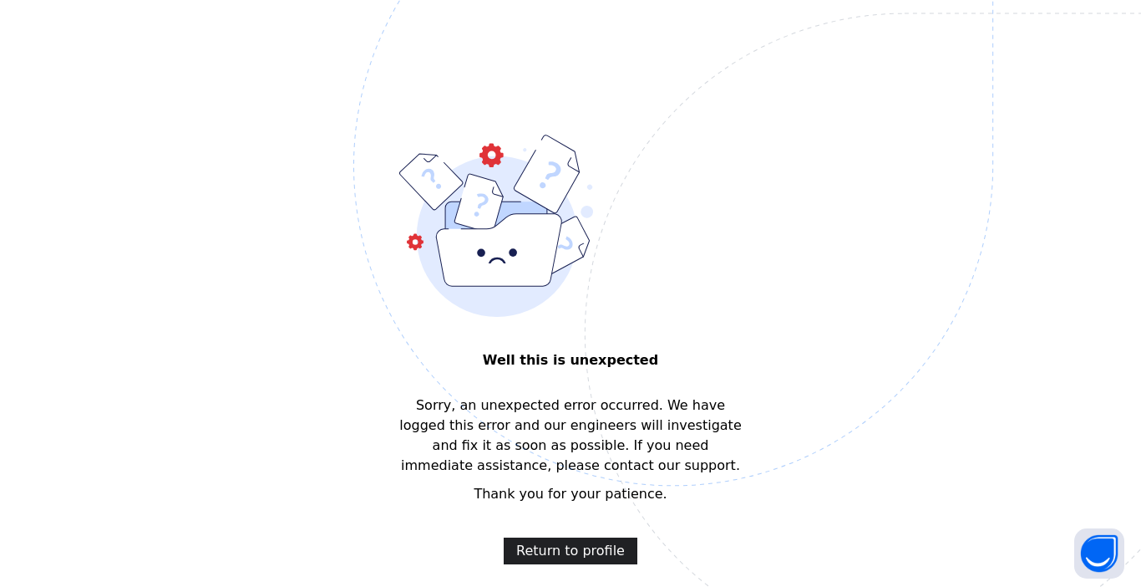
click at [577, 543] on span "Return to profile" at bounding box center [570, 551] width 109 height 20
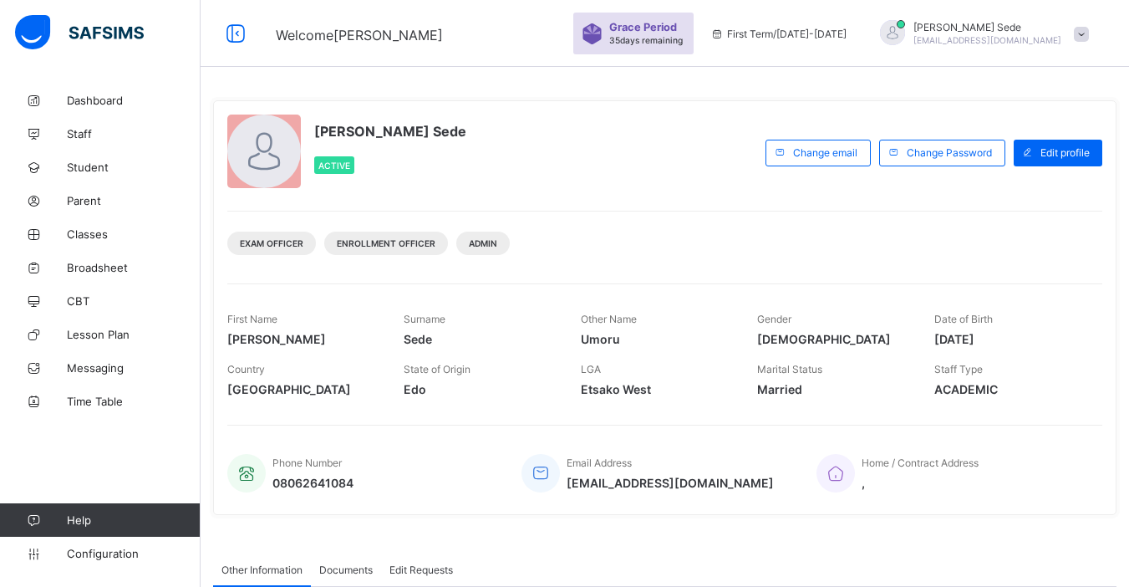
click at [273, 157] on div at bounding box center [264, 151] width 74 height 74
click at [1070, 149] on span "Edit profile" at bounding box center [1064, 152] width 49 height 13
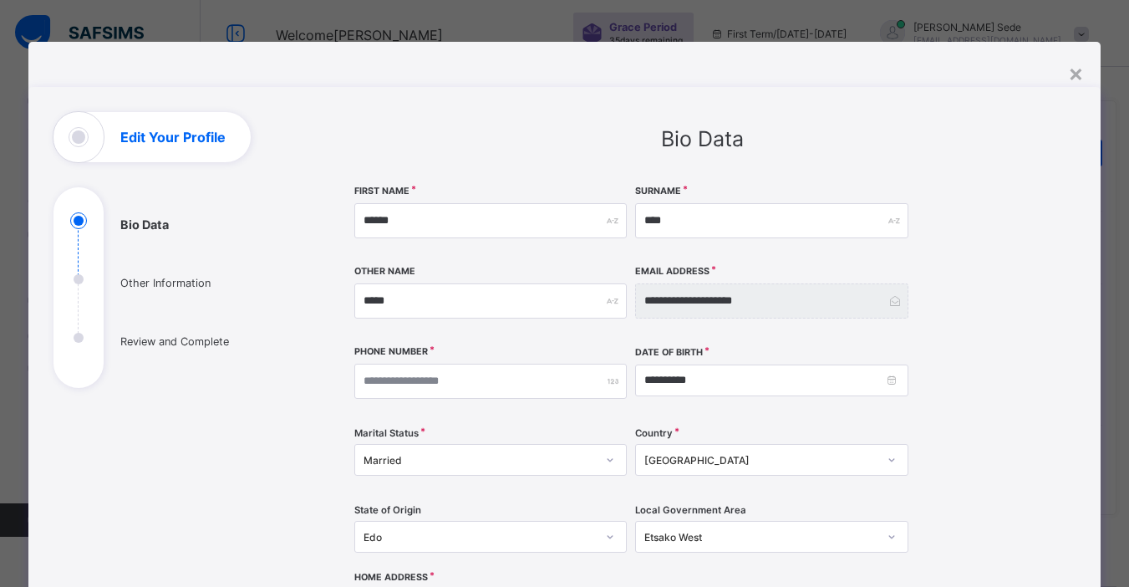
click at [65, 139] on div "Edit Your Profile" at bounding box center [151, 137] width 197 height 50
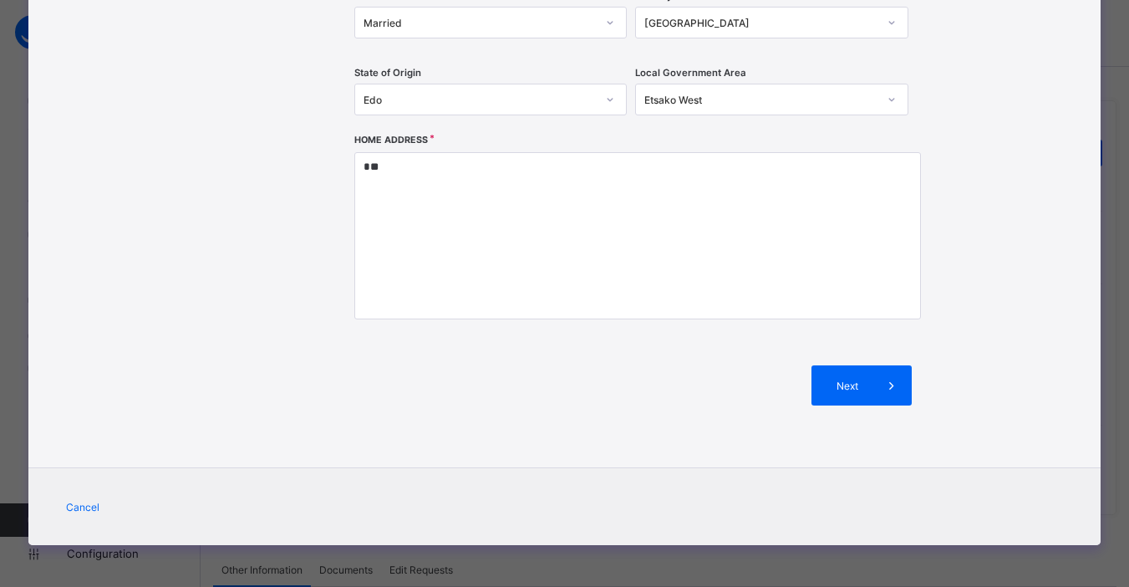
click at [1109, 104] on div "**********" at bounding box center [564, 293] width 1129 height 587
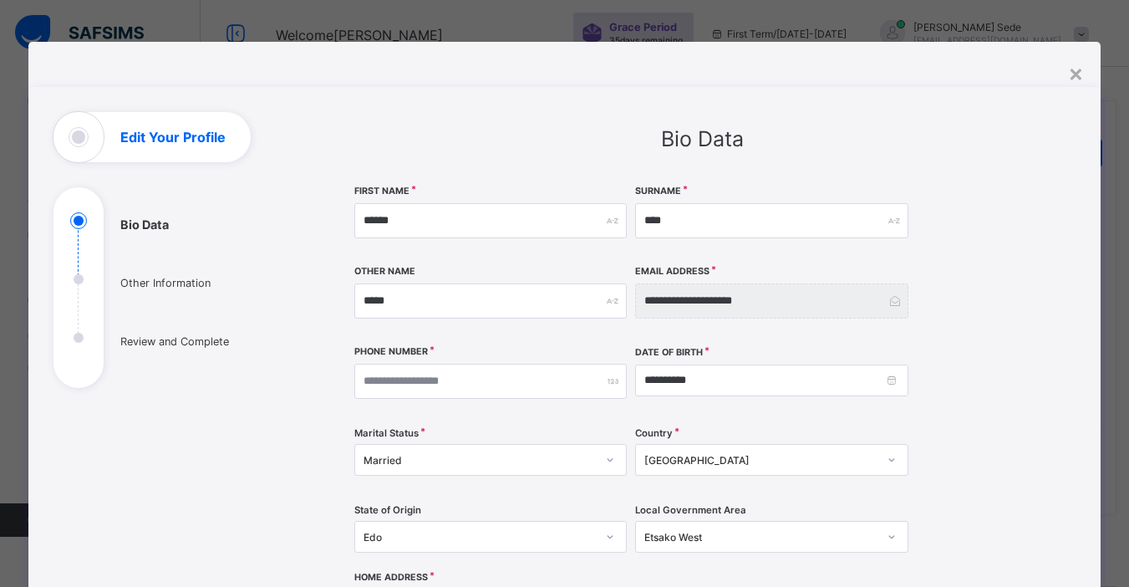
click at [72, 278] on ul "Bio Data Other Information Review and Complete" at bounding box center [178, 299] width 251 height 175
click at [67, 278] on ul "Bio Data Other Information Review and Complete" at bounding box center [178, 299] width 251 height 175
click at [1074, 75] on div "×" at bounding box center [1076, 72] width 16 height 28
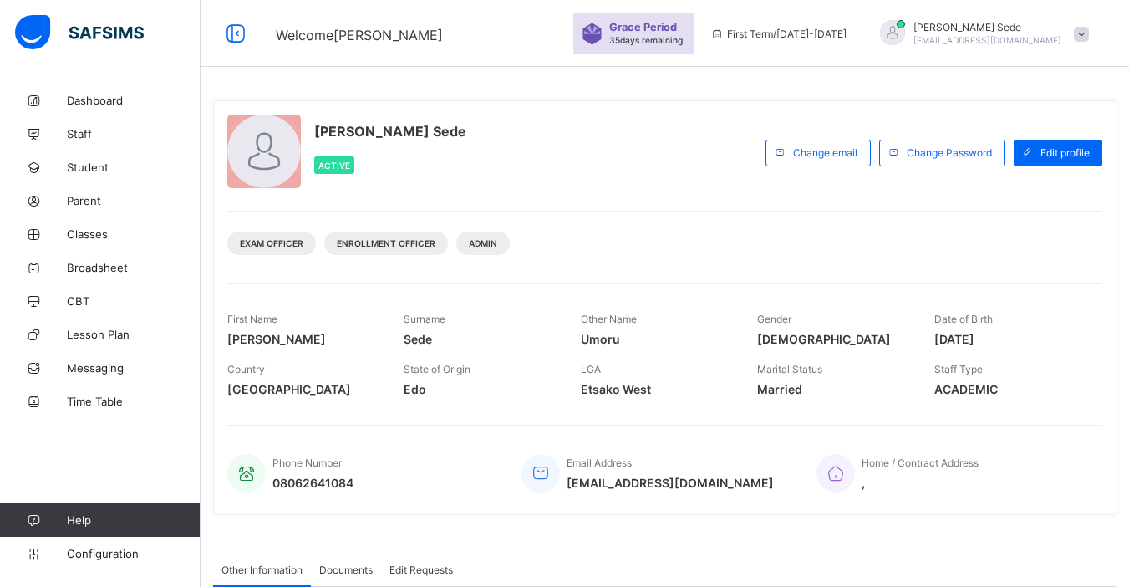
click at [268, 152] on div at bounding box center [264, 151] width 74 height 74
click at [253, 152] on div at bounding box center [264, 151] width 74 height 74
click at [97, 237] on span "Classes" at bounding box center [134, 233] width 134 height 13
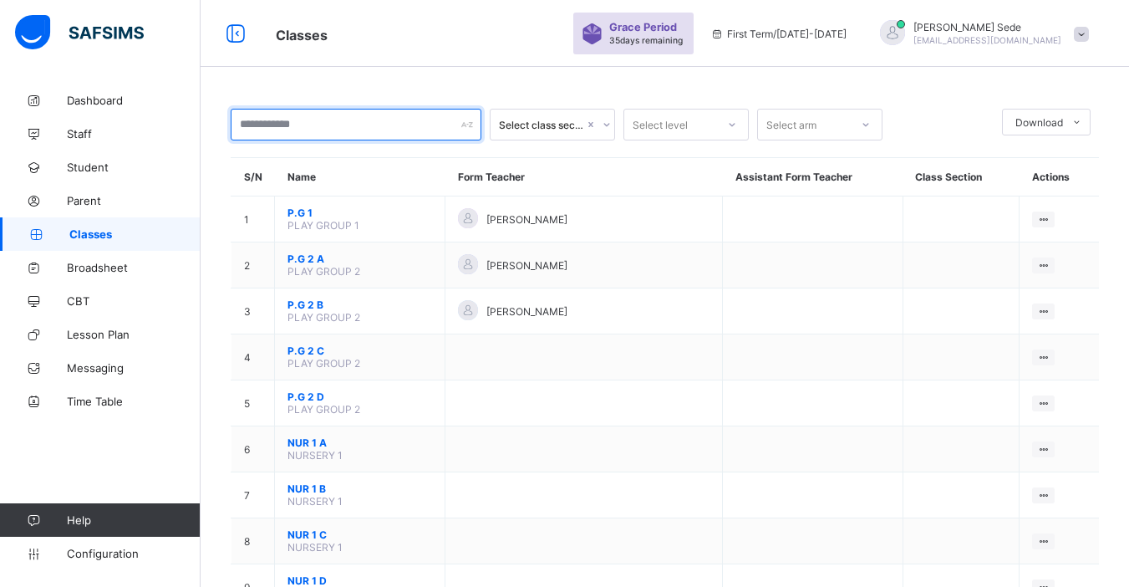
click at [309, 123] on input "text" at bounding box center [356, 125] width 251 height 32
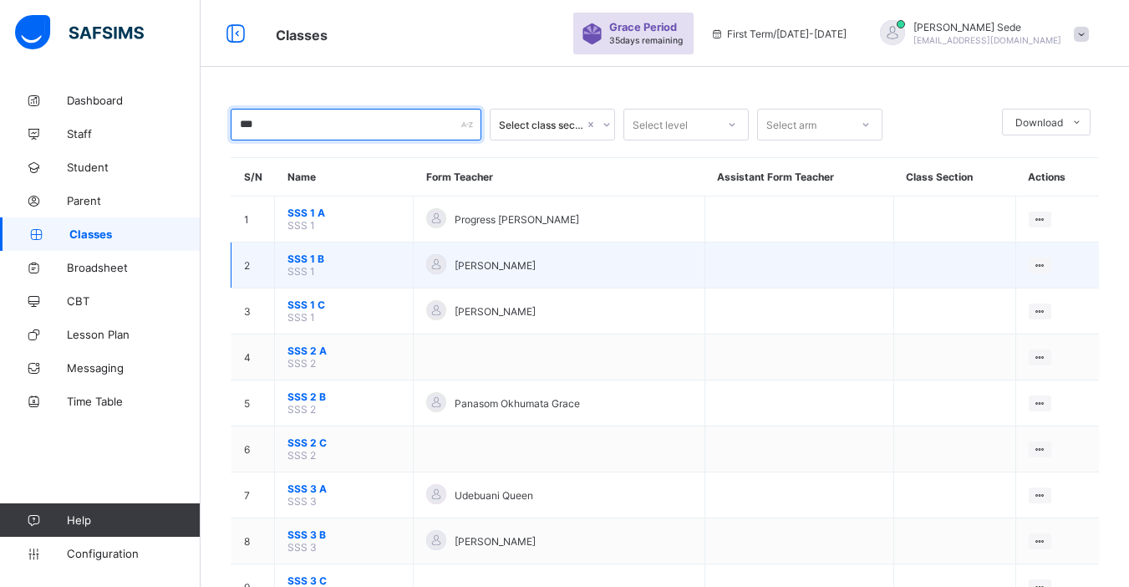
type input "***"
click at [322, 257] on span "SSS 1 B" at bounding box center [343, 258] width 113 height 13
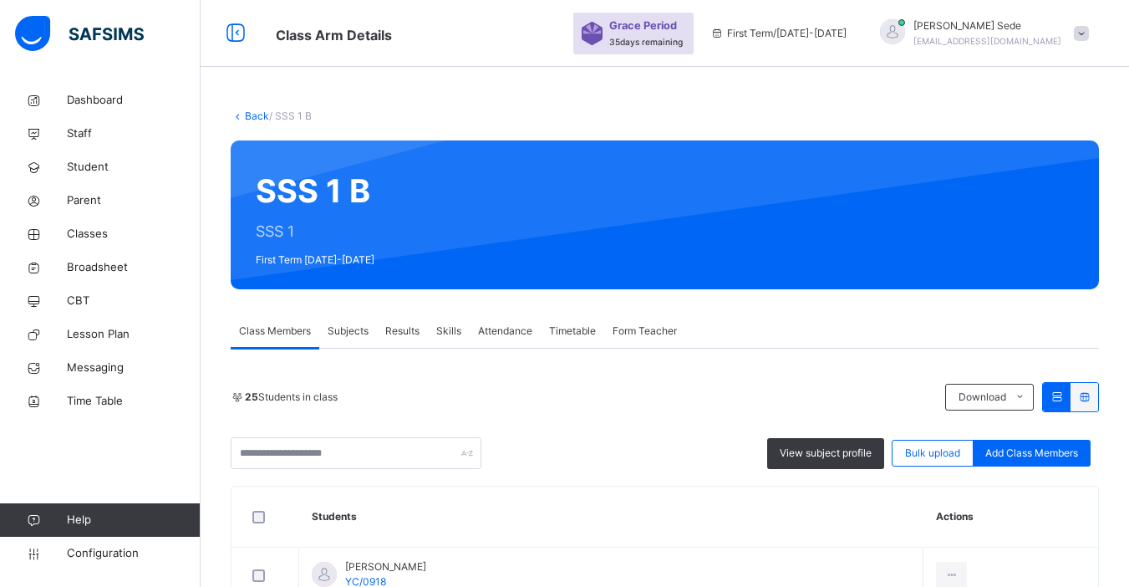
click at [354, 338] on span "Subjects" at bounding box center [348, 330] width 41 height 15
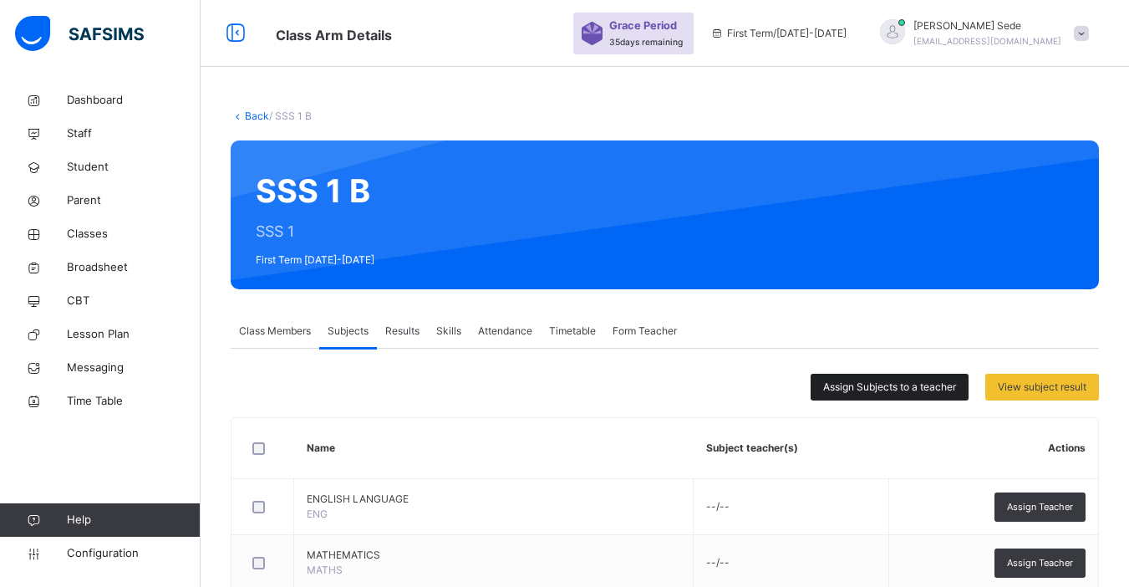
click at [899, 389] on span "Assign Subjects to a teacher" at bounding box center [889, 386] width 133 height 15
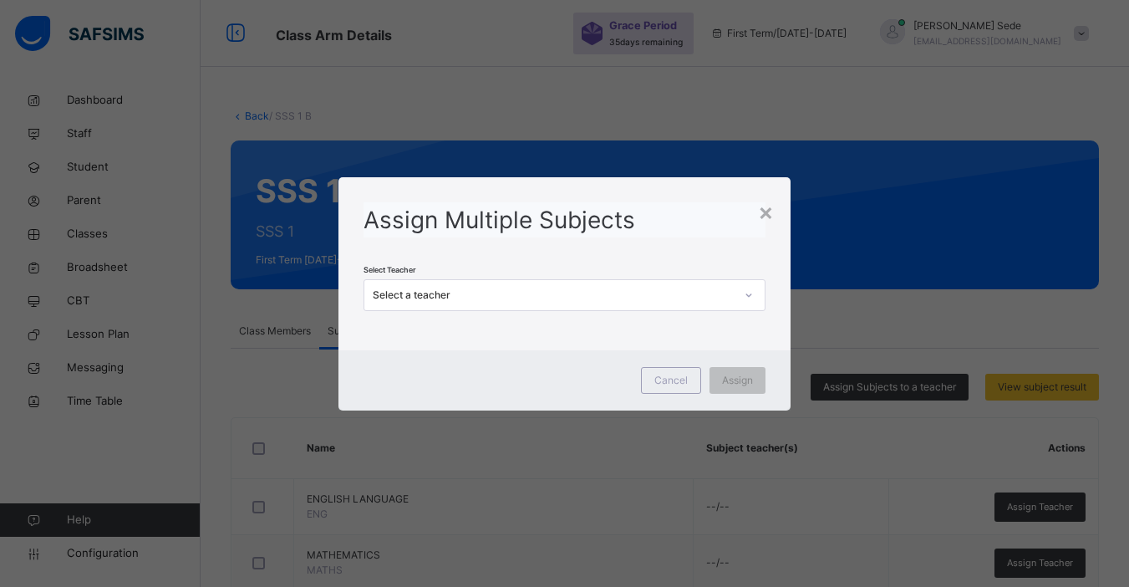
click at [516, 294] on div "Select a teacher" at bounding box center [553, 294] width 361 height 15
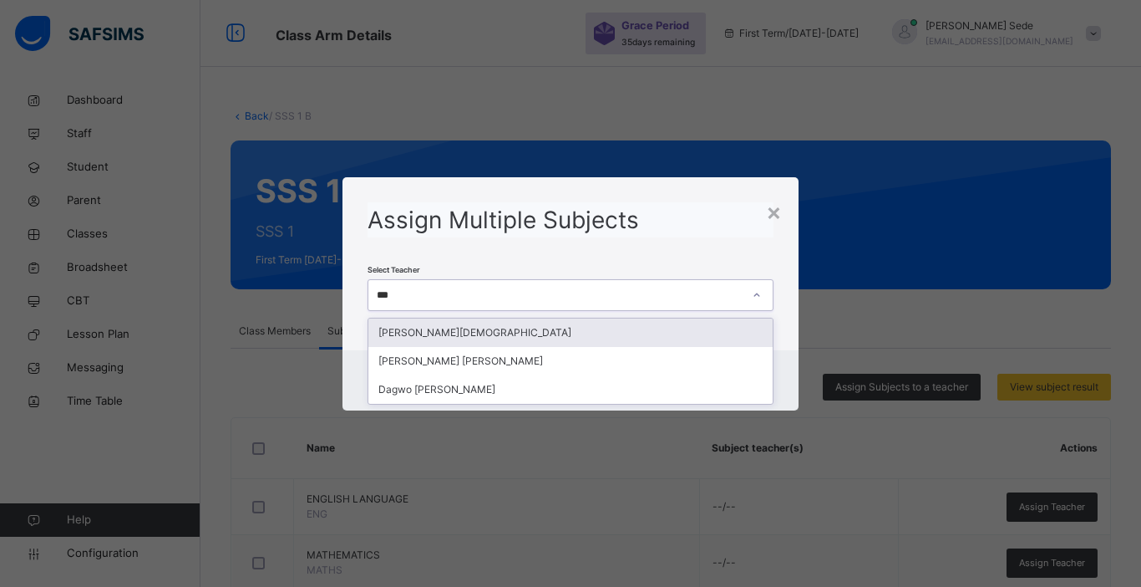
type input "****"
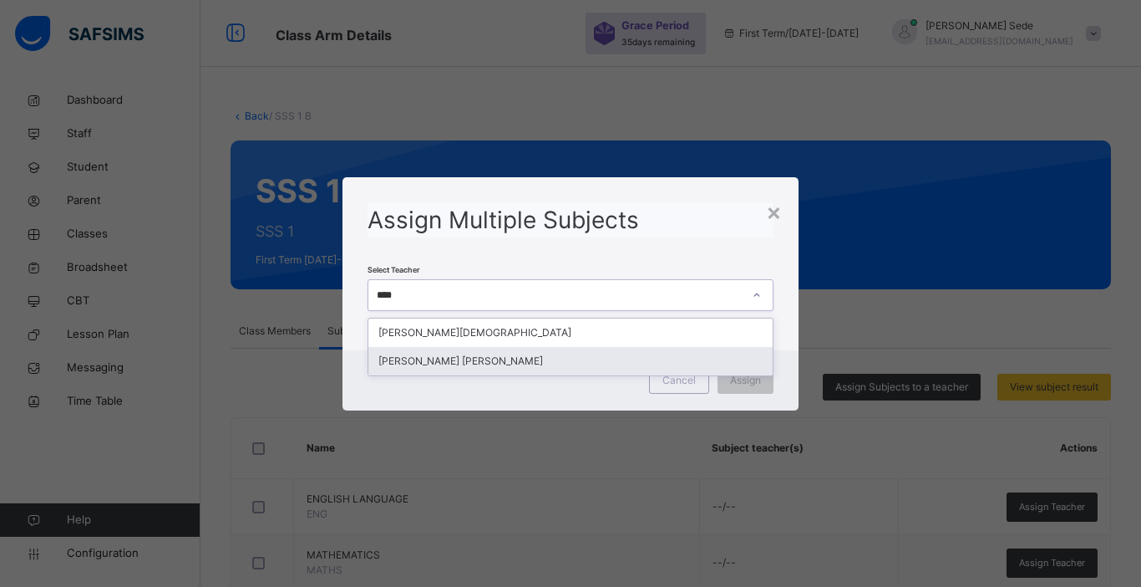
click at [492, 362] on div "[PERSON_NAME] [PERSON_NAME]" at bounding box center [571, 361] width 404 height 28
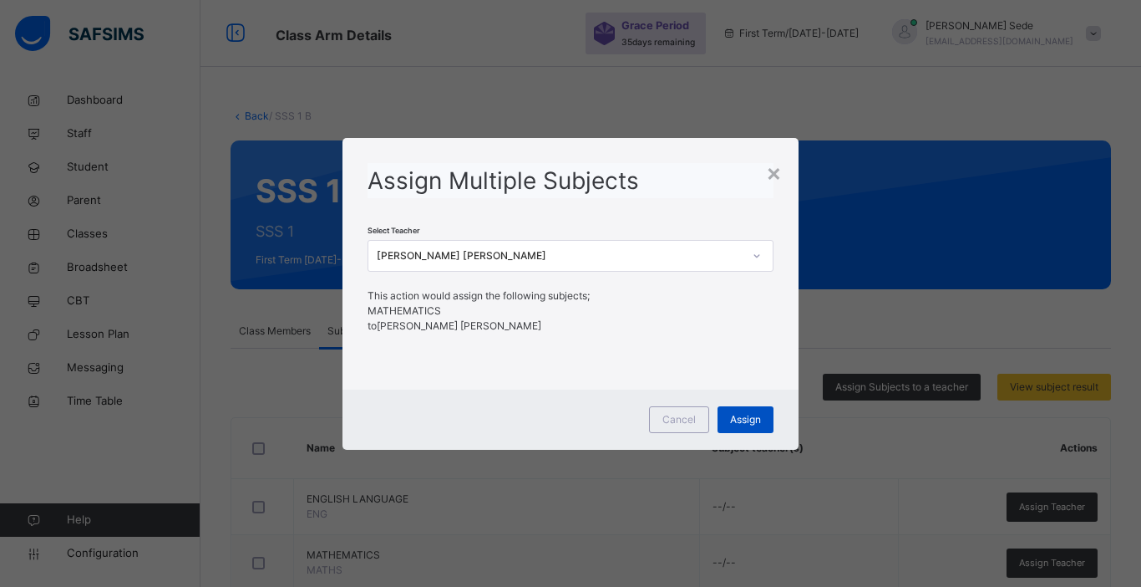
click at [747, 420] on span "Assign" at bounding box center [745, 419] width 31 height 15
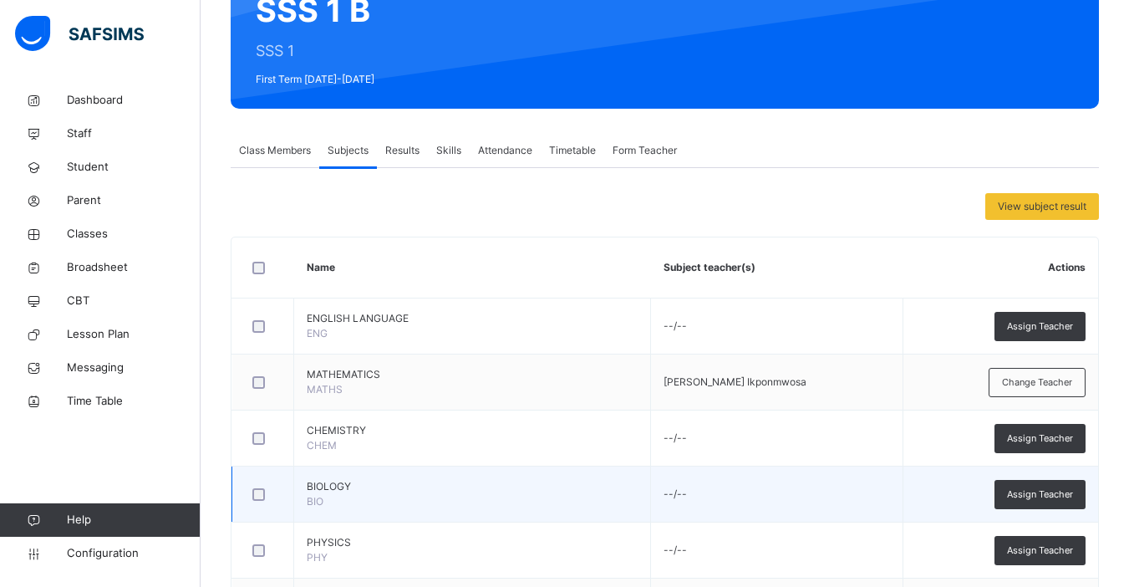
scroll to position [201, 0]
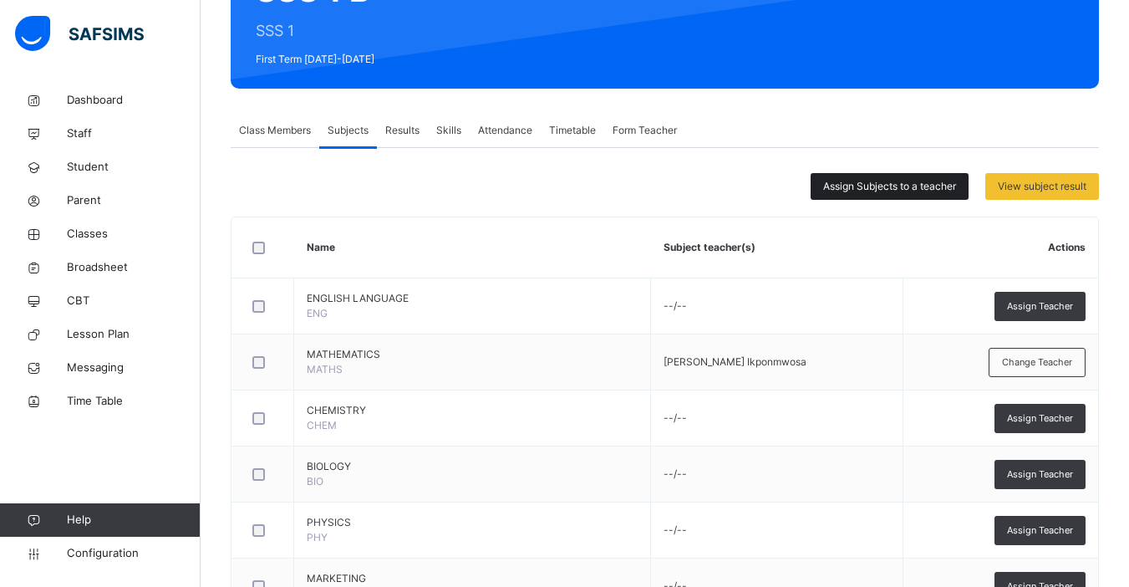
click at [853, 192] on span "Assign Subjects to a teacher" at bounding box center [889, 186] width 133 height 15
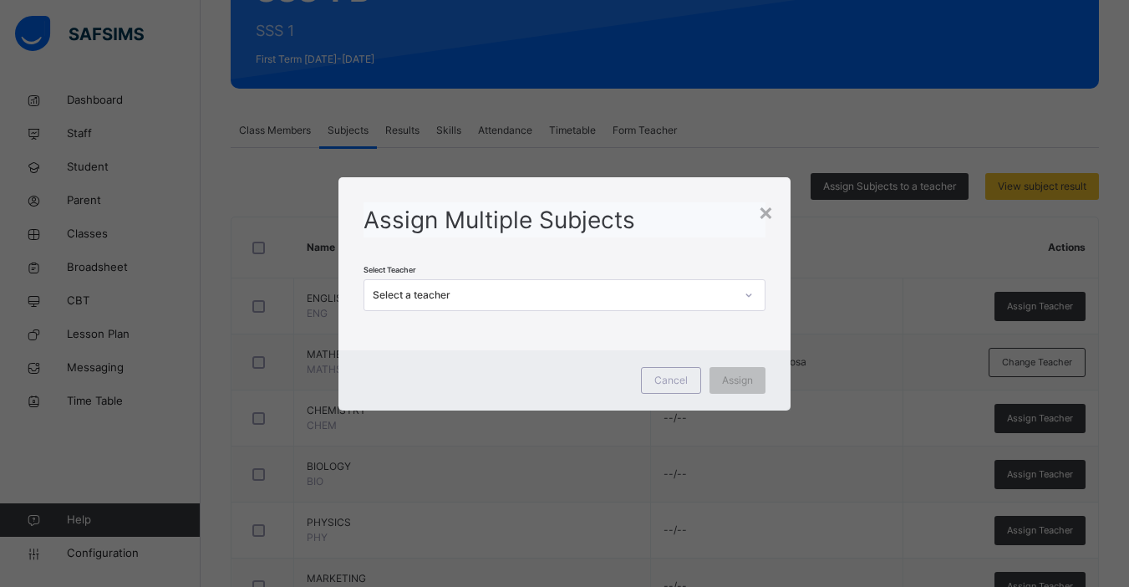
click at [481, 290] on div "Select a teacher" at bounding box center [553, 294] width 361 height 15
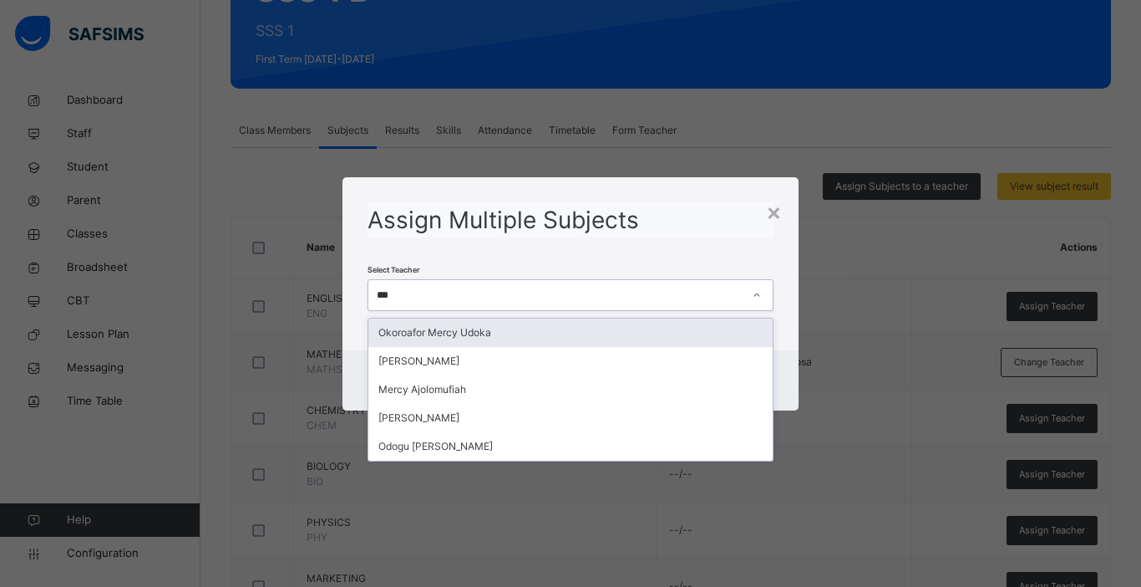
type input "****"
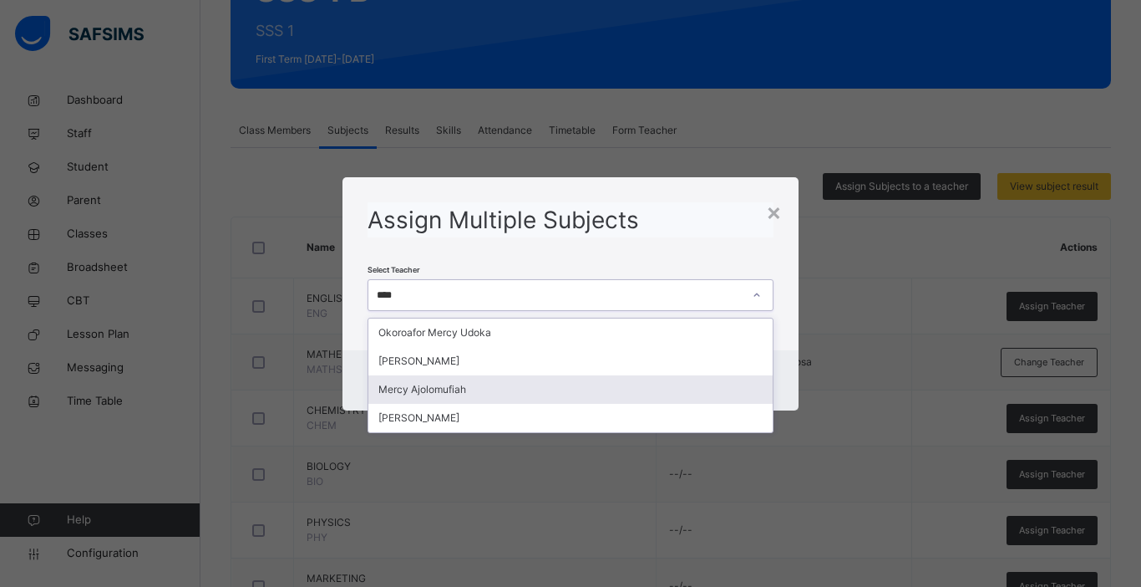
click at [476, 381] on div "Mercy Ajolomufiah" at bounding box center [571, 389] width 404 height 28
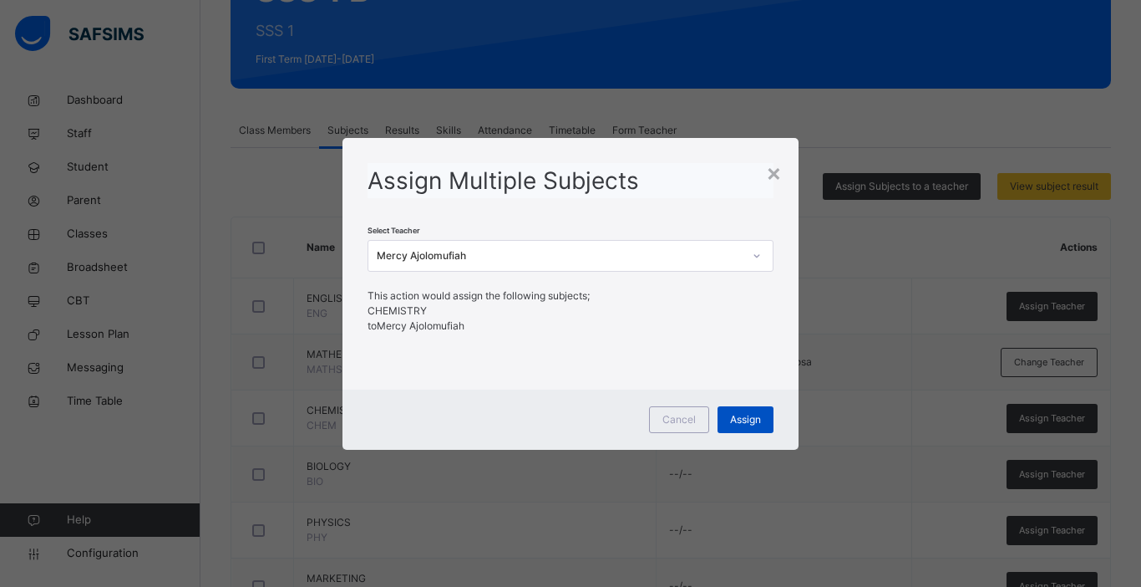
click at [758, 414] on span "Assign" at bounding box center [745, 419] width 31 height 15
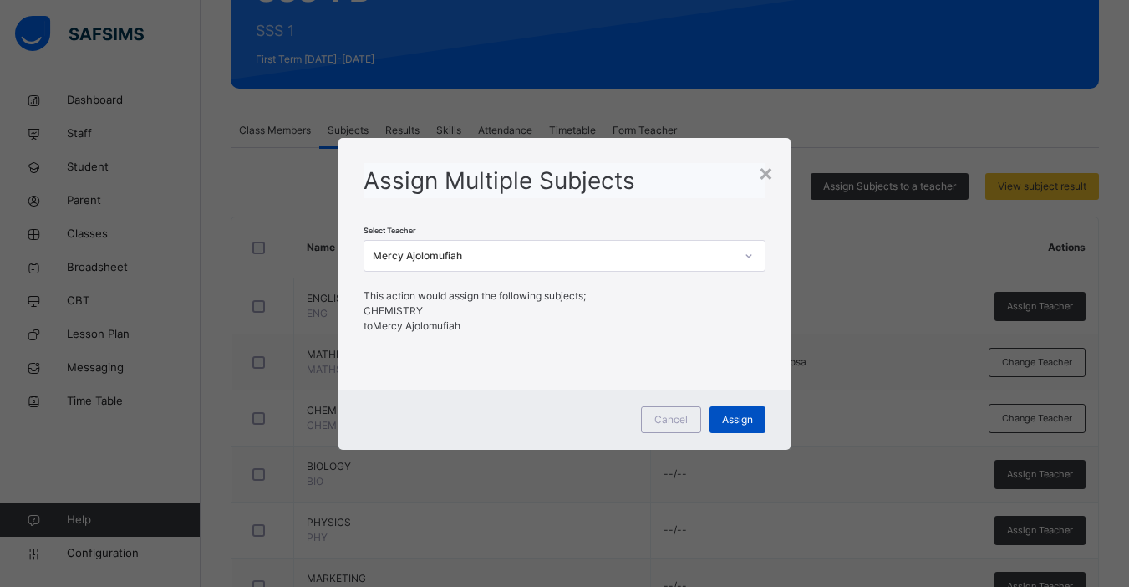
click at [752, 420] on span "Assign" at bounding box center [737, 419] width 31 height 15
click at [749, 418] on span "Assign" at bounding box center [737, 419] width 31 height 15
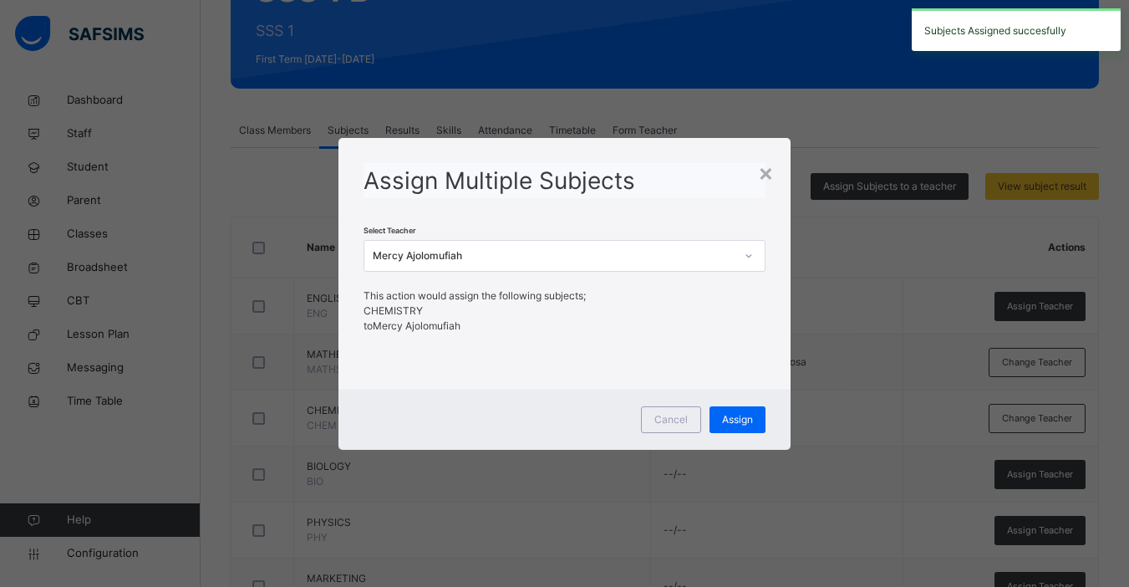
click at [853, 308] on div "× Assign Multiple Subjects Select Teacher Mercy Ajolomufiah This action would a…" at bounding box center [564, 293] width 1129 height 587
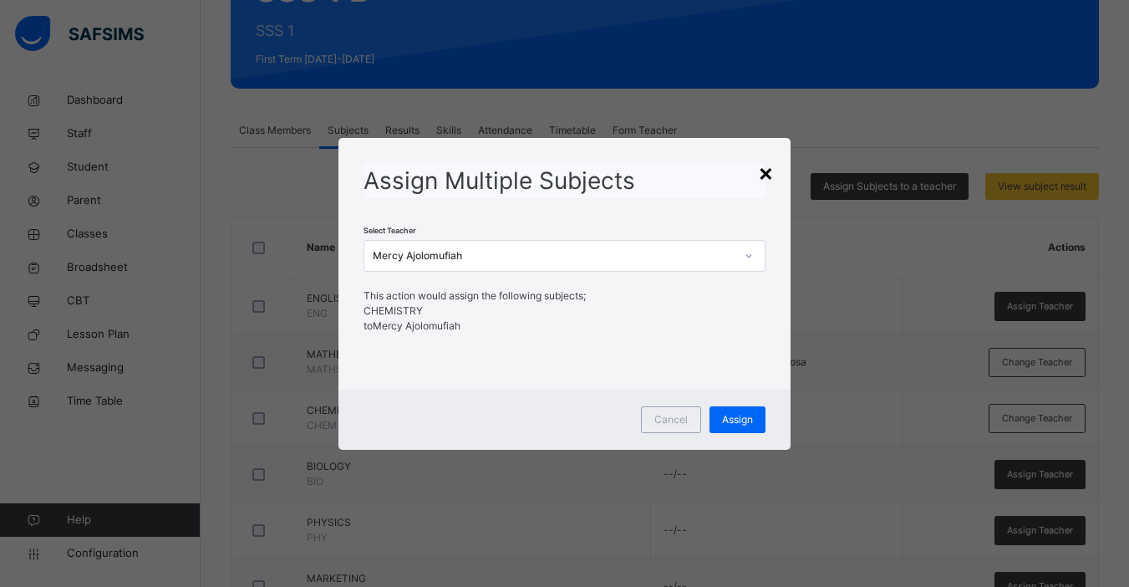
click at [769, 178] on div "×" at bounding box center [766, 172] width 16 height 35
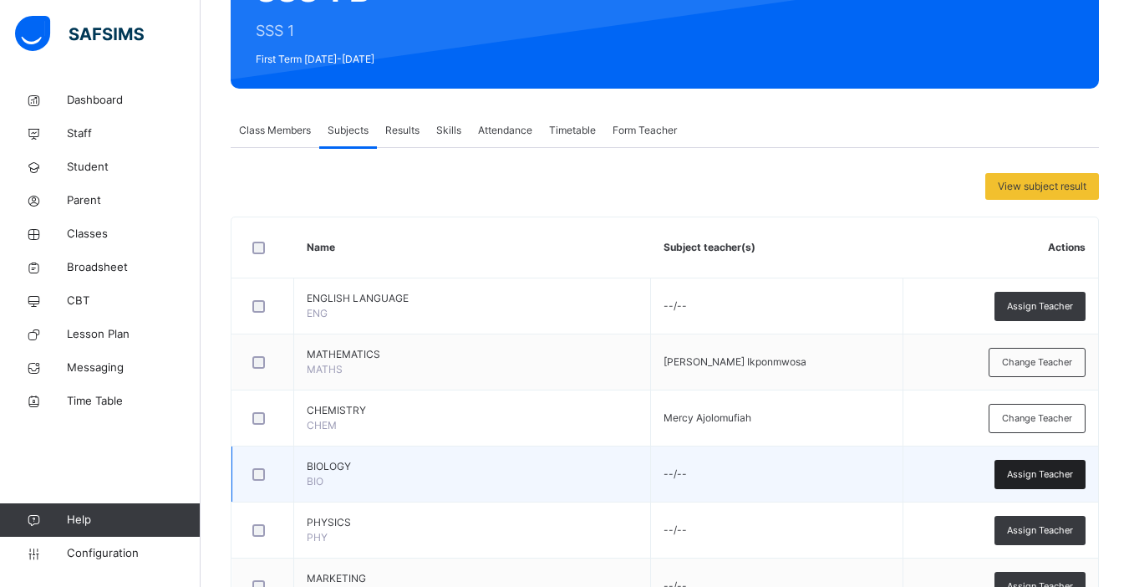
click at [1050, 487] on div "Assign Teacher" at bounding box center [1039, 474] width 91 height 29
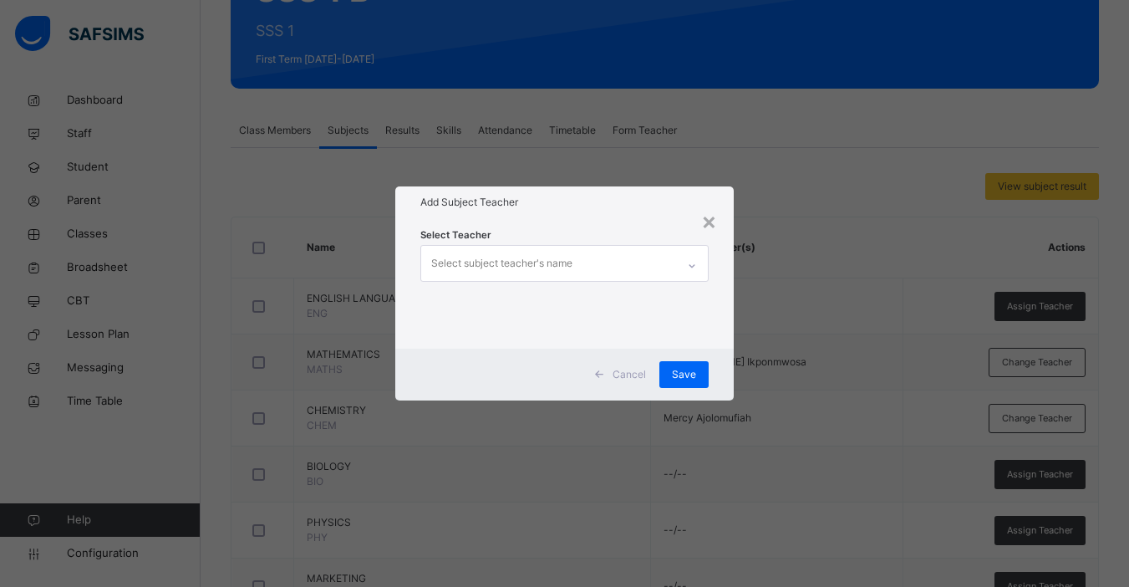
click at [559, 270] on div "Select subject teacher's name" at bounding box center [501, 263] width 141 height 32
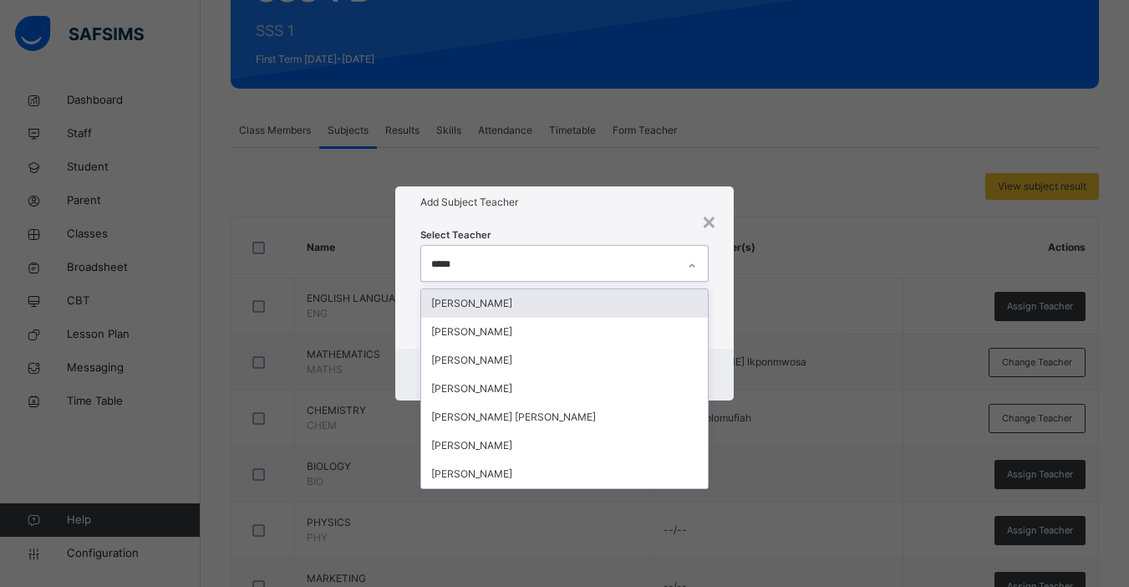
type input "******"
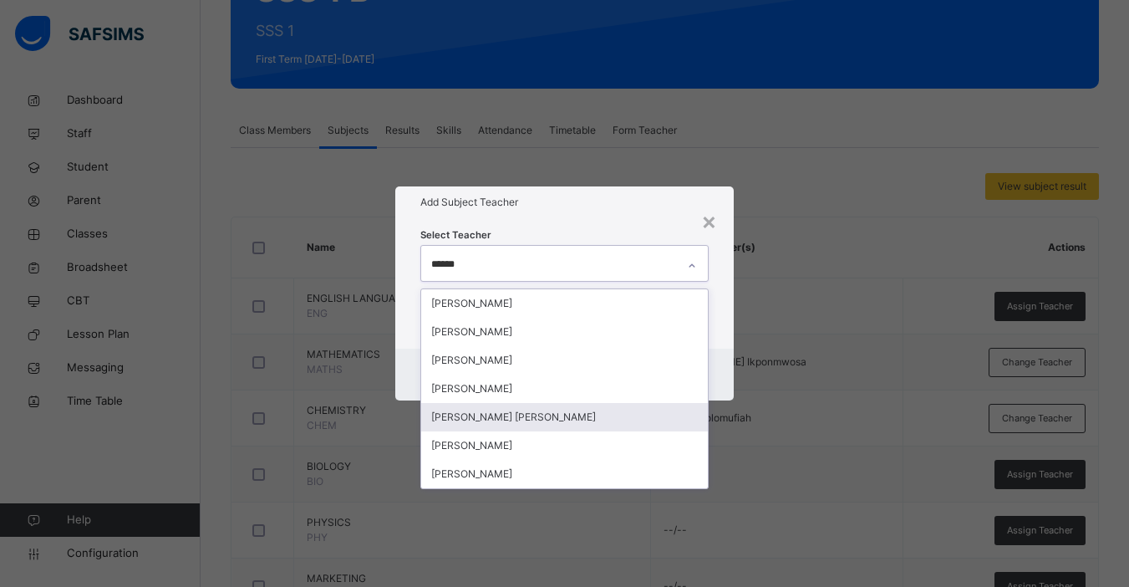
click at [529, 423] on div "[PERSON_NAME] [PERSON_NAME]" at bounding box center [564, 417] width 287 height 28
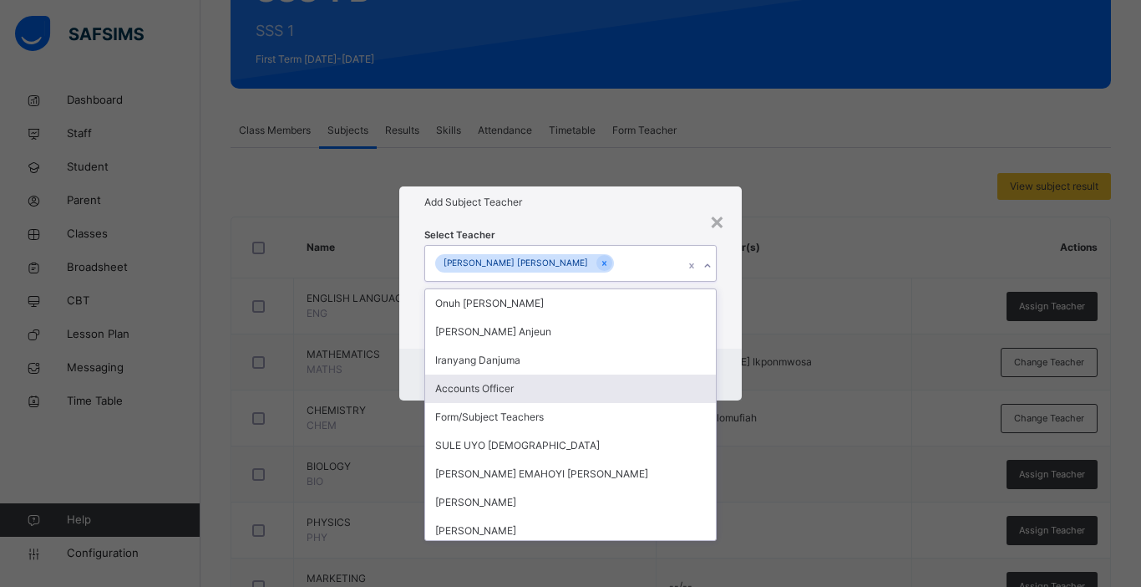
click at [734, 382] on div "Cancel Save" at bounding box center [570, 374] width 343 height 52
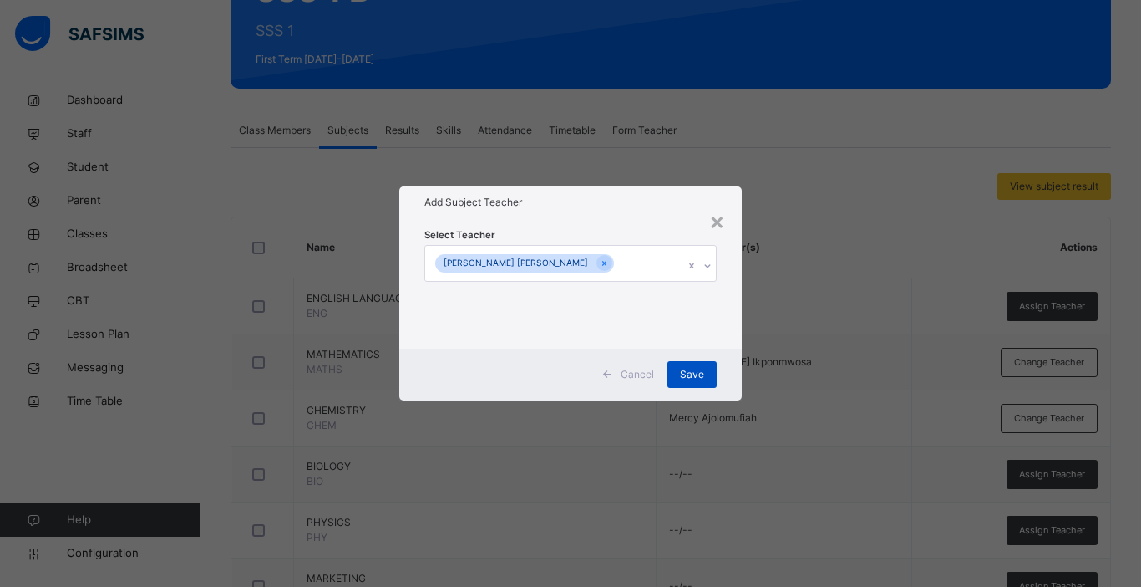
click at [689, 373] on span "Save" at bounding box center [692, 374] width 24 height 15
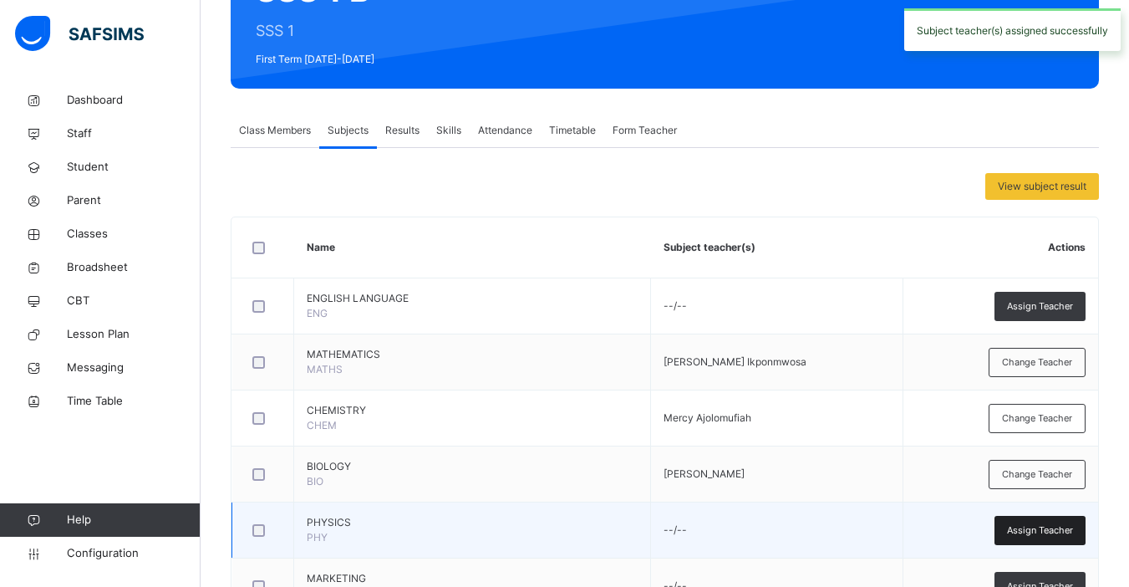
click at [1043, 527] on span "Assign Teacher" at bounding box center [1040, 530] width 66 height 14
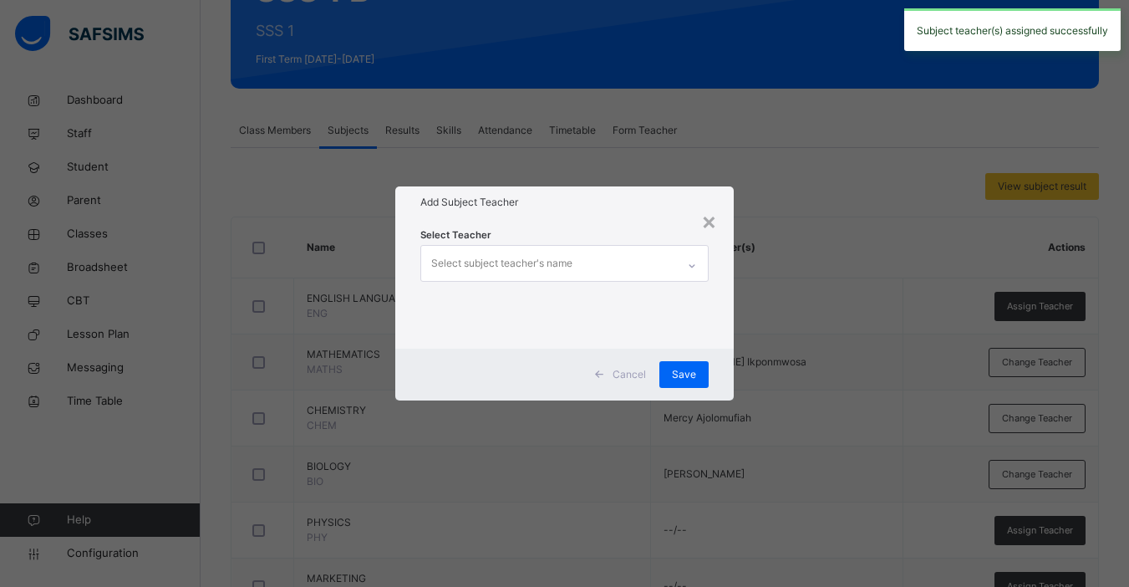
click at [508, 260] on div "Select subject teacher's name" at bounding box center [501, 263] width 141 height 32
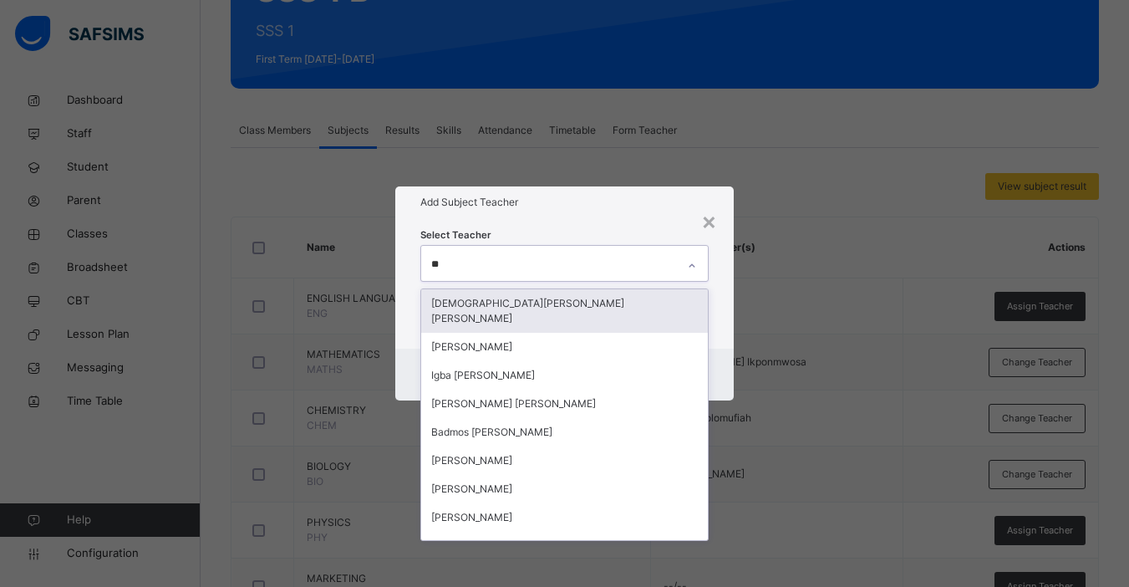
type input "***"
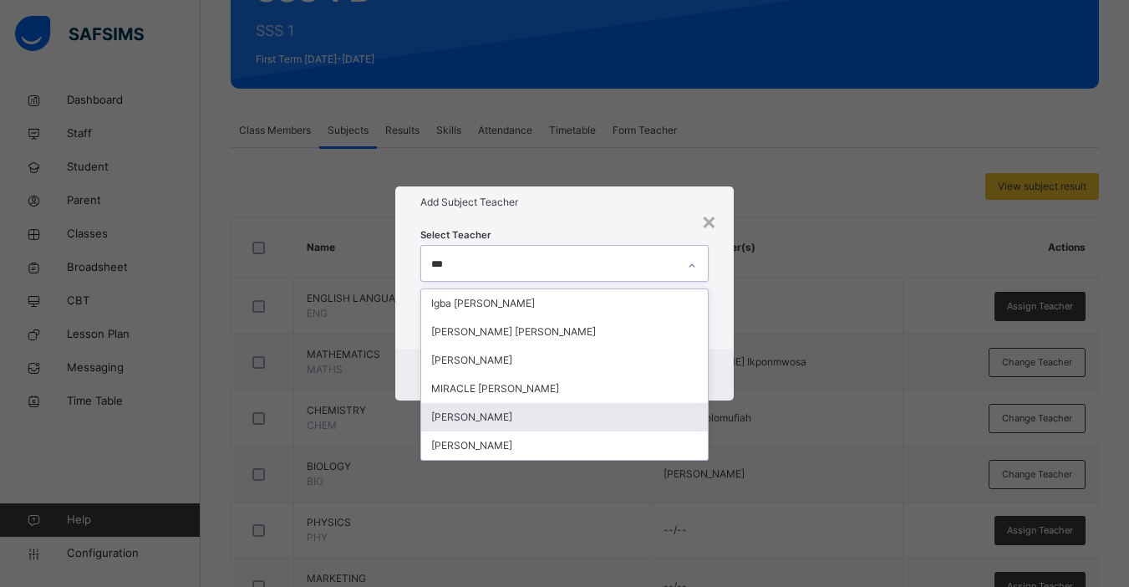
click at [494, 413] on div "[PERSON_NAME]" at bounding box center [564, 417] width 287 height 28
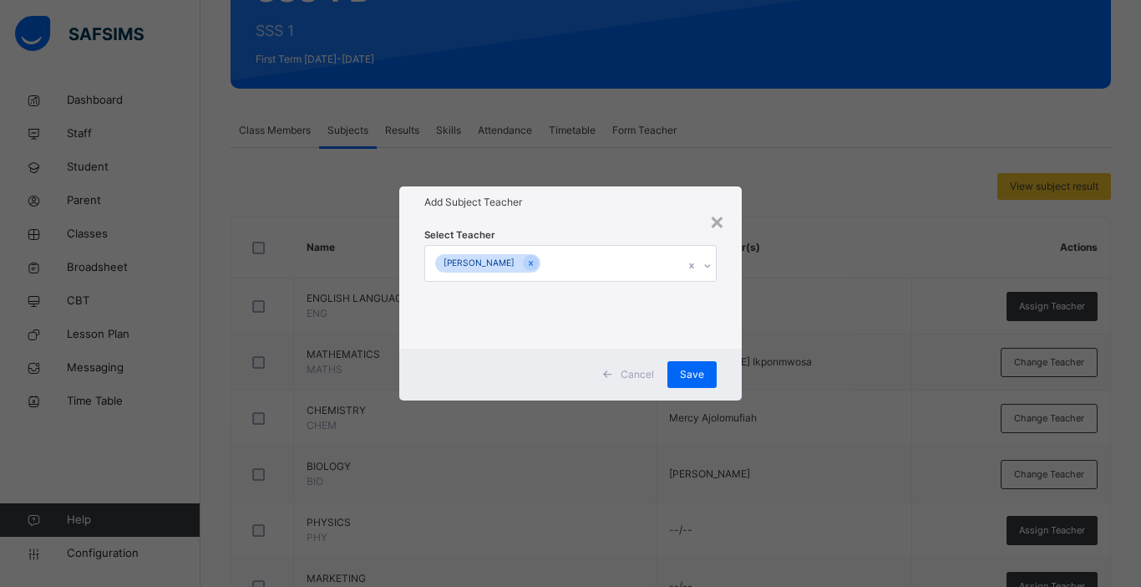
click at [733, 375] on div "Cancel Save" at bounding box center [570, 374] width 343 height 52
click at [689, 367] on span "Save" at bounding box center [692, 374] width 24 height 15
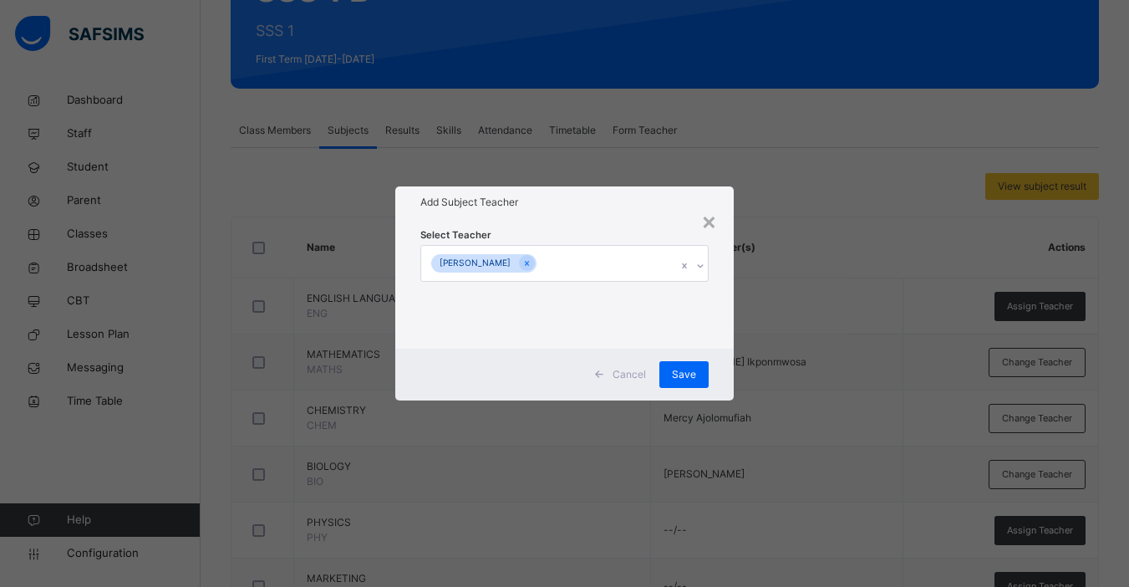
click at [1067, 576] on div "× Add Subject Teacher Select Teacher [PERSON_NAME] Save" at bounding box center [564, 293] width 1129 height 587
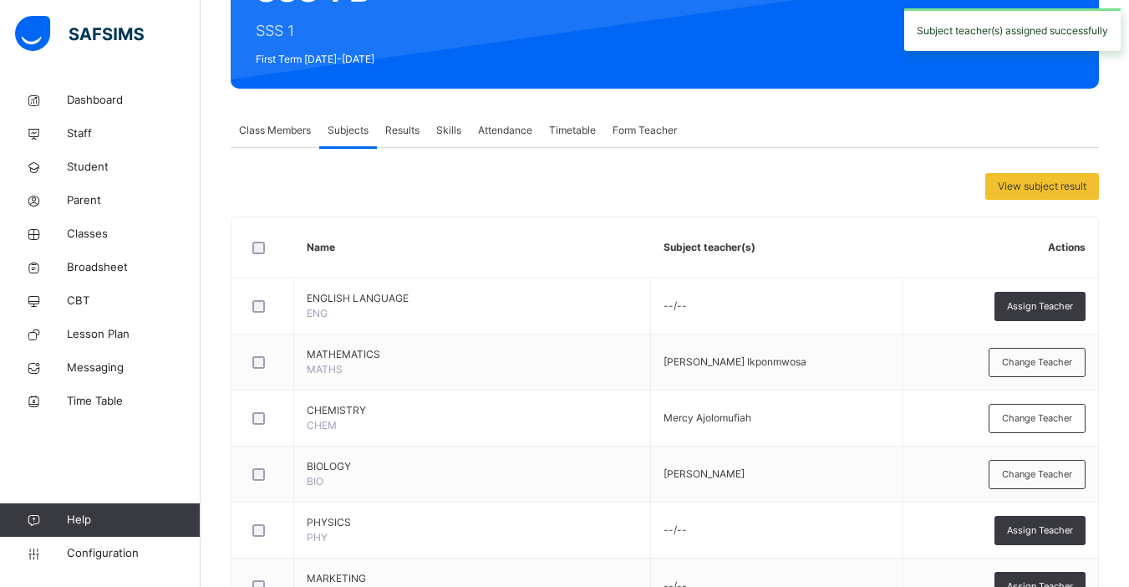
click at [1067, 576] on div "Assign Teacher" at bounding box center [1039, 586] width 91 height 29
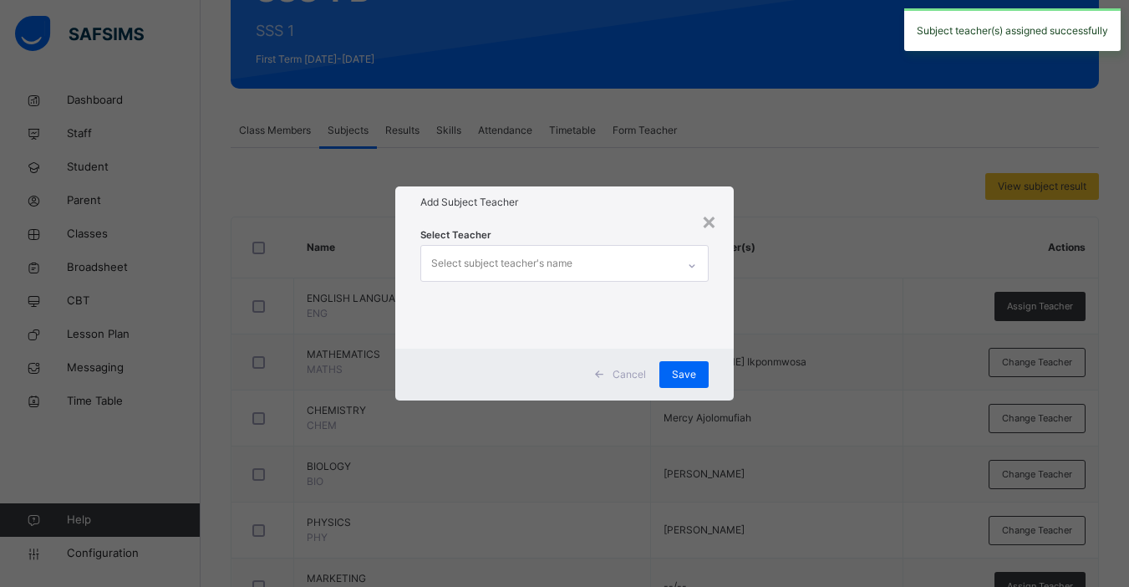
click at [506, 270] on div "Select subject teacher's name" at bounding box center [501, 263] width 141 height 32
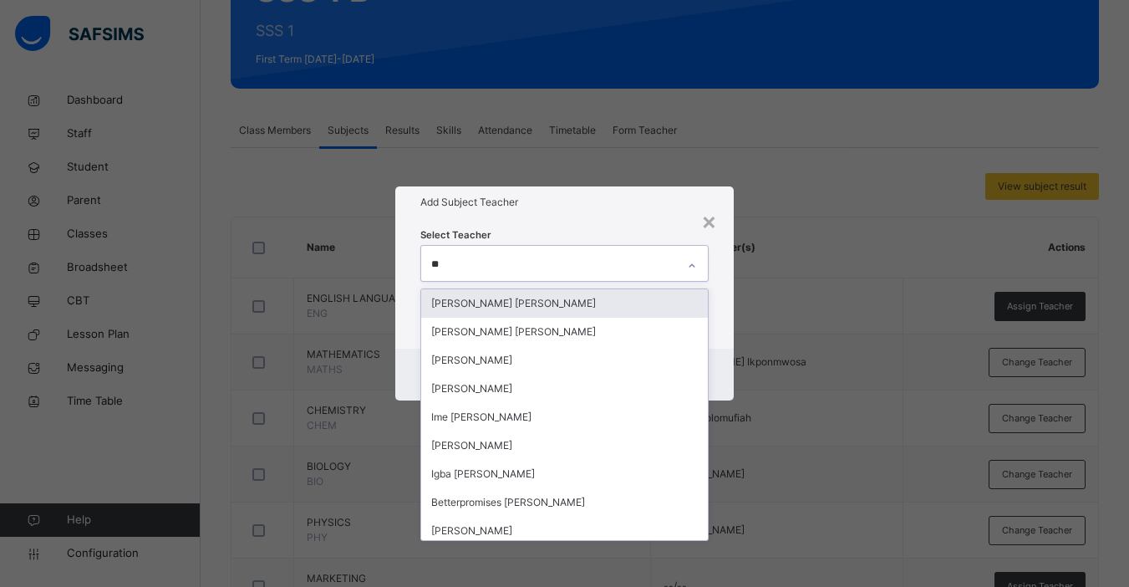
type input "***"
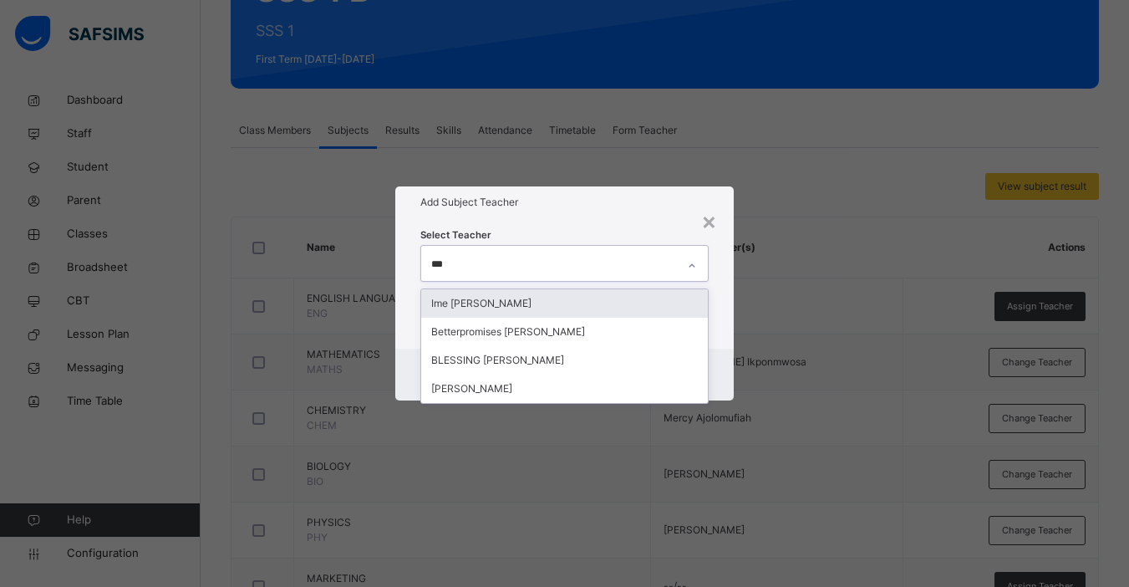
click at [499, 308] on div "Ime [PERSON_NAME]" at bounding box center [564, 303] width 287 height 28
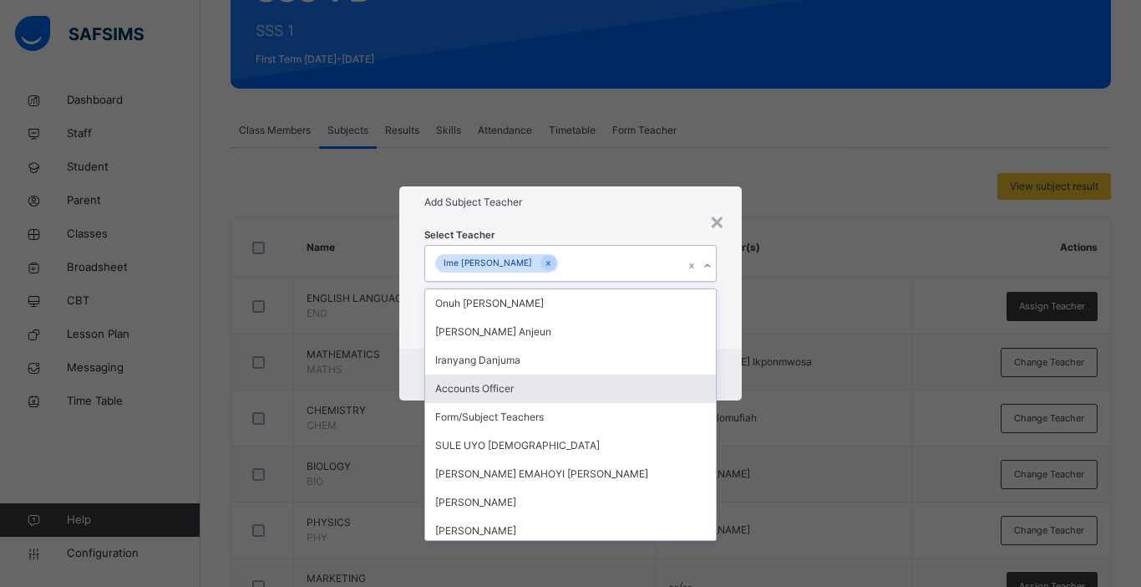
click at [736, 366] on div "Cancel Save" at bounding box center [570, 374] width 343 height 52
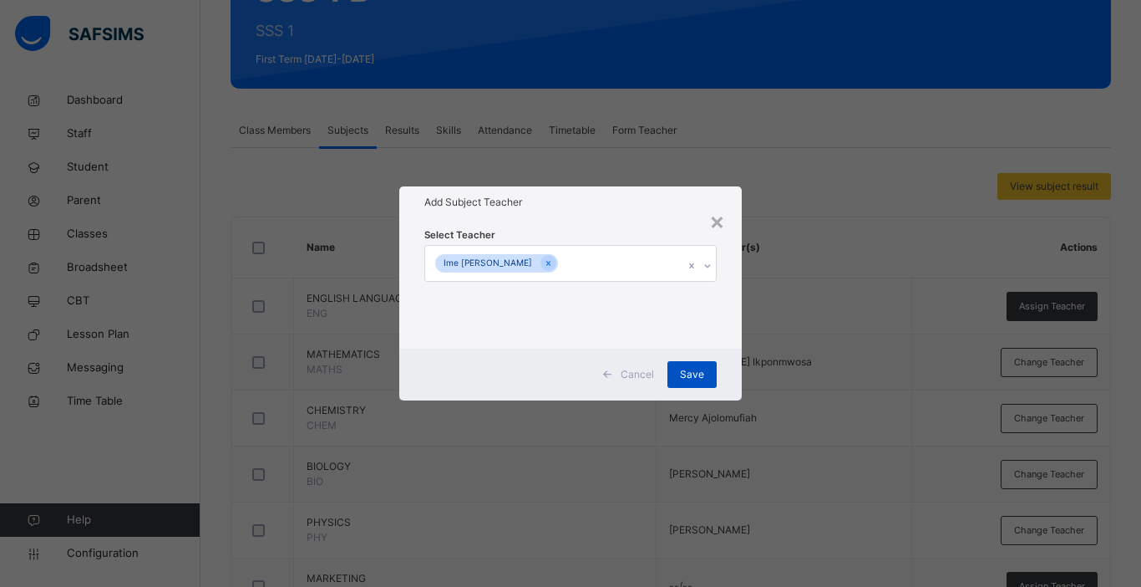
click at [704, 376] on span "Save" at bounding box center [692, 374] width 24 height 15
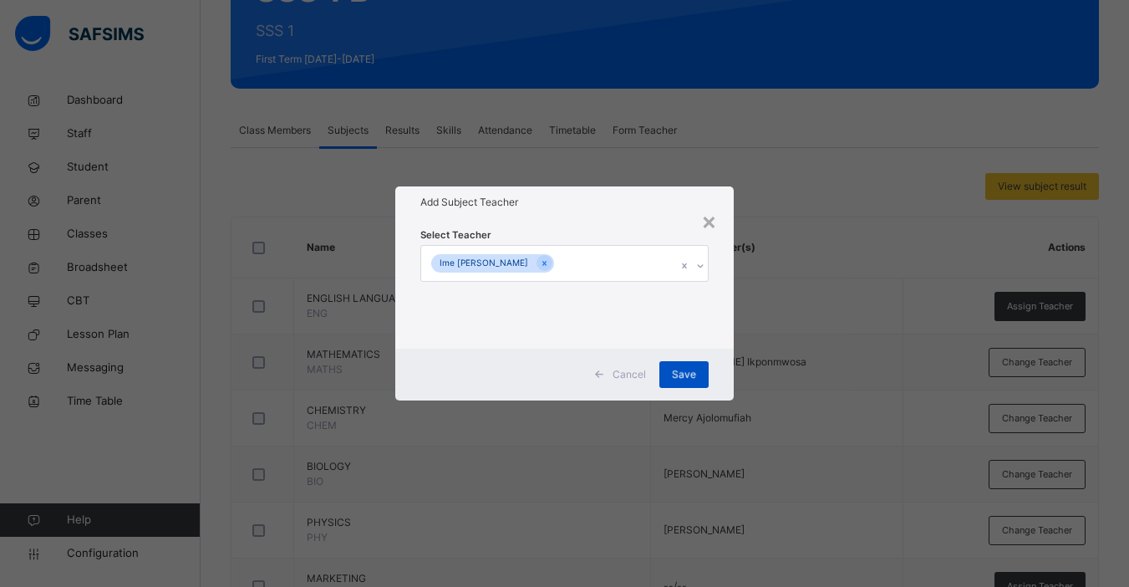
click at [691, 374] on div "Save" at bounding box center [683, 374] width 49 height 27
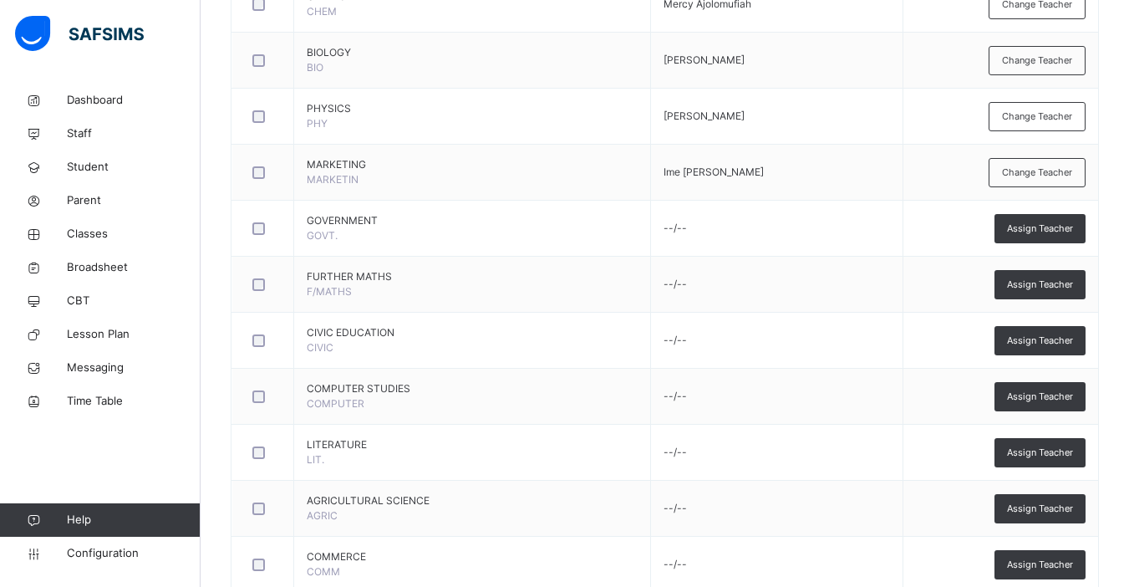
scroll to position [635, 0]
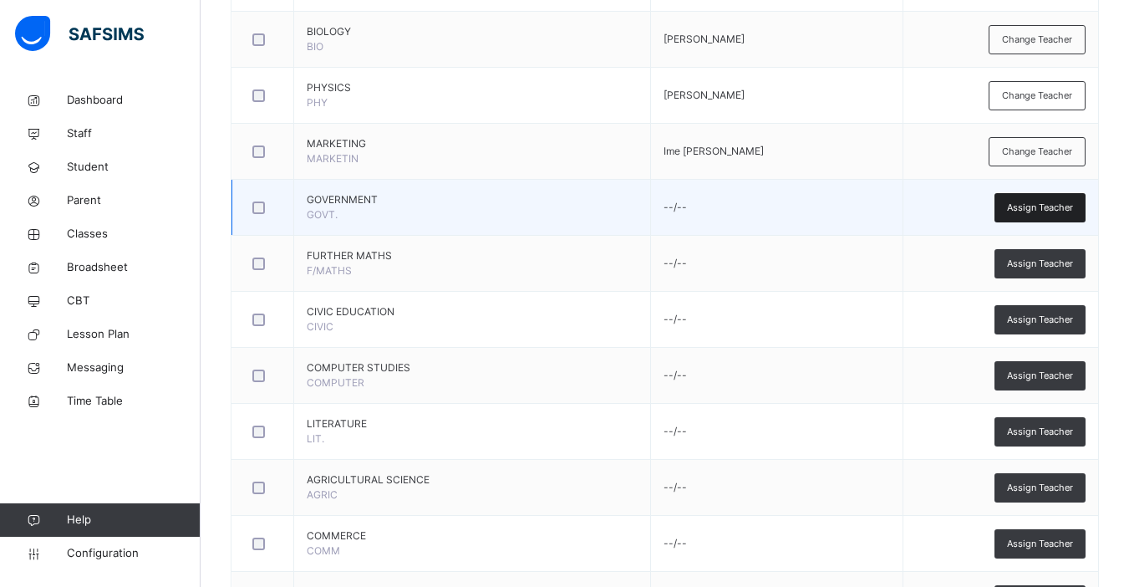
click at [1053, 209] on span "Assign Teacher" at bounding box center [1040, 208] width 66 height 14
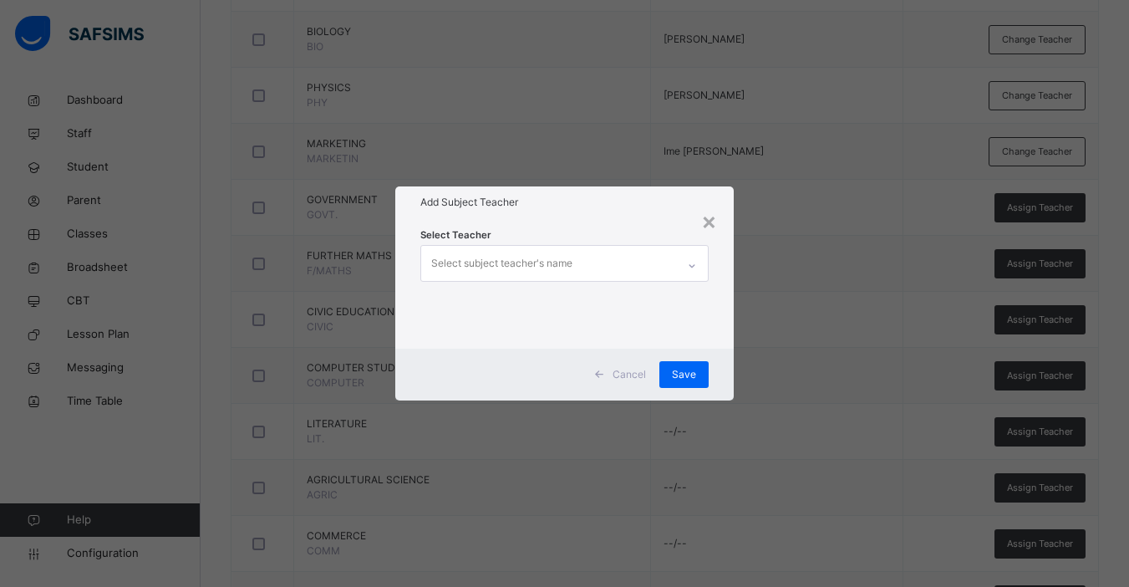
click at [529, 262] on div "Select subject teacher's name" at bounding box center [501, 263] width 141 height 32
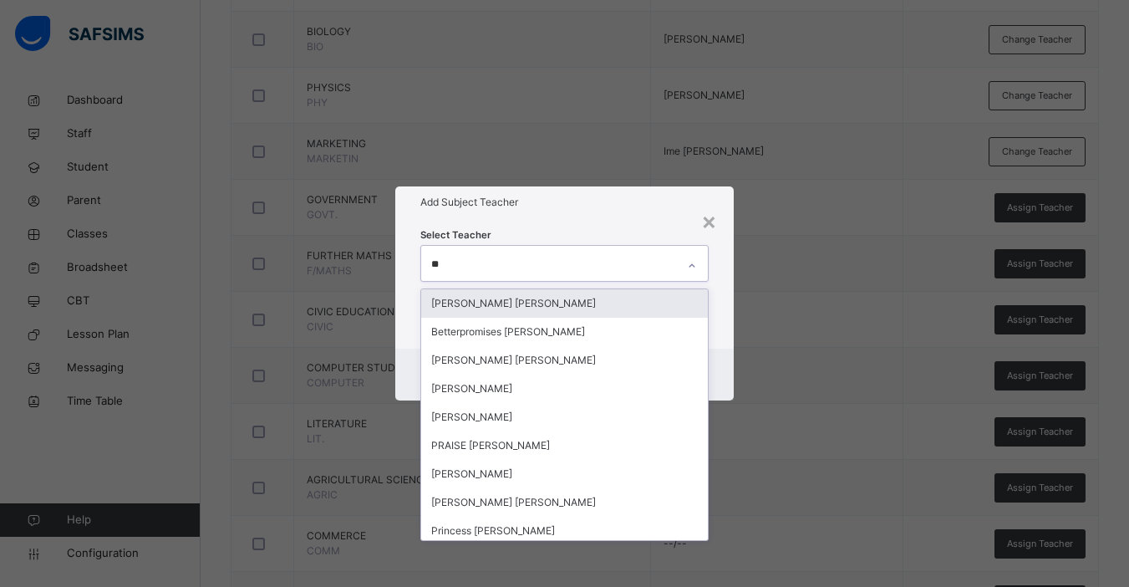
type input "***"
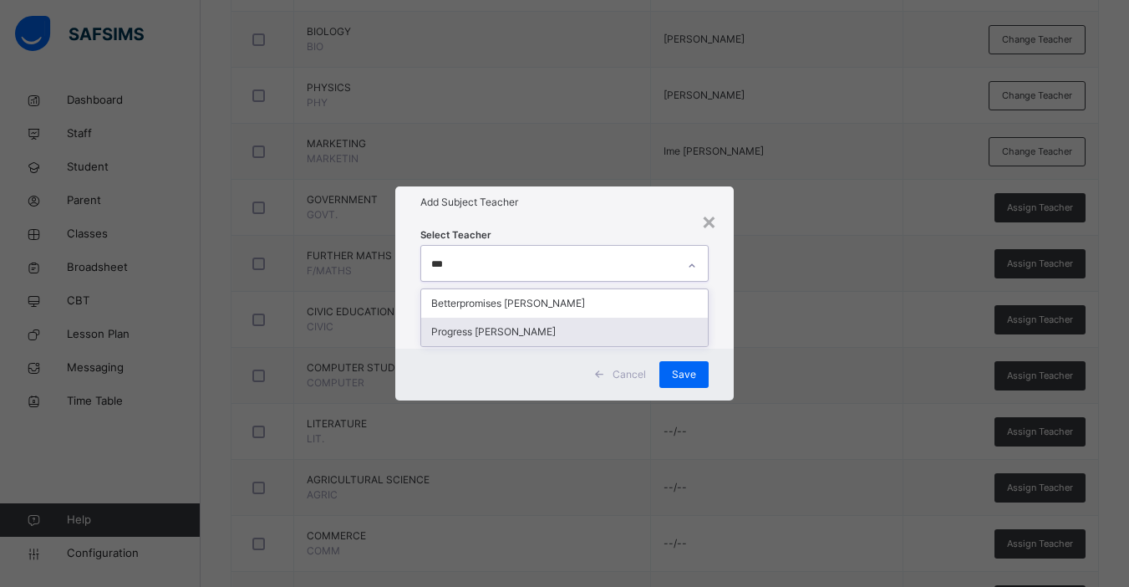
click at [486, 337] on div "Progress [PERSON_NAME]" at bounding box center [564, 332] width 287 height 28
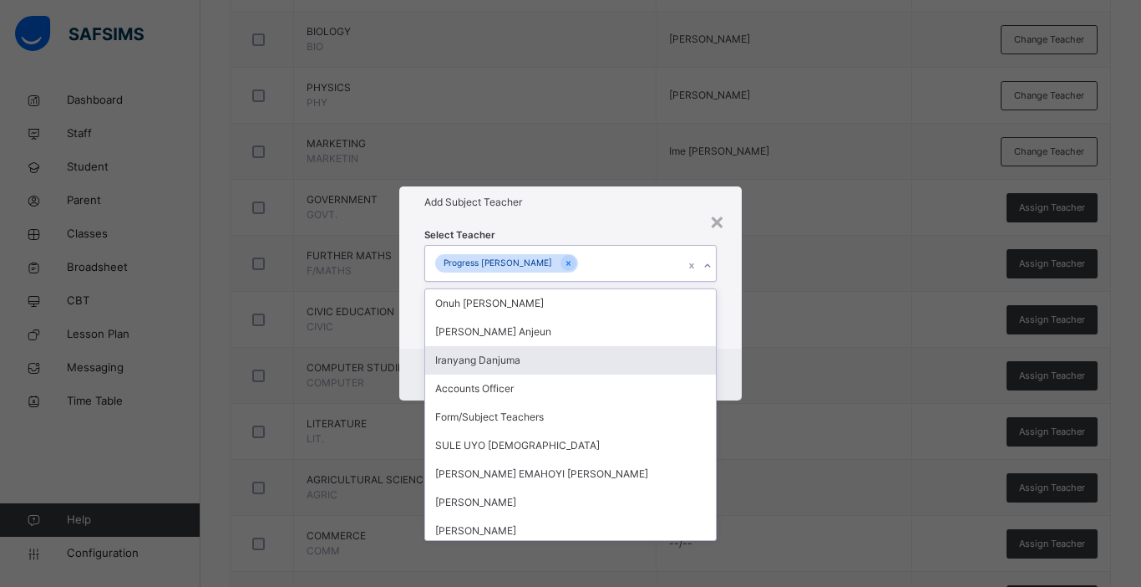
click at [727, 369] on div "Cancel Save" at bounding box center [570, 374] width 343 height 52
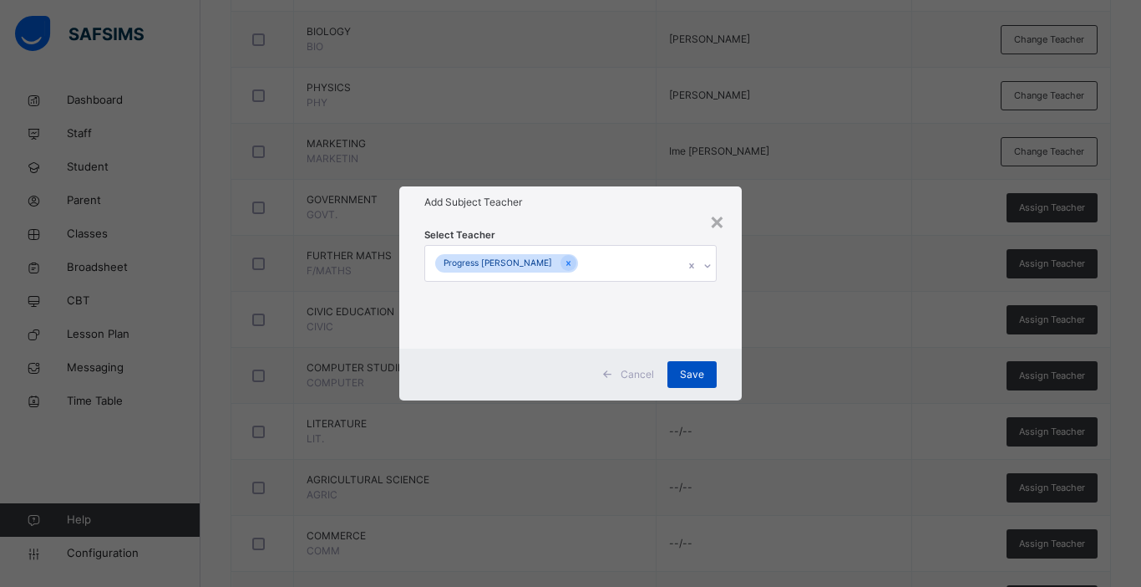
click at [686, 369] on span "Save" at bounding box center [692, 374] width 24 height 15
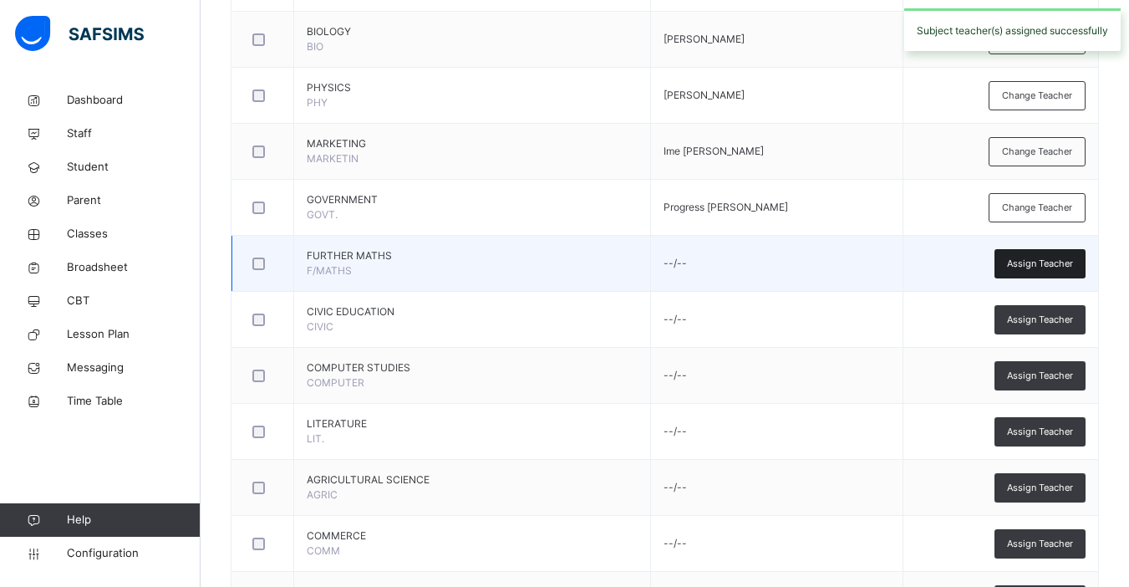
click at [1051, 264] on span "Assign Teacher" at bounding box center [1040, 264] width 66 height 14
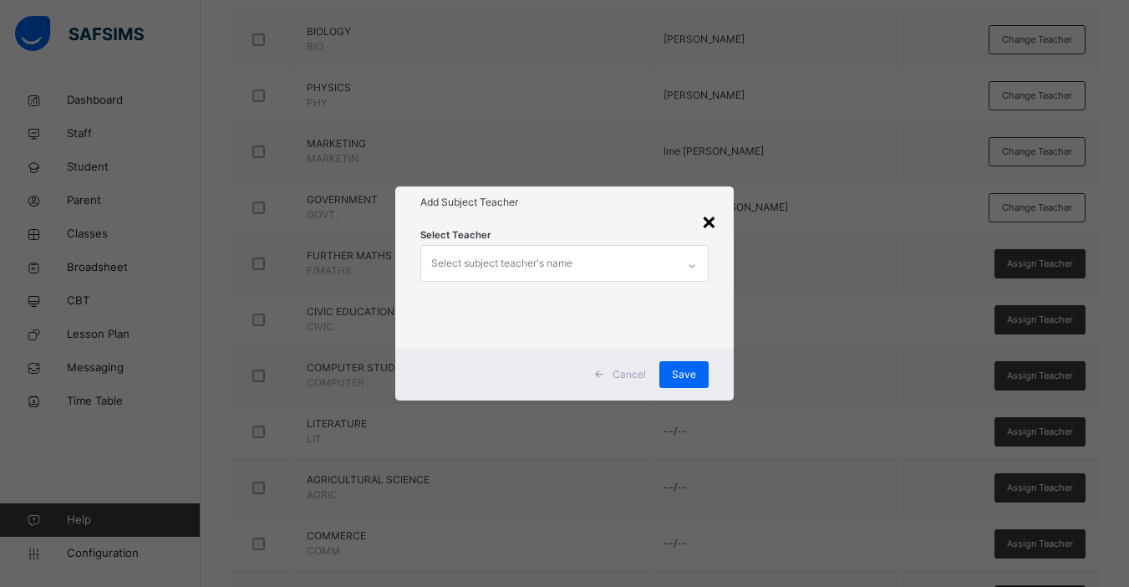
click at [717, 217] on div "×" at bounding box center [709, 220] width 16 height 35
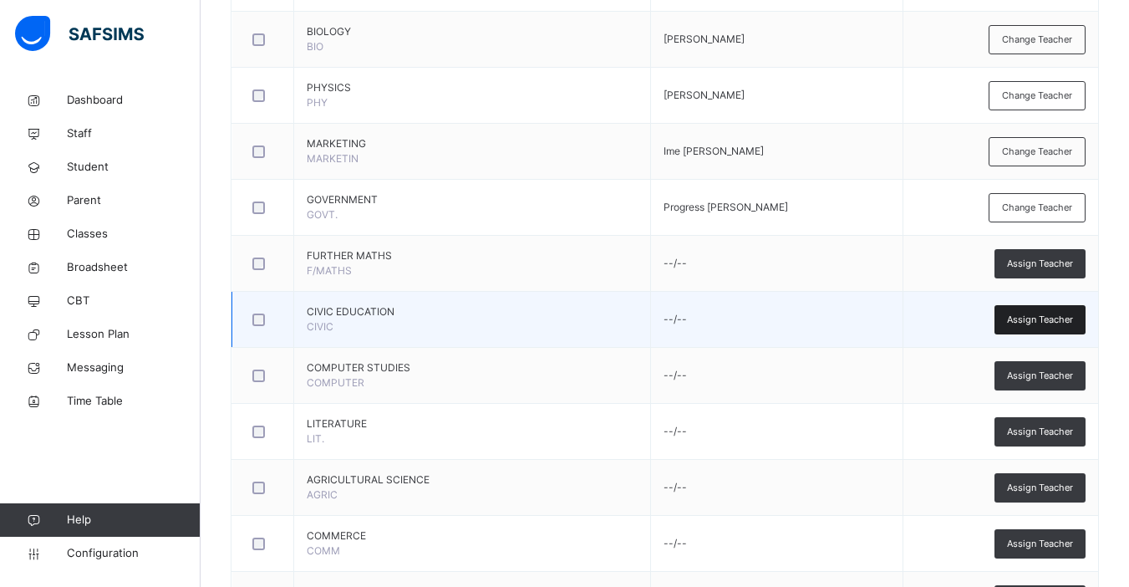
click at [1060, 322] on span "Assign Teacher" at bounding box center [1040, 320] width 66 height 14
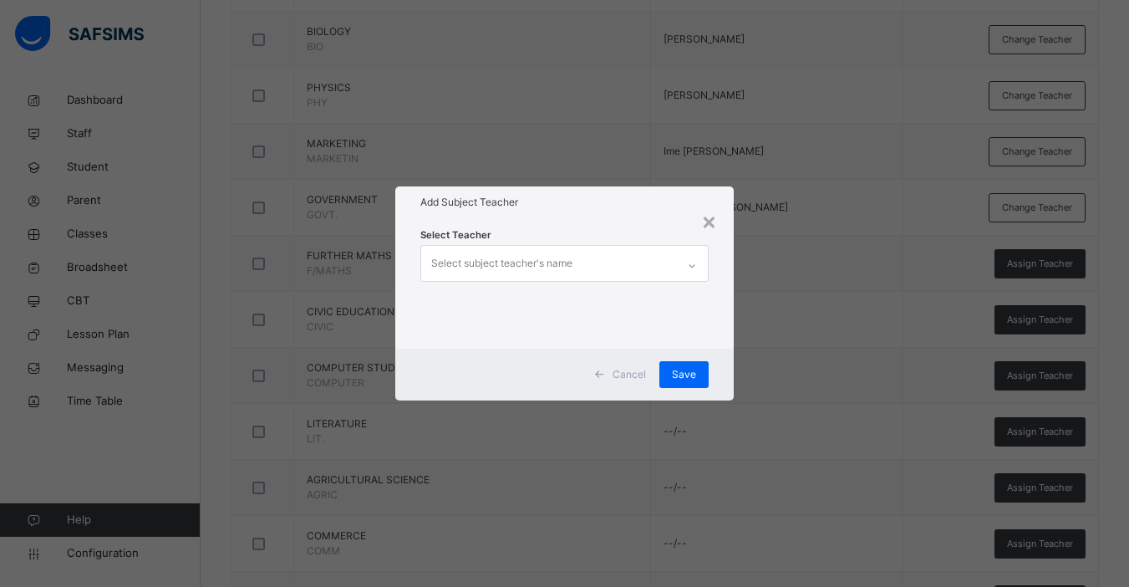
click at [539, 267] on div "Select subject teacher's name" at bounding box center [501, 263] width 141 height 32
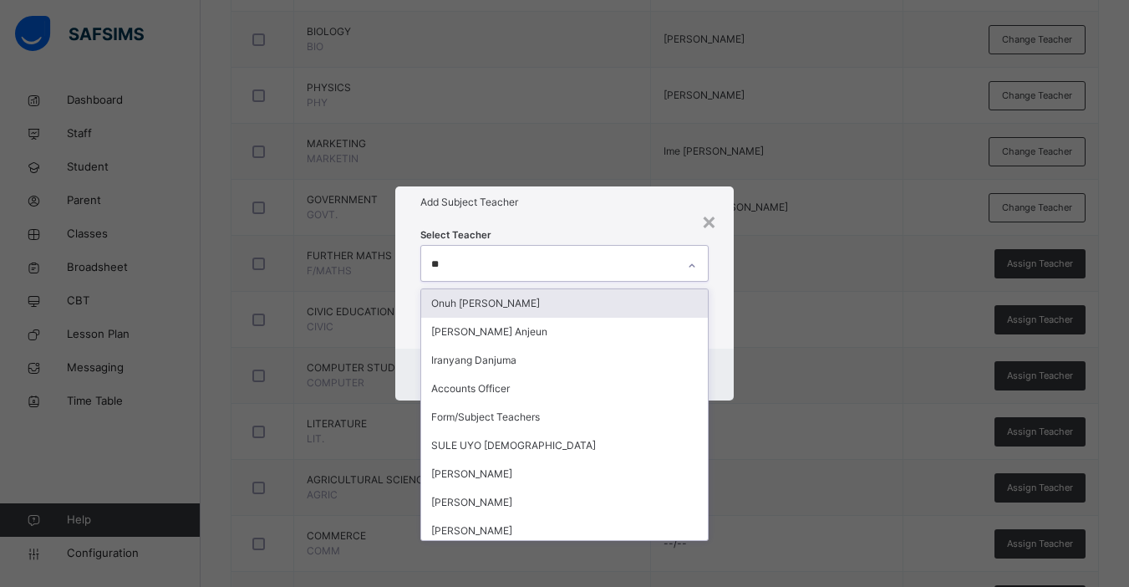
type input "***"
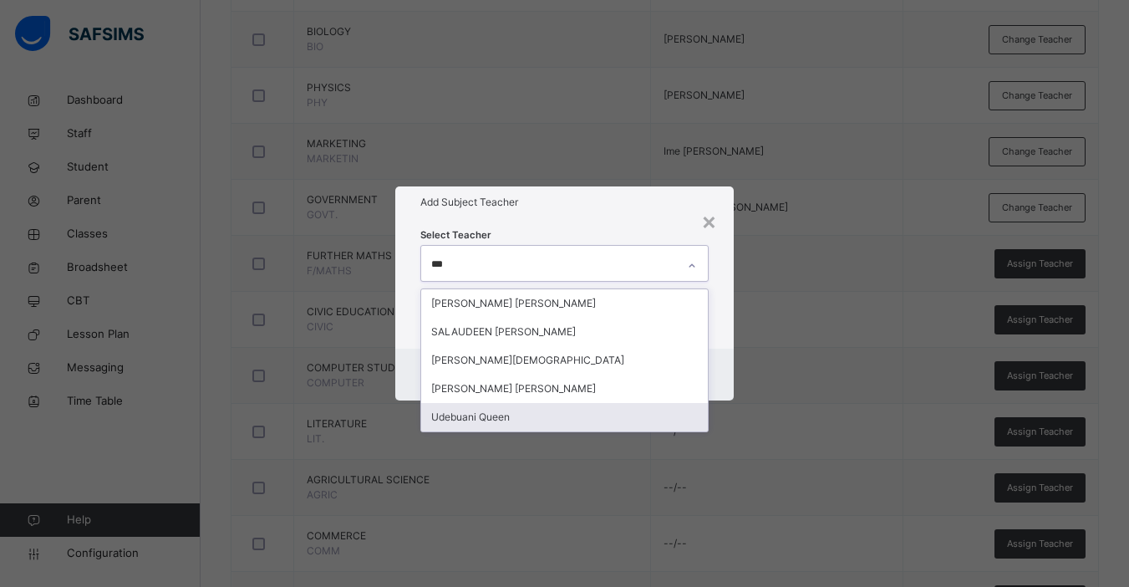
click at [499, 413] on div "Udebuani Queen" at bounding box center [564, 417] width 287 height 28
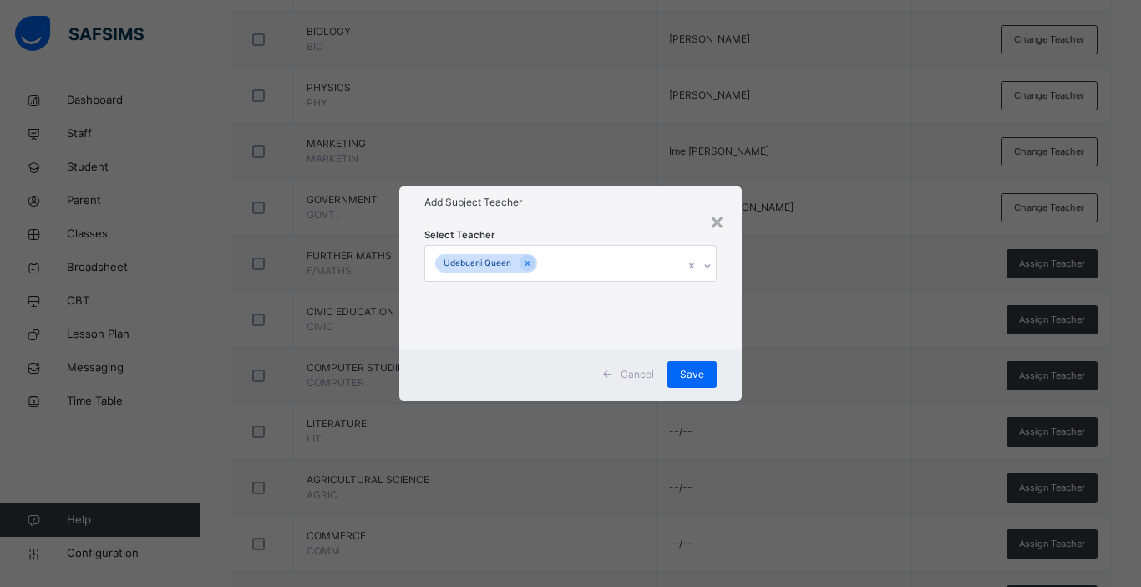
click at [733, 366] on div "Cancel Save" at bounding box center [570, 374] width 343 height 52
click at [681, 372] on span "Save" at bounding box center [692, 374] width 24 height 15
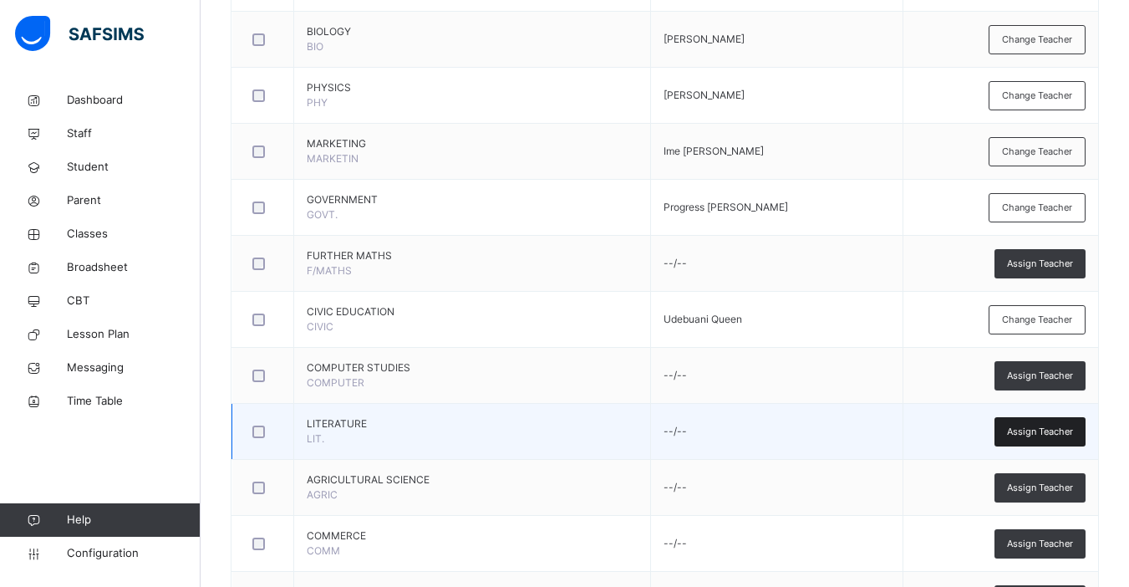
click at [1042, 425] on span "Assign Teacher" at bounding box center [1040, 431] width 66 height 14
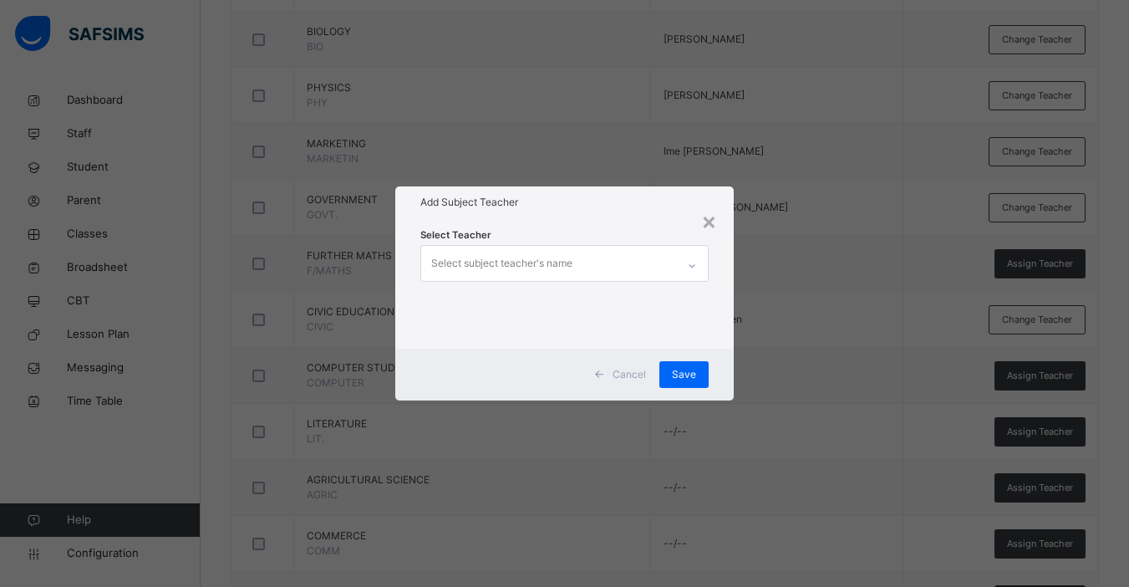
click at [501, 272] on div "Select subject teacher's name" at bounding box center [501, 263] width 141 height 32
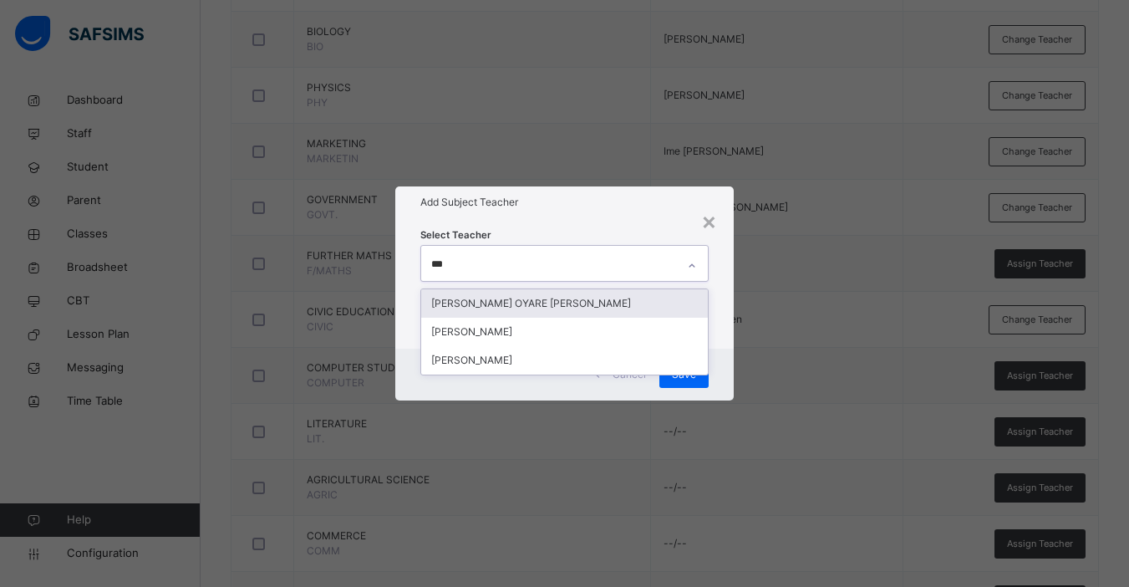
type input "****"
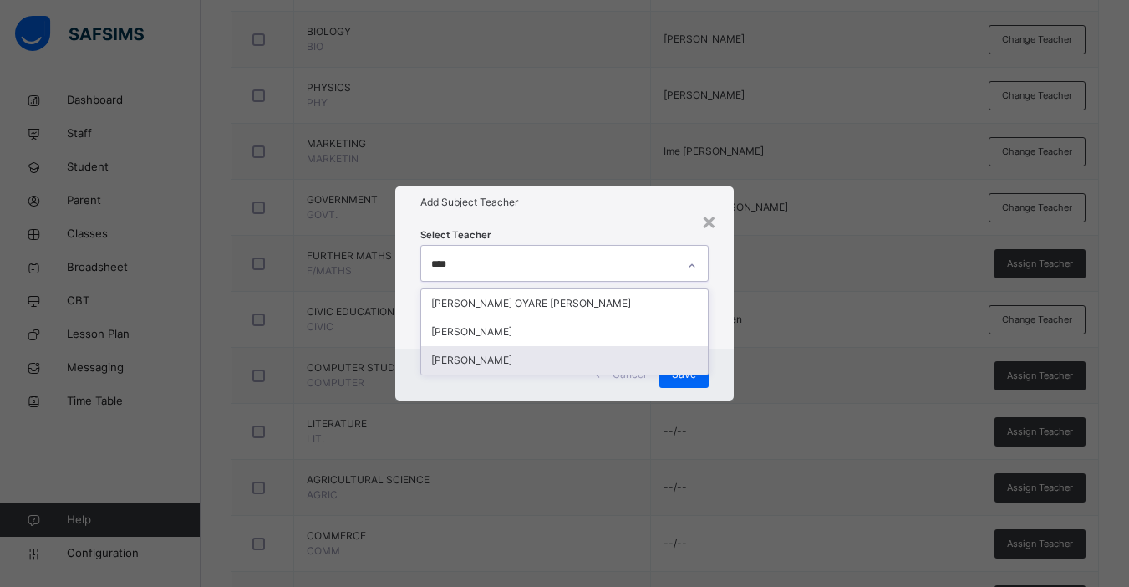
click at [507, 357] on div "[PERSON_NAME]" at bounding box center [564, 360] width 287 height 28
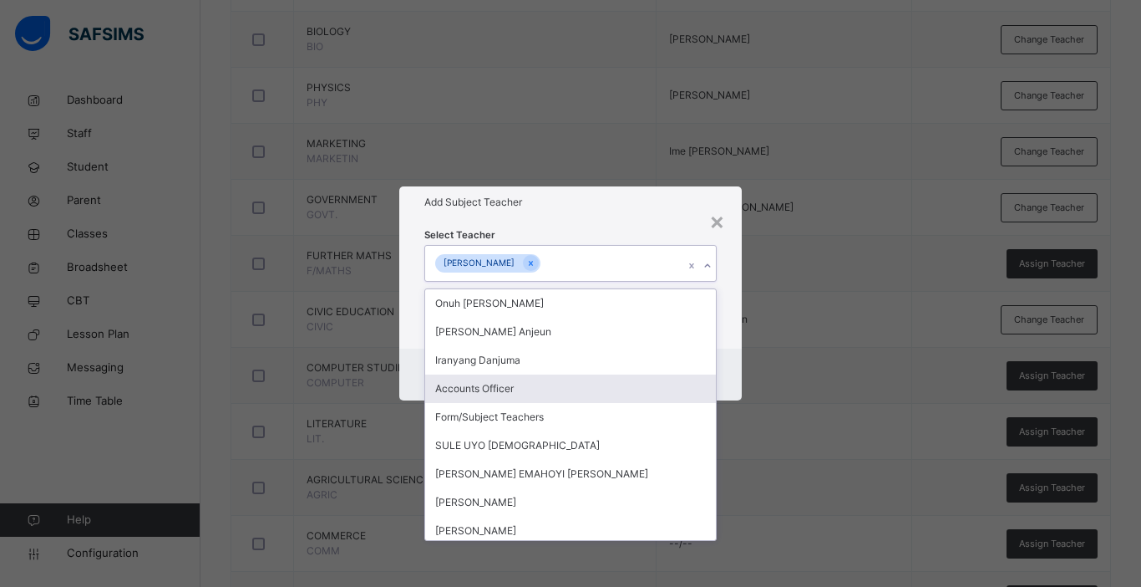
click at [735, 377] on div "Cancel Save" at bounding box center [570, 374] width 343 height 52
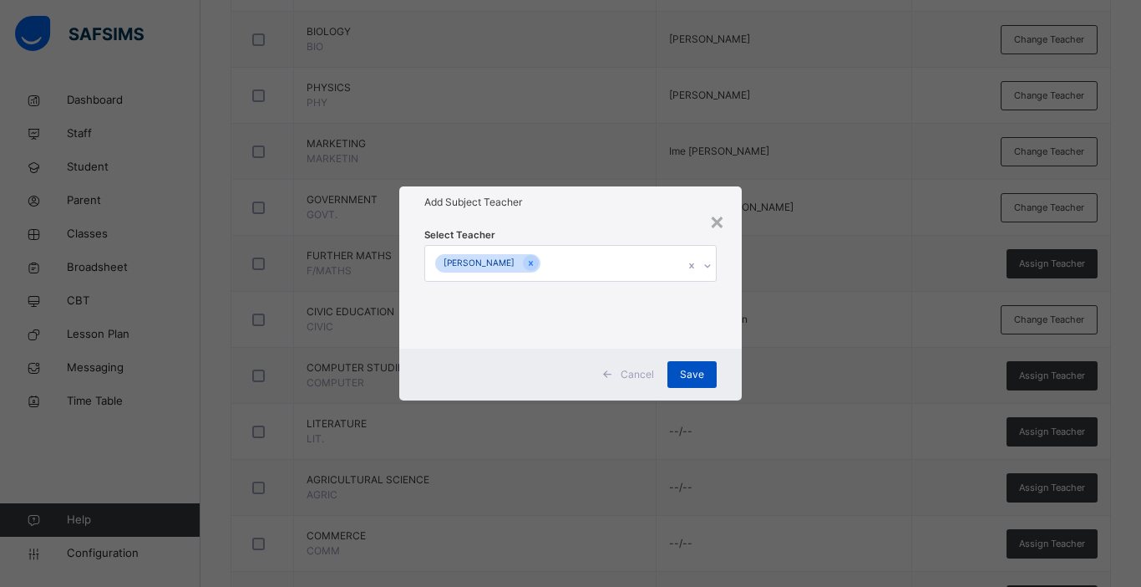
click at [680, 378] on div "Save" at bounding box center [692, 374] width 49 height 27
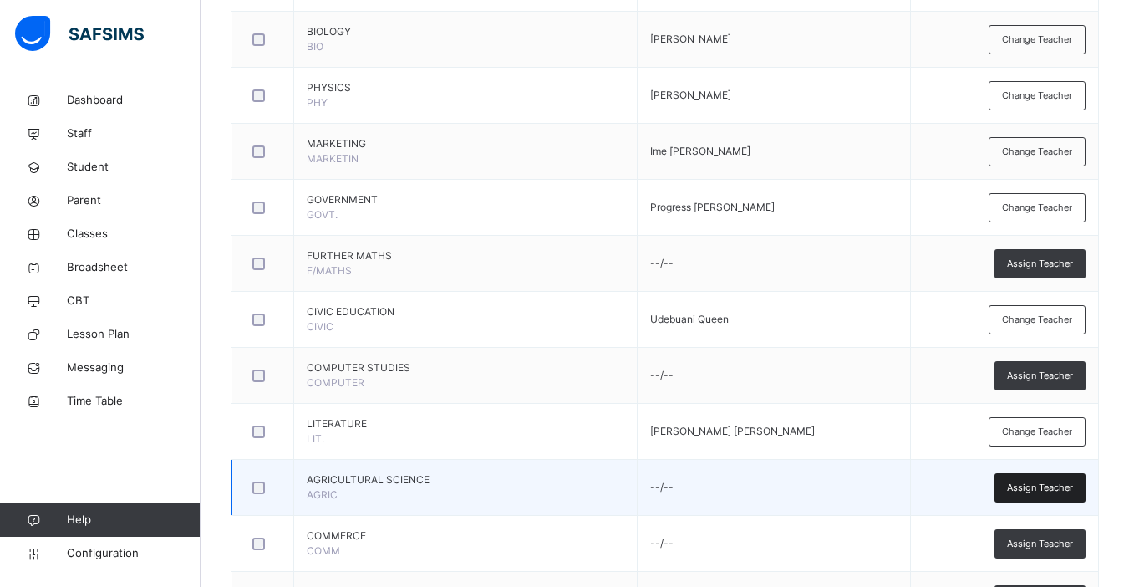
click at [1071, 489] on span "Assign Teacher" at bounding box center [1040, 487] width 66 height 14
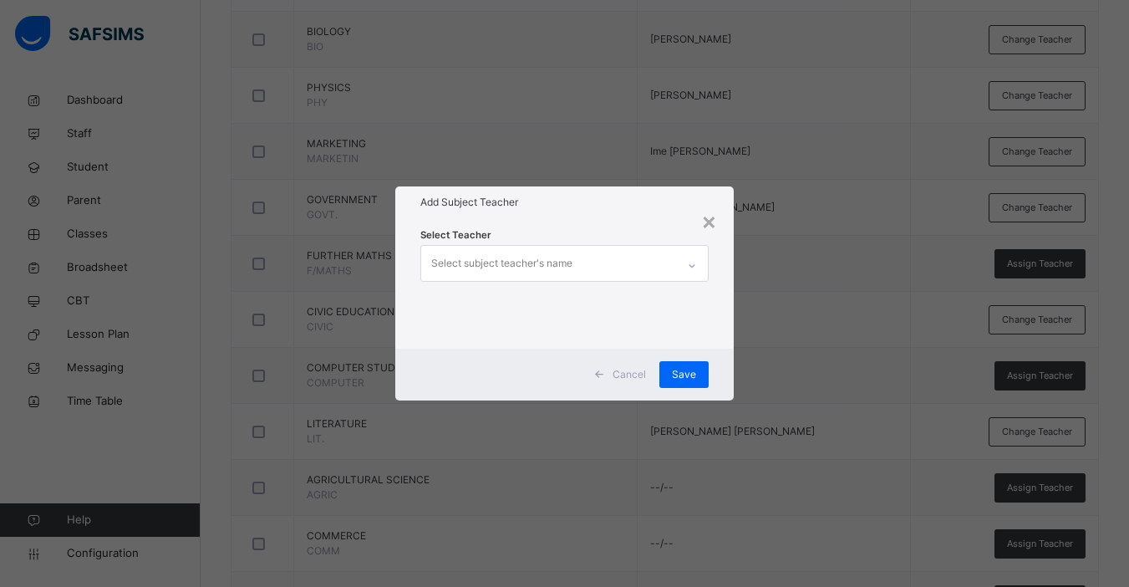
click at [524, 252] on div "Select subject teacher's name" at bounding box center [501, 263] width 141 height 32
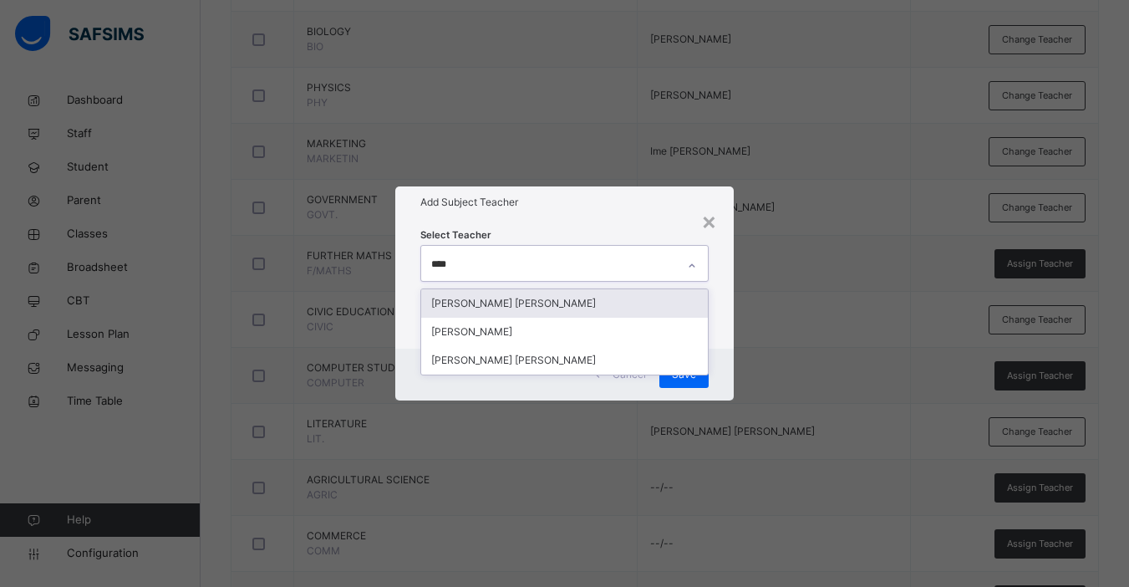
type input "*****"
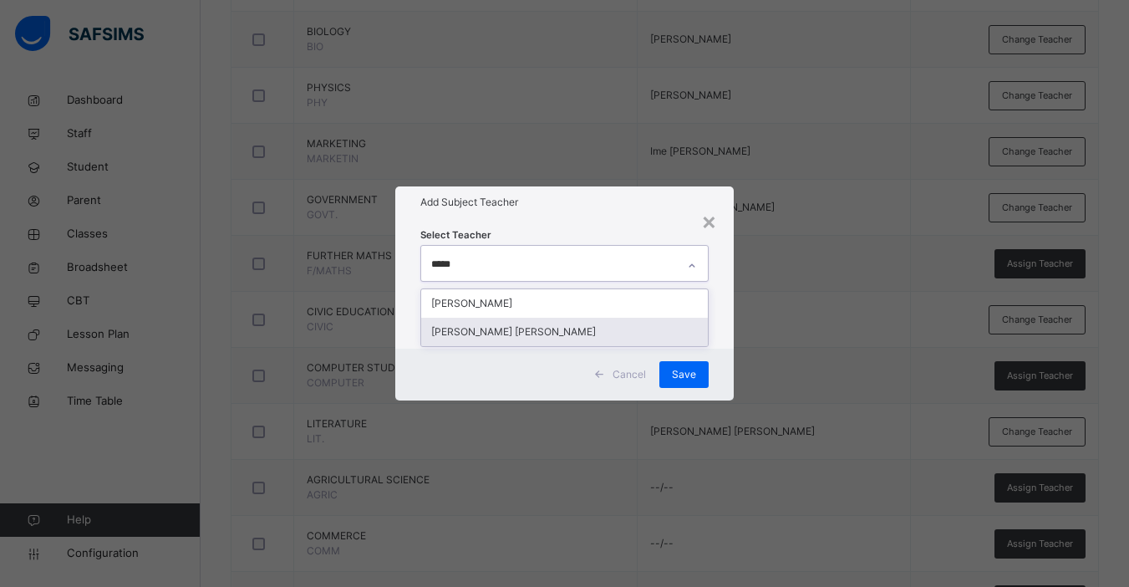
click at [563, 332] on div "[PERSON_NAME] [PERSON_NAME]" at bounding box center [564, 332] width 287 height 28
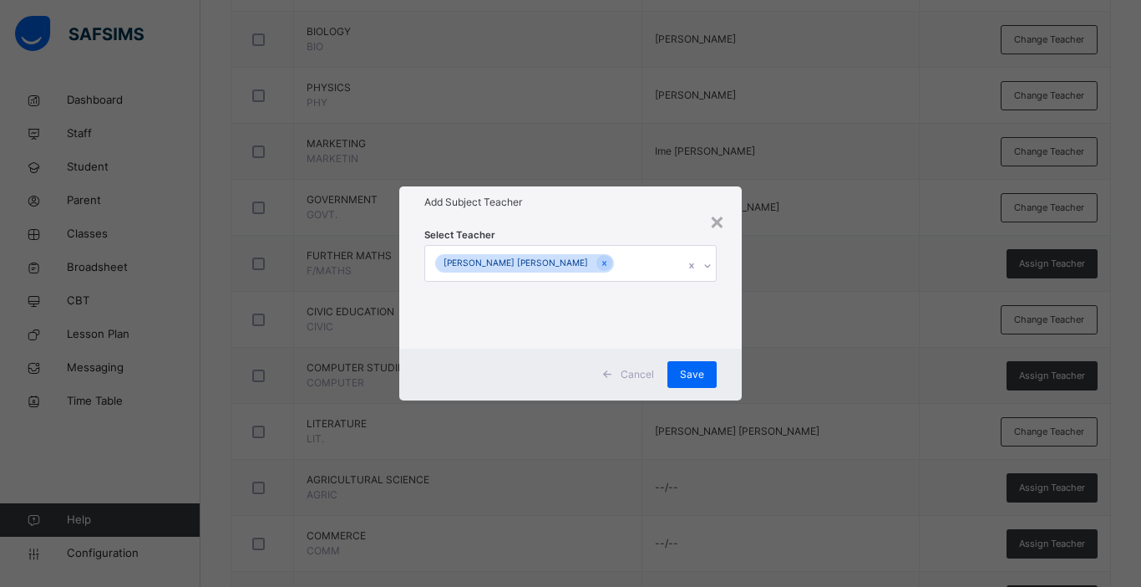
click at [732, 363] on div "Cancel Save" at bounding box center [570, 374] width 343 height 52
click at [696, 369] on span "Save" at bounding box center [692, 374] width 24 height 15
click at [1054, 540] on div "× Add Subject Teacher Select Teacher [PERSON_NAME] [PERSON_NAME] Cancel Save" at bounding box center [570, 293] width 1141 height 587
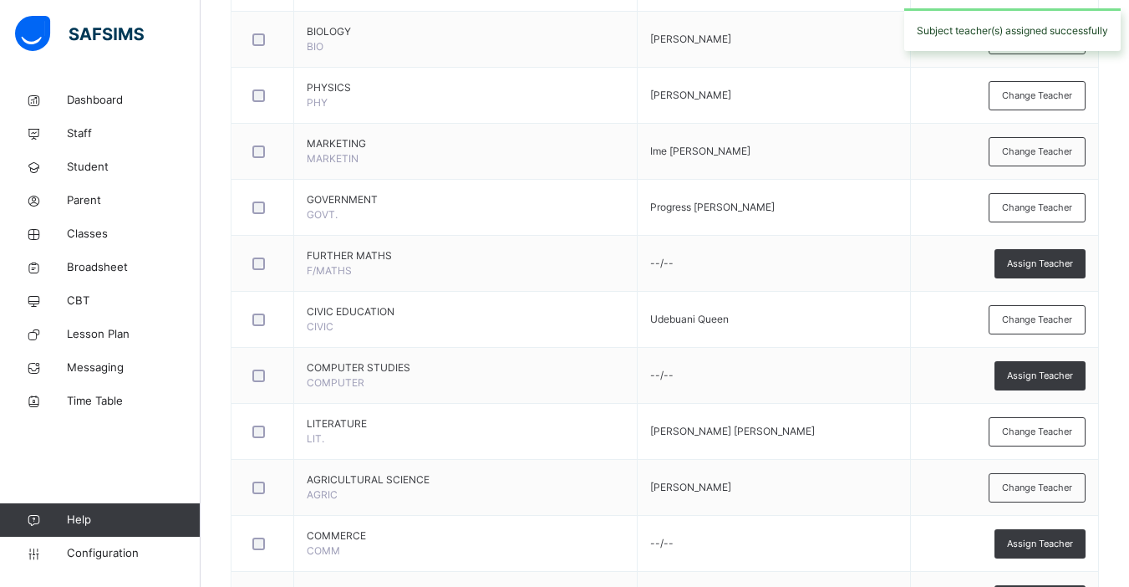
click at [1054, 540] on span "Assign Teacher" at bounding box center [1040, 543] width 66 height 14
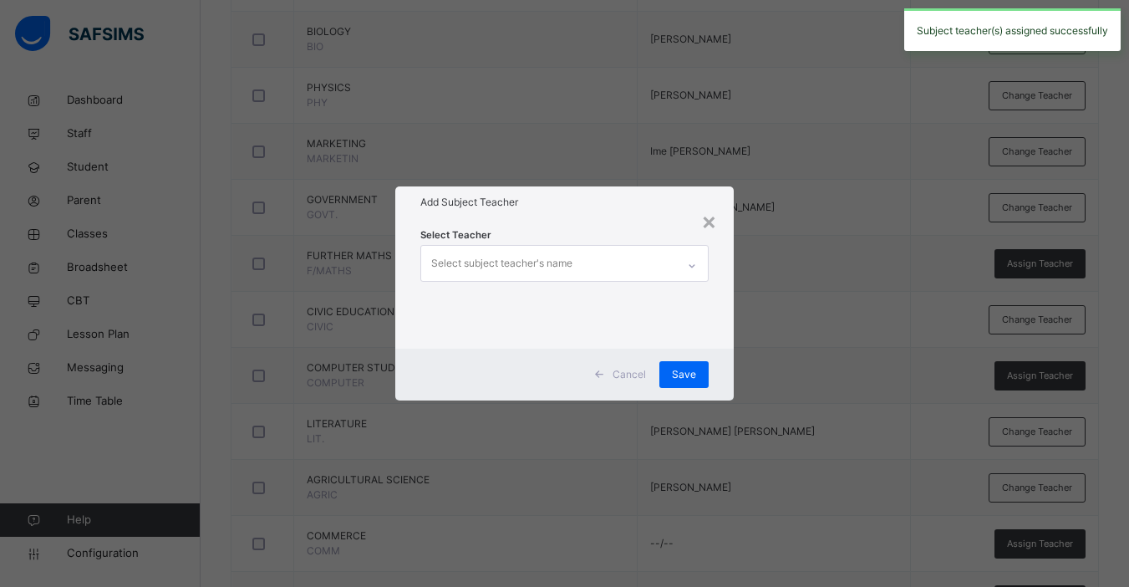
click at [536, 256] on div "Select subject teacher's name" at bounding box center [501, 263] width 141 height 32
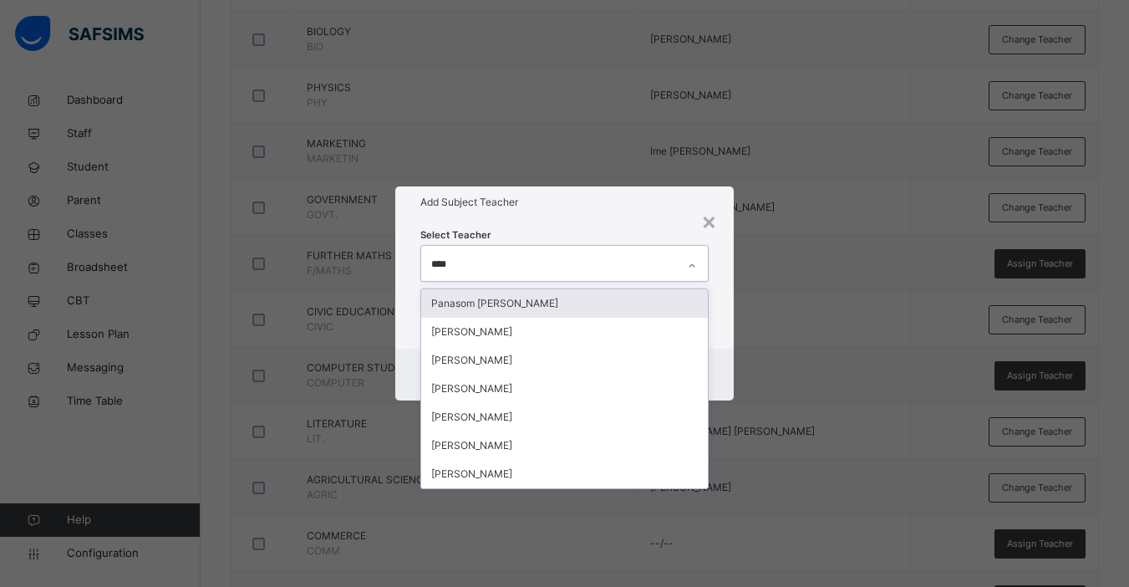
type input "*****"
click at [536, 302] on div "Panasom [PERSON_NAME]" at bounding box center [564, 303] width 287 height 28
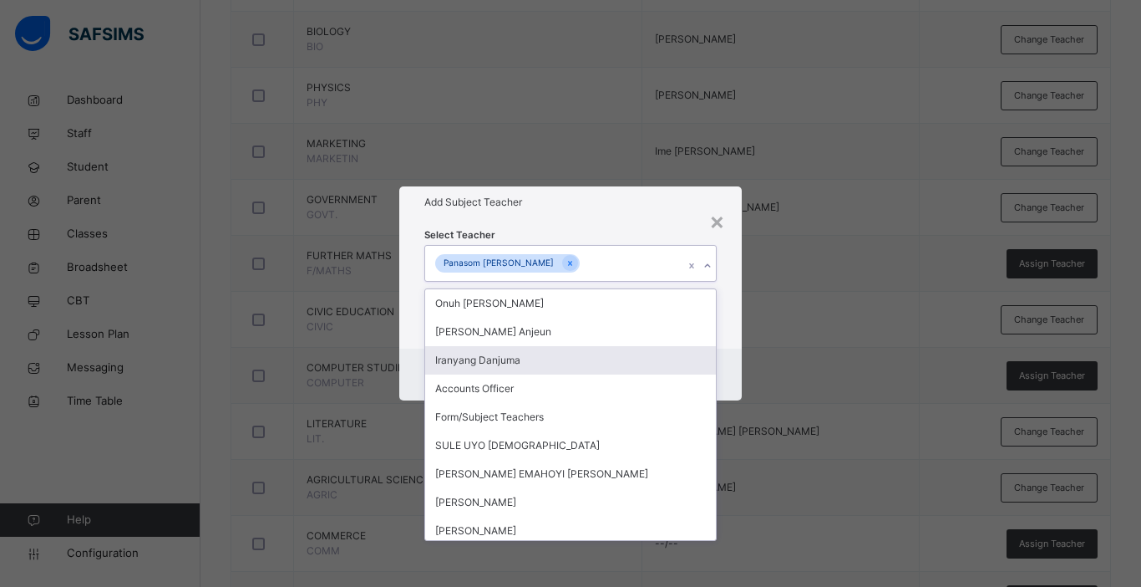
click at [738, 378] on div "Cancel Save" at bounding box center [570, 374] width 343 height 52
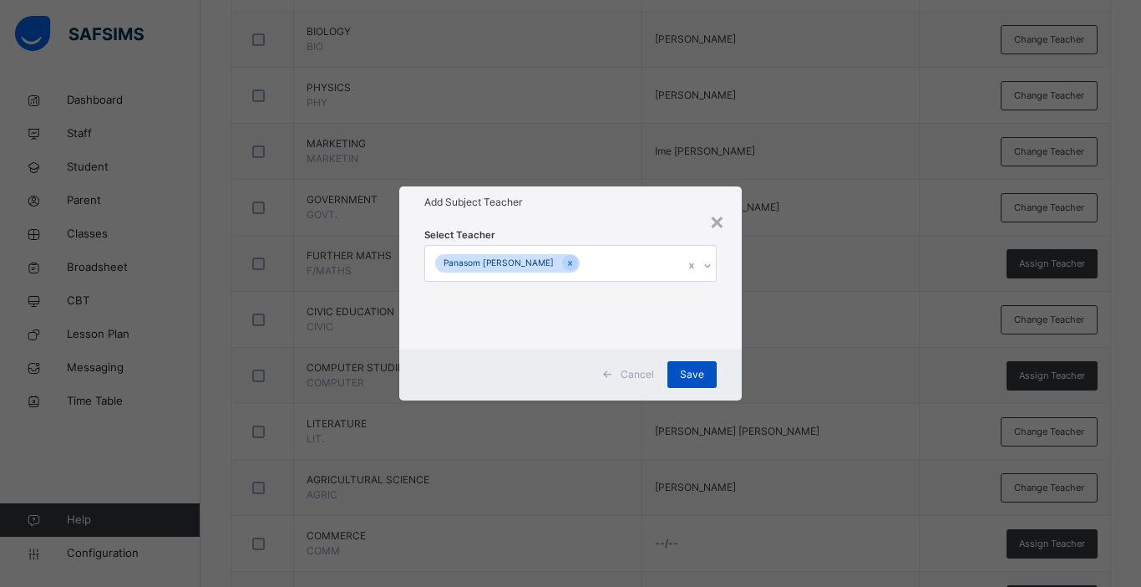
click at [680, 368] on div "Save" at bounding box center [692, 374] width 49 height 27
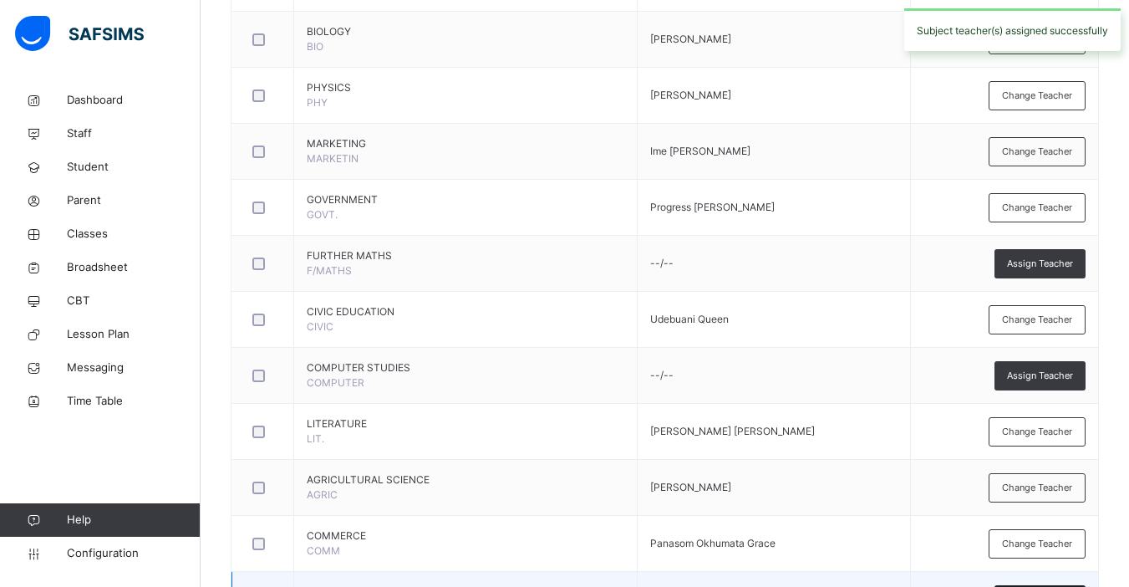
scroll to position [1110, 0]
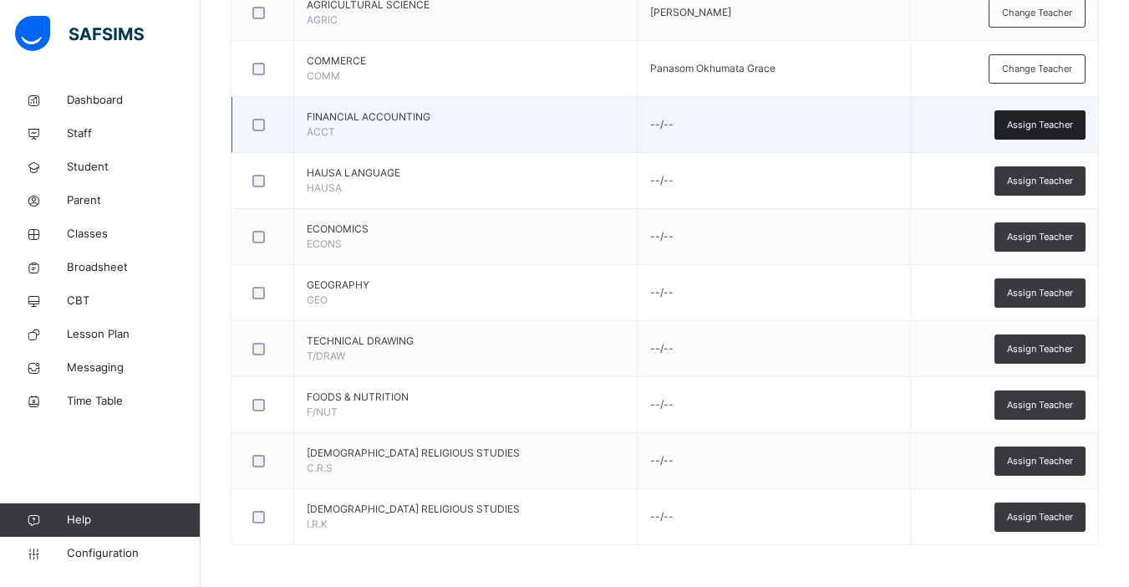
click at [1062, 121] on span "Assign Teacher" at bounding box center [1040, 125] width 66 height 14
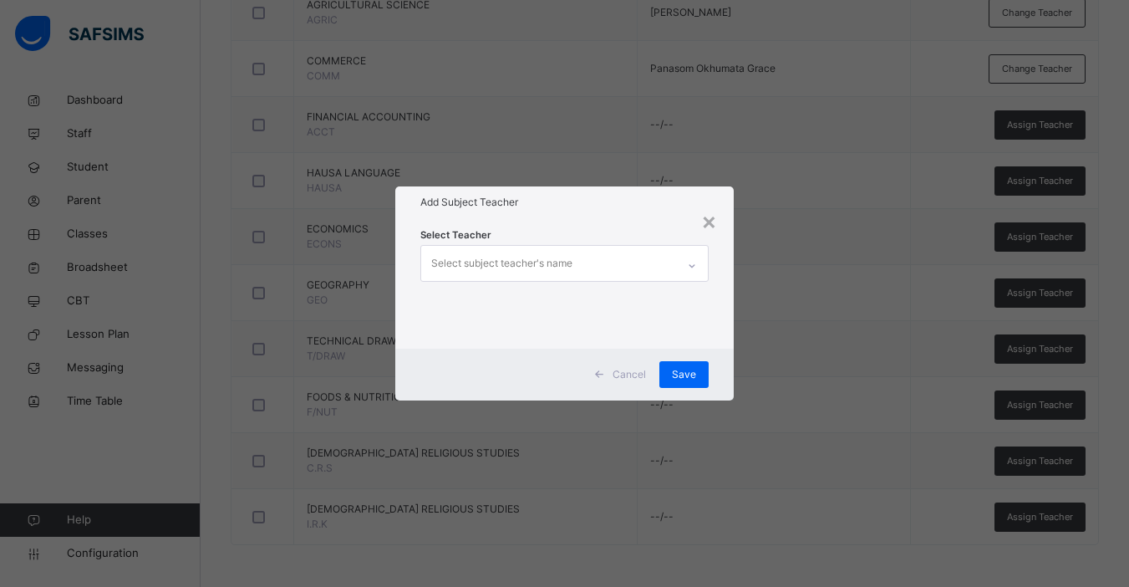
click at [551, 267] on div "Select subject teacher's name" at bounding box center [501, 263] width 141 height 32
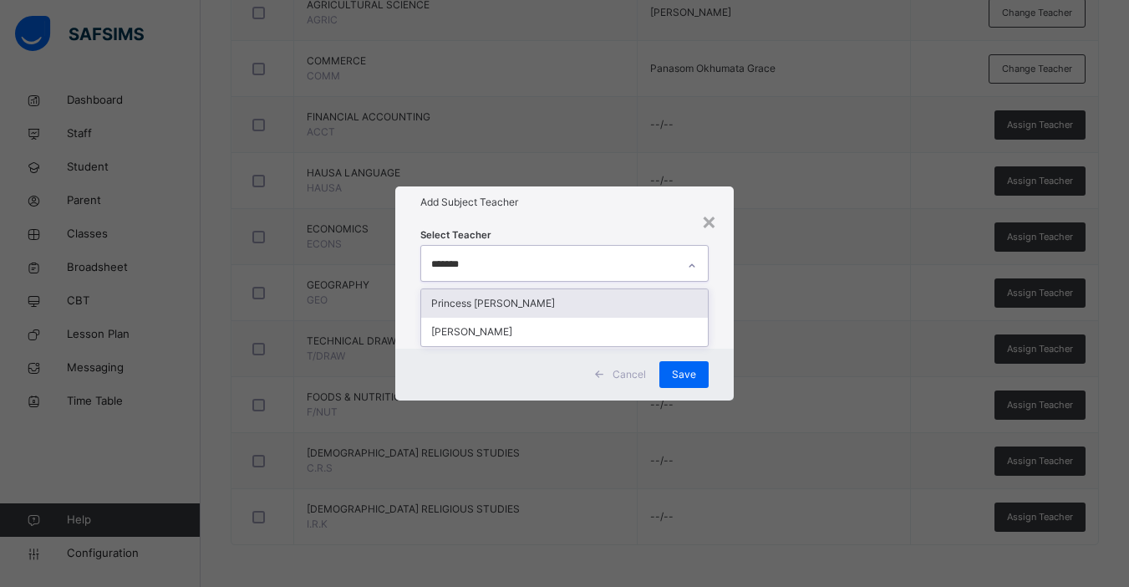
type input "********"
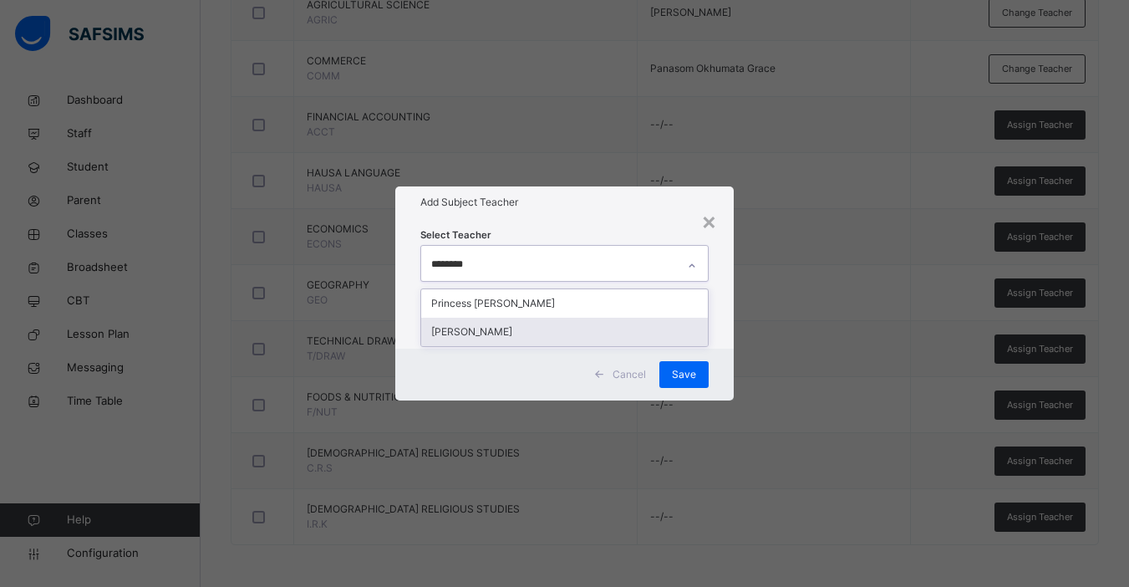
click at [504, 332] on div "[PERSON_NAME]" at bounding box center [564, 332] width 287 height 28
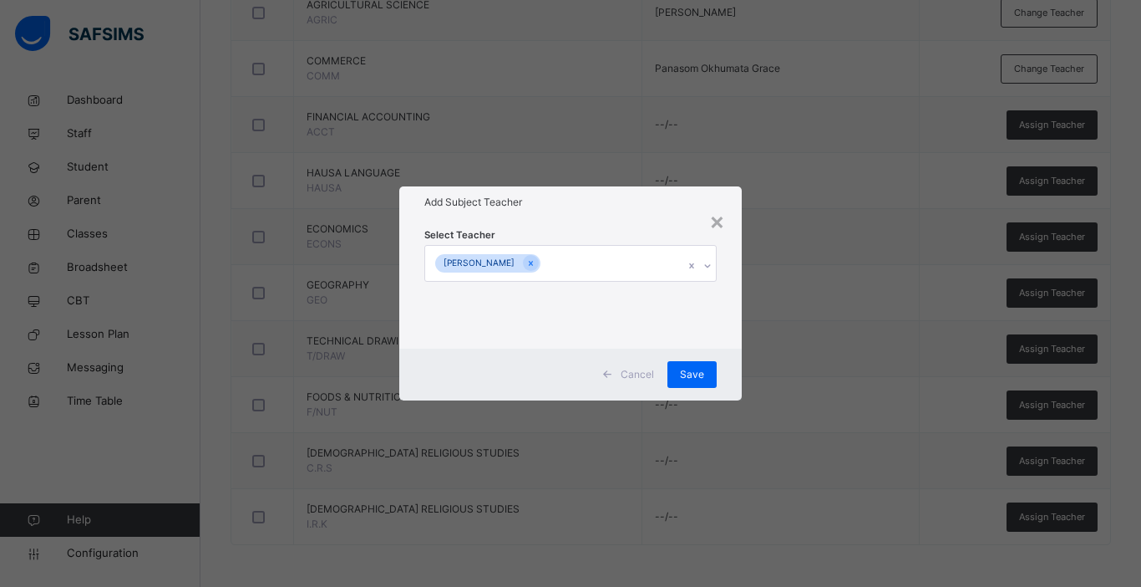
click at [743, 368] on div "× Add Subject Teacher Select Teacher [PERSON_NAME] Cancel Save" at bounding box center [570, 293] width 1141 height 587
click at [706, 371] on div "Save" at bounding box center [692, 374] width 49 height 27
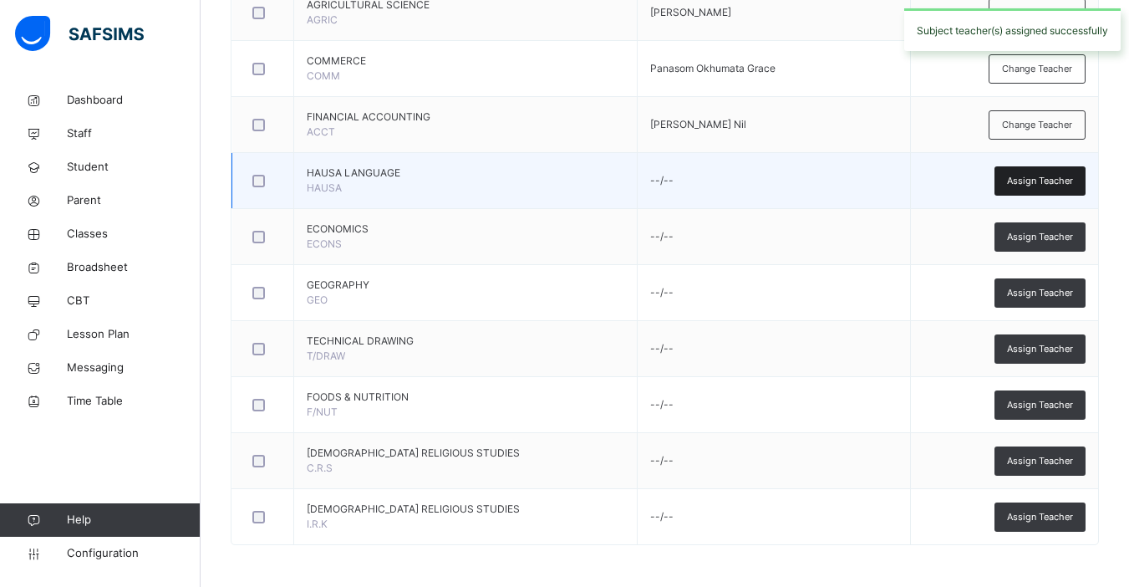
click at [1060, 182] on span "Assign Teacher" at bounding box center [1040, 181] width 66 height 14
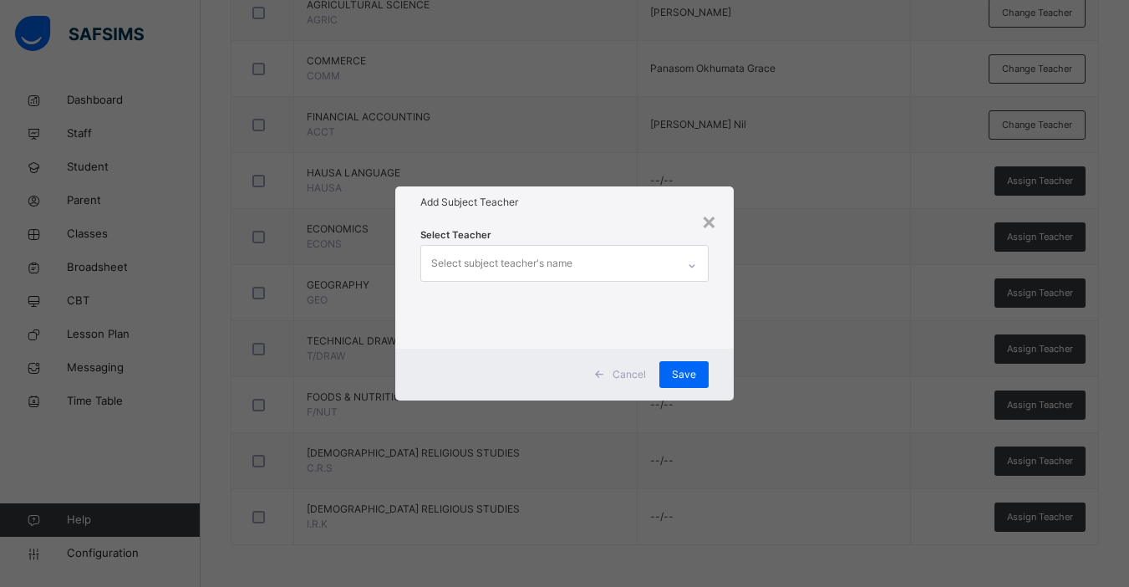
click at [539, 258] on div "Select subject teacher's name" at bounding box center [501, 263] width 141 height 32
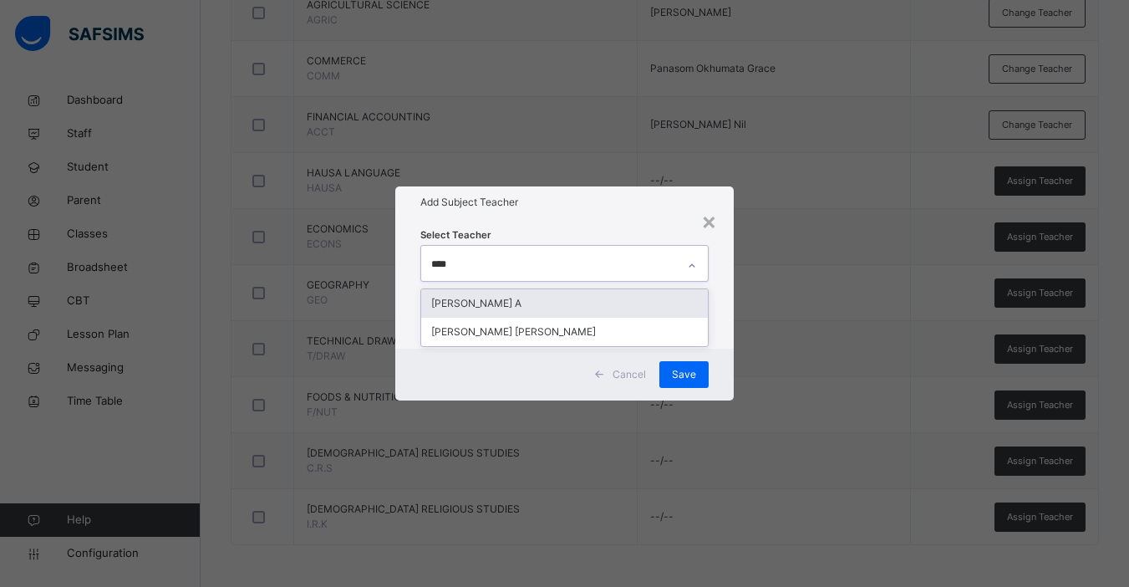
type input "*****"
click at [518, 297] on div "[PERSON_NAME] A" at bounding box center [564, 303] width 287 height 28
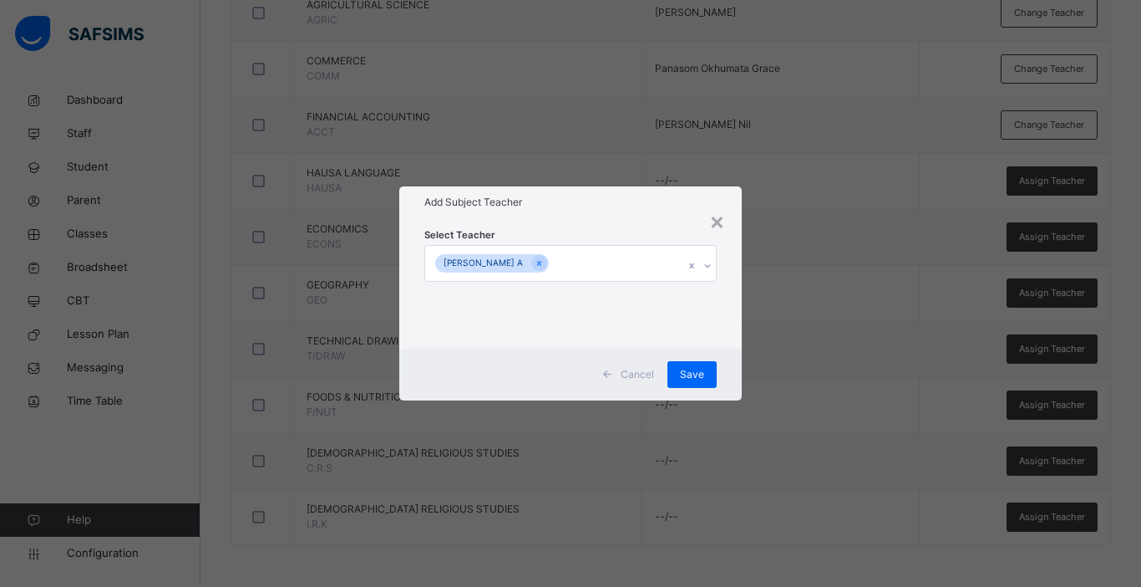
click at [730, 350] on div "Cancel Save" at bounding box center [570, 374] width 343 height 52
click at [684, 376] on span "Save" at bounding box center [692, 374] width 24 height 15
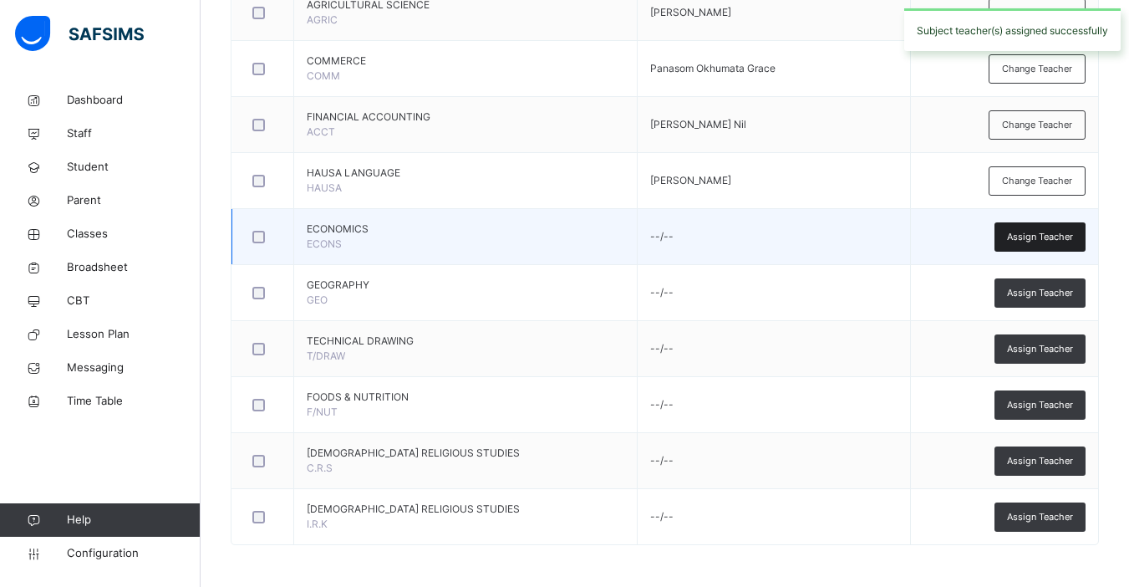
click at [1033, 237] on span "Assign Teacher" at bounding box center [1040, 237] width 66 height 14
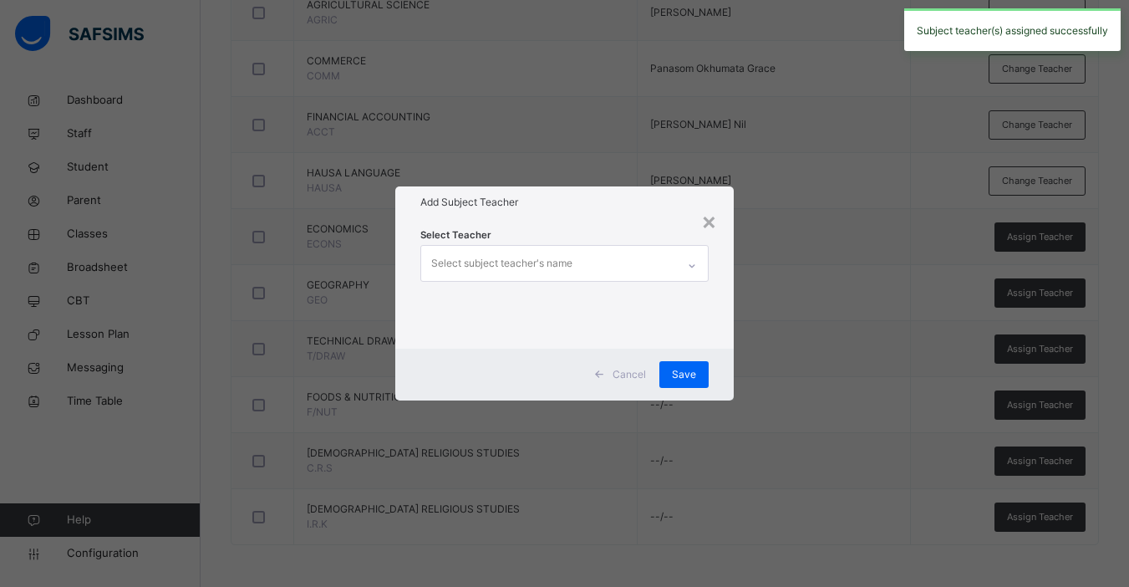
click at [516, 271] on div "Select subject teacher's name" at bounding box center [501, 263] width 141 height 32
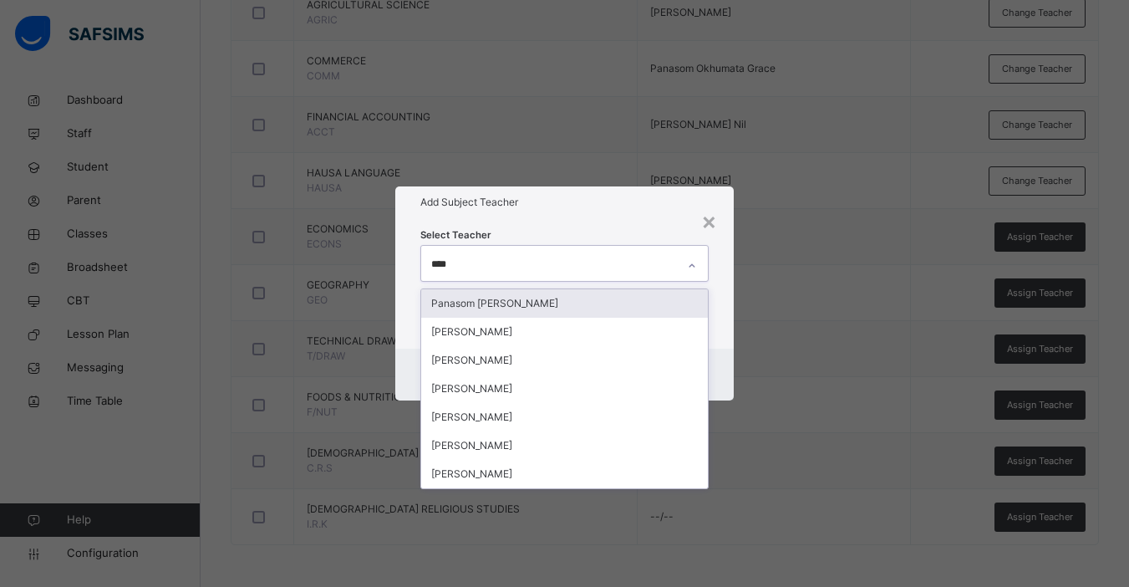
type input "*****"
click at [533, 302] on div "Panasom [PERSON_NAME]" at bounding box center [564, 303] width 287 height 28
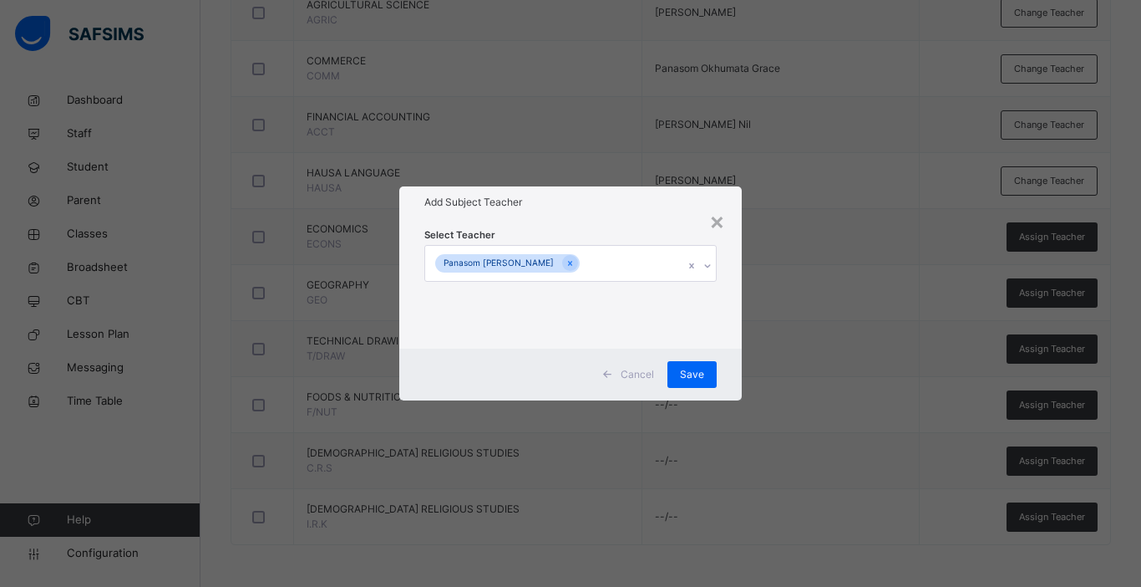
click at [735, 346] on div "Select Teacher Panasom [PERSON_NAME]" at bounding box center [570, 283] width 343 height 130
click at [702, 368] on span "Save" at bounding box center [692, 374] width 24 height 15
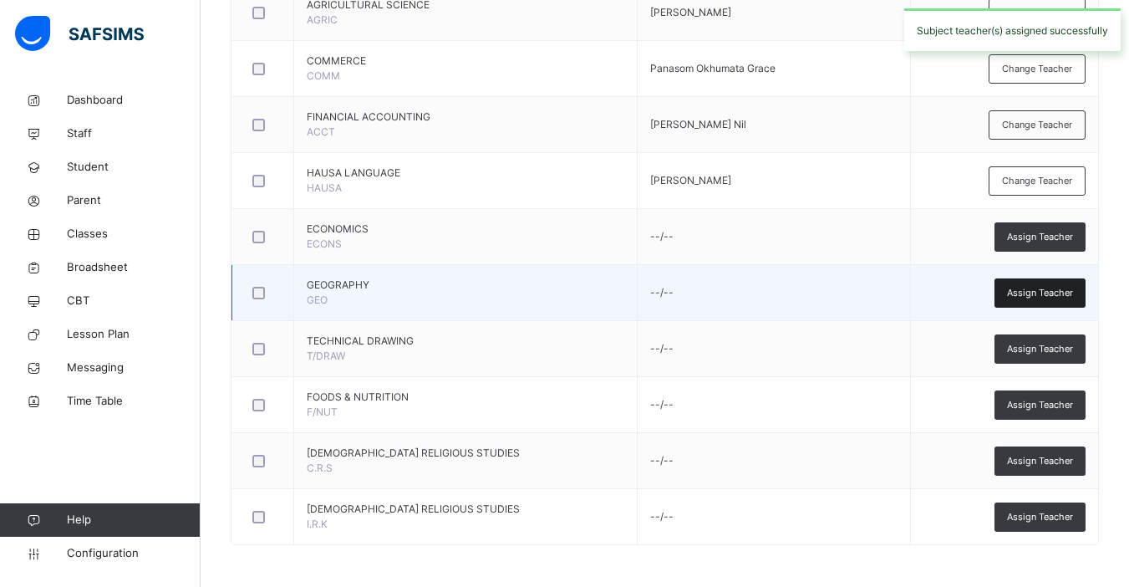
click at [1054, 296] on span "Assign Teacher" at bounding box center [1040, 293] width 66 height 14
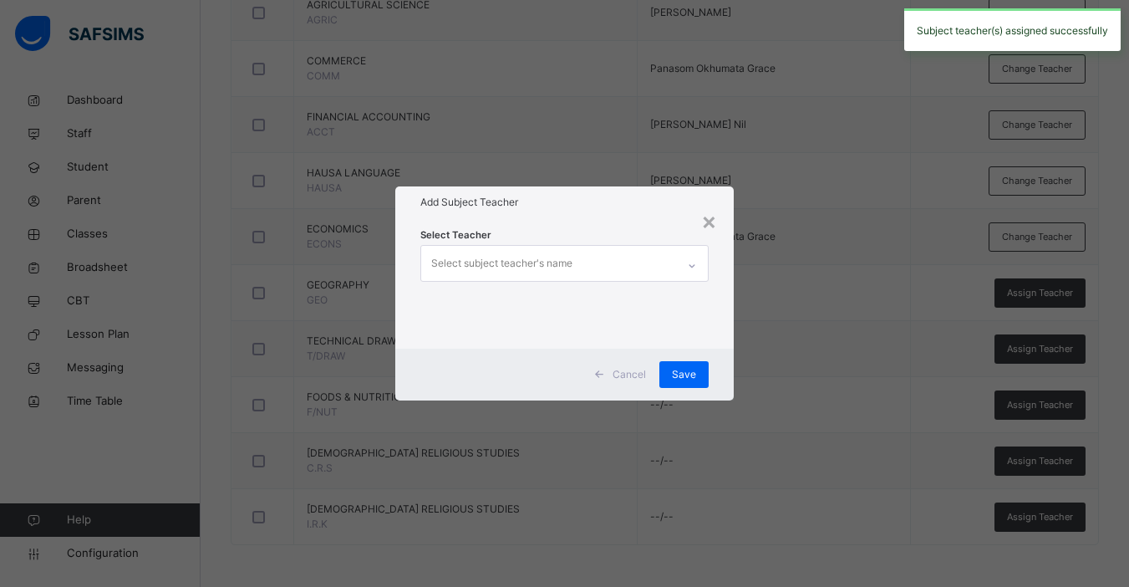
click at [562, 266] on div "Select subject teacher's name" at bounding box center [501, 263] width 141 height 32
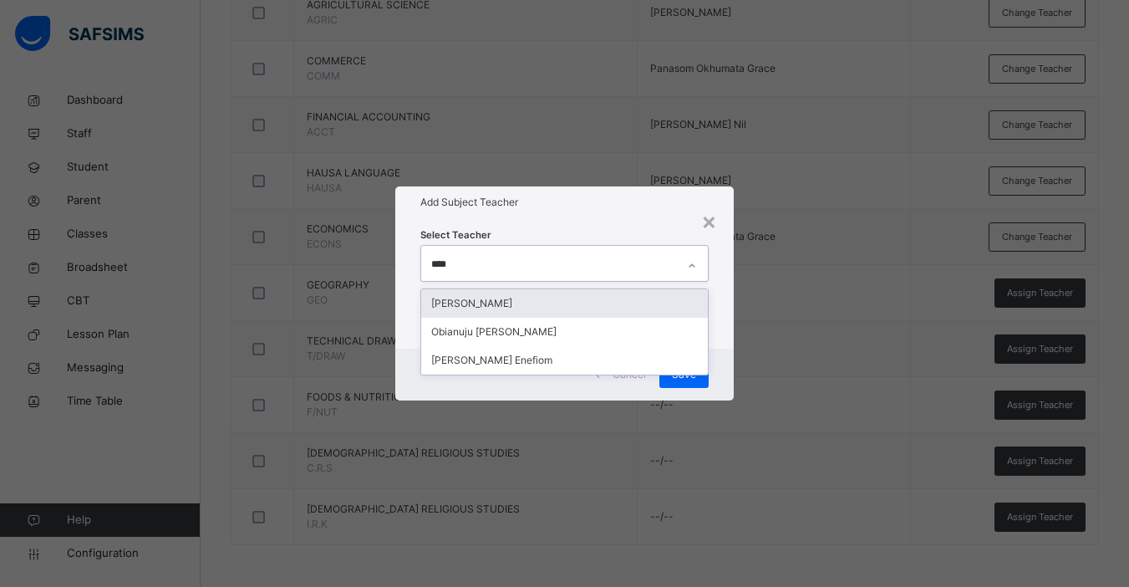
type input "*****"
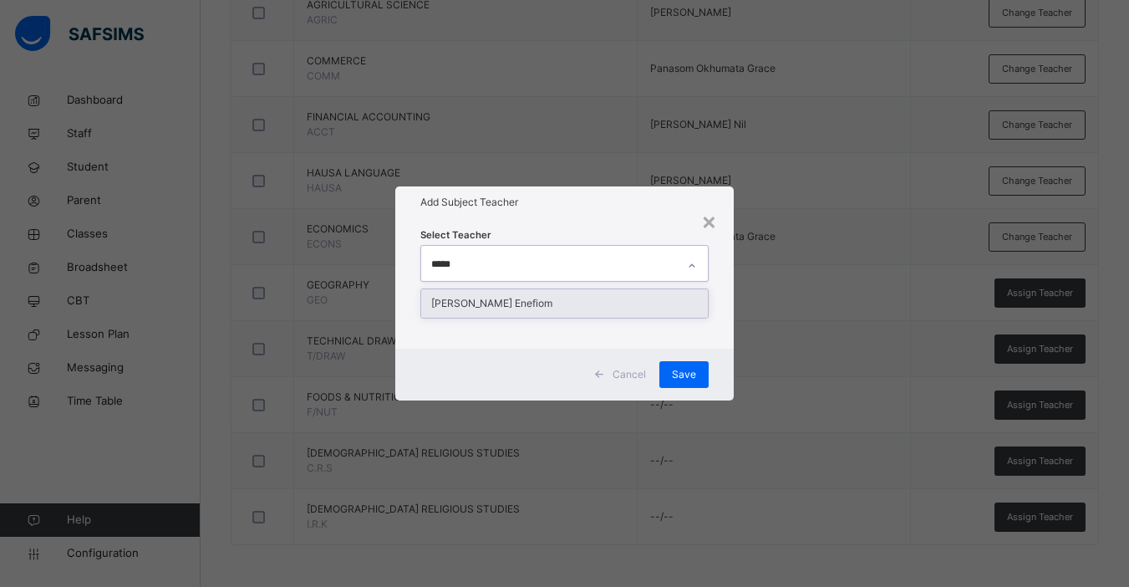
click at [562, 300] on div "[PERSON_NAME] Enefiom" at bounding box center [564, 303] width 287 height 28
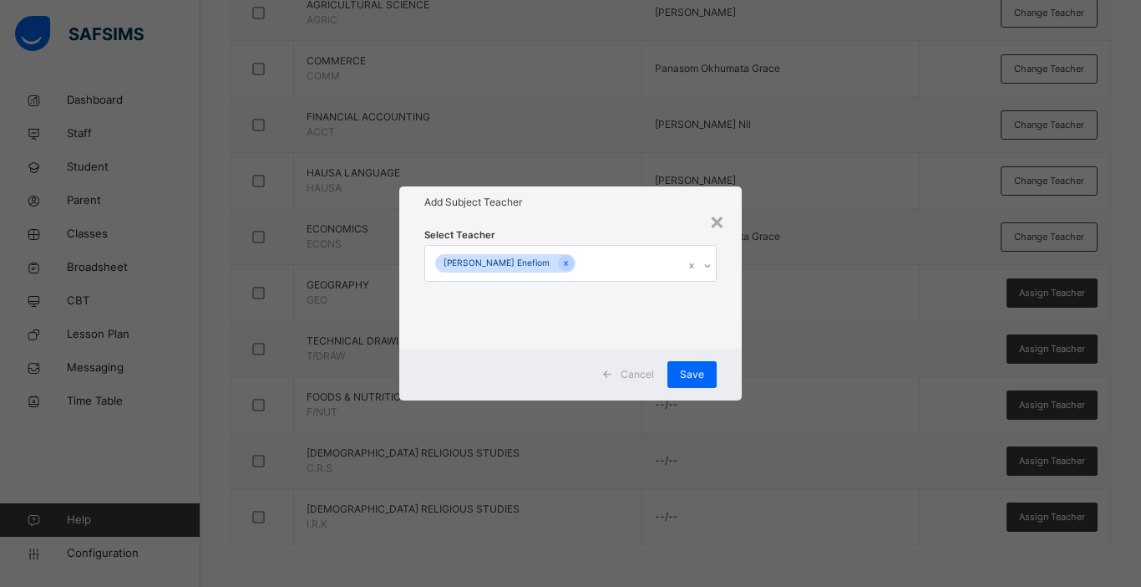
click at [732, 353] on div "Cancel Save" at bounding box center [570, 374] width 343 height 52
click at [689, 373] on span "Save" at bounding box center [692, 374] width 24 height 15
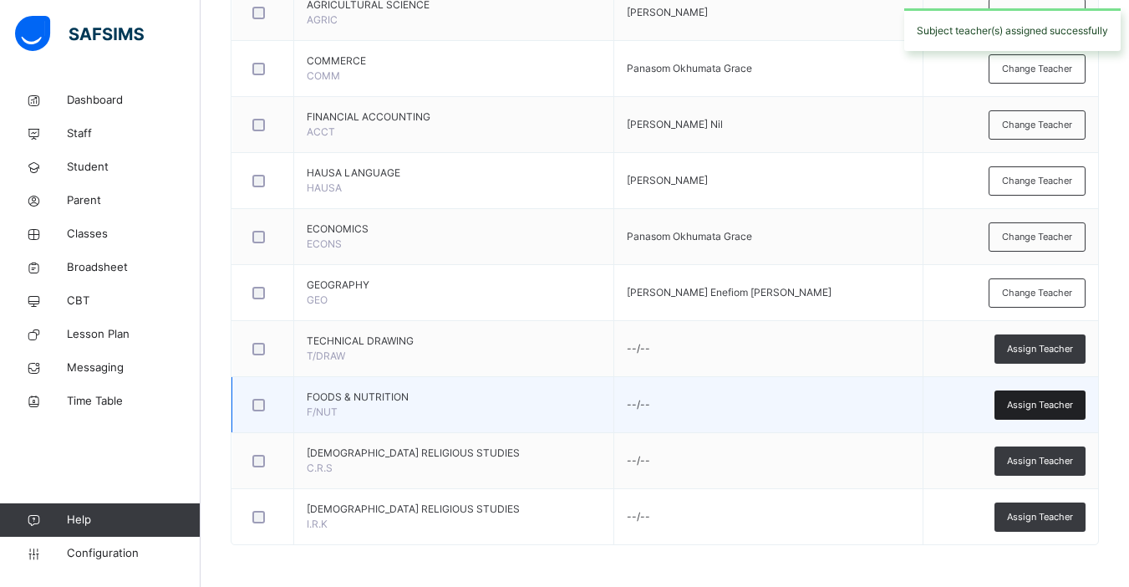
click at [1051, 404] on span "Assign Teacher" at bounding box center [1040, 405] width 66 height 14
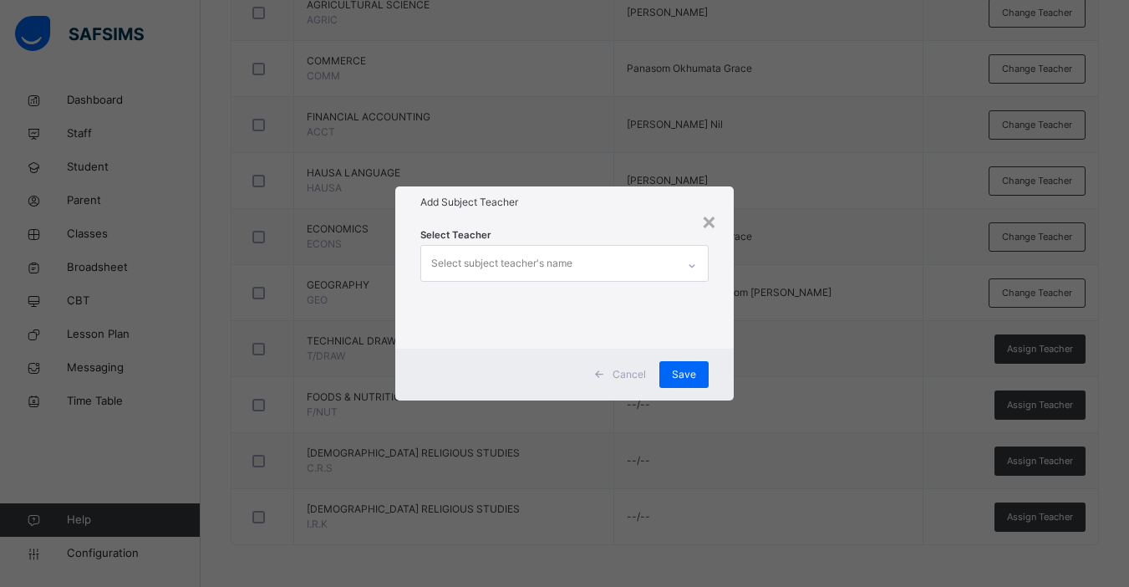
click at [590, 260] on div "Select subject teacher's name" at bounding box center [548, 263] width 255 height 35
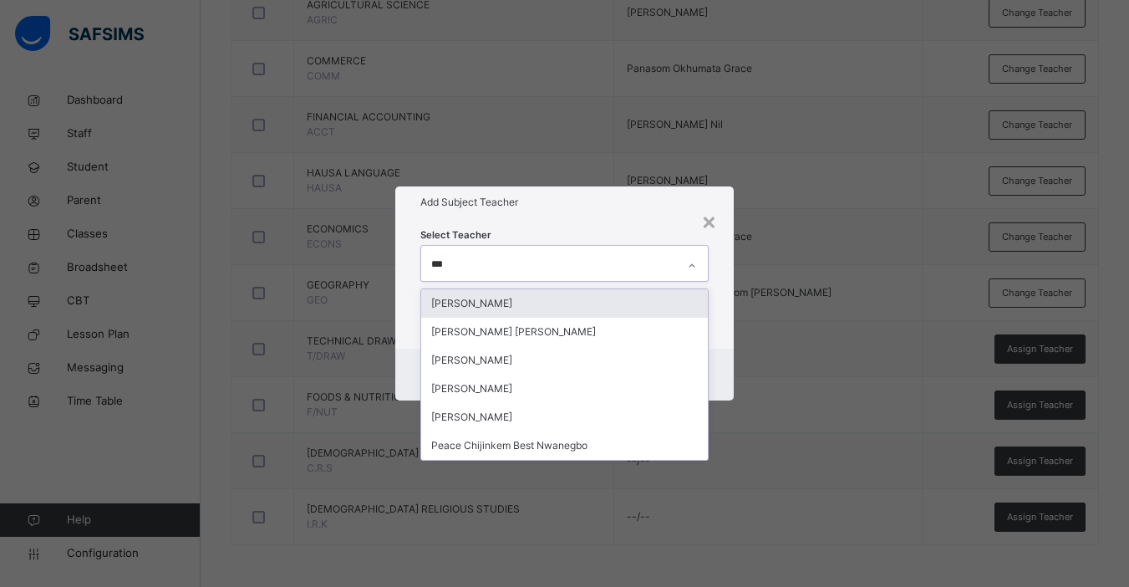
type input "****"
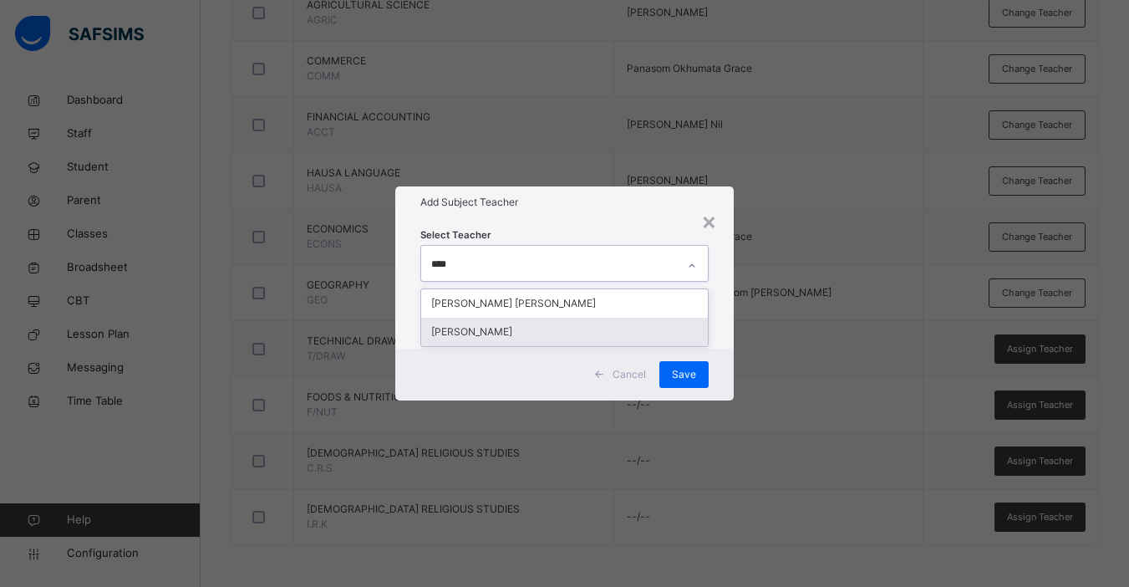
click at [513, 330] on div "[PERSON_NAME]" at bounding box center [564, 332] width 287 height 28
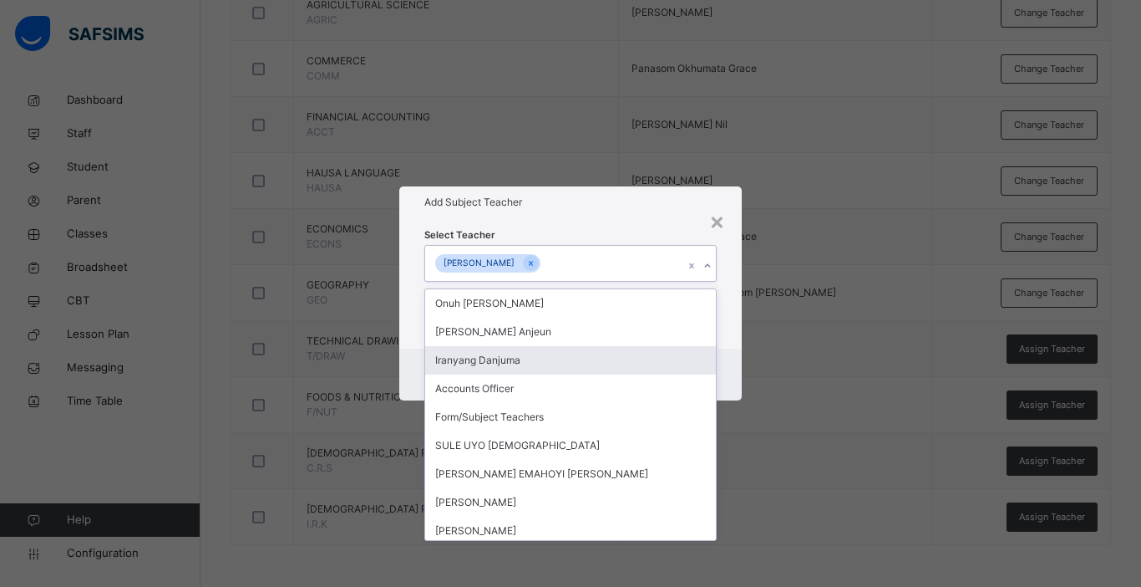
click at [730, 349] on div "Cancel Save" at bounding box center [570, 374] width 343 height 52
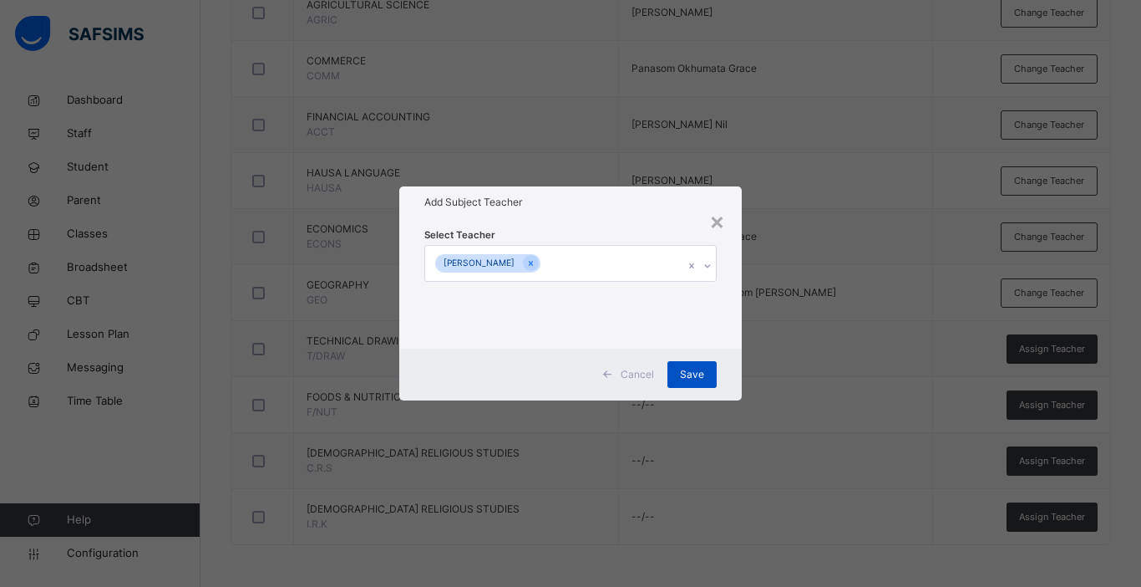
click at [691, 378] on span "Save" at bounding box center [692, 374] width 24 height 15
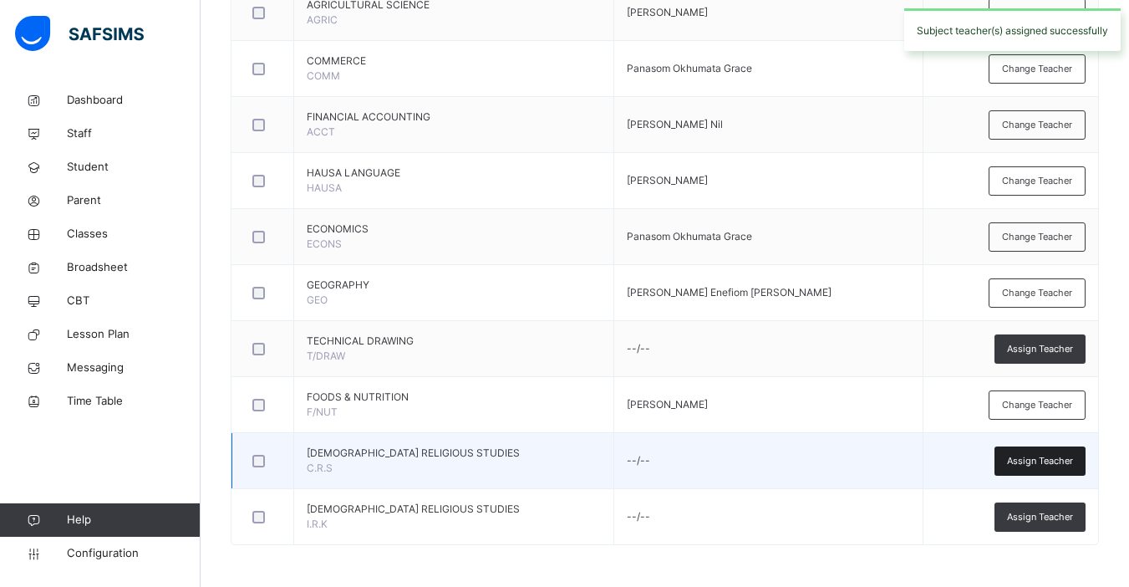
click at [1045, 466] on span "Assign Teacher" at bounding box center [1040, 461] width 66 height 14
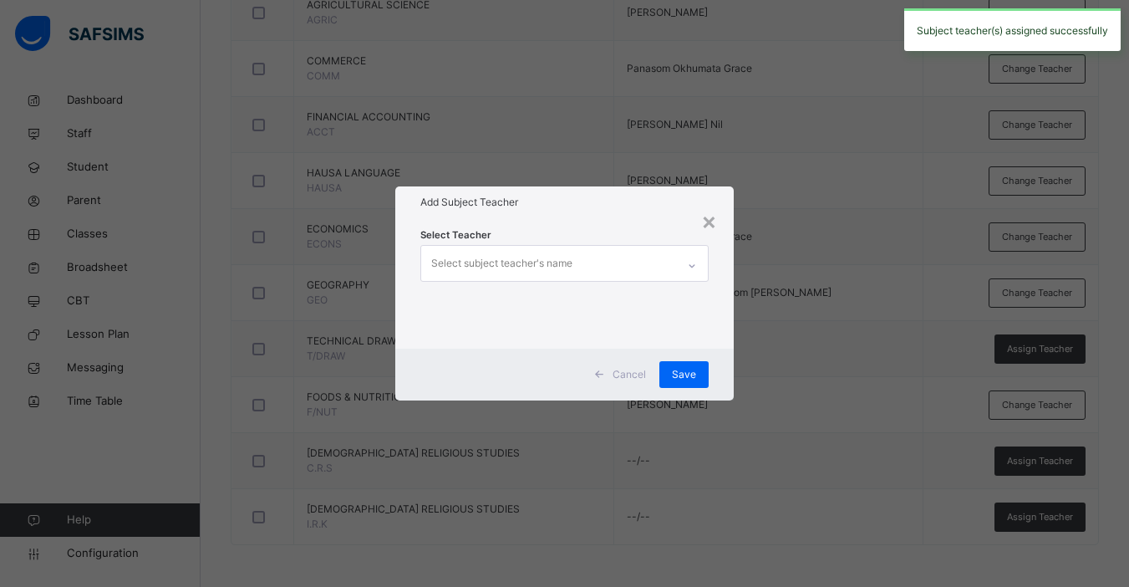
click at [552, 266] on div "Select subject teacher's name" at bounding box center [501, 263] width 141 height 32
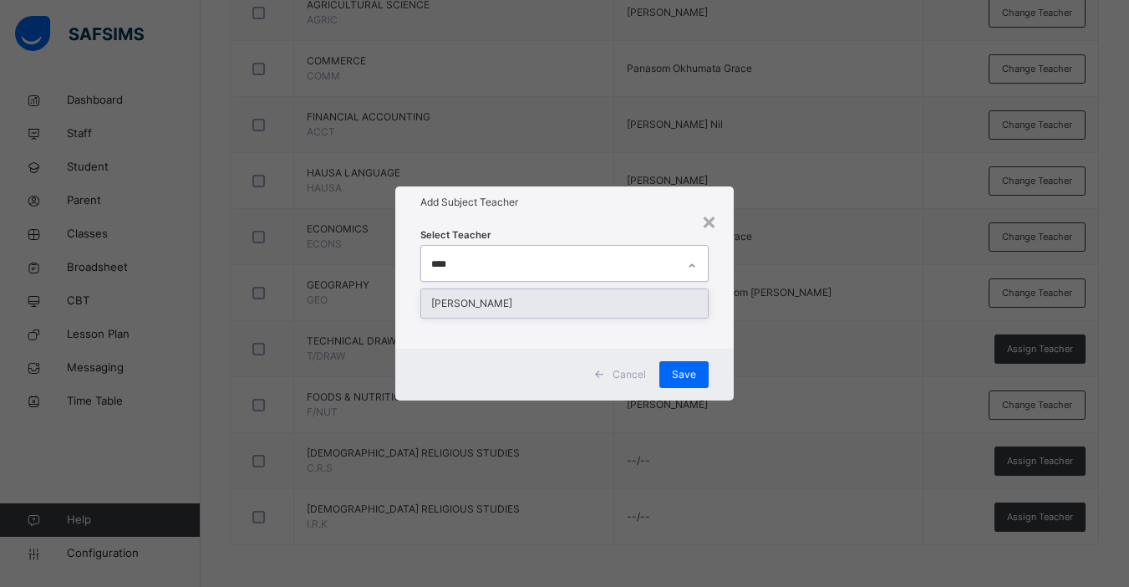
type input "*****"
click at [542, 302] on div "[PERSON_NAME]" at bounding box center [564, 303] width 287 height 28
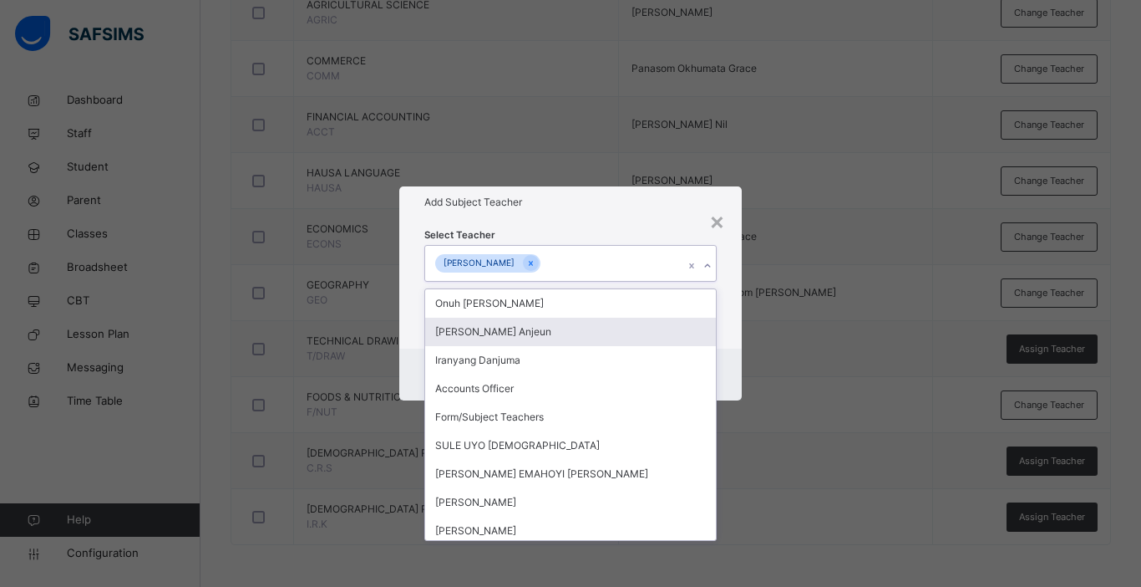
click at [728, 341] on div "Select Teacher option [PERSON_NAME], selected. option [PERSON_NAME] focused, 2 …" at bounding box center [570, 283] width 343 height 130
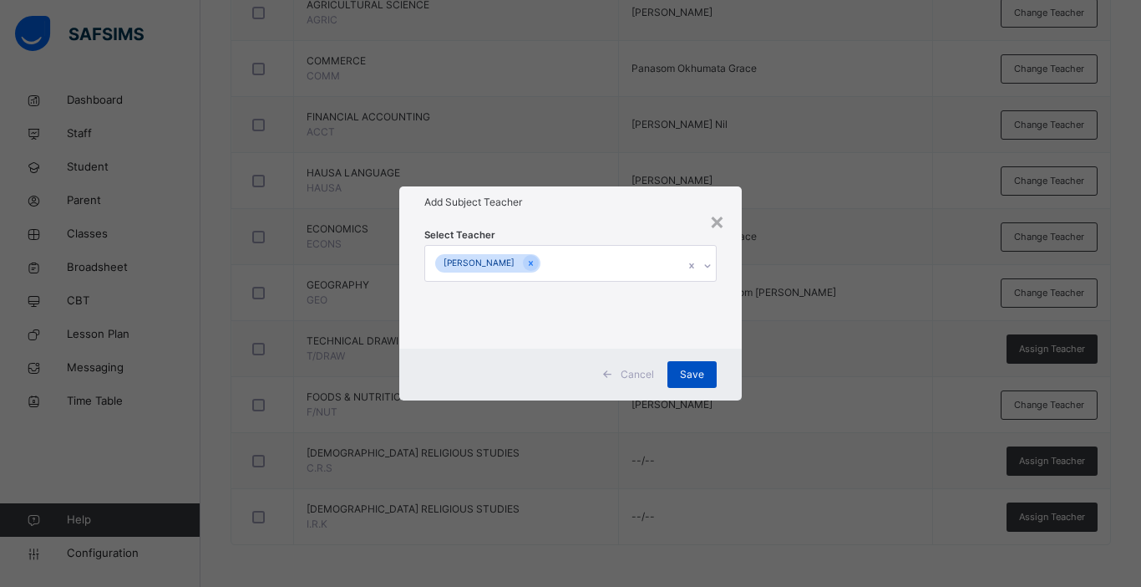
click at [695, 368] on span "Save" at bounding box center [692, 374] width 24 height 15
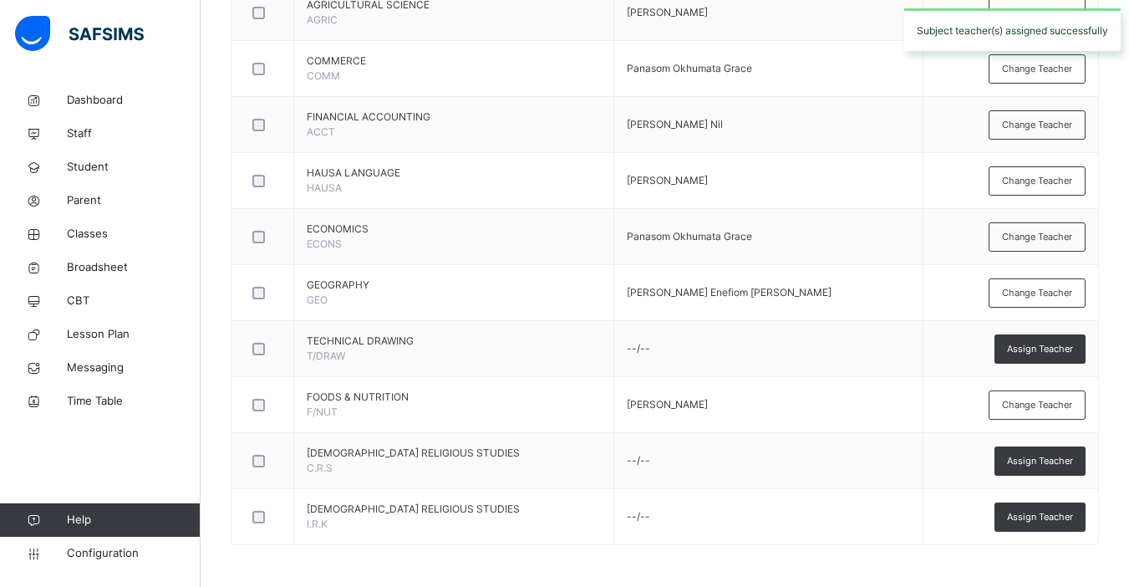
click at [1035, 460] on span "Assign Teacher" at bounding box center [1040, 461] width 66 height 14
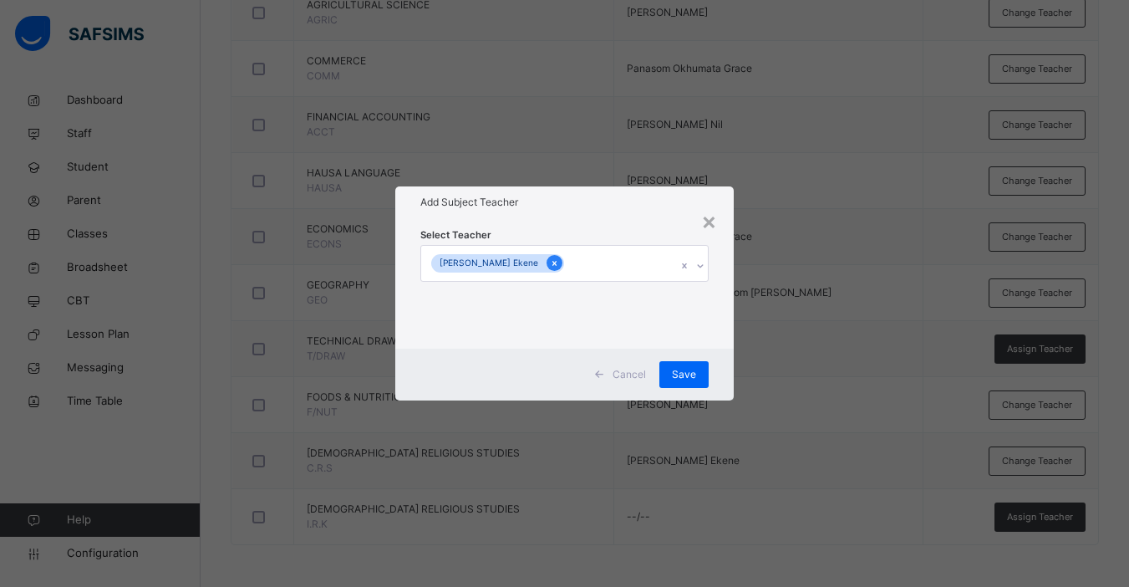
click at [550, 265] on icon at bounding box center [554, 263] width 9 height 12
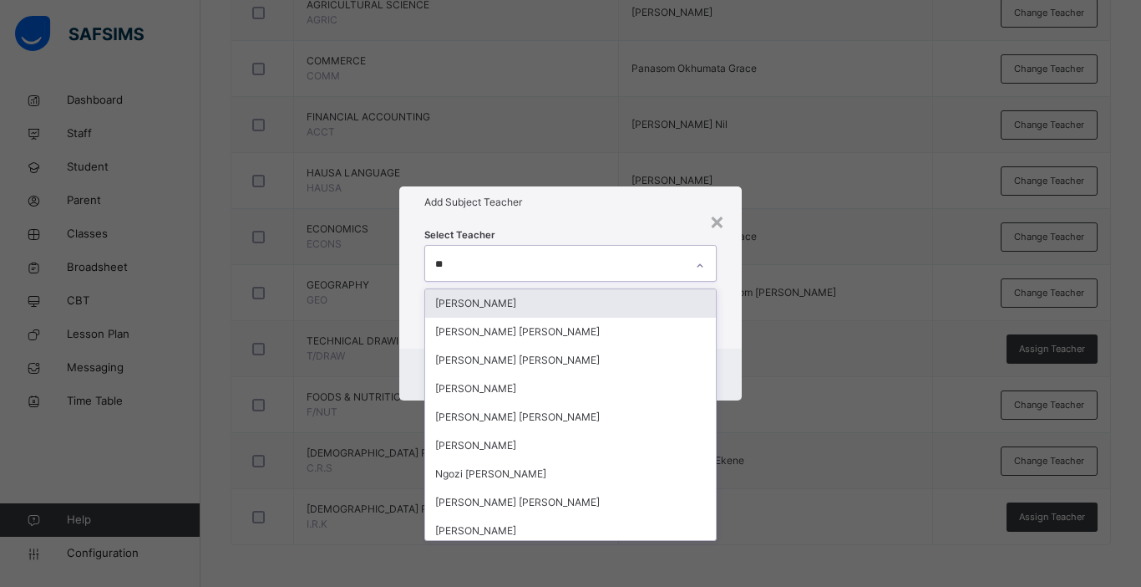
type input "***"
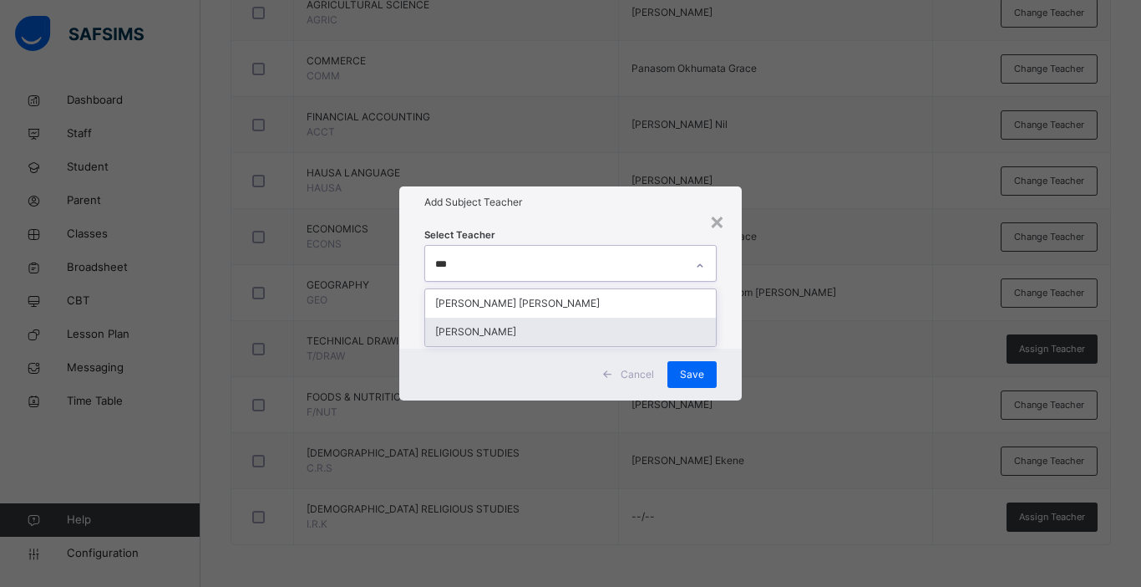
click at [511, 333] on div "[PERSON_NAME]" at bounding box center [570, 332] width 291 height 28
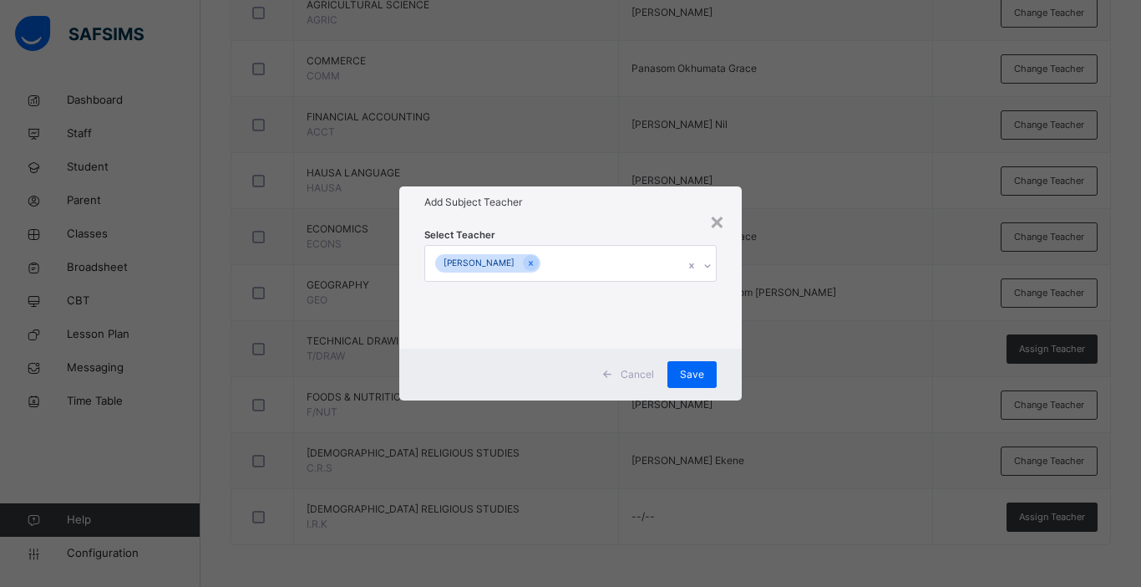
click at [729, 369] on div "Cancel Save" at bounding box center [570, 374] width 343 height 52
click at [700, 374] on span "Save" at bounding box center [692, 374] width 24 height 15
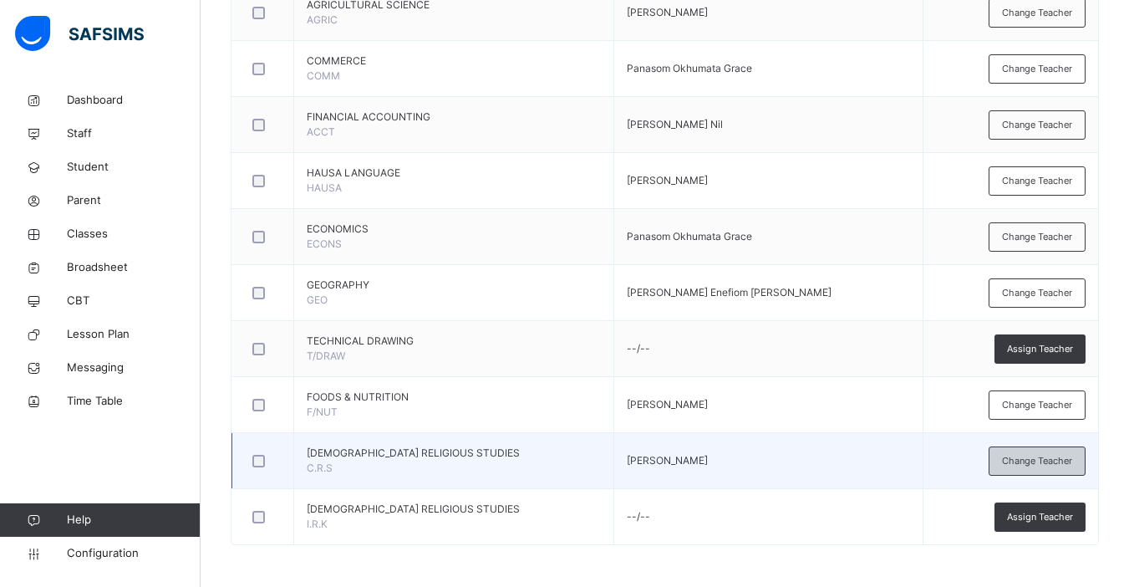
click at [1058, 460] on span "Change Teacher" at bounding box center [1037, 461] width 70 height 14
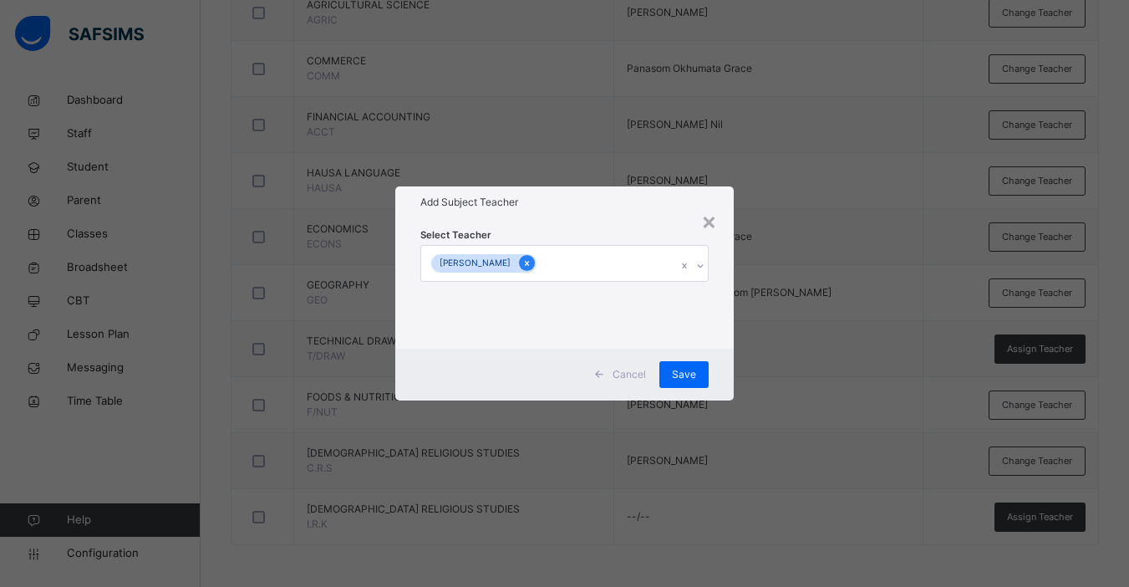
click at [531, 260] on icon at bounding box center [526, 263] width 9 height 12
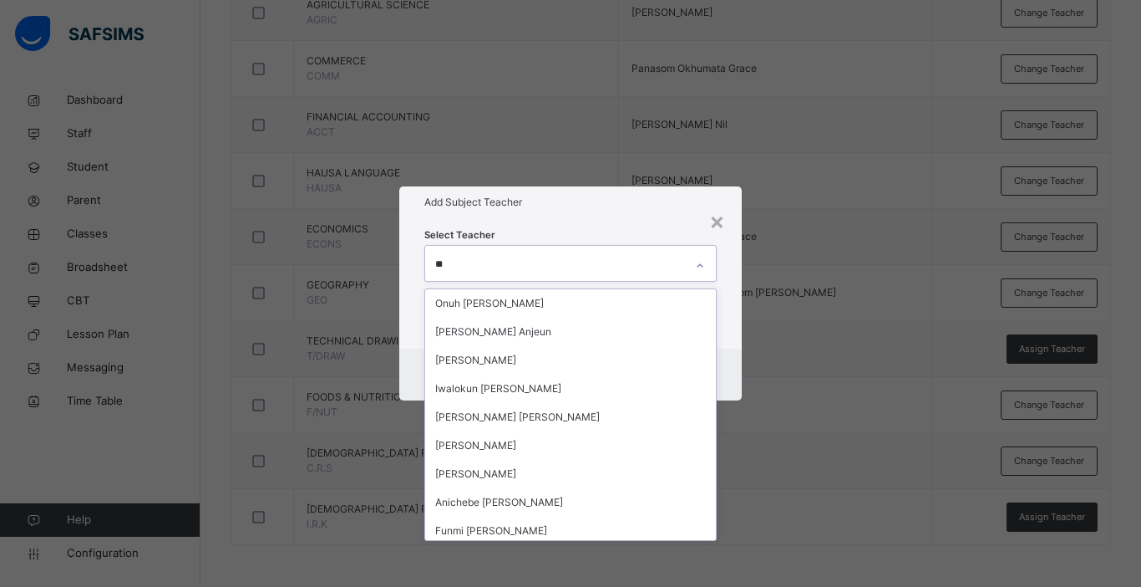
type input "*"
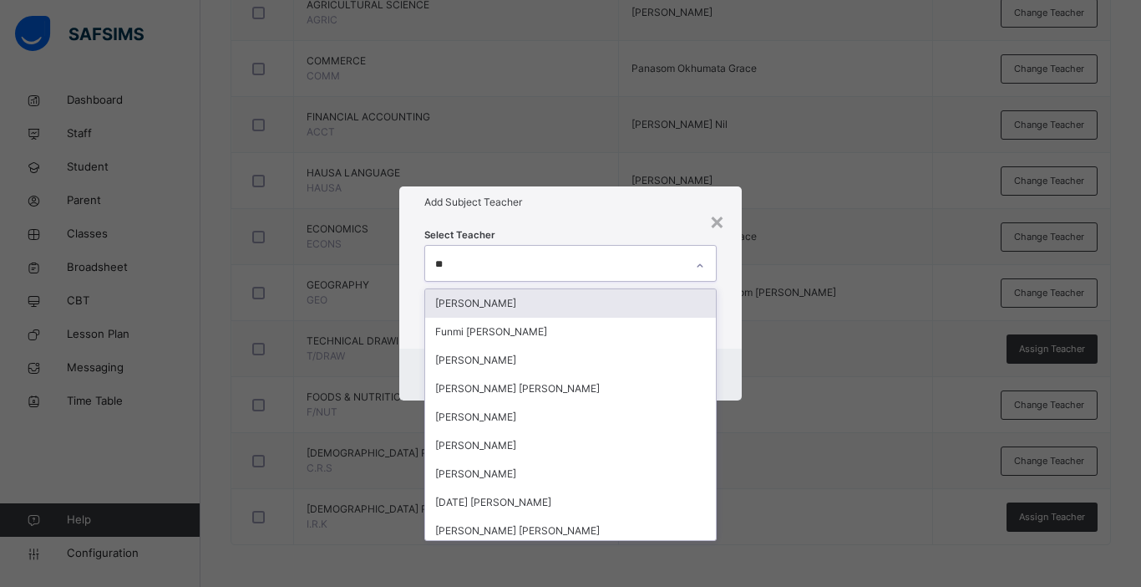
type input "***"
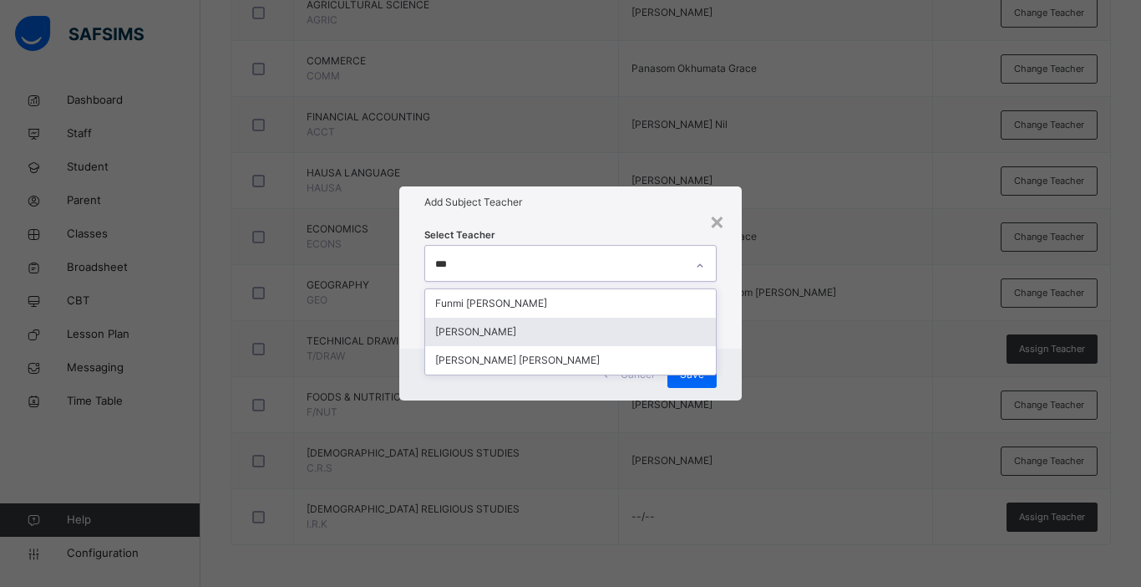
click at [536, 325] on div "[PERSON_NAME]" at bounding box center [570, 332] width 291 height 28
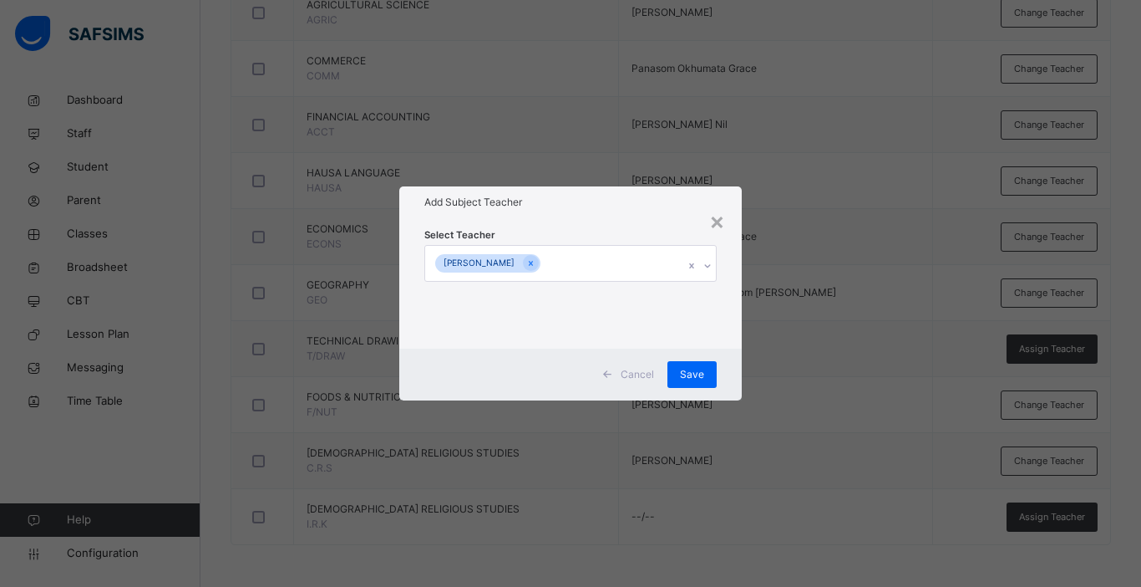
click at [724, 333] on div "Select Teacher [PERSON_NAME]" at bounding box center [570, 283] width 343 height 130
click at [684, 377] on span "Save" at bounding box center [692, 374] width 24 height 15
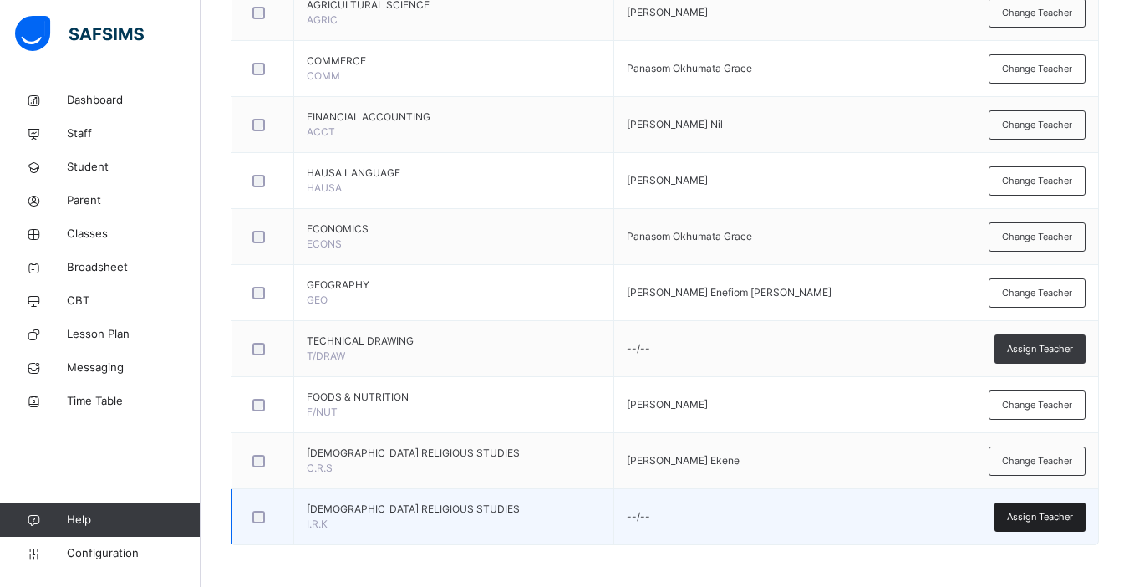
click at [1050, 516] on span "Assign Teacher" at bounding box center [1040, 517] width 66 height 14
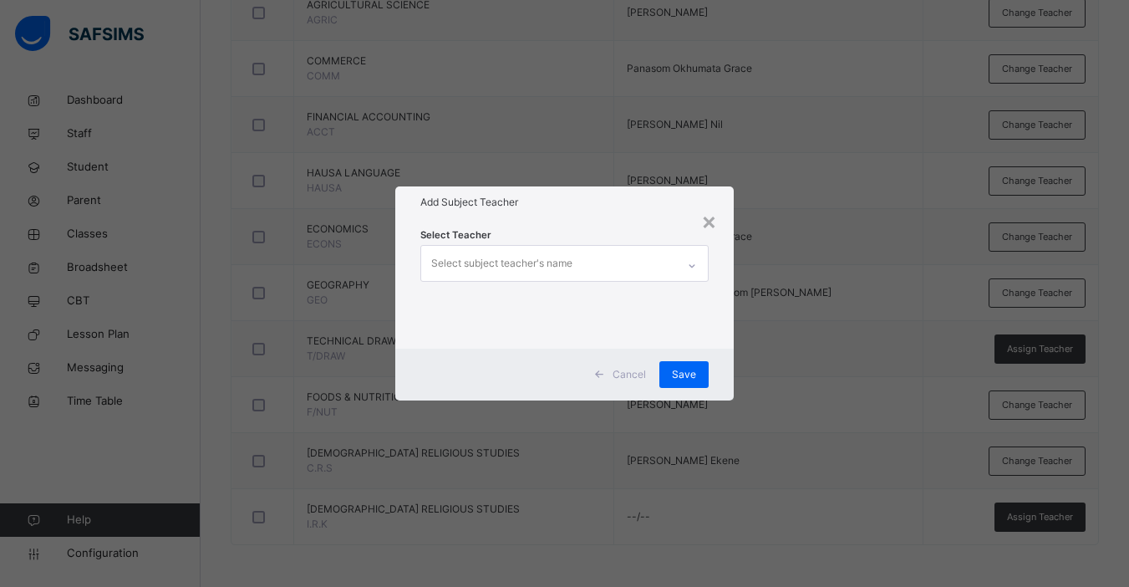
click at [645, 261] on div "Select subject teacher's name" at bounding box center [548, 263] width 255 height 35
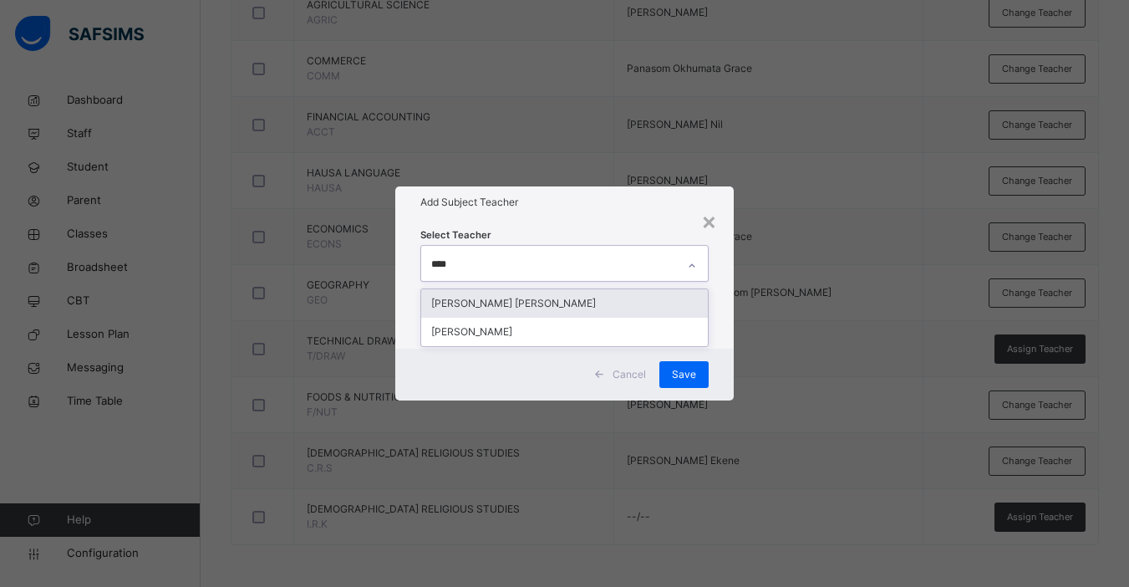
type input "*****"
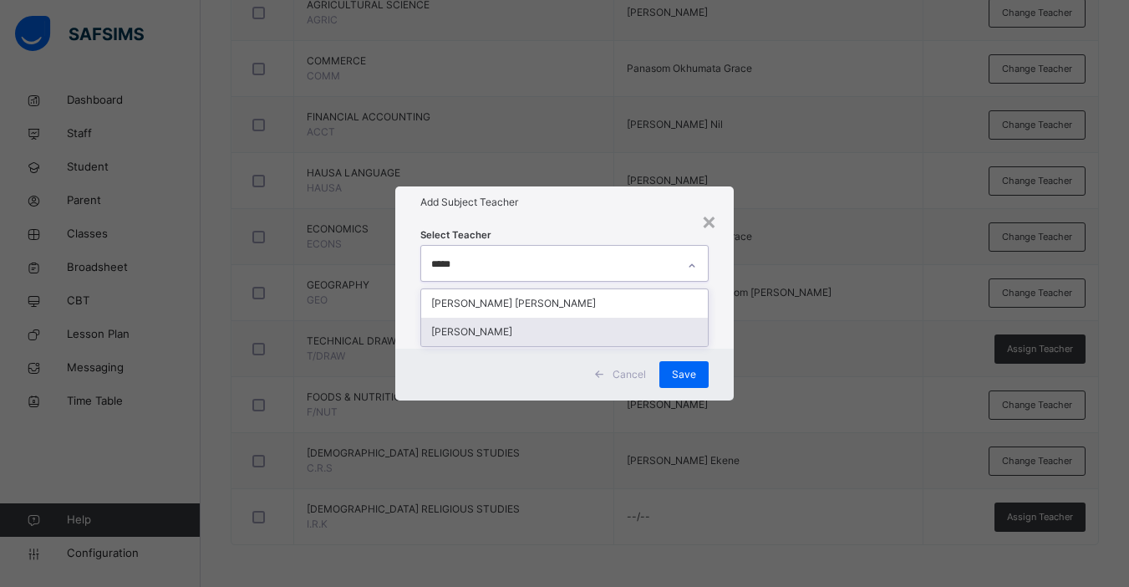
click at [515, 333] on div "[PERSON_NAME]" at bounding box center [564, 332] width 287 height 28
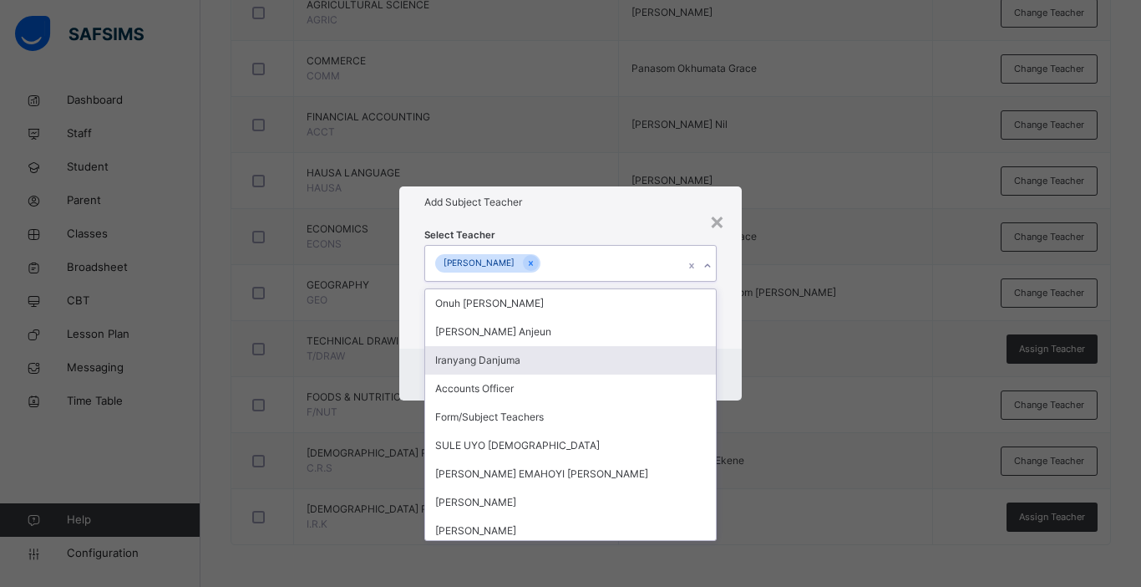
click at [729, 352] on div "Cancel Save" at bounding box center [570, 374] width 343 height 52
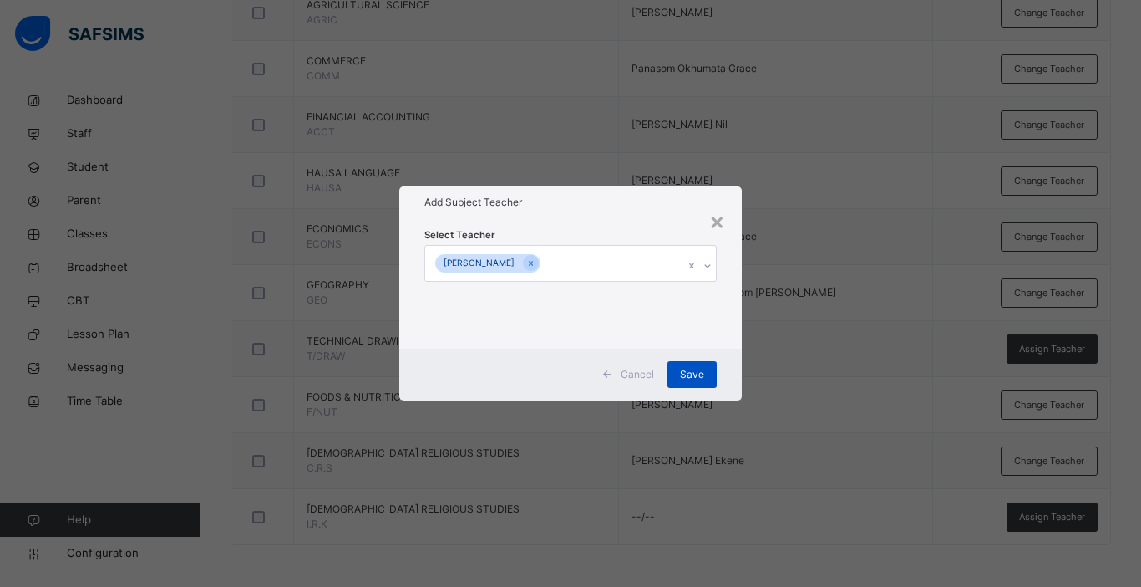
click at [693, 377] on span "Save" at bounding box center [692, 374] width 24 height 15
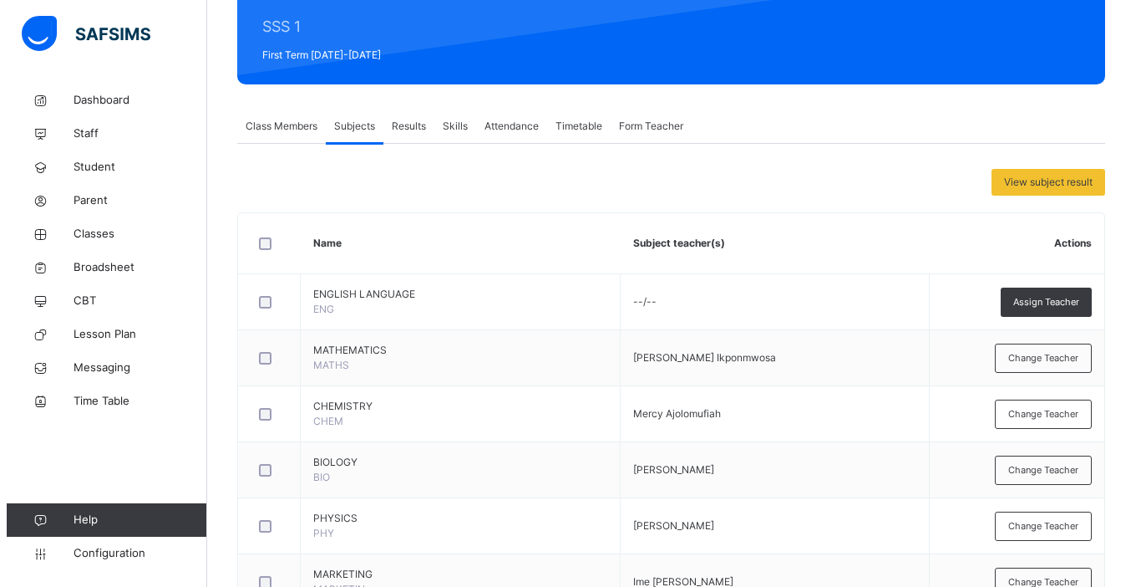
scroll to position [0, 0]
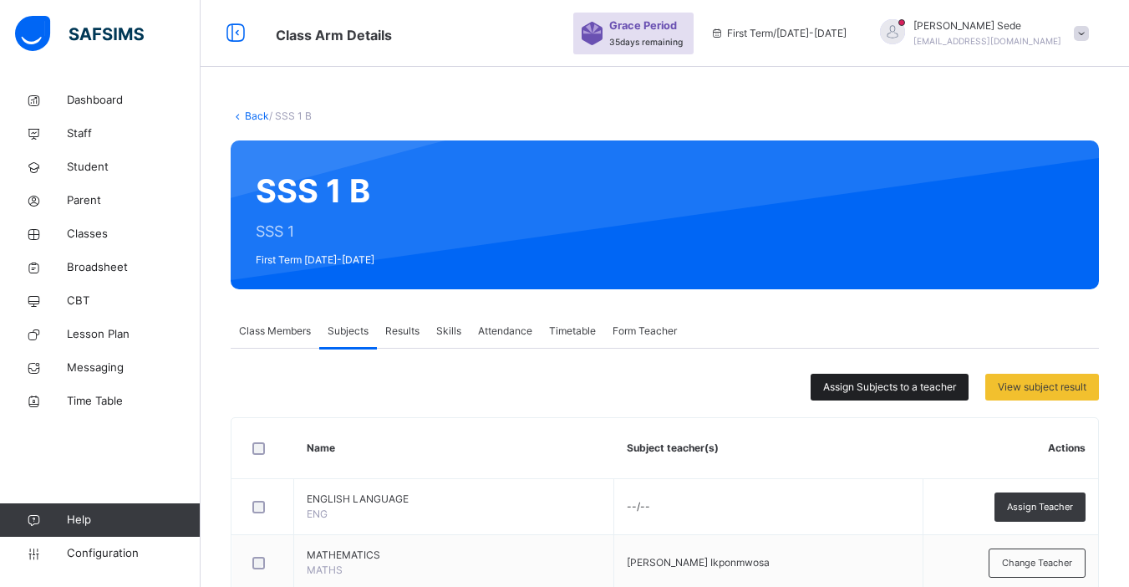
click at [887, 388] on span "Assign Subjects to a teacher" at bounding box center [889, 386] width 133 height 15
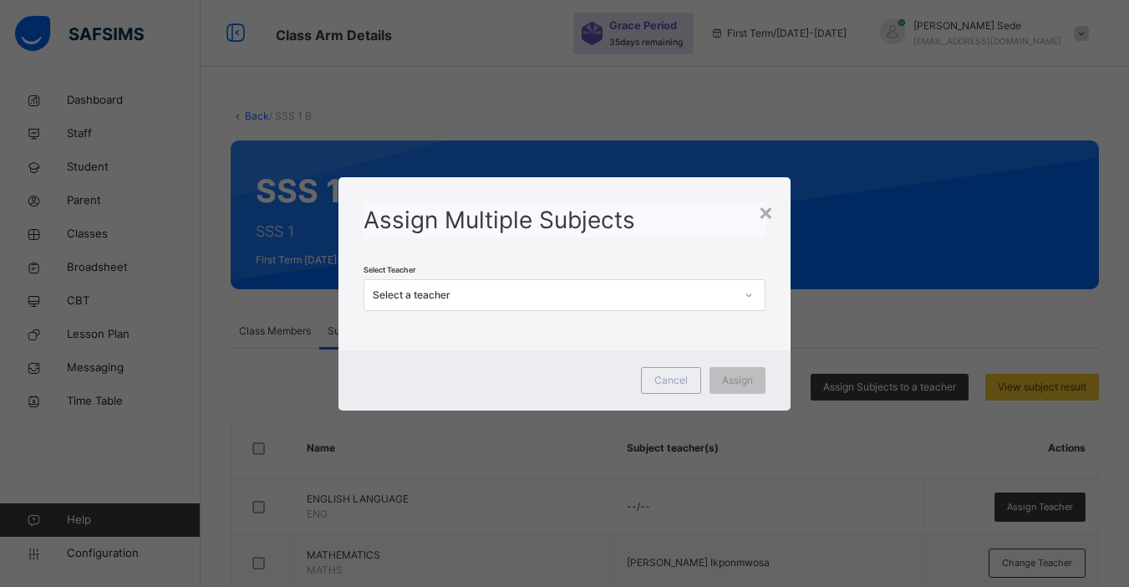
click at [538, 294] on div "Select a teacher" at bounding box center [553, 294] width 361 height 15
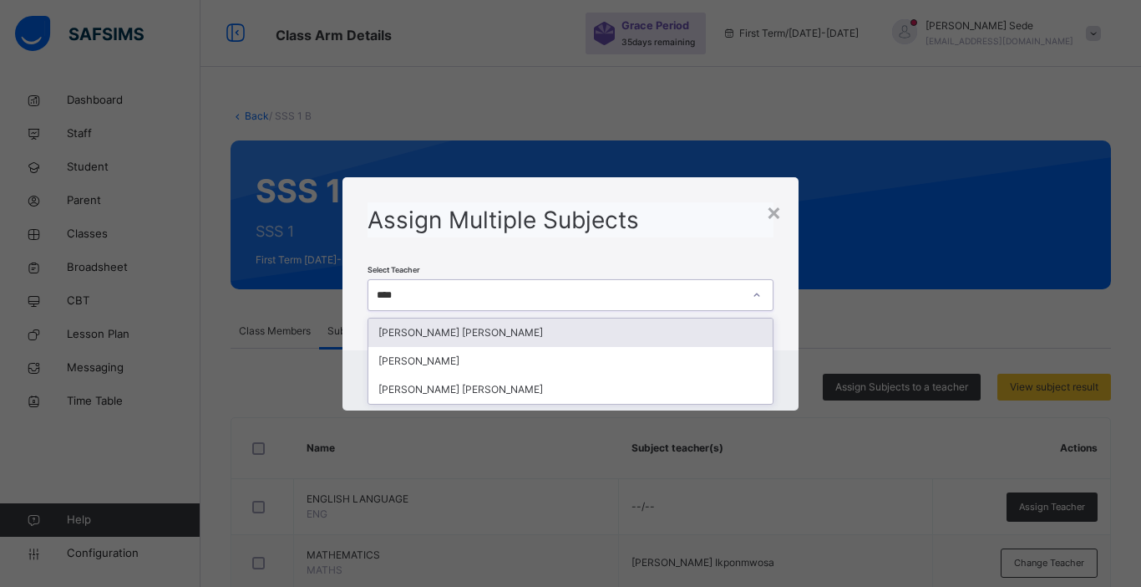
type input "*****"
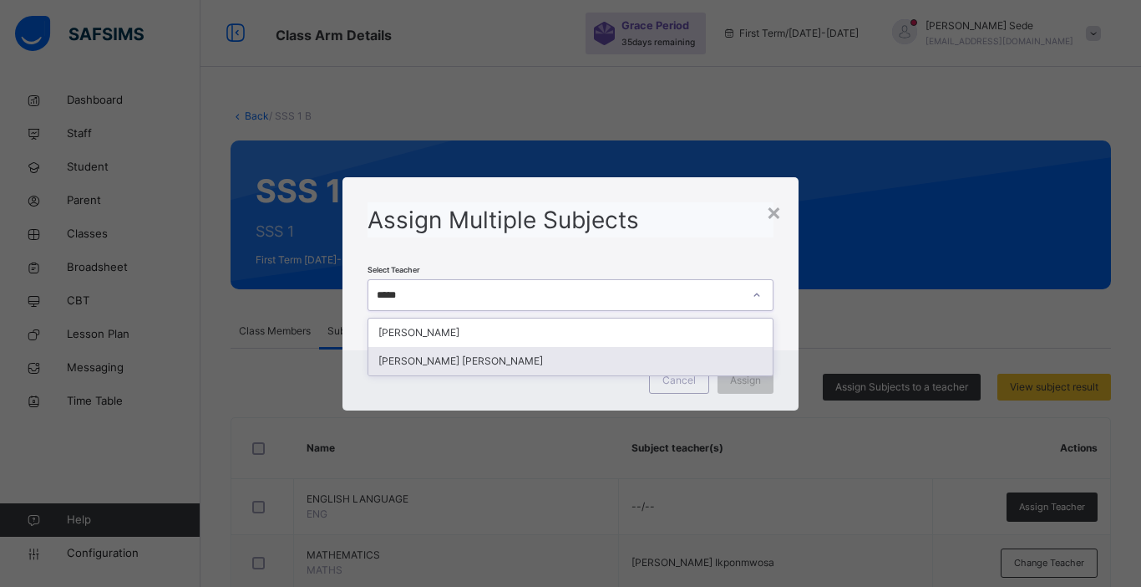
click at [517, 369] on div "[PERSON_NAME] [PERSON_NAME]" at bounding box center [571, 361] width 404 height 28
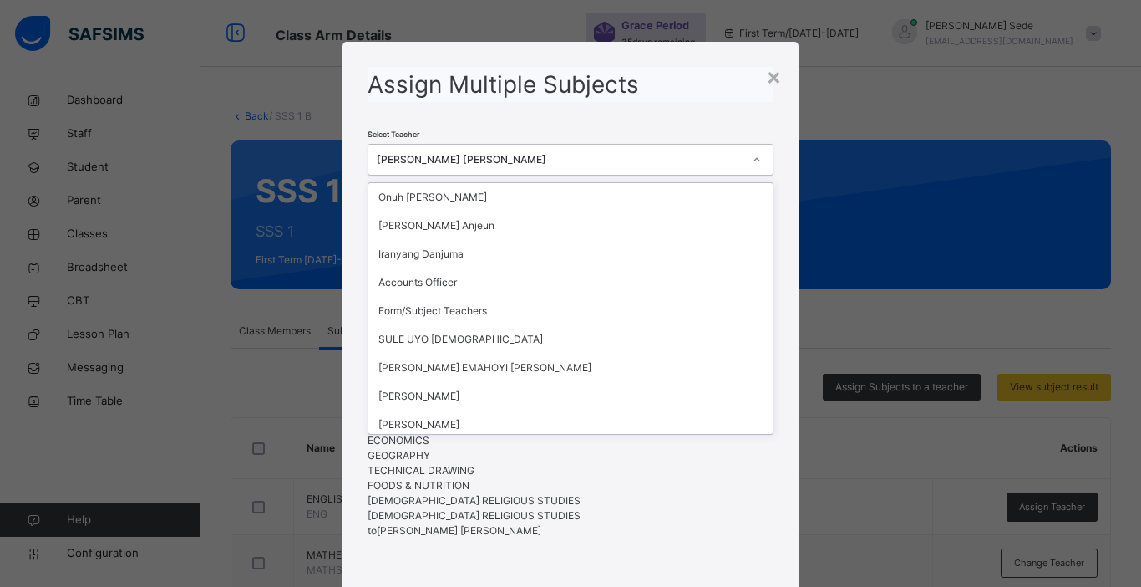
scroll to position [355, 0]
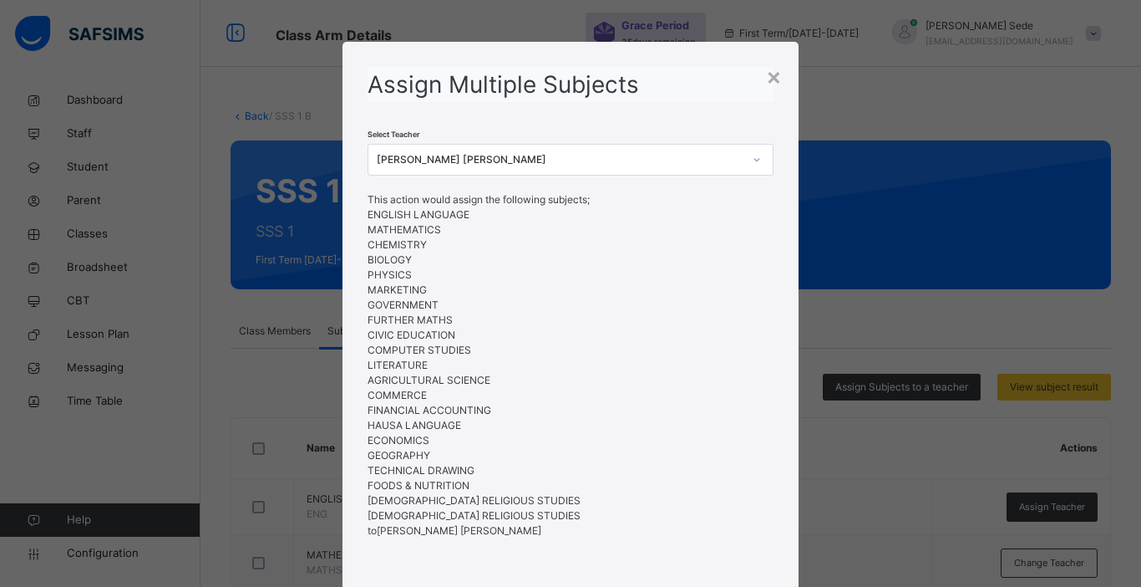
click at [844, 450] on div "× Assign Multiple Subjects Select Teacher [PERSON_NAME] [PERSON_NAME] This acti…" at bounding box center [570, 293] width 1141 height 587
click at [788, 445] on div "Assign Multiple Subjects Select Teacher [PERSON_NAME] [PERSON_NAME] This action…" at bounding box center [571, 311] width 456 height 538
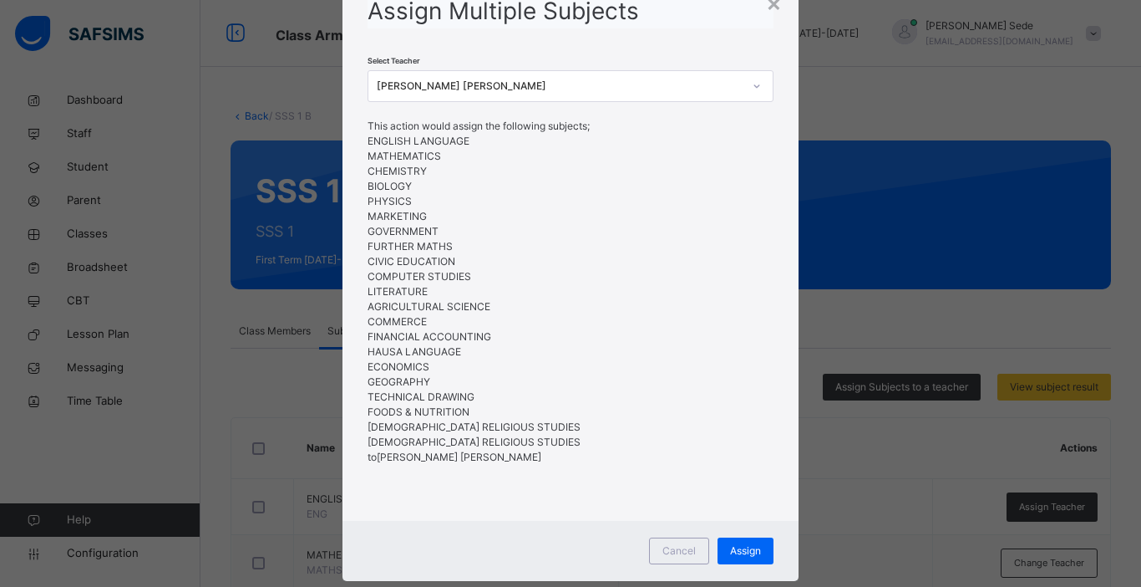
scroll to position [100, 0]
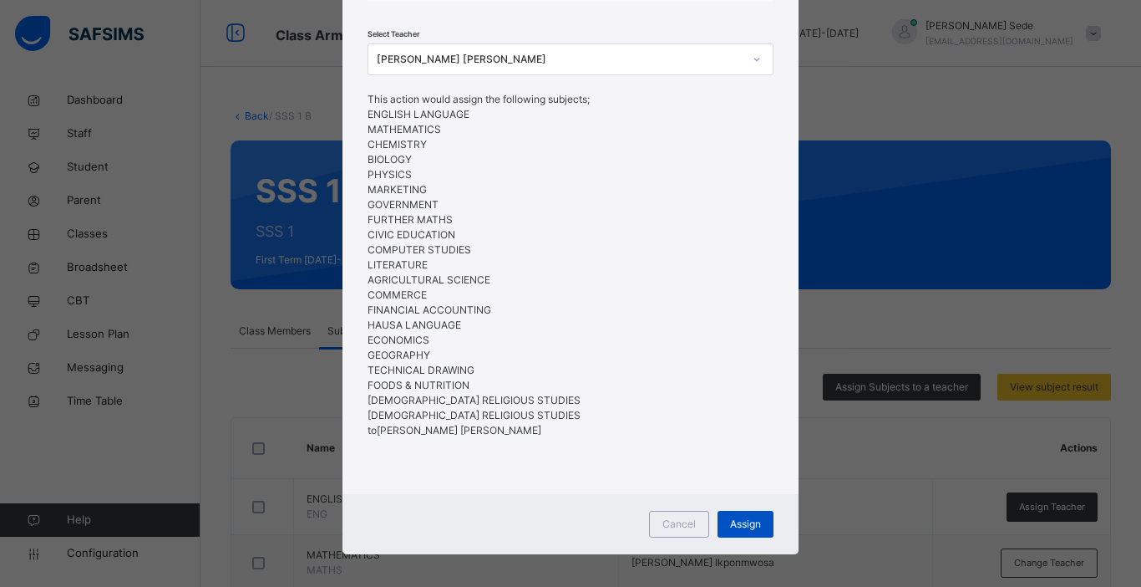
click at [735, 519] on span "Assign" at bounding box center [745, 523] width 31 height 15
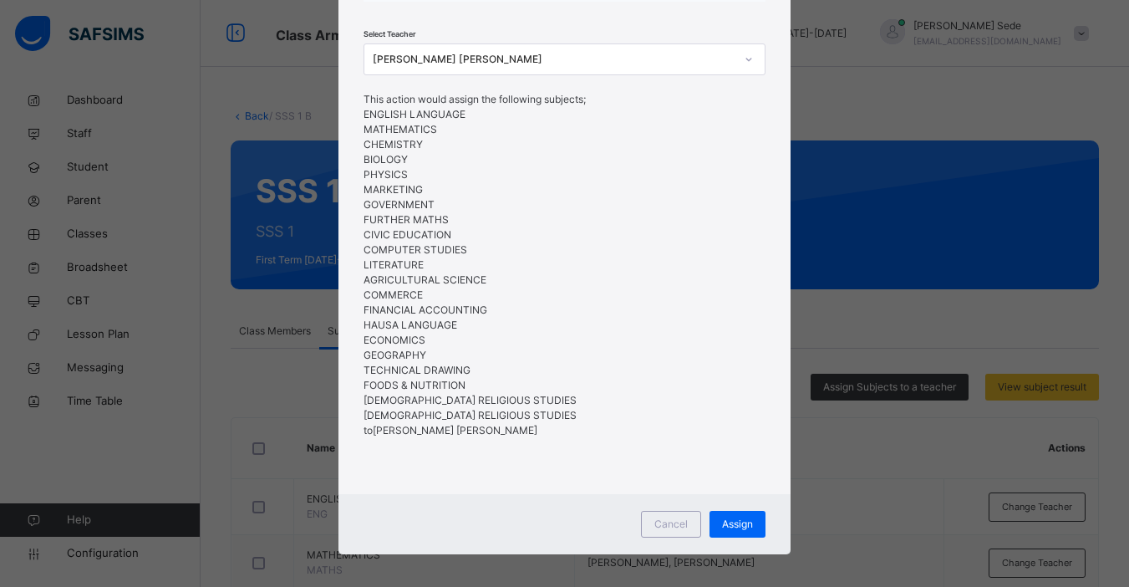
click at [840, 476] on div "× Assign Multiple Subjects Select Teacher [PERSON_NAME] [PERSON_NAME] This acti…" at bounding box center [564, 293] width 1129 height 587
click at [660, 522] on span "Cancel" at bounding box center [670, 523] width 33 height 15
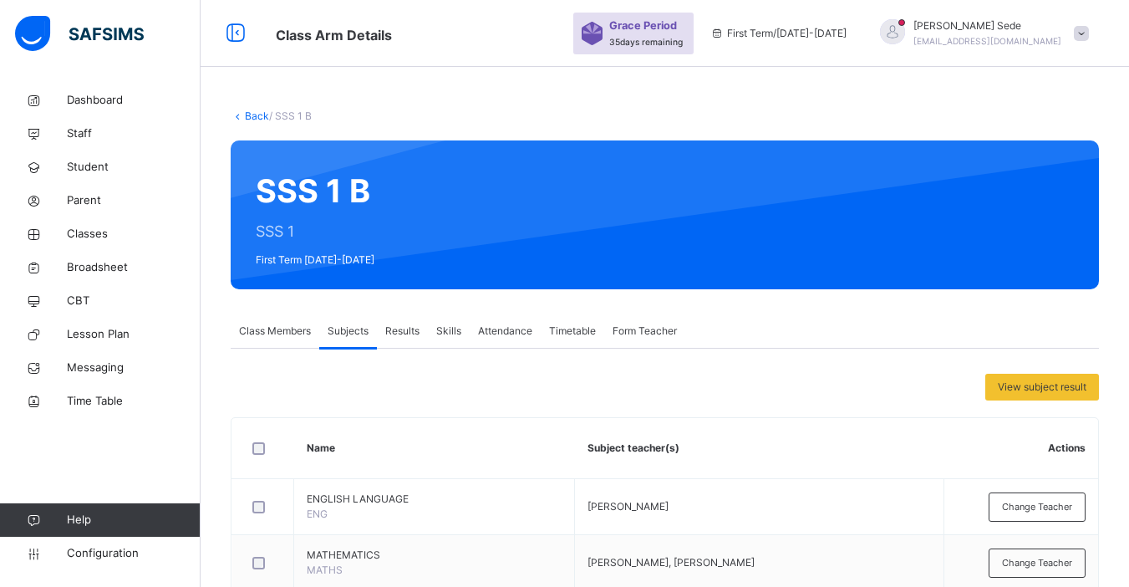
click at [257, 114] on link "Back" at bounding box center [257, 115] width 24 height 13
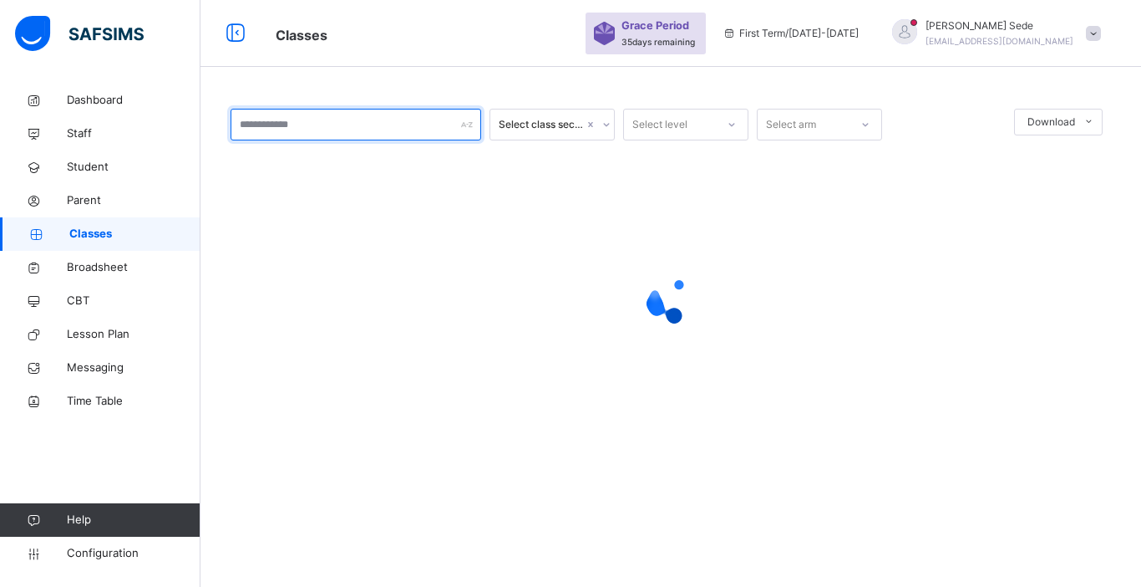
click at [250, 122] on input "text" at bounding box center [356, 125] width 251 height 32
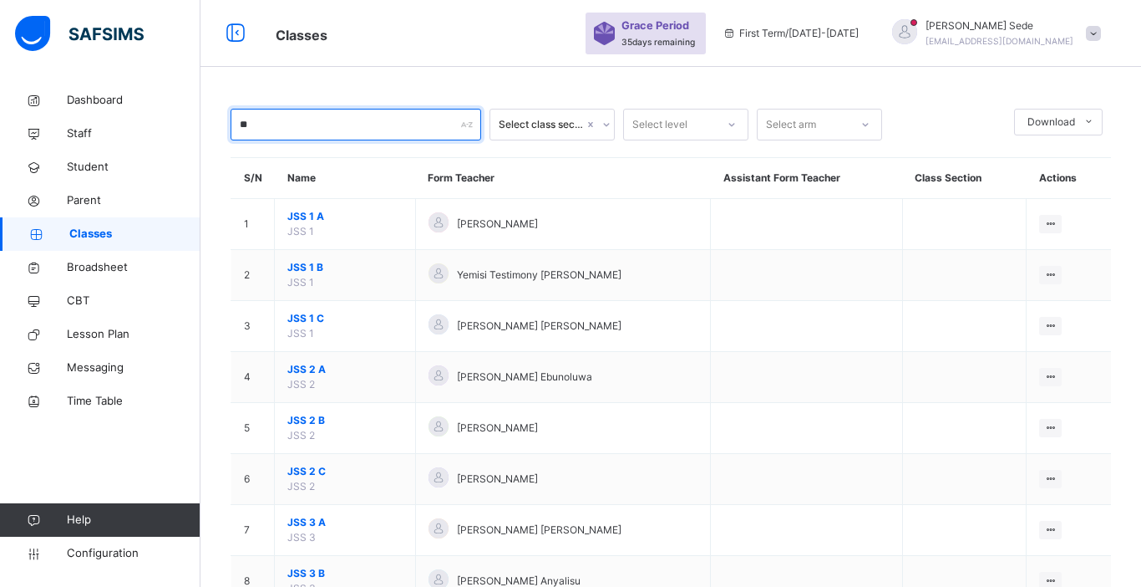
type input "***"
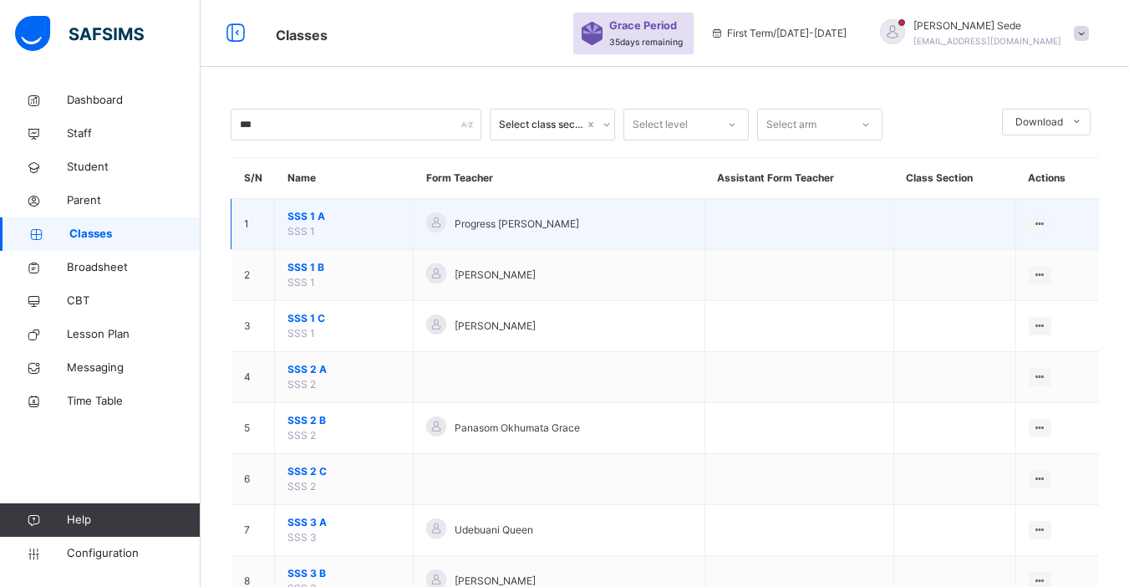
click at [300, 219] on span "SSS 1 A" at bounding box center [343, 216] width 113 height 15
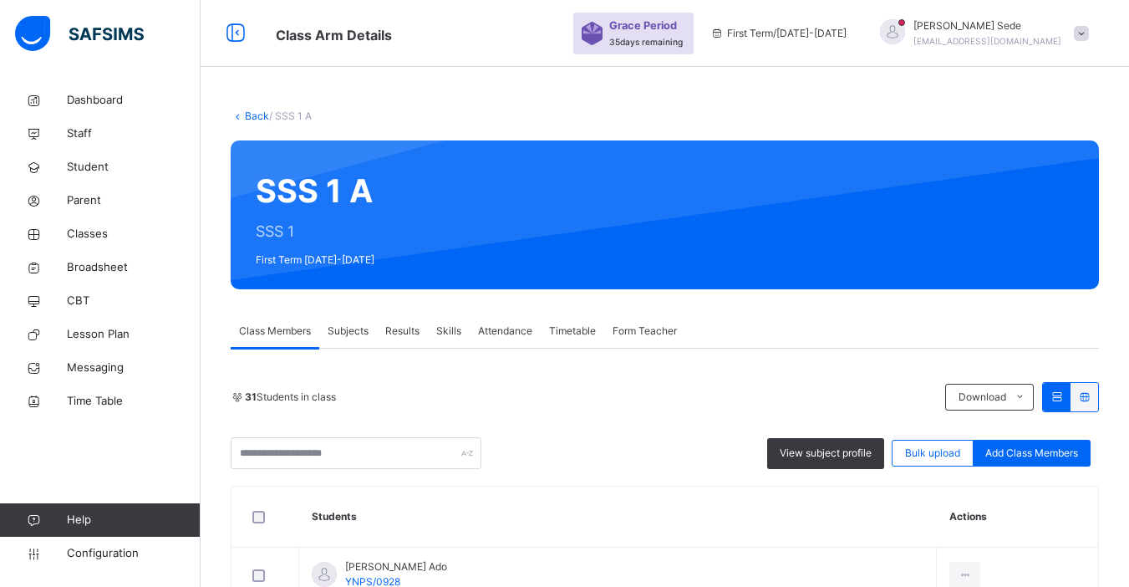
click at [349, 331] on span "Subjects" at bounding box center [348, 330] width 41 height 15
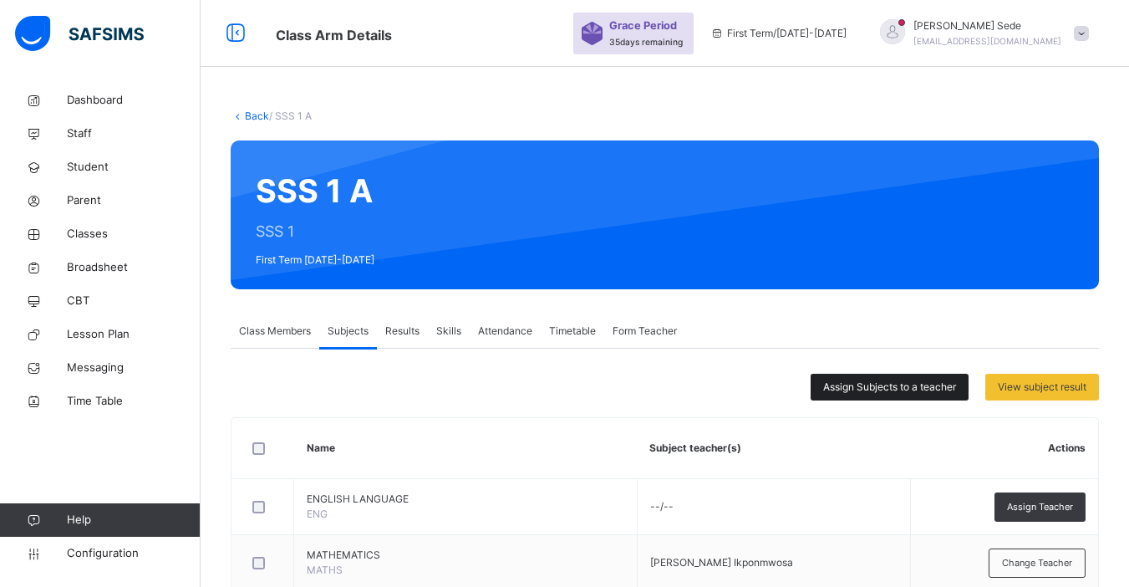
click at [919, 387] on span "Assign Subjects to a teacher" at bounding box center [889, 386] width 133 height 15
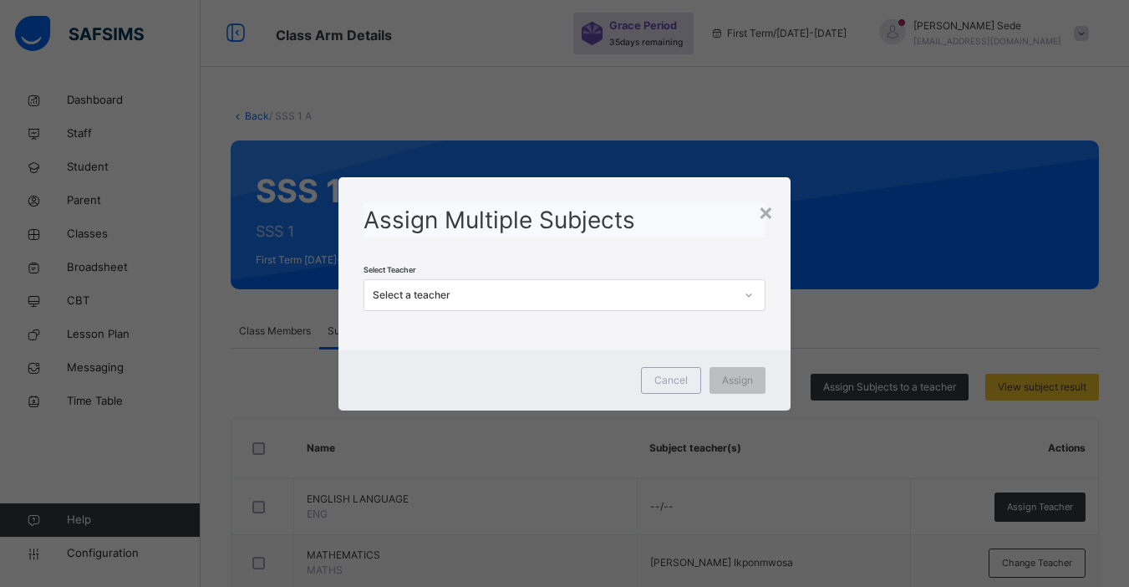
click at [511, 293] on div "Select a teacher" at bounding box center [553, 294] width 361 height 15
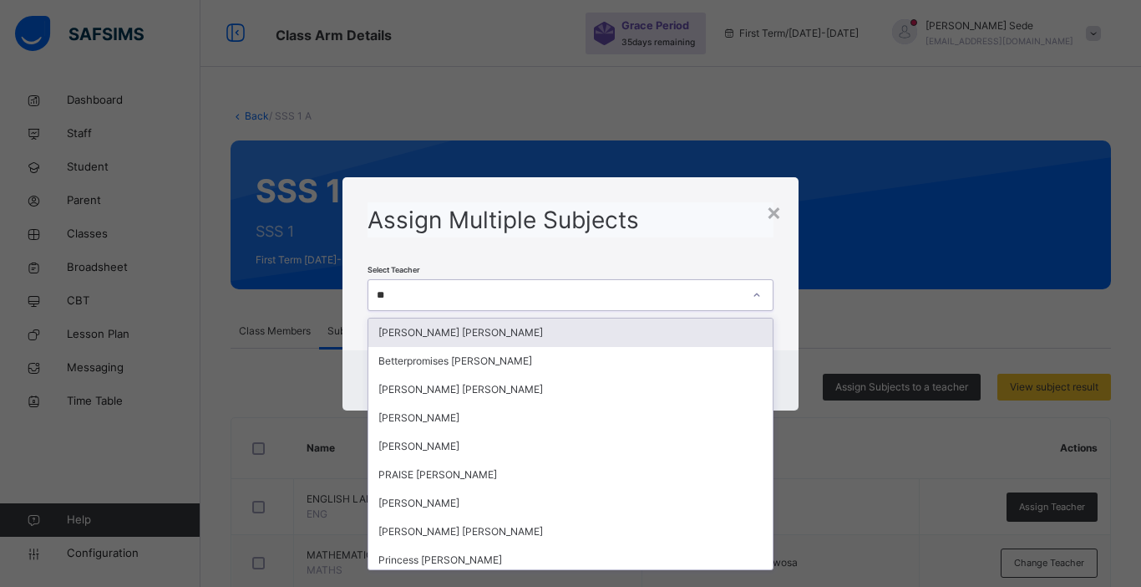
type input "***"
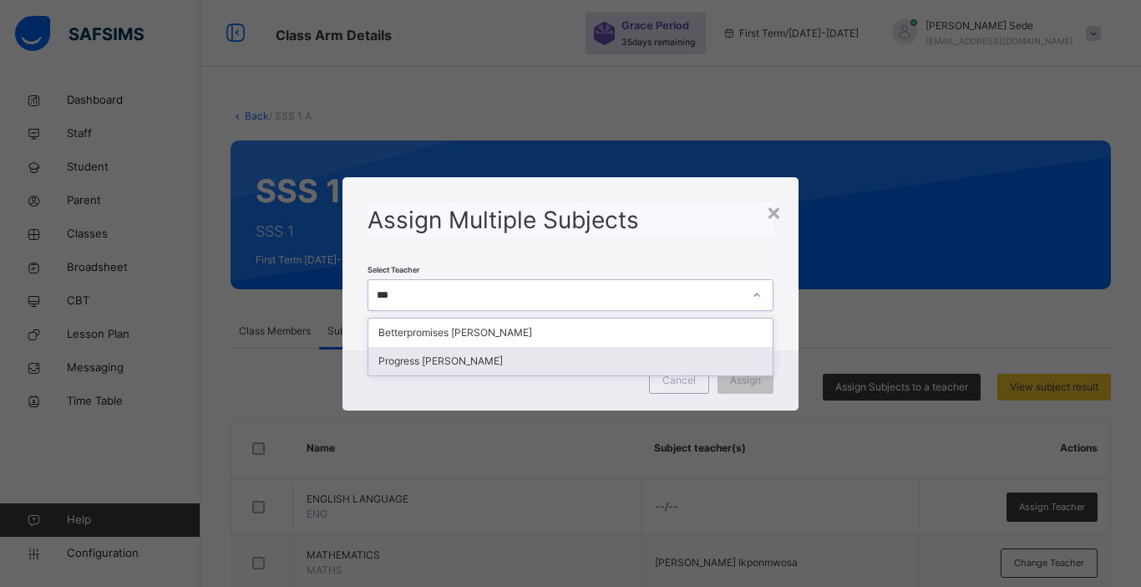
click at [454, 360] on div "Progress [PERSON_NAME]" at bounding box center [571, 361] width 404 height 28
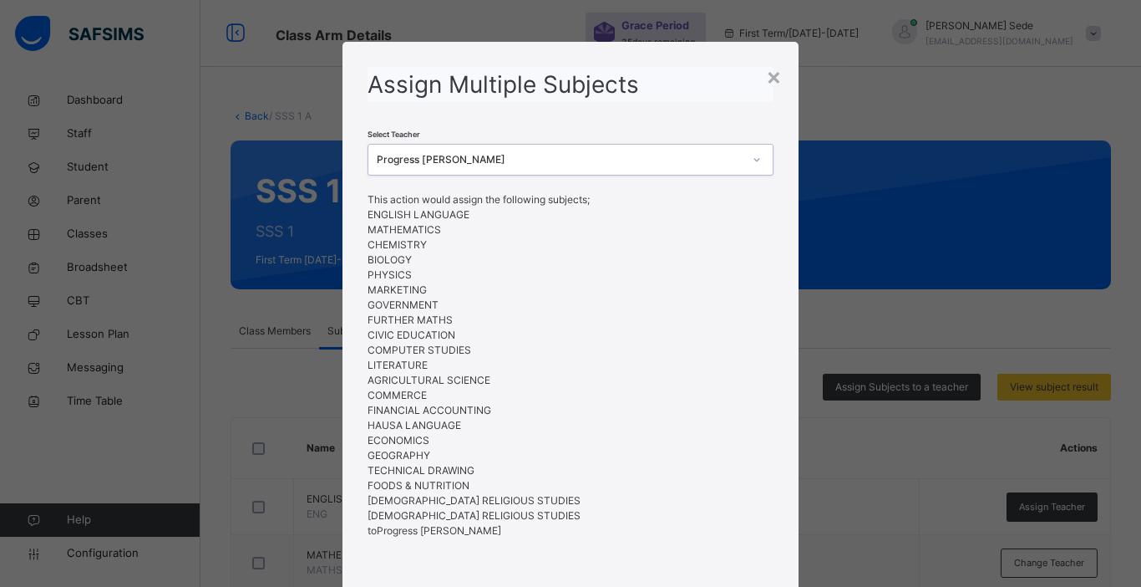
click at [709, 342] on li "CIVIC EDUCATION" at bounding box center [571, 335] width 406 height 15
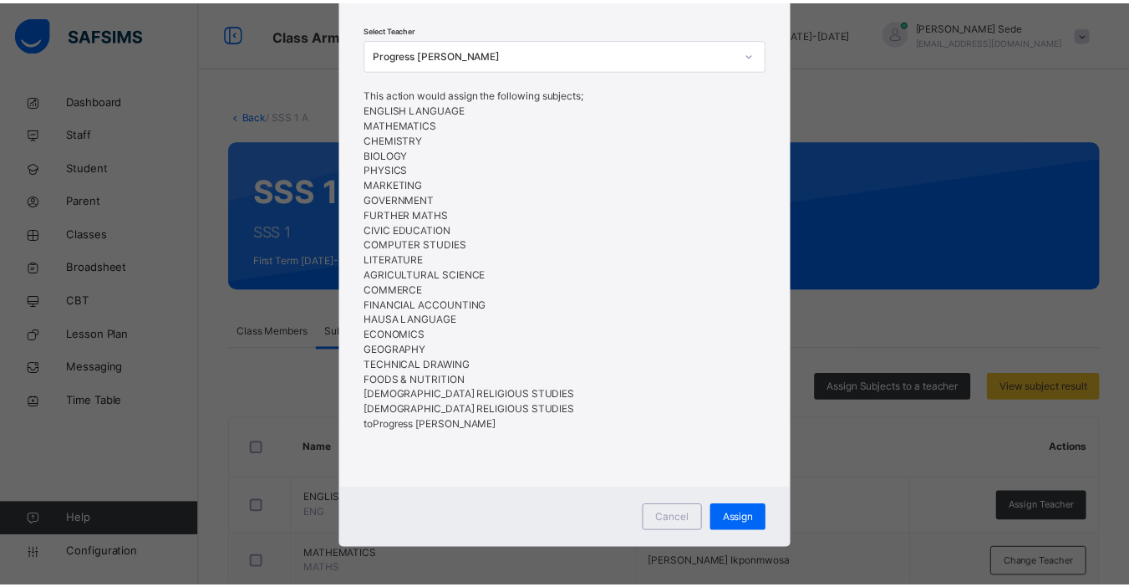
scroll to position [109, 0]
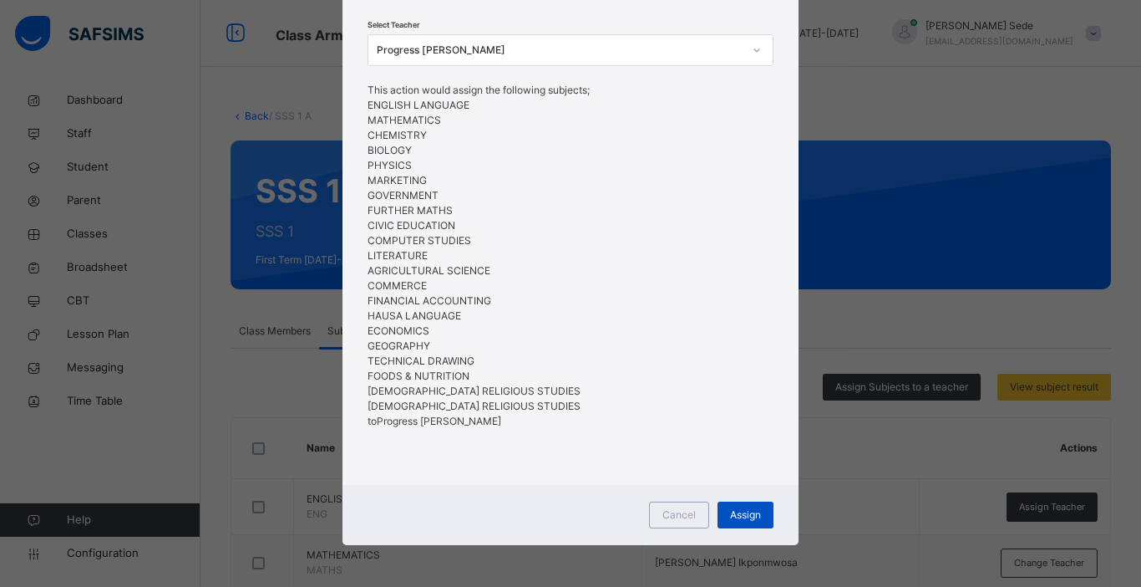
click at [737, 507] on span "Assign" at bounding box center [745, 514] width 31 height 15
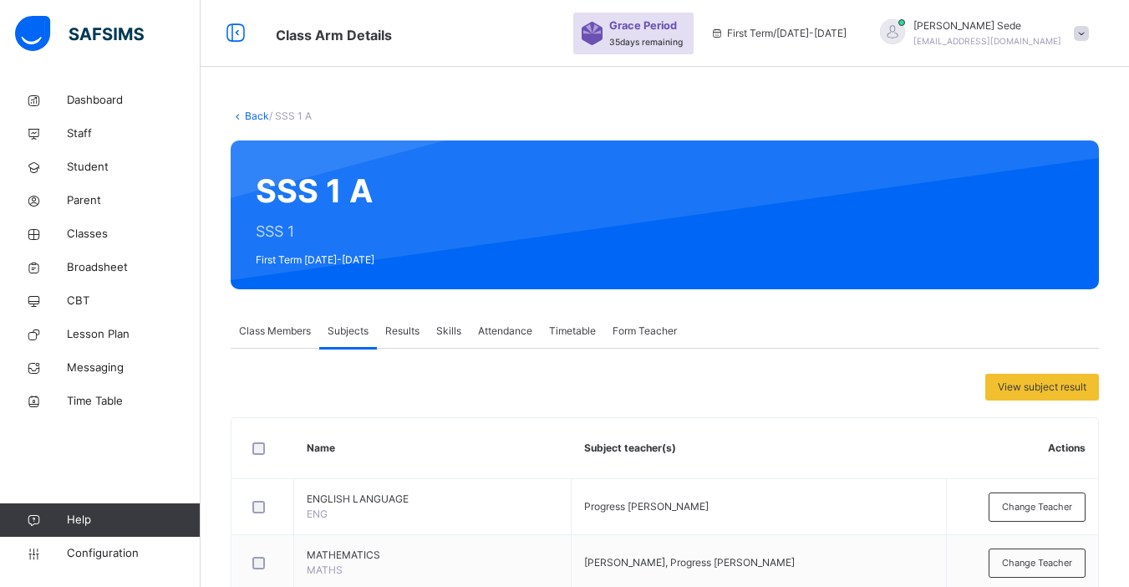
click at [260, 114] on link "Back" at bounding box center [257, 115] width 24 height 13
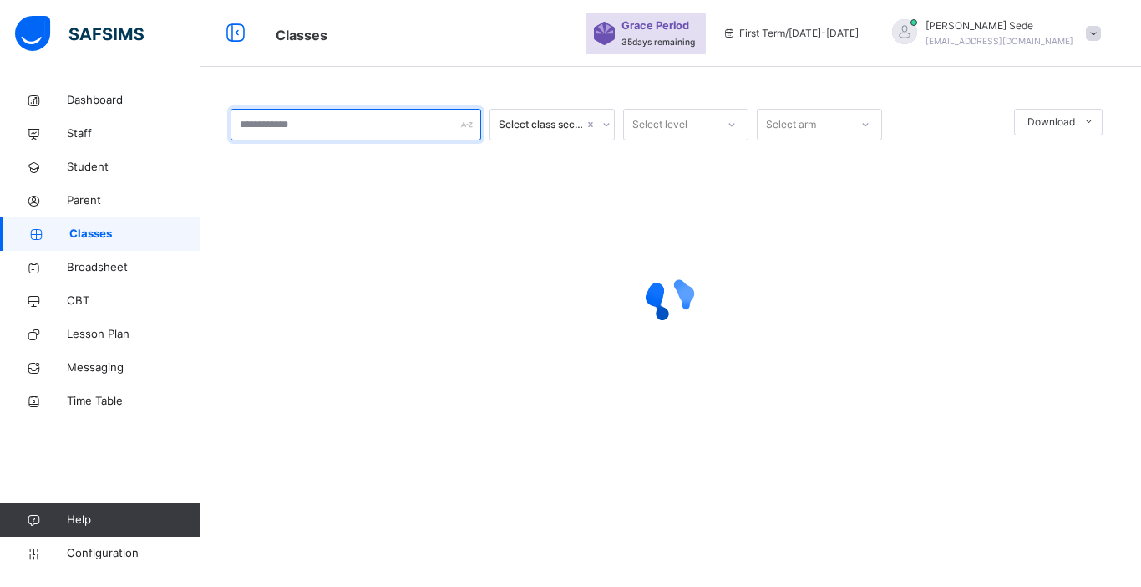
click at [283, 116] on input "text" at bounding box center [356, 125] width 251 height 32
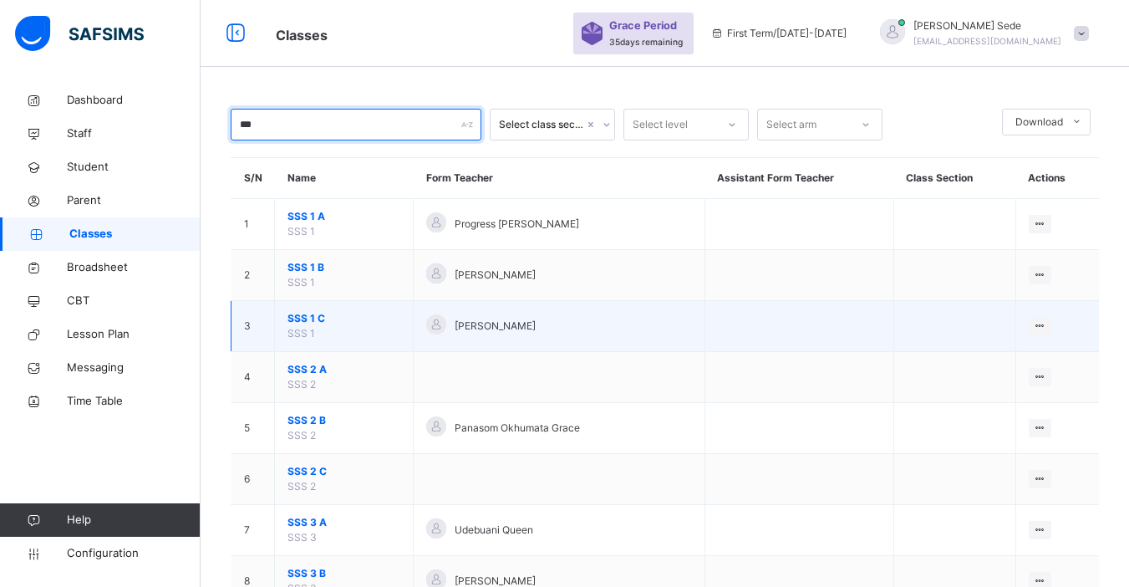
type input "***"
click at [304, 314] on span "SSS 1 C" at bounding box center [343, 318] width 113 height 15
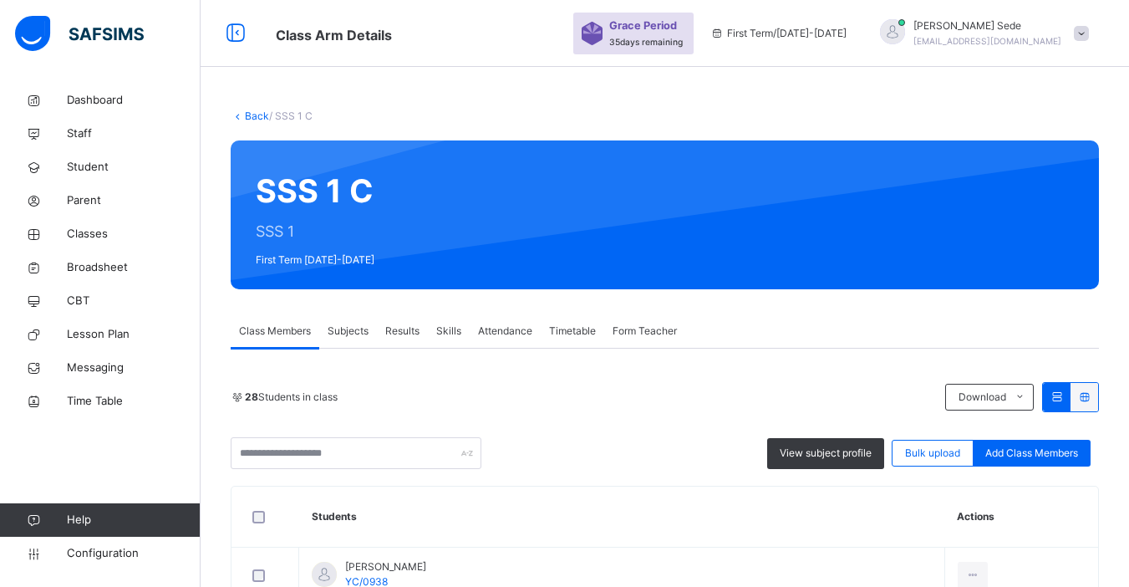
click at [353, 330] on span "Subjects" at bounding box center [348, 330] width 41 height 15
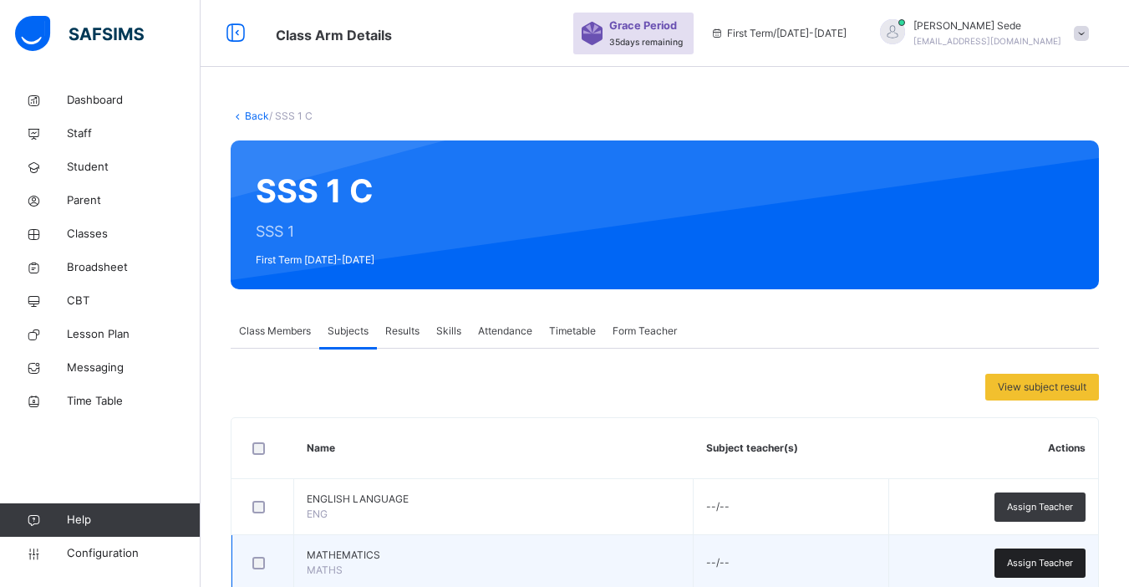
click at [1025, 554] on div "Assign Teacher" at bounding box center [1039, 562] width 91 height 29
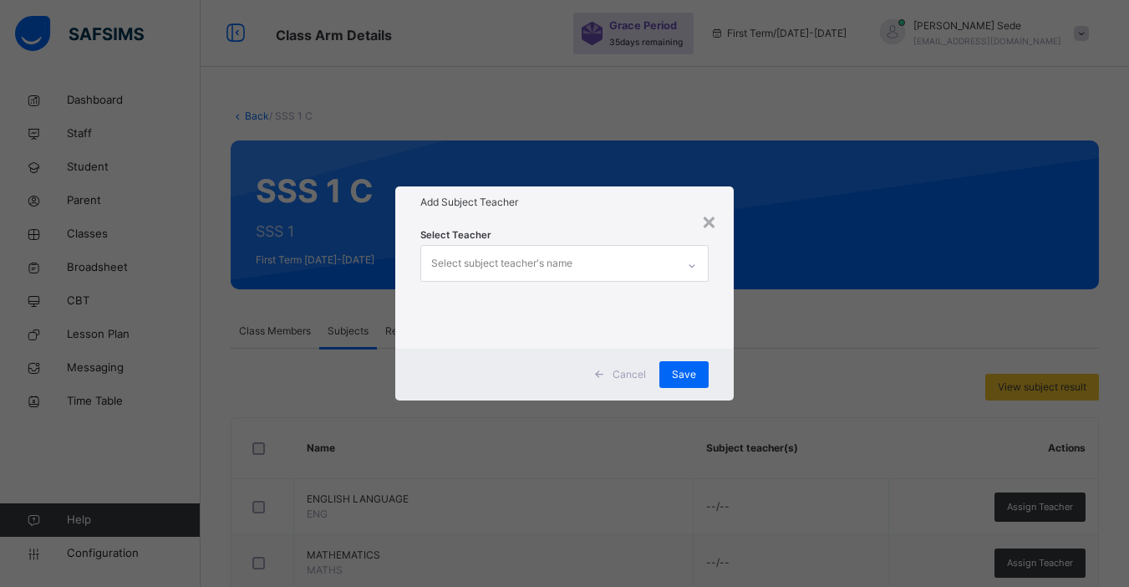
click at [498, 265] on div "Select subject teacher's name" at bounding box center [501, 263] width 141 height 32
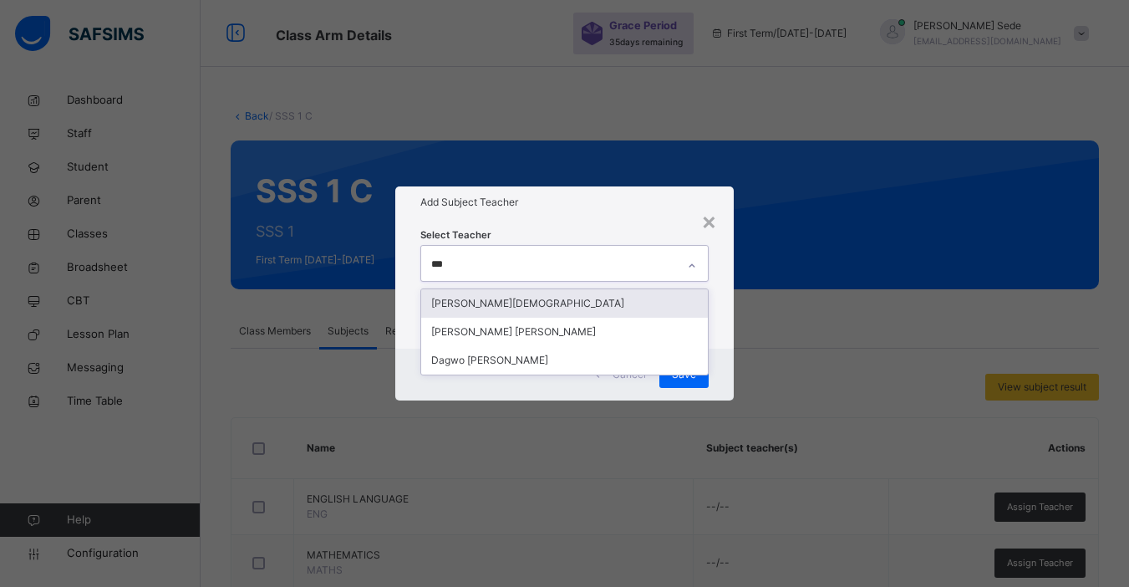
type input "****"
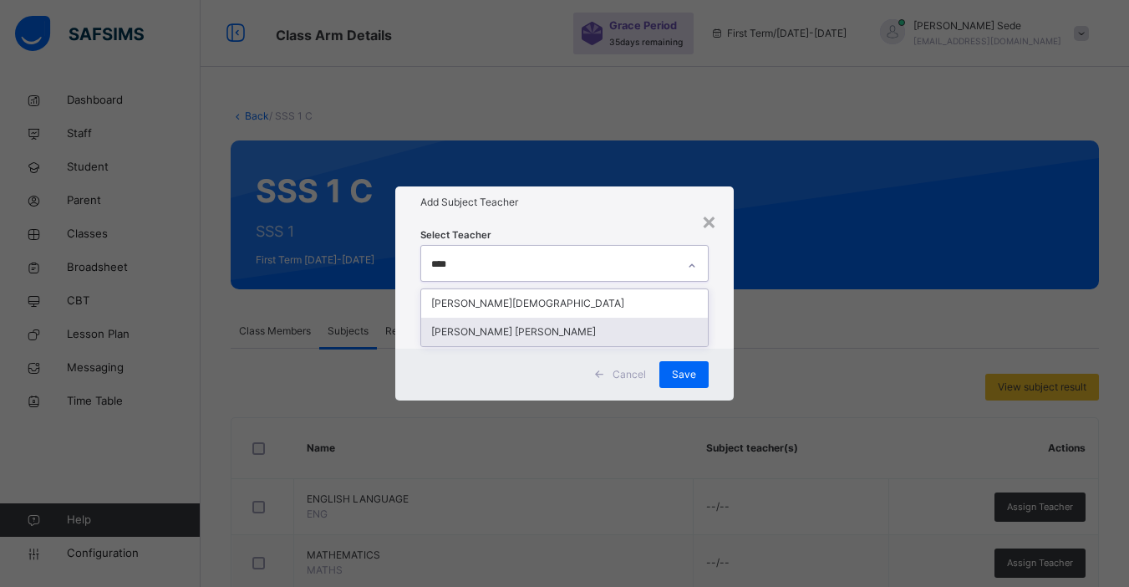
click at [467, 330] on div "[PERSON_NAME] [PERSON_NAME]" at bounding box center [564, 332] width 287 height 28
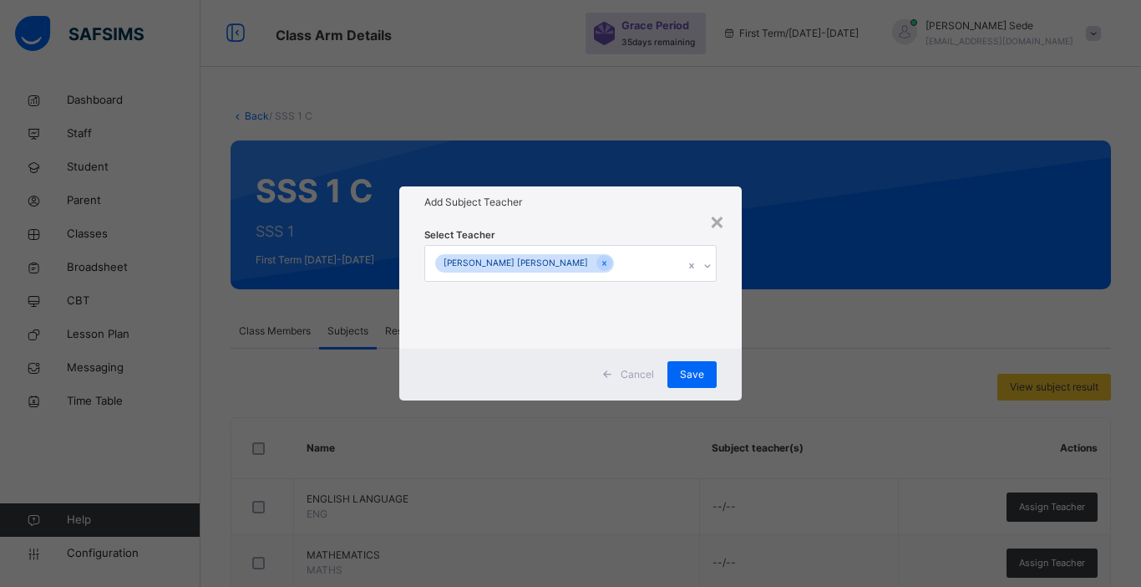
click at [730, 340] on div "Select Teacher [PERSON_NAME] [PERSON_NAME]" at bounding box center [570, 283] width 343 height 130
click at [683, 370] on span "Save" at bounding box center [692, 374] width 24 height 15
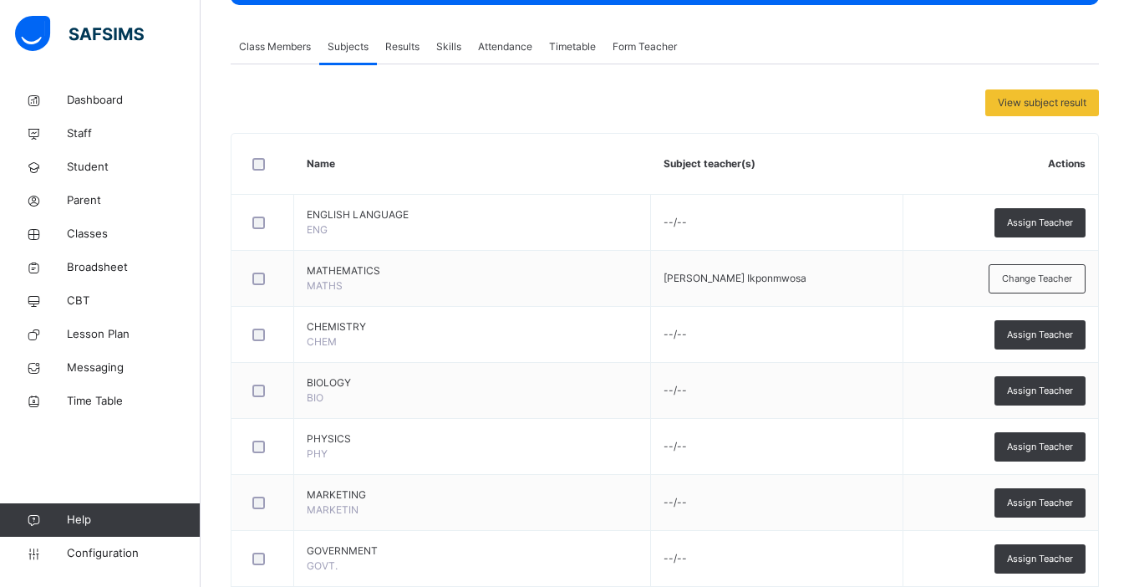
scroll to position [279, 0]
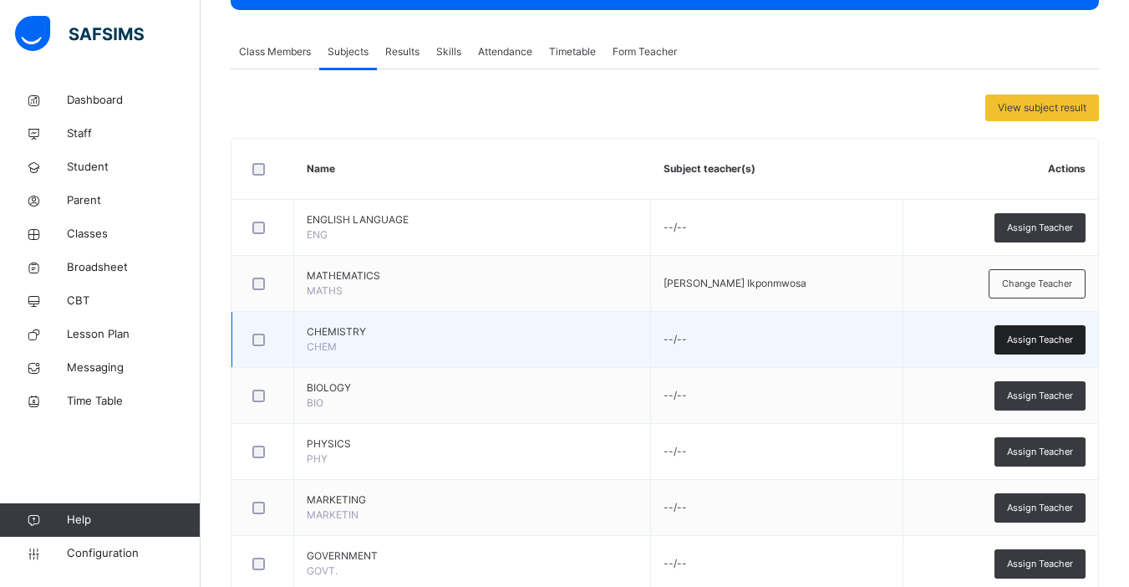
click at [1046, 340] on span "Assign Teacher" at bounding box center [1040, 340] width 66 height 14
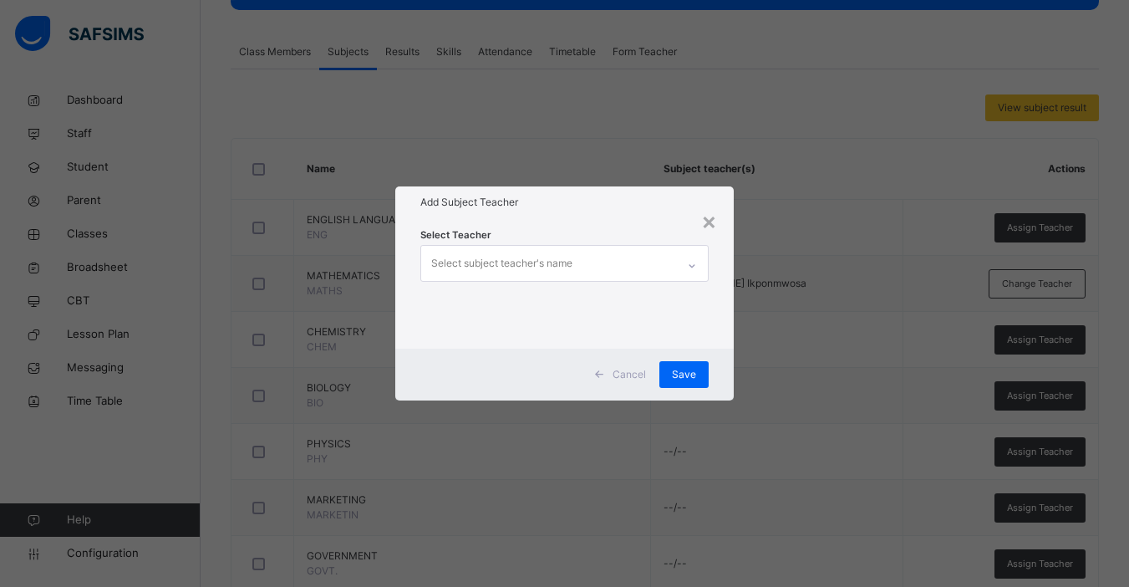
click at [552, 251] on div "Select subject teacher's name" at bounding box center [501, 263] width 141 height 32
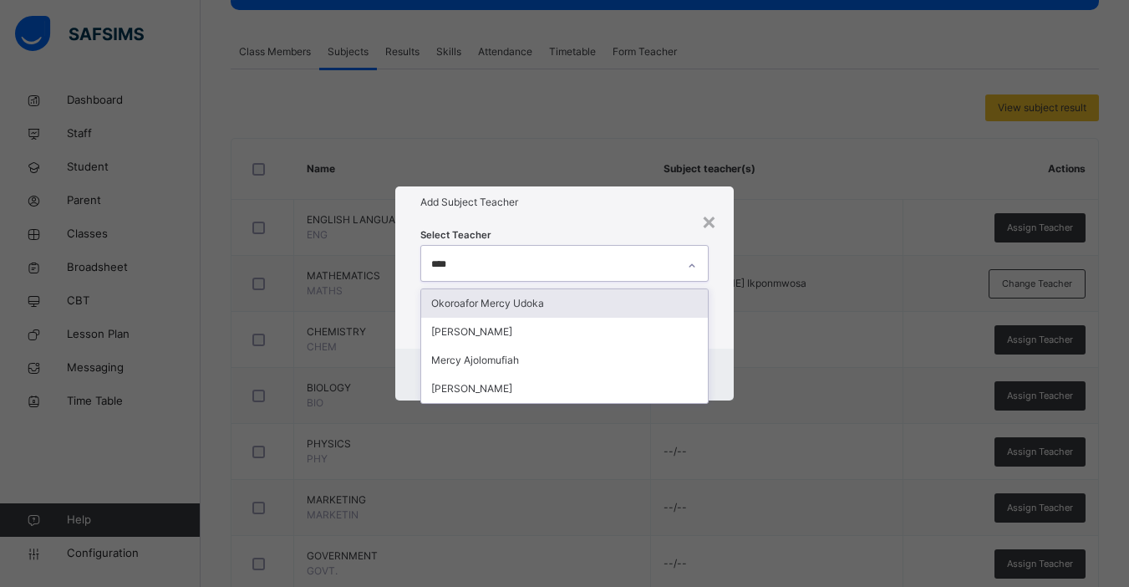
type input "*****"
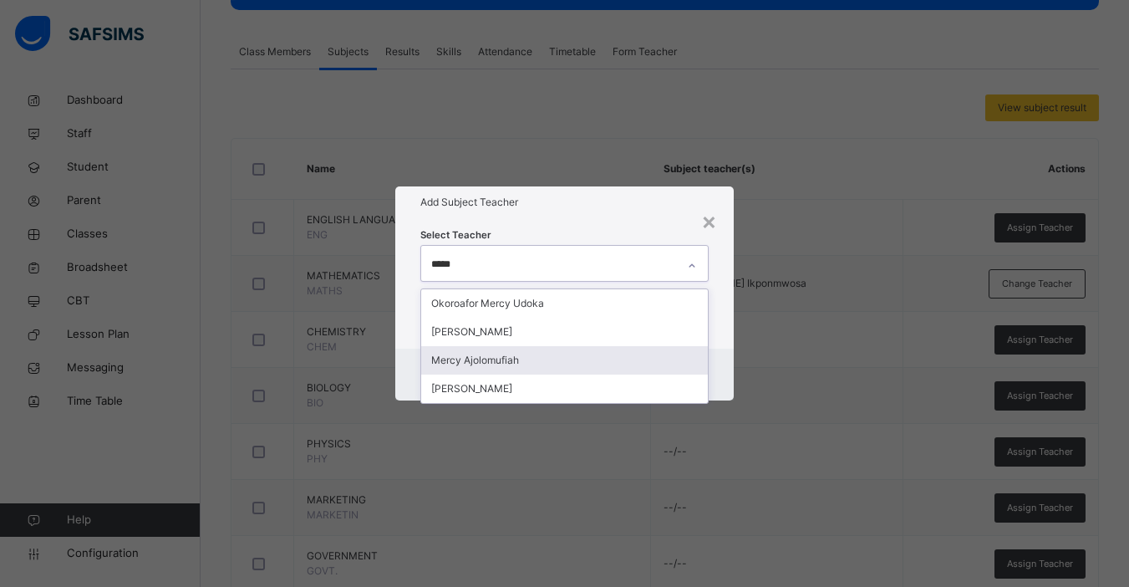
click at [506, 355] on div "Mercy Ajolomufiah" at bounding box center [564, 360] width 287 height 28
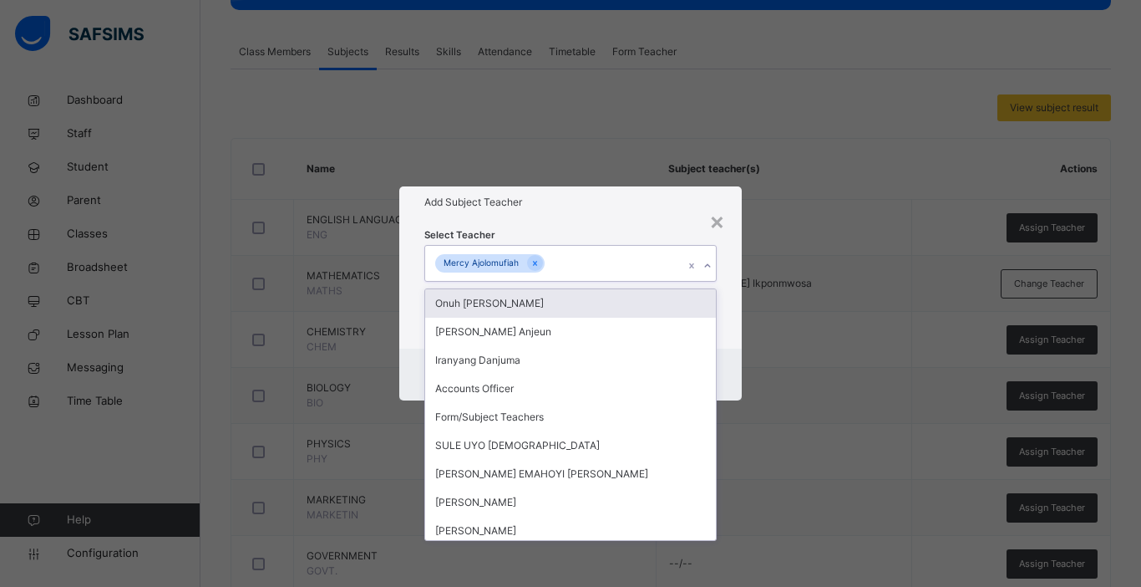
click at [733, 336] on div "Select Teacher option Mercy Ajolomufiah, selected. option Onuh [PERSON_NAME] fo…" at bounding box center [570, 283] width 343 height 130
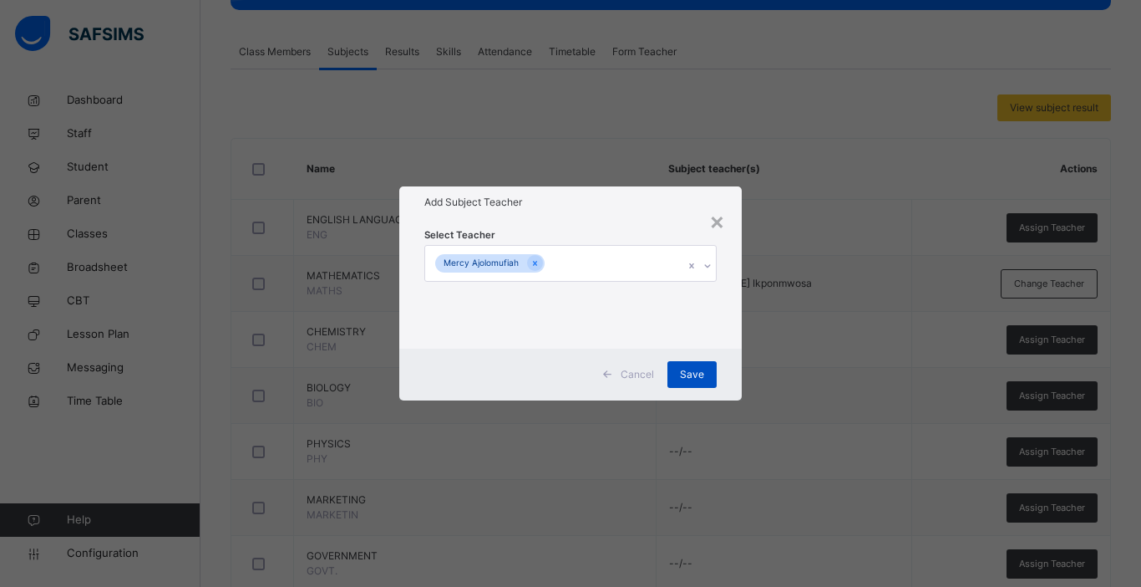
click at [700, 374] on span "Save" at bounding box center [692, 374] width 24 height 15
click at [700, 374] on div "Save" at bounding box center [692, 374] width 49 height 27
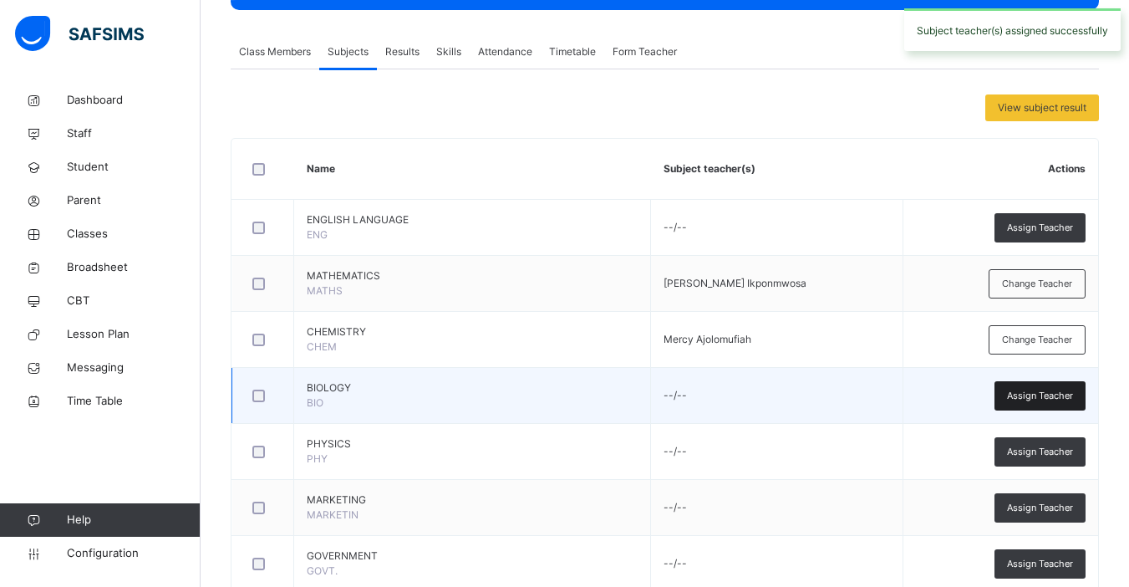
click at [1022, 400] on span "Assign Teacher" at bounding box center [1040, 396] width 66 height 14
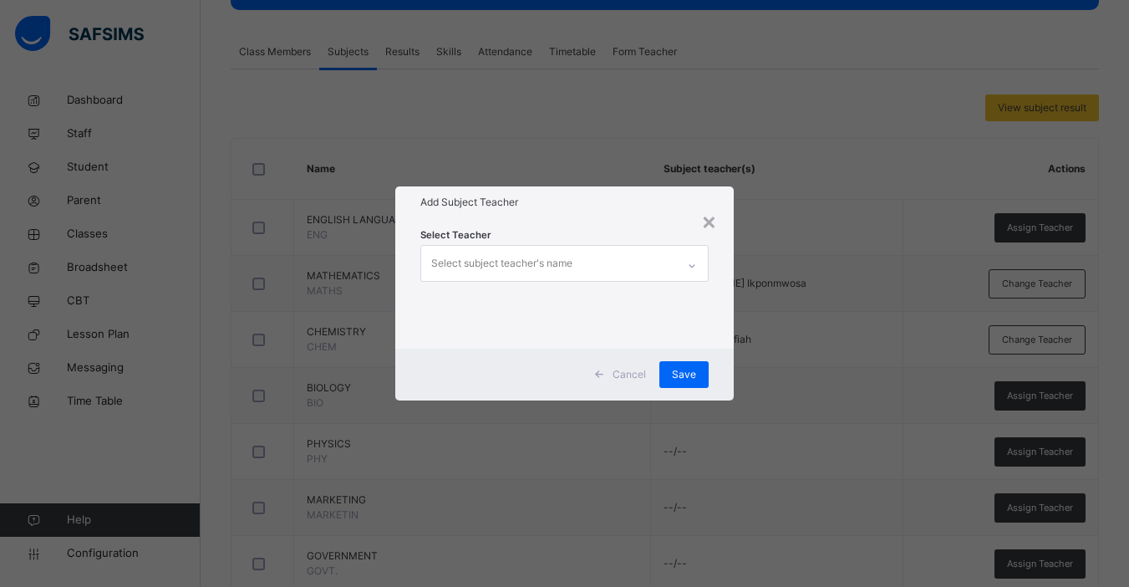
click at [554, 260] on div "Select subject teacher's name" at bounding box center [501, 263] width 141 height 32
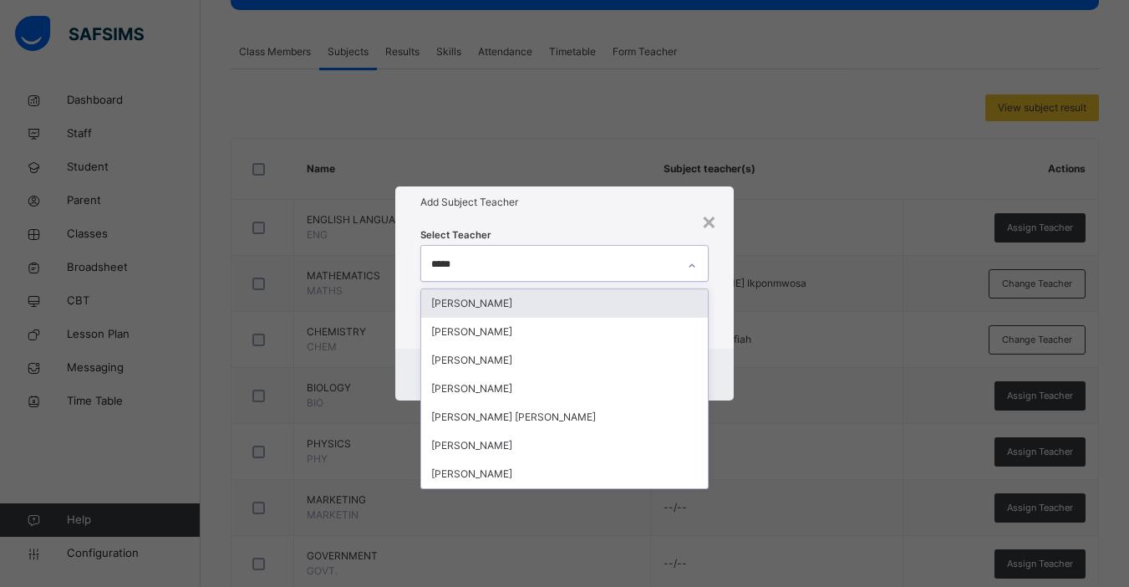
type input "******"
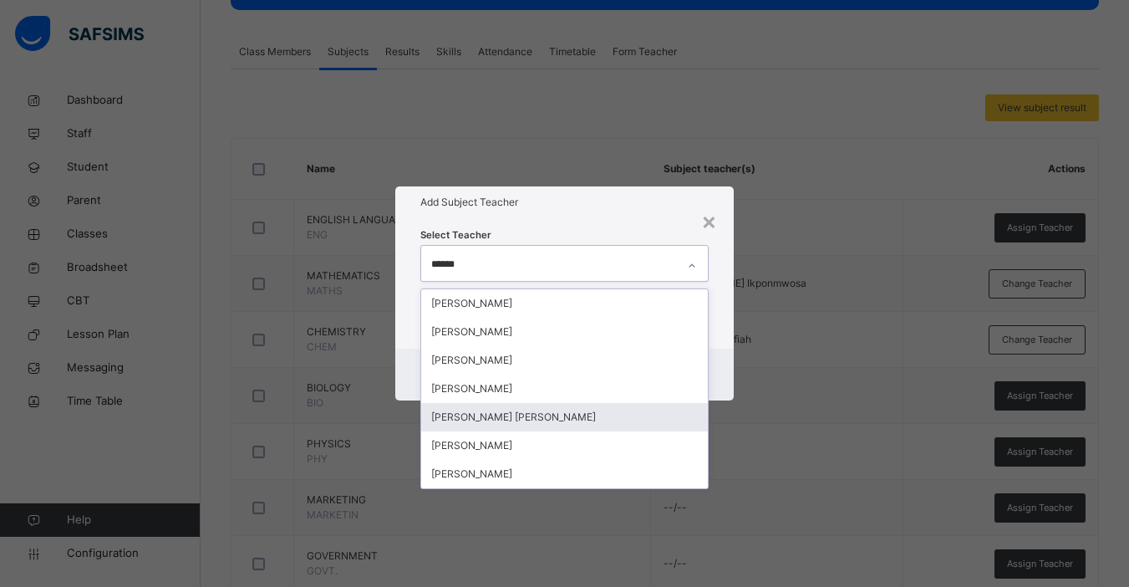
click at [526, 415] on div "[PERSON_NAME] [PERSON_NAME]" at bounding box center [564, 417] width 287 height 28
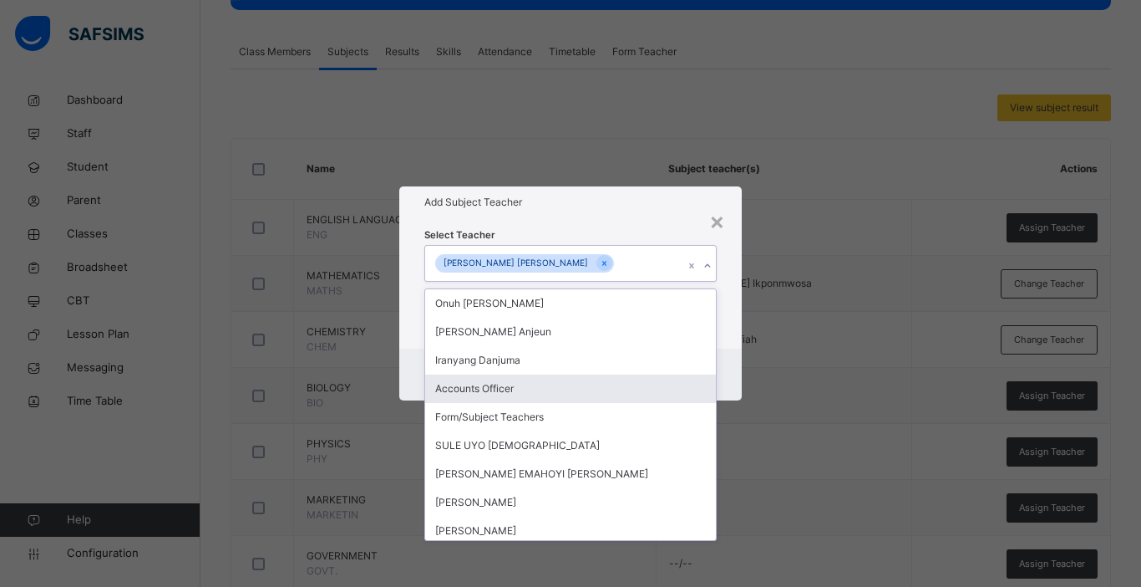
click at [732, 374] on div "Cancel Save" at bounding box center [570, 374] width 343 height 52
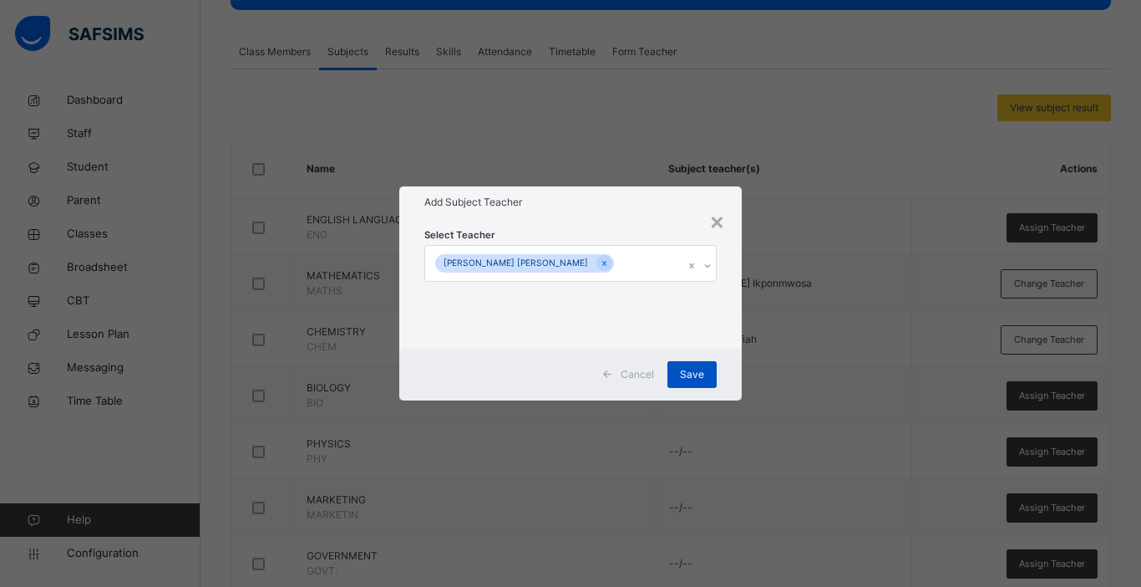
click at [694, 372] on span "Save" at bounding box center [692, 374] width 24 height 15
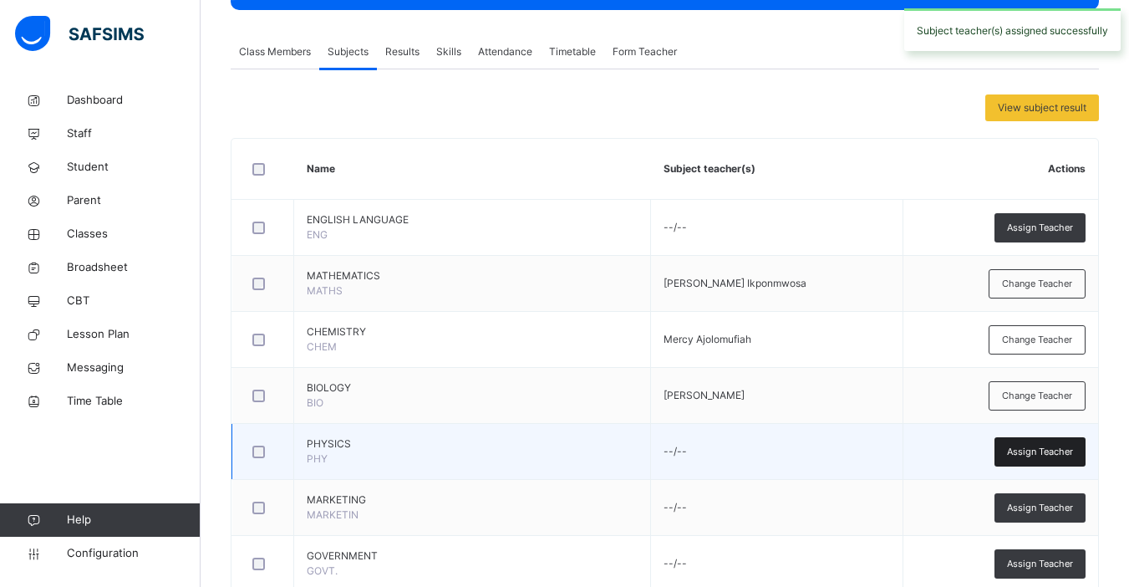
click at [1054, 449] on span "Assign Teacher" at bounding box center [1040, 452] width 66 height 14
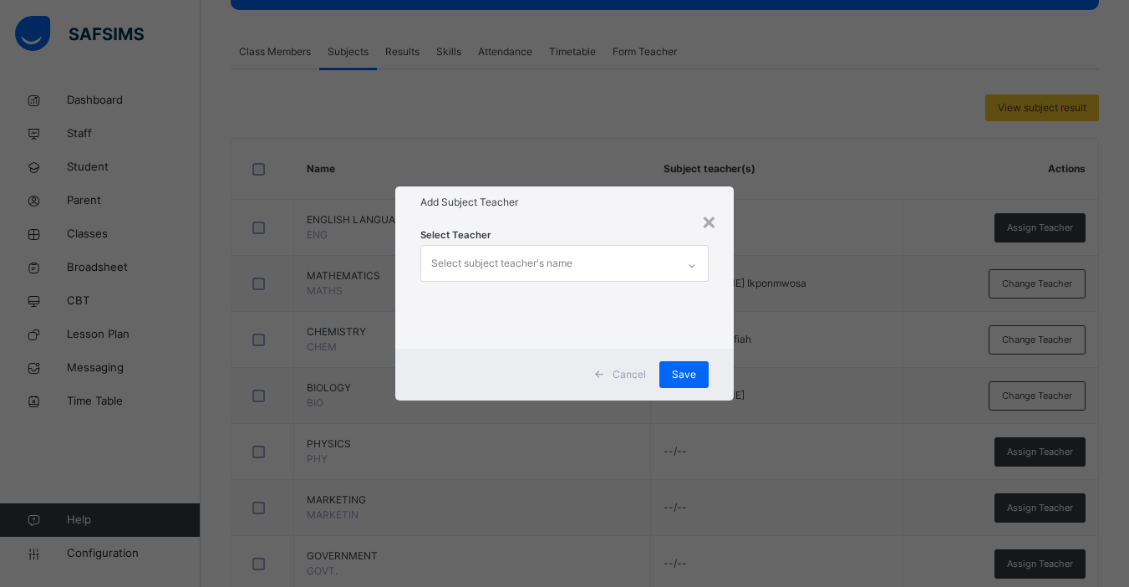
click at [533, 253] on div "Select subject teacher's name" at bounding box center [501, 263] width 141 height 32
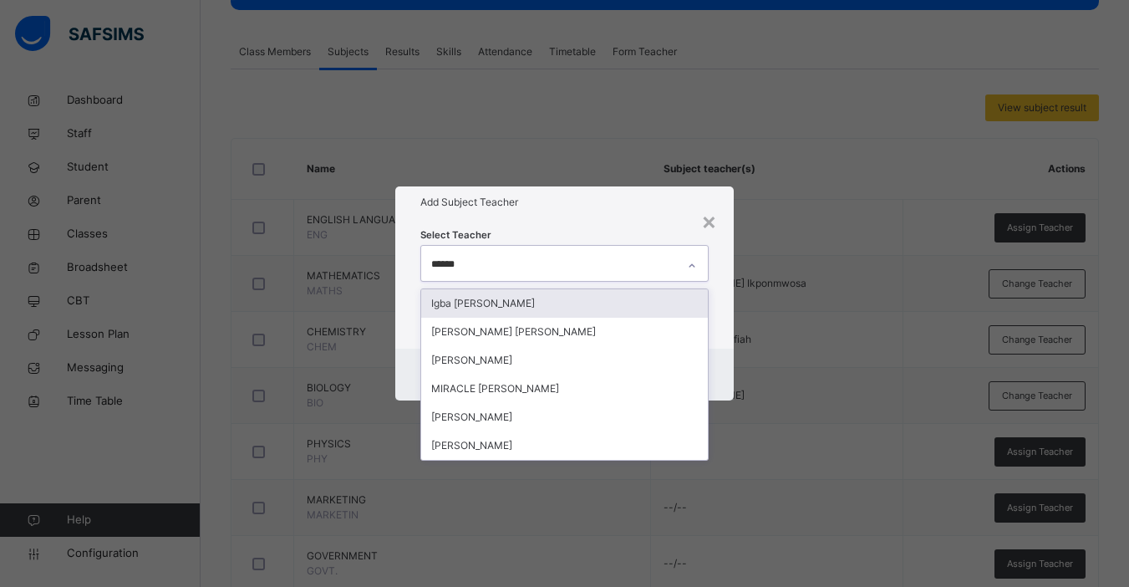
type input "*******"
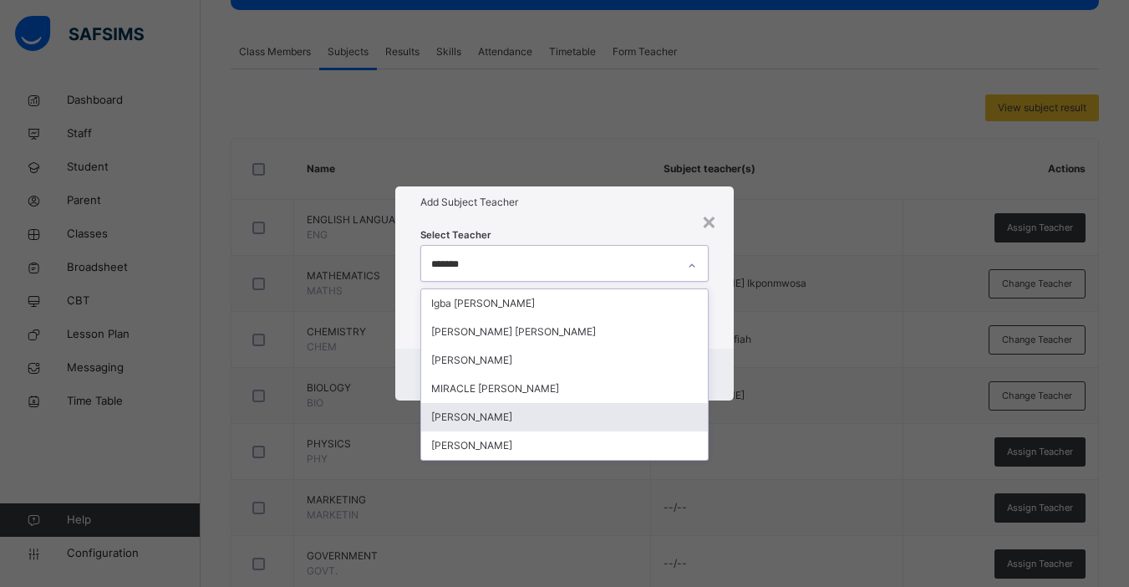
click at [502, 413] on div "[PERSON_NAME]" at bounding box center [564, 417] width 287 height 28
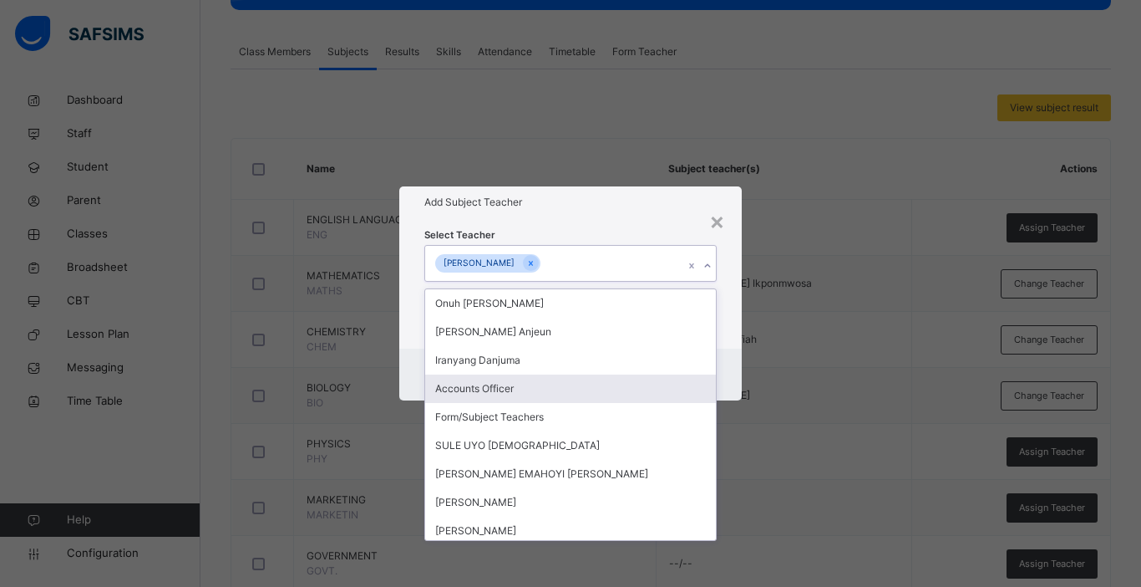
click at [784, 402] on div "× Add Subject Teacher Select Teacher option [PERSON_NAME], selected. option Acc…" at bounding box center [570, 293] width 1141 height 587
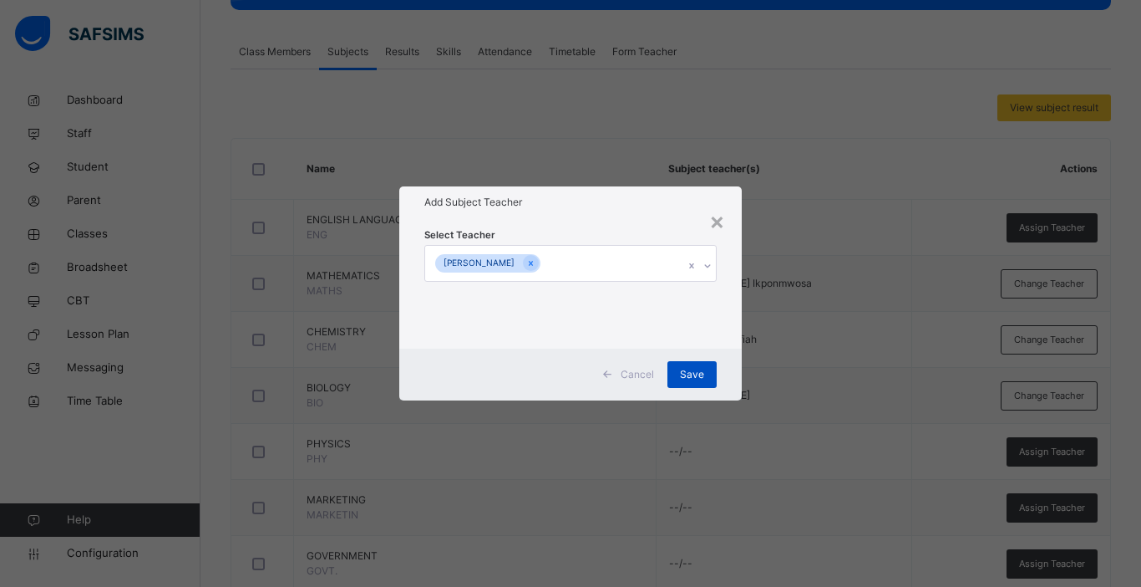
click at [687, 368] on span "Save" at bounding box center [692, 374] width 24 height 15
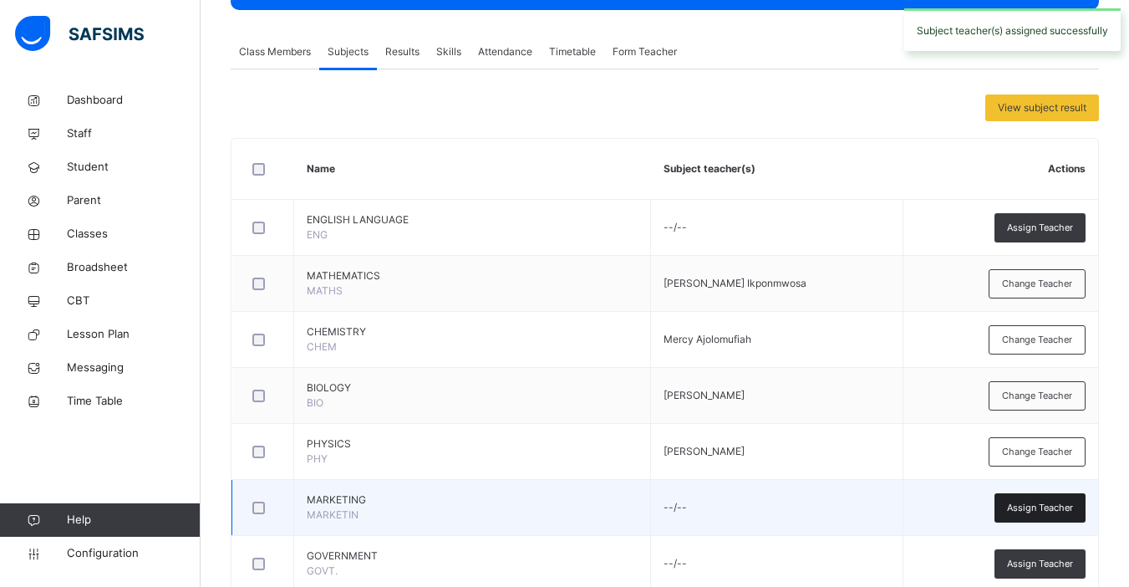
click at [1038, 510] on span "Assign Teacher" at bounding box center [1040, 508] width 66 height 14
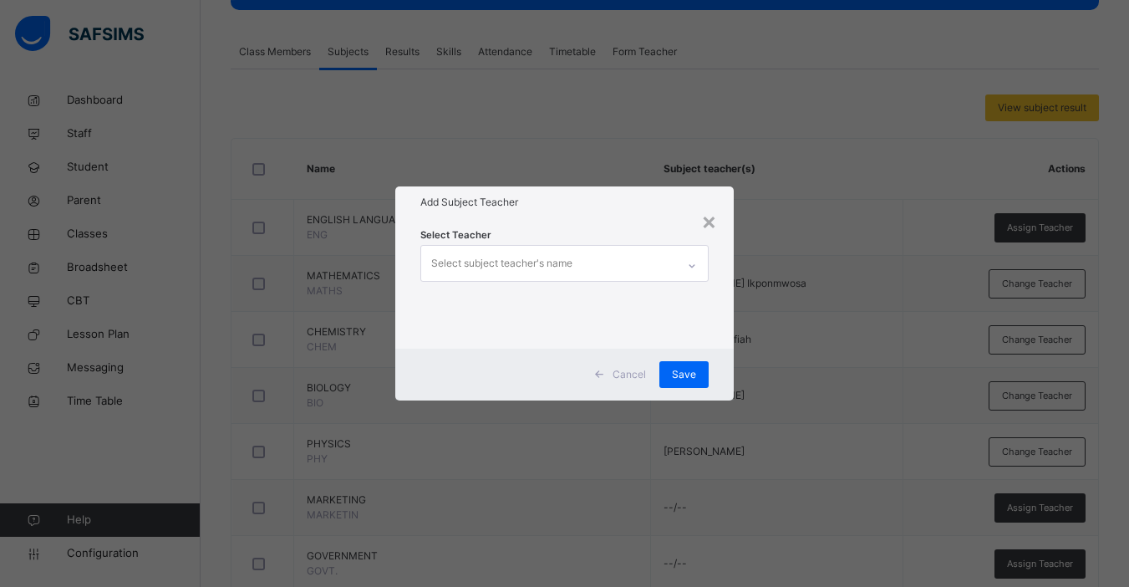
click at [560, 267] on div "Select subject teacher's name" at bounding box center [501, 263] width 141 height 32
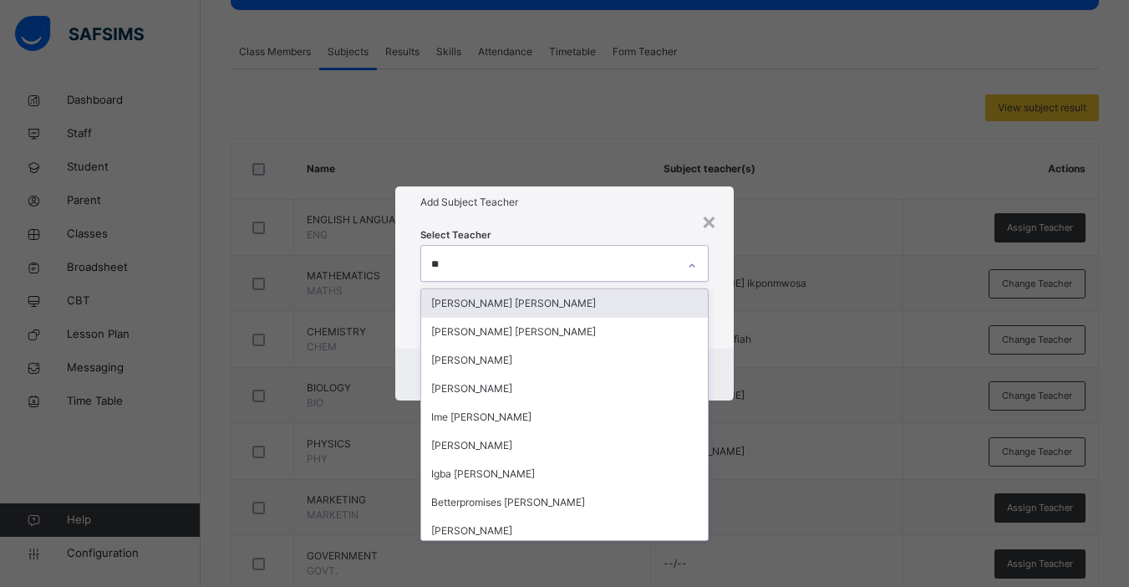
type input "***"
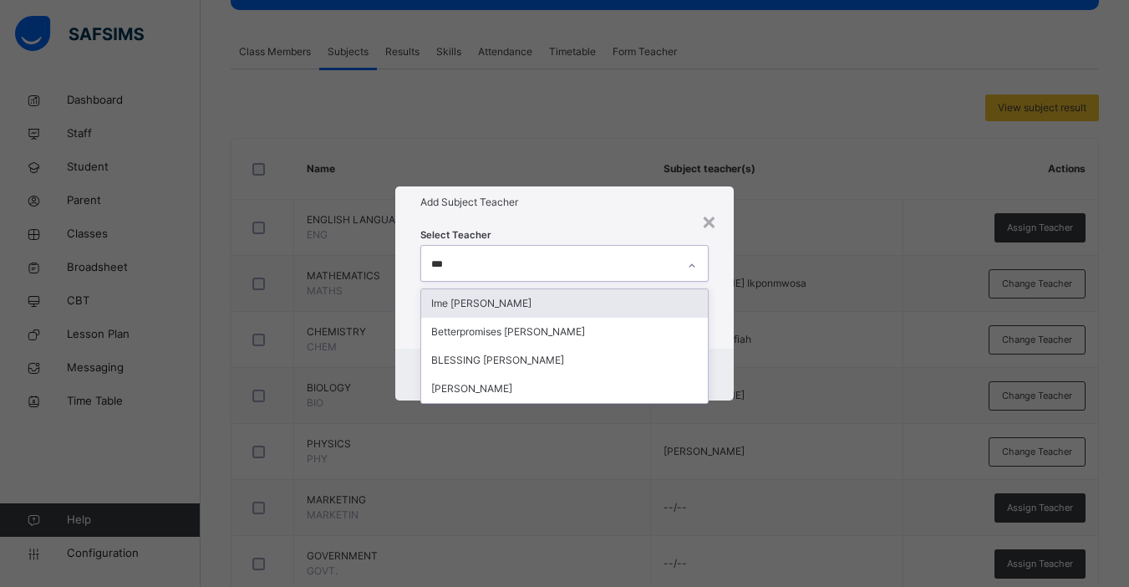
click at [539, 308] on div "Ime [PERSON_NAME]" at bounding box center [564, 303] width 287 height 28
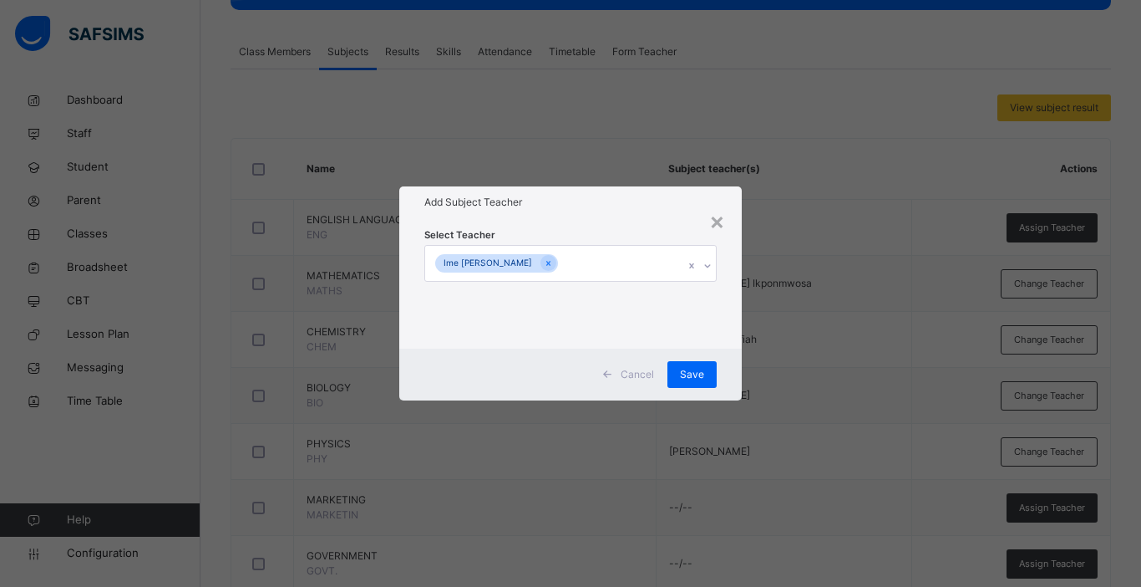
click at [735, 372] on div "Cancel Save" at bounding box center [570, 374] width 343 height 52
click at [696, 372] on span "Save" at bounding box center [692, 374] width 24 height 15
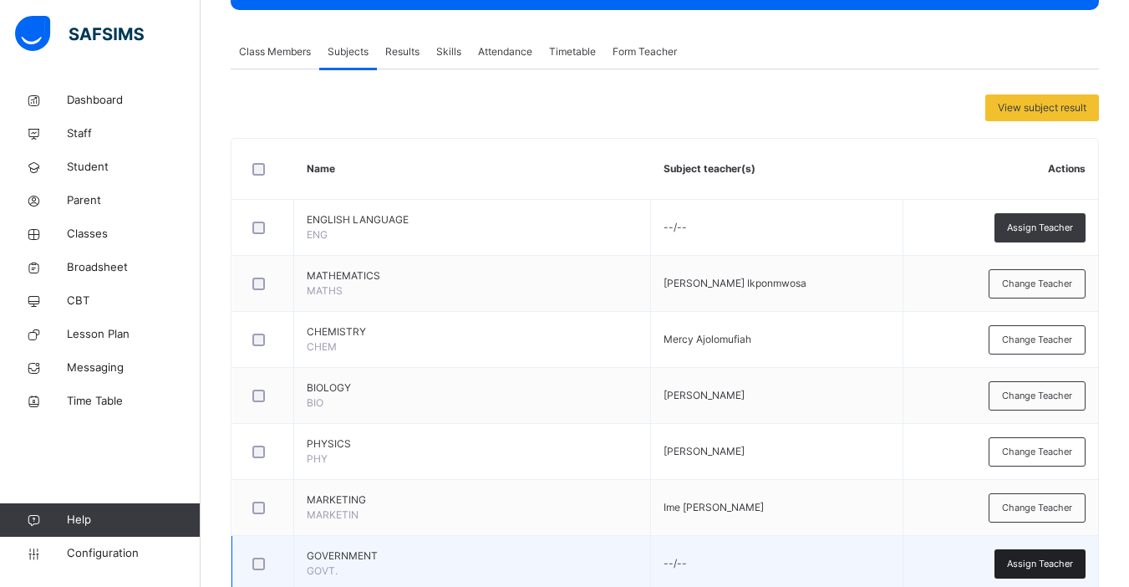
click at [1021, 561] on span "Assign Teacher" at bounding box center [1040, 564] width 66 height 14
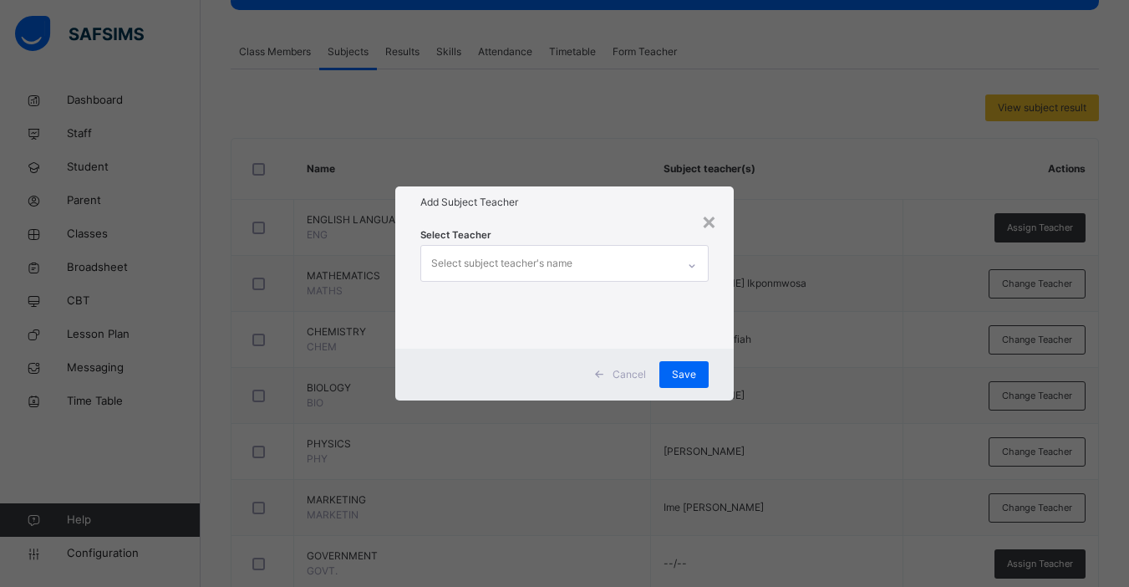
click at [525, 262] on div "Select subject teacher's name" at bounding box center [501, 263] width 141 height 32
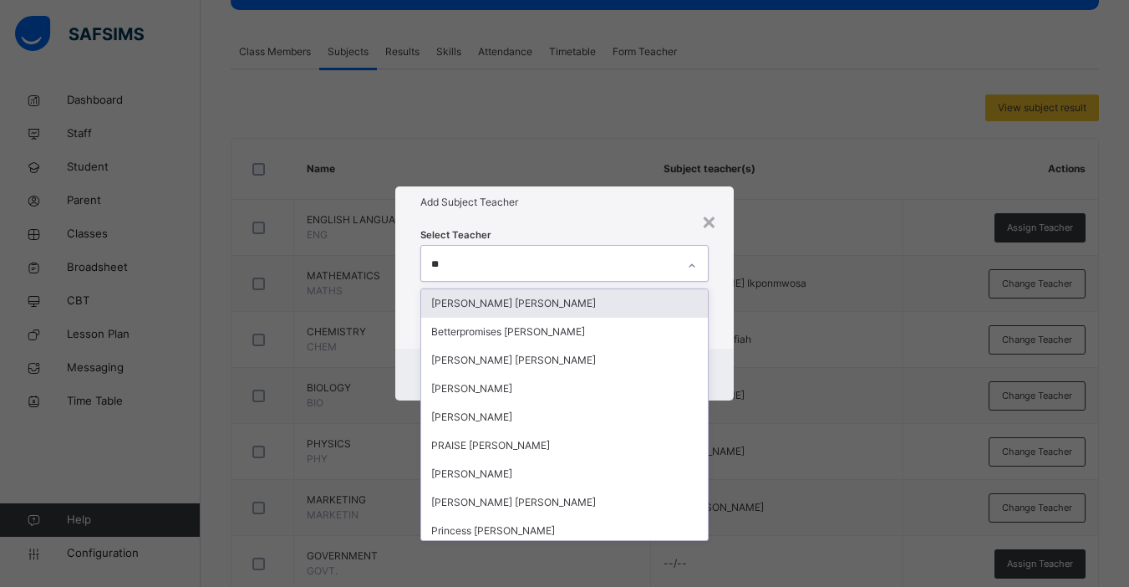
type input "***"
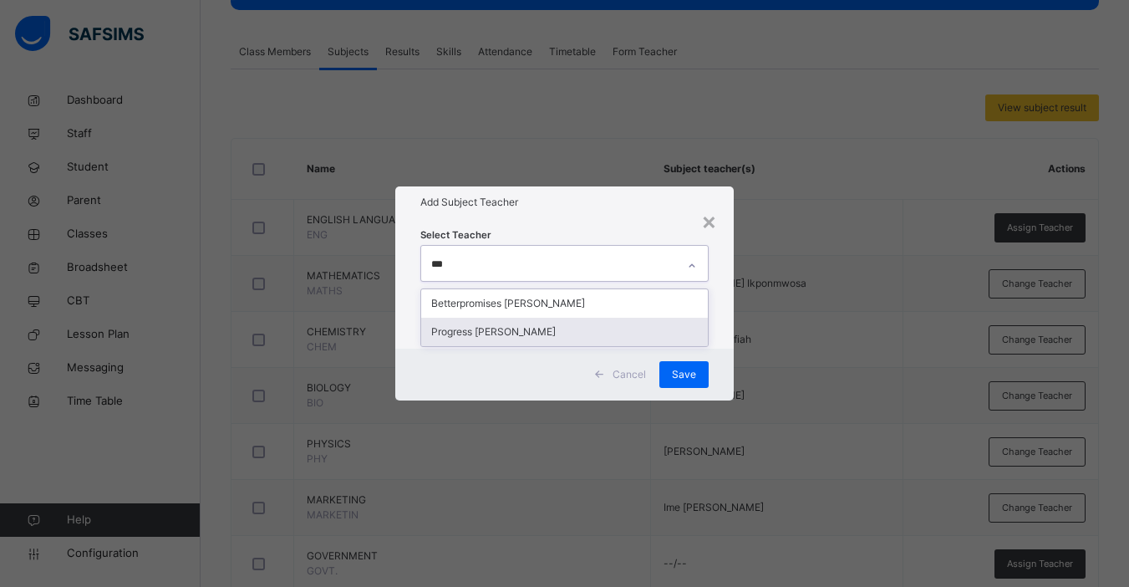
click at [502, 324] on div "Progress [PERSON_NAME]" at bounding box center [564, 332] width 287 height 28
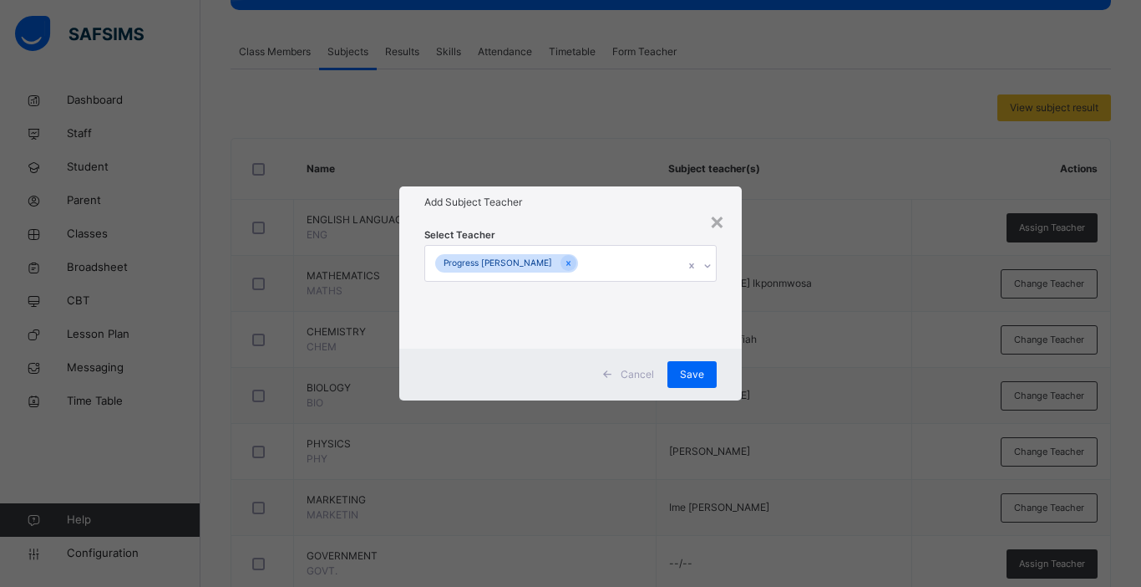
click at [727, 357] on div "Cancel Save" at bounding box center [570, 374] width 343 height 52
click at [701, 365] on div "Save" at bounding box center [692, 374] width 49 height 27
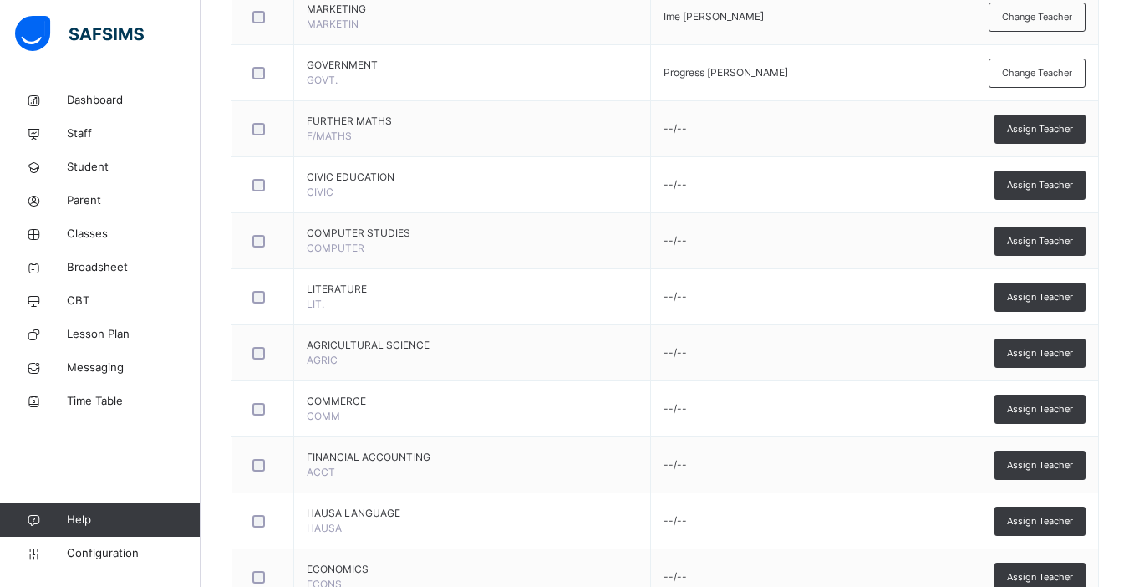
scroll to position [780, 0]
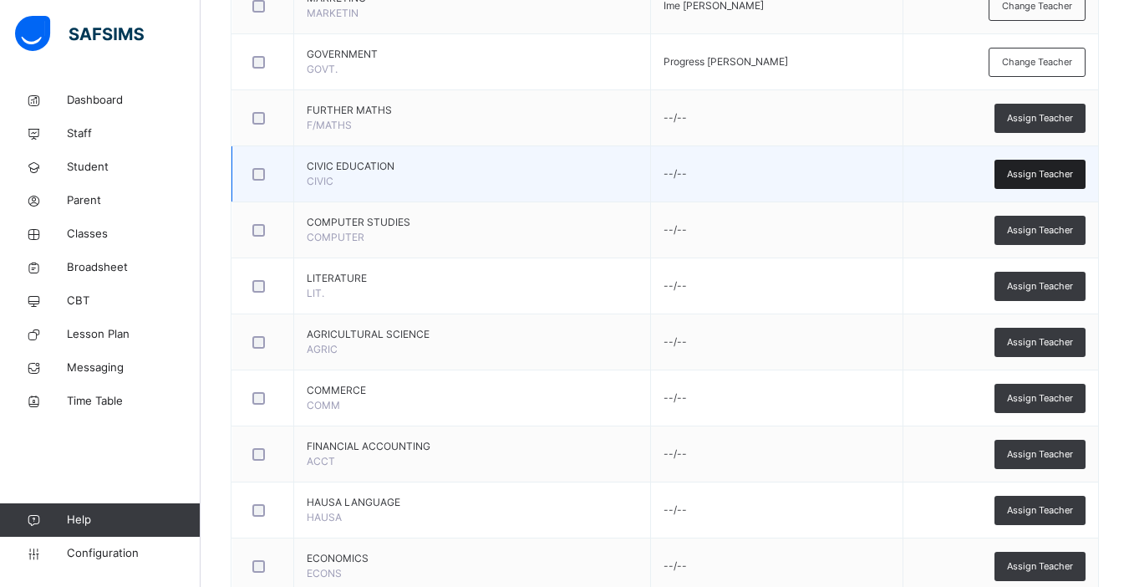
click at [1038, 177] on span "Assign Teacher" at bounding box center [1040, 174] width 66 height 14
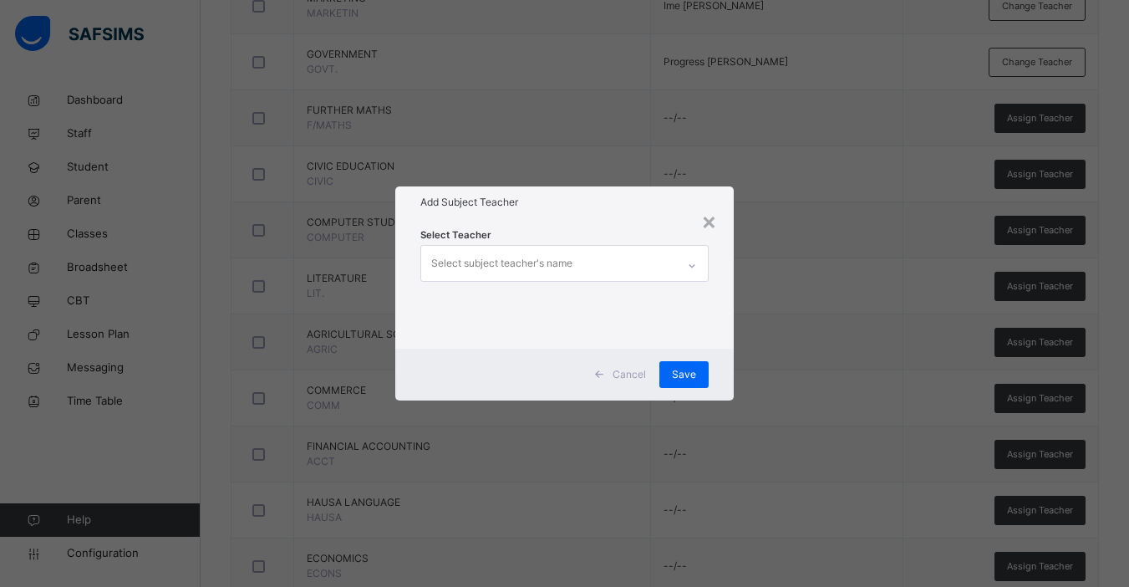
click at [506, 266] on div "Select subject teacher's name" at bounding box center [501, 263] width 141 height 32
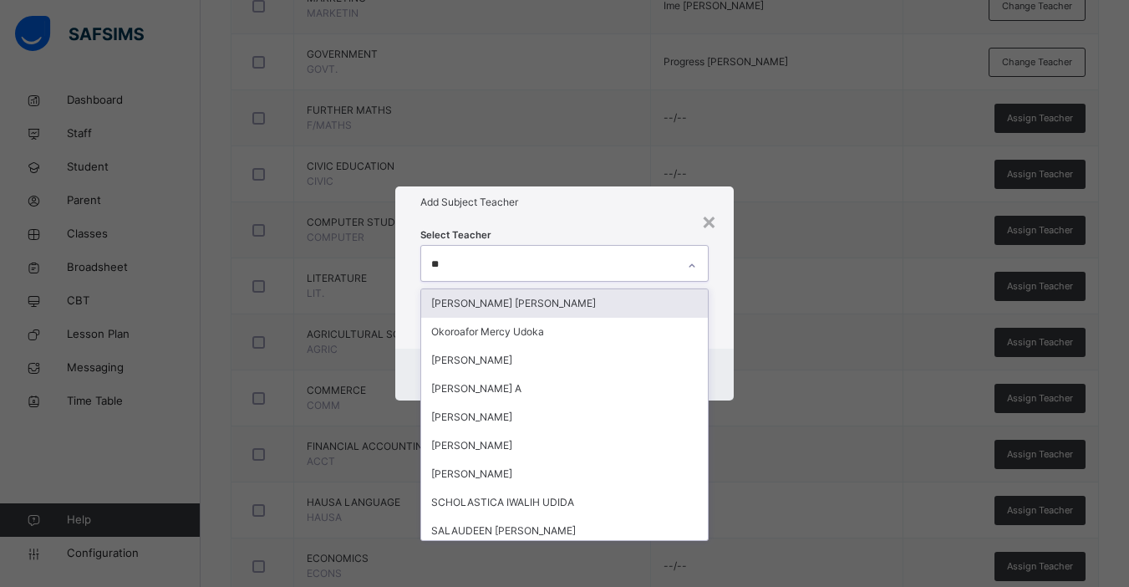
type input "***"
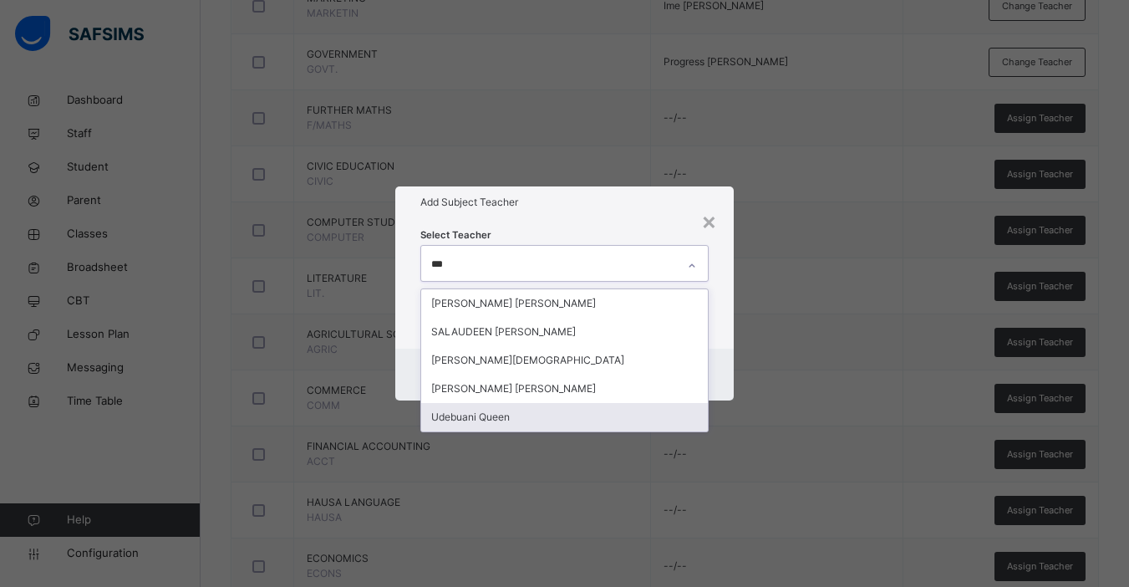
click at [485, 417] on div "Udebuani Queen" at bounding box center [564, 417] width 287 height 28
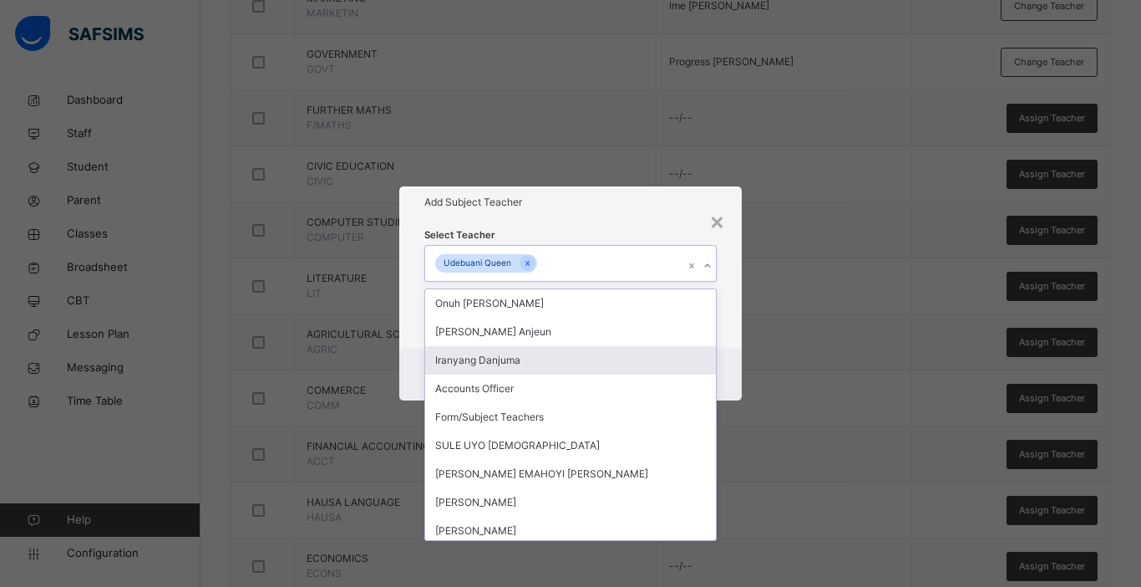
click at [739, 368] on div "Cancel Save" at bounding box center [570, 374] width 343 height 52
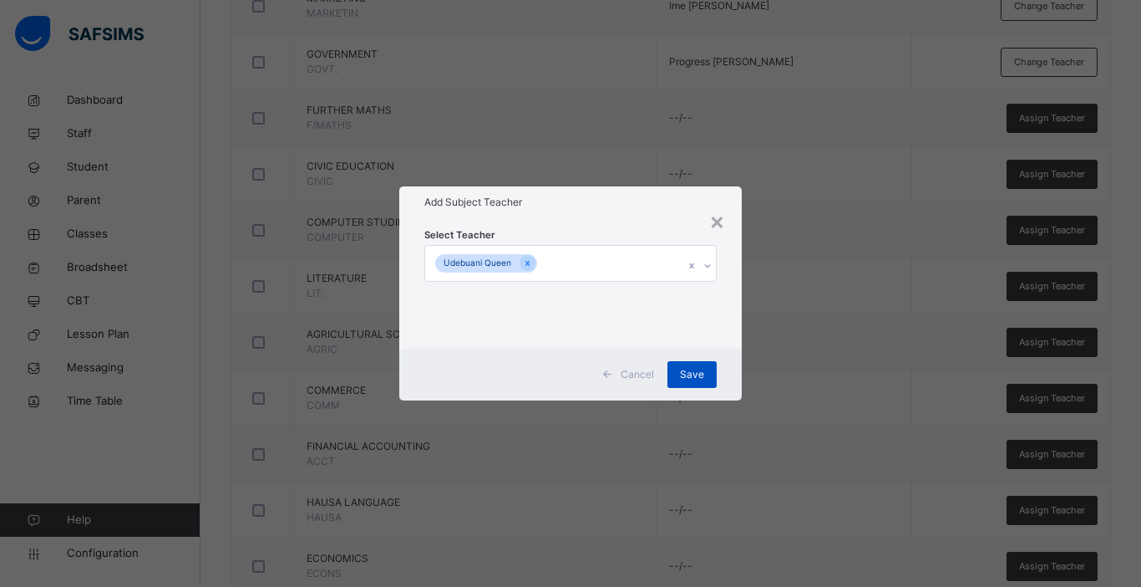
click at [693, 374] on span "Save" at bounding box center [692, 374] width 24 height 15
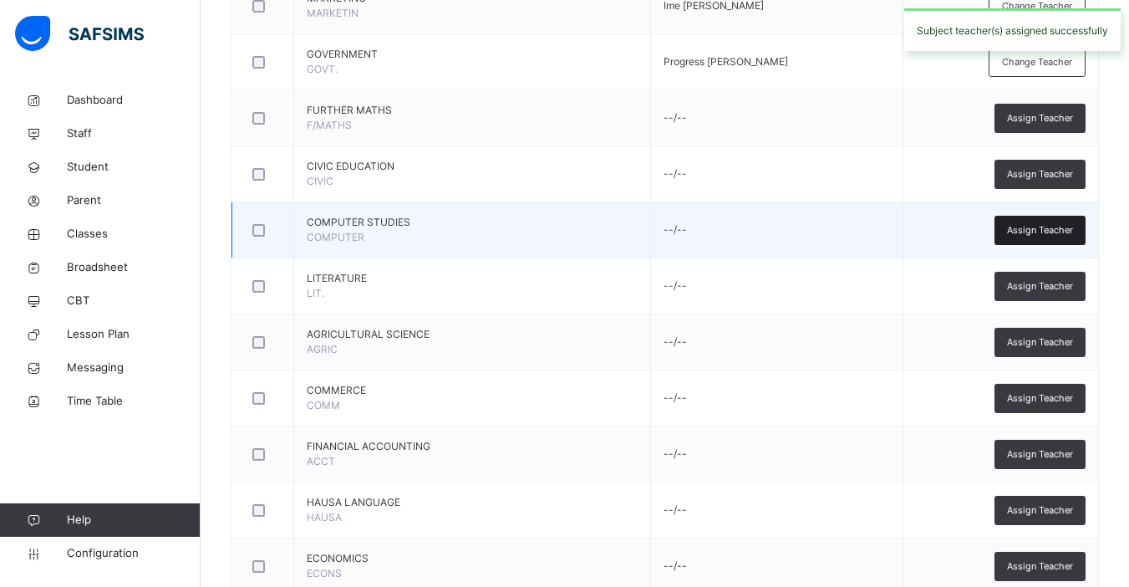
click at [1043, 231] on span "Assign Teacher" at bounding box center [1040, 230] width 66 height 14
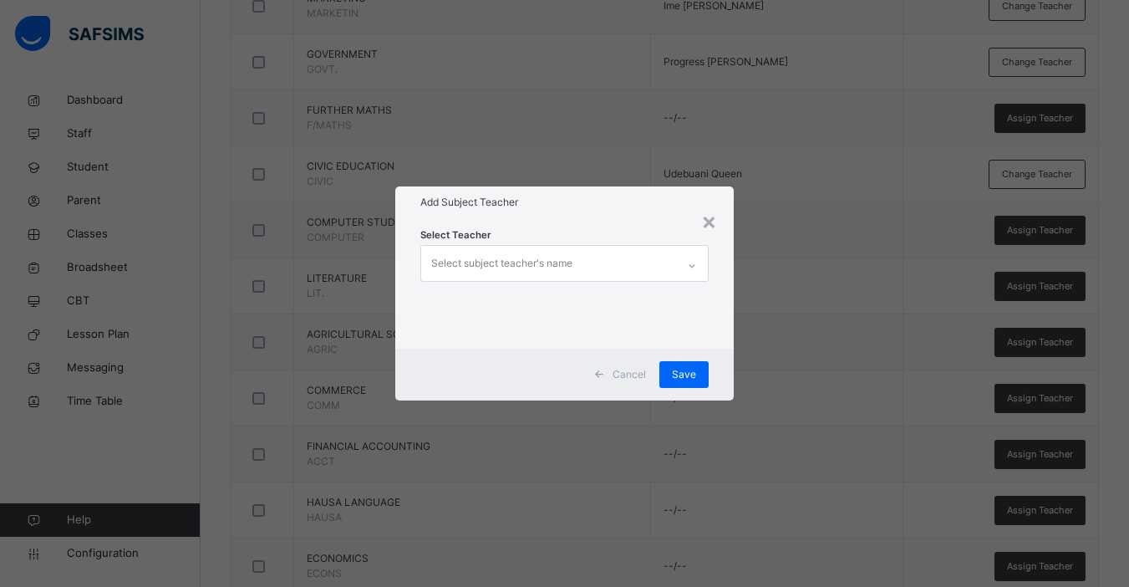
click at [525, 264] on div "Select subject teacher's name" at bounding box center [501, 263] width 141 height 32
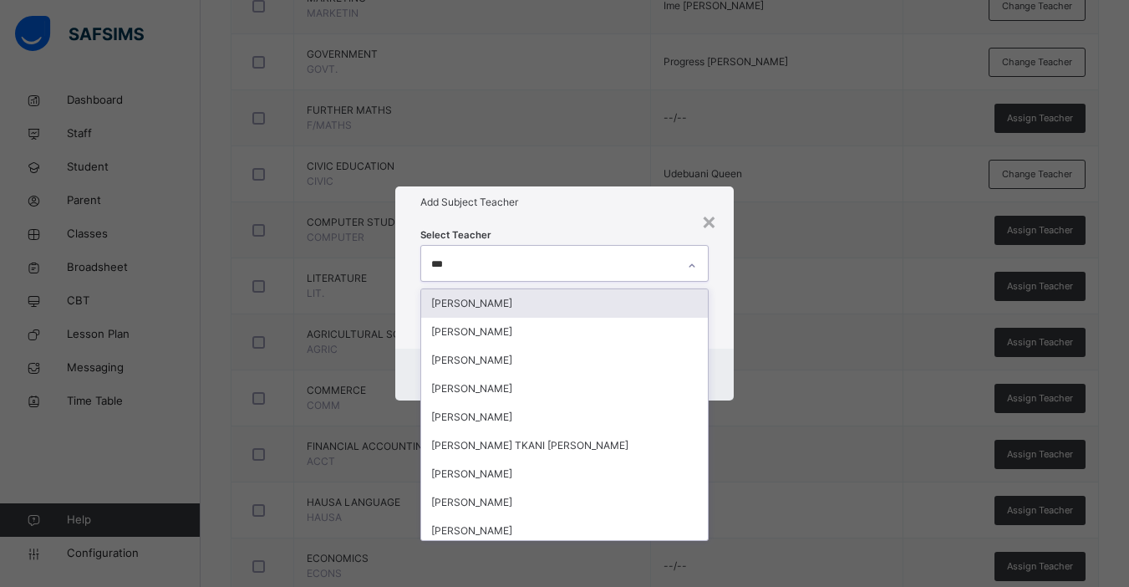
type input "****"
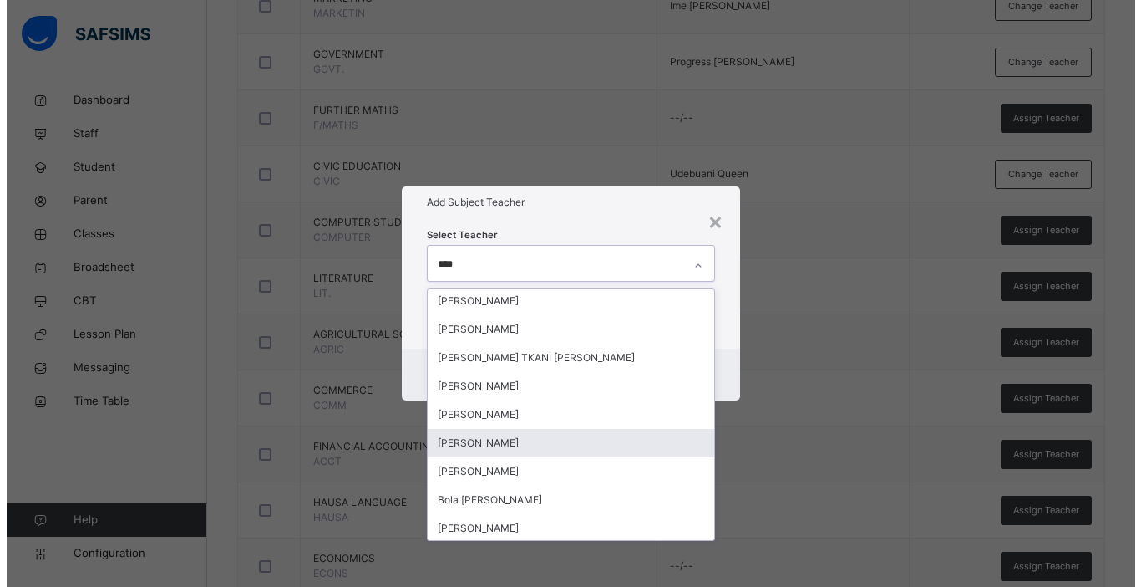
scroll to position [90, 0]
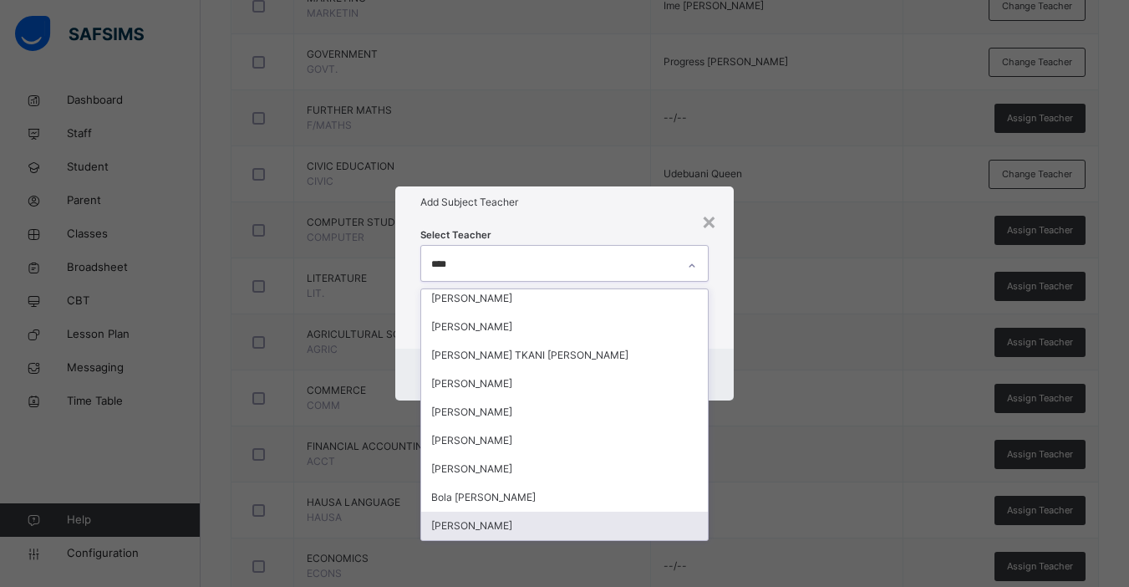
click at [525, 522] on div "[PERSON_NAME]" at bounding box center [564, 525] width 287 height 28
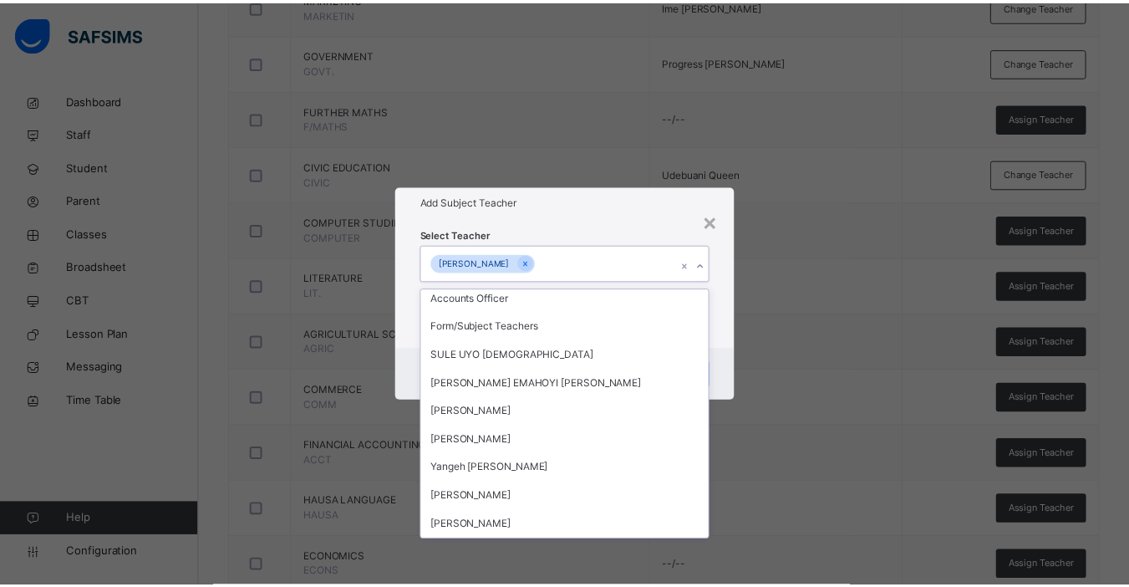
scroll to position [2562, 0]
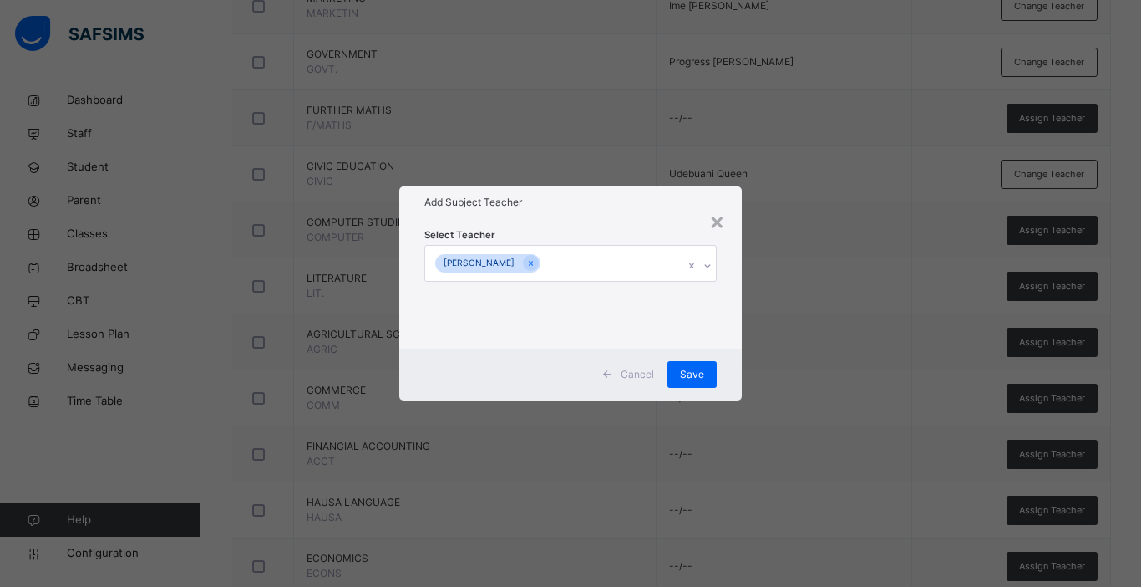
click at [736, 353] on div "Cancel Save" at bounding box center [570, 374] width 343 height 52
click at [699, 370] on span "Save" at bounding box center [692, 374] width 24 height 15
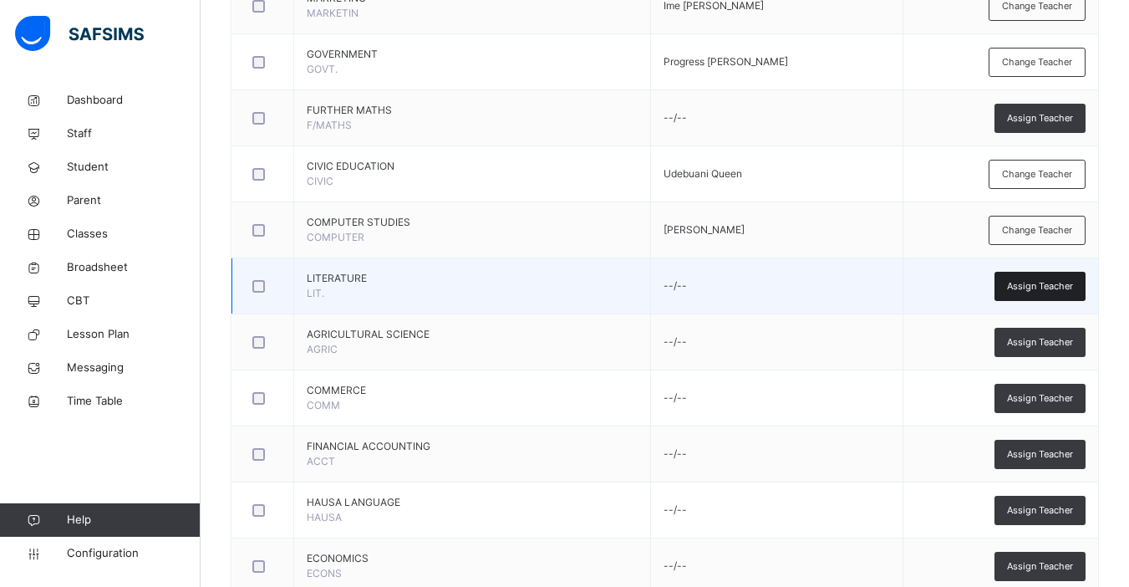
click at [1044, 290] on span "Assign Teacher" at bounding box center [1040, 286] width 66 height 14
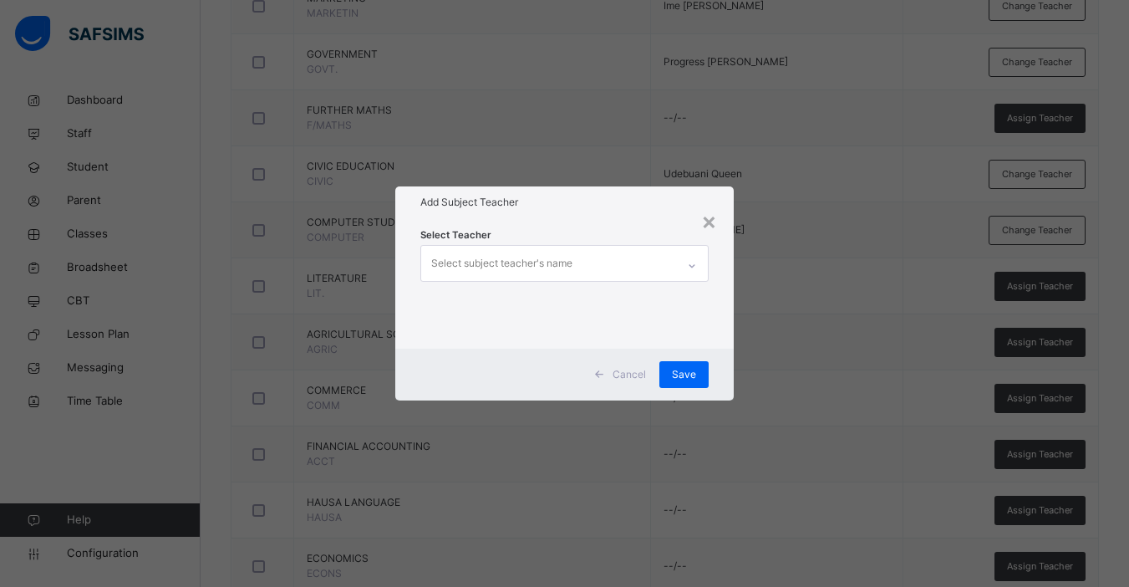
click at [557, 266] on div "Select subject teacher's name" at bounding box center [501, 263] width 141 height 32
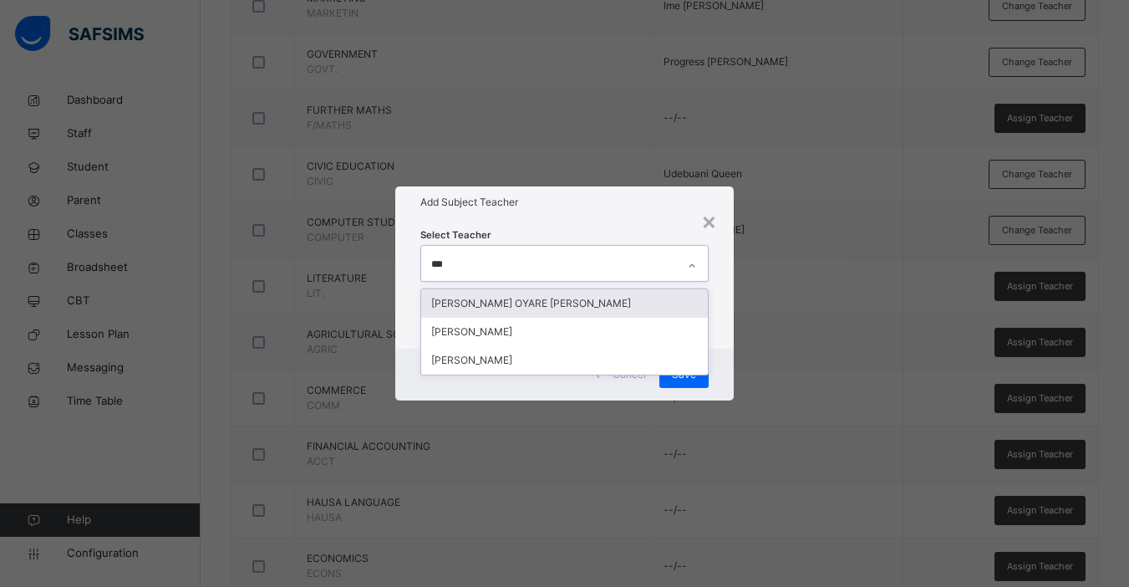
type input "****"
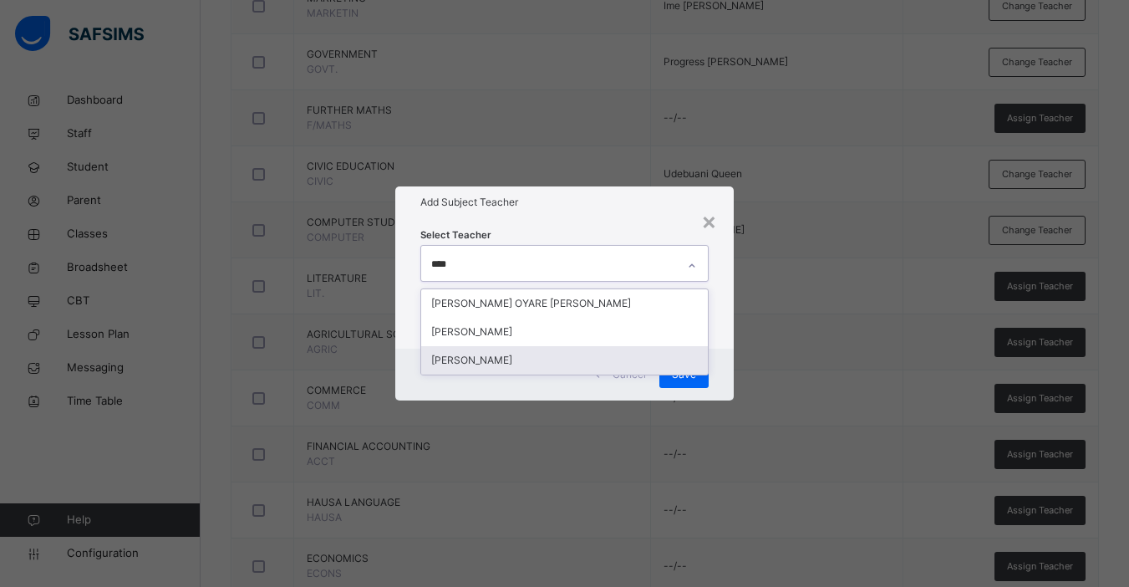
click at [504, 363] on div "[PERSON_NAME]" at bounding box center [564, 360] width 287 height 28
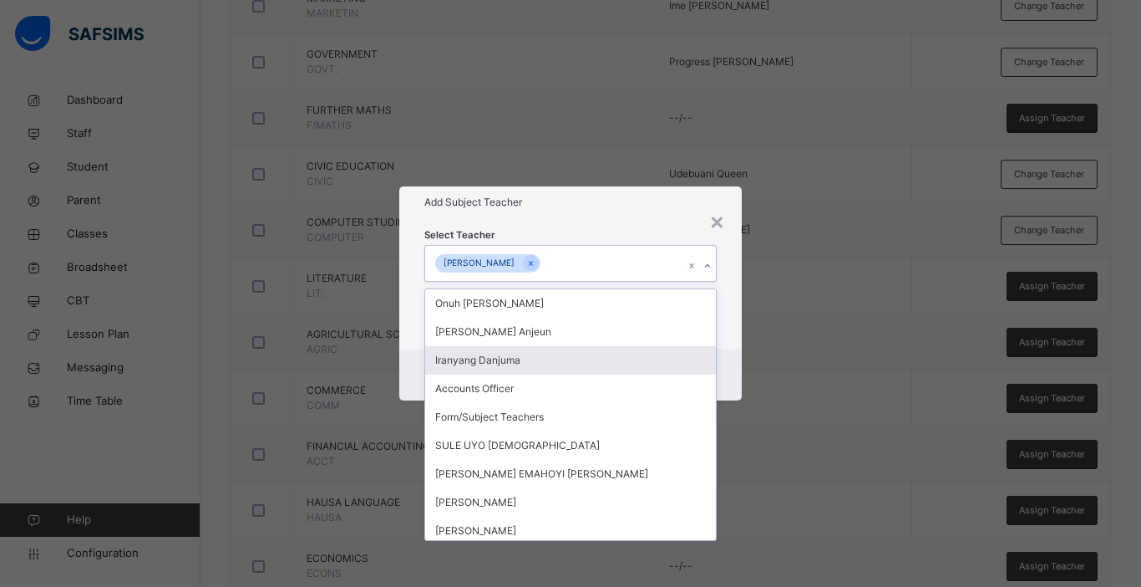
click at [733, 338] on div "Select Teacher option [PERSON_NAME], selected. option Iranyang Danjuma focused,…" at bounding box center [570, 283] width 343 height 130
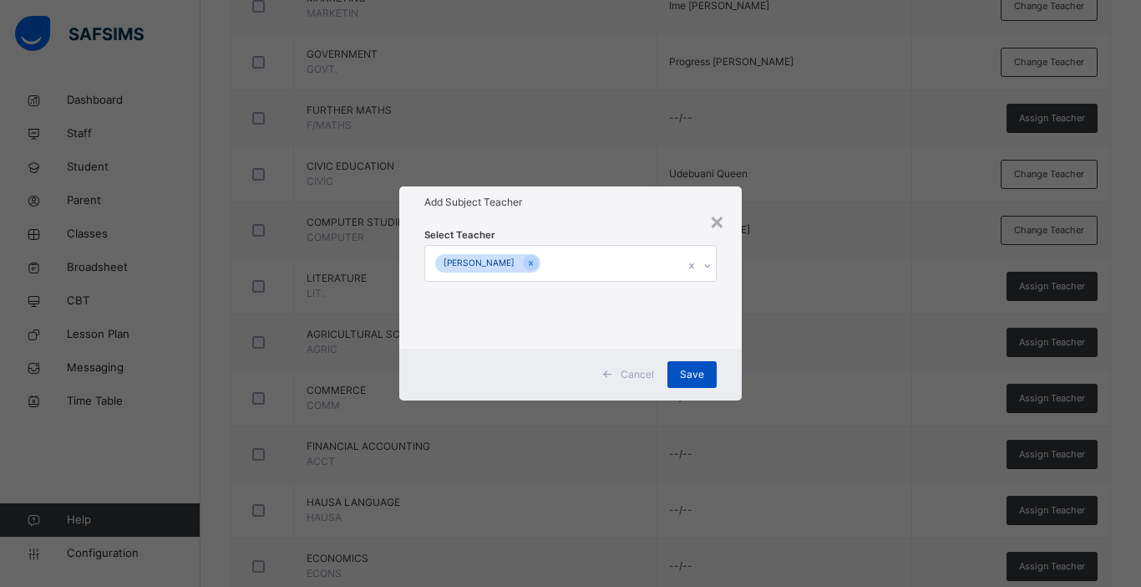
click at [697, 369] on span "Save" at bounding box center [692, 374] width 24 height 15
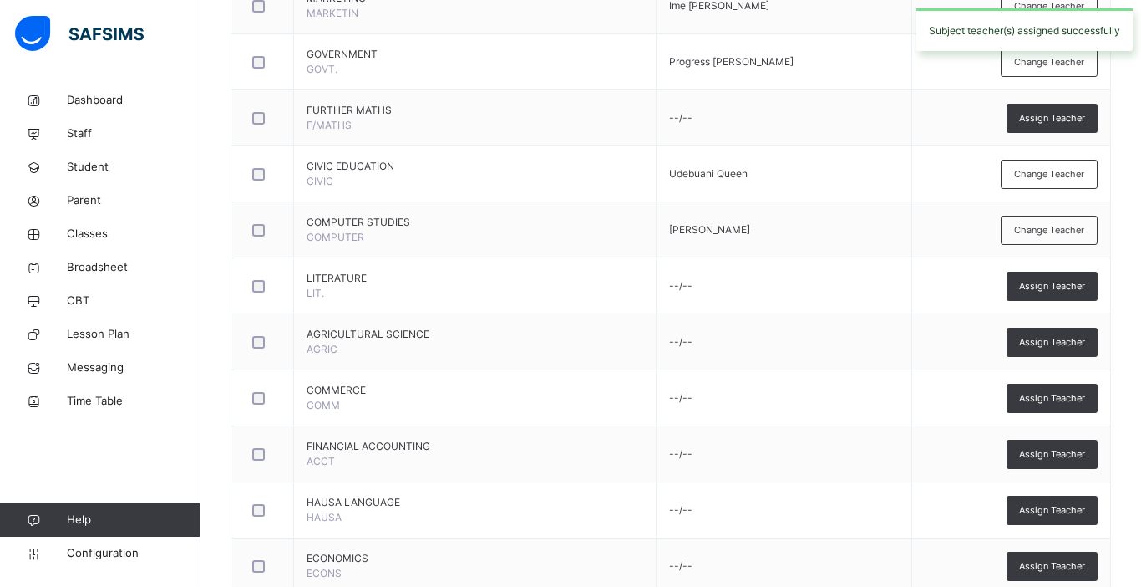
click at [1055, 340] on span "Assign Teacher" at bounding box center [1052, 342] width 66 height 14
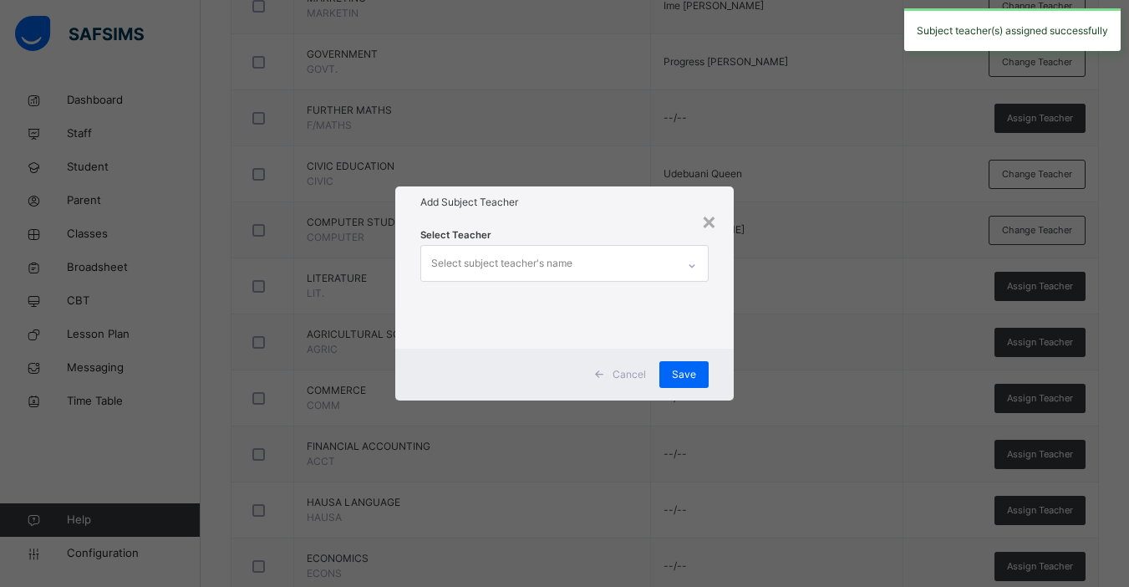
click at [507, 268] on div "Select subject teacher's name" at bounding box center [501, 263] width 141 height 32
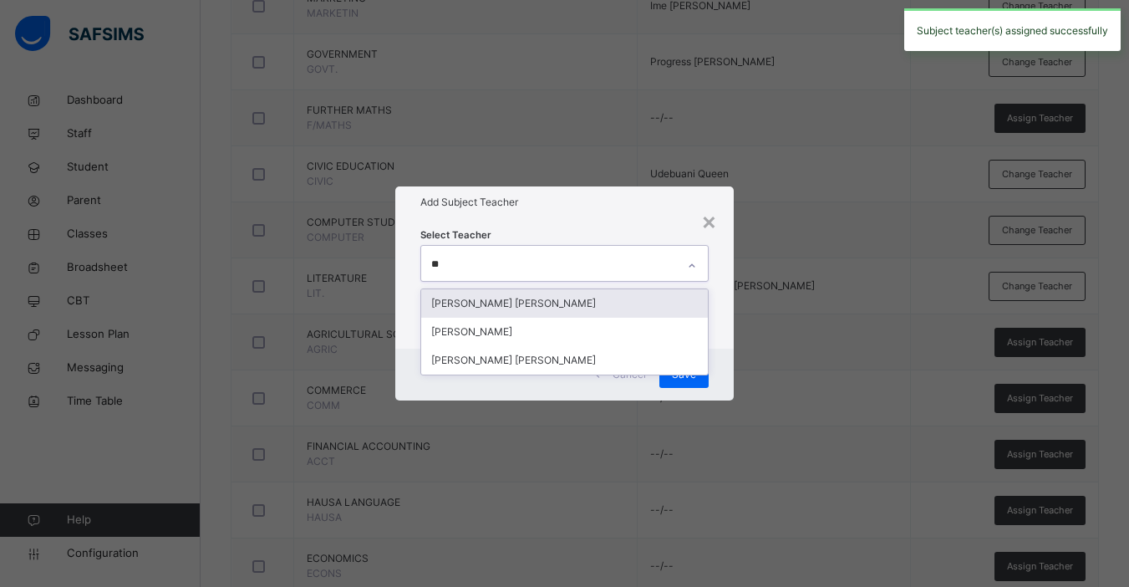
type input "***"
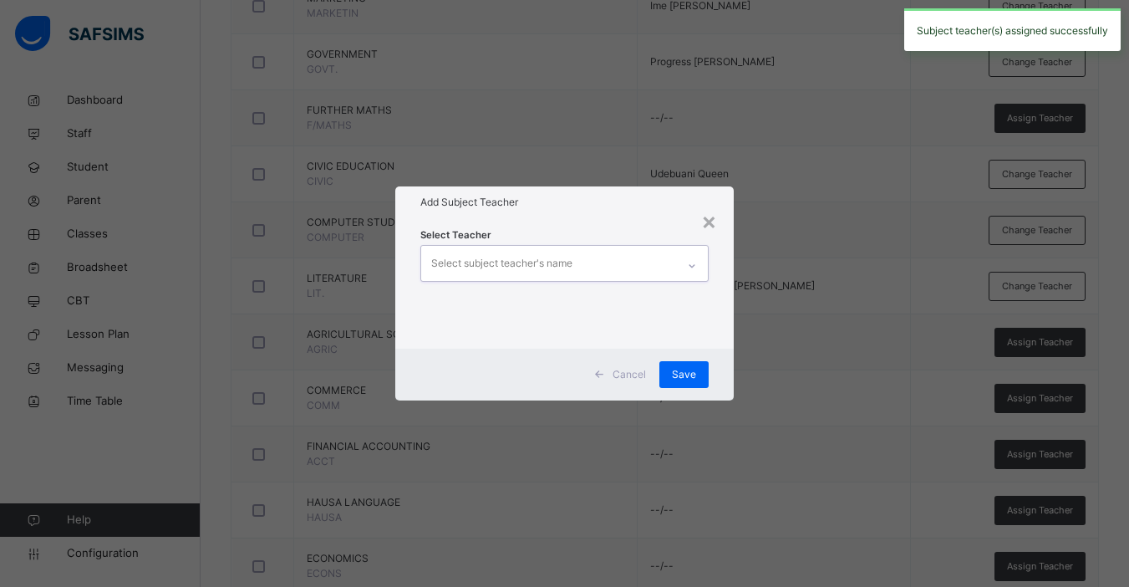
click at [507, 268] on div "Select subject teacher's name" at bounding box center [548, 263] width 255 height 35
click at [507, 268] on div "Select subject teacher's name" at bounding box center [501, 263] width 141 height 32
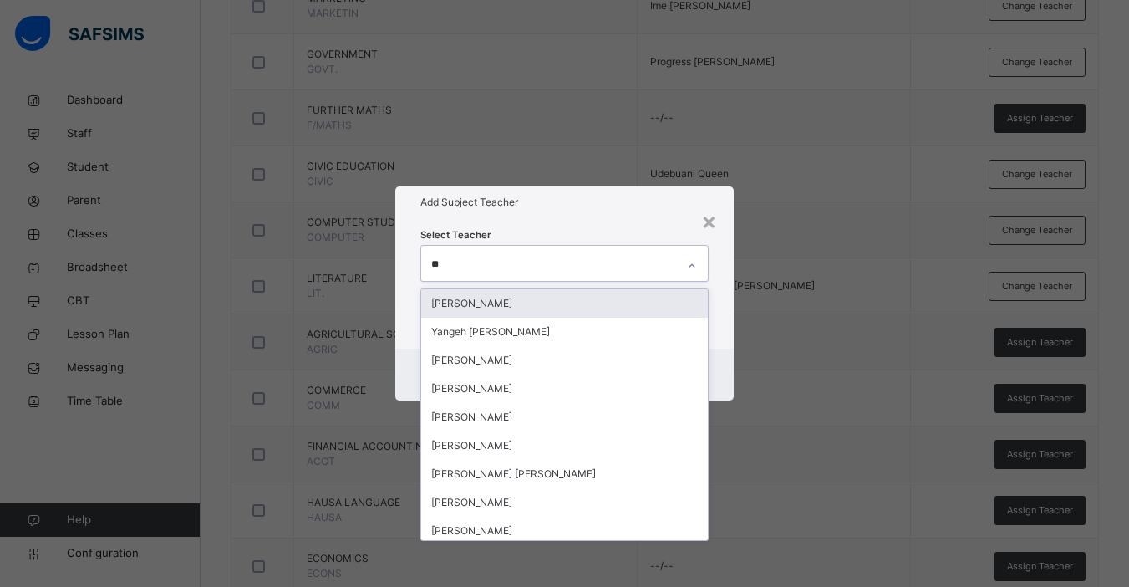
type input "***"
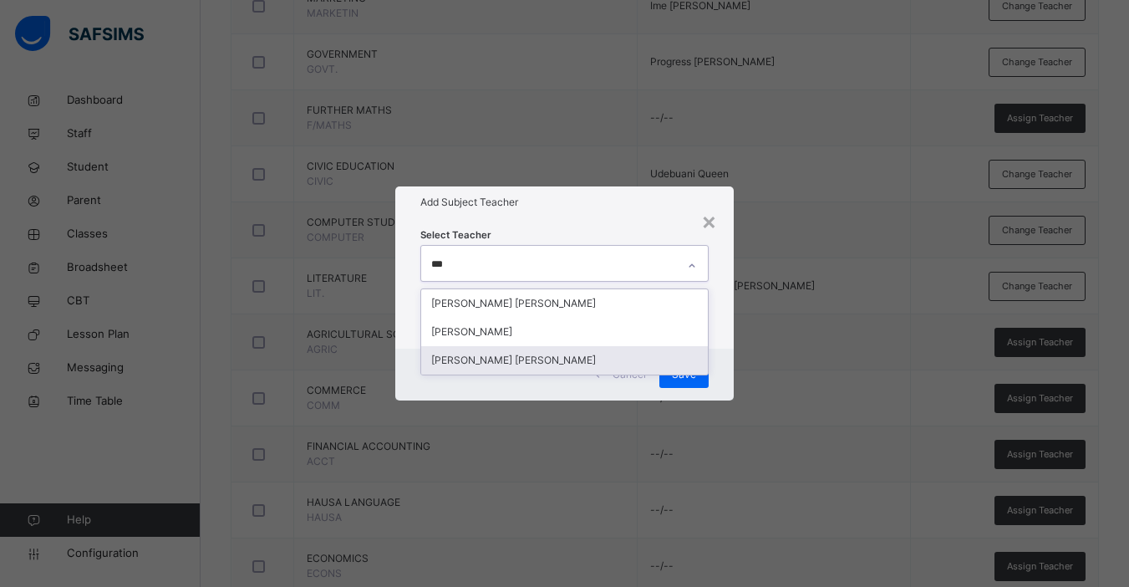
click at [496, 351] on div "[PERSON_NAME] [PERSON_NAME]" at bounding box center [564, 360] width 287 height 28
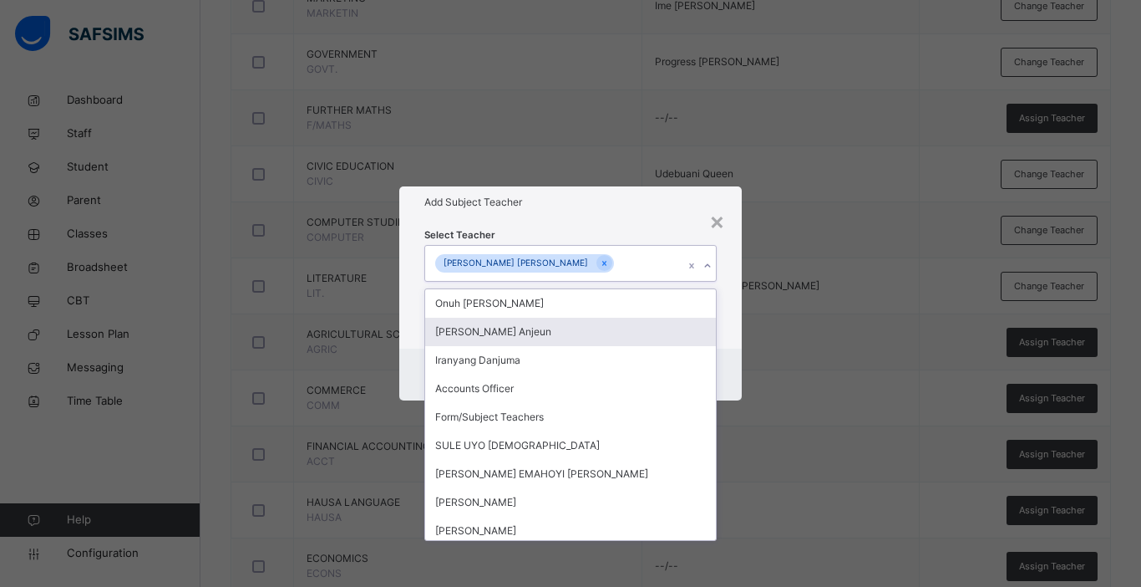
click at [728, 337] on div "Select Teacher option [PERSON_NAME] [PERSON_NAME], selected. option [PERSON_NAM…" at bounding box center [570, 283] width 343 height 130
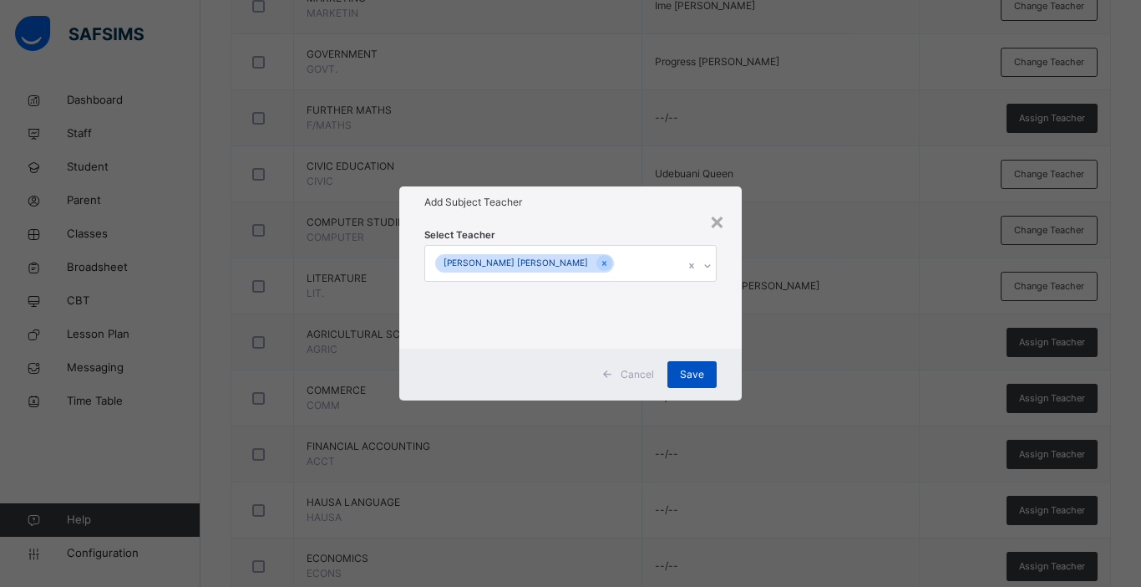
click at [689, 379] on span "Save" at bounding box center [692, 374] width 24 height 15
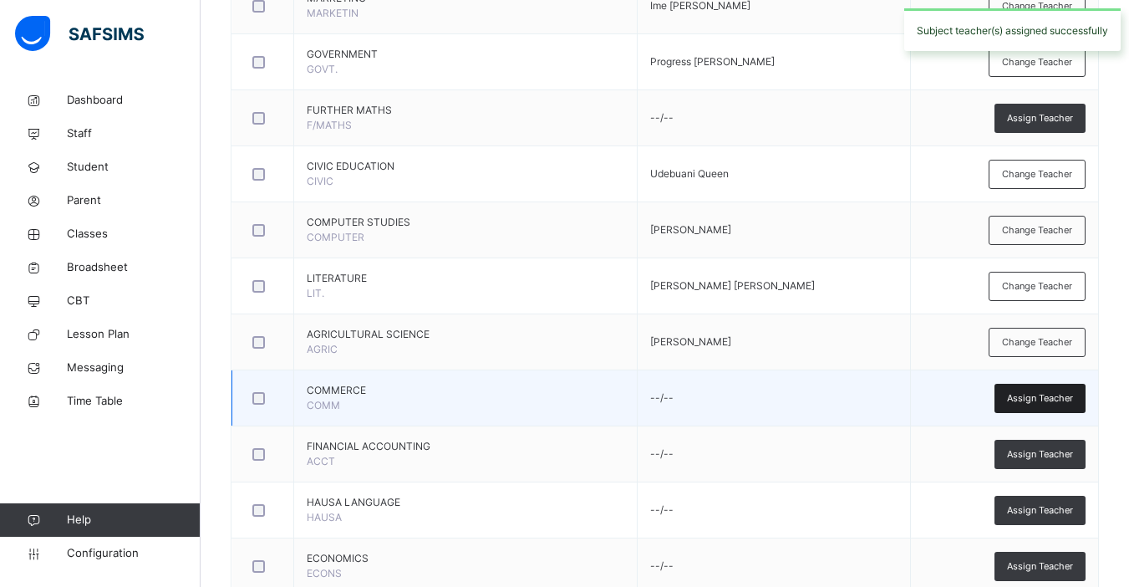
click at [1033, 399] on span "Assign Teacher" at bounding box center [1040, 398] width 66 height 14
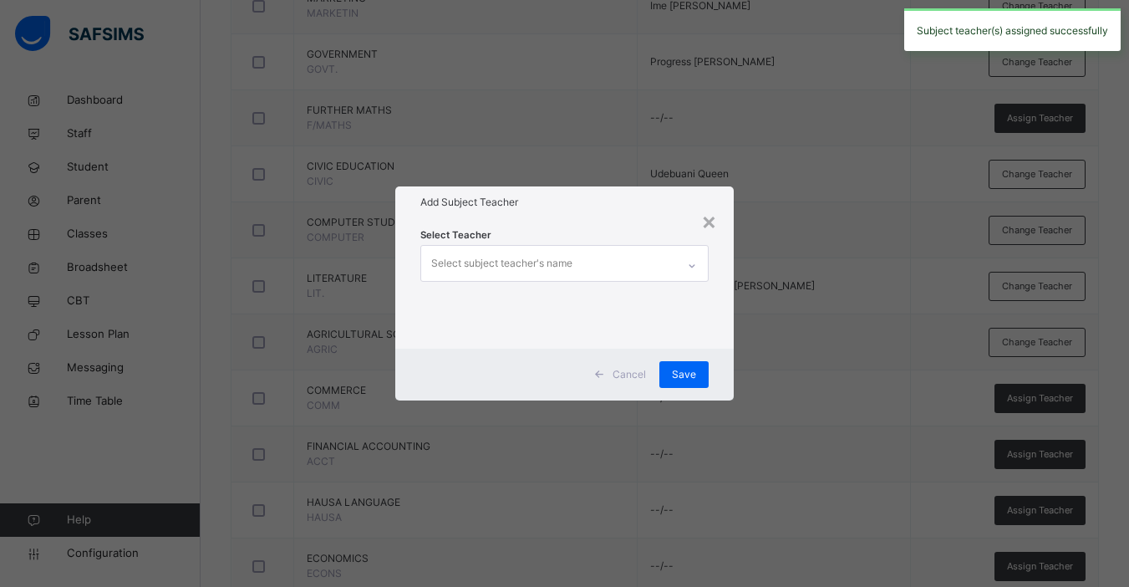
click at [475, 269] on div "Select subject teacher's name" at bounding box center [501, 263] width 141 height 32
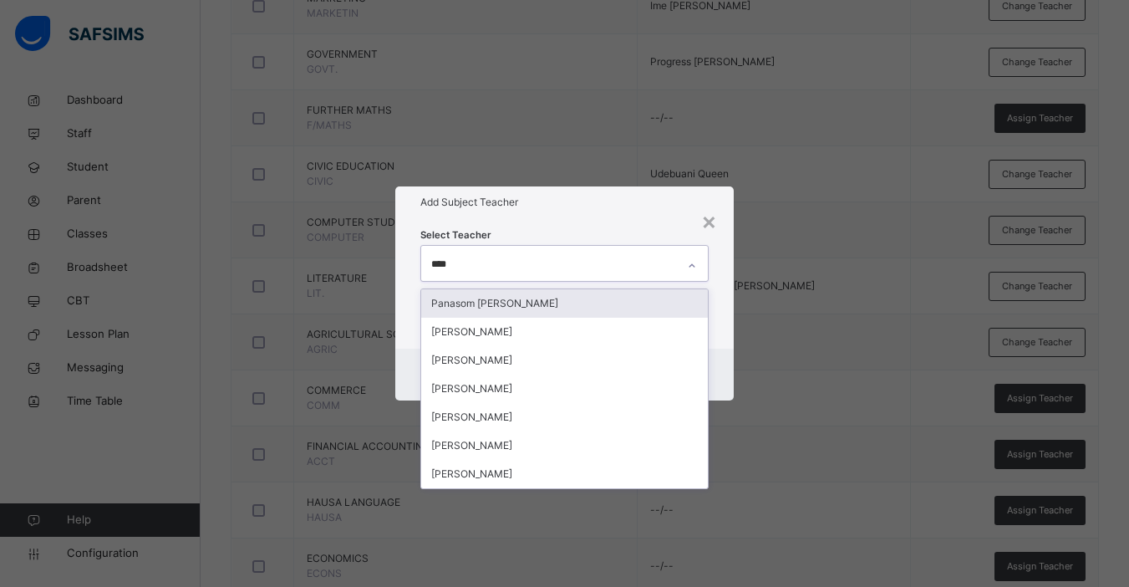
type input "*****"
click at [496, 312] on div "Panasom [PERSON_NAME]" at bounding box center [564, 303] width 287 height 28
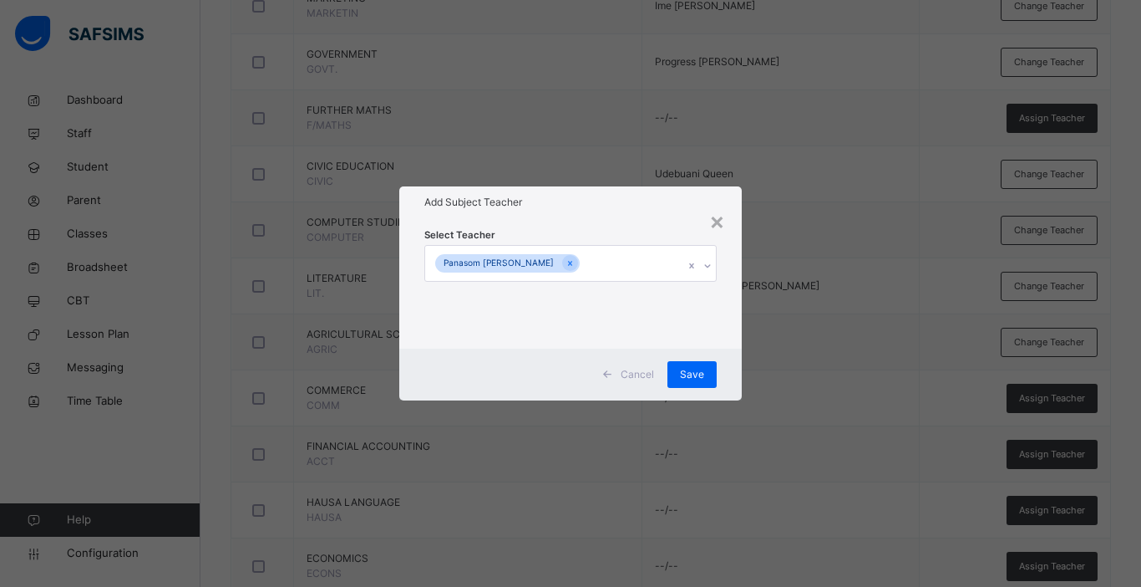
click at [733, 346] on div "Select Teacher Panasom [PERSON_NAME]" at bounding box center [570, 283] width 343 height 130
click at [691, 372] on span "Save" at bounding box center [692, 374] width 24 height 15
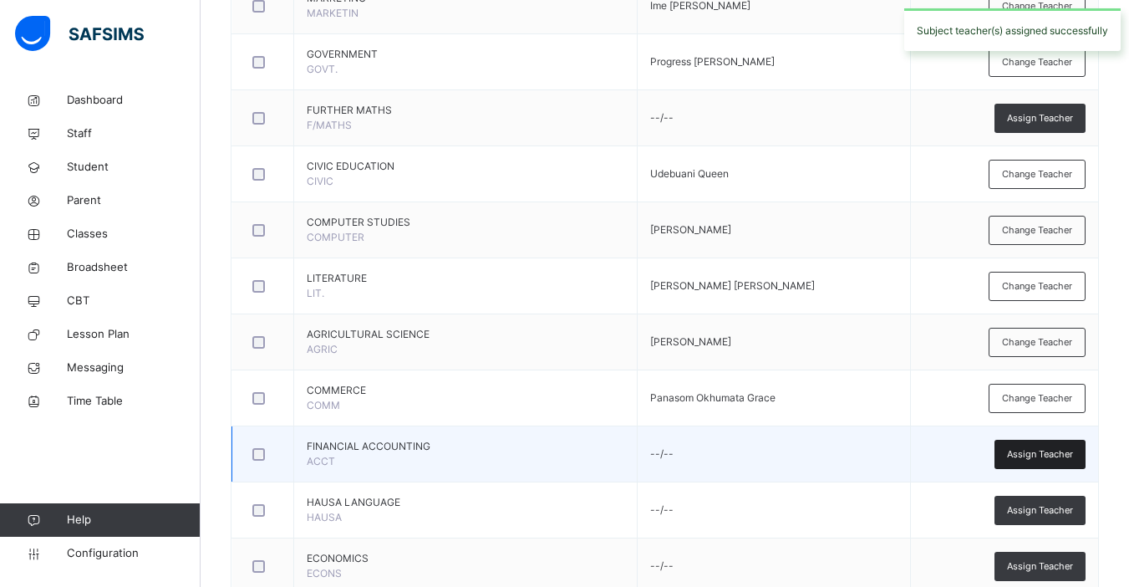
click at [1042, 453] on span "Assign Teacher" at bounding box center [1040, 454] width 66 height 14
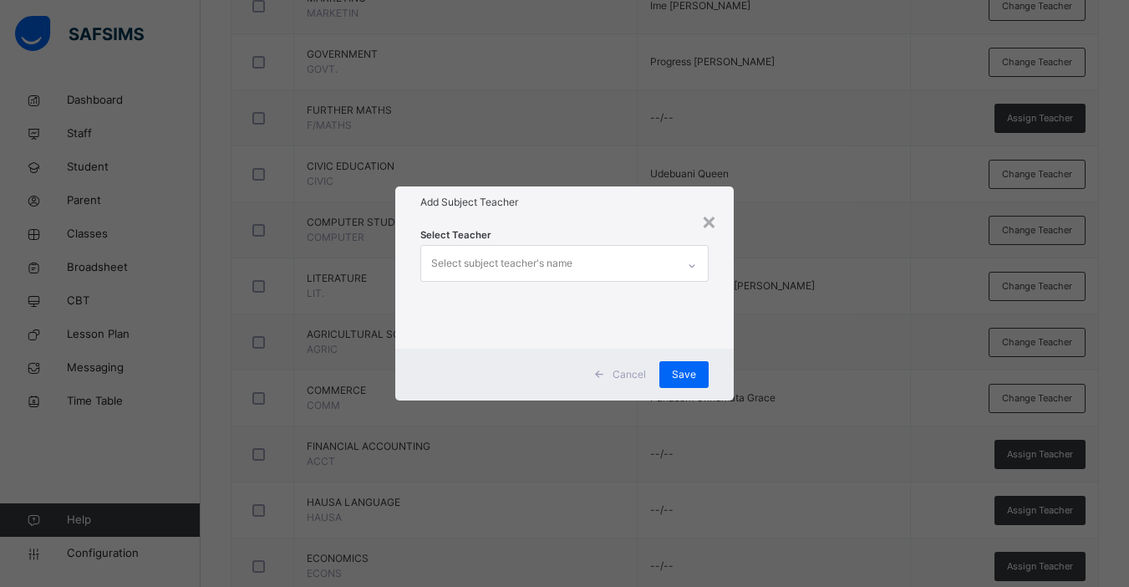
click at [537, 255] on div "Select subject teacher's name" at bounding box center [501, 263] width 141 height 32
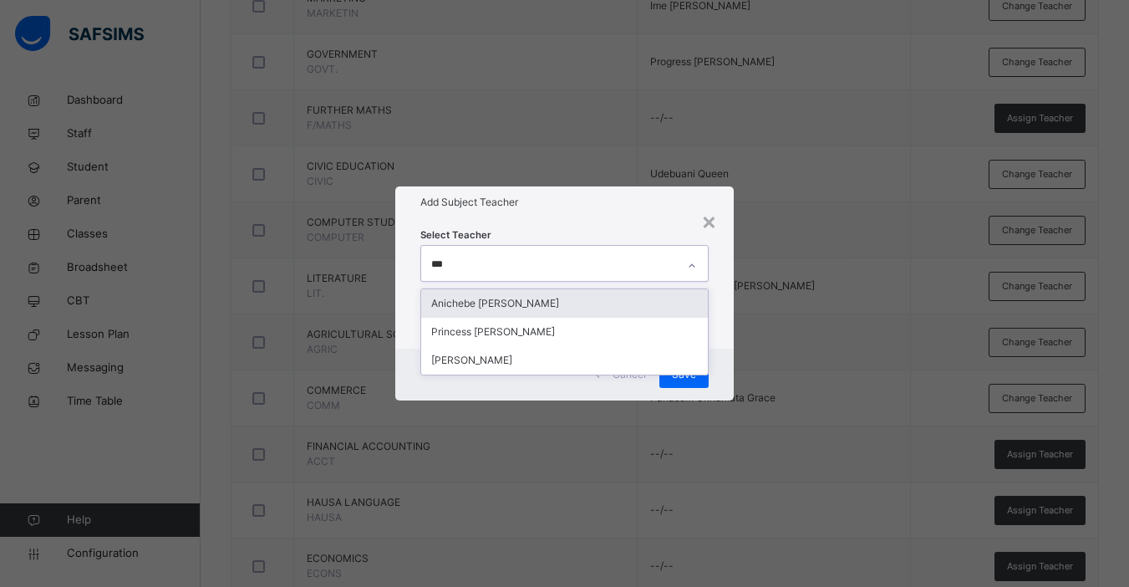
type input "****"
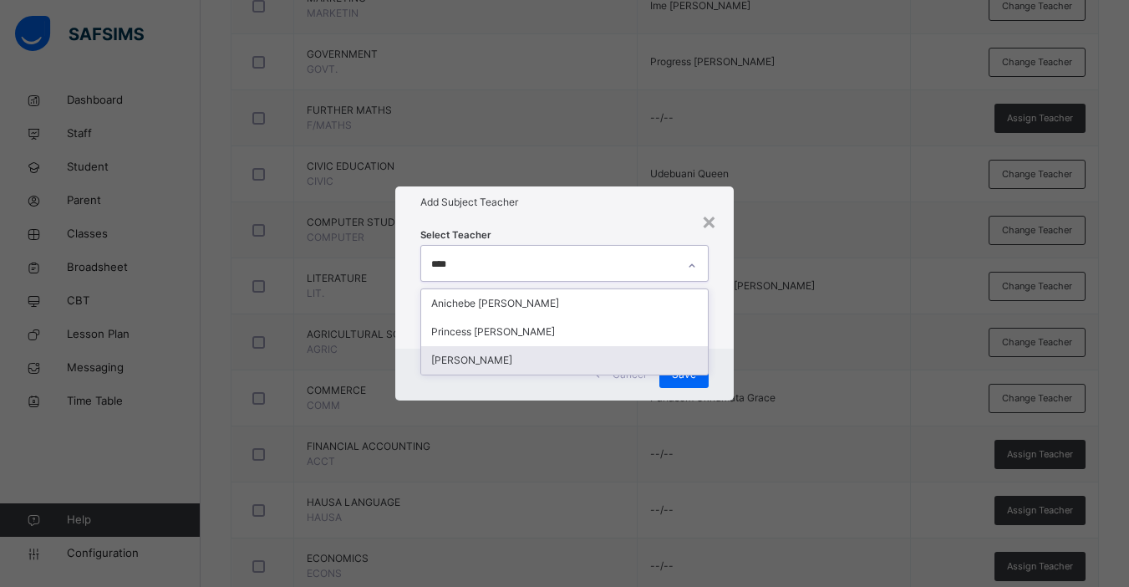
click at [482, 359] on div "[PERSON_NAME]" at bounding box center [564, 360] width 287 height 28
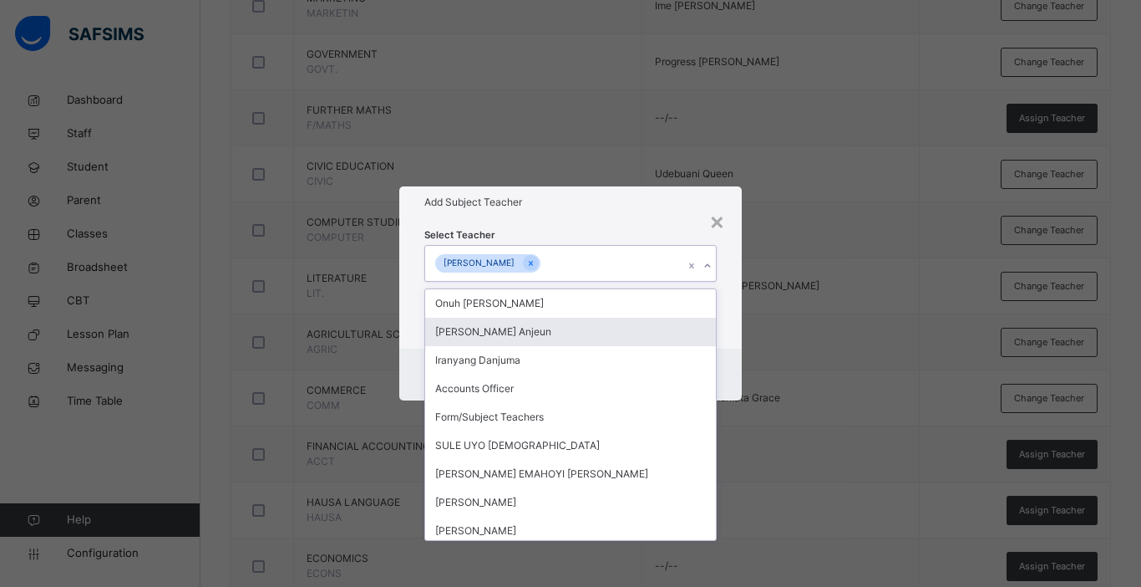
click at [734, 339] on div "Select Teacher option [PERSON_NAME], selected. option [PERSON_NAME] focused, 2 …" at bounding box center [570, 283] width 343 height 130
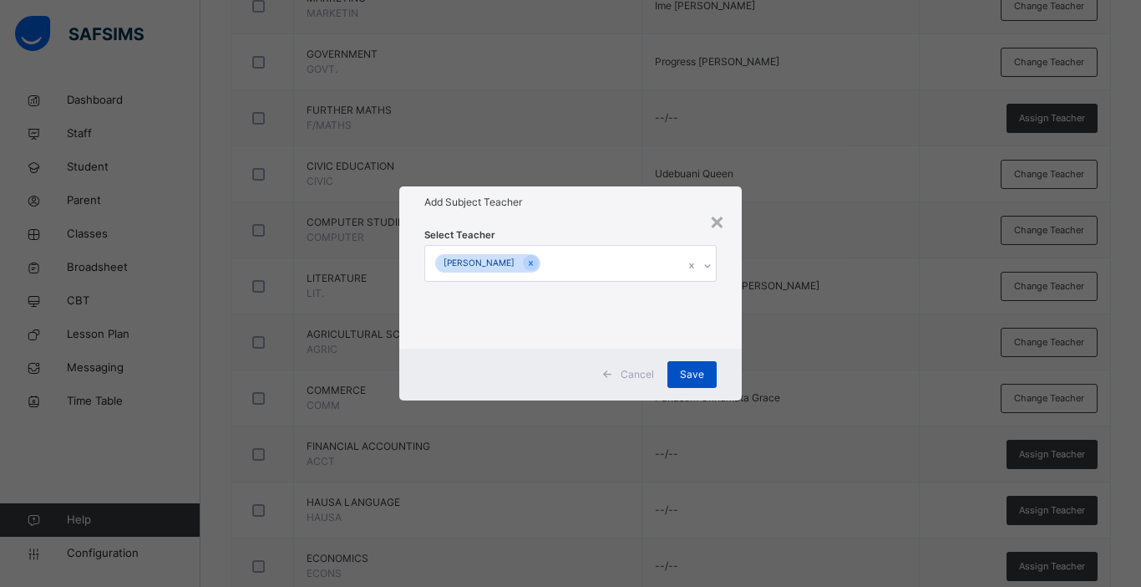
click at [694, 376] on span "Save" at bounding box center [692, 374] width 24 height 15
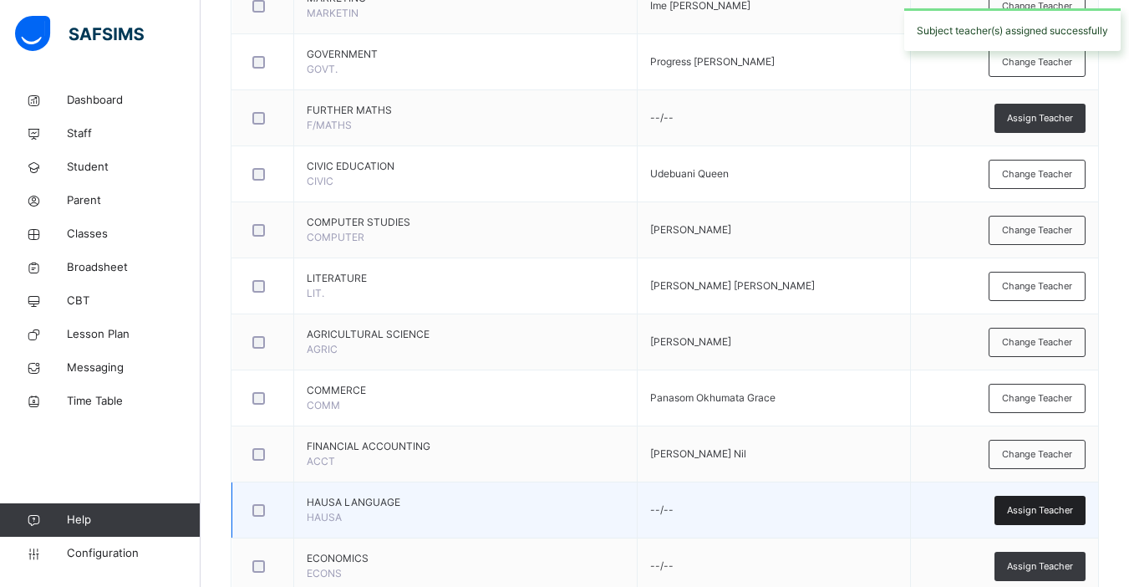
click at [1050, 511] on span "Assign Teacher" at bounding box center [1040, 510] width 66 height 14
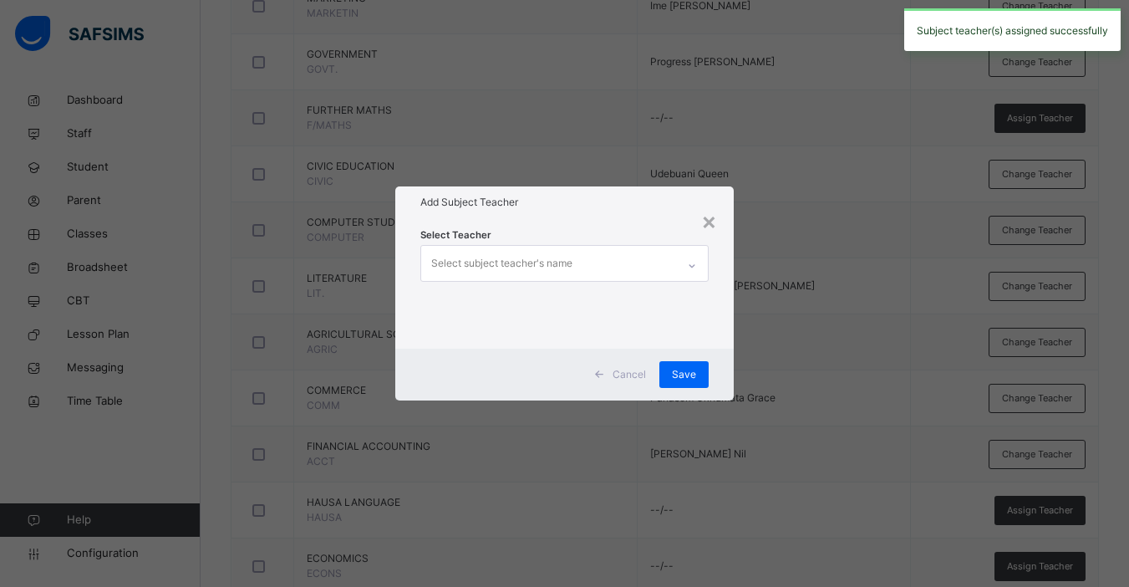
click at [570, 262] on div "Select subject teacher's name" at bounding box center [501, 263] width 141 height 32
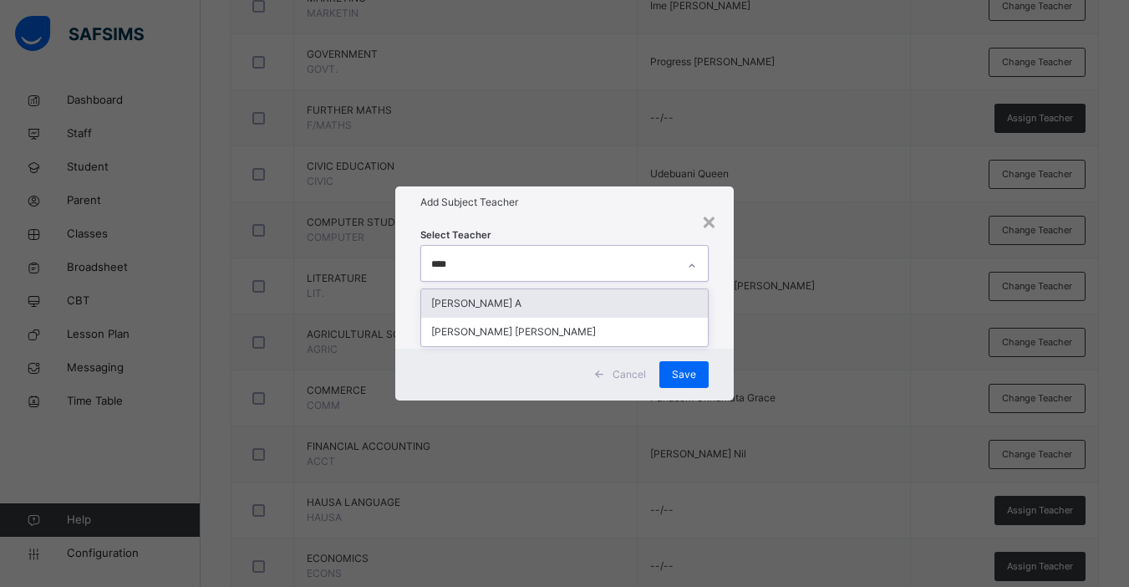
type input "*****"
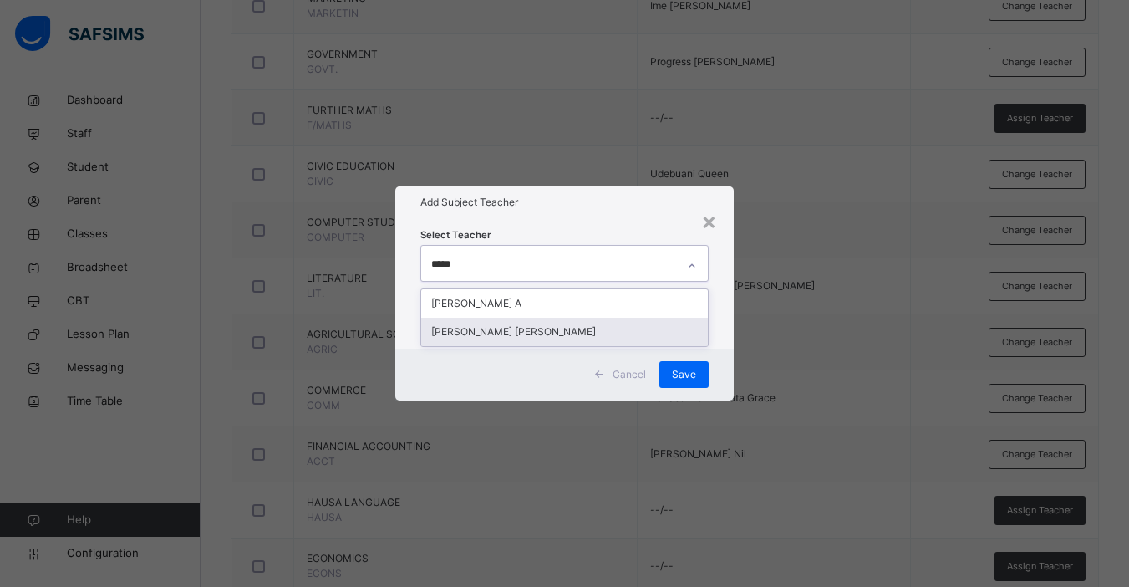
click at [518, 328] on div "[PERSON_NAME] [PERSON_NAME]" at bounding box center [564, 332] width 287 height 28
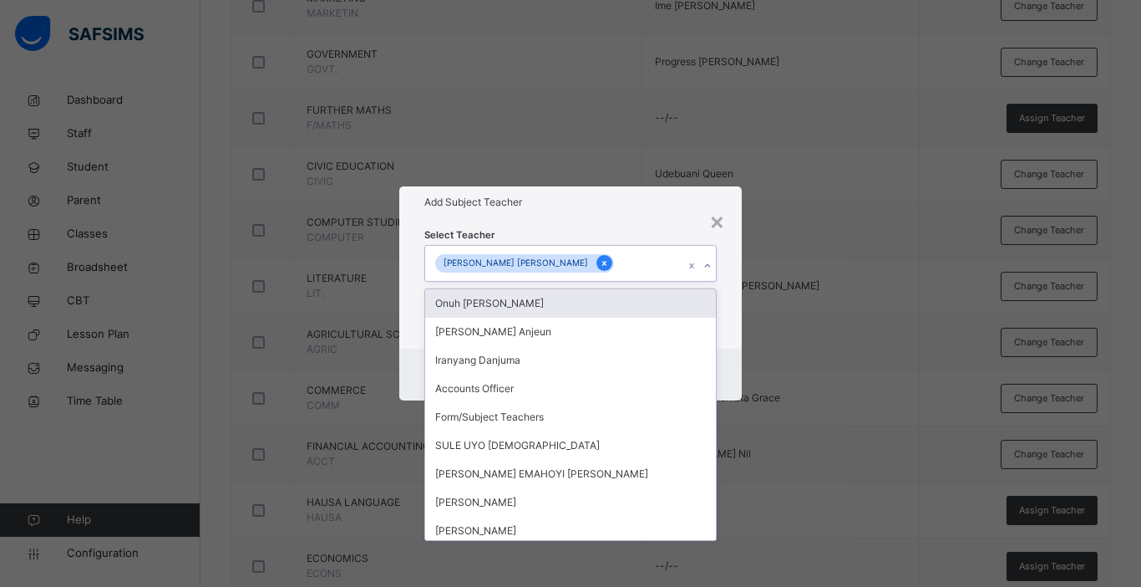
click at [602, 264] on icon at bounding box center [604, 263] width 4 height 5
click at [576, 264] on div "Select subject teacher's name" at bounding box center [505, 263] width 141 height 32
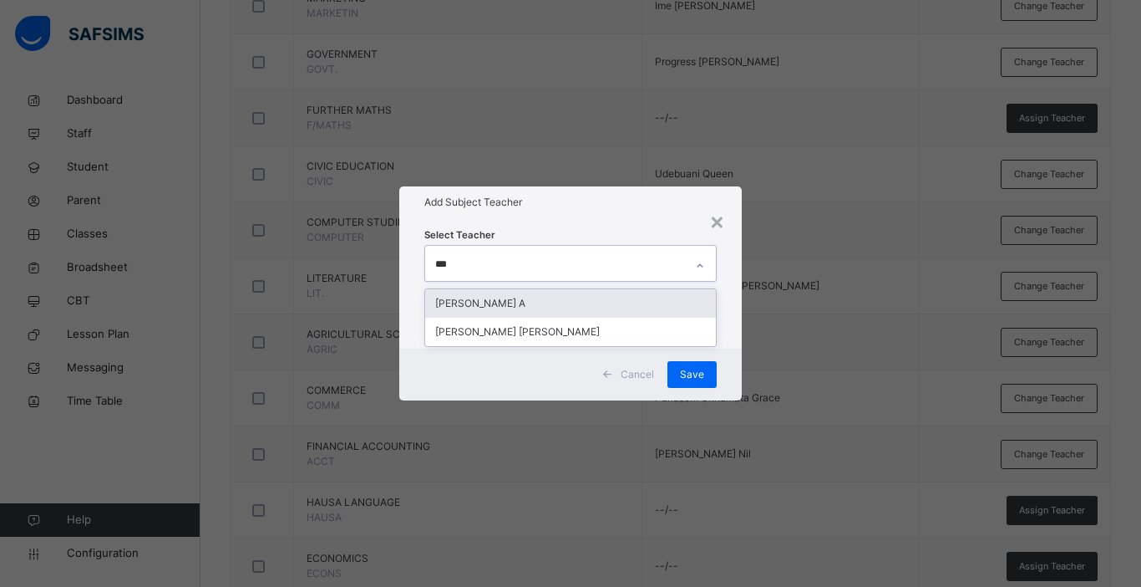
type input "****"
click at [522, 299] on div "[PERSON_NAME] A" at bounding box center [570, 303] width 291 height 28
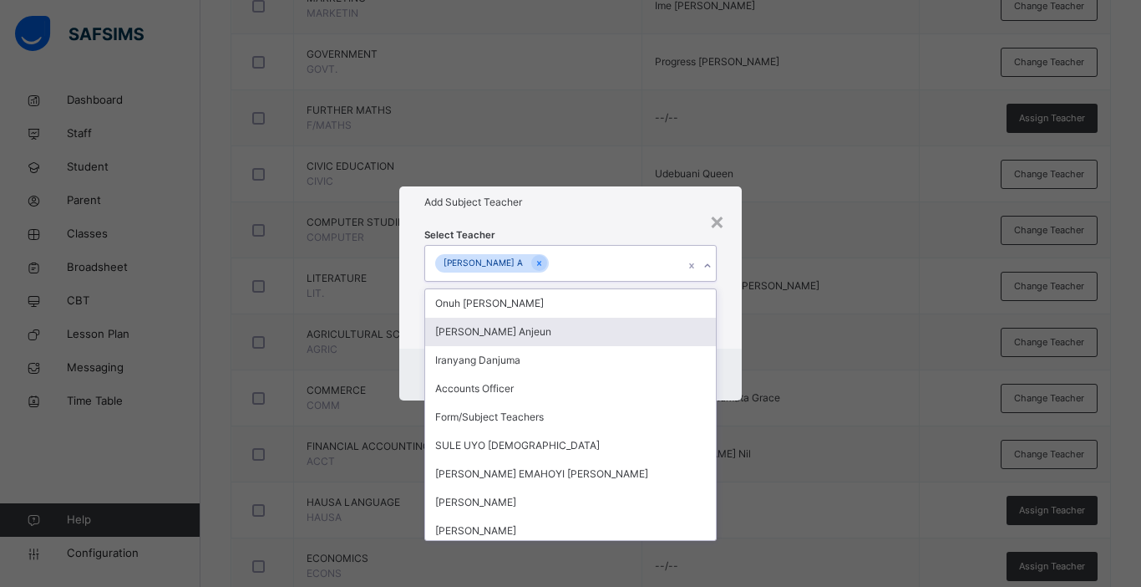
click at [729, 353] on div "Cancel Save" at bounding box center [570, 374] width 343 height 52
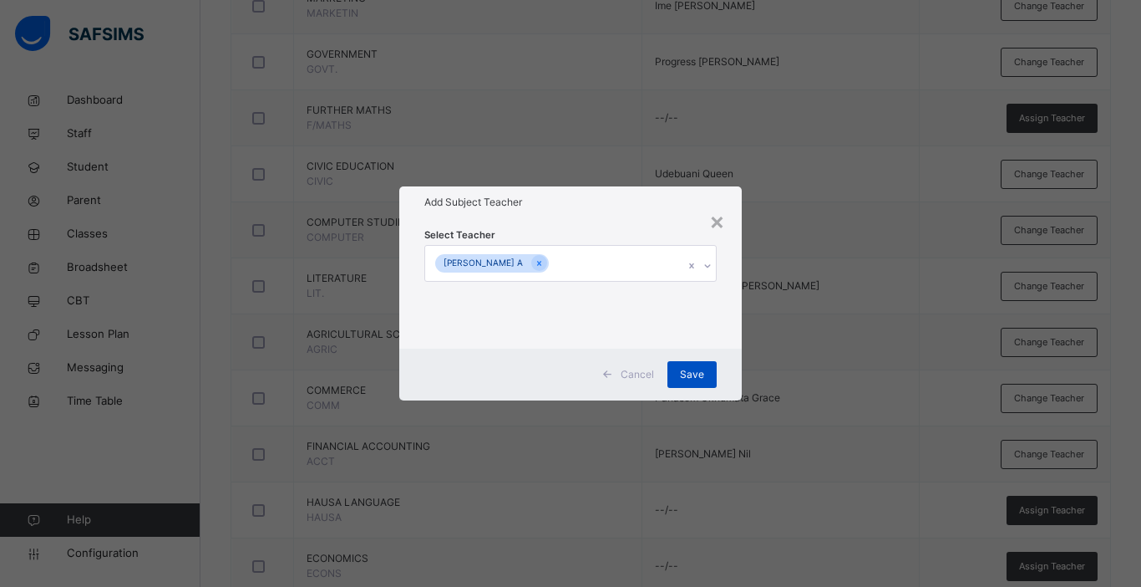
click at [696, 370] on span "Save" at bounding box center [692, 374] width 24 height 15
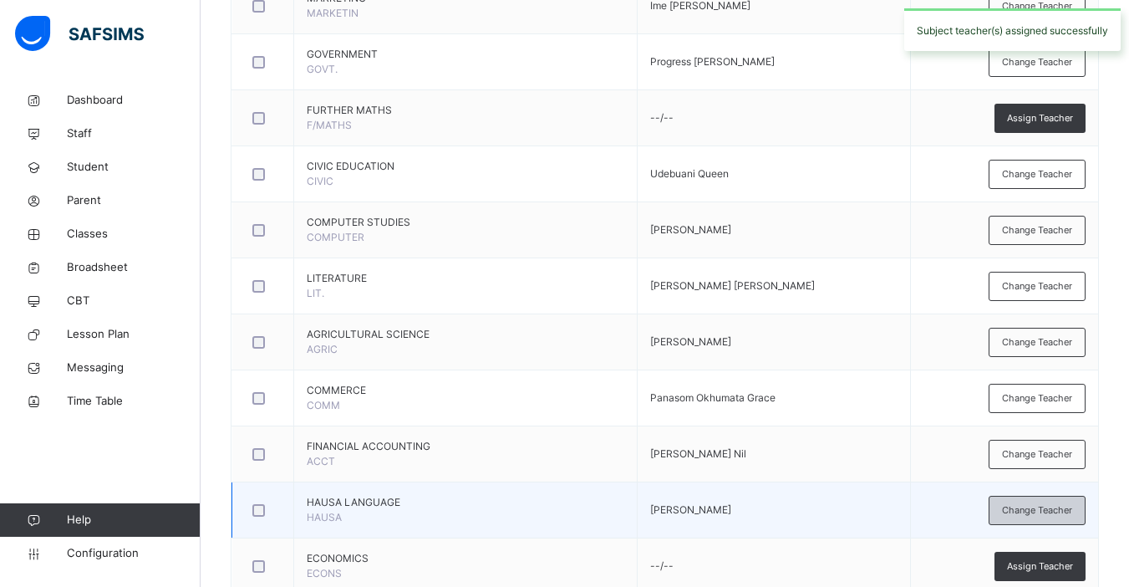
click at [1039, 508] on span "Change Teacher" at bounding box center [1037, 510] width 70 height 14
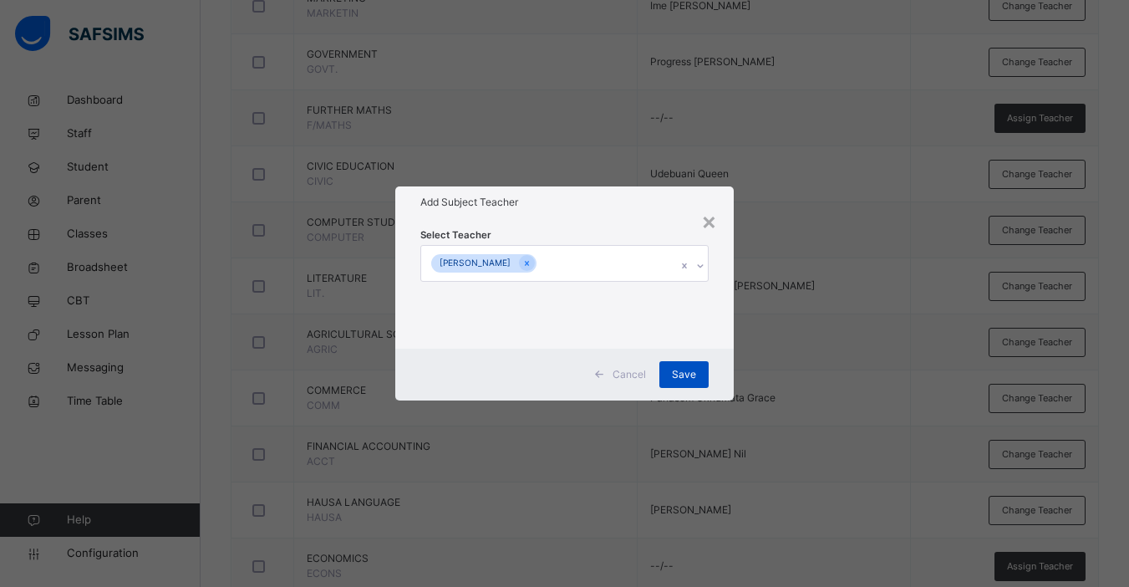
click at [685, 370] on span "Save" at bounding box center [684, 374] width 24 height 15
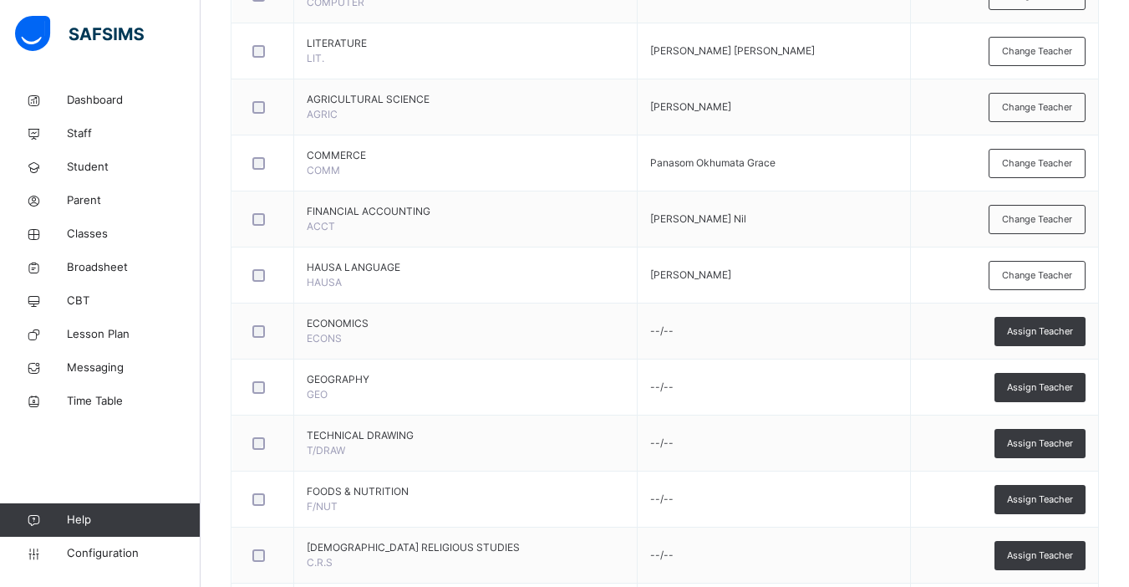
scroll to position [1048, 0]
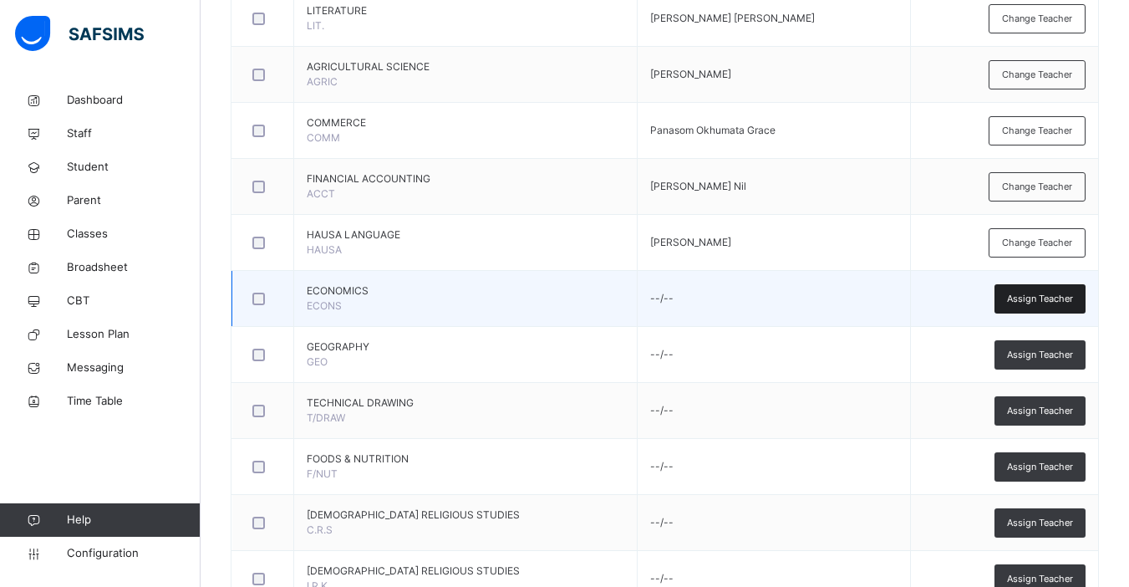
click at [1047, 296] on span "Assign Teacher" at bounding box center [1040, 299] width 66 height 14
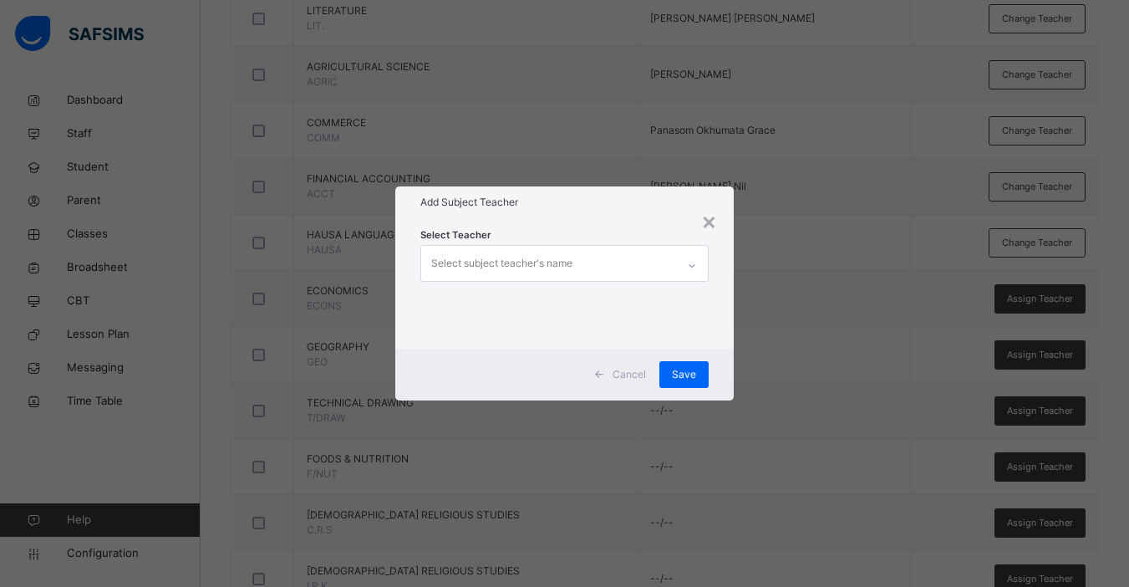
click at [546, 262] on div "Select subject teacher's name" at bounding box center [501, 263] width 141 height 32
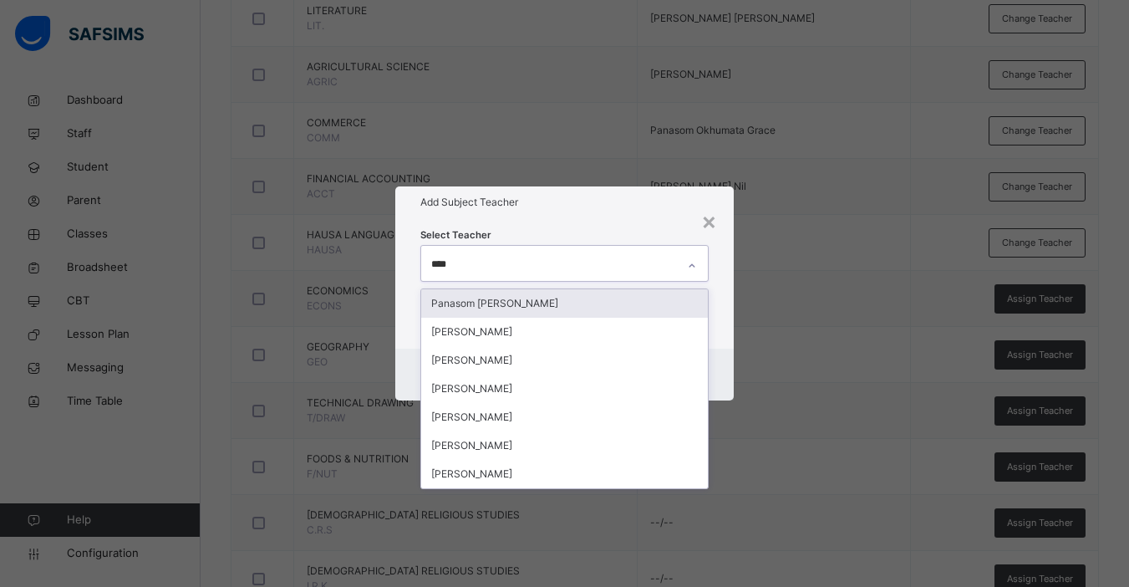
type input "*****"
click at [535, 302] on div "Panasom [PERSON_NAME]" at bounding box center [564, 303] width 287 height 28
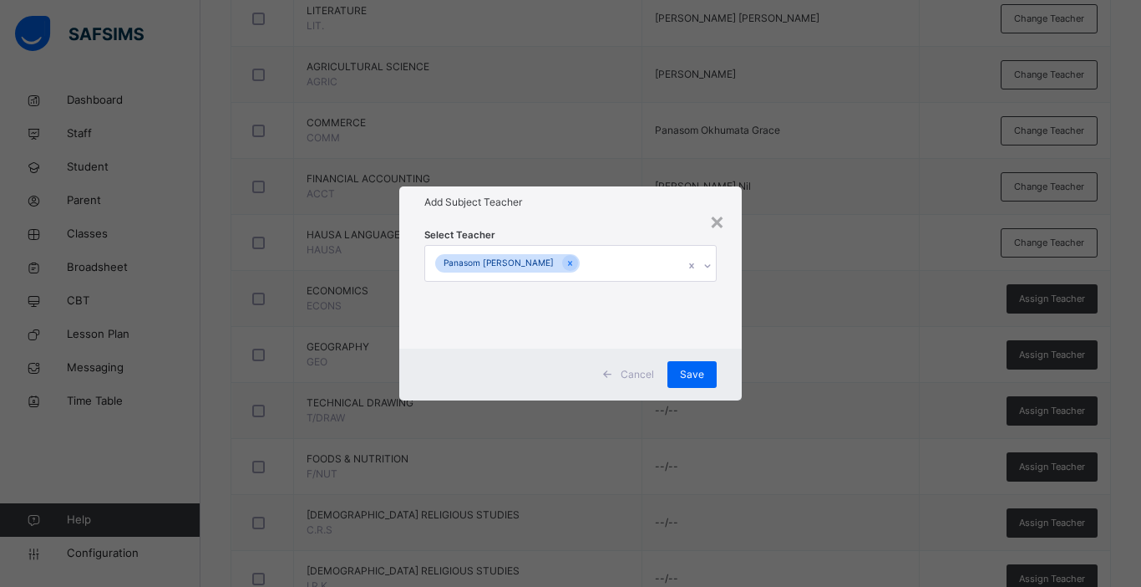
click at [730, 316] on div "Select Teacher Panasom [PERSON_NAME]" at bounding box center [570, 283] width 343 height 130
click at [686, 375] on span "Save" at bounding box center [692, 374] width 24 height 15
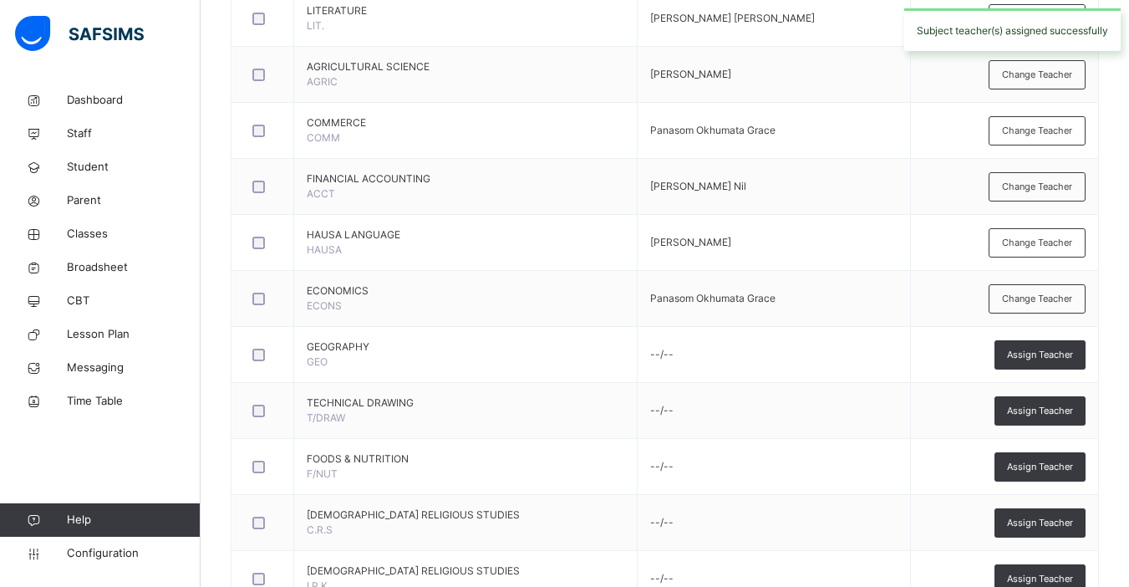
click at [1044, 355] on span "Assign Teacher" at bounding box center [1040, 355] width 66 height 14
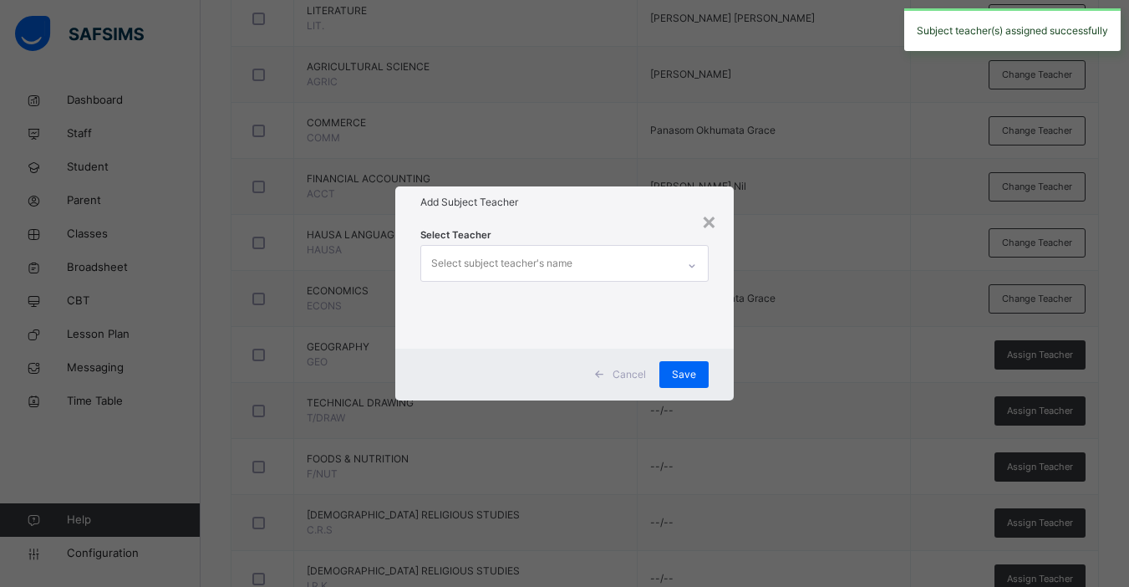
click at [596, 267] on div "Select subject teacher's name" at bounding box center [548, 263] width 255 height 35
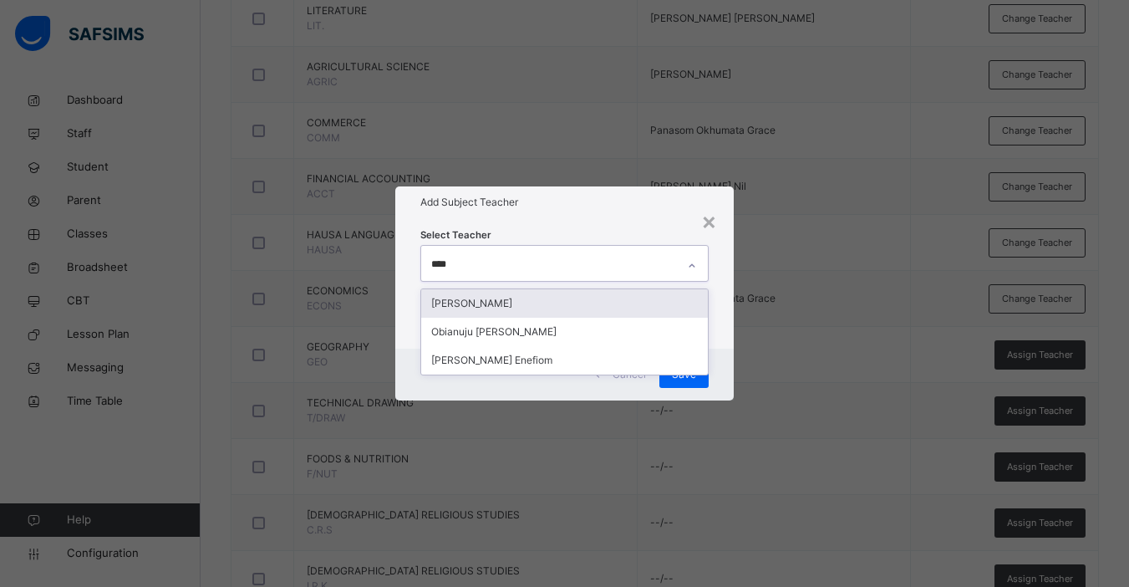
type input "*****"
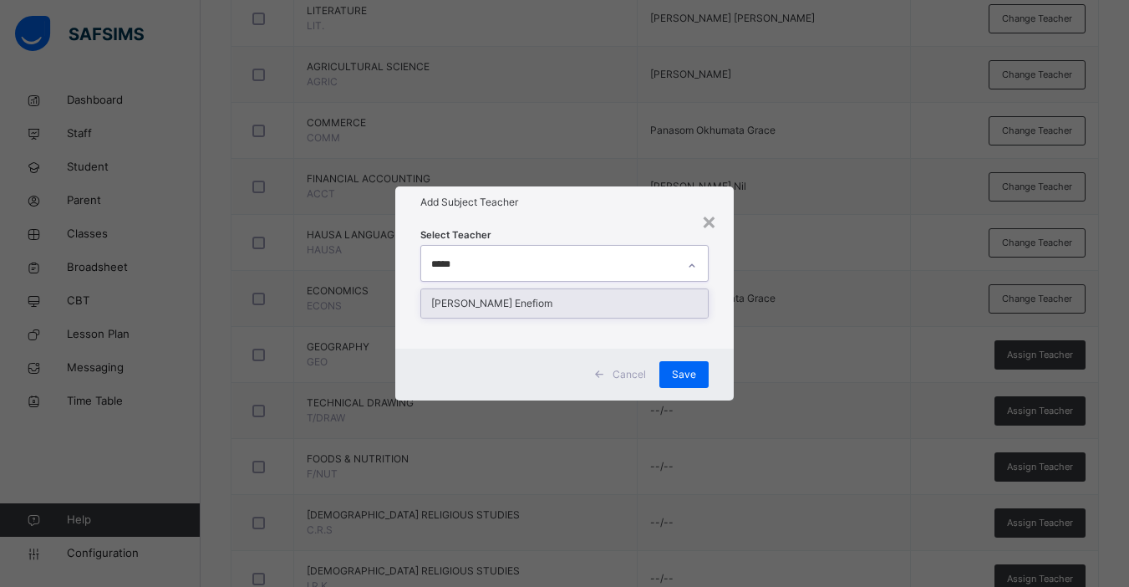
click at [543, 313] on div "[PERSON_NAME] Enefiom" at bounding box center [564, 303] width 287 height 28
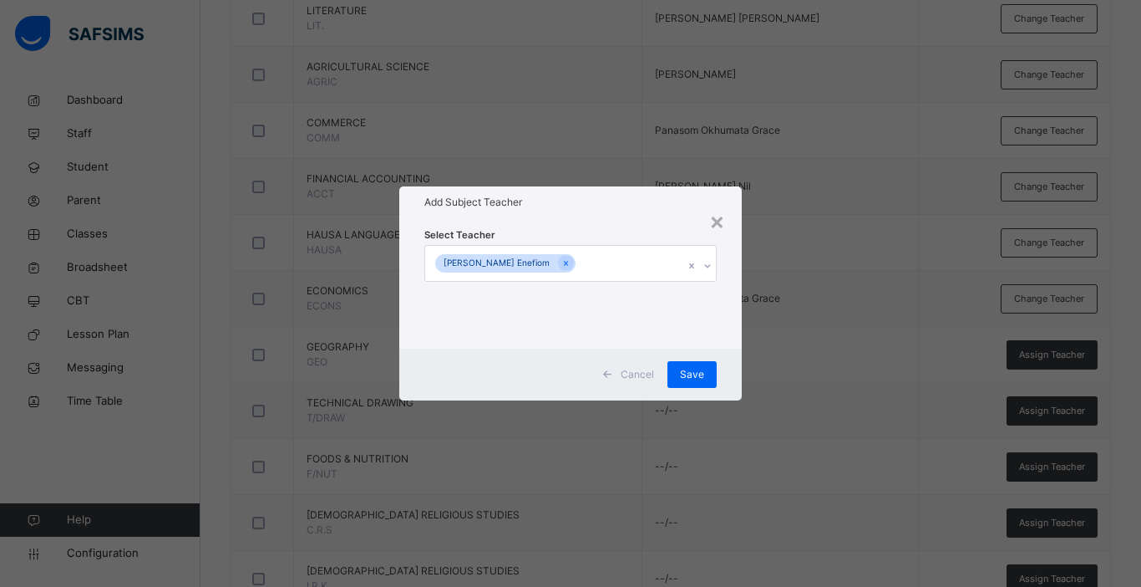
click at [733, 363] on div "Cancel Save" at bounding box center [570, 374] width 343 height 52
click at [689, 374] on span "Save" at bounding box center [692, 374] width 24 height 15
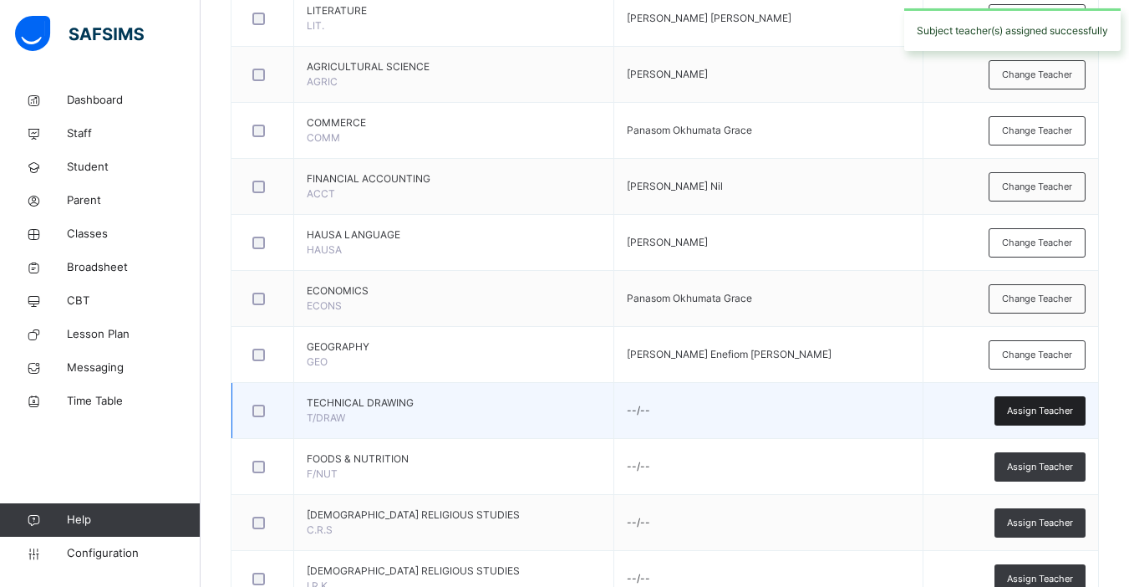
click at [1050, 410] on span "Assign Teacher" at bounding box center [1040, 411] width 66 height 14
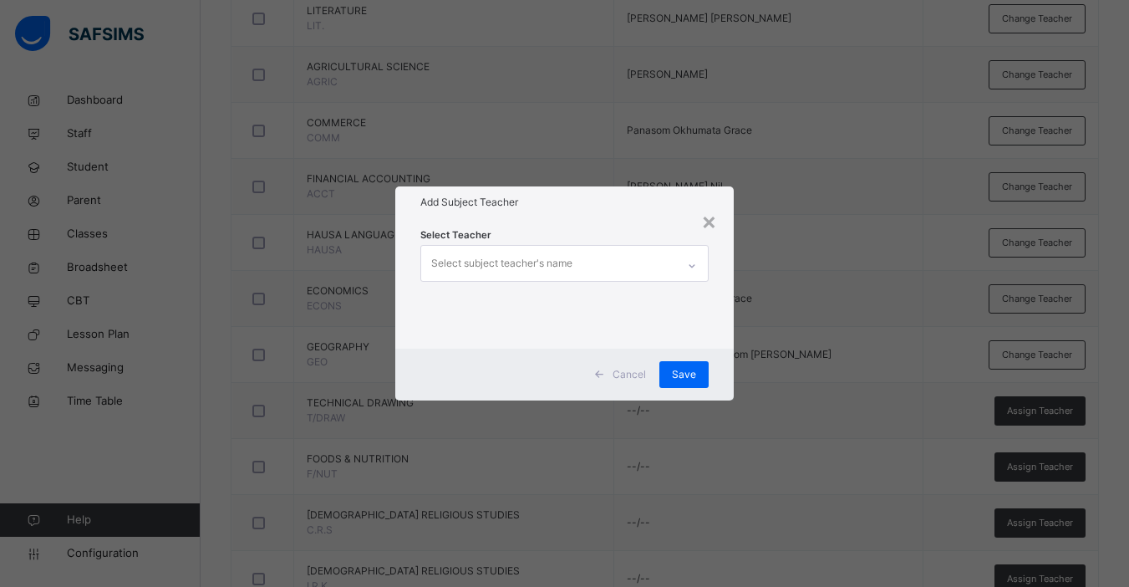
click at [542, 259] on div "Select subject teacher's name" at bounding box center [501, 263] width 141 height 32
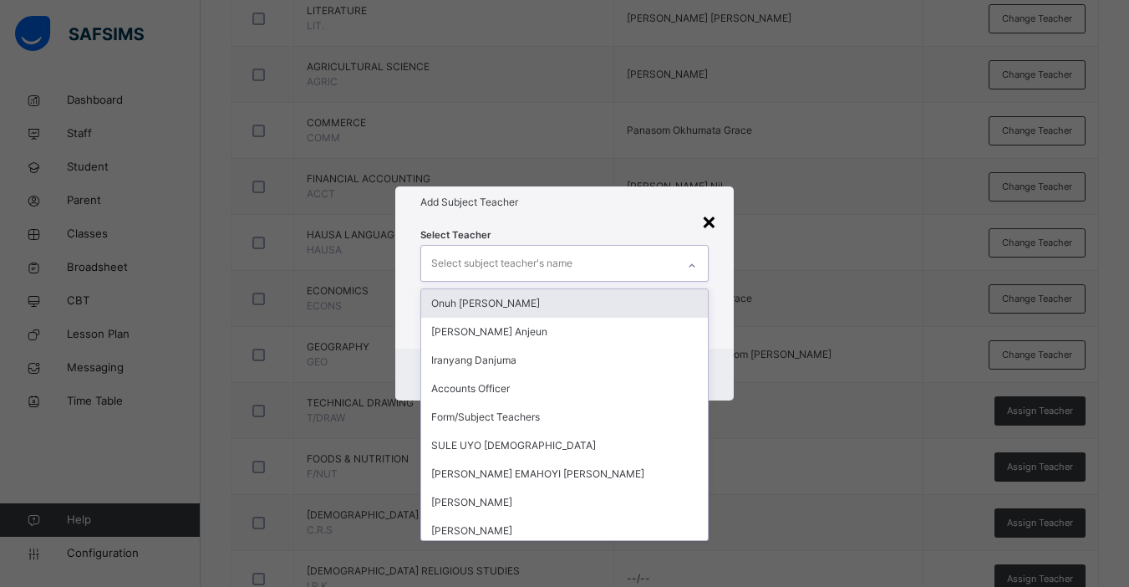
click at [717, 224] on div "×" at bounding box center [709, 220] width 16 height 35
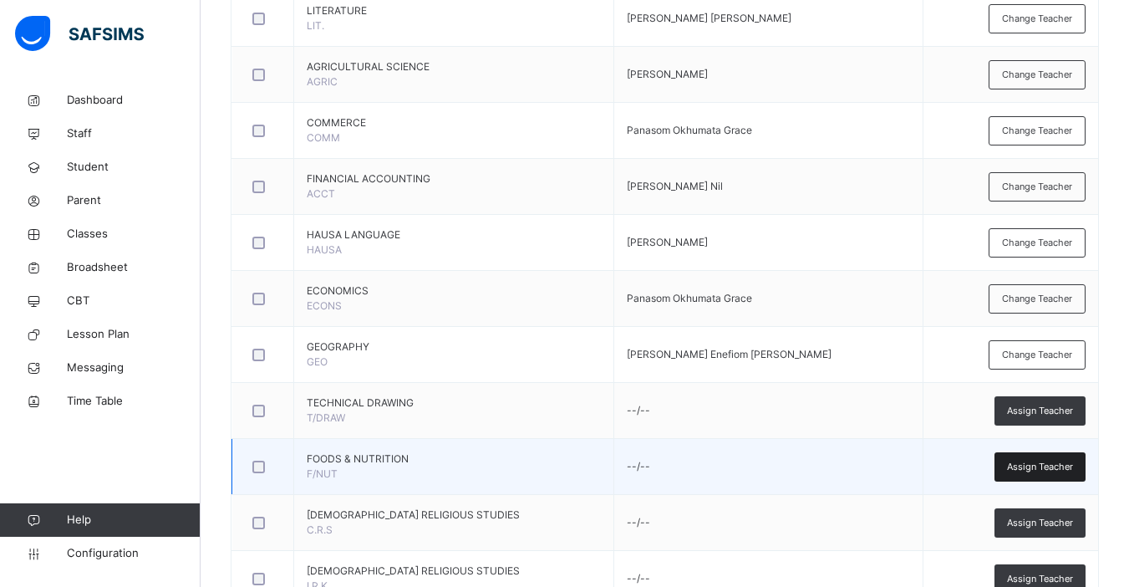
click at [1029, 460] on span "Assign Teacher" at bounding box center [1040, 467] width 66 height 14
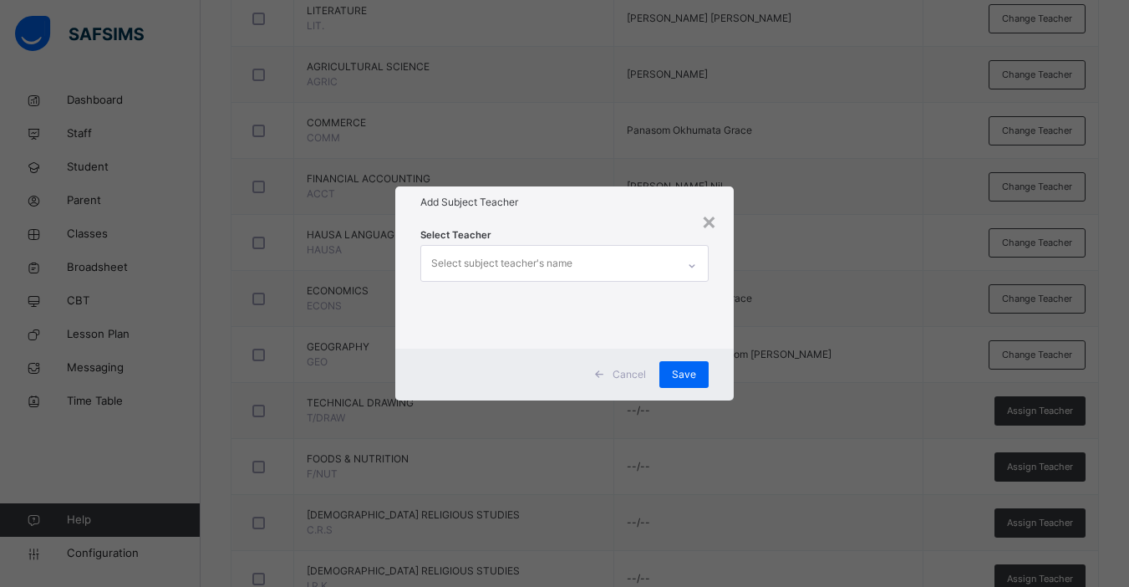
click at [473, 273] on div "Select subject teacher's name" at bounding box center [501, 263] width 141 height 32
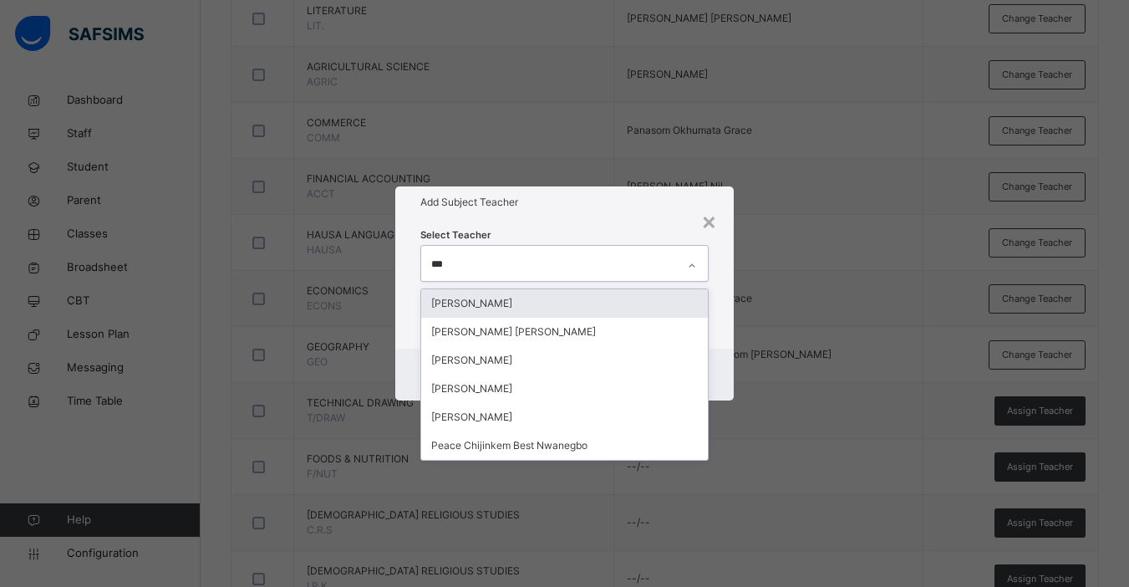
type input "****"
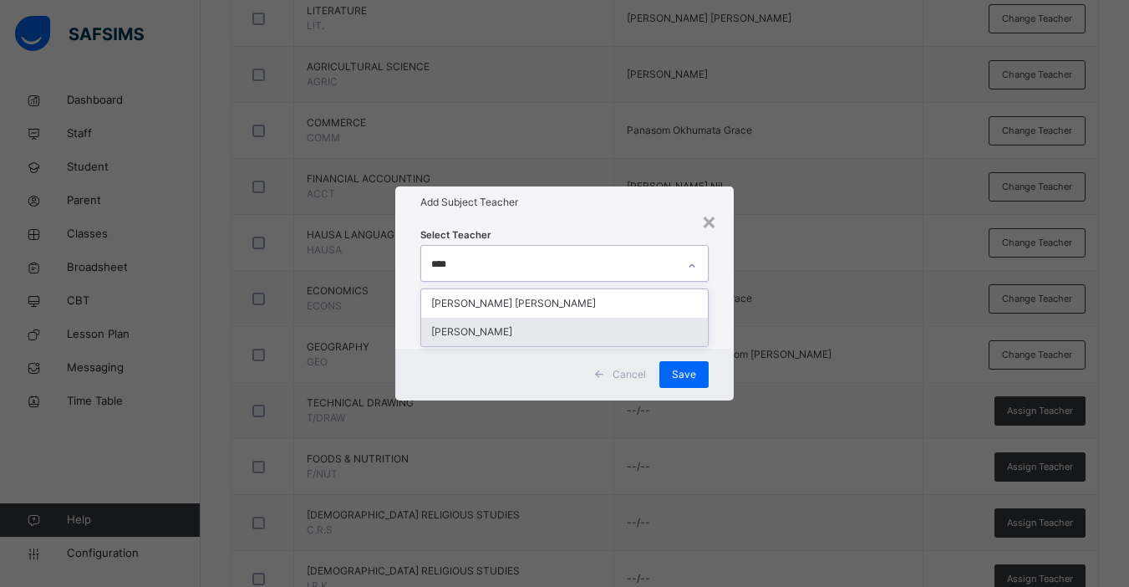
click at [511, 328] on div "[PERSON_NAME]" at bounding box center [564, 332] width 287 height 28
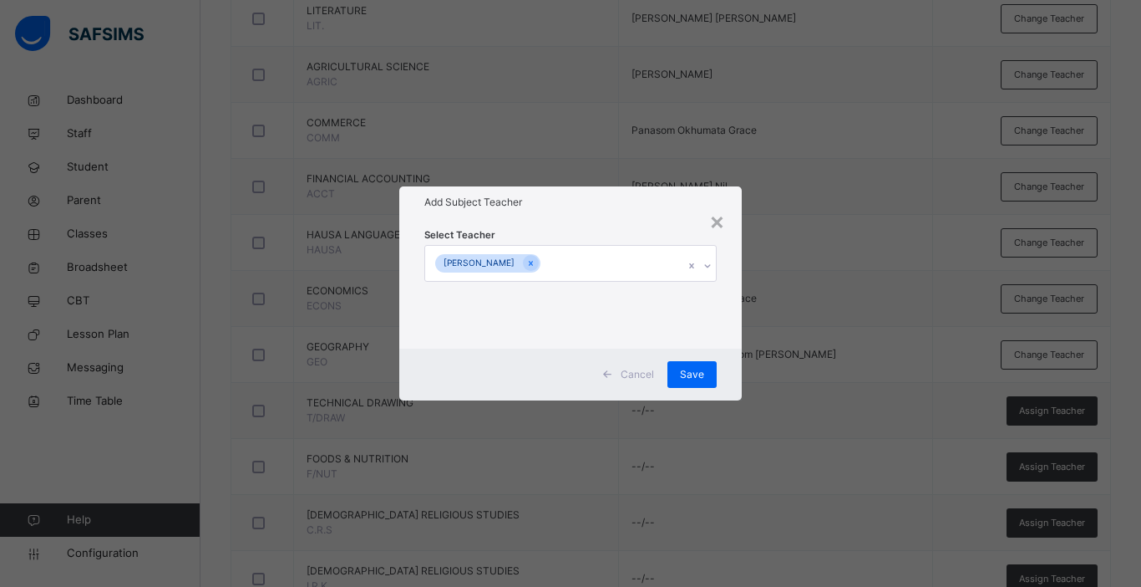
click at [735, 341] on div "Select Teacher [PERSON_NAME]" at bounding box center [570, 283] width 343 height 130
click at [692, 368] on span "Save" at bounding box center [692, 374] width 24 height 15
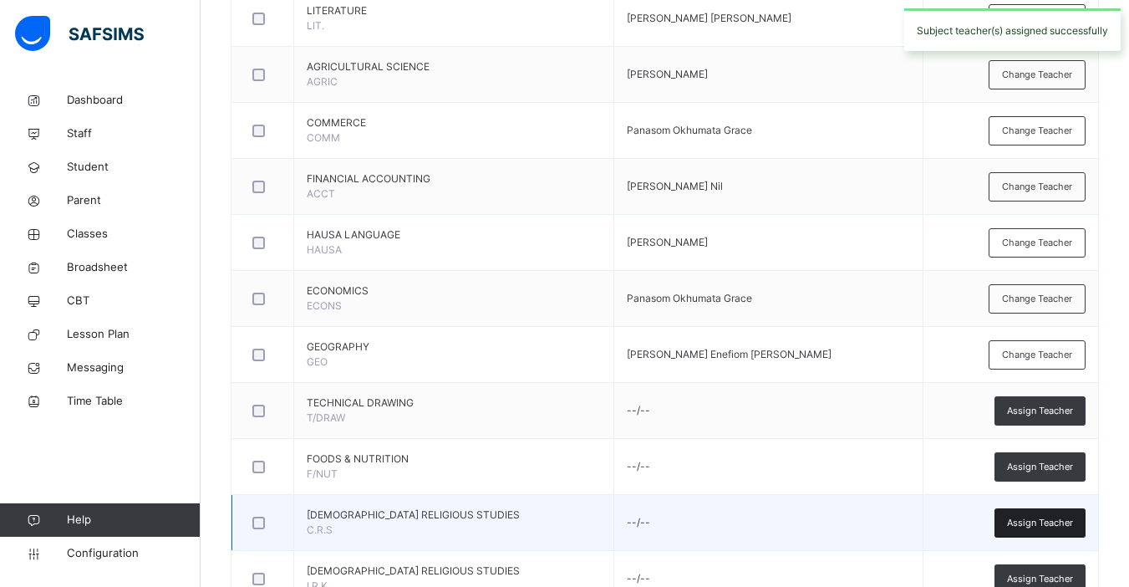
click at [1045, 524] on span "Assign Teacher" at bounding box center [1040, 523] width 66 height 14
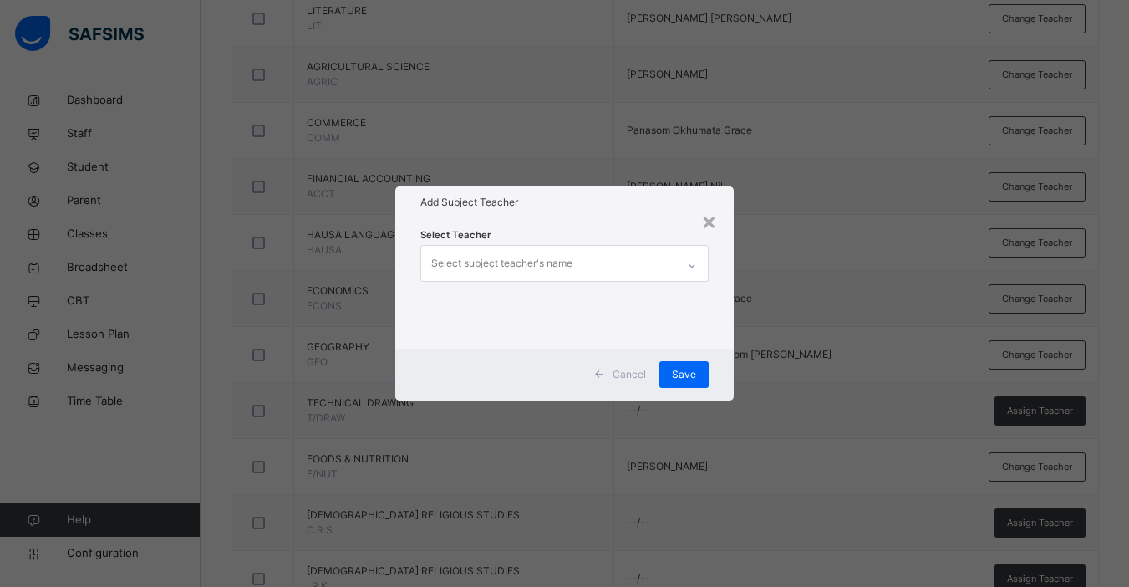
click at [549, 256] on div "Select subject teacher's name" at bounding box center [501, 263] width 141 height 32
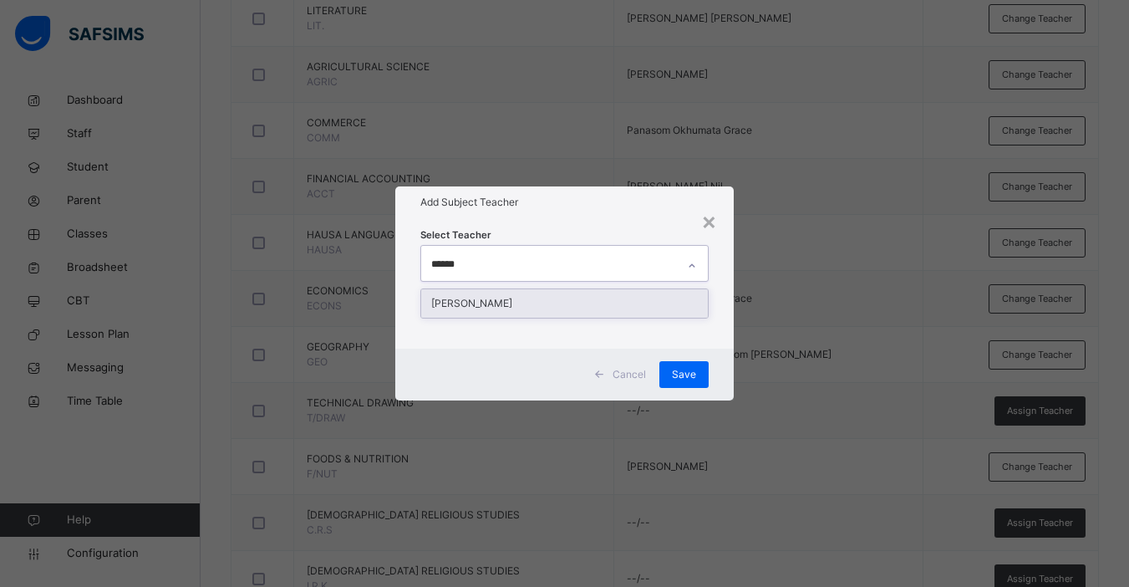
type input "*******"
click at [552, 302] on div "[PERSON_NAME]" at bounding box center [564, 303] width 287 height 28
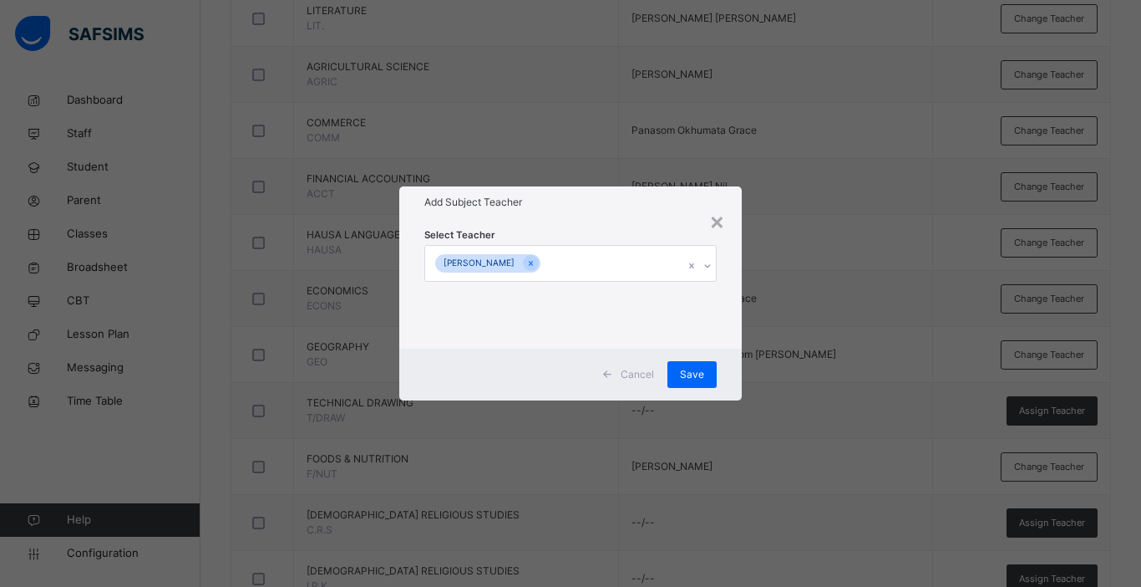
click at [736, 351] on div "Cancel Save" at bounding box center [570, 374] width 343 height 52
click at [690, 376] on span "Save" at bounding box center [692, 374] width 24 height 15
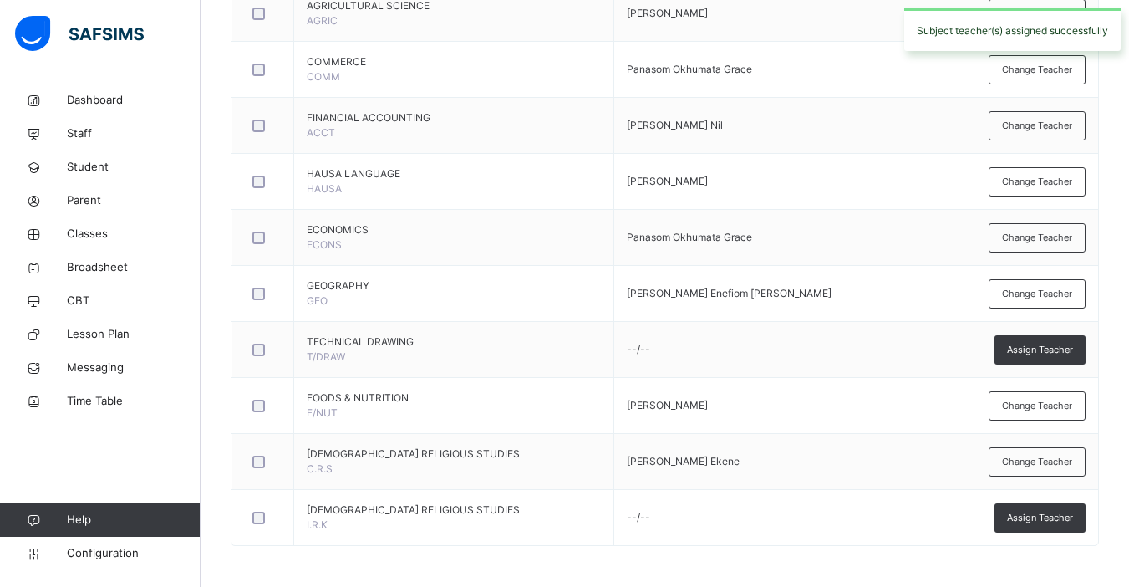
scroll to position [1110, 0]
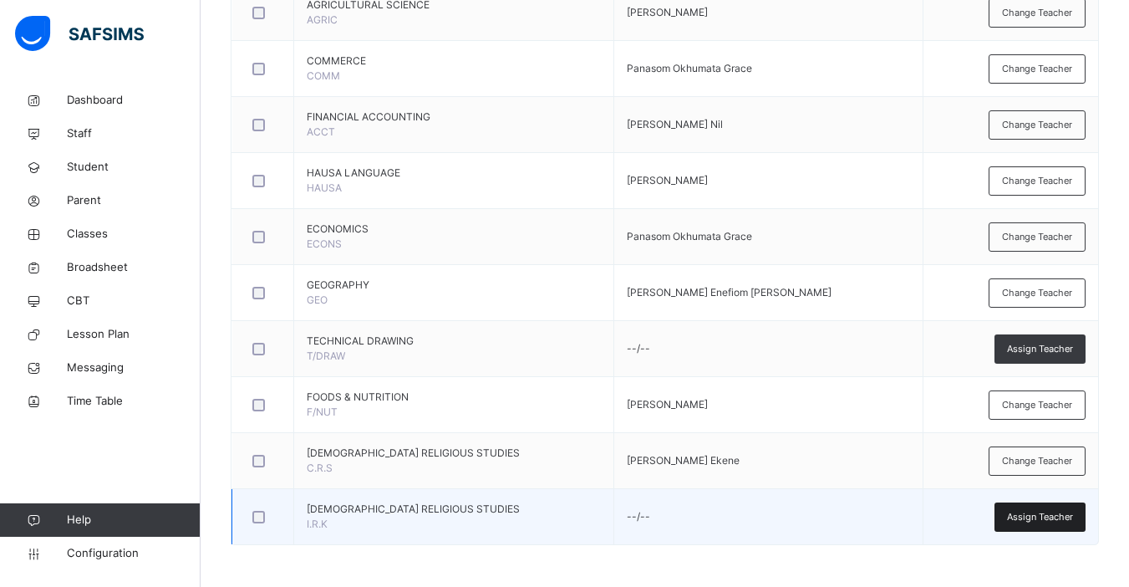
click at [1035, 515] on span "Assign Teacher" at bounding box center [1040, 517] width 66 height 14
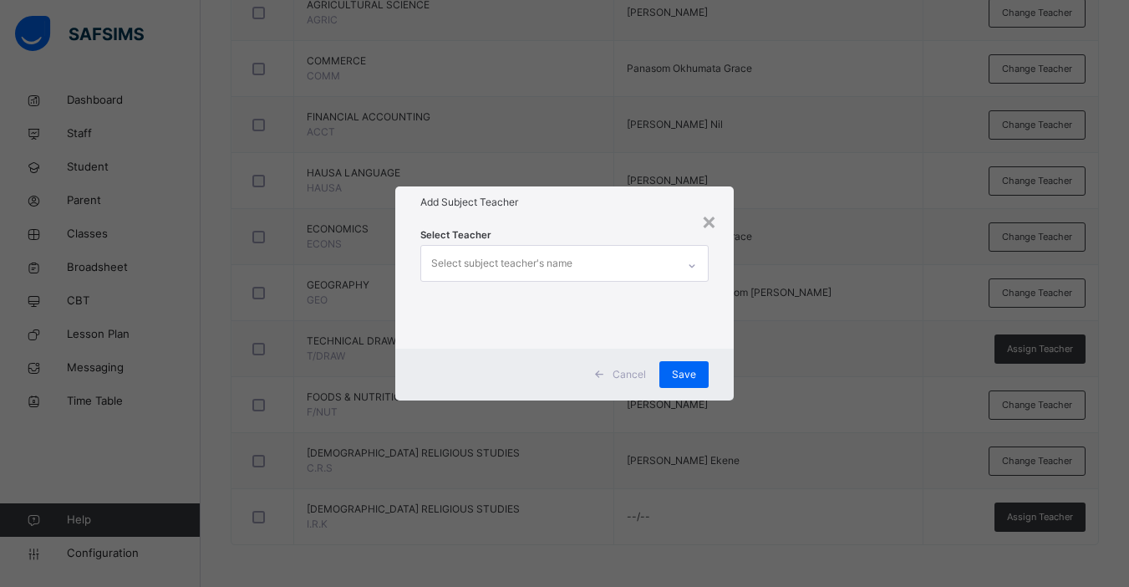
click at [549, 256] on div "Select subject teacher's name" at bounding box center [501, 263] width 141 height 32
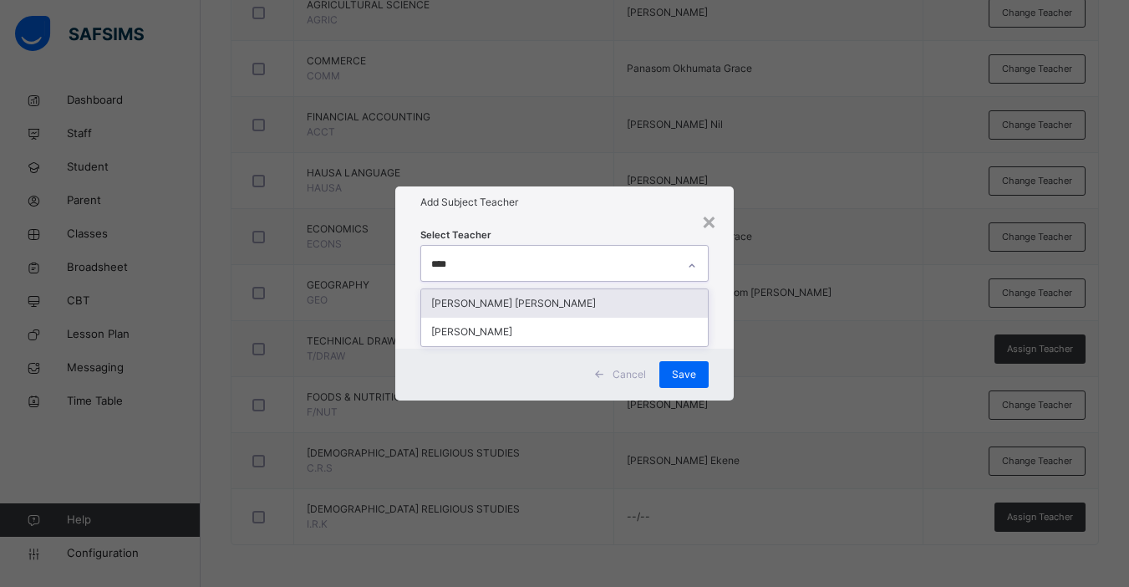
type input "*****"
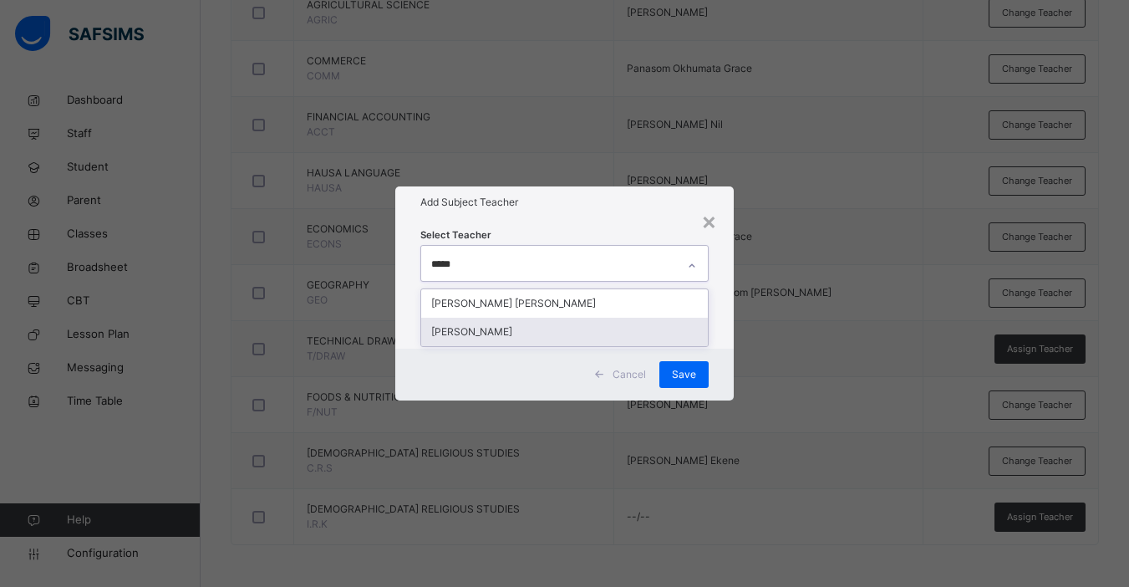
click at [505, 332] on div "[PERSON_NAME]" at bounding box center [564, 332] width 287 height 28
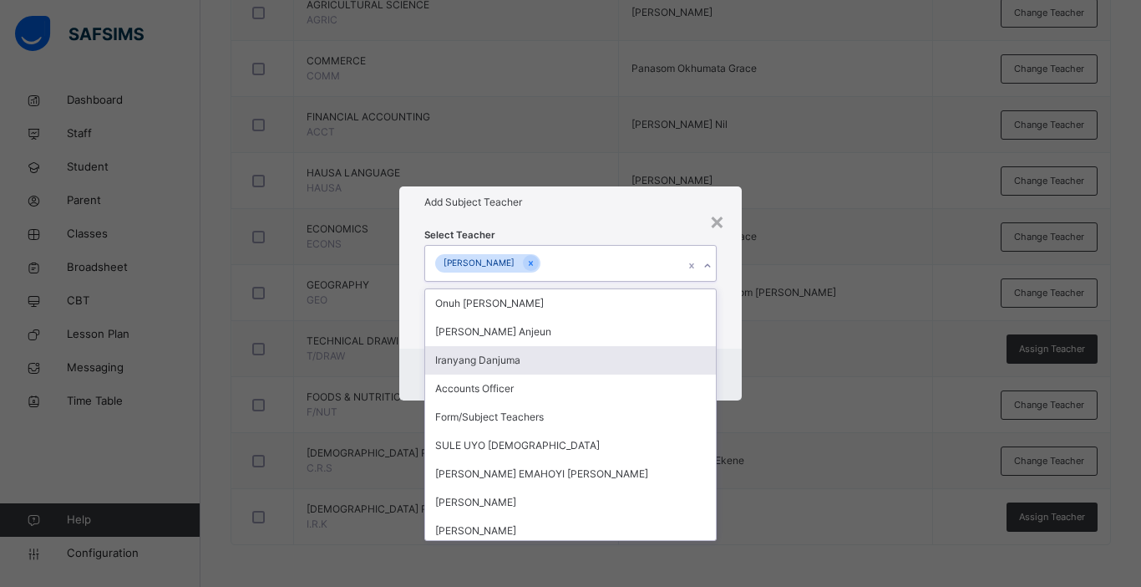
click at [735, 323] on div "Select Teacher option [PERSON_NAME], selected. option Iranyang Danjuma focused,…" at bounding box center [570, 283] width 343 height 130
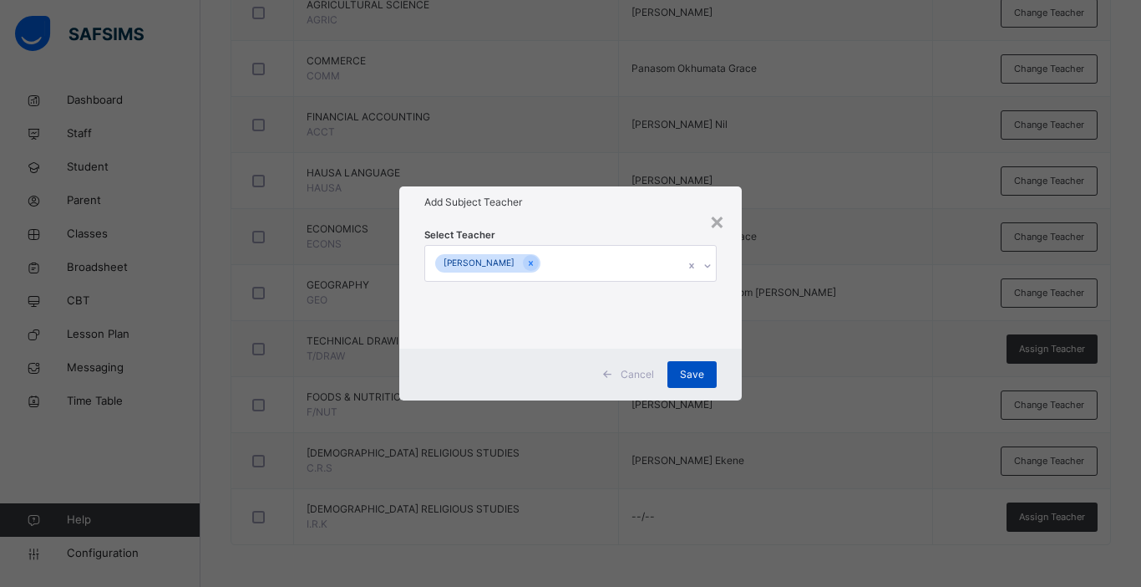
click at [690, 367] on span "Save" at bounding box center [692, 374] width 24 height 15
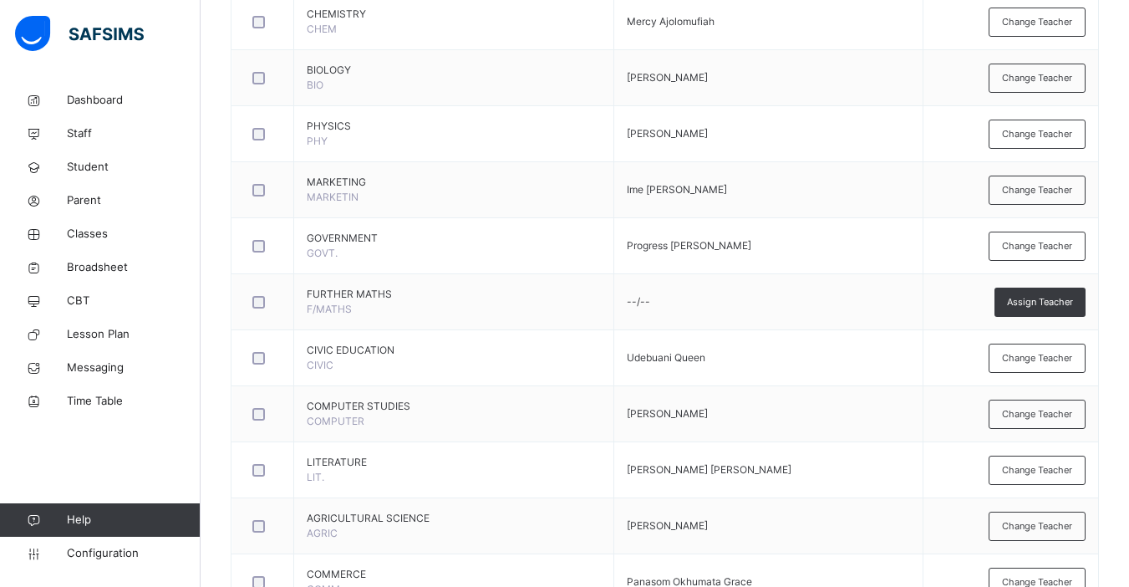
scroll to position [84, 0]
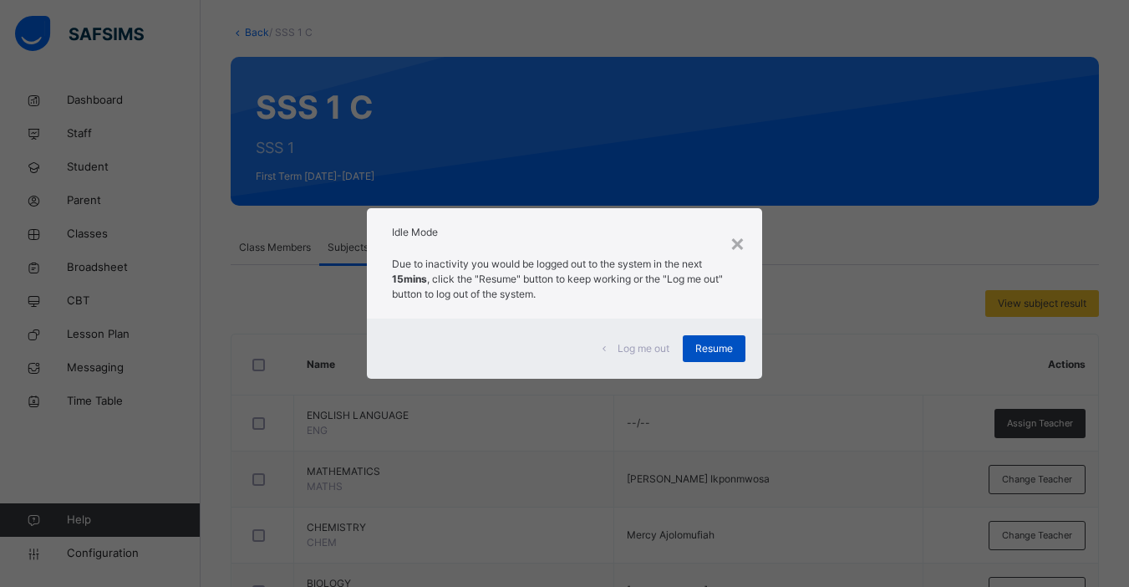
click at [721, 348] on span "Resume" at bounding box center [714, 348] width 38 height 15
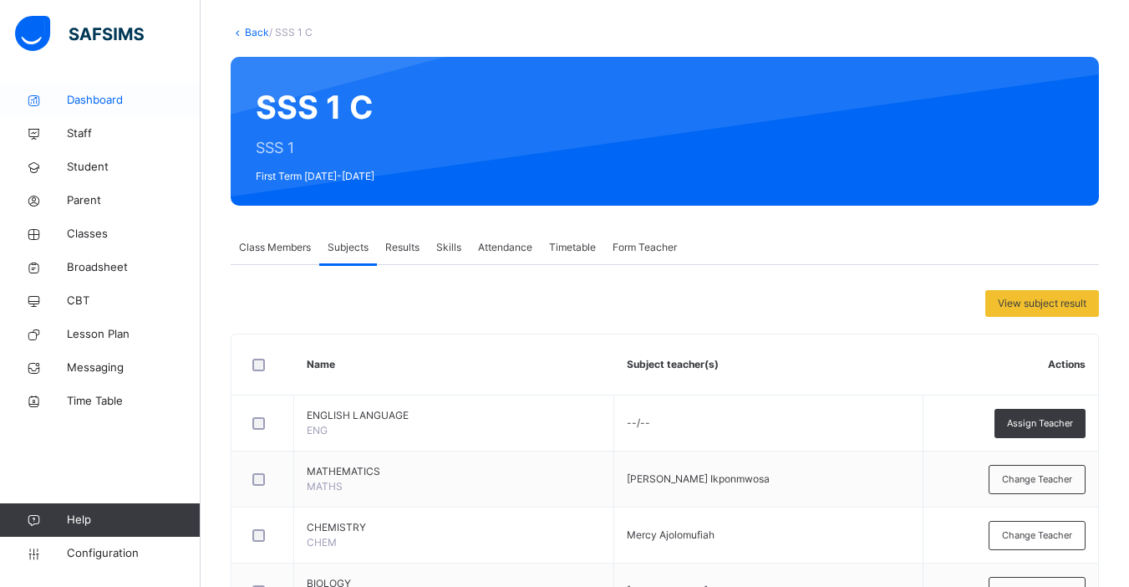
click at [89, 99] on span "Dashboard" at bounding box center [134, 100] width 134 height 17
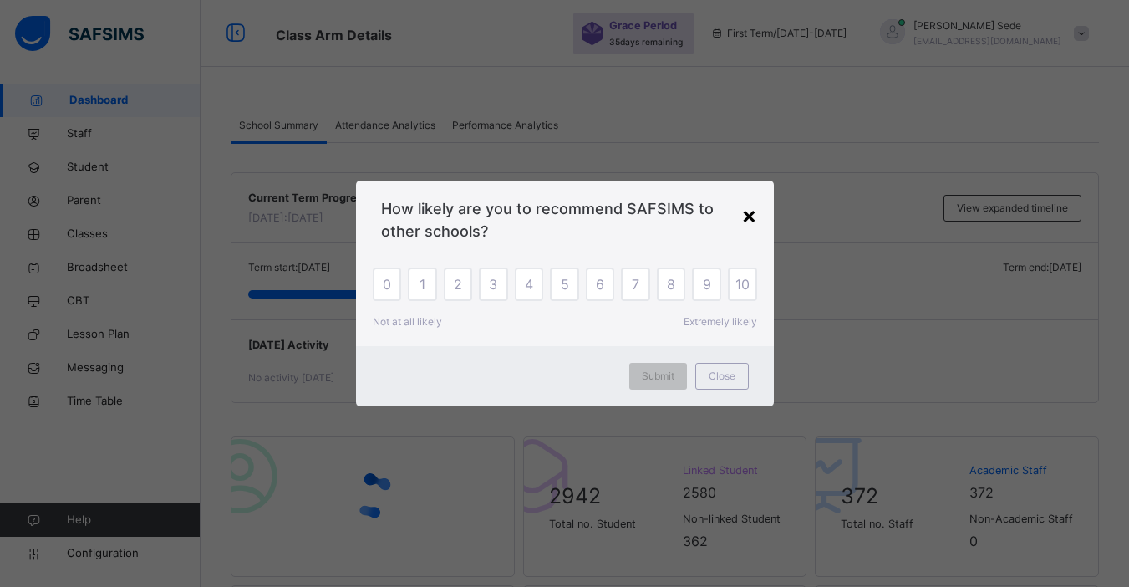
click at [749, 216] on div "×" at bounding box center [749, 214] width 16 height 35
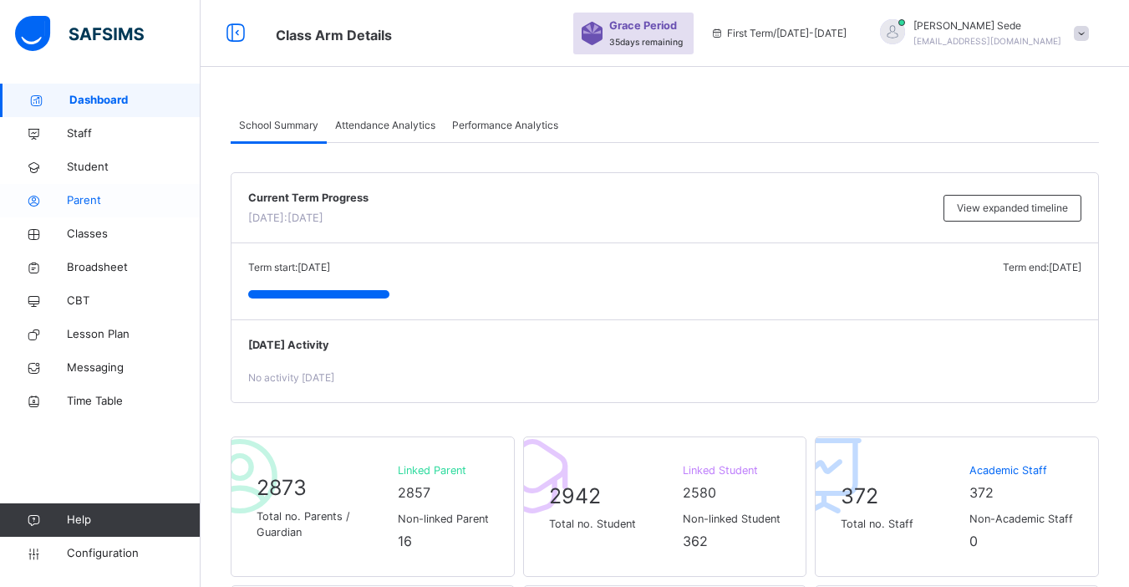
click at [85, 202] on span "Parent" at bounding box center [134, 200] width 134 height 17
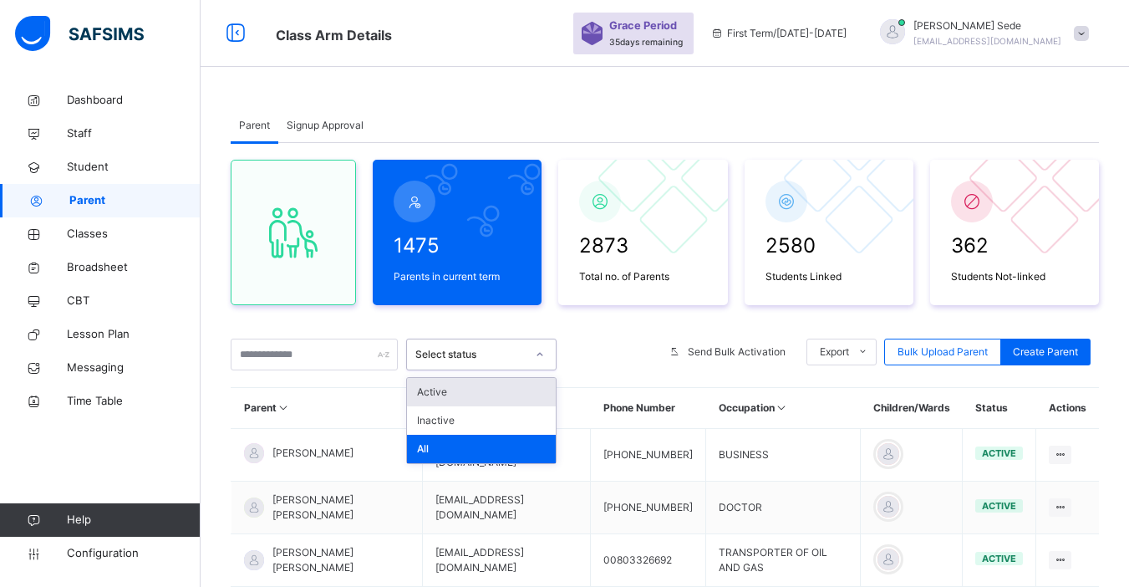
click at [536, 355] on icon at bounding box center [540, 354] width 10 height 17
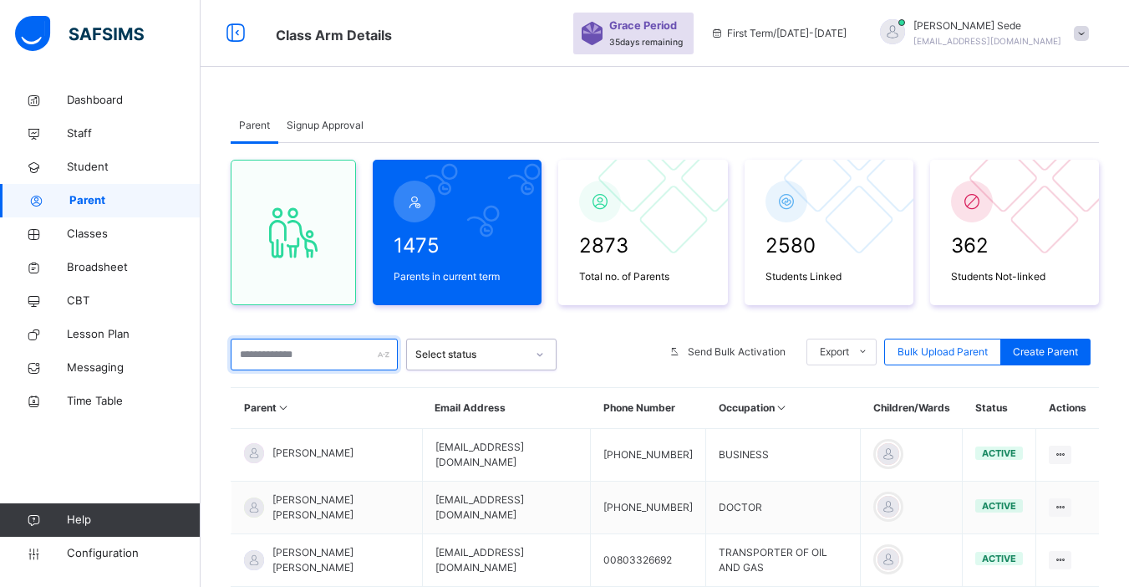
click at [342, 358] on input "text" at bounding box center [314, 354] width 167 height 32
click at [636, 364] on div at bounding box center [609, 354] width 88 height 32
click at [106, 399] on span "Time Table" at bounding box center [134, 401] width 134 height 17
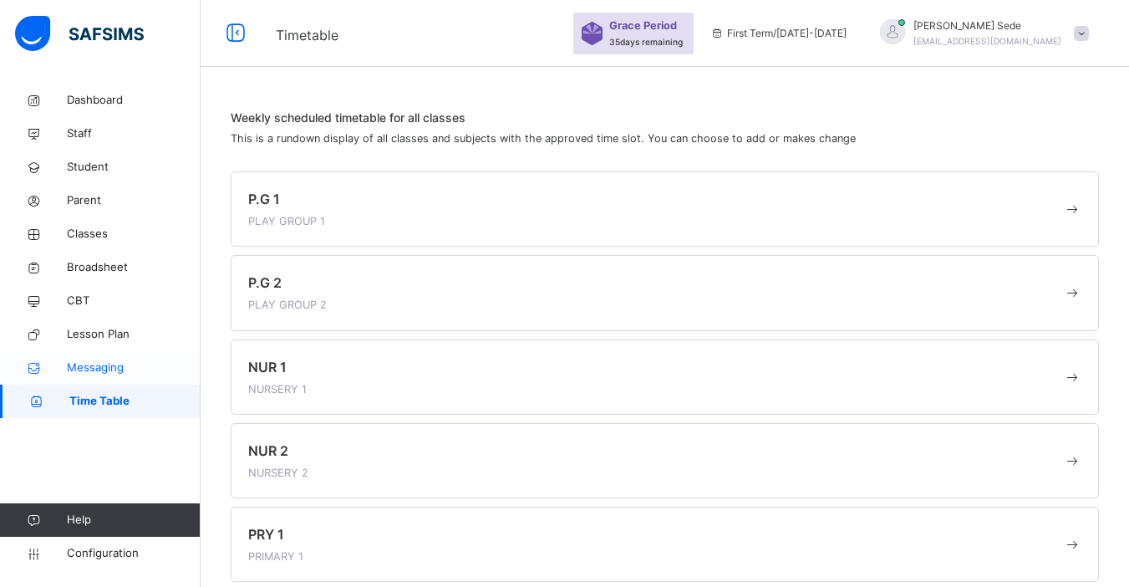
click at [103, 357] on link "Messaging" at bounding box center [100, 367] width 201 height 33
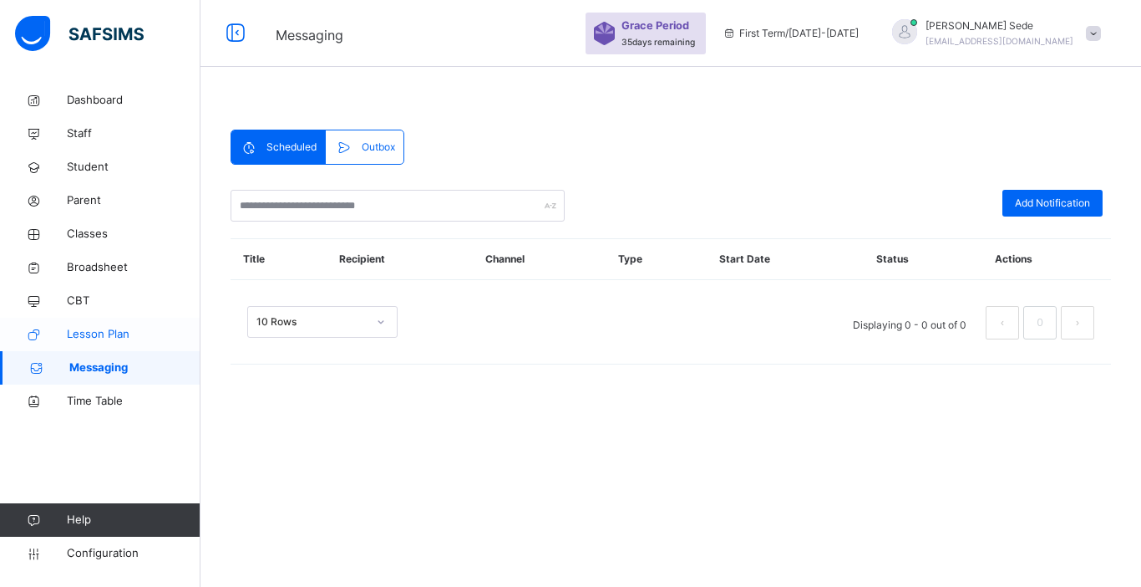
click at [101, 339] on span "Lesson Plan" at bounding box center [134, 334] width 134 height 17
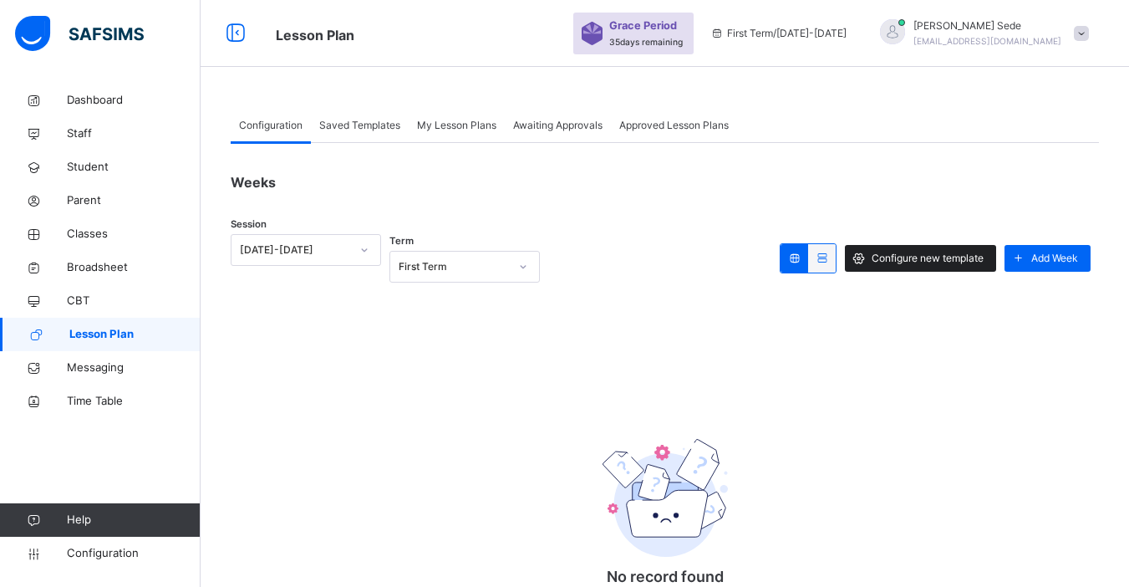
click at [941, 258] on span "Configure new template" at bounding box center [928, 258] width 112 height 15
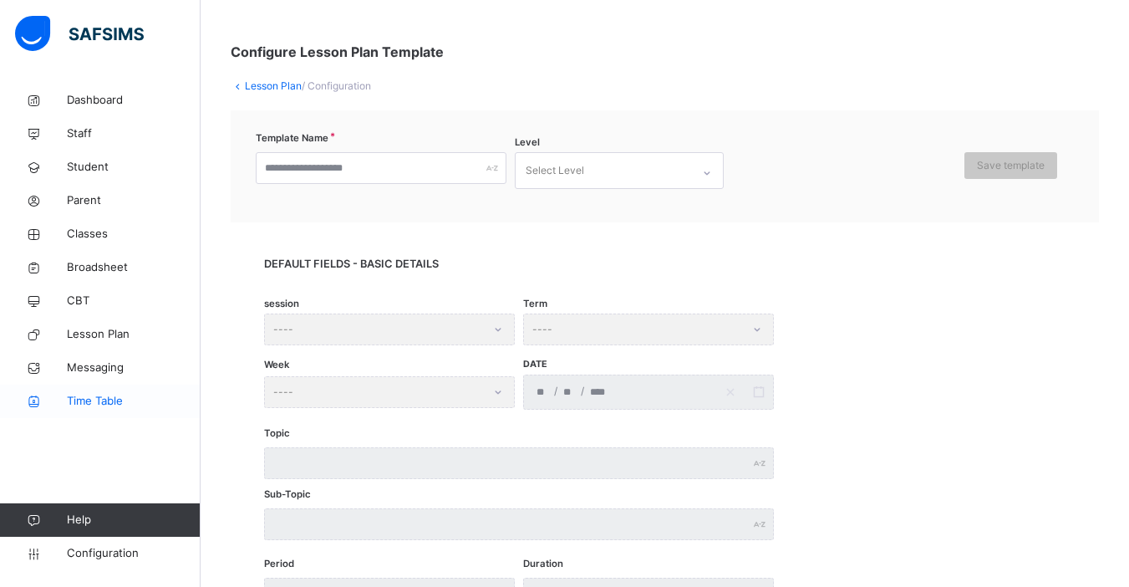
scroll to position [100, 0]
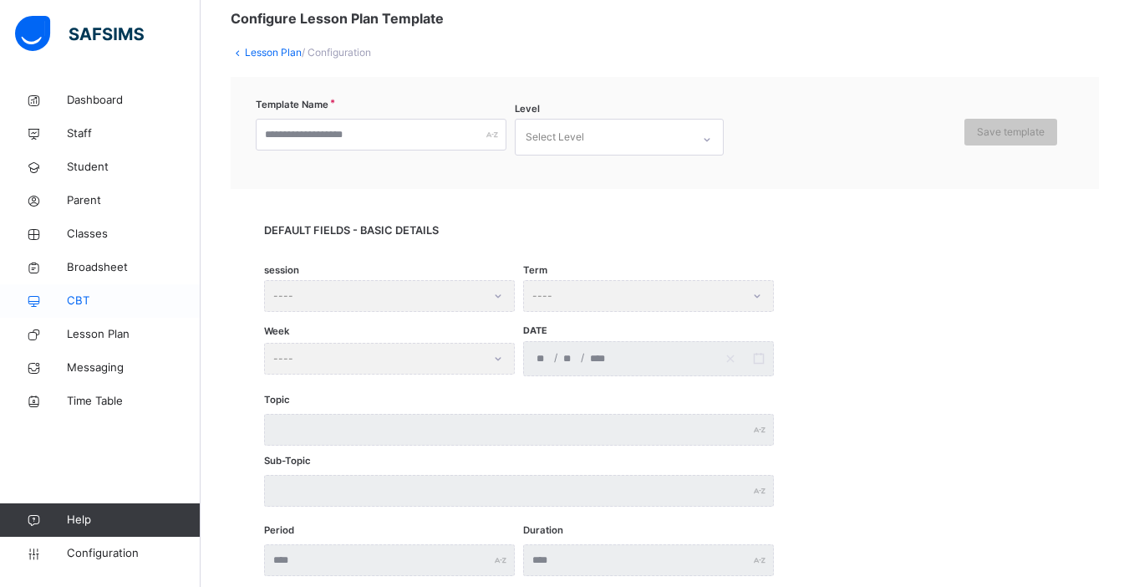
click at [82, 295] on span "CBT" at bounding box center [134, 300] width 134 height 17
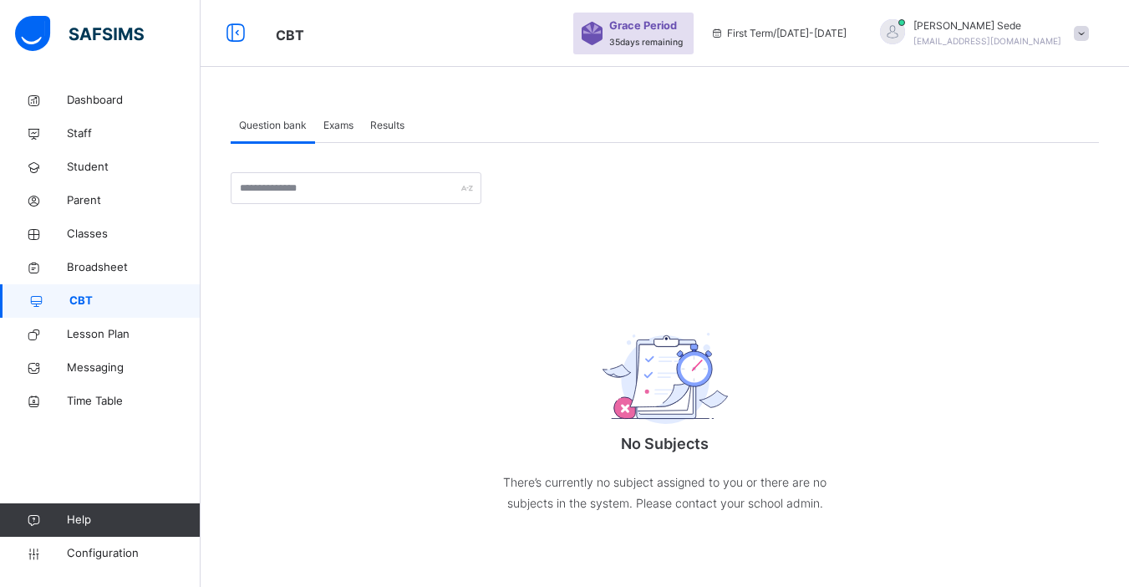
click at [334, 127] on span "Exams" at bounding box center [338, 125] width 30 height 15
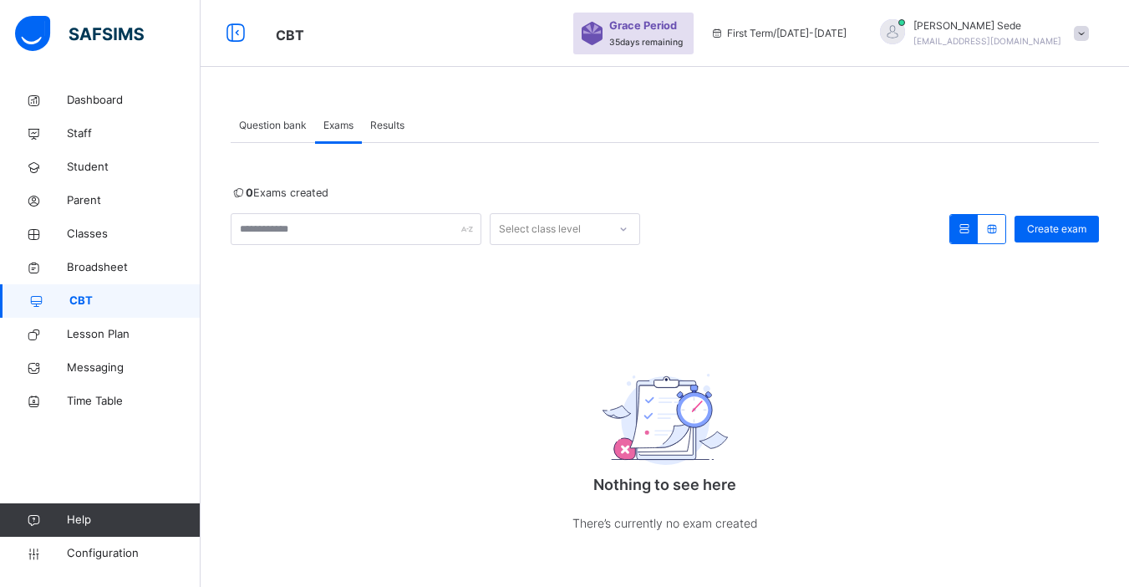
click at [390, 121] on span "Results" at bounding box center [387, 125] width 34 height 15
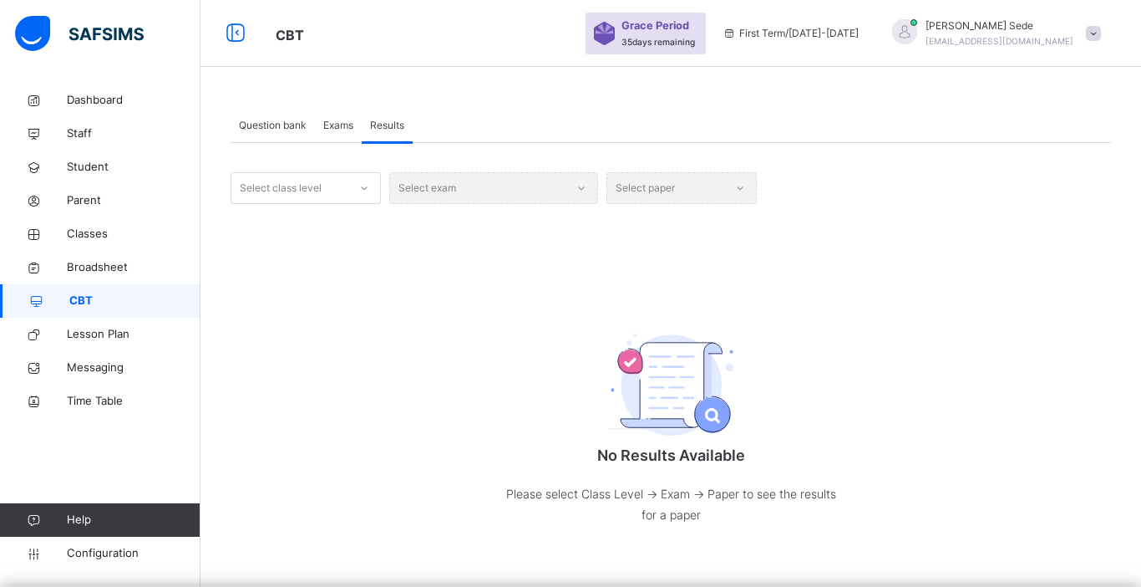
click at [363, 185] on icon at bounding box center [364, 188] width 10 height 17
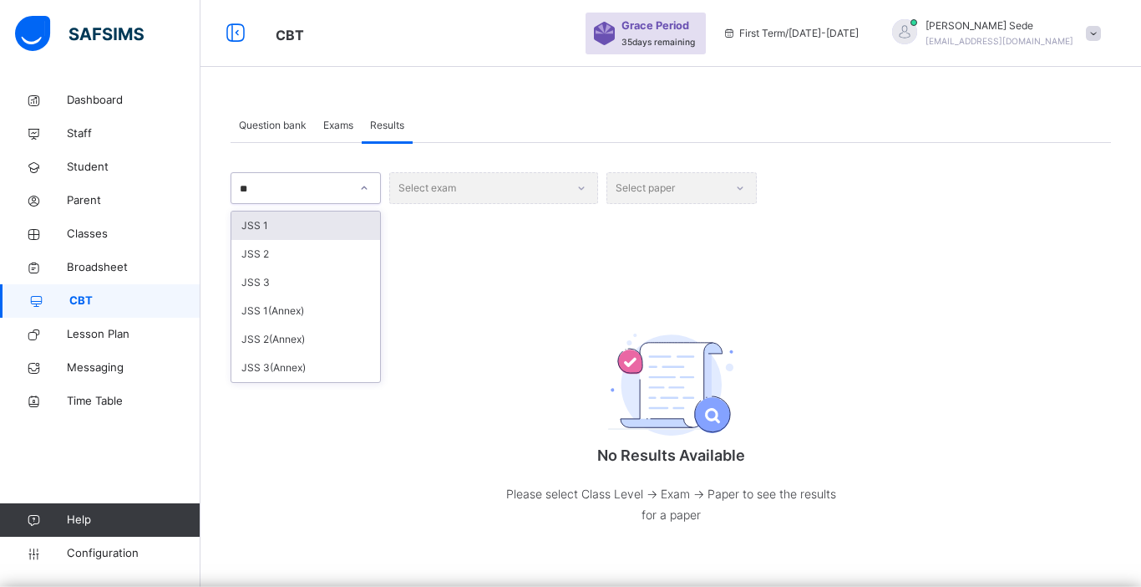
type input "***"
click at [326, 218] on div "JSS 1" at bounding box center [305, 225] width 149 height 28
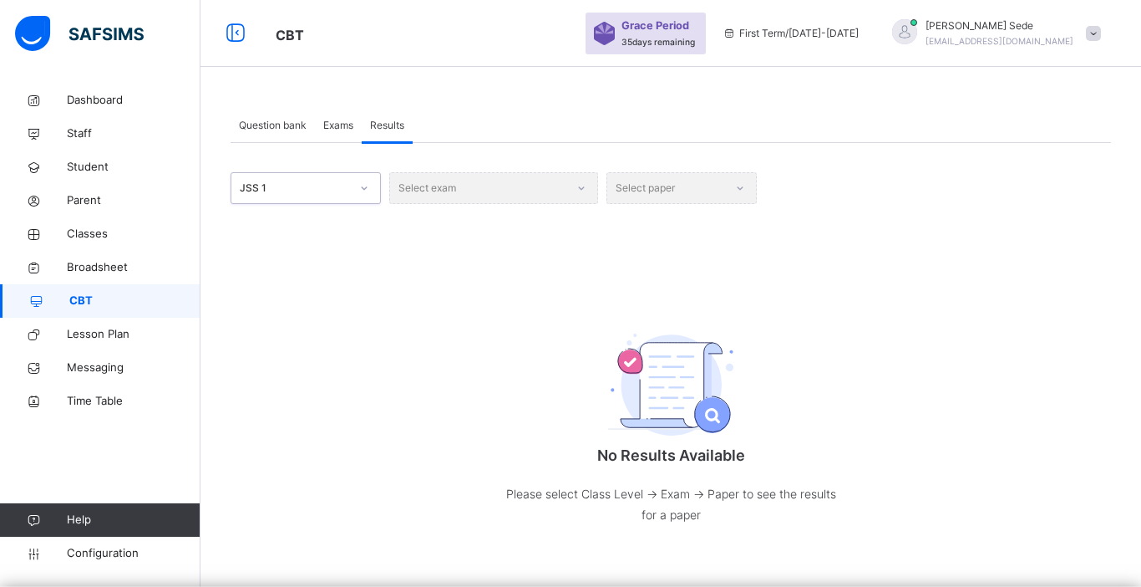
click at [584, 187] on div "Select exam" at bounding box center [493, 188] width 209 height 32
click at [328, 125] on span "Exams" at bounding box center [338, 125] width 30 height 15
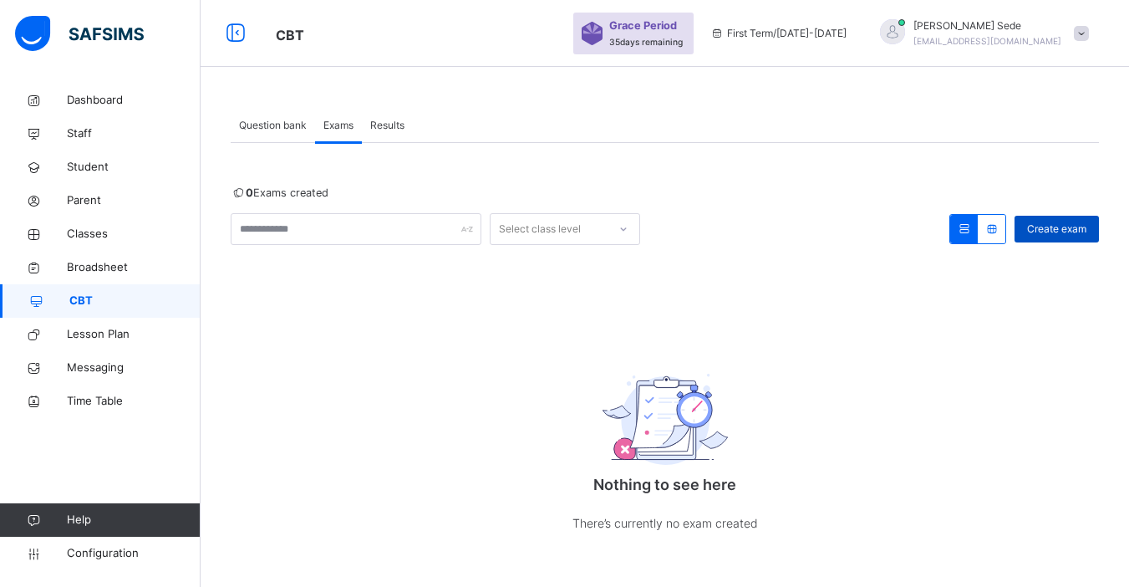
click at [1056, 227] on span "Create exam" at bounding box center [1056, 228] width 59 height 15
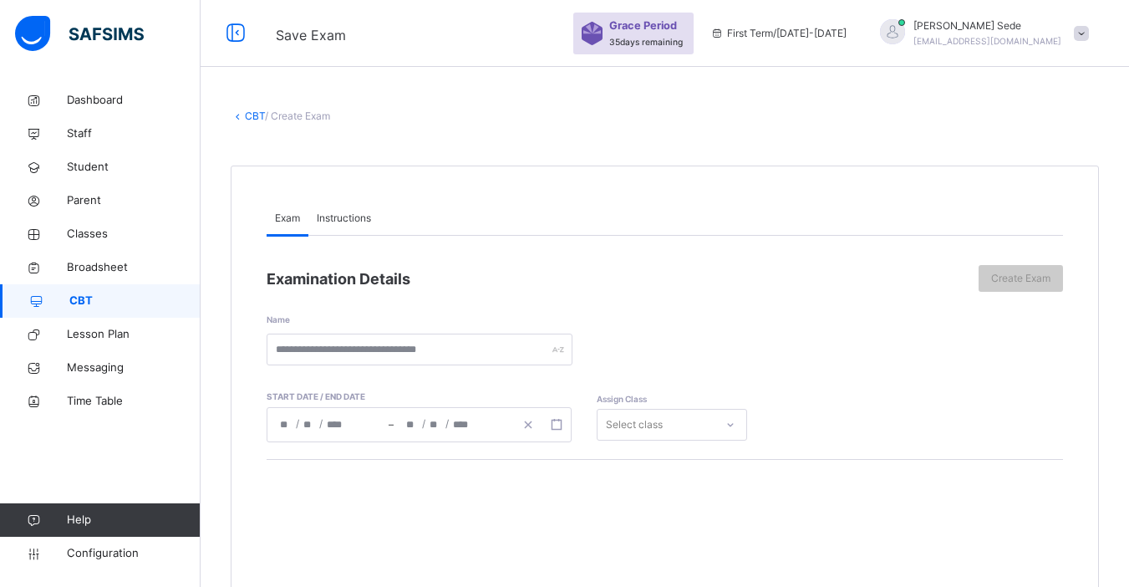
click at [356, 222] on span "Instructions" at bounding box center [344, 218] width 54 height 15
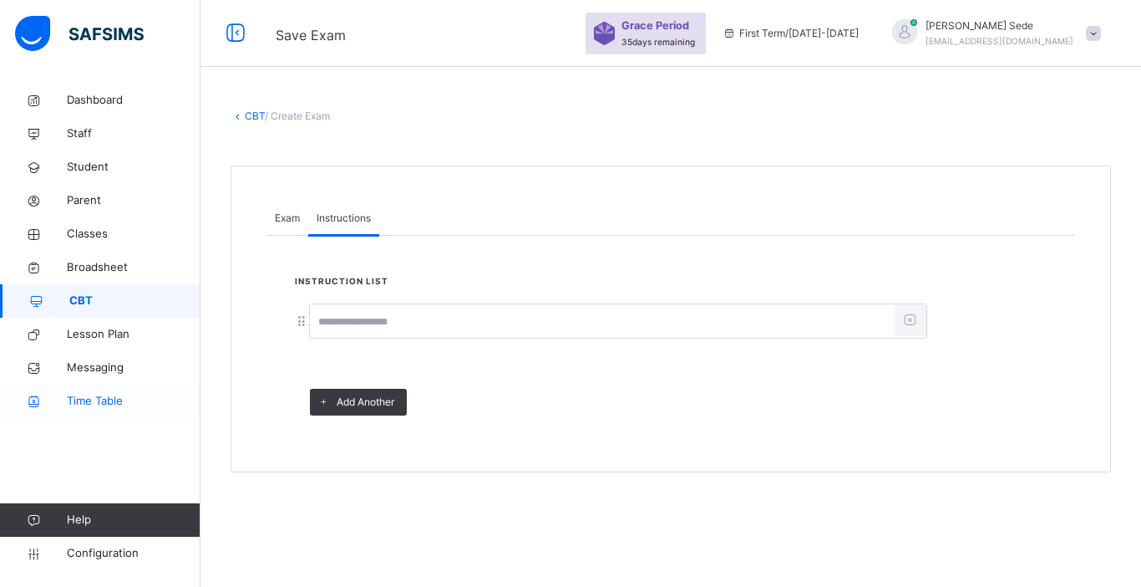
click at [180, 399] on span "Time Table" at bounding box center [134, 401] width 134 height 17
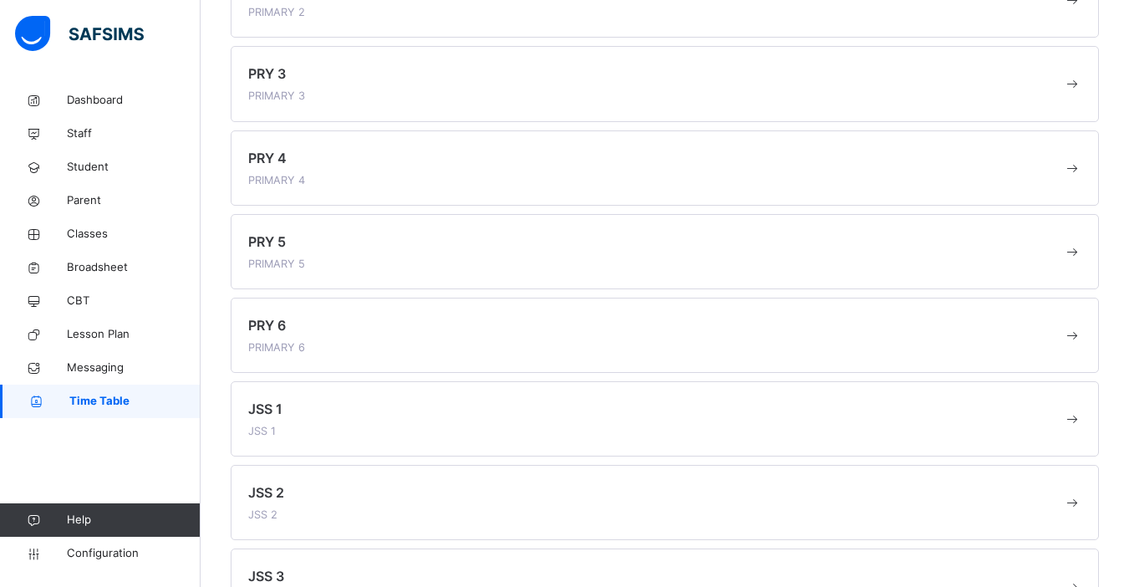
scroll to position [635, 0]
click at [86, 129] on span "Staff" at bounding box center [134, 133] width 134 height 17
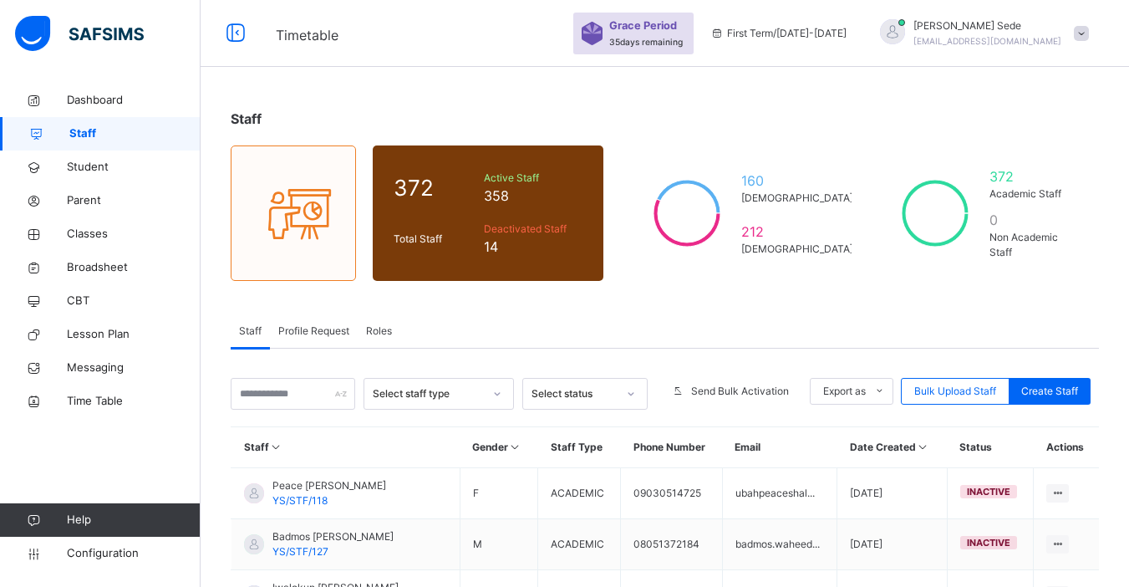
click at [312, 324] on span "Profile Request" at bounding box center [313, 330] width 71 height 15
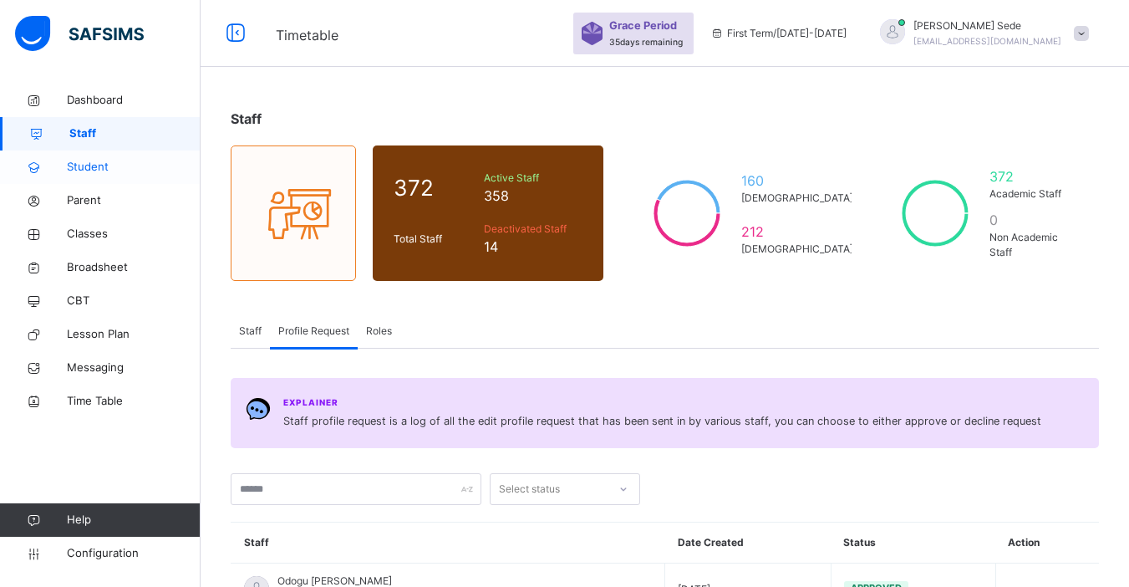
click at [90, 164] on span "Student" at bounding box center [134, 167] width 134 height 17
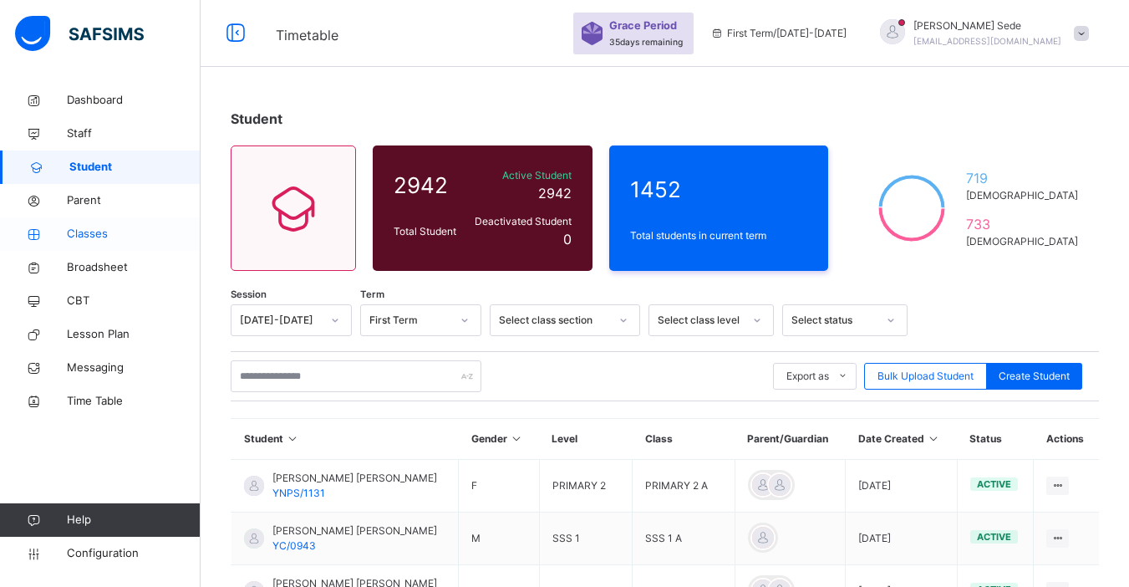
click at [92, 232] on span "Classes" at bounding box center [134, 234] width 134 height 17
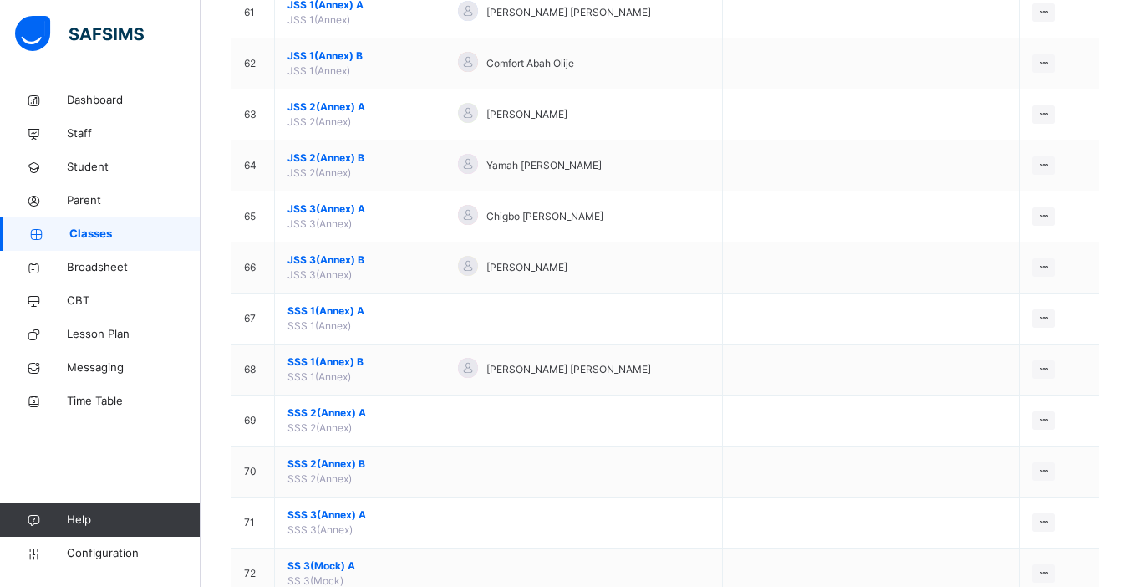
scroll to position [2757, 0]
